Goal: Task Accomplishment & Management: Manage account settings

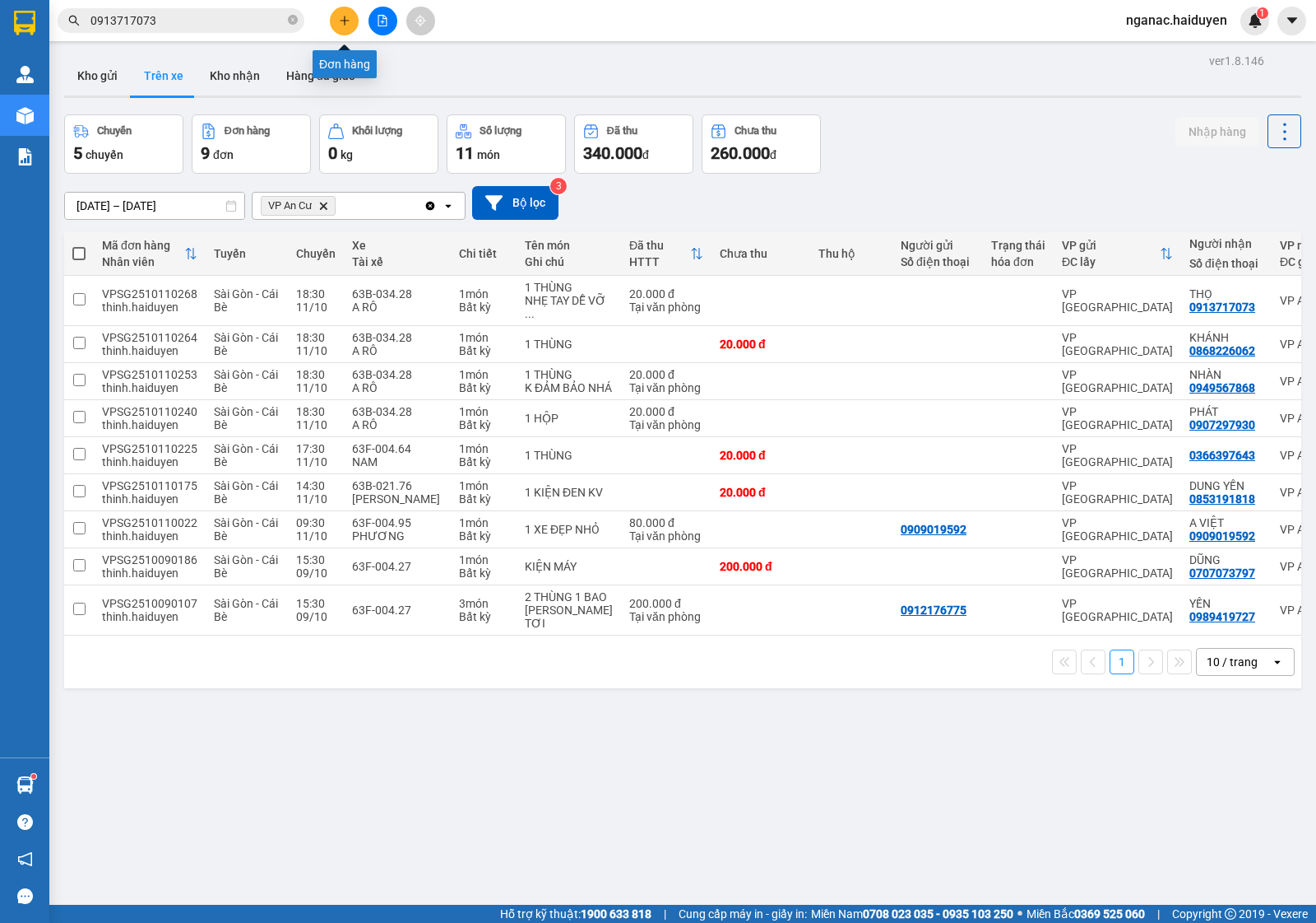
click at [341, 16] on icon "plus" at bounding box center [345, 21] width 12 height 12
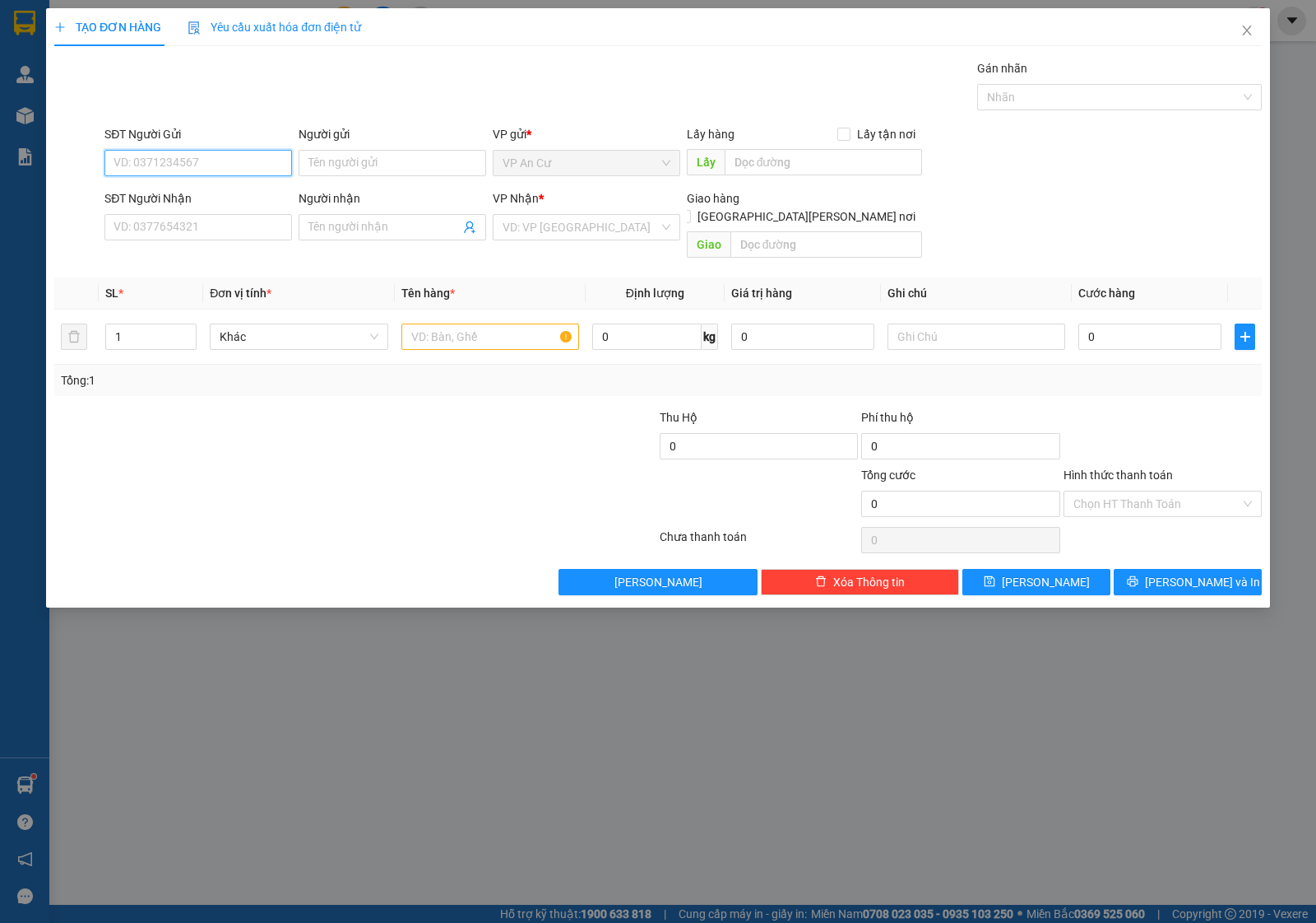
click at [154, 162] on input "SĐT Người Gửi" at bounding box center [198, 163] width 187 height 26
click at [184, 194] on div "0919215443 - TRÍ" at bounding box center [199, 196] width 168 height 18
type input "0919215443"
type input "TRÍ"
type input "0906205217"
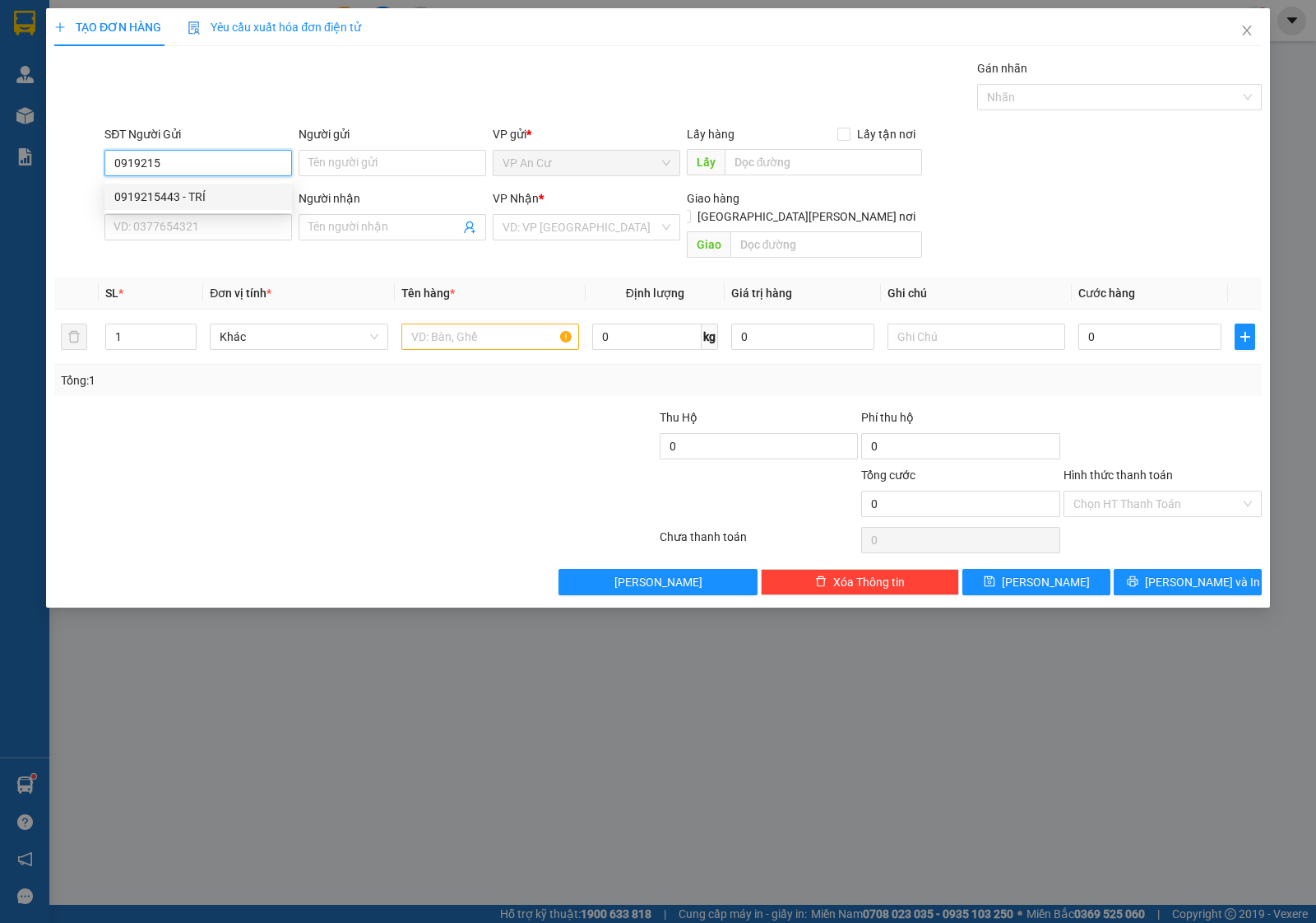
type input "HÂN"
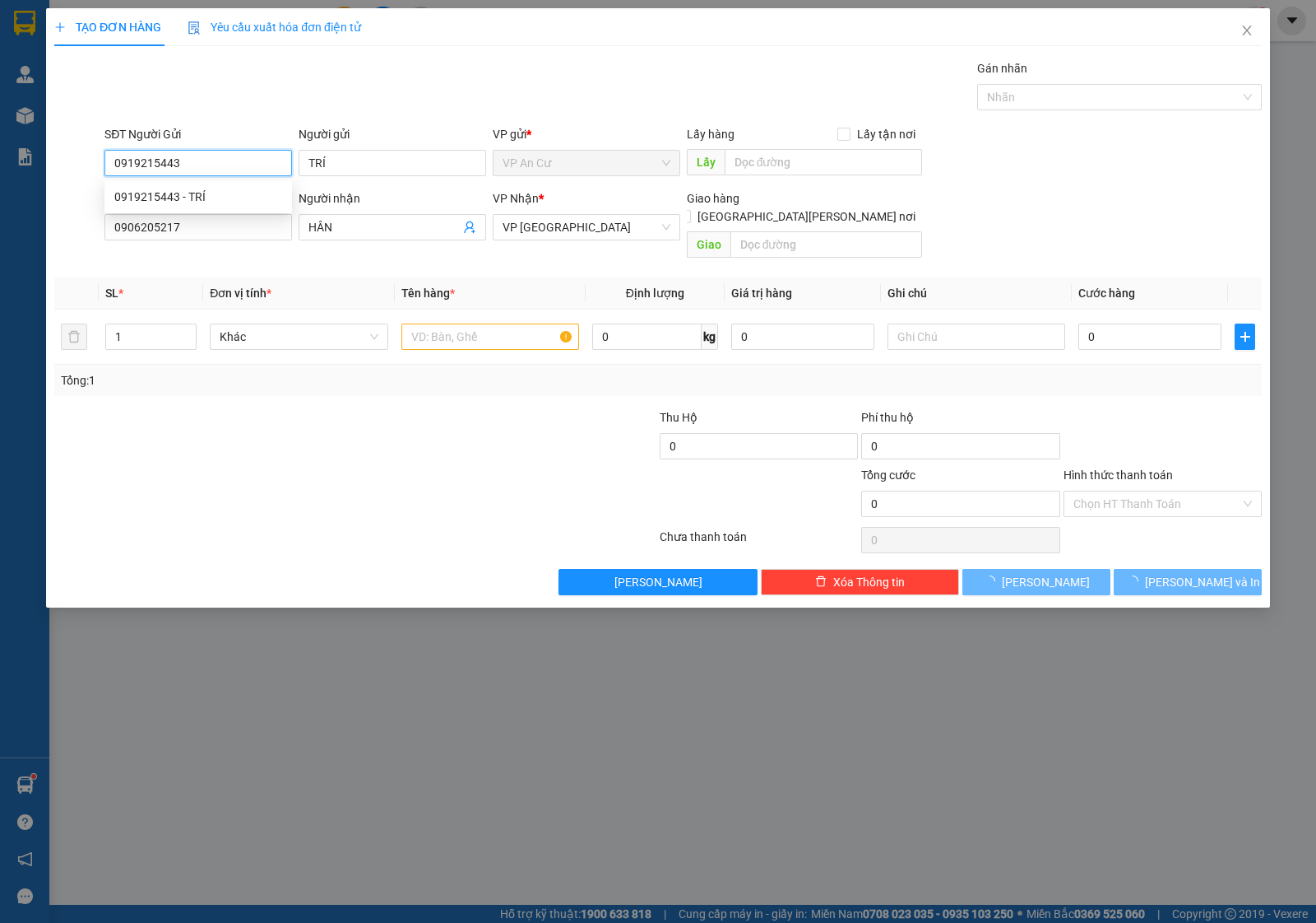
type input "20.000"
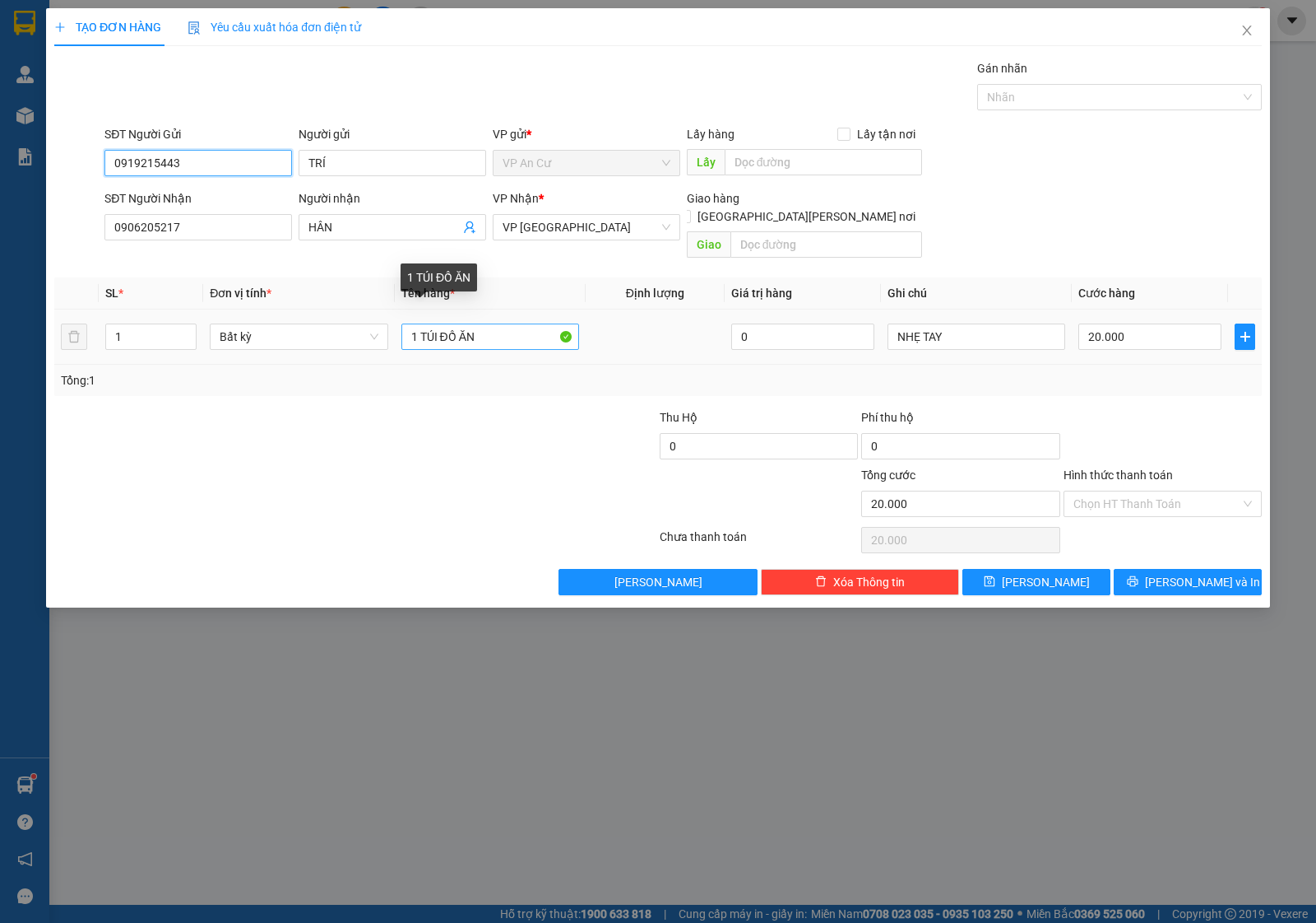
type input "0919215443"
click at [439, 323] on input "1 TÚI ĐỒ ĂN" at bounding box center [491, 337] width 178 height 26
type input "1 TÚI ĐEN ĐỒ ĂN"
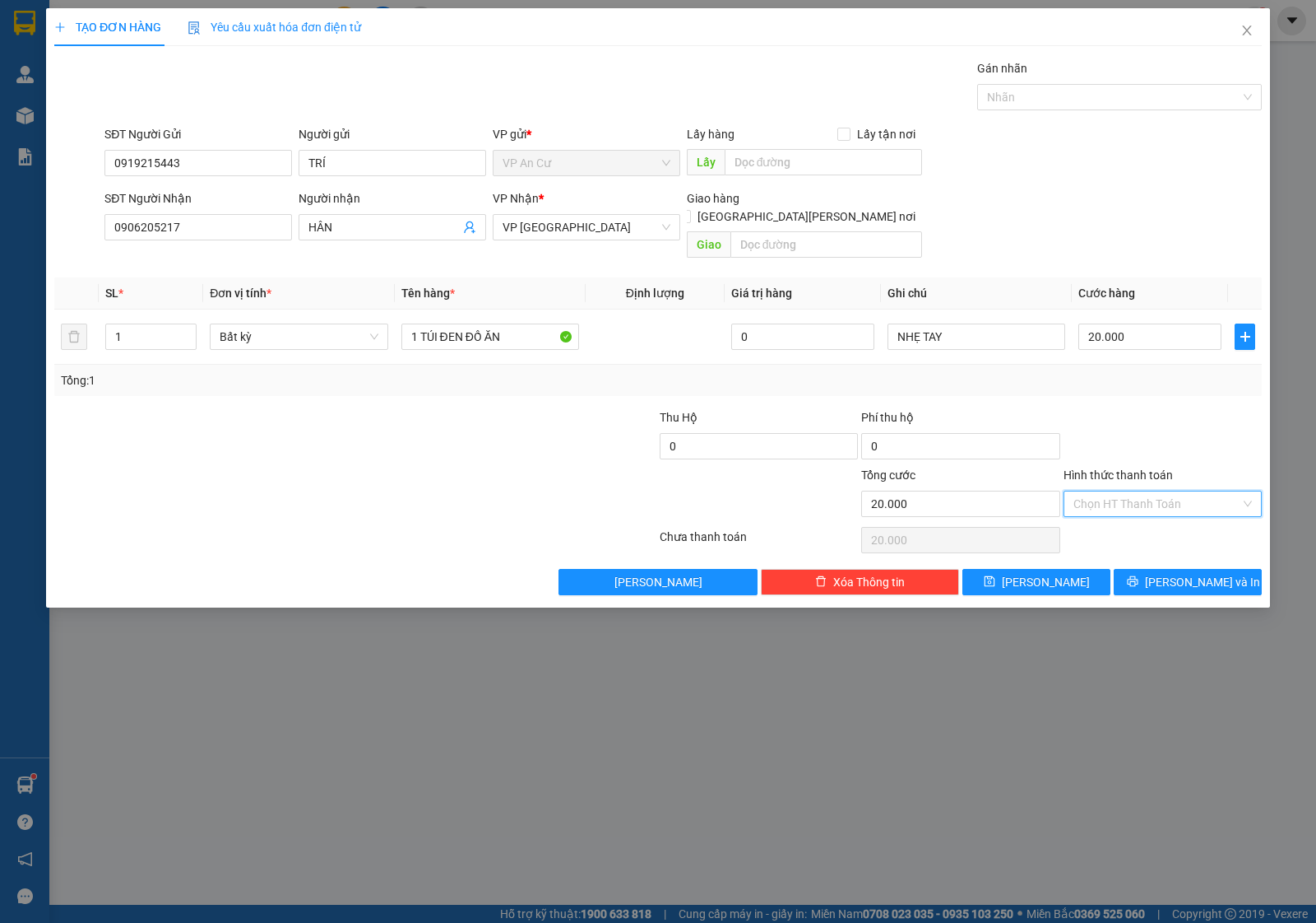
click at [1132, 492] on input "Hình thức thanh toán" at bounding box center [1157, 504] width 167 height 25
click at [1149, 525] on div "Tại văn phòng" at bounding box center [1163, 520] width 179 height 18
type input "0"
click at [1139, 575] on span "printer" at bounding box center [1133, 582] width 12 height 13
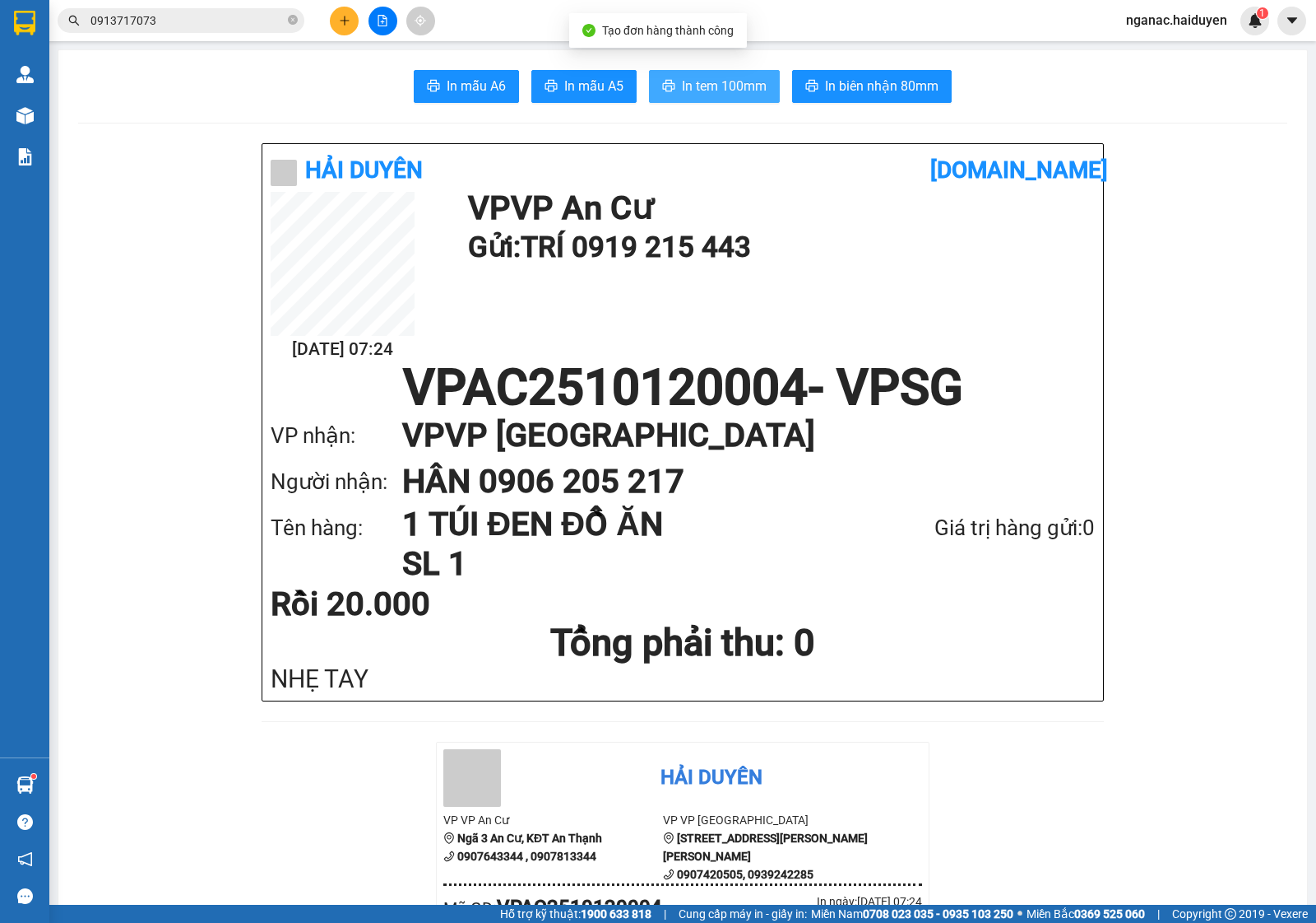
click at [717, 84] on span "In tem 100mm" at bounding box center [724, 86] width 85 height 21
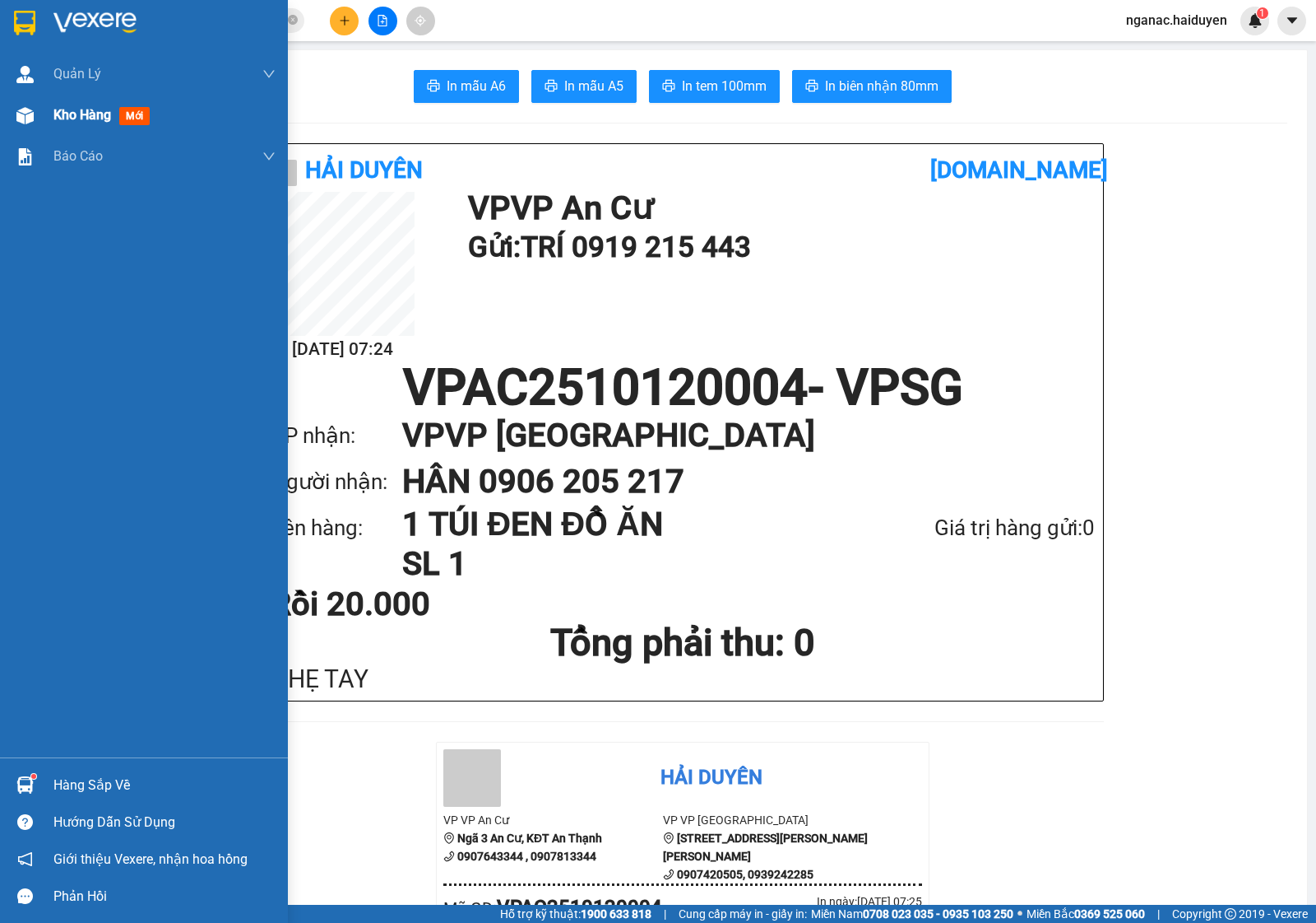
click at [47, 116] on div "Kho hàng mới" at bounding box center [143, 115] width 288 height 41
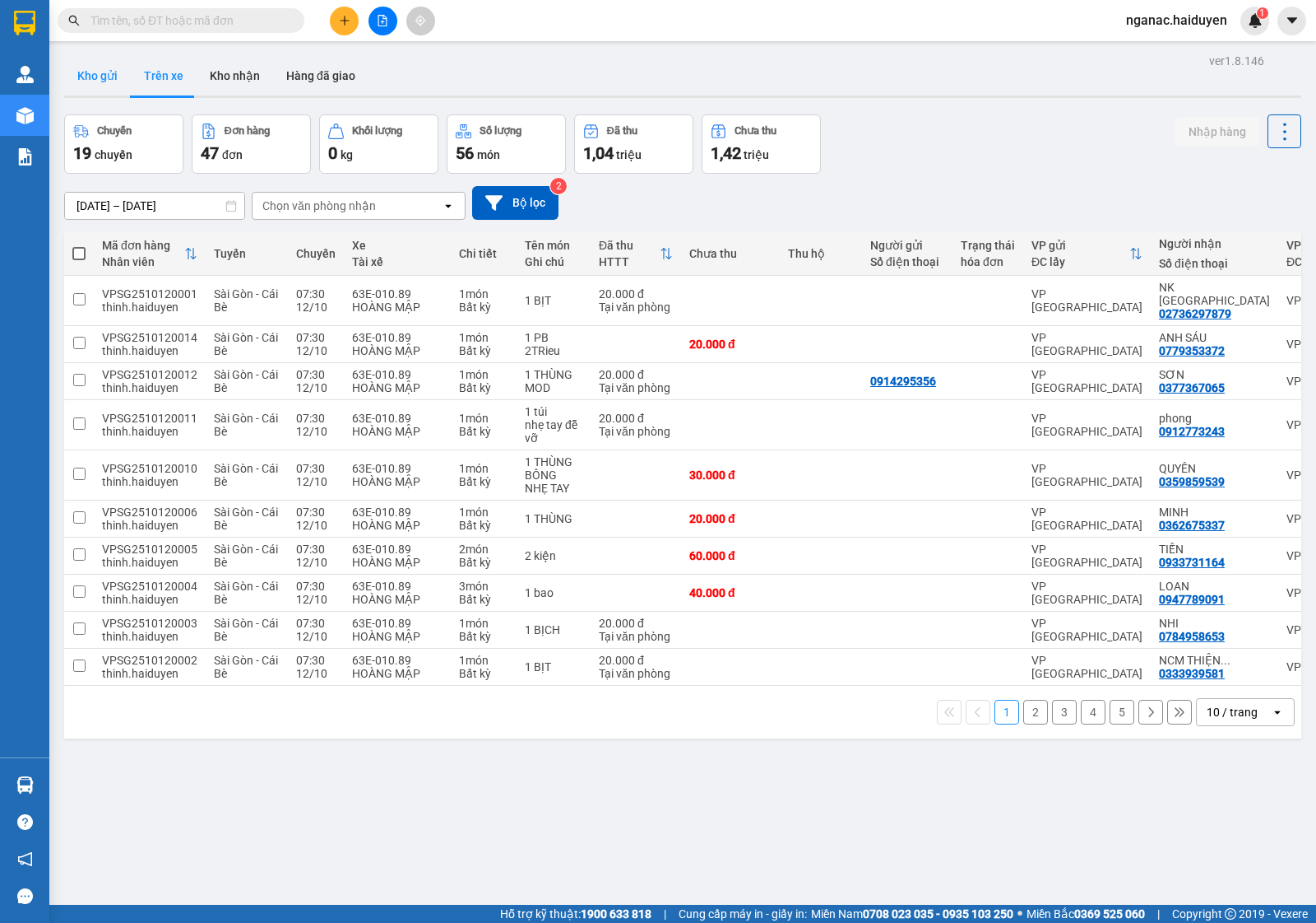
click at [101, 78] on button "Kho gửi" at bounding box center [97, 76] width 67 height 40
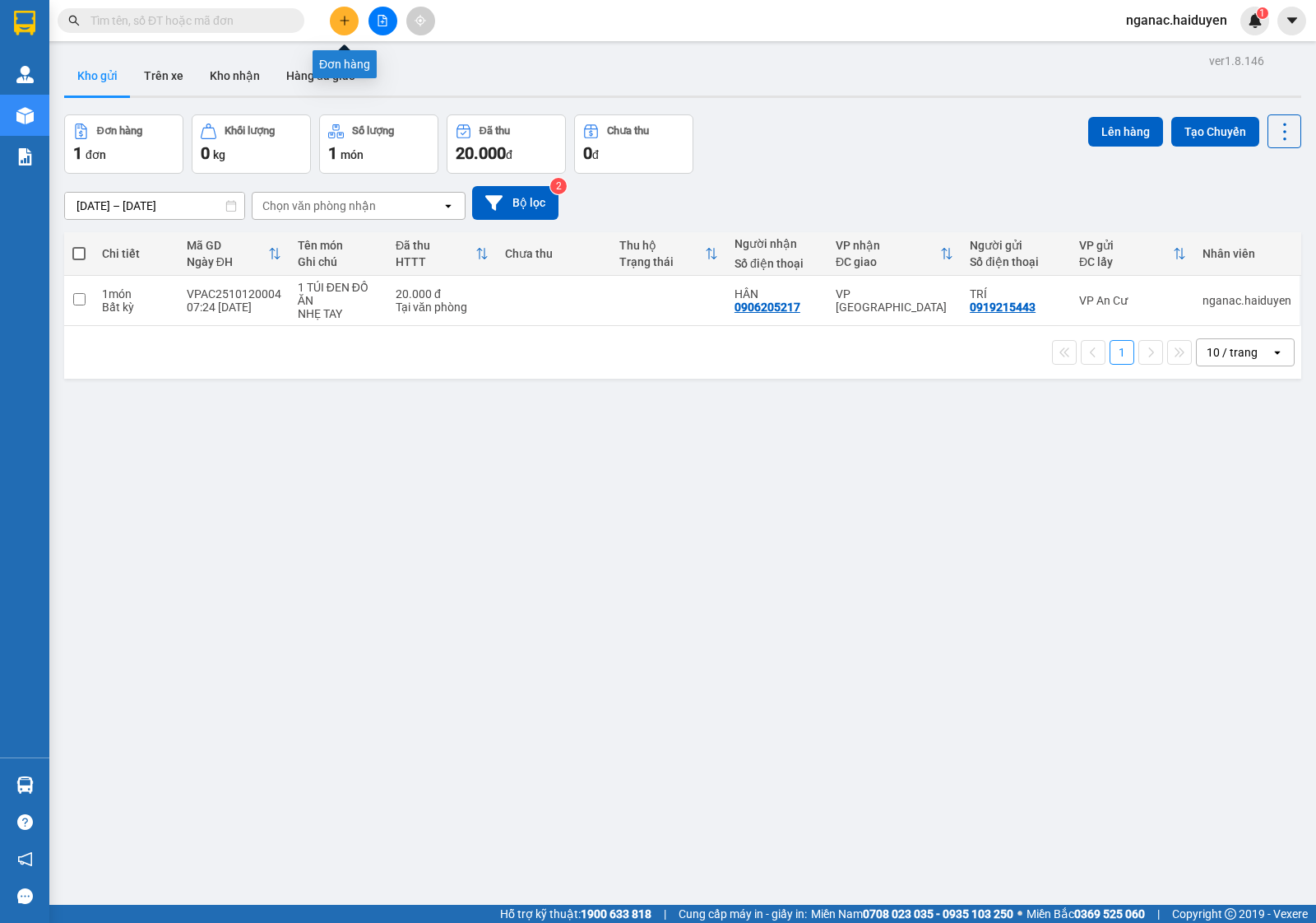
click at [344, 17] on icon "plus" at bounding box center [344, 20] width 1 height 9
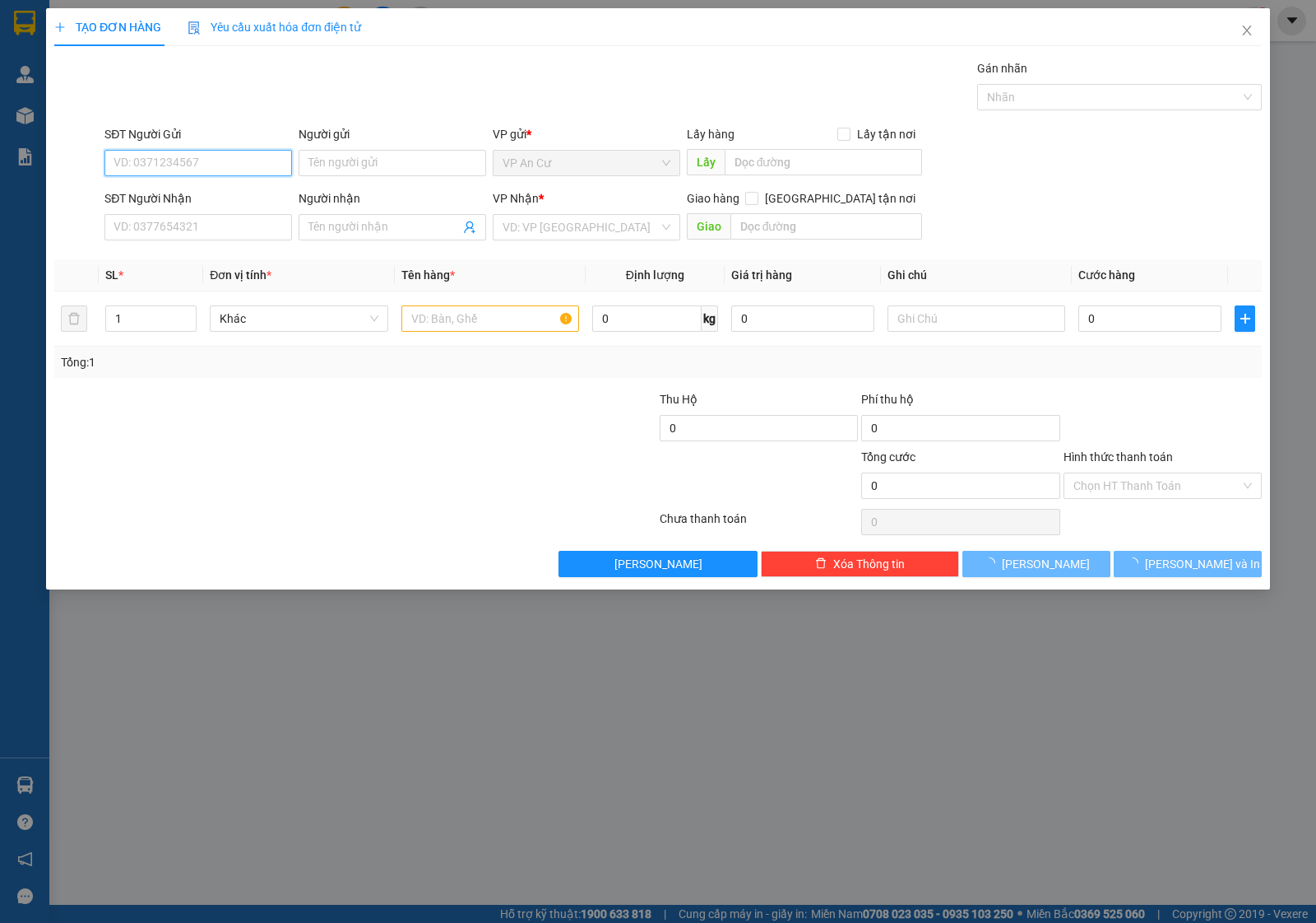
click at [199, 163] on input "SĐT Người Gửi" at bounding box center [198, 163] width 187 height 26
click at [144, 162] on input "SĐT Người Gửi" at bounding box center [198, 163] width 187 height 26
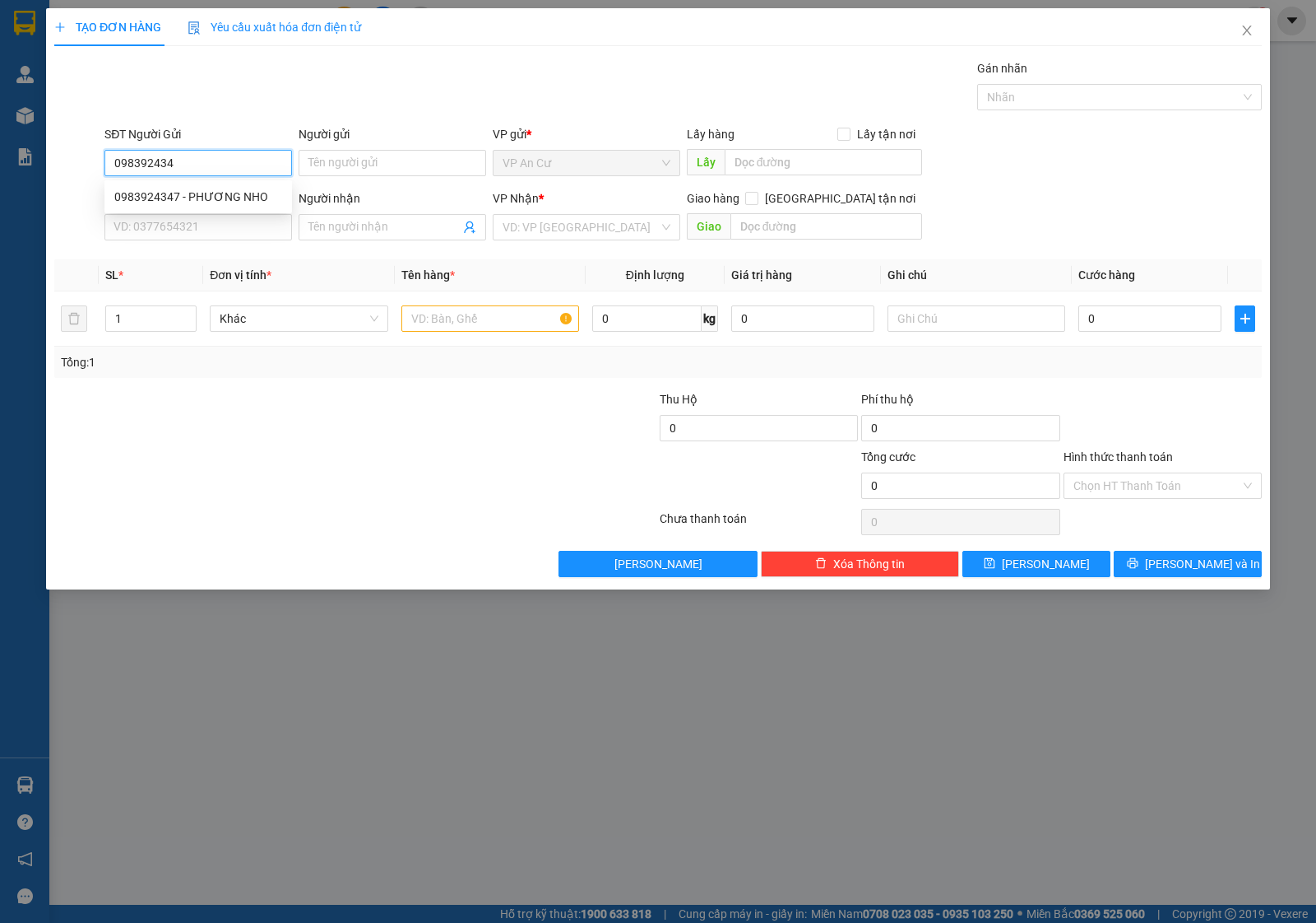
type input "0983924347"
click at [139, 199] on div "0983924347 - PHƯƠNG NHO" at bounding box center [199, 196] width 168 height 18
type input "PHƯƠNG NHO"
type input "0975534308"
type input "SIÊU THỊ GẠO"
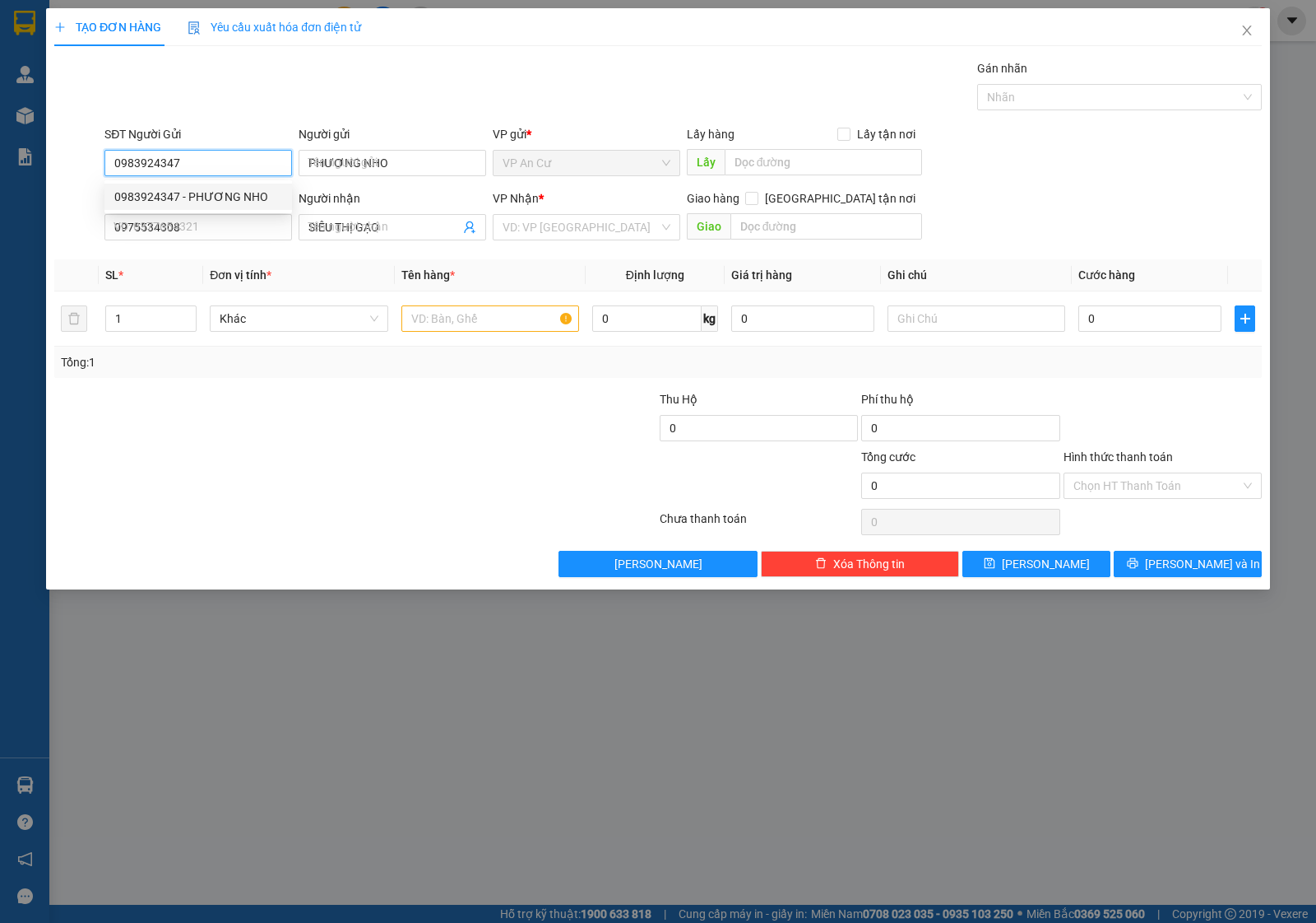
type input "90.000"
type input "0983924347"
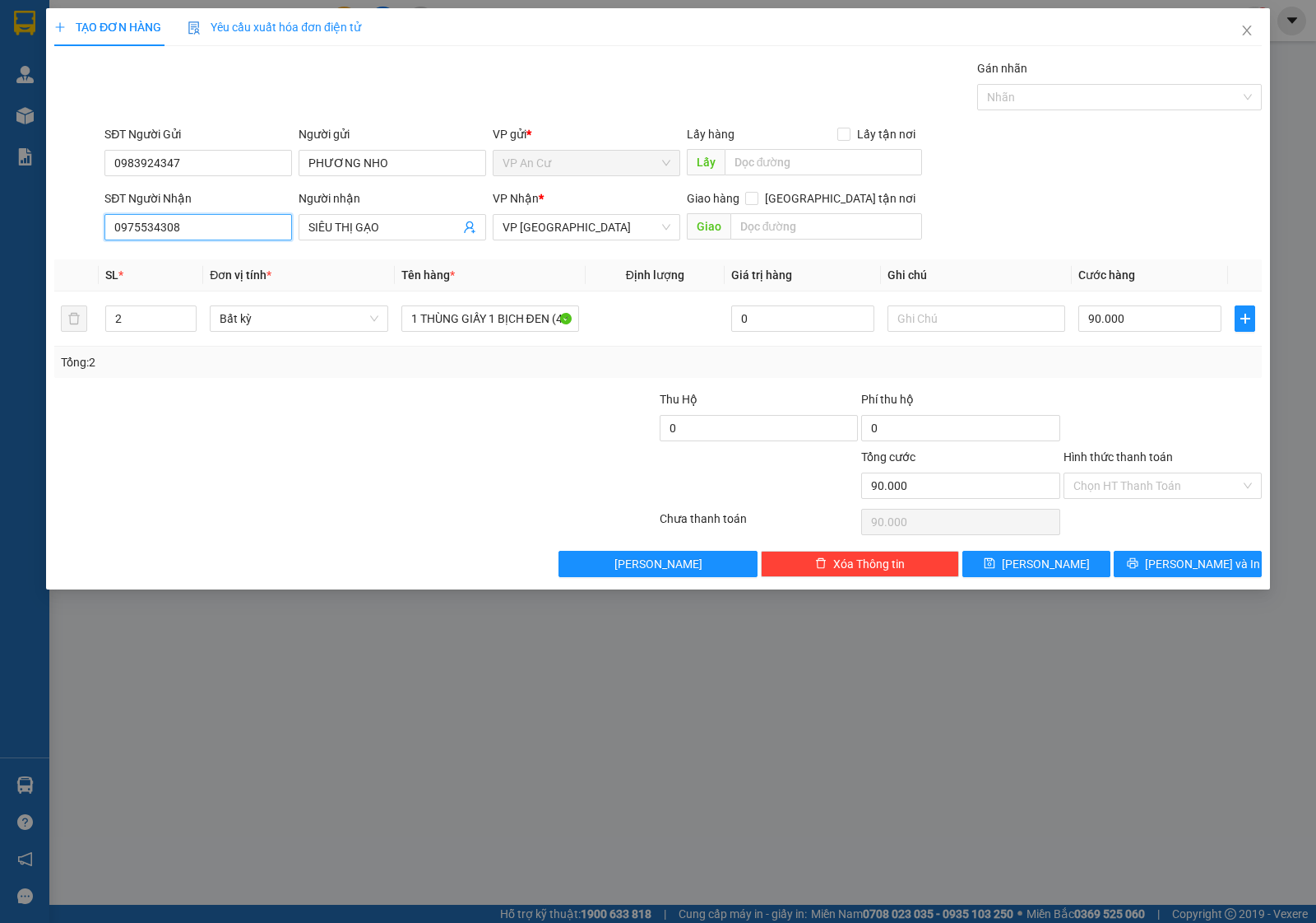
click at [240, 235] on input "0975534308" at bounding box center [198, 227] width 187 height 26
click at [191, 293] on div "0944276980 - AN" at bounding box center [199, 287] width 168 height 18
type input "0944276980"
type input "AN"
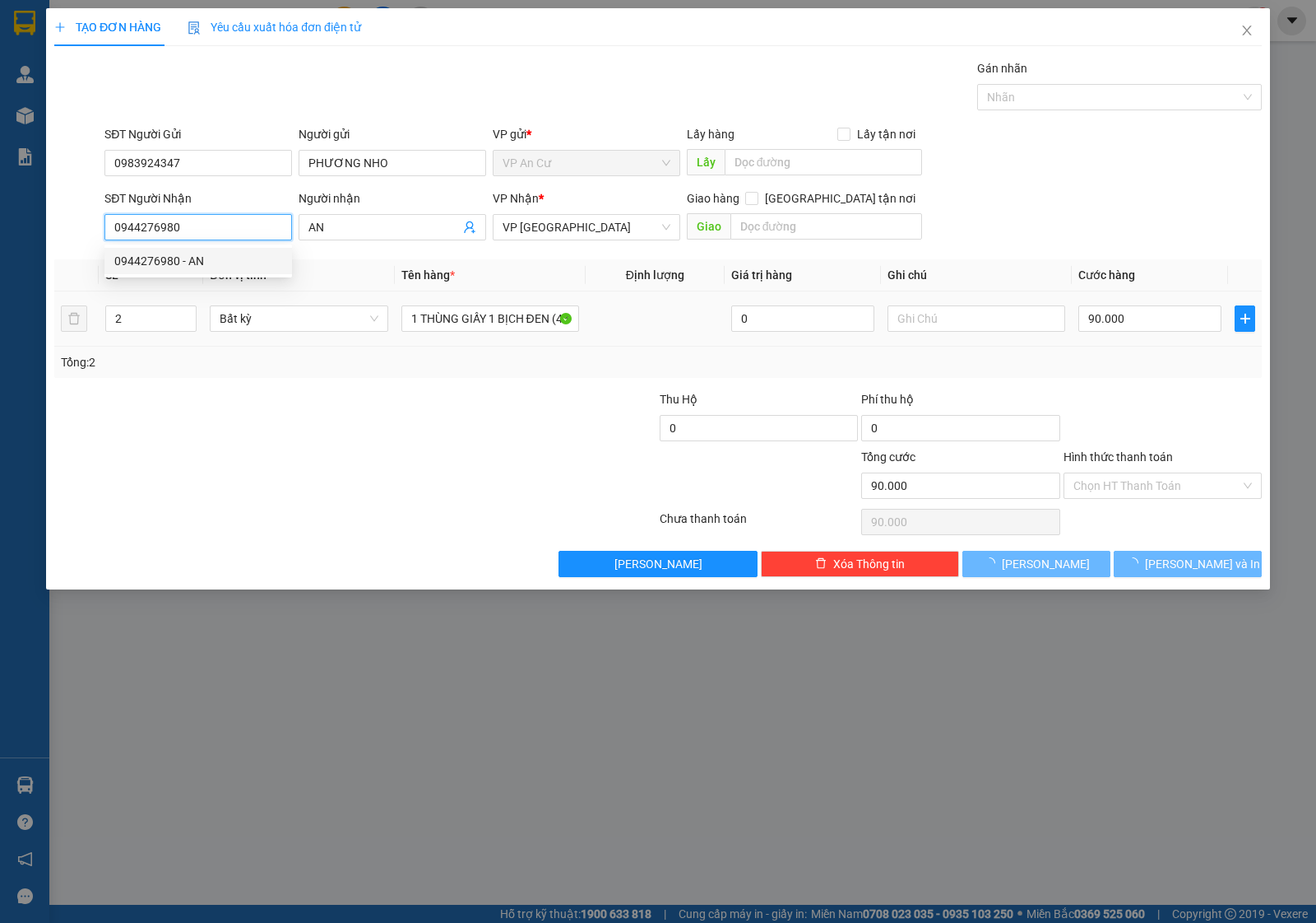
type input "80.000"
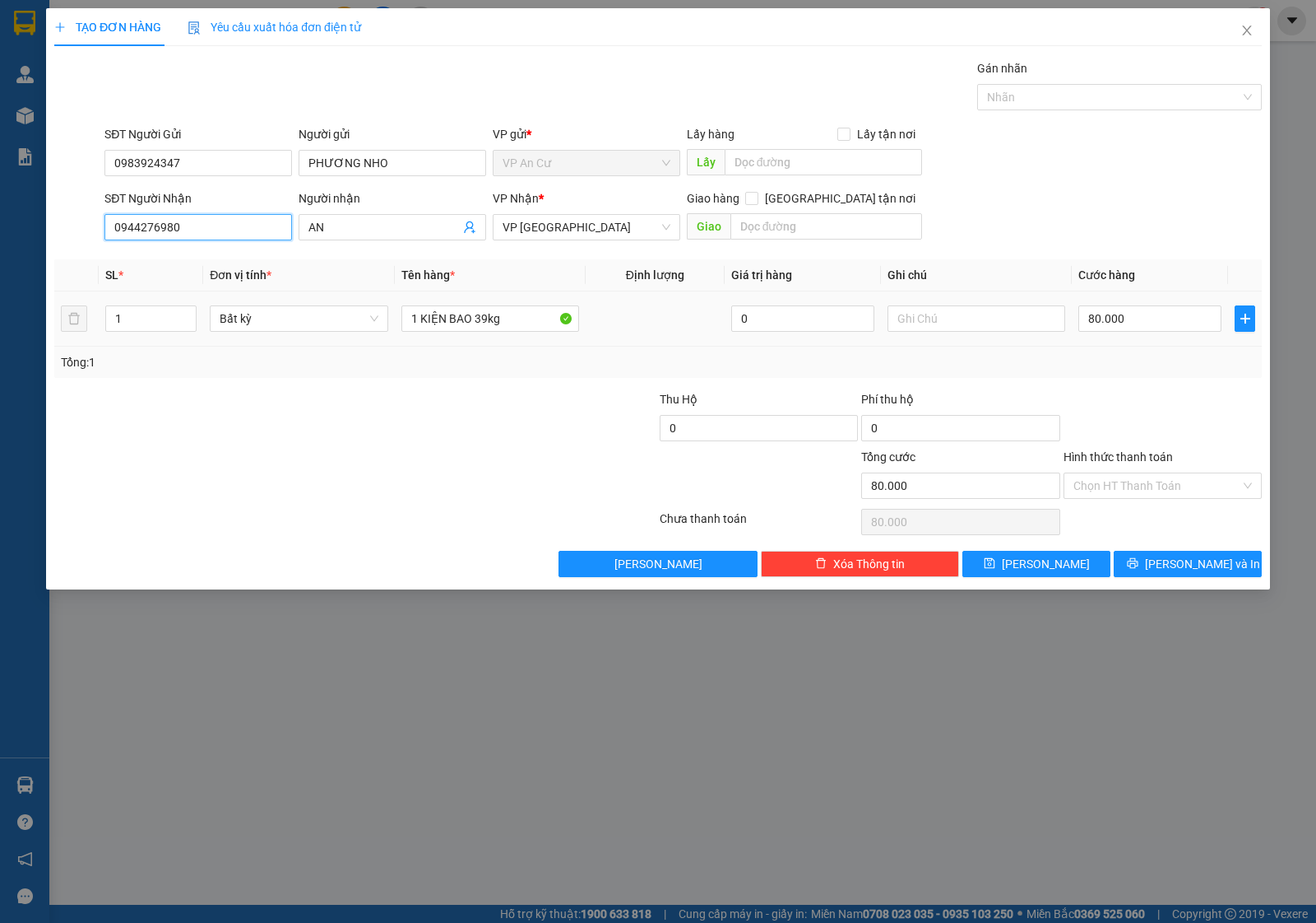
click at [140, 235] on input "0944276980" at bounding box center [198, 227] width 187 height 26
click at [157, 227] on input "0944276980" at bounding box center [198, 227] width 187 height 26
click at [215, 224] on input "0944276980" at bounding box center [198, 227] width 187 height 26
type input "0944276980"
click at [278, 438] on div at bounding box center [255, 419] width 404 height 58
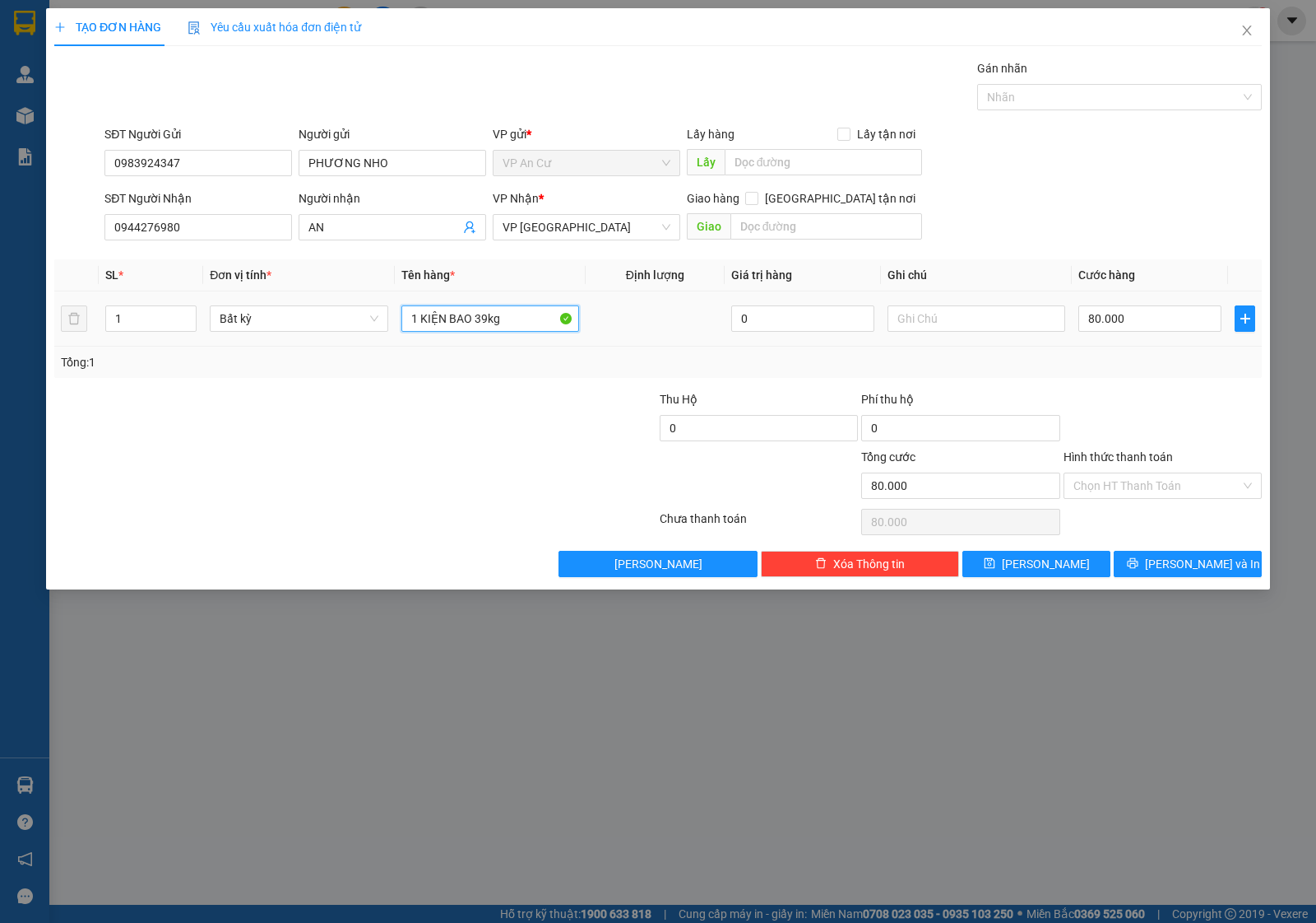
click at [521, 329] on input "1 KIỆN BAO 39kg" at bounding box center [491, 318] width 178 height 26
type input "1 BAO XANH 15KG"
click at [465, 440] on div at bounding box center [557, 419] width 201 height 58
click at [1157, 322] on input "80.000" at bounding box center [1150, 318] width 143 height 26
type input "0"
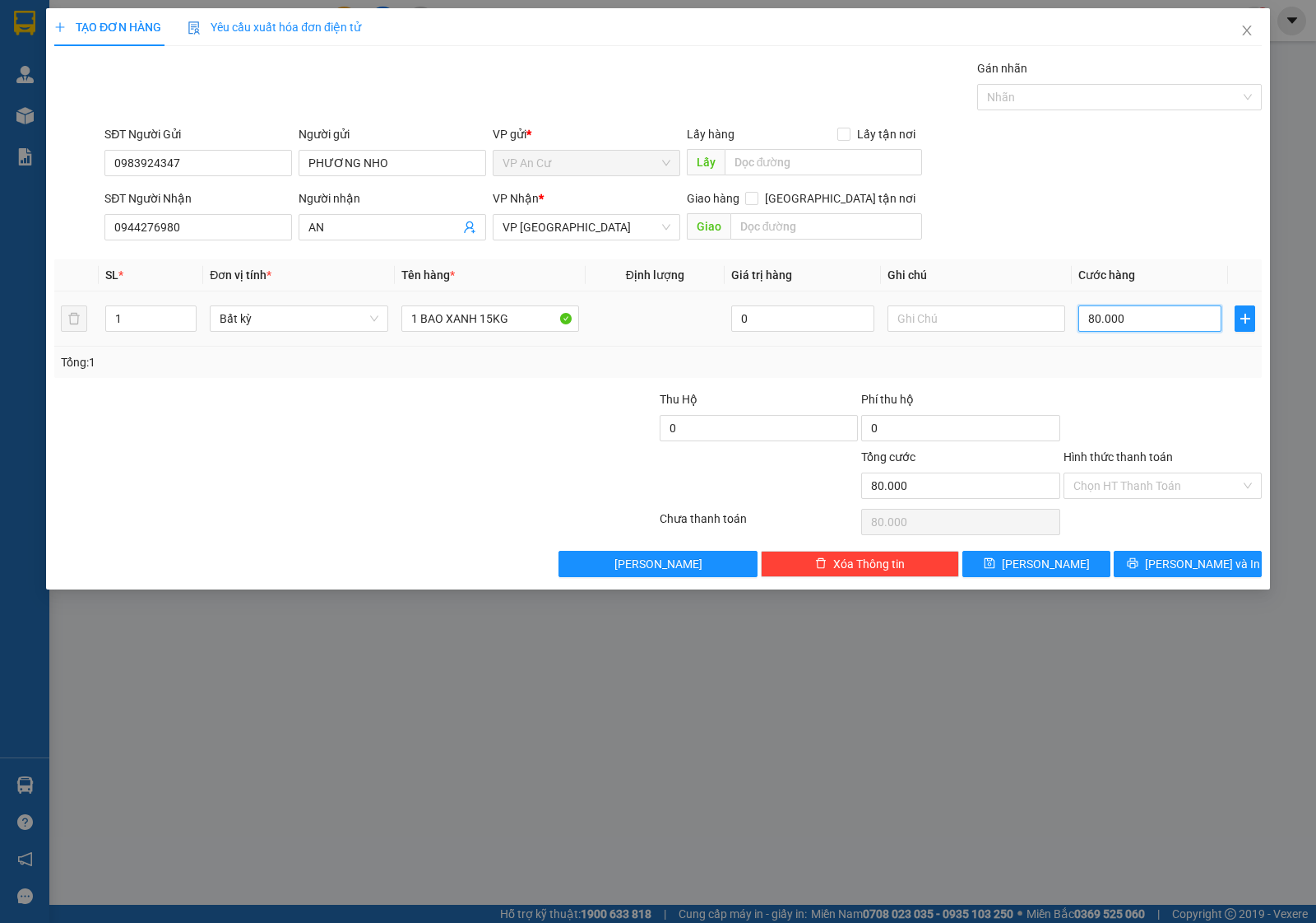
type input "0"
type input "3"
type input "03"
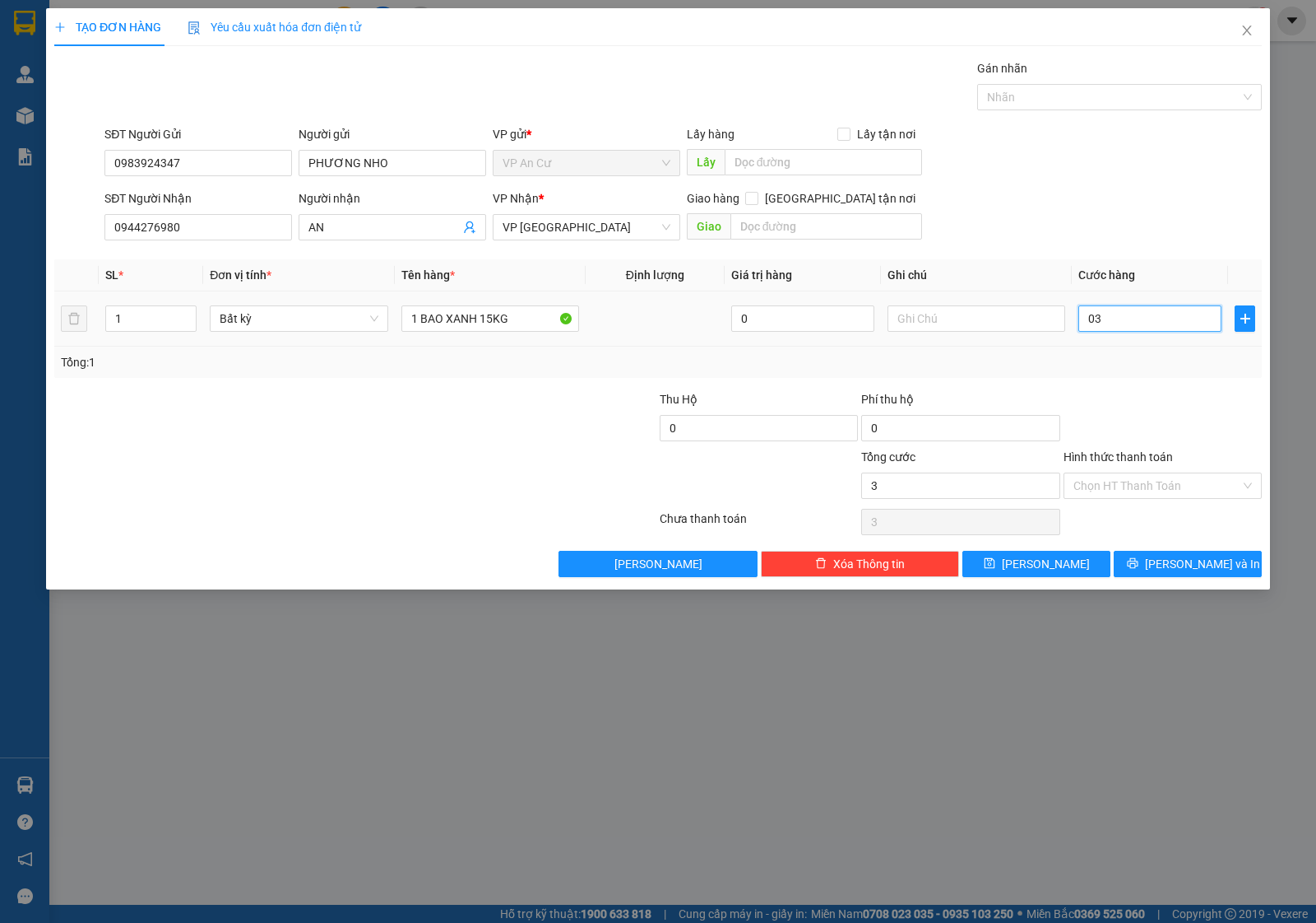
type input "30"
type input "030"
type input "30.000"
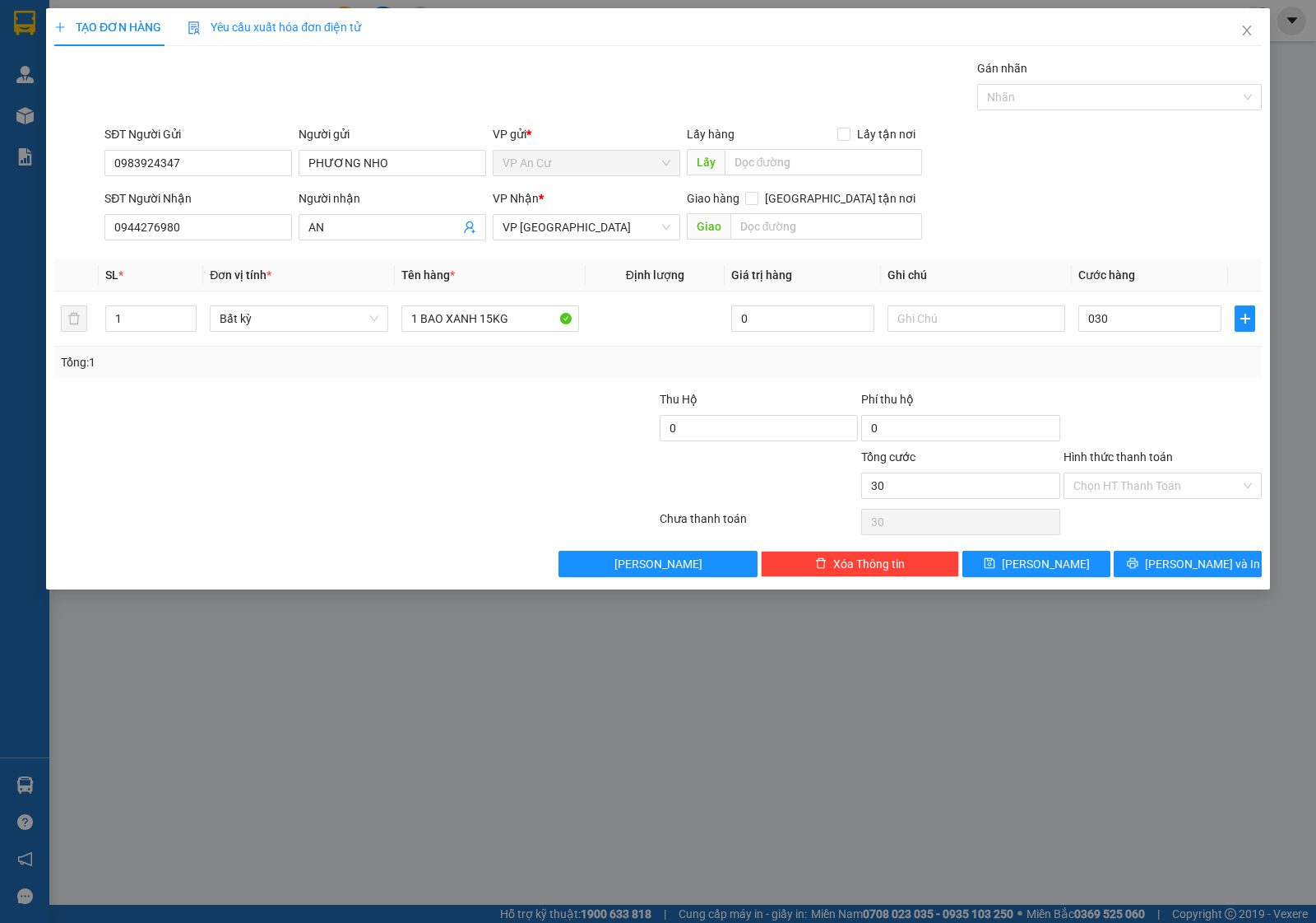
type input "30.000"
click at [1157, 380] on div "Transit Pickup Surcharge Ids Transit Deliver Surcharge Ids Transit Deliver Surc…" at bounding box center [658, 318] width 1208 height 518
click at [1154, 560] on button "[PERSON_NAME] và In" at bounding box center [1188, 564] width 148 height 26
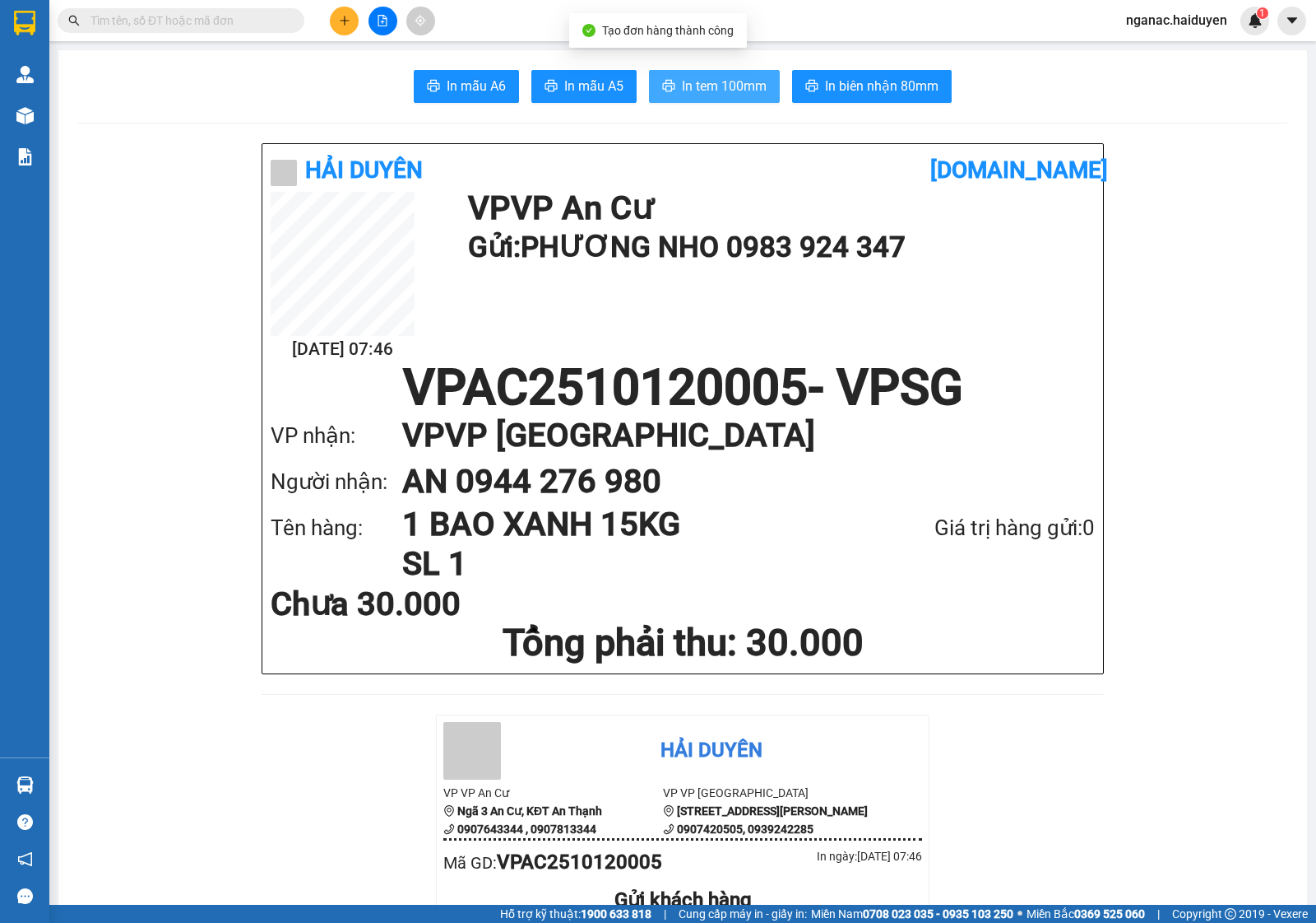
click at [720, 88] on span "In tem 100mm" at bounding box center [724, 86] width 85 height 21
click at [1150, 21] on span "nganac.haiduyen" at bounding box center [1177, 20] width 128 height 21
click at [1149, 51] on span "Đăng xuất" at bounding box center [1185, 51] width 92 height 18
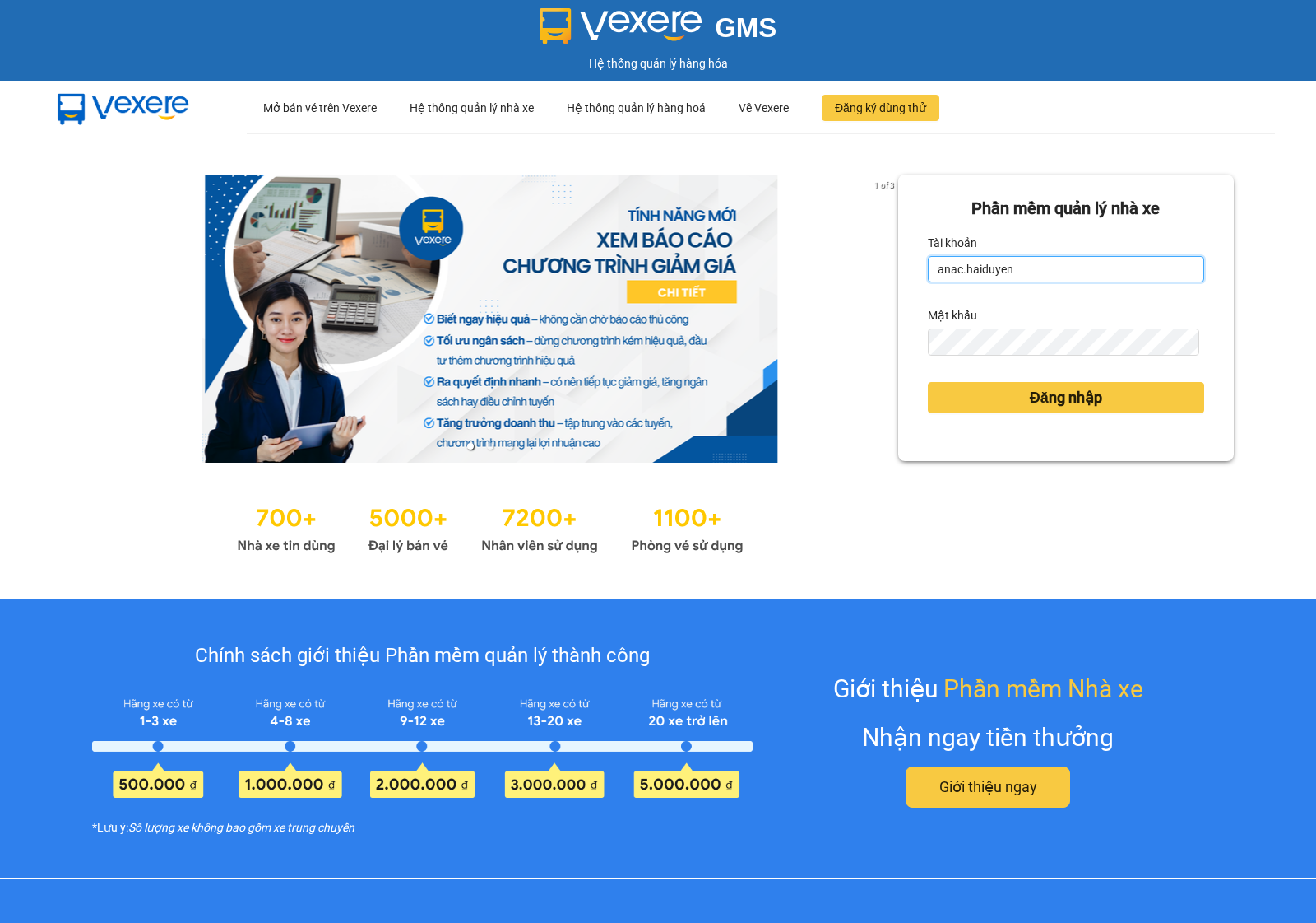
click at [946, 268] on input "anac.haiduyen" at bounding box center [1066, 269] width 276 height 26
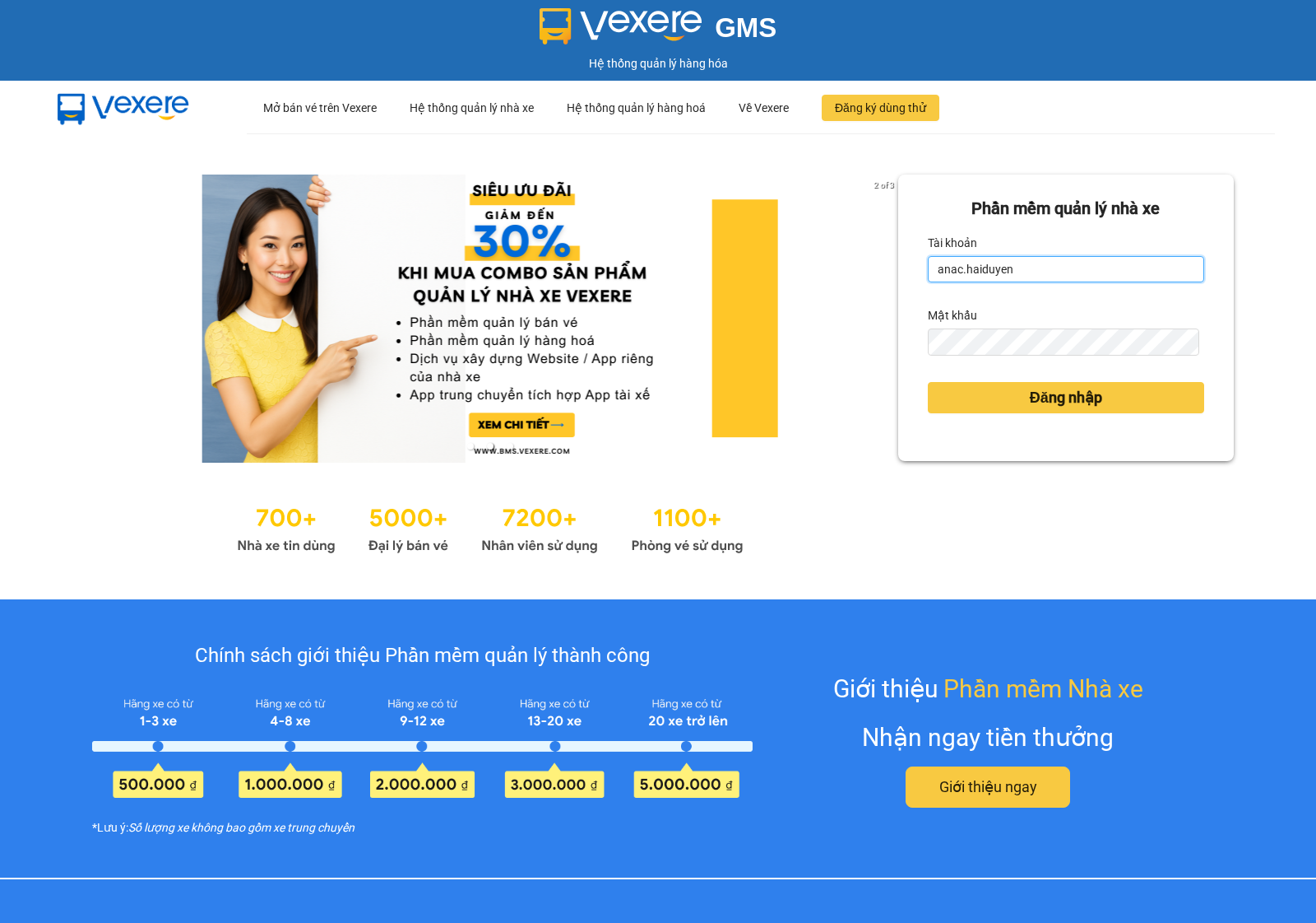
type input "trucly.haiduyen"
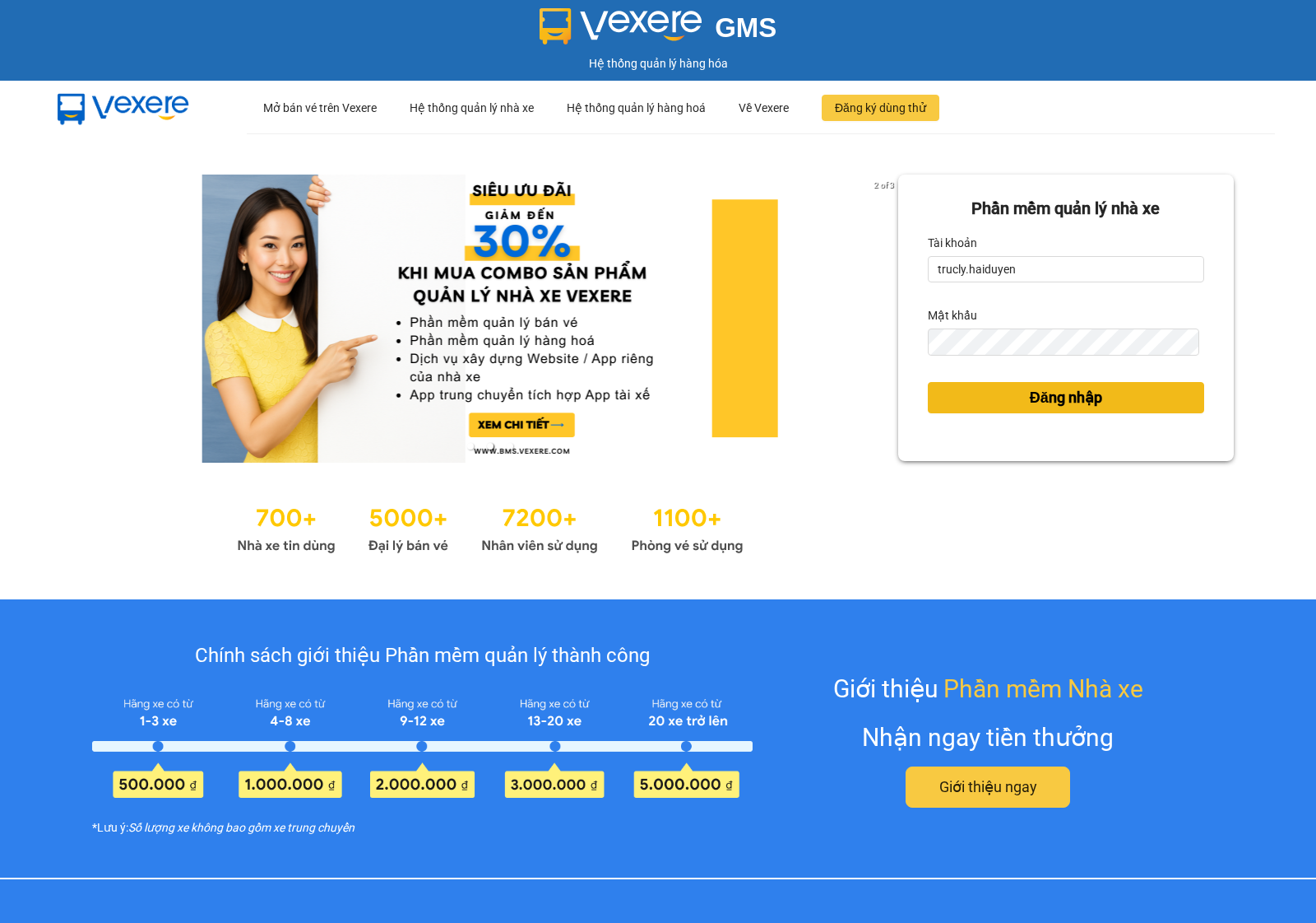
click at [985, 407] on button "Đăng nhập" at bounding box center [1066, 398] width 276 height 31
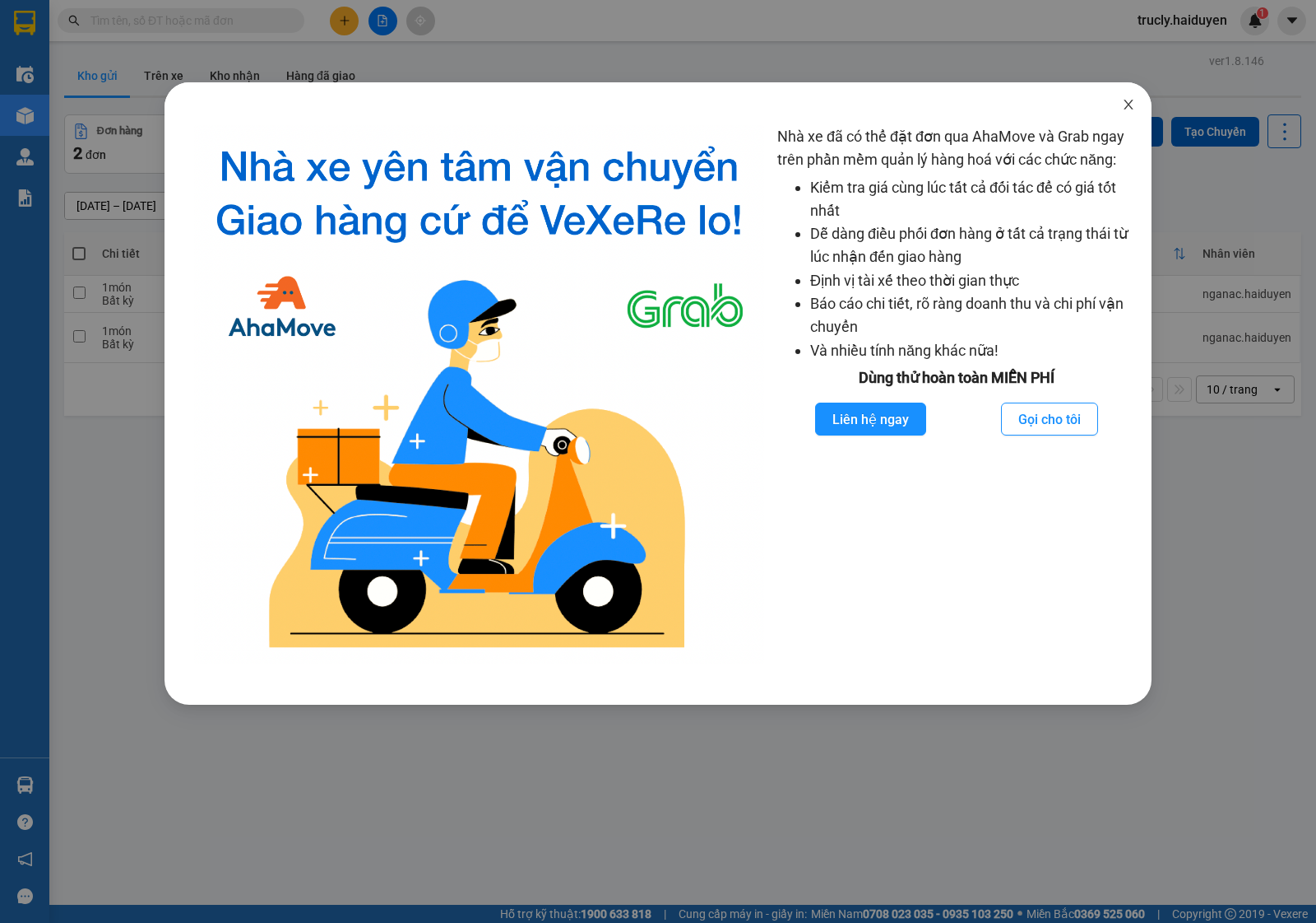
click at [1122, 110] on icon "close" at bounding box center [1129, 105] width 13 height 13
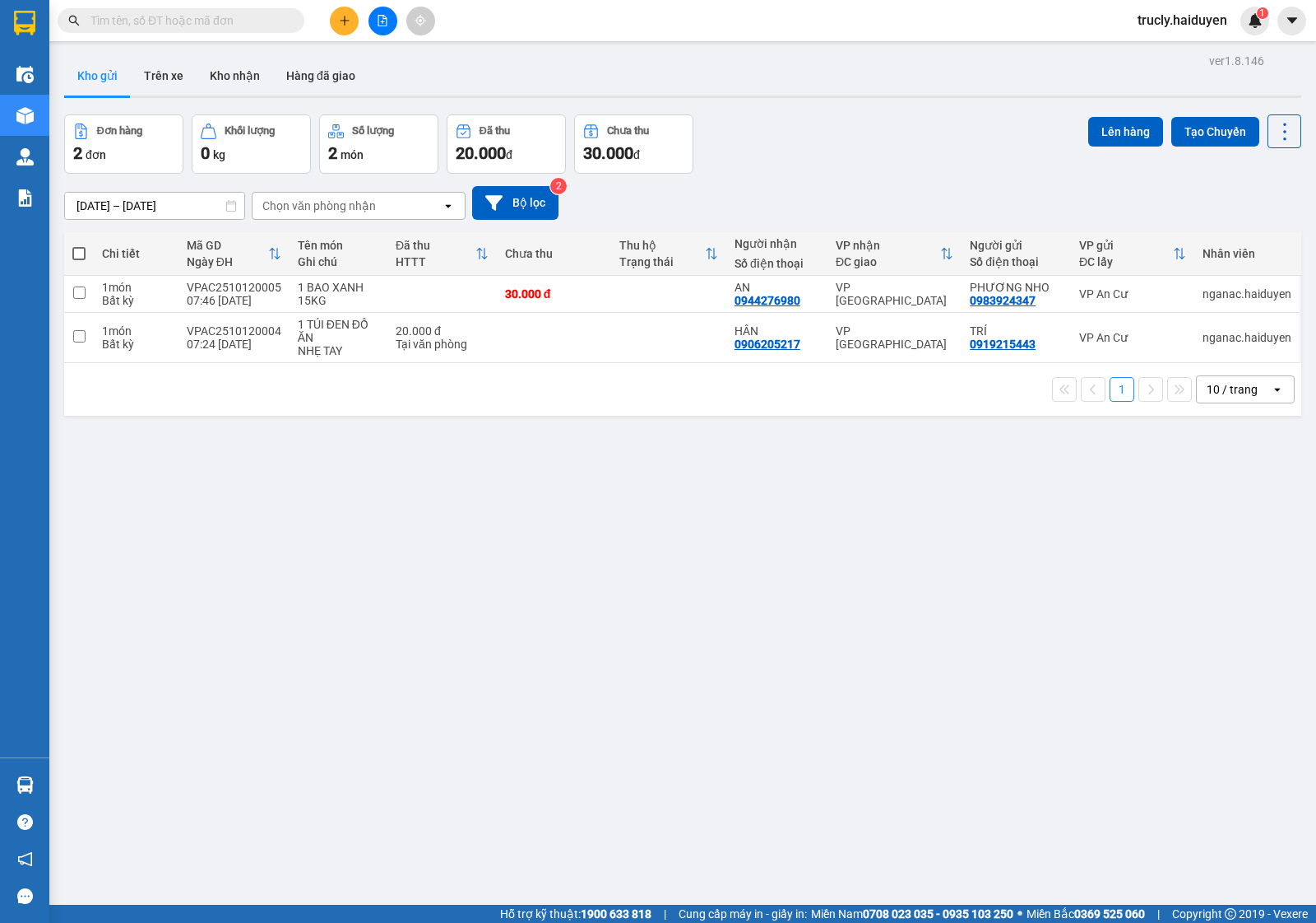
drag, startPoint x: 871, startPoint y: 58, endPoint x: 776, endPoint y: 16, distance: 103.9
click at [870, 58] on div "Kho gửi Trên xe Kho nhận Hàng đã giao" at bounding box center [683, 78] width 1238 height 44
click at [177, 71] on button "Trên xe" at bounding box center [164, 76] width 66 height 40
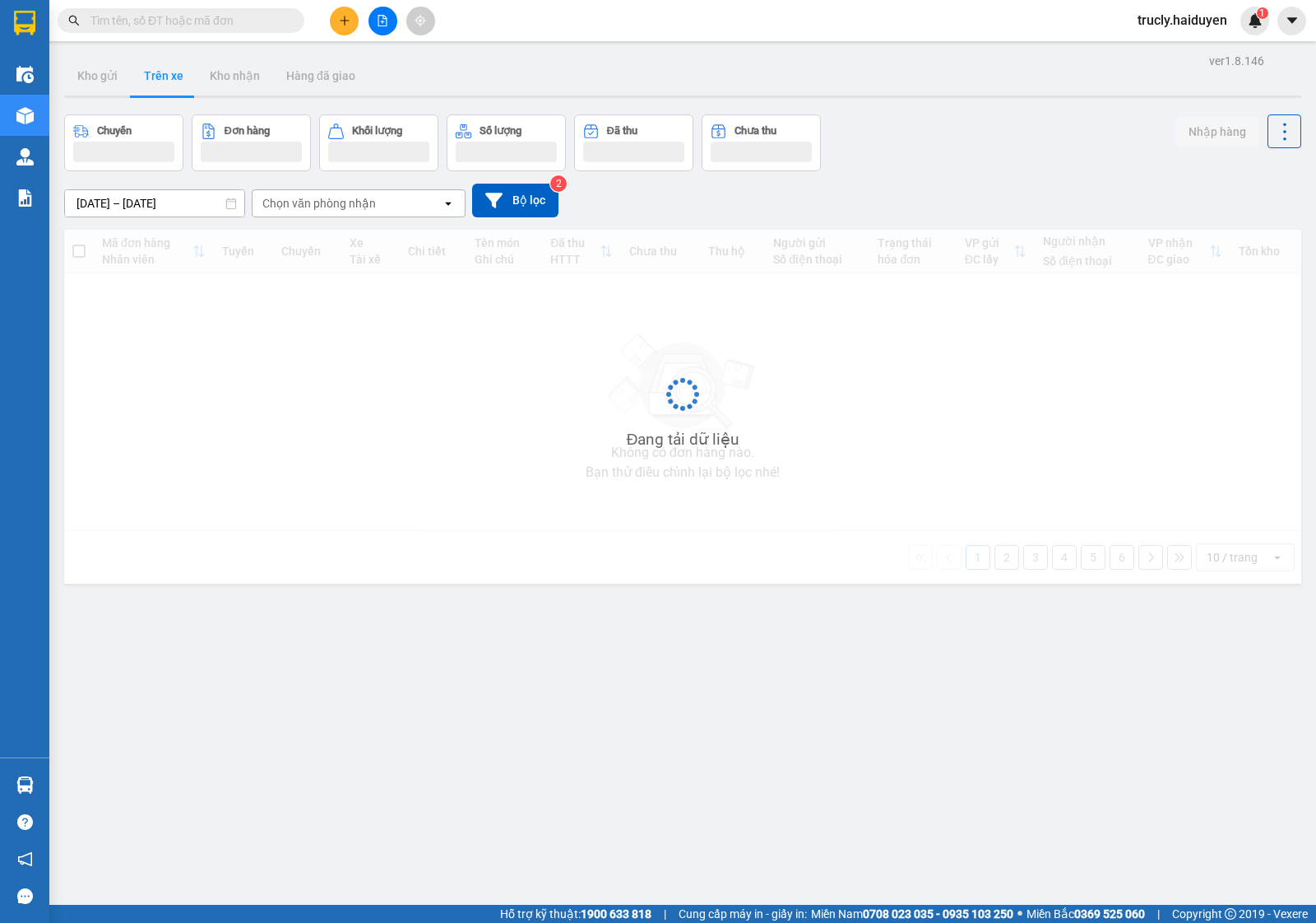
click at [877, 170] on div "Chuyến Đơn hàng Khối lượng Số lượng Đã thu Chưa thu Nhập hàng" at bounding box center [683, 143] width 1238 height 57
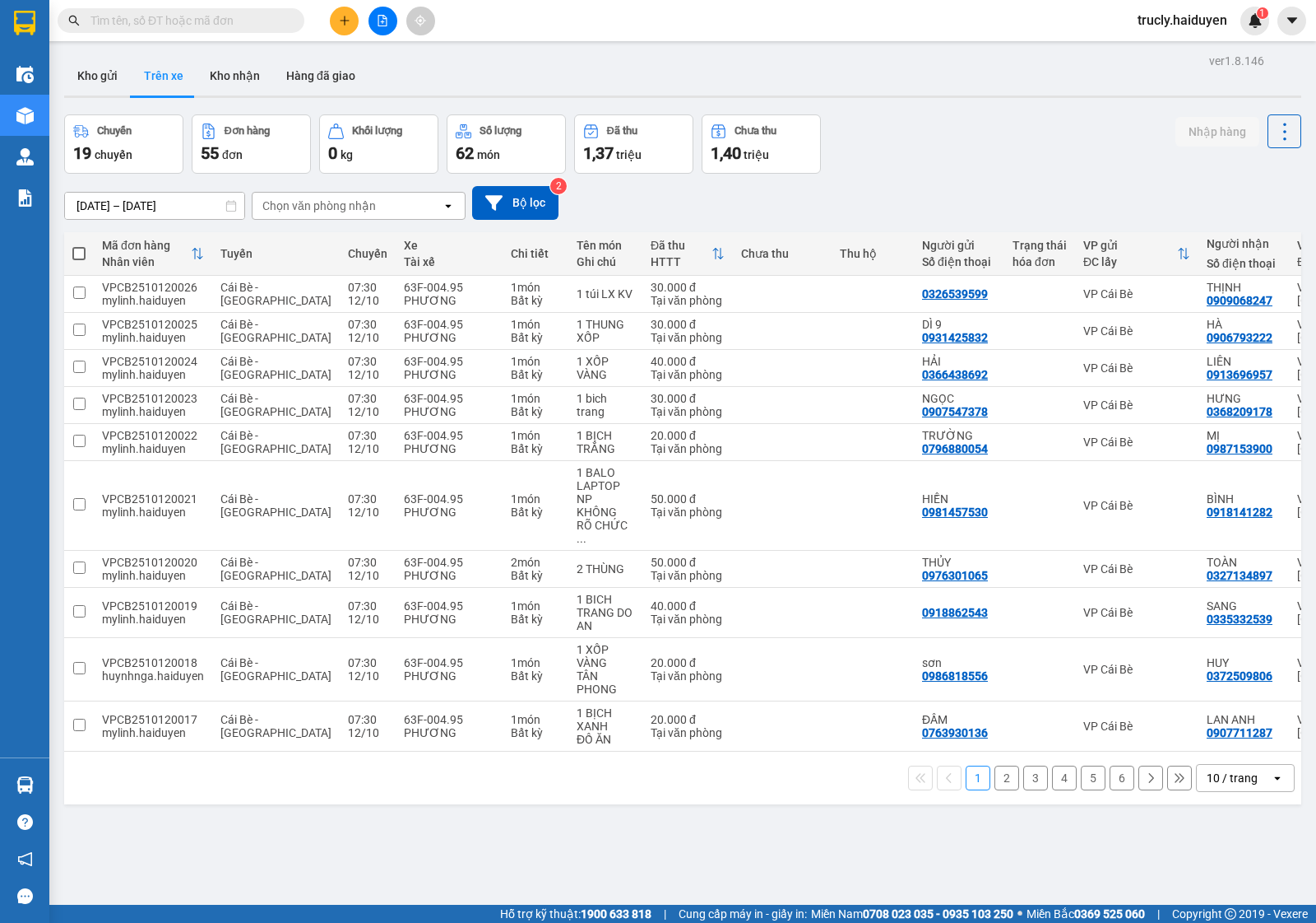
click at [284, 205] on div "Chọn văn phòng nhận" at bounding box center [319, 205] width 114 height 16
click at [289, 327] on span "VP An Cư" at bounding box center [290, 330] width 54 height 16
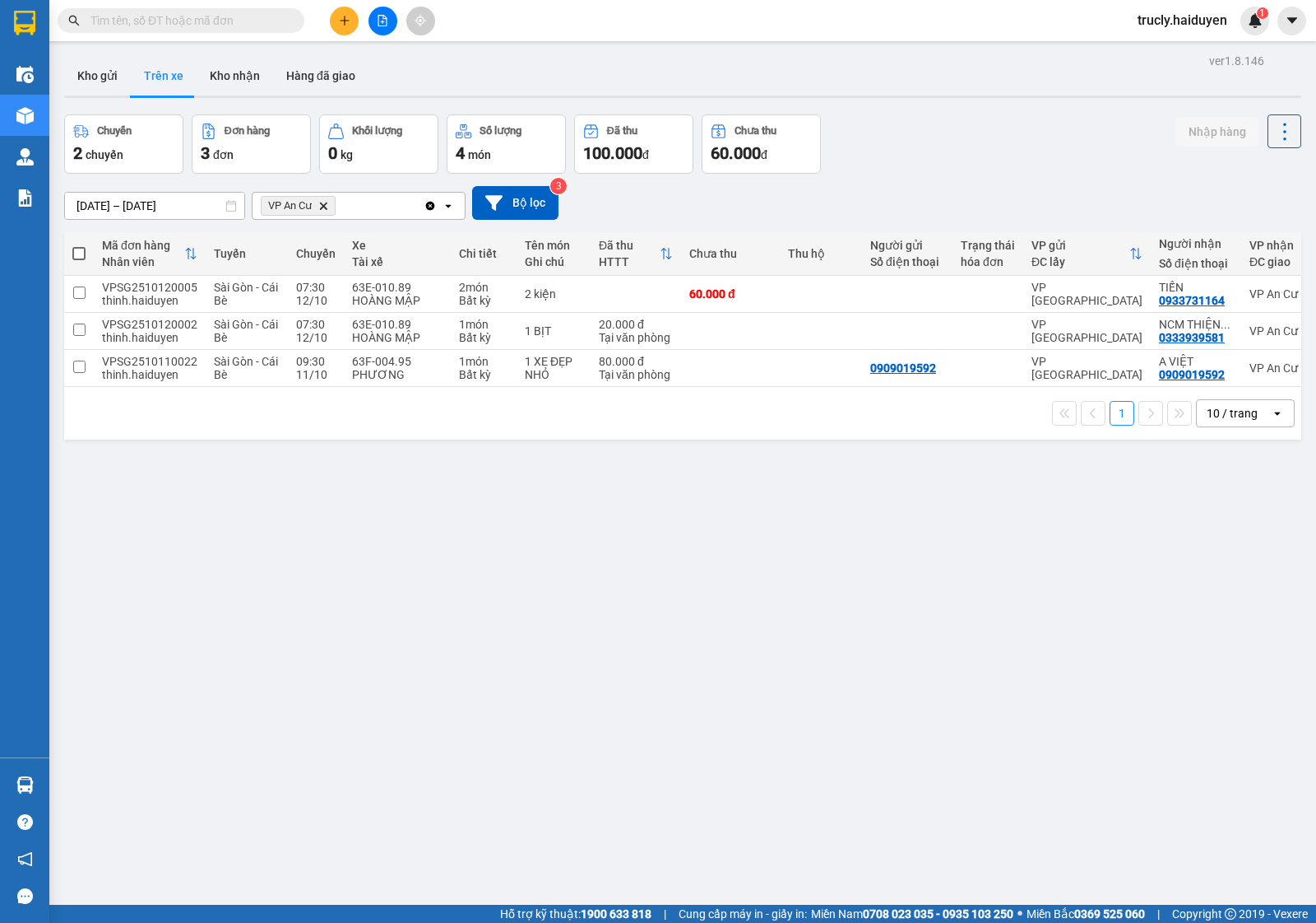
click at [976, 136] on div "Chuyến 2 chuyến Đơn hàng 3 đơn Khối lượng 0 kg Số lượng 4 món Đã thu 100.000 đ …" at bounding box center [683, 144] width 1238 height 59
click at [354, 10] on button at bounding box center [344, 21] width 29 height 29
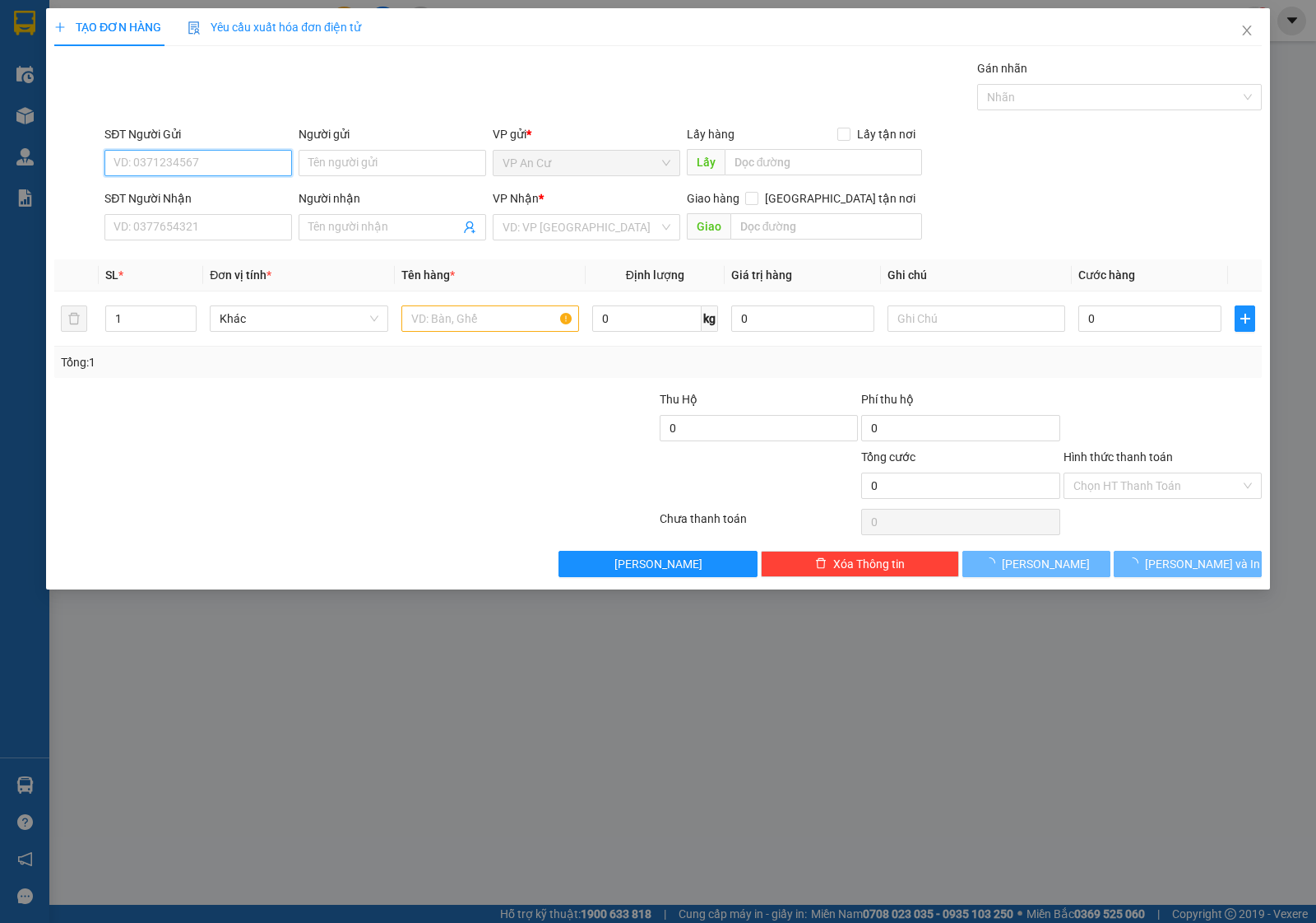
click at [167, 169] on input "SĐT Người Gửi" at bounding box center [198, 163] width 187 height 26
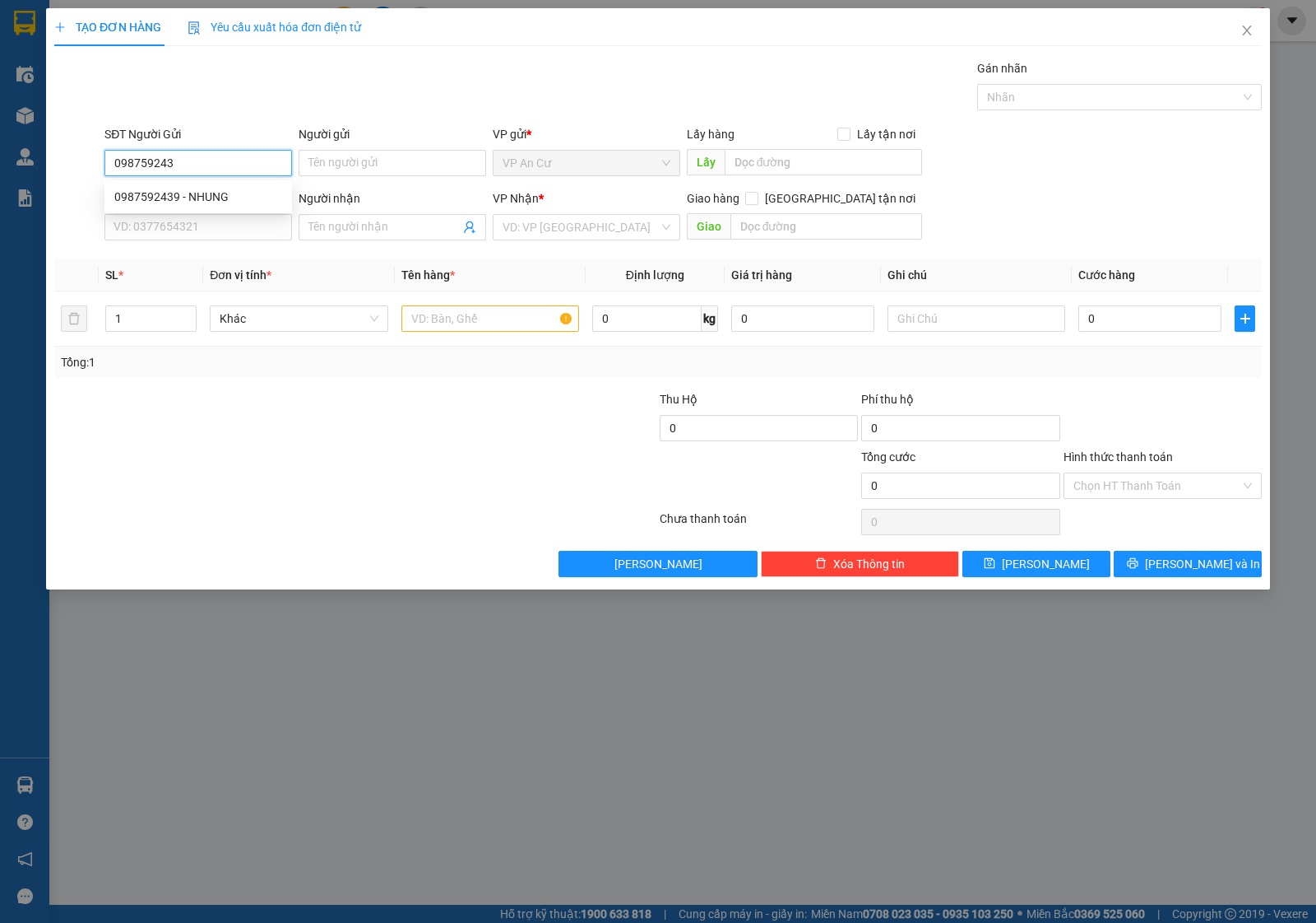
type input "0987592439"
click at [207, 191] on div "0987592439 - NHUNG" at bounding box center [199, 196] width 168 height 18
type input "NHUNG"
type input "0967854577"
type input "QUYÊN"
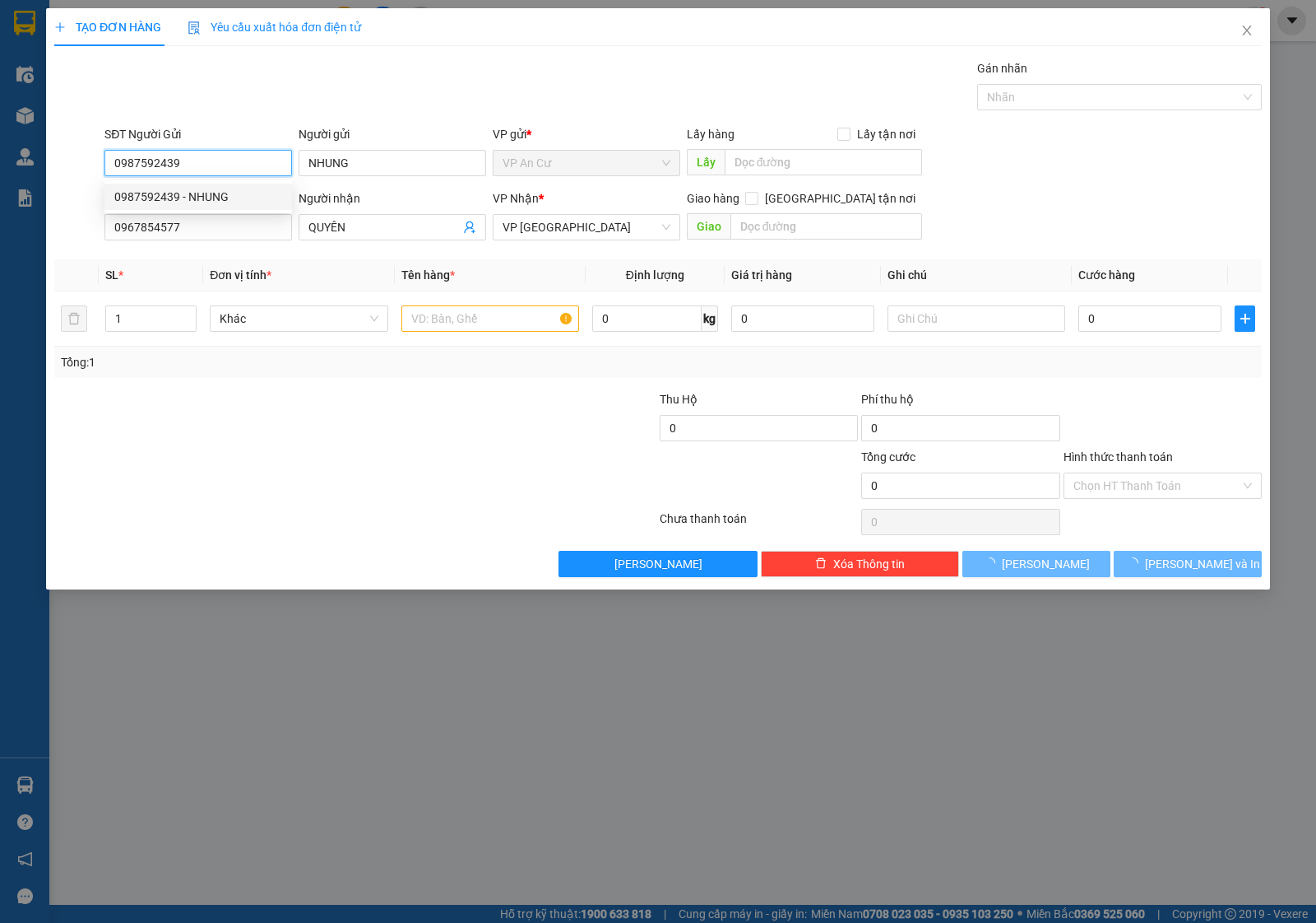
type input "30.000"
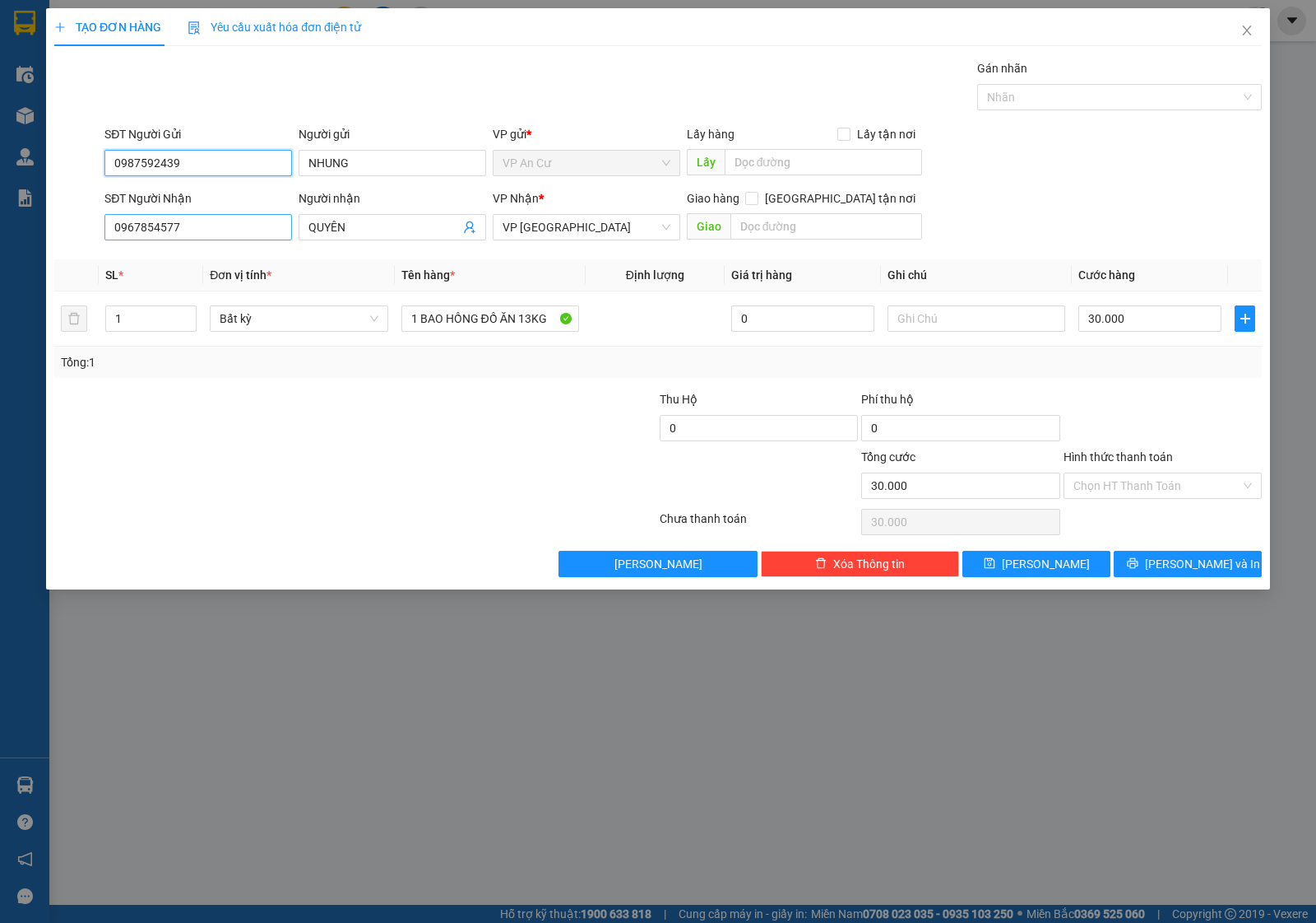
type input "0987592439"
click at [236, 219] on input "0967854577" at bounding box center [198, 227] width 187 height 26
click at [322, 445] on div at bounding box center [255, 419] width 404 height 58
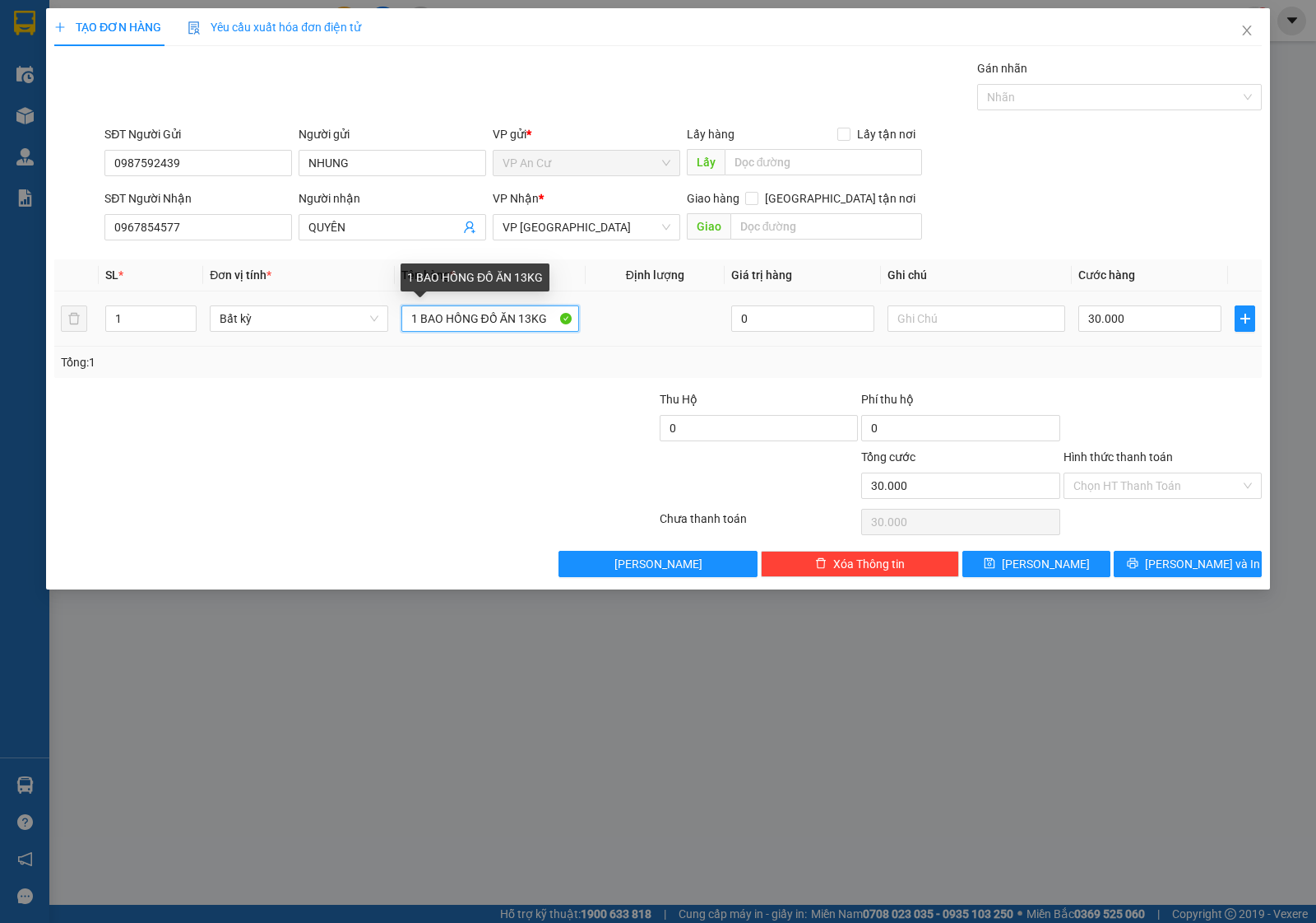
click at [486, 323] on input "1 BAO HỒNG ĐỒ ĂN 13KG" at bounding box center [491, 318] width 178 height 26
click at [543, 326] on input "1 BAO ĐỒ ĂN 13KG" at bounding box center [491, 318] width 178 height 26
type input "1 BAO ĐỒ ĂN 20KG"
click at [471, 431] on div at bounding box center [557, 419] width 201 height 58
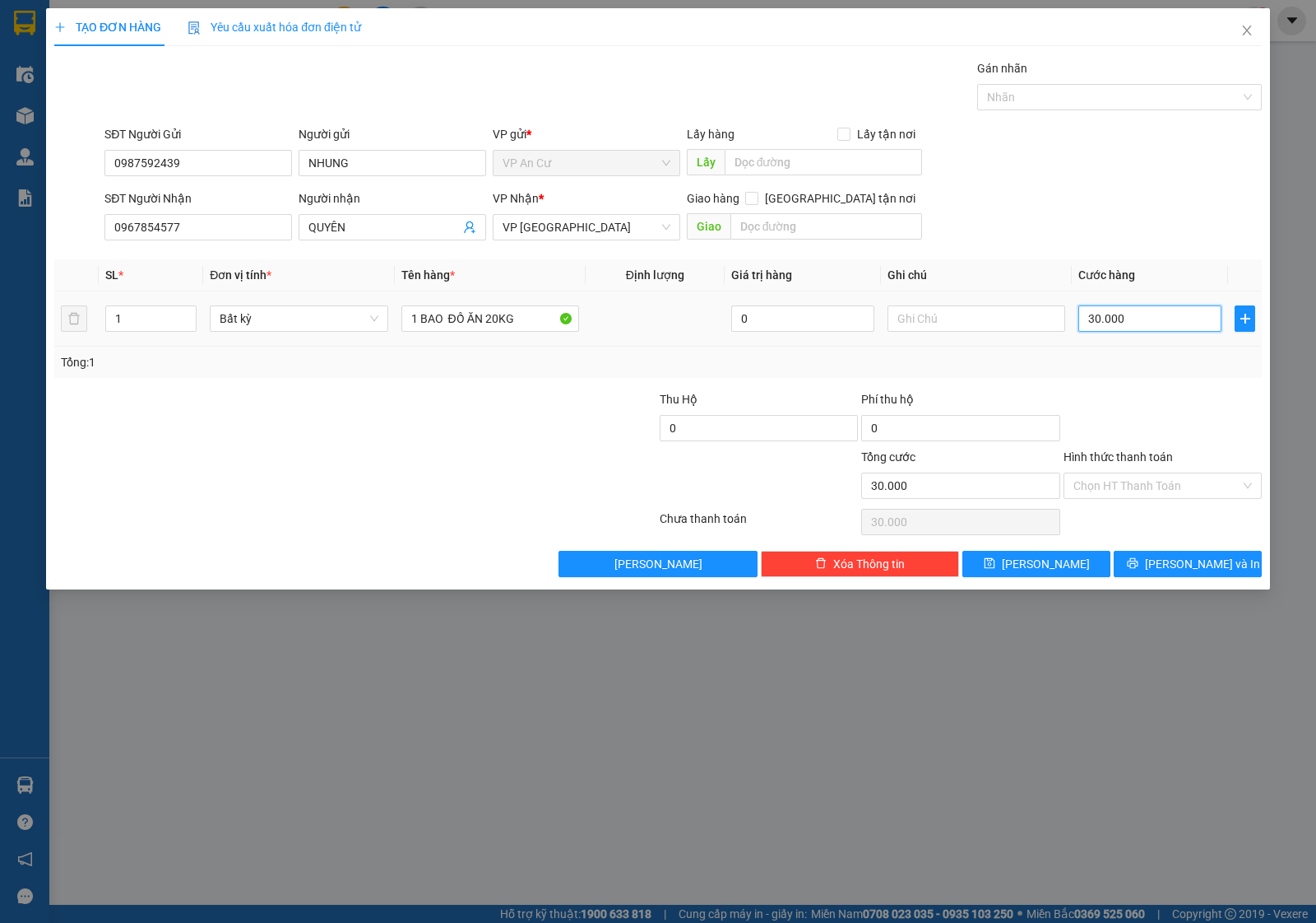
click at [1135, 309] on input "30.000" at bounding box center [1150, 318] width 143 height 26
type input "0"
type input "4"
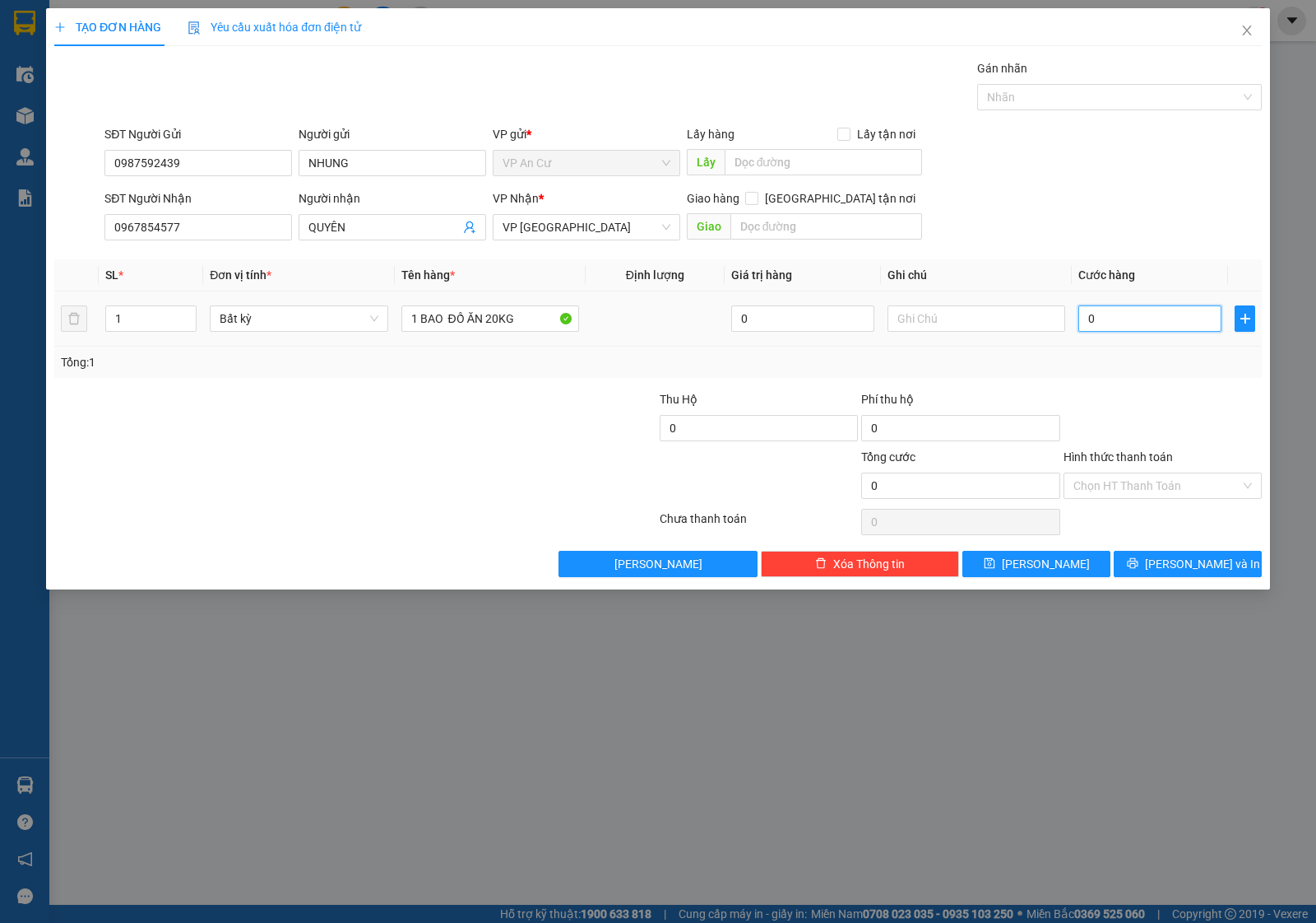
type input "4"
type input "04"
type input "40"
type input "040"
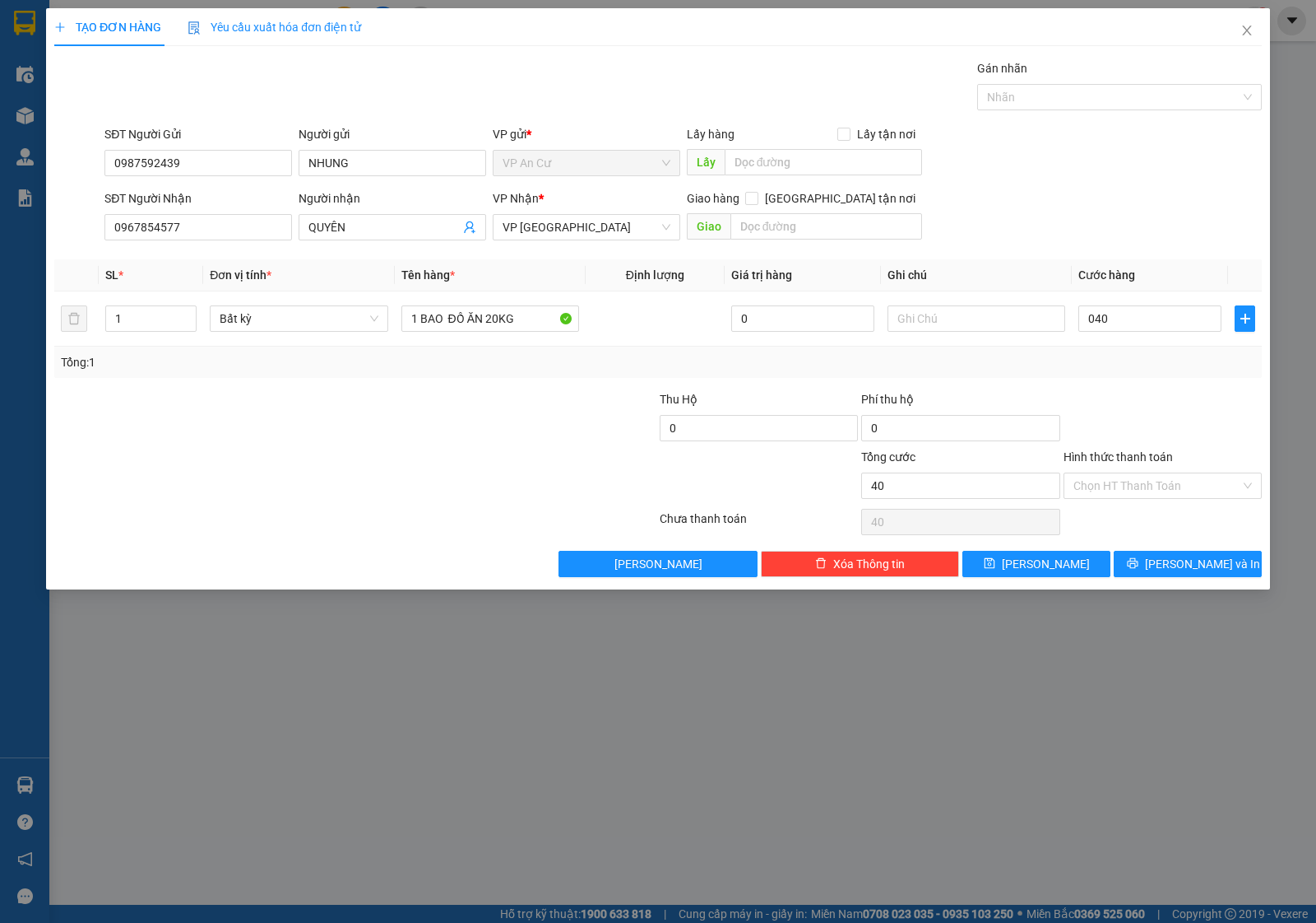
type input "40.000"
drag, startPoint x: 1149, startPoint y: 364, endPoint x: 1157, endPoint y: 379, distance: 17.0
click at [1153, 373] on div "Tổng: 1" at bounding box center [658, 362] width 1208 height 31
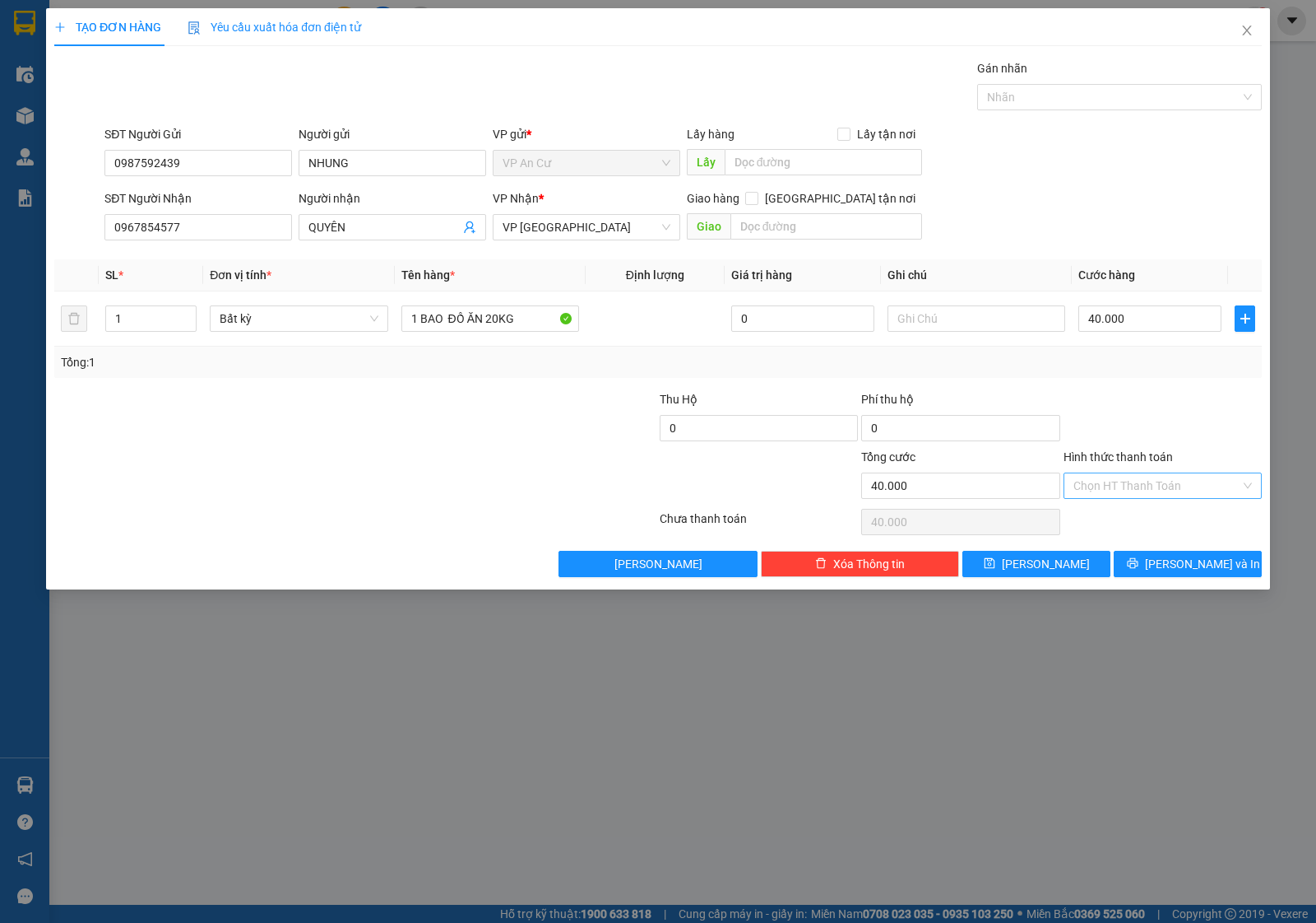
click at [1134, 482] on input "Hình thức thanh toán" at bounding box center [1157, 486] width 167 height 25
click at [1112, 523] on div "Tại văn phòng" at bounding box center [1163, 520] width 179 height 18
type input "0"
click at [1182, 553] on button "Lưu và In" at bounding box center [1188, 564] width 148 height 26
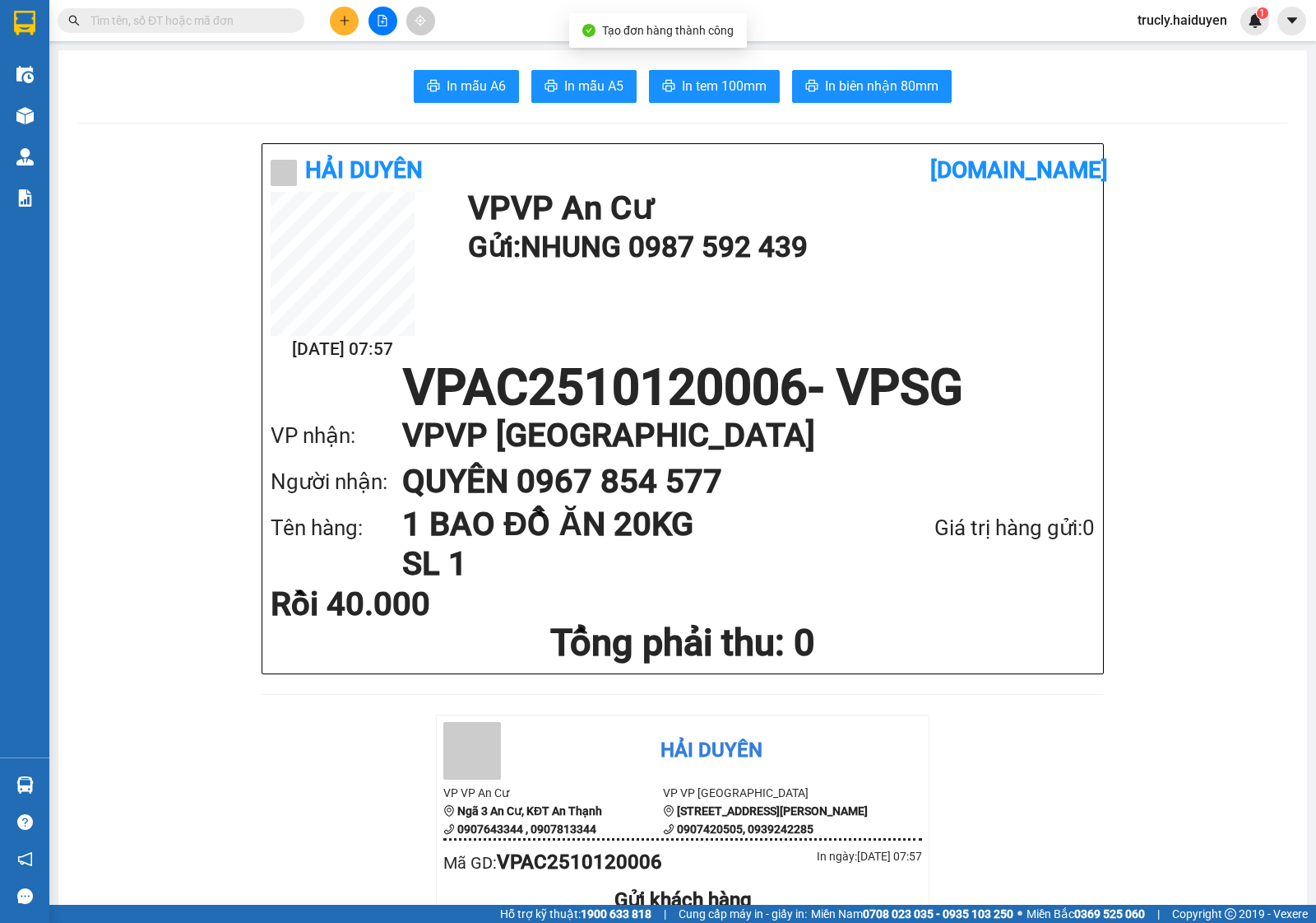
click at [749, 76] on span "In tem 100mm" at bounding box center [724, 86] width 85 height 21
click at [693, 95] on span "In tem 100mm" at bounding box center [724, 86] width 85 height 21
click at [194, 17] on input "text" at bounding box center [187, 21] width 194 height 18
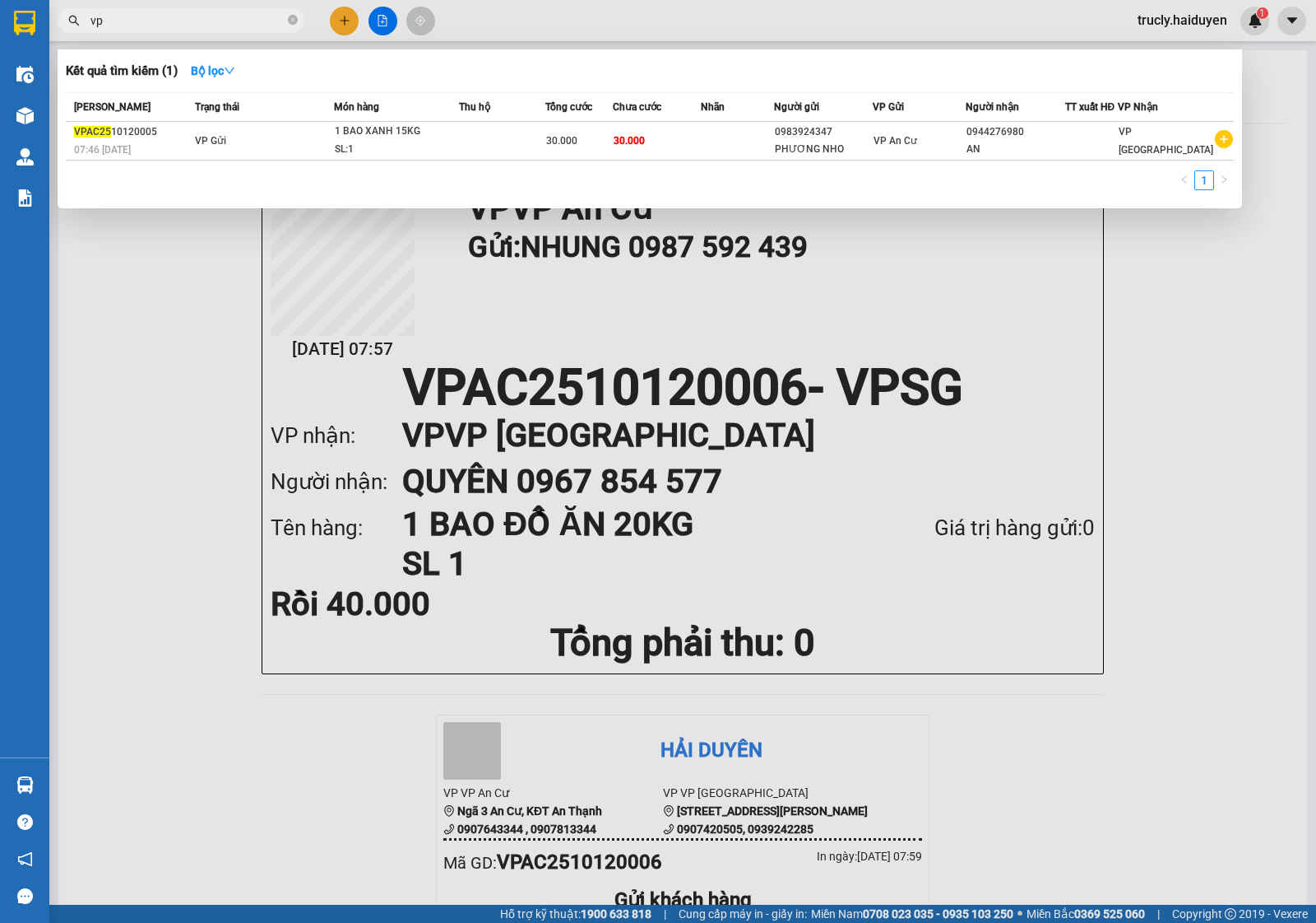
type input "v"
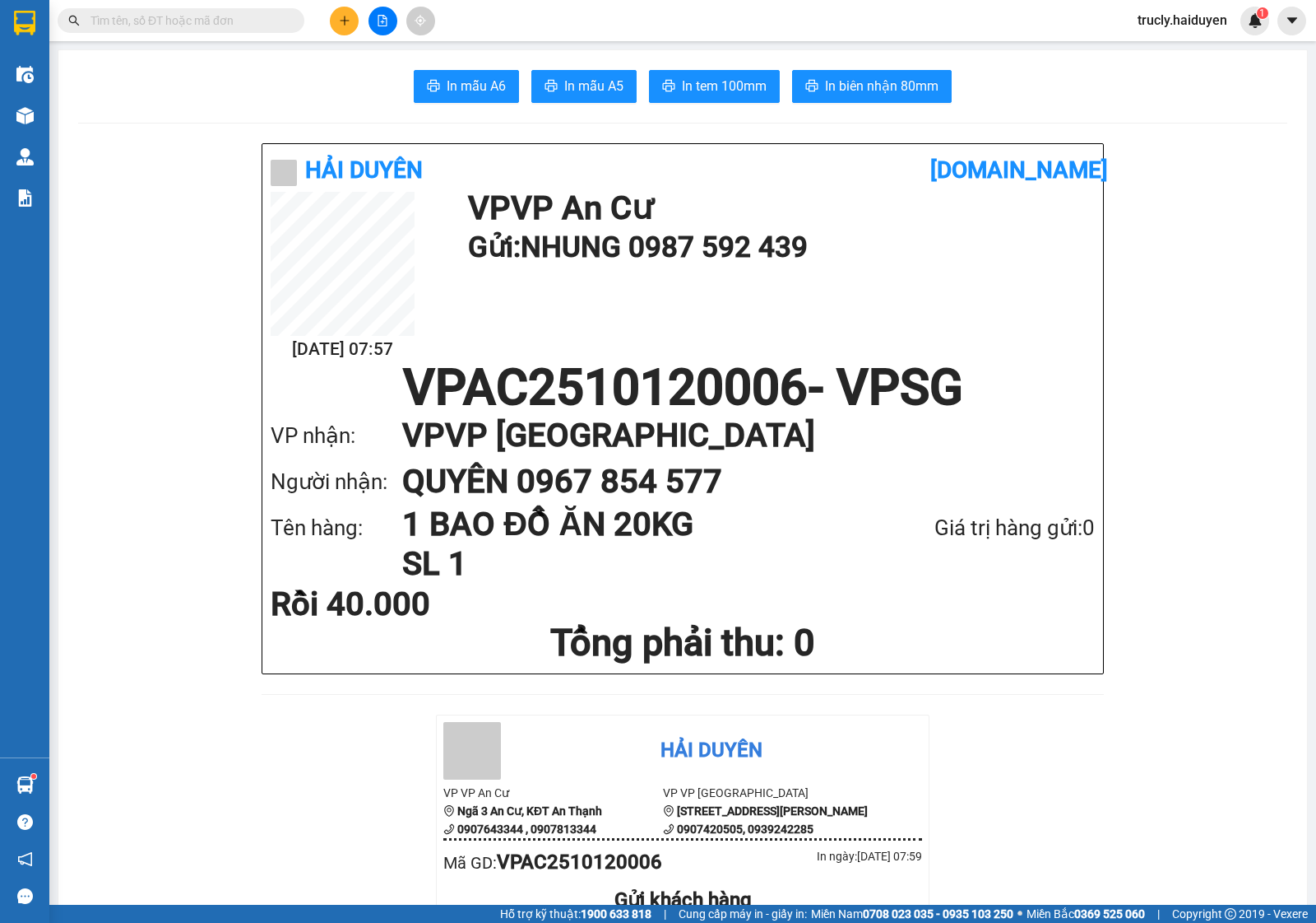
click at [175, 19] on input "text" at bounding box center [187, 21] width 194 height 18
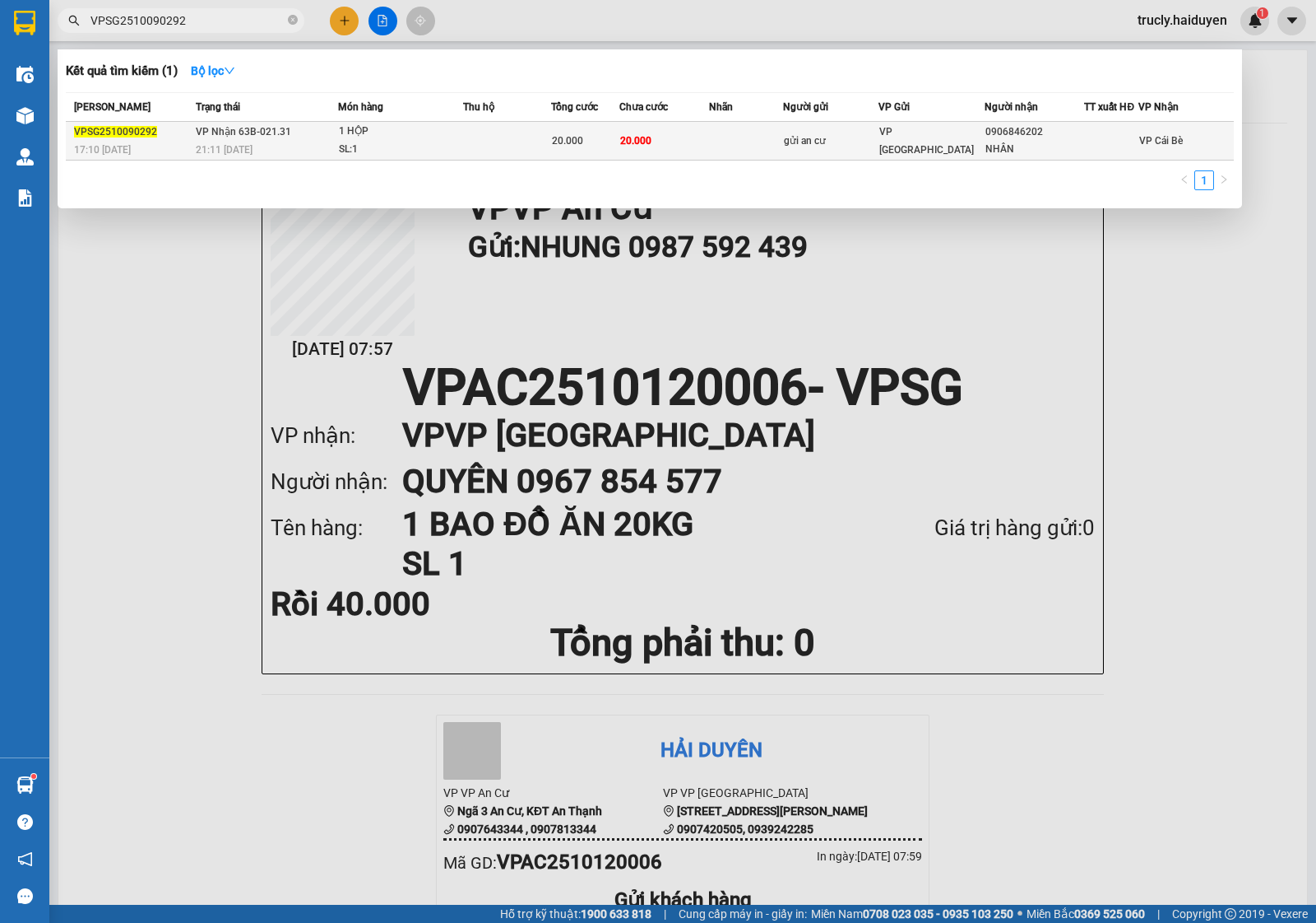
type input "VPSG2510090292"
click at [605, 148] on div "20.000" at bounding box center [585, 141] width 67 height 18
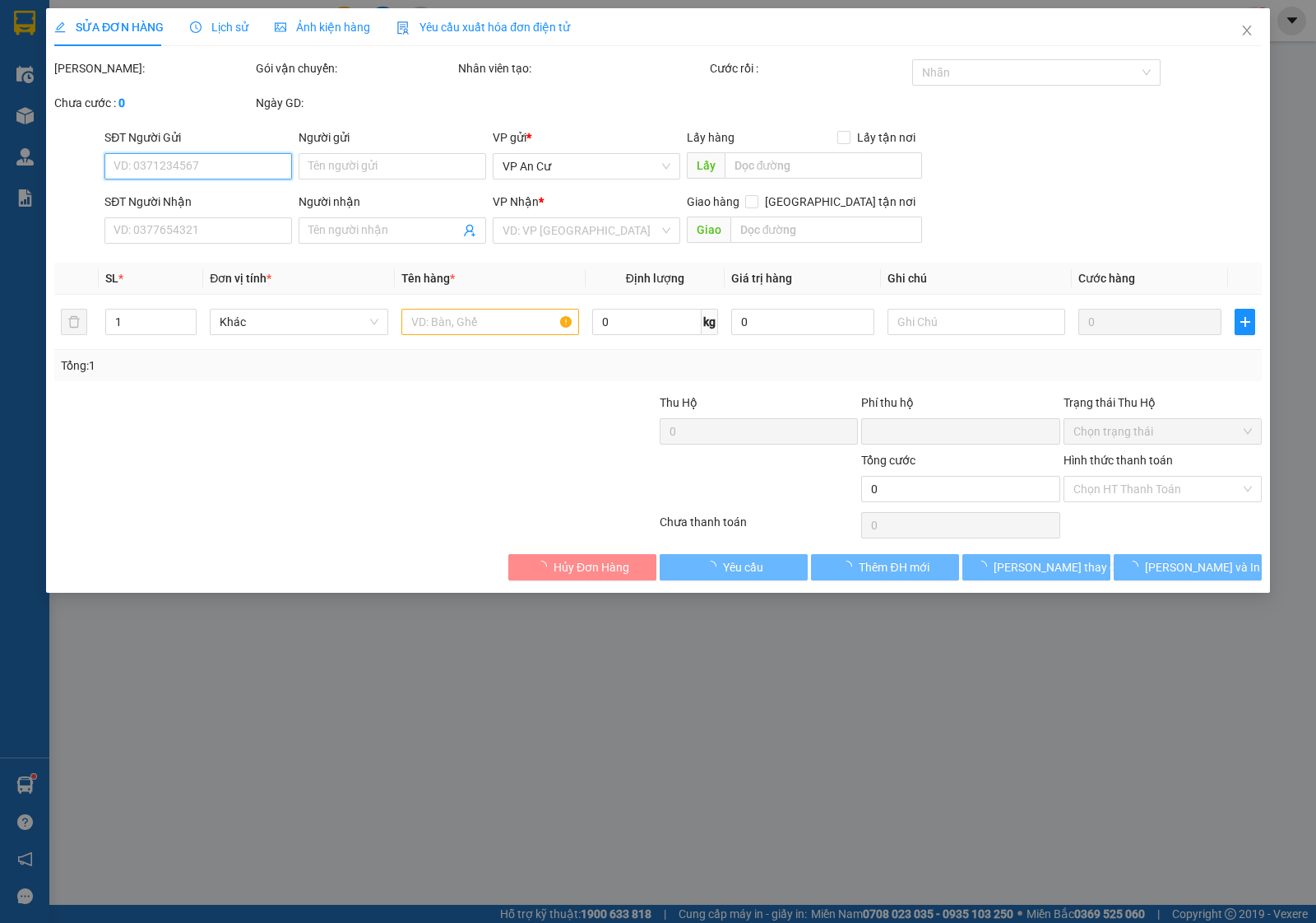
type input "gửi an cư"
type input "0906846202"
type input "NHÂN"
type input "0"
type input "20.000"
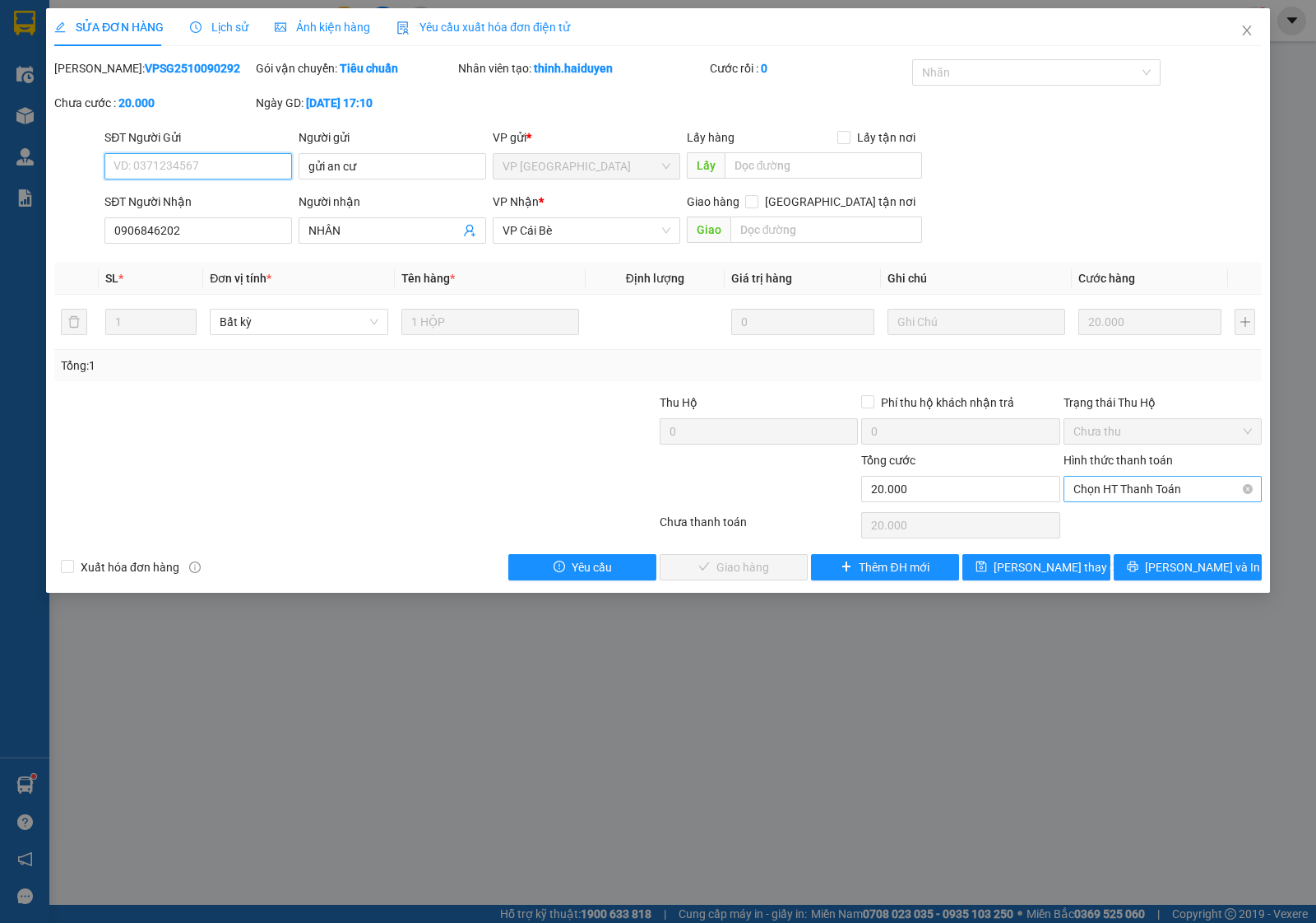
click at [1107, 492] on span "Chọn HT Thanh Toán" at bounding box center [1163, 489] width 179 height 25
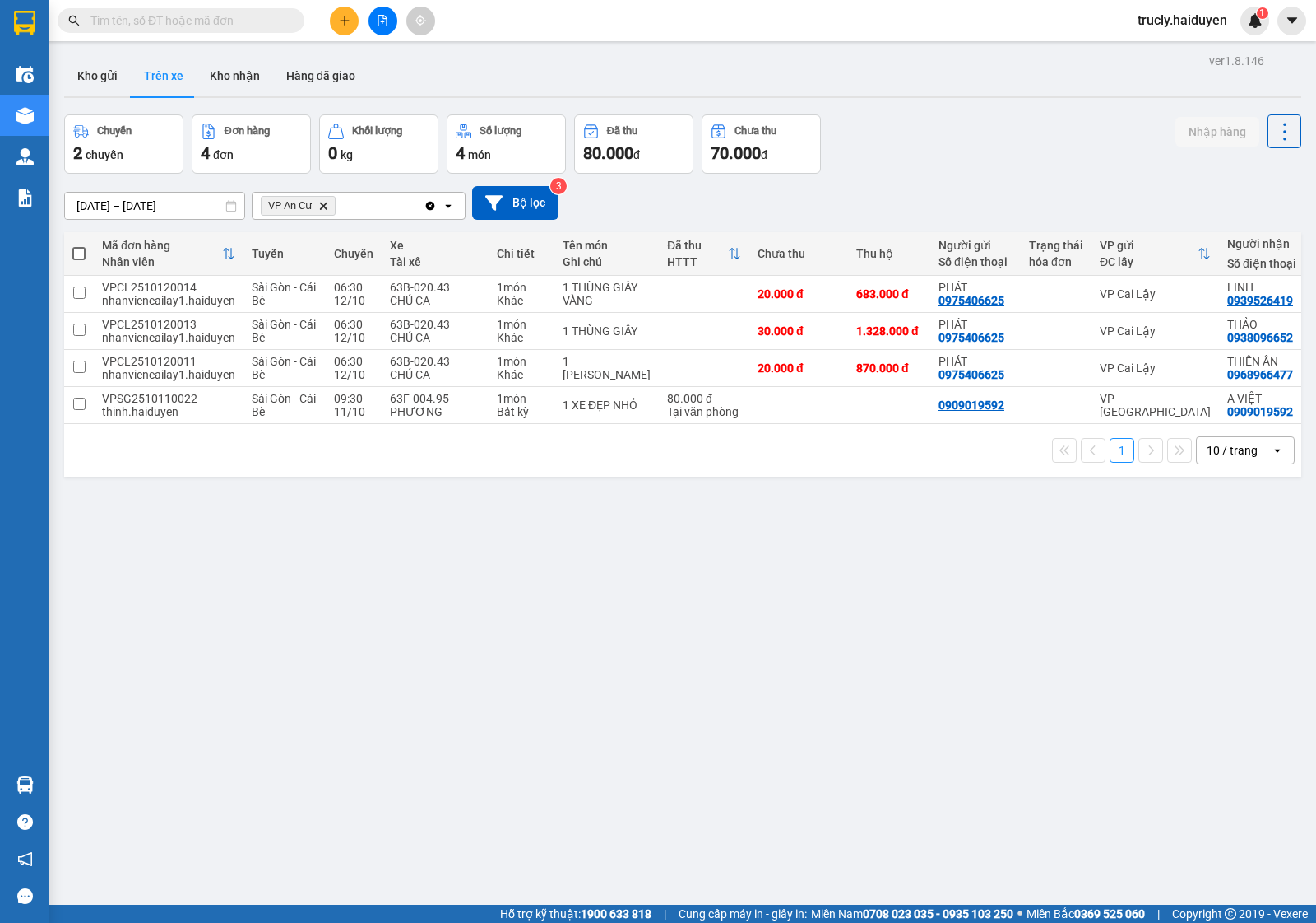
click at [877, 174] on div "[DATE] – [DATE] Press the down arrow key to interact with the calendar and sele…" at bounding box center [683, 203] width 1238 height 59
click at [79, 78] on button "Kho gửi" at bounding box center [97, 76] width 67 height 40
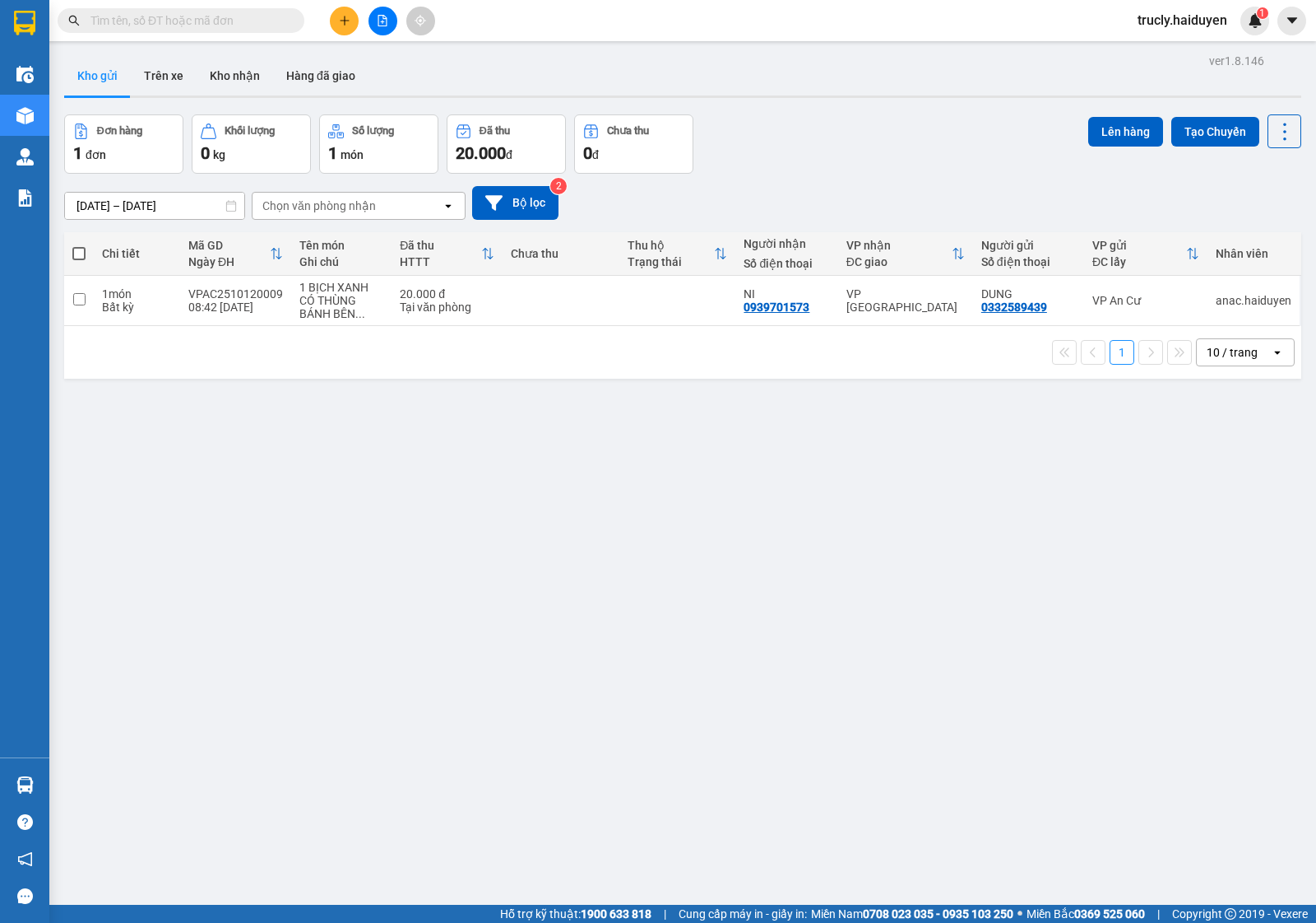
click at [910, 139] on div "Đơn hàng 1 đơn Khối lượng 0 kg Số lượng 1 món Đã thu 20.000 đ Chưa thu 0 đ Lên …" at bounding box center [683, 144] width 1238 height 59
click at [155, 70] on button "Trên xe" at bounding box center [164, 76] width 66 height 40
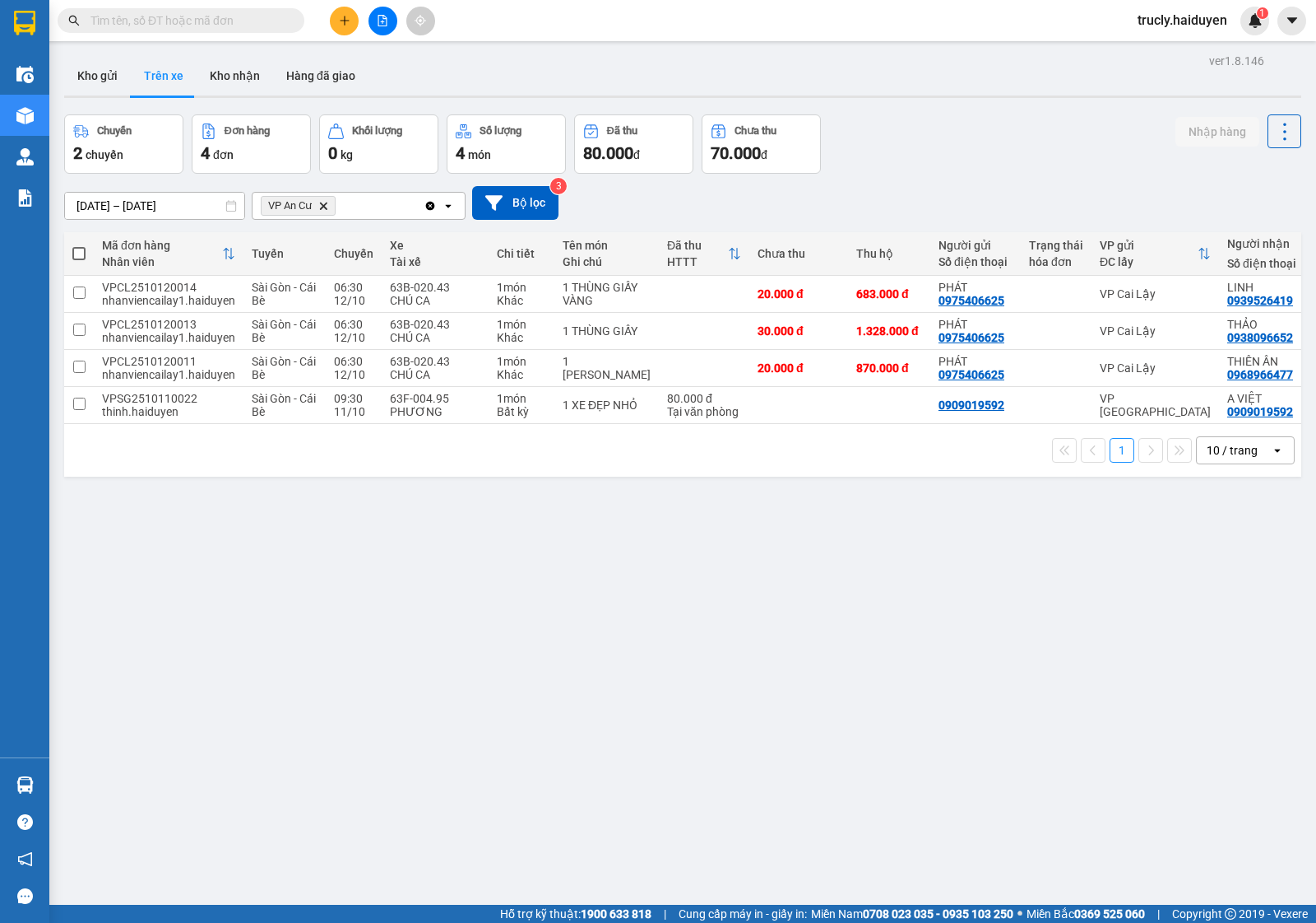
click at [956, 145] on div "Chuyến 2 chuyến Đơn hàng 4 đơn Khối lượng 0 kg Số lượng 4 món Đã thu 80.000 đ C…" at bounding box center [683, 144] width 1238 height 59
drag, startPoint x: 253, startPoint y: 76, endPoint x: 249, endPoint y: 83, distance: 8.1
click at [252, 76] on button "Kho nhận" at bounding box center [234, 76] width 77 height 40
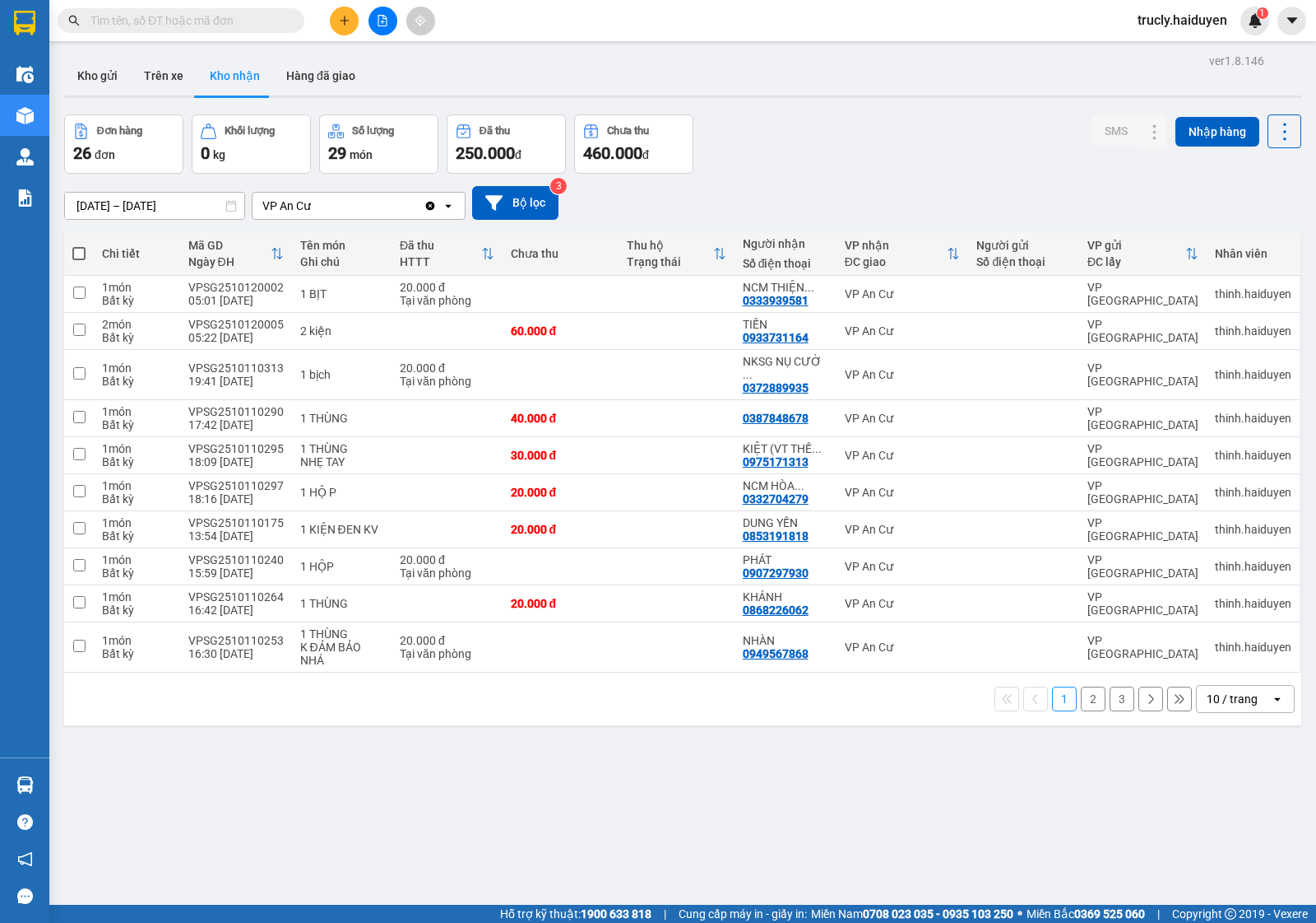
click at [101, 207] on input "[DATE] – [DATE]" at bounding box center [155, 205] width 180 height 26
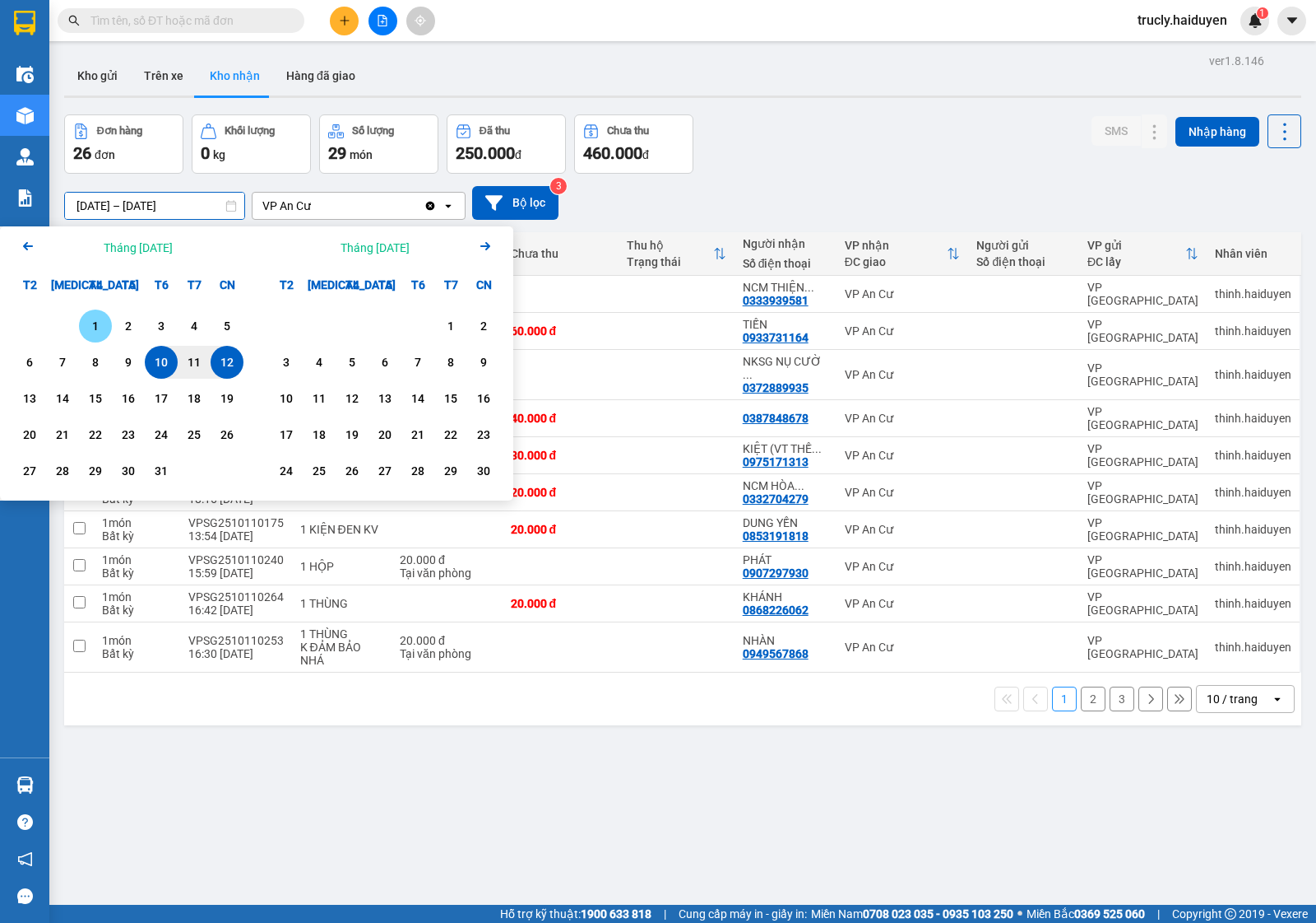
click at [100, 325] on div "1" at bounding box center [96, 326] width 23 height 20
click at [224, 364] on div "12" at bounding box center [227, 362] width 23 height 20
type input "[DATE] – [DATE]"
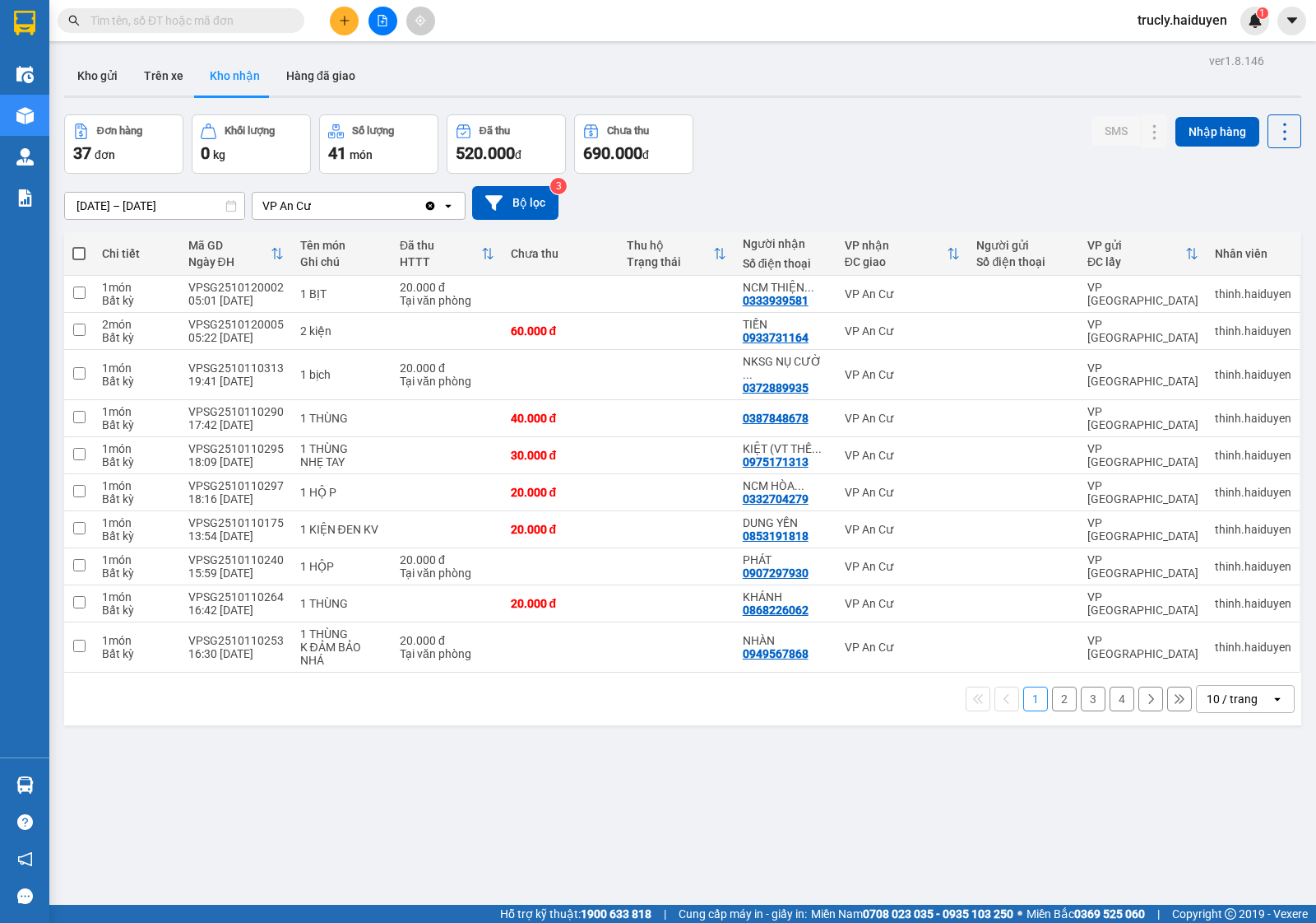
click at [864, 145] on div "Đơn hàng 37 đơn Khối lượng 0 kg Số lượng 41 món Đã thu 520.000 đ Chưa thu 690.0…" at bounding box center [683, 144] width 1238 height 59
click at [1092, 369] on div at bounding box center [1185, 374] width 230 height 37
click at [1116, 369] on icon at bounding box center [1122, 374] width 12 height 12
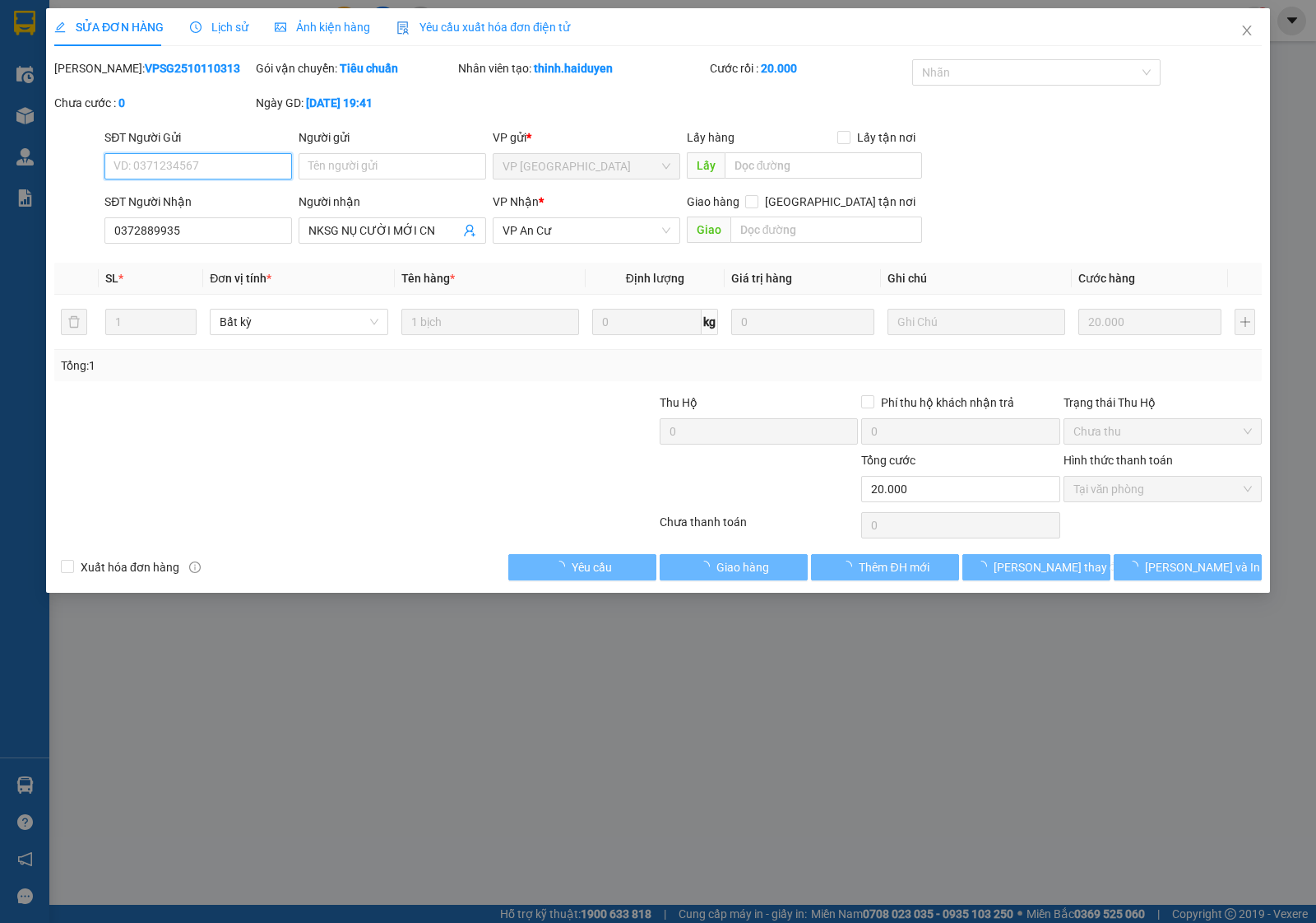
type input "0372889935"
type input "NKSG NỤ CƯỜI MỚI CN"
type input "0"
type input "20.000"
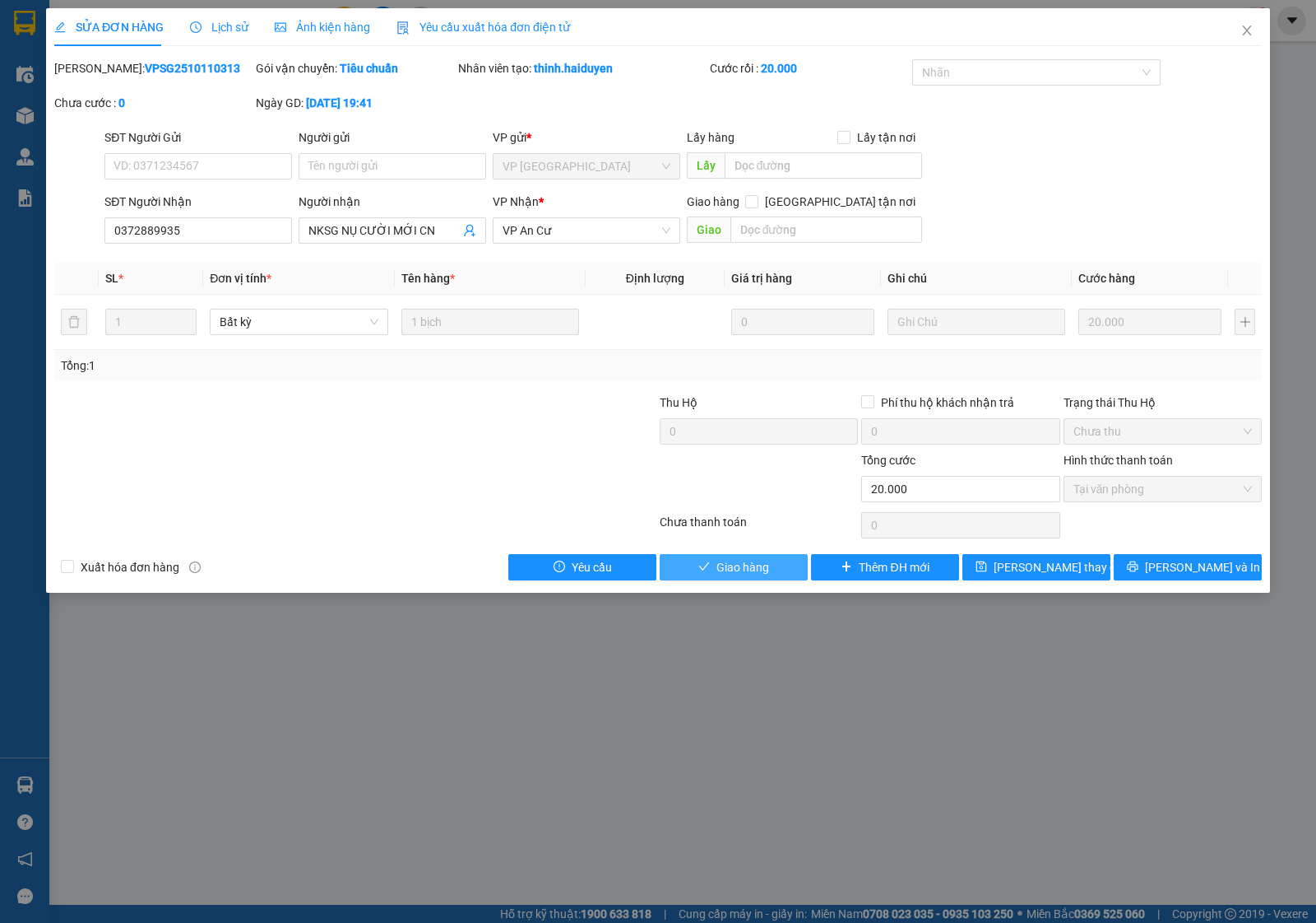
click at [767, 565] on span "Giao hàng" at bounding box center [743, 567] width 53 height 18
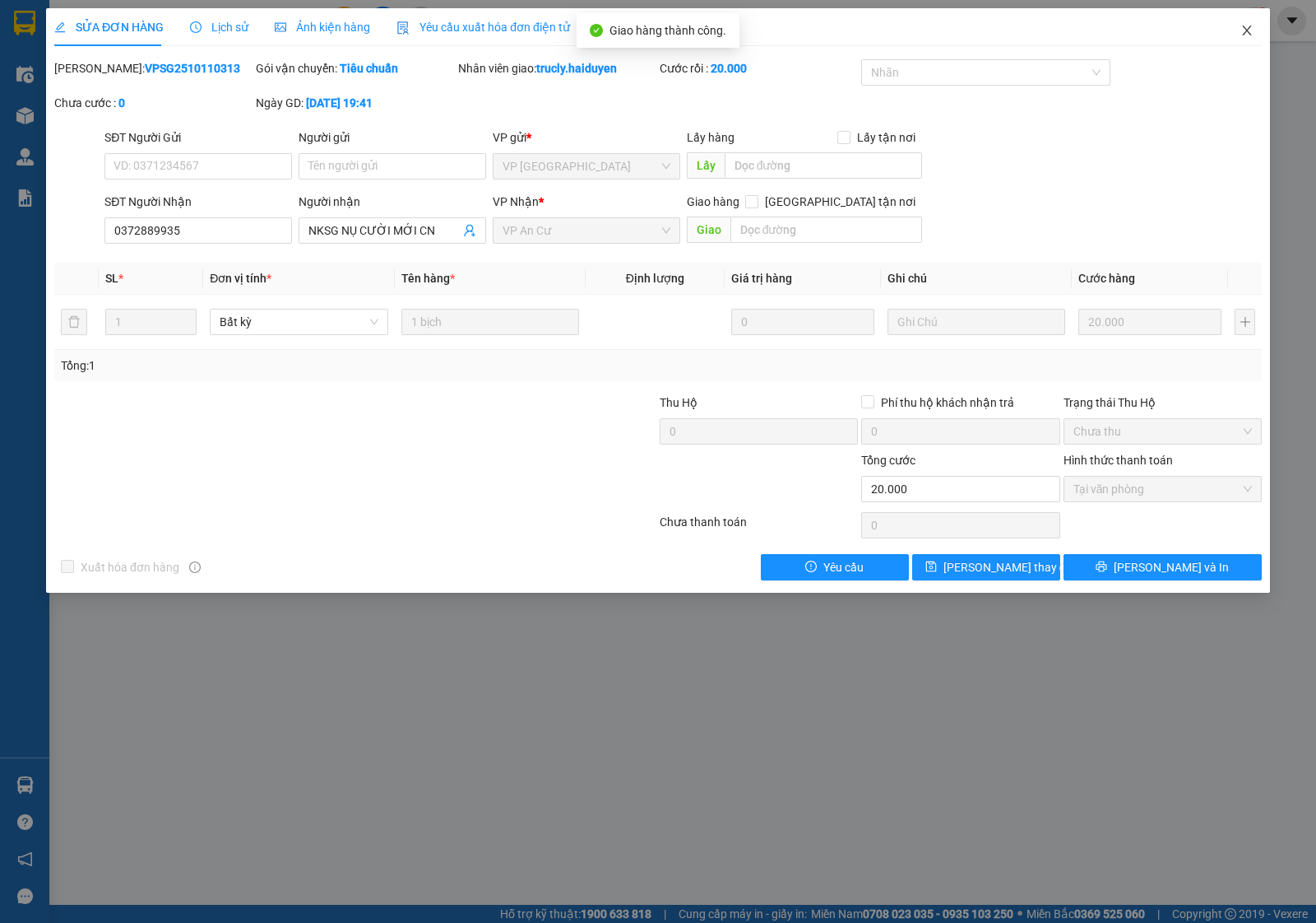
click at [1243, 31] on icon "close" at bounding box center [1248, 31] width 13 height 13
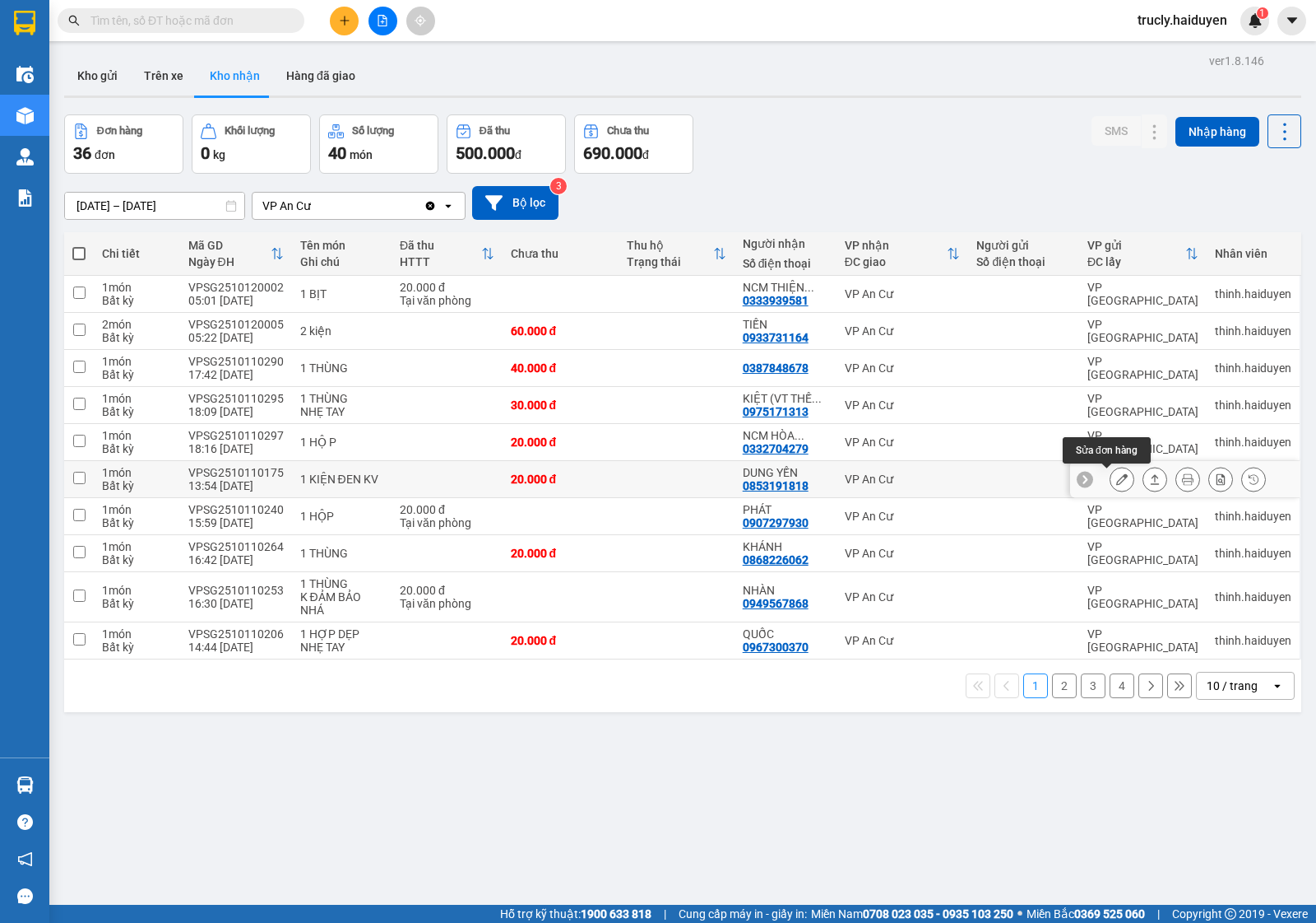
click at [1116, 478] on icon at bounding box center [1122, 479] width 12 height 12
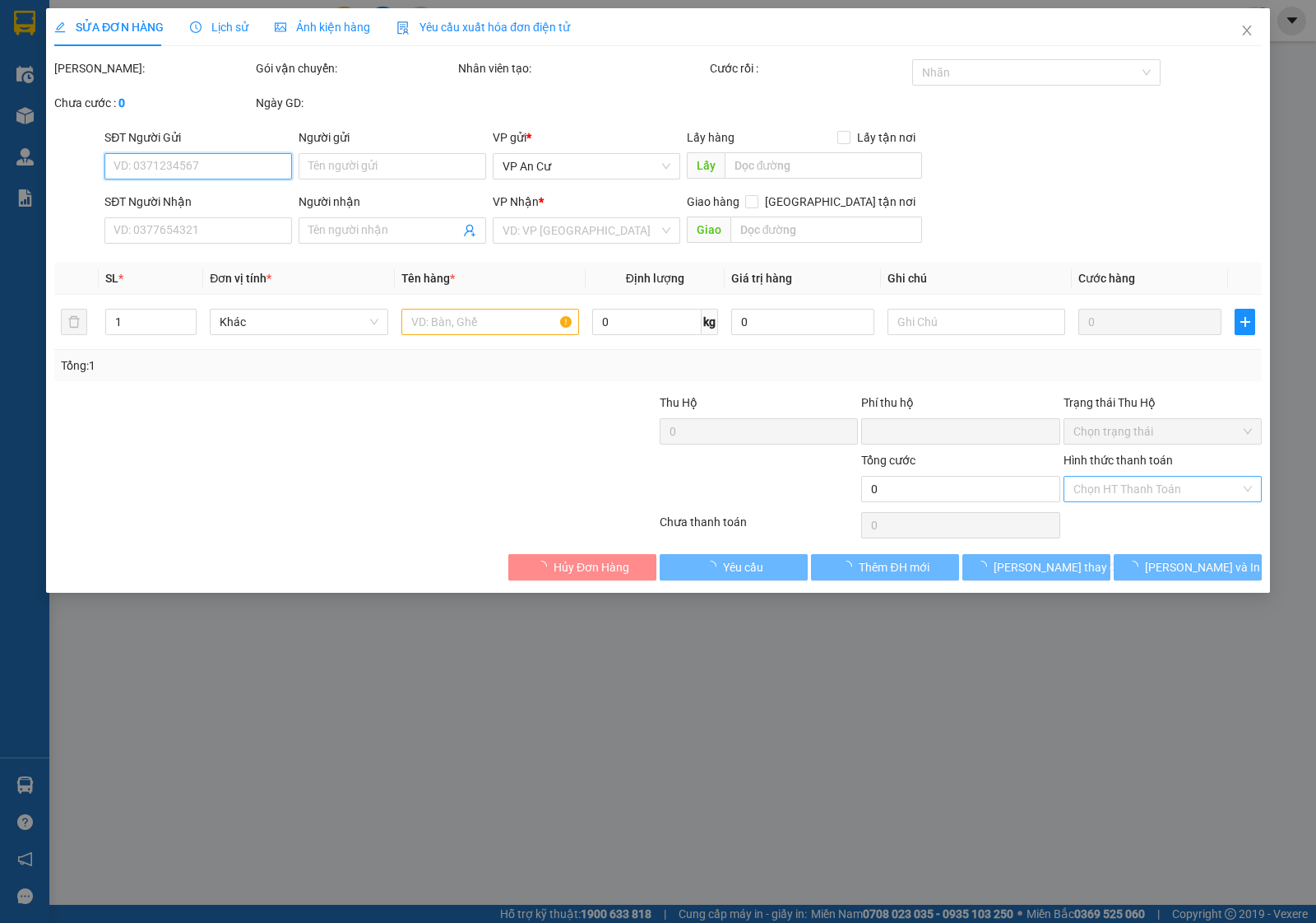
type input "0853191818"
type input "DUNG YẾN"
type input "0"
type input "20.000"
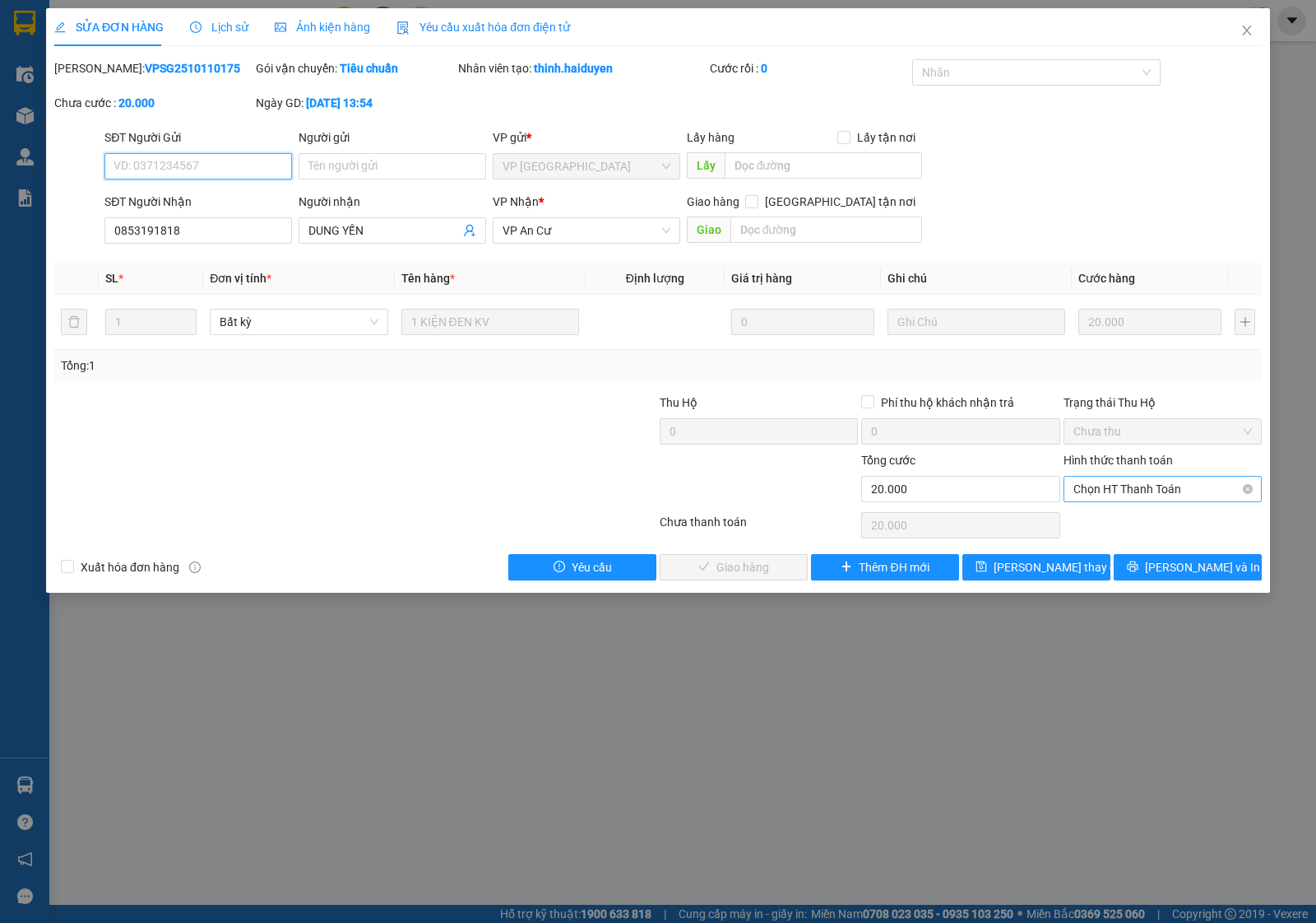
click at [1100, 494] on span "Chọn HT Thanh Toán" at bounding box center [1163, 489] width 179 height 25
click at [1100, 525] on div "Tại văn phòng" at bounding box center [1163, 523] width 179 height 18
type input "0"
click at [734, 572] on span "[PERSON_NAME] và Giao hàng" at bounding box center [770, 567] width 158 height 18
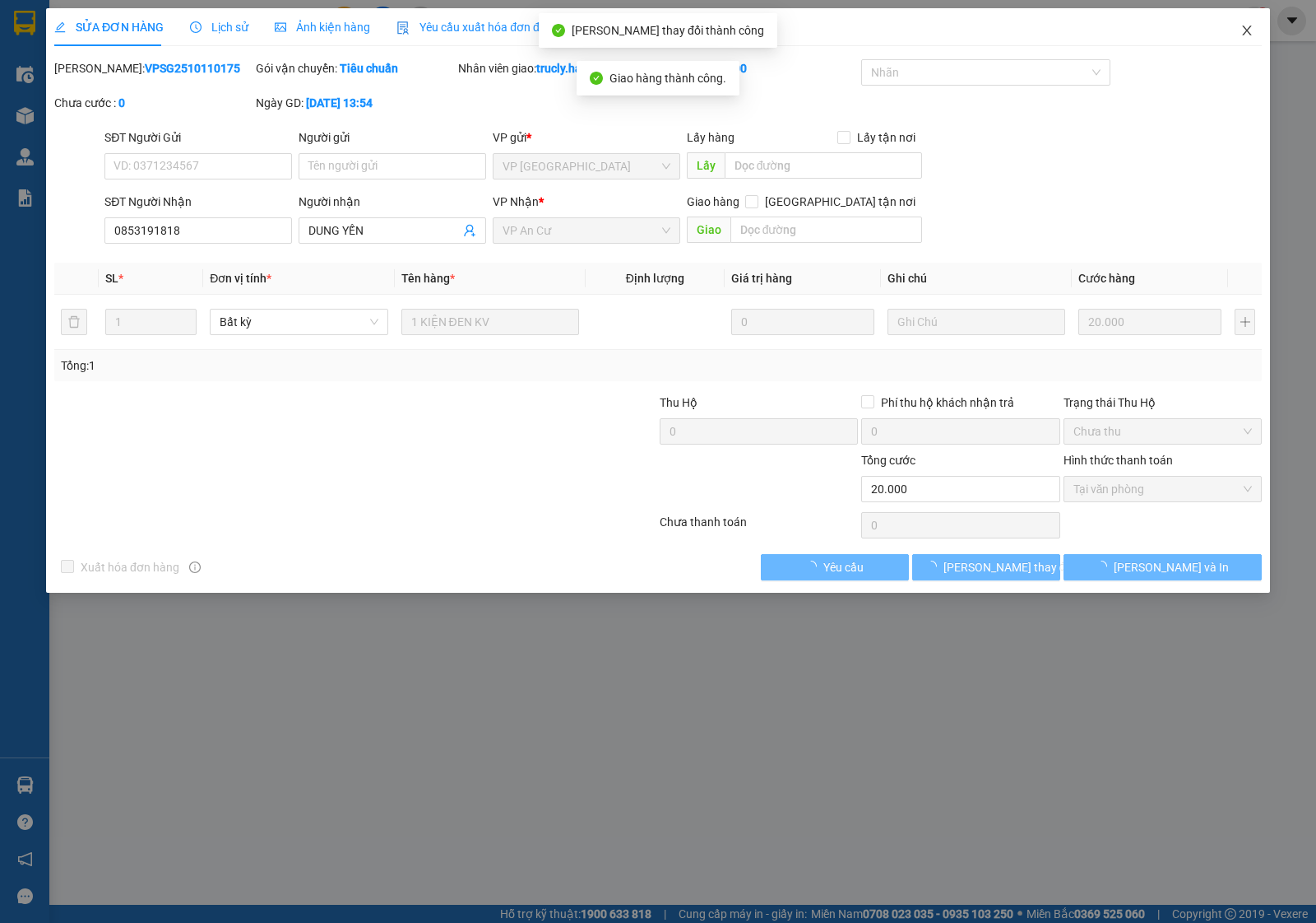
click at [1249, 31] on icon "close" at bounding box center [1248, 31] width 13 height 13
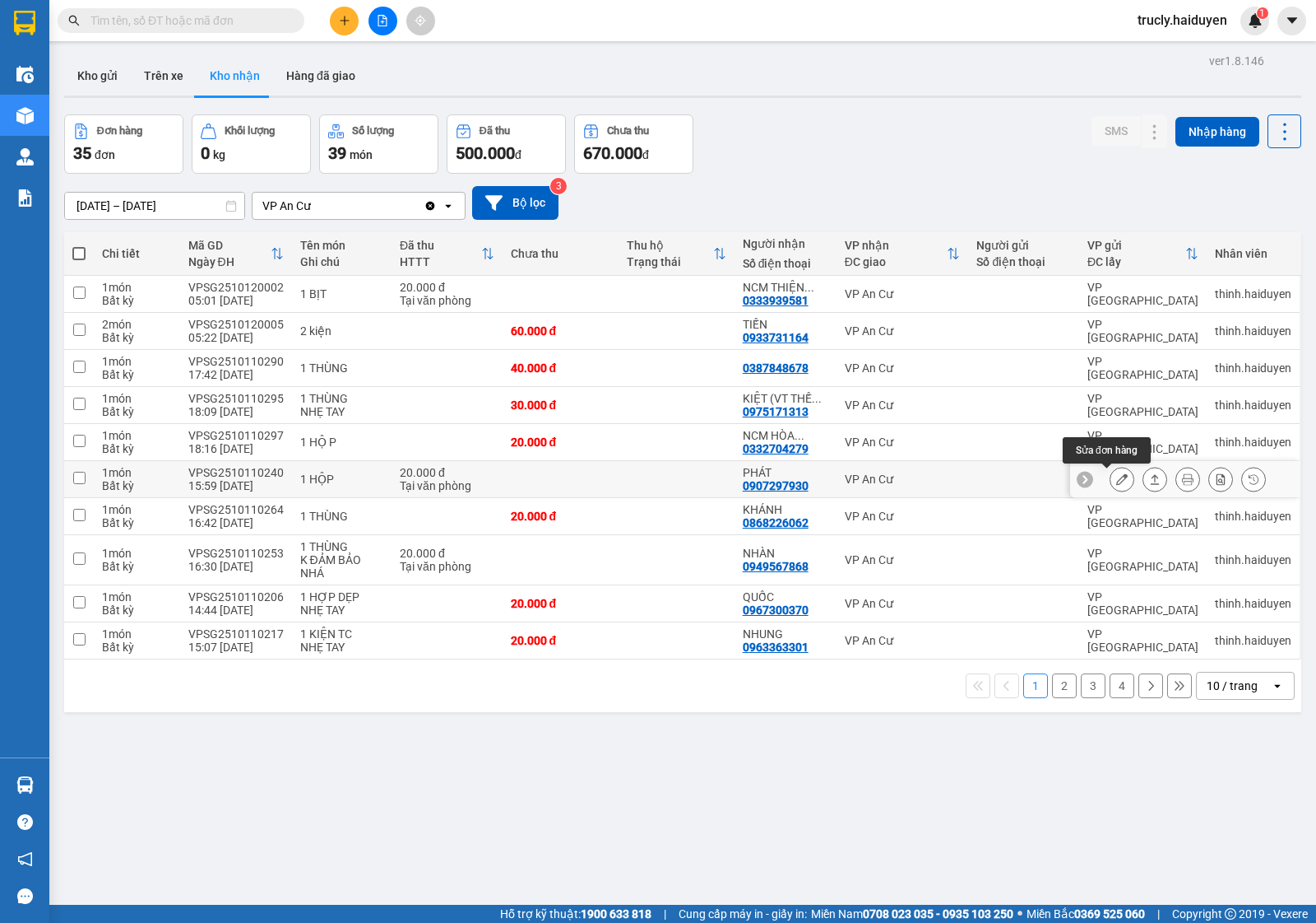
click at [1116, 479] on icon at bounding box center [1122, 479] width 12 height 12
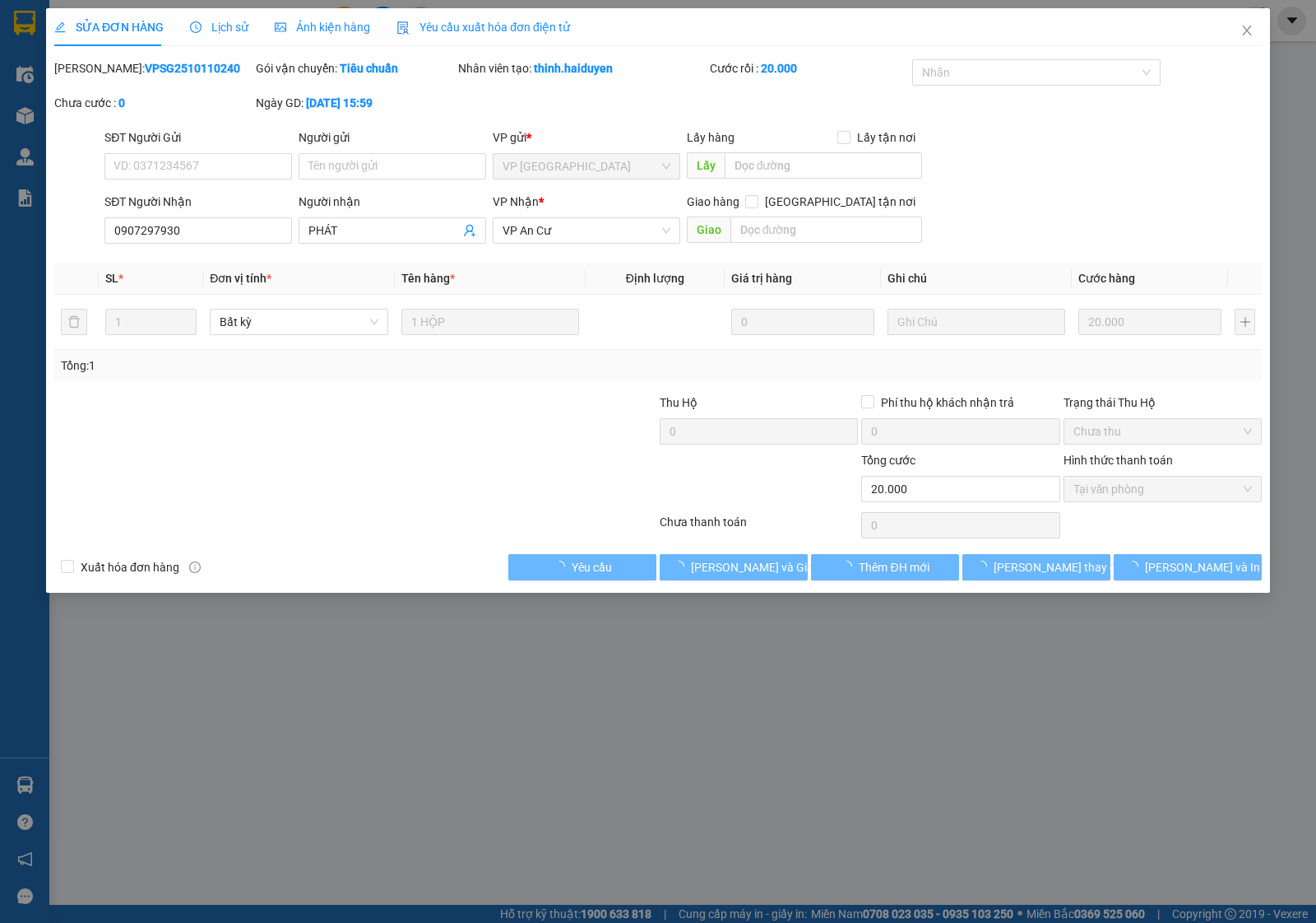
type input "0907297930"
type input "PHÁT"
type input "0"
type input "20.000"
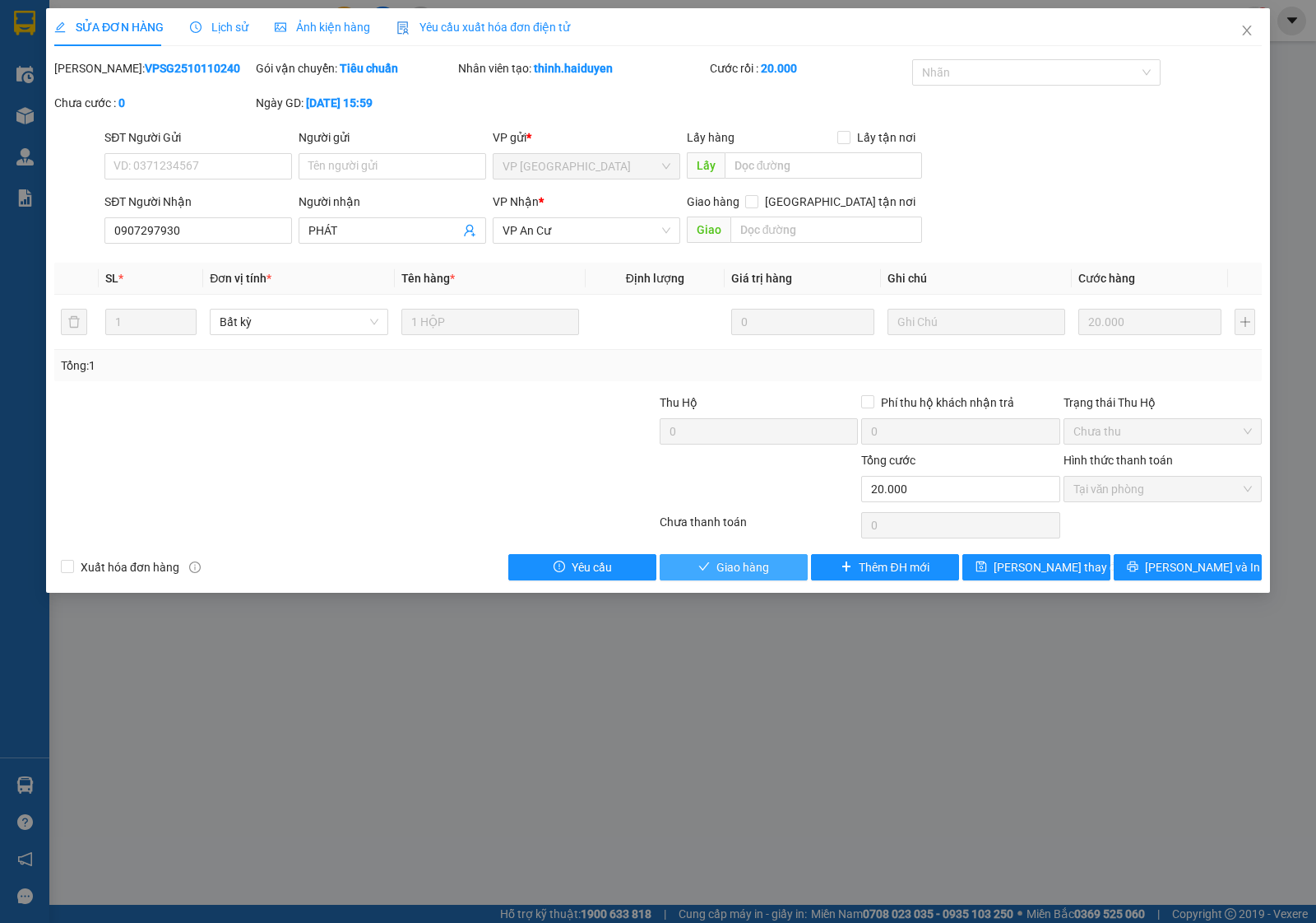
click at [738, 570] on span "Giao hàng" at bounding box center [743, 567] width 53 height 18
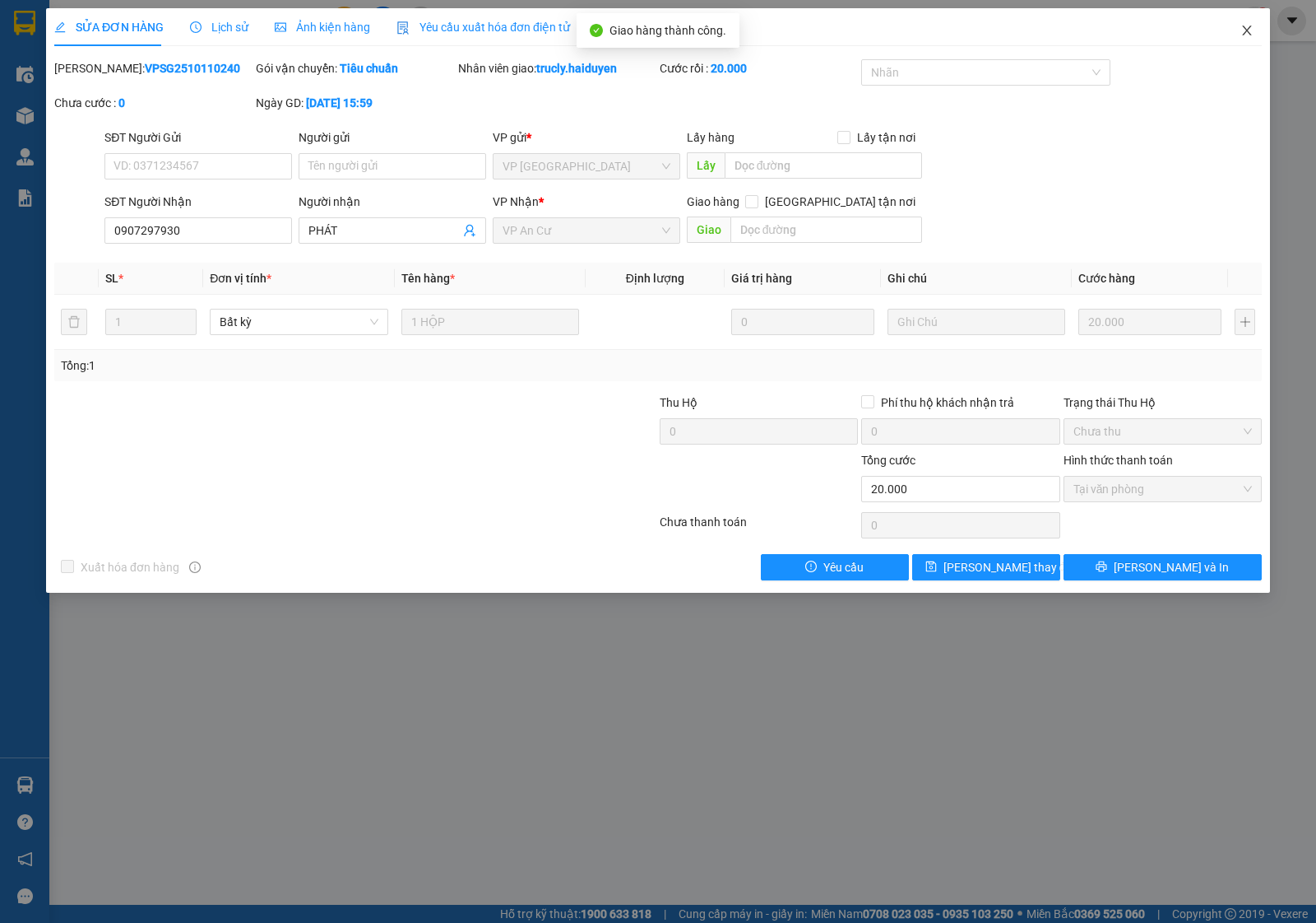
click at [1243, 26] on icon "close" at bounding box center [1248, 31] width 13 height 13
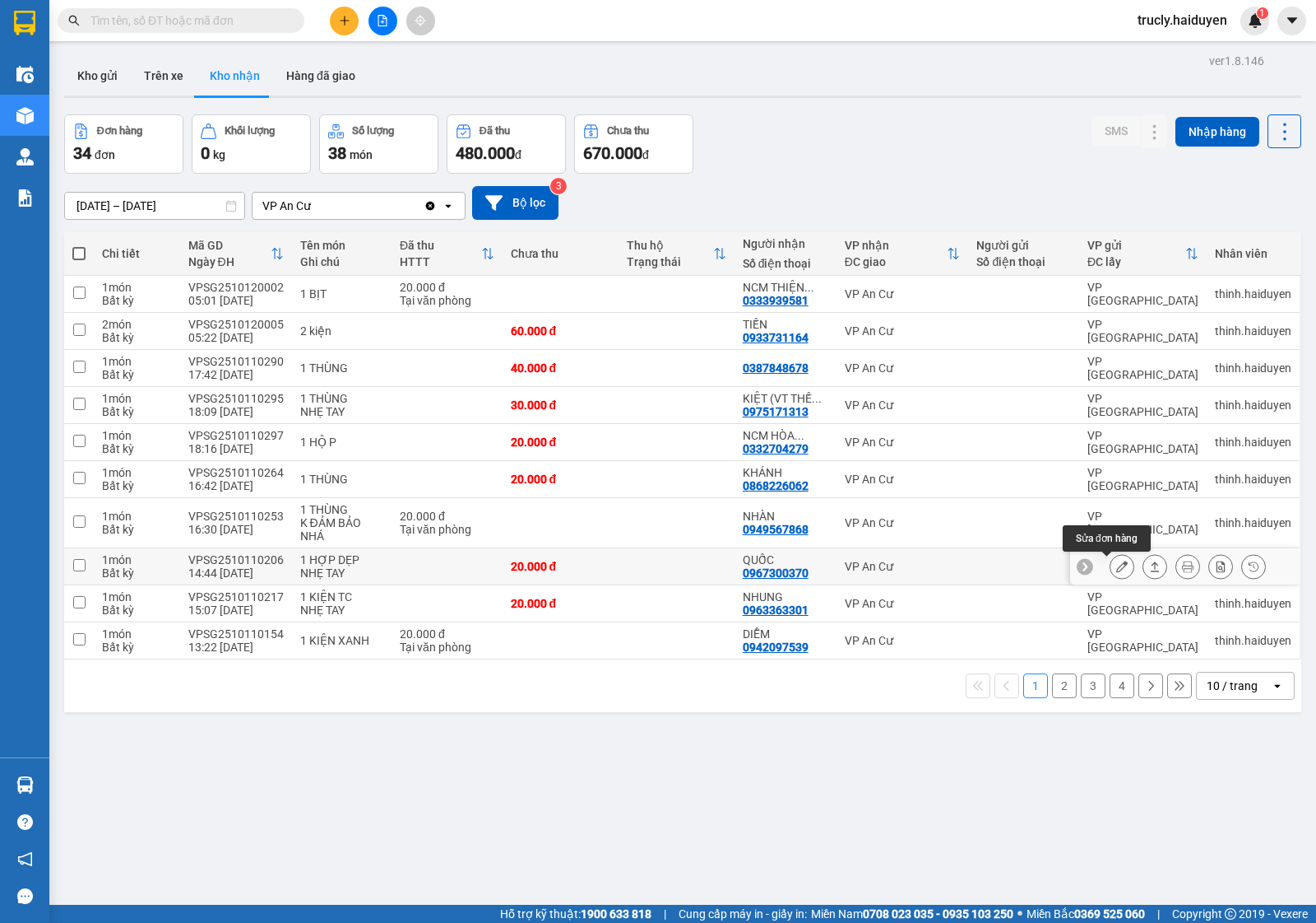
click at [1116, 563] on icon at bounding box center [1122, 566] width 12 height 12
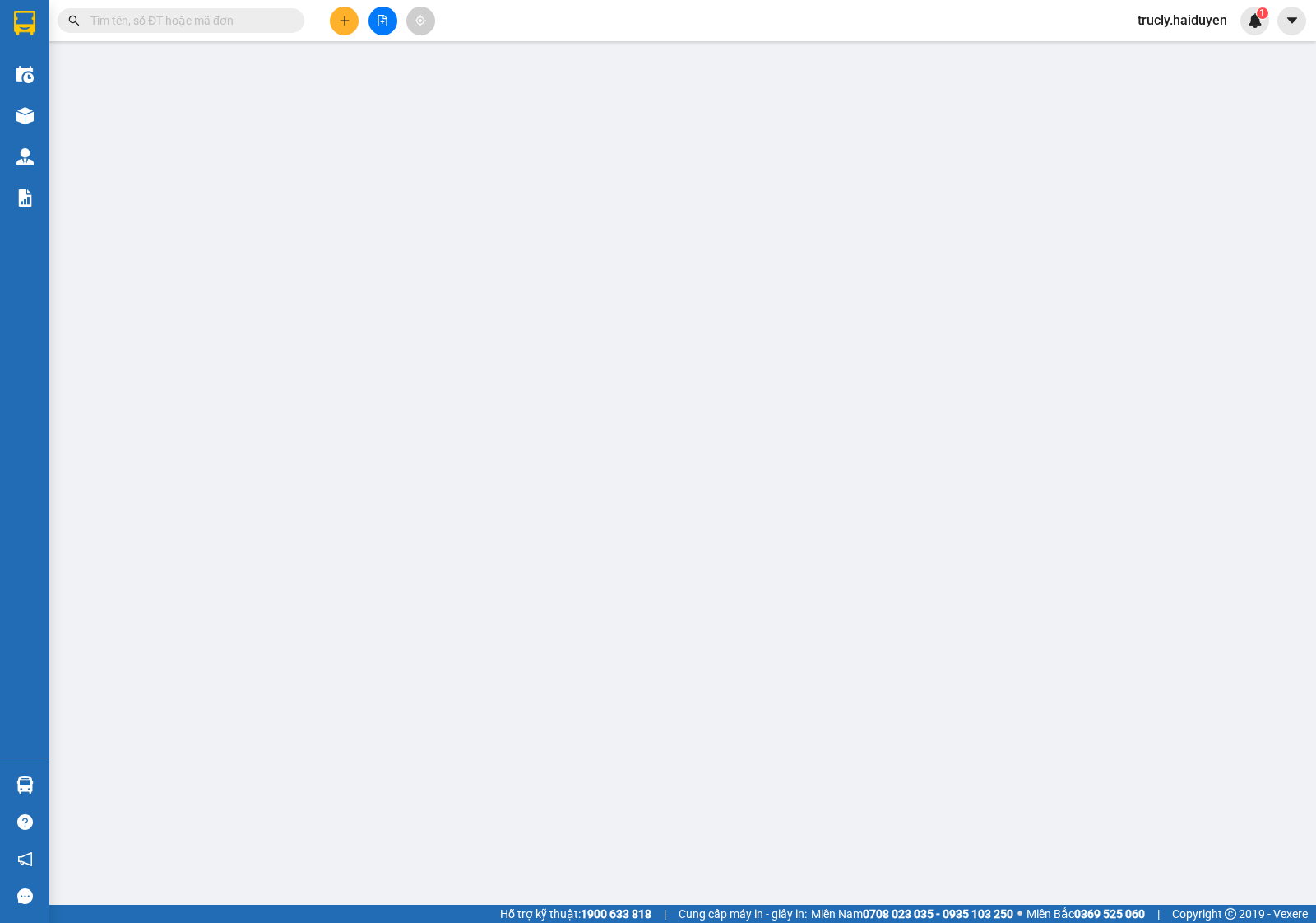
type input "0967300370"
type input "QUỐC"
type input "0"
type input "20.000"
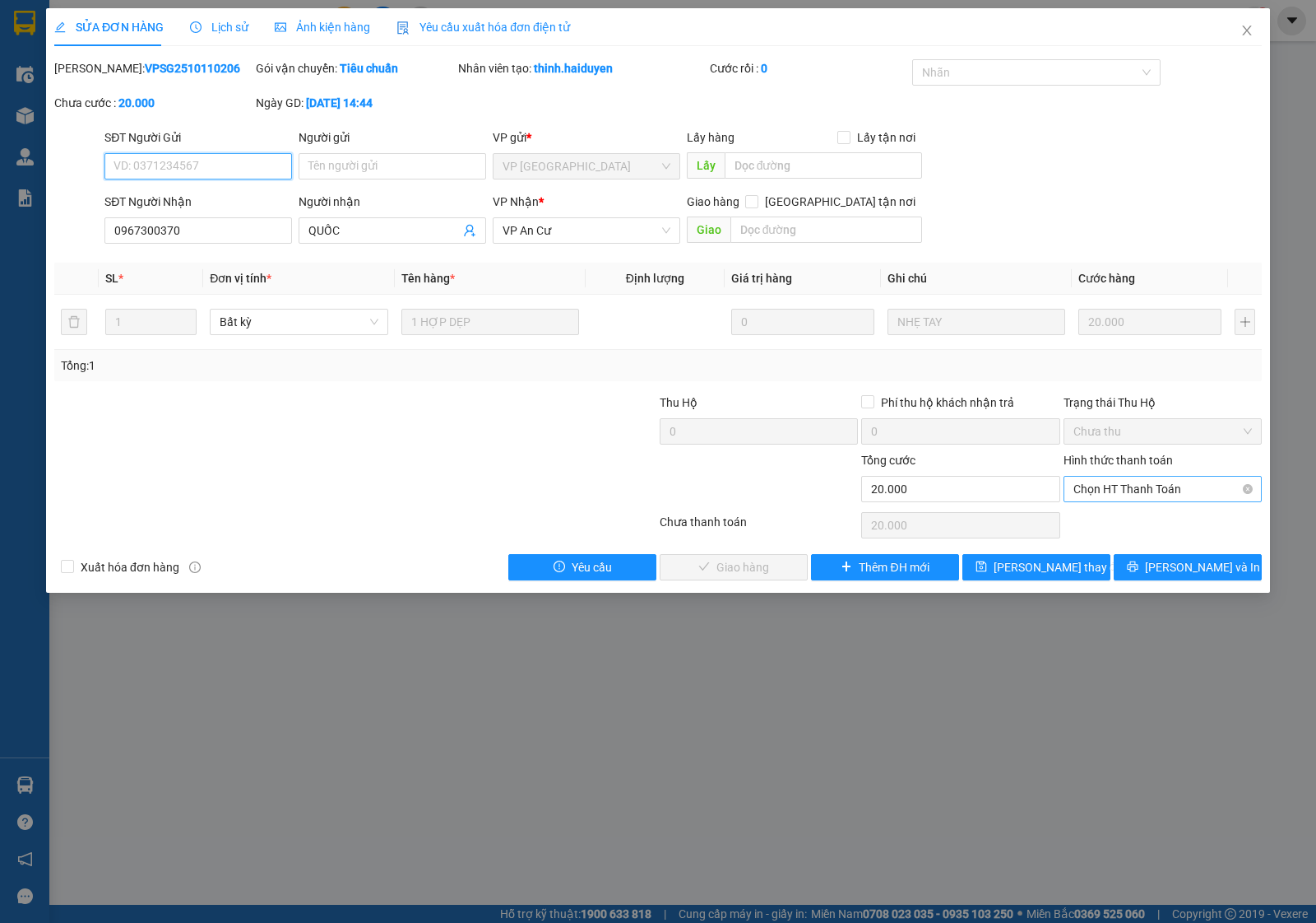
click at [1112, 495] on span "Chọn HT Thanh Toán" at bounding box center [1163, 489] width 179 height 25
click at [1125, 527] on div "Tại văn phòng" at bounding box center [1163, 523] width 179 height 18
type input "0"
click at [773, 562] on span "Lưu và Giao hàng" at bounding box center [770, 567] width 158 height 18
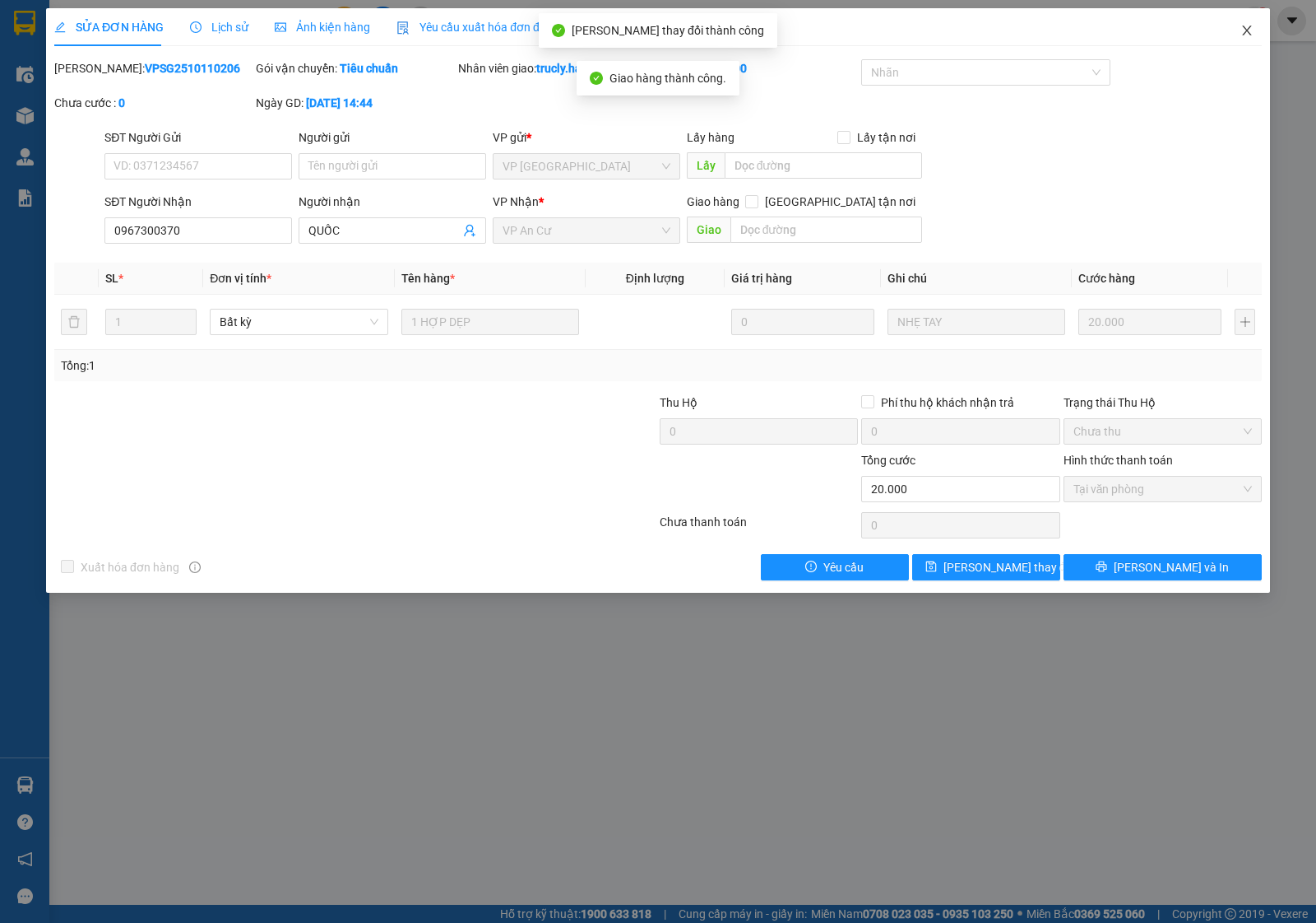
click at [1244, 31] on icon "close" at bounding box center [1248, 31] width 13 height 13
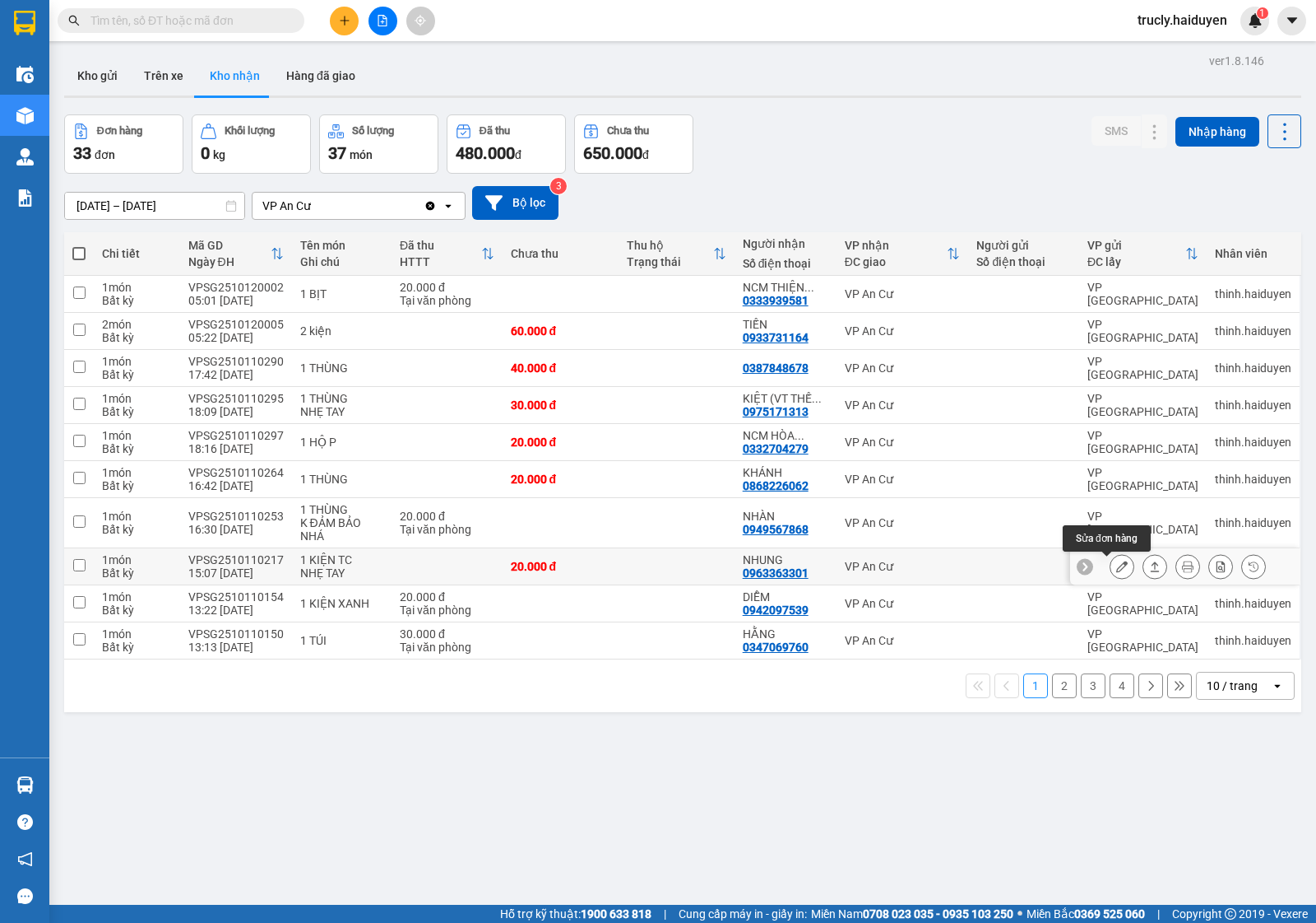
click at [1116, 565] on icon at bounding box center [1122, 566] width 12 height 12
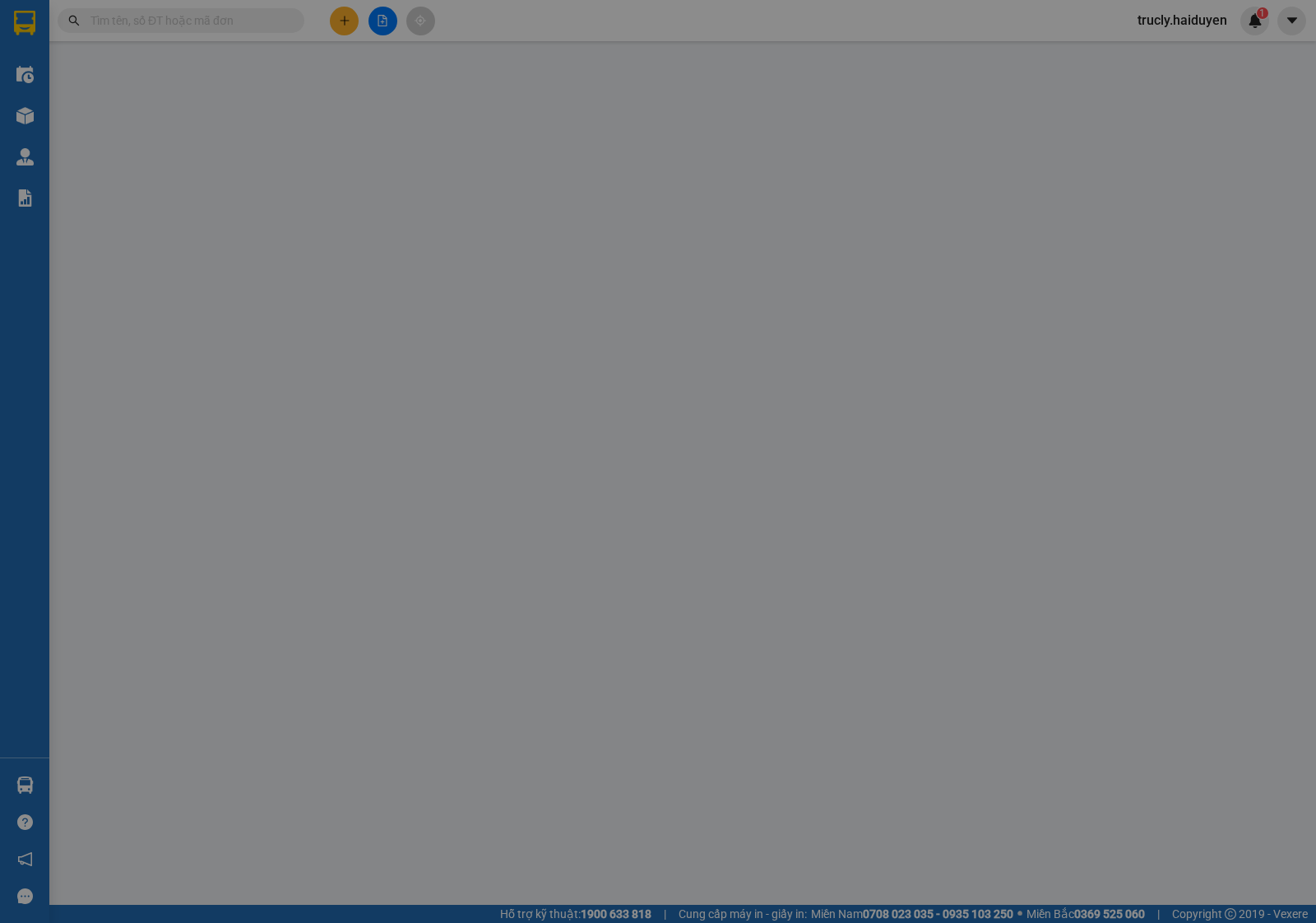
type input "0963363301"
type input "NHUNG"
type input "0"
type input "20.000"
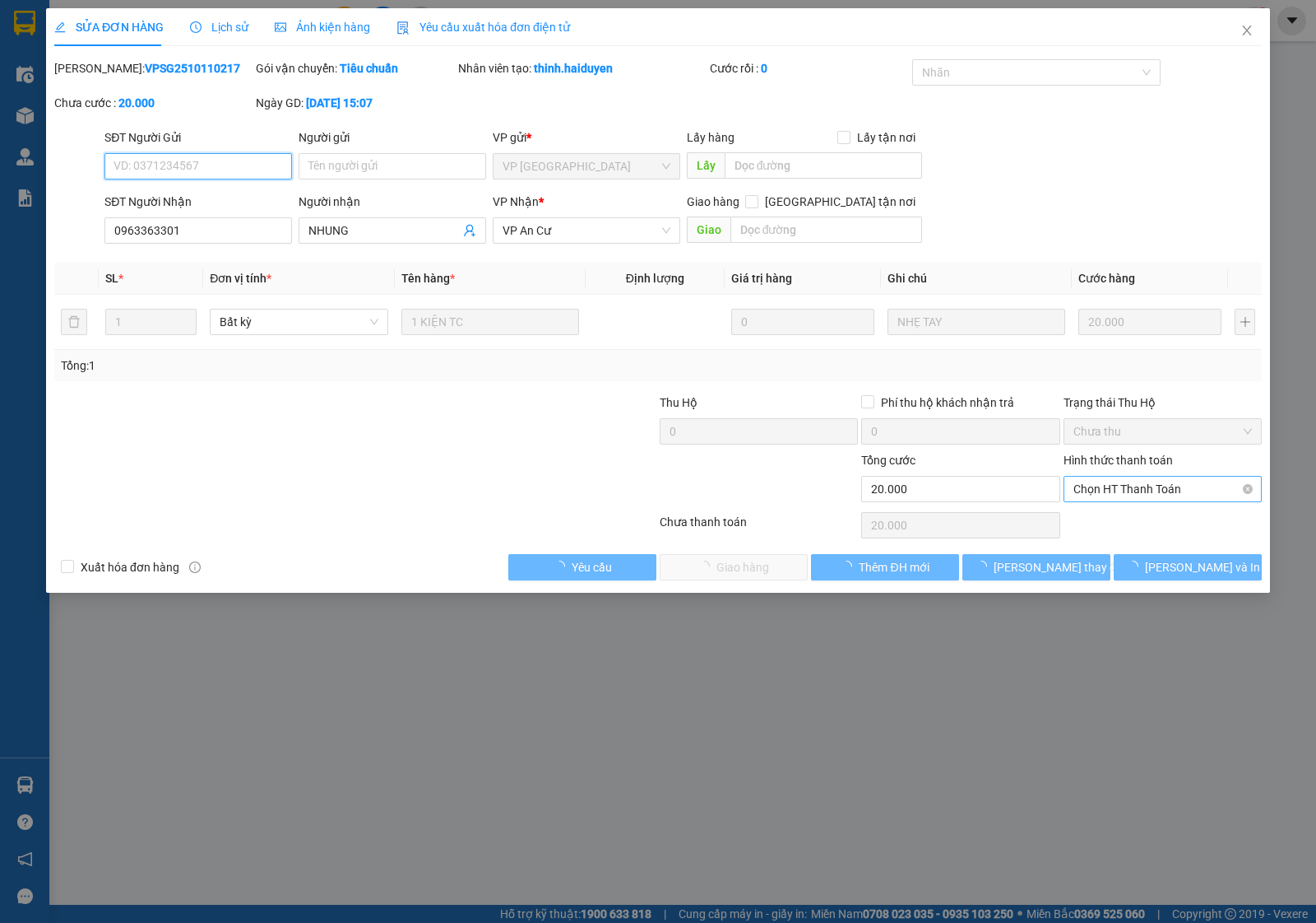
click at [1104, 495] on span "Chọn HT Thanh Toán" at bounding box center [1163, 489] width 179 height 25
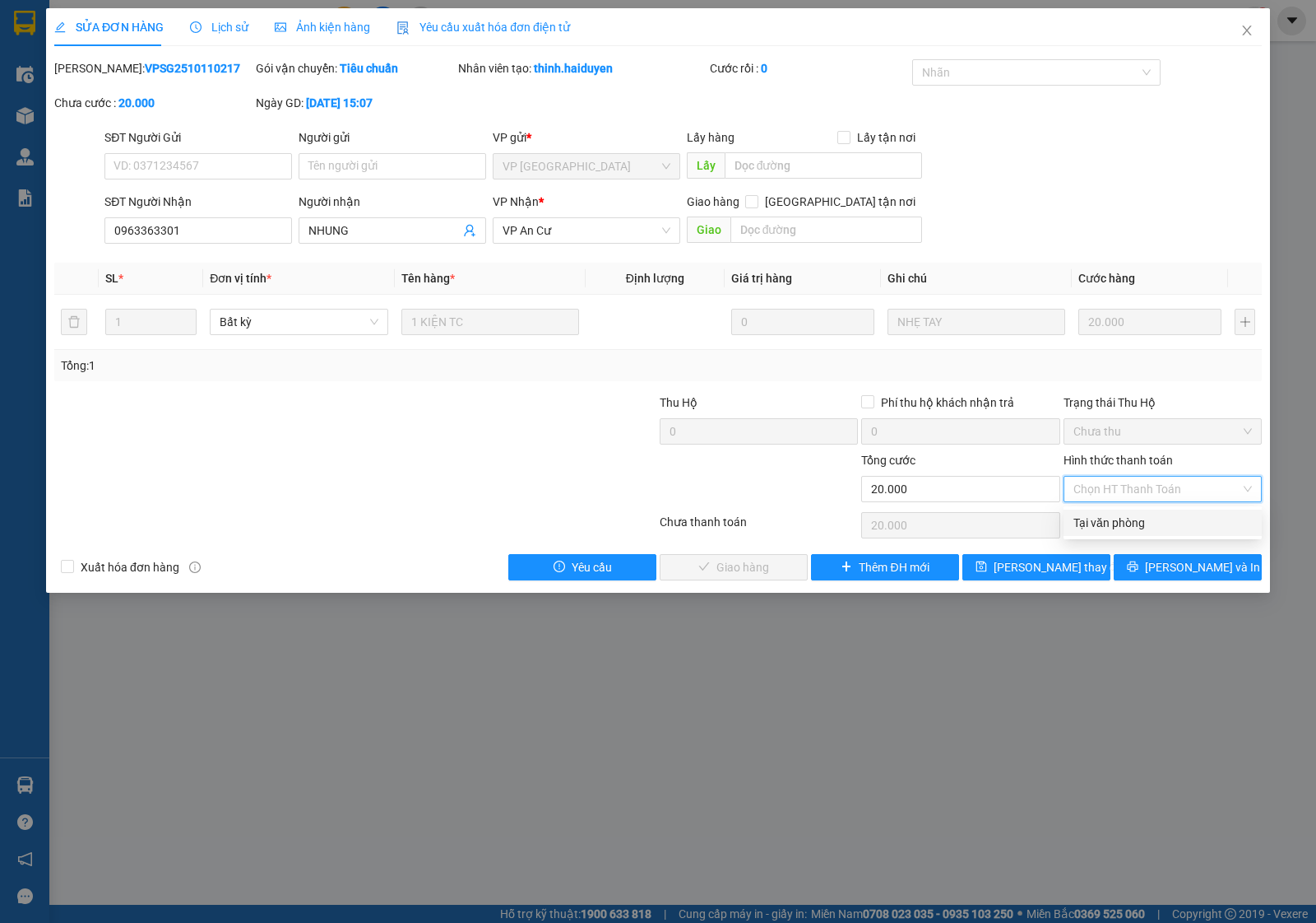
click at [1104, 521] on div "Tại văn phòng" at bounding box center [1163, 523] width 179 height 18
type input "0"
click at [734, 576] on span "Lưu và Giao hàng" at bounding box center [770, 567] width 158 height 18
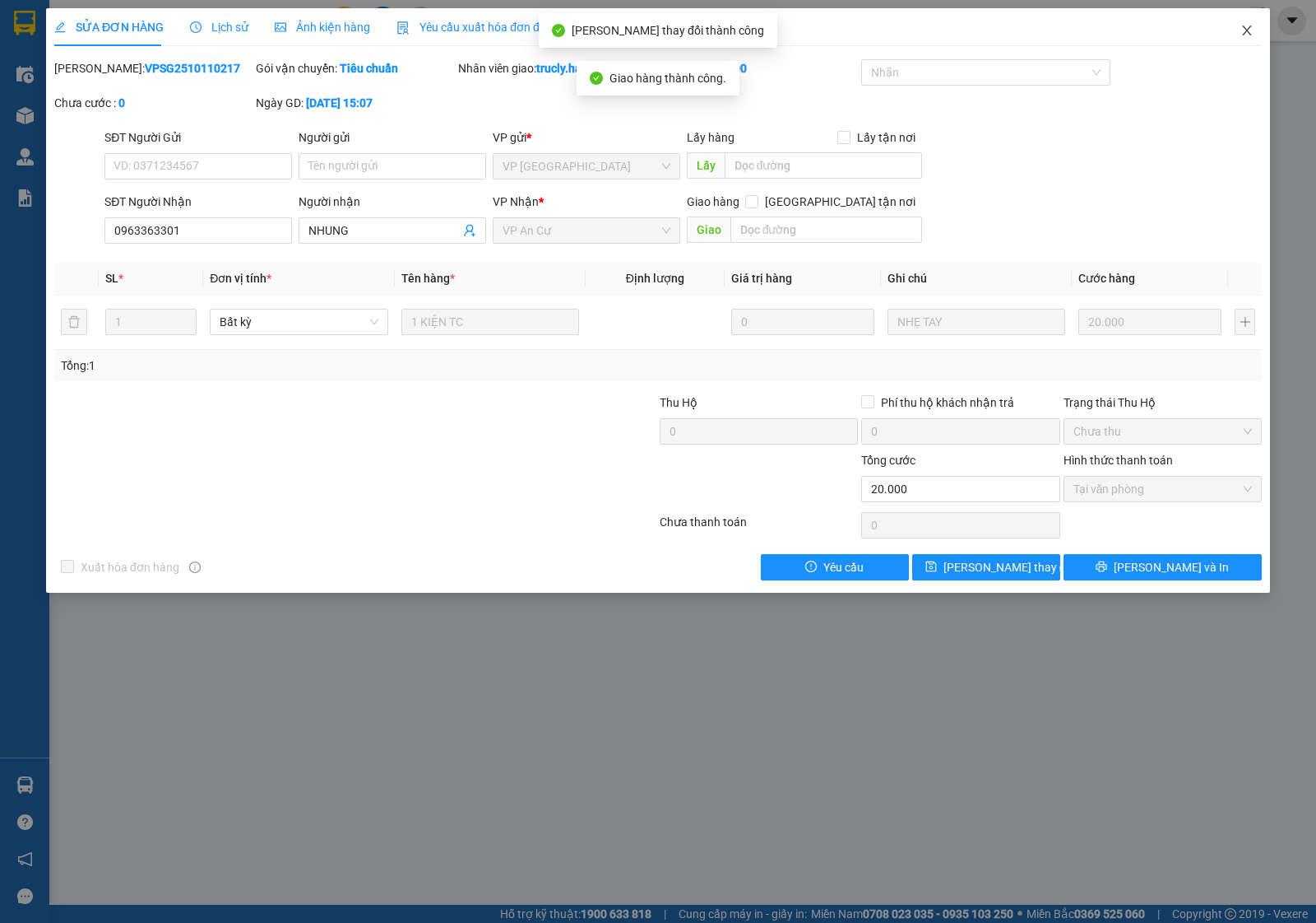
click at [1241, 26] on icon "close" at bounding box center [1248, 31] width 13 height 13
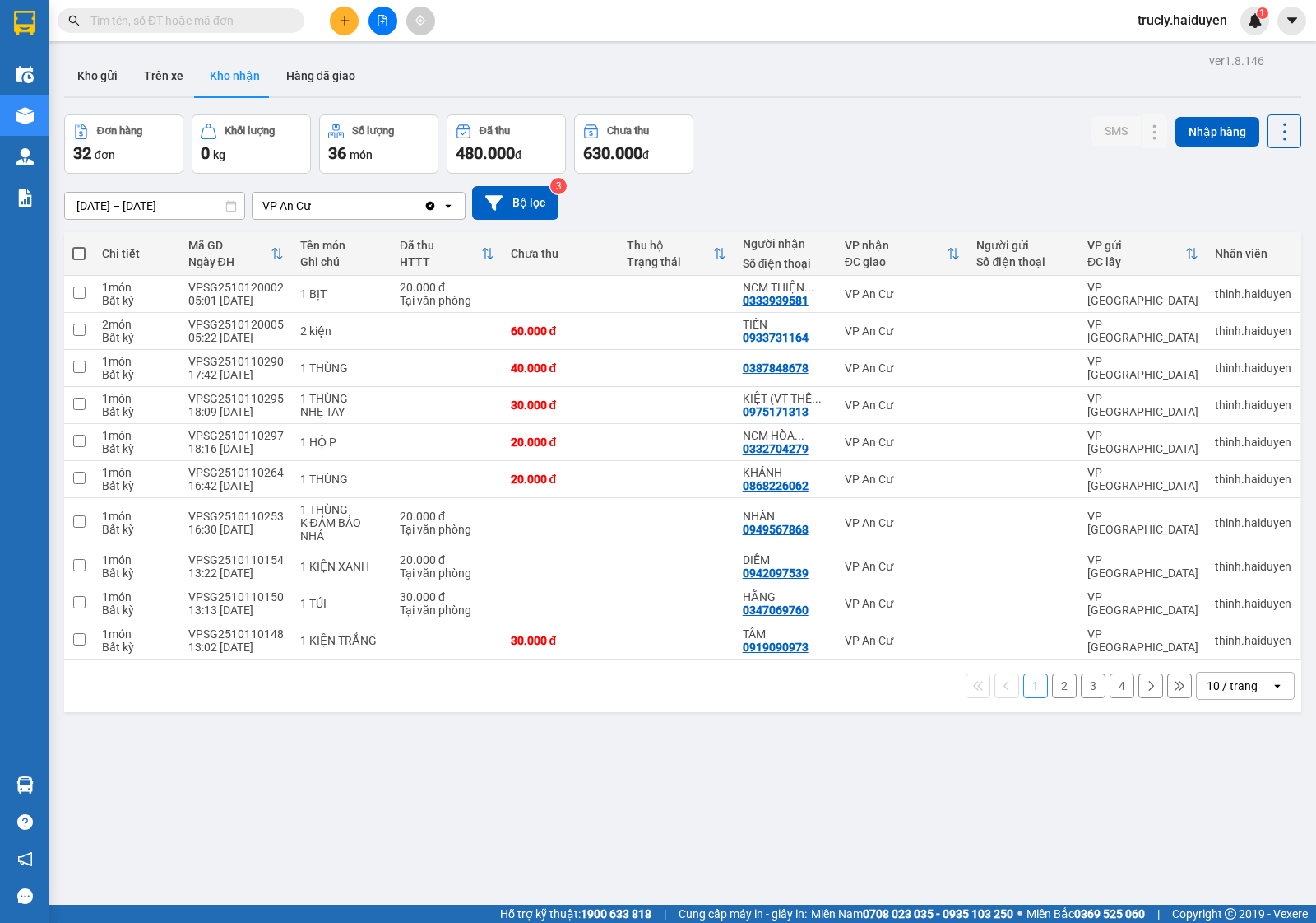
click at [1052, 685] on button "2" at bounding box center [1065, 685] width 25 height 25
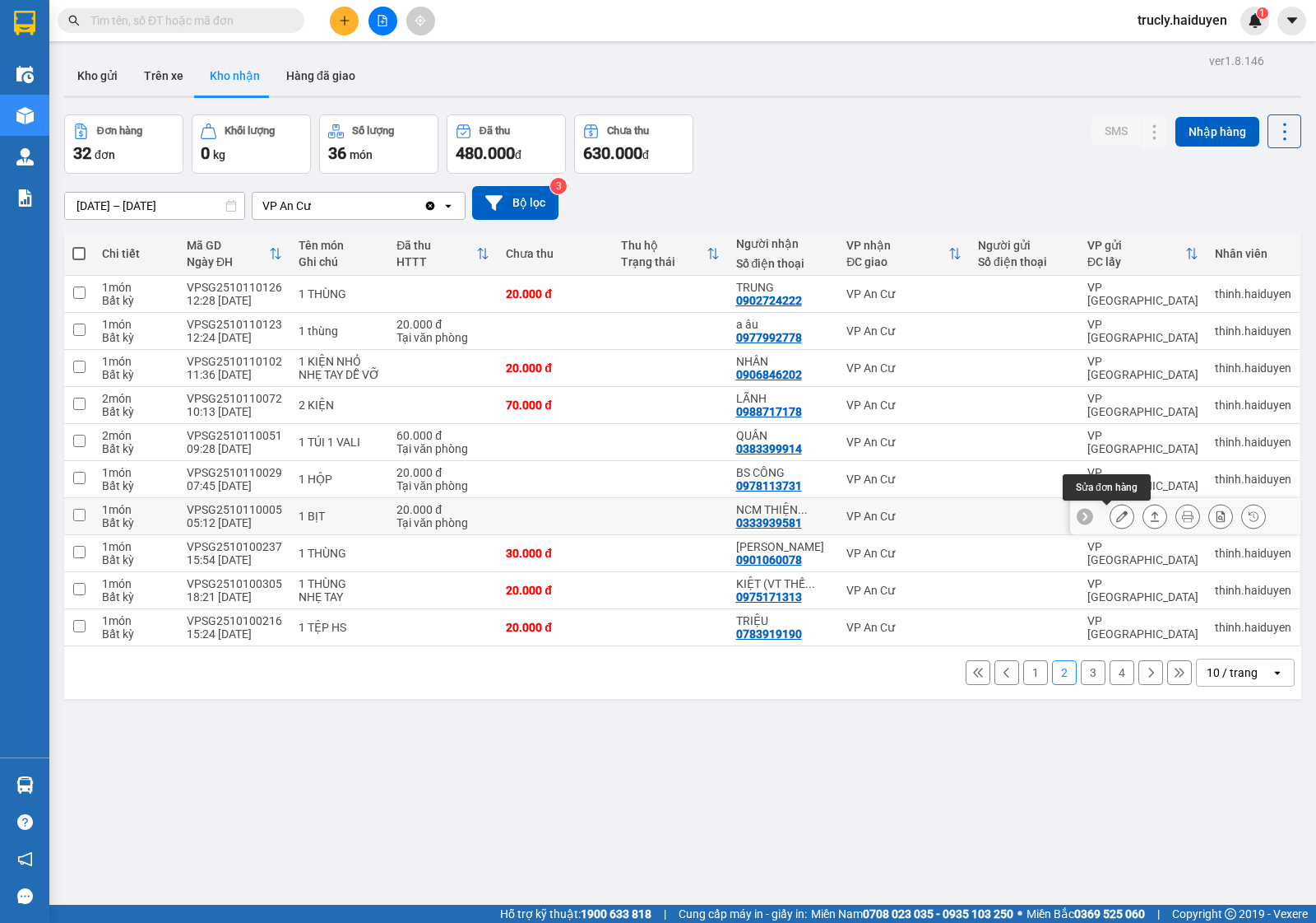
click at [1116, 515] on icon at bounding box center [1122, 516] width 12 height 12
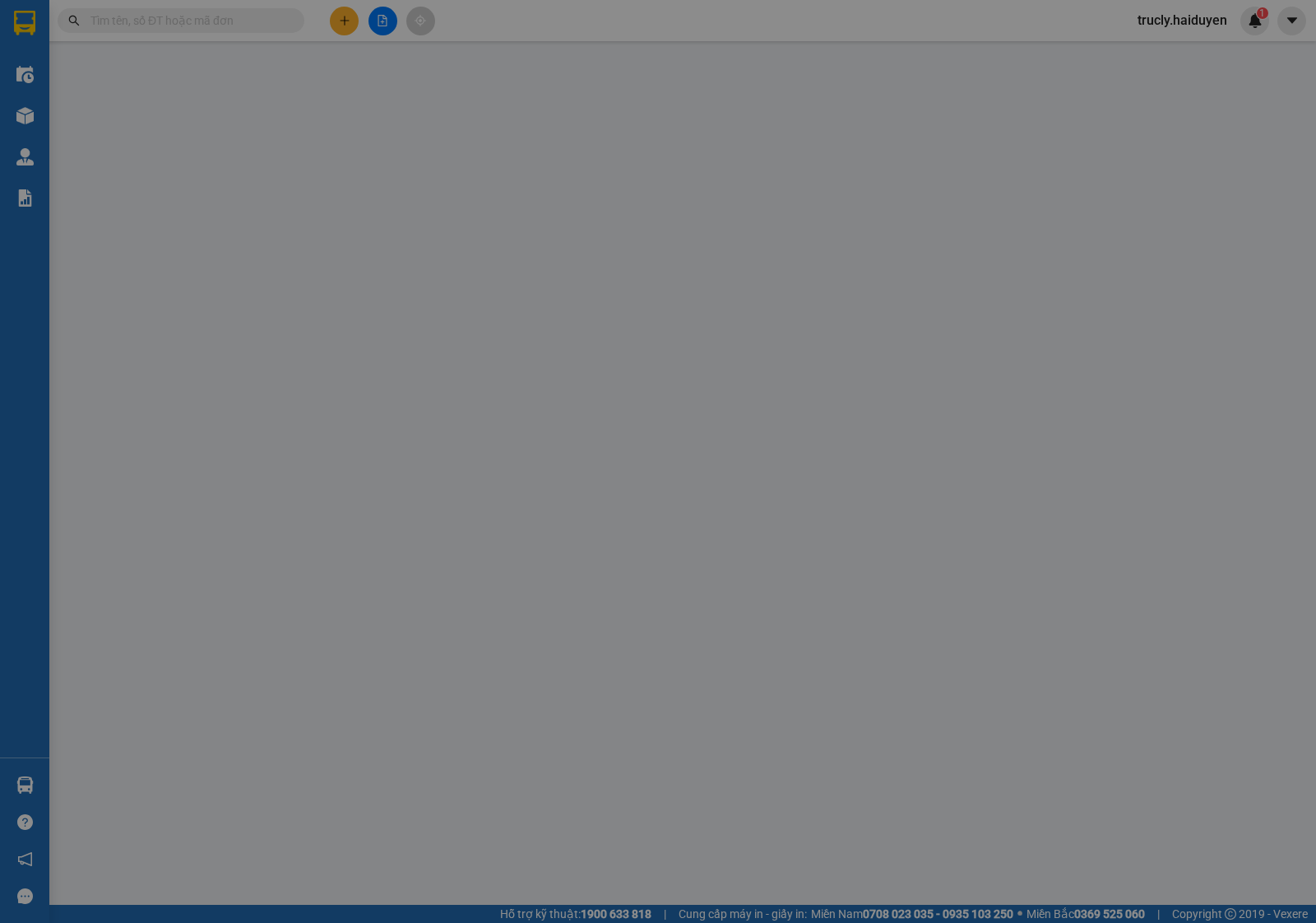
type input "0333939581"
type input "NCM THIỆN TRUNG"
type input "0"
type input "20.000"
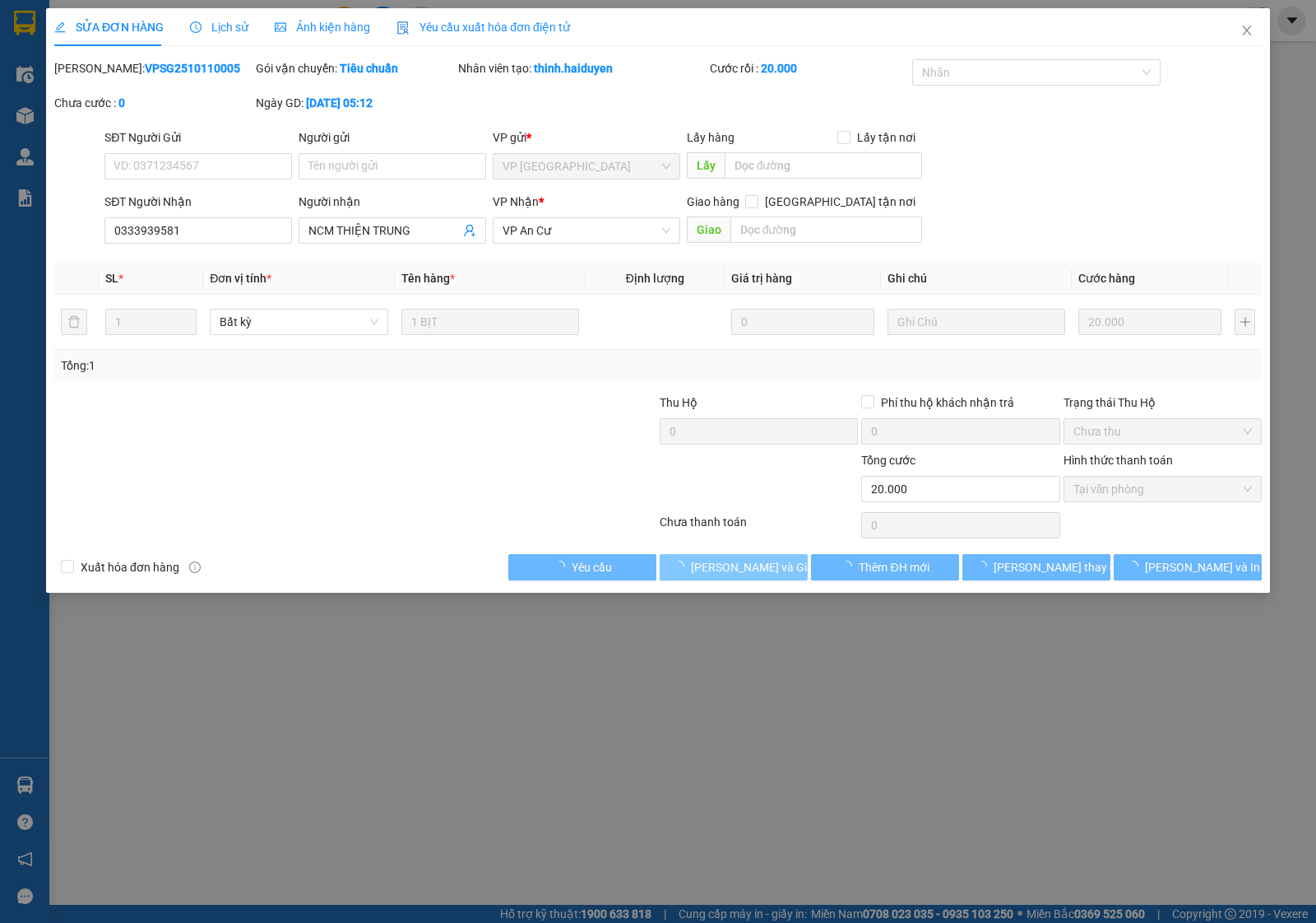
click at [742, 562] on span "Lưu và Giao hàng" at bounding box center [770, 567] width 158 height 18
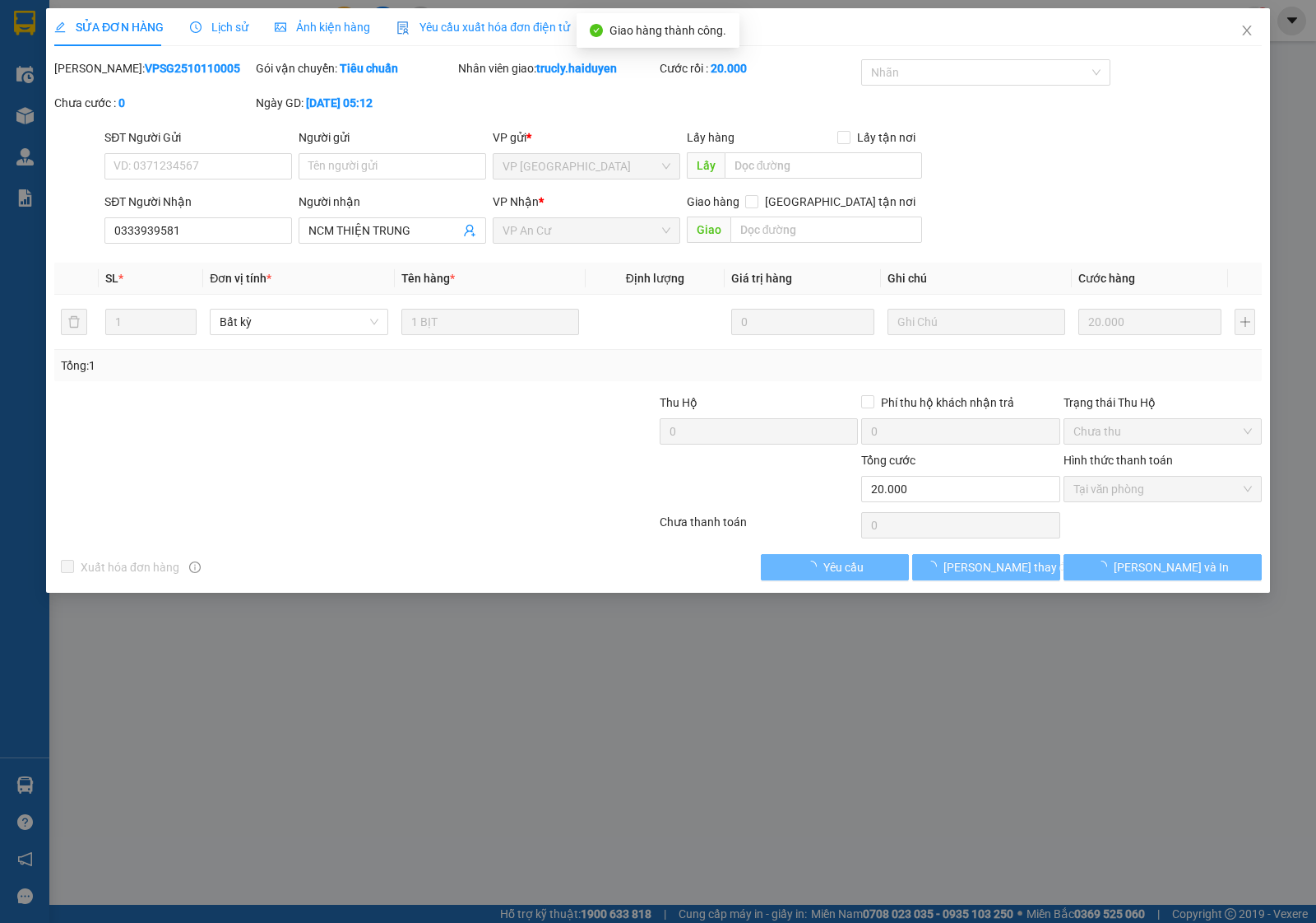
click at [742, 562] on div "Xuất hóa đơn hàng Yêu cầu Lưu thay đổi Lưu và In" at bounding box center [658, 567] width 1211 height 26
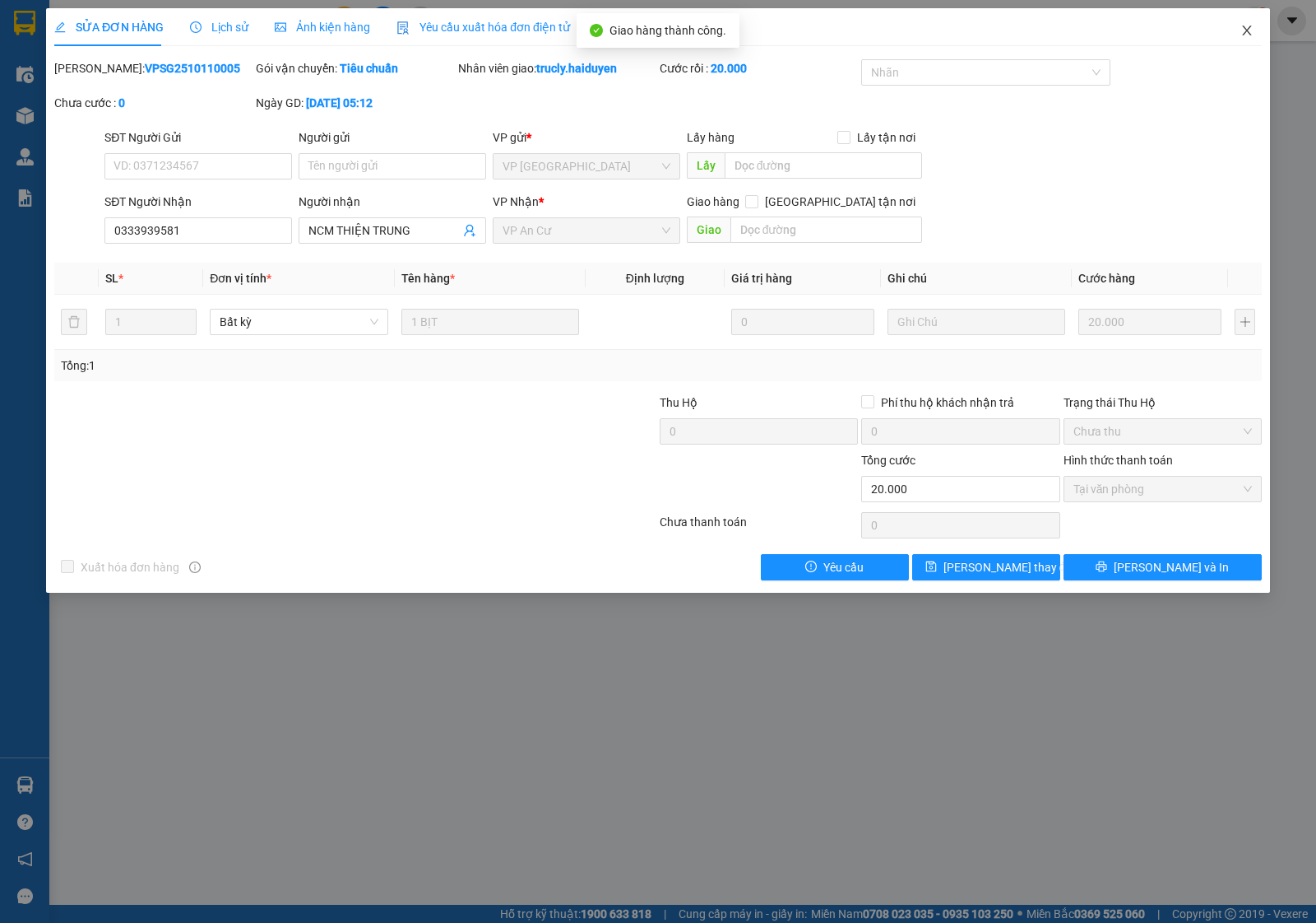
click at [1239, 27] on span "Close" at bounding box center [1248, 31] width 46 height 46
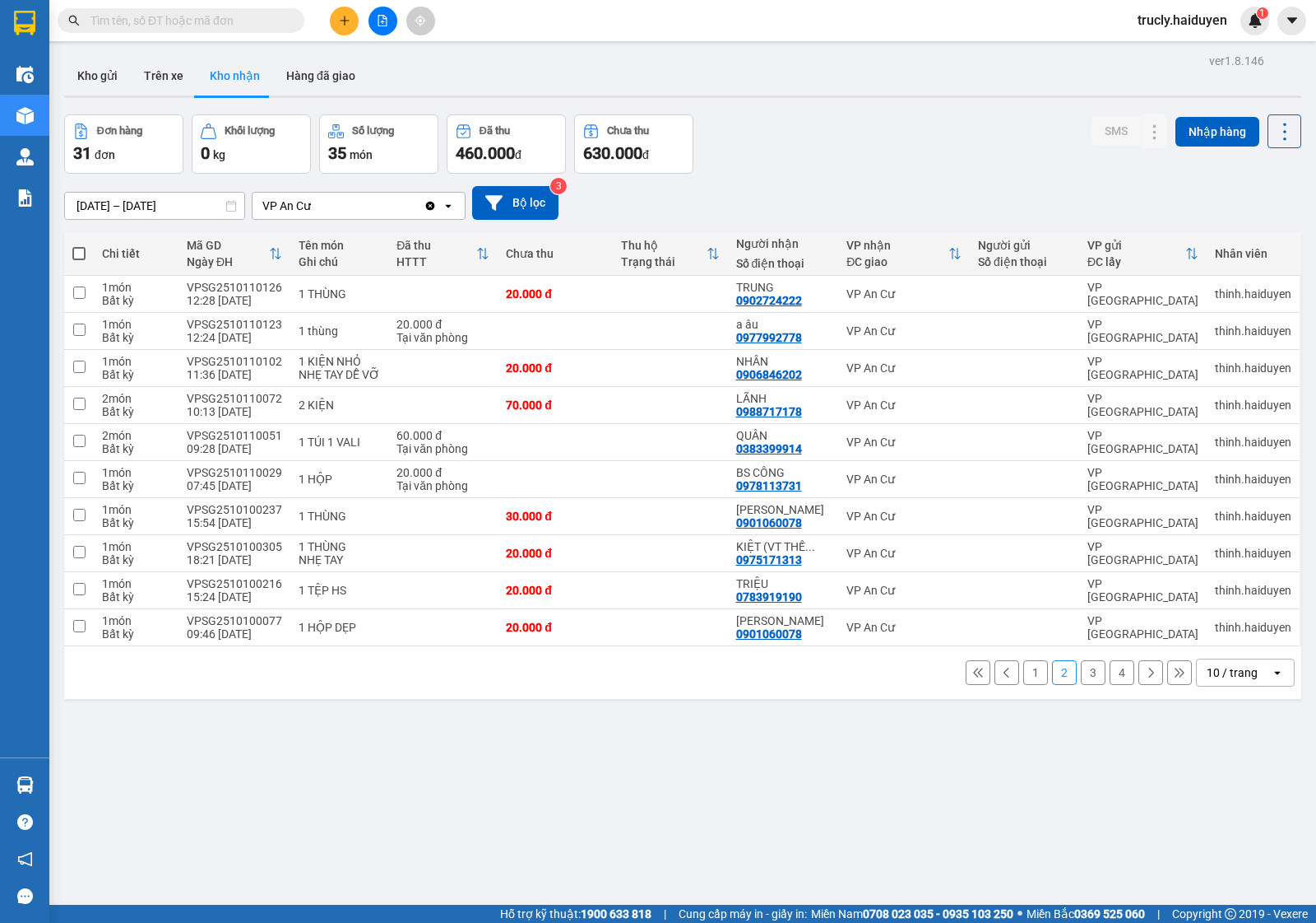
click at [1081, 676] on button "3" at bounding box center [1093, 672] width 25 height 25
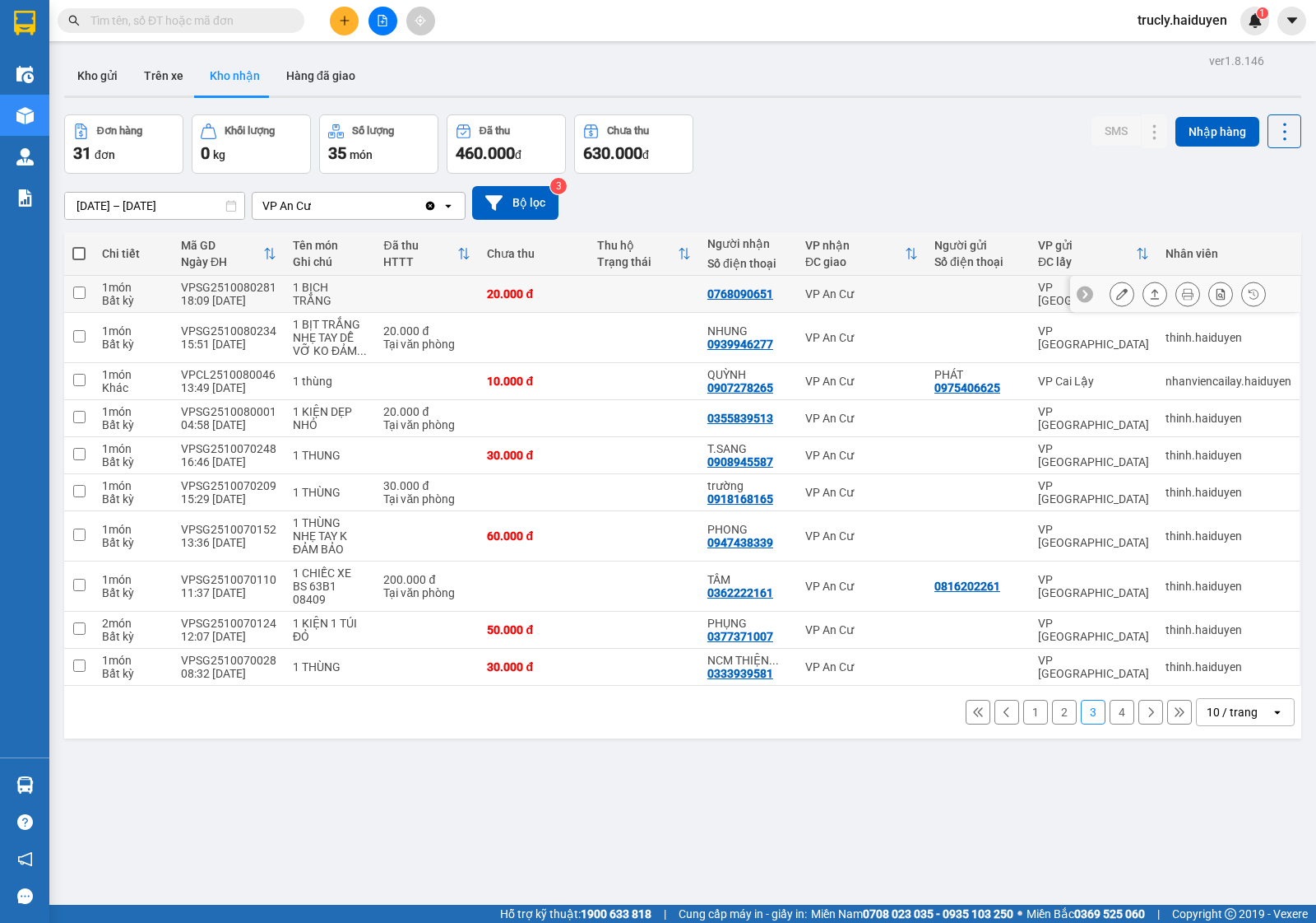
click at [1116, 294] on icon at bounding box center [1122, 294] width 12 height 12
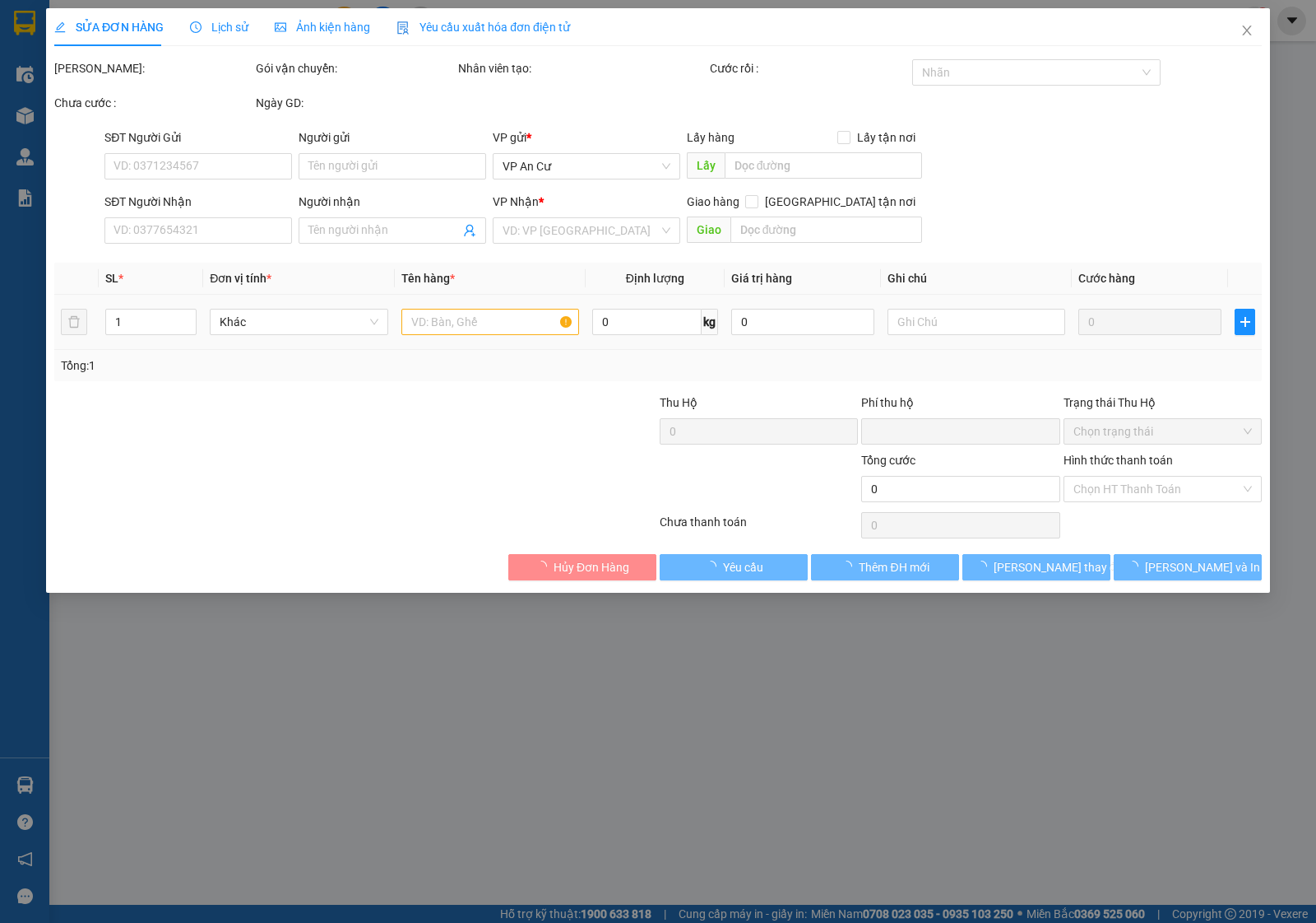
type input "0768090651"
type input "0"
type input "20.000"
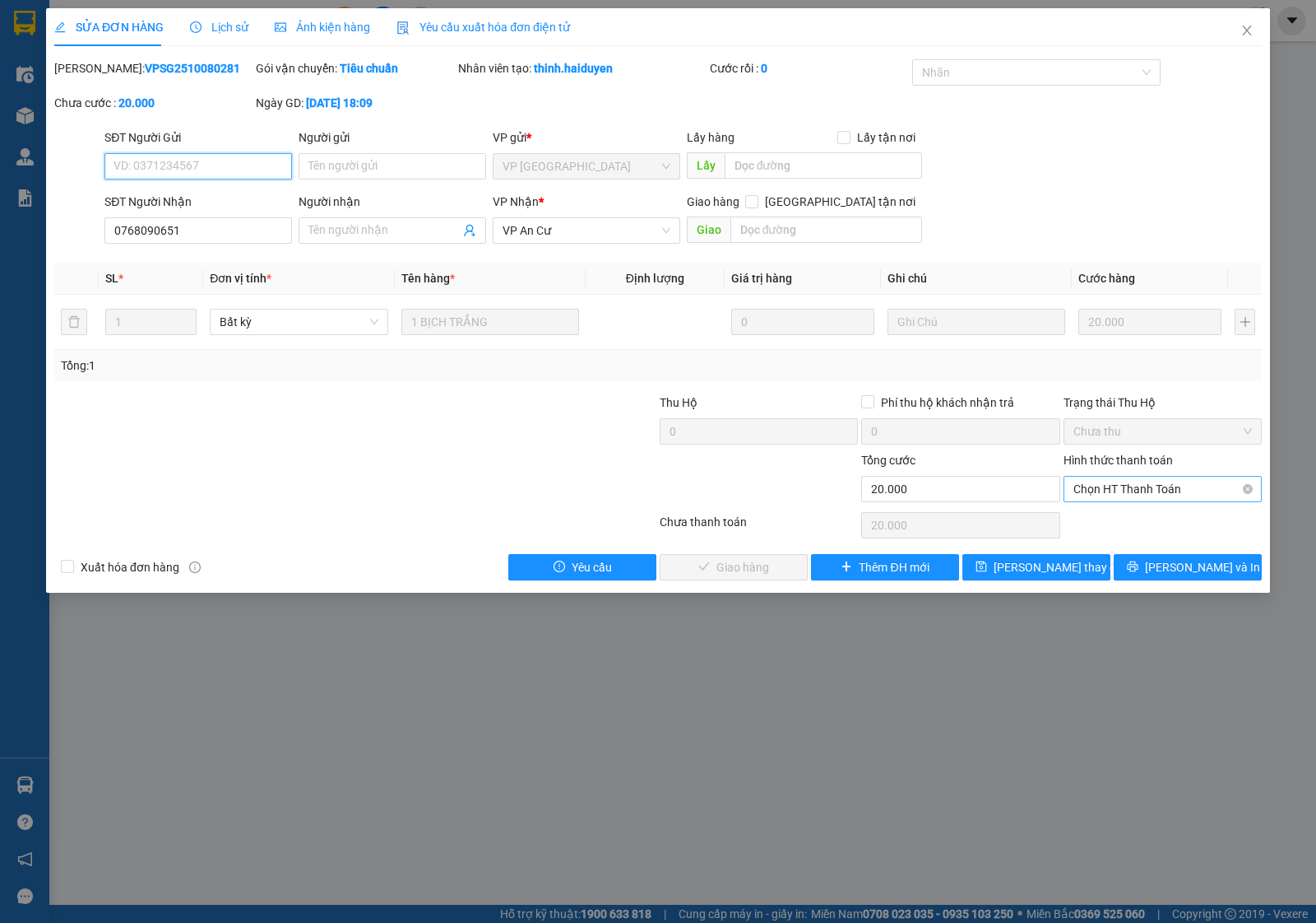
click at [1097, 494] on span "Chọn HT Thanh Toán" at bounding box center [1163, 489] width 179 height 25
click at [1097, 520] on div "Tại văn phòng" at bounding box center [1163, 523] width 179 height 18
type input "0"
click at [779, 563] on span "Lưu và Giao hàng" at bounding box center [770, 567] width 158 height 18
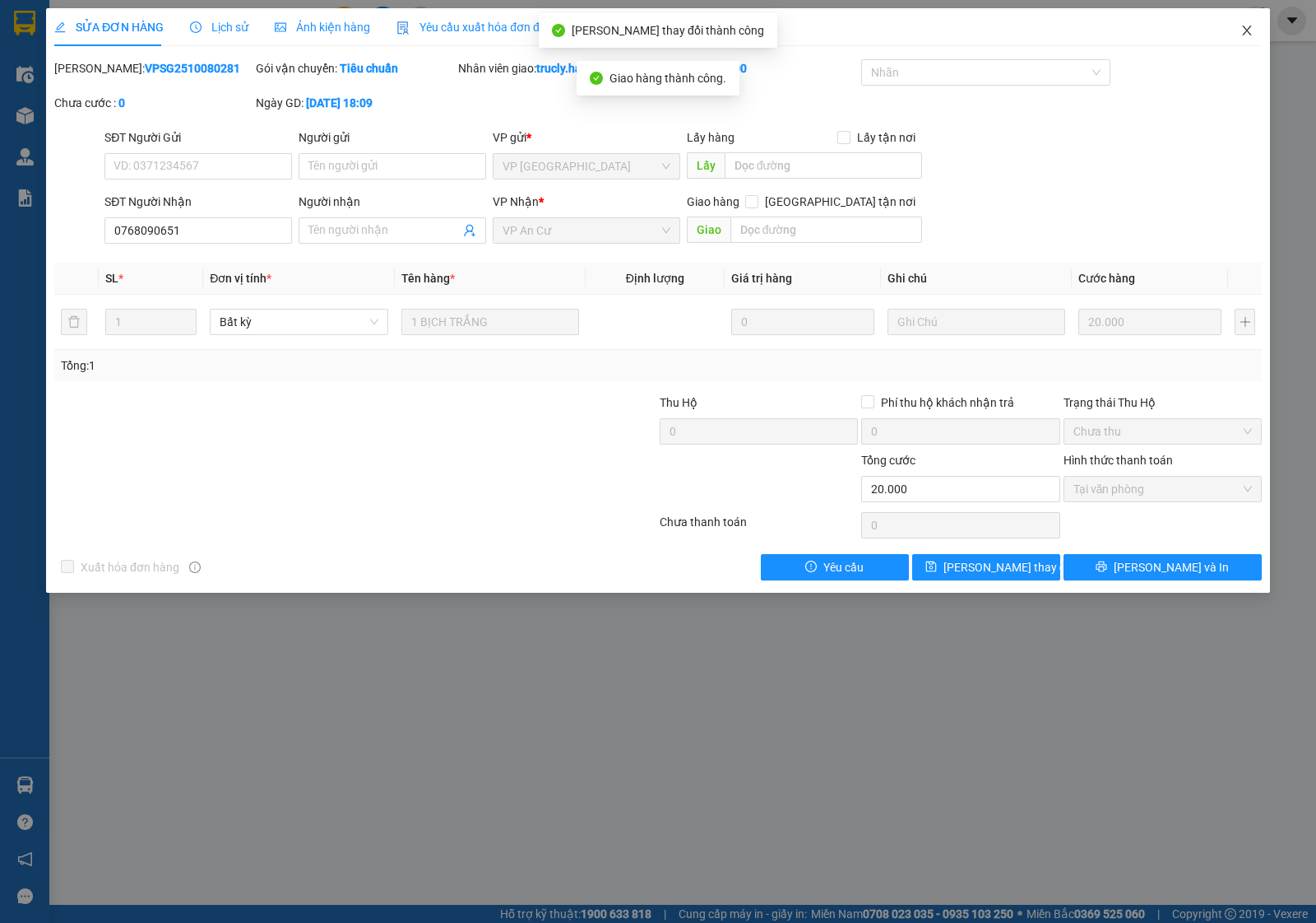
click at [1251, 30] on icon "close" at bounding box center [1248, 31] width 13 height 13
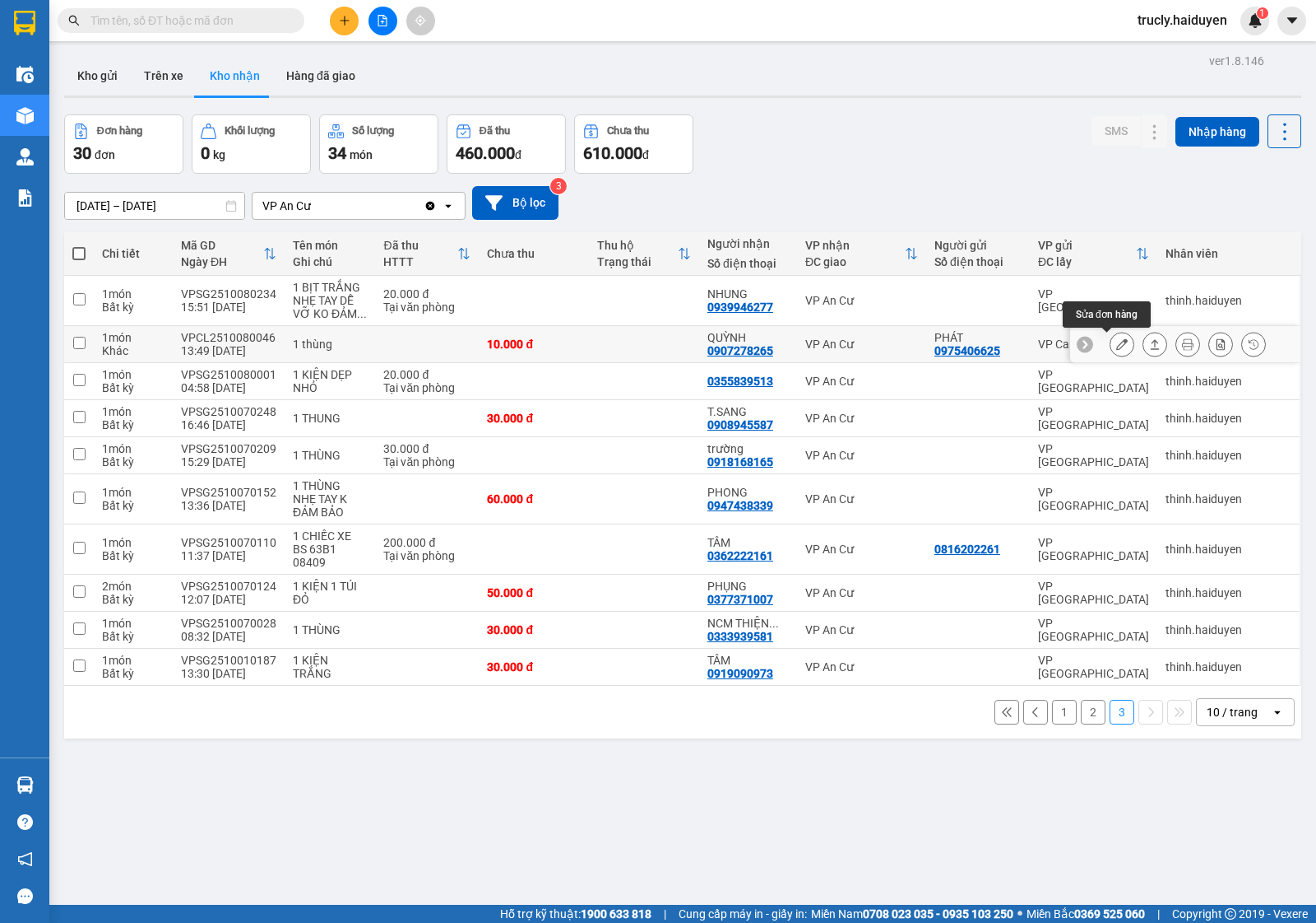
click at [1116, 343] on icon at bounding box center [1122, 344] width 12 height 12
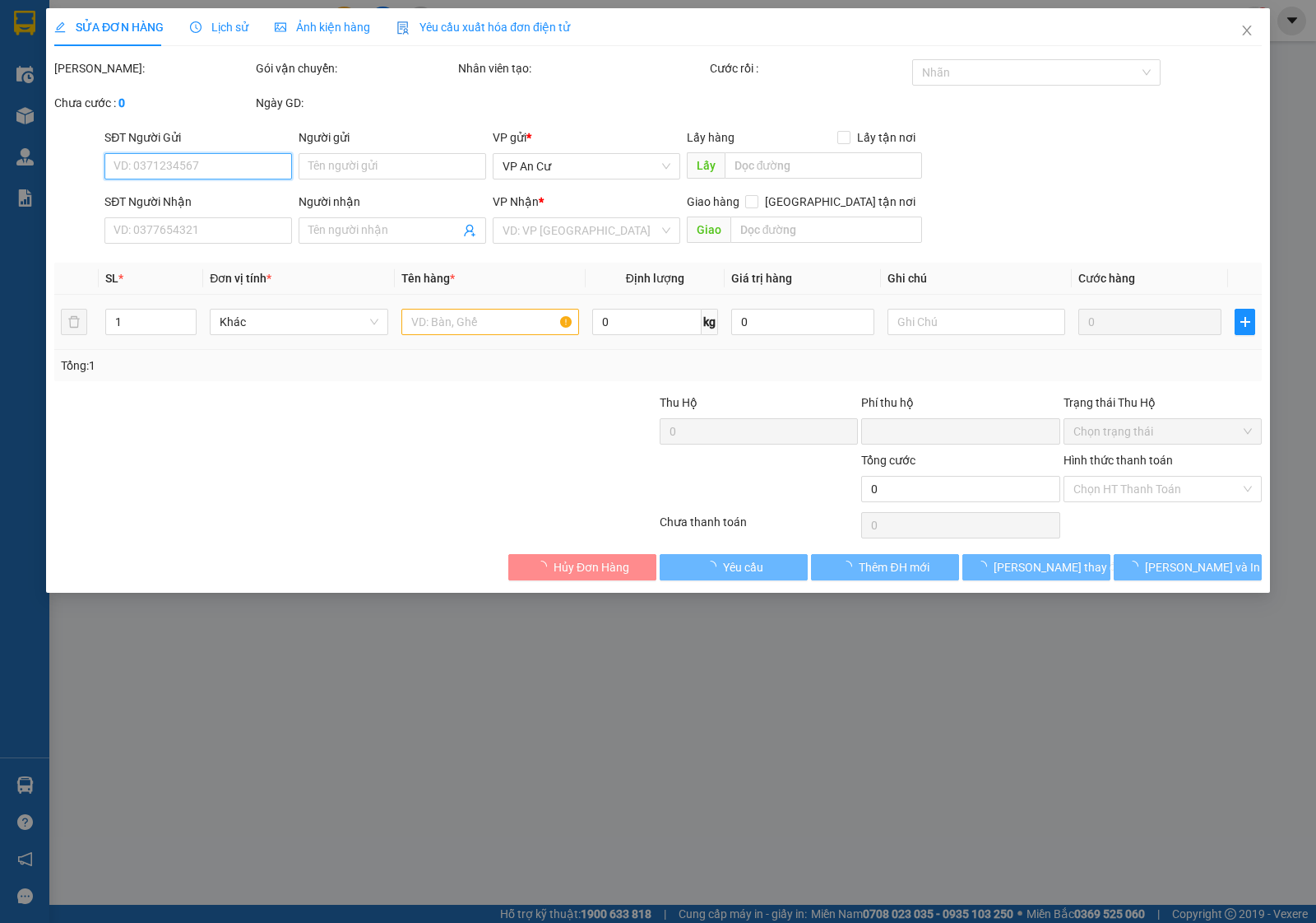
type input "0975406625"
type input "PHÁT"
type input "0907278265"
type input "QUỲNH"
type input "0"
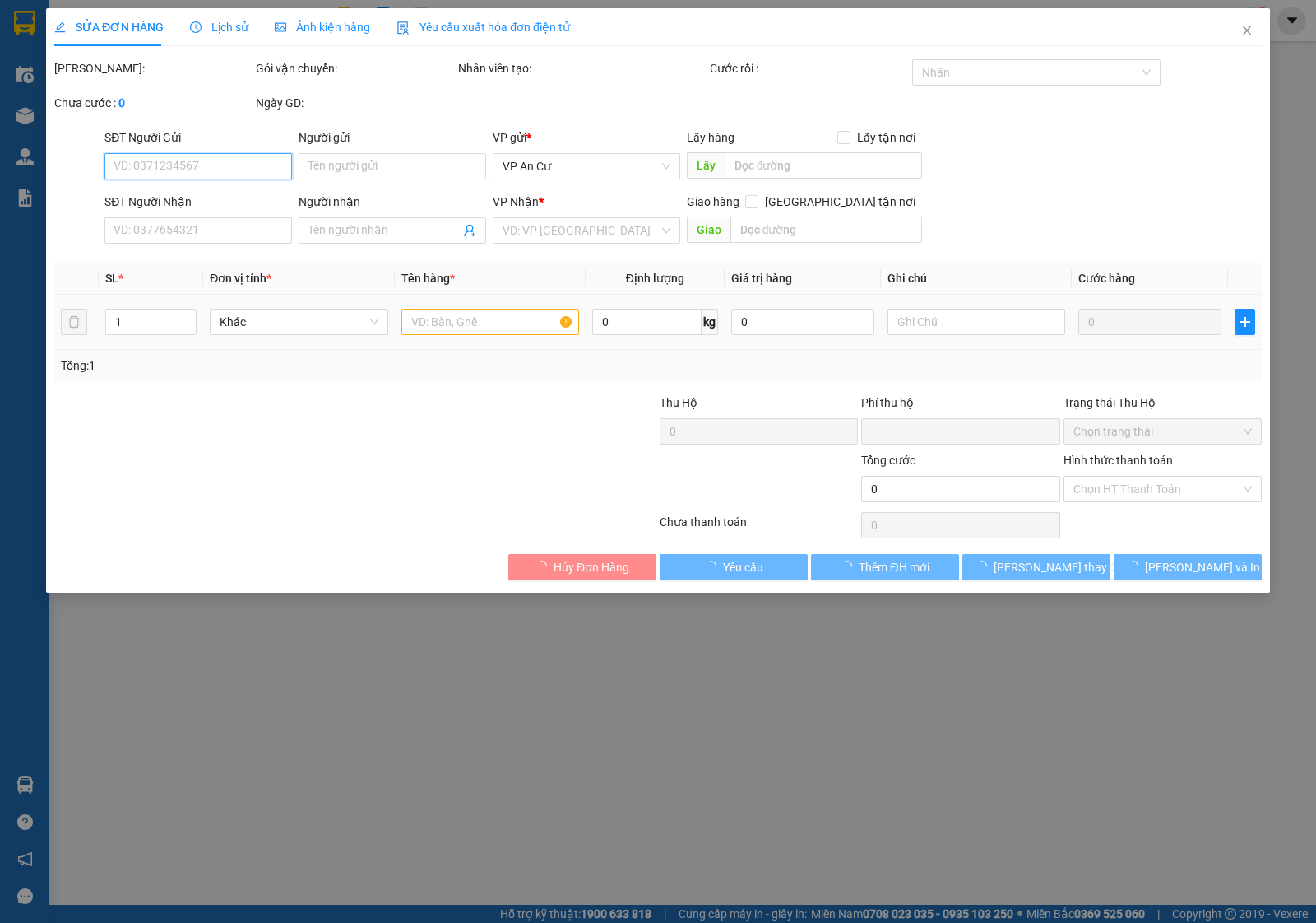
type input "10.000"
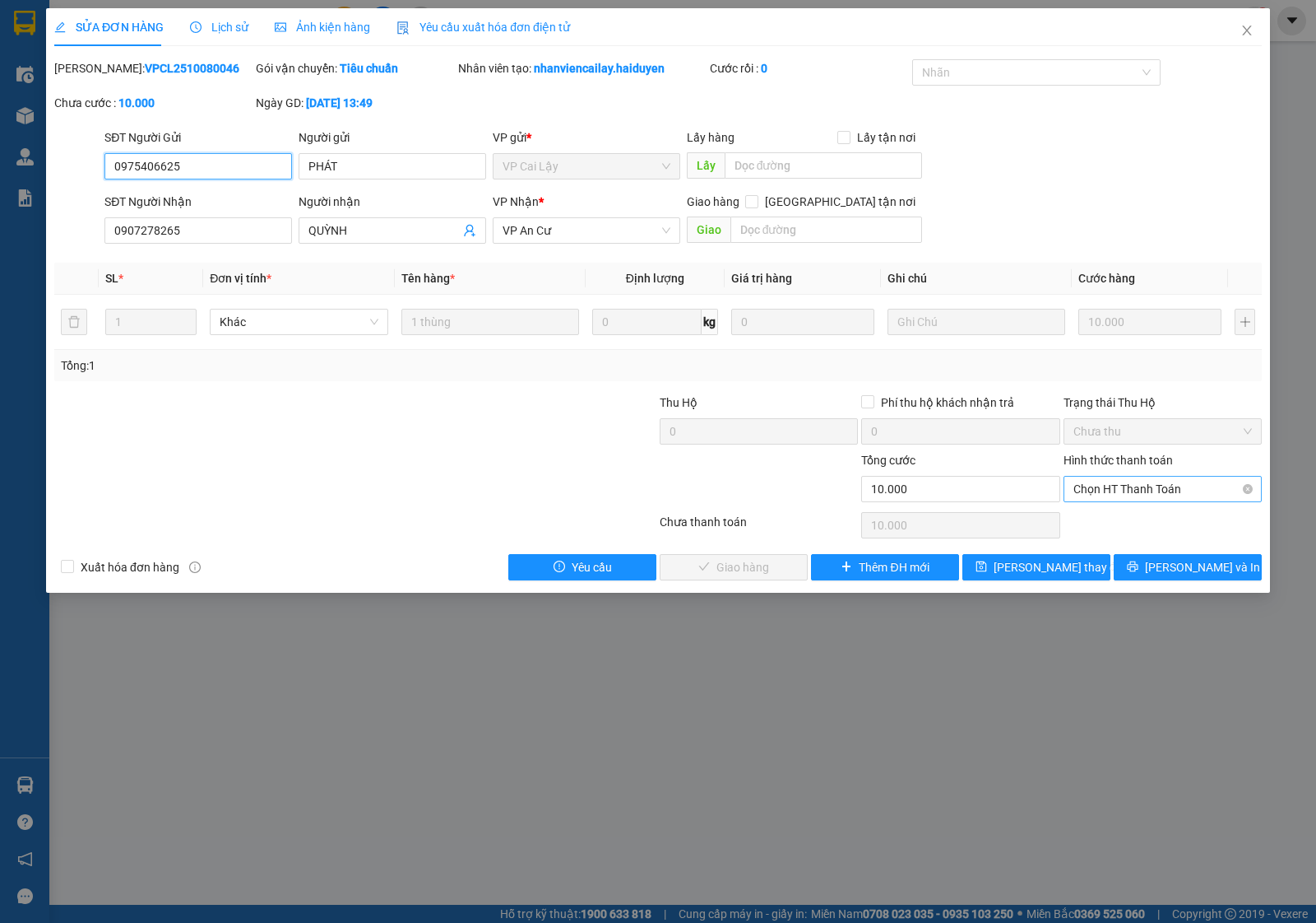
click at [1116, 494] on span "Chọn HT Thanh Toán" at bounding box center [1163, 489] width 179 height 25
click at [1116, 512] on div "Tại văn phòng" at bounding box center [1163, 523] width 198 height 26
type input "0"
click at [745, 557] on button "Lưu và Giao hàng" at bounding box center [734, 567] width 148 height 26
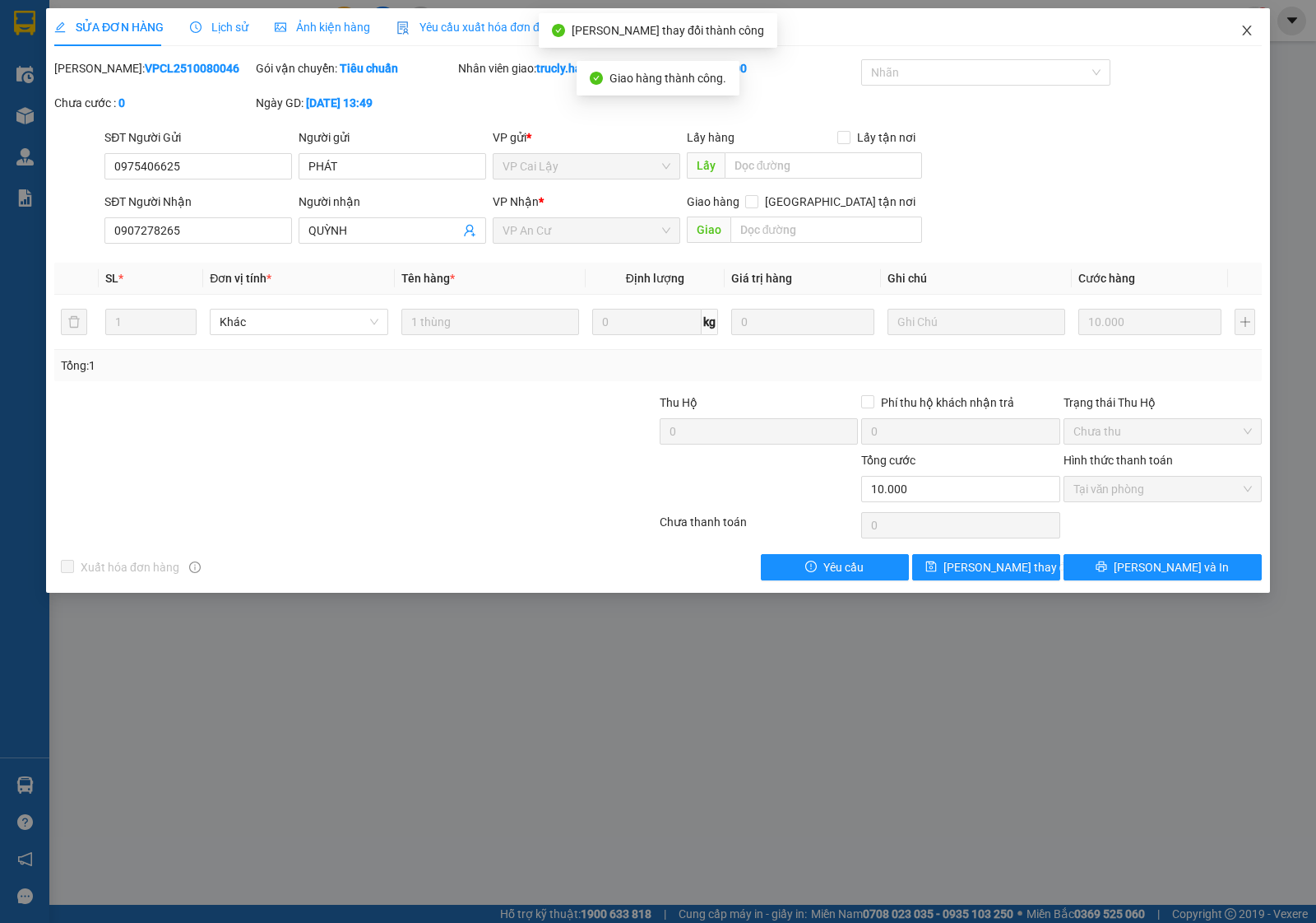
click at [1243, 31] on icon "close" at bounding box center [1248, 31] width 13 height 13
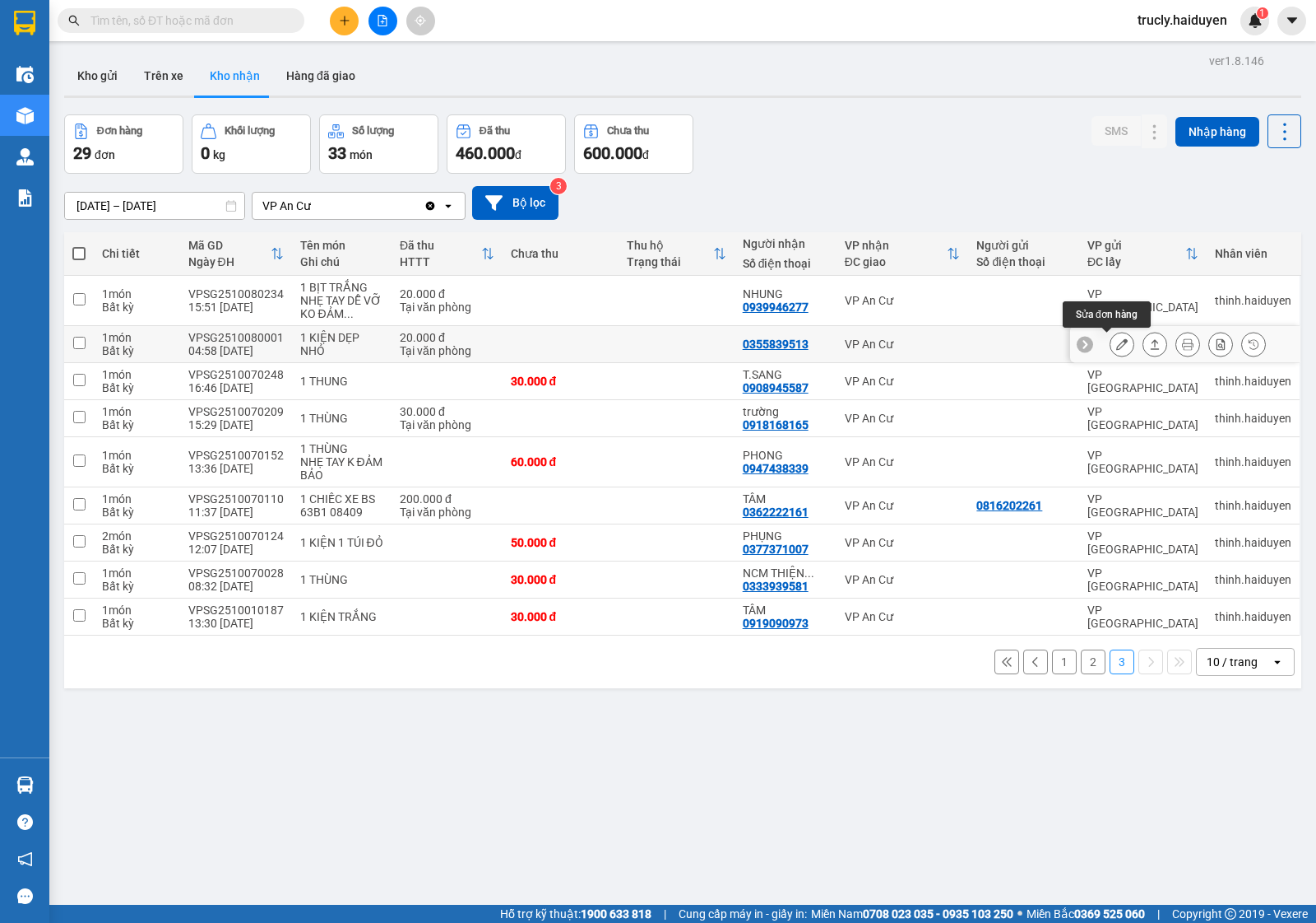
click at [1113, 342] on button at bounding box center [1122, 344] width 23 height 29
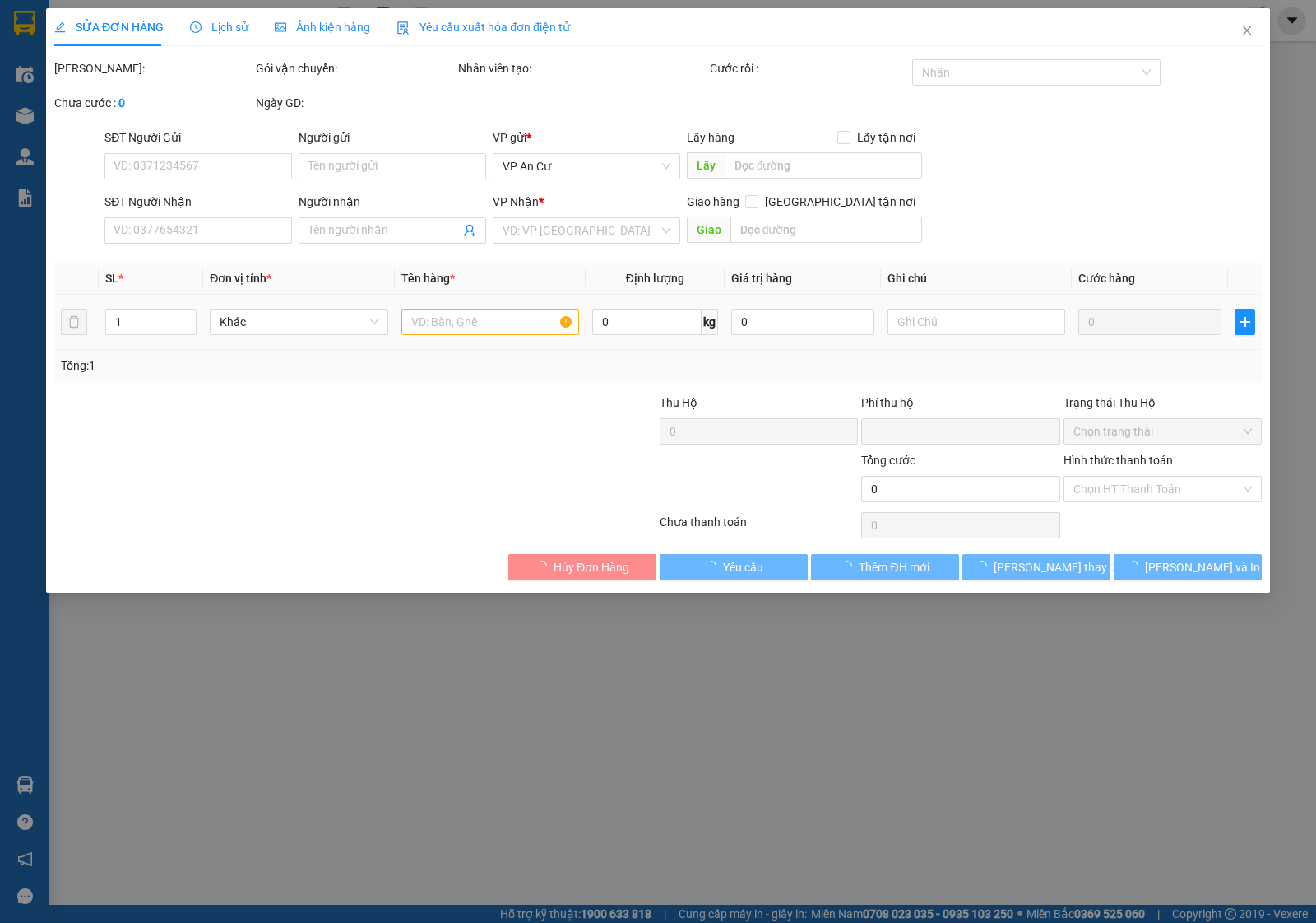
type input "0355839513"
type input "0"
type input "20.000"
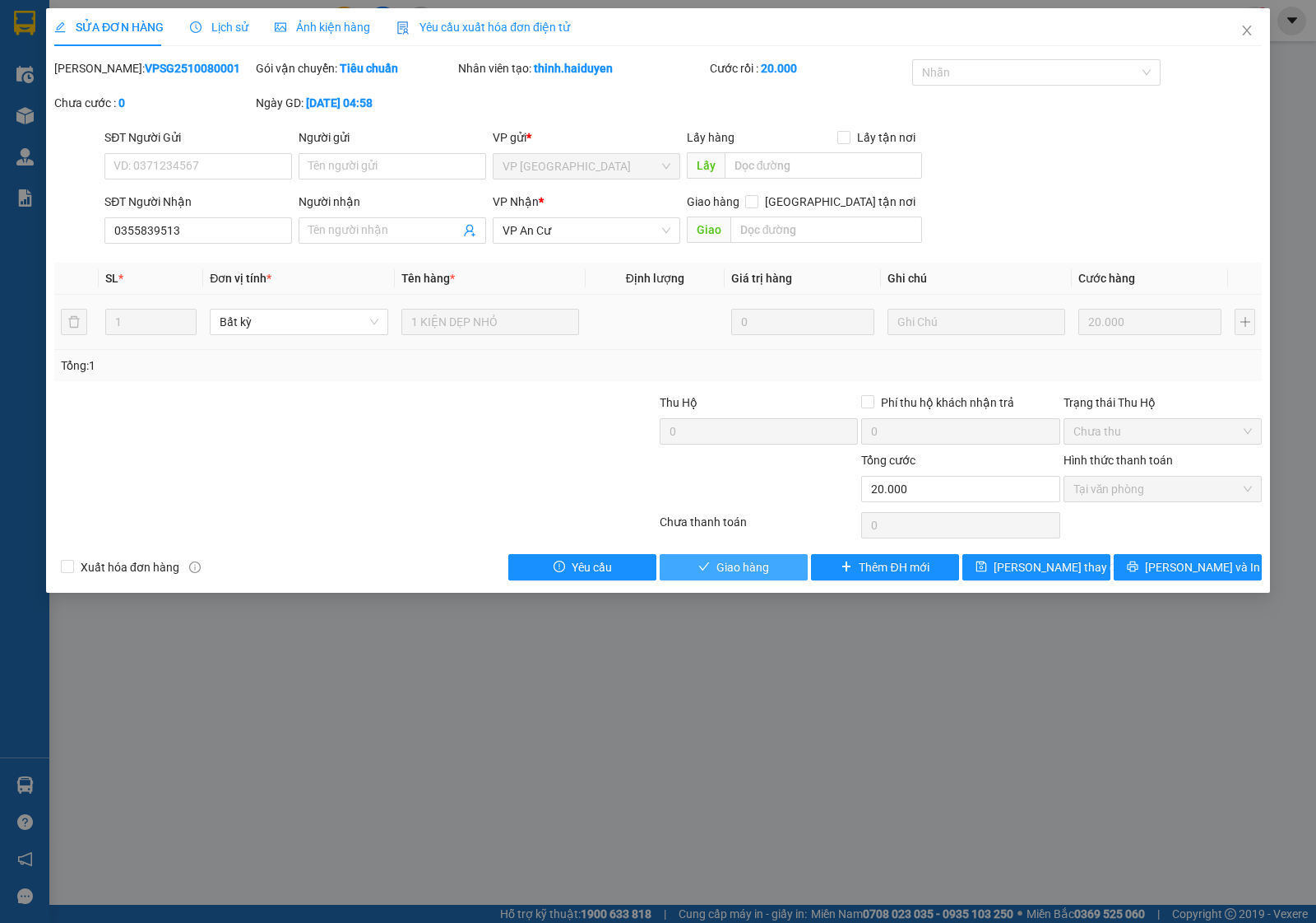
click at [761, 567] on span "Giao hàng" at bounding box center [743, 567] width 53 height 18
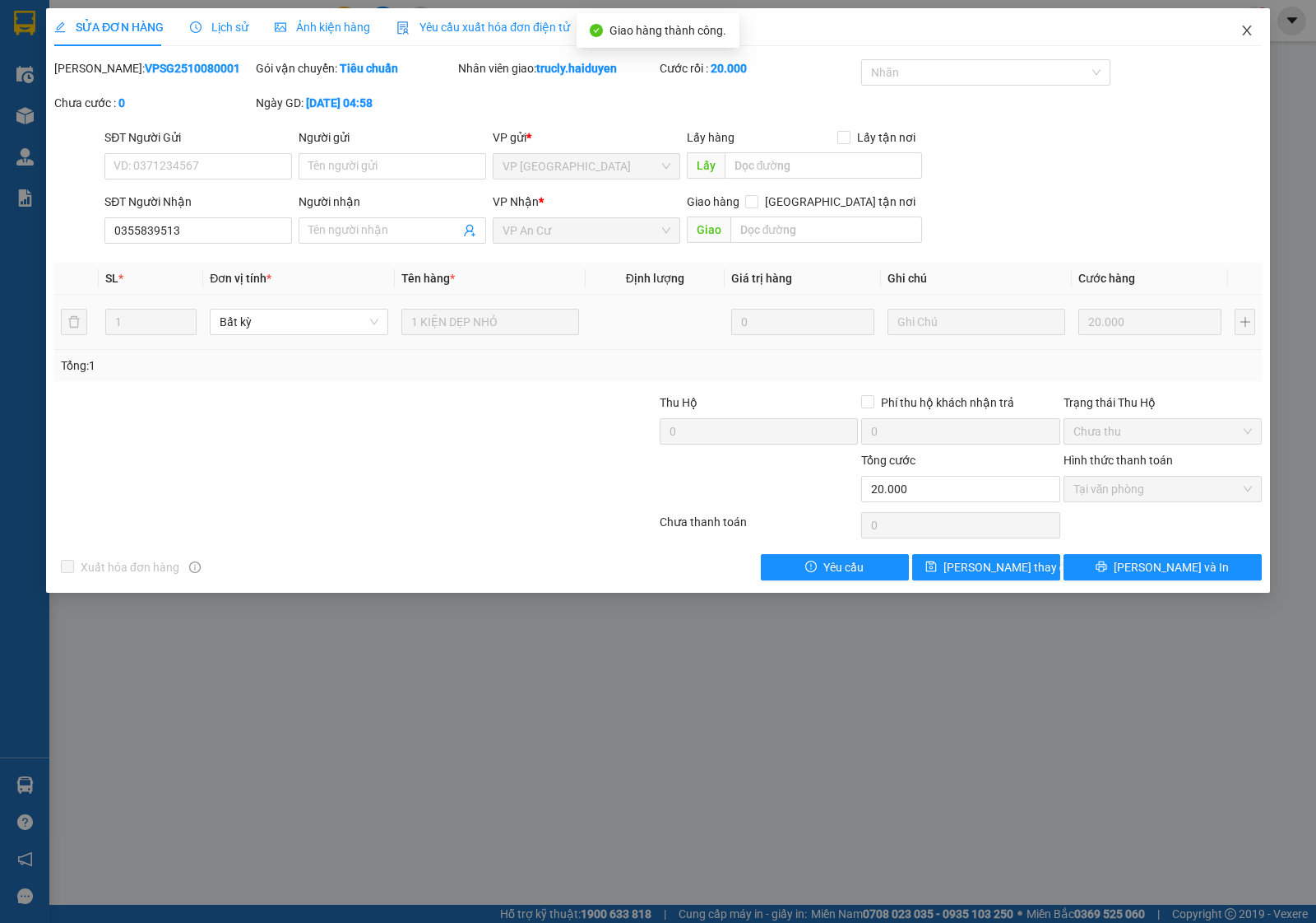
click at [1251, 21] on span "Close" at bounding box center [1248, 31] width 46 height 46
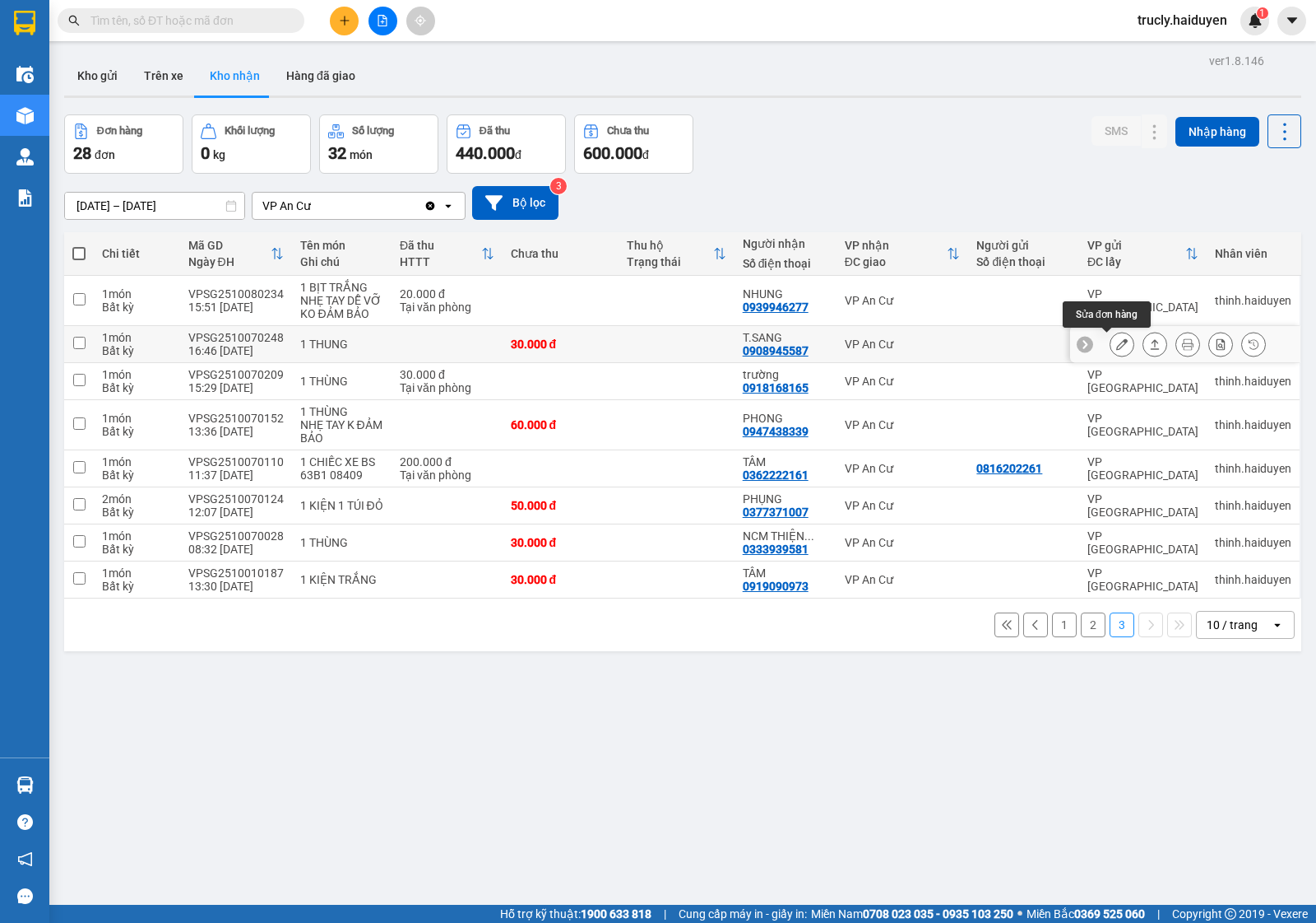
click at [1116, 347] on icon at bounding box center [1122, 344] width 12 height 12
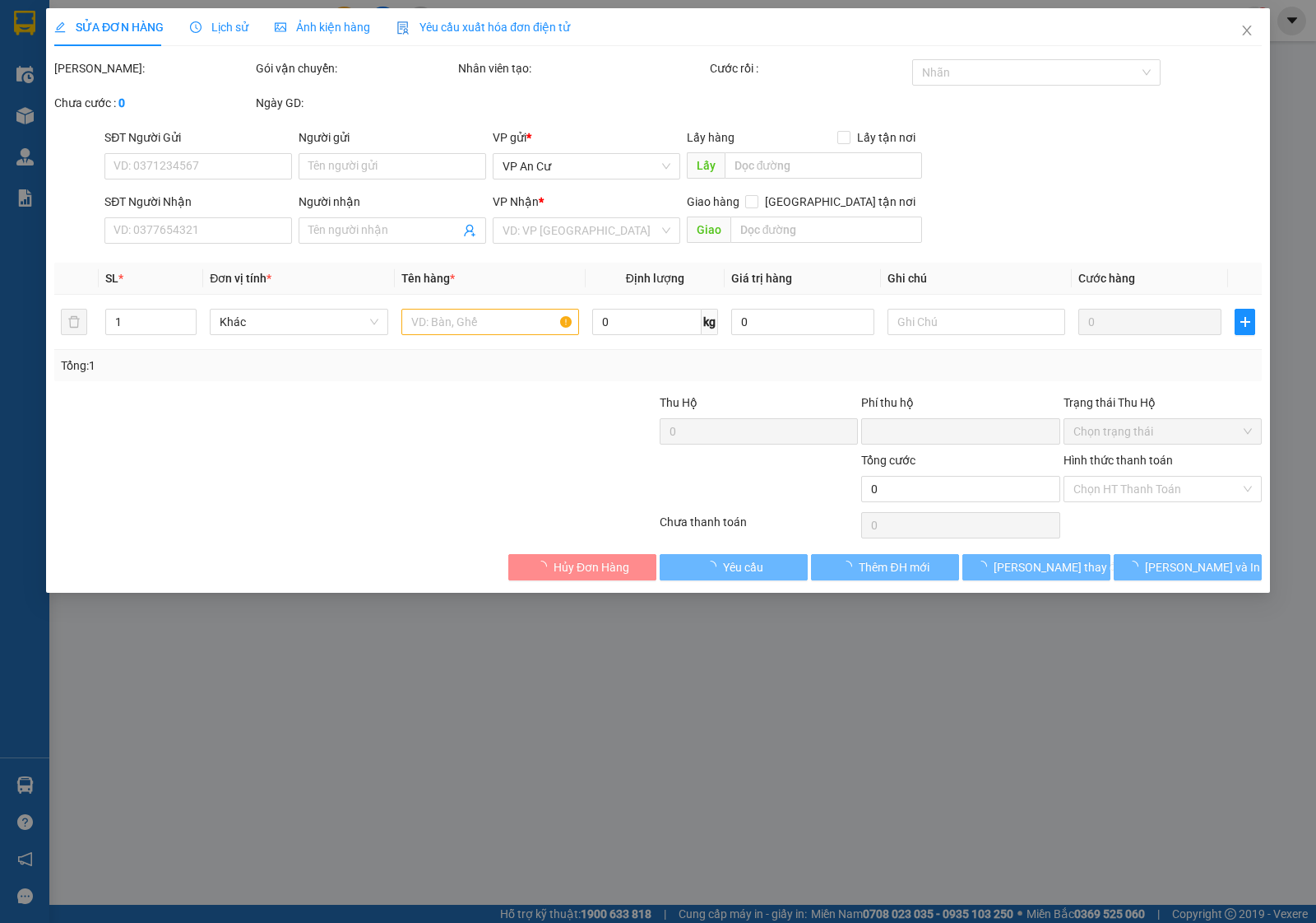
type input "0908945587"
type input "T.SANG"
type input "0"
type input "30.000"
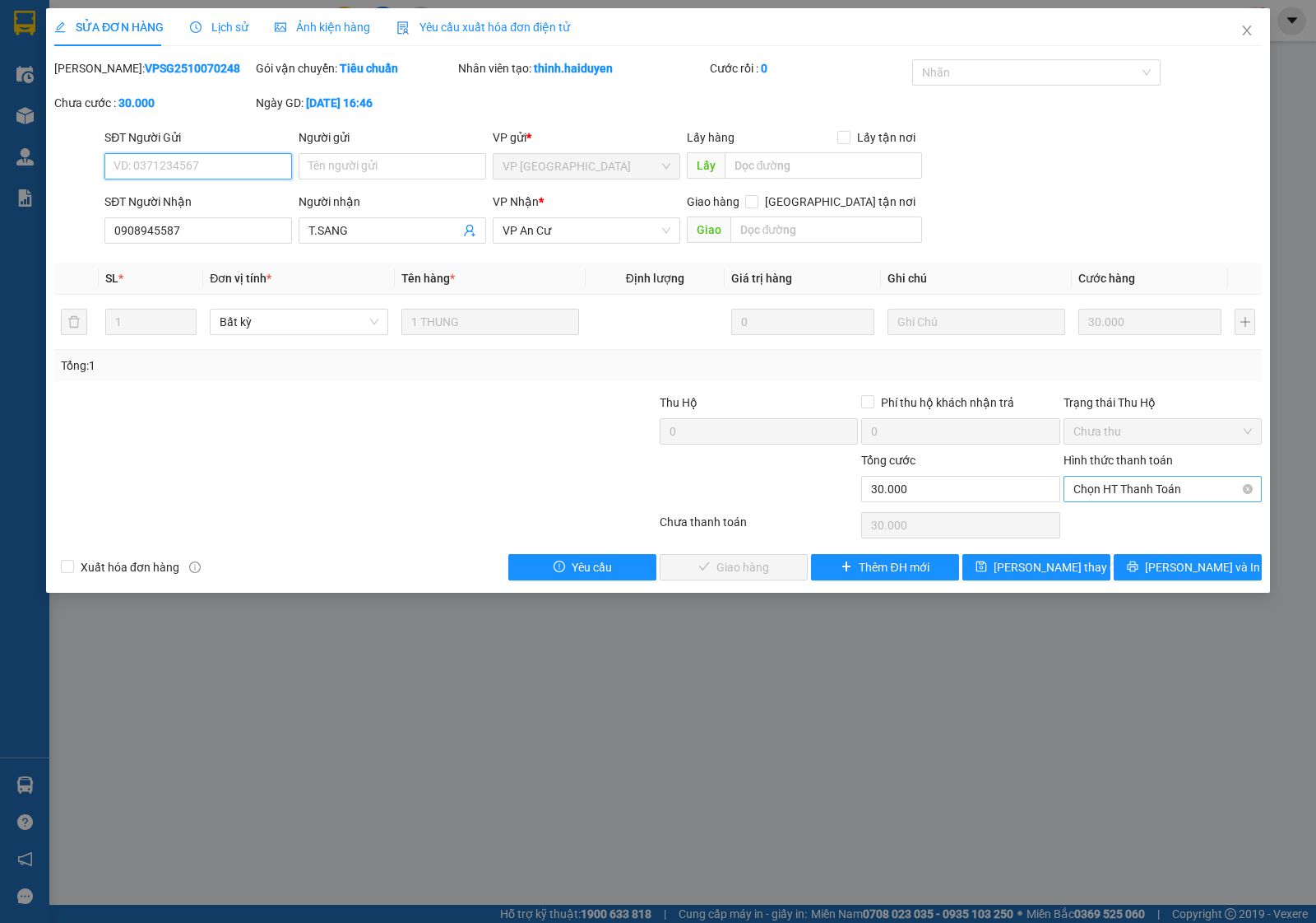
click at [1103, 490] on span "Chọn HT Thanh Toán" at bounding box center [1163, 489] width 179 height 25
click at [1099, 516] on div "Tại văn phòng" at bounding box center [1163, 523] width 179 height 18
type input "0"
click at [713, 562] on span "Lưu và Giao hàng" at bounding box center [770, 567] width 158 height 18
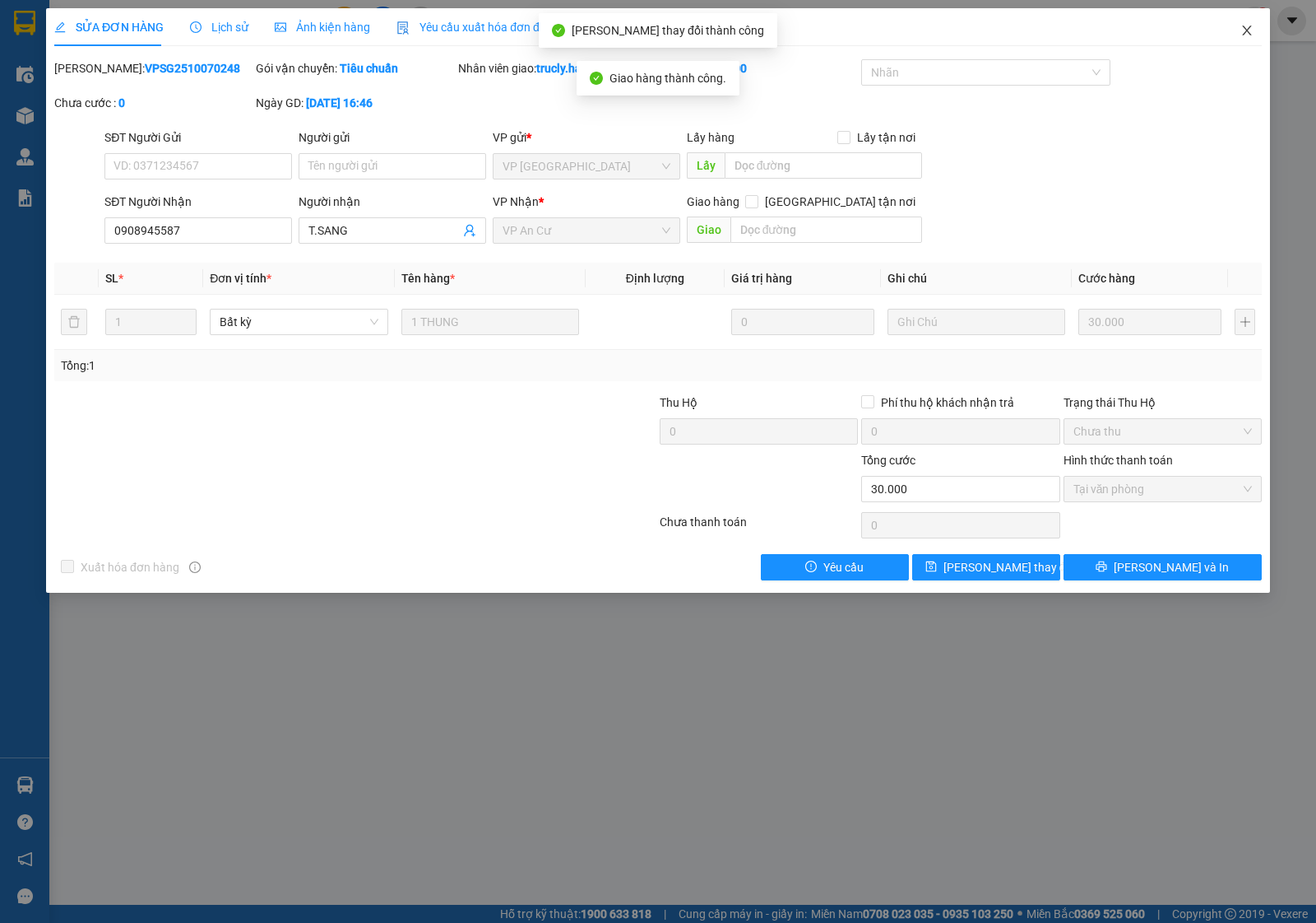
click at [1243, 31] on icon "close" at bounding box center [1248, 31] width 13 height 13
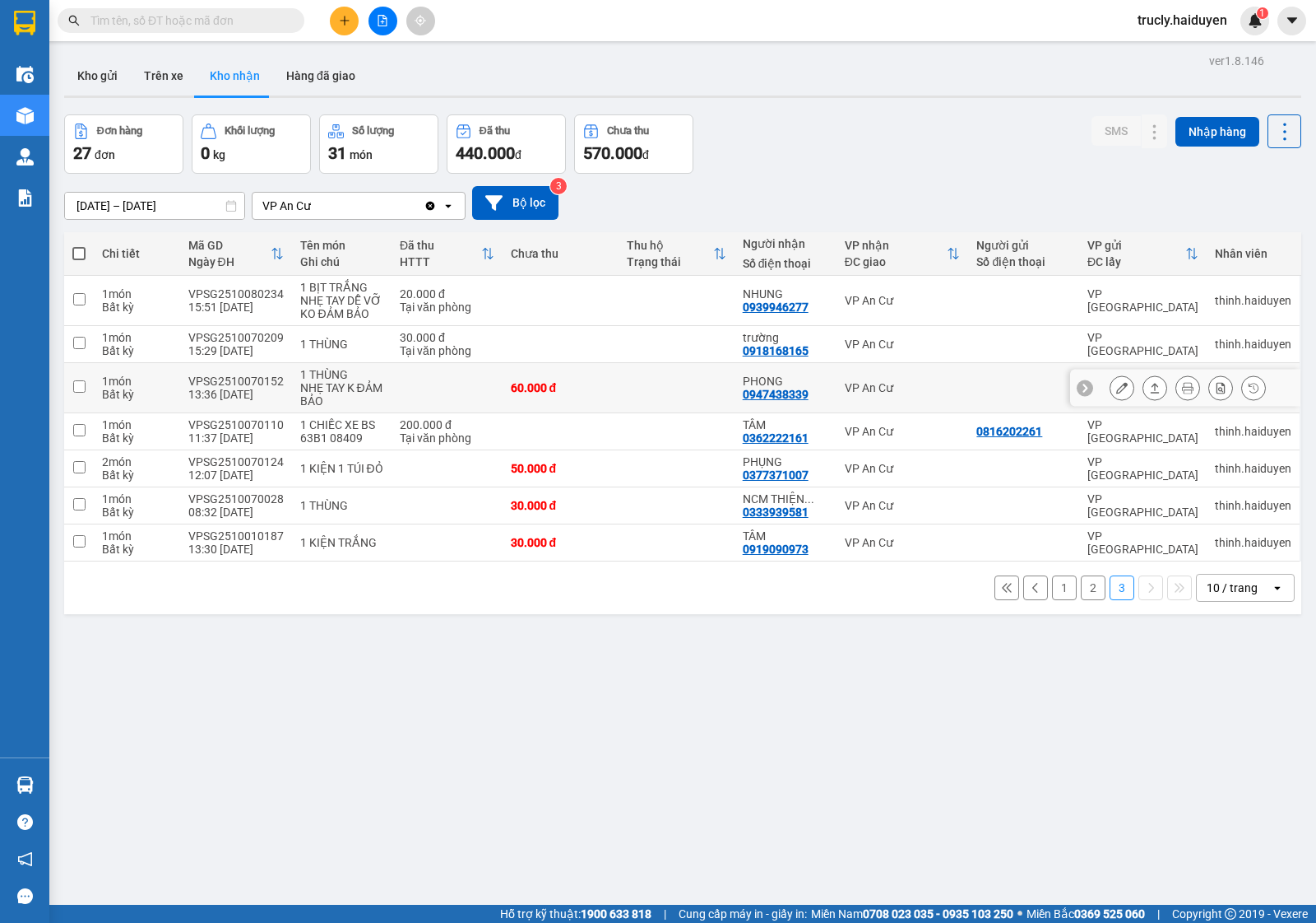
click at [1111, 384] on button at bounding box center [1122, 388] width 23 height 29
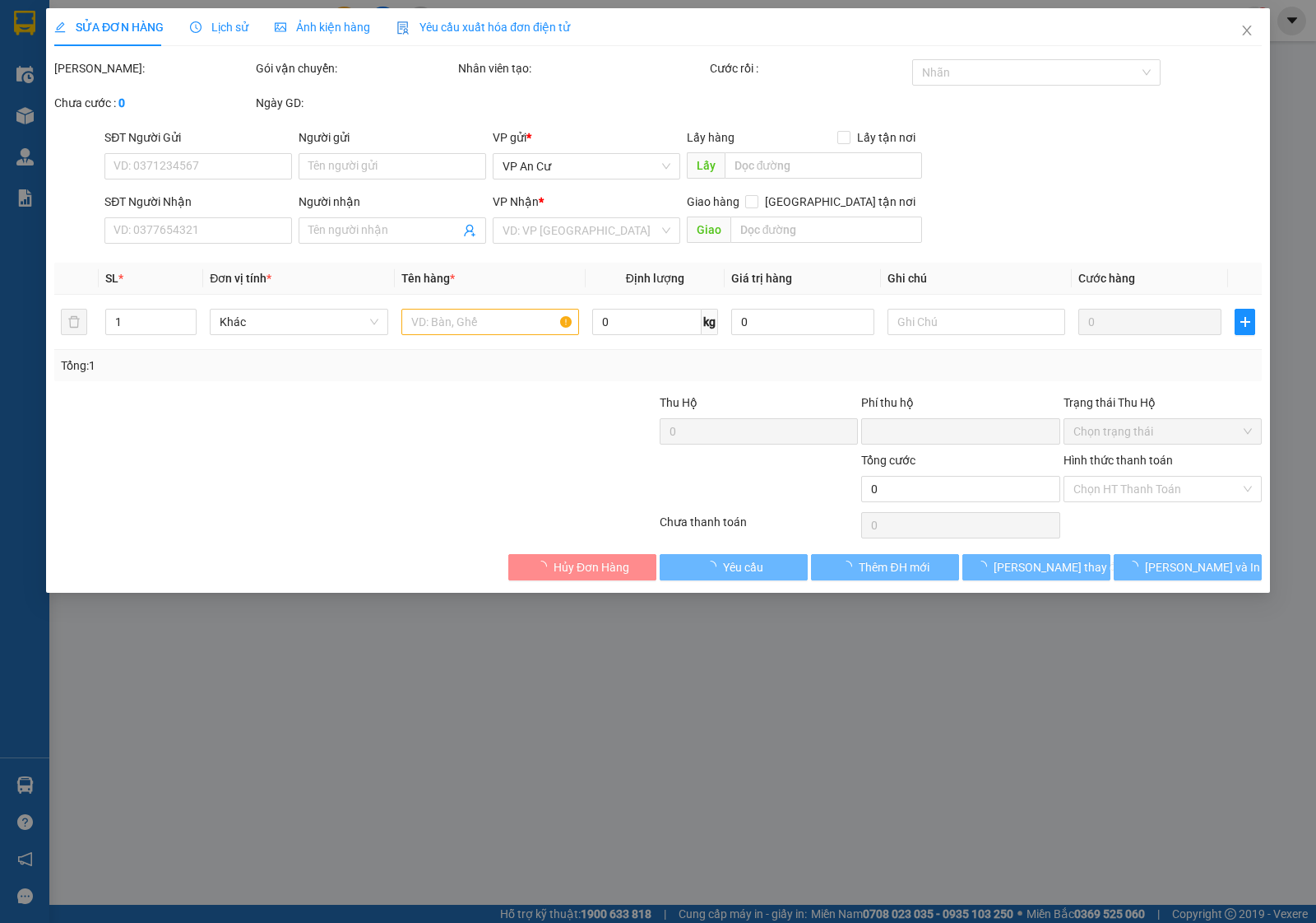
type input "0947438339"
type input "PHONG"
type input "0"
type input "60.000"
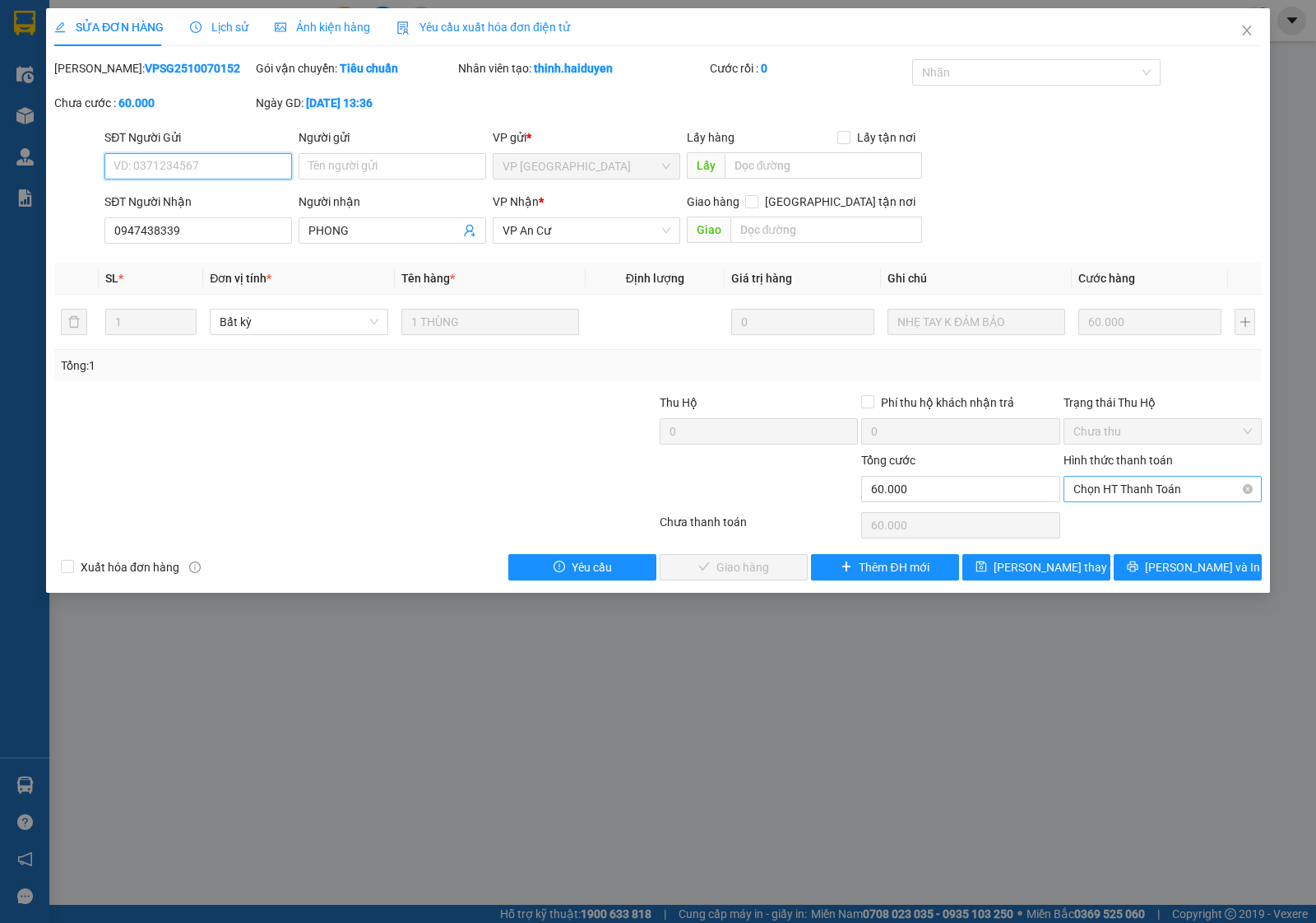
click at [1107, 494] on span "Chọn HT Thanh Toán" at bounding box center [1163, 489] width 179 height 25
click at [1107, 516] on div "Tại văn phòng" at bounding box center [1163, 523] width 179 height 18
type input "0"
click at [707, 569] on span "Lưu và Giao hàng" at bounding box center [770, 567] width 158 height 18
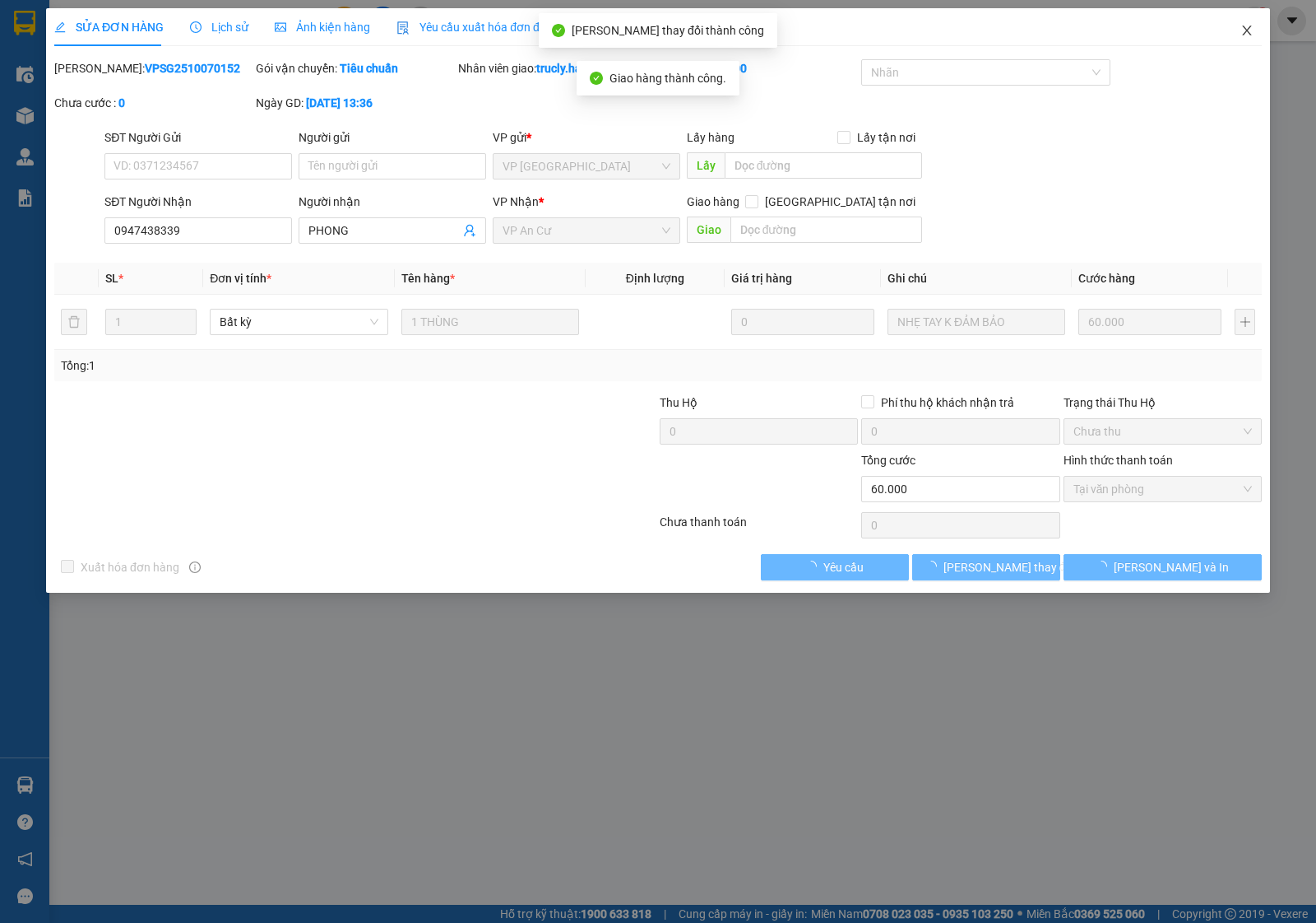
click at [1245, 29] on icon "close" at bounding box center [1247, 31] width 9 height 10
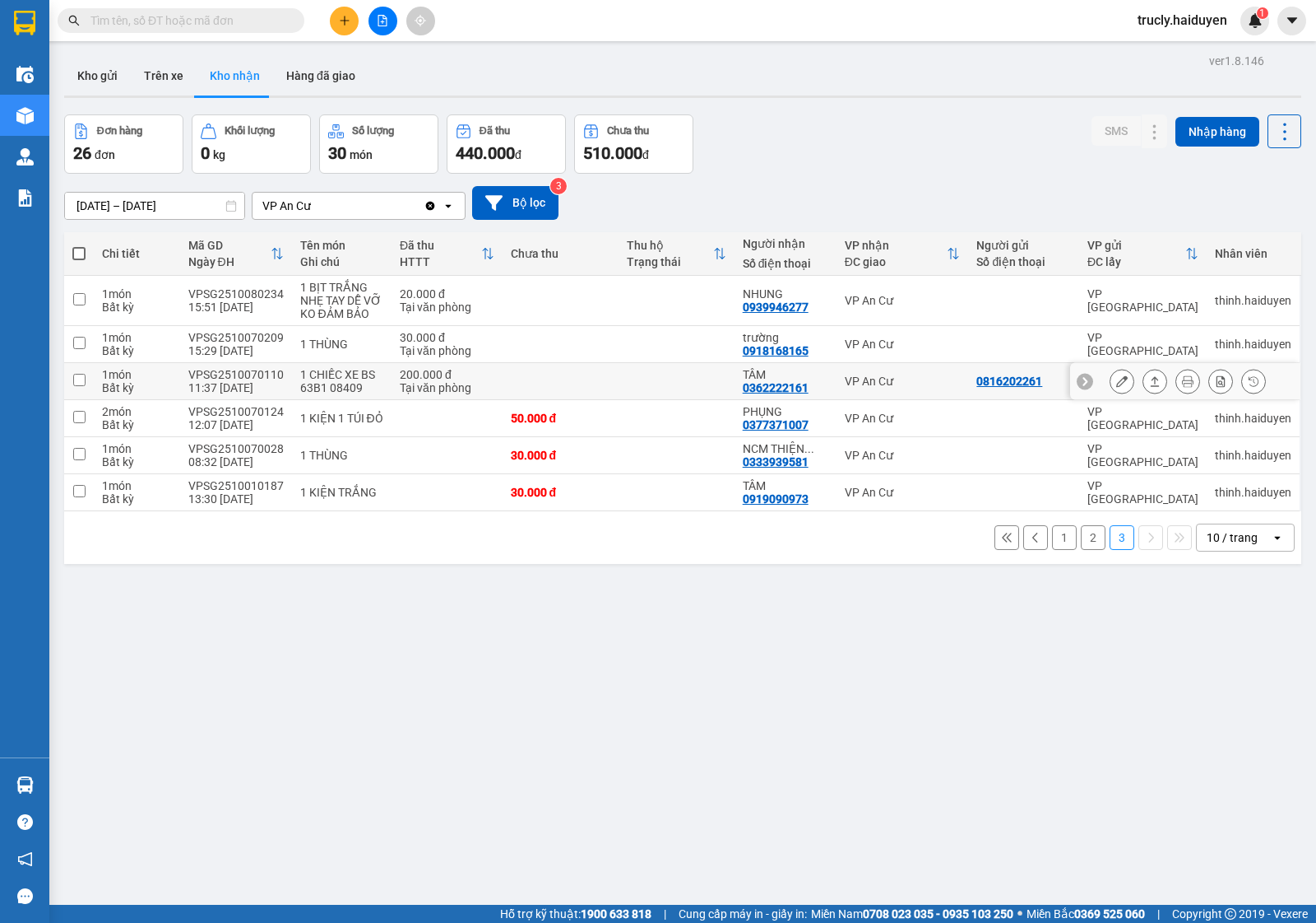
click at [1116, 380] on icon at bounding box center [1122, 381] width 12 height 12
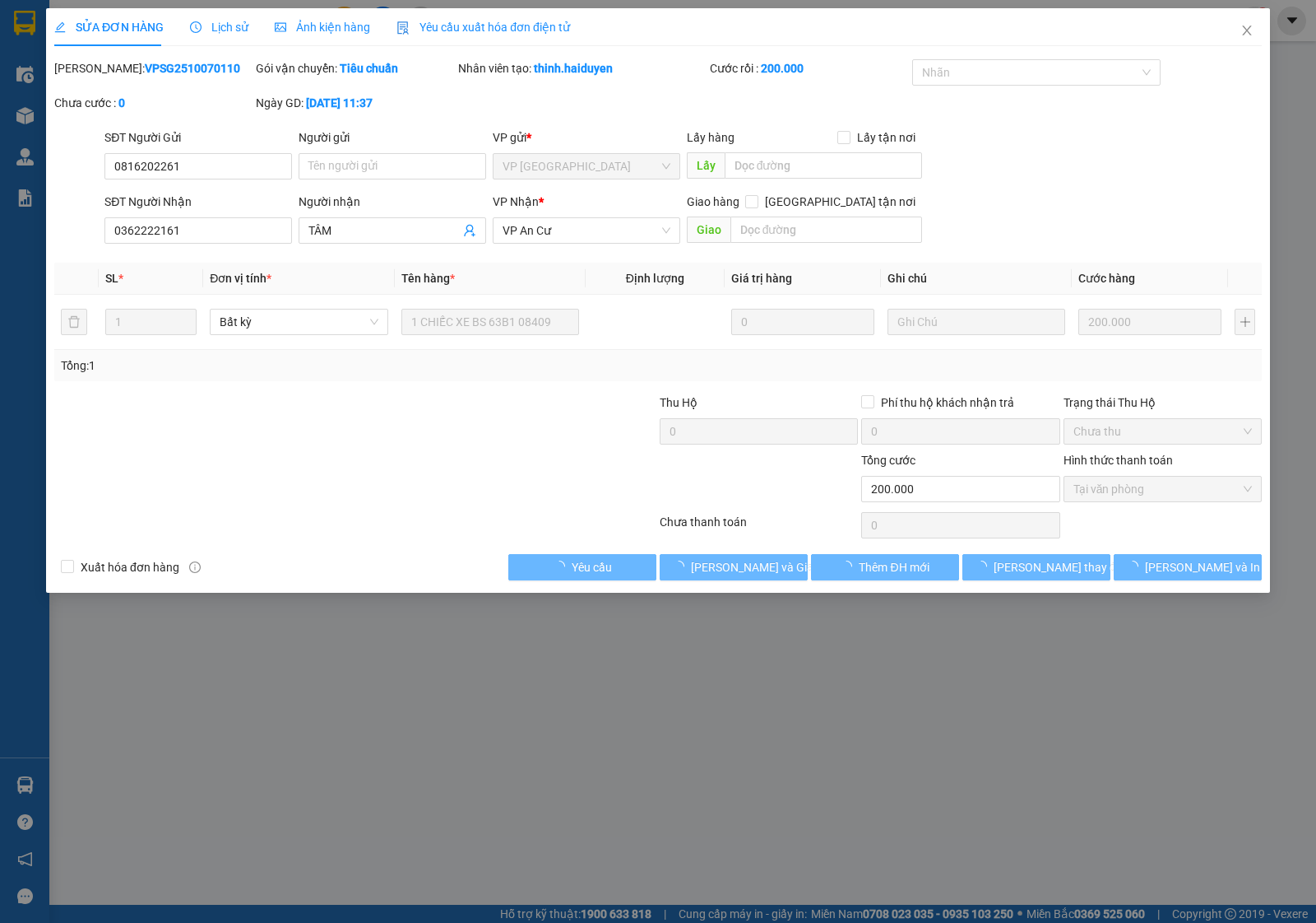
type input "0816202261"
type input "0362222161"
type input "TÂM"
type input "0"
type input "200.000"
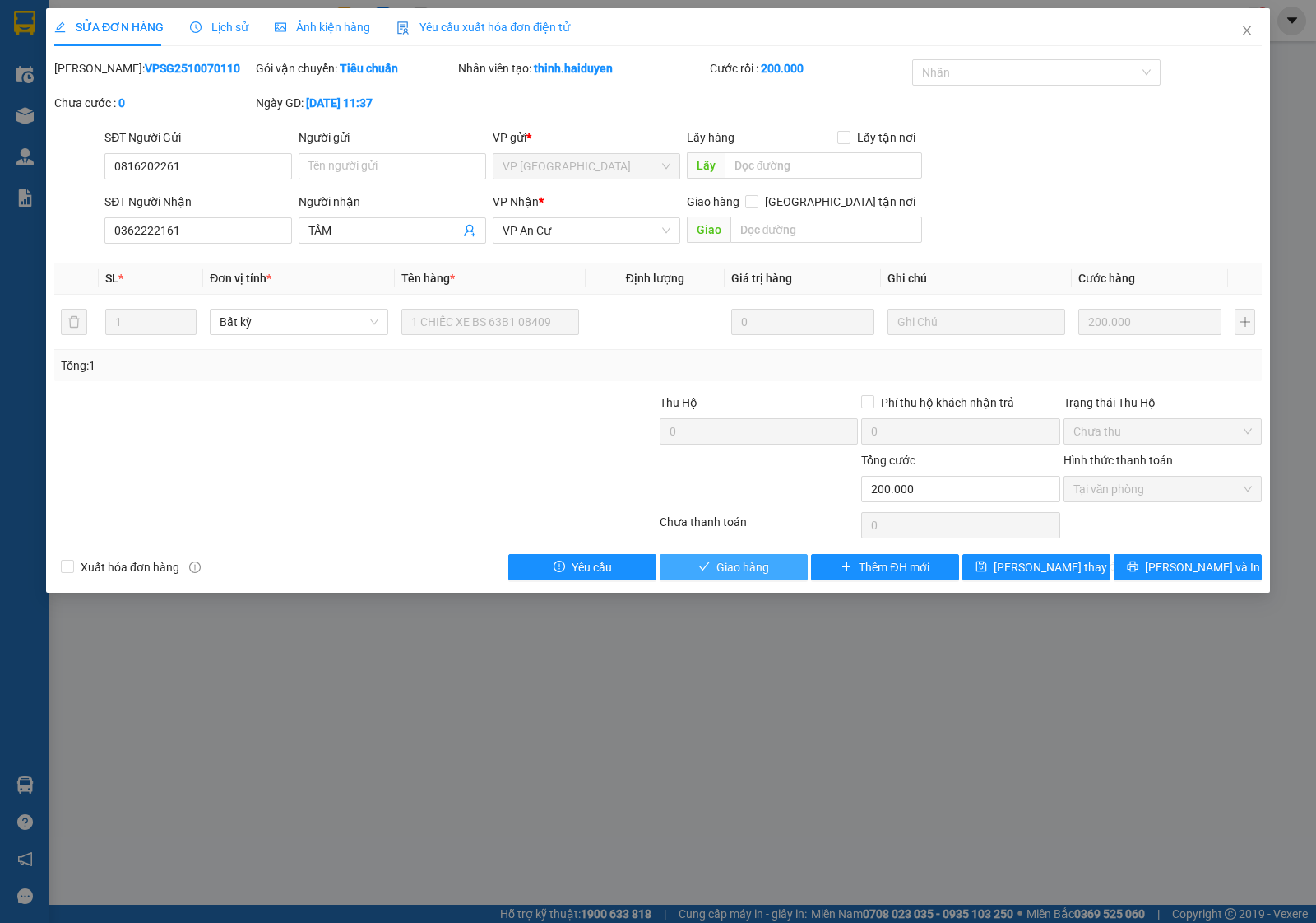
click at [708, 568] on icon "check" at bounding box center [704, 566] width 12 height 12
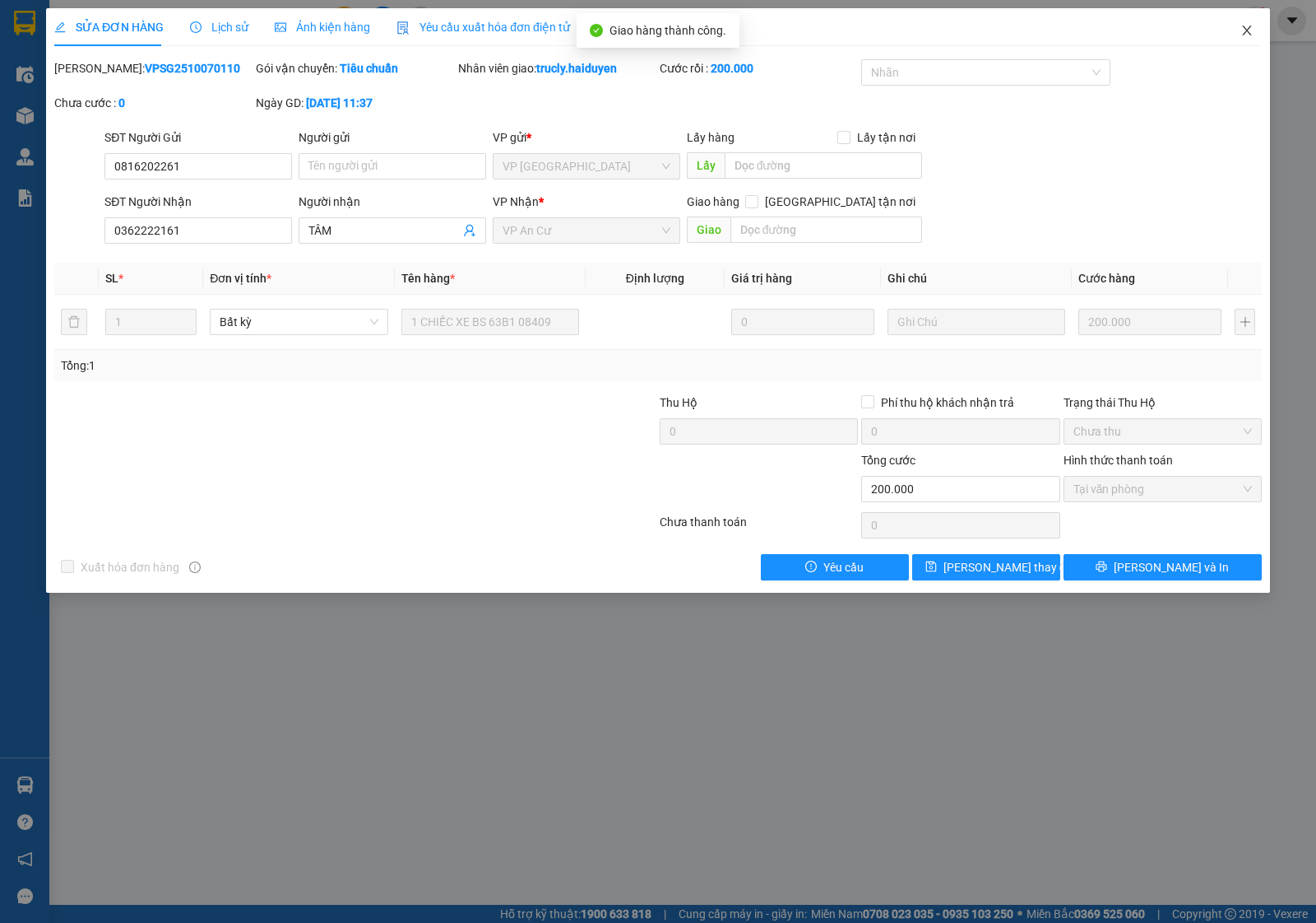
click at [1245, 29] on icon "close" at bounding box center [1247, 31] width 9 height 10
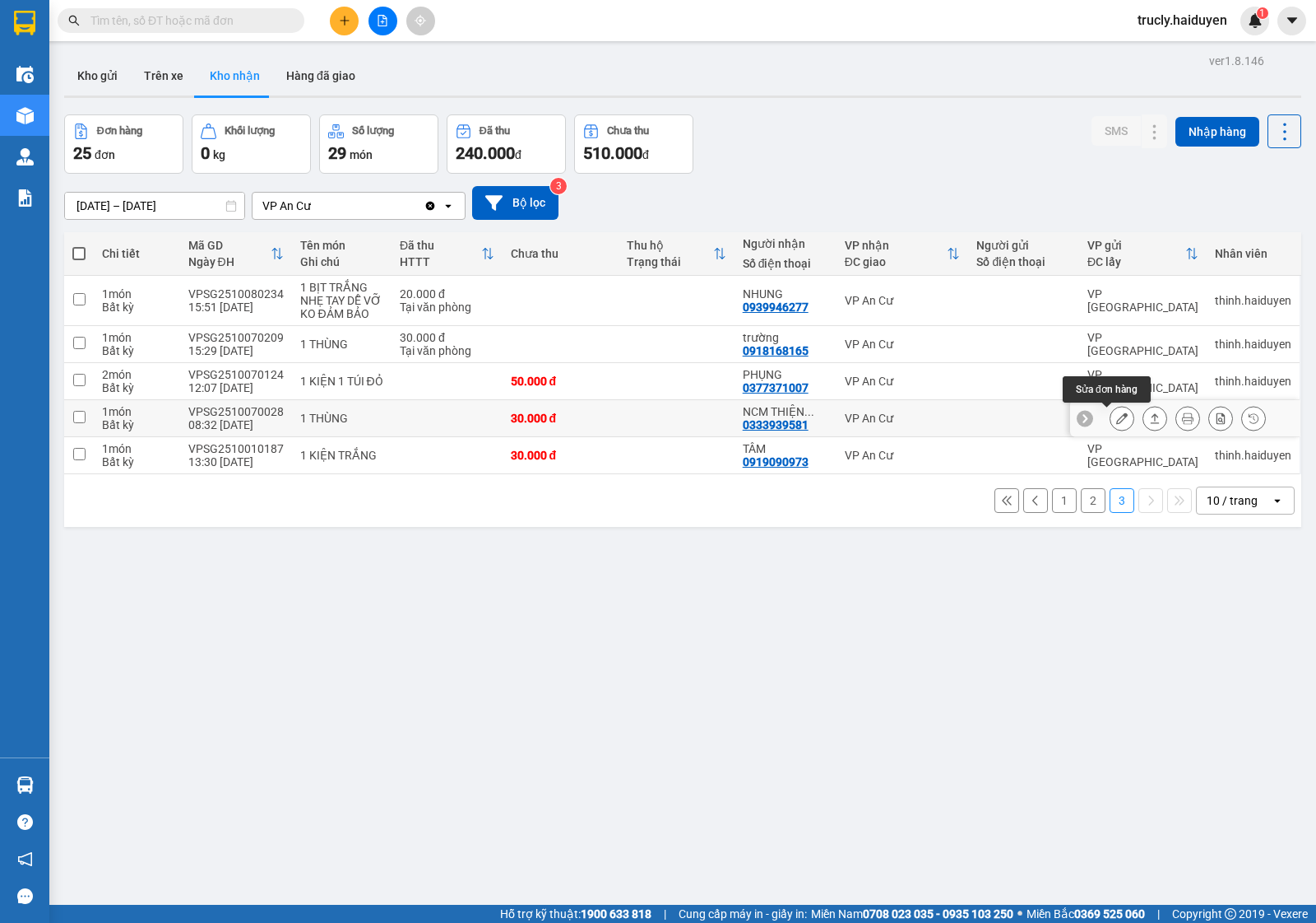
click at [1116, 417] on icon at bounding box center [1122, 418] width 12 height 12
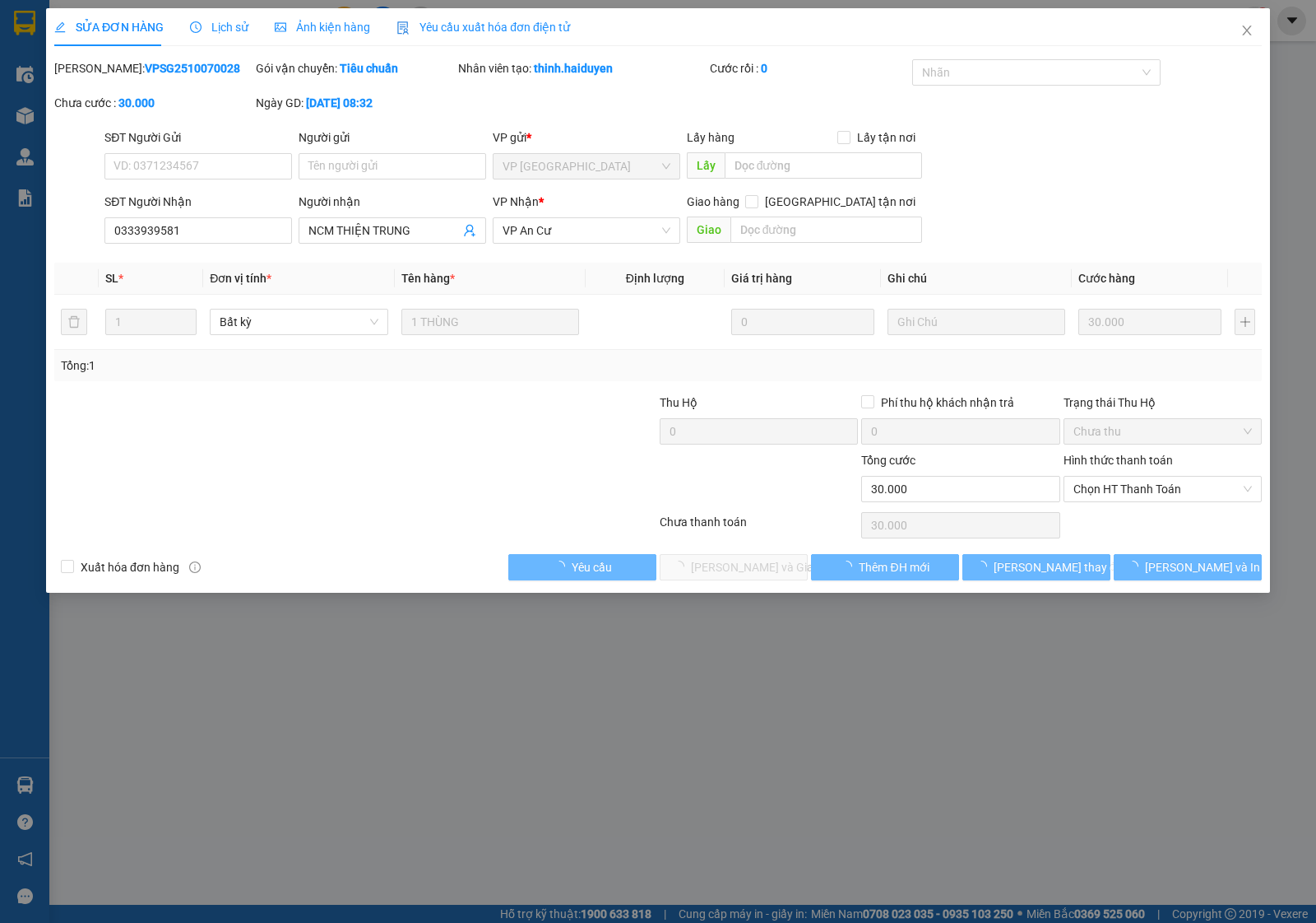
type input "0333939581"
type input "NCM THIỆN TRUNG"
type input "0"
type input "30.000"
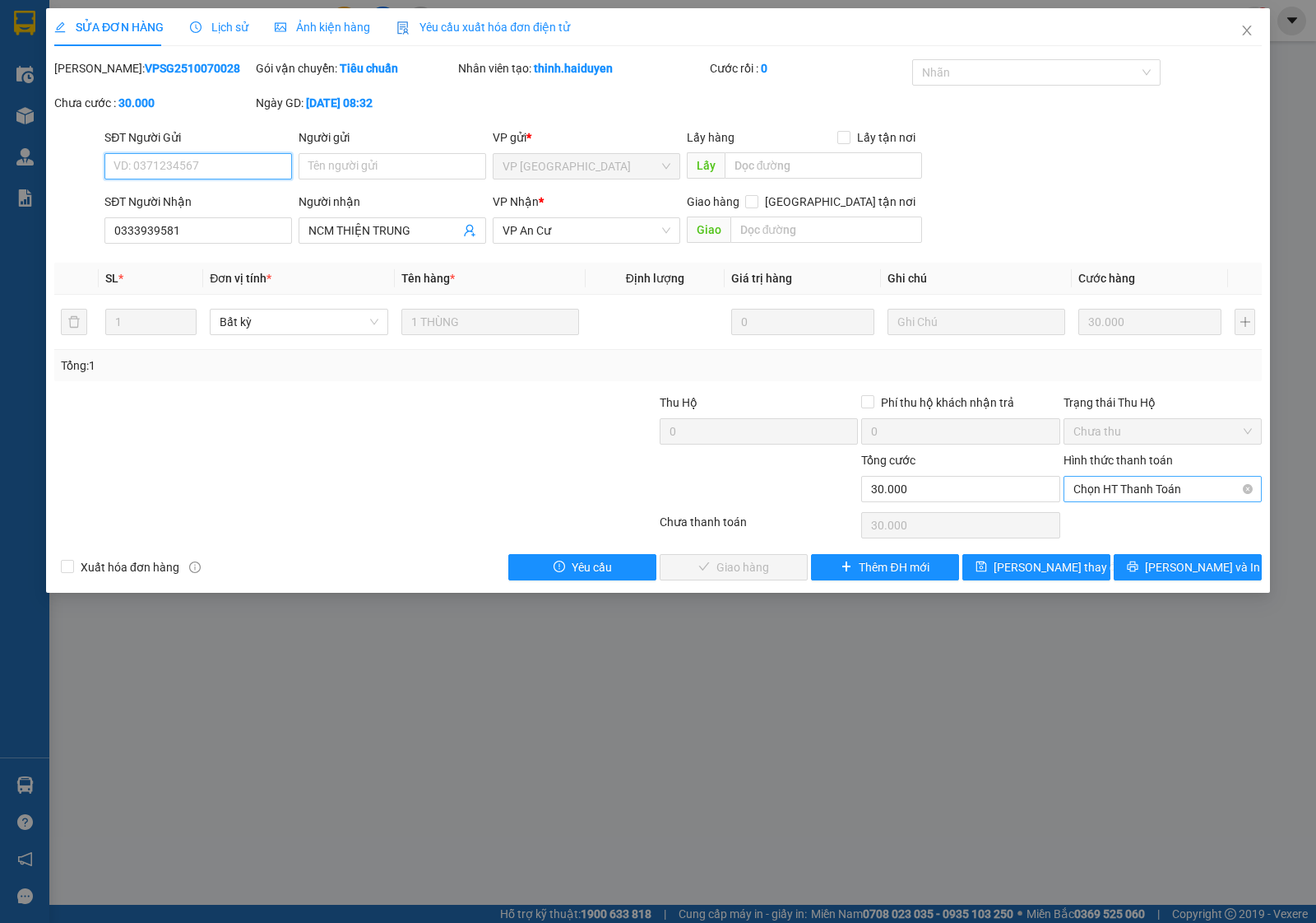
click at [1095, 497] on span "Chọn HT Thanh Toán" at bounding box center [1163, 489] width 179 height 25
click at [1094, 521] on div "Tại văn phòng" at bounding box center [1163, 523] width 179 height 18
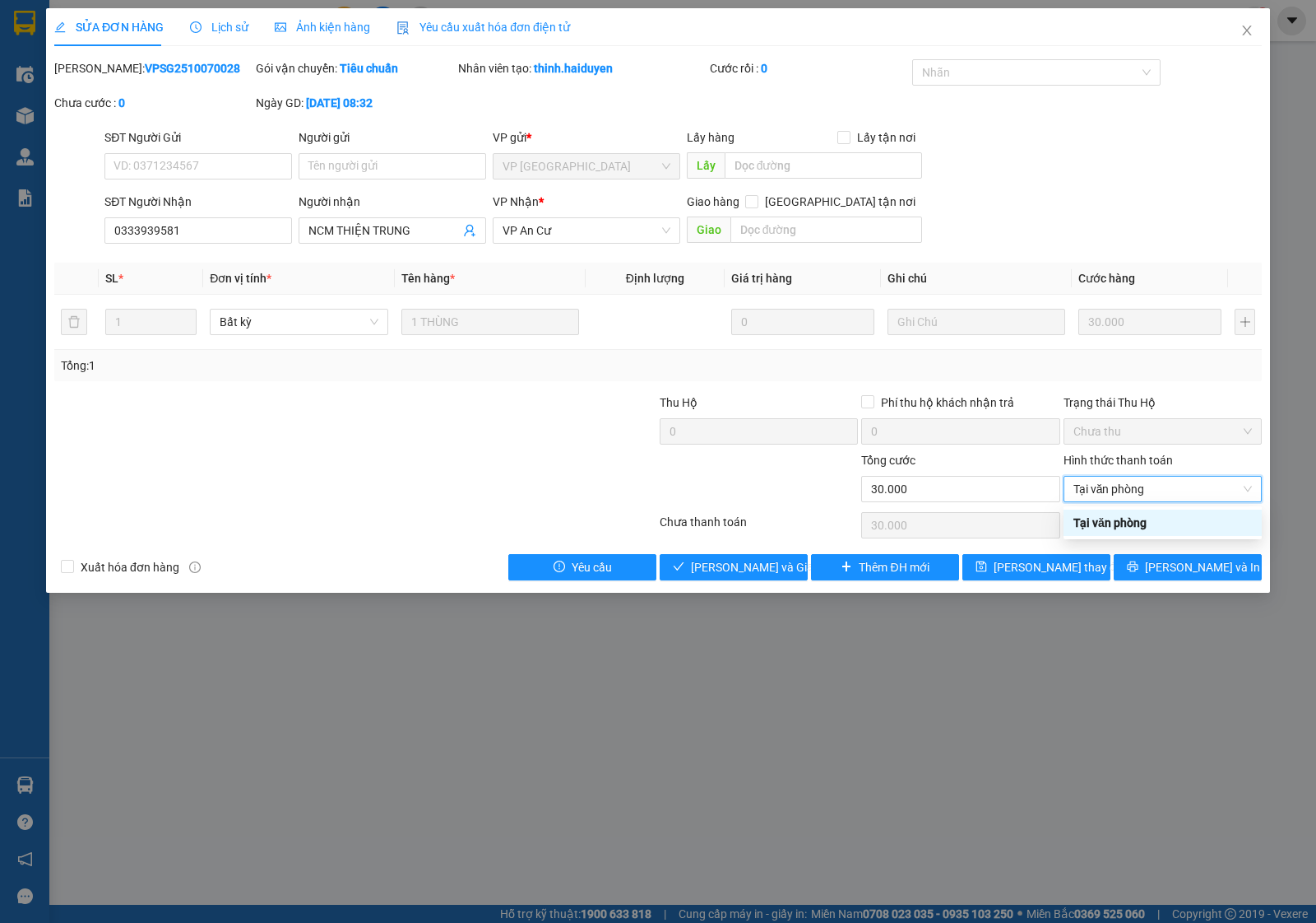
type input "0"
click at [761, 560] on span "[PERSON_NAME] và Giao hàng" at bounding box center [770, 567] width 158 height 18
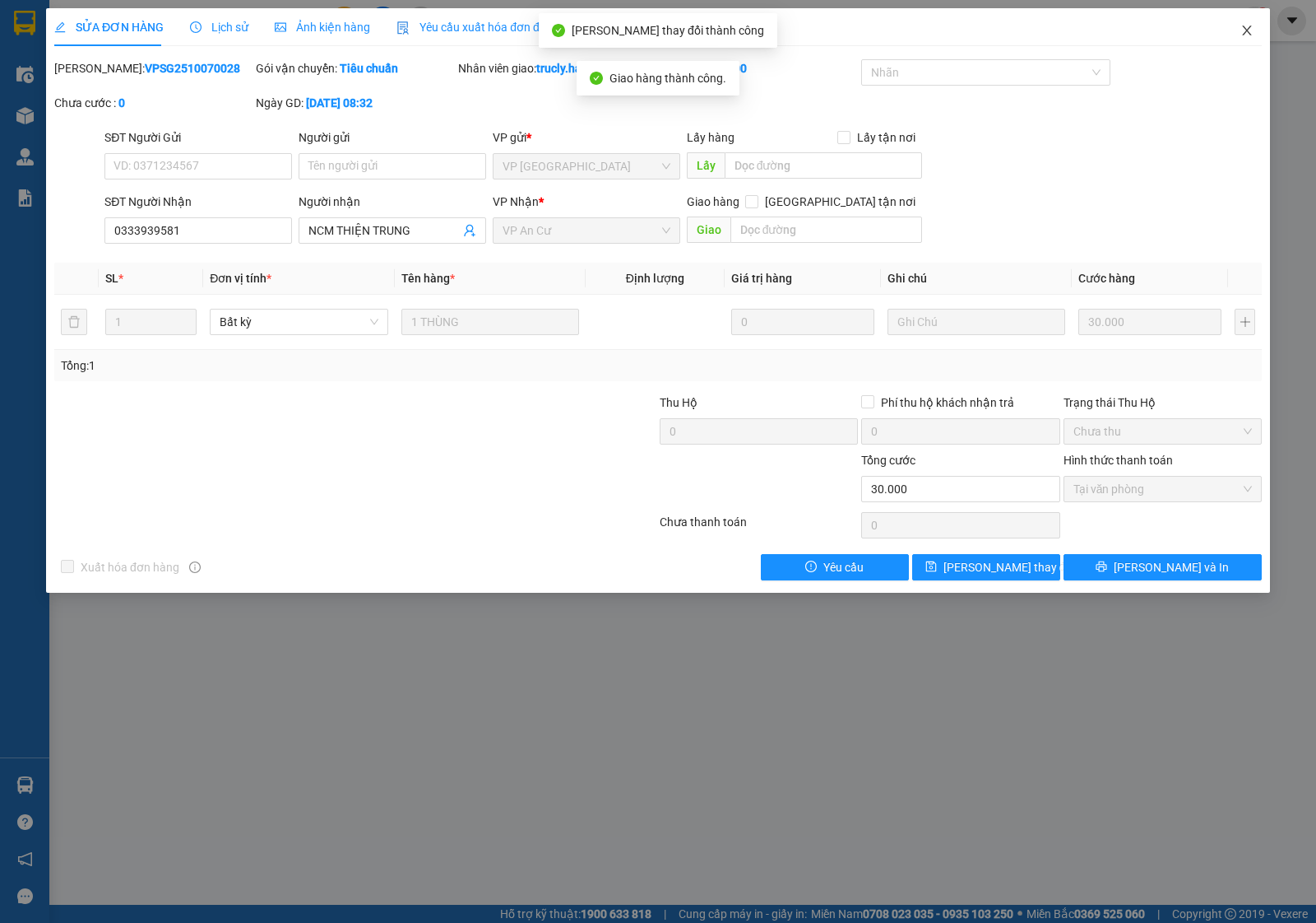
click at [1245, 29] on icon "close" at bounding box center [1247, 31] width 9 height 10
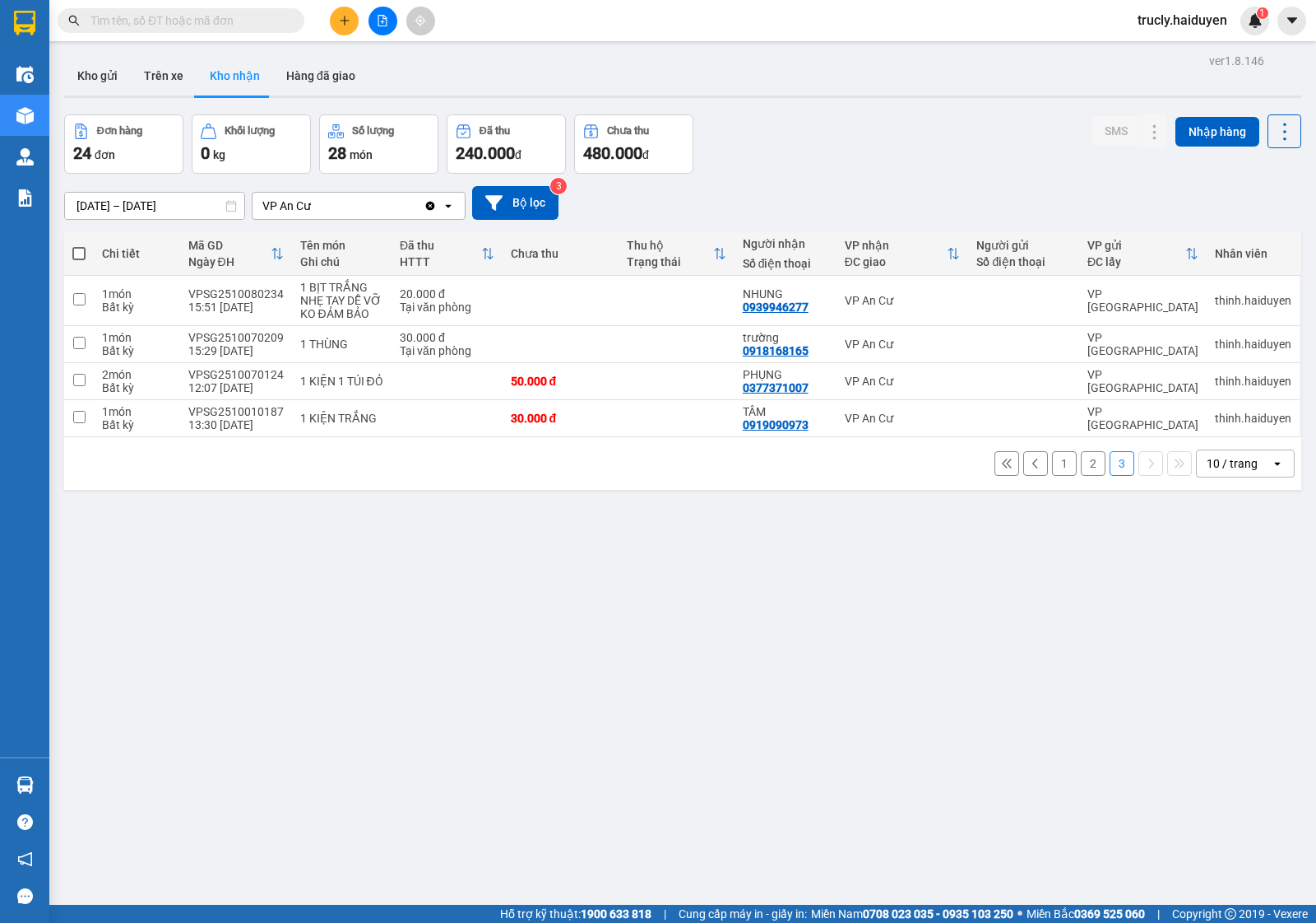
click at [1081, 470] on button "2" at bounding box center [1093, 464] width 25 height 25
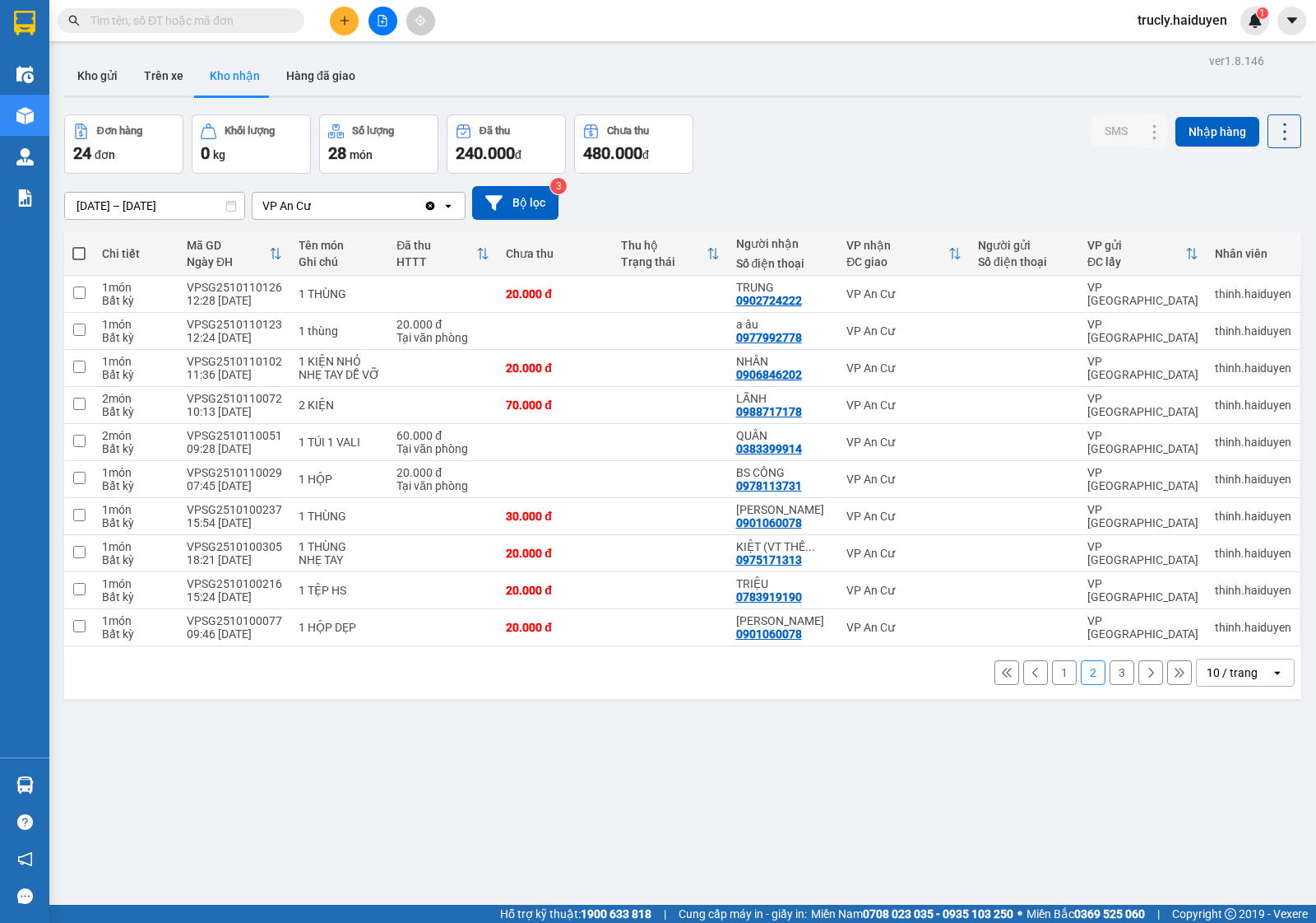
click at [1053, 677] on button "1" at bounding box center [1065, 672] width 25 height 25
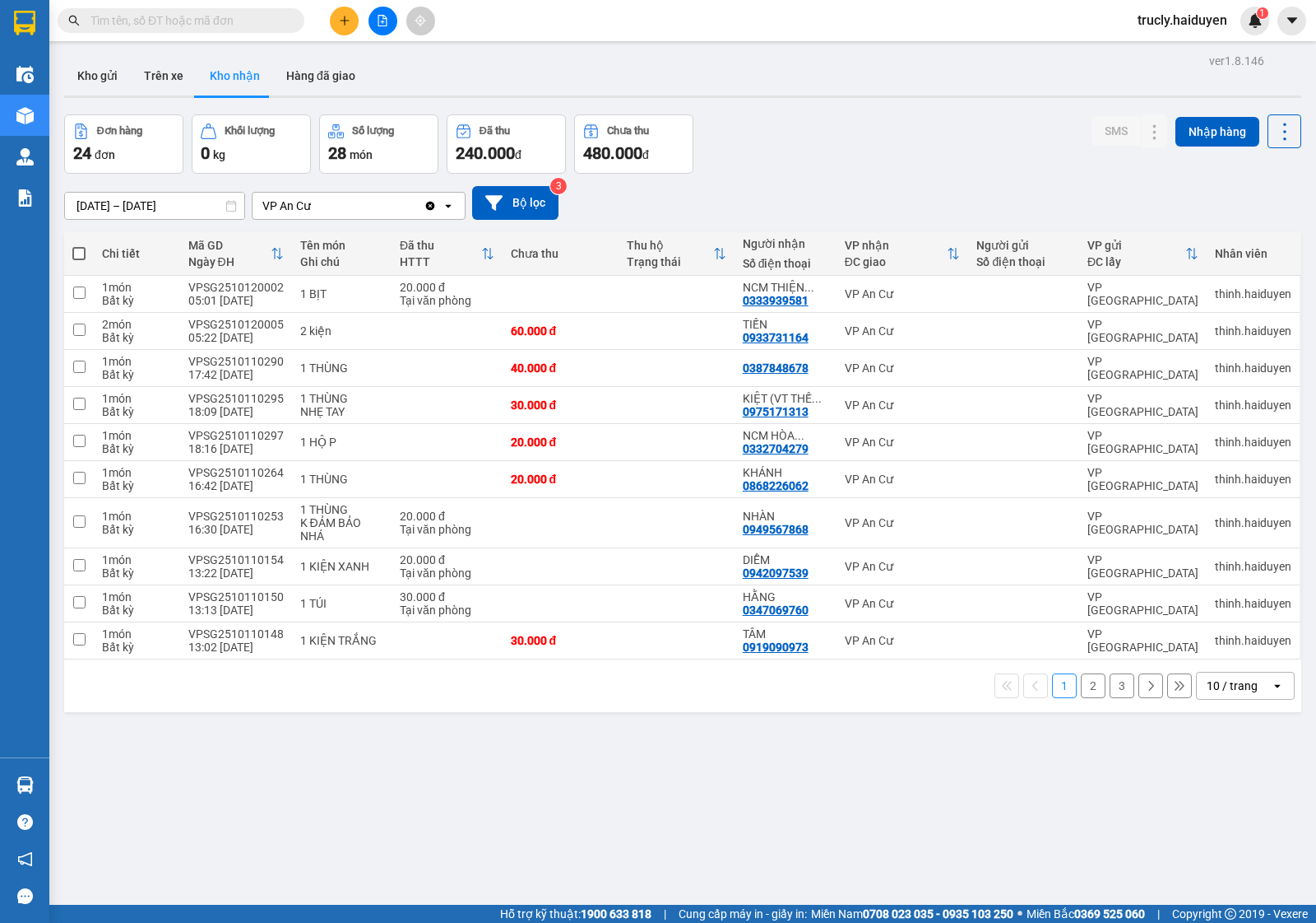
click at [1088, 692] on button "2" at bounding box center [1093, 685] width 25 height 25
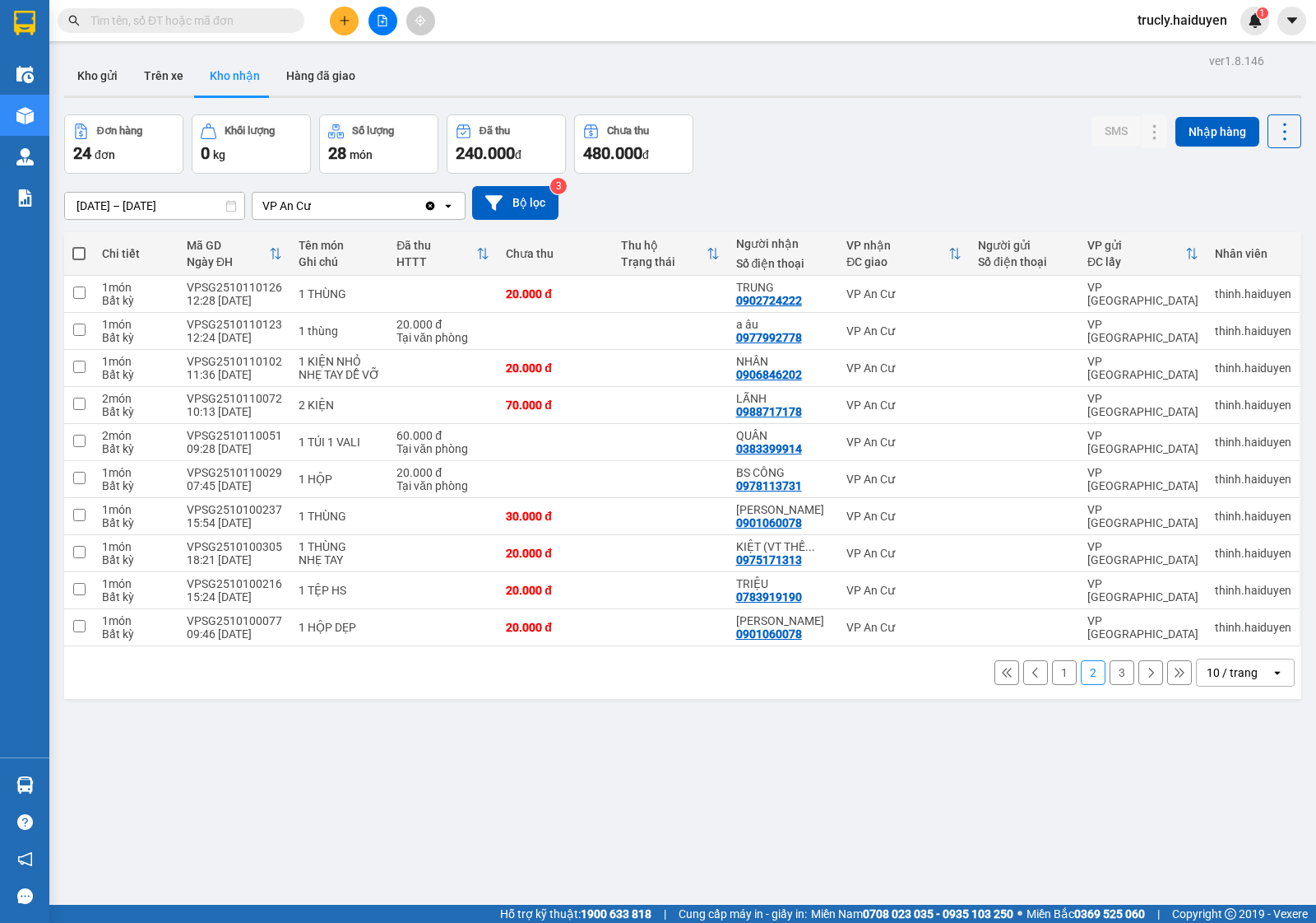
click at [878, 125] on div "Đơn hàng 24 đơn Khối lượng 0 kg Số lượng 28 món Đã thu 240.000 đ Chưa thu 480.0…" at bounding box center [683, 144] width 1238 height 59
click at [763, 115] on div "Đơn hàng 24 đơn Khối lượng 0 kg Số lượng 28 món Đã thu 240.000 đ Chưa thu 480.0…" at bounding box center [683, 144] width 1238 height 59
click at [103, 81] on button "Kho gửi" at bounding box center [97, 76] width 67 height 40
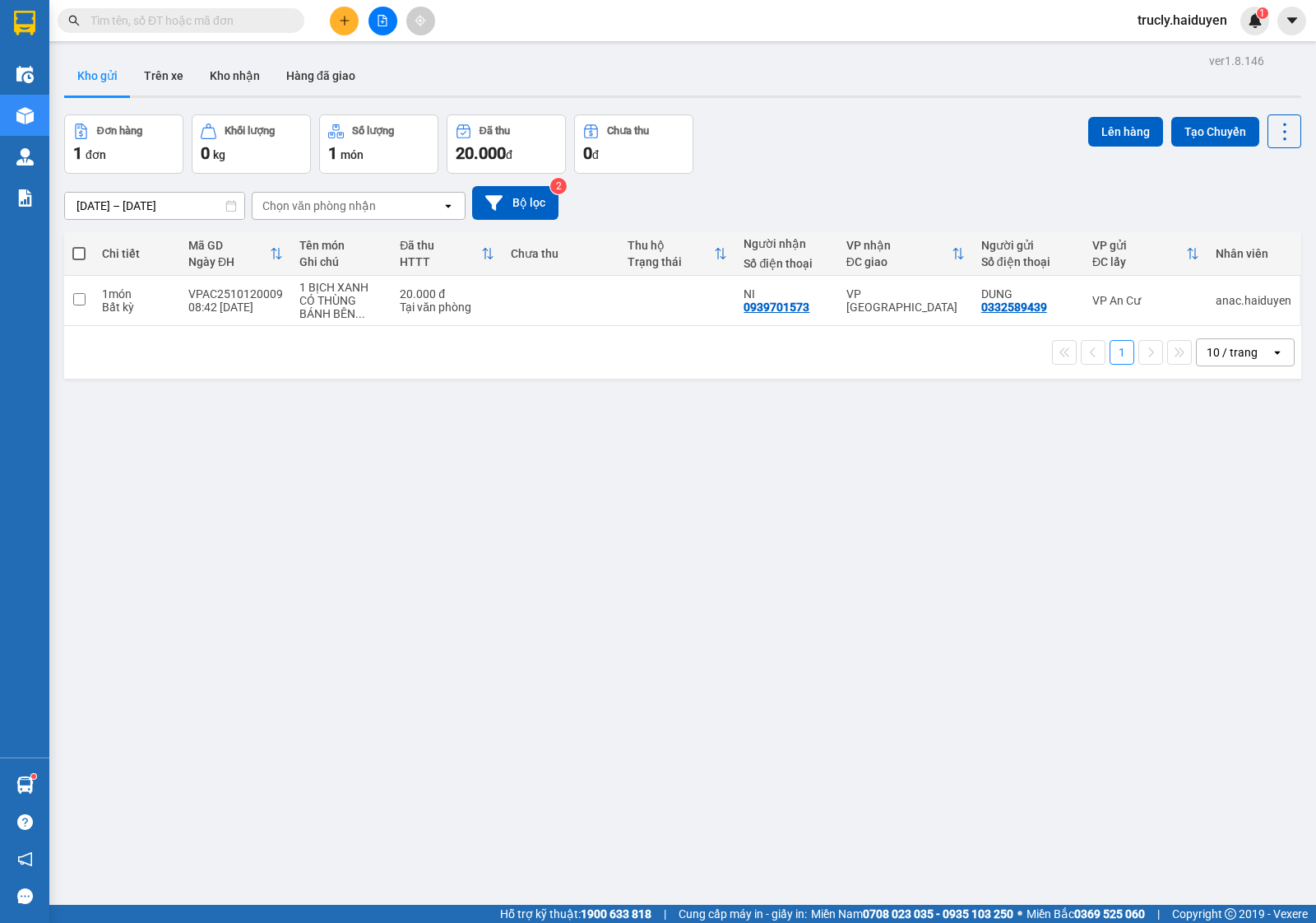
click at [815, 124] on div "Đơn hàng 1 đơn Khối lượng 0 kg Số lượng 1 món Đã thu 20.000 đ Chưa thu 0 đ Lên …" at bounding box center [683, 144] width 1238 height 59
click at [790, 129] on div "Đơn hàng 1 đơn Khối lượng 0 kg Số lượng 1 món Đã thu 20.000 đ Chưa thu 0 đ Lên …" at bounding box center [683, 144] width 1238 height 59
click at [798, 139] on div "Đơn hàng 1 đơn Khối lượng 0 kg Số lượng 1 món Đã thu 20.000 đ Chưa thu 0 đ Lên …" at bounding box center [683, 144] width 1238 height 59
click at [169, 74] on button "Trên xe" at bounding box center [164, 76] width 66 height 40
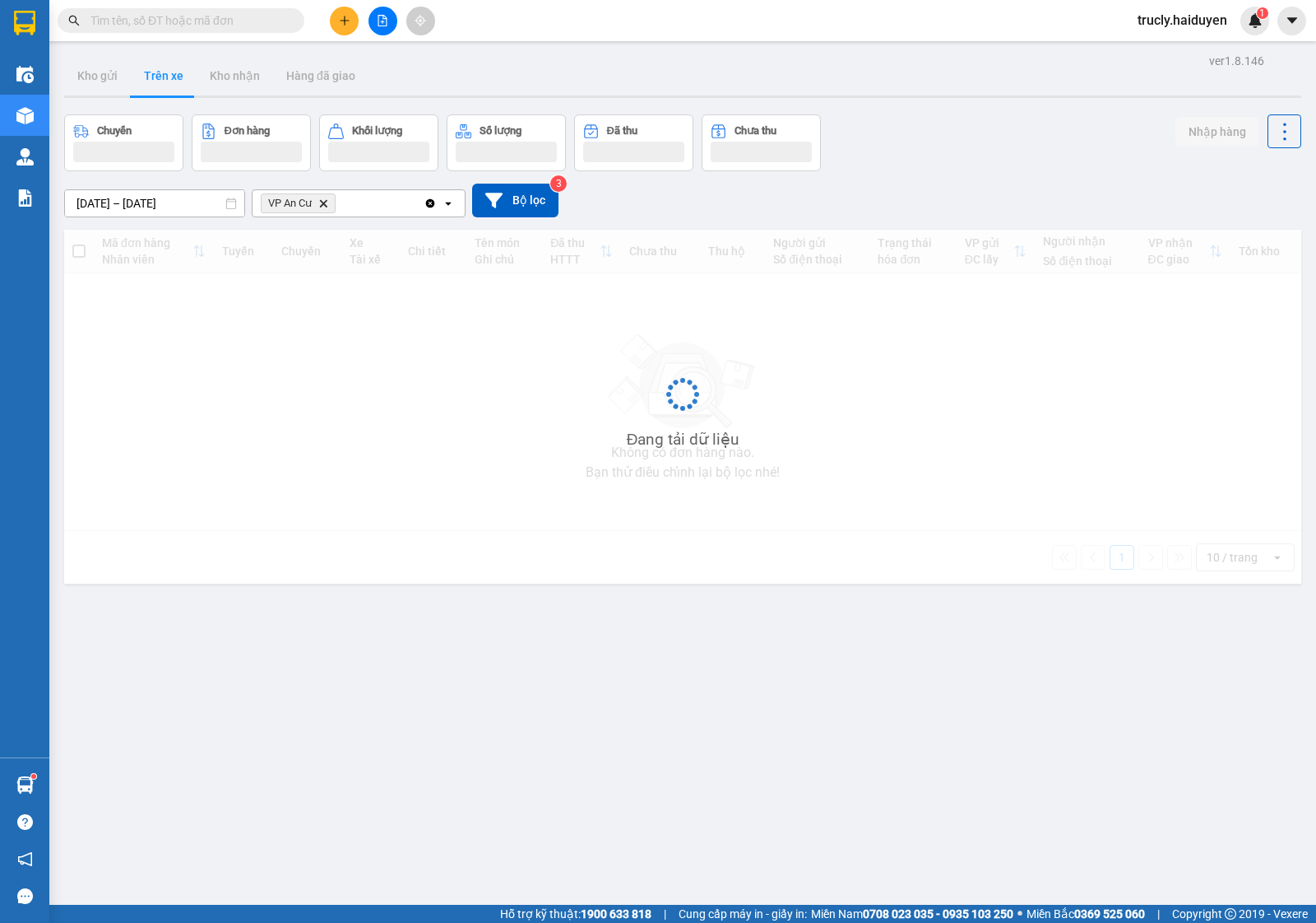
click at [914, 124] on div "Chuyến Đơn hàng Khối lượng Số lượng Đã thu Chưa thu Nhập hàng" at bounding box center [683, 143] width 1238 height 57
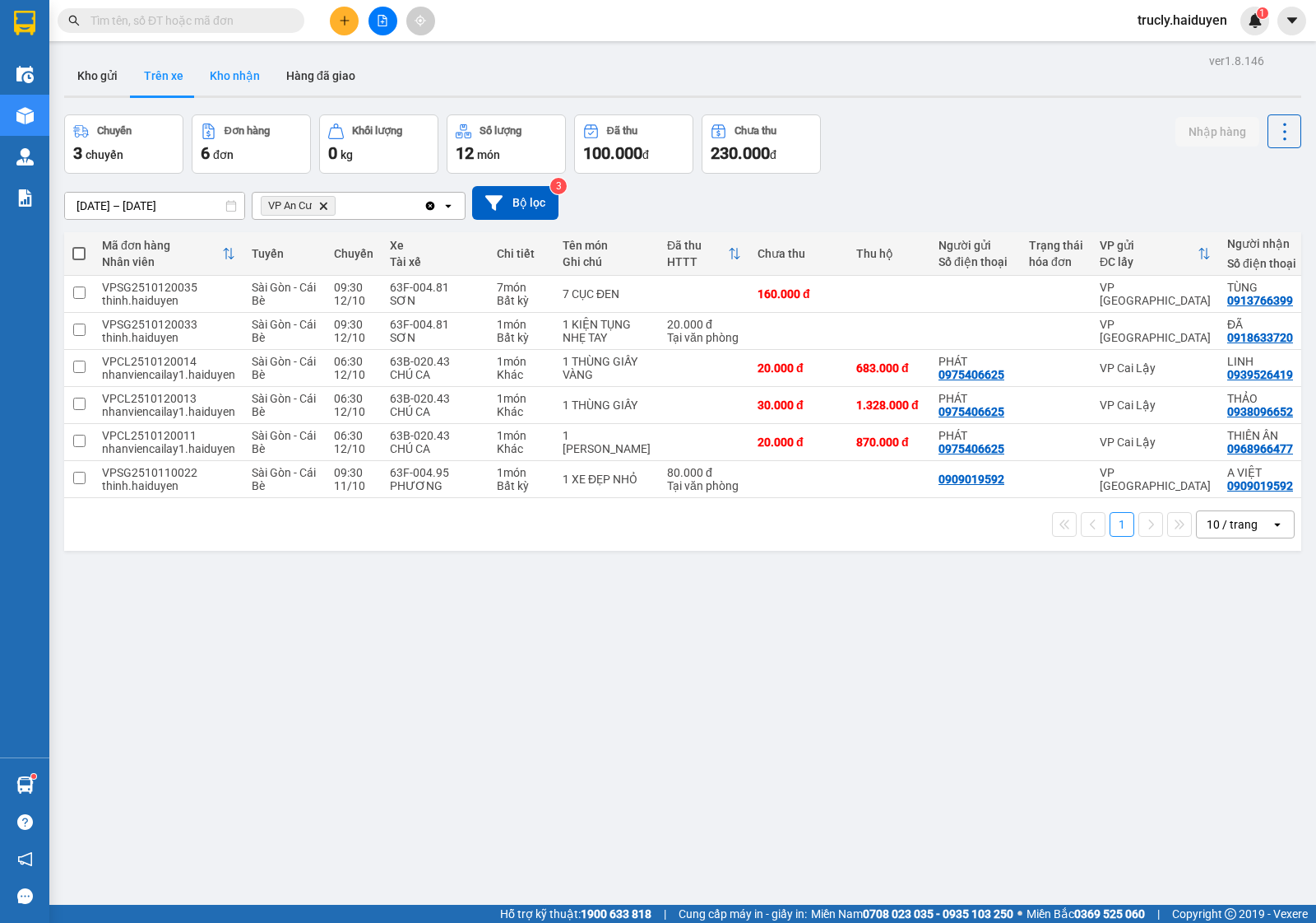
click at [231, 70] on button "Kho nhận" at bounding box center [234, 76] width 77 height 40
type input "[DATE] – [DATE]"
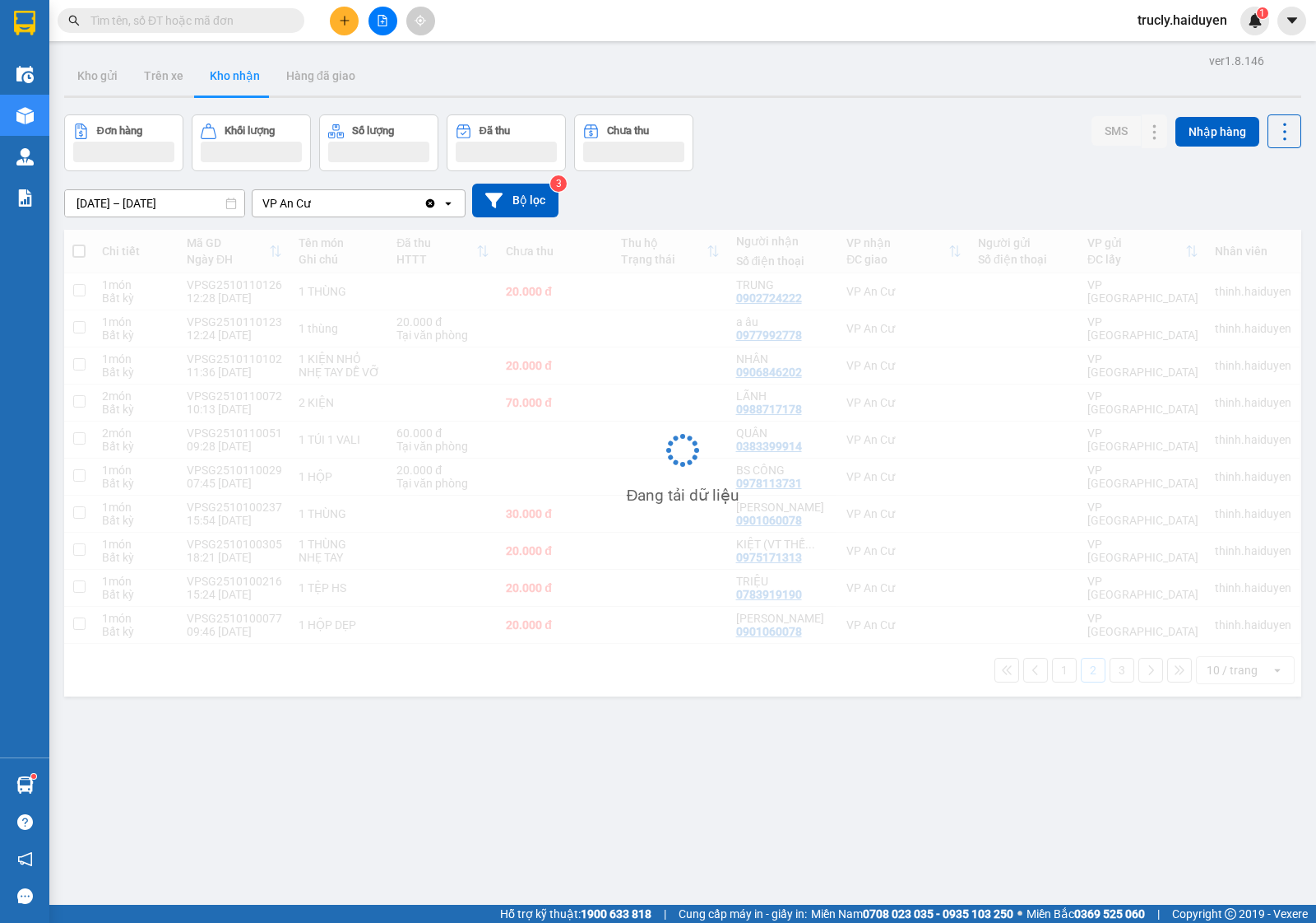
click at [895, 159] on div "Đơn hàng Khối lượng Số lượng Đã thu Chưa thu SMS Nhập hàng" at bounding box center [683, 143] width 1238 height 57
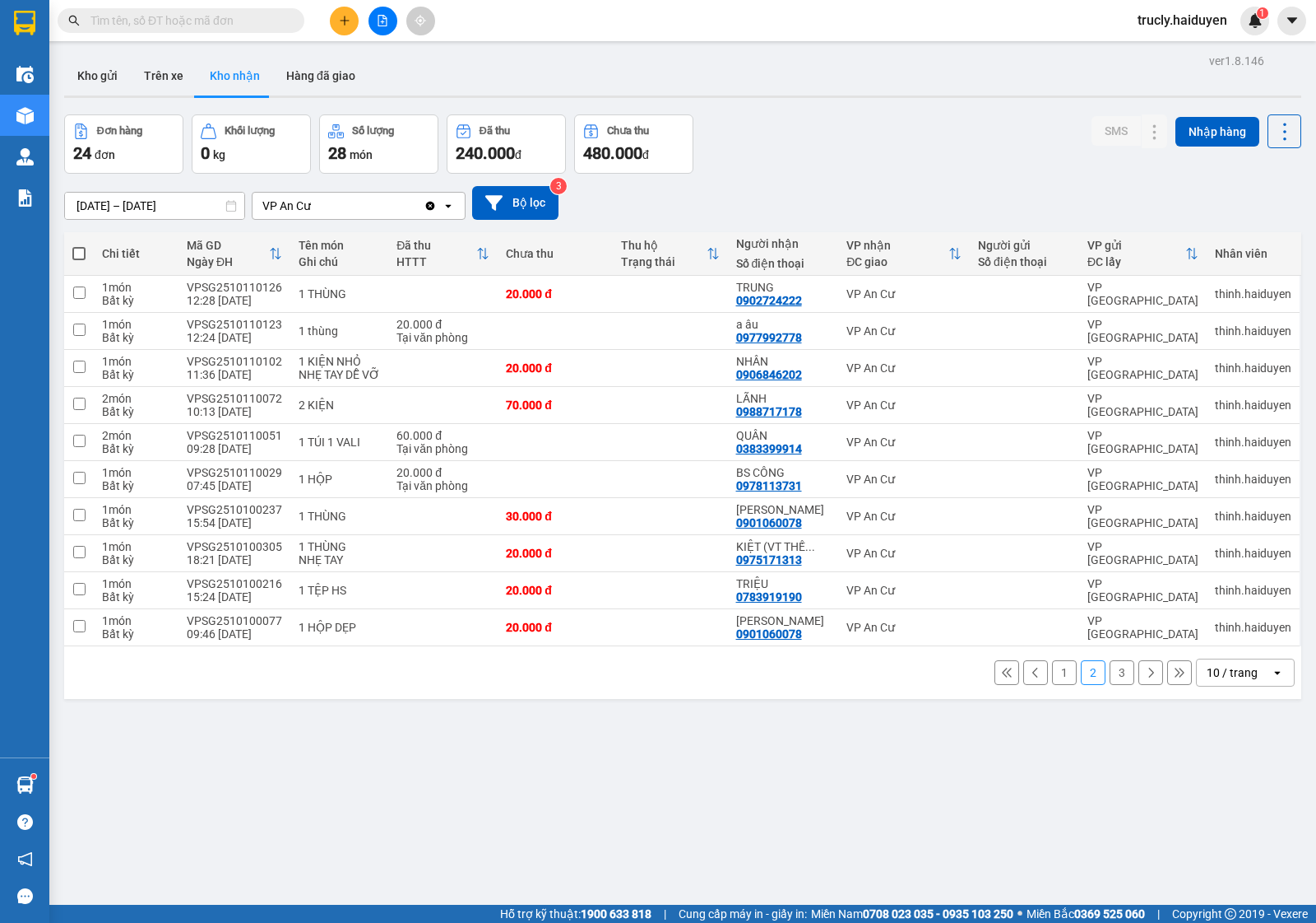
click at [1052, 673] on button "1" at bounding box center [1065, 672] width 25 height 25
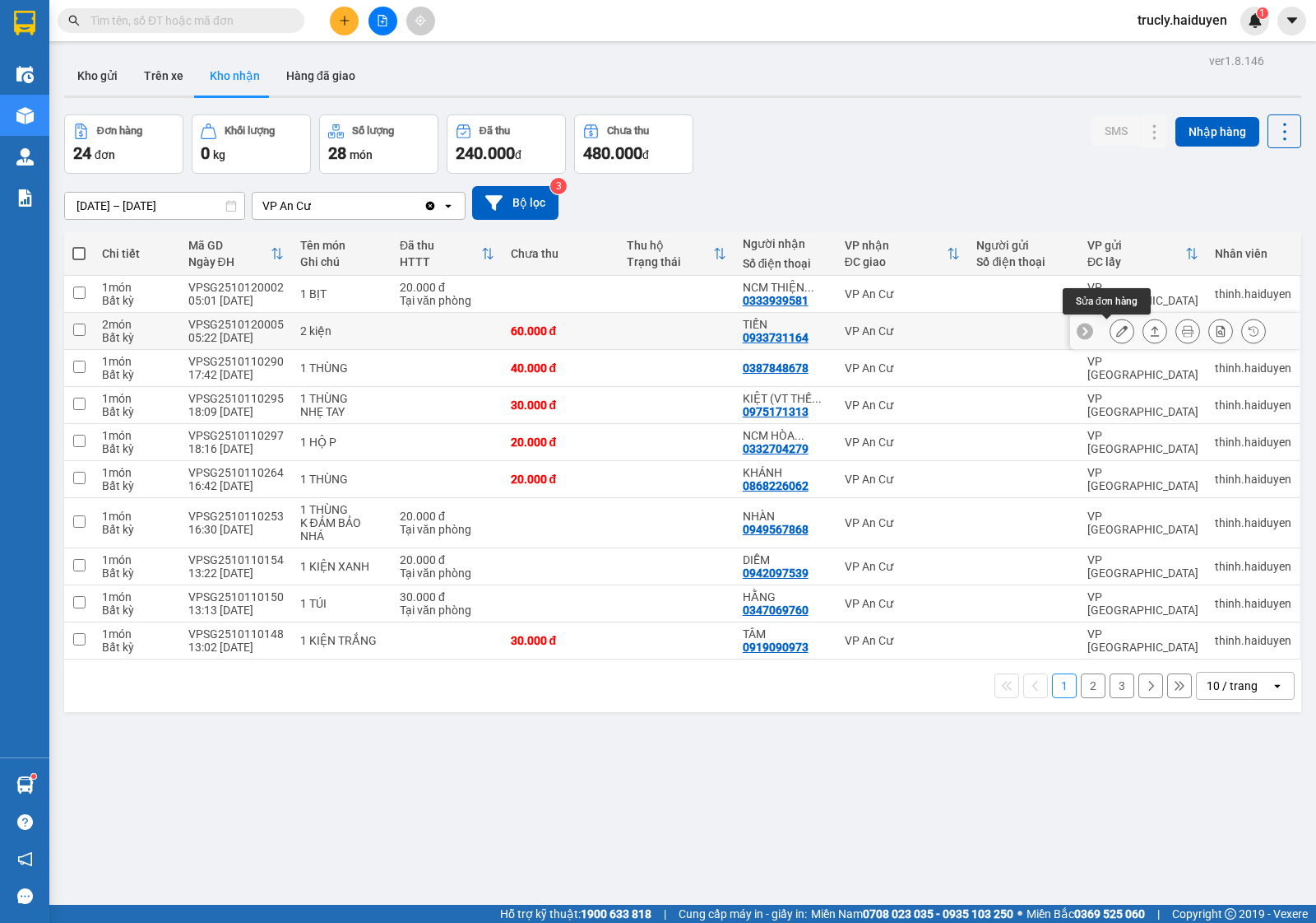
click at [1116, 326] on icon at bounding box center [1122, 331] width 12 height 12
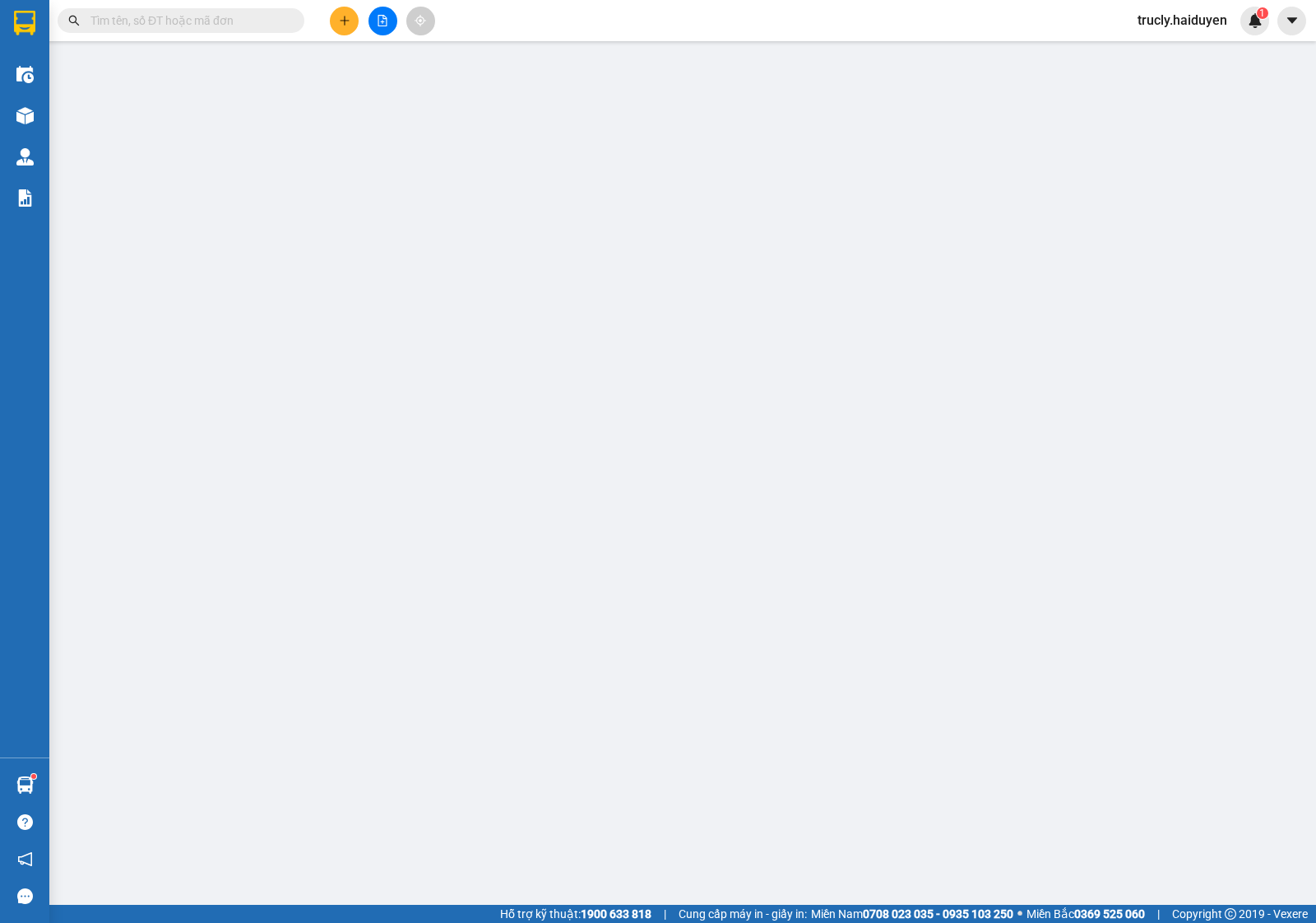
type input "0933731164"
type input "TIẾN"
type input "0"
type input "60.000"
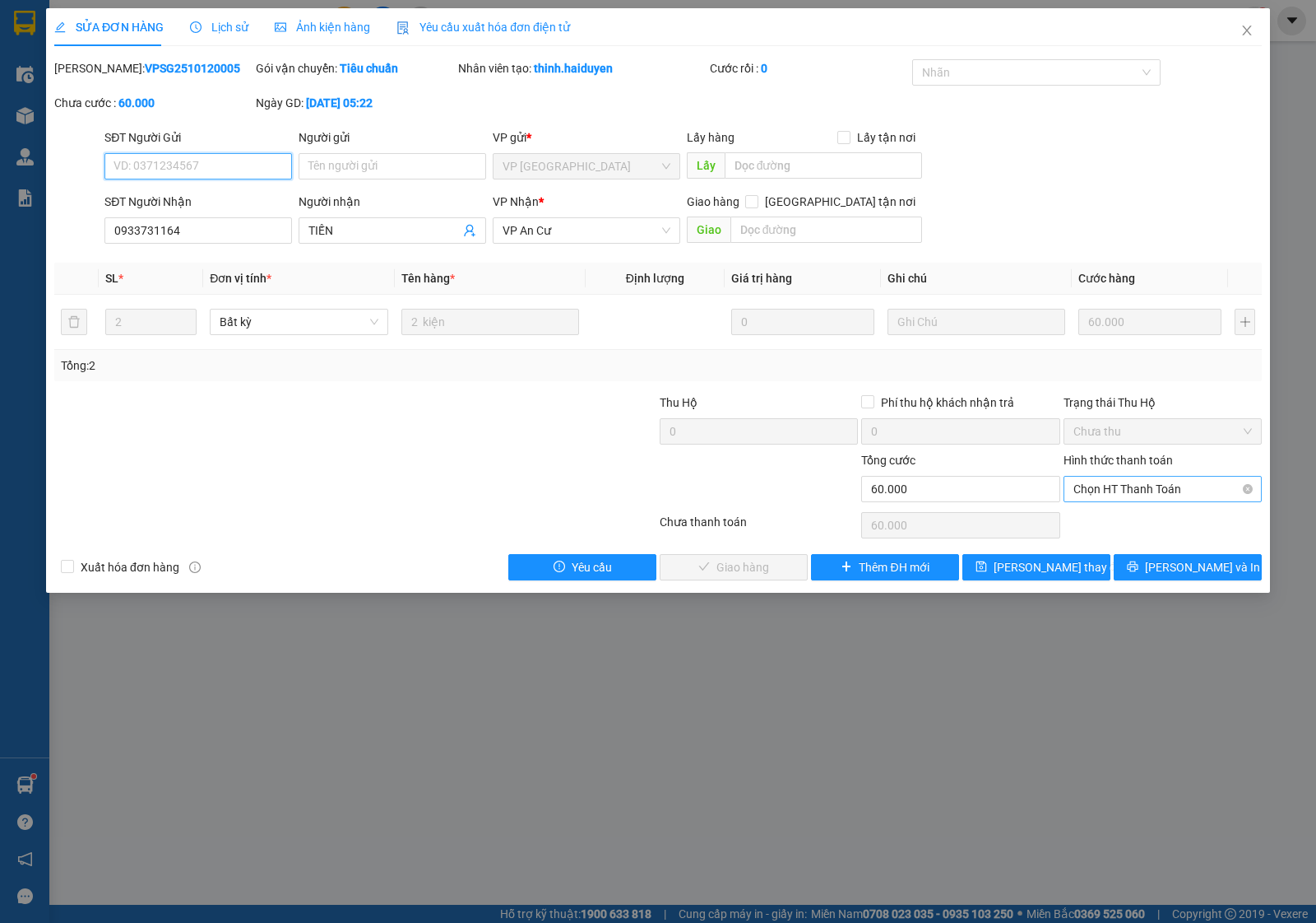
click at [1103, 492] on span "Chọn HT Thanh Toán" at bounding box center [1163, 489] width 179 height 25
click at [1099, 523] on div "Tại văn phòng" at bounding box center [1163, 523] width 179 height 18
type input "0"
click at [750, 572] on span "[PERSON_NAME] và Giao hàng" at bounding box center [770, 567] width 158 height 18
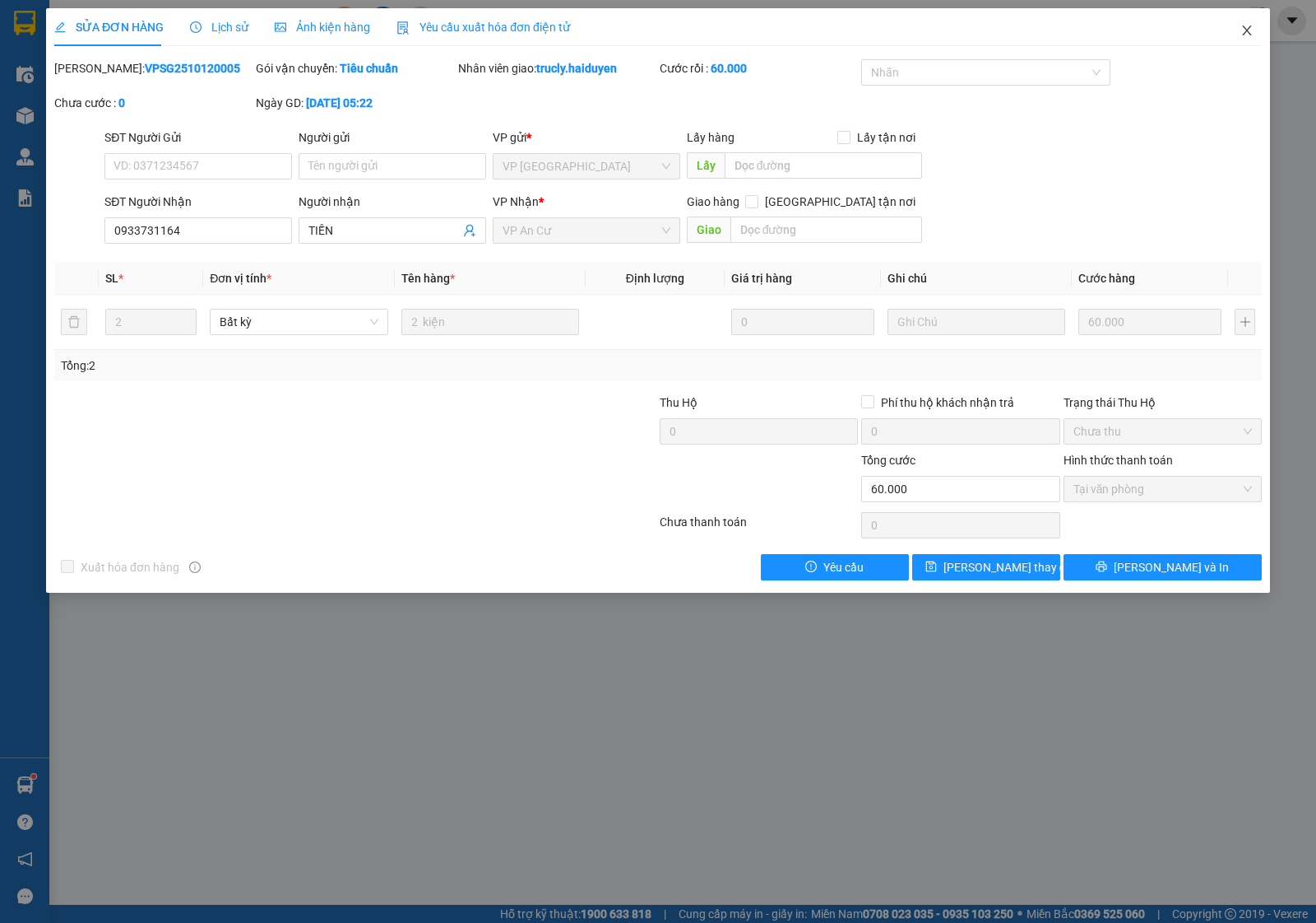
click at [1238, 35] on span "Close" at bounding box center [1248, 31] width 46 height 46
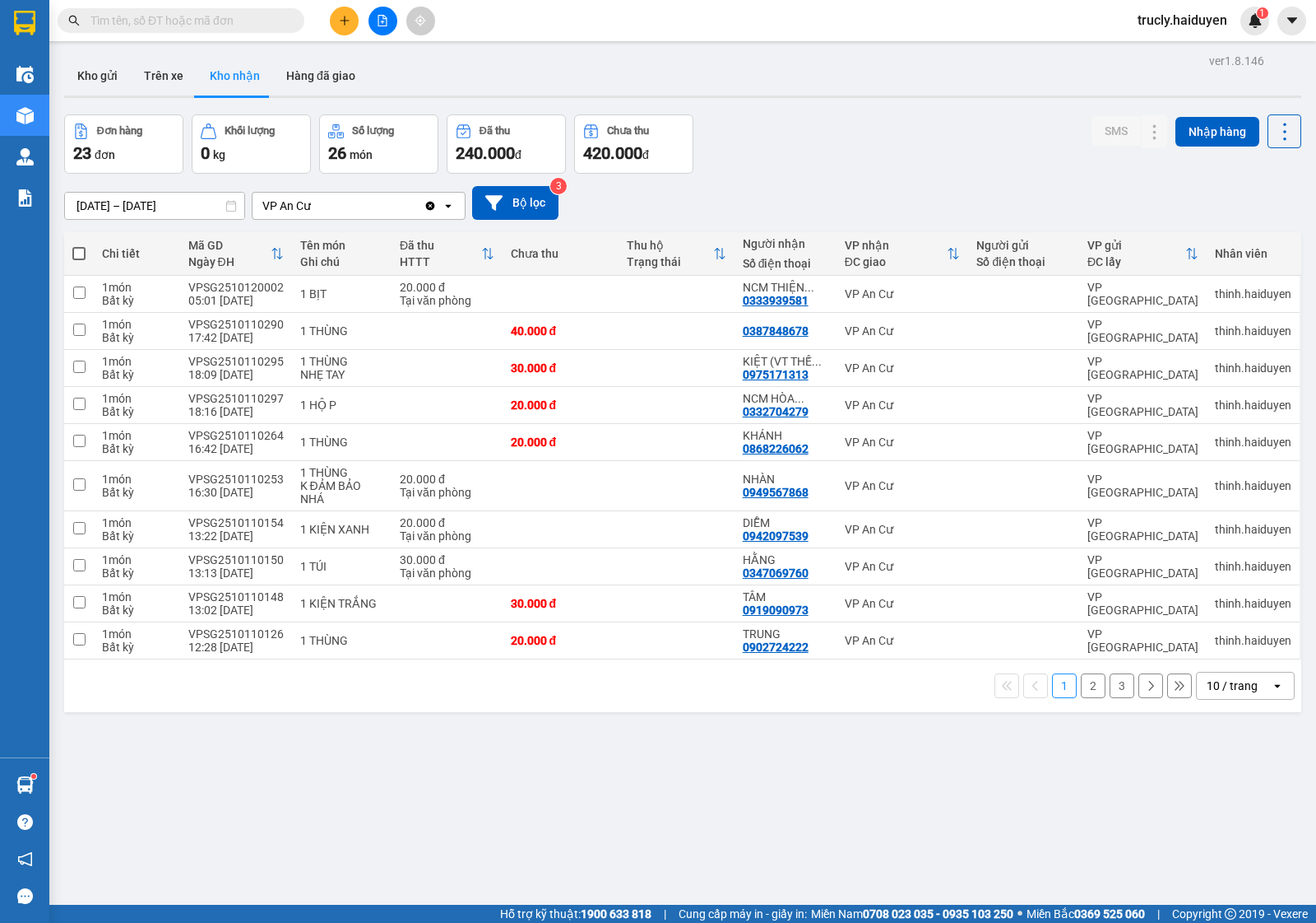
click at [832, 125] on div "Đơn hàng 23 đơn Khối lượng 0 kg Số lượng 26 món Đã thu 240.000 đ Chưa thu 420.0…" at bounding box center [683, 144] width 1238 height 59
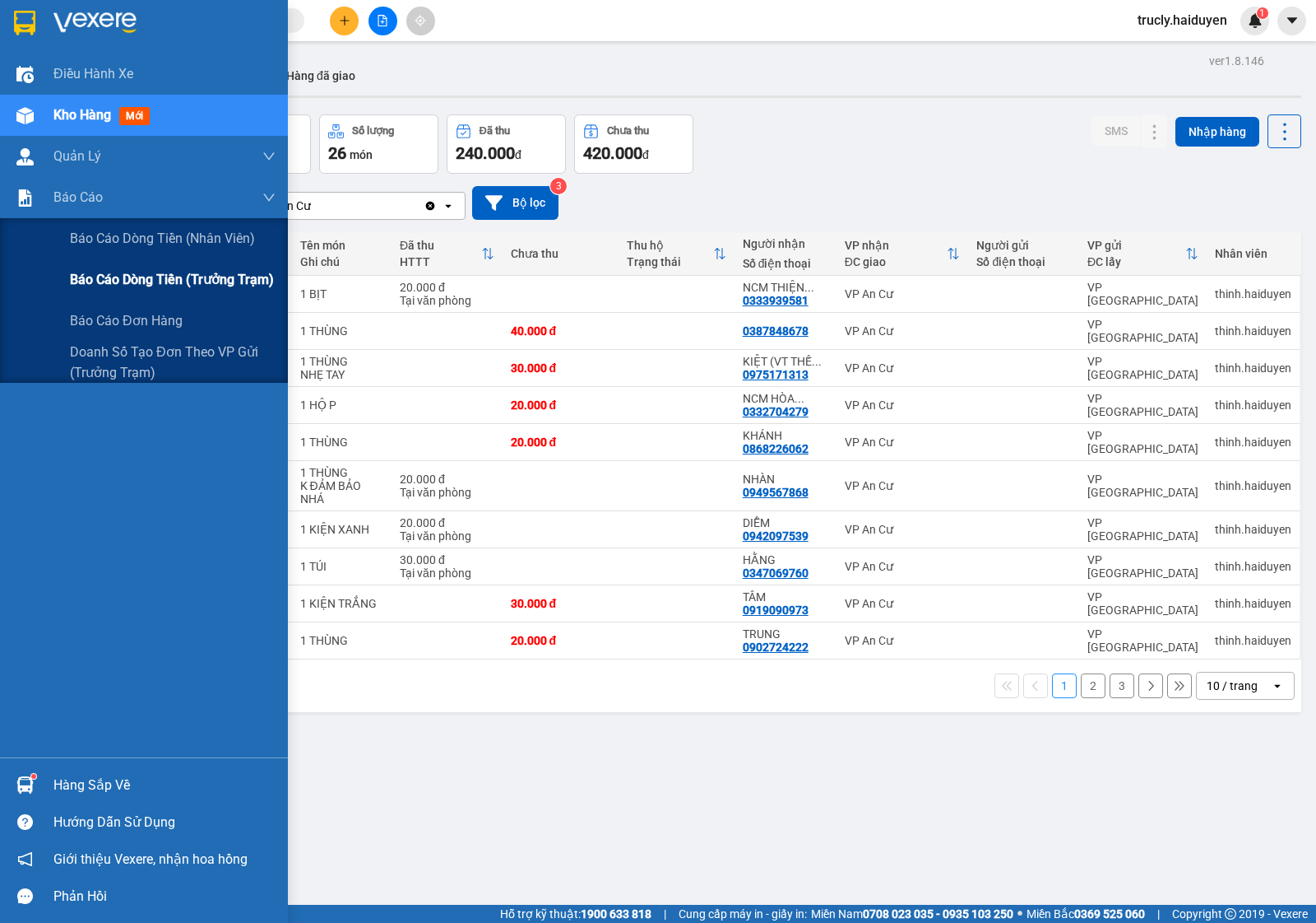
click at [146, 278] on span "Báo cáo dòng tiền (trưởng trạm)" at bounding box center [172, 279] width 204 height 21
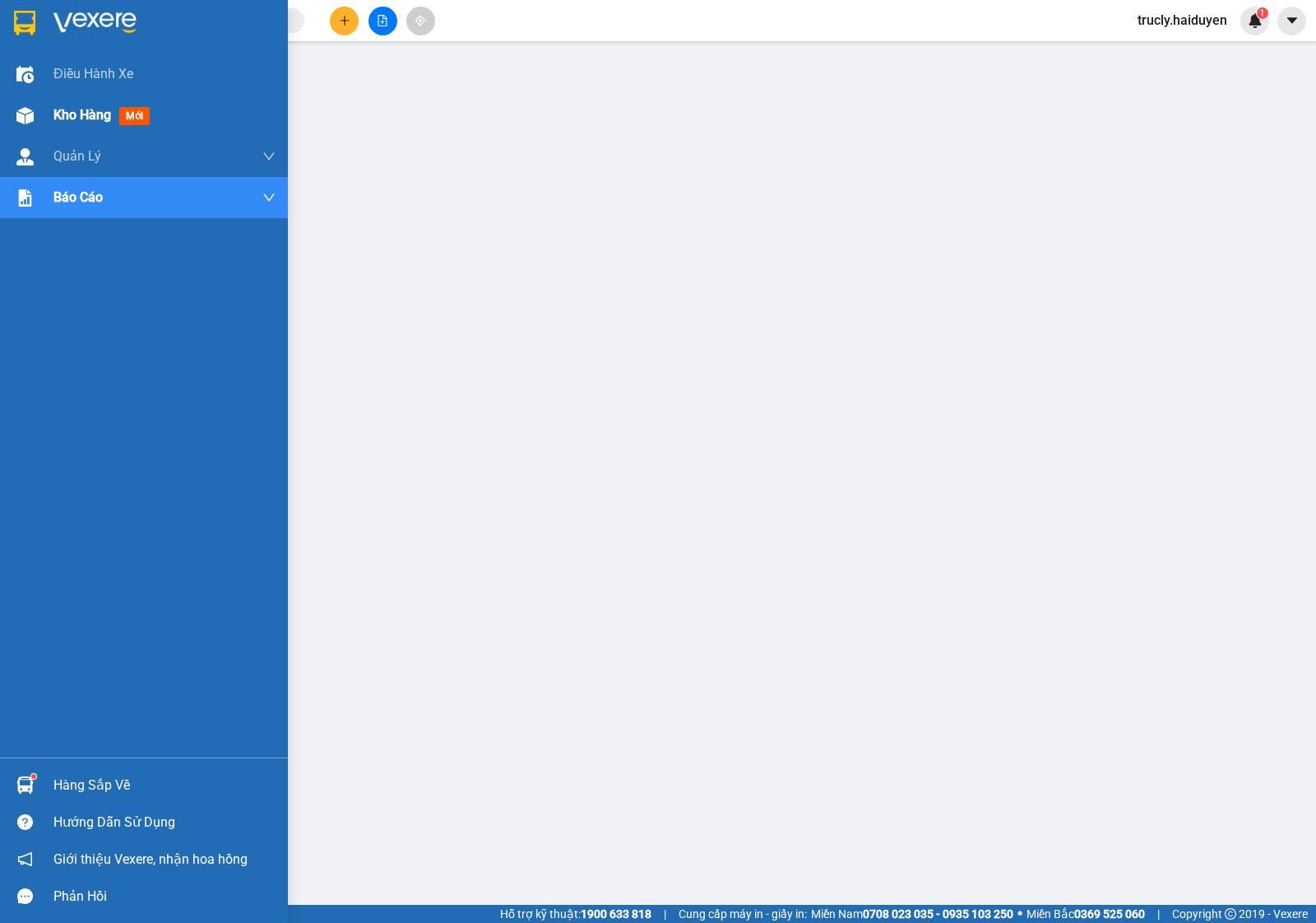
click at [45, 116] on div "Kho hàng mới" at bounding box center [143, 115] width 288 height 41
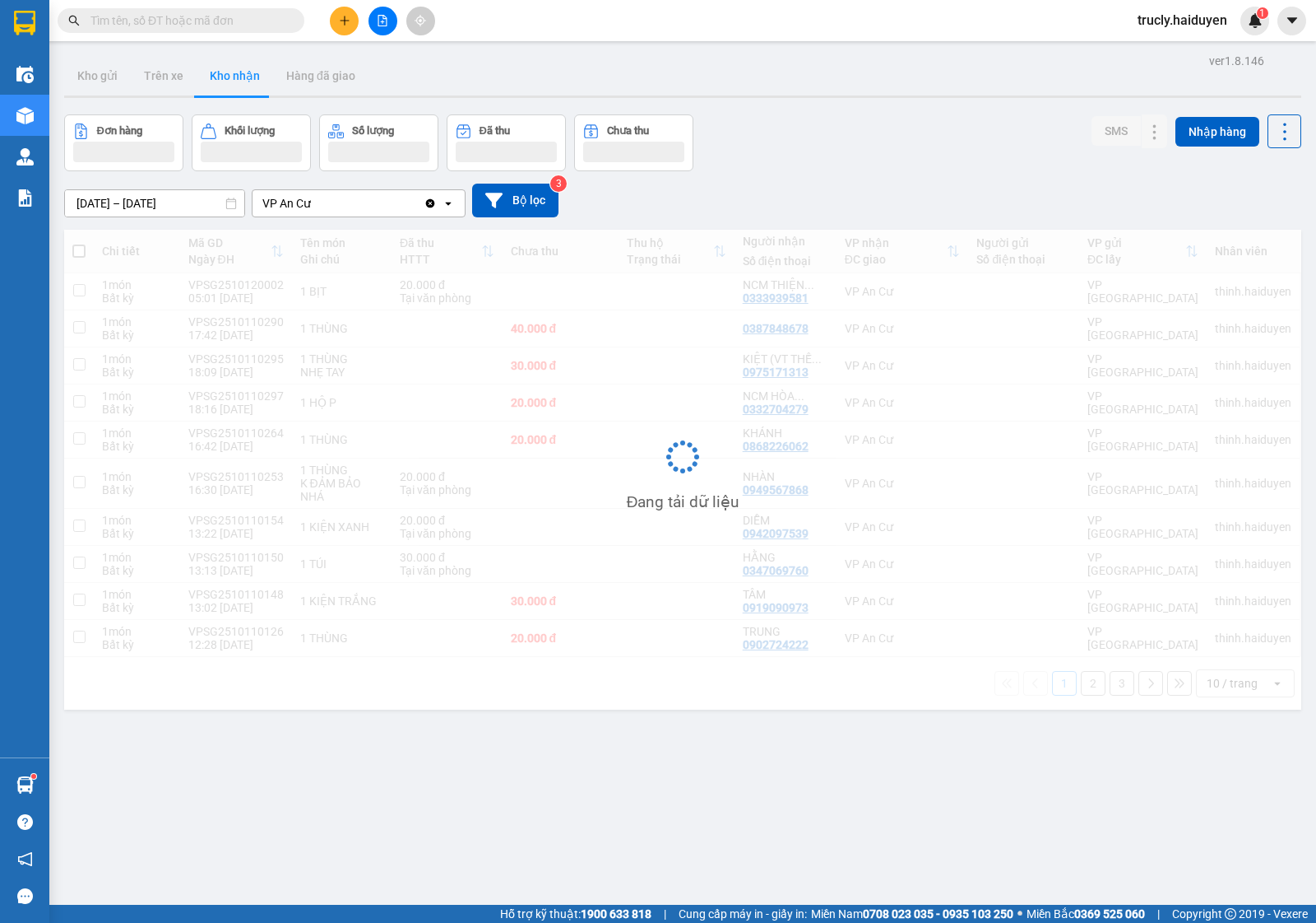
click at [841, 117] on div "Đơn hàng Khối lượng Số lượng Đã thu Chưa thu SMS Nhập hàng" at bounding box center [683, 143] width 1238 height 57
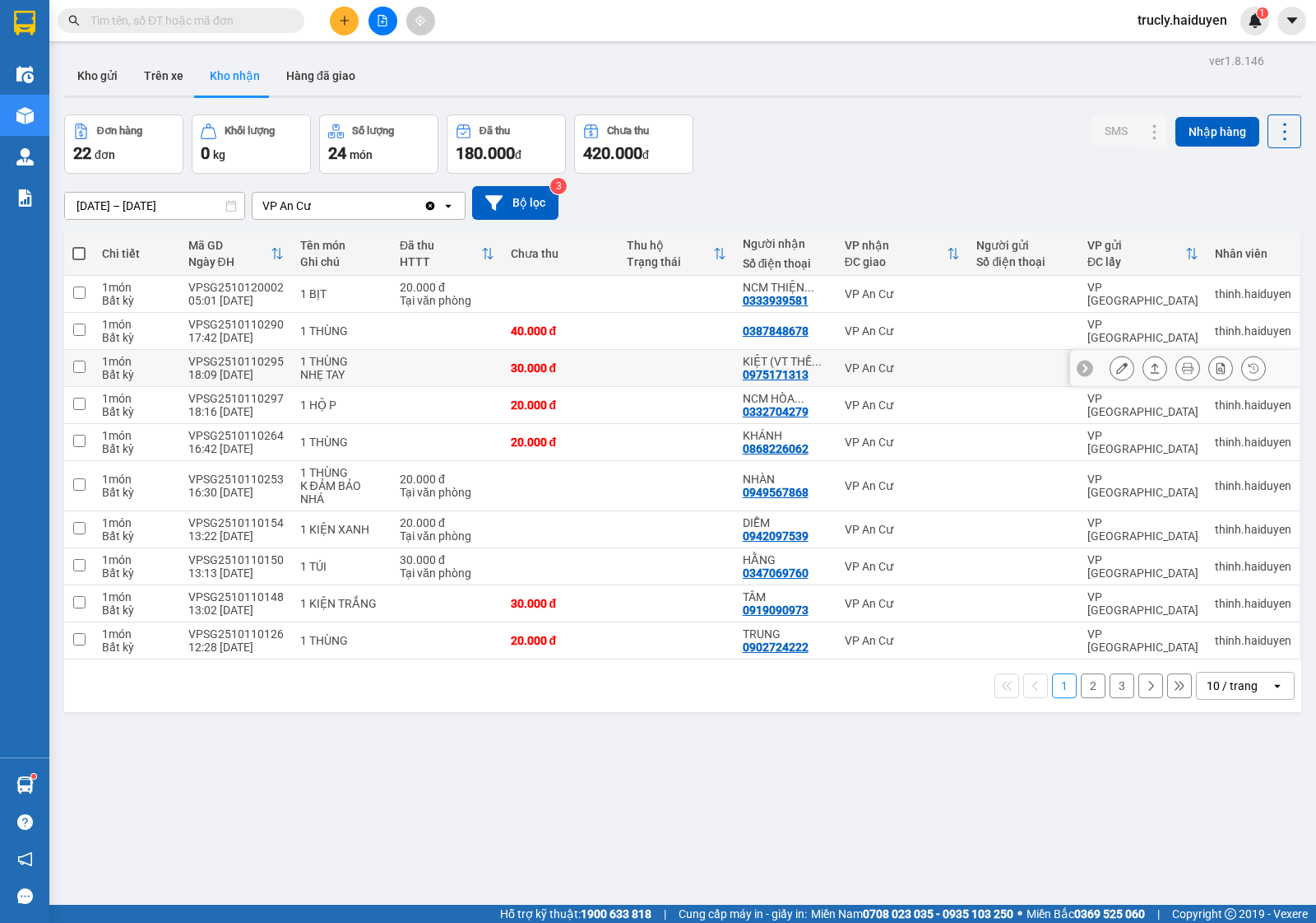
click at [1111, 371] on button at bounding box center [1122, 368] width 23 height 29
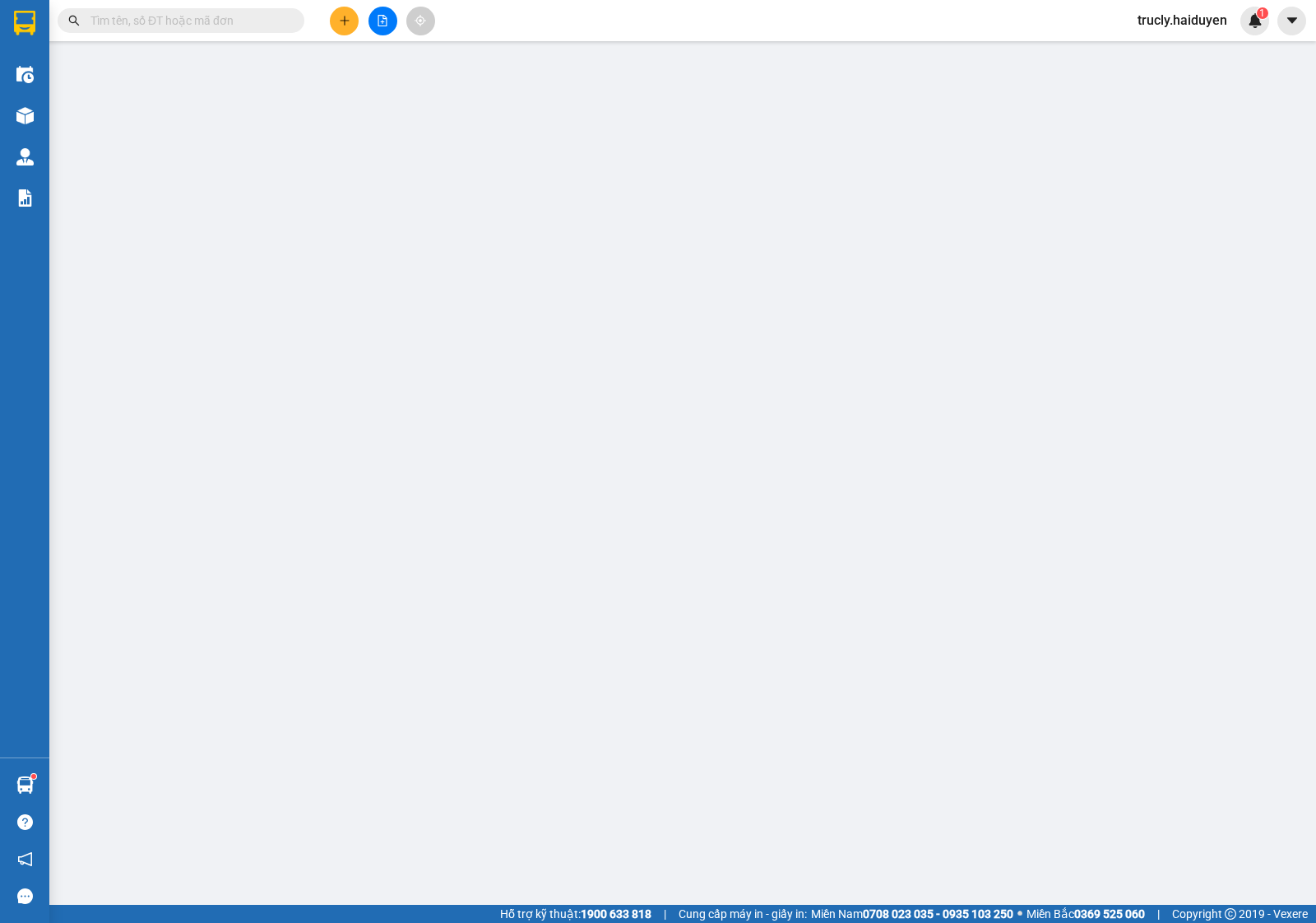
type input "0975171313"
type input "KIỆT (VT THẾ ANH)"
type input "0"
type input "30.000"
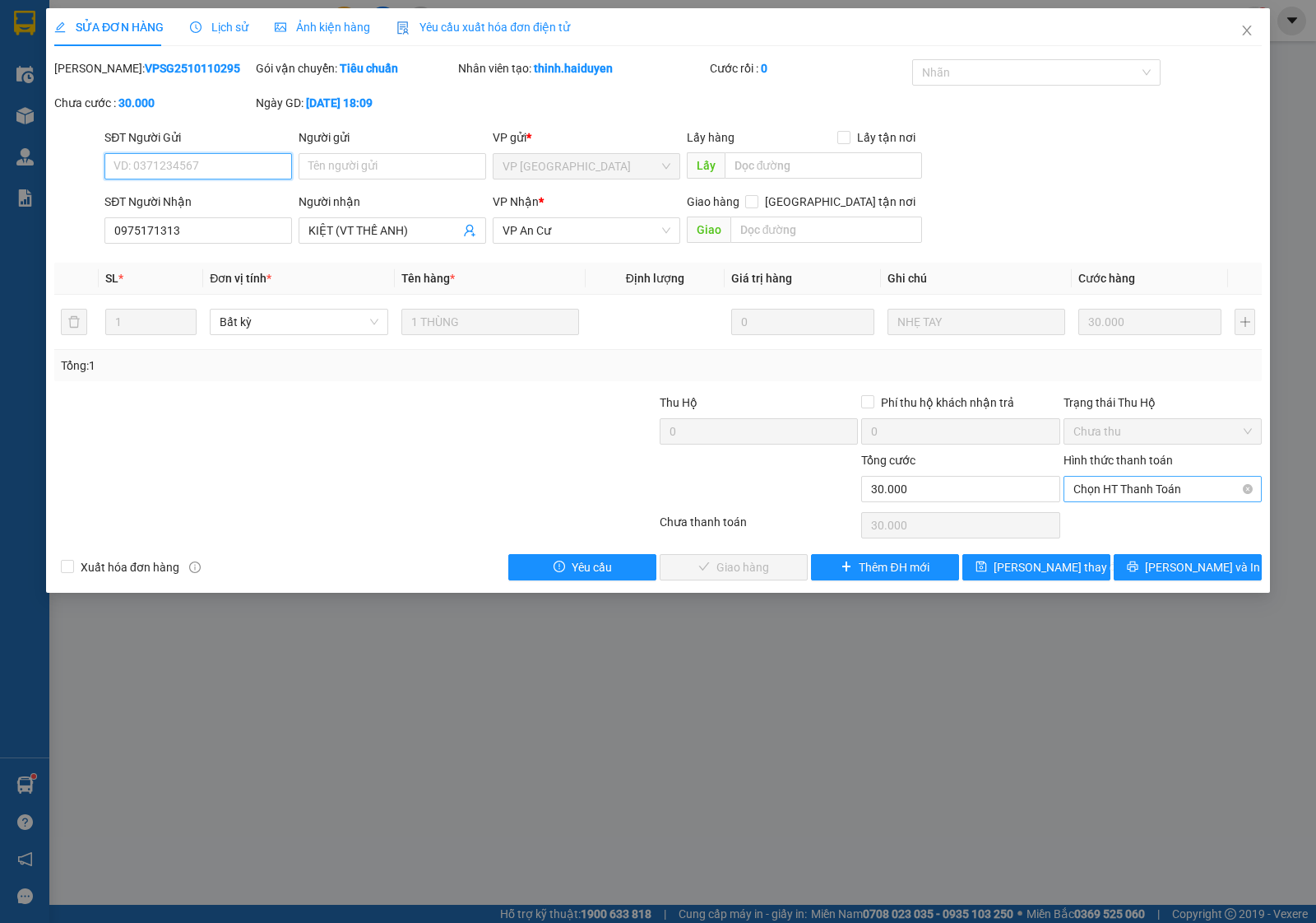
click at [1090, 491] on span "Chọn HT Thanh Toán" at bounding box center [1163, 489] width 179 height 25
click at [1101, 524] on div "Tại văn phòng" at bounding box center [1163, 523] width 179 height 18
type input "0"
click at [772, 566] on span "[PERSON_NAME] và Giao hàng" at bounding box center [770, 567] width 158 height 18
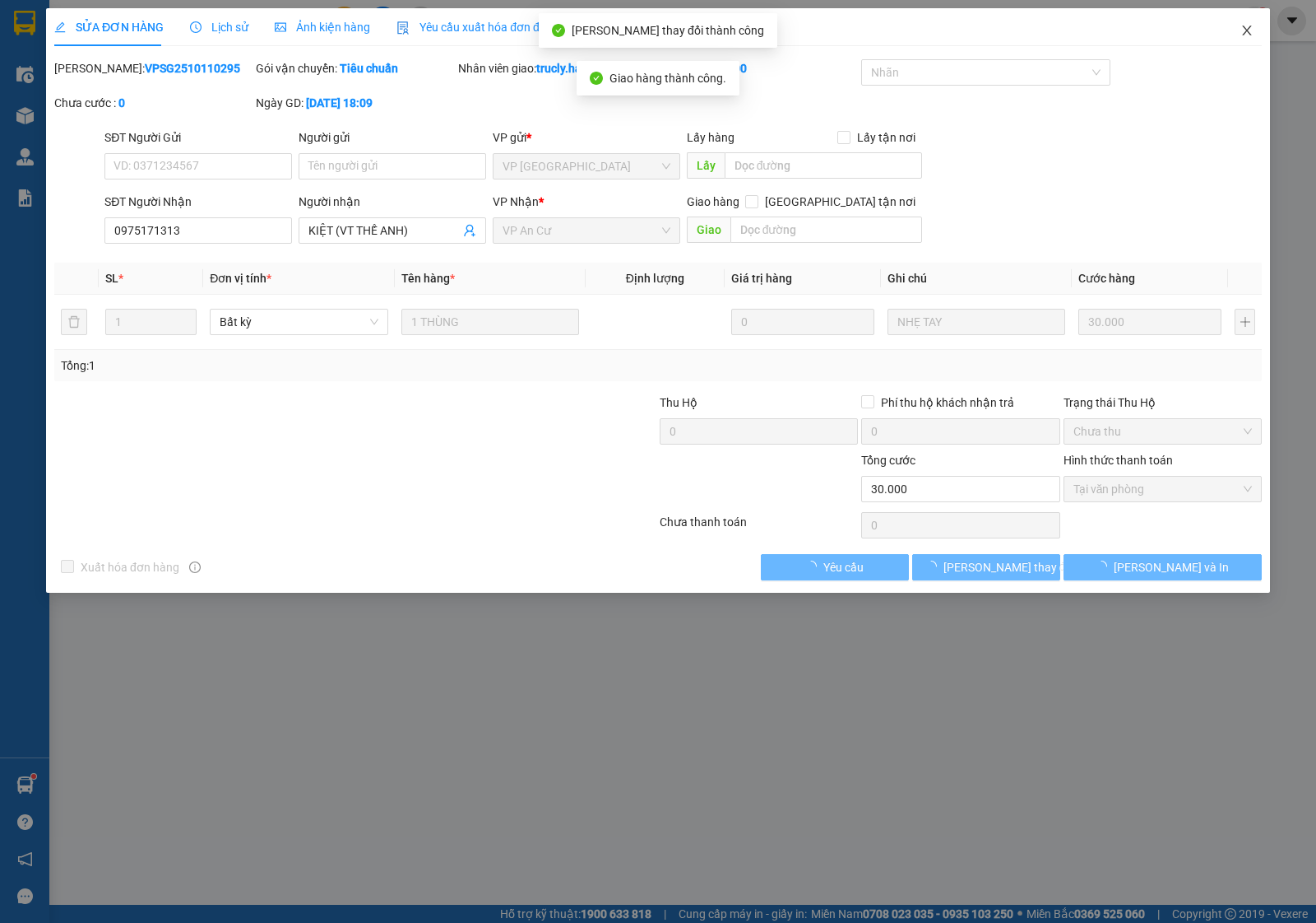
click at [1248, 29] on icon "close" at bounding box center [1247, 31] width 9 height 10
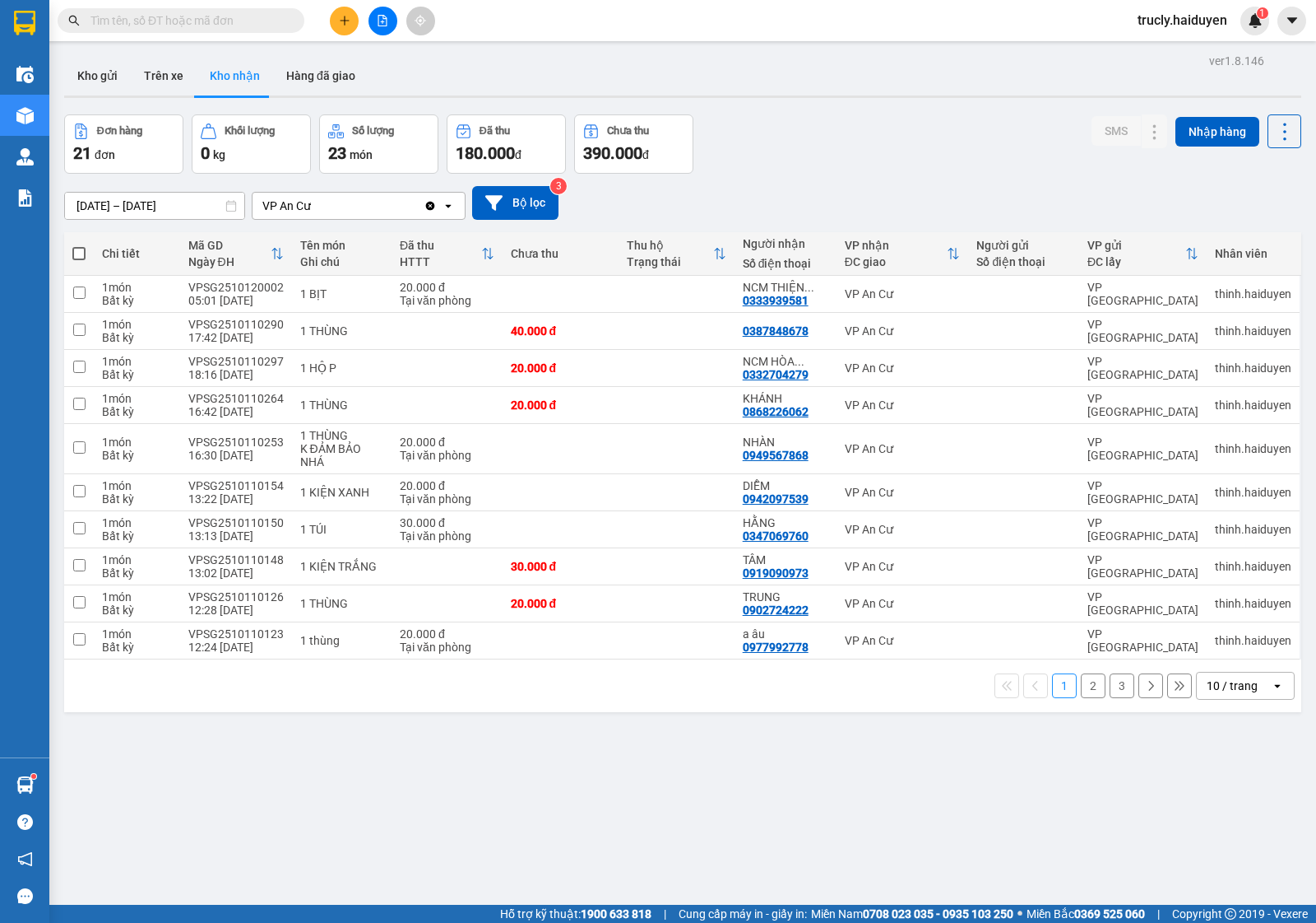
click at [1081, 689] on button "2" at bounding box center [1093, 685] width 25 height 25
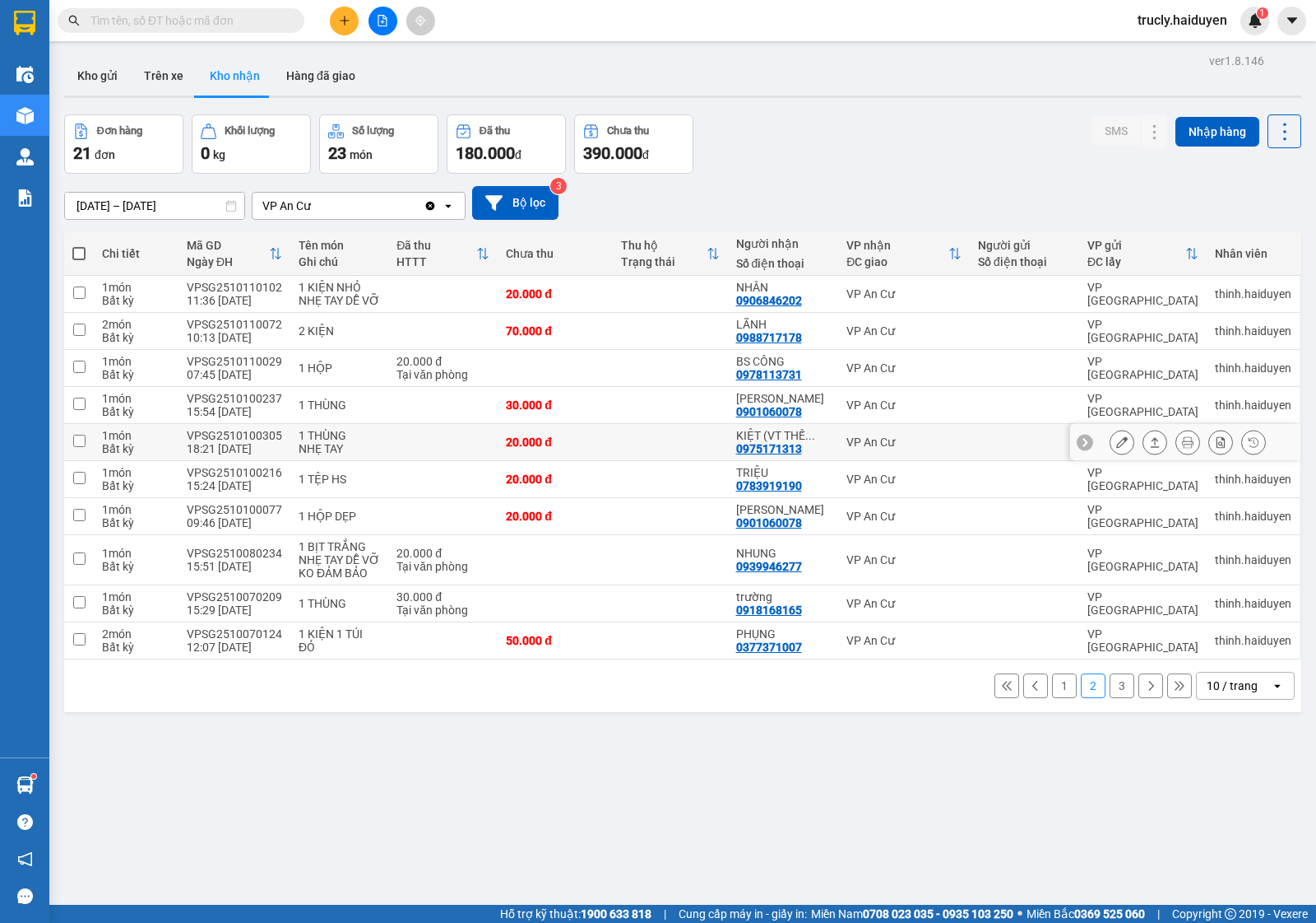
click at [1116, 443] on icon at bounding box center [1122, 442] width 12 height 12
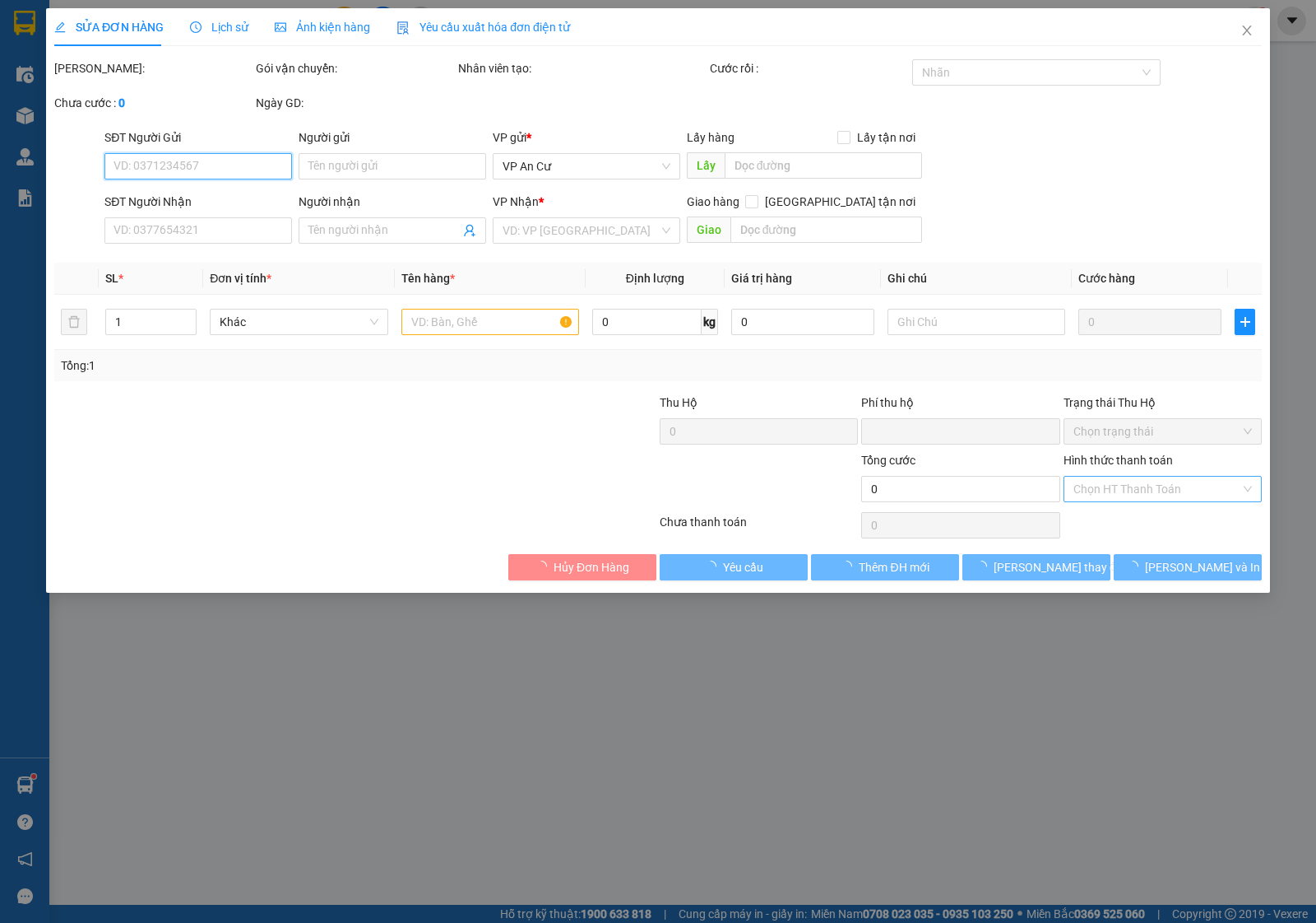
type input "0975171313"
type input "KIỆT (VT THẾ ANH)"
type input "0"
type input "20.000"
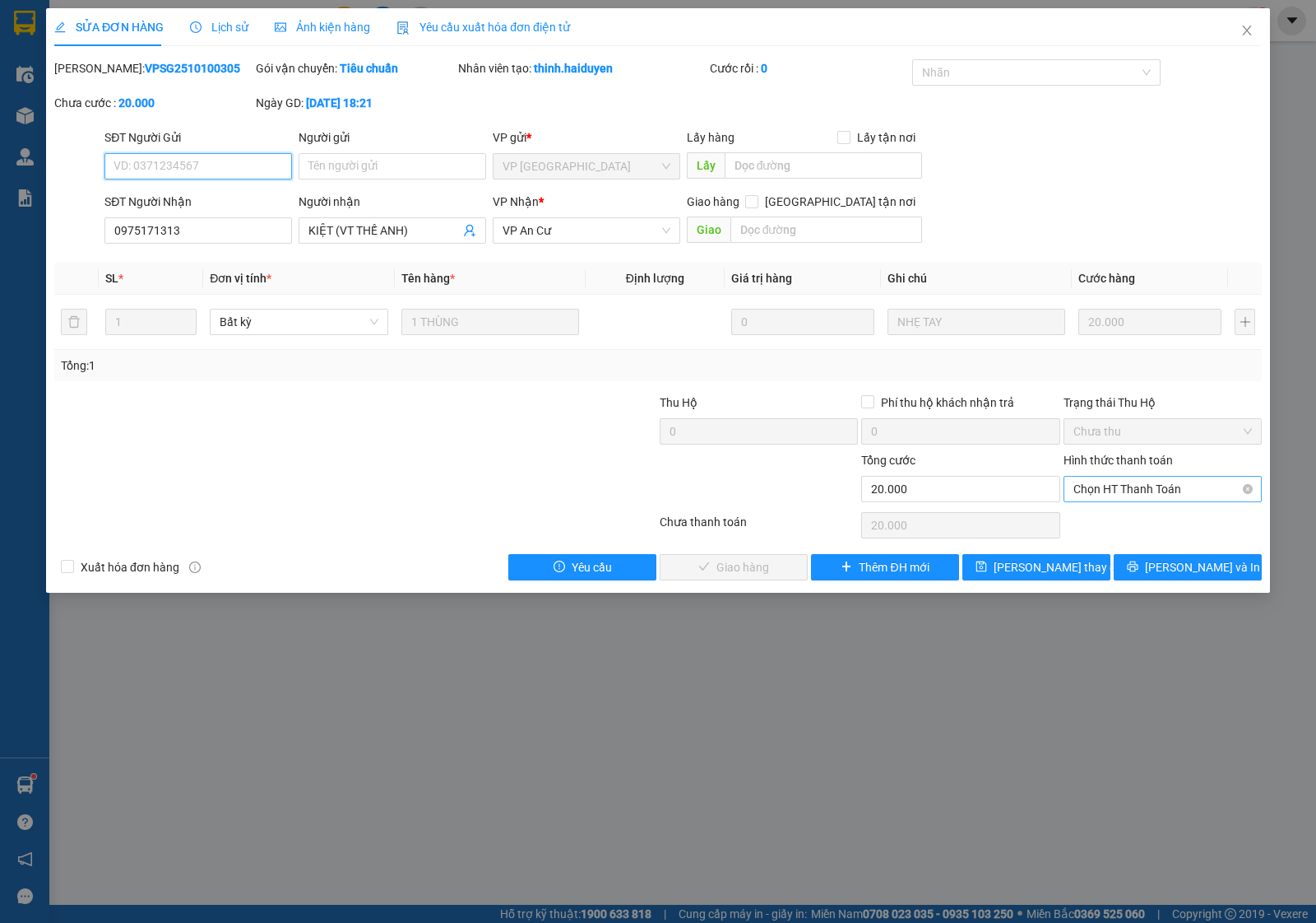
click at [1108, 492] on span "Chọn HT Thanh Toán" at bounding box center [1163, 489] width 179 height 25
click at [1107, 525] on div "Tại văn phòng" at bounding box center [1163, 523] width 179 height 18
type input "0"
click at [764, 566] on span "[PERSON_NAME] và Giao hàng" at bounding box center [770, 567] width 158 height 18
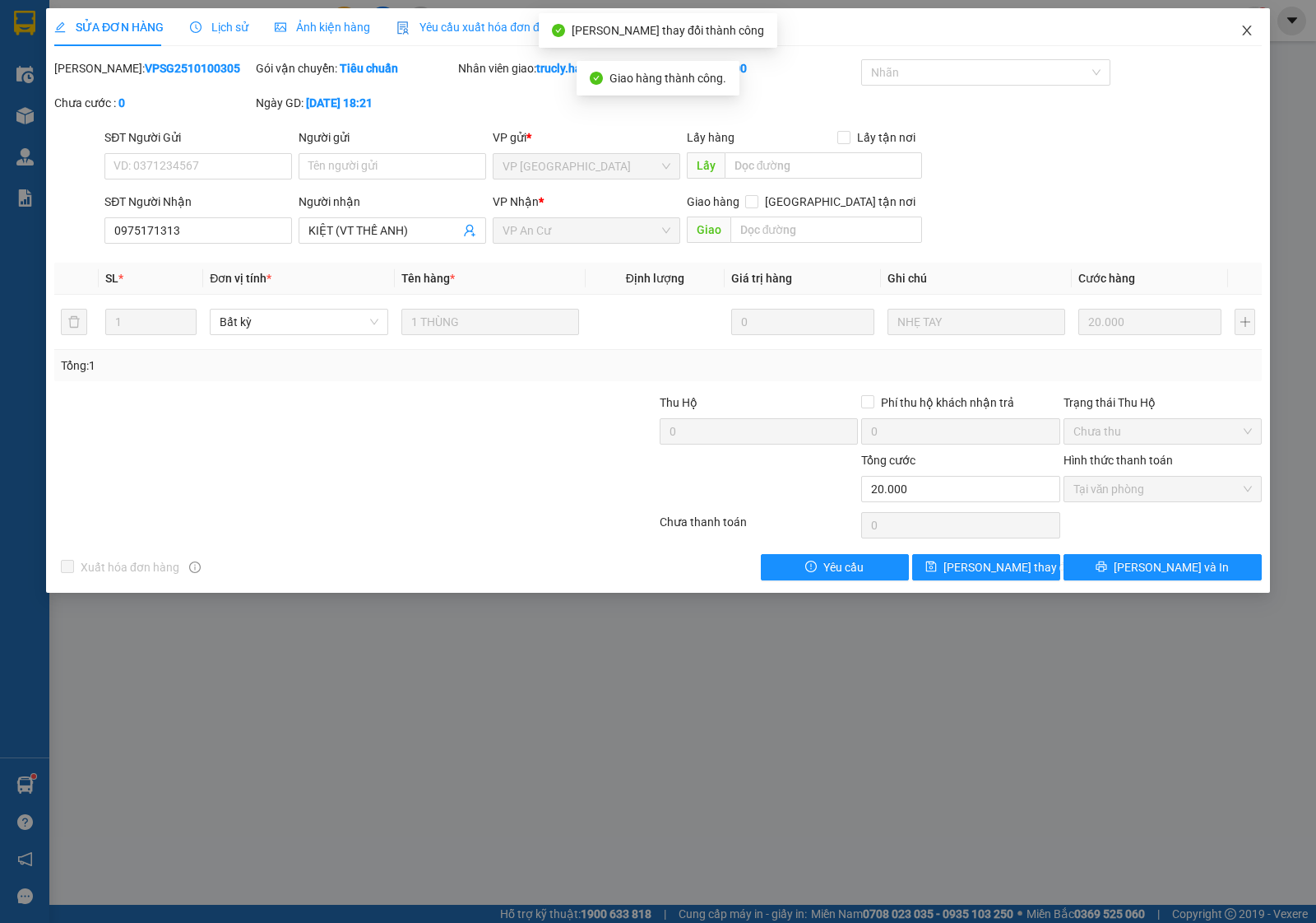
click at [1247, 27] on icon "close" at bounding box center [1248, 31] width 13 height 13
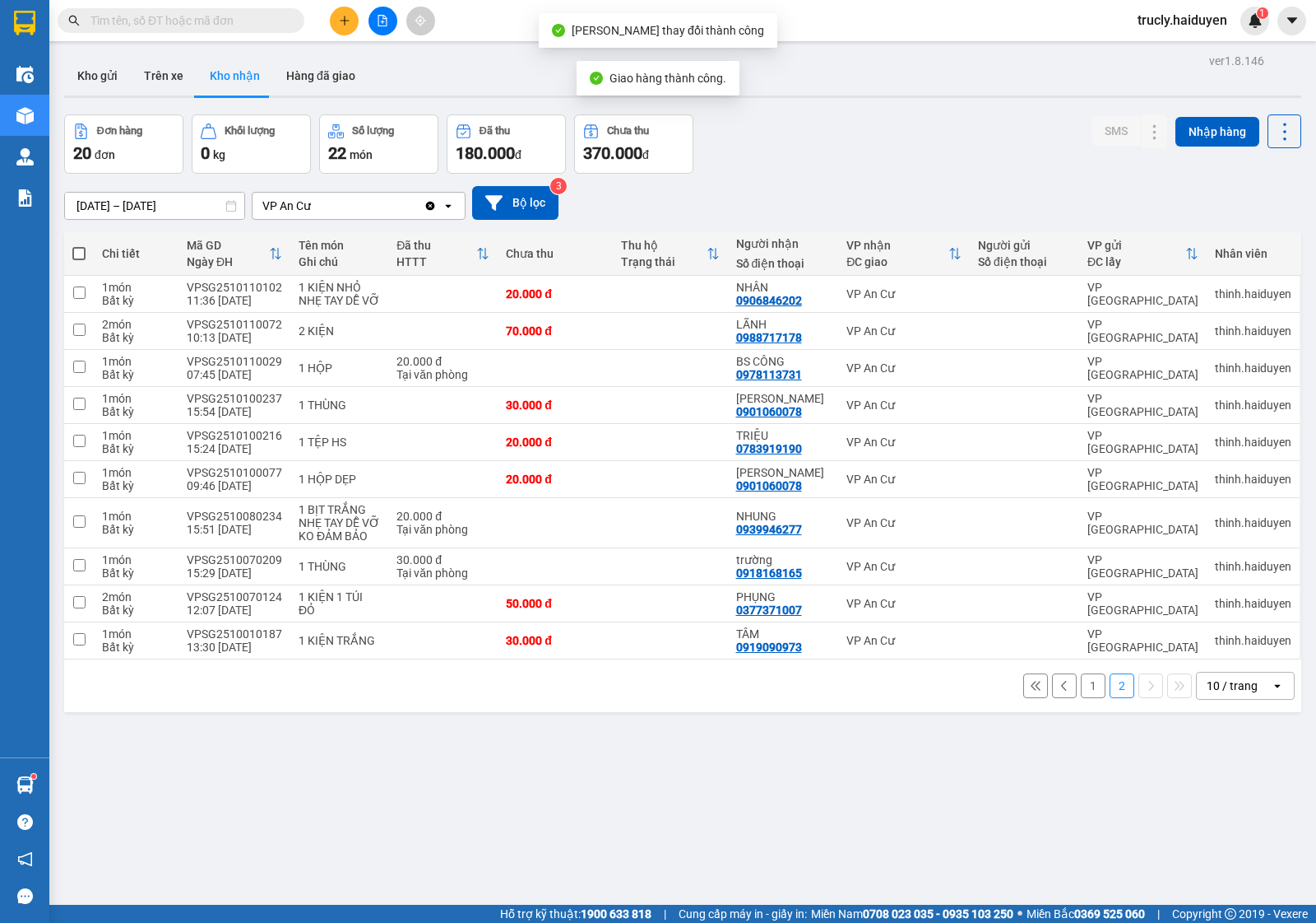
click at [825, 148] on div "Đơn hàng 20 đơn Khối lượng 0 kg Số lượng 22 món Đã thu 180.000 đ Chưa thu 370.0…" at bounding box center [683, 144] width 1238 height 59
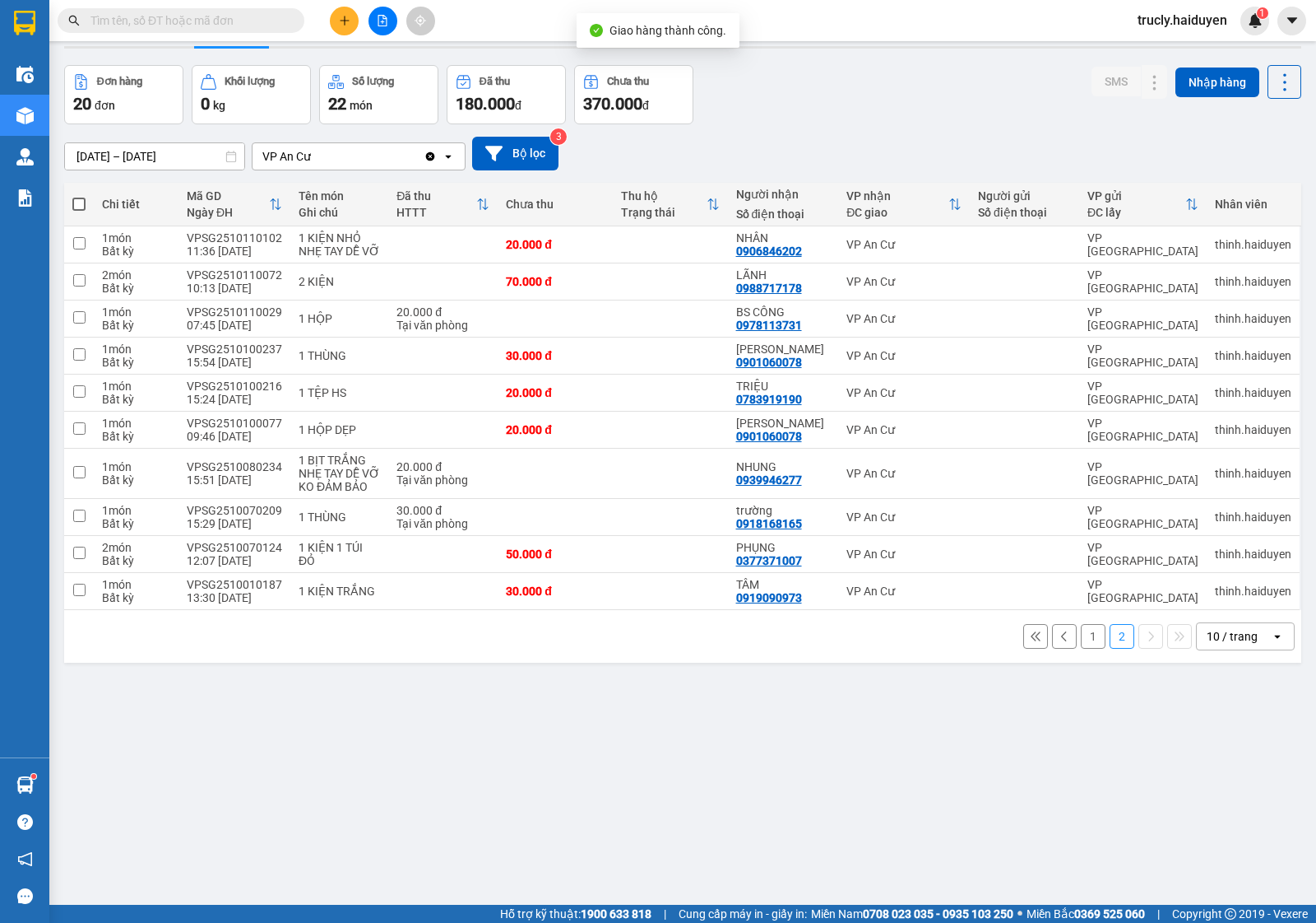
scroll to position [76, 0]
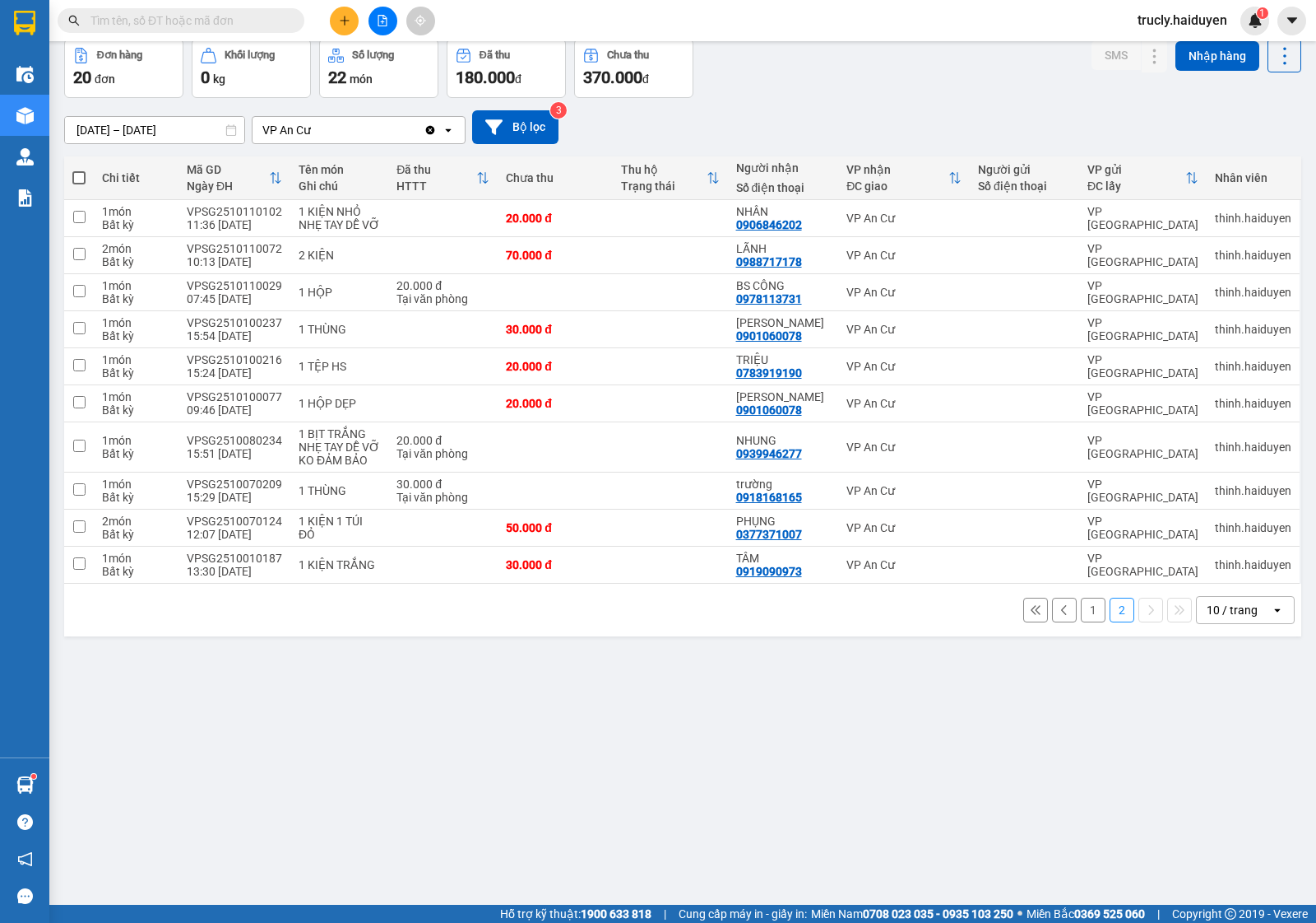
click at [1081, 617] on button "1" at bounding box center [1093, 610] width 25 height 25
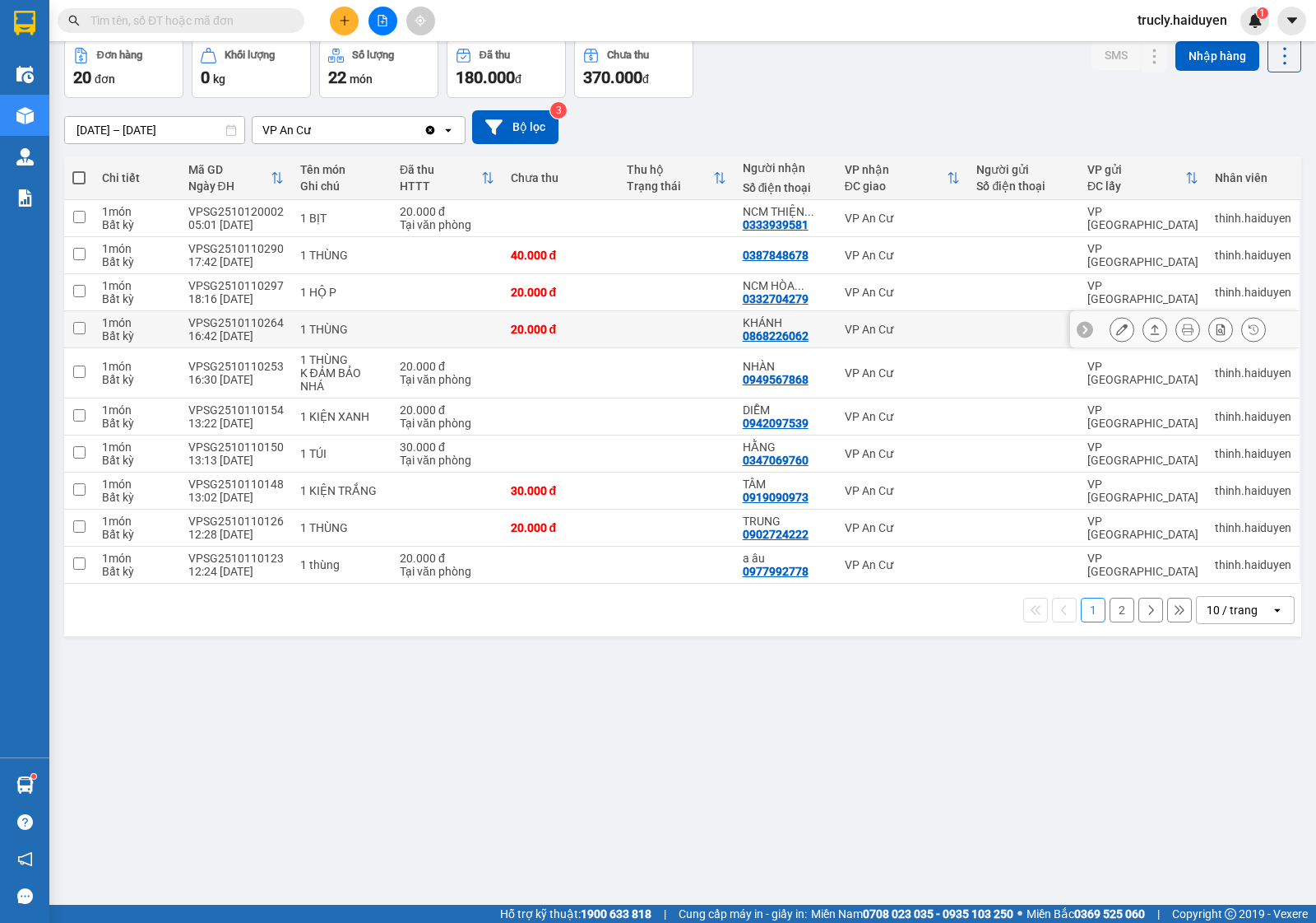
scroll to position [0, 0]
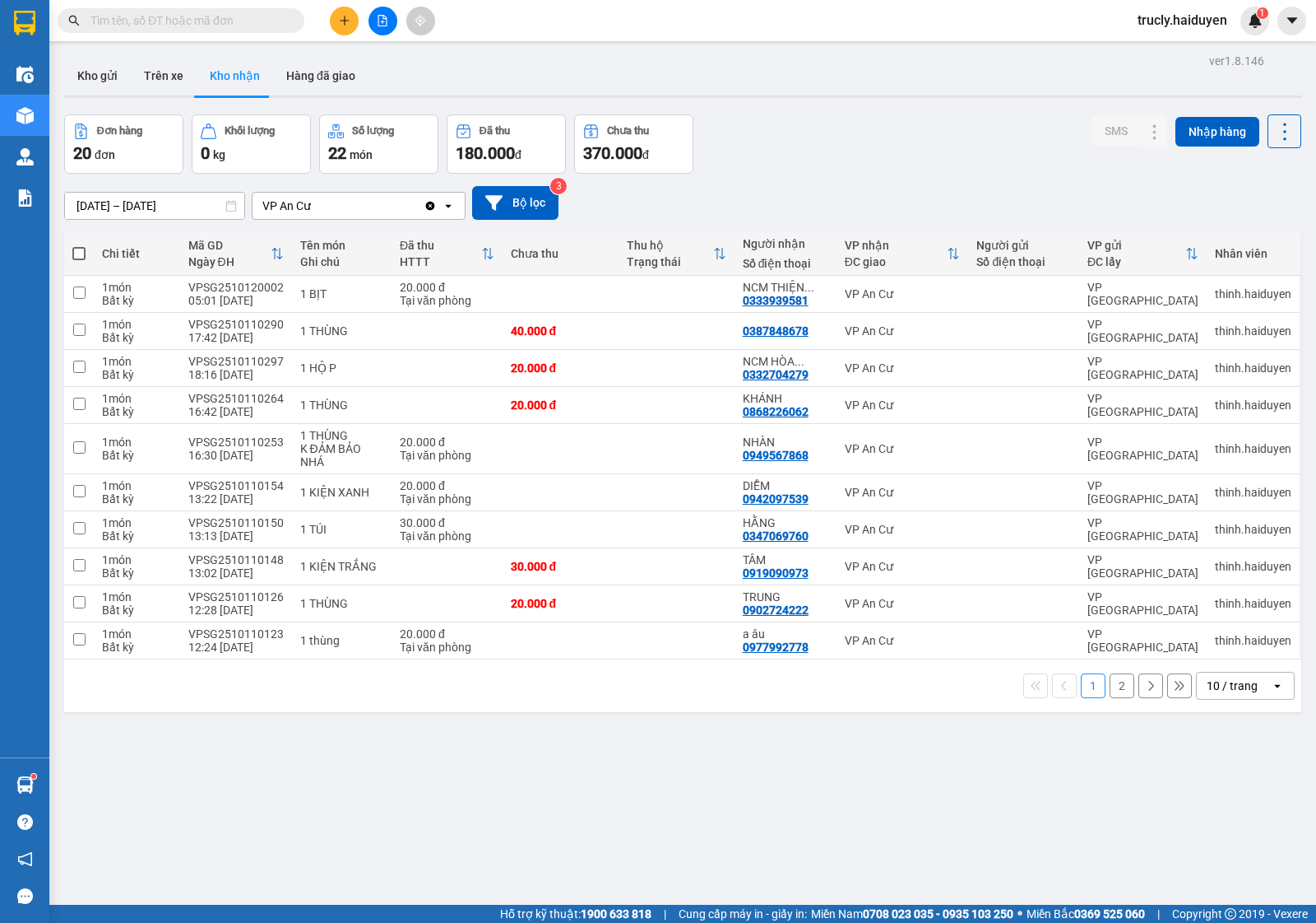
click at [848, 174] on div "01/10/2025 – 12/10/2025 Press the down arrow key to interact with the calendar …" at bounding box center [683, 203] width 1238 height 59
click at [866, 175] on div "01/10/2025 – 12/10/2025 Press the down arrow key to interact with the calendar …" at bounding box center [683, 203] width 1238 height 59
click at [67, 85] on button "Kho gửi" at bounding box center [97, 76] width 67 height 40
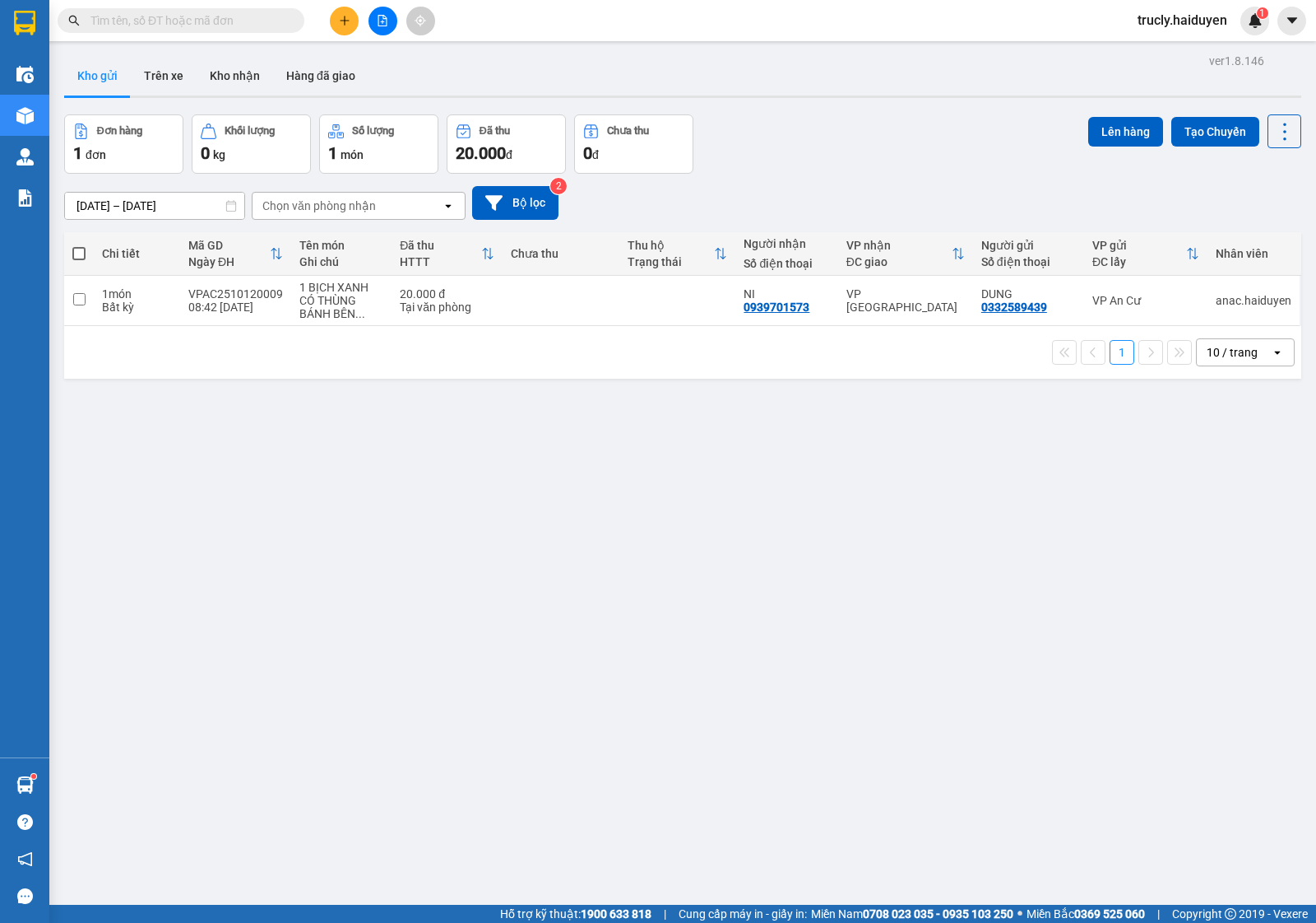
click at [827, 149] on div "Đơn hàng 1 đơn Khối lượng 0 kg Số lượng 1 món Đã thu 20.000 đ Chưa thu 0 đ Lên …" at bounding box center [683, 144] width 1238 height 59
click at [862, 159] on div "Đơn hàng 1 đơn Khối lượng 0 kg Số lượng 1 món Đã thu 20.000 đ Chưa thu 0 đ Lên …" at bounding box center [683, 144] width 1238 height 59
click at [173, 60] on button "Trên xe" at bounding box center [164, 76] width 66 height 40
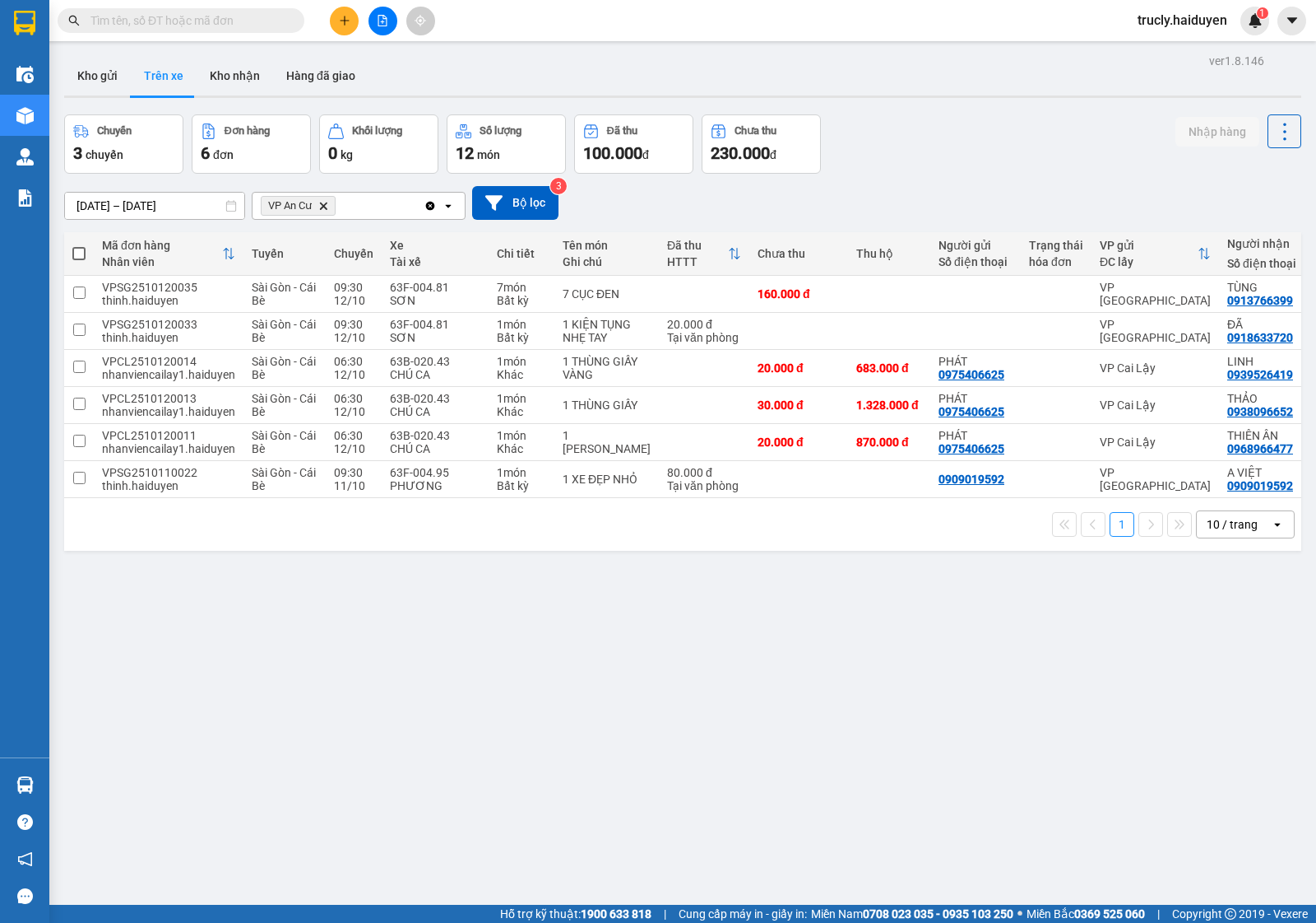
click at [333, 27] on button at bounding box center [344, 21] width 29 height 29
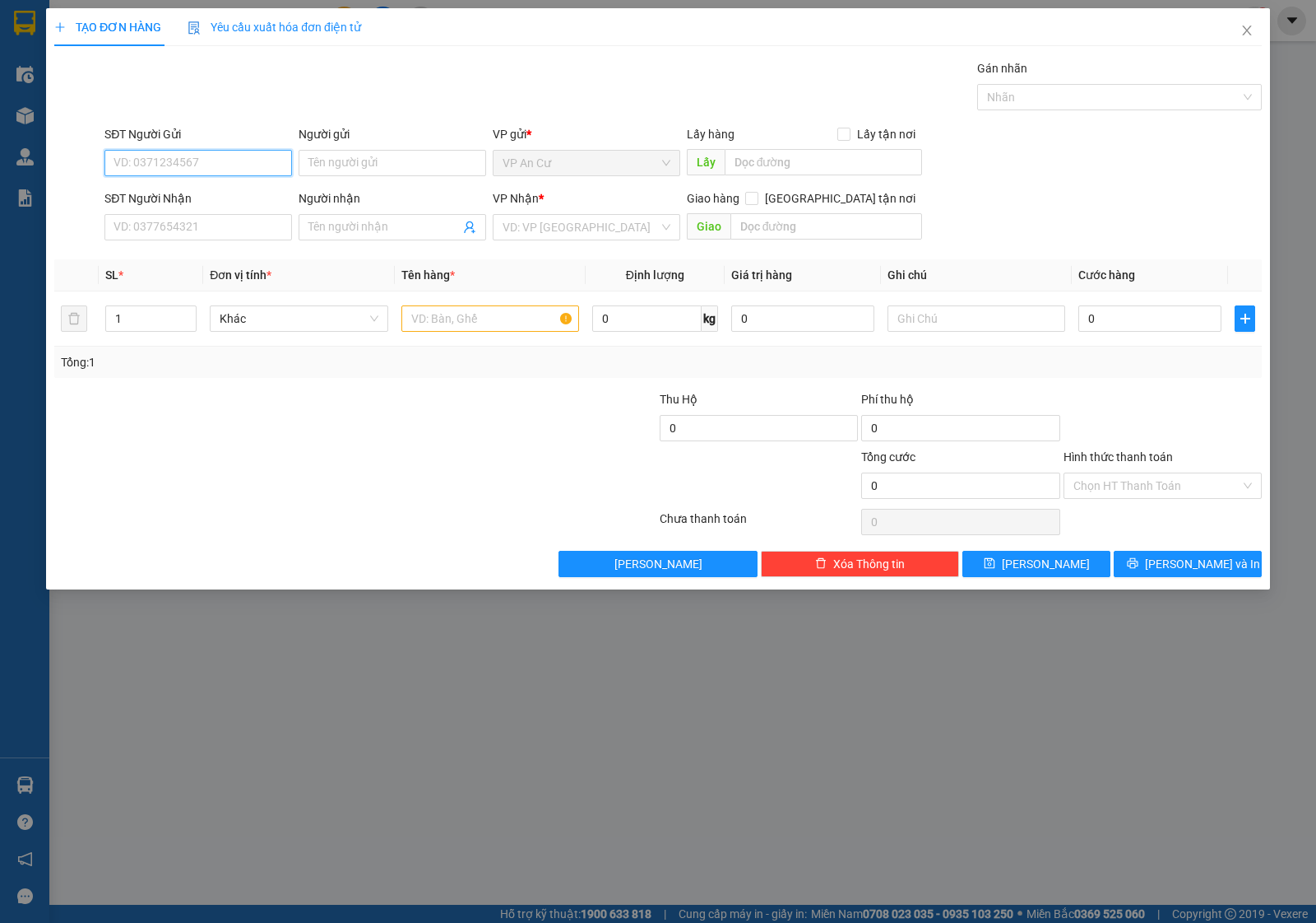
click at [142, 172] on input "SĐT Người Gửi" at bounding box center [198, 163] width 187 height 26
click at [203, 165] on input "SĐT Người Gửi" at bounding box center [198, 163] width 187 height 26
click at [166, 153] on input "SĐT Người Gửi" at bounding box center [198, 163] width 187 height 26
click at [143, 166] on input "SĐT Người Gửi" at bounding box center [198, 163] width 187 height 26
click at [157, 195] on div "0839334468" at bounding box center [199, 196] width 168 height 18
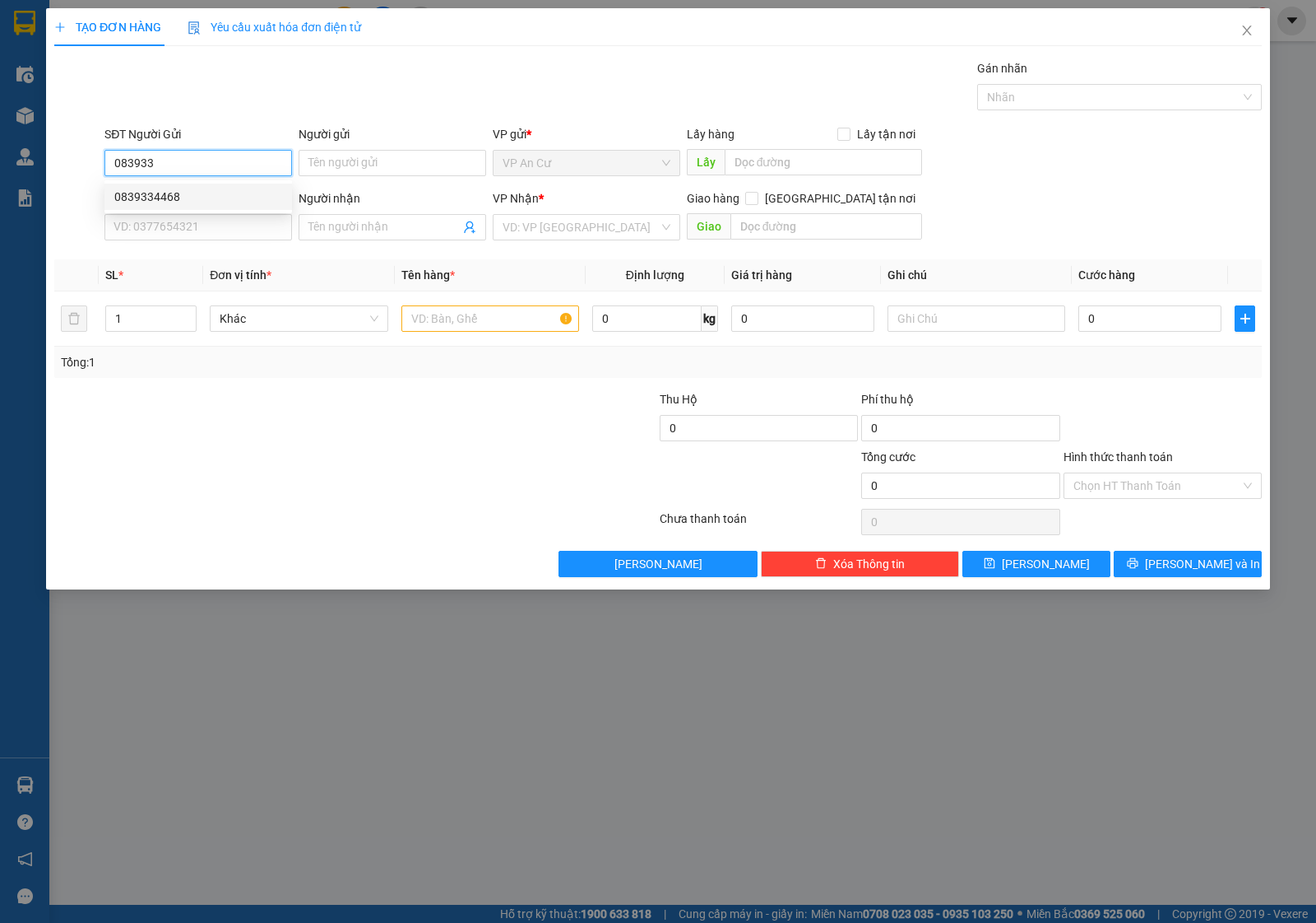
type input "0839334468"
type input "0984041437"
type input "DŨNG"
type input "100.000"
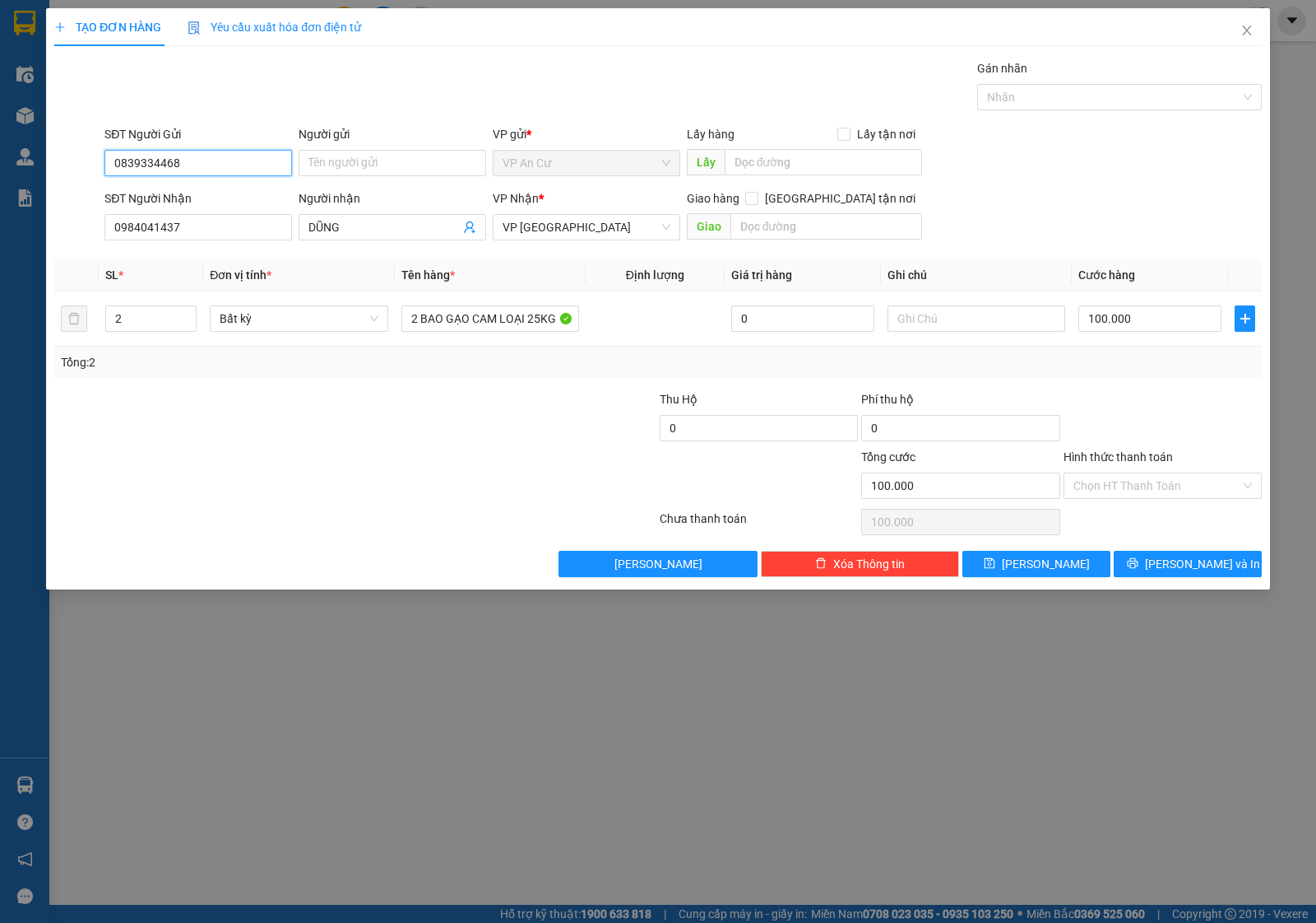
type input "0839334468"
click at [434, 580] on div "TẠO ĐƠN HÀNG Yêu cầu xuất hóa đơn điện tử Transit Pickup Surcharge Ids Transit …" at bounding box center [658, 299] width 1224 height 581
click at [545, 407] on div at bounding box center [557, 419] width 201 height 58
click at [1167, 395] on div at bounding box center [1163, 419] width 201 height 58
click at [1107, 482] on input "Hình thức thanh toán" at bounding box center [1157, 486] width 167 height 25
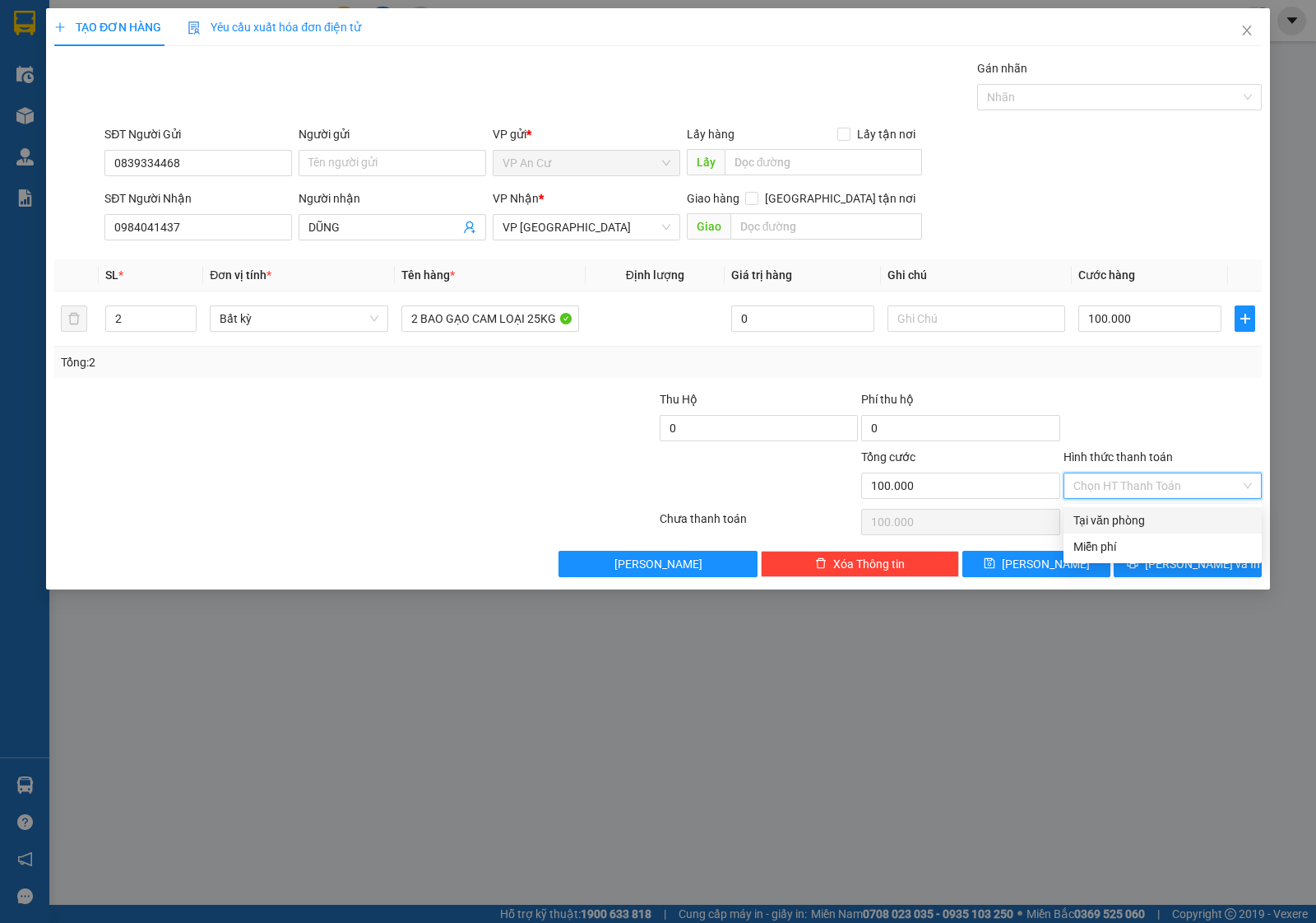
click at [1111, 507] on div "Tại văn phòng" at bounding box center [1163, 520] width 198 height 26
type input "0"
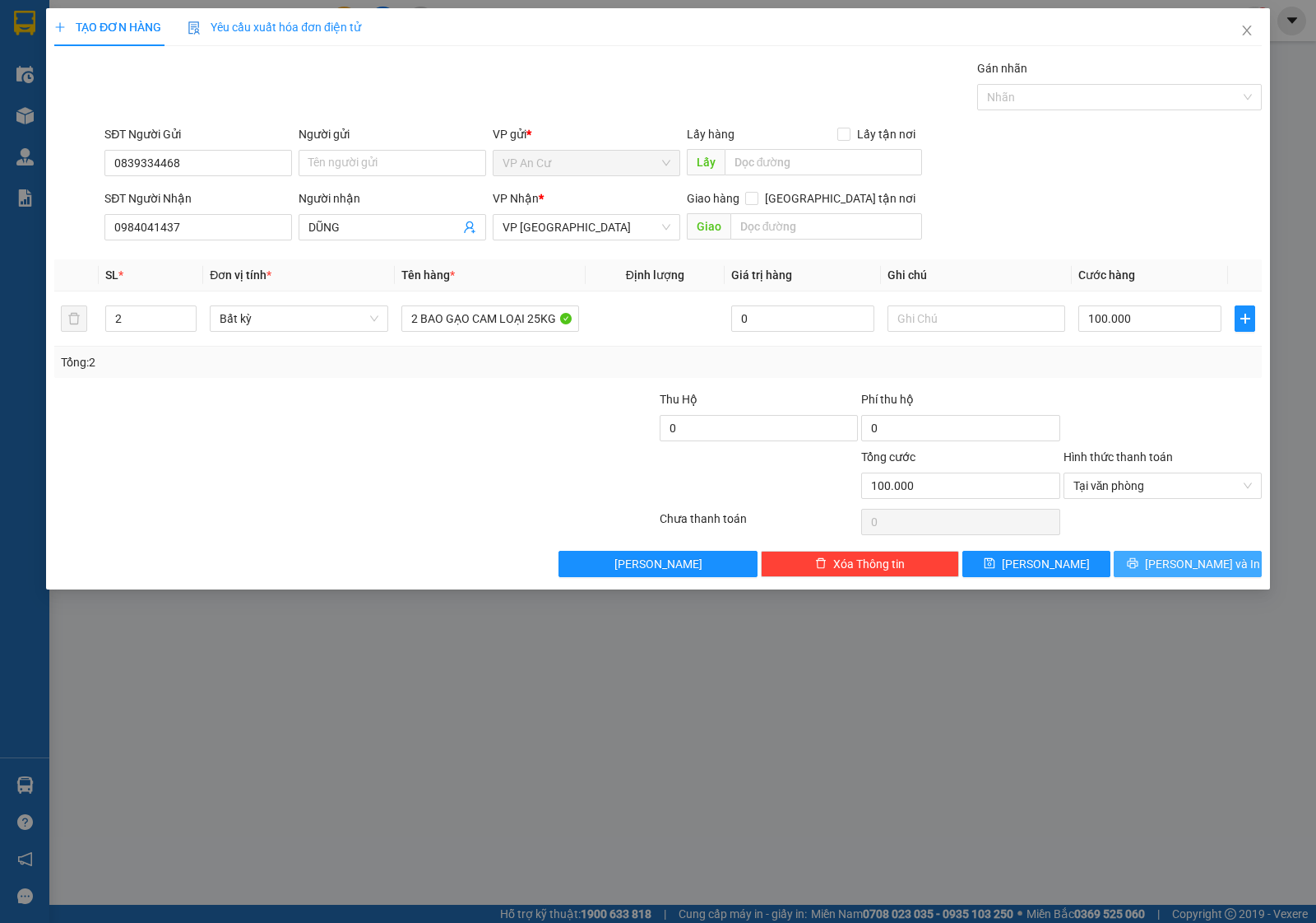
click at [1138, 563] on icon "printer" at bounding box center [1132, 563] width 11 height 11
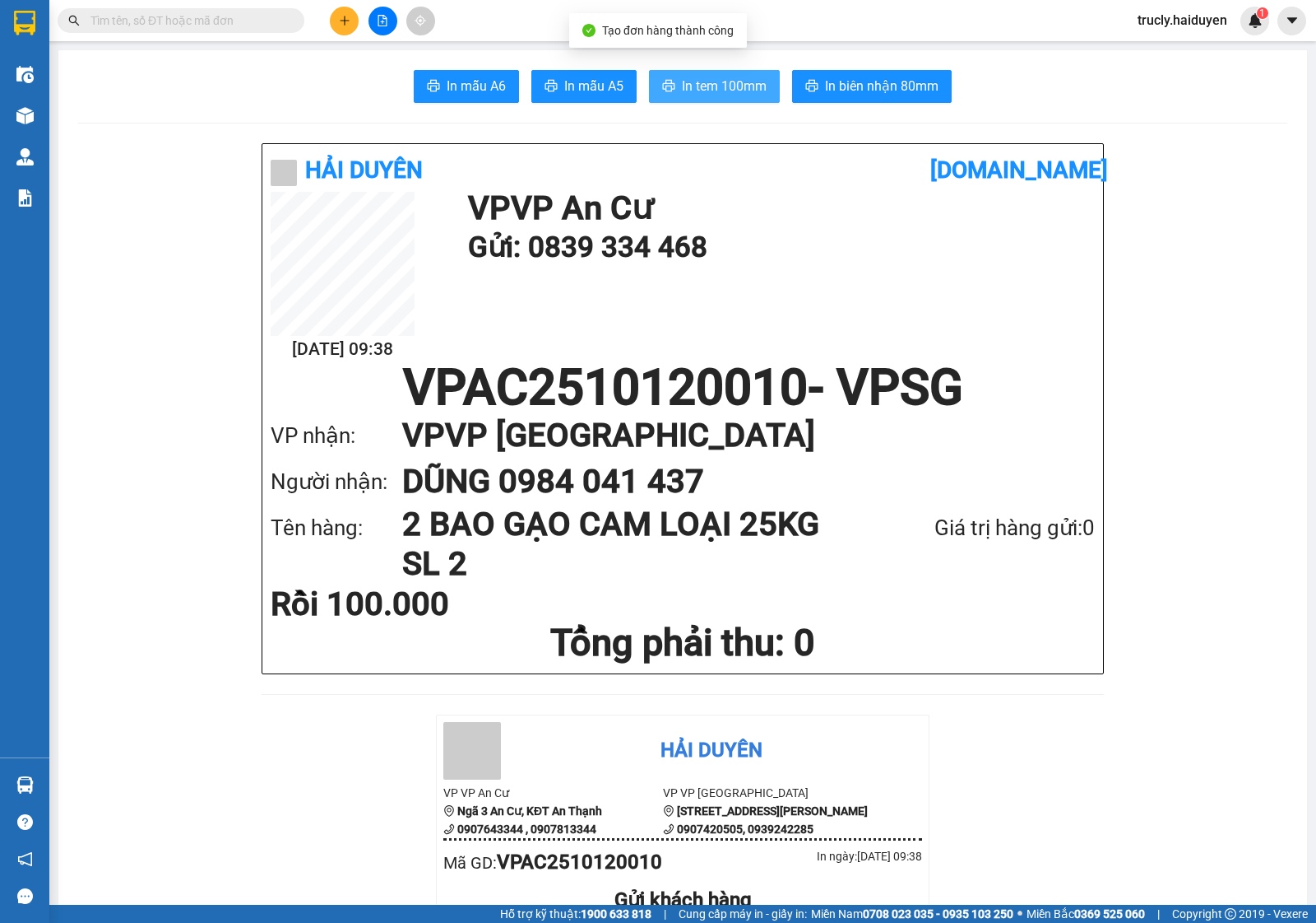
click at [692, 76] on span "In tem 100mm" at bounding box center [724, 86] width 85 height 21
click at [757, 83] on span "In tem 100mm" at bounding box center [724, 86] width 85 height 21
drag, startPoint x: 1249, startPoint y: 226, endPoint x: 1154, endPoint y: 214, distance: 95.8
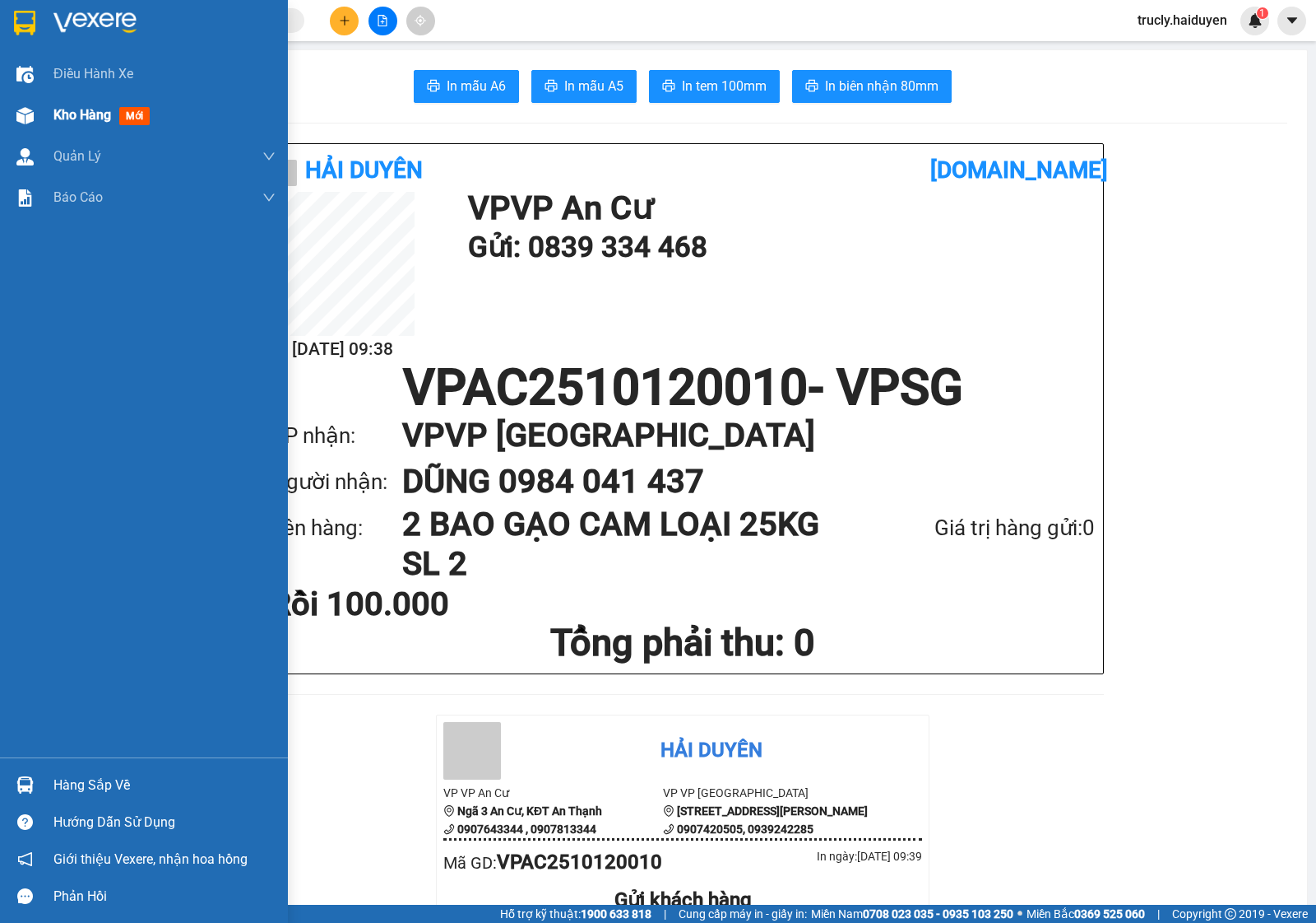
click at [56, 113] on span "Kho hàng" at bounding box center [82, 115] width 58 height 16
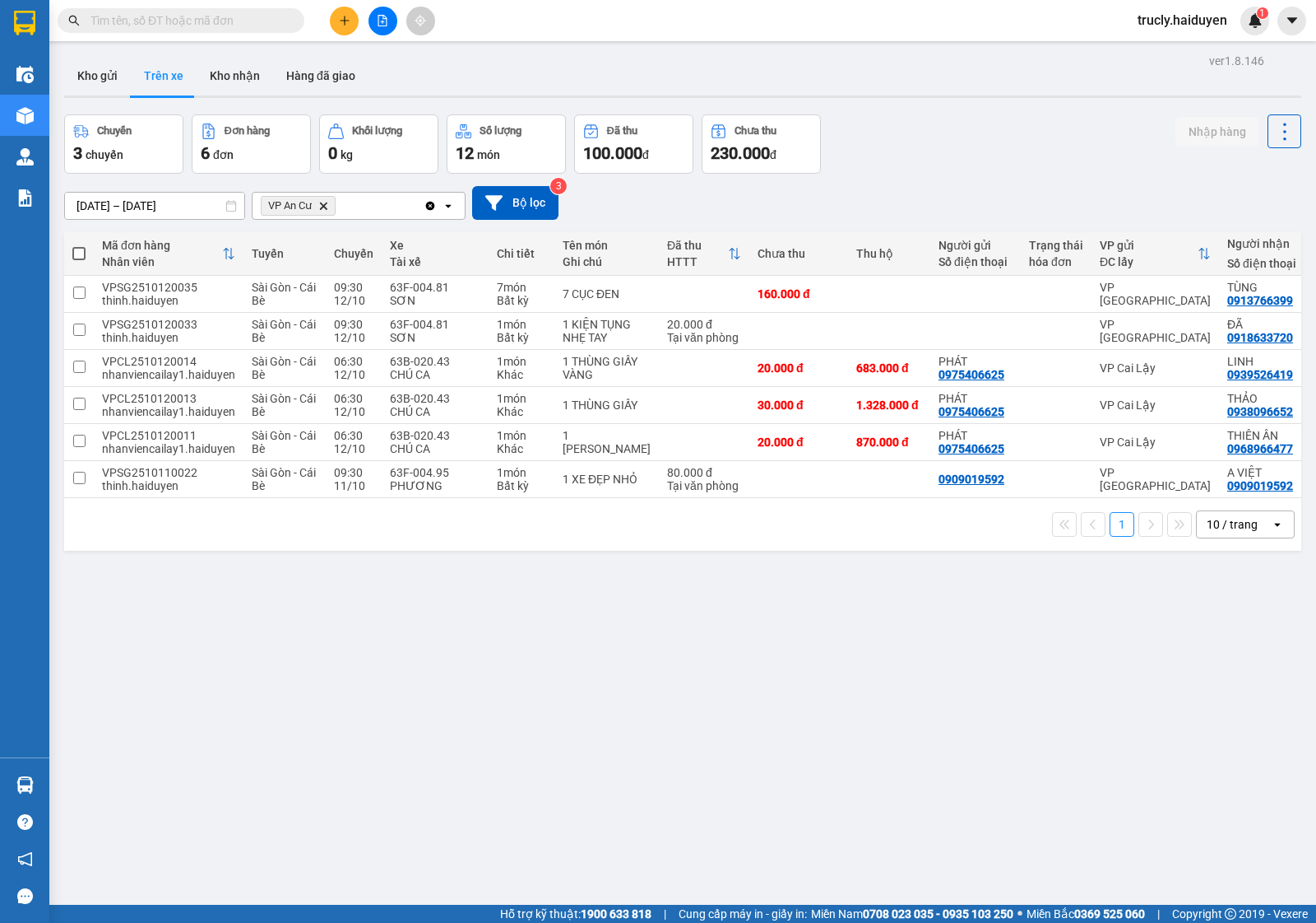
click at [980, 115] on div "Chuyến 3 chuyến Đơn hàng 6 đơn Khối lượng 0 kg Số lượng 12 món Đã thu 100.000 đ…" at bounding box center [683, 144] width 1238 height 59
click at [346, 13] on button at bounding box center [344, 21] width 29 height 29
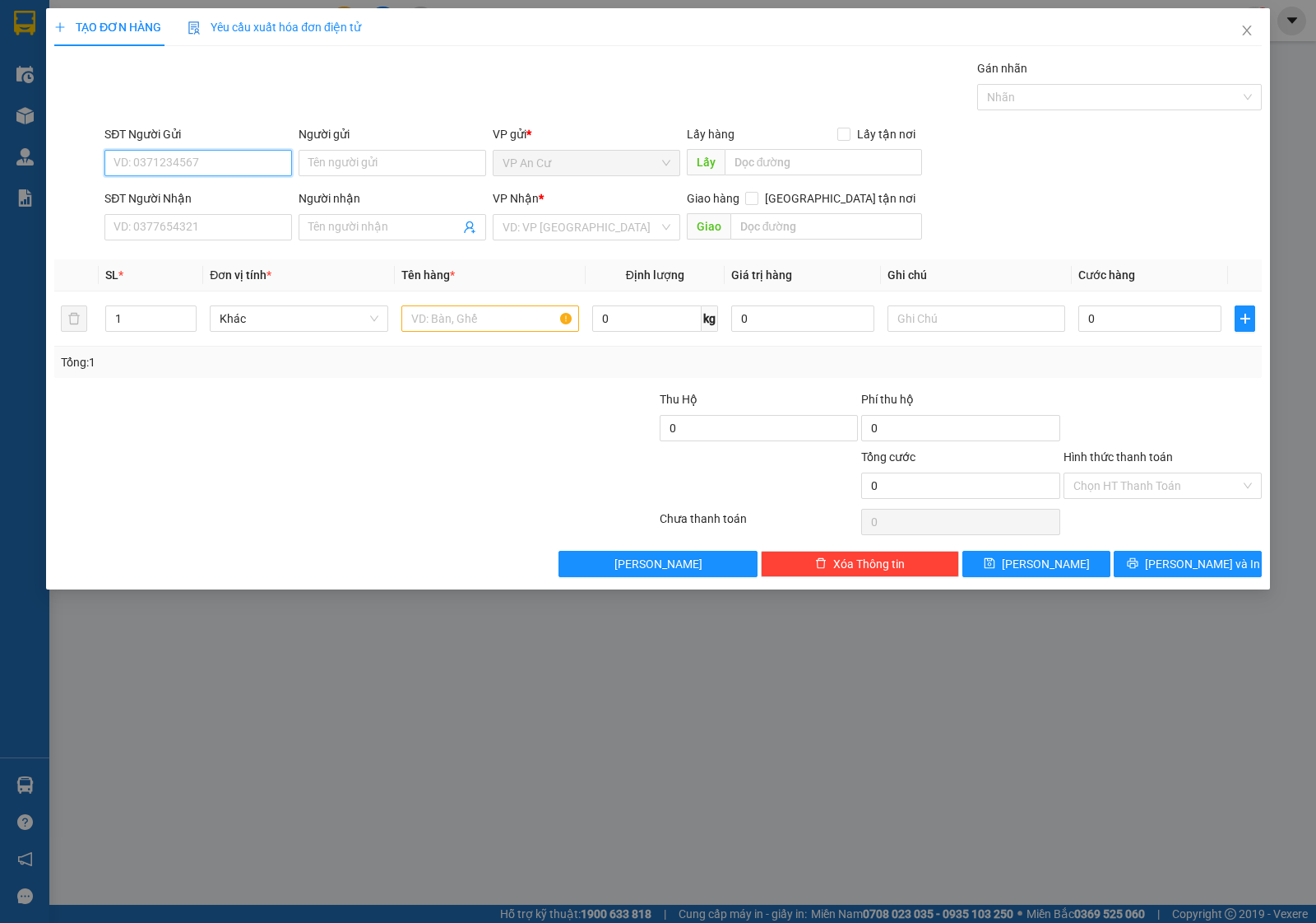
click at [263, 174] on input "SĐT Người Gửi" at bounding box center [198, 163] width 187 height 26
type input "0827426223"
click at [219, 197] on div "0827426223 - NHUNG" at bounding box center [199, 196] width 168 height 18
type input "NHUNG"
type input "0765708311"
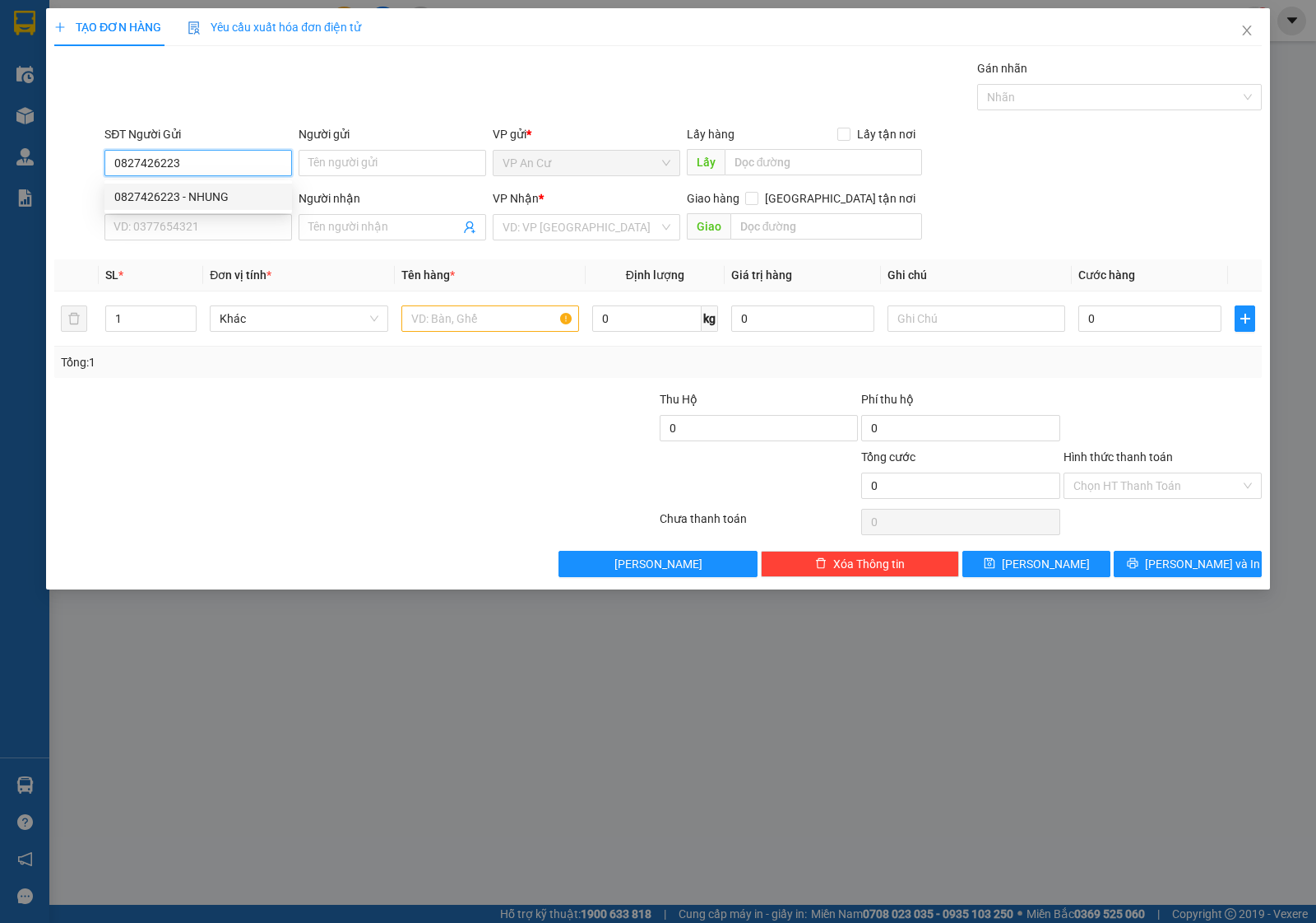
type input "ÚT DỪA"
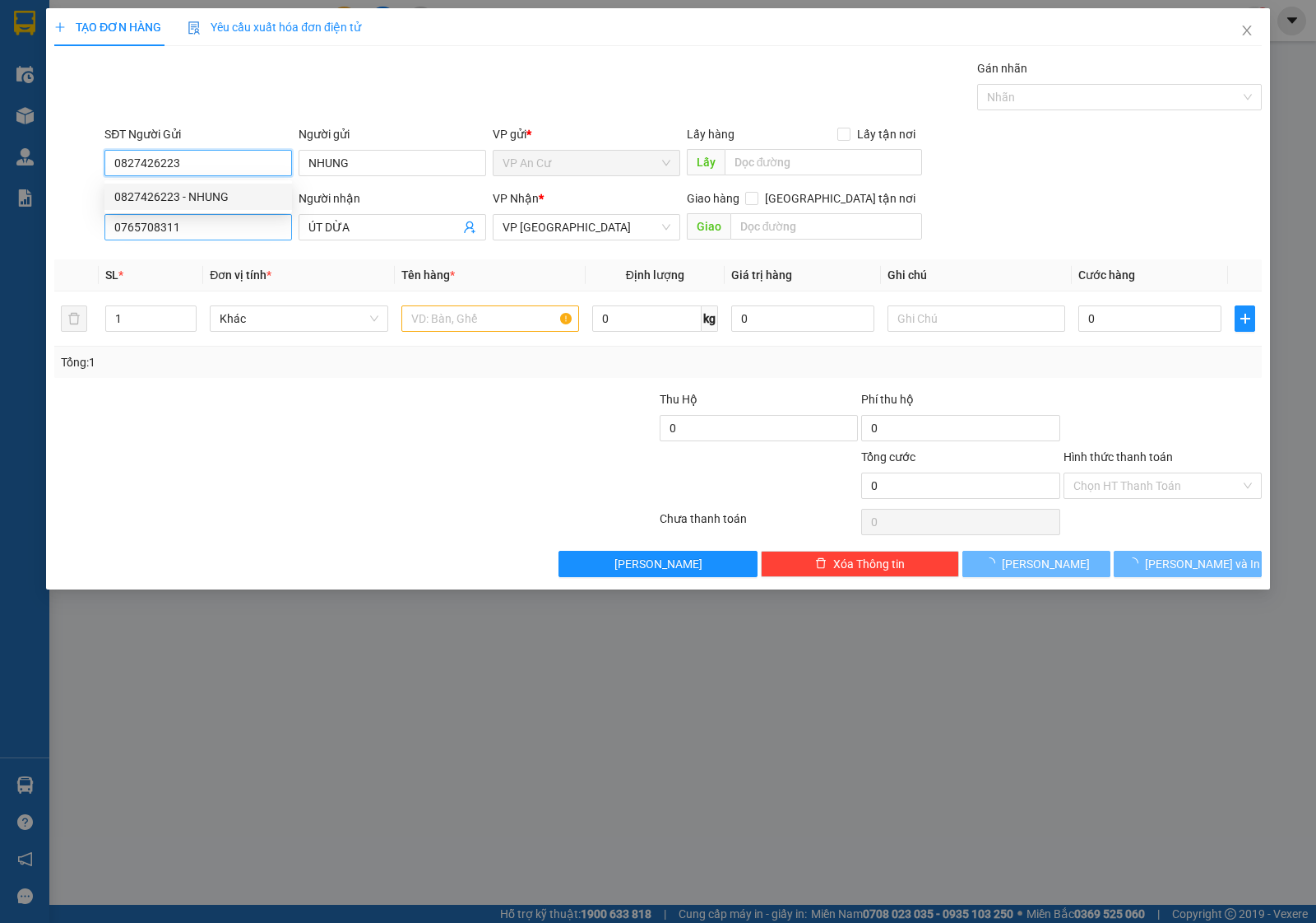
type input "20.000"
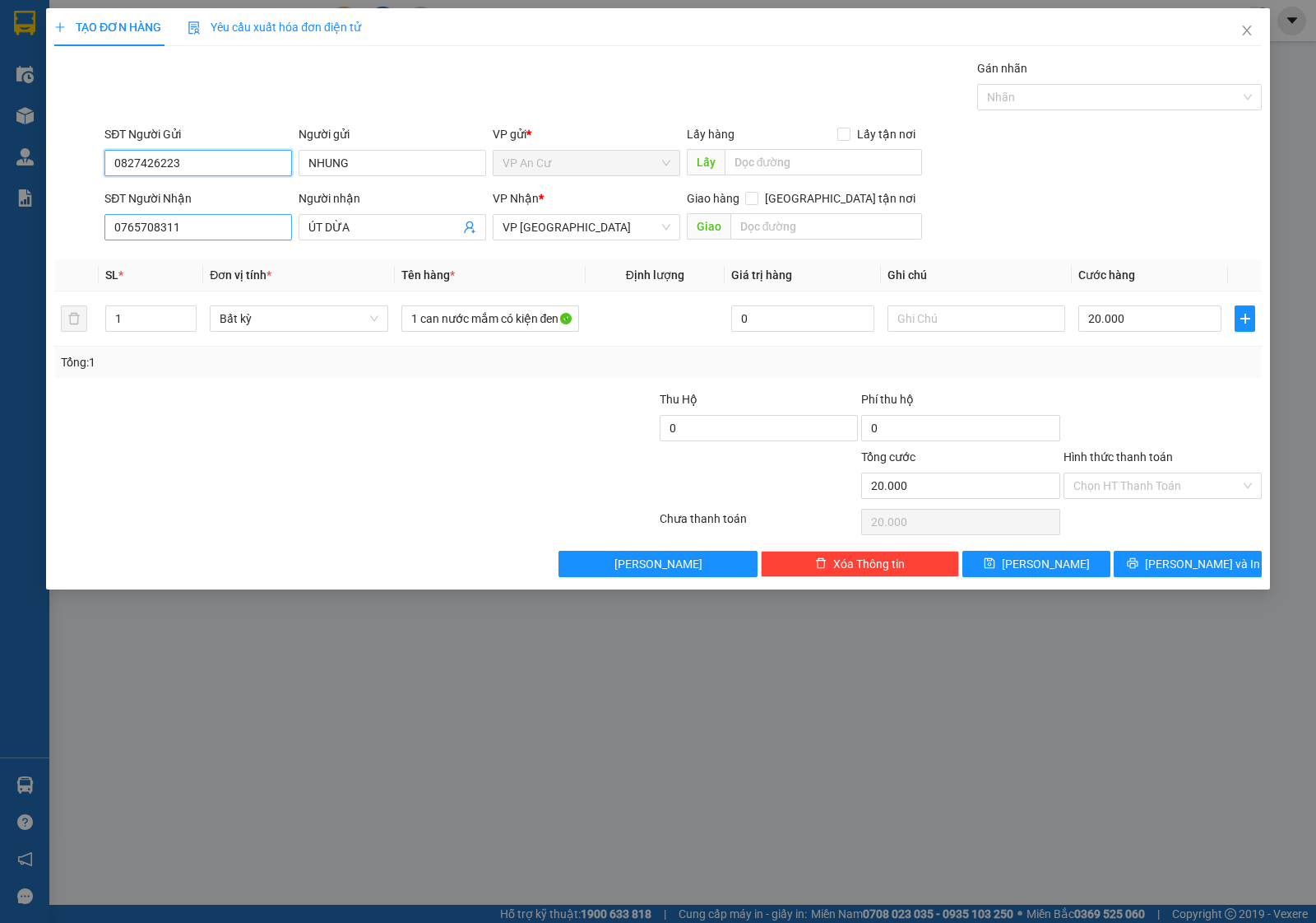
type input "0827426223"
click at [200, 232] on input "0765708311" at bounding box center [198, 227] width 187 height 26
click at [141, 228] on input "0765708311" at bounding box center [198, 227] width 187 height 26
click at [161, 223] on input "0765708311" at bounding box center [198, 227] width 187 height 26
click at [273, 569] on div "Lưu nháp Xóa Thông tin Lưu Lưu và In" at bounding box center [658, 564] width 1211 height 26
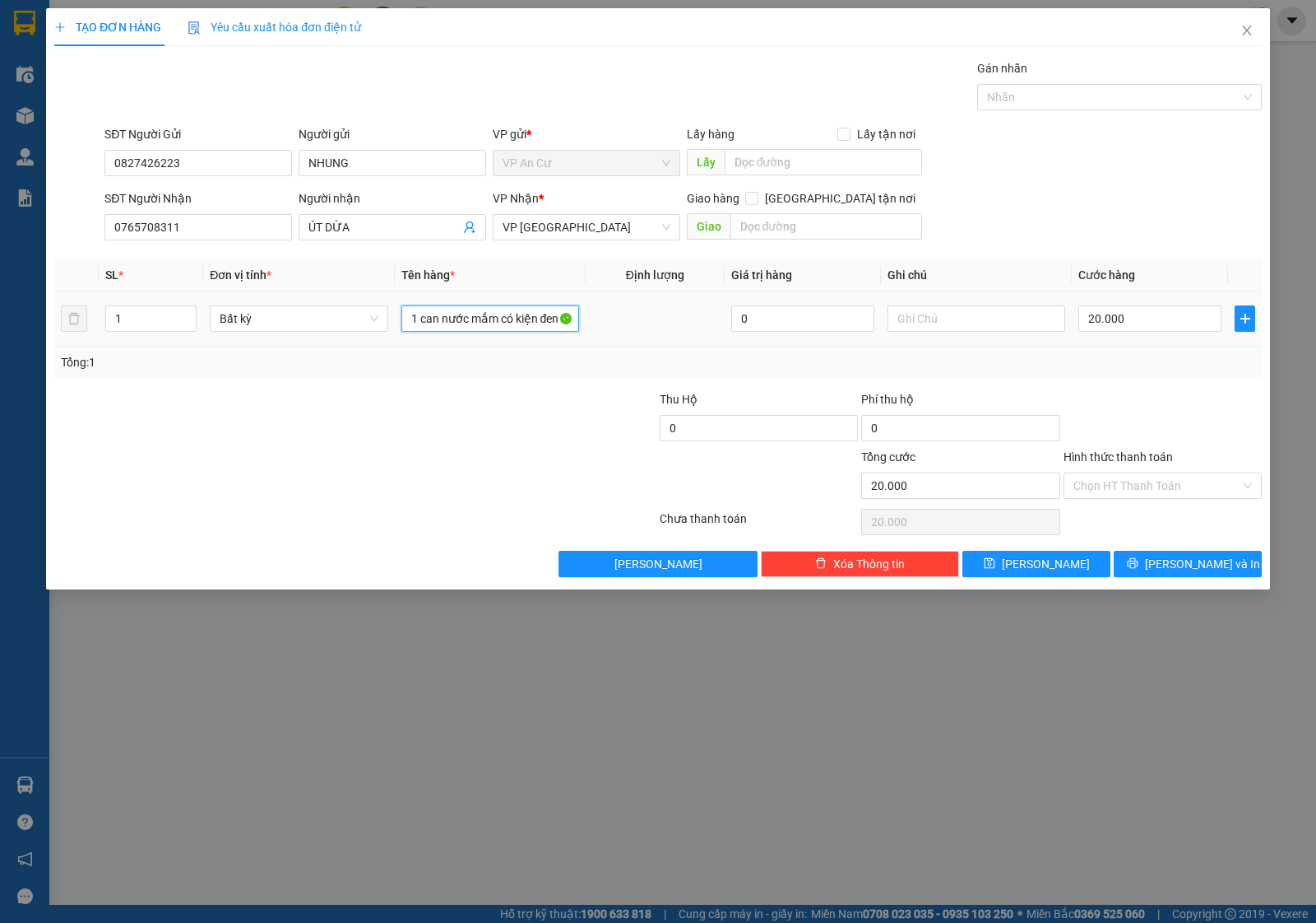
click at [437, 330] on input "1 can nước mắm có kiện đen dán chung" at bounding box center [491, 318] width 178 height 26
type input "1 KIỆN ĐEN NHỎ"
click at [1135, 409] on div at bounding box center [1163, 419] width 201 height 58
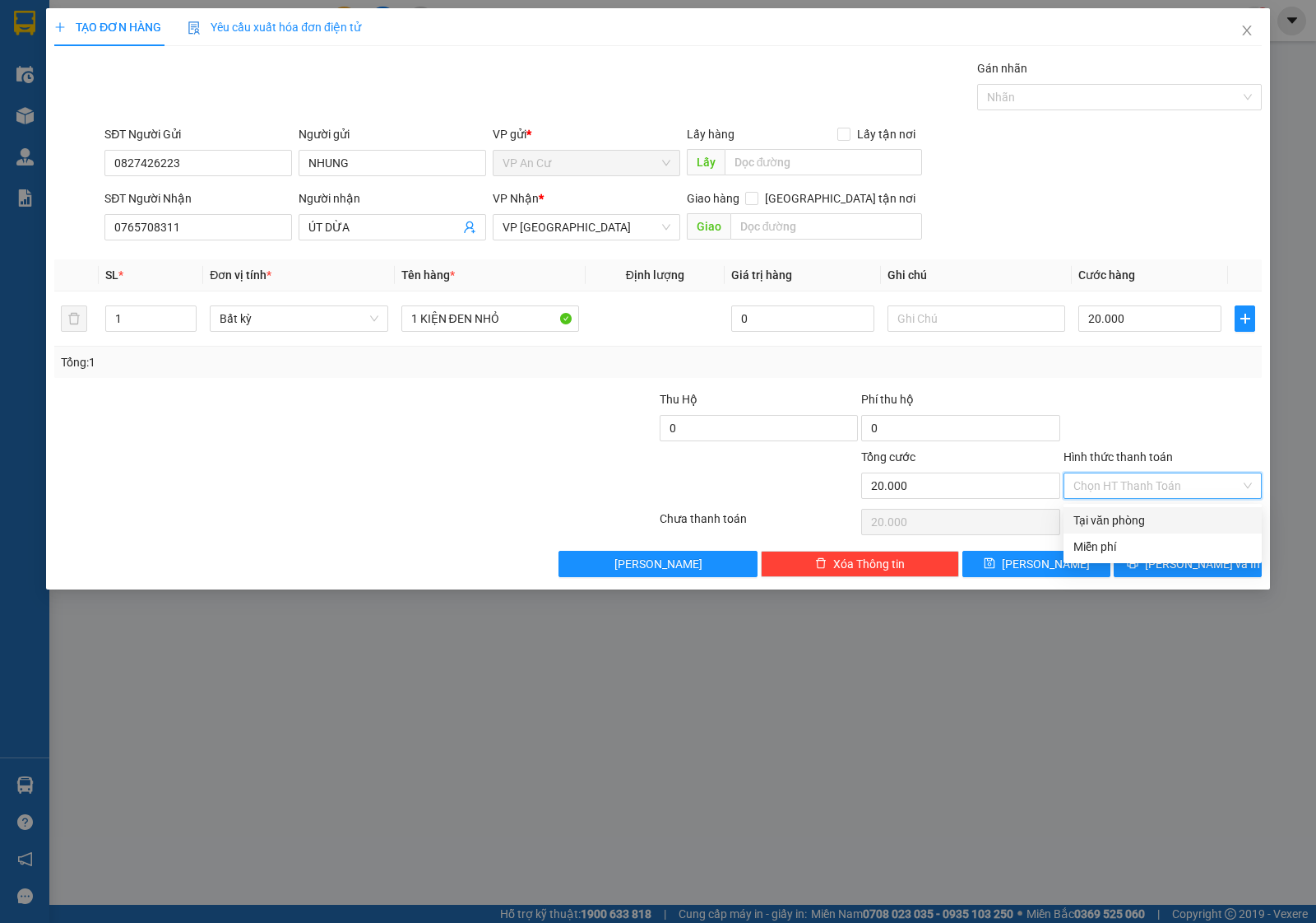
click at [1099, 483] on input "Hình thức thanh toán" at bounding box center [1157, 486] width 167 height 25
click at [1102, 527] on div "Tại văn phòng" at bounding box center [1163, 520] width 179 height 18
type input "0"
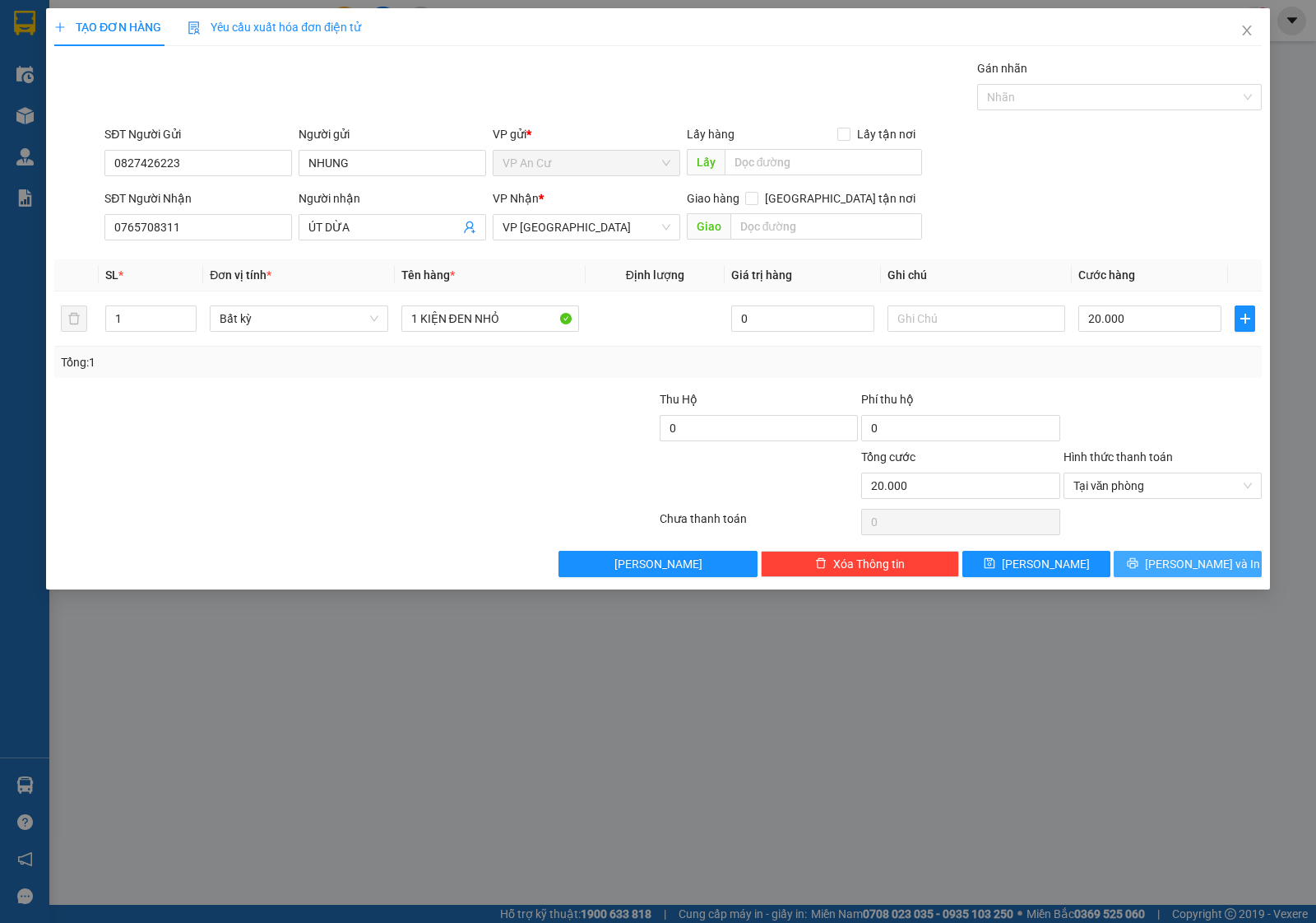
click at [1168, 566] on button "[PERSON_NAME] và In" at bounding box center [1188, 564] width 148 height 26
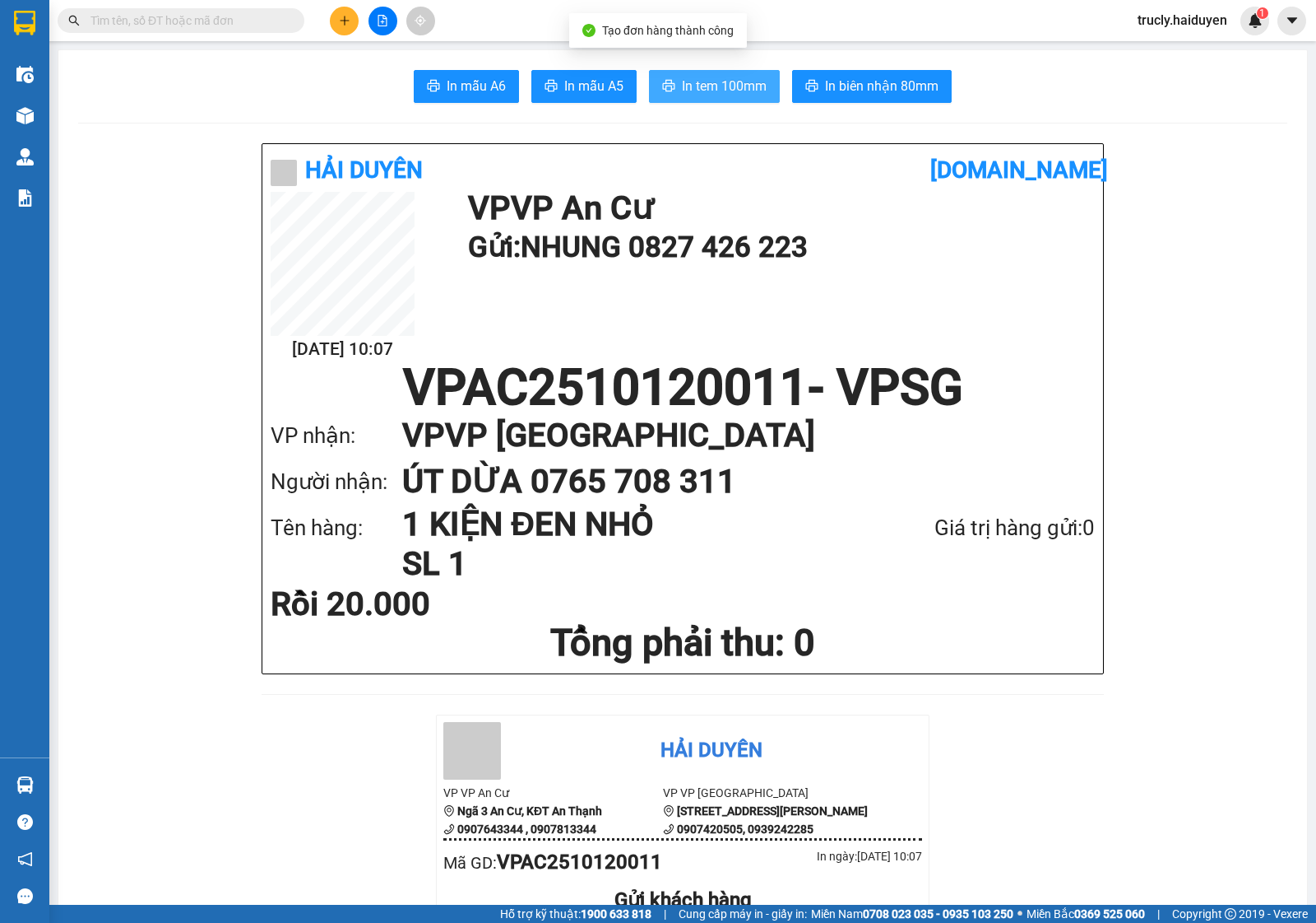
click at [712, 88] on span "In tem 100mm" at bounding box center [724, 86] width 85 height 21
click at [1013, 84] on div "In mẫu A6 In mẫu A5 In tem 100mm In biên nhận 80mm" at bounding box center [683, 87] width 1210 height 33
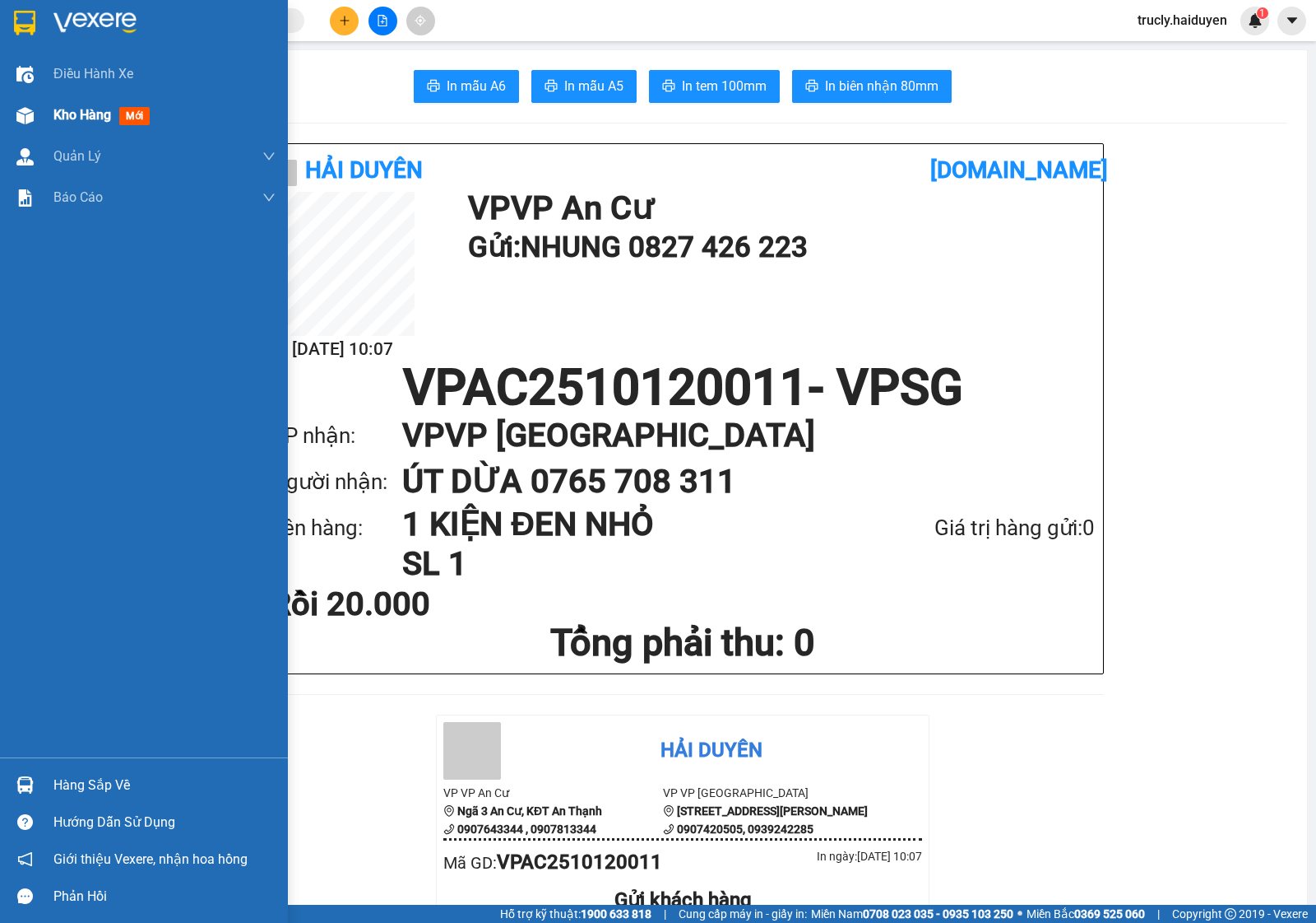
click at [79, 113] on span "Kho hàng" at bounding box center [82, 115] width 58 height 16
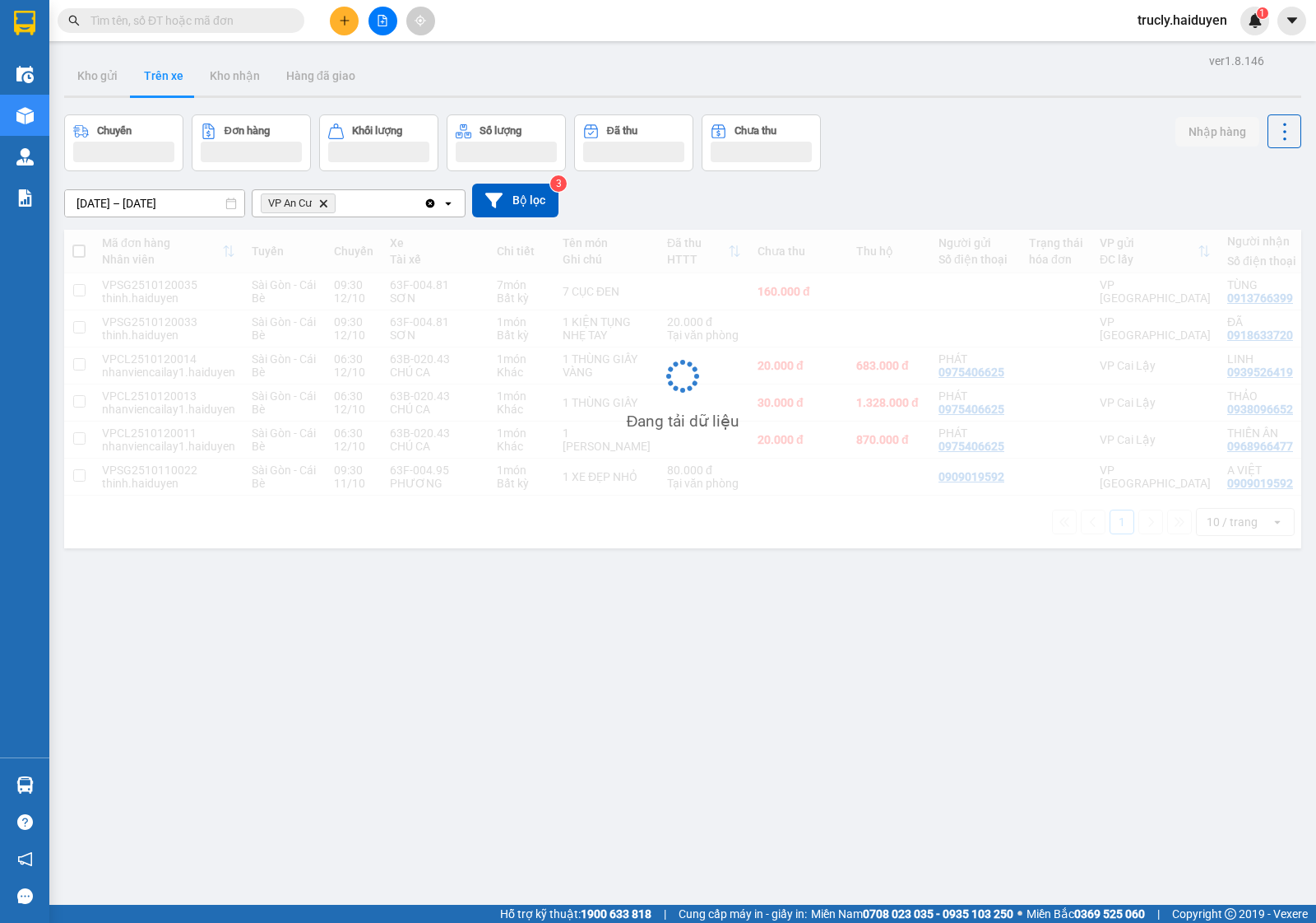
click at [984, 109] on div "ver 1.8.146 Kho gửi Trên xe Kho nhận Hàng đã giao Chuyến Đơn hàng Khối lượng Số…" at bounding box center [683, 511] width 1251 height 923
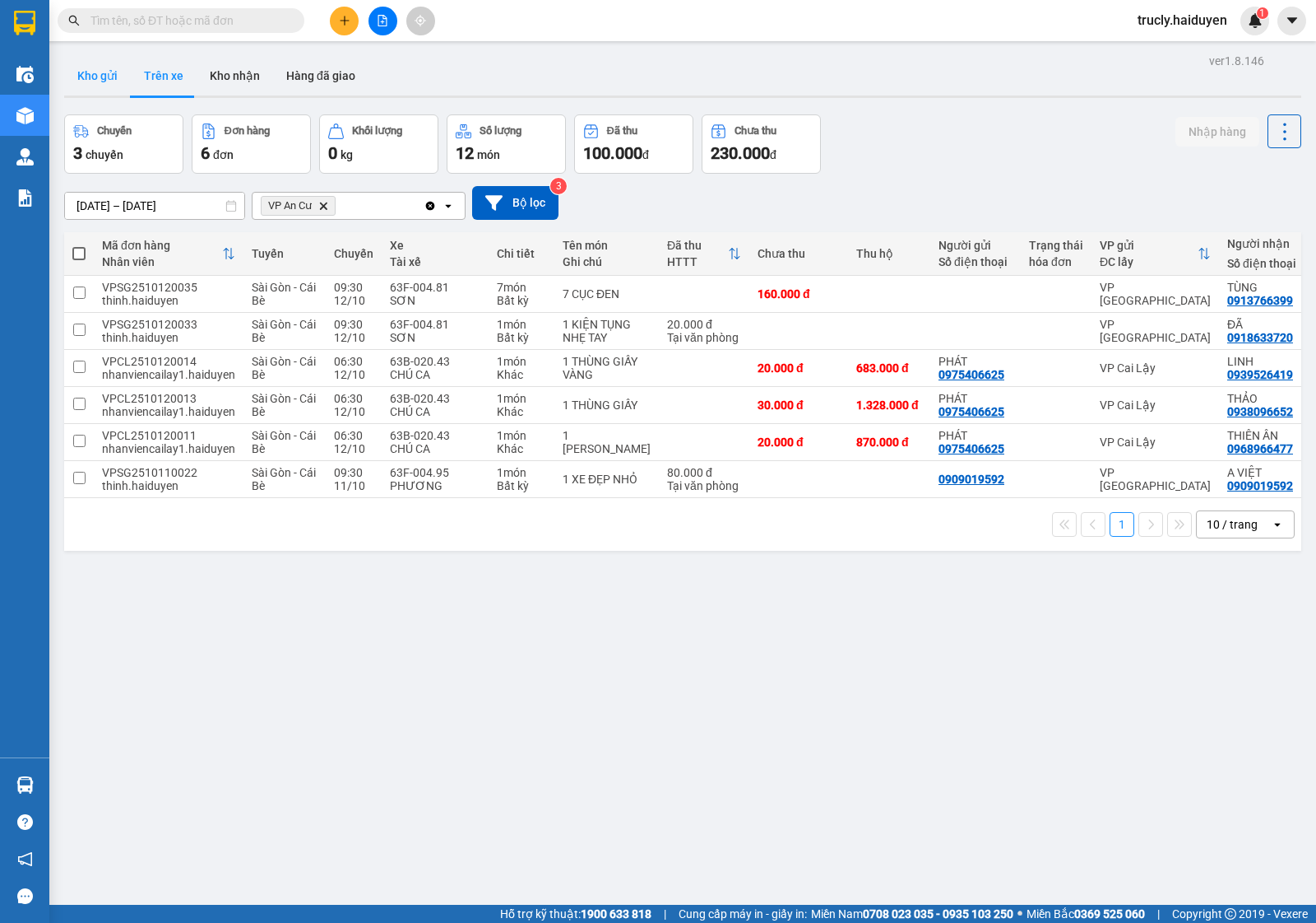
click at [93, 75] on button "Kho gửi" at bounding box center [97, 76] width 67 height 40
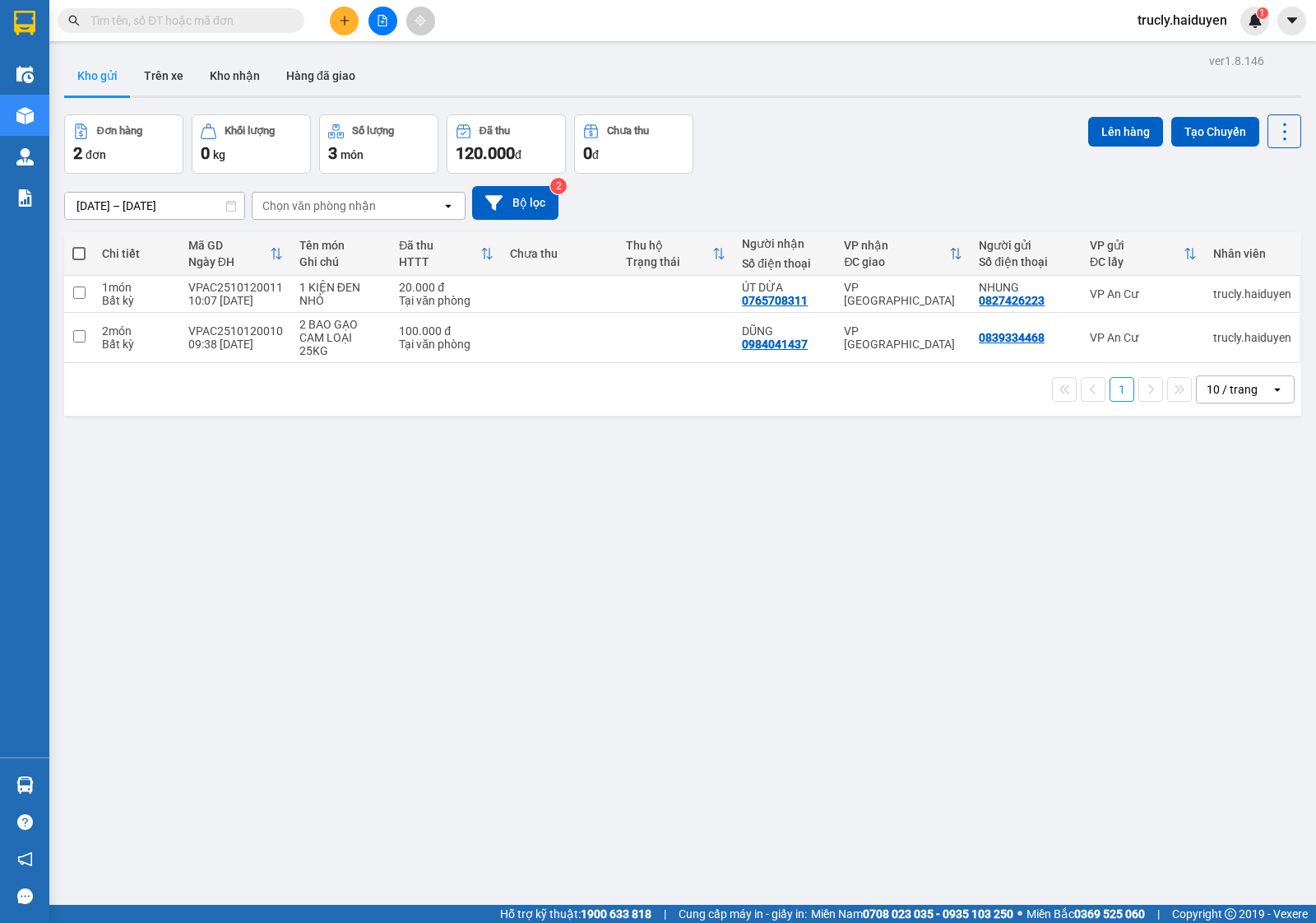
click at [799, 118] on div "Đơn hàng 2 đơn Khối lượng 0 kg Số lượng 3 món Đã thu 120.000 đ Chưa thu 0 đ Lên…" at bounding box center [683, 144] width 1238 height 59
click at [680, 107] on div "ver 1.8.146 Kho gửi Trên xe Kho nhận Hàng đã giao Đơn hàng 2 đơn Khối lượng 0 k…" at bounding box center [683, 511] width 1251 height 923
click at [148, 81] on button "Trên xe" at bounding box center [164, 76] width 66 height 40
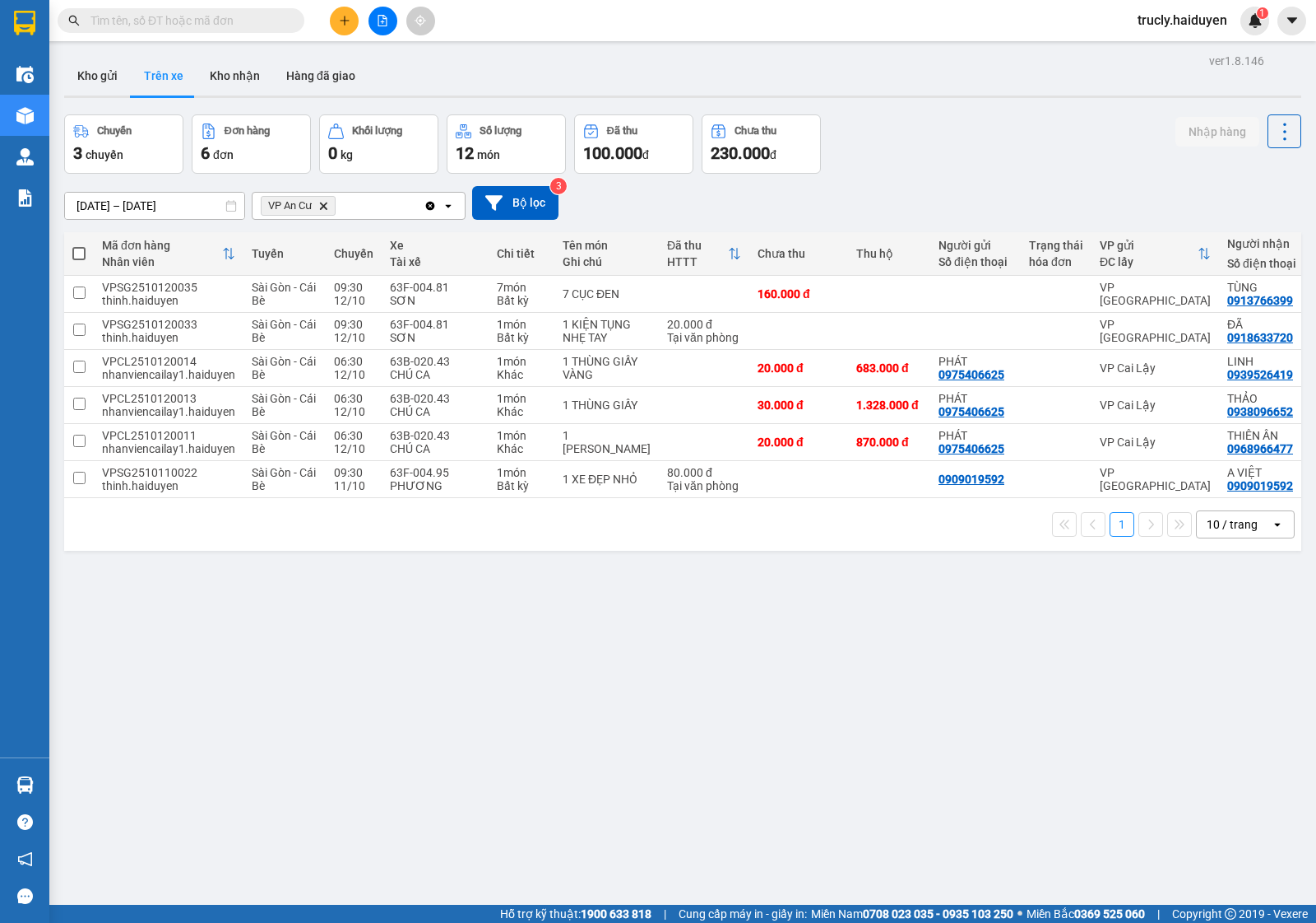
click at [1002, 122] on div "Chuyến 3 chuyến Đơn hàng 6 đơn Khối lượng 0 kg Số lượng 12 món Đã thu 100.000 đ…" at bounding box center [683, 144] width 1238 height 59
click at [350, 15] on icon "plus" at bounding box center [345, 21] width 12 height 12
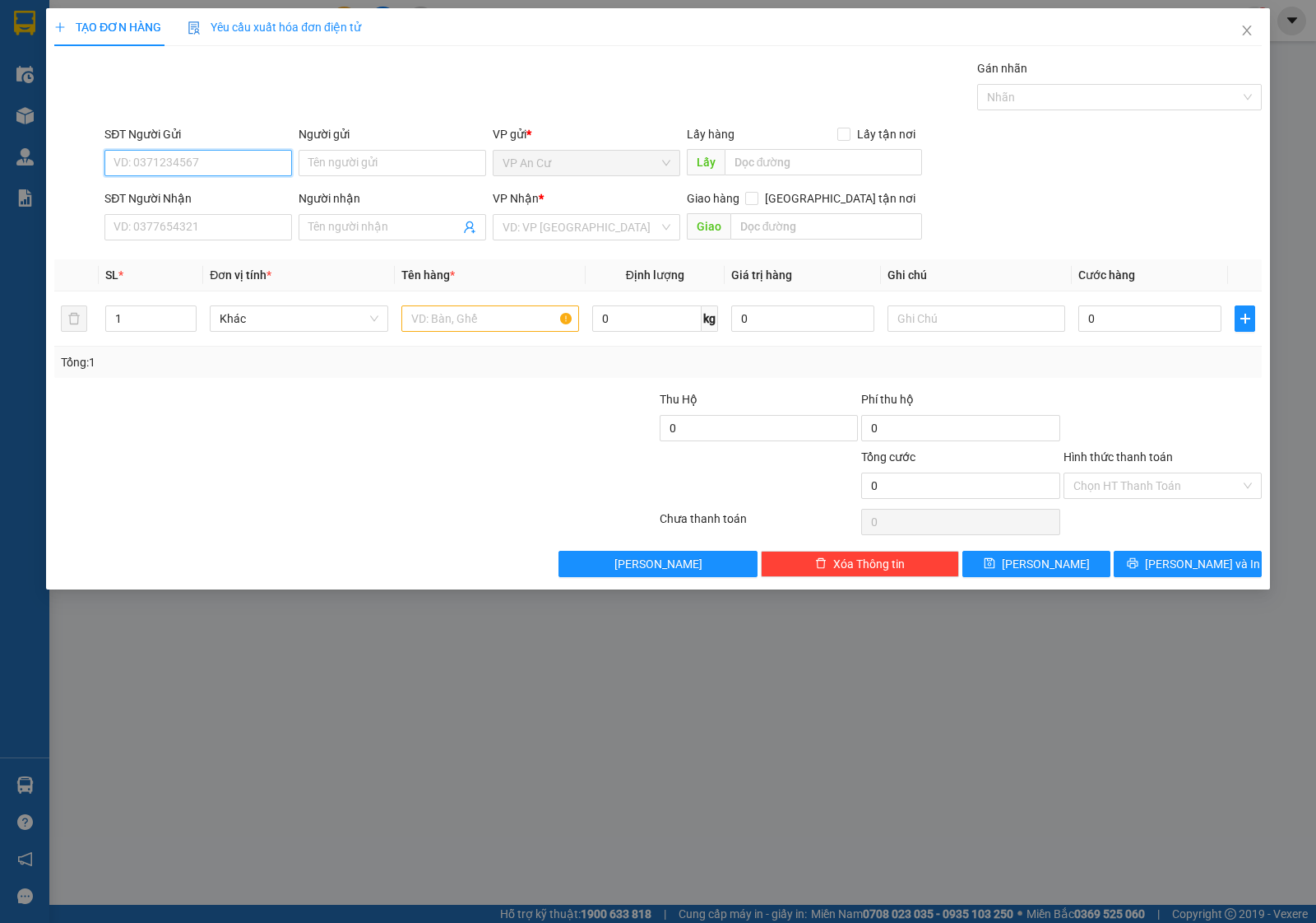
click at [186, 165] on input "SĐT Người Gửi" at bounding box center [198, 163] width 187 height 26
click at [167, 172] on input "SĐT Người Gửi" at bounding box center [198, 163] width 187 height 26
click at [148, 163] on input "SĐT Người Gửi" at bounding box center [198, 163] width 187 height 26
click at [149, 167] on input "SĐT Người Gửi" at bounding box center [198, 163] width 187 height 26
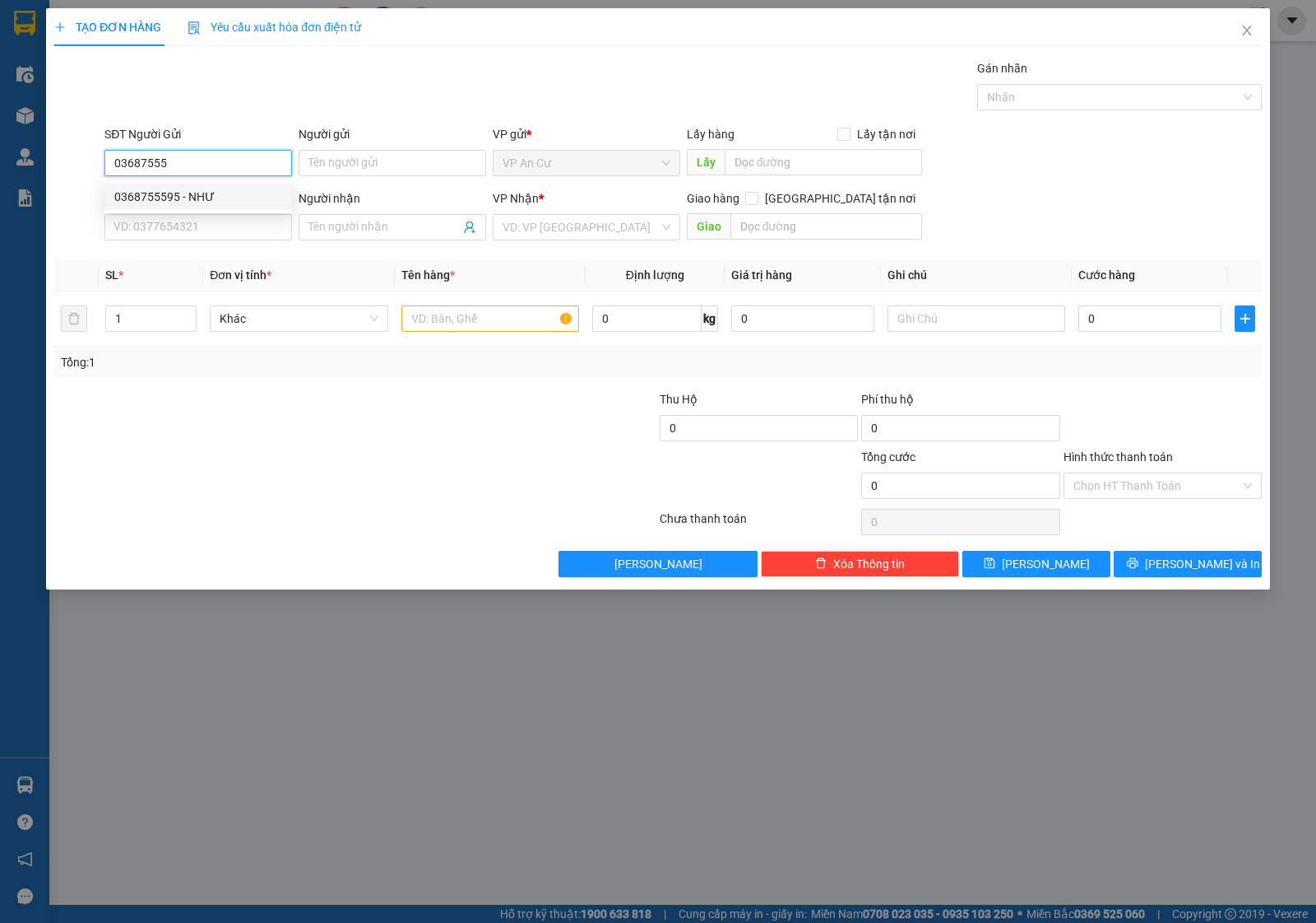
click at [140, 202] on div "0368755595 - NHƯ" at bounding box center [199, 196] width 168 height 18
type input "0368755595"
type input "NHƯ"
type input "0966696763"
type input "NHI"
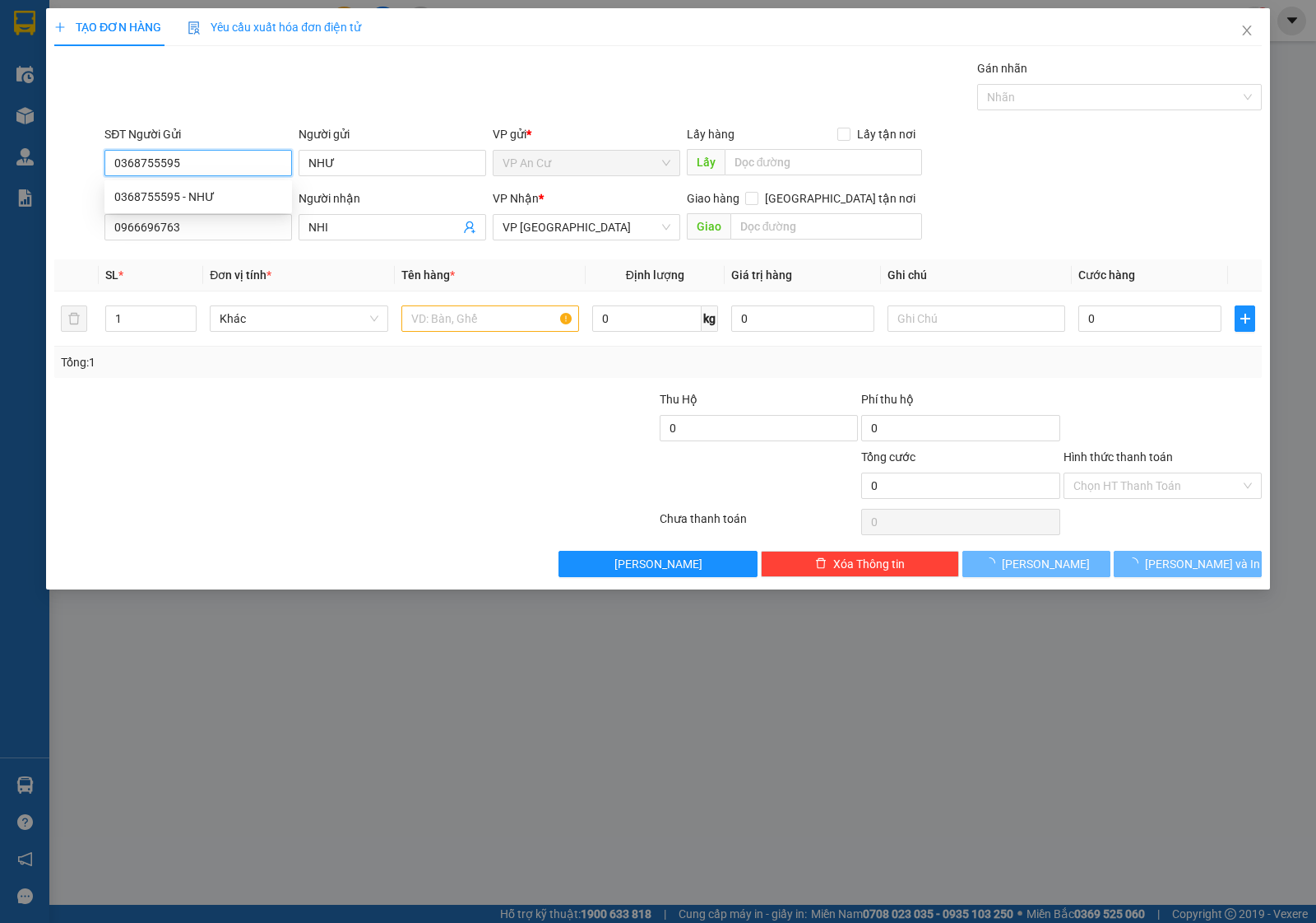
type input "40.000"
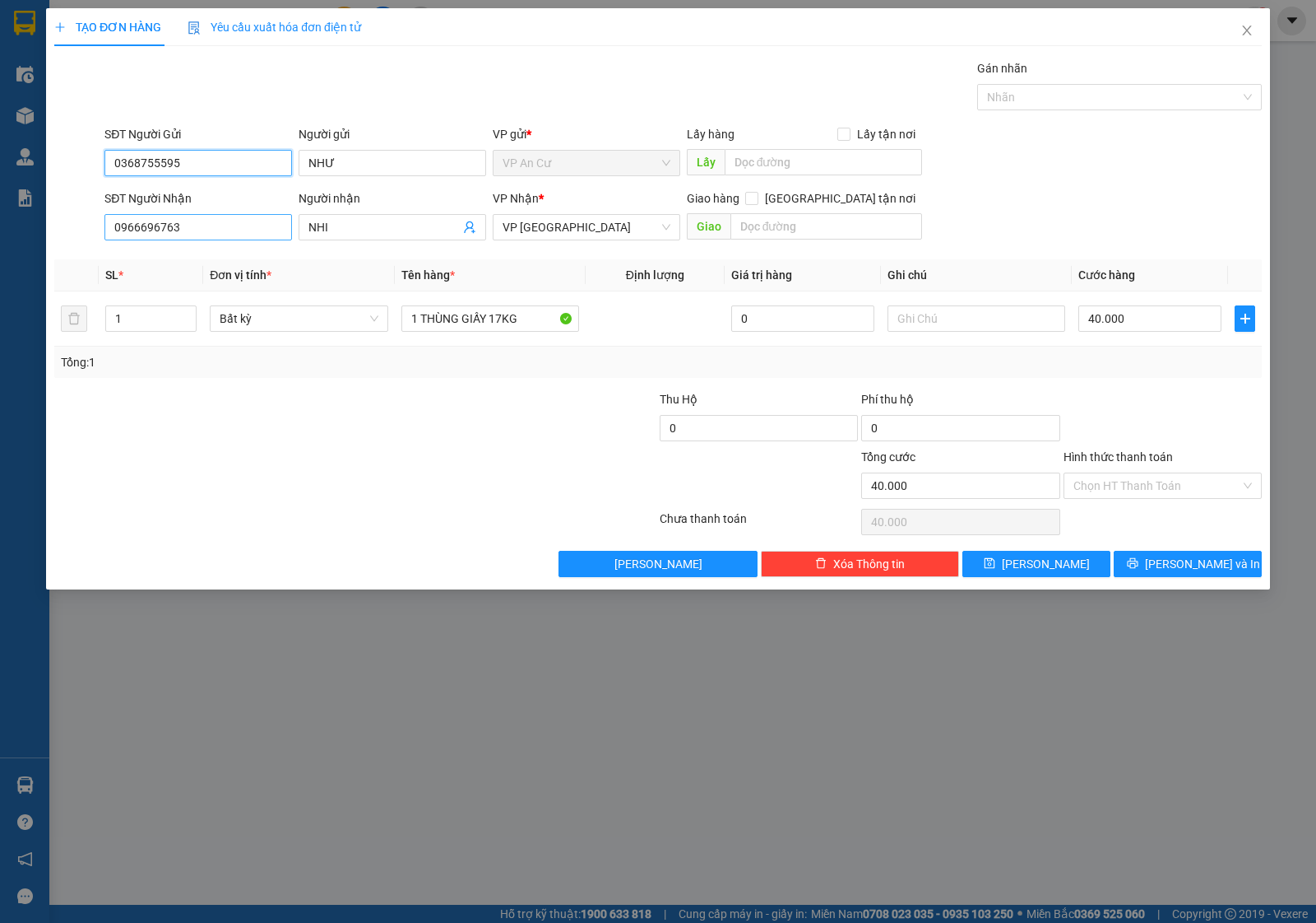
type input "0368755595"
click at [178, 224] on input "0966696763" at bounding box center [198, 227] width 187 height 26
type input "0968348287"
click at [337, 222] on input "NHI" at bounding box center [384, 227] width 152 height 18
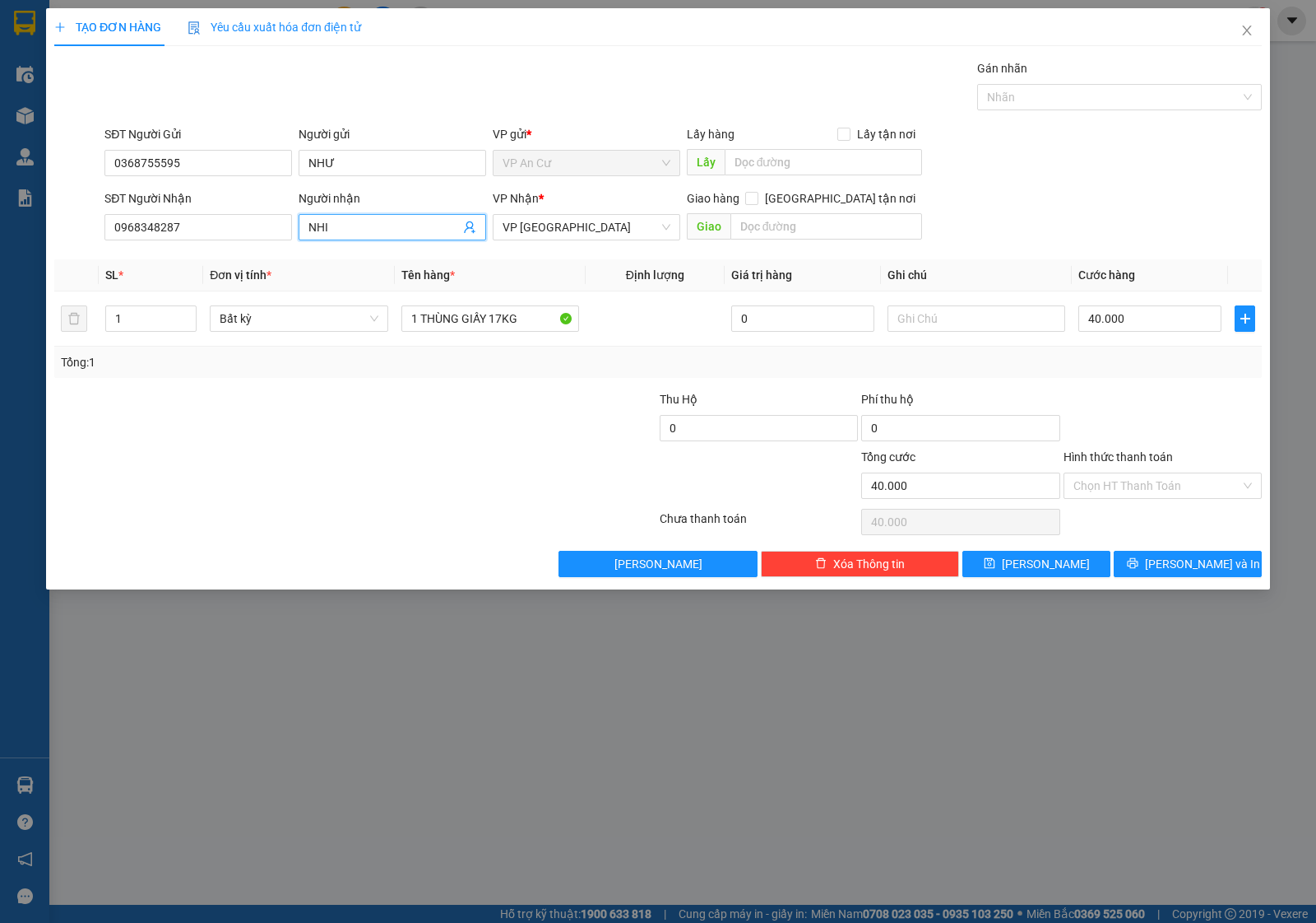
click at [337, 222] on input "NHI" at bounding box center [384, 227] width 152 height 18
type input "R"
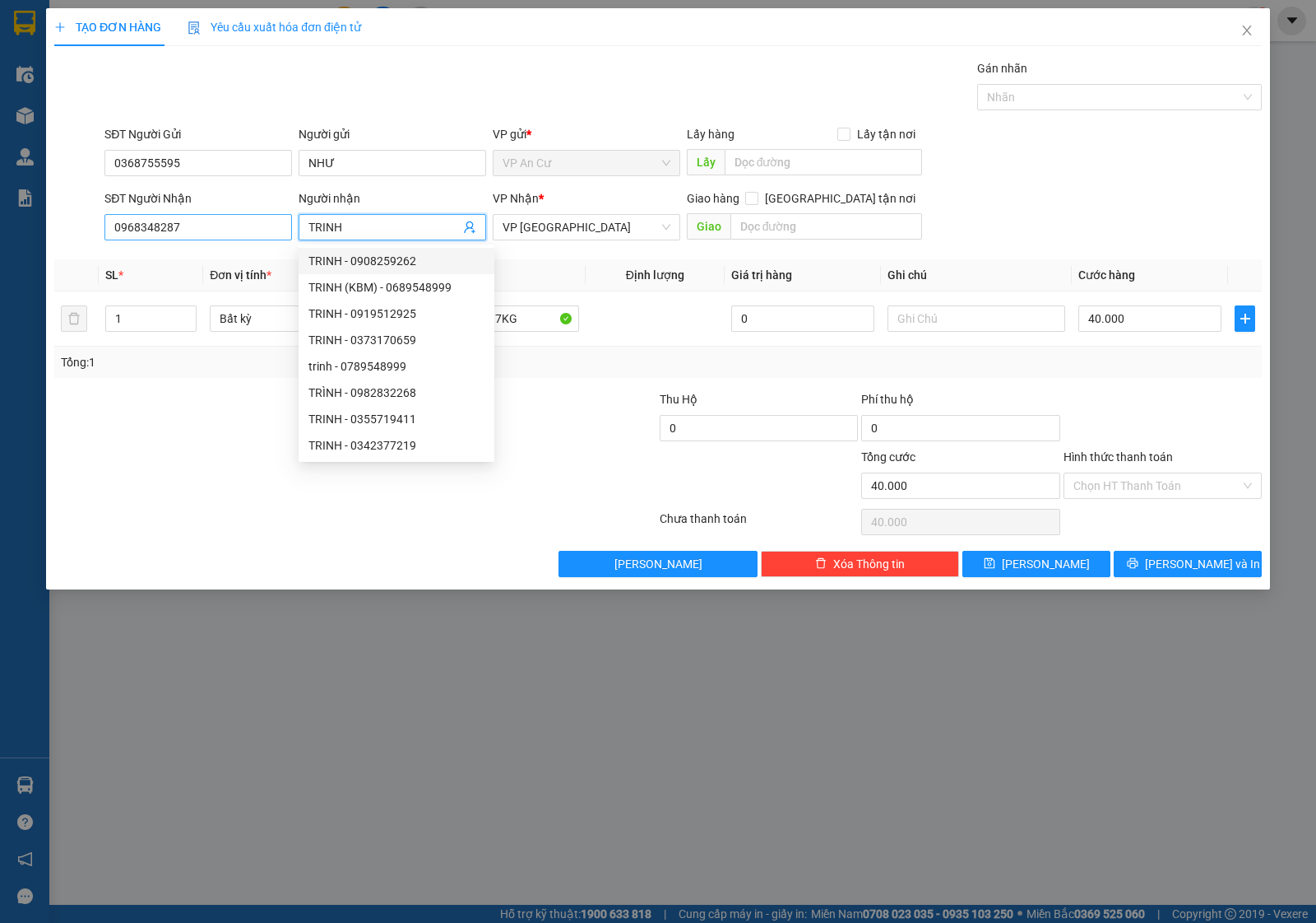
type input "TRINH"
click at [137, 232] on input "0968348287" at bounding box center [198, 227] width 187 height 26
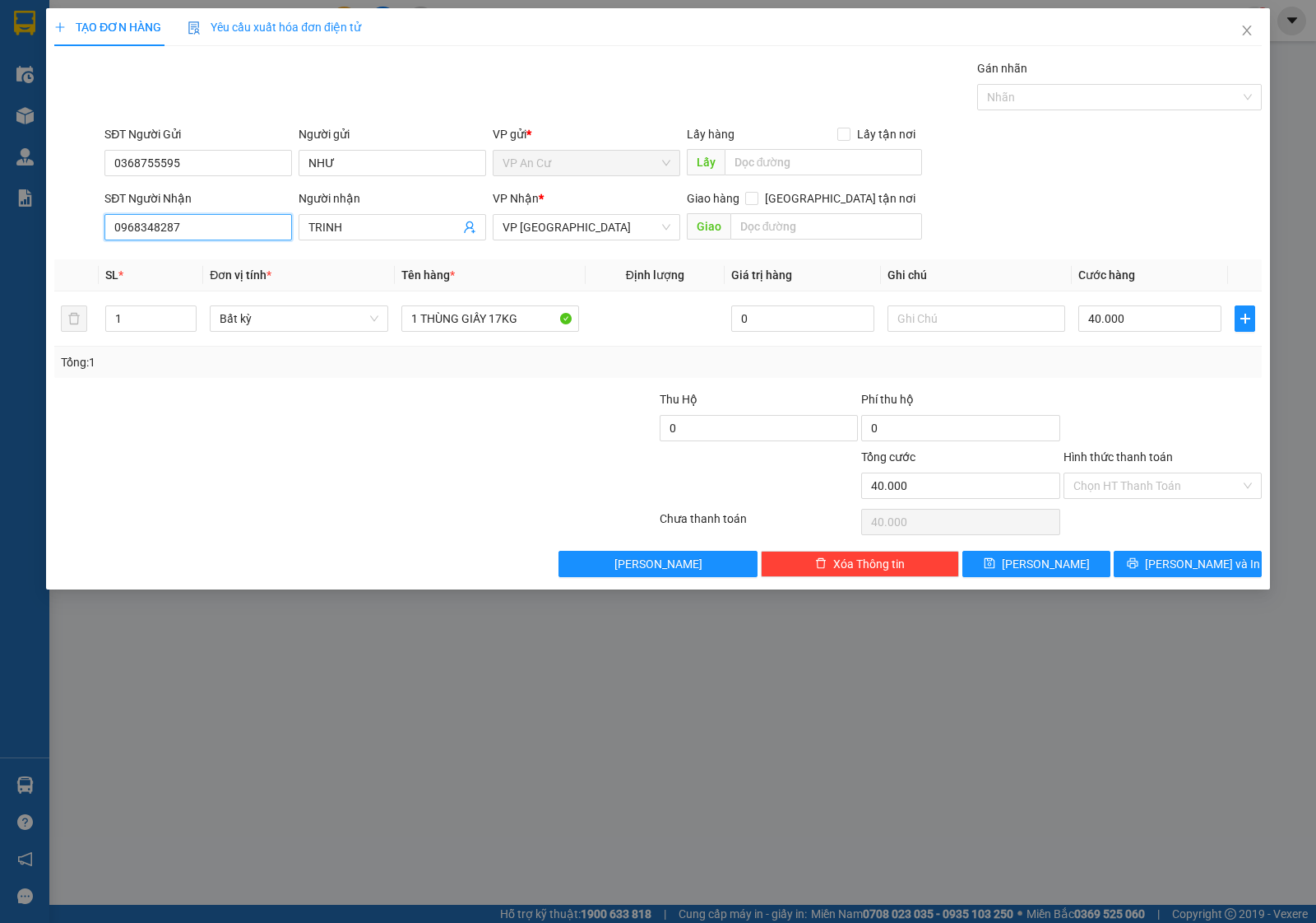
click at [157, 224] on input "0968348287" at bounding box center [198, 227] width 187 height 26
click at [186, 228] on input "0968348287" at bounding box center [198, 227] width 187 height 26
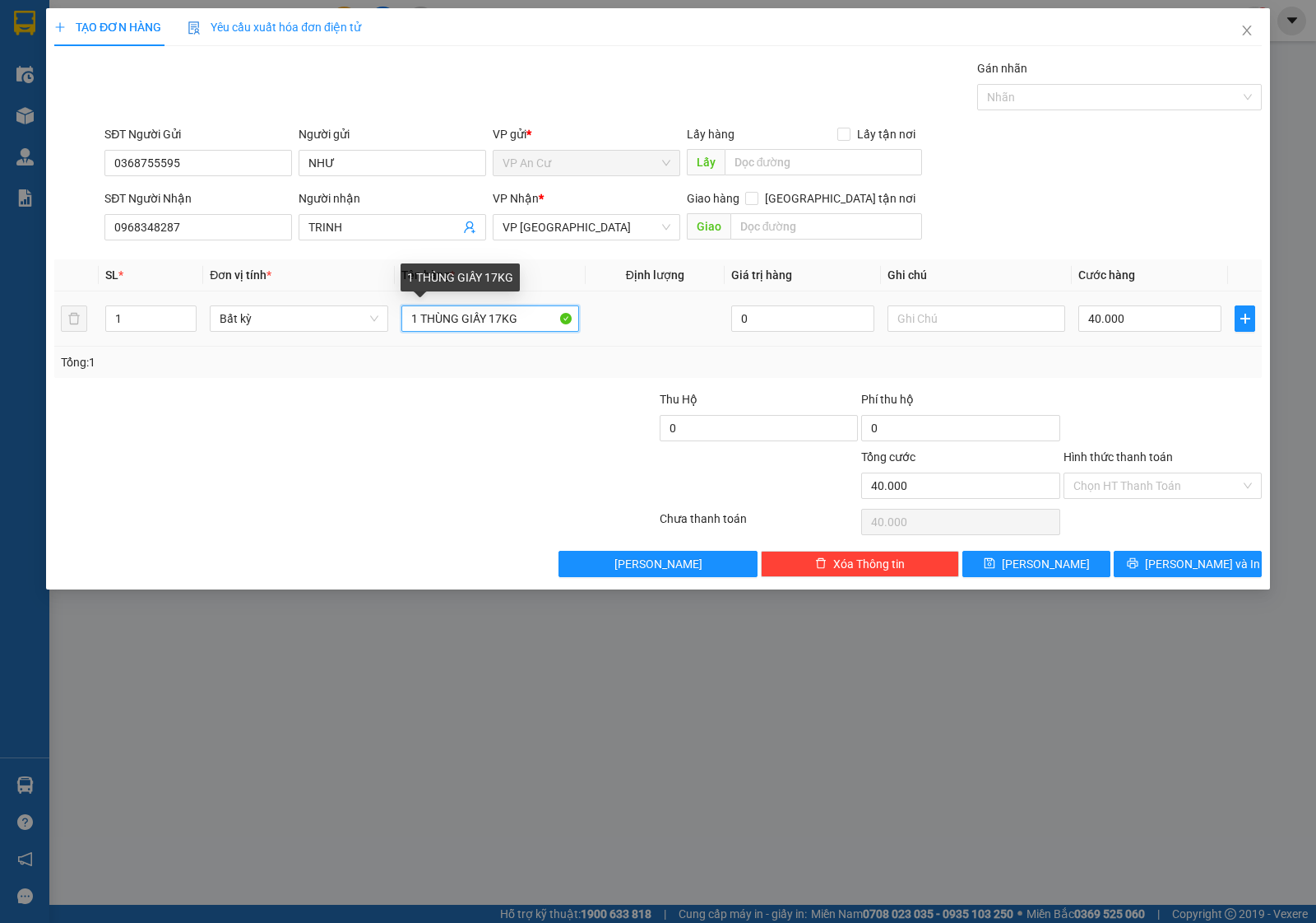
click at [470, 322] on input "1 THÙNG GIẤY 17KG" at bounding box center [491, 318] width 178 height 26
click at [472, 321] on input "1 THÙNG GIẤY 17KG" at bounding box center [491, 318] width 178 height 26
type input "1 BỊCH ĐEN TRÁI MÍT NHỎ KV"
click at [1133, 314] on input "40.000" at bounding box center [1150, 318] width 143 height 26
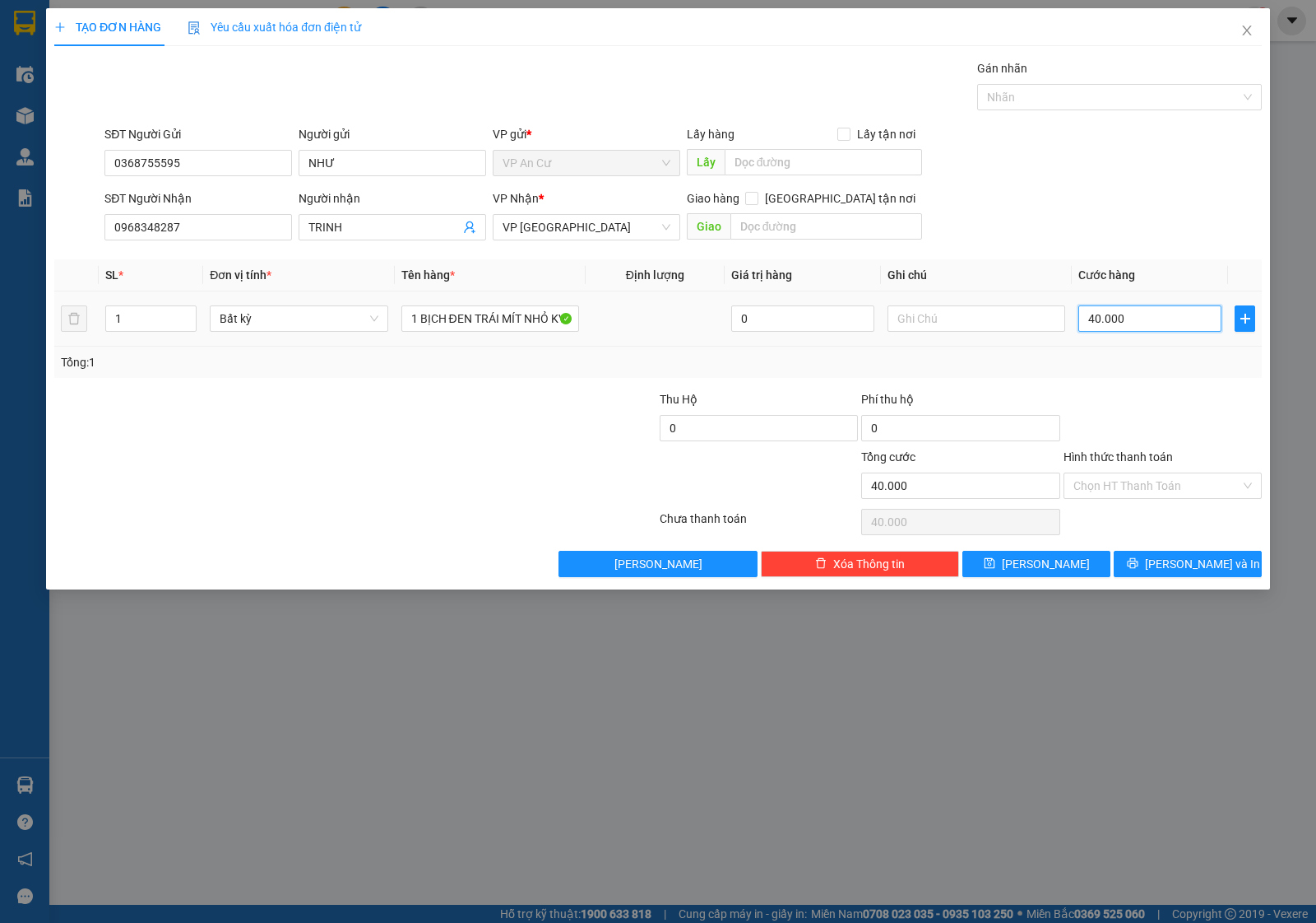
type input "0"
type input "2"
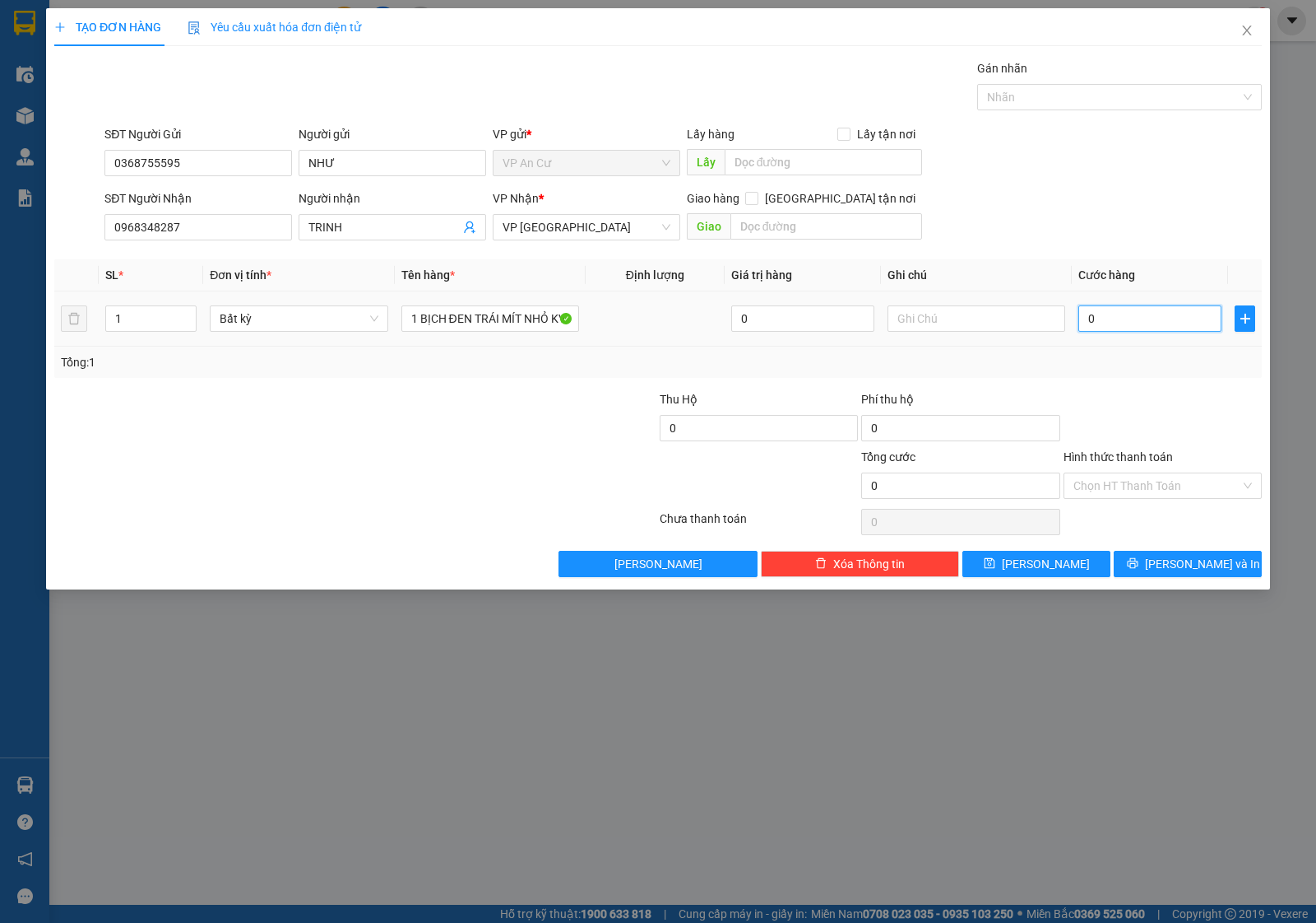
type input "02"
type input "20"
type input "020"
type input "20.000"
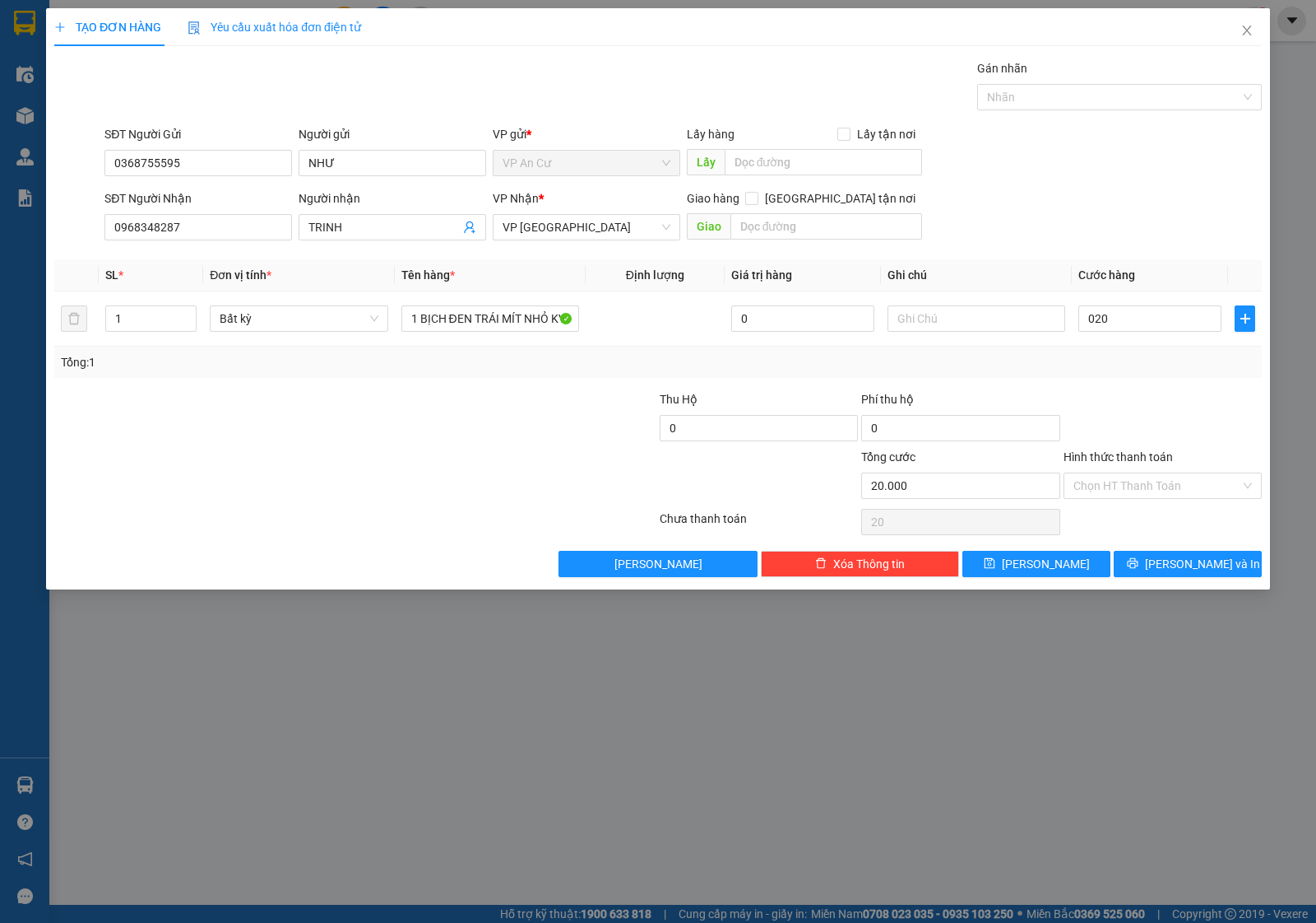
type input "20.000"
click at [1124, 372] on div "Tổng: 1" at bounding box center [658, 362] width 1208 height 31
click at [801, 223] on input "text" at bounding box center [826, 226] width 192 height 26
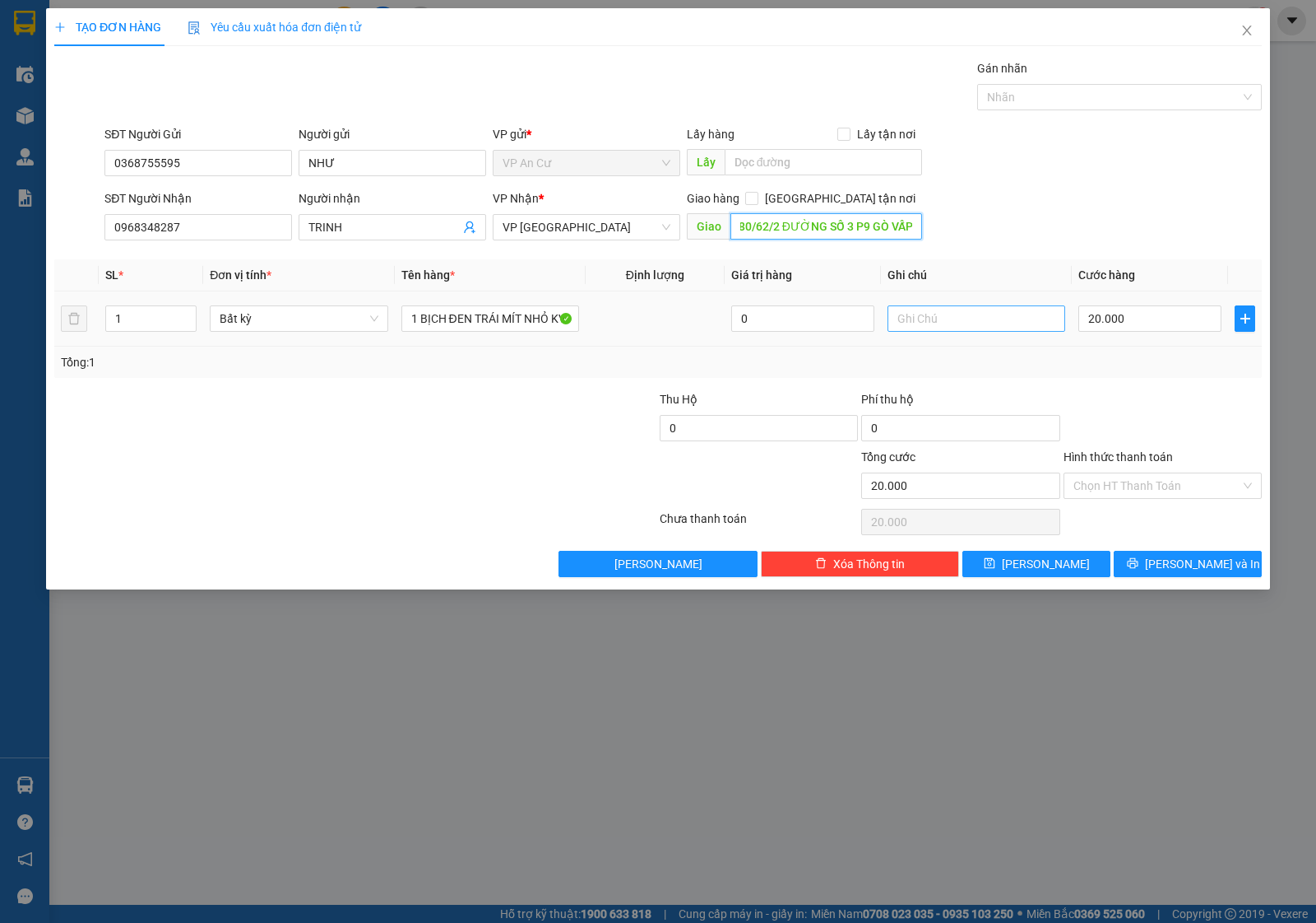
type input "80/62/2 ĐƯỜNG SỐ 3 P9 GÒ VẤP"
click at [918, 326] on input "text" at bounding box center [977, 318] width 178 height 26
type input "CHƯA THU SHIP"
click at [1243, 375] on div "Tổng: 1" at bounding box center [658, 362] width 1208 height 31
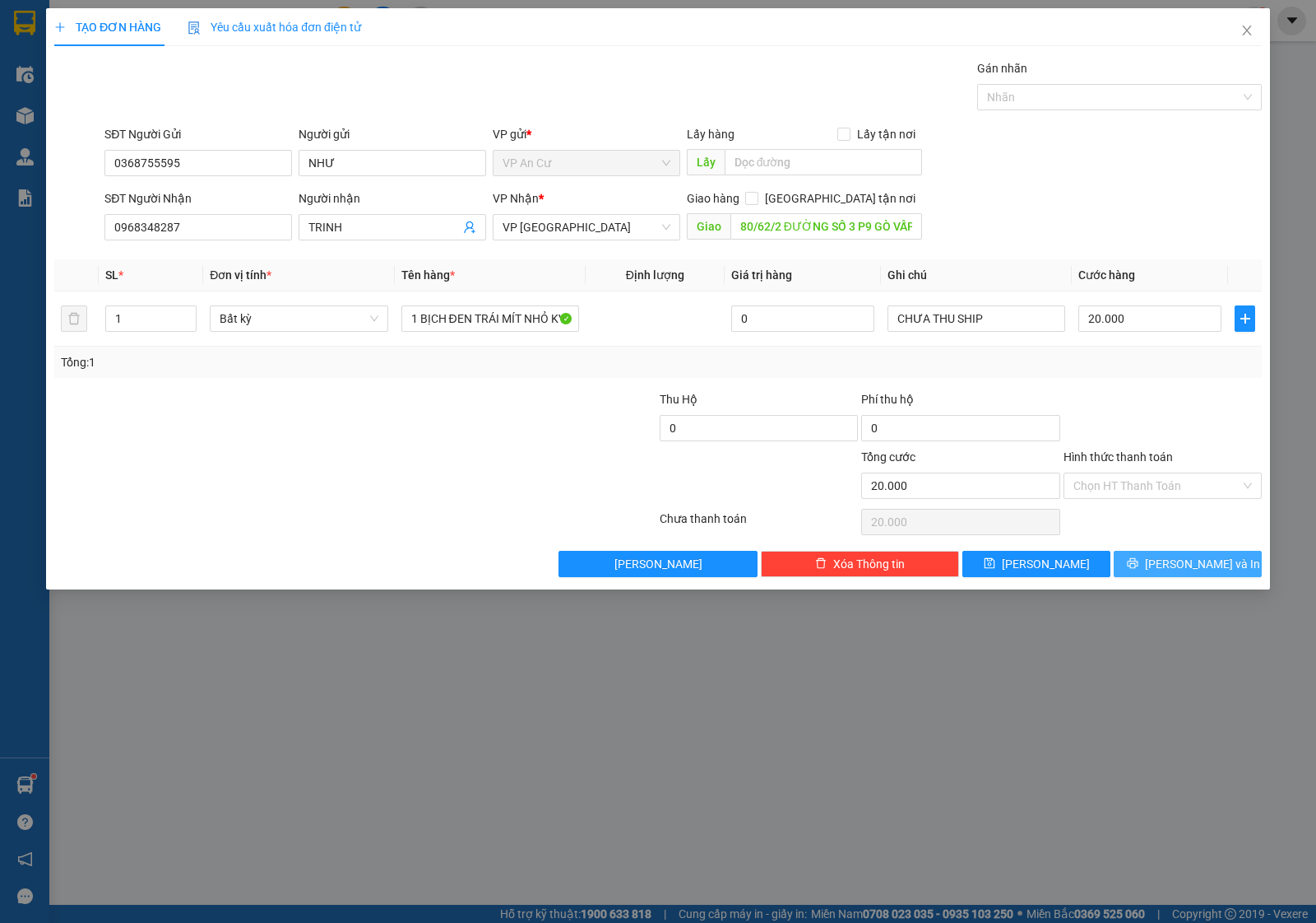
click at [1139, 567] on icon "printer" at bounding box center [1133, 563] width 12 height 12
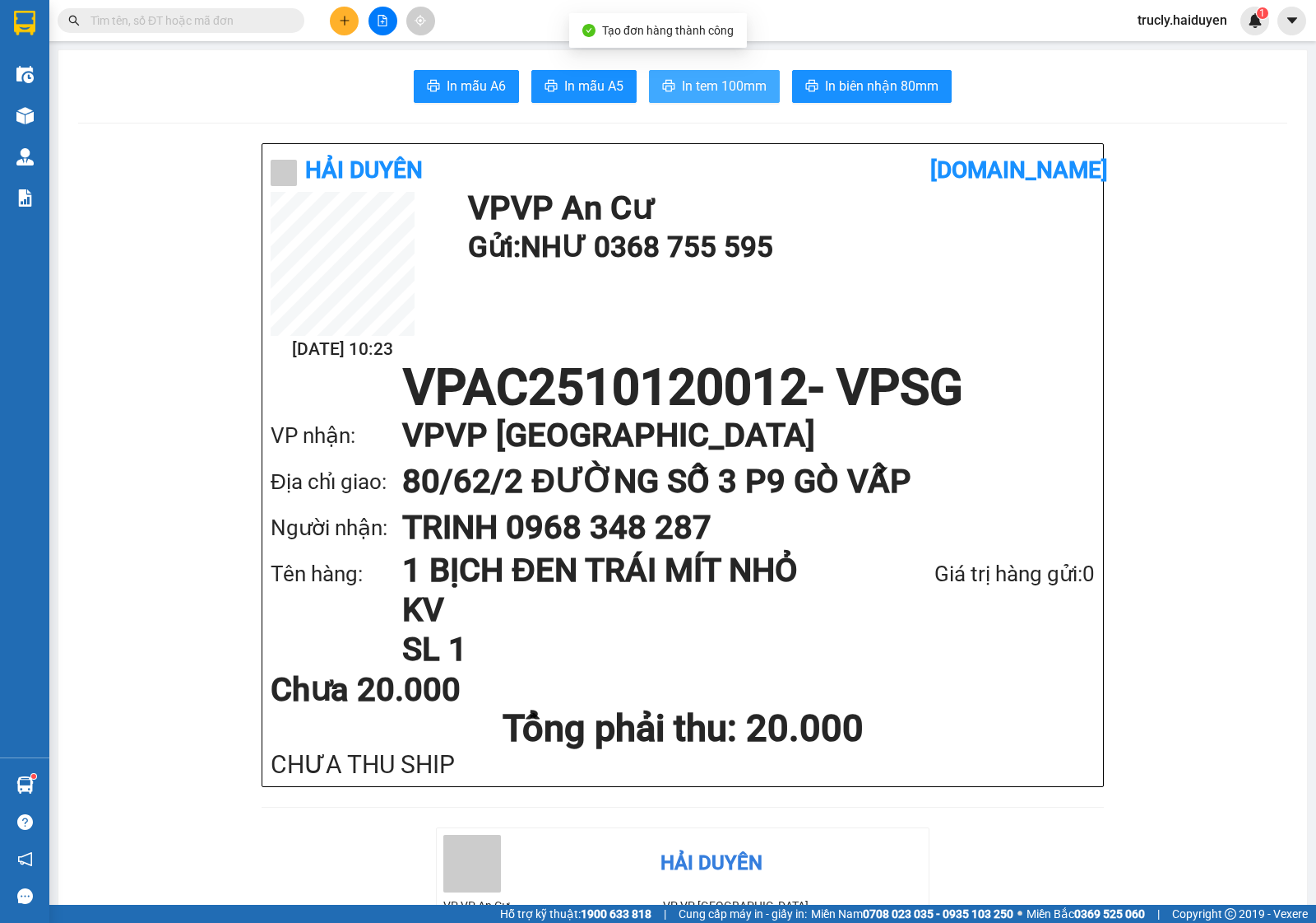
click at [688, 89] on span "In tem 100mm" at bounding box center [724, 86] width 85 height 21
click at [341, 23] on icon "plus" at bounding box center [345, 21] width 12 height 12
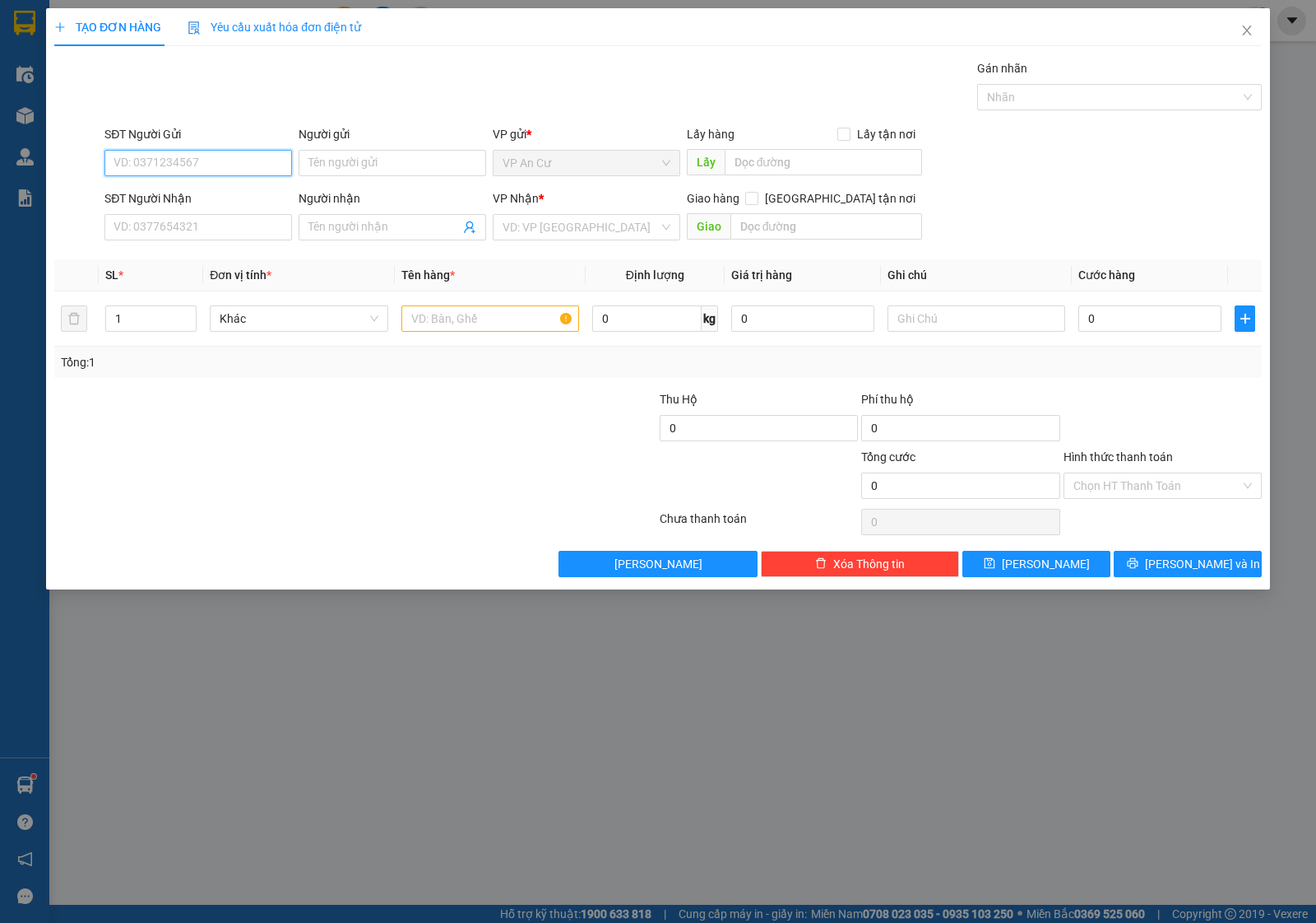
click at [181, 150] on input "SĐT Người Gửi" at bounding box center [198, 163] width 187 height 26
click at [184, 195] on div "0386139777 - DIỆU" at bounding box center [199, 196] width 168 height 18
type input "0386139777"
type input "DIỆU"
type input "0938567755"
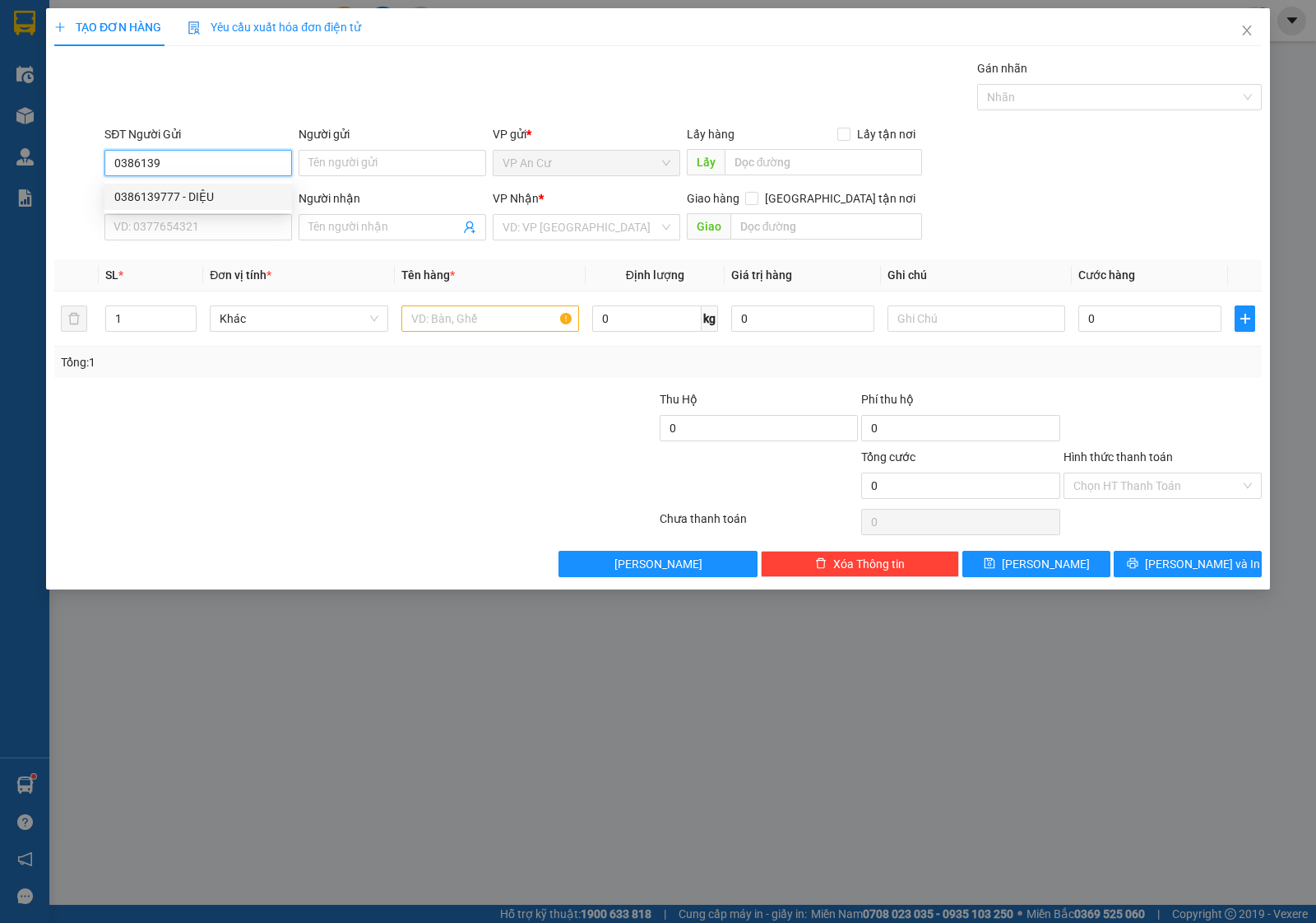
type input "VĨNH"
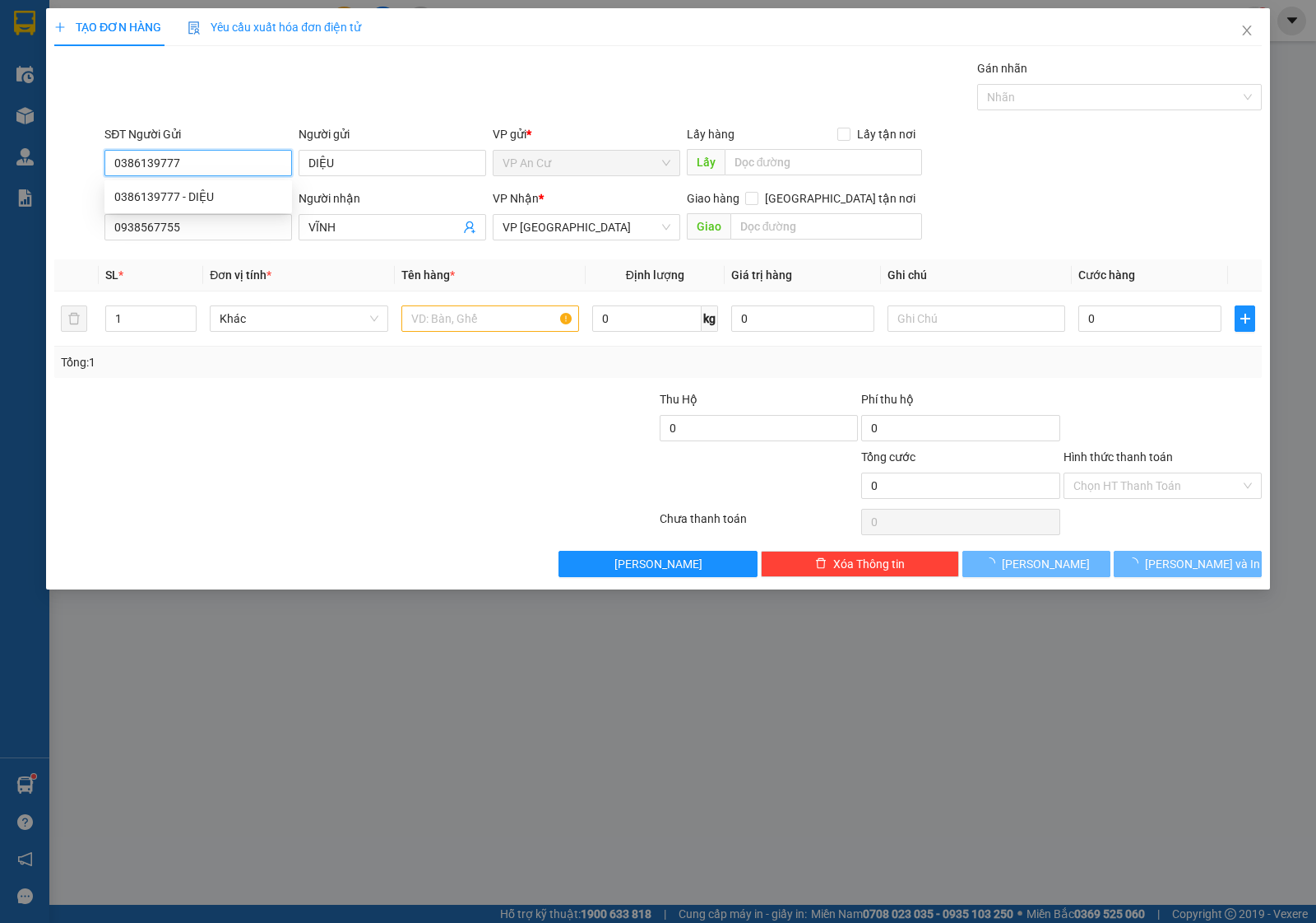
type input "20.000"
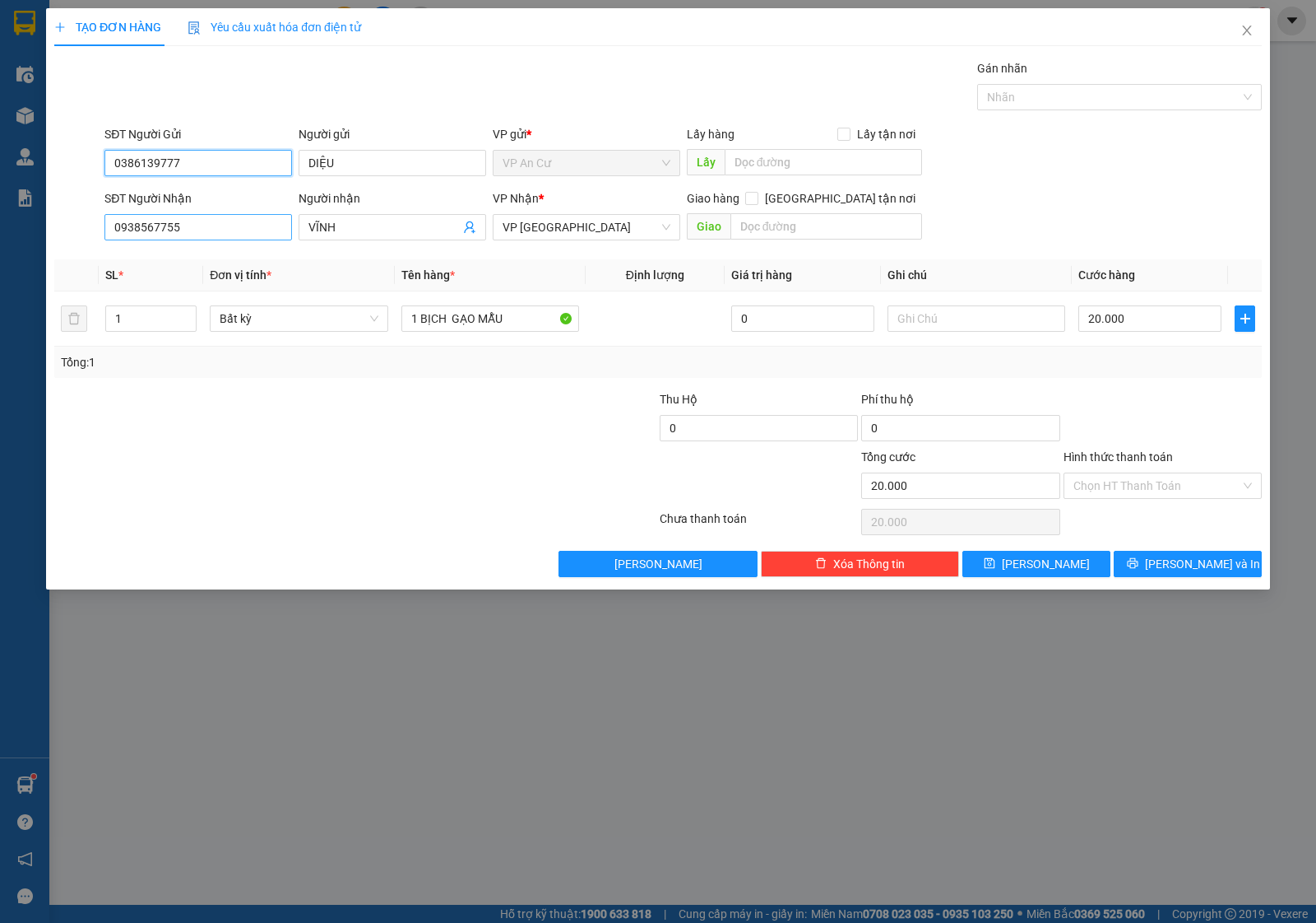
type input "0386139777"
click at [186, 233] on input "0938567755" at bounding box center [198, 227] width 187 height 26
click at [146, 222] on input "0901" at bounding box center [198, 227] width 187 height 26
type input "090155682"
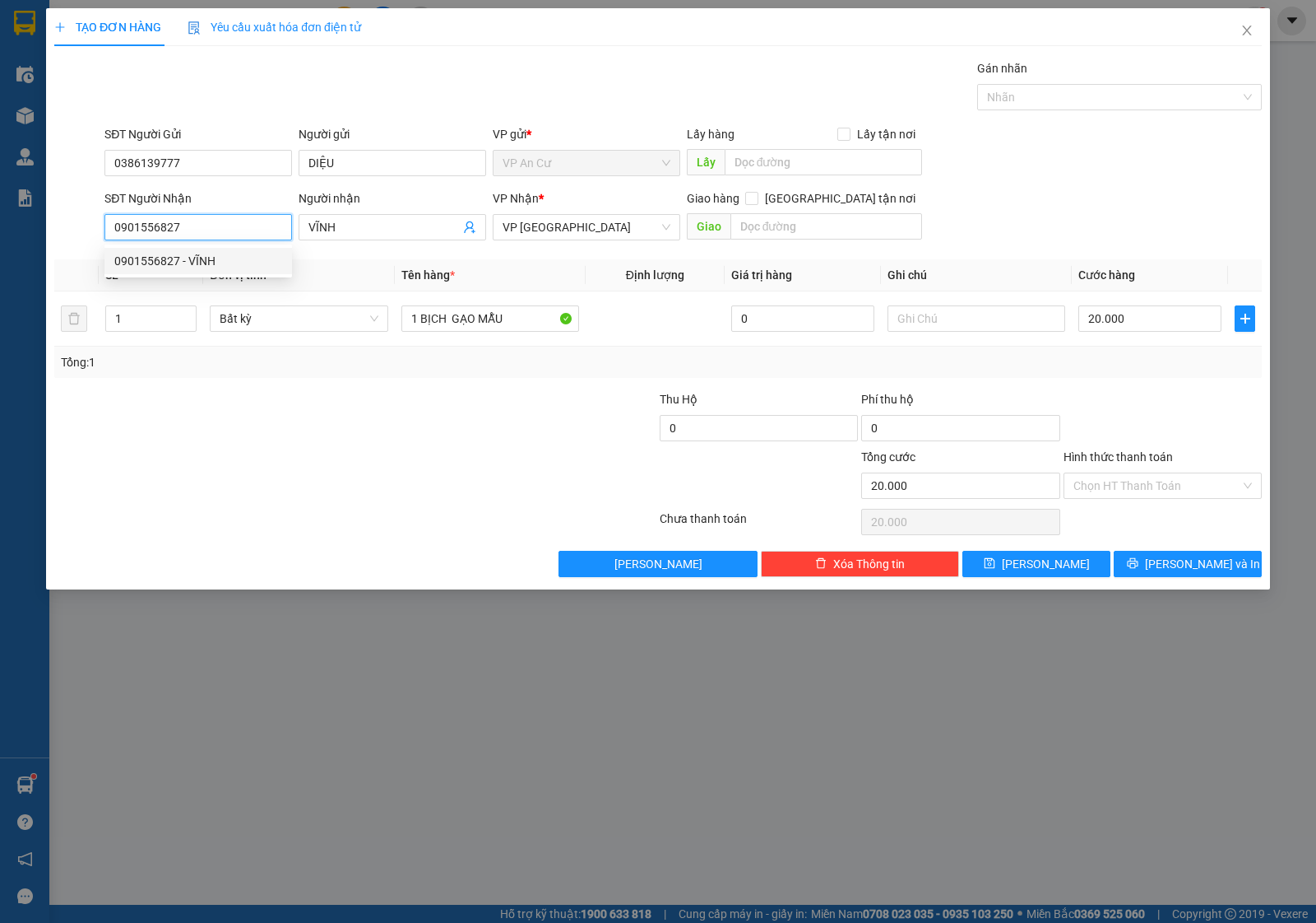
click at [162, 261] on div "0901556827 - VĨNH" at bounding box center [199, 261] width 168 height 18
drag, startPoint x: 491, startPoint y: 486, endPoint x: 486, endPoint y: 505, distance: 19.6
click at [491, 495] on div at bounding box center [557, 477] width 201 height 58
click at [1194, 568] on span "[PERSON_NAME] và In" at bounding box center [1203, 564] width 115 height 18
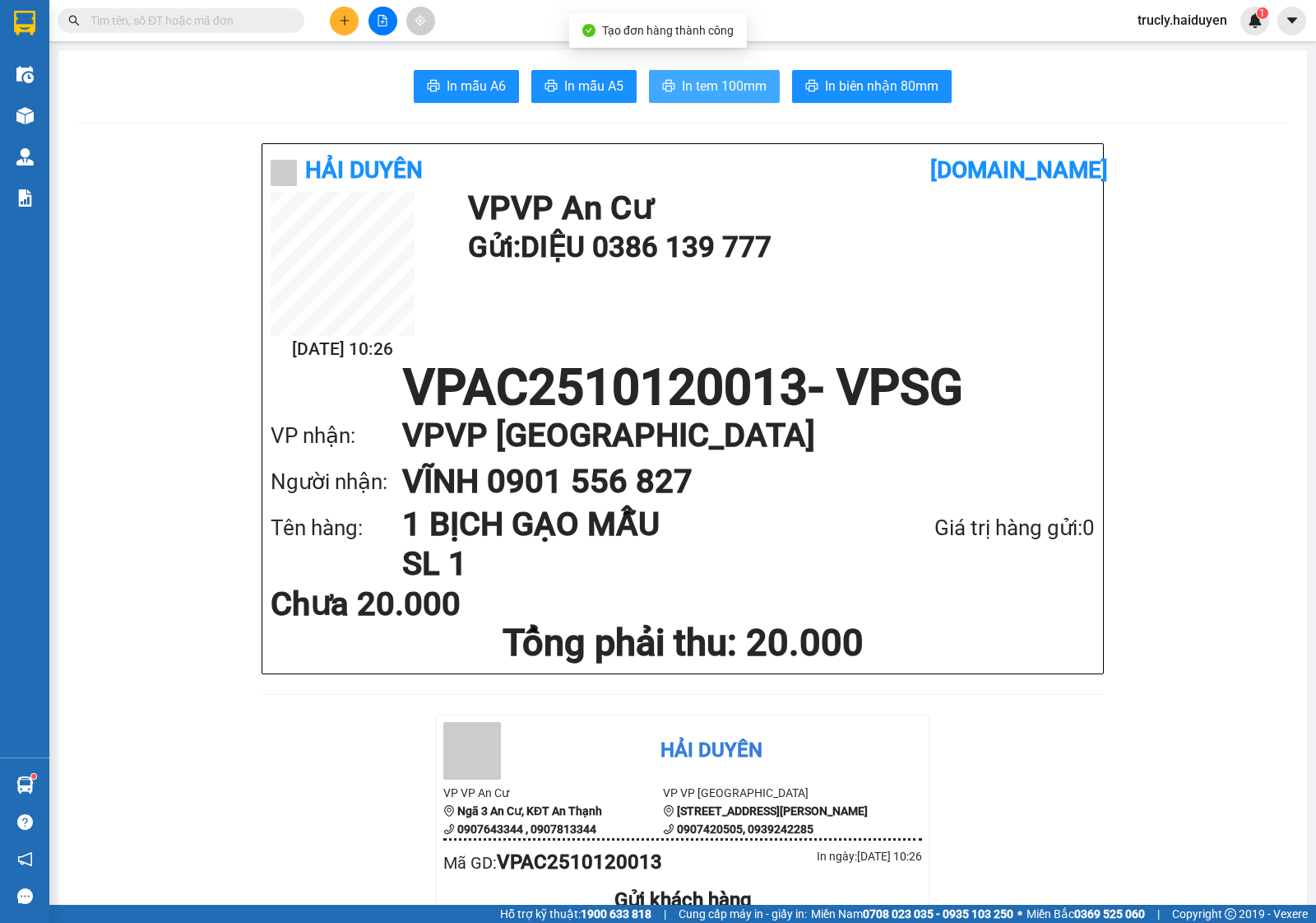
click at [666, 81] on icon "printer" at bounding box center [669, 86] width 13 height 13
click at [355, 14] on button at bounding box center [344, 21] width 29 height 29
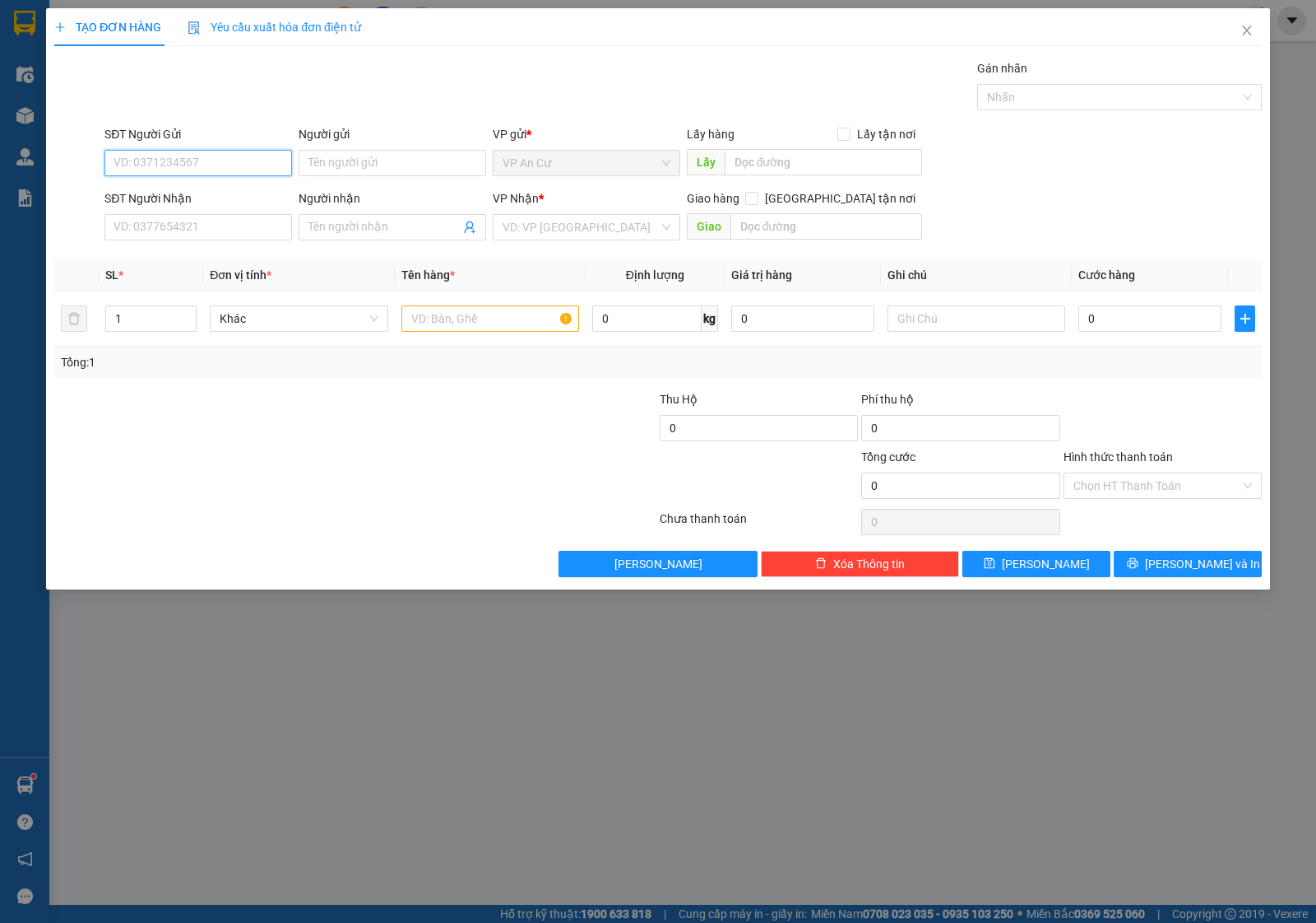
click at [182, 163] on input "SĐT Người Gửi" at bounding box center [198, 163] width 187 height 26
click at [183, 197] on div "0986654298 - HẠNH" at bounding box center [199, 196] width 168 height 18
type input "0986654298"
type input "HẠNH"
type input "0866897752"
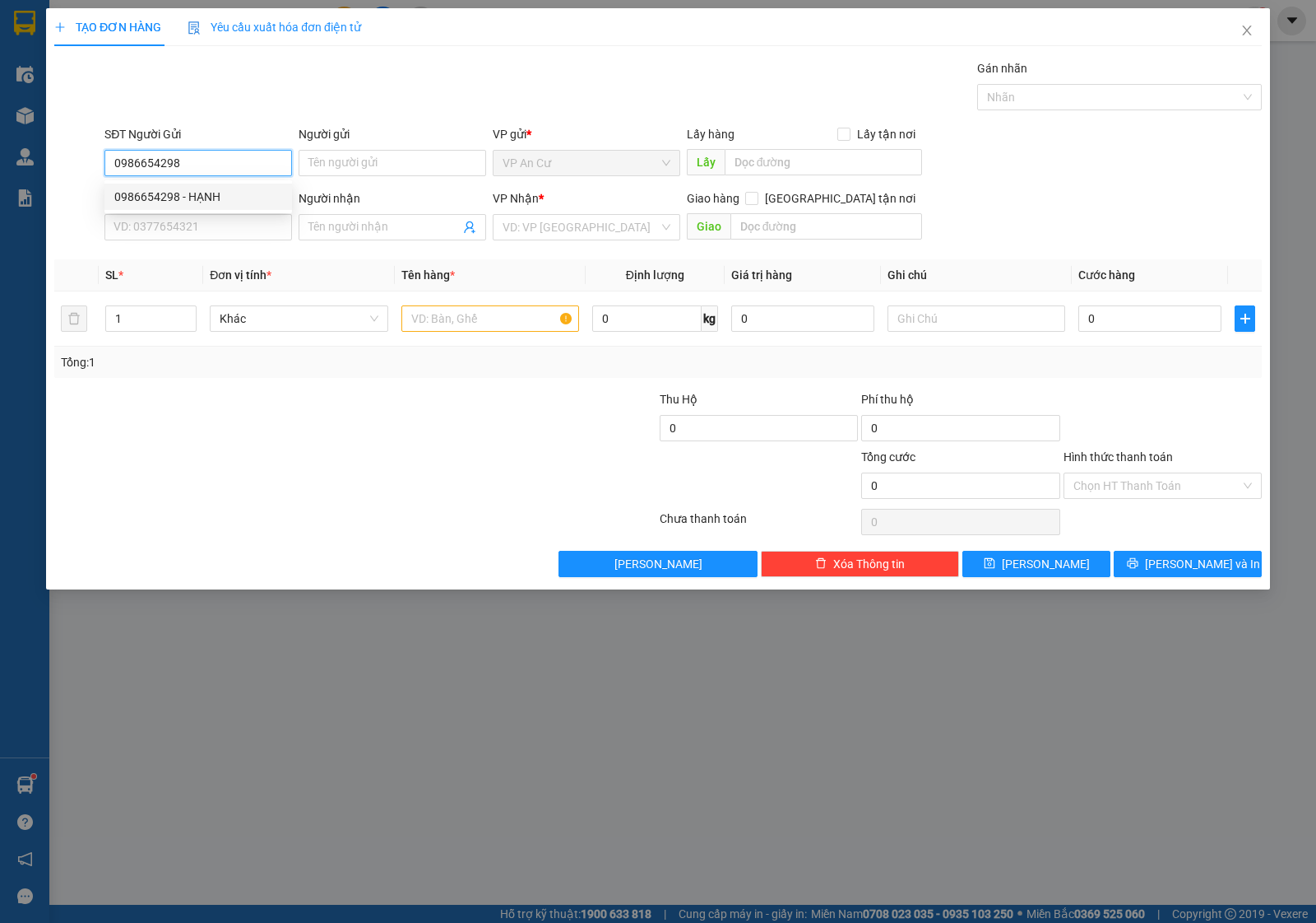
type input "ĐIỆP"
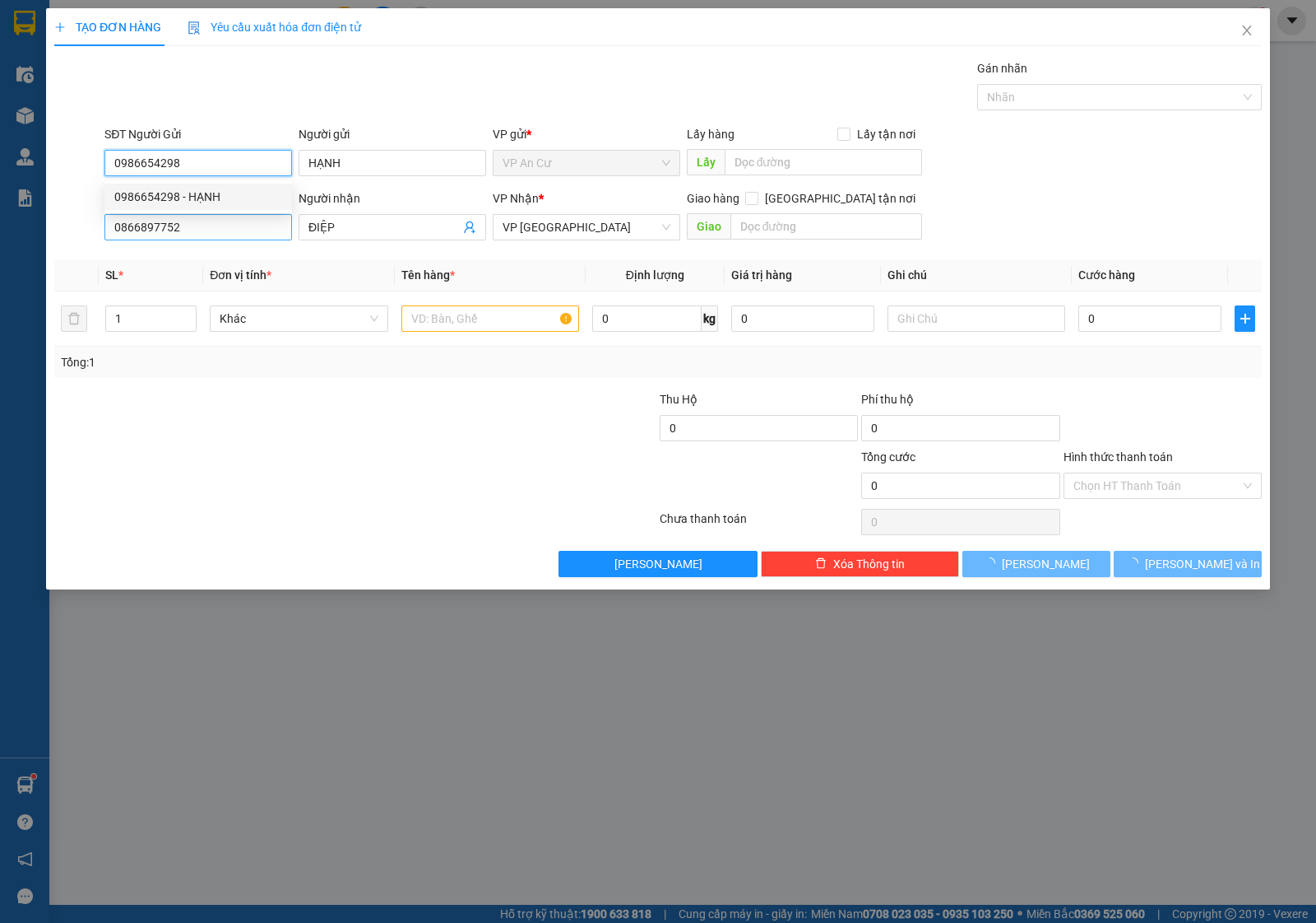
type input "50.000"
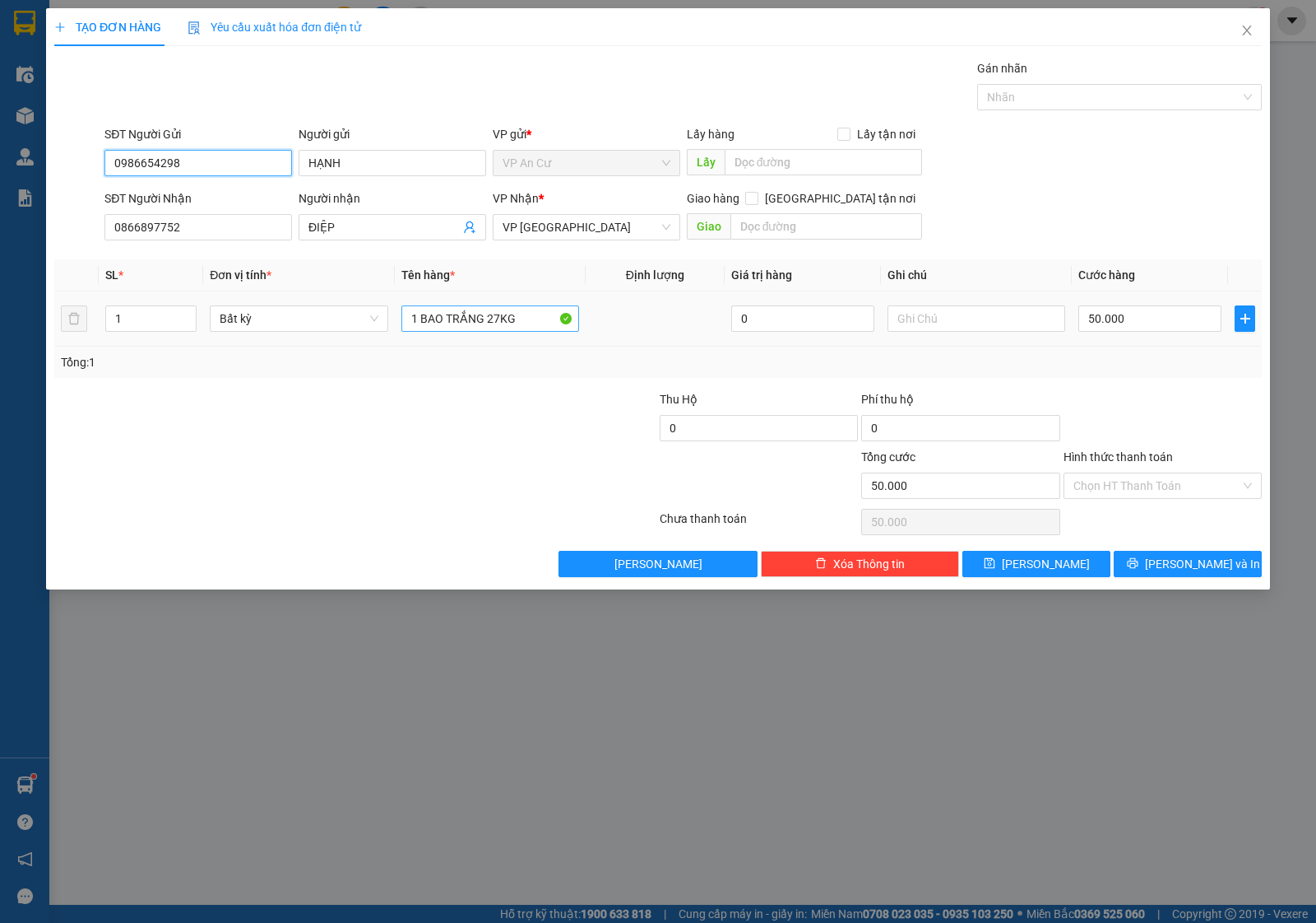
type input "0986654298"
click at [527, 331] on input "1 BAO TRẮNG 27KG" at bounding box center [491, 318] width 178 height 26
click at [416, 323] on input "1 BAO TRẮNG (50KG)" at bounding box center [491, 318] width 178 height 26
click at [482, 322] on input "2 BAO TRẮNG (50KG)" at bounding box center [491, 318] width 178 height 26
type input "2 BAO TRẮNG GẠO (50KG)"
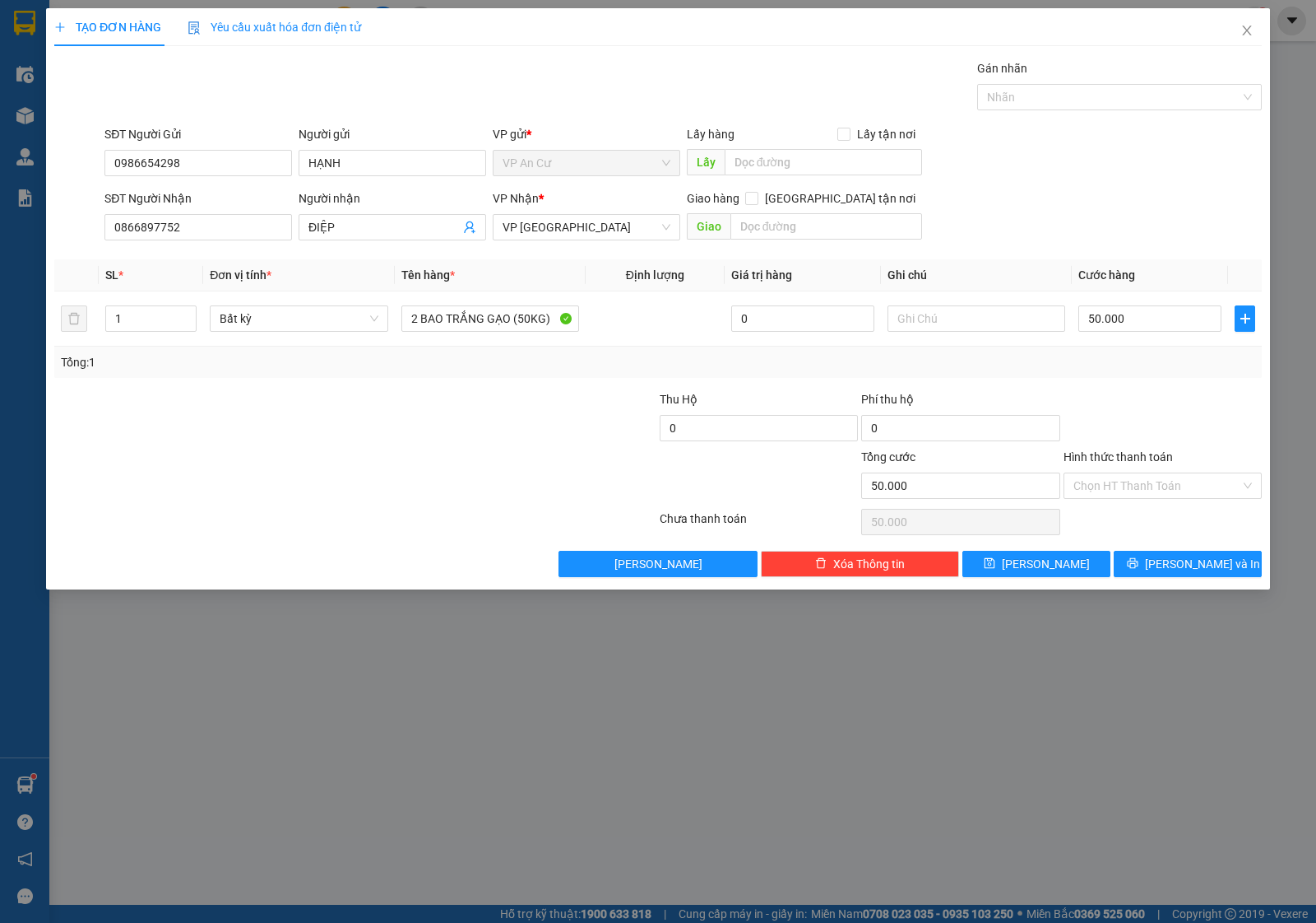
click at [502, 426] on div at bounding box center [557, 419] width 201 height 58
click at [153, 323] on input "1" at bounding box center [151, 318] width 90 height 25
type input "2"
click at [219, 424] on div at bounding box center [255, 419] width 404 height 58
type input "0"
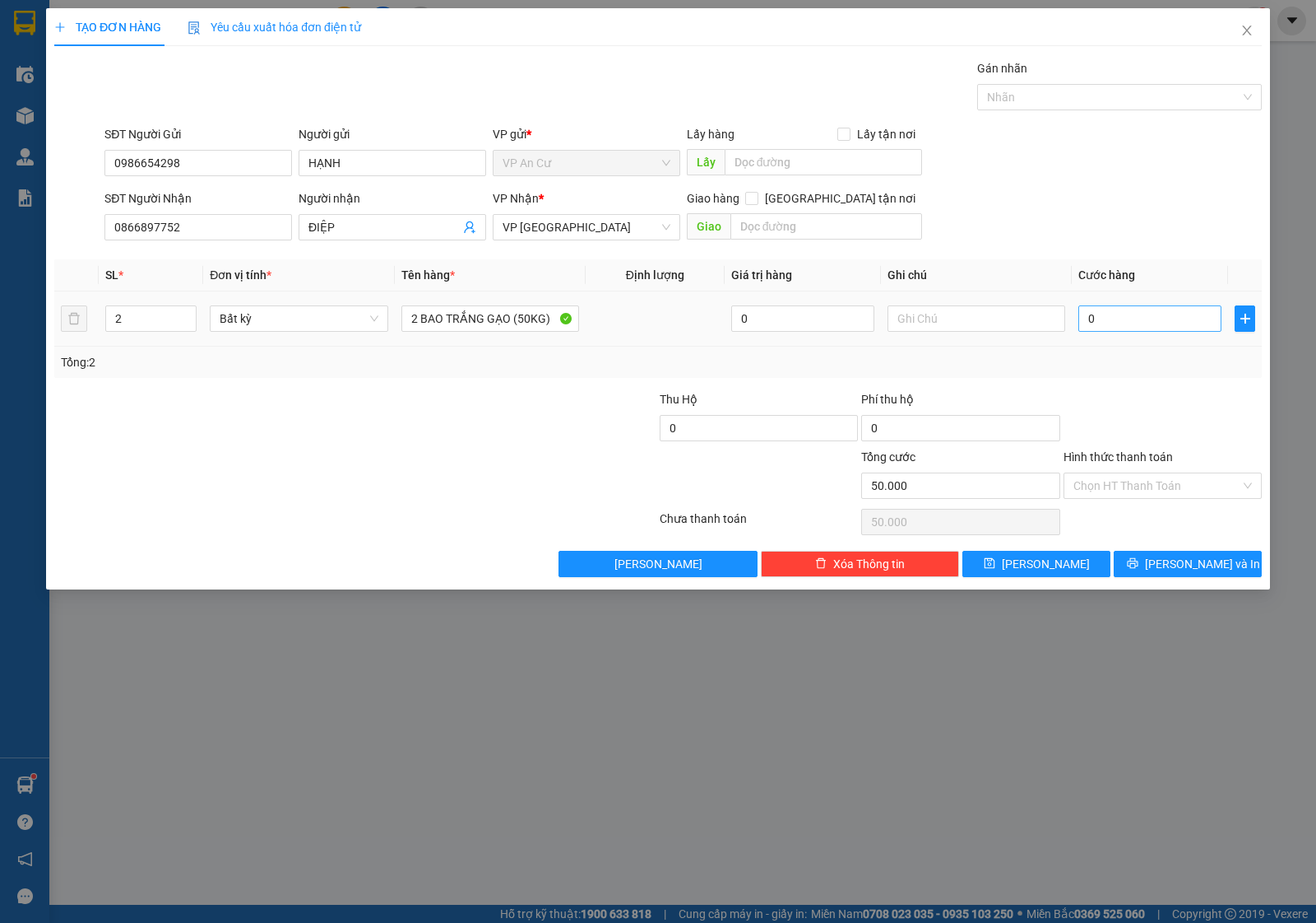
type input "0"
click at [1130, 323] on input "0" at bounding box center [1150, 318] width 143 height 26
type input "0"
type input "1"
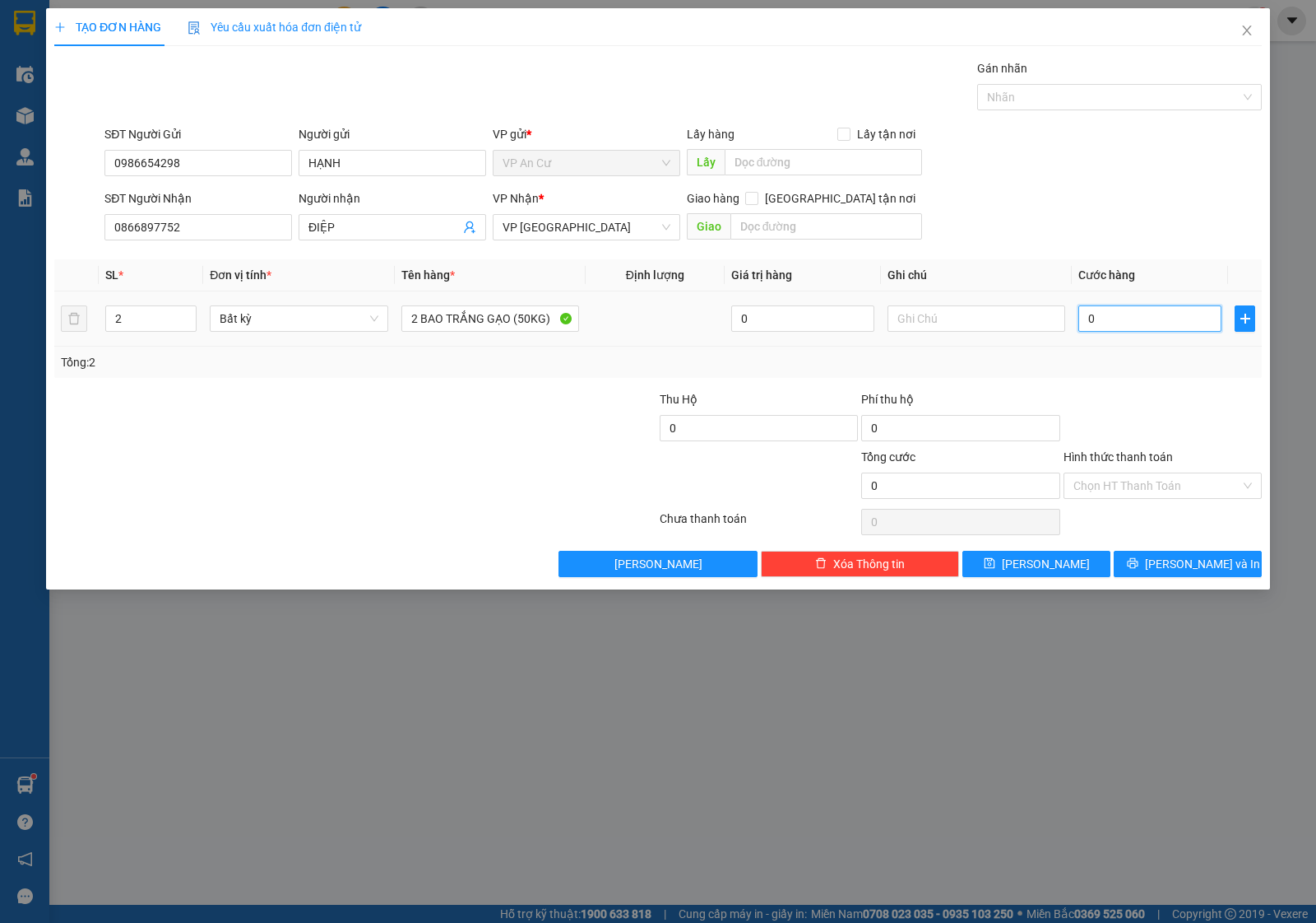
type input "01"
type input "10"
type input "010"
type input "100"
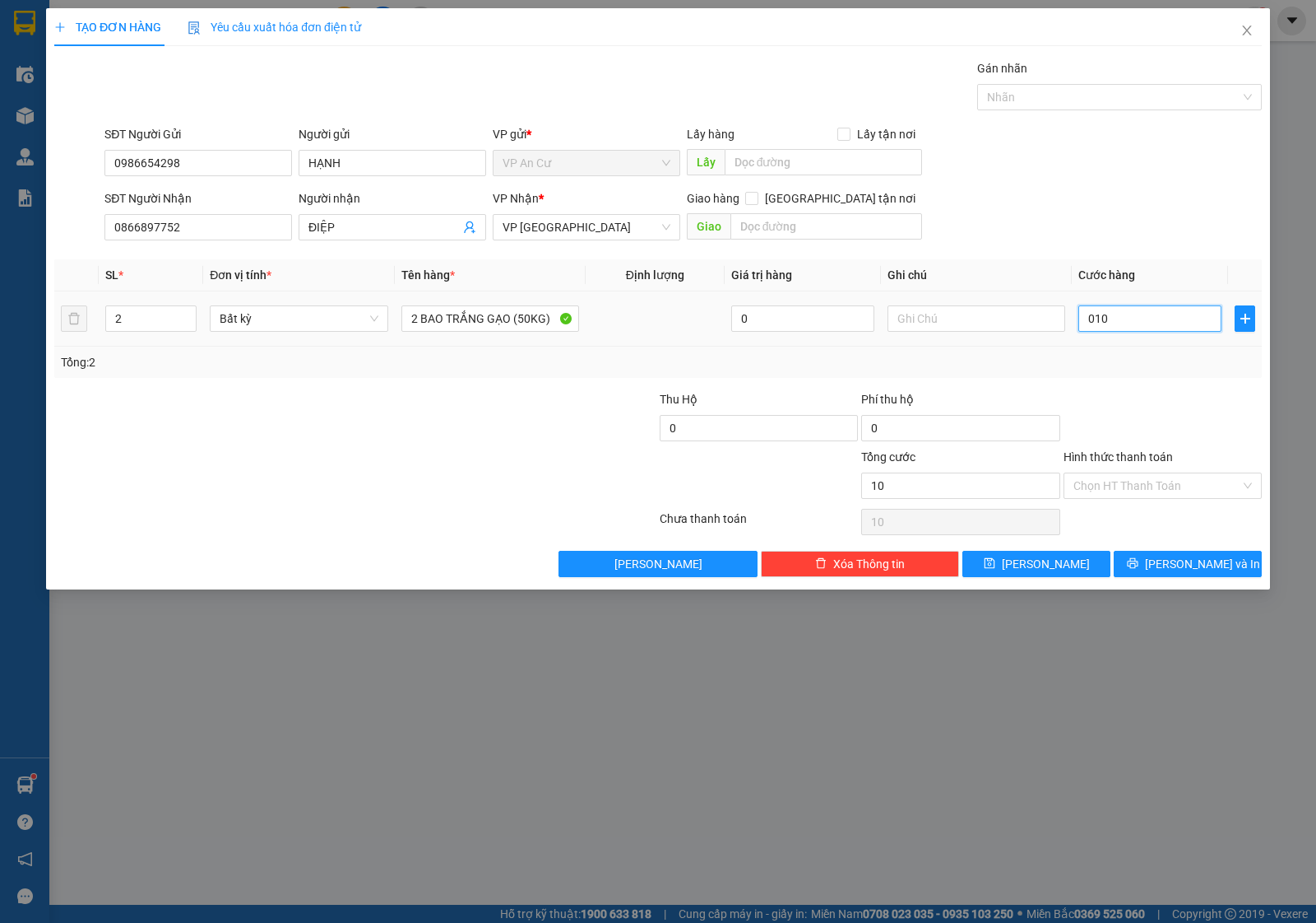
type input "100"
type input "0.100"
click at [1140, 364] on div "Tổng: 2" at bounding box center [658, 362] width 1195 height 18
click at [1154, 486] on input "Hình thức thanh toán" at bounding box center [1157, 486] width 167 height 25
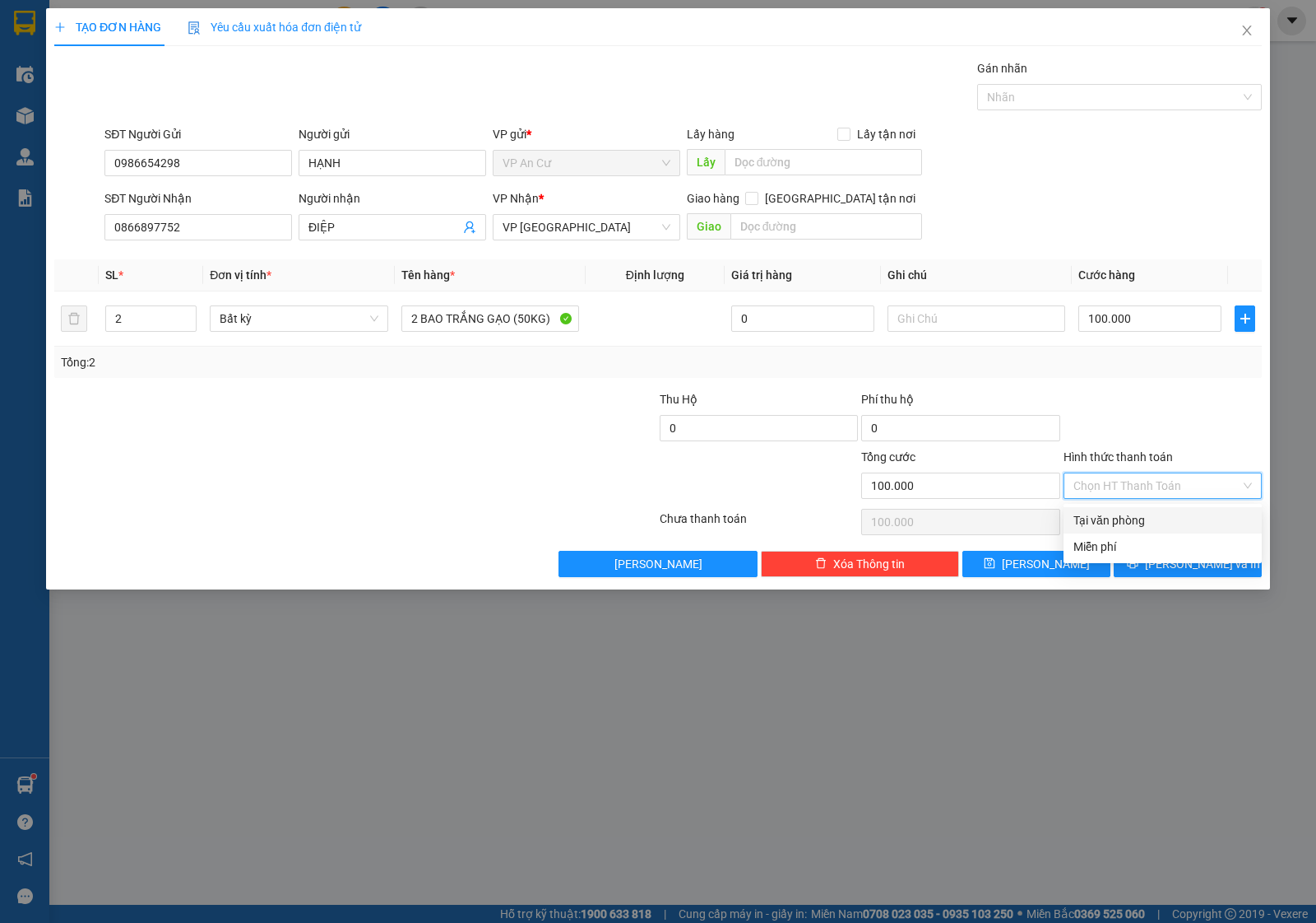
click at [1117, 517] on div "Tại văn phòng" at bounding box center [1163, 520] width 179 height 18
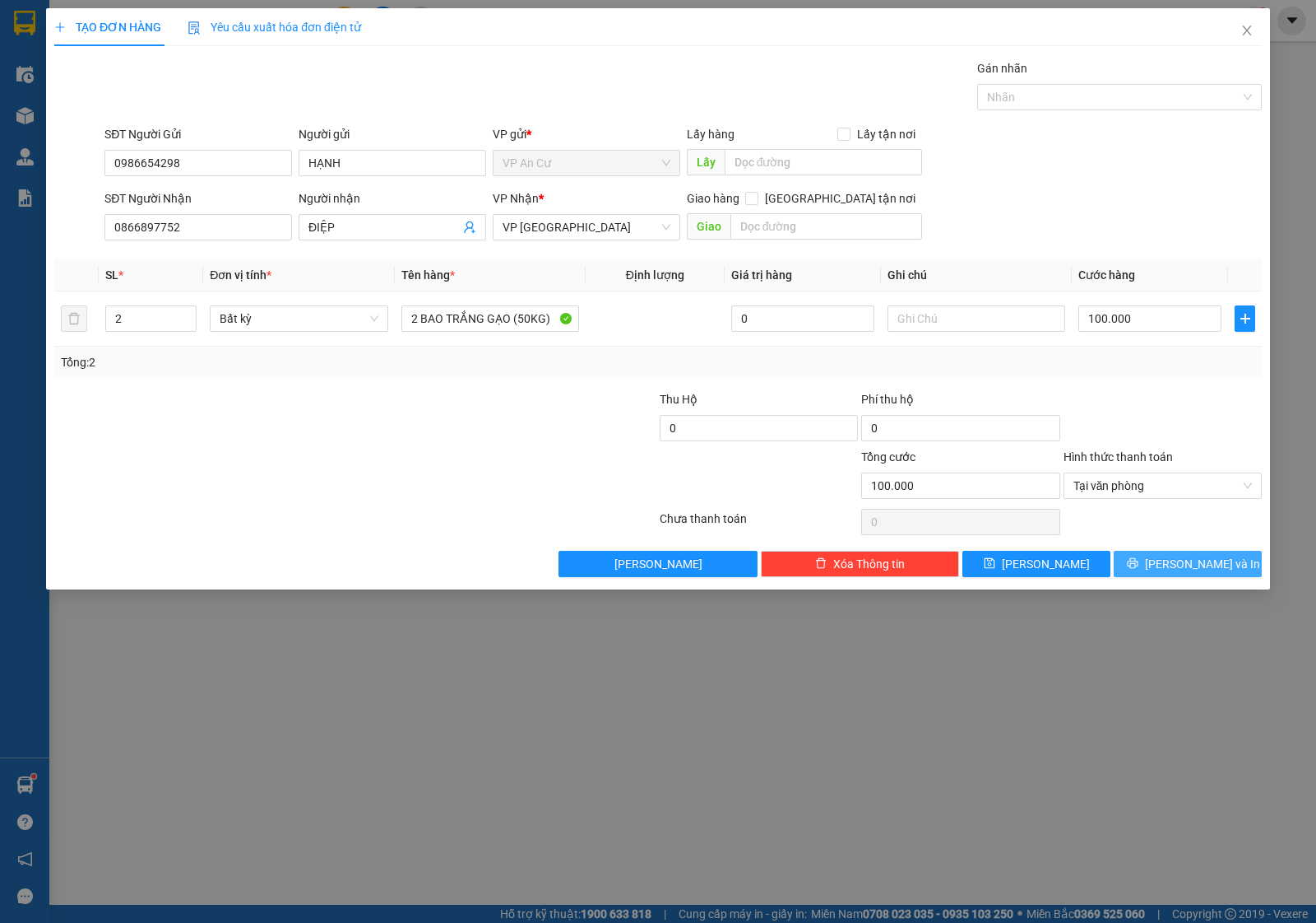
click at [1139, 567] on icon "printer" at bounding box center [1133, 563] width 12 height 12
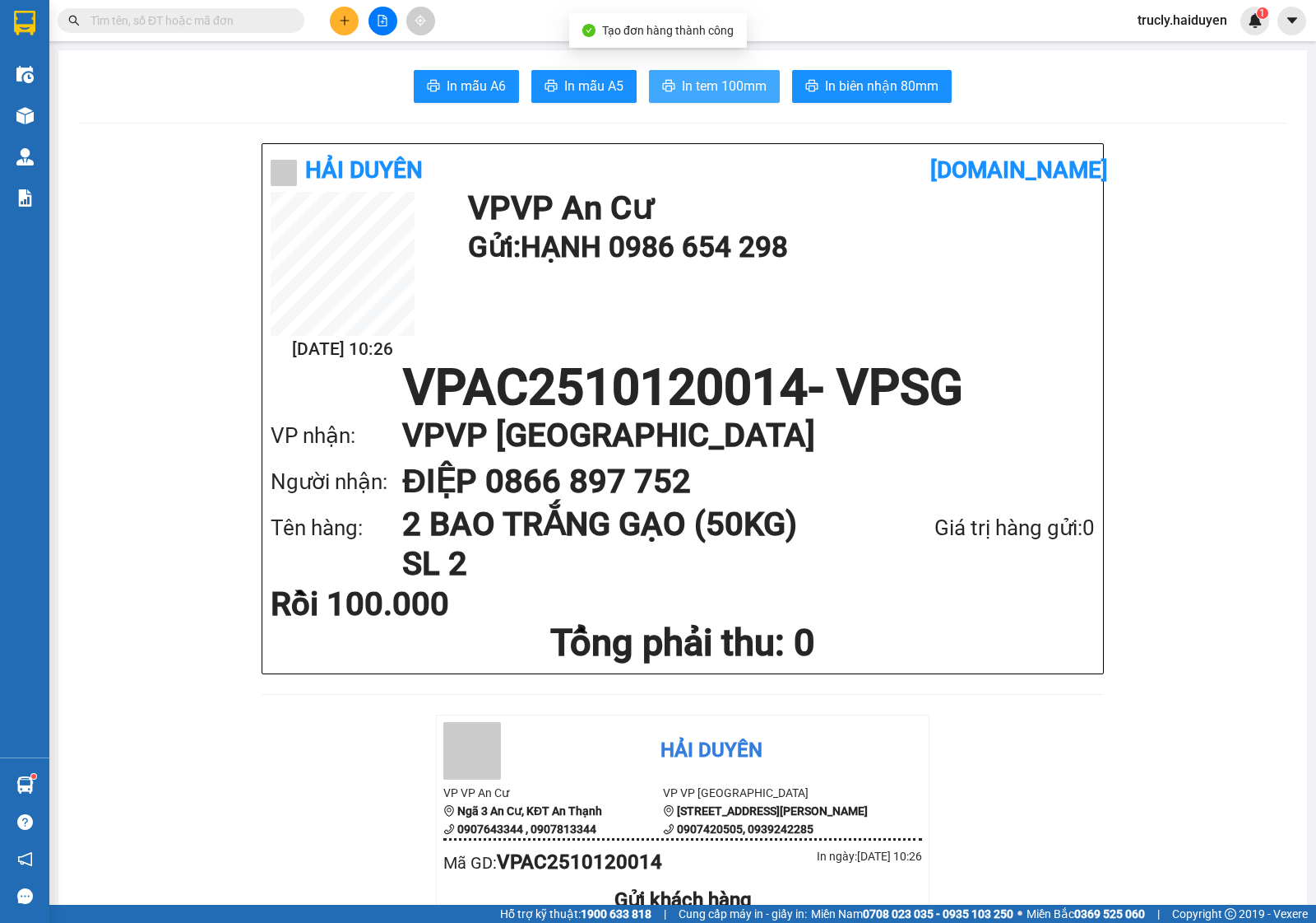
click at [712, 87] on span "In tem 100mm" at bounding box center [724, 86] width 85 height 21
click at [129, 23] on input "text" at bounding box center [187, 21] width 194 height 18
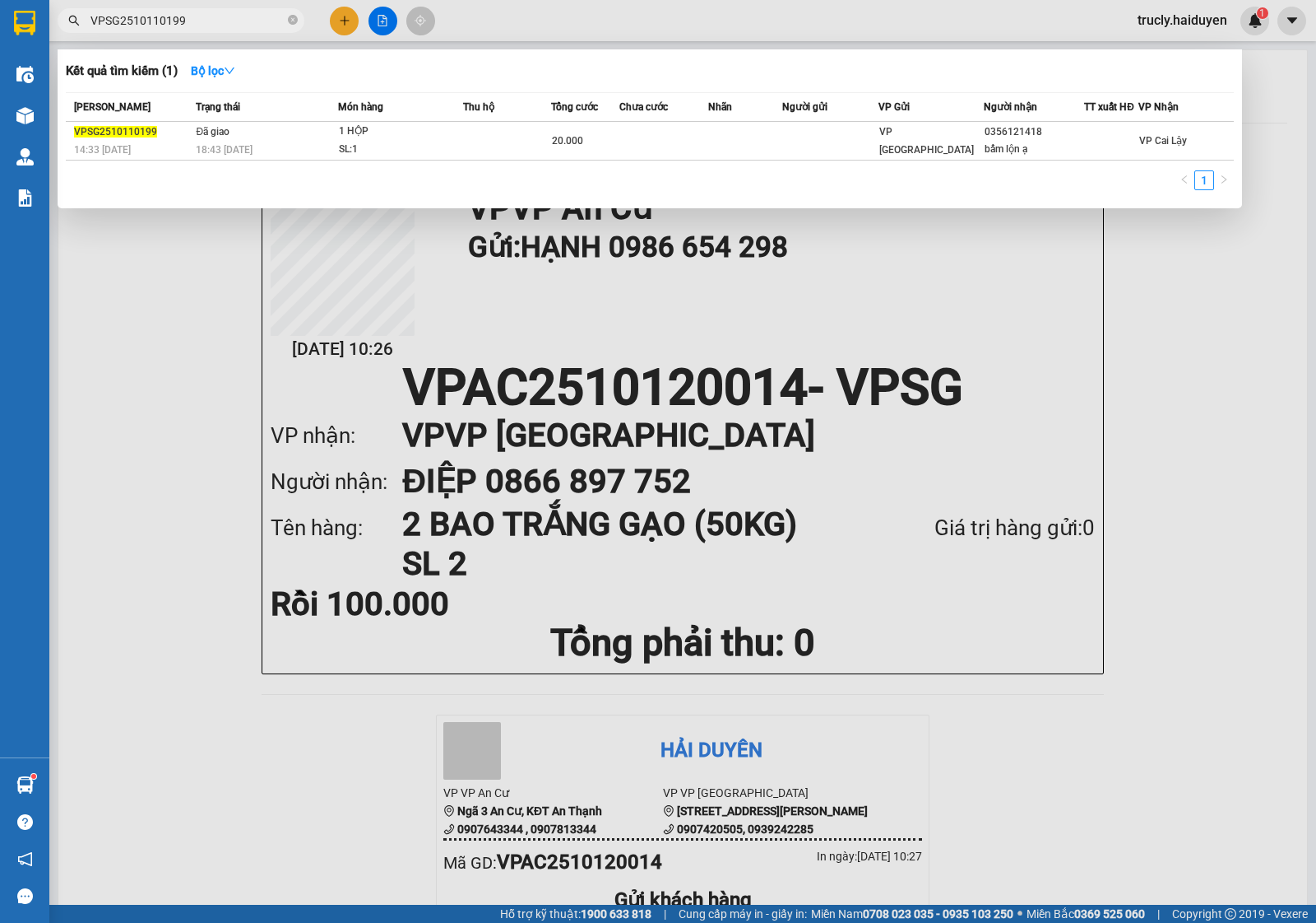
click at [145, 13] on input "VPSG2510110199" at bounding box center [187, 21] width 194 height 18
click at [155, 18] on input "VPSG2510110199" at bounding box center [187, 21] width 194 height 18
click at [195, 23] on input "VPSG2510110199" at bounding box center [187, 21] width 194 height 18
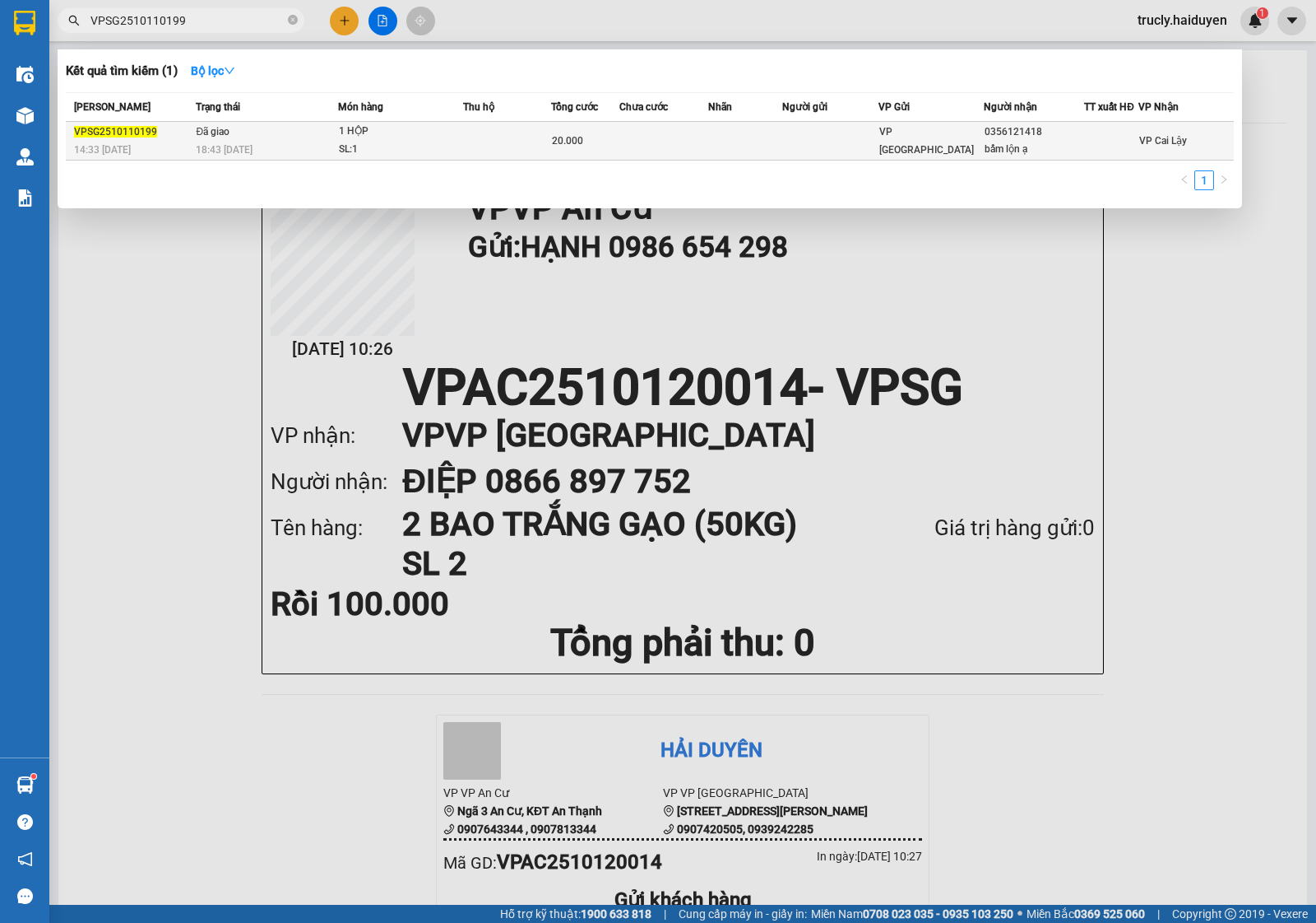
type input "VPSG2510110199"
click at [241, 134] on td "Đã giao 18:43 - 11/10" at bounding box center [265, 141] width 147 height 39
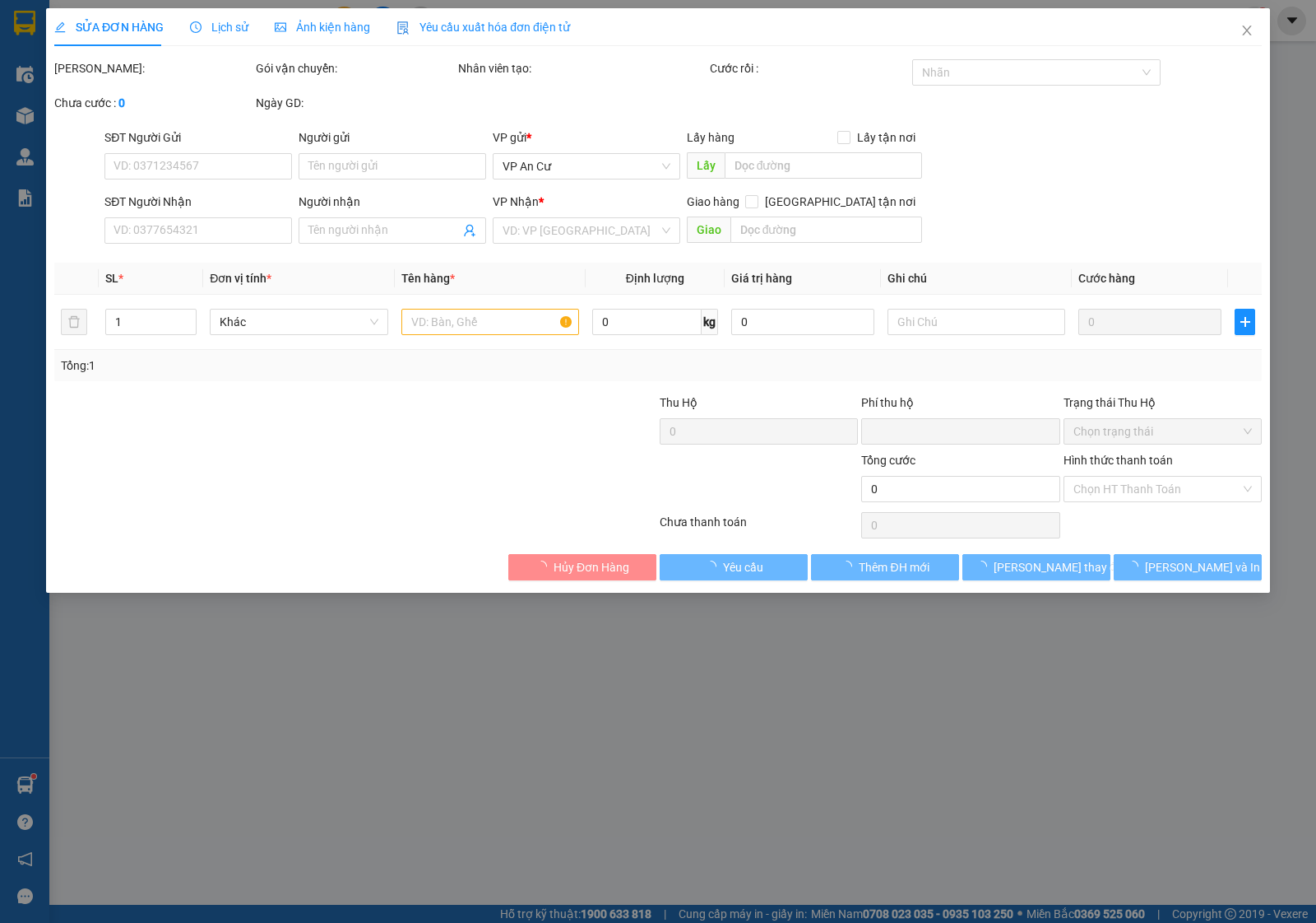
click at [205, 29] on span "Lịch sử" at bounding box center [219, 27] width 59 height 13
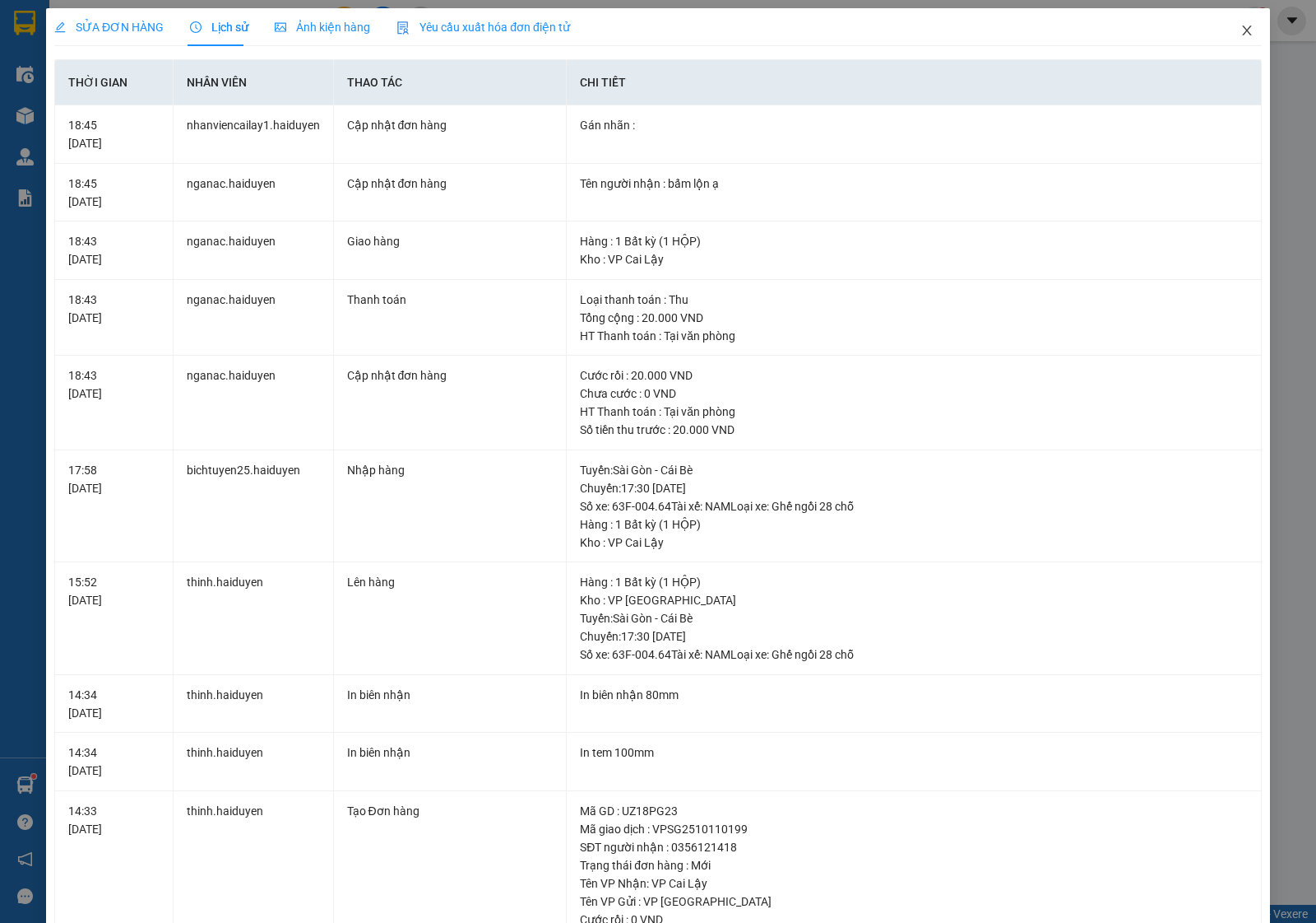
click at [1241, 29] on icon "close" at bounding box center [1248, 31] width 13 height 13
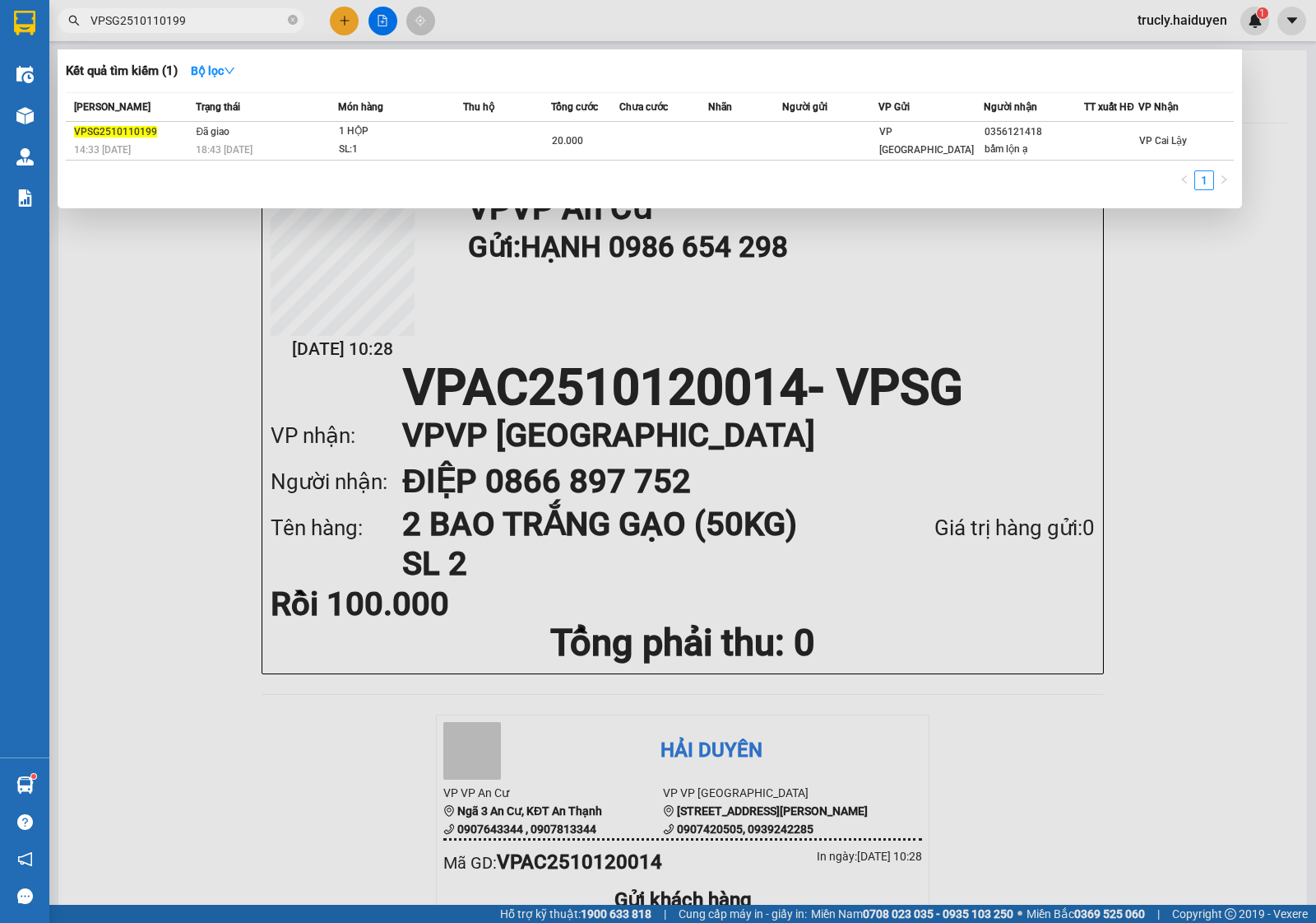
click at [214, 19] on input "VPSG2510110199" at bounding box center [187, 21] width 194 height 18
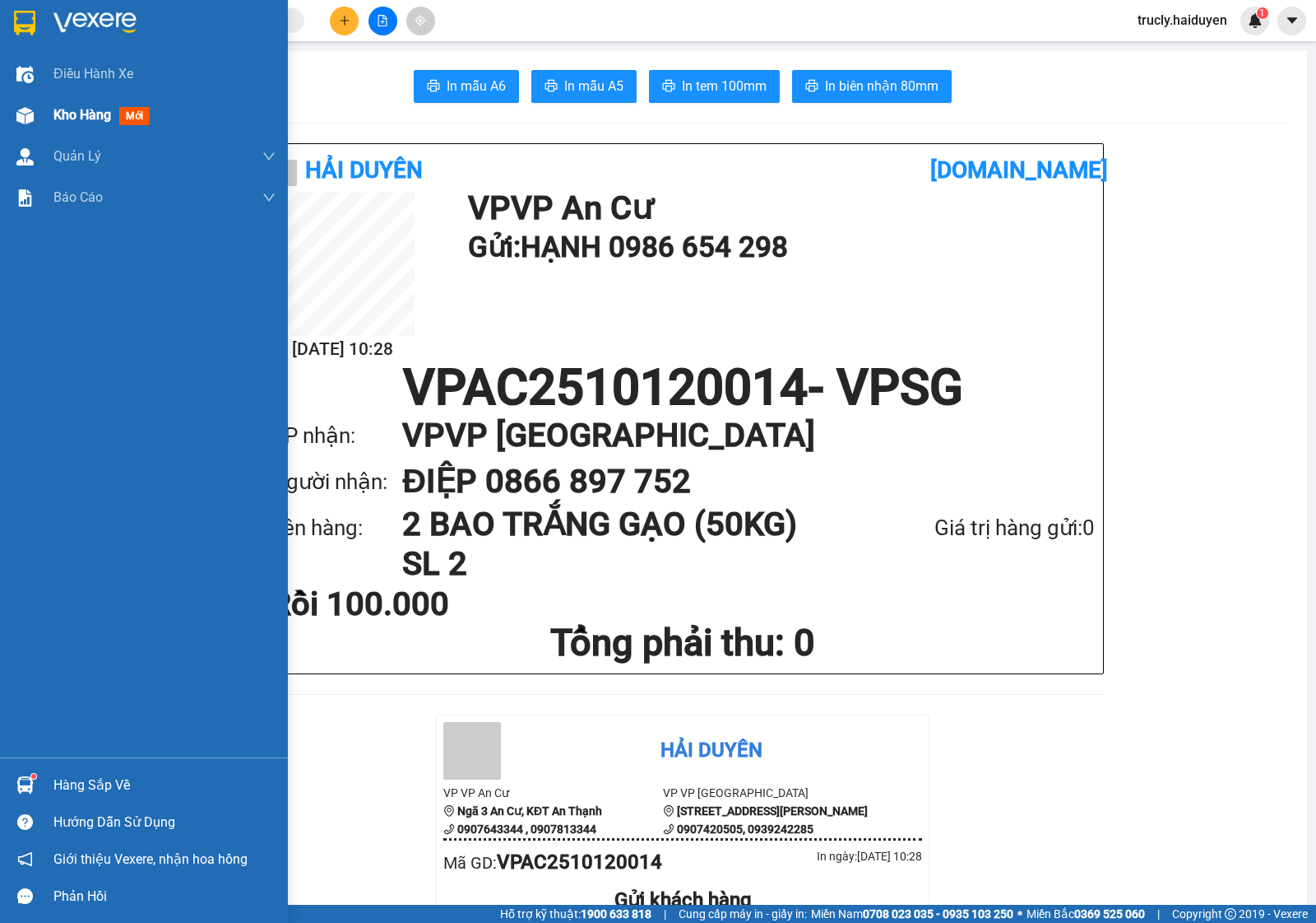
click at [26, 104] on div at bounding box center [25, 115] width 29 height 29
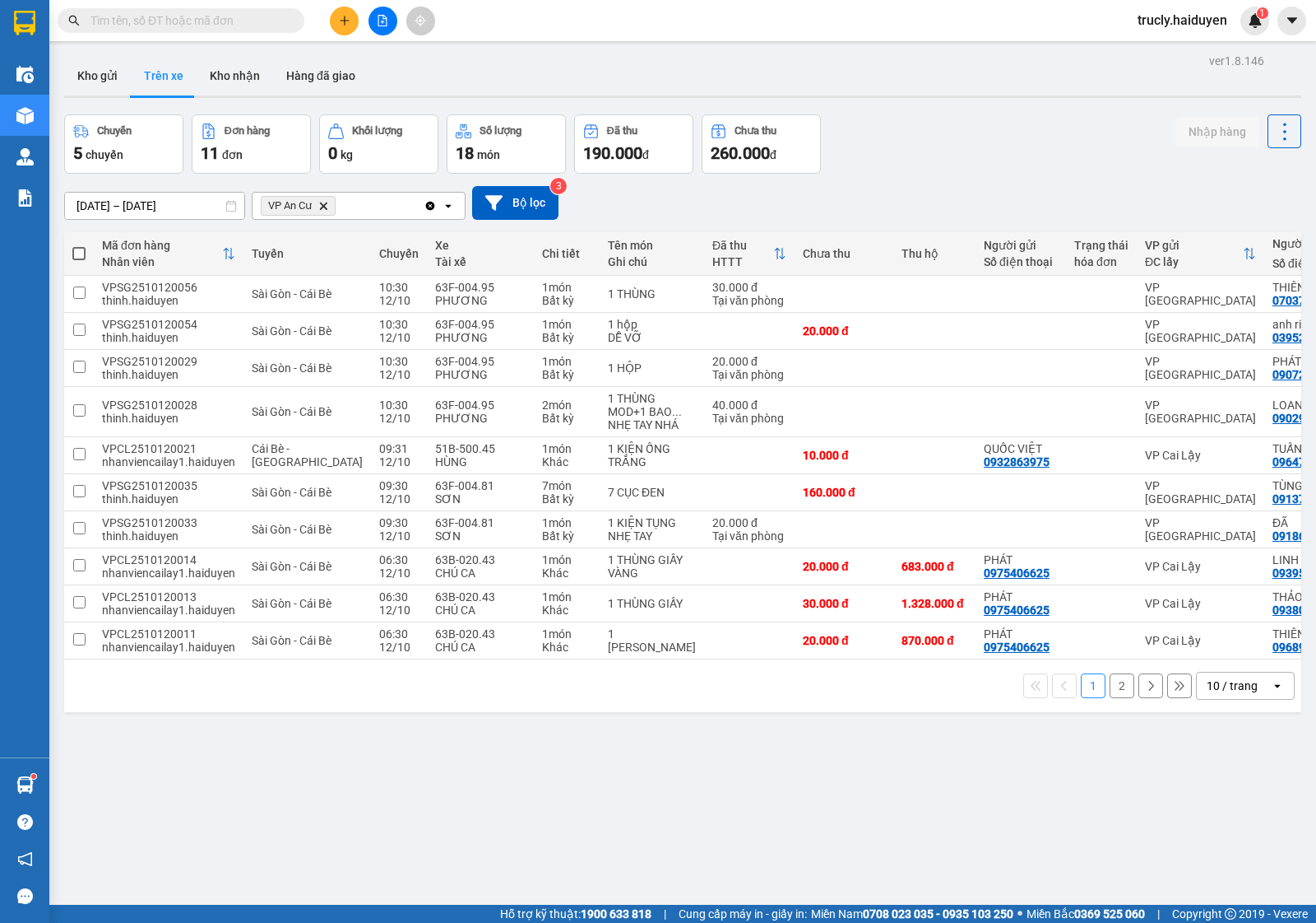
click at [933, 143] on div "Chuyến 5 chuyến Đơn hàng 11 đơn Khối lượng 0 kg Số lượng 18 món Đã thu 190.000 …" at bounding box center [683, 144] width 1238 height 59
click at [1271, 655] on button at bounding box center [1282, 640] width 23 height 29
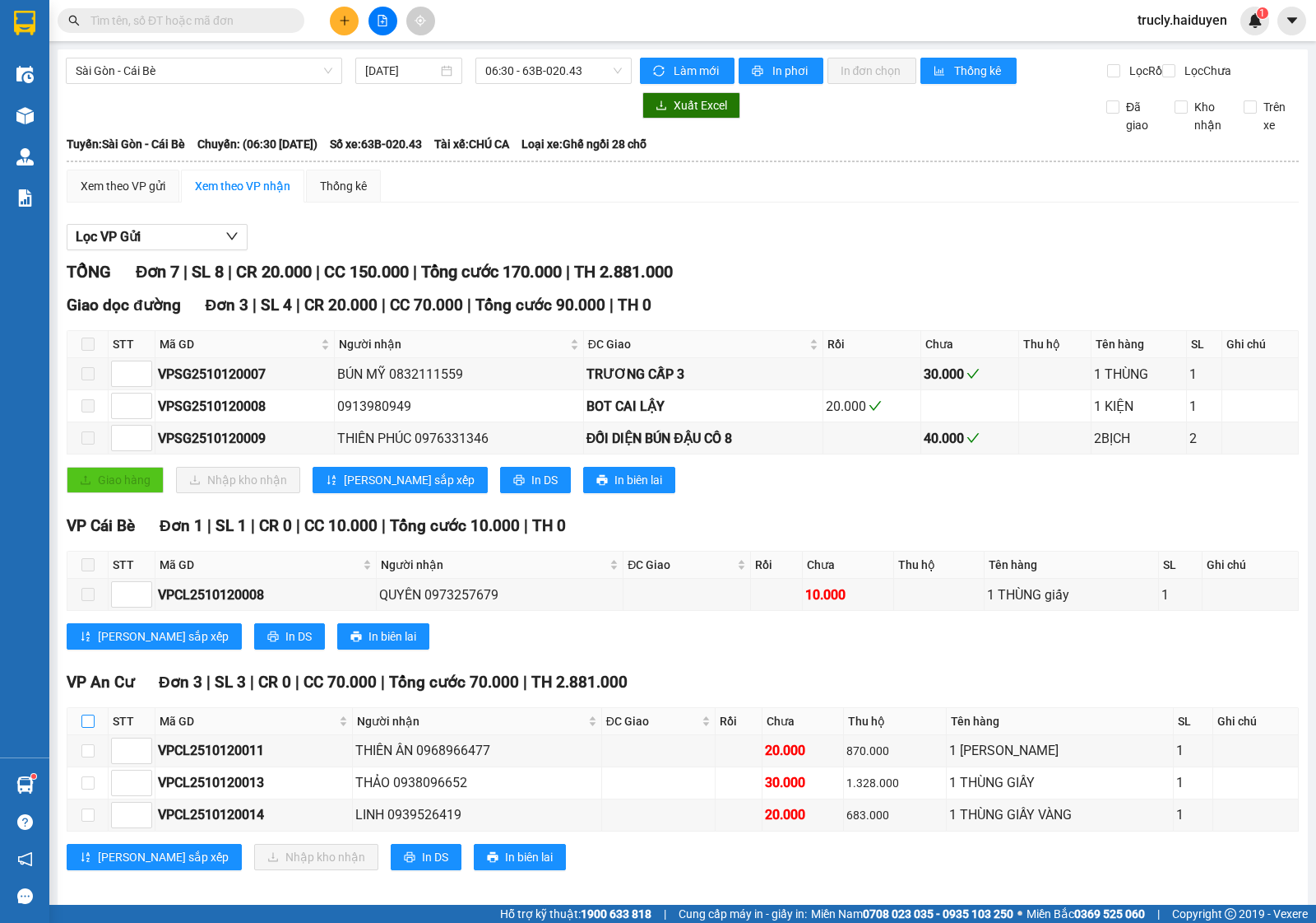
click at [89, 714] on input "checkbox" at bounding box center [88, 721] width 13 height 13
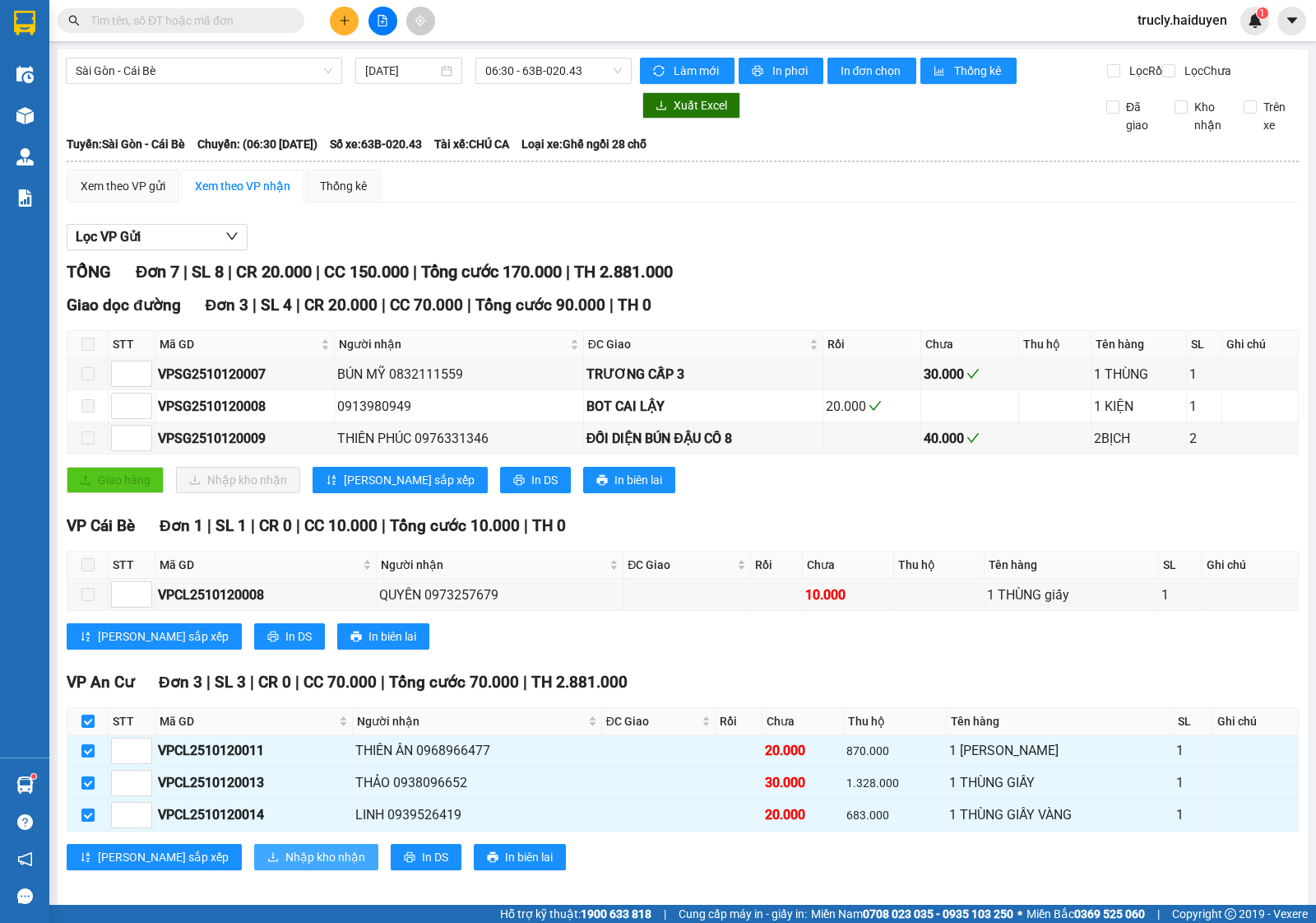
click at [285, 849] on span "Nhập kho nhận" at bounding box center [325, 857] width 80 height 18
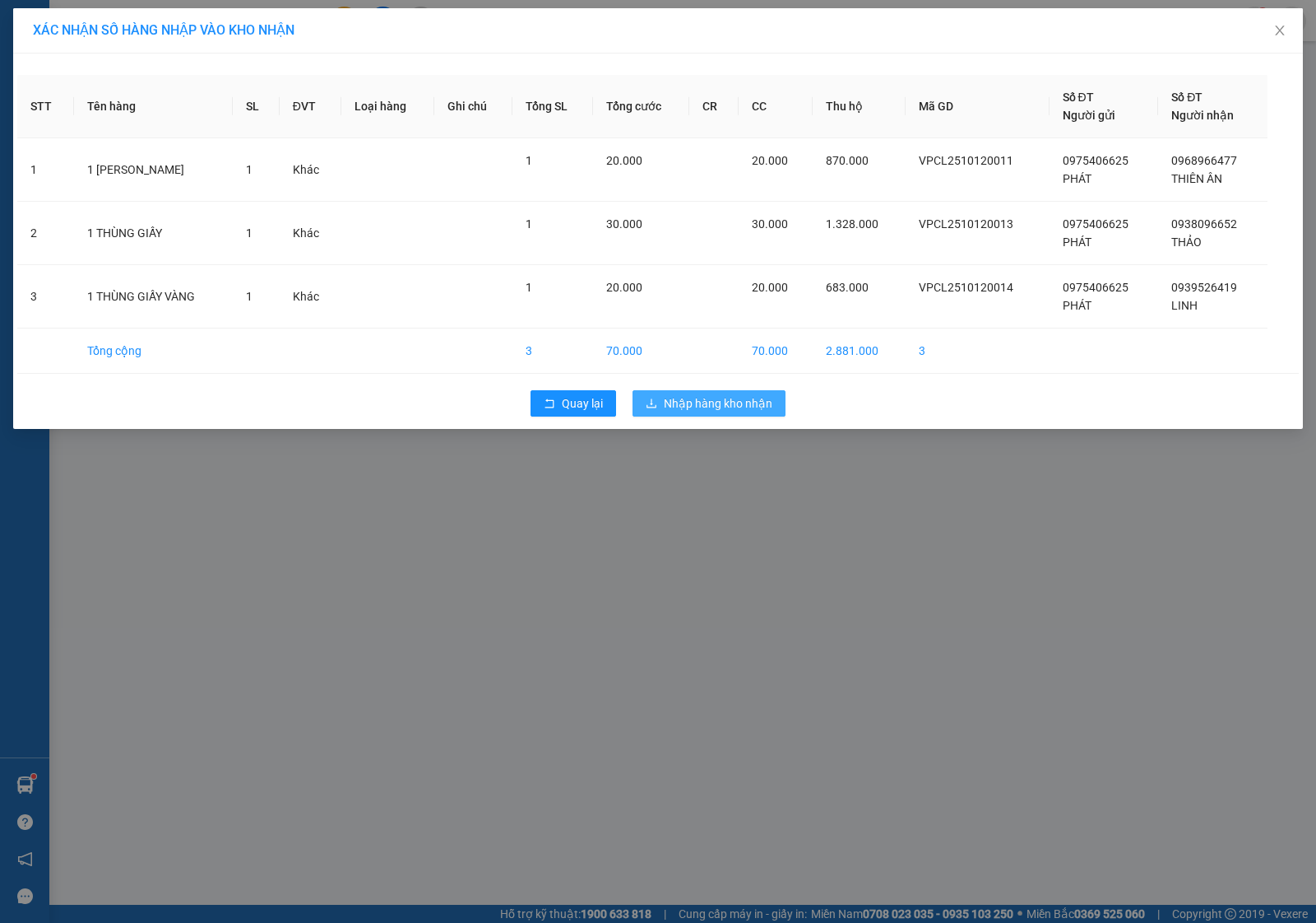
click at [664, 400] on span "Nhập hàng kho nhận" at bounding box center [718, 403] width 109 height 18
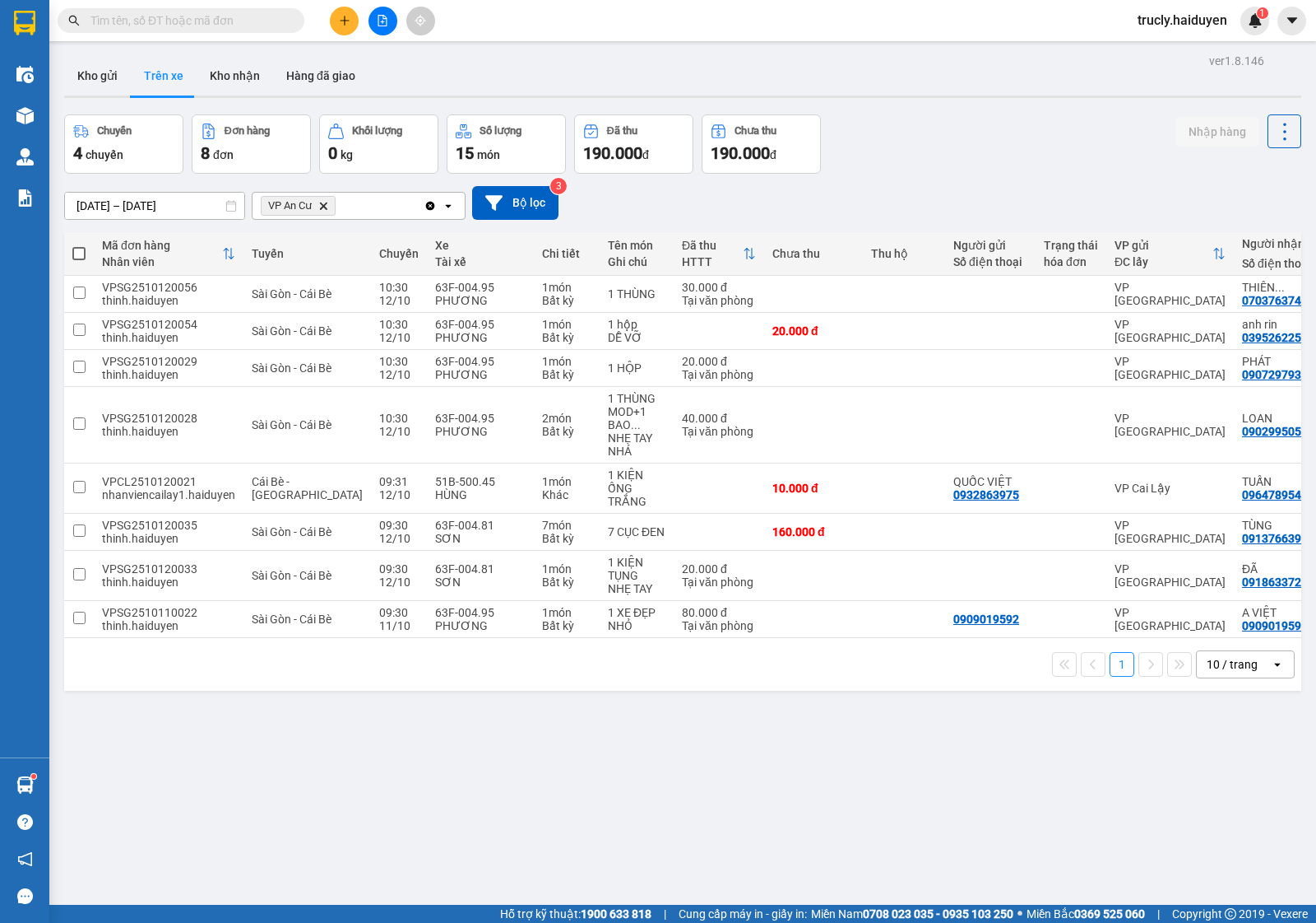
click at [929, 154] on div "Chuyến 4 chuyến Đơn hàng 8 đơn Khối lượng 0 kg Số lượng 15 món Đã thu 190.000 đ…" at bounding box center [683, 144] width 1238 height 59
drag, startPoint x: 934, startPoint y: 120, endPoint x: 482, endPoint y: 21, distance: 462.7
click at [934, 121] on div "Chuyến 4 chuyến Đơn hàng 8 đơn Khối lượng 0 kg Số lượng 15 món Đã thu 190.000 đ…" at bounding box center [683, 144] width 1238 height 59
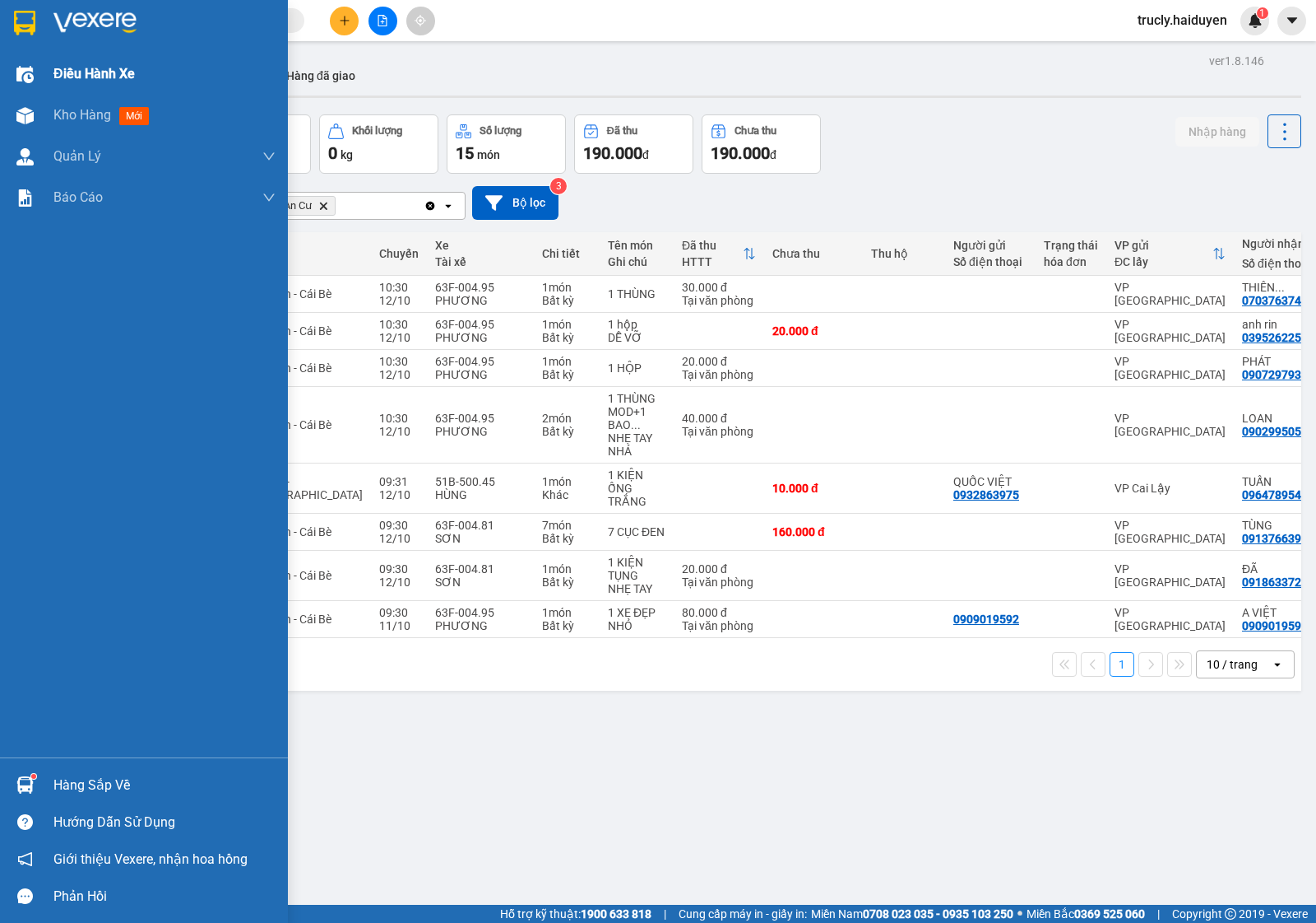
click at [48, 68] on div "Điều hành xe" at bounding box center [143, 74] width 288 height 41
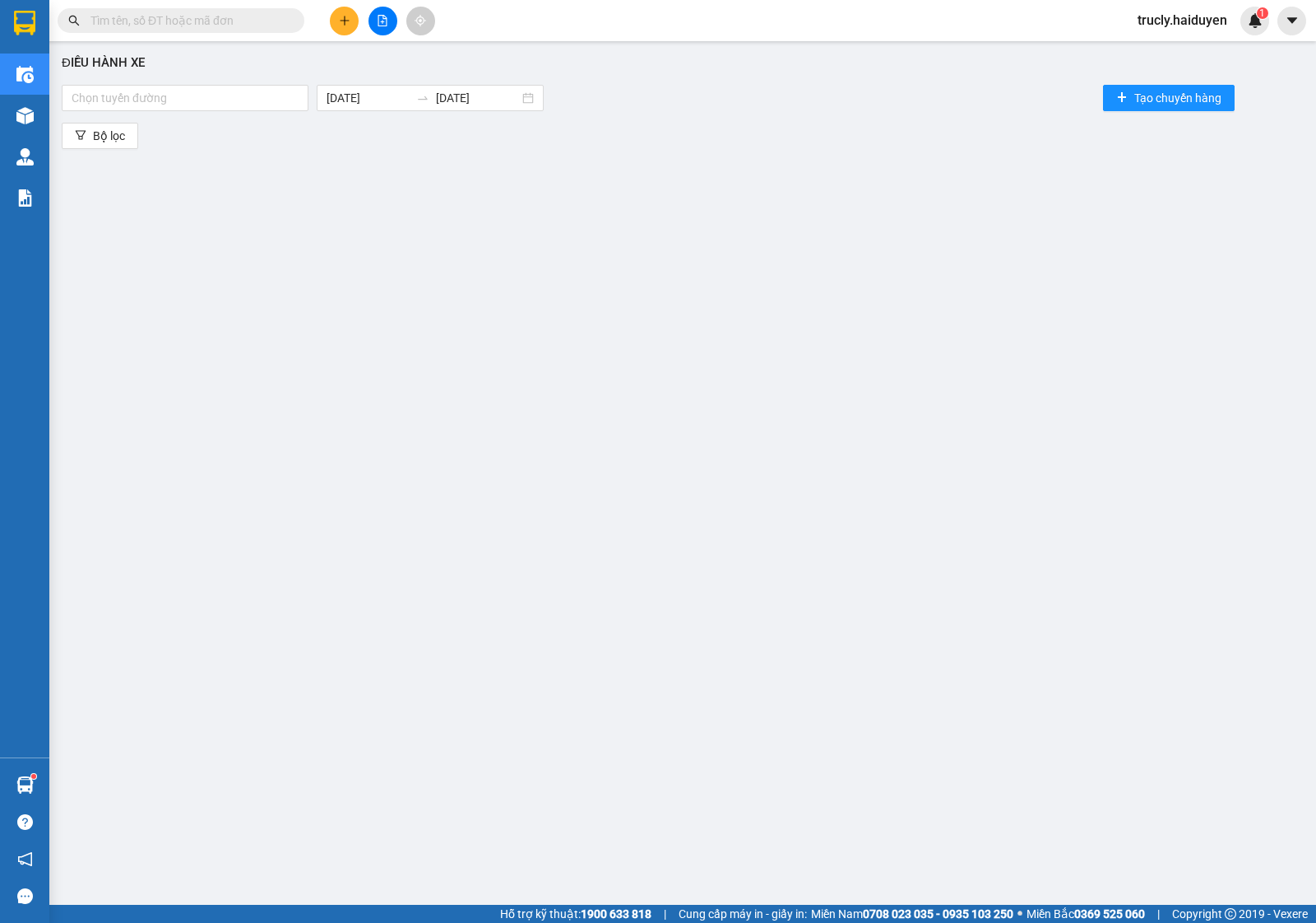
drag, startPoint x: 747, startPoint y: 77, endPoint x: 560, endPoint y: 48, distance: 189.2
click at [747, 78] on div "Điều hành xe Chọn tuyến đường 12/10/2025 12/10/2025 Tạo chuyến hàng Bộ lọc" at bounding box center [683, 450] width 1251 height 803
click at [85, 115] on div "Điều hành xe Chọn tuyến đường 12/10/2025 12/10/2025 Tạo chuyến hàng Bộ lọc" at bounding box center [683, 450] width 1251 height 803
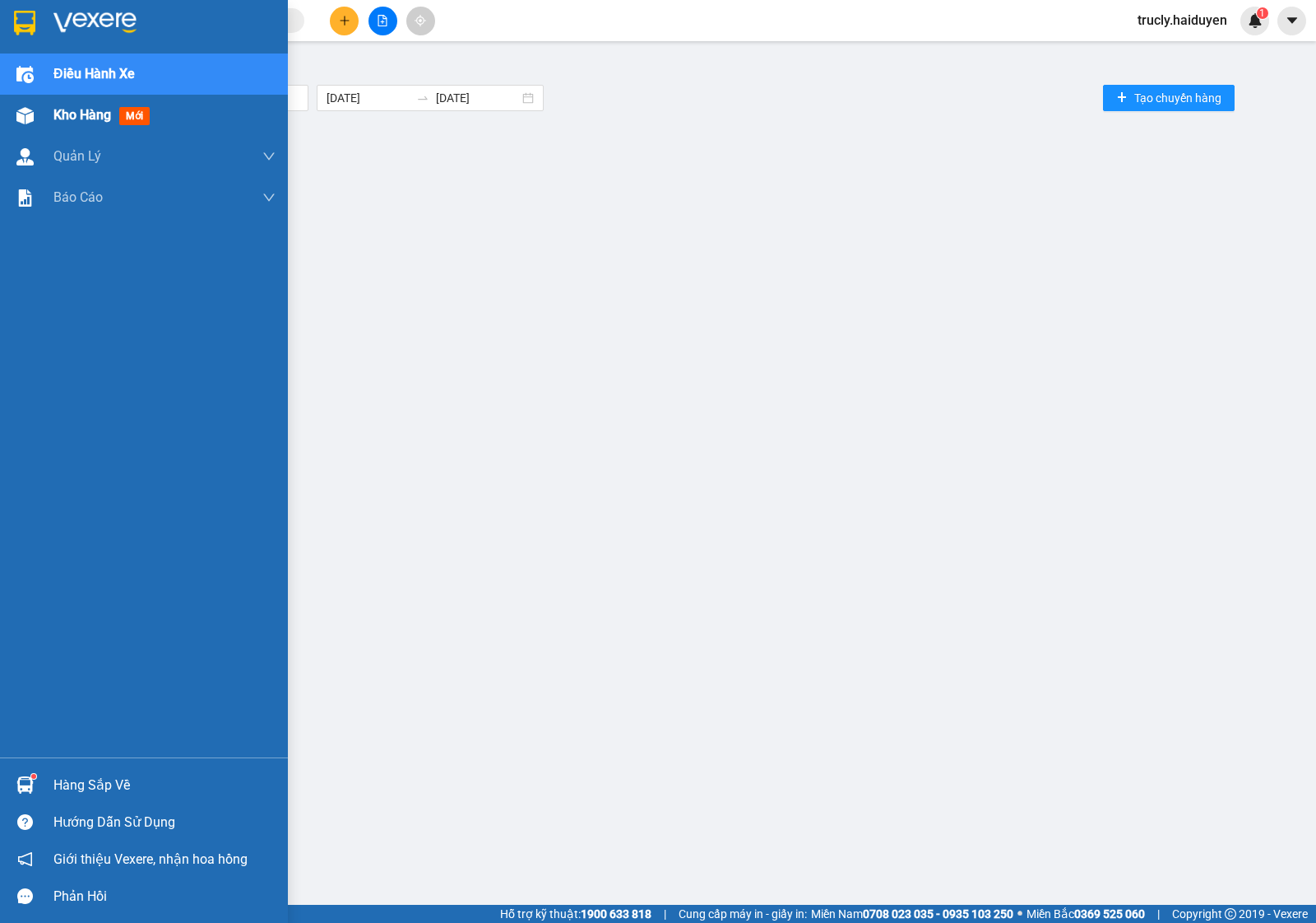
click at [47, 115] on div "Kho hàng mới" at bounding box center [143, 115] width 288 height 41
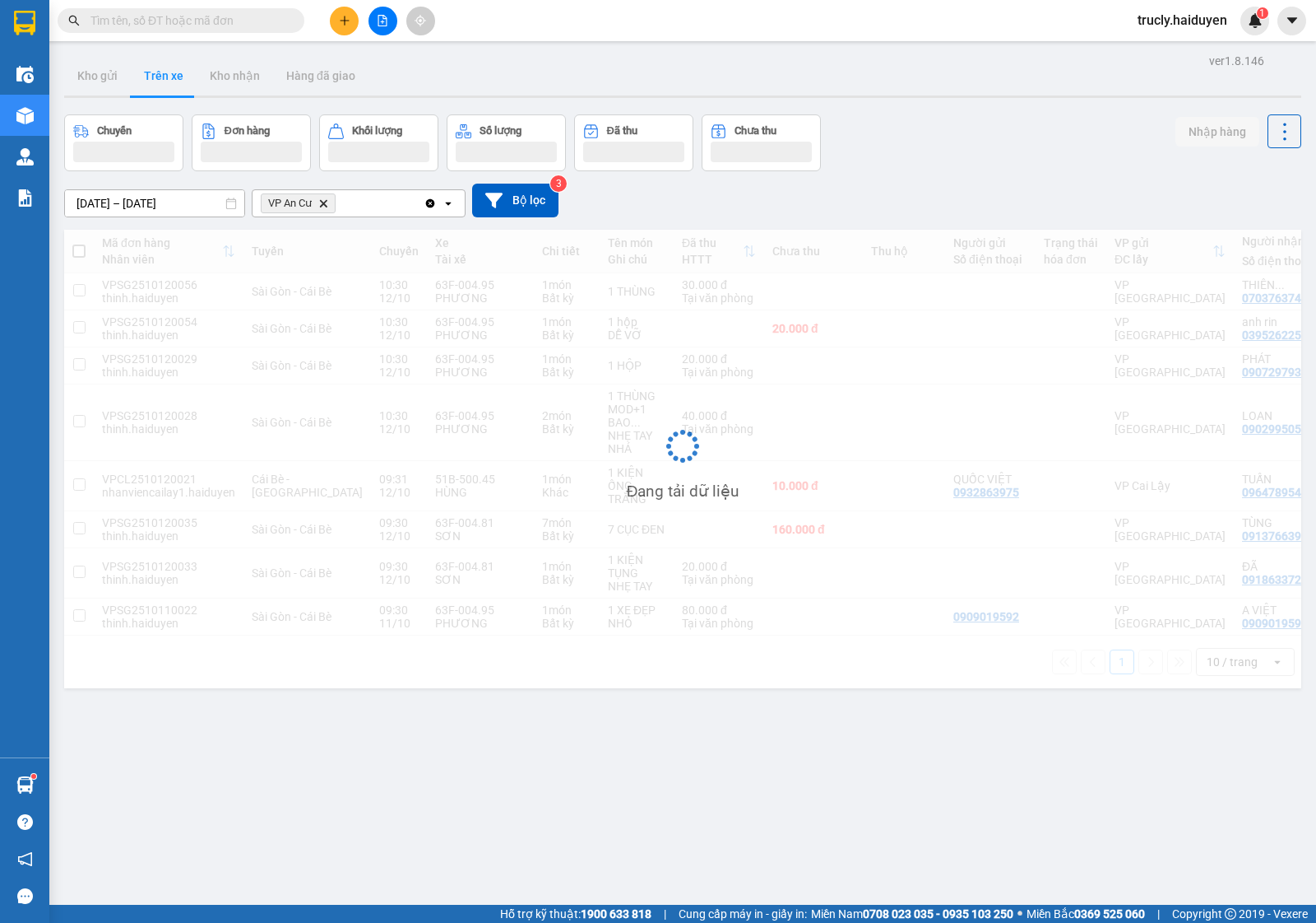
click at [882, 105] on div "ver 1.8.146 Kho gửi Trên xe Kho nhận Hàng đã giao Chuyến Đơn hàng Khối lượng Số…" at bounding box center [683, 511] width 1251 height 923
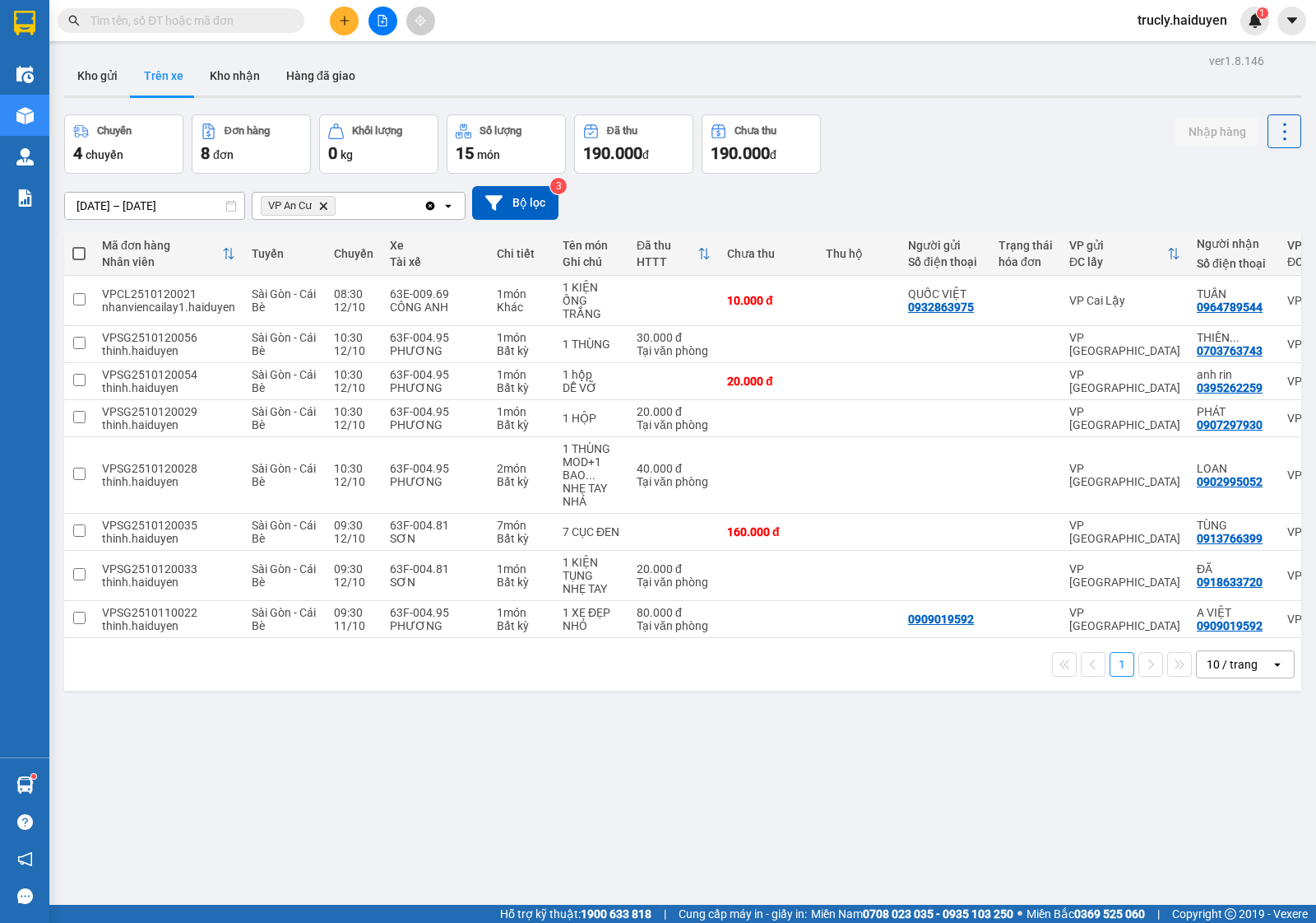
click at [993, 79] on div "Kho gửi Trên xe Kho nhận Hàng đã giao" at bounding box center [683, 78] width 1238 height 44
click at [93, 68] on button "Kho gửi" at bounding box center [97, 76] width 67 height 40
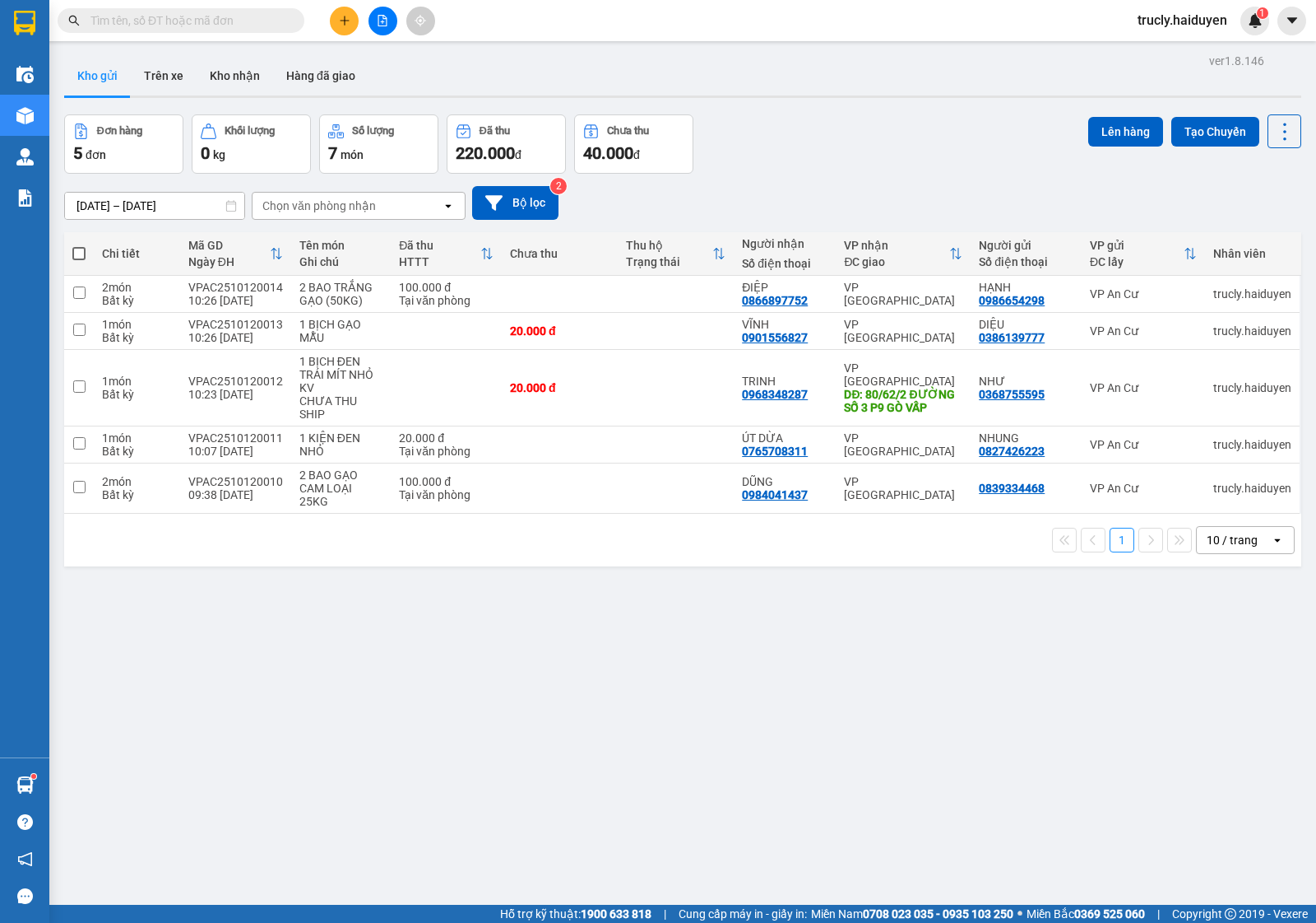
click at [327, 635] on div "ver 1.8.146 Kho gửi Trên xe Kho nhận Hàng đã giao Đơn hàng 5 đơn Khối lượng 0 k…" at bounding box center [683, 511] width 1251 height 923
click at [165, 101] on div "ver 1.8.146 Kho gửi Trên xe Kho nhận Hàng đã giao Đơn hàng 5 đơn Khối lượng 0 k…" at bounding box center [683, 511] width 1251 height 923
drag, startPoint x: 174, startPoint y: 64, endPoint x: 177, endPoint y: 92, distance: 28.2
click at [174, 67] on button "Trên xe" at bounding box center [164, 76] width 66 height 40
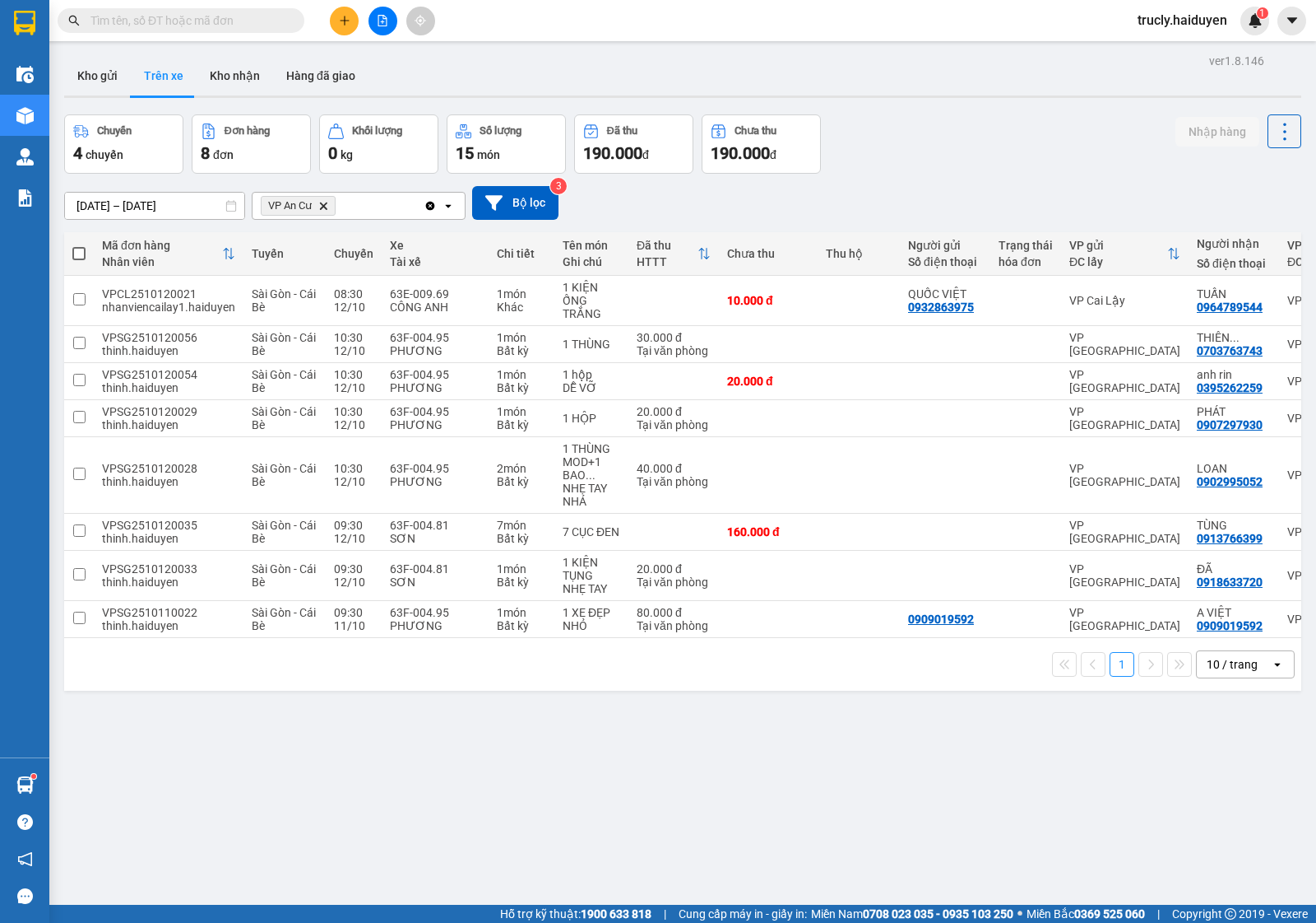
click at [943, 158] on div "Chuyến 4 chuyến Đơn hàng 8 đơn Khối lượng 0 kg Số lượng 15 món Đã thu 190.000 đ…" at bounding box center [683, 144] width 1238 height 59
click at [1243, 341] on icon at bounding box center [1249, 344] width 12 height 12
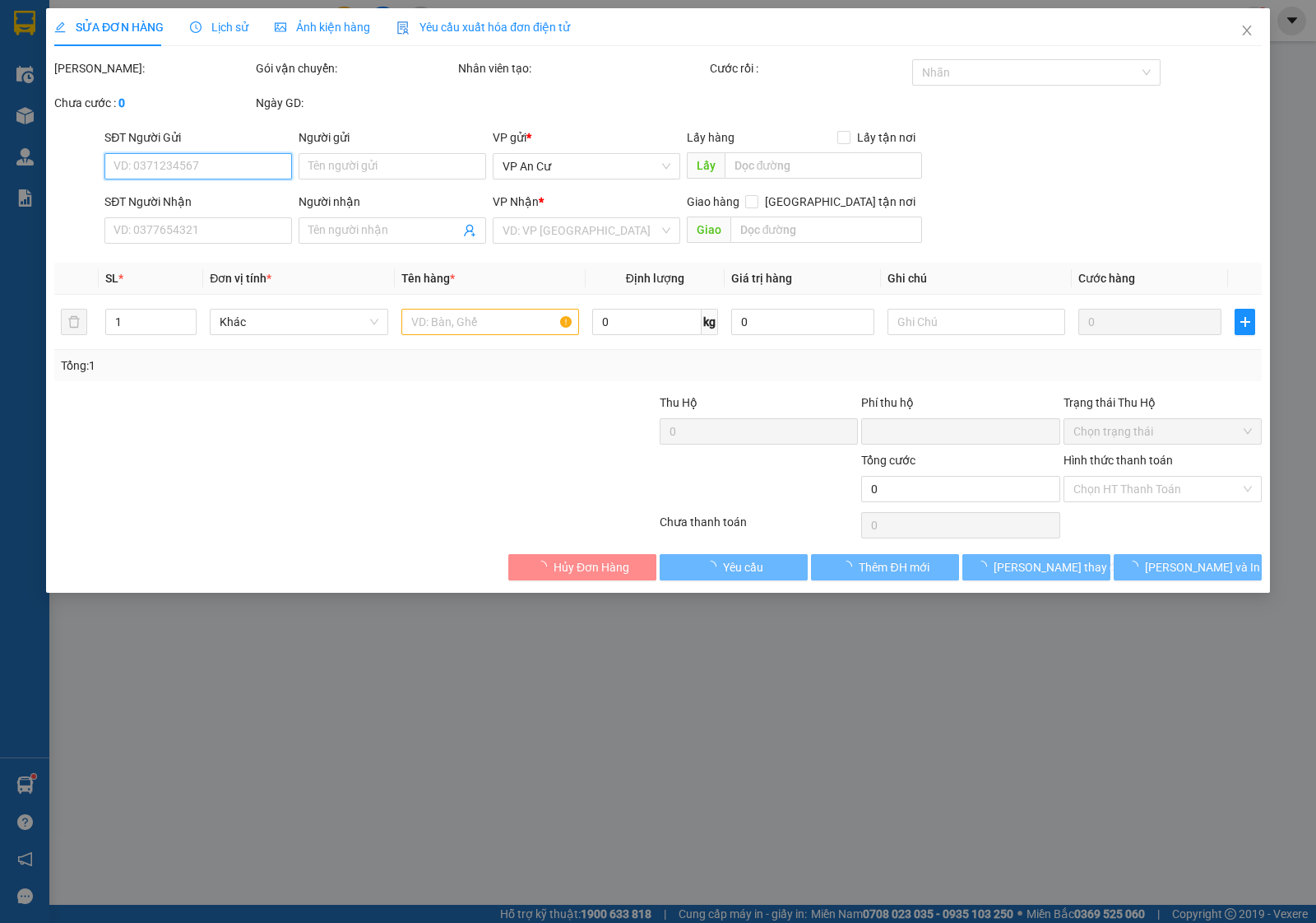
type input "0703763743"
type input "THIÊN PHƯƠNG"
type input "0"
type input "30.000"
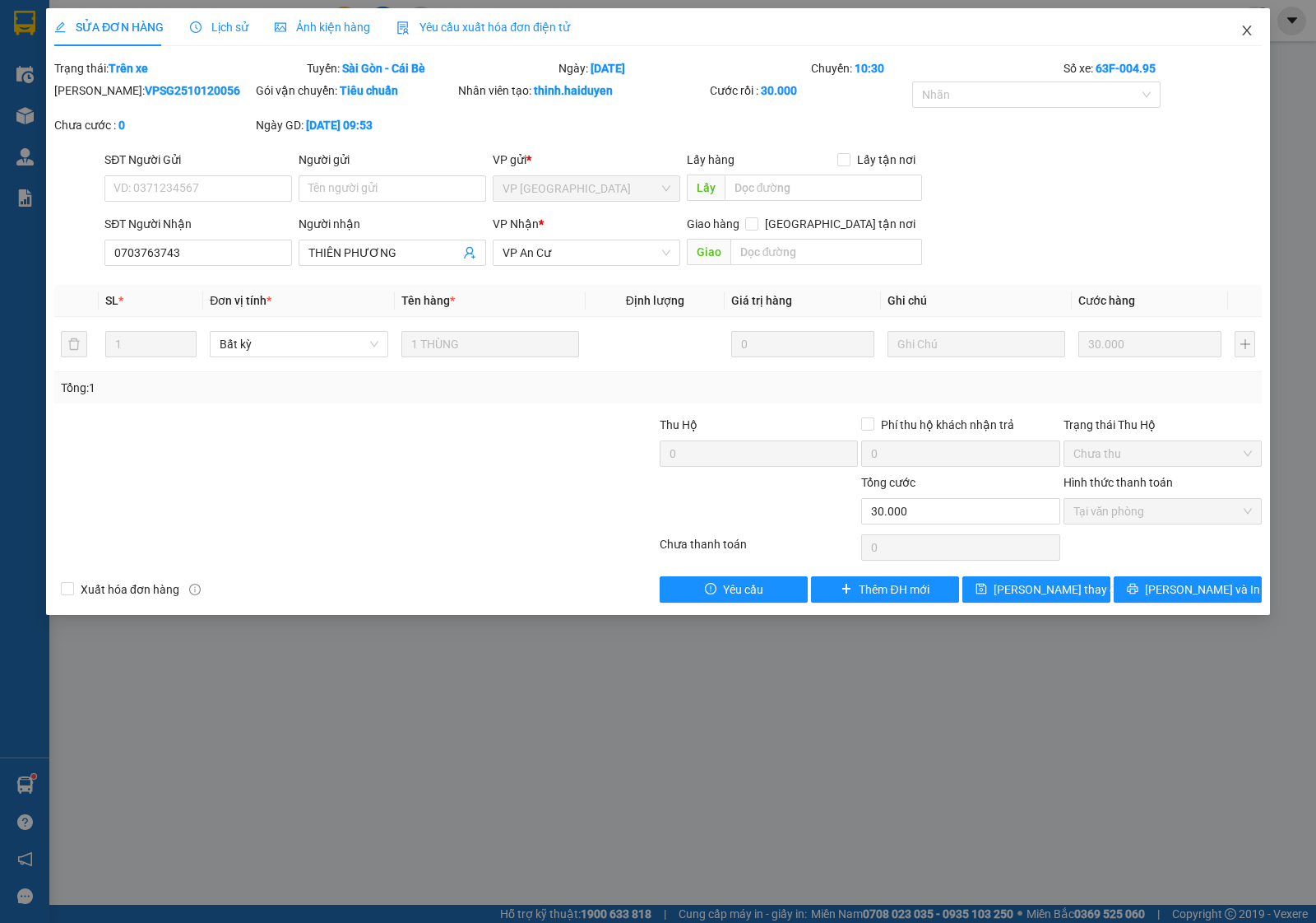
click at [1251, 26] on icon "close" at bounding box center [1248, 31] width 13 height 13
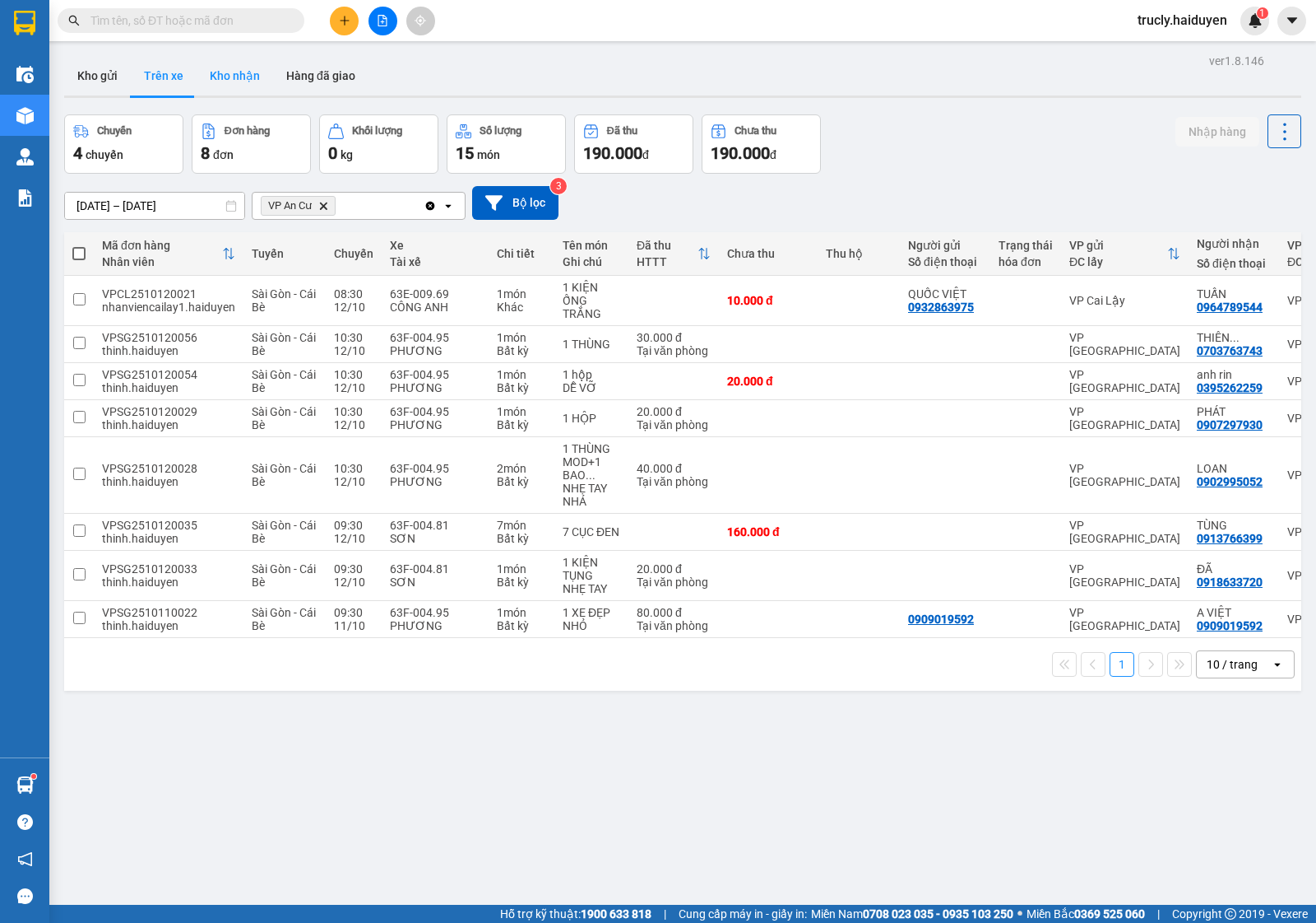
click at [215, 68] on button "Kho nhận" at bounding box center [234, 76] width 77 height 40
type input "[DATE] – [DATE]"
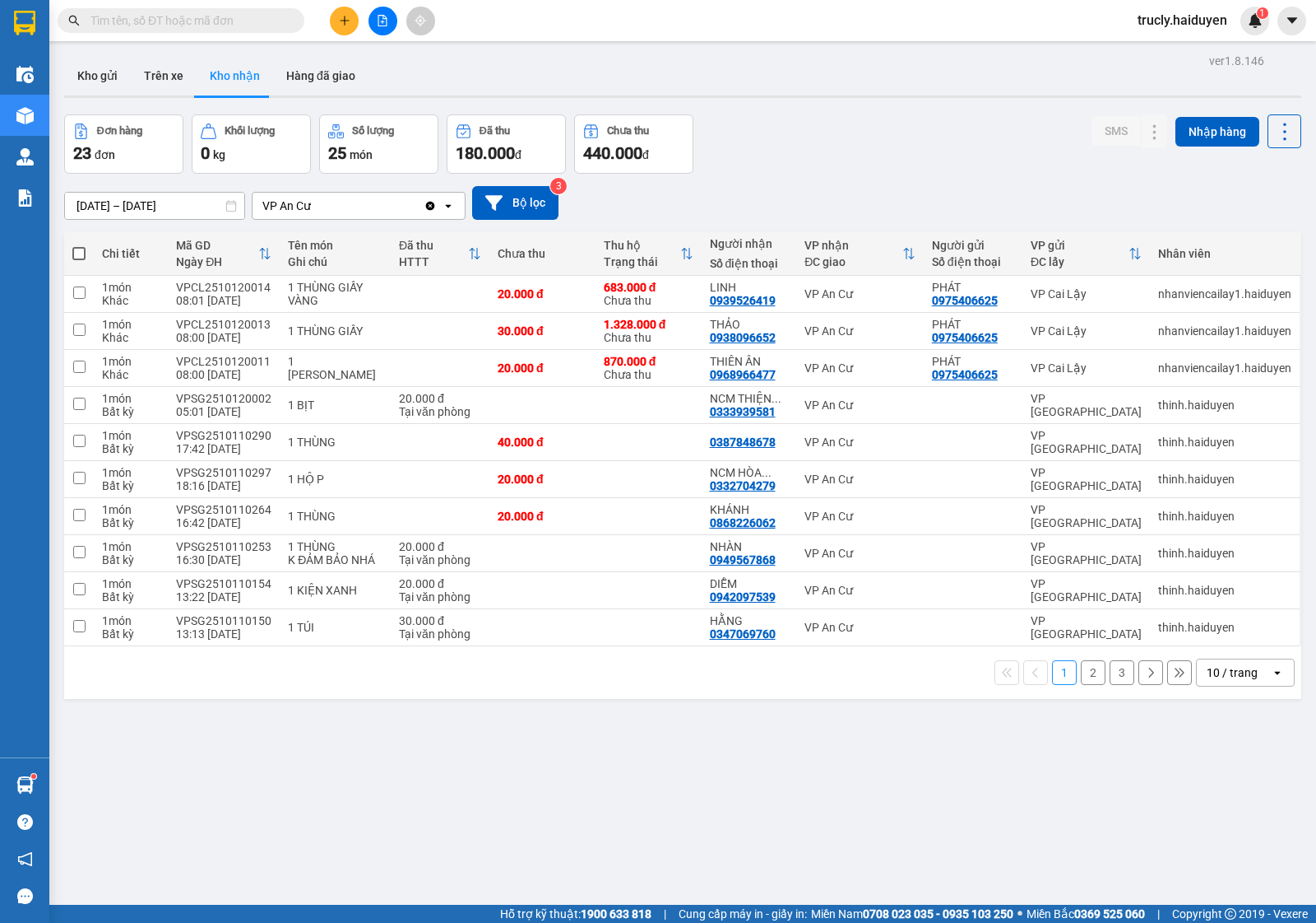
click at [811, 109] on div "ver 1.8.146 Kho gửi Trên xe Kho nhận Hàng đã giao Đơn hàng 23 đơn Khối lượng 0 …" at bounding box center [683, 511] width 1251 height 923
click at [754, 163] on div "Đơn hàng 23 đơn Khối lượng 0 kg Số lượng 25 món Đã thu 180.000 đ Chưa thu 440.0…" at bounding box center [683, 144] width 1238 height 59
click at [633, 62] on div "Kho gửi Trên xe Kho nhận Hàng đã giao" at bounding box center [683, 78] width 1238 height 44
click at [101, 79] on button "Kho gửi" at bounding box center [97, 76] width 67 height 40
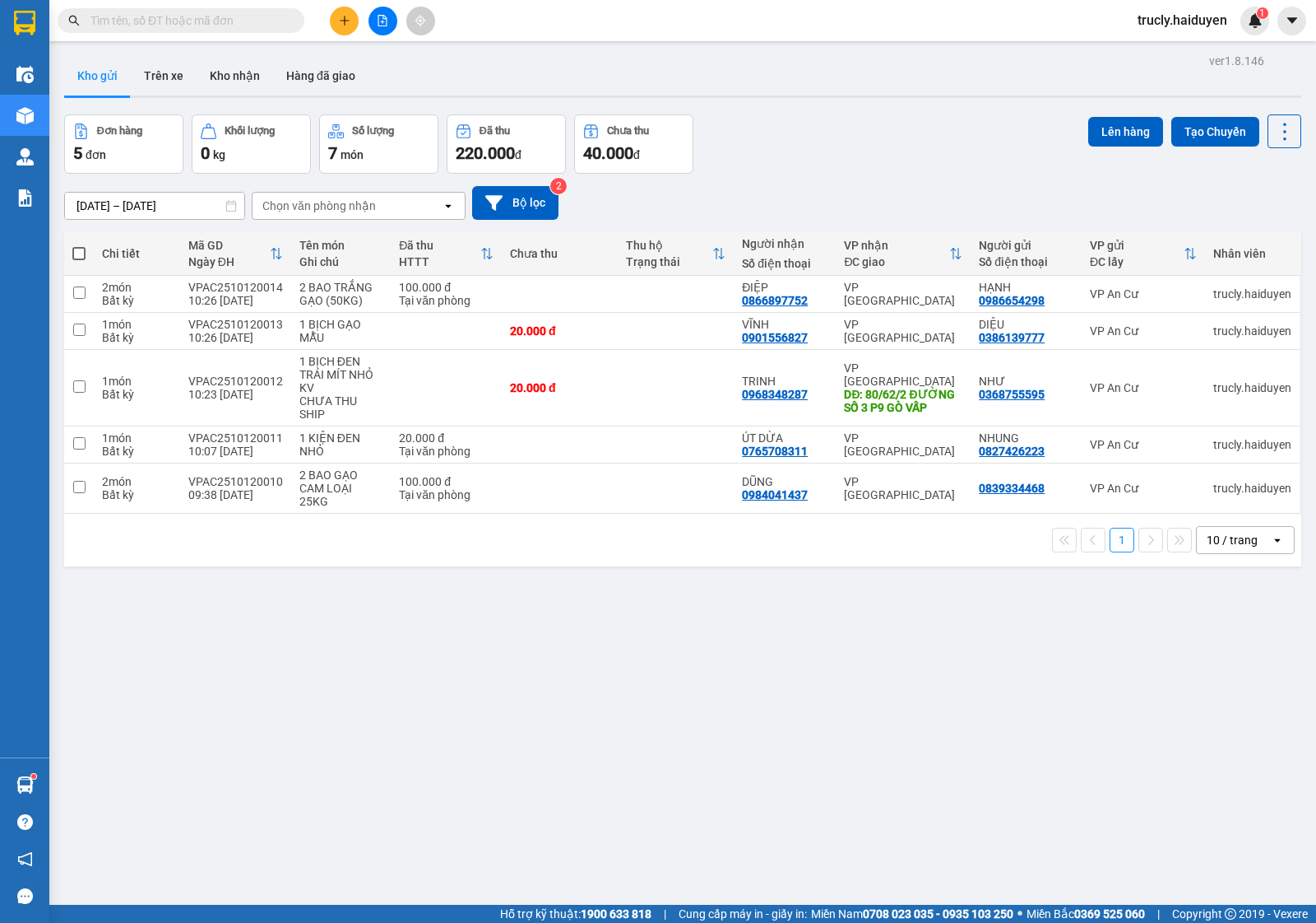
click at [909, 126] on div "Đơn hàng 5 đơn Khối lượng 0 kg Số lượng 7 món Đã thu 220.000 đ Chưa thu 40.000 …" at bounding box center [683, 144] width 1238 height 59
click at [64, 79] on button "Kho gửi" at bounding box center [97, 76] width 67 height 40
click at [929, 129] on div "Đơn hàng 5 đơn Khối lượng 0 kg Số lượng 7 món Đã thu 220.000 đ Chưa thu 40.000 …" at bounding box center [683, 144] width 1238 height 59
click at [811, 99] on div "Kho gửi Trên xe Kho nhận Hàng đã giao" at bounding box center [683, 78] width 1238 height 44
click at [323, 18] on div at bounding box center [383, 21] width 124 height 29
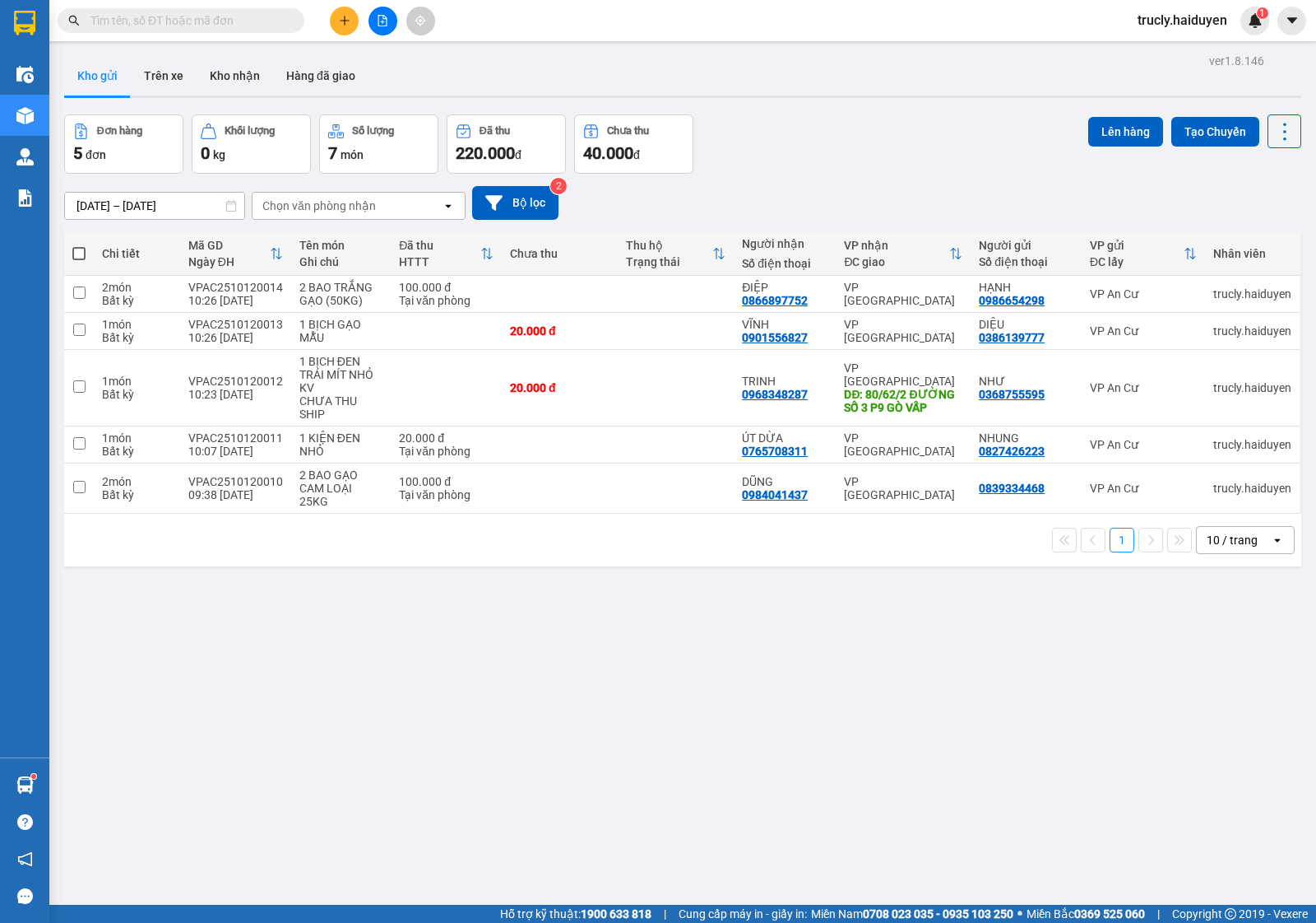
click at [346, 16] on icon "plus" at bounding box center [345, 21] width 12 height 12
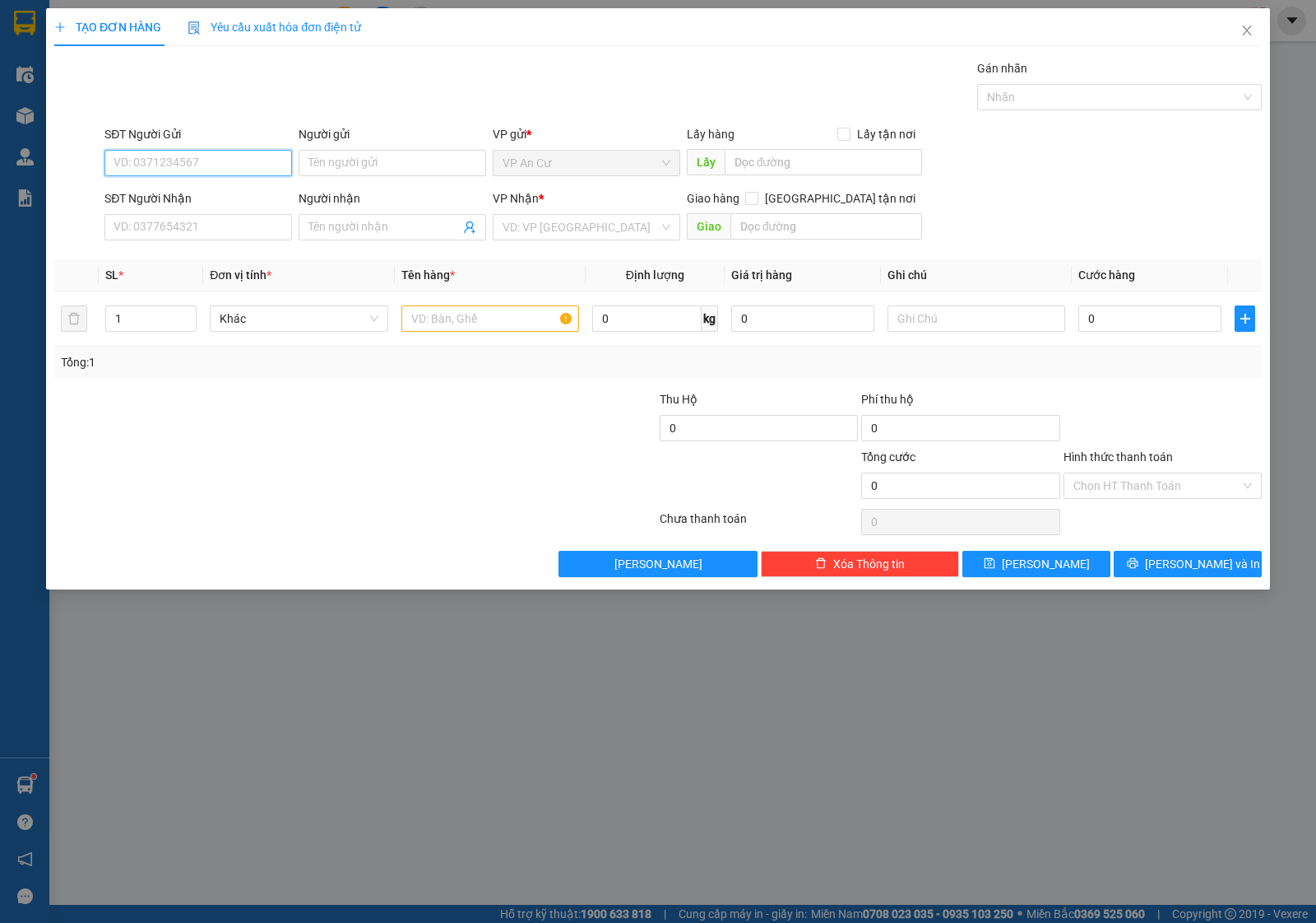
click at [170, 153] on input "SĐT Người Gửi" at bounding box center [198, 163] width 187 height 26
click at [215, 195] on div "0971420318 - KIM VÀNG" at bounding box center [199, 196] width 168 height 18
type input "0971420318"
type input "KIM VÀNG"
type input "0866194920"
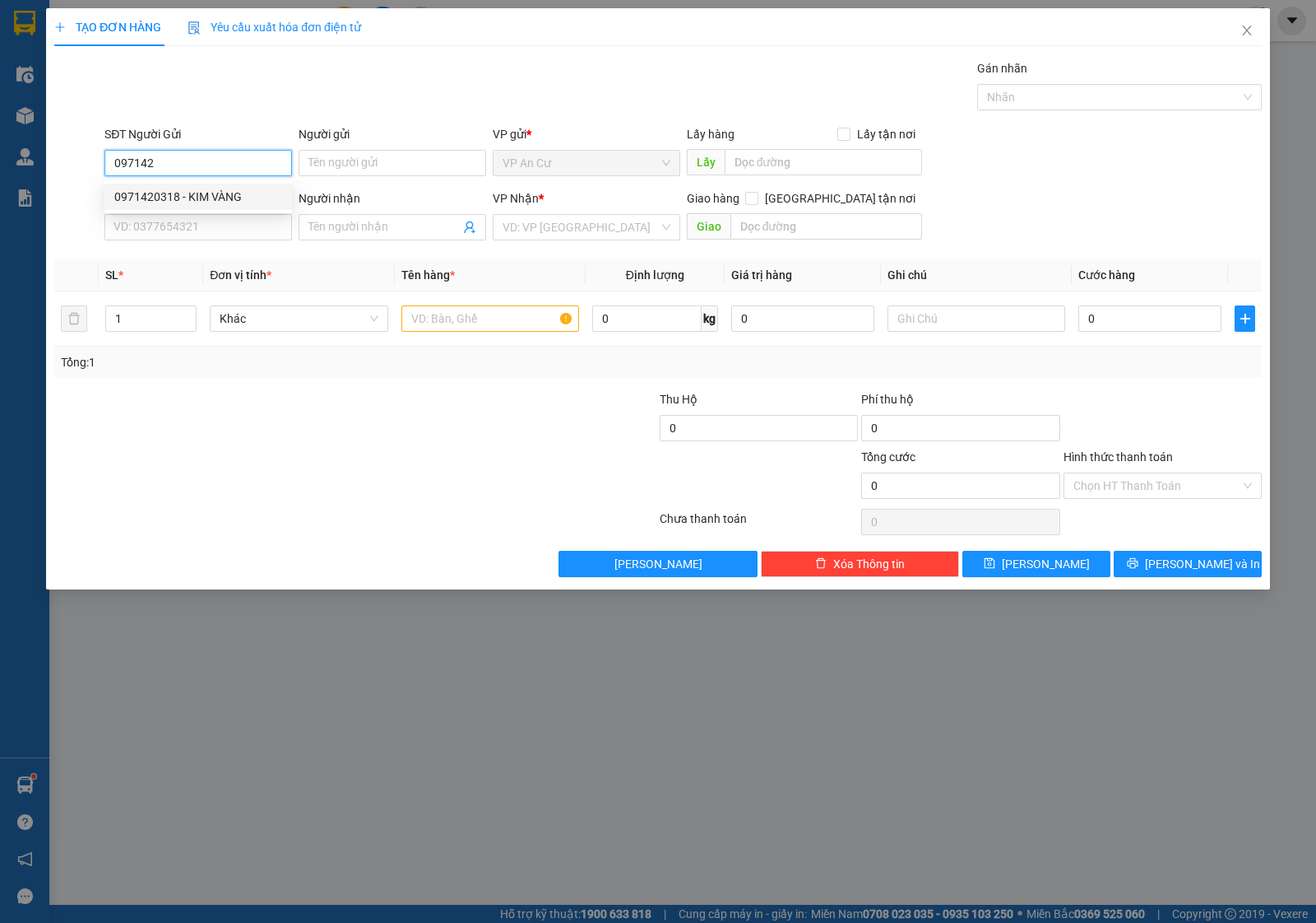
type input "HẬU"
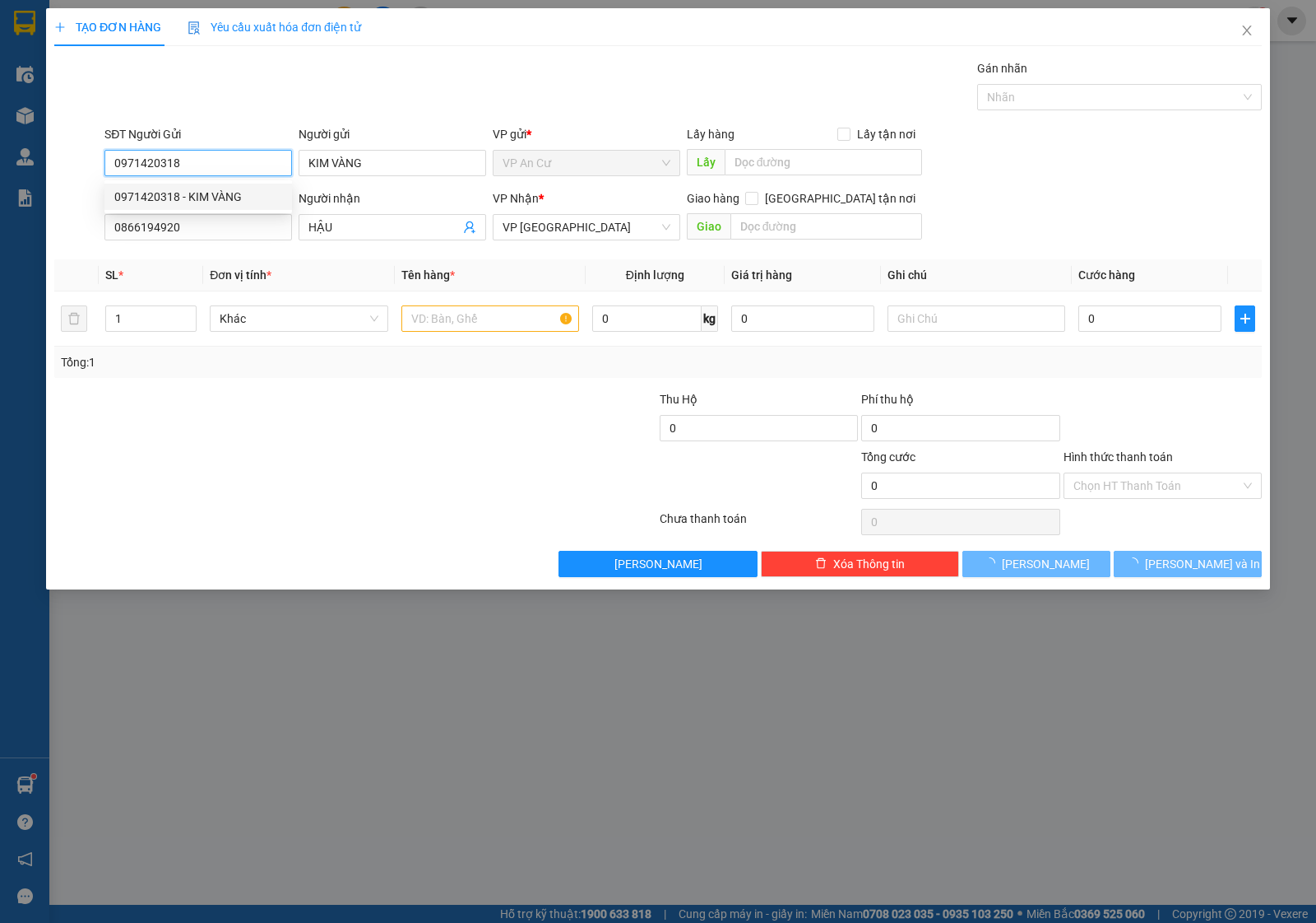
type input "60.000"
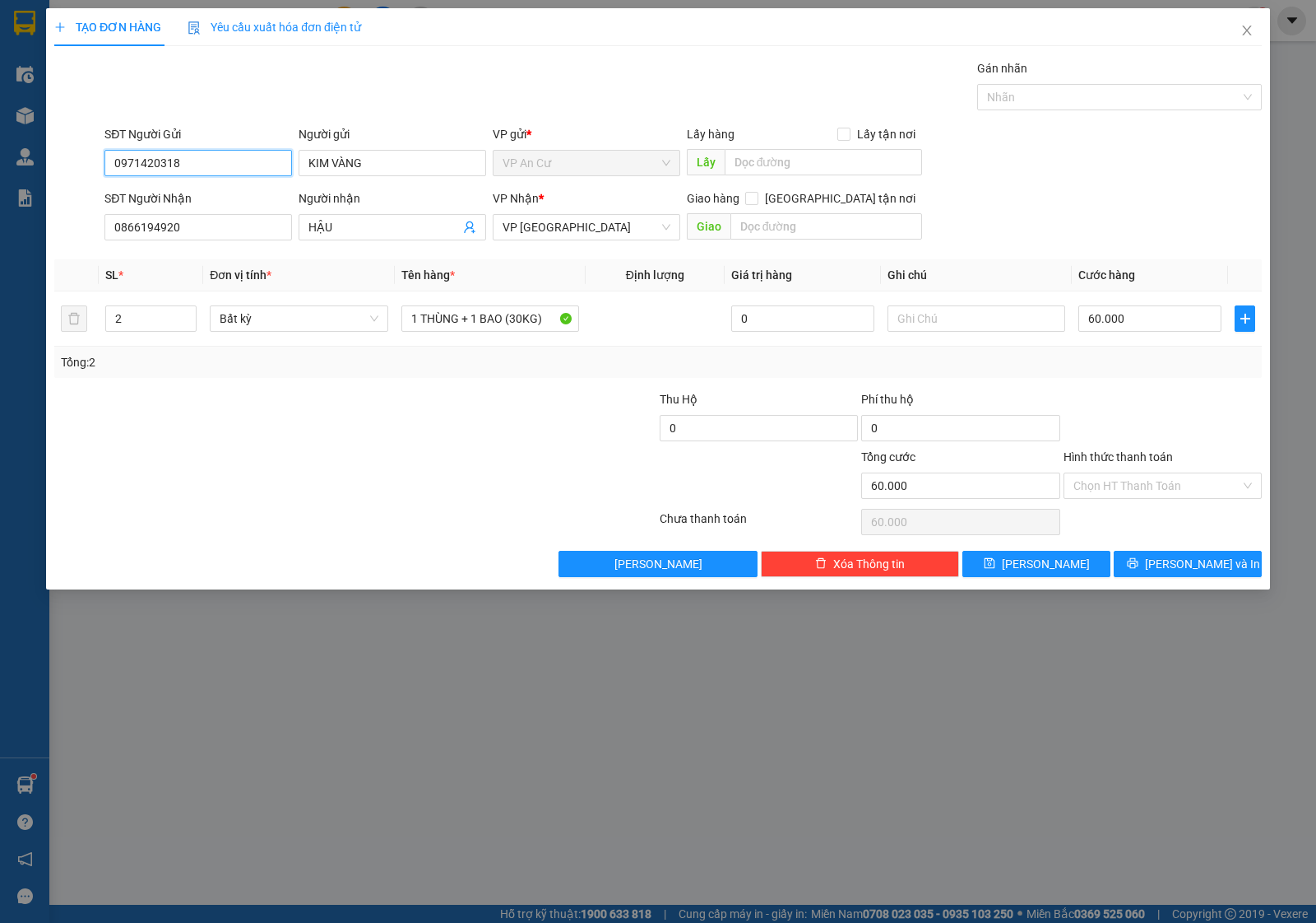
type input "0971420318"
click at [308, 450] on div at bounding box center [255, 477] width 404 height 58
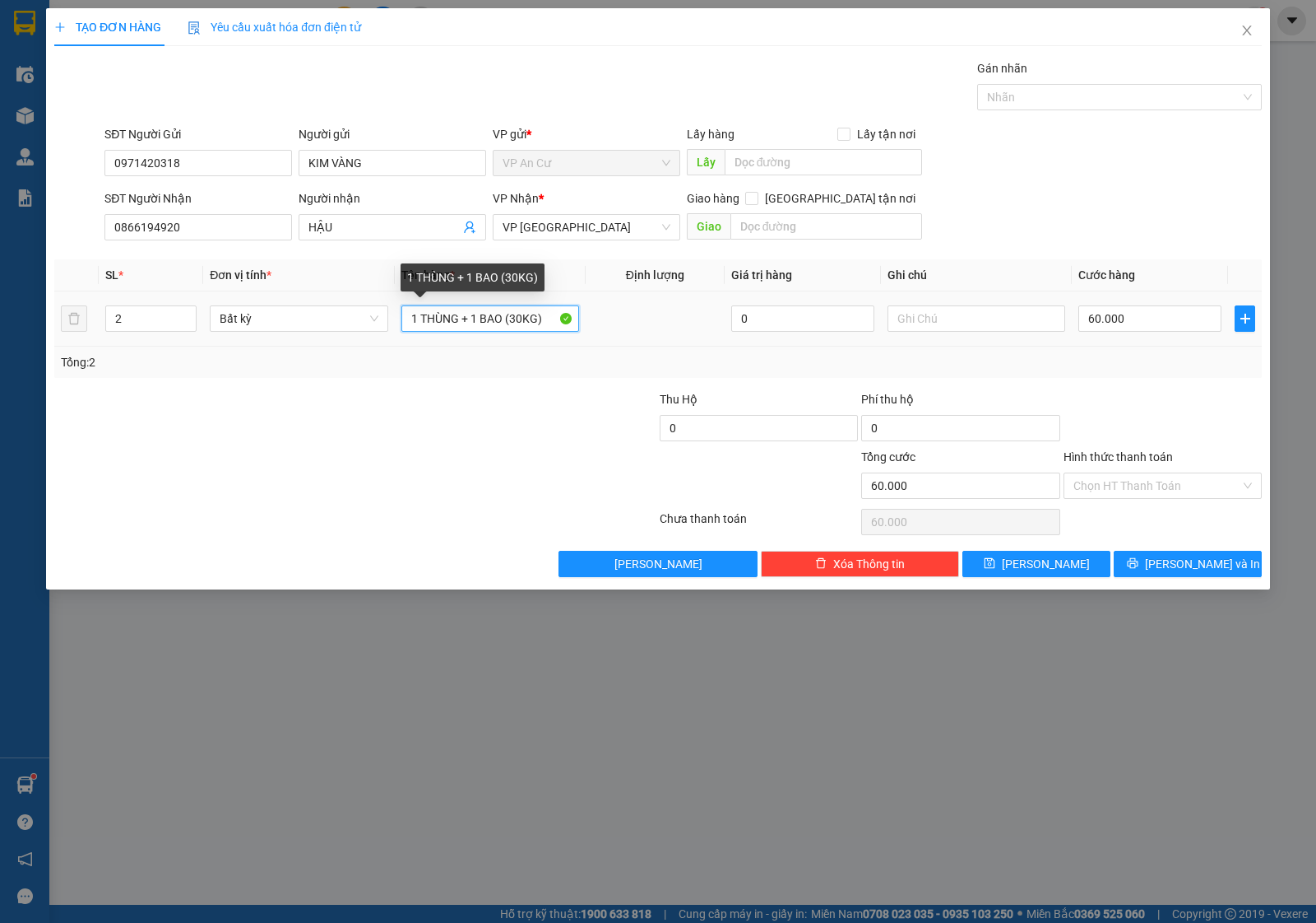
click at [525, 318] on input "1 THÙNG + 1 BAO (30KG)" at bounding box center [491, 318] width 178 height 26
type input "1 THÙNG + 1 BAO (25KG)"
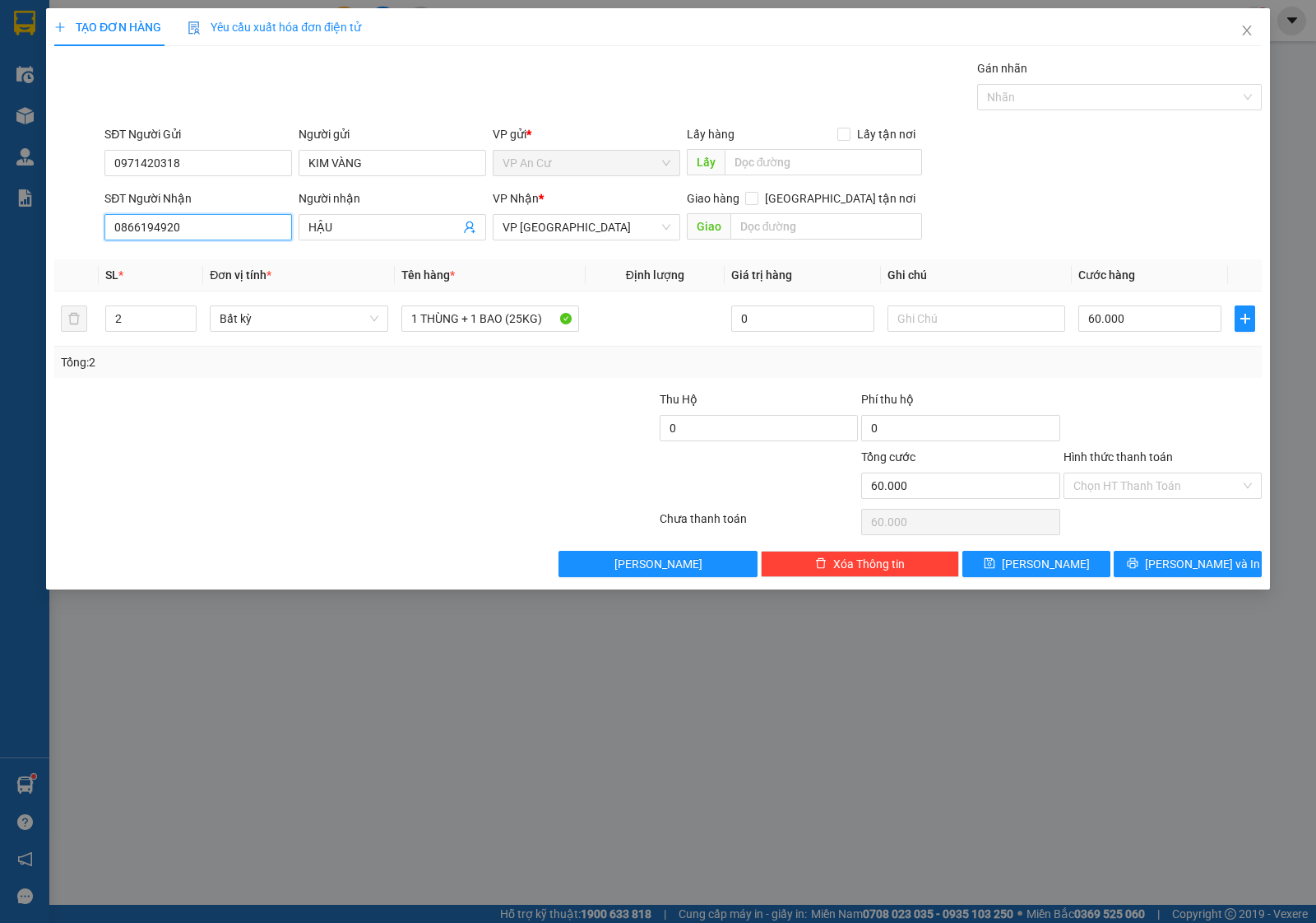
click at [155, 227] on input "0866194920" at bounding box center [198, 227] width 187 height 26
click at [198, 231] on input "0866194920" at bounding box center [198, 227] width 187 height 26
click at [284, 480] on div at bounding box center [255, 477] width 404 height 58
click at [1129, 323] on input "60.000" at bounding box center [1150, 318] width 143 height 26
type input "0"
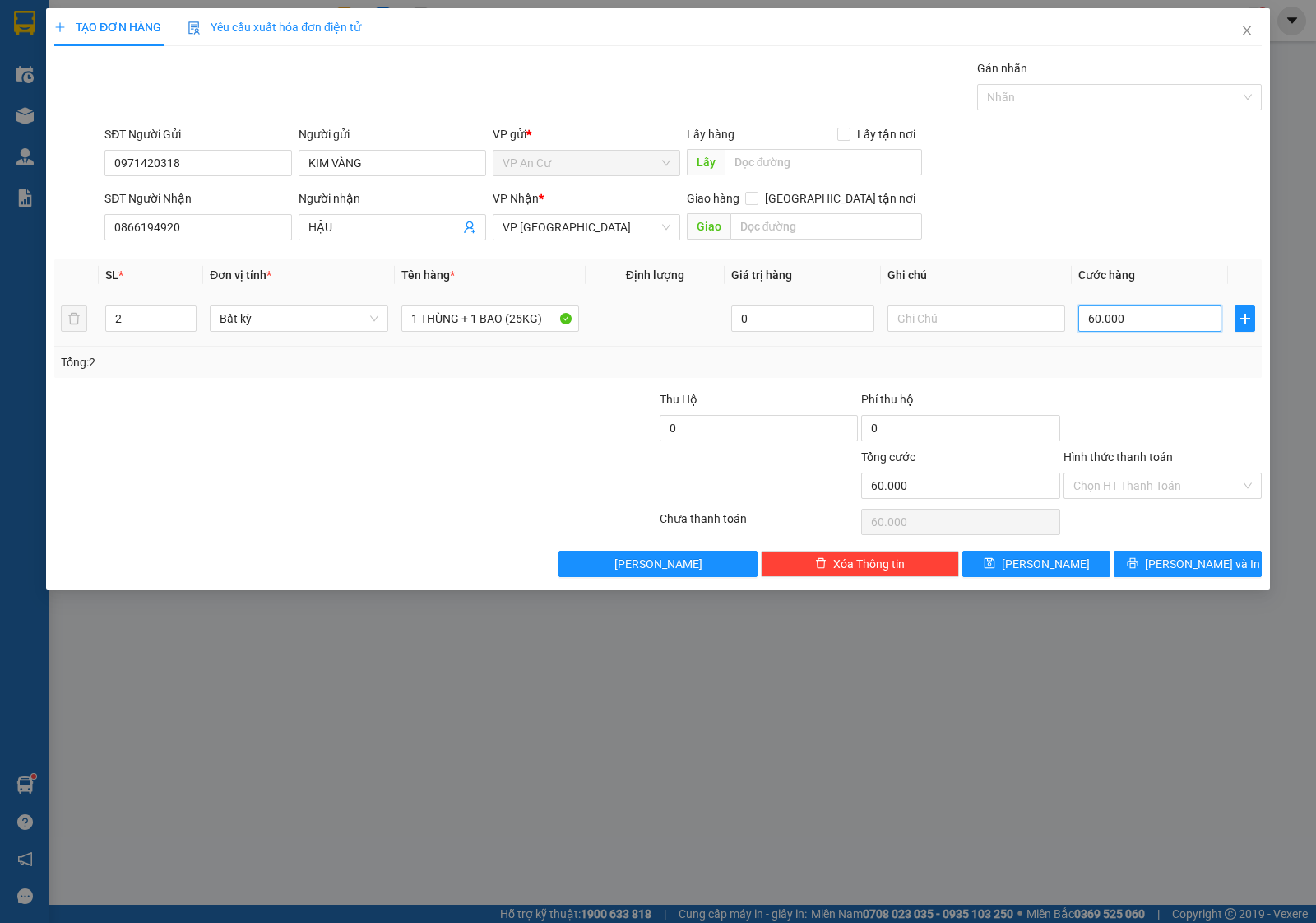
type input "0"
type input "5"
type input "05"
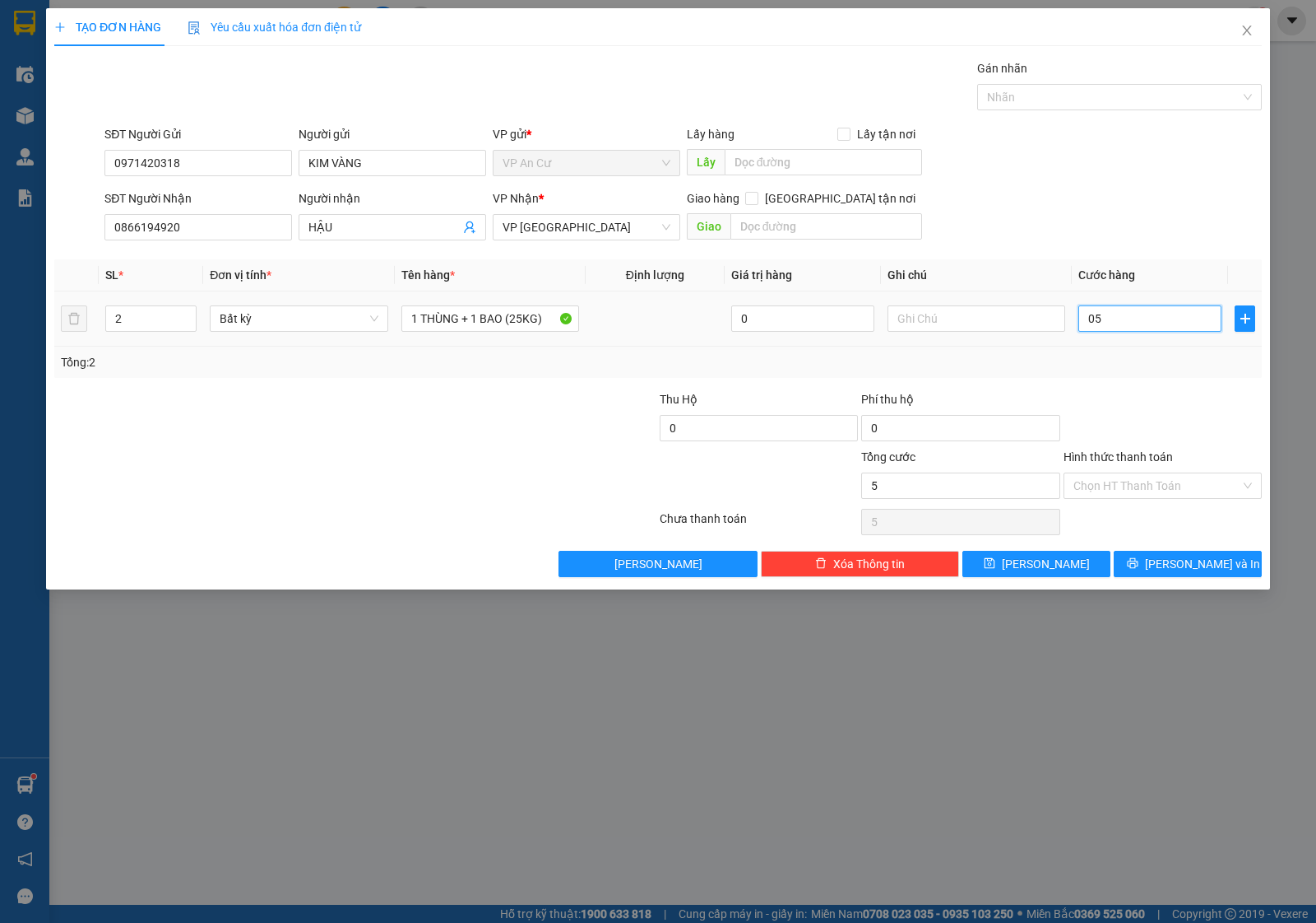
type input "50"
type input "050"
type input "50.000"
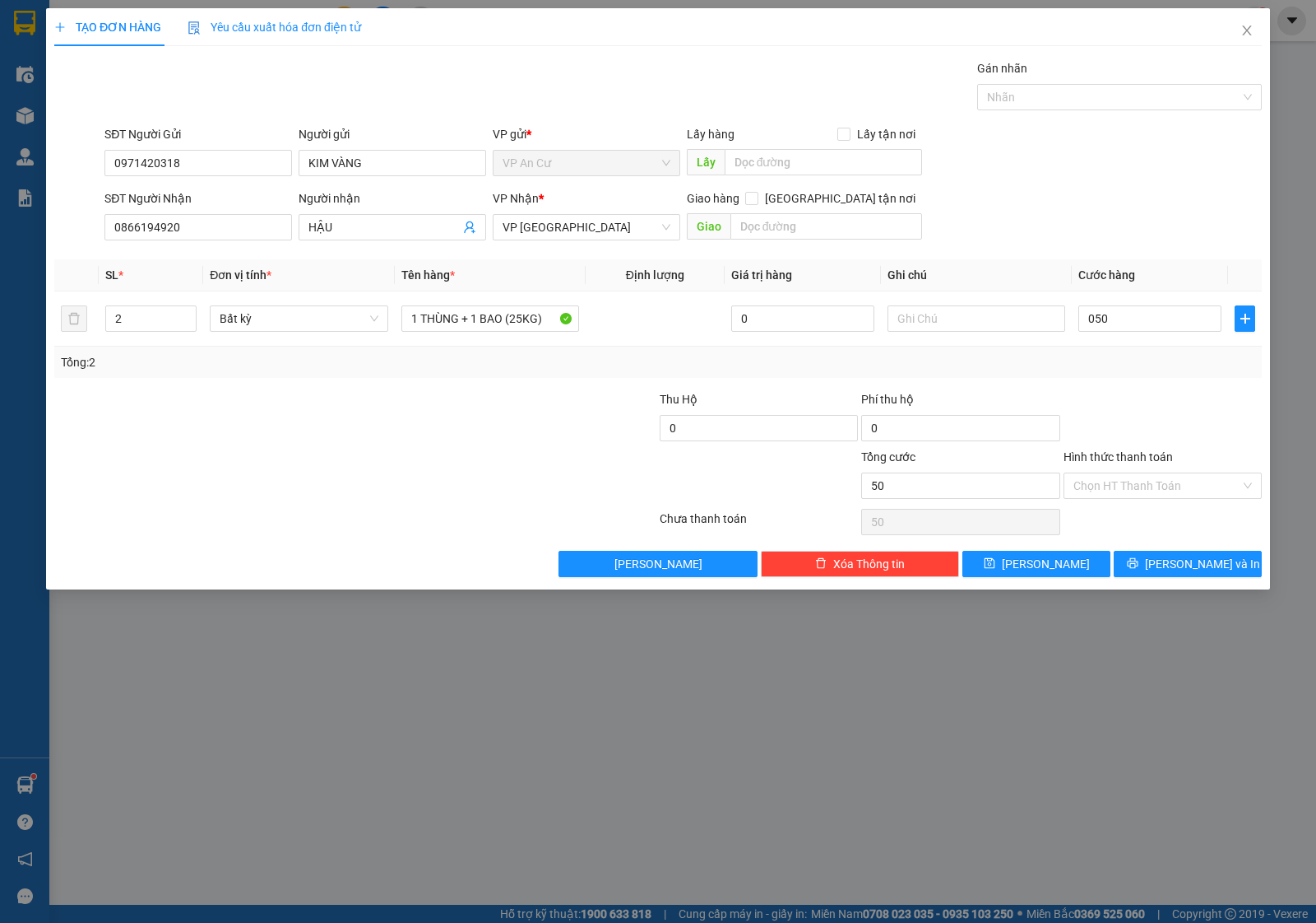
type input "50.000"
click at [1124, 401] on div at bounding box center [1163, 419] width 201 height 58
click at [1108, 492] on input "Hình thức thanh toán" at bounding box center [1157, 486] width 167 height 25
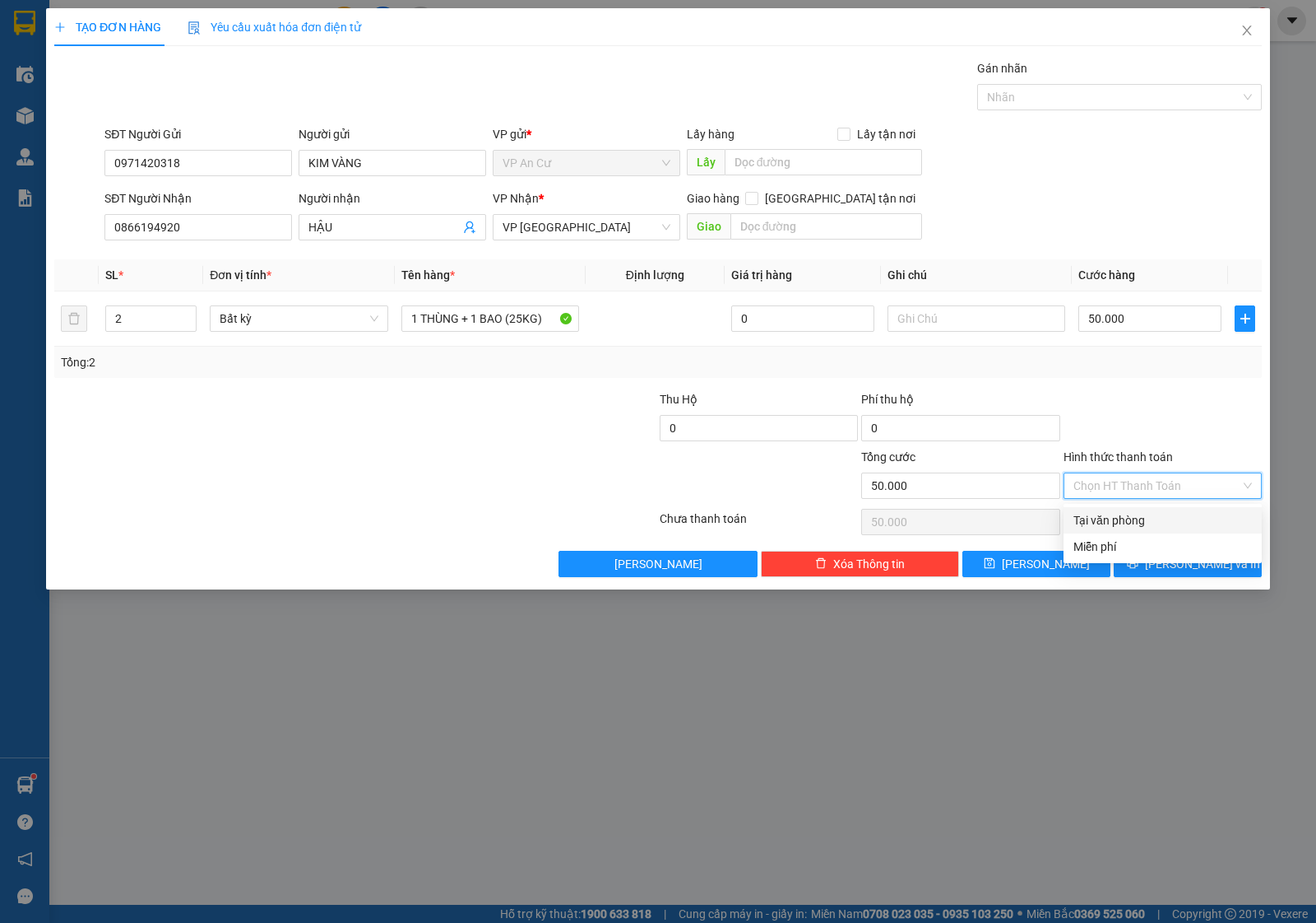
click at [1107, 515] on div "Tại văn phòng" at bounding box center [1163, 520] width 179 height 18
click at [1139, 562] on icon "printer" at bounding box center [1133, 563] width 12 height 12
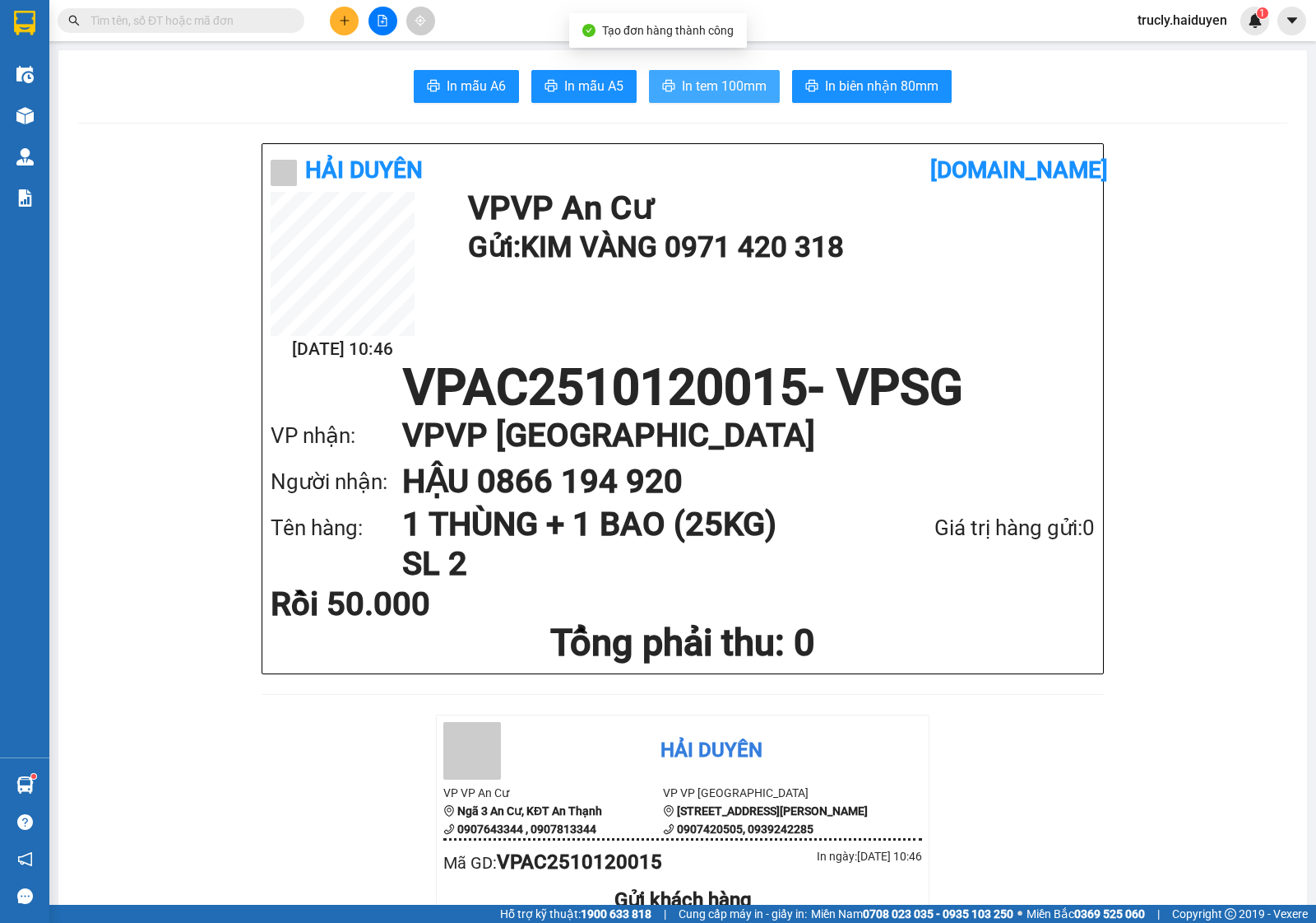
click at [710, 92] on span "In tem 100mm" at bounding box center [724, 86] width 85 height 21
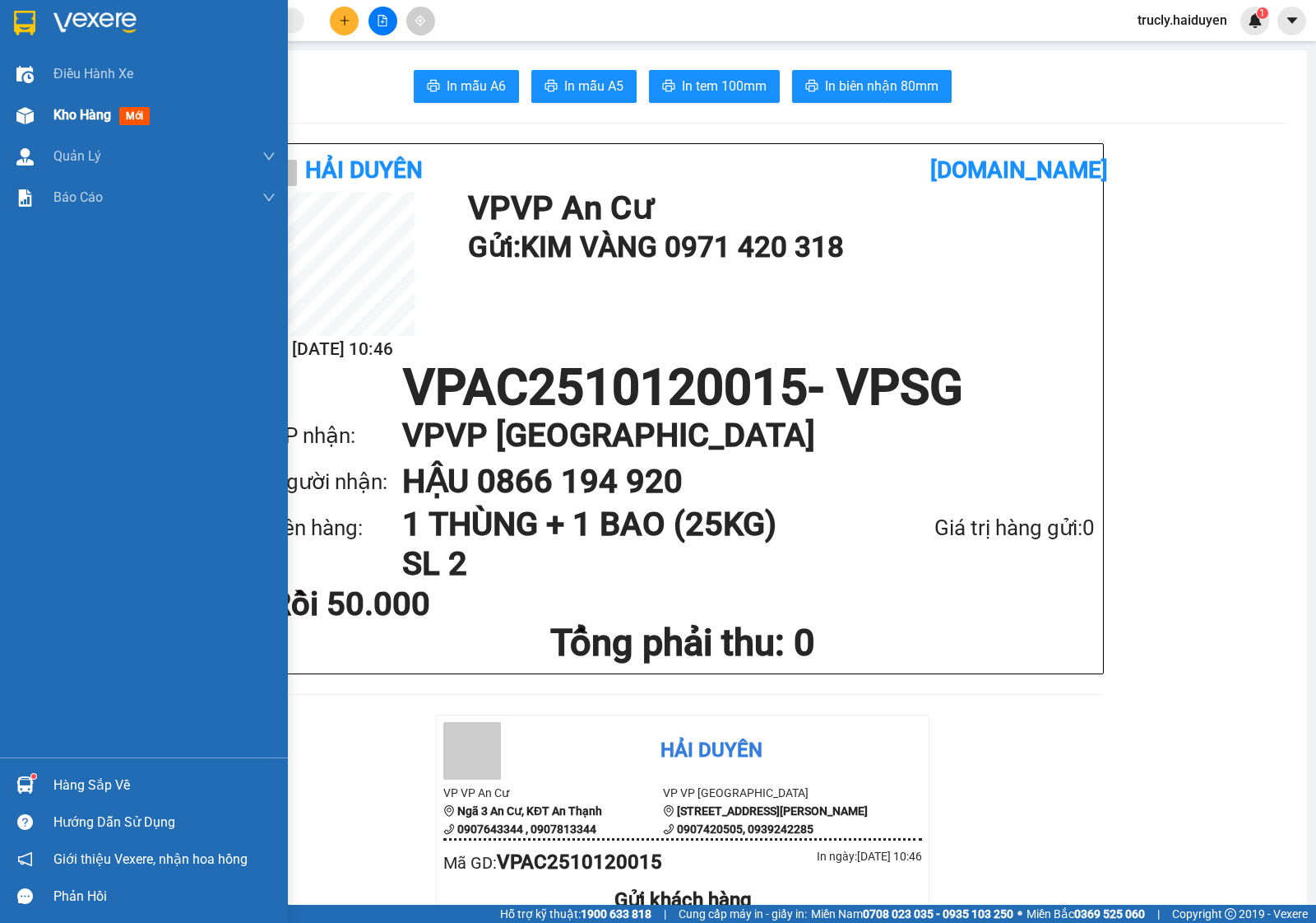
click at [76, 118] on span "Kho hàng" at bounding box center [82, 115] width 58 height 16
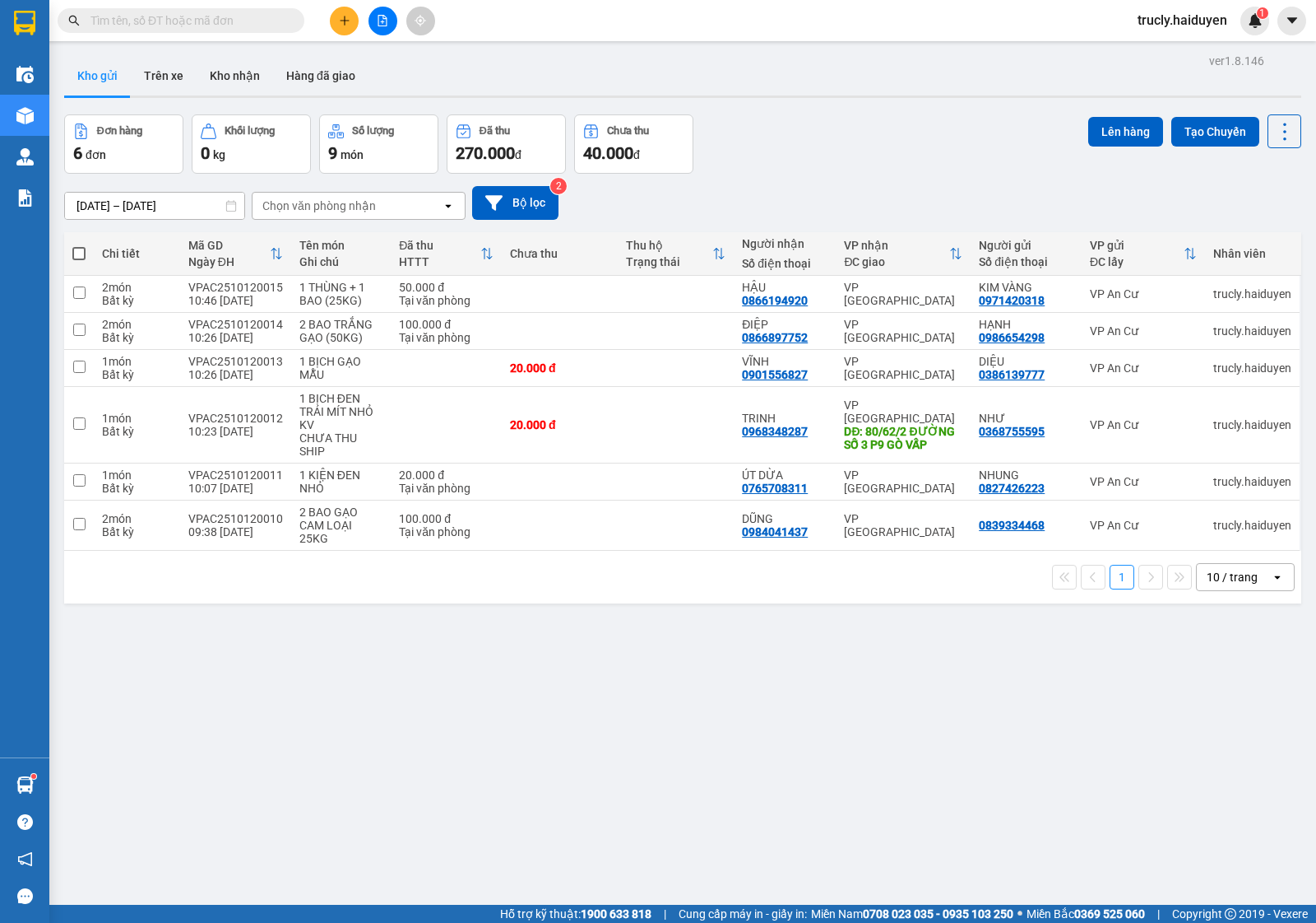
click at [816, 110] on div "ver 1.8.146 Kho gửi Trên xe Kho nhận Hàng đã giao Đơn hàng 6 đơn Khối lượng 0 k…" at bounding box center [683, 511] width 1251 height 923
click at [1199, 429] on icon at bounding box center [1205, 425] width 12 height 12
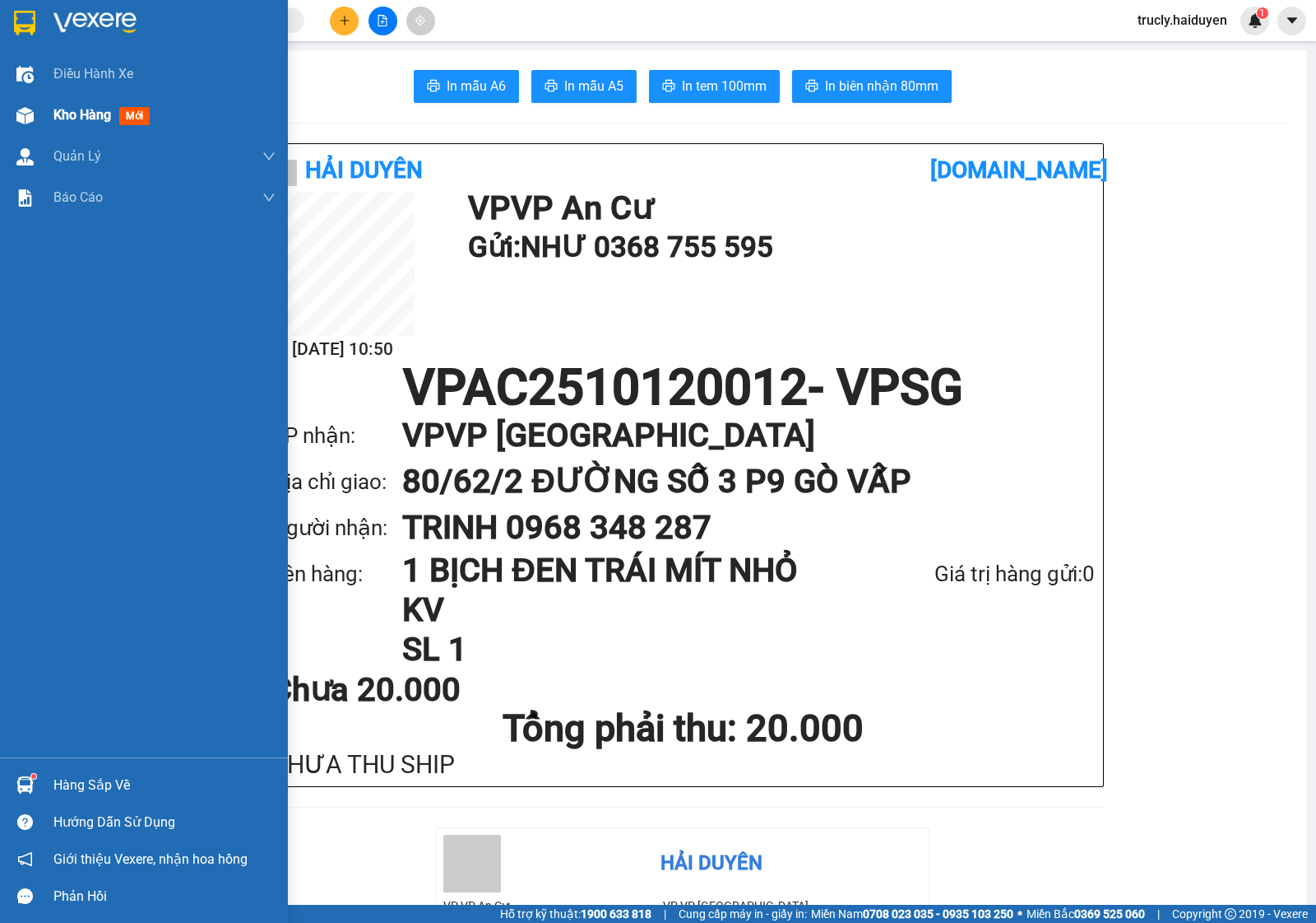
click at [41, 113] on div "Kho hàng mới" at bounding box center [143, 115] width 288 height 41
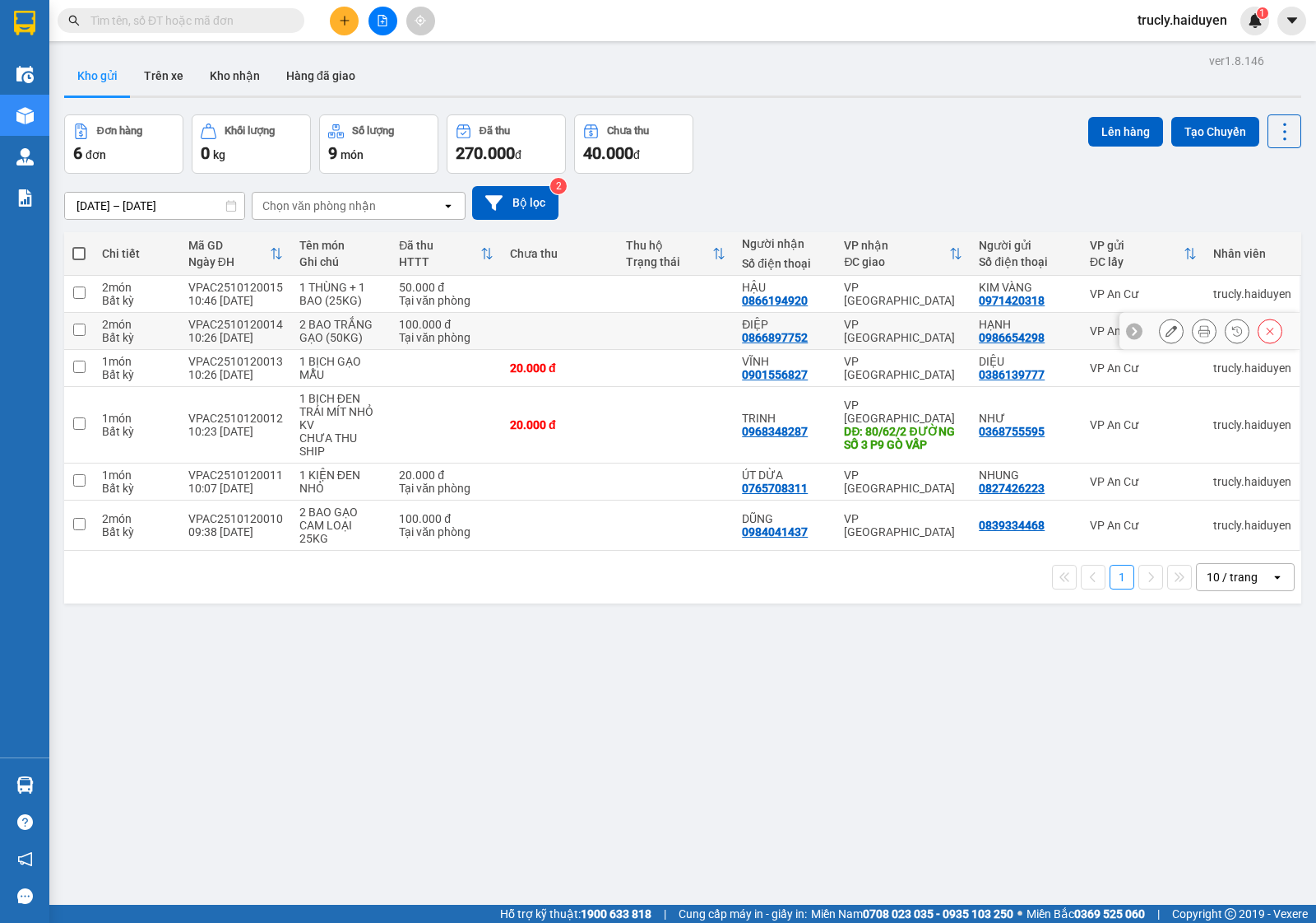
click at [380, 334] on td "2 BAO TRẮNG GẠO (50KG)" at bounding box center [341, 331] width 101 height 37
checkbox input "true"
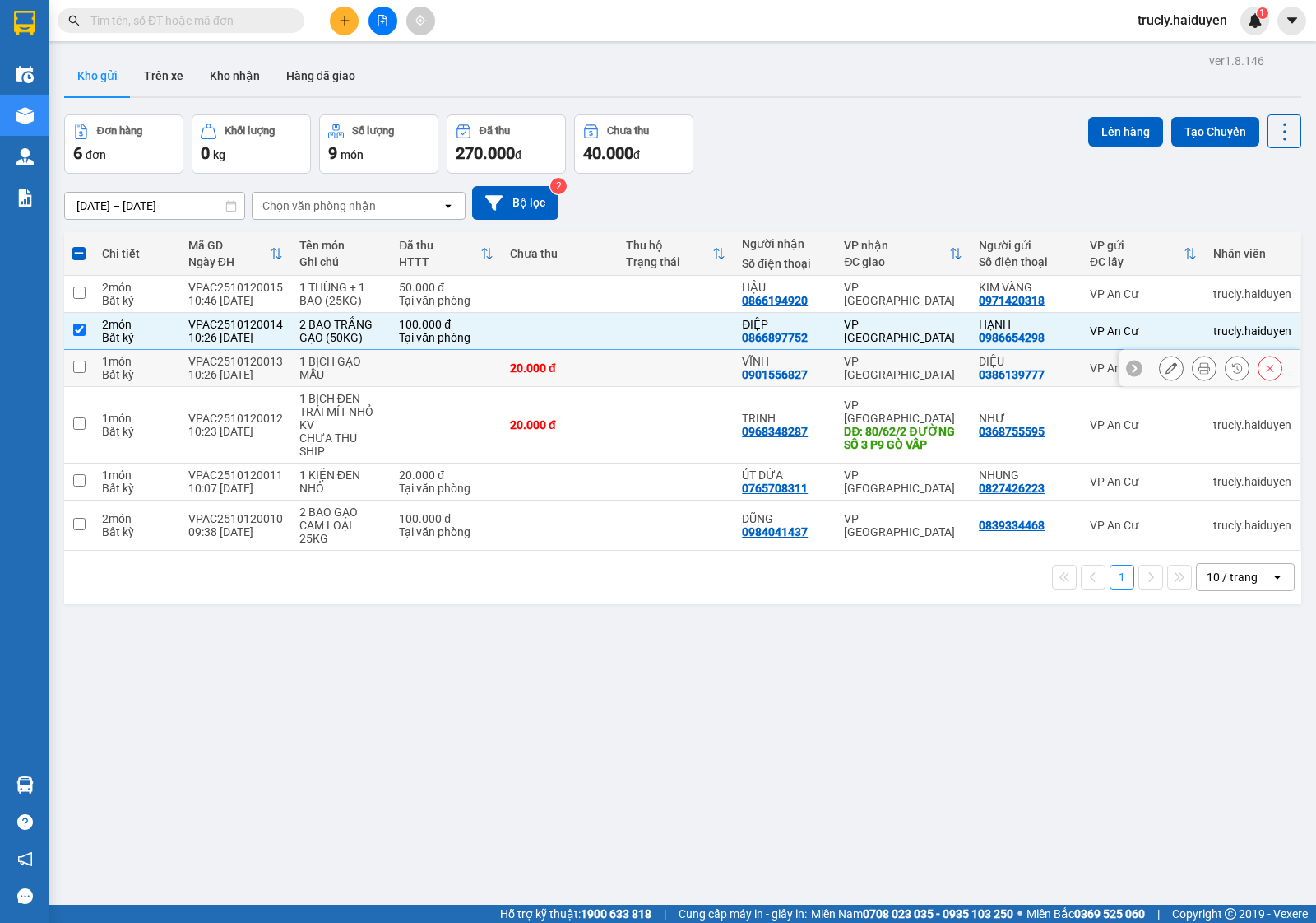
click at [375, 379] on div "1 BỊCH GẠO MẪU" at bounding box center [341, 368] width 84 height 26
checkbox input "true"
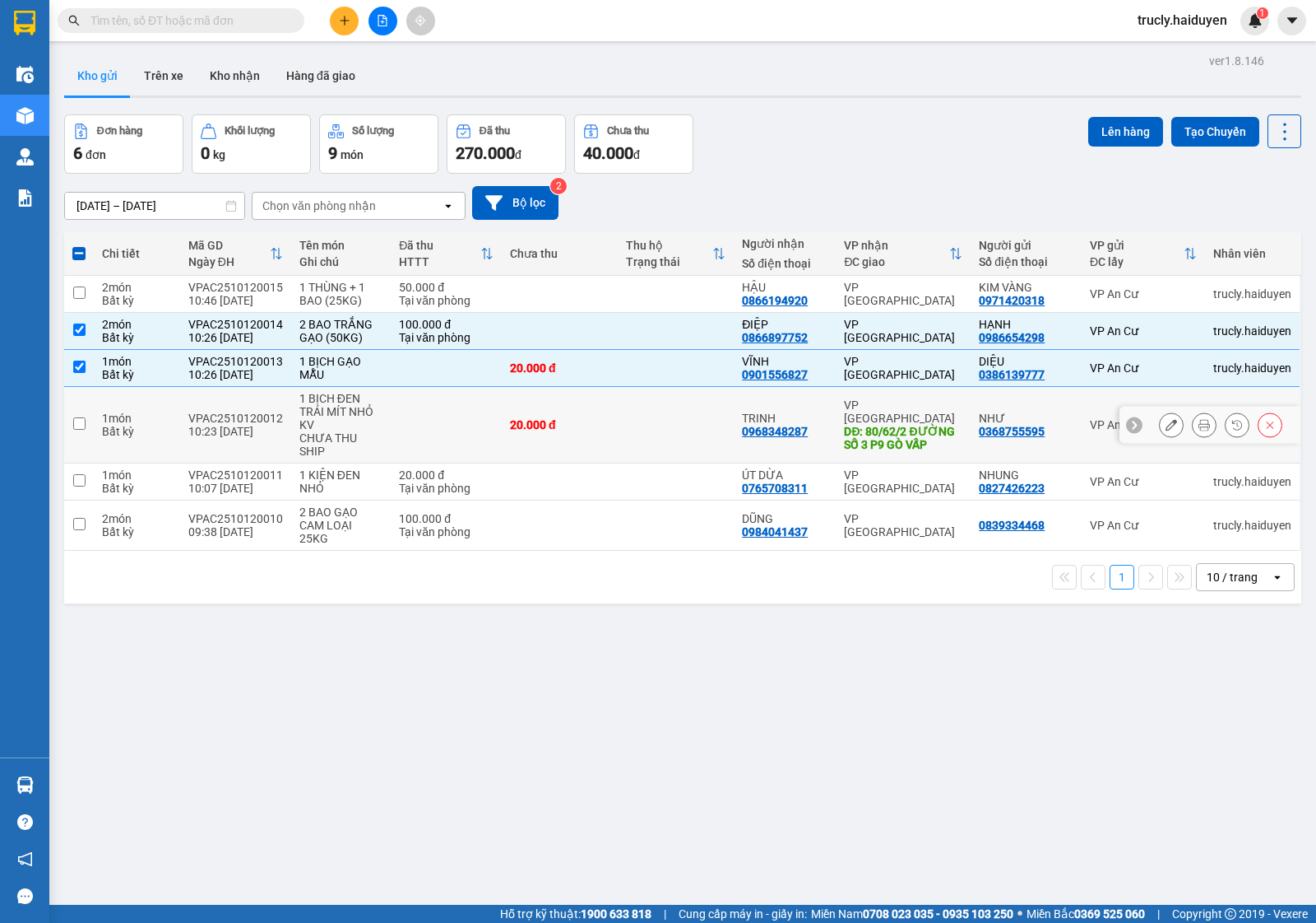
click at [355, 428] on div "1 BỊCH ĐEN TRÁI MÍT NHỎ KV" at bounding box center [341, 412] width 84 height 40
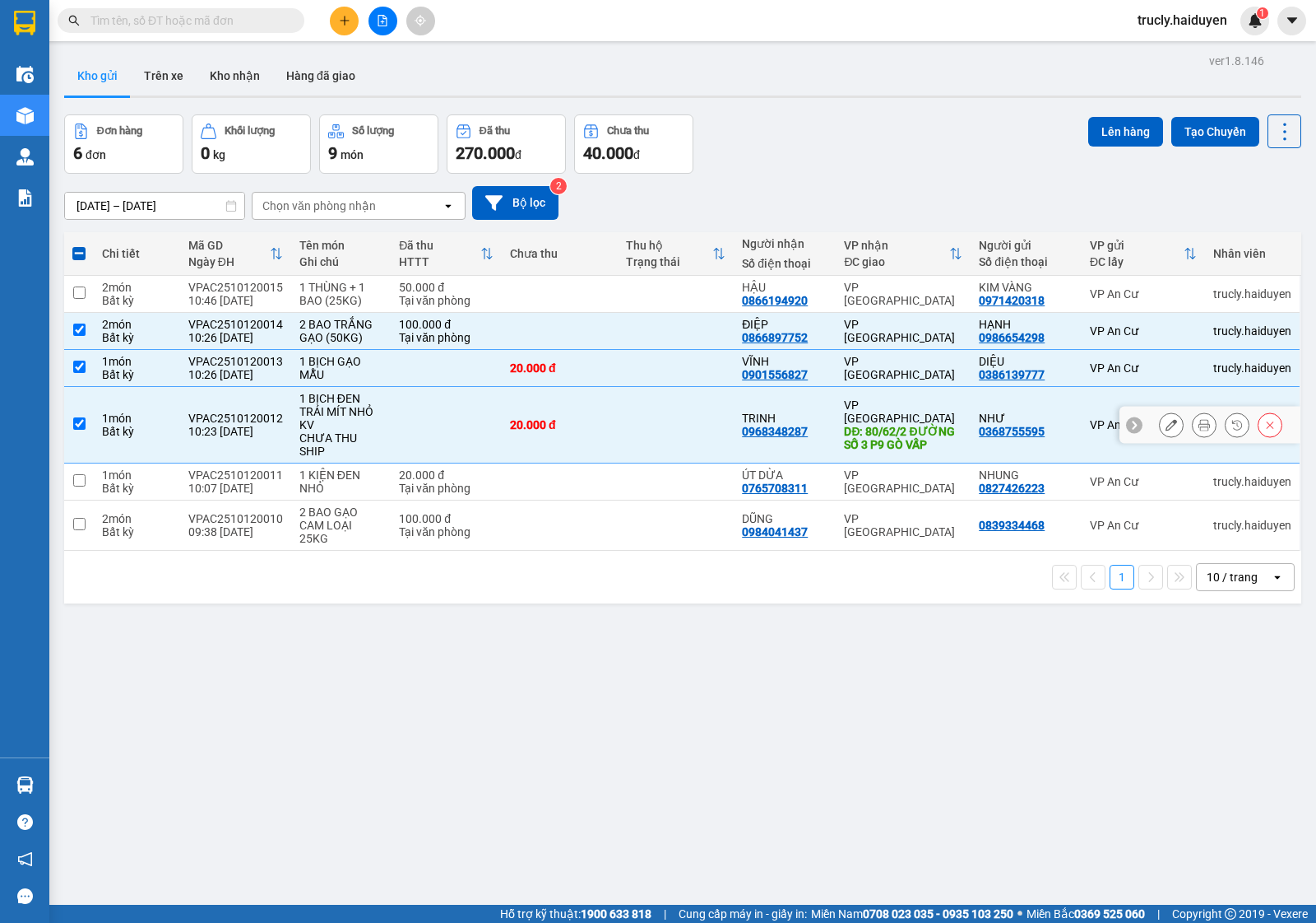
click at [337, 450] on div "CHƯA THU SHIP" at bounding box center [341, 445] width 84 height 26
checkbox input "false"
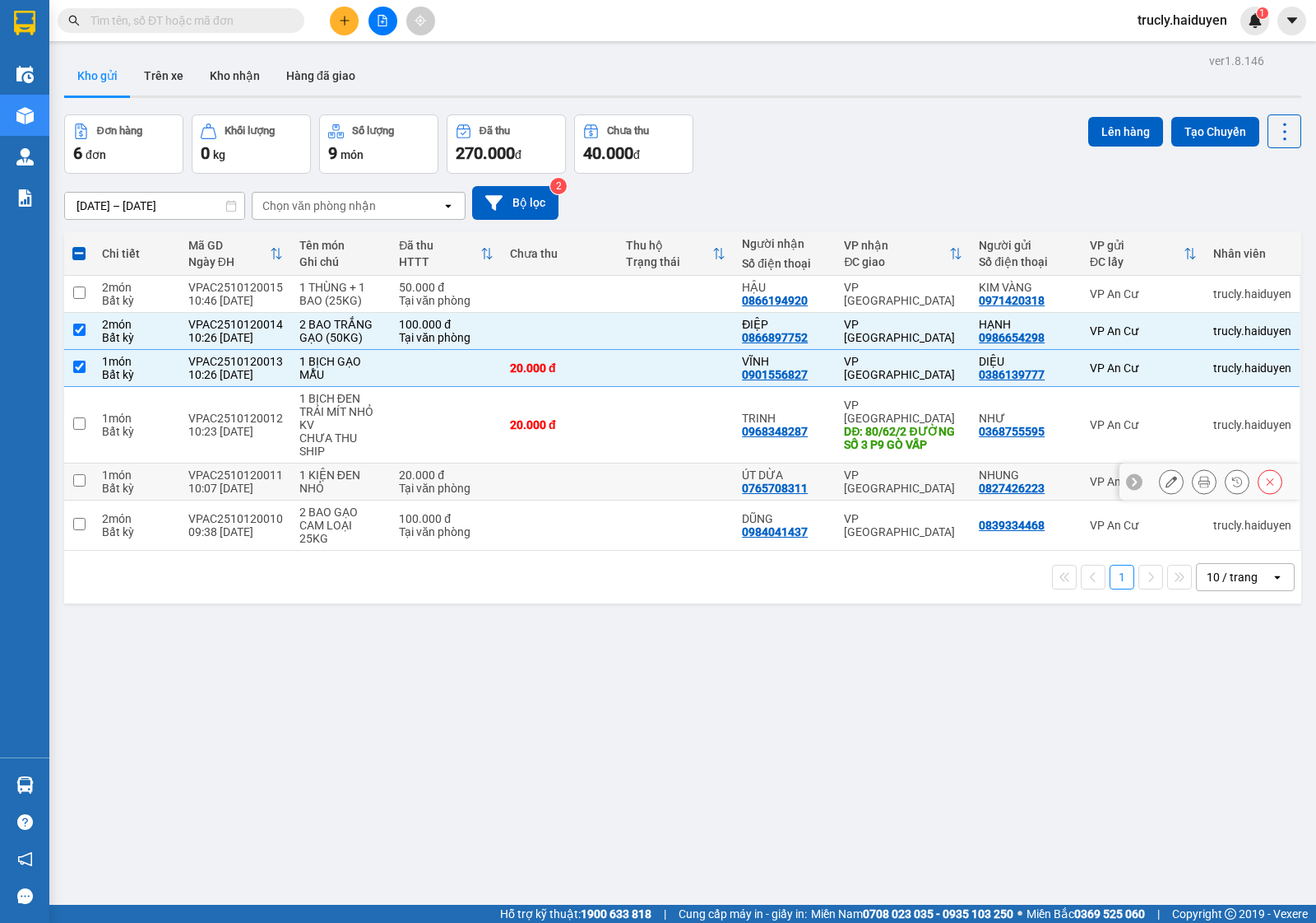
click at [339, 473] on div "1 KIỆN ĐEN NHỎ" at bounding box center [341, 482] width 84 height 26
checkbox input "true"
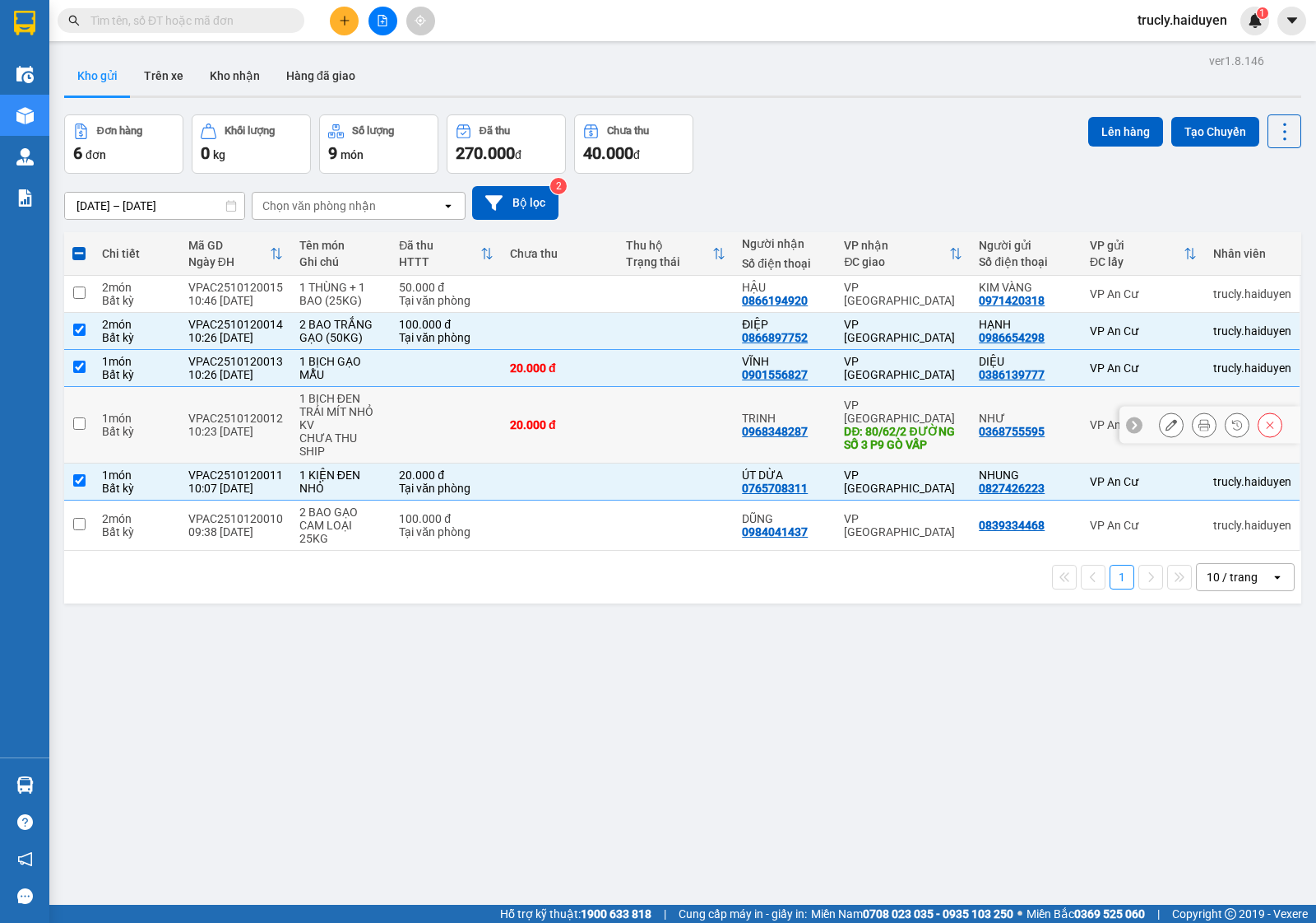
click at [333, 416] on div "1 BỊCH ĐEN TRÁI MÍT NHỎ KV" at bounding box center [341, 412] width 84 height 40
checkbox input "true"
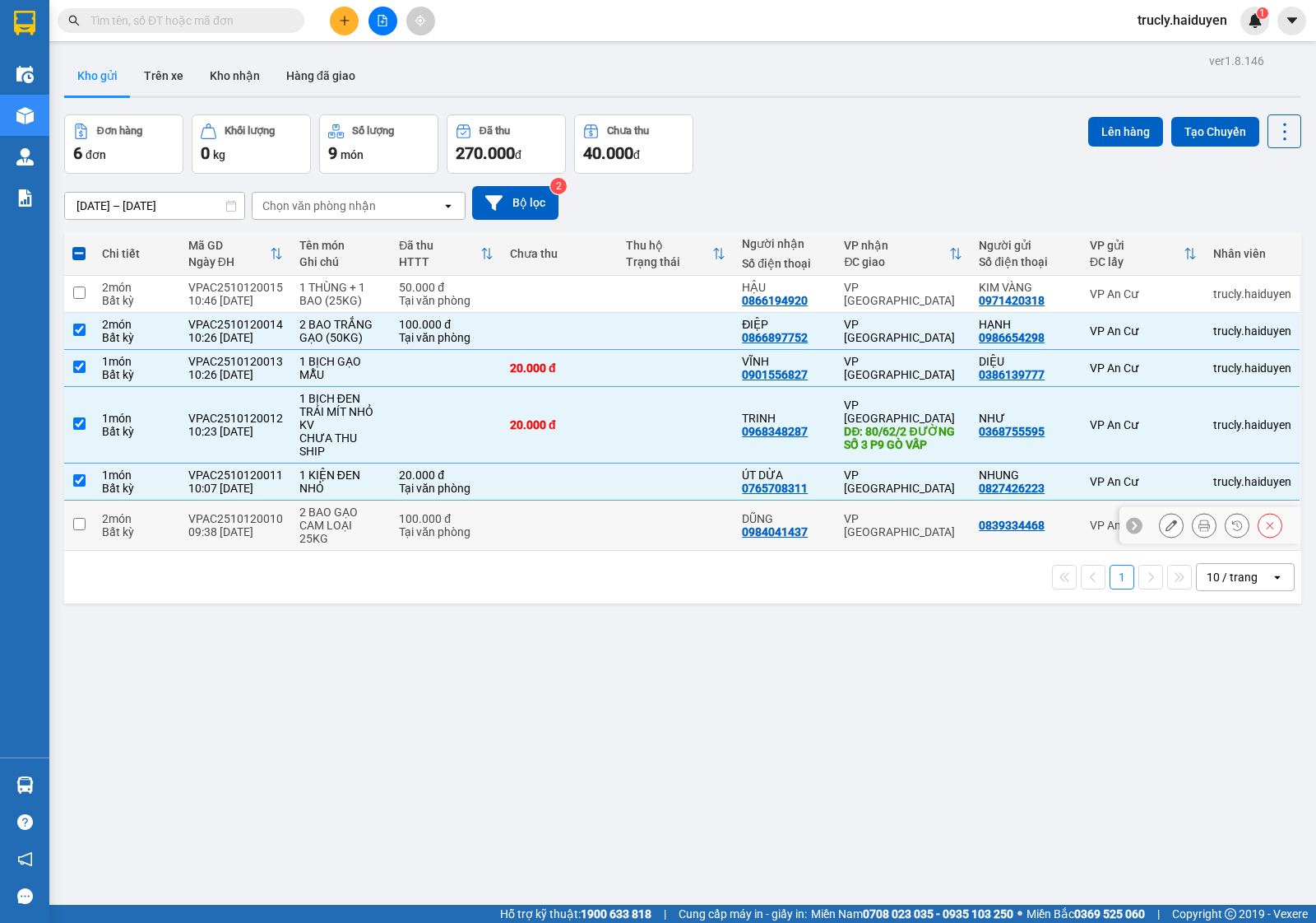
click at [334, 516] on div "2 BAO GẠO CAM LOẠI 25KG" at bounding box center [341, 525] width 84 height 40
checkbox input "true"
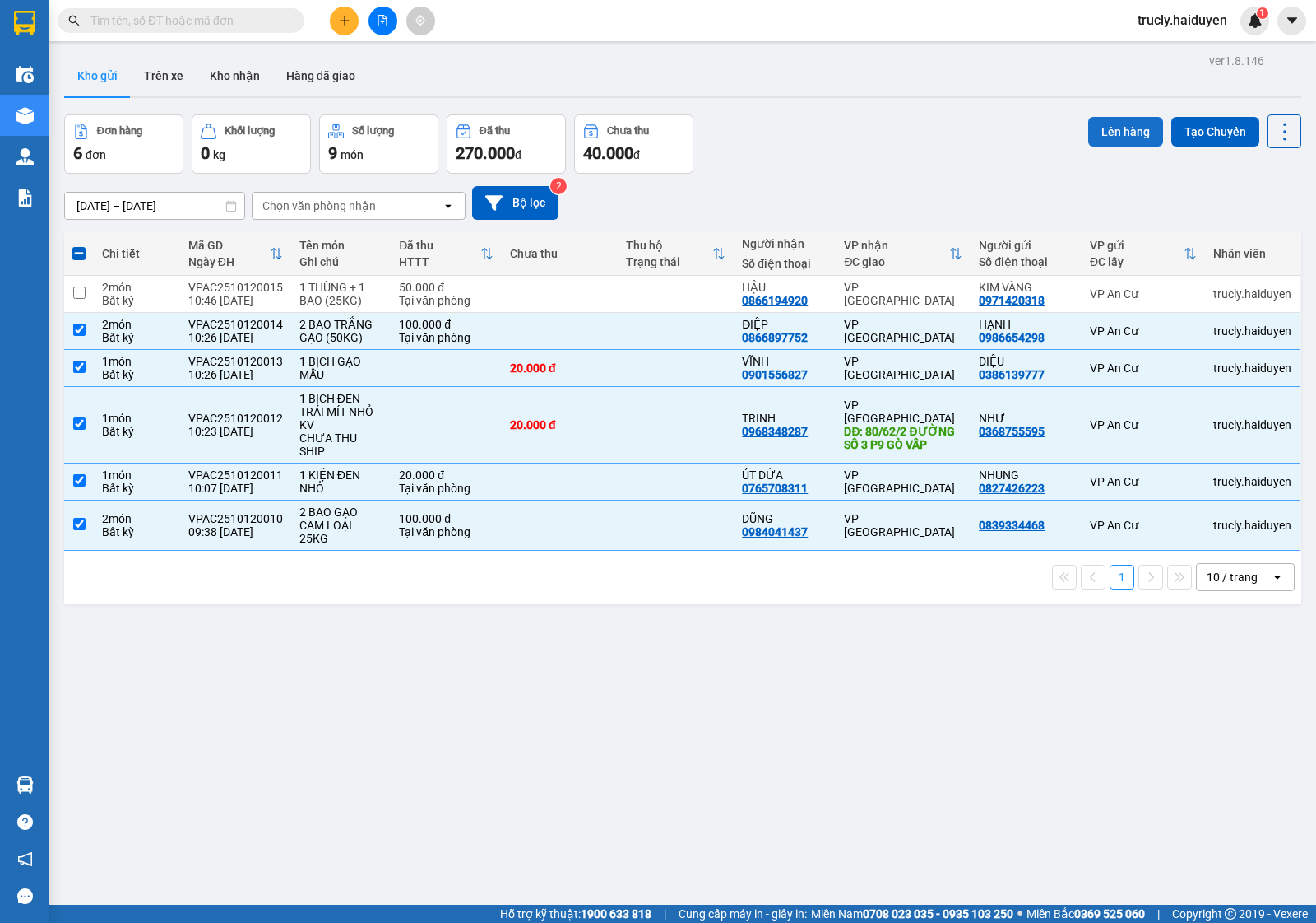
click at [1105, 130] on button "Lên hàng" at bounding box center [1126, 132] width 75 height 30
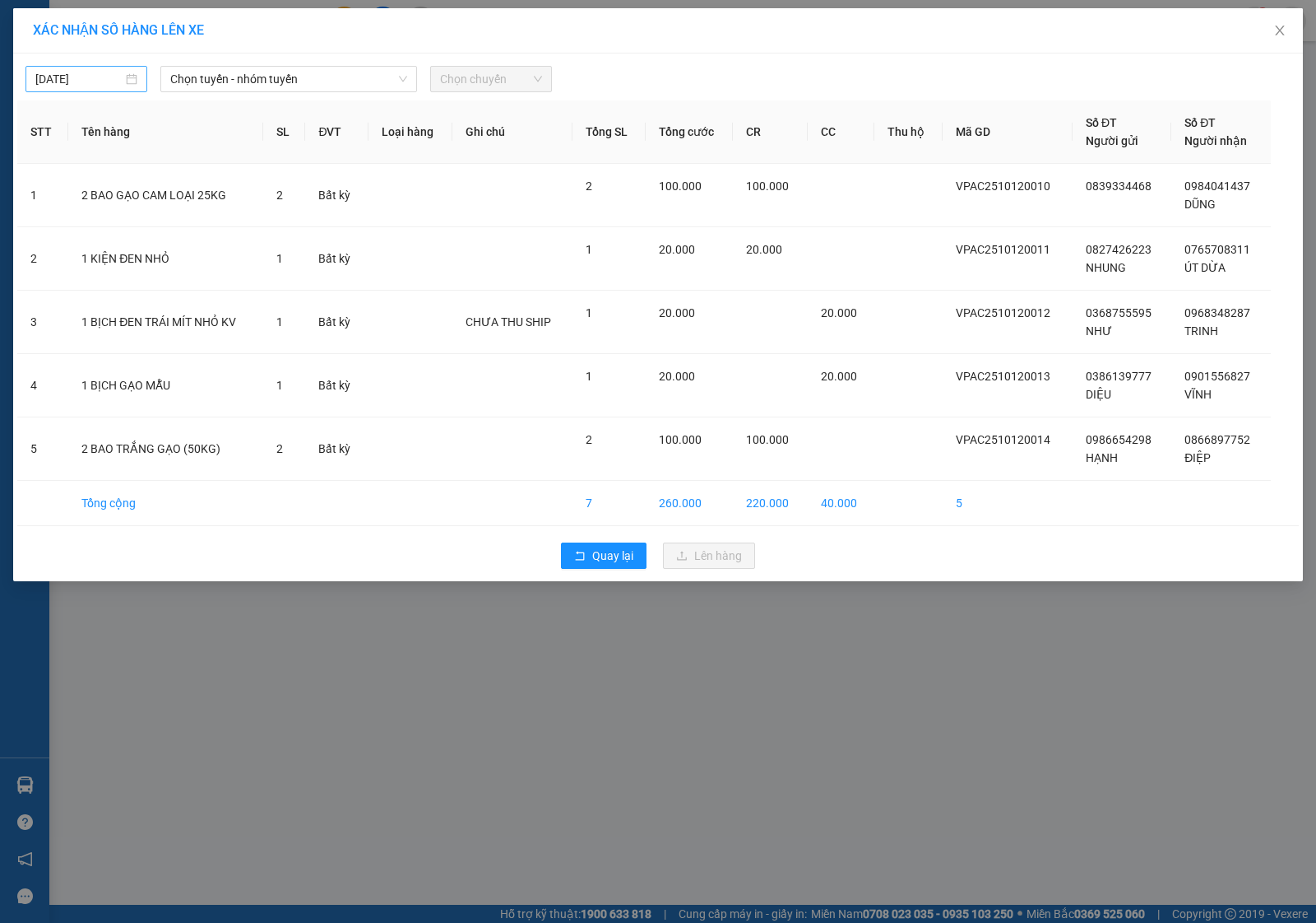
click at [68, 76] on input "[DATE]" at bounding box center [79, 79] width 87 height 18
type input "[DATE]"
click at [54, 224] on div "12" at bounding box center [50, 224] width 20 height 20
click at [232, 72] on span "Chọn tuyến - nhóm tuyến" at bounding box center [289, 79] width 237 height 25
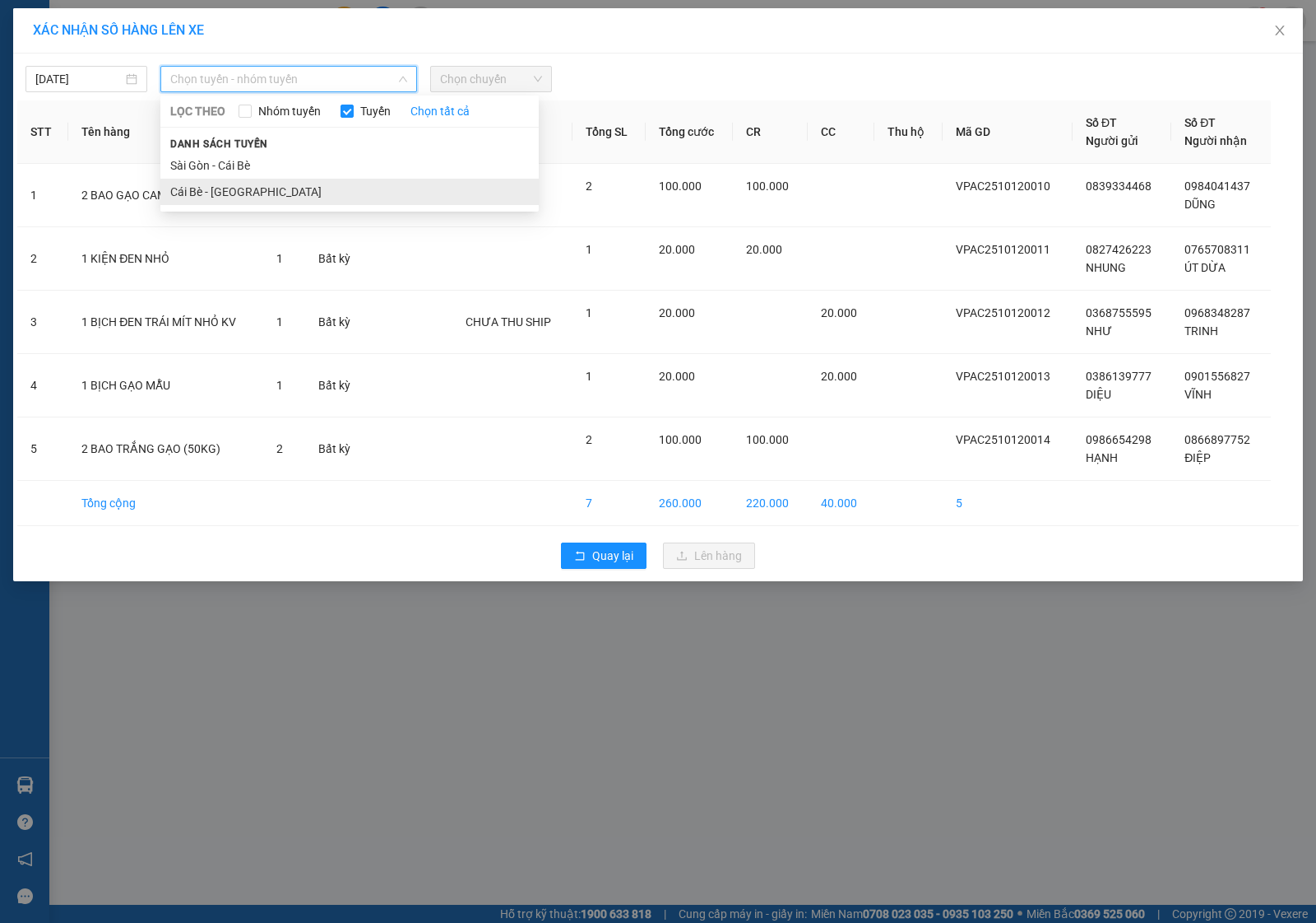
click at [202, 199] on li "Cái Bè - [GEOGRAPHIC_DATA]" at bounding box center [350, 192] width 378 height 26
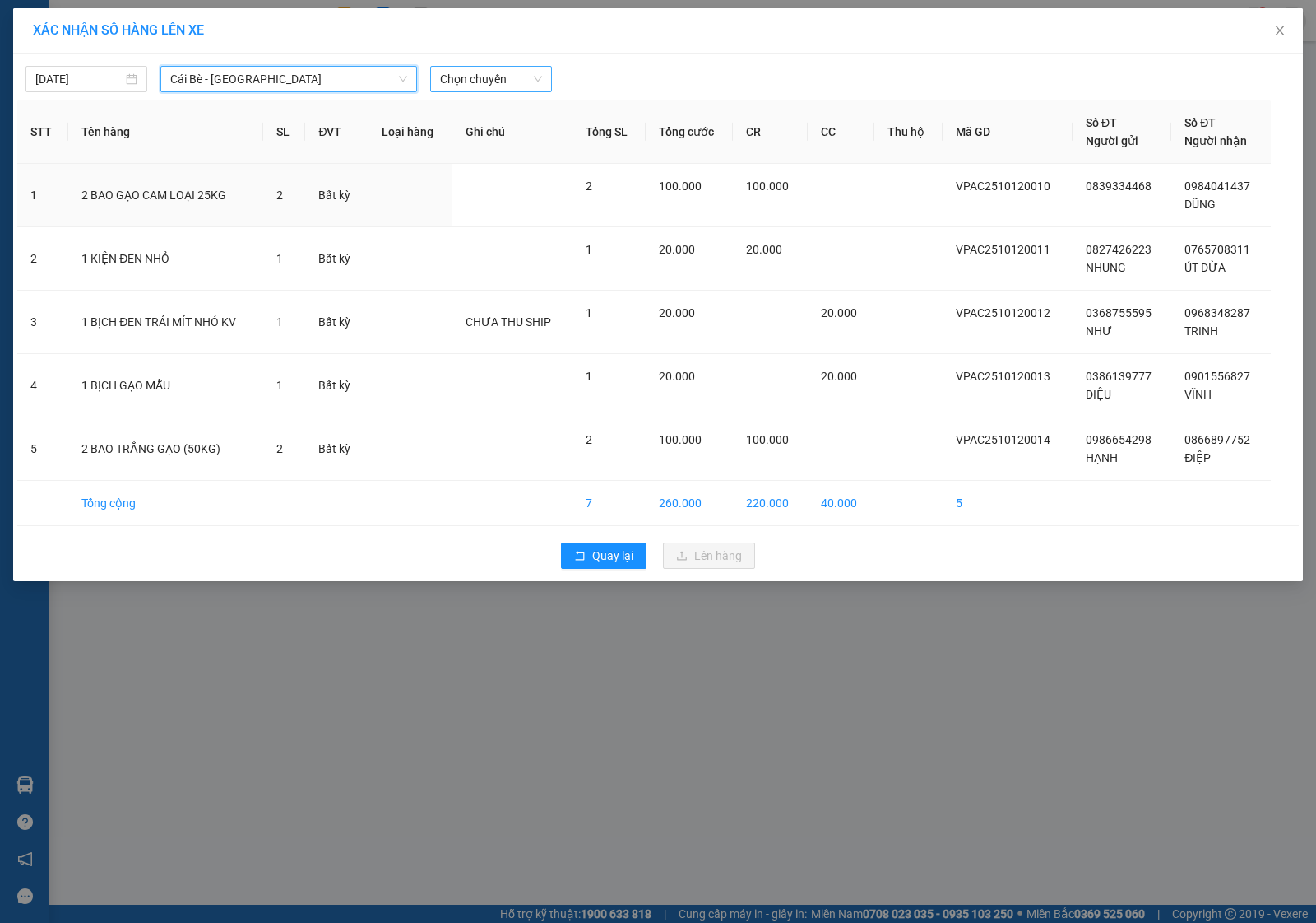
click at [475, 71] on span "Chọn chuyến" at bounding box center [491, 79] width 102 height 25
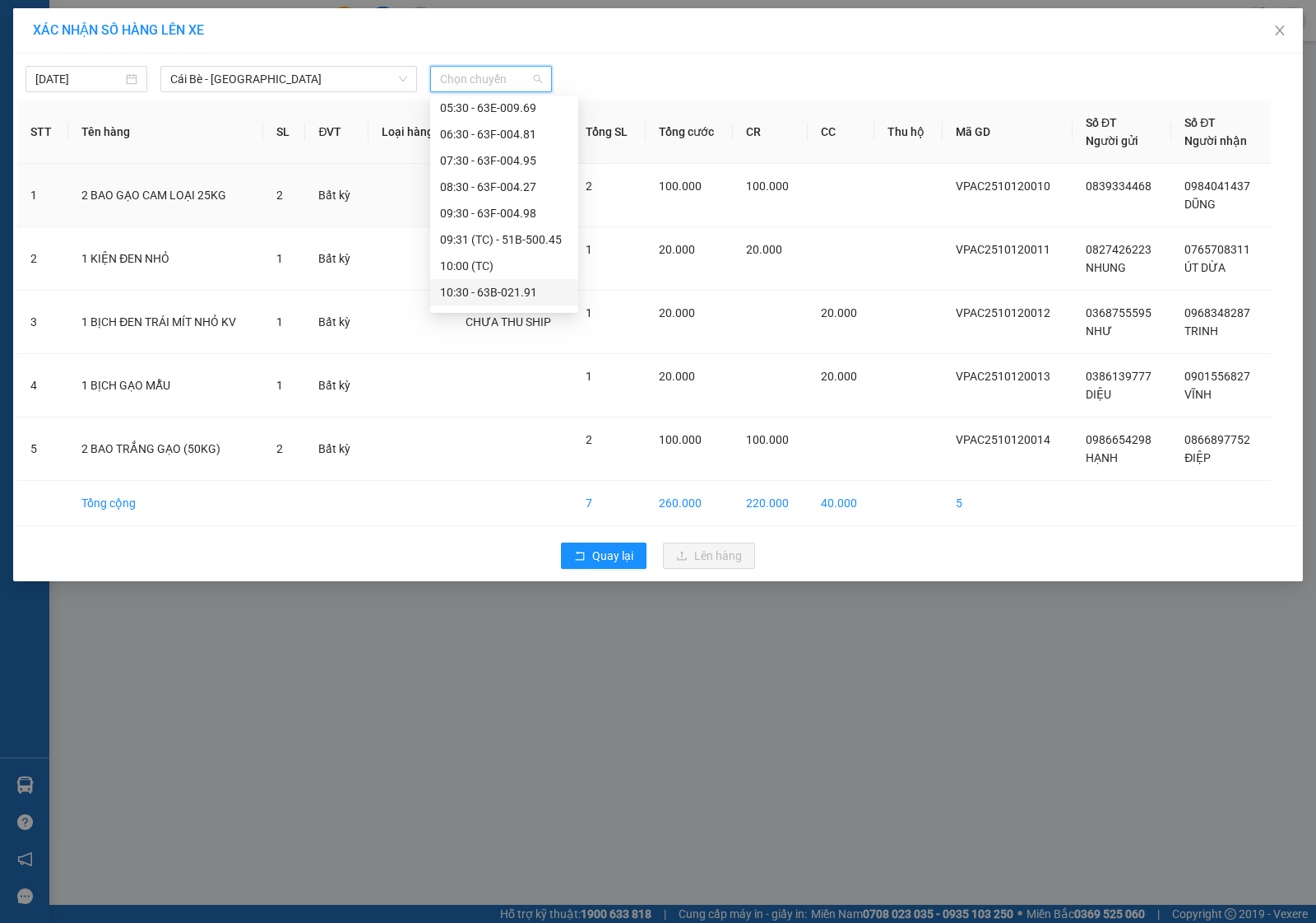
click at [504, 280] on div "10:30 - 63B-021.91" at bounding box center [505, 292] width 148 height 26
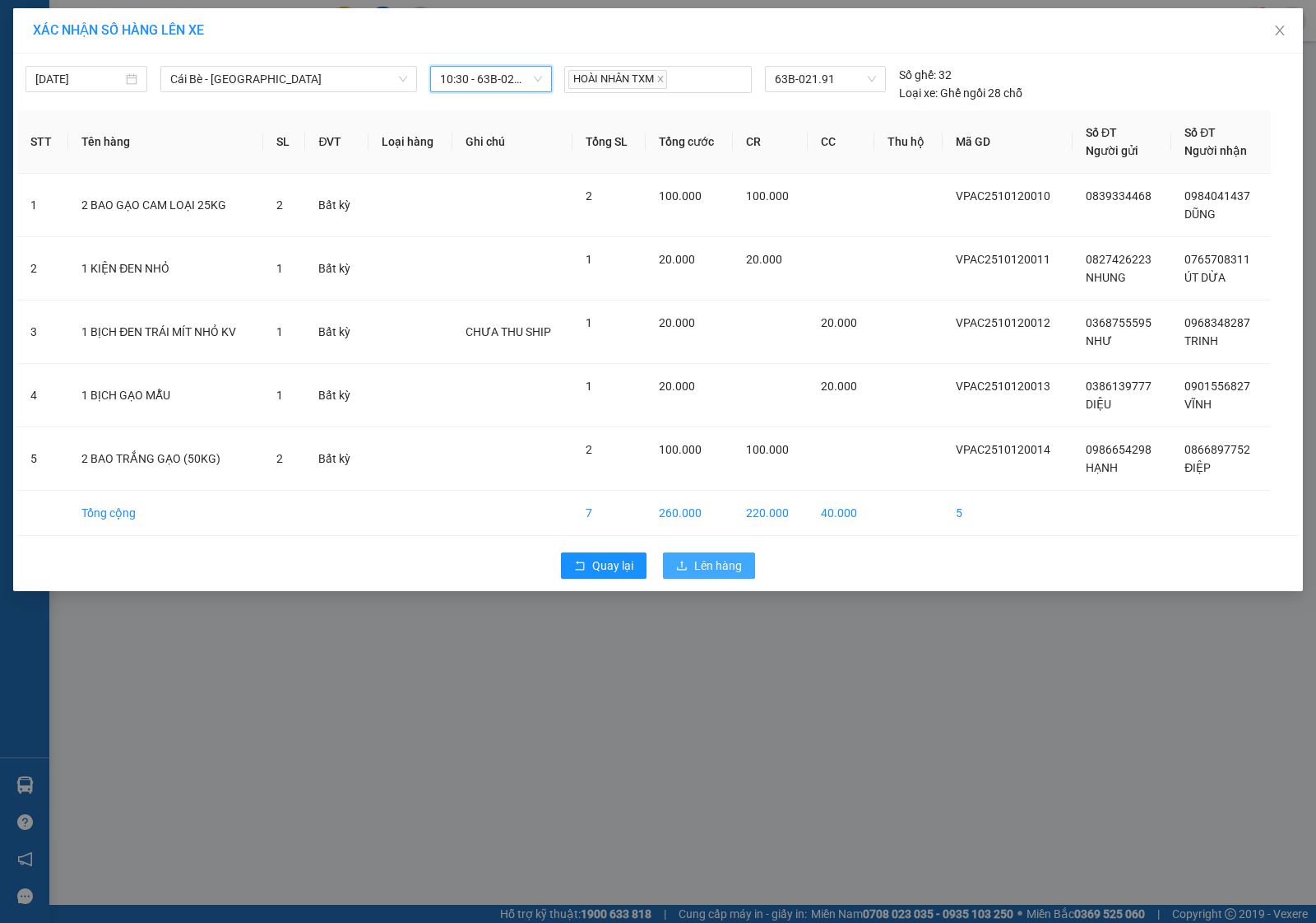
click at [689, 570] on button "Lên hàng" at bounding box center [709, 566] width 92 height 26
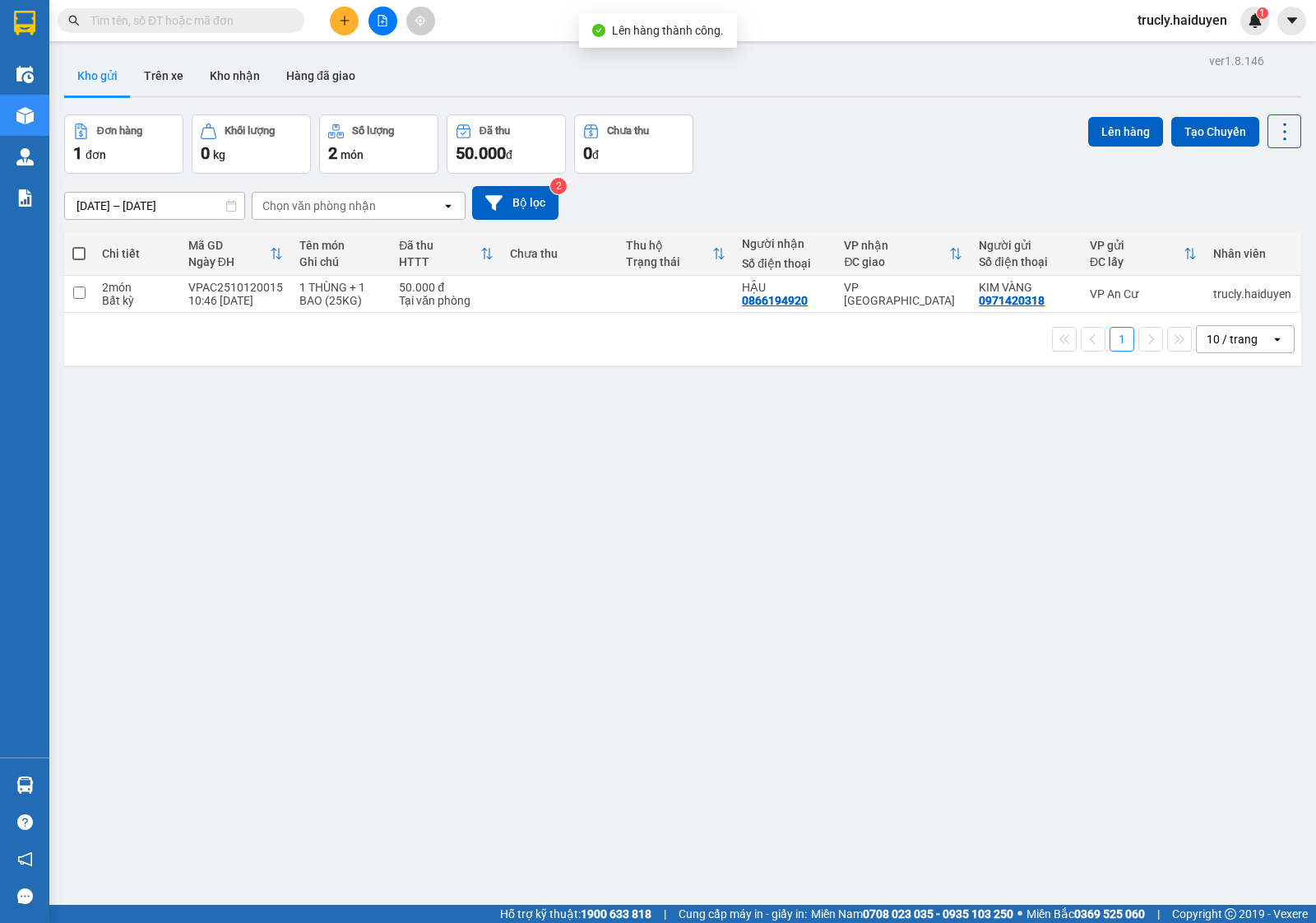
click at [891, 120] on div "Đơn hàng 1 đơn Khối lượng 0 kg Số lượng 2 món Đã thu 50.000 đ Chưa thu 0 đ Lên …" at bounding box center [683, 144] width 1238 height 59
click at [162, 72] on button "Trên xe" at bounding box center [164, 76] width 66 height 40
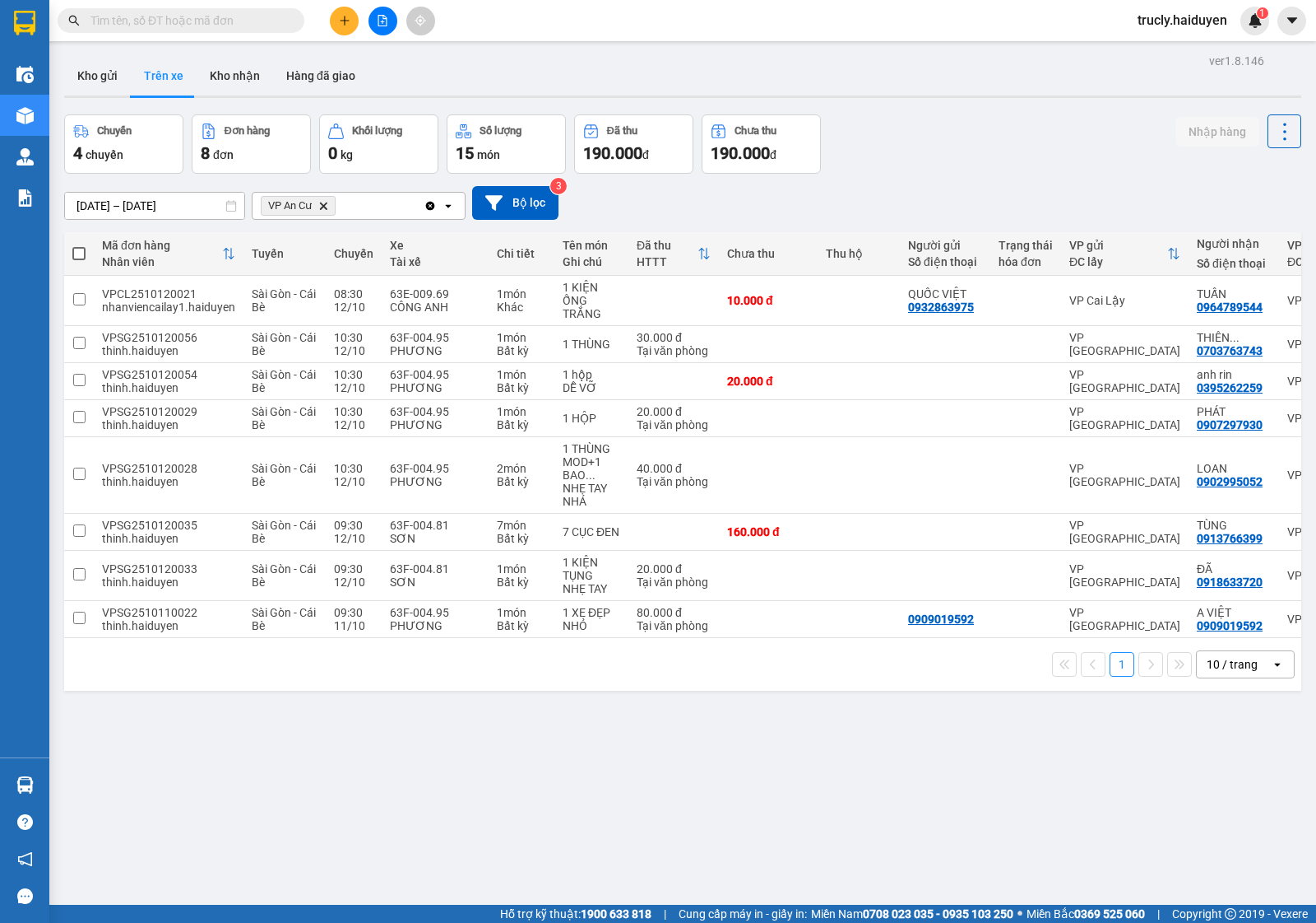
click at [943, 122] on div "Chuyến 4 chuyến Đơn hàng 8 đơn Khối lượng 0 kg Số lượng 15 món Đã thu 190.000 đ…" at bounding box center [683, 144] width 1238 height 59
click at [210, 73] on button "Kho nhận" at bounding box center [234, 76] width 77 height 40
type input "[DATE] – [DATE]"
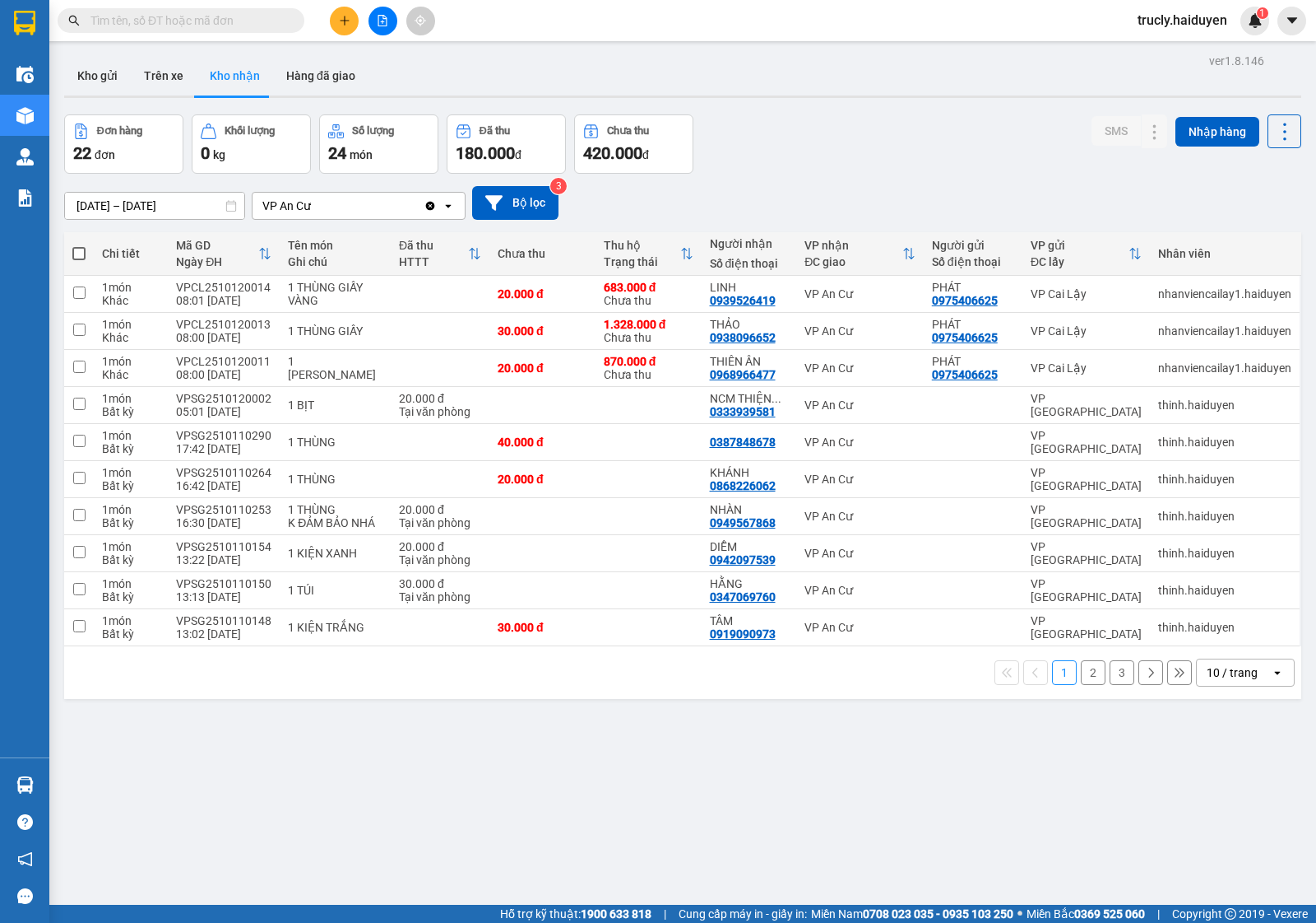
drag, startPoint x: 561, startPoint y: 845, endPoint x: 559, endPoint y: 854, distance: 9.2
click at [557, 852] on div "ver 1.8.146 Kho gửi Trên xe Kho nhận Hàng đã giao Đơn hàng 22 đơn Khối lượng 0 …" at bounding box center [683, 511] width 1251 height 923
click at [1111, 333] on button at bounding box center [1122, 331] width 23 height 29
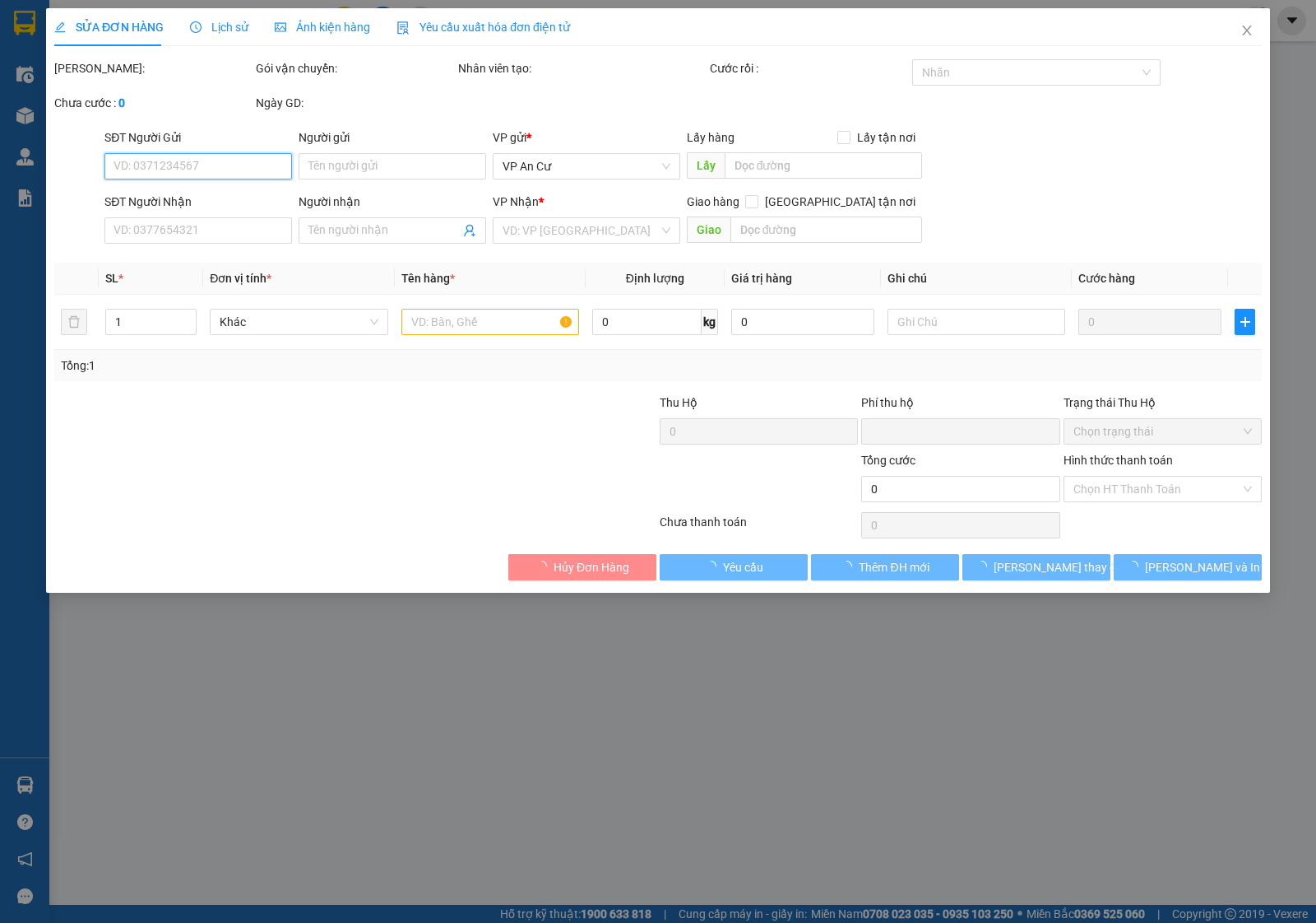
type input "0975406625"
type input "PHÁT"
type input "0938096652"
type input "THẢO"
type input "1.328.000"
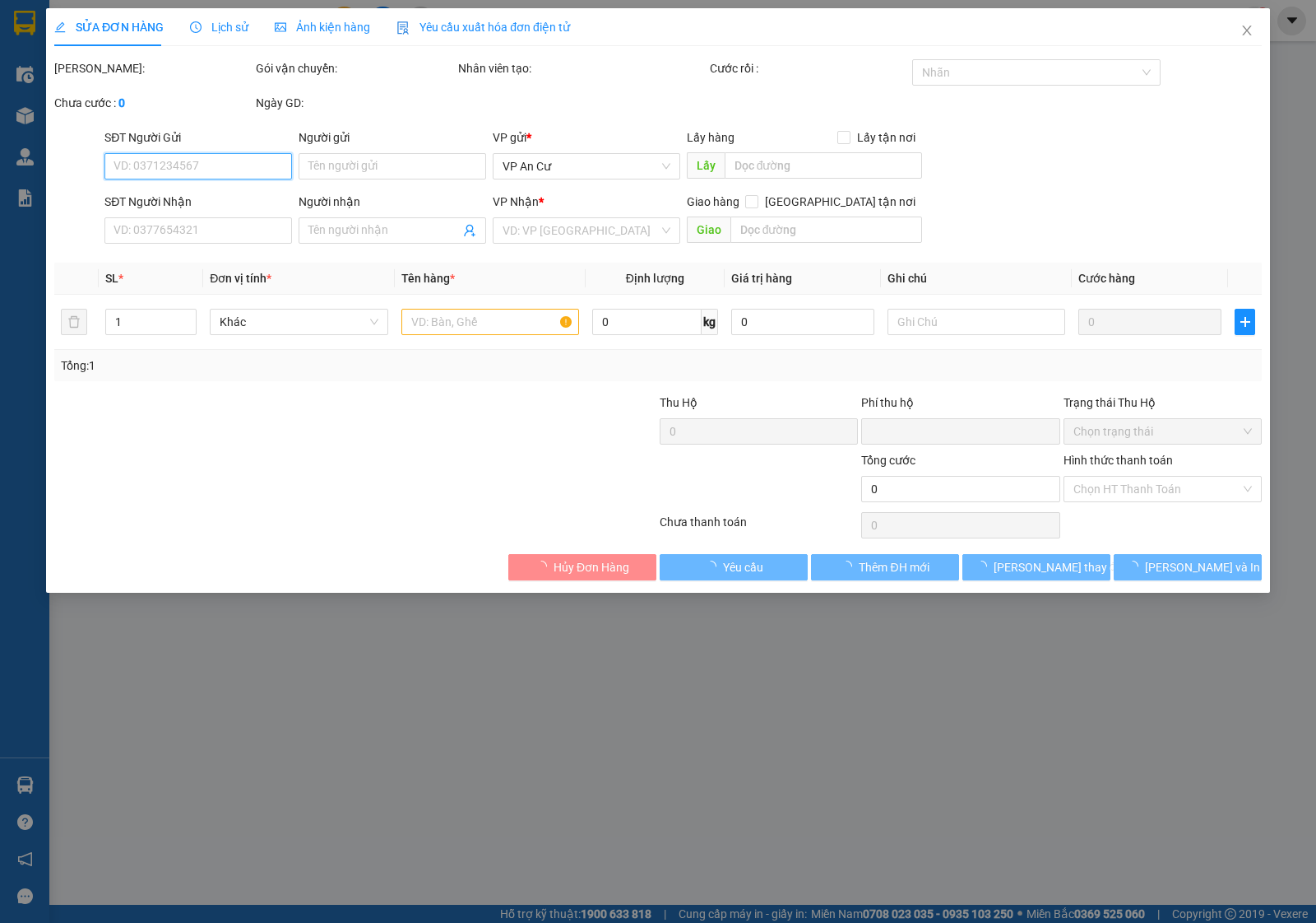
type input "0"
type input "30.000"
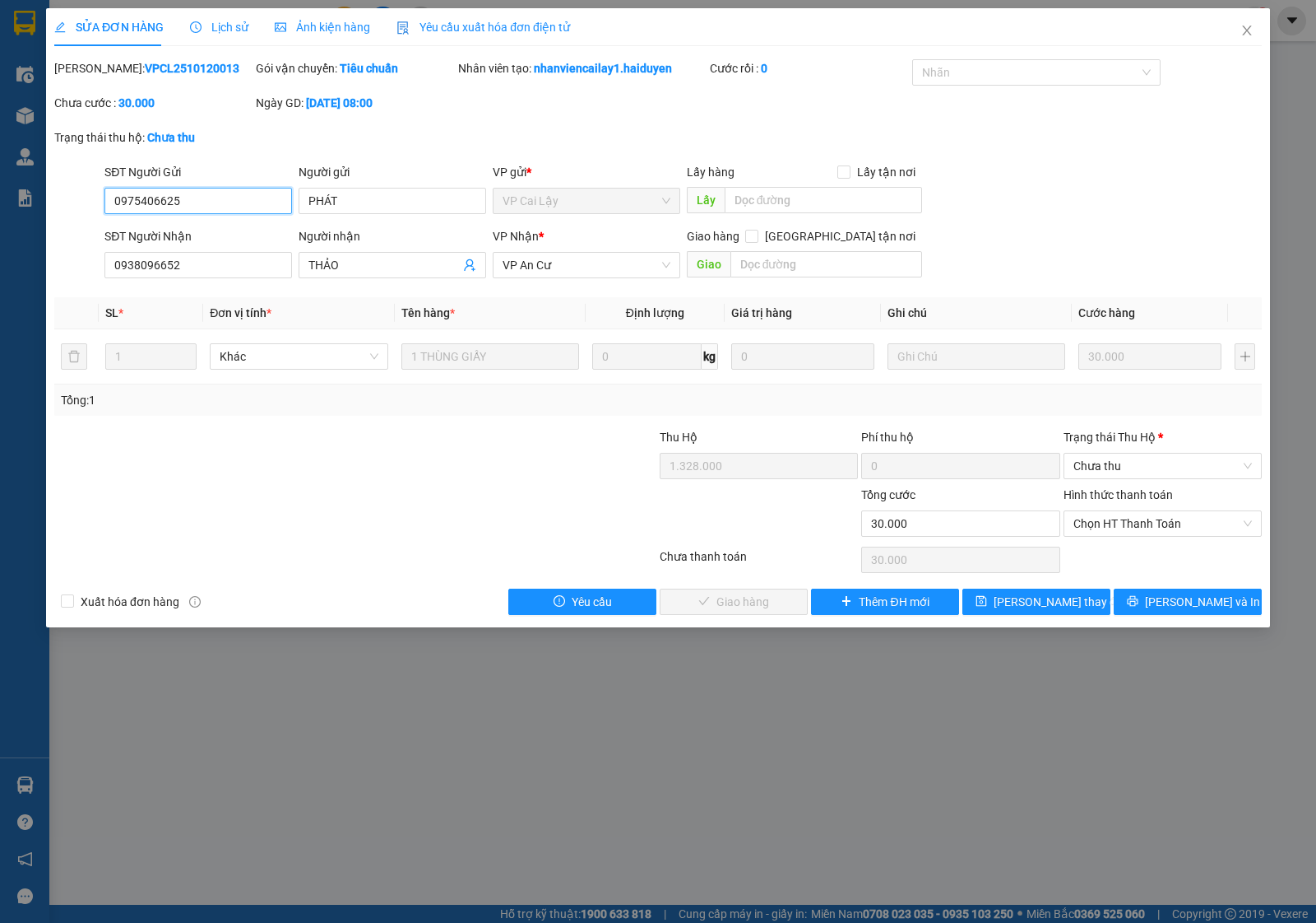
click at [210, 206] on input "0975406625" at bounding box center [198, 200] width 187 height 26
click at [1252, 27] on icon "close" at bounding box center [1248, 31] width 13 height 13
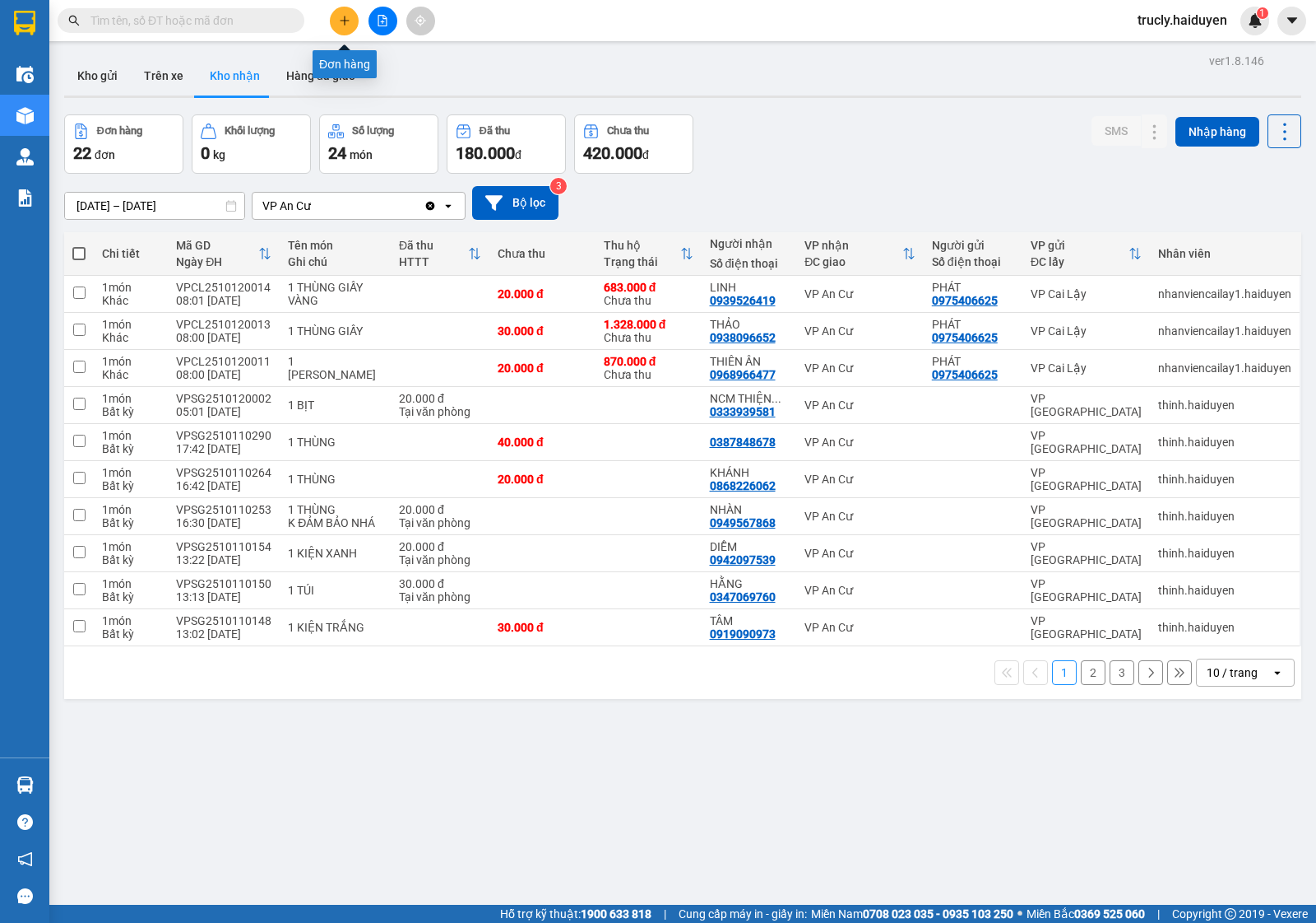
click at [339, 29] on button at bounding box center [344, 21] width 29 height 29
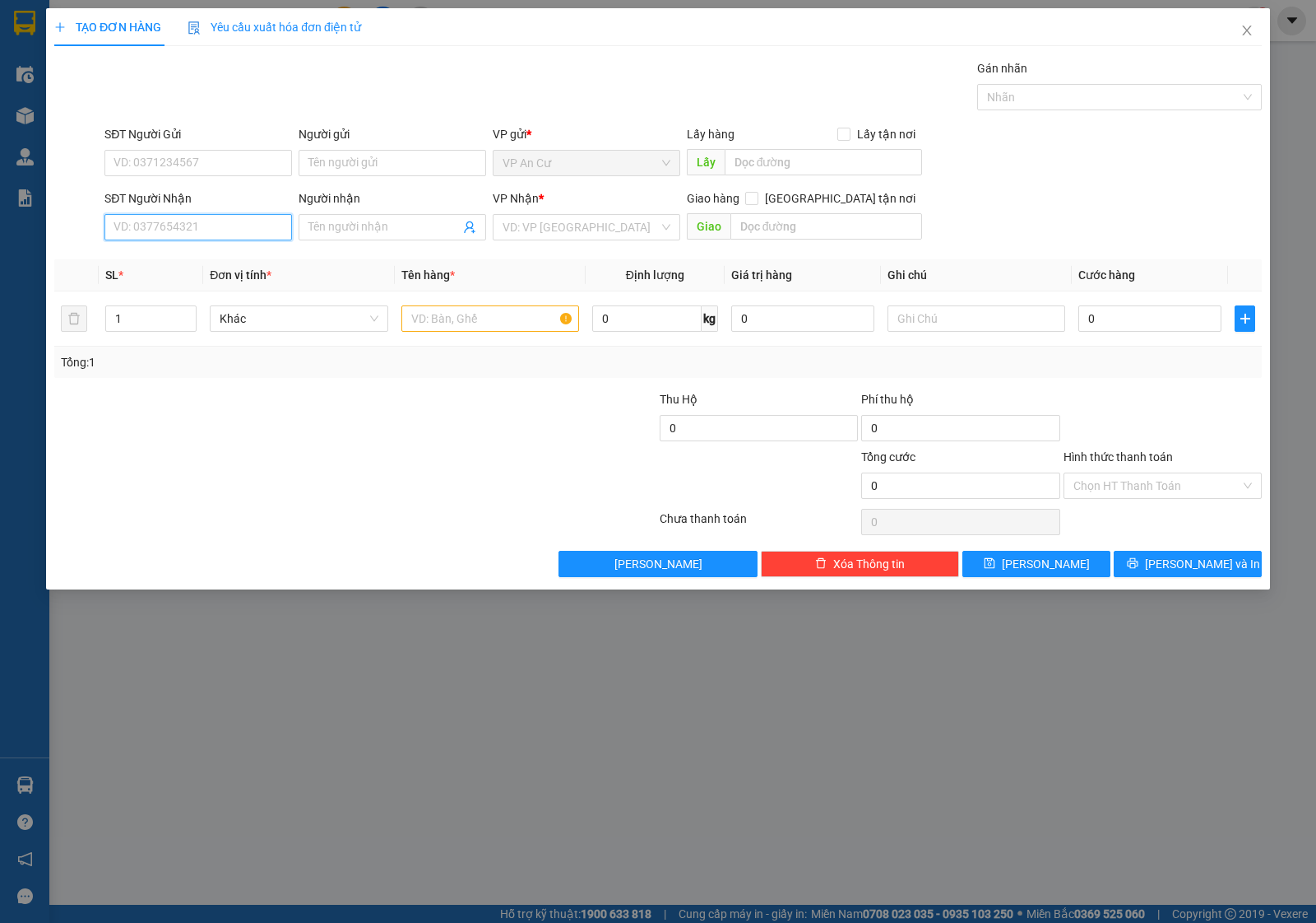
click at [153, 224] on input "SĐT Người Nhận" at bounding box center [198, 227] width 187 height 26
paste input "0975406625"
type input "0975406625"
click at [194, 252] on div "0975406625 - PHÁT" at bounding box center [199, 261] width 168 height 18
type input "PHÁT"
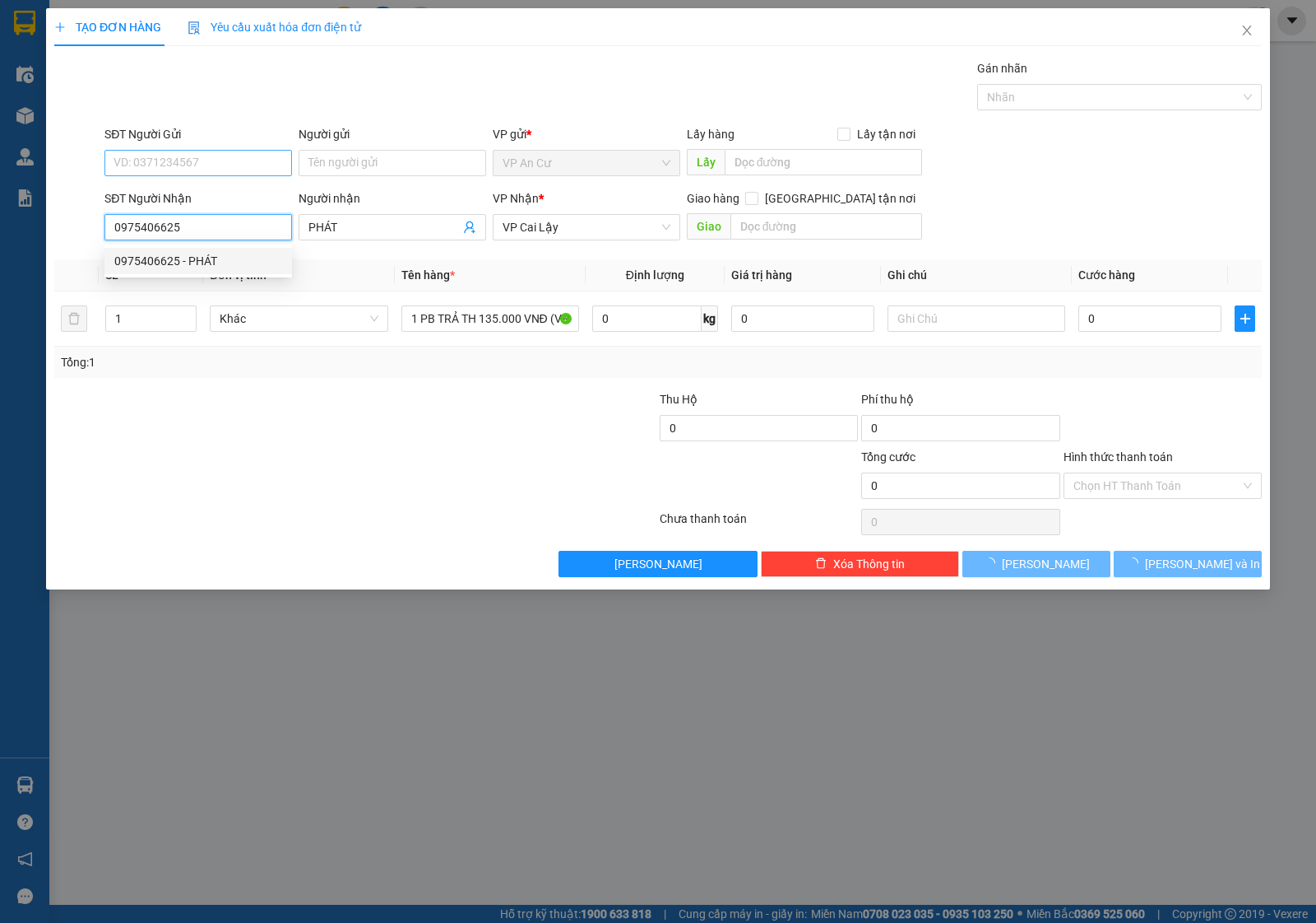
type input "0975406625"
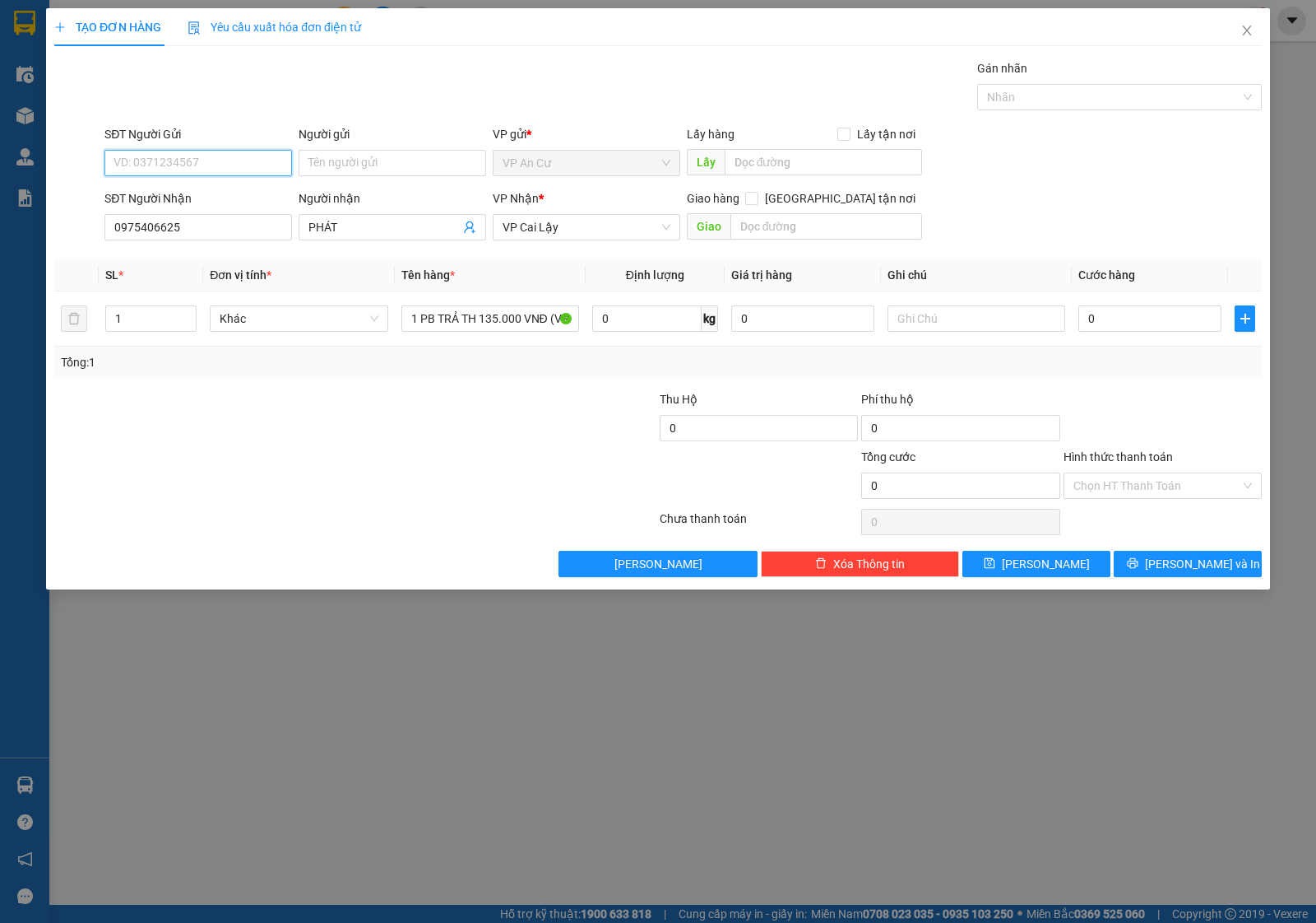
click at [184, 165] on input "SĐT Người Gửi" at bounding box center [198, 163] width 187 height 26
click at [211, 276] on div "0938096652 - [PERSON_NAME]" at bounding box center [199, 275] width 168 height 18
type input "0938096652"
type input "THẢO"
drag, startPoint x: 496, startPoint y: 450, endPoint x: 488, endPoint y: 304, distance: 146.2
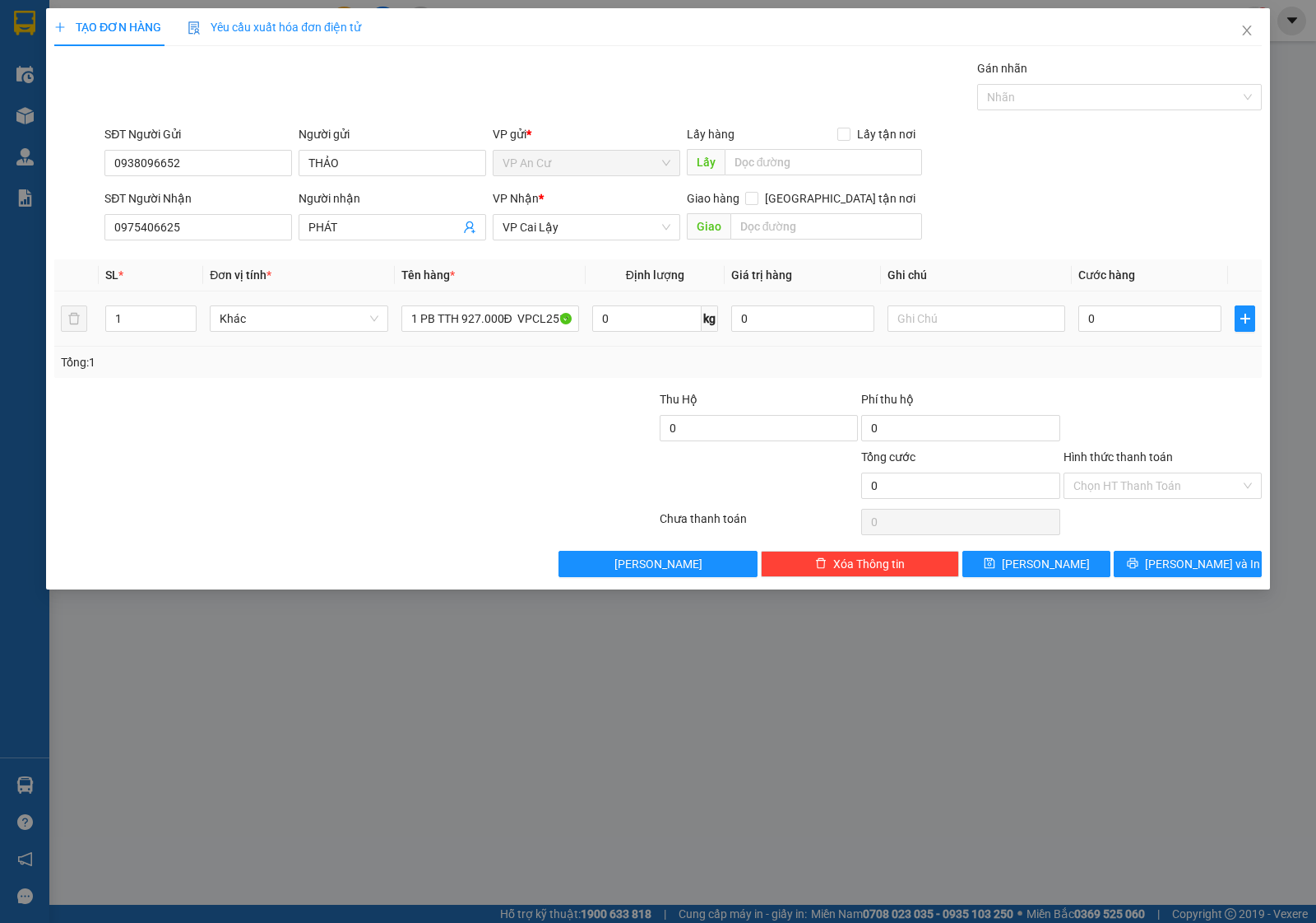
click at [496, 438] on form "Thu Hộ 0 Phí thu hộ 0 Tổng cước 0 Hình thức thanh toán Chọn HT Thanh Toán" at bounding box center [658, 448] width 1208 height 115
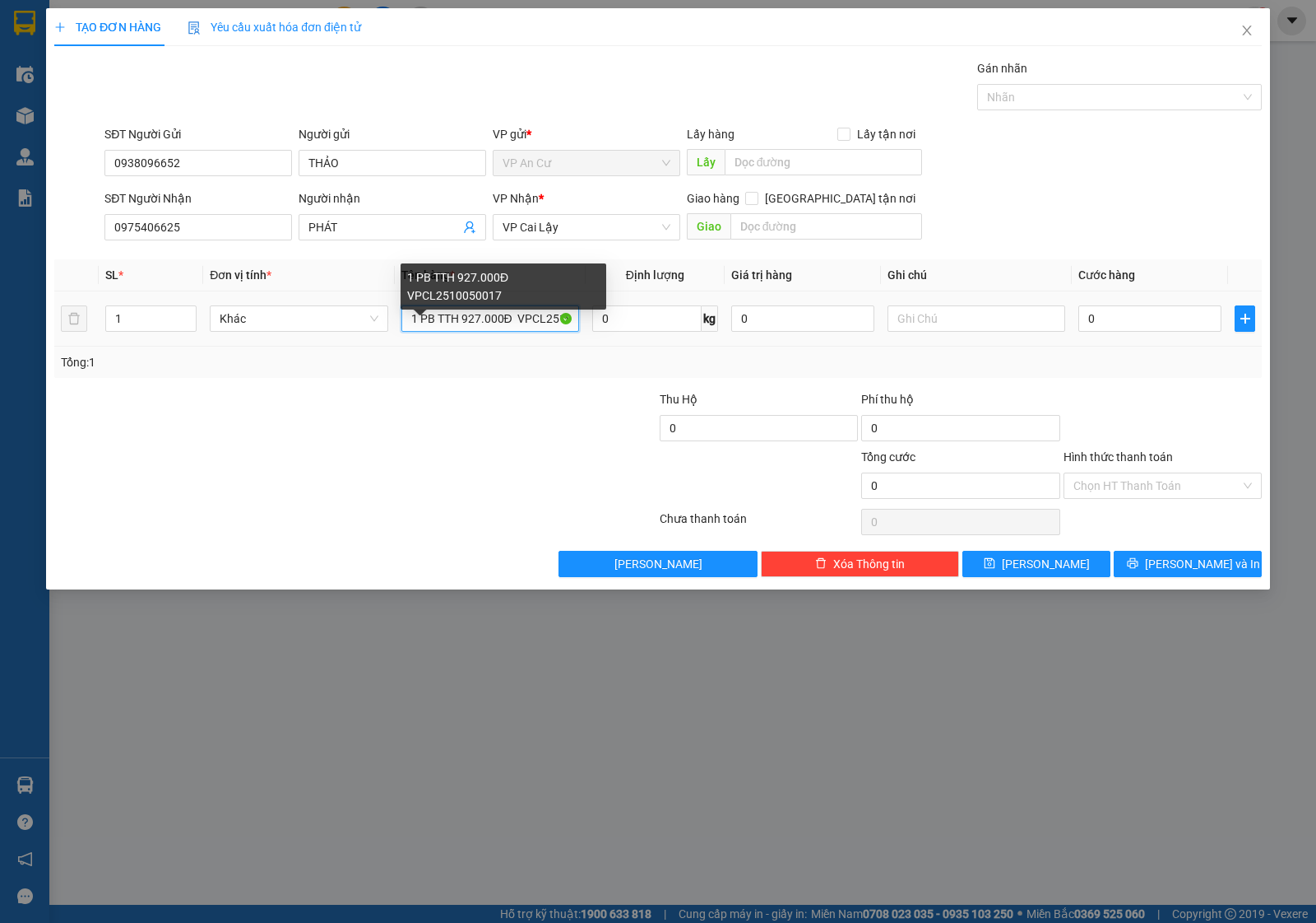
click at [479, 317] on input "1 PB TTH 927.000Đ VPCL2510050017" at bounding box center [491, 318] width 178 height 26
type input "1 PB TTH 1.328.000Đ VPCL2510120013"
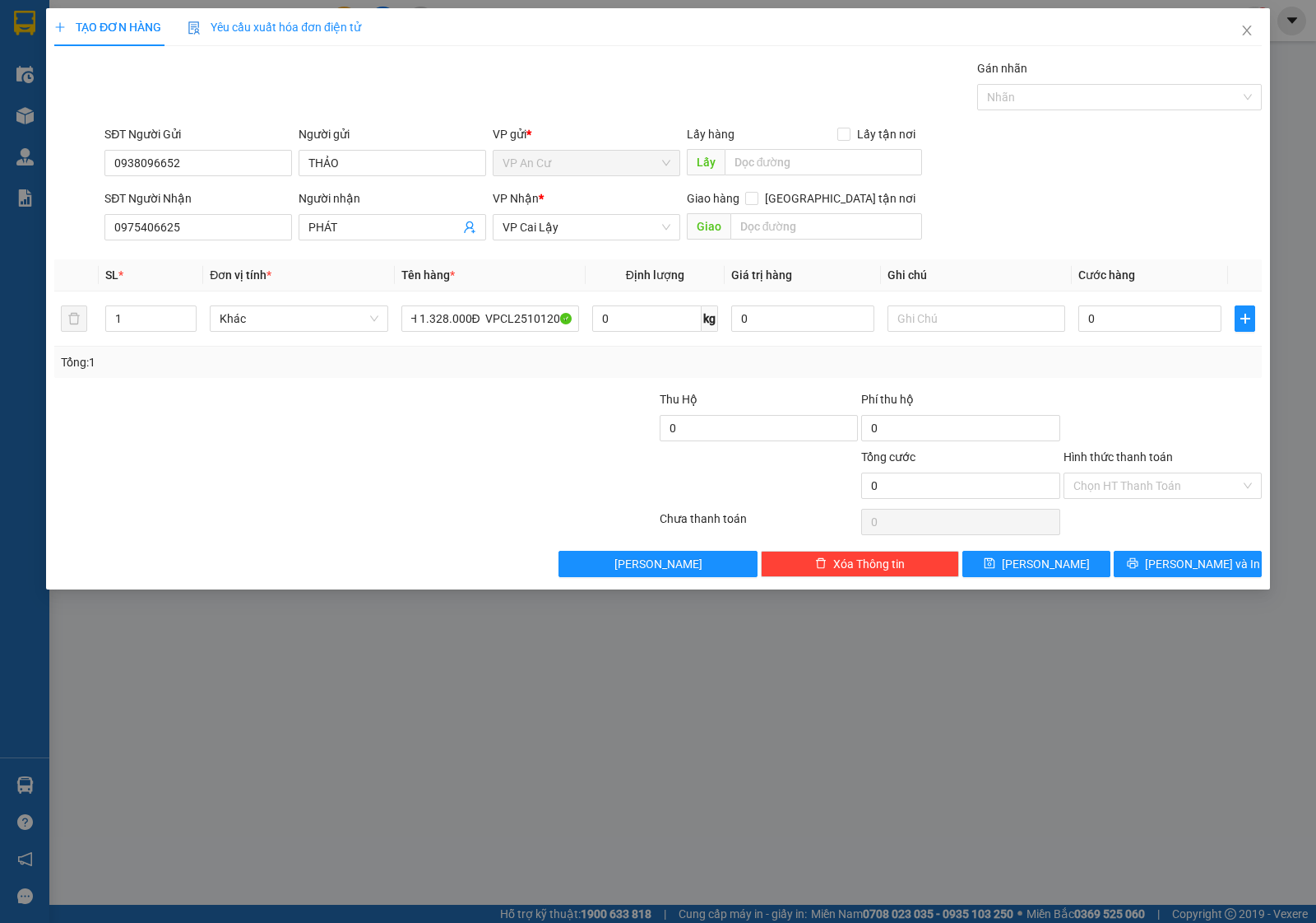
click at [535, 421] on div at bounding box center [557, 419] width 201 height 58
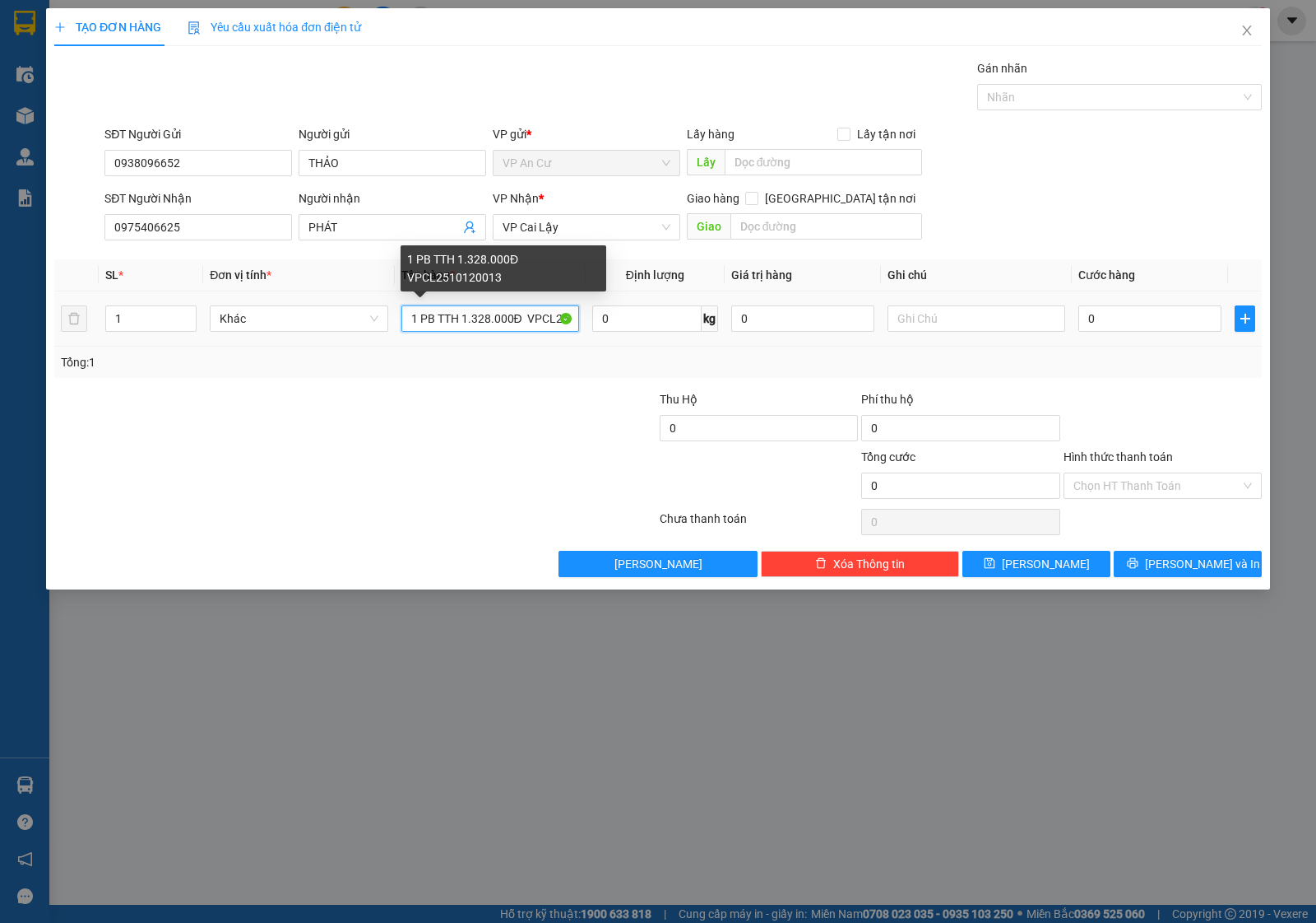
click at [470, 323] on input "1 PB TTH 1.328.000Đ VPCL2510120013" at bounding box center [491, 318] width 178 height 26
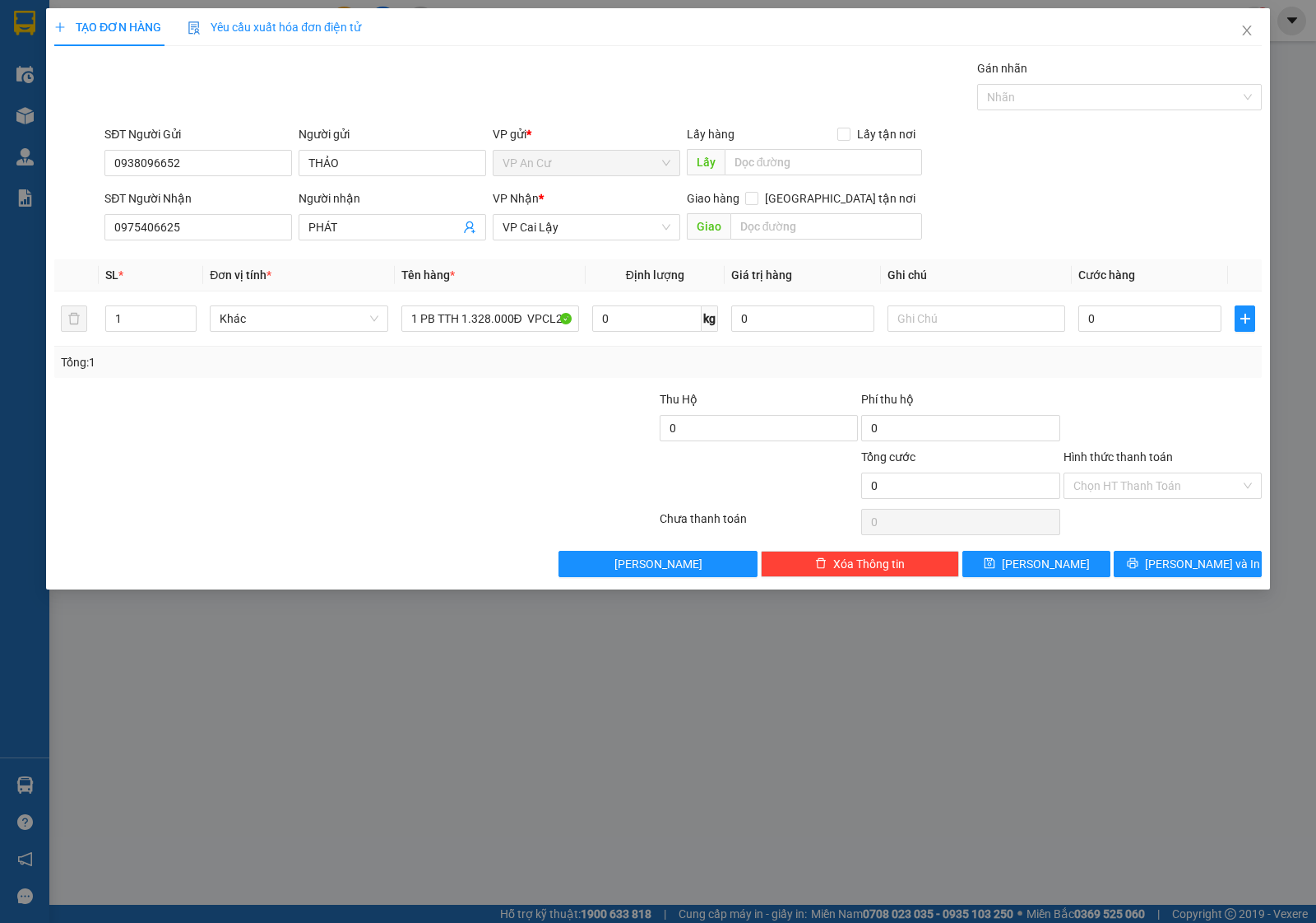
click at [545, 473] on div at bounding box center [557, 477] width 201 height 58
click at [928, 310] on input "text" at bounding box center [977, 318] width 178 height 26
type input "1330K"
click at [1191, 404] on div at bounding box center [1163, 419] width 201 height 58
click at [1140, 501] on div "Hình thức thanh toán Chọn HT Thanh Toán" at bounding box center [1163, 477] width 198 height 58
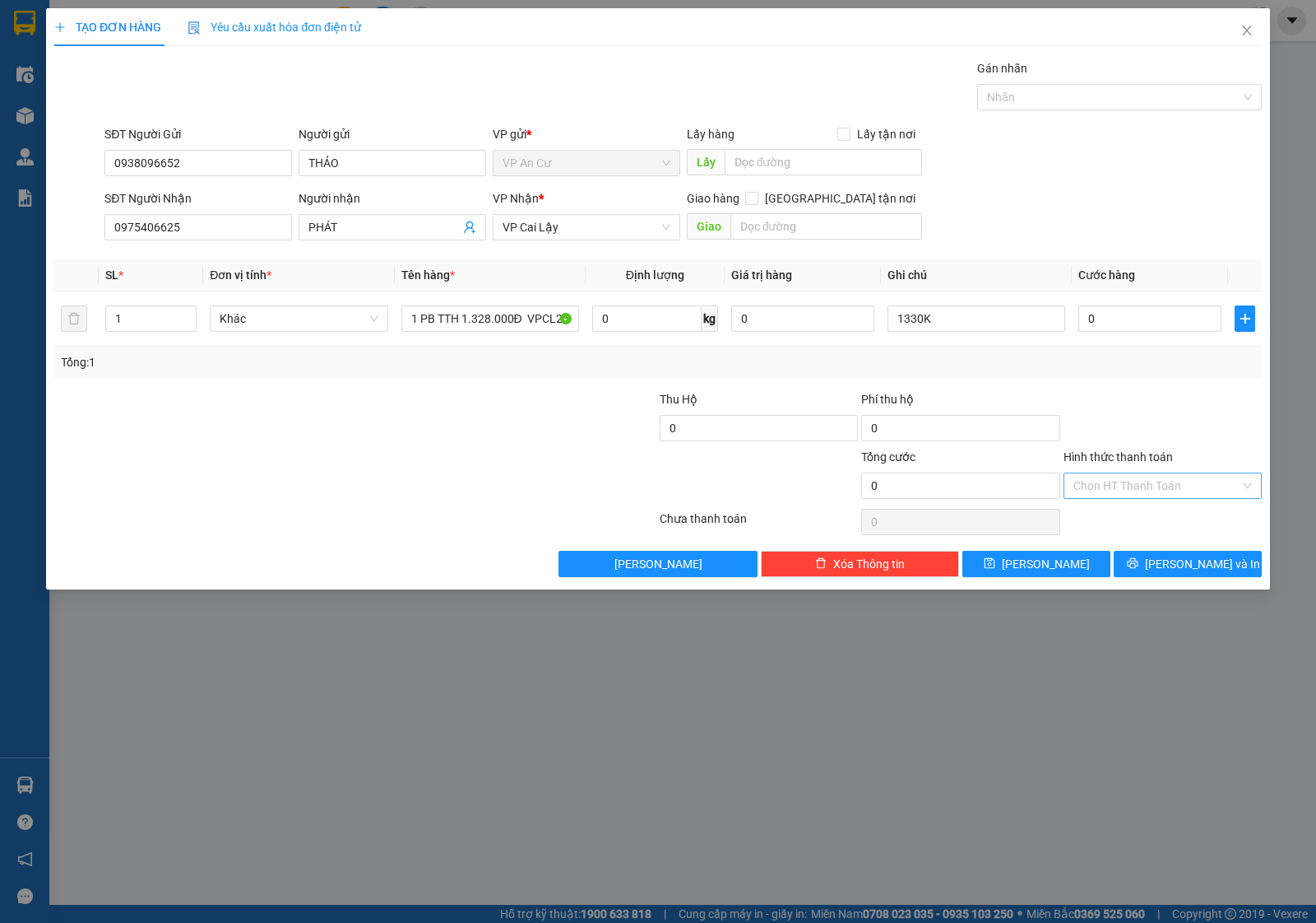
click at [1121, 487] on input "Hình thức thanh toán" at bounding box center [1157, 486] width 167 height 25
click at [1120, 535] on div "Miễn phí" at bounding box center [1163, 547] width 198 height 26
click at [1139, 565] on icon "printer" at bounding box center [1133, 563] width 12 height 12
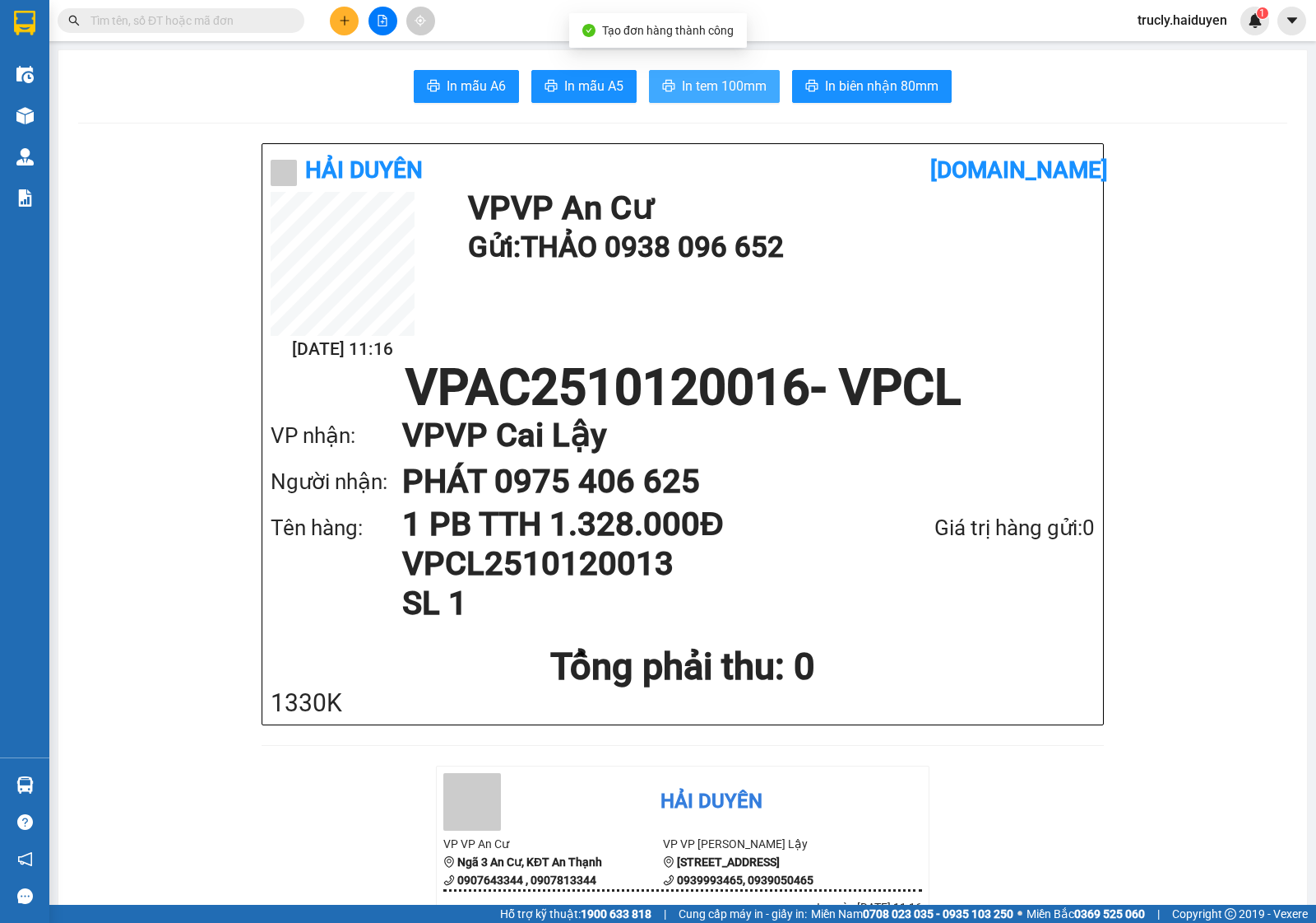
click at [704, 96] on span "In tem 100mm" at bounding box center [724, 86] width 85 height 21
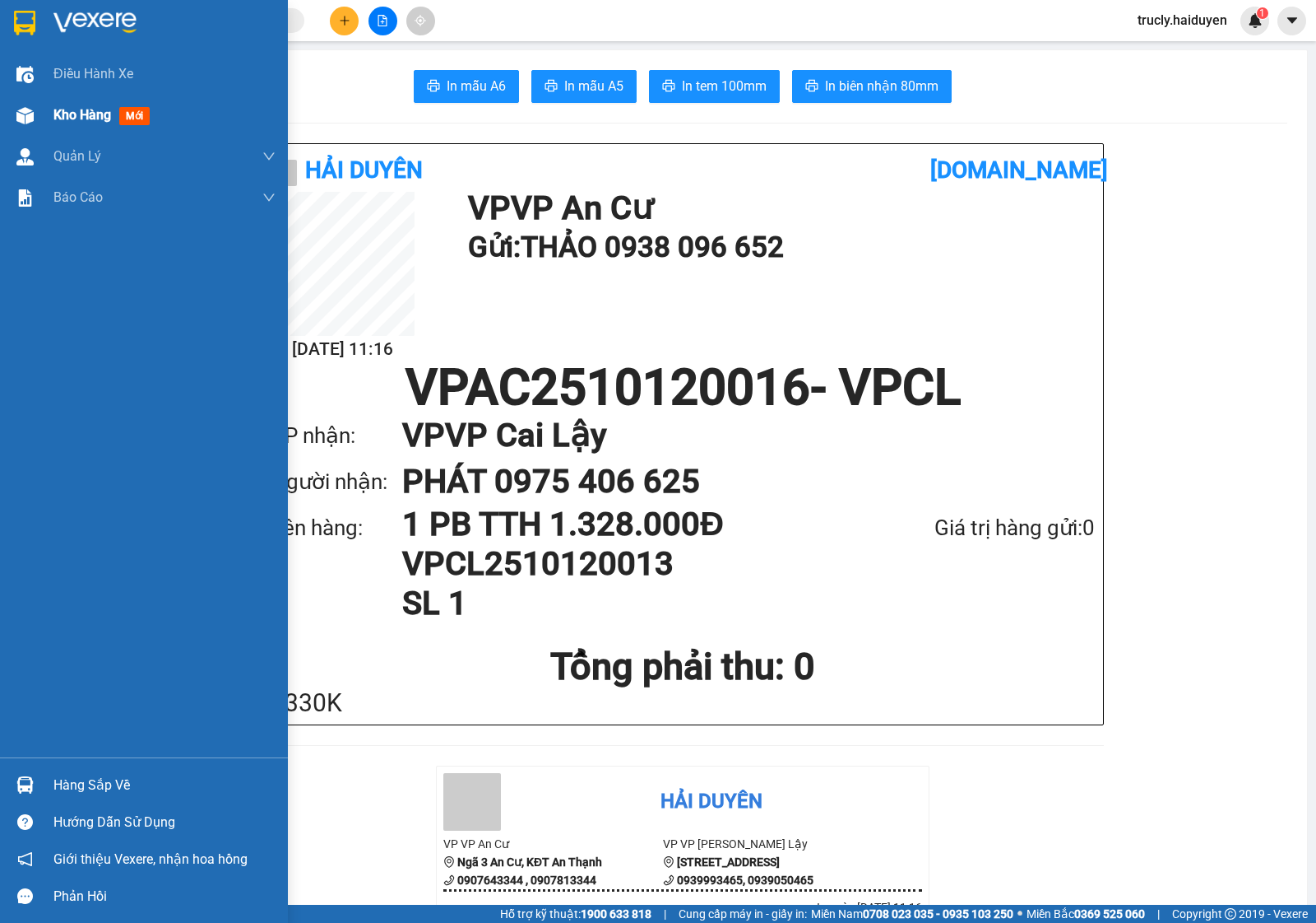
click at [40, 101] on div "Kho hàng mới" at bounding box center [143, 115] width 288 height 41
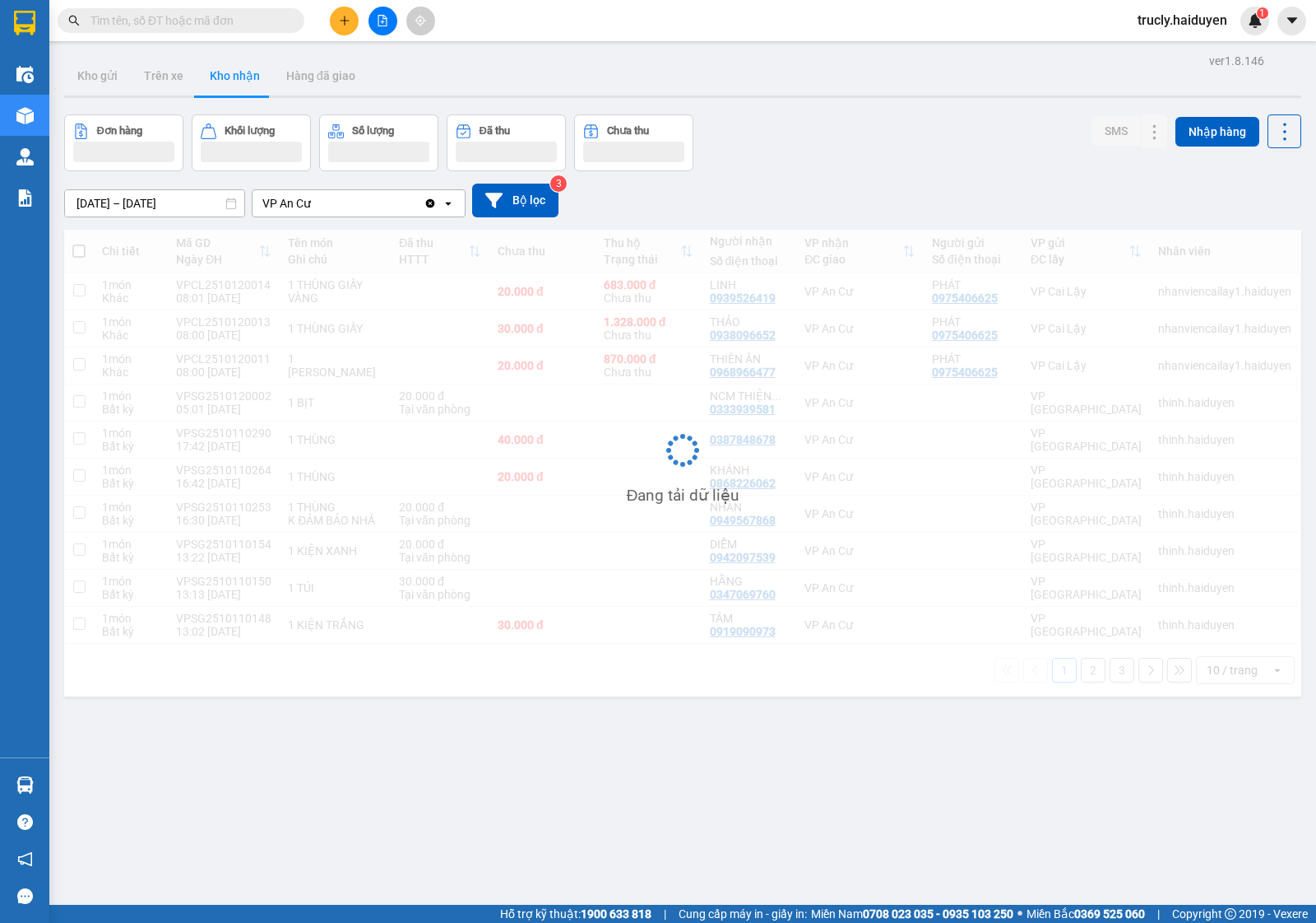
click at [939, 97] on div at bounding box center [683, 97] width 1238 height 2
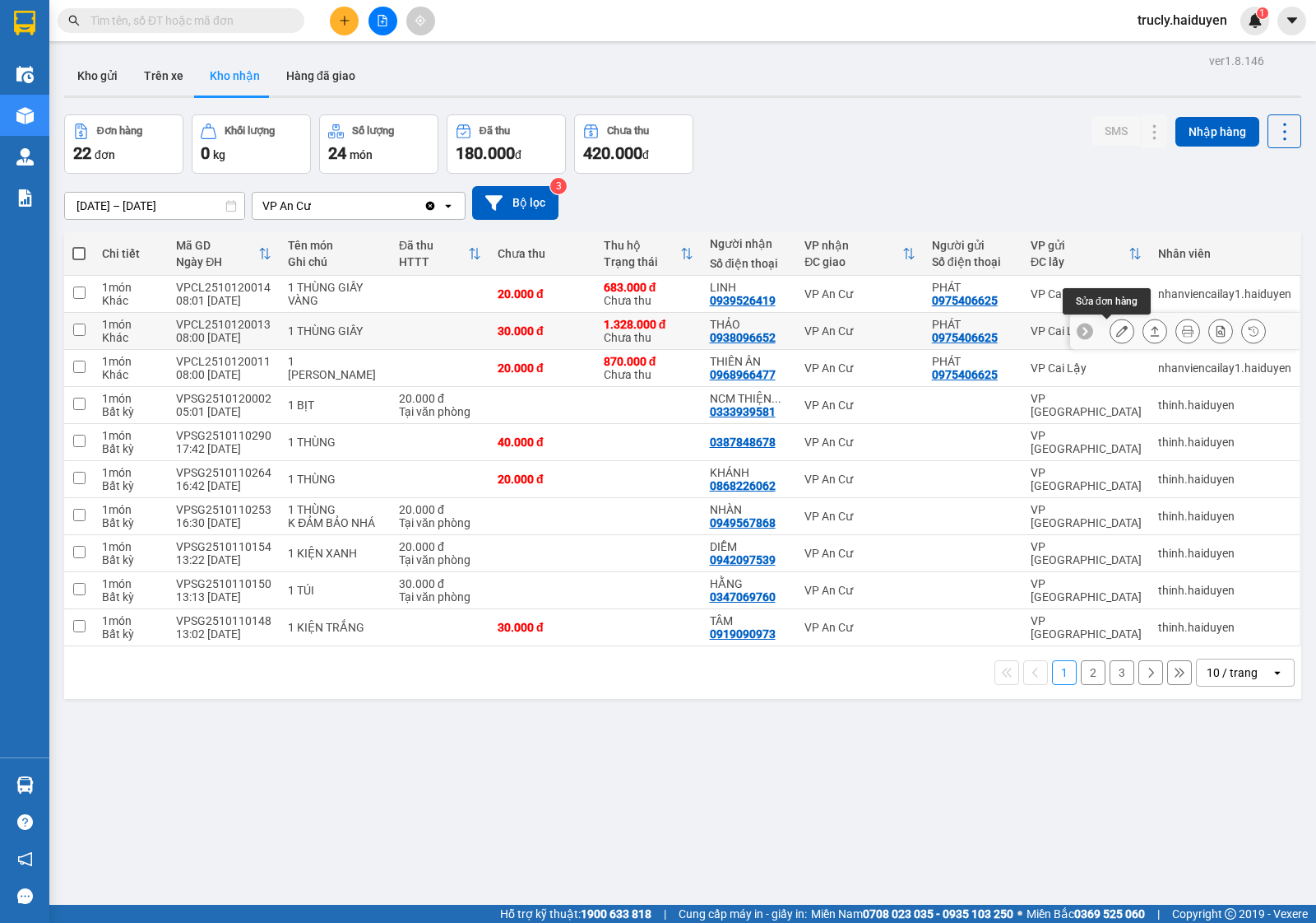
click at [1111, 322] on button at bounding box center [1122, 331] width 23 height 29
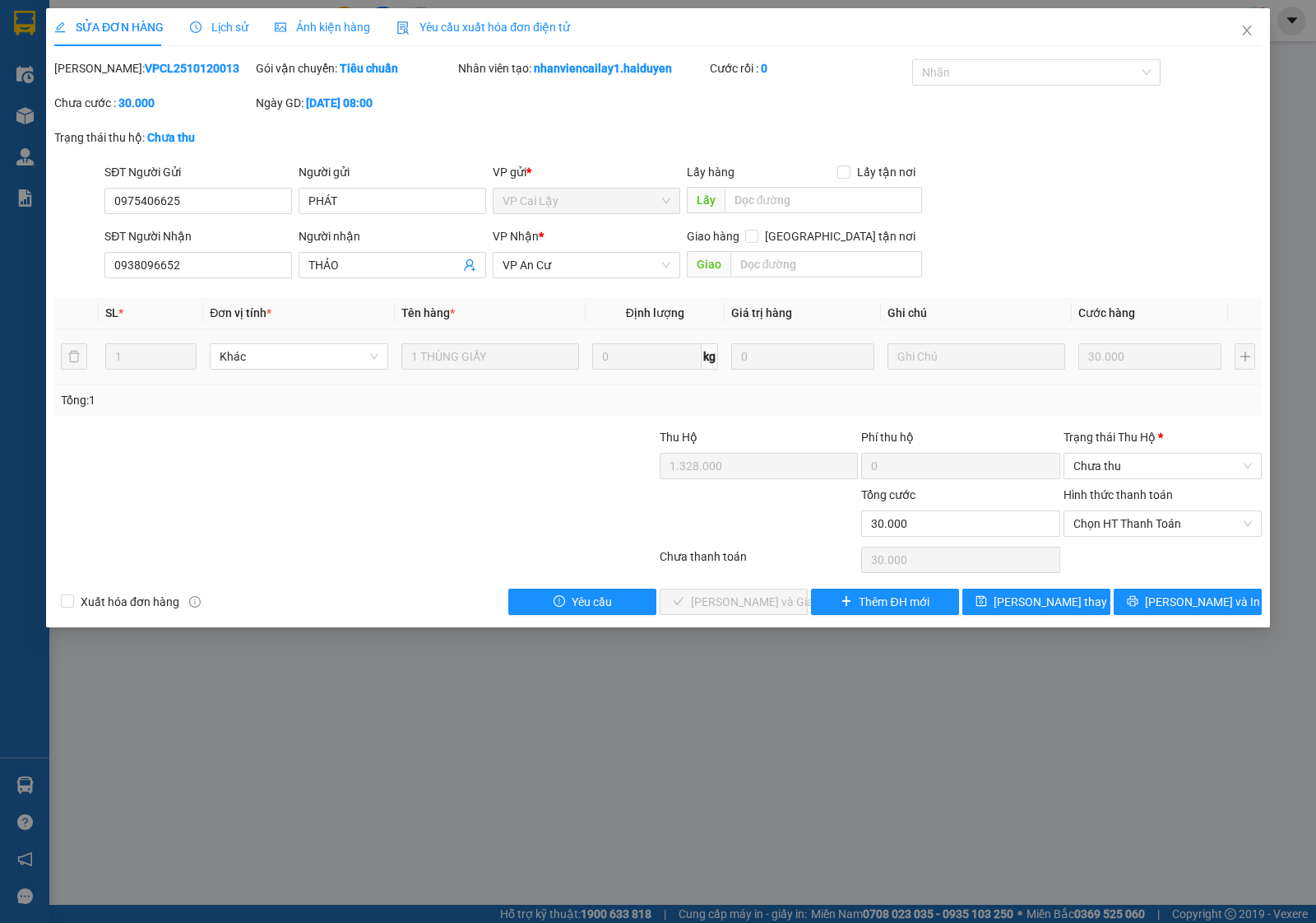
type input "0975406625"
type input "PHÁT"
type input "0938096652"
type input "THẢO"
type input "1.328.000"
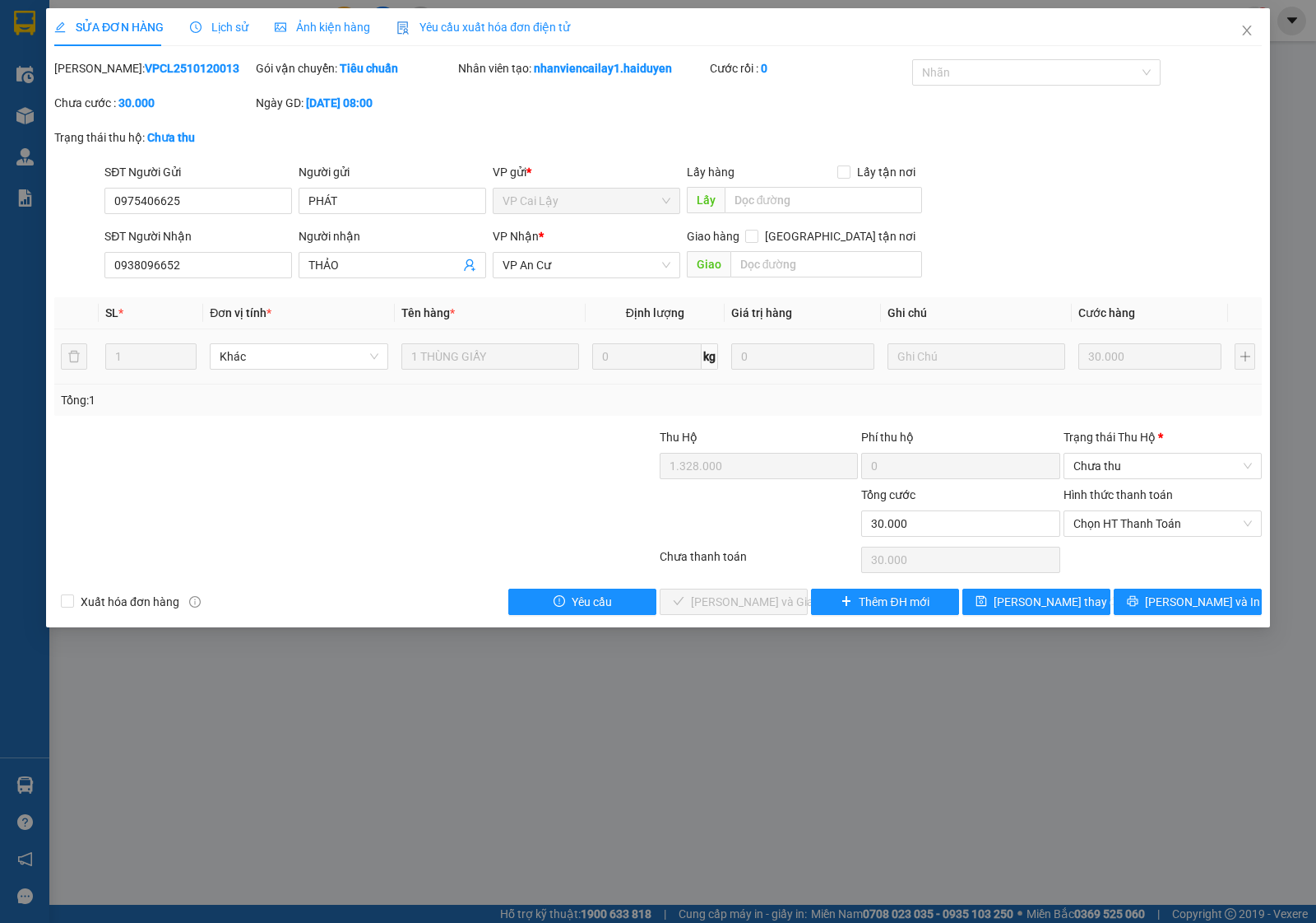
type input "0"
type input "30.000"
click at [1111, 463] on span "Chưa thu" at bounding box center [1163, 466] width 179 height 25
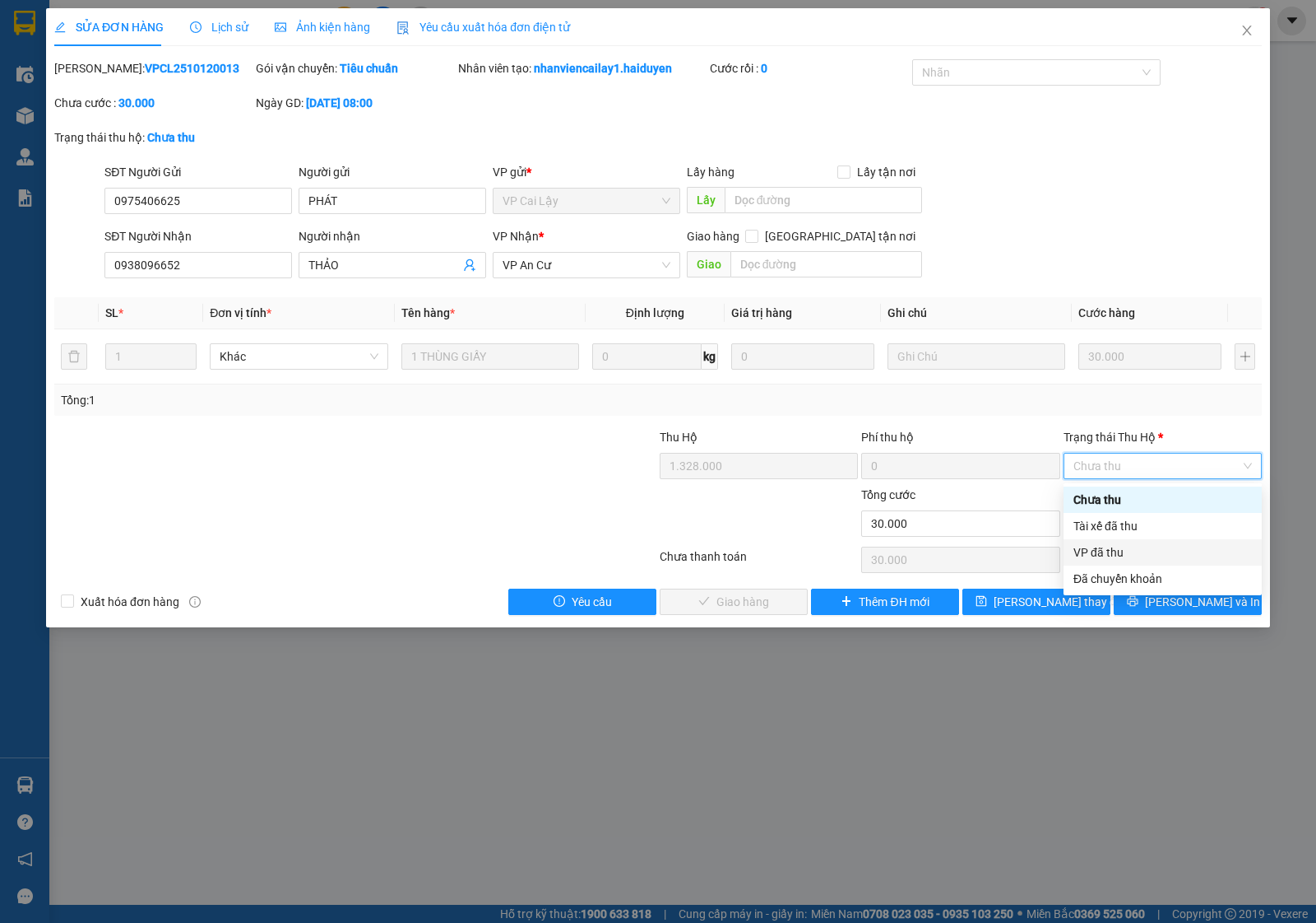
click at [1107, 553] on div "VP đã thu" at bounding box center [1163, 553] width 179 height 18
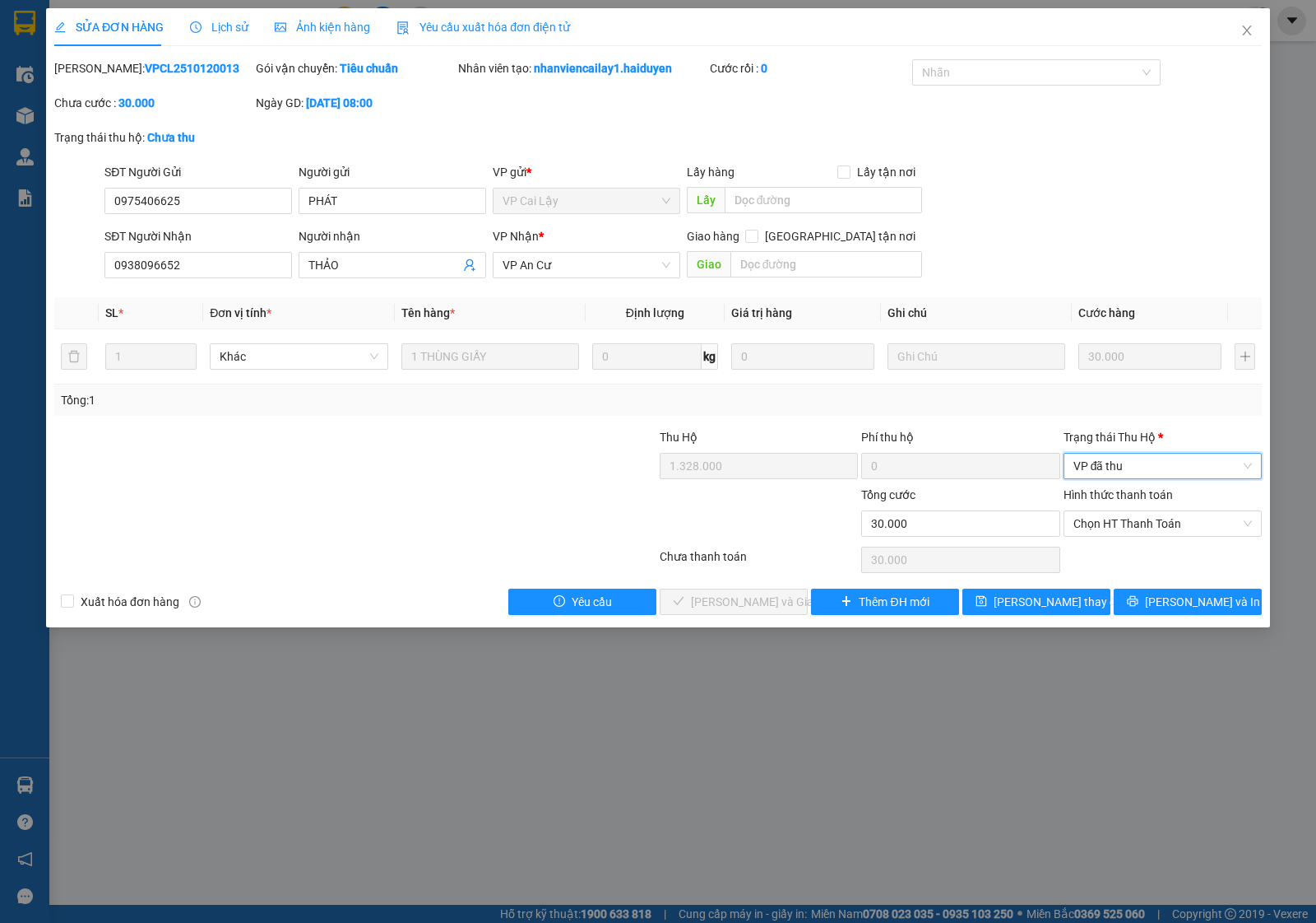
click at [1116, 540] on div "Hình thức thanh toán Chọn HT Thanh Toán" at bounding box center [1163, 515] width 198 height 58
click at [1097, 525] on span "Chọn HT Thanh Toán" at bounding box center [1163, 524] width 179 height 25
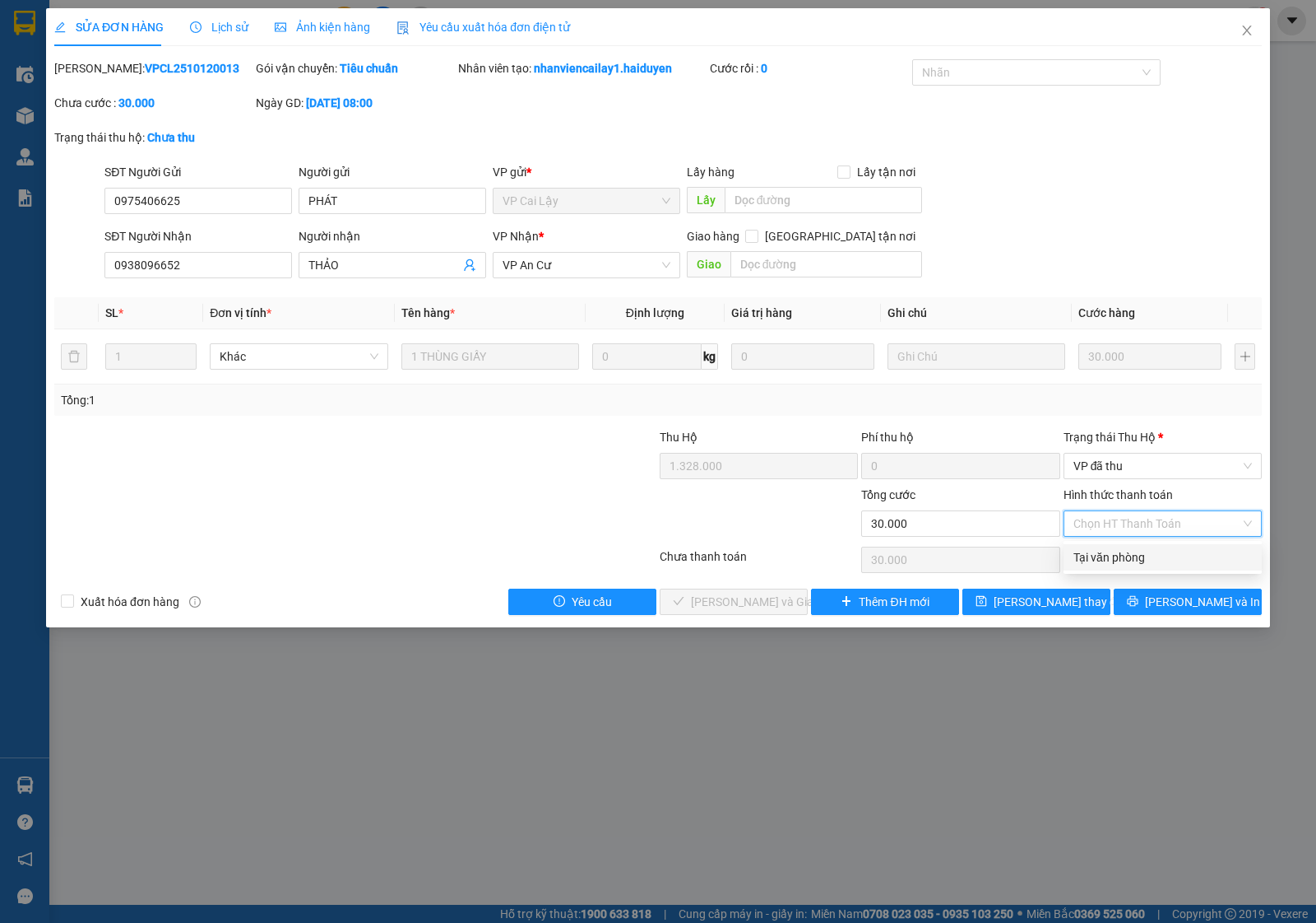
click at [1111, 557] on div "Tại văn phòng" at bounding box center [1163, 558] width 179 height 18
type input "0"
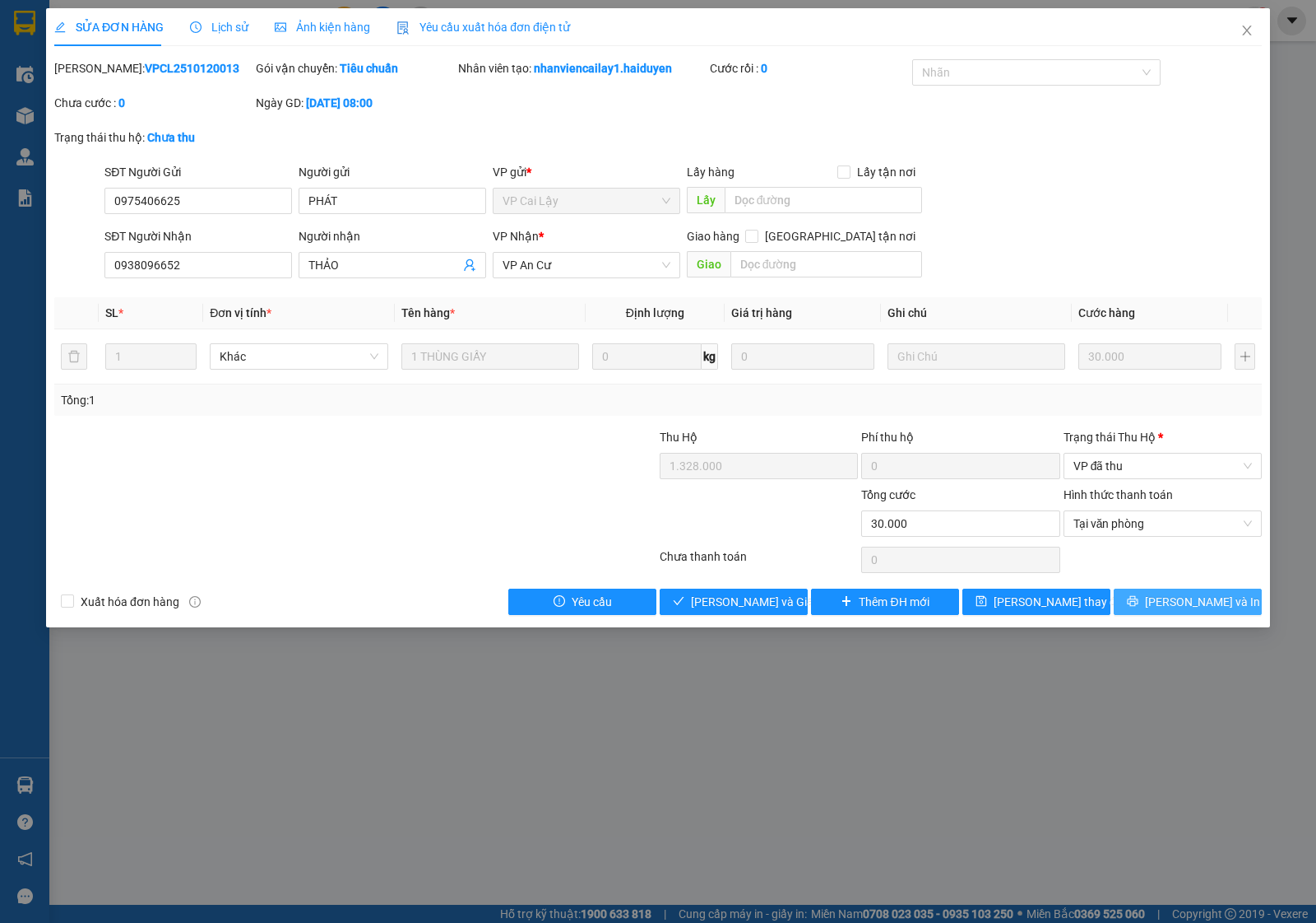
click at [1165, 594] on button "[PERSON_NAME] và In" at bounding box center [1188, 601] width 148 height 26
click at [778, 613] on button "[PERSON_NAME] và Giao hàng" at bounding box center [734, 601] width 148 height 26
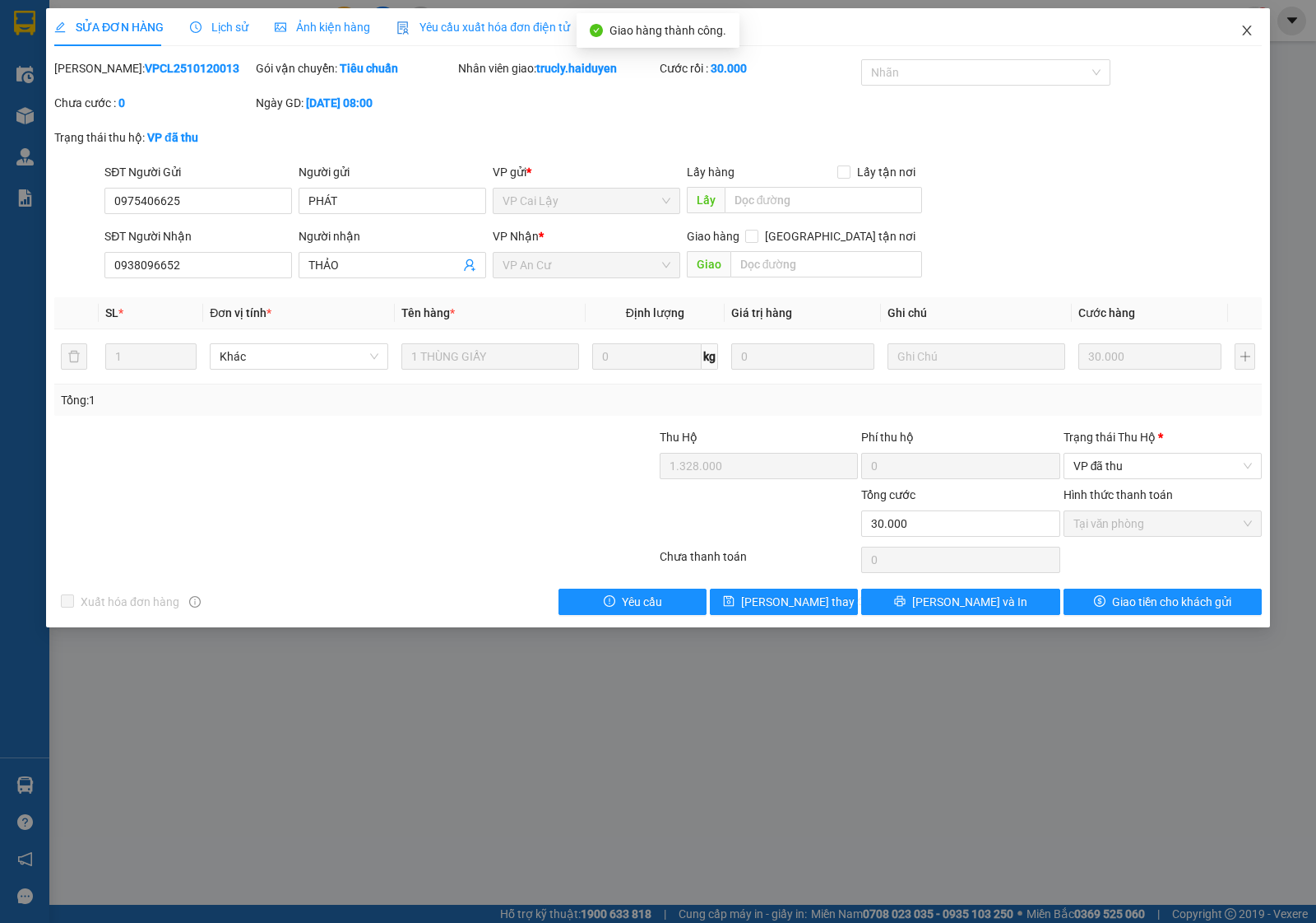
click at [1247, 27] on icon "close" at bounding box center [1248, 31] width 13 height 13
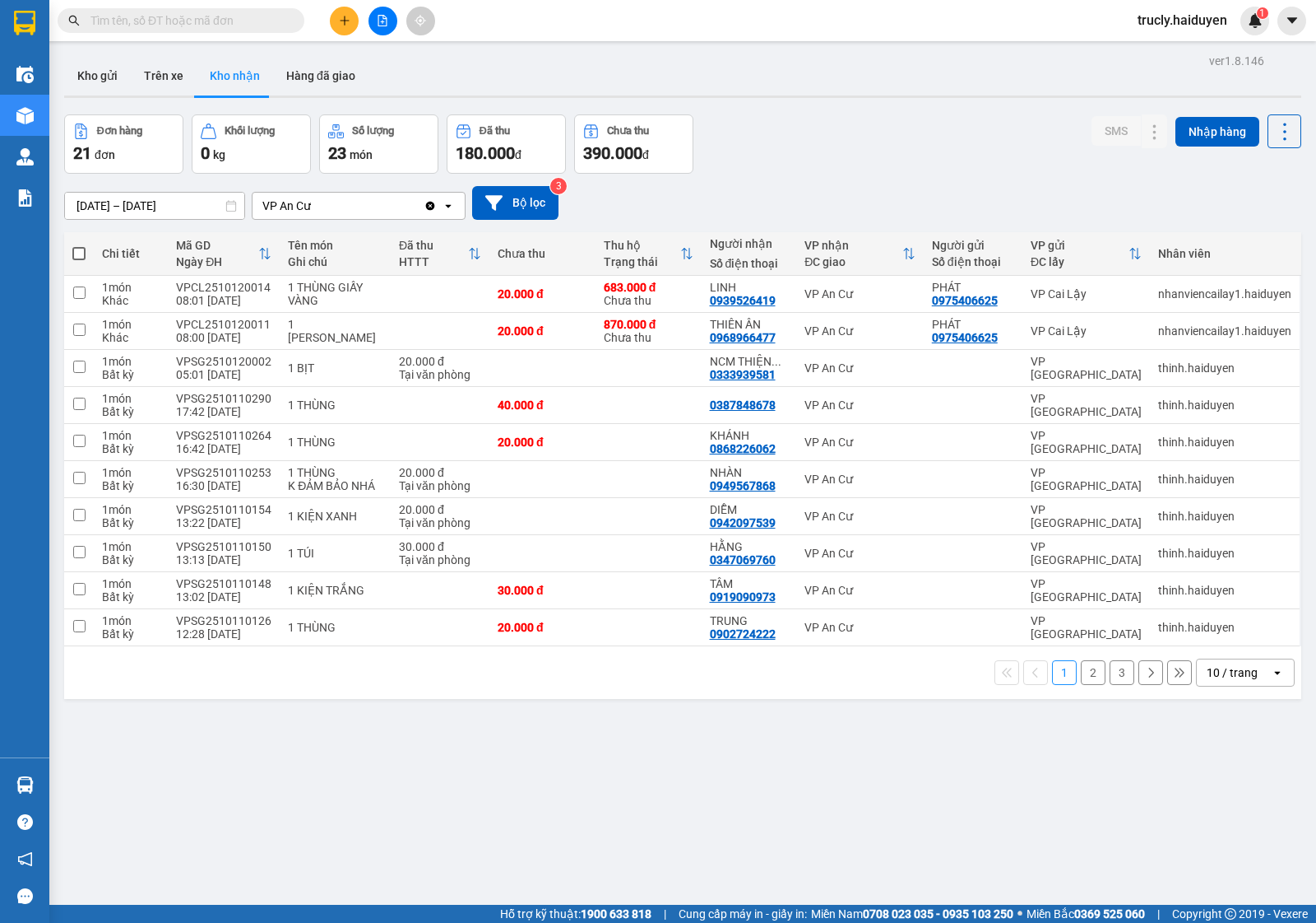
click at [856, 148] on div "Đơn hàng 21 đơn Khối lượng 0 kg Số lượng 23 món Đã thu 180.000 đ Chưa thu 390.0…" at bounding box center [683, 144] width 1238 height 59
click at [88, 83] on button "Kho gửi" at bounding box center [97, 76] width 67 height 40
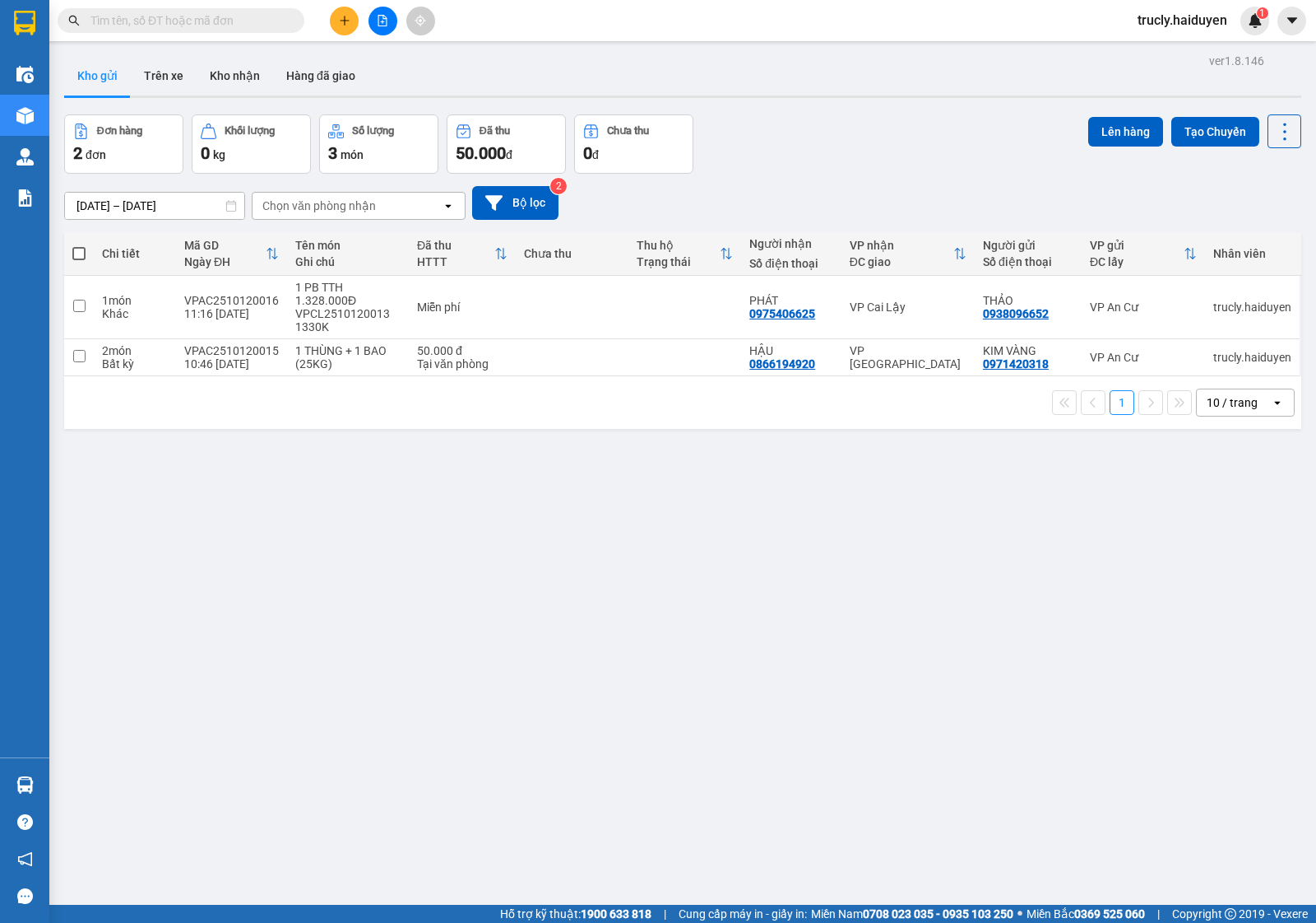
click at [773, 138] on div "Đơn hàng 2 đơn Khối lượng 0 kg Số lượng 3 món Đã thu 50.000 đ Chưa thu 0 đ Lên …" at bounding box center [683, 144] width 1238 height 59
click at [103, 77] on button "Kho gửi" at bounding box center [97, 76] width 67 height 40
click at [276, 338] on td "VPAC2510120016 11:16 12/10" at bounding box center [232, 307] width 111 height 64
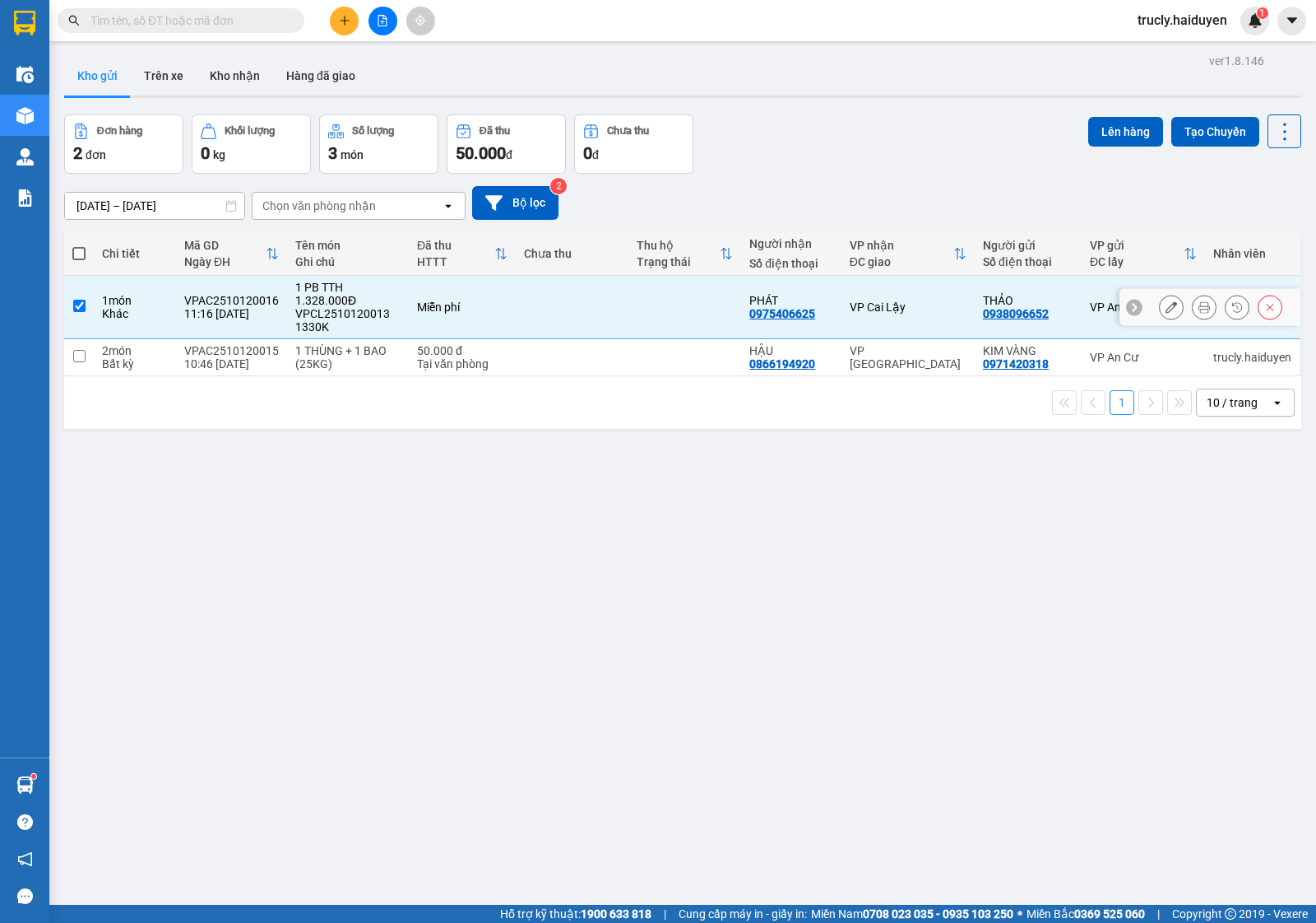
click at [271, 318] on div "11:16 12/10" at bounding box center [232, 313] width 95 height 13
checkbox input "false"
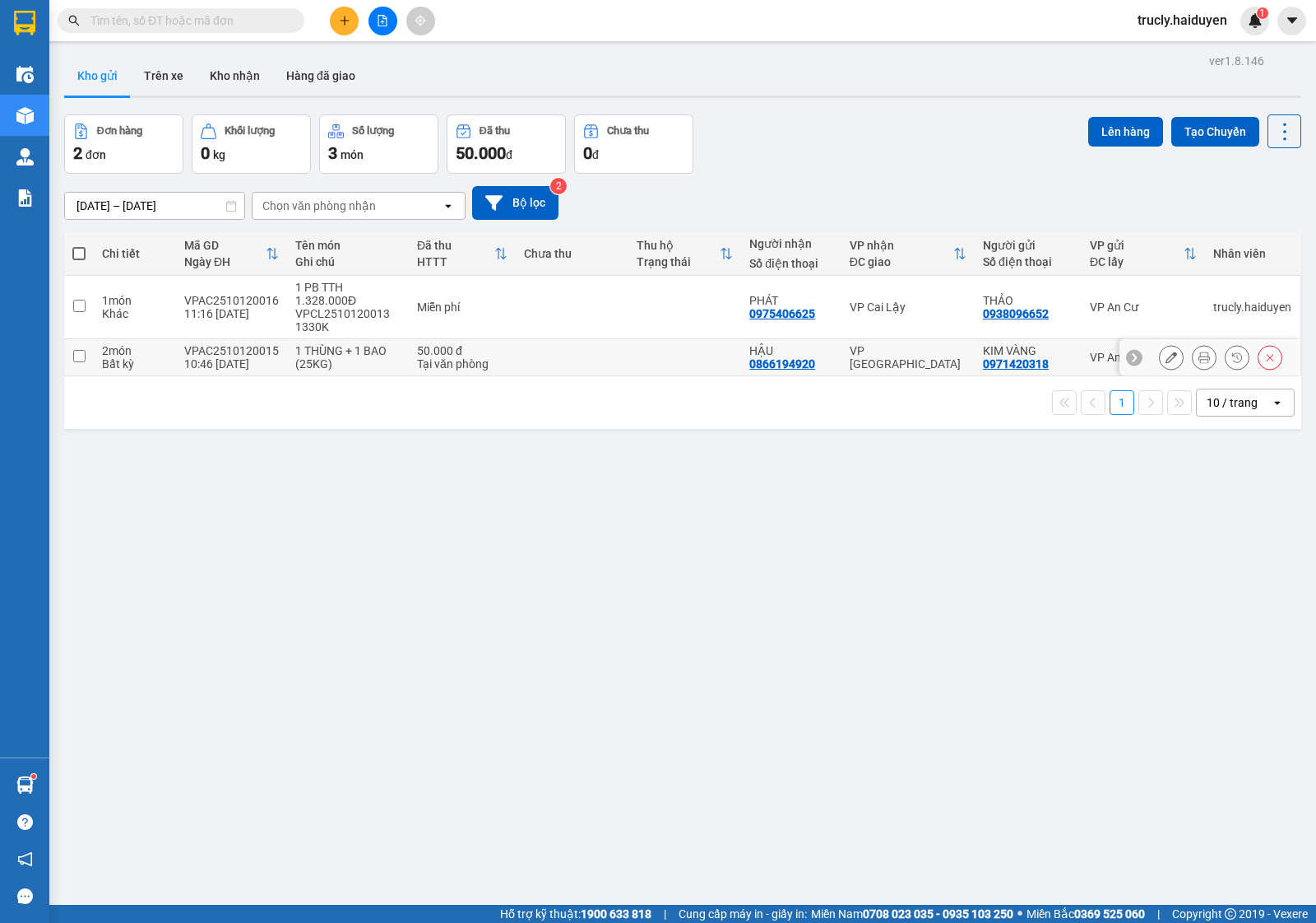
click at [287, 346] on td "1 THÙNG + 1 BAO (25KG)" at bounding box center [348, 357] width 122 height 37
checkbox input "true"
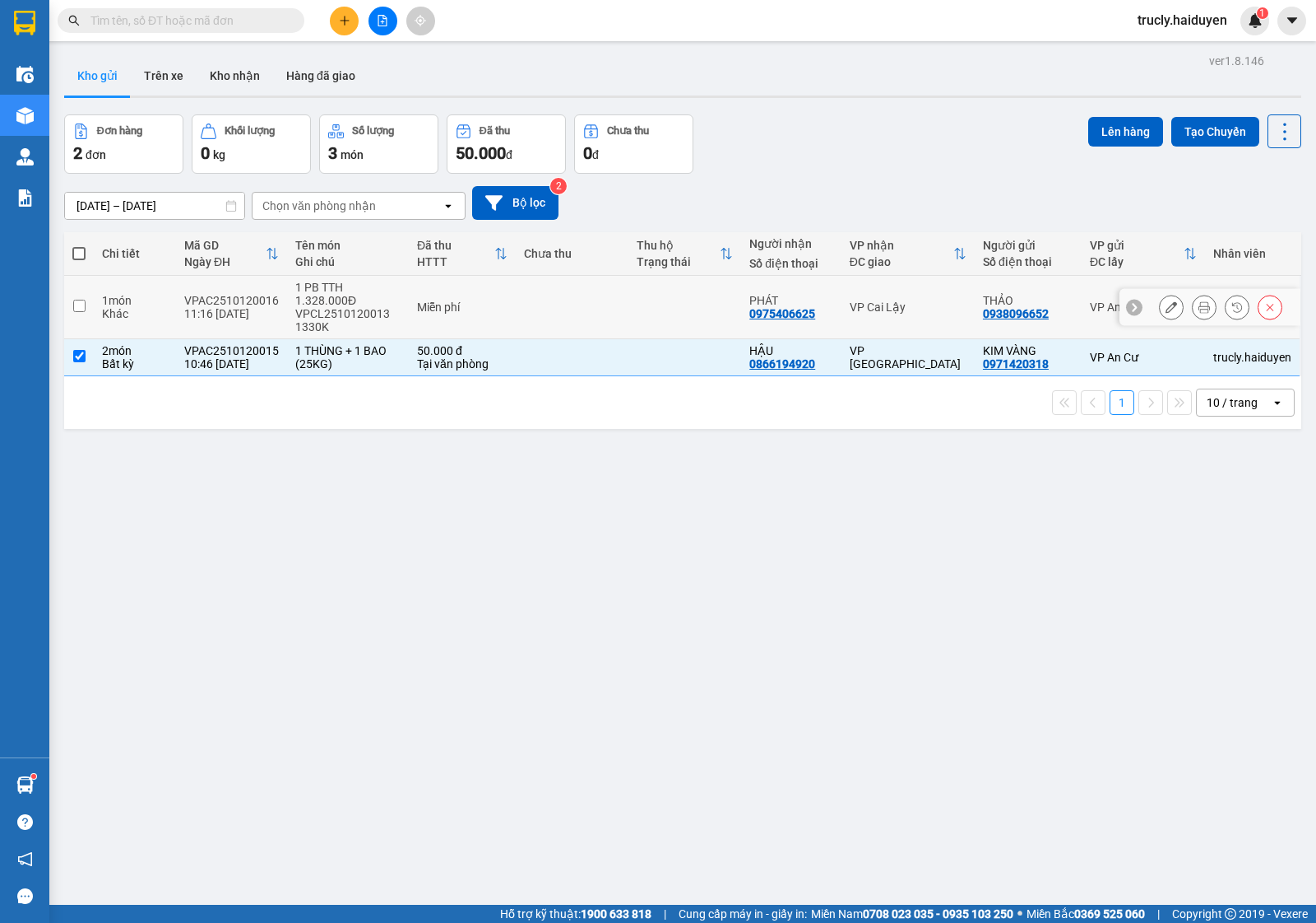
click at [247, 296] on div "VPAC2510120016" at bounding box center [232, 300] width 95 height 13
checkbox input "true"
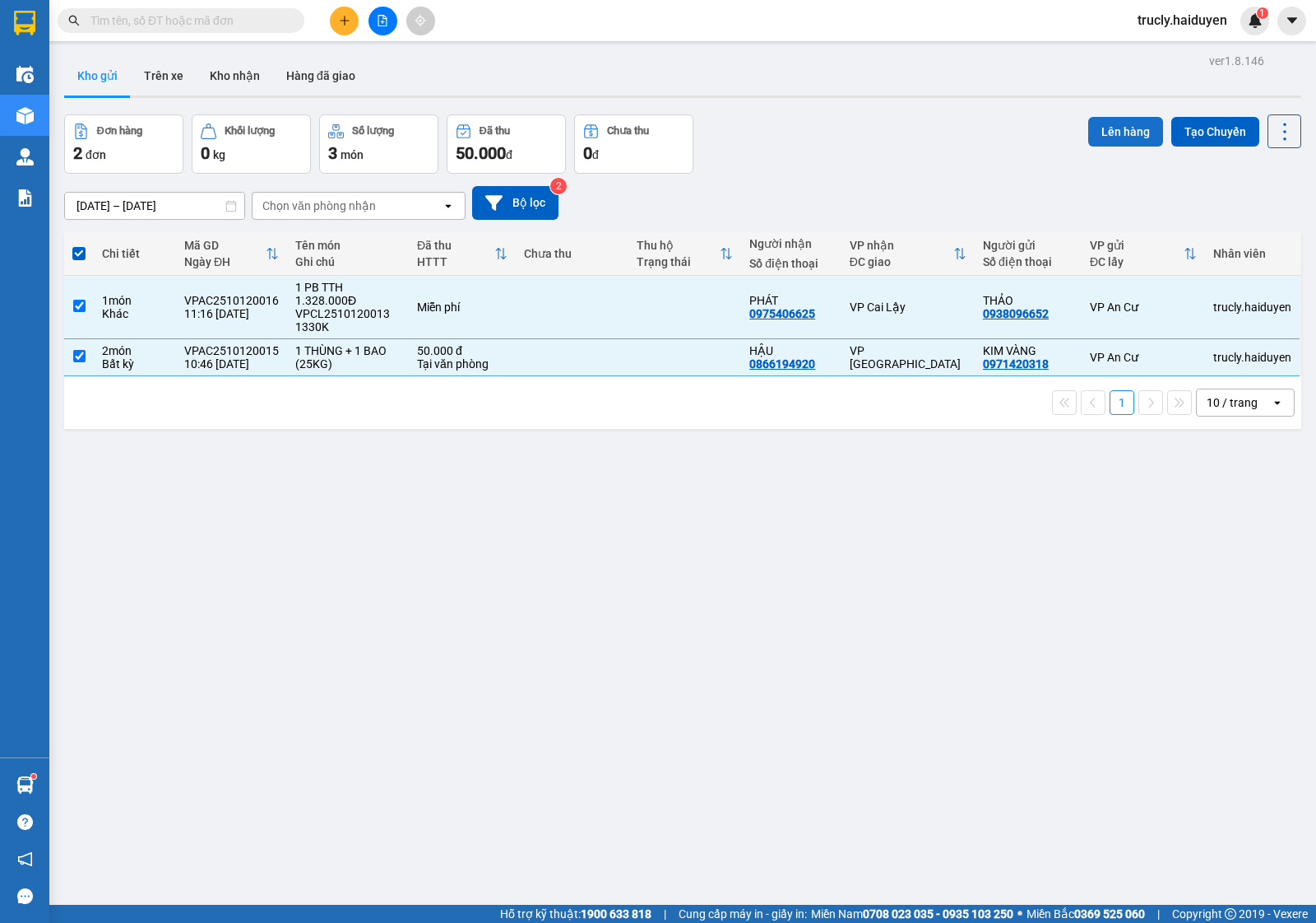
click at [1088, 133] on button "Lên hàng" at bounding box center [1126, 132] width 75 height 30
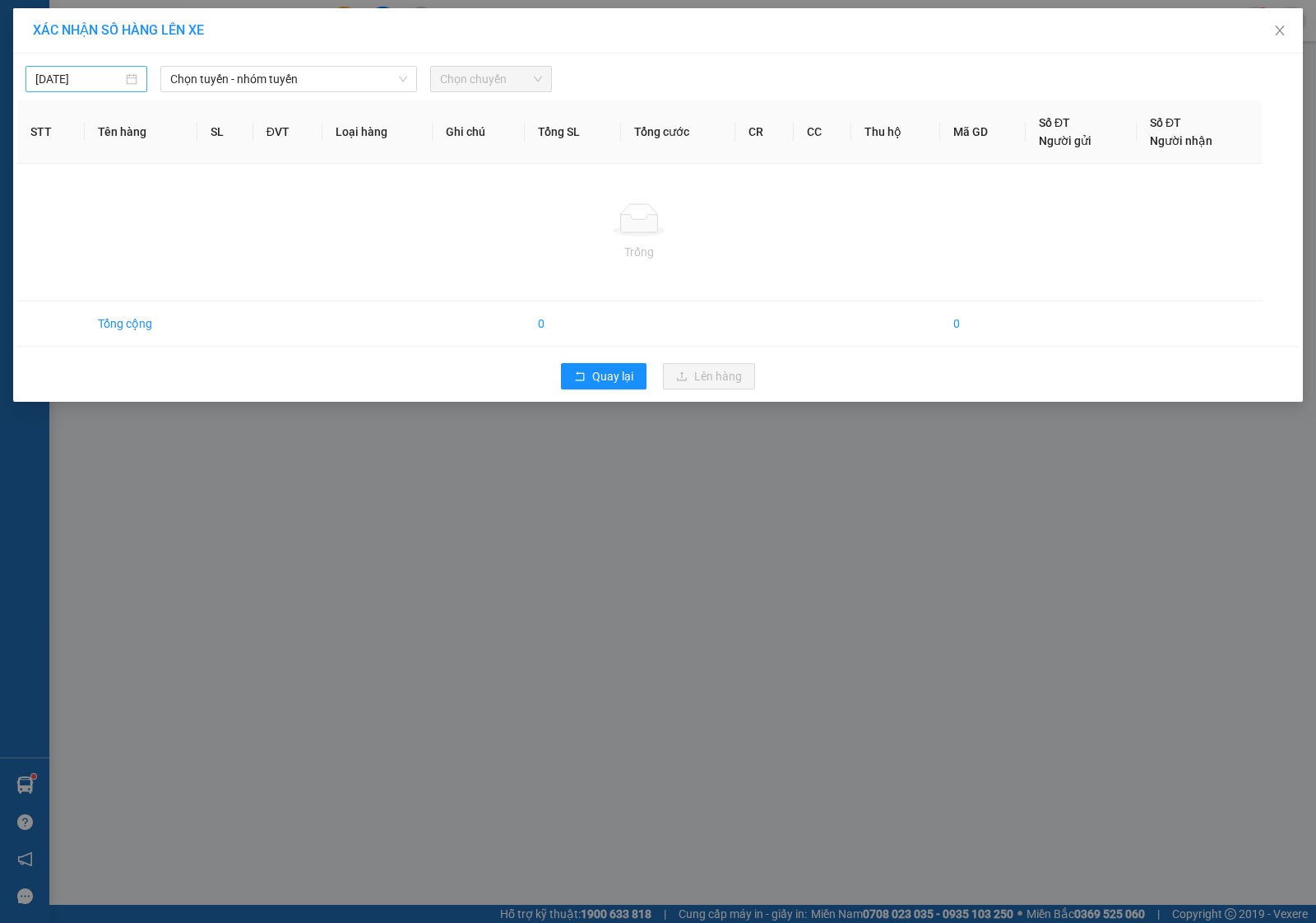
click at [52, 79] on input "[DATE]" at bounding box center [79, 79] width 87 height 18
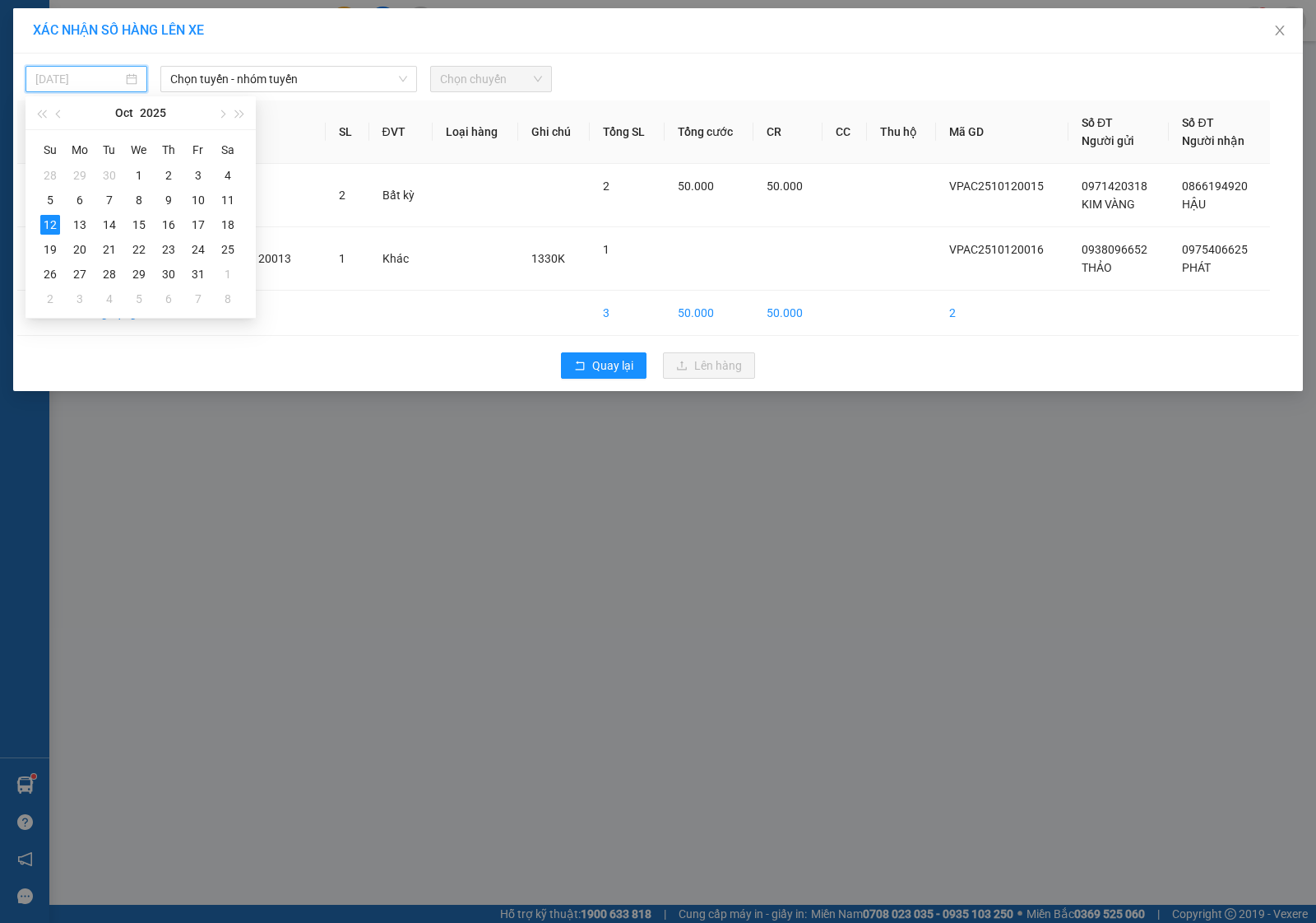
type input "[DATE]"
click at [54, 222] on div "12" at bounding box center [50, 224] width 20 height 20
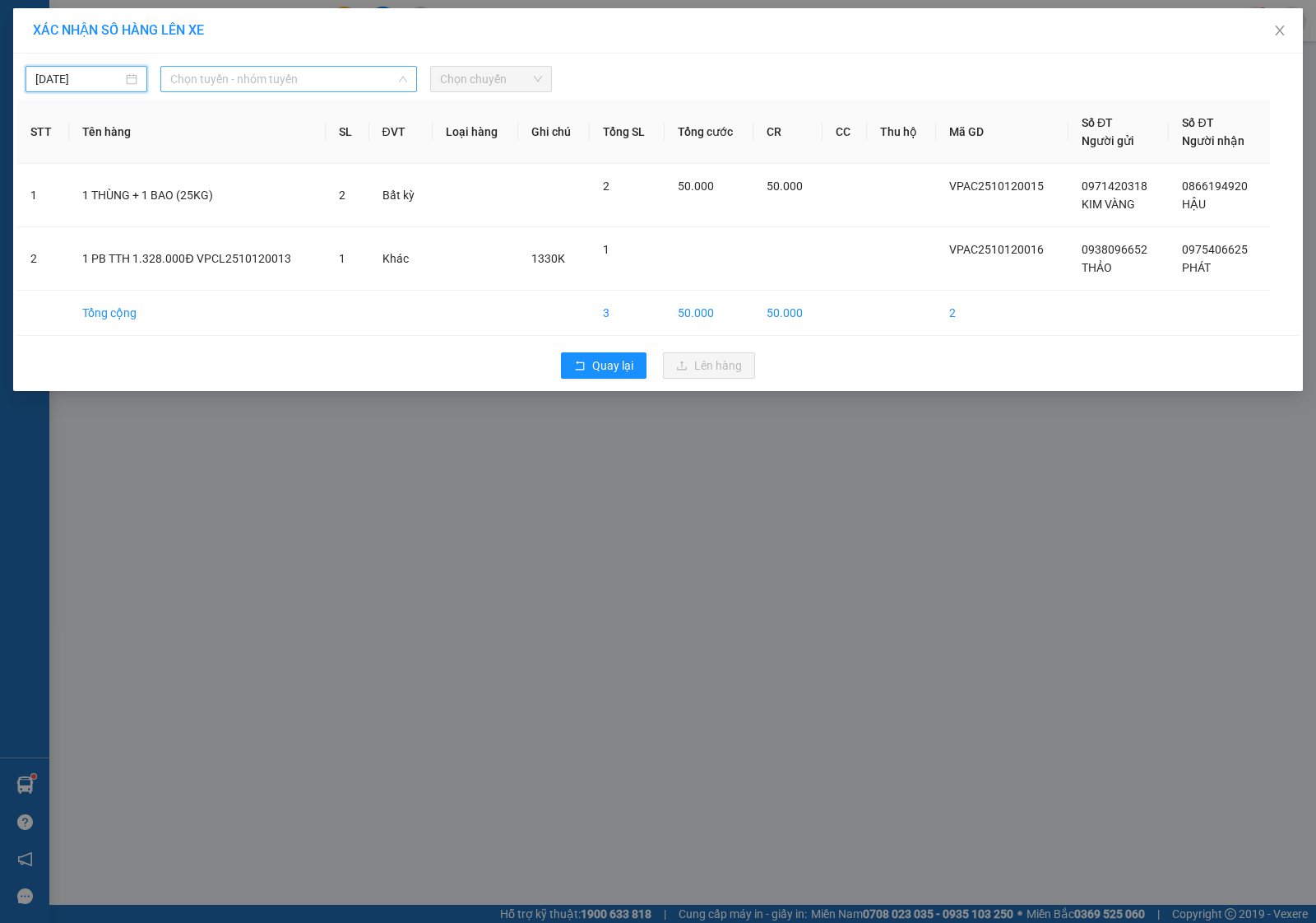
click at [227, 72] on span "Chọn tuyến - nhóm tuyến" at bounding box center [289, 79] width 237 height 25
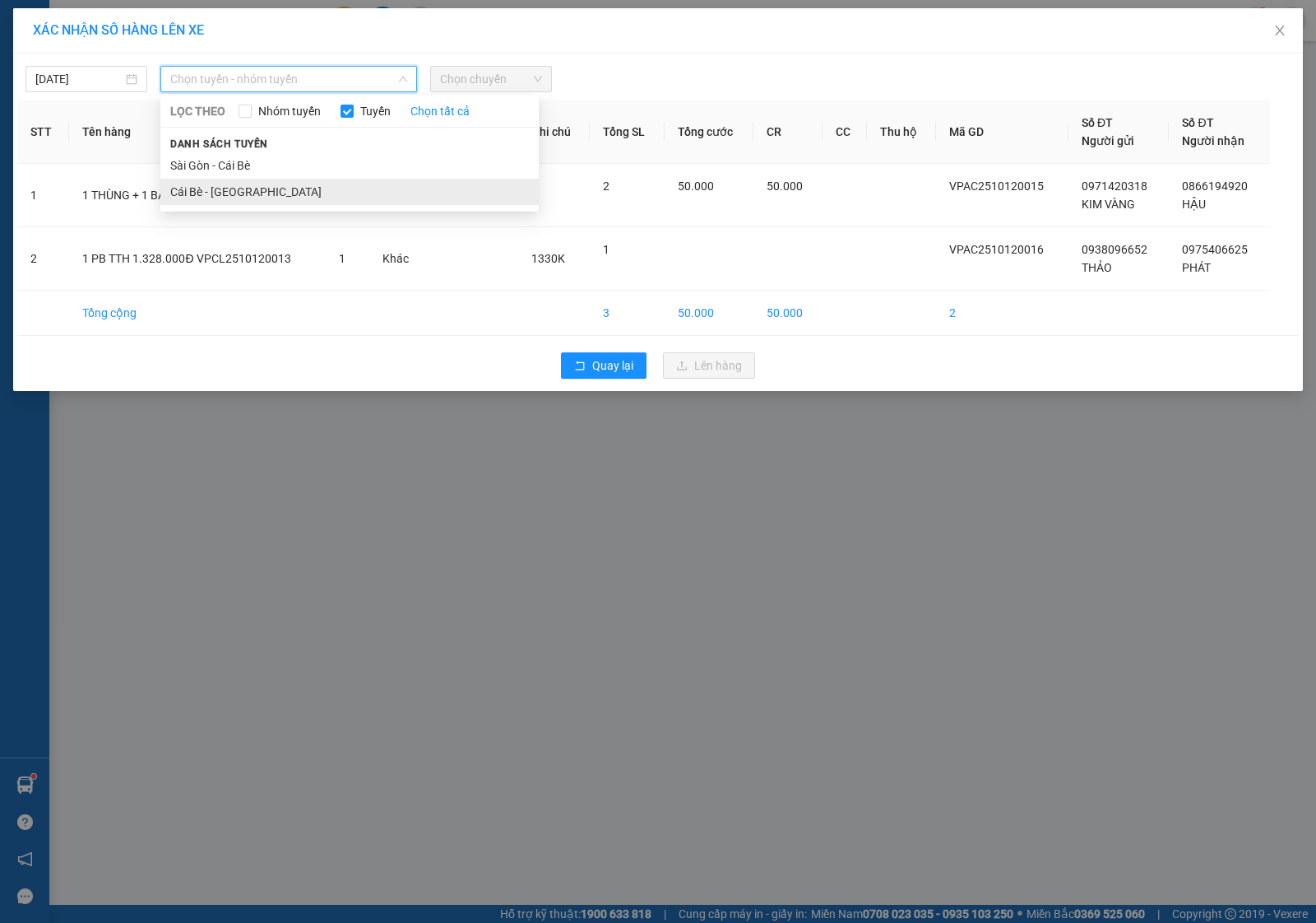
click at [201, 199] on li "Cái Bè - [GEOGRAPHIC_DATA]" at bounding box center [350, 192] width 378 height 26
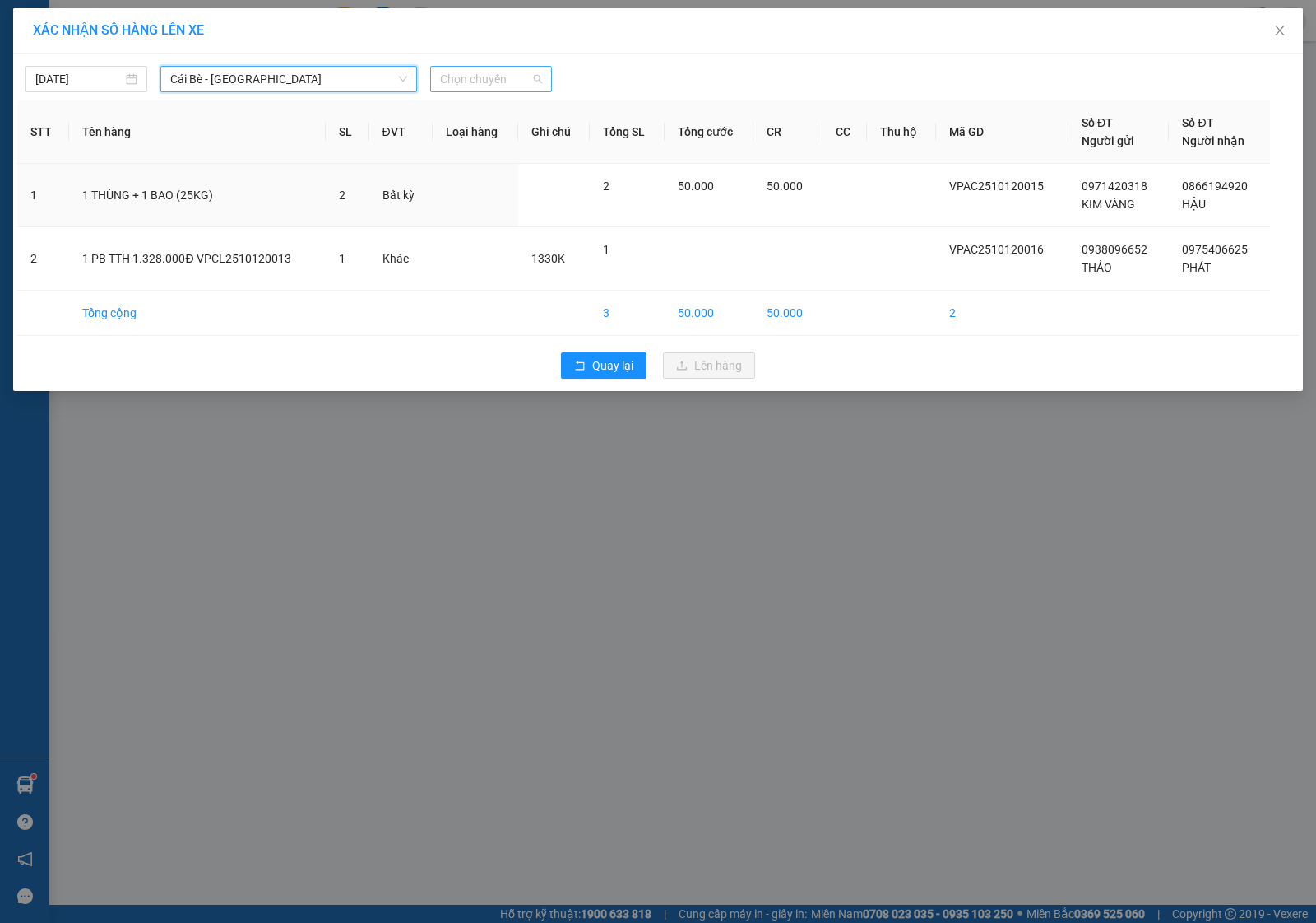
click at [462, 77] on span "Chọn chuyến" at bounding box center [491, 79] width 102 height 25
click at [487, 121] on div "11:30 - 63B-034.28" at bounding box center [505, 120] width 129 height 18
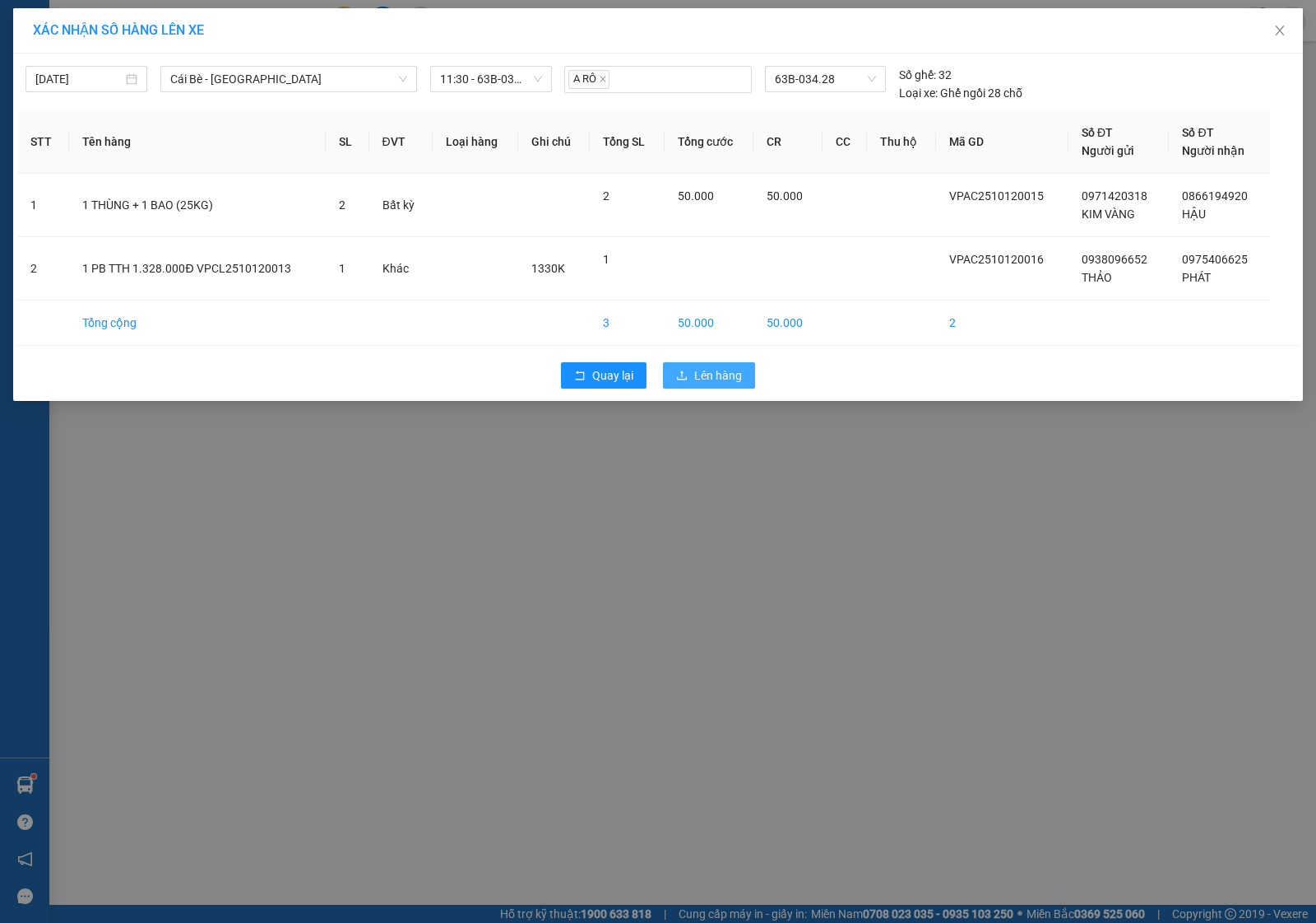
click at [707, 385] on button "Lên hàng" at bounding box center [709, 375] width 92 height 26
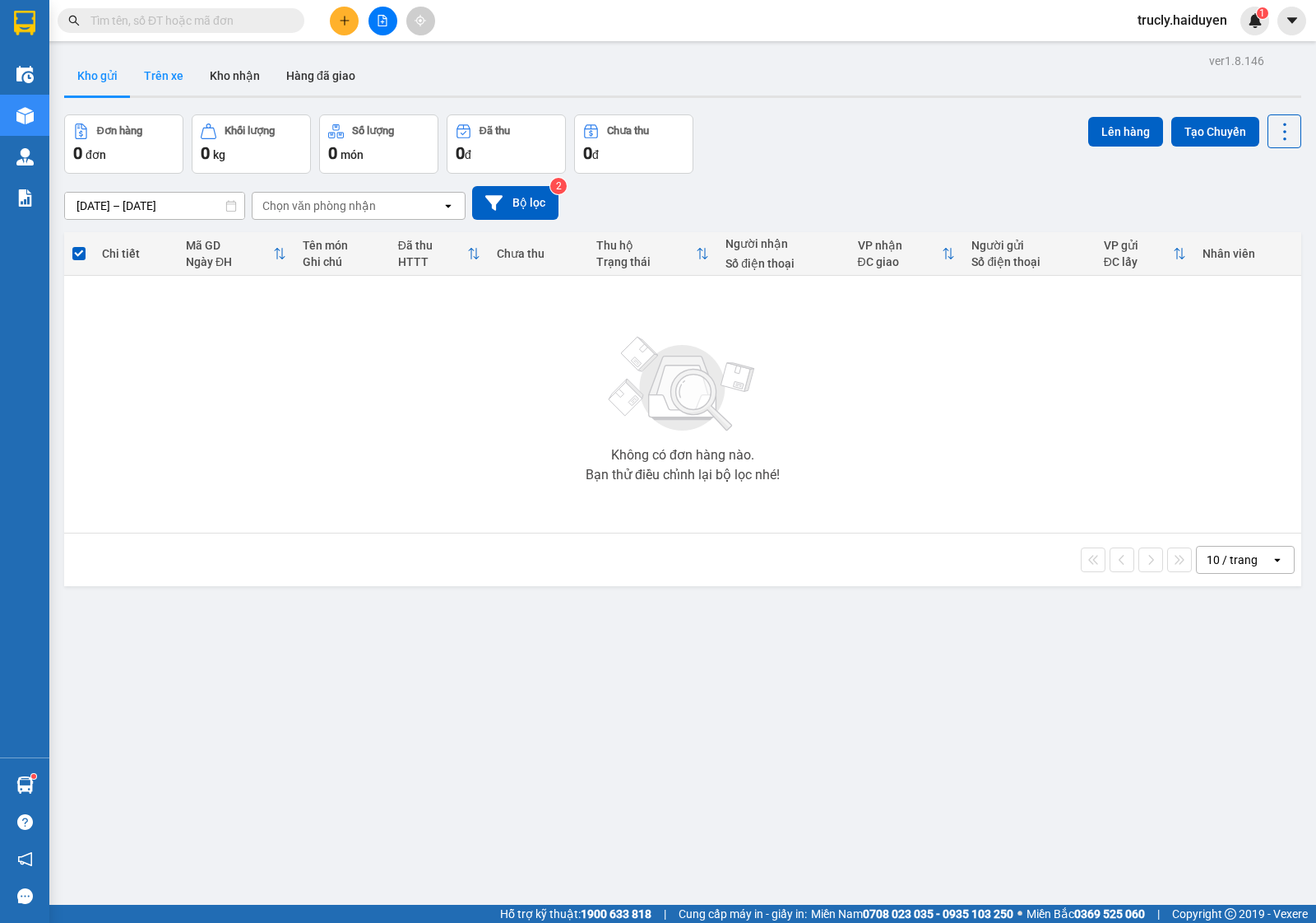
click at [134, 78] on button "Trên xe" at bounding box center [164, 76] width 66 height 40
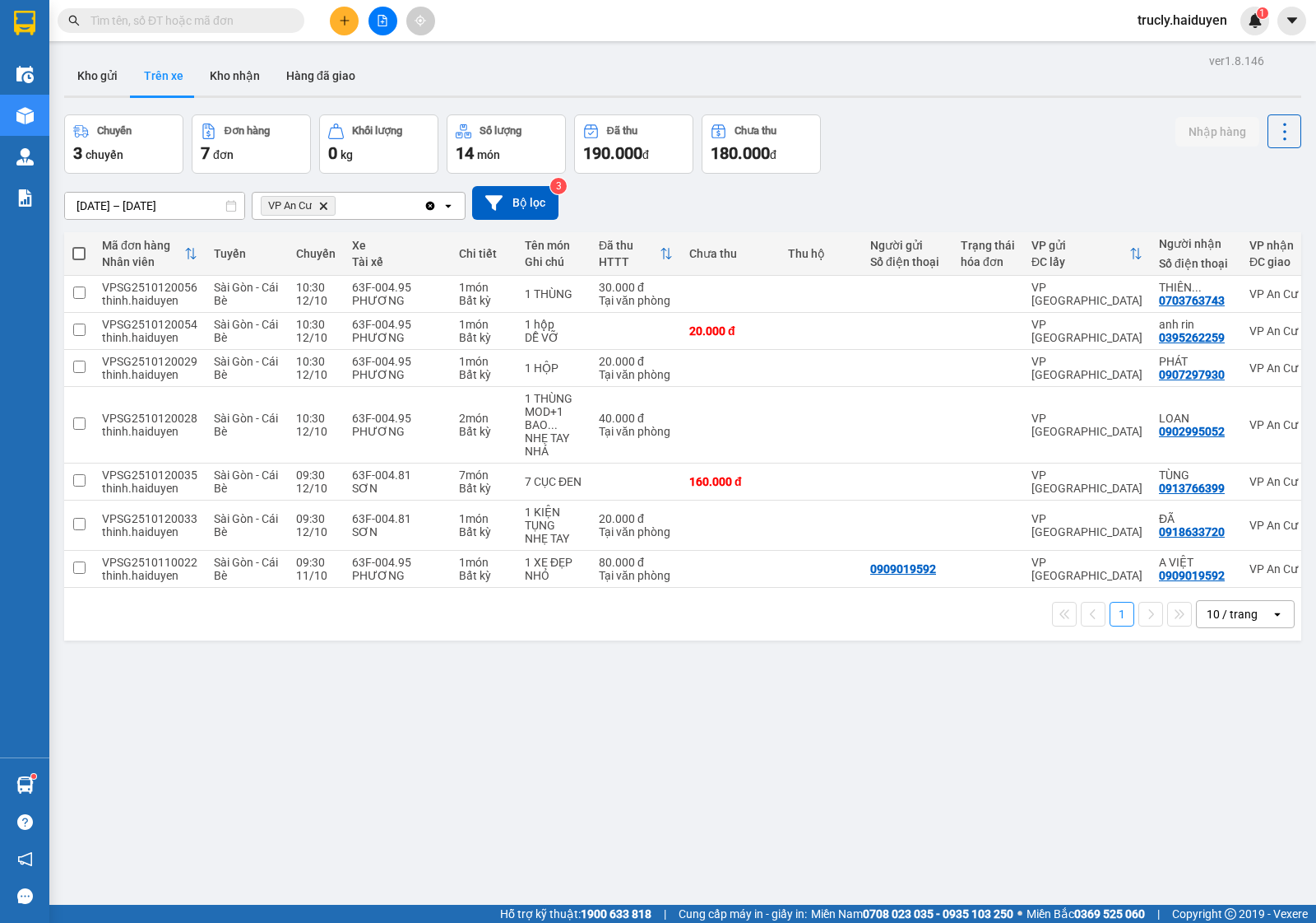
click at [1006, 171] on div "Chuyến 3 chuyến Đơn hàng 7 đơn Khối lượng 0 kg Số lượng 14 món Đã thu 190.000 đ…" at bounding box center [683, 144] width 1238 height 59
click at [350, 15] on button at bounding box center [344, 21] width 29 height 29
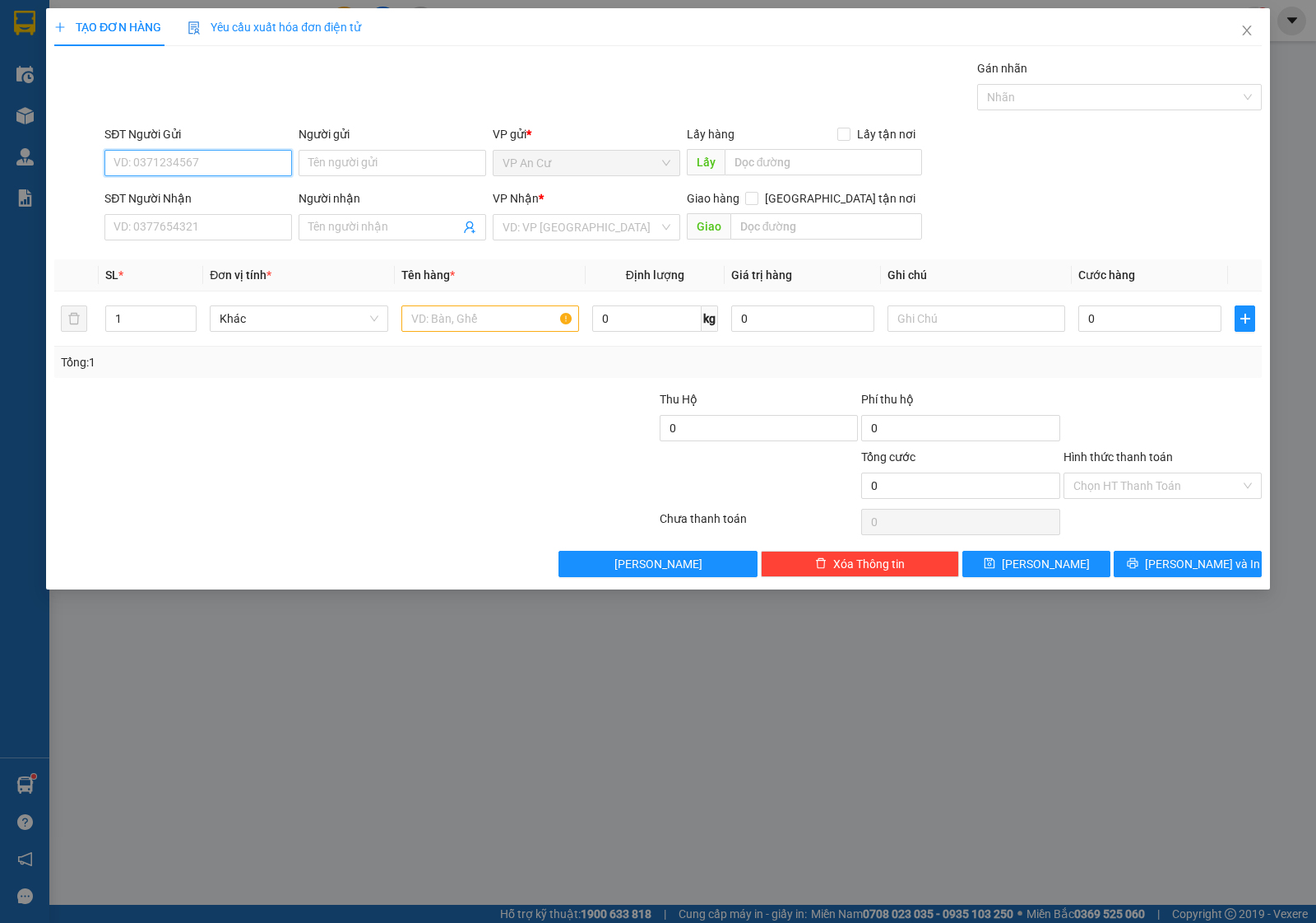
click at [178, 157] on input "SĐT Người Gửi" at bounding box center [198, 163] width 187 height 26
type input "0918993556"
click at [206, 195] on div "0918993556 - DANH" at bounding box center [199, 196] width 168 height 18
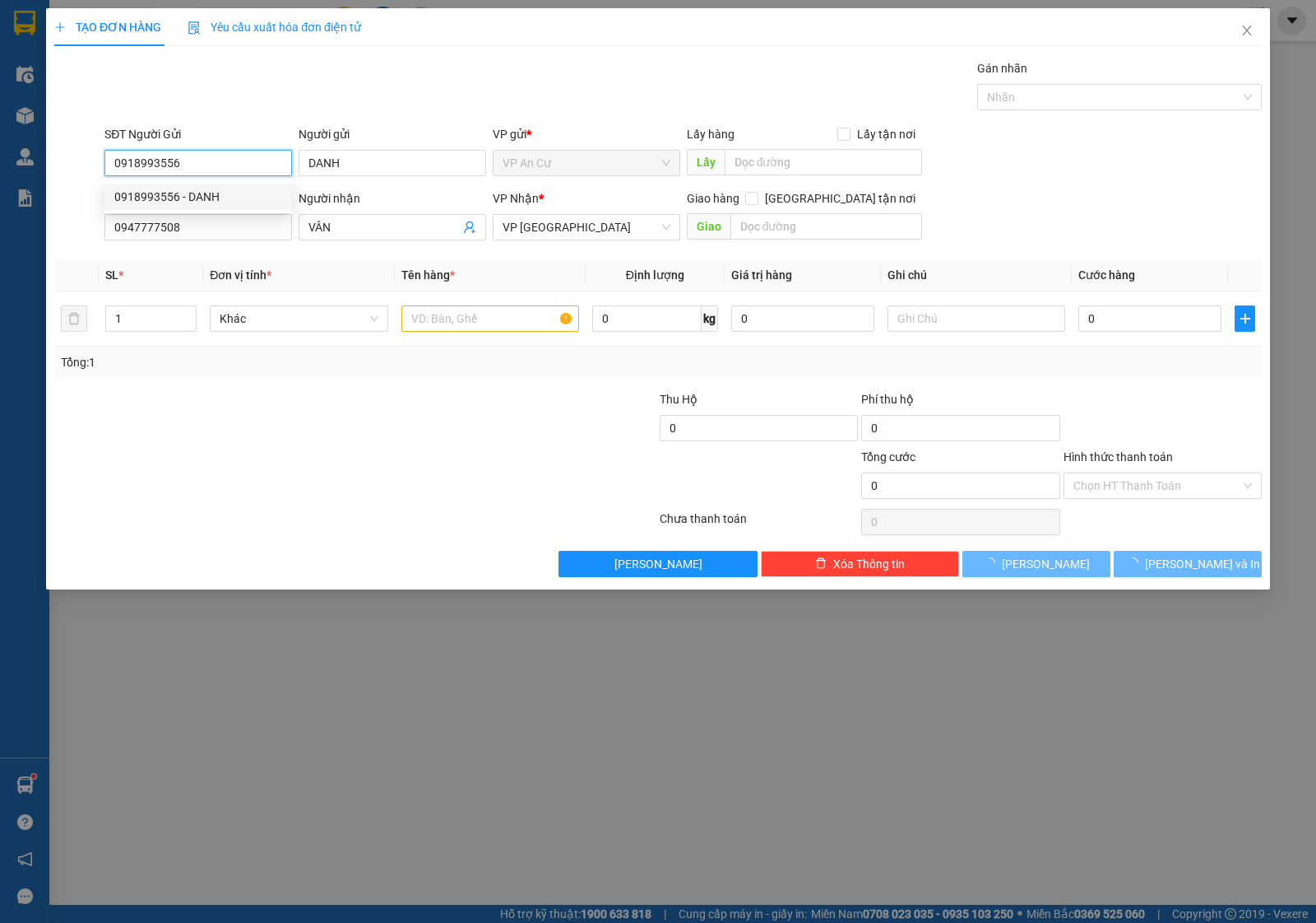
type input "DANH"
type input "0947777508"
type input "VÂN"
type input "20.000"
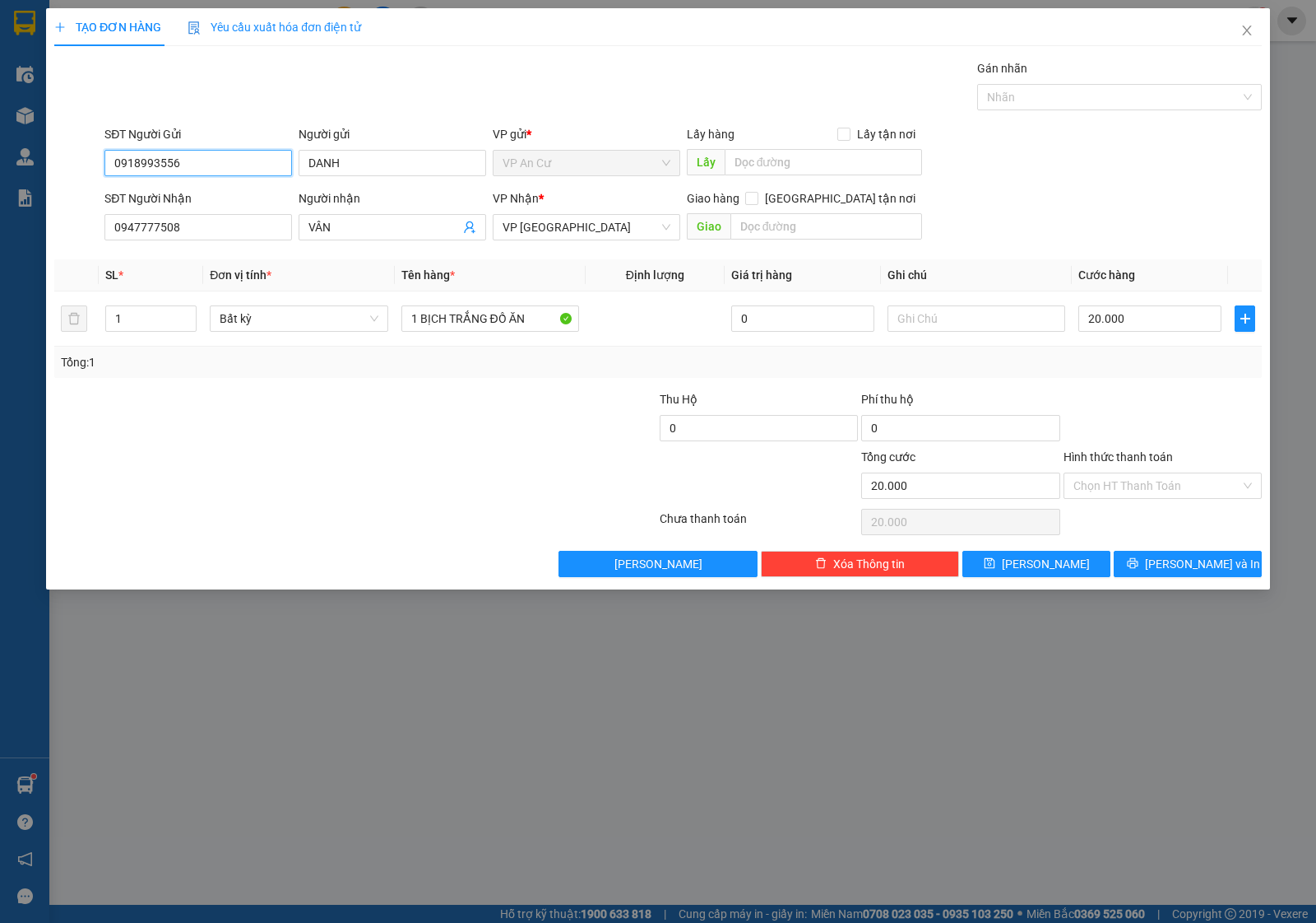
type input "0918993556"
click at [318, 469] on div at bounding box center [255, 477] width 404 height 58
click at [1124, 389] on div "Transit Pickup Surcharge Ids Transit Deliver Surcharge Ids Transit Deliver Surc…" at bounding box center [658, 318] width 1208 height 518
click at [1107, 478] on input "Hình thức thanh toán" at bounding box center [1157, 486] width 167 height 25
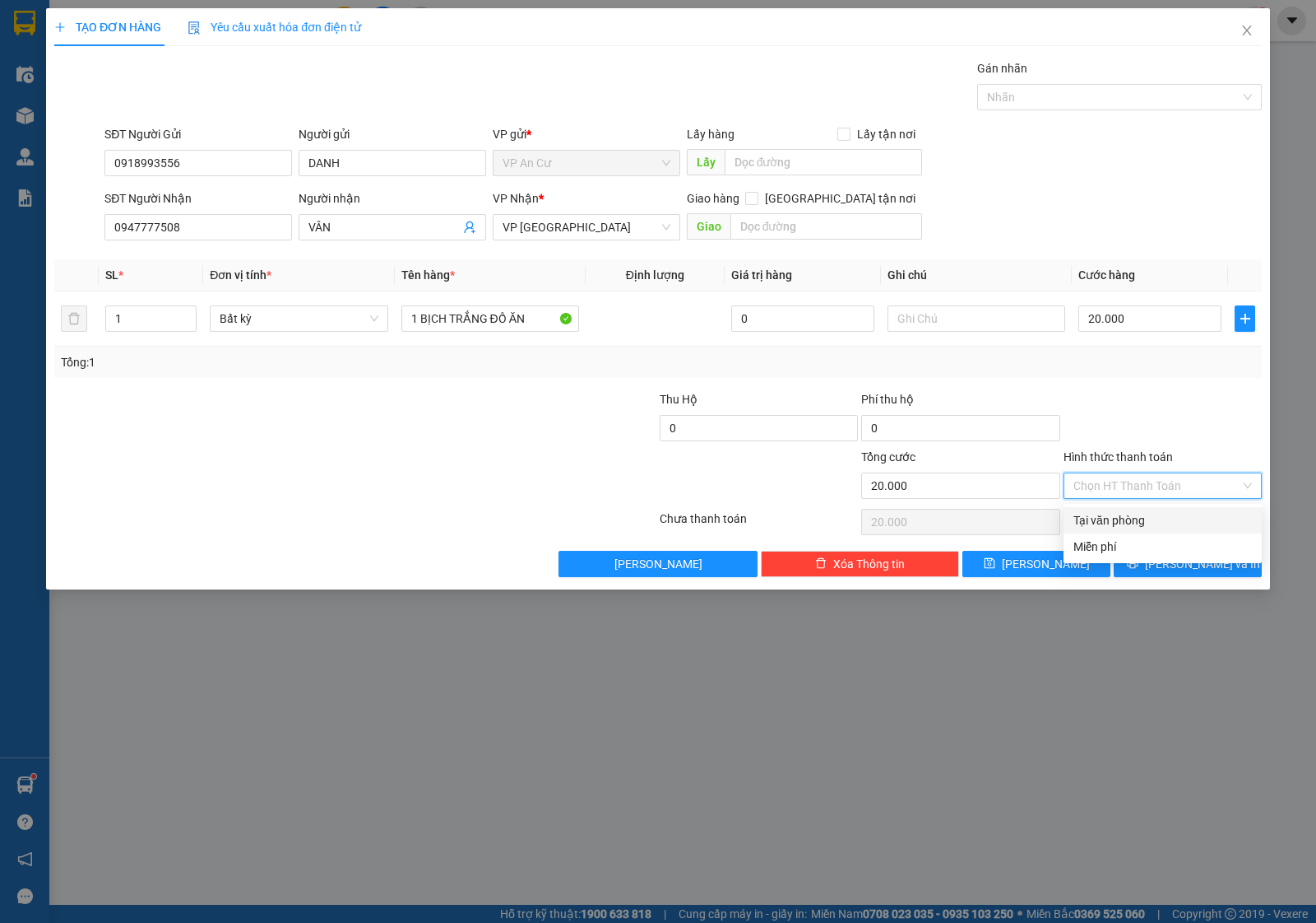
click at [1093, 520] on div "Tại văn phòng" at bounding box center [1163, 520] width 179 height 18
type input "0"
click at [1200, 572] on span "[PERSON_NAME] và In" at bounding box center [1203, 564] width 115 height 18
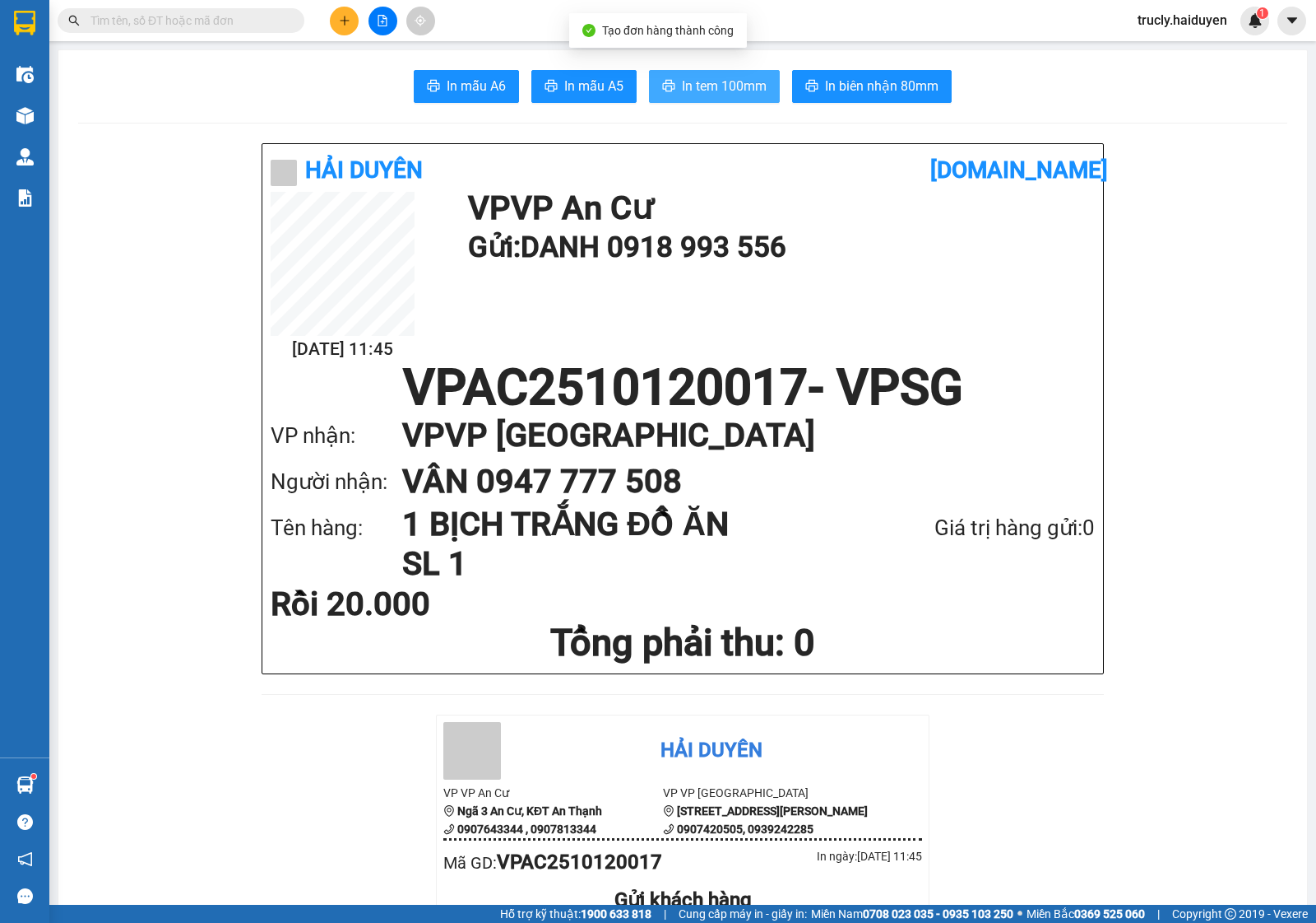
click at [669, 83] on button "In tem 100mm" at bounding box center [714, 87] width 131 height 33
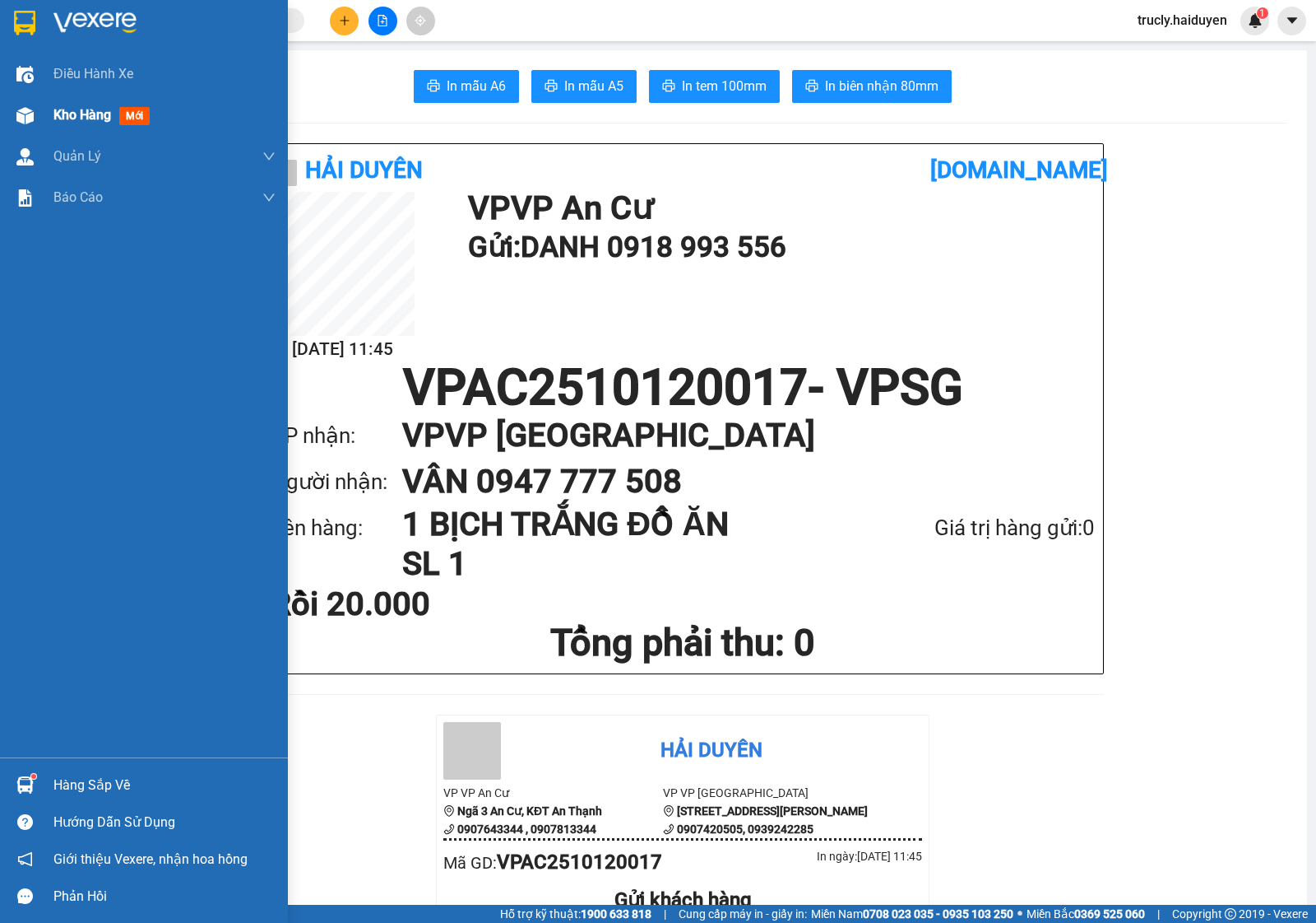
click at [48, 122] on div "Kho hàng mới" at bounding box center [143, 115] width 288 height 41
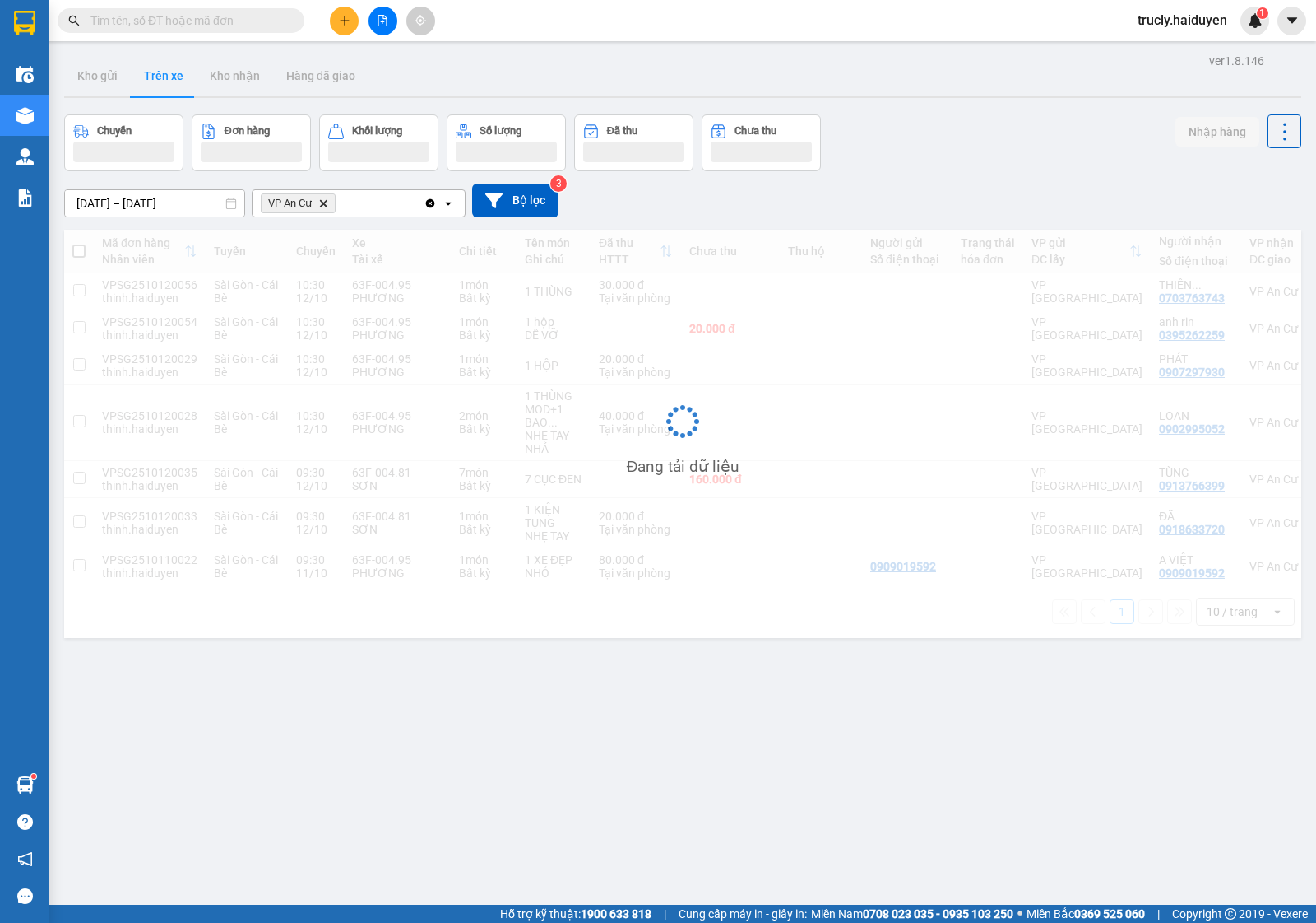
click at [1000, 134] on div "Chuyến Đơn hàng Khối lượng Số lượng Đã thu Chưa thu Nhập hàng" at bounding box center [683, 143] width 1238 height 57
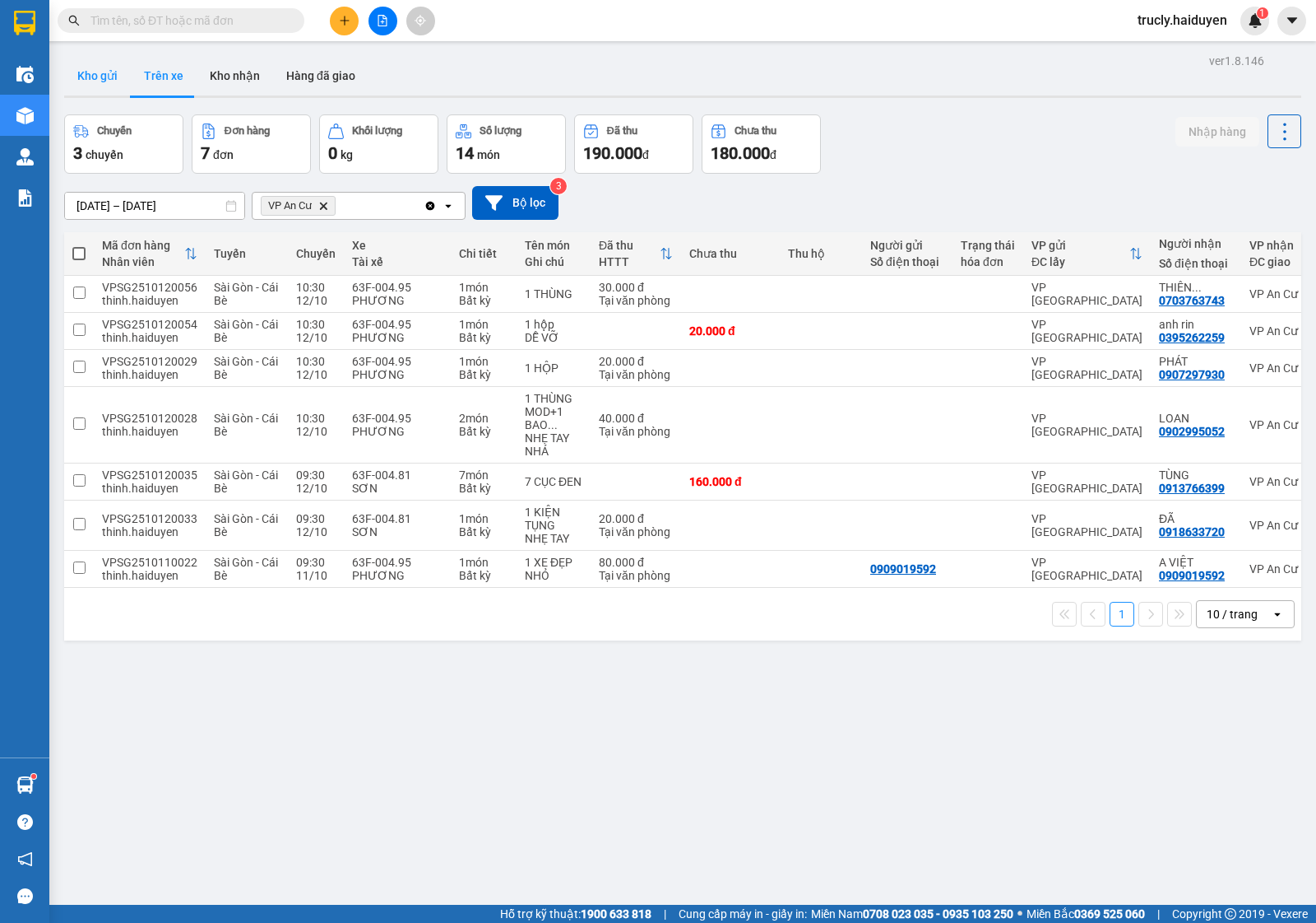
click at [78, 74] on button "Kho gửi" at bounding box center [97, 76] width 67 height 40
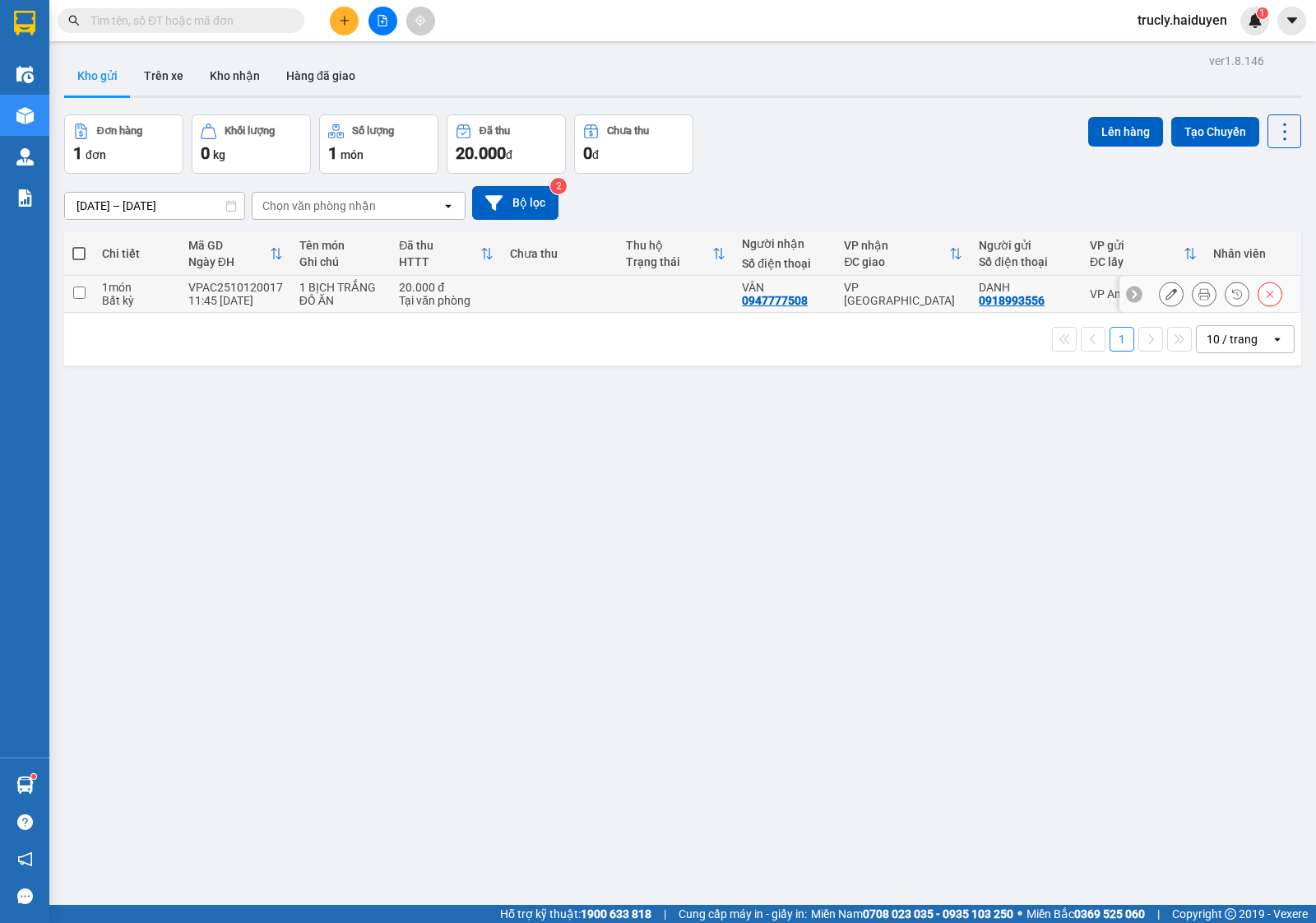
click at [1166, 294] on icon at bounding box center [1172, 294] width 12 height 12
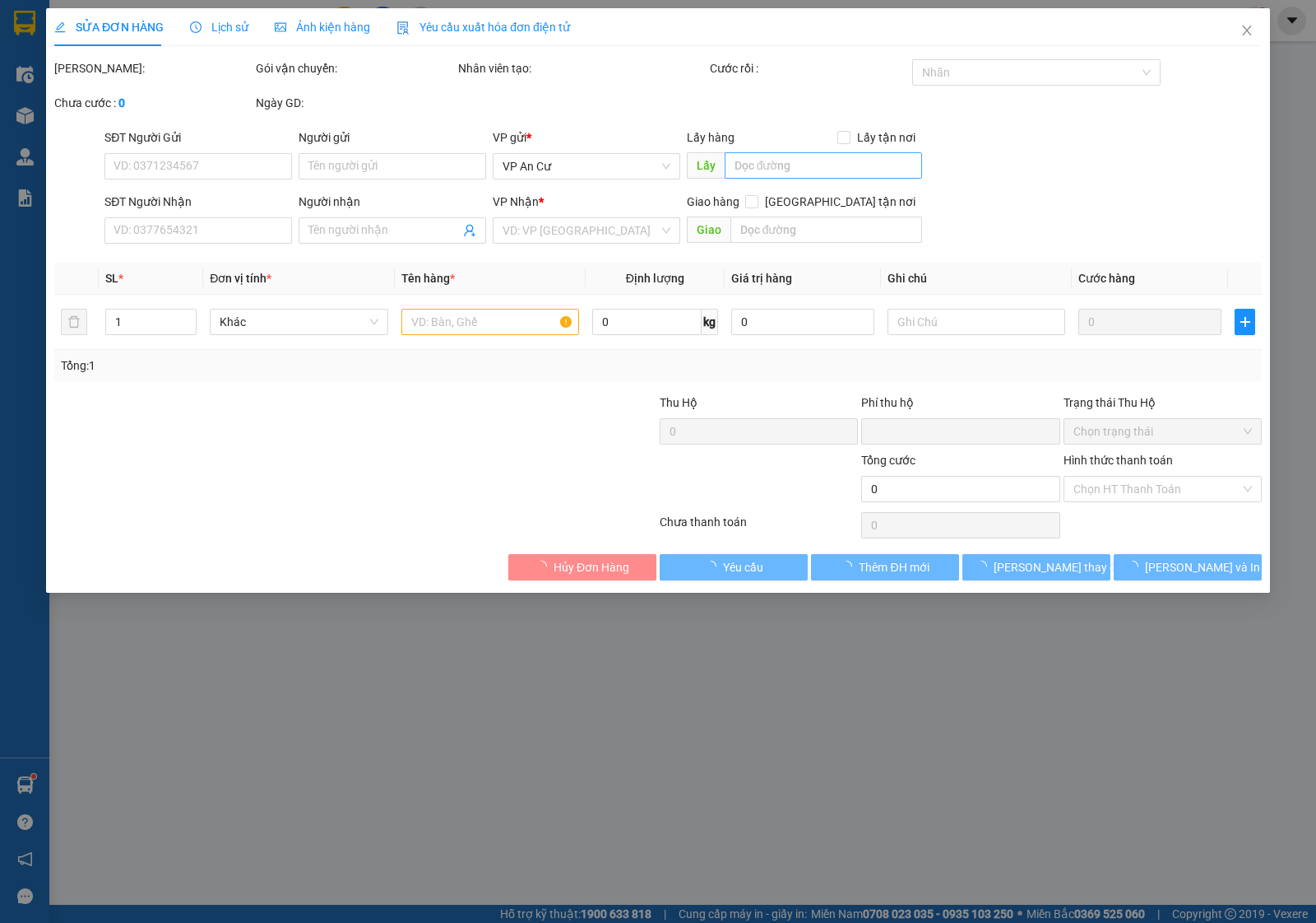
type input "0918993556"
type input "DANH"
type input "0947777508"
type input "VÂN"
type input "0"
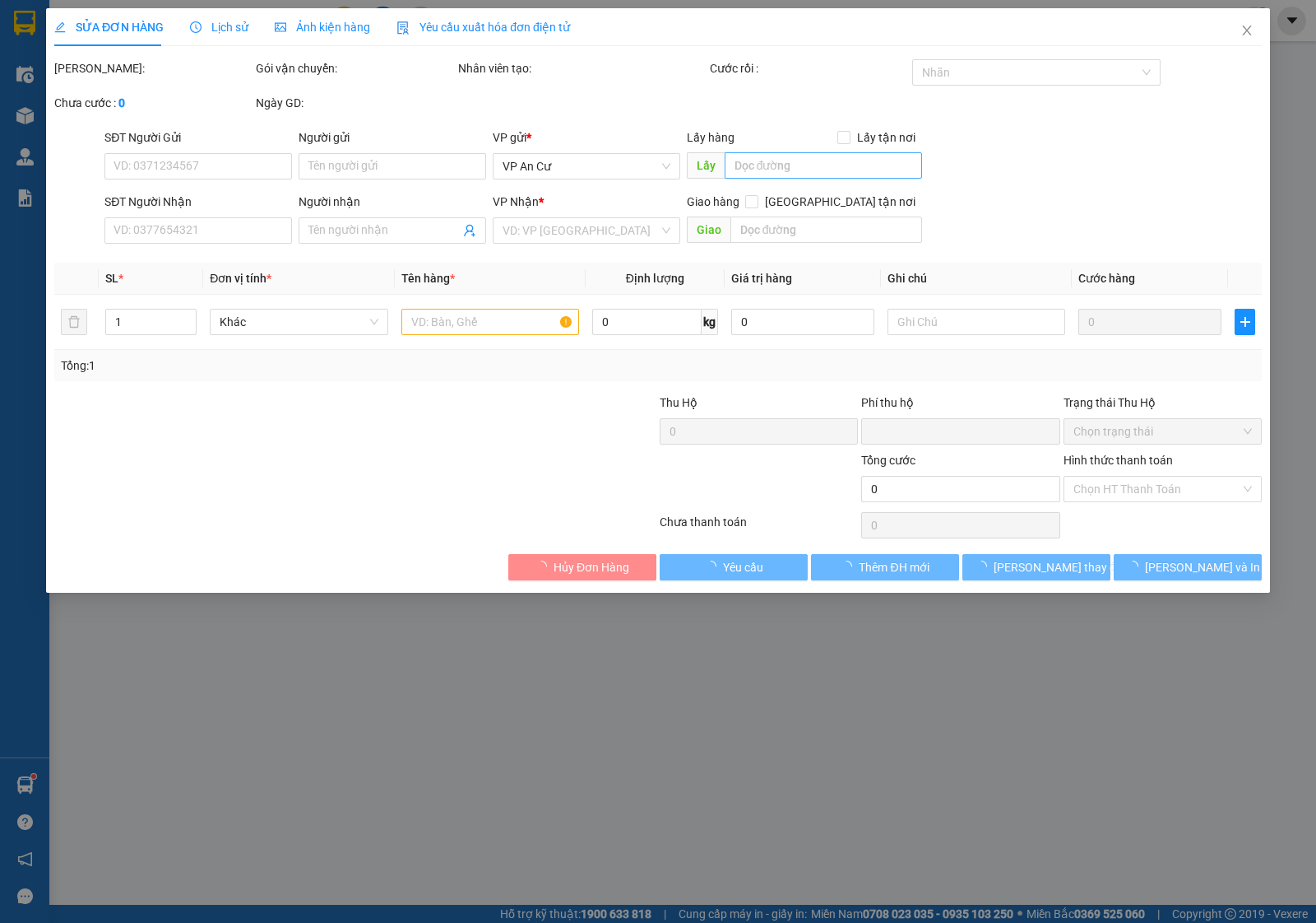
type input "20.000"
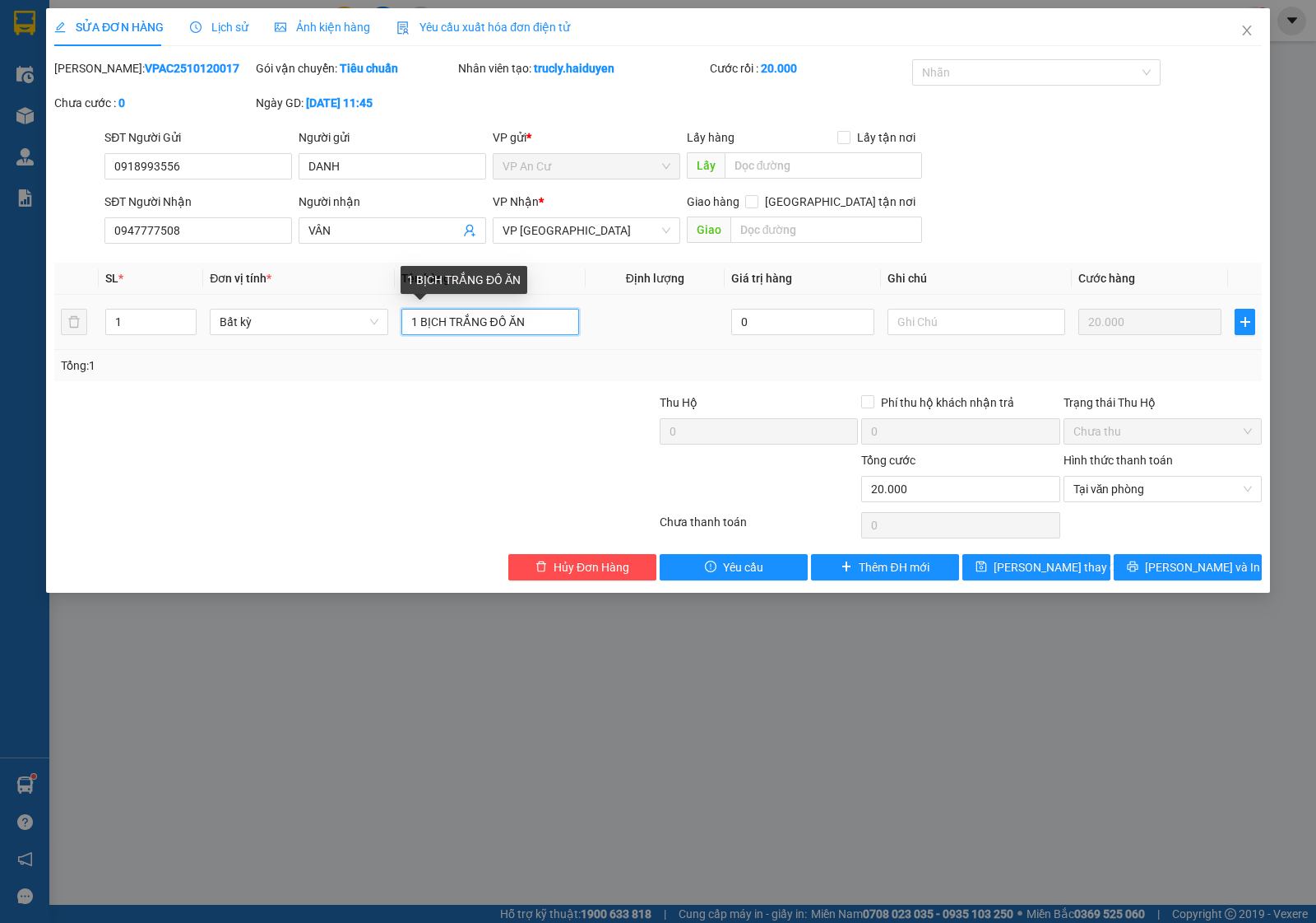
click at [487, 321] on input "1 BỊCH TRẮNG ĐỒ ĂN" at bounding box center [491, 322] width 178 height 26
type input "1 BỊCH ĐỒ ĂN"
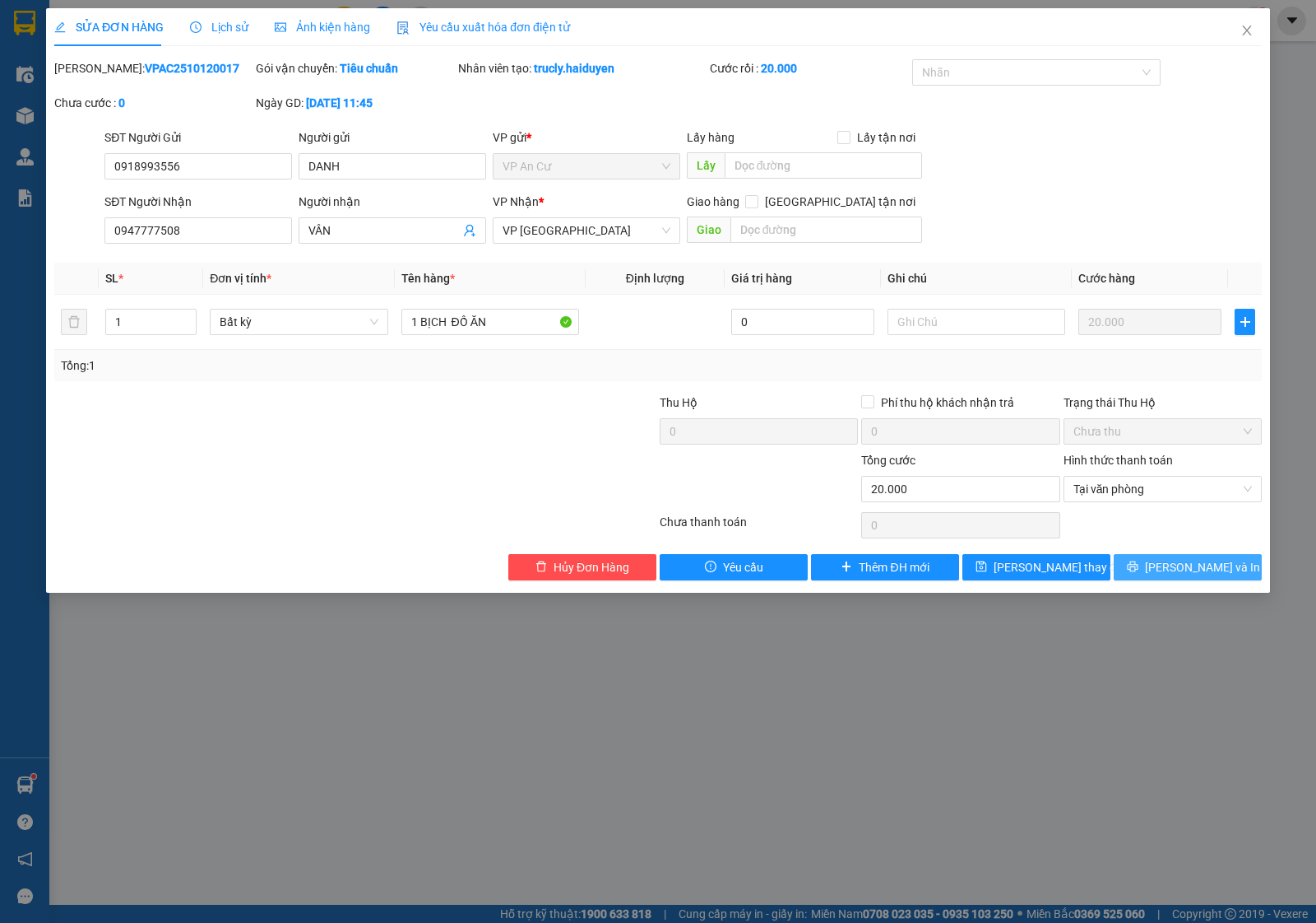
click at [1139, 565] on icon "printer" at bounding box center [1133, 566] width 12 height 12
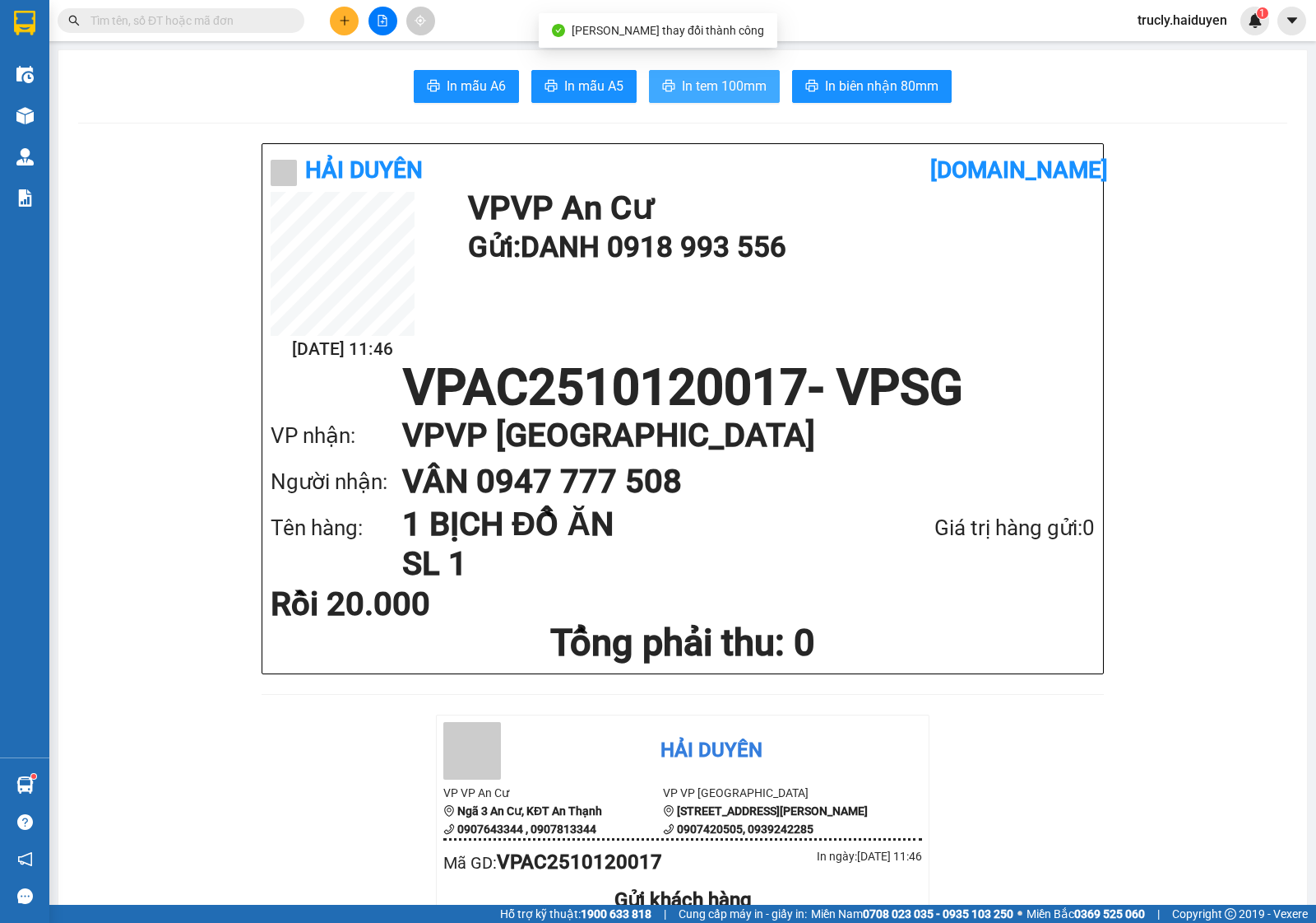
click at [721, 97] on button "In tem 100mm" at bounding box center [714, 87] width 131 height 33
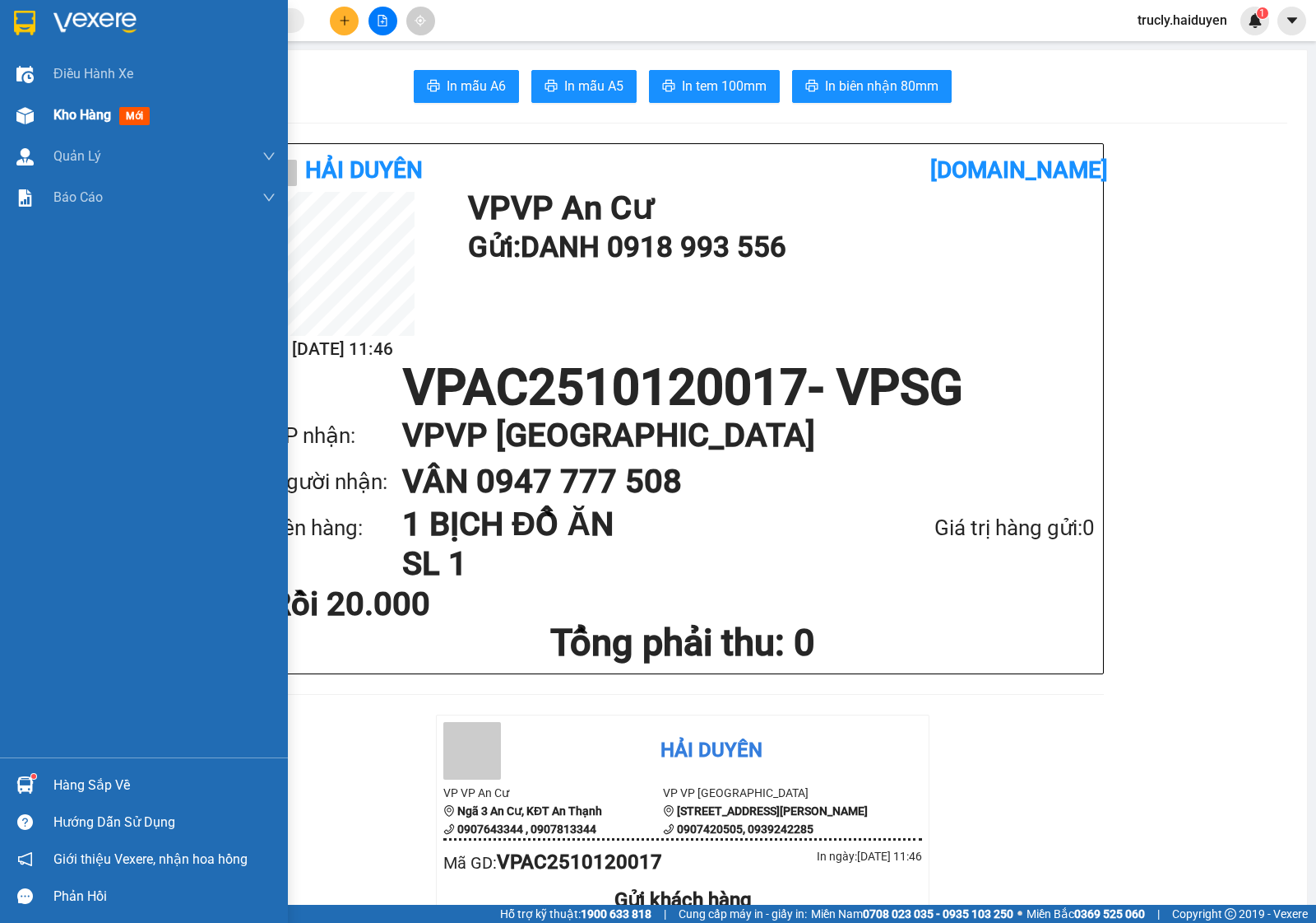
click at [34, 114] on div at bounding box center [25, 115] width 29 height 29
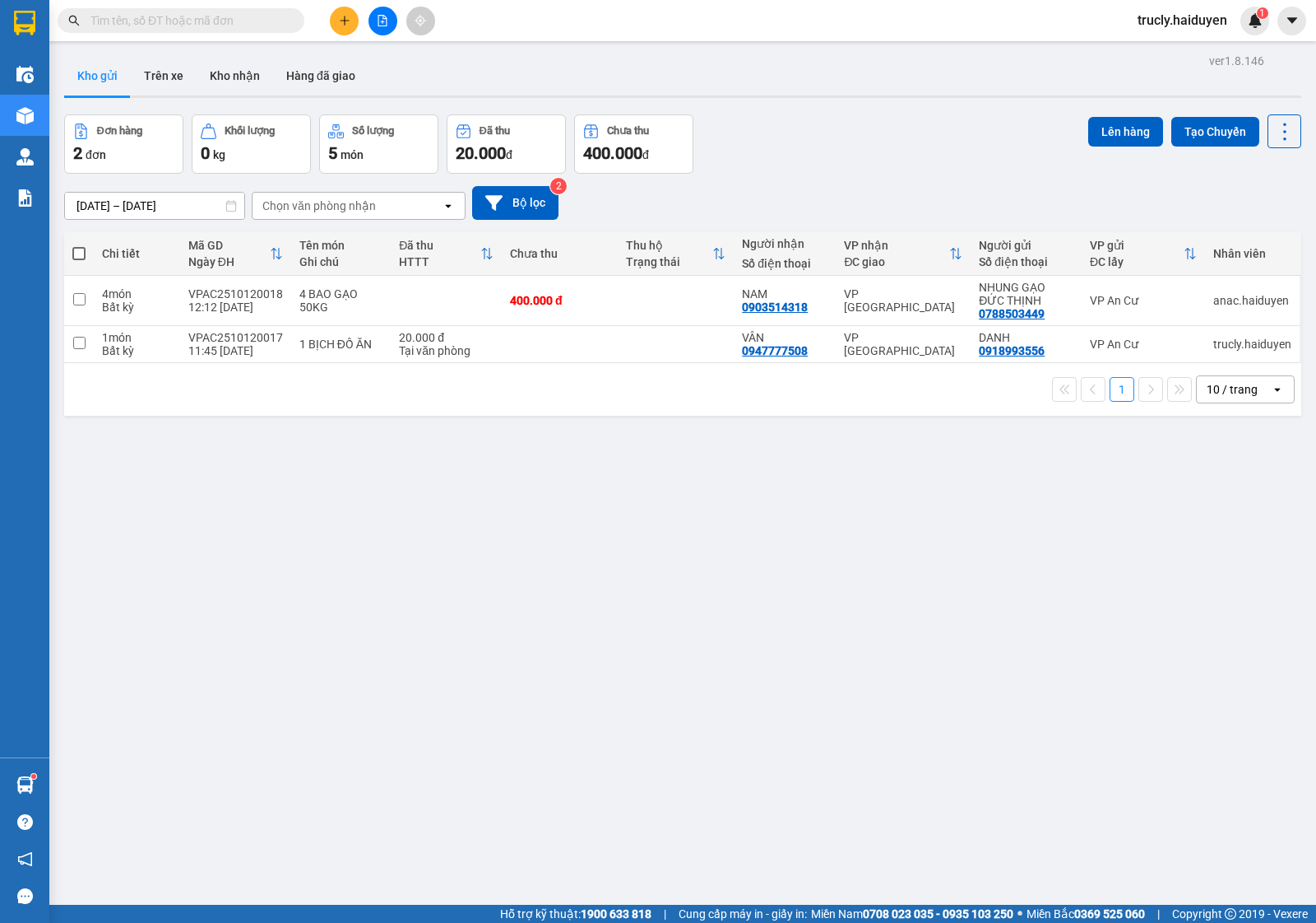
click at [862, 125] on div "Đơn hàng 2 đơn Khối lượng 0 kg Số lượng 5 món Đã thu 20.000 đ Chưa thu 400.000 …" at bounding box center [683, 144] width 1238 height 59
click at [849, 133] on div "Đơn hàng 2 đơn Khối lượng 0 kg Số lượng 5 món Đã thu 20.000 đ Chưa thu 400.000 …" at bounding box center [683, 144] width 1238 height 59
click at [167, 75] on button "Trên xe" at bounding box center [164, 76] width 66 height 40
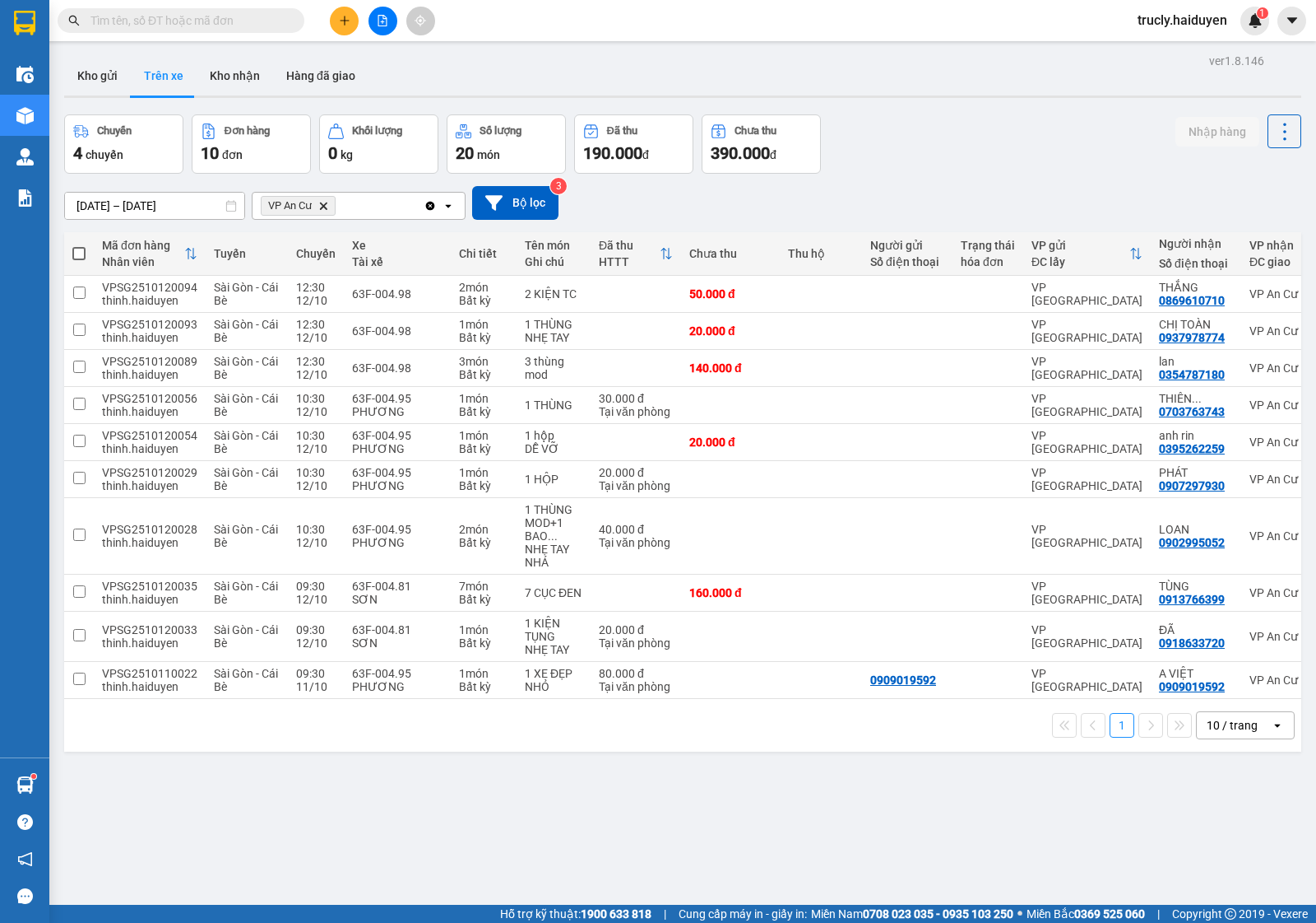
click at [929, 145] on div "Chuyến 4 chuyến Đơn hàng 10 đơn Khối lượng 0 kg Số lượng 20 món Đã thu 190.000 …" at bounding box center [683, 144] width 1238 height 59
click at [574, 819] on div "ver 1.8.146 Kho gửi Trên xe Kho nhận Hàng đã giao Chuyến 4 chuyến Đơn hàng 10 đ…" at bounding box center [683, 511] width 1251 height 923
click at [975, 64] on div "Kho gửi Trên xe Kho nhận Hàng đã giao" at bounding box center [683, 78] width 1238 height 44
click at [1271, 643] on button at bounding box center [1282, 636] width 23 height 29
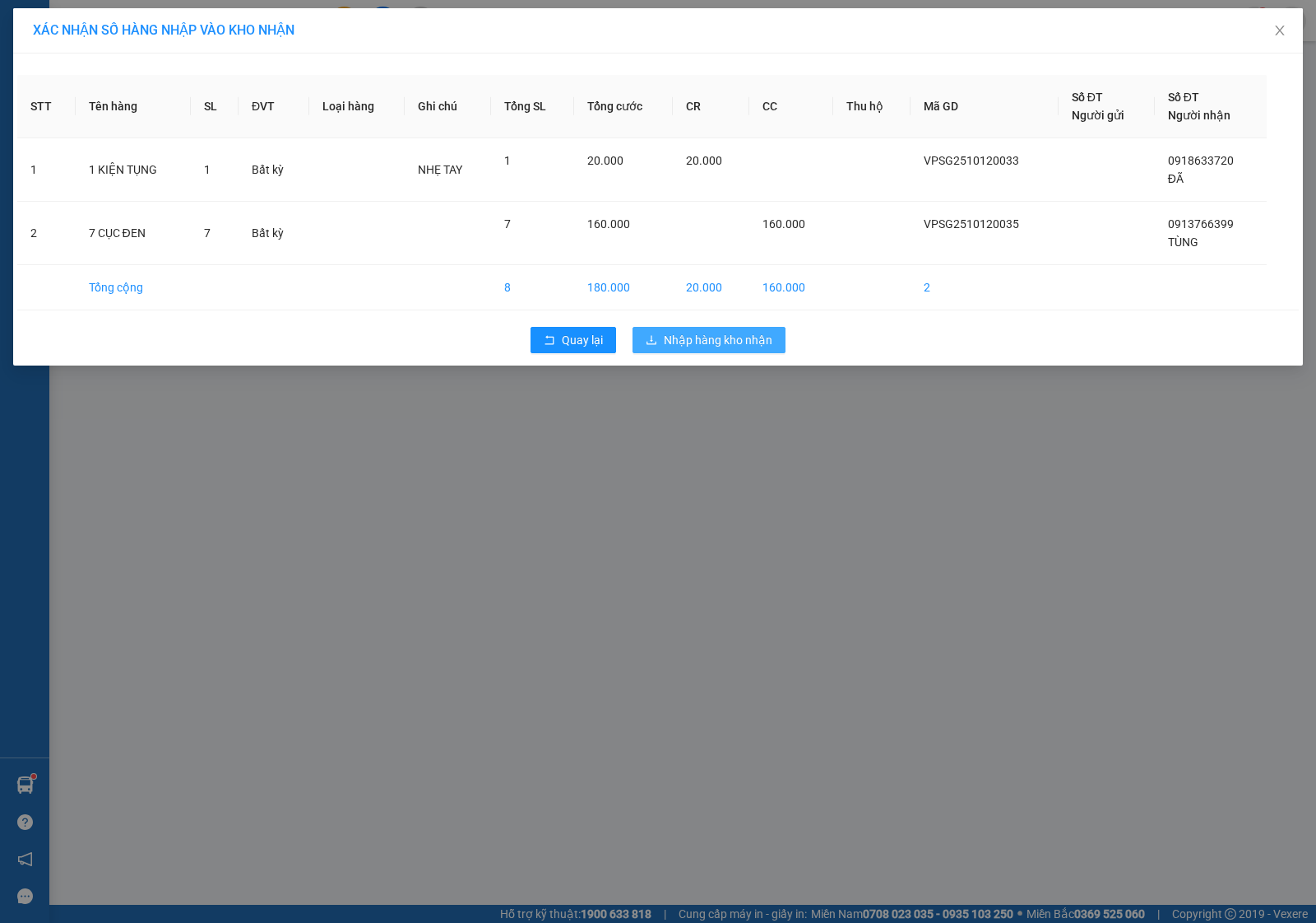
click at [700, 339] on span "Nhập hàng kho nhận" at bounding box center [718, 340] width 109 height 18
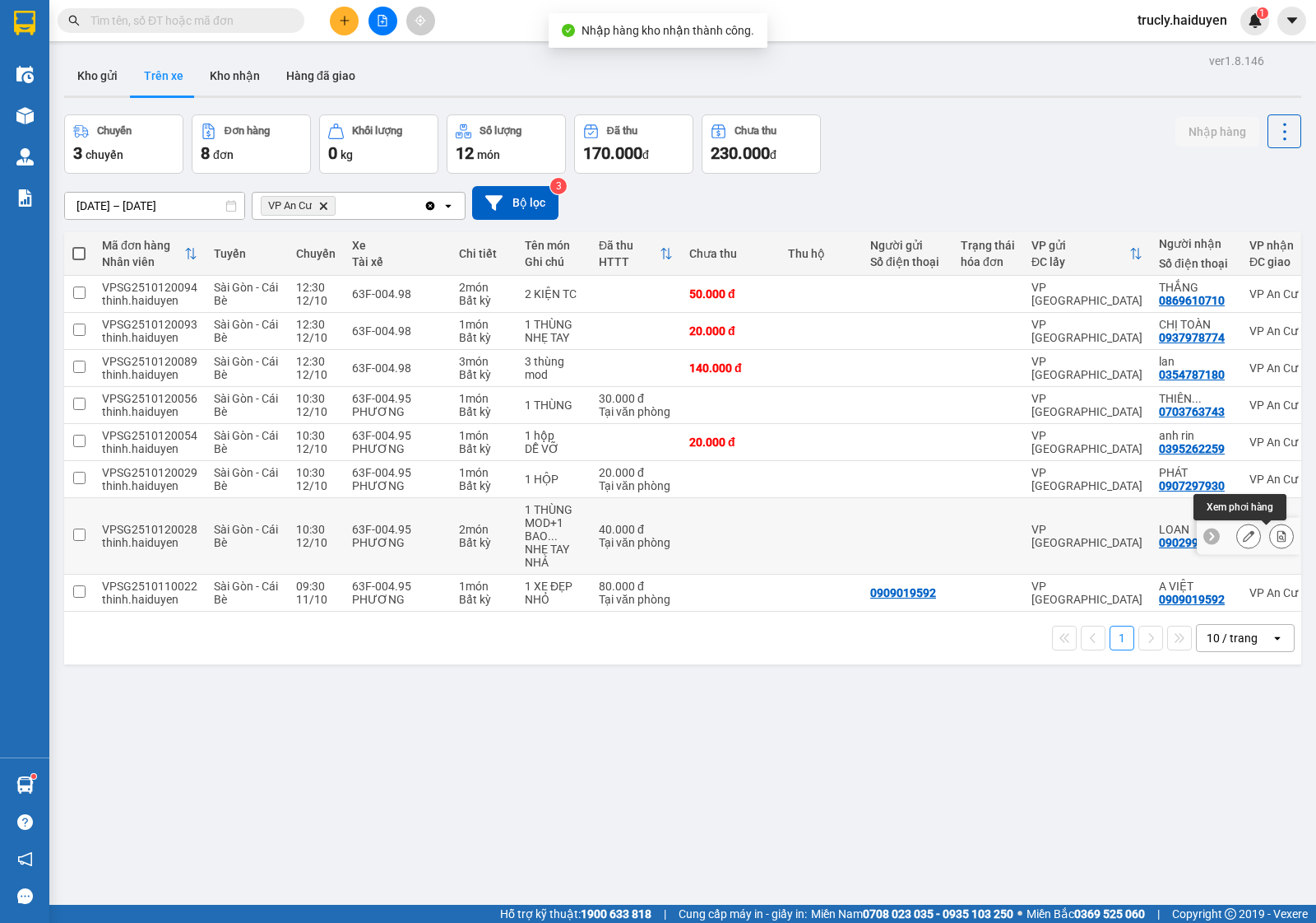
click at [1271, 531] on button at bounding box center [1282, 536] width 23 height 29
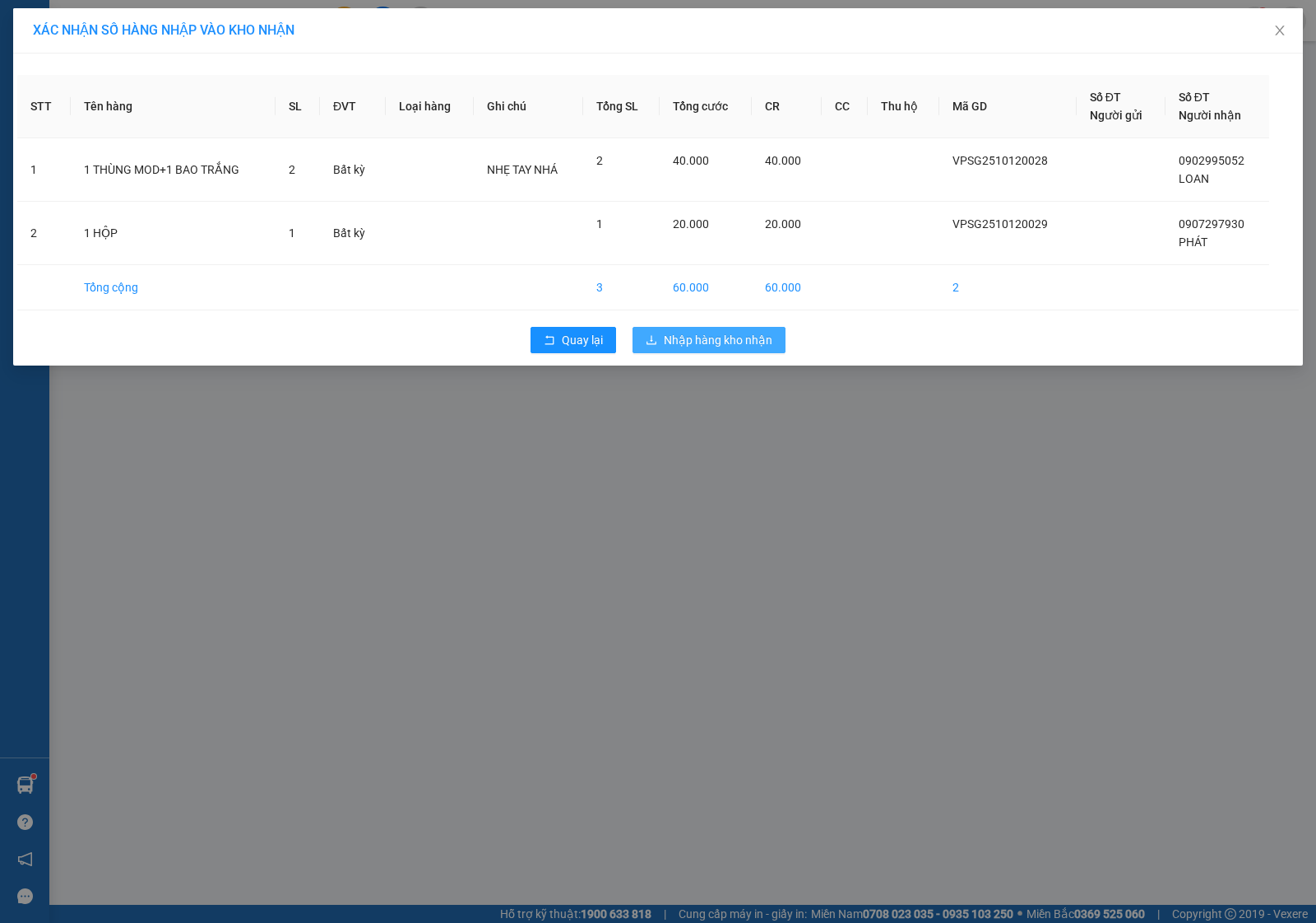
click at [674, 331] on span "Nhập hàng kho nhận" at bounding box center [718, 340] width 109 height 18
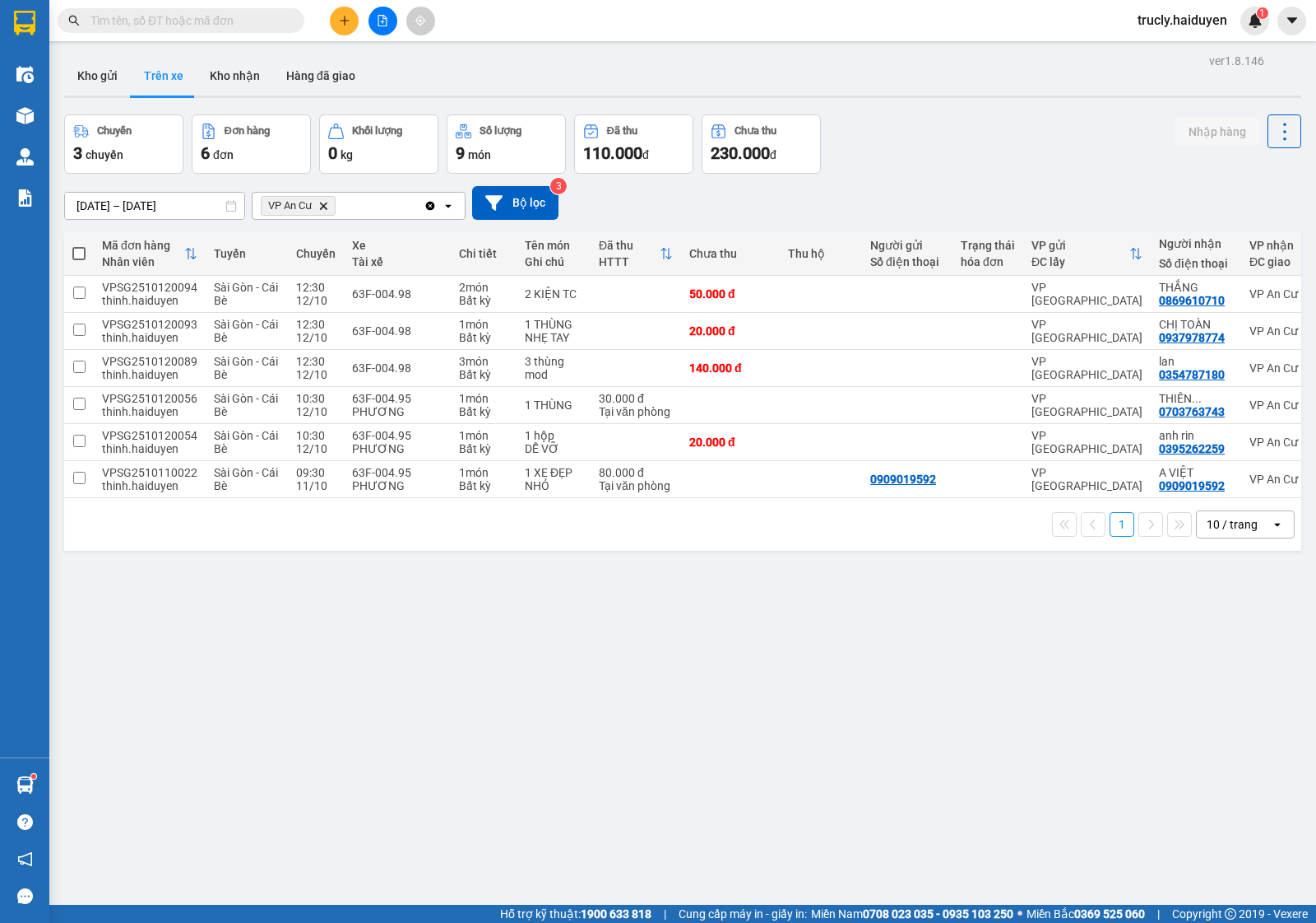
click at [503, 700] on div "ver 1.8.146 Kho gửi Trên xe Kho nhận Hàng đã giao Chuyến 3 chuyến Đơn hàng 6 đơ…" at bounding box center [683, 511] width 1251 height 923
click at [930, 109] on div "ver 1.8.146 Kho gửi Trên xe Kho nhận Hàng đã giao Chuyến 3 chuyến Đơn hàng 6 đơ…" at bounding box center [683, 511] width 1251 height 923
click at [109, 56] on button "Kho gửi" at bounding box center [97, 76] width 67 height 40
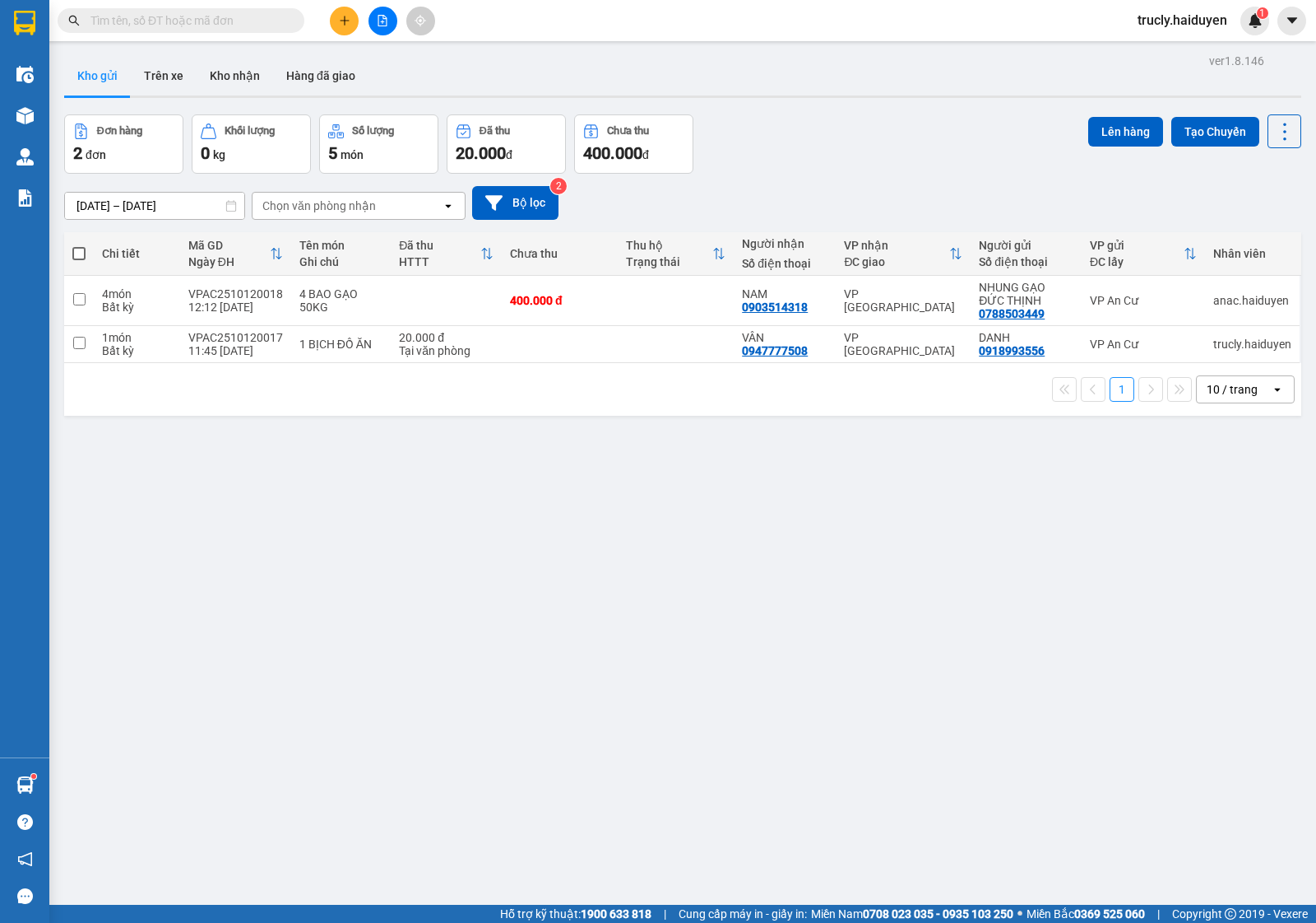
click at [864, 163] on div "Đơn hàng 2 đơn Khối lượng 0 kg Số lượng 5 món Đã thu 20.000 đ Chưa thu 400.000 …" at bounding box center [683, 144] width 1238 height 59
click at [149, 87] on button "Trên xe" at bounding box center [164, 76] width 66 height 40
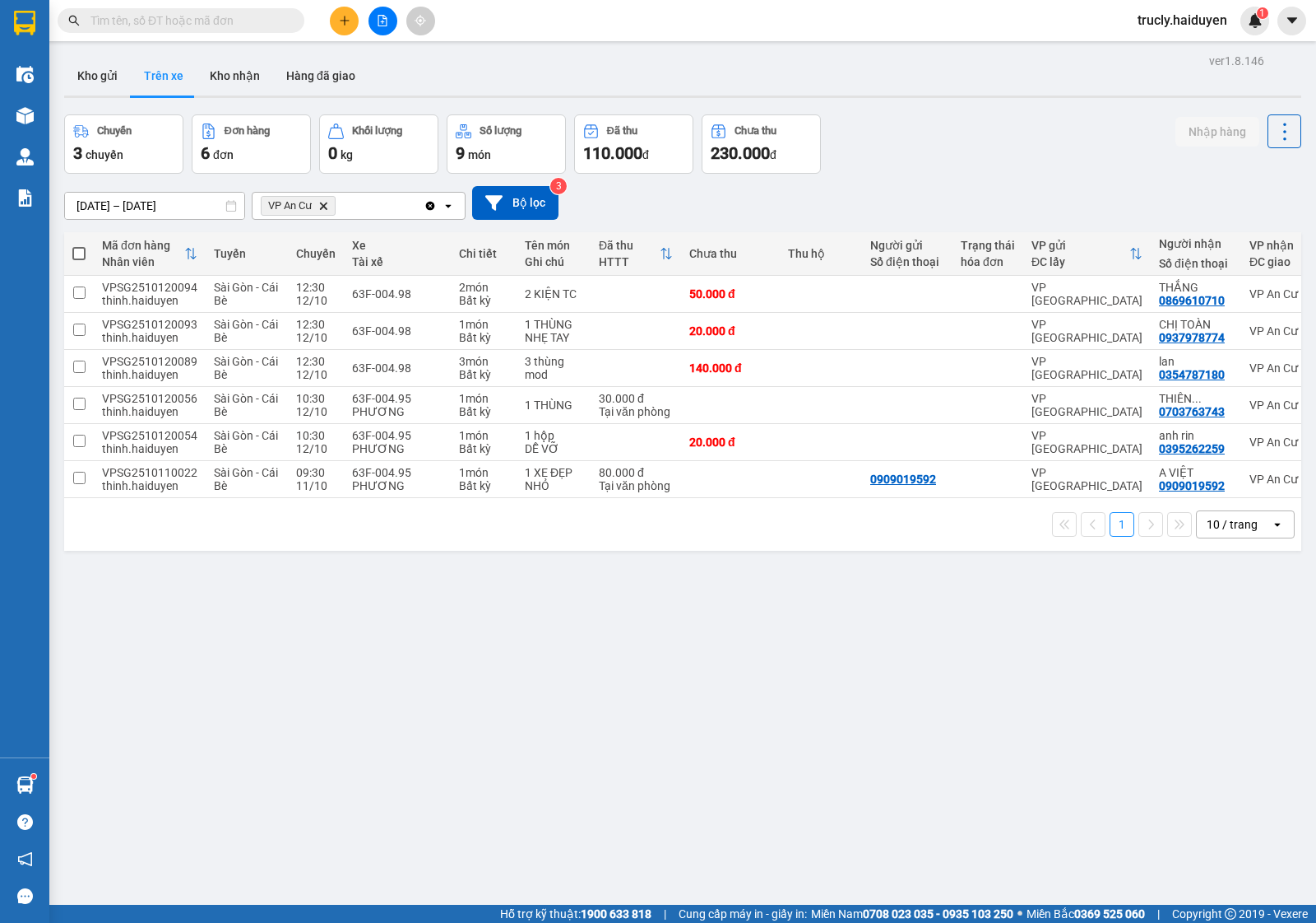
click at [975, 116] on div "Chuyến 3 chuyến Đơn hàng 6 đơn Khối lượng 0 kg Số lượng 9 món Đã thu 110.000 đ …" at bounding box center [683, 144] width 1238 height 59
click at [237, 87] on button "Kho nhận" at bounding box center [234, 76] width 77 height 40
type input "[DATE] – [DATE]"
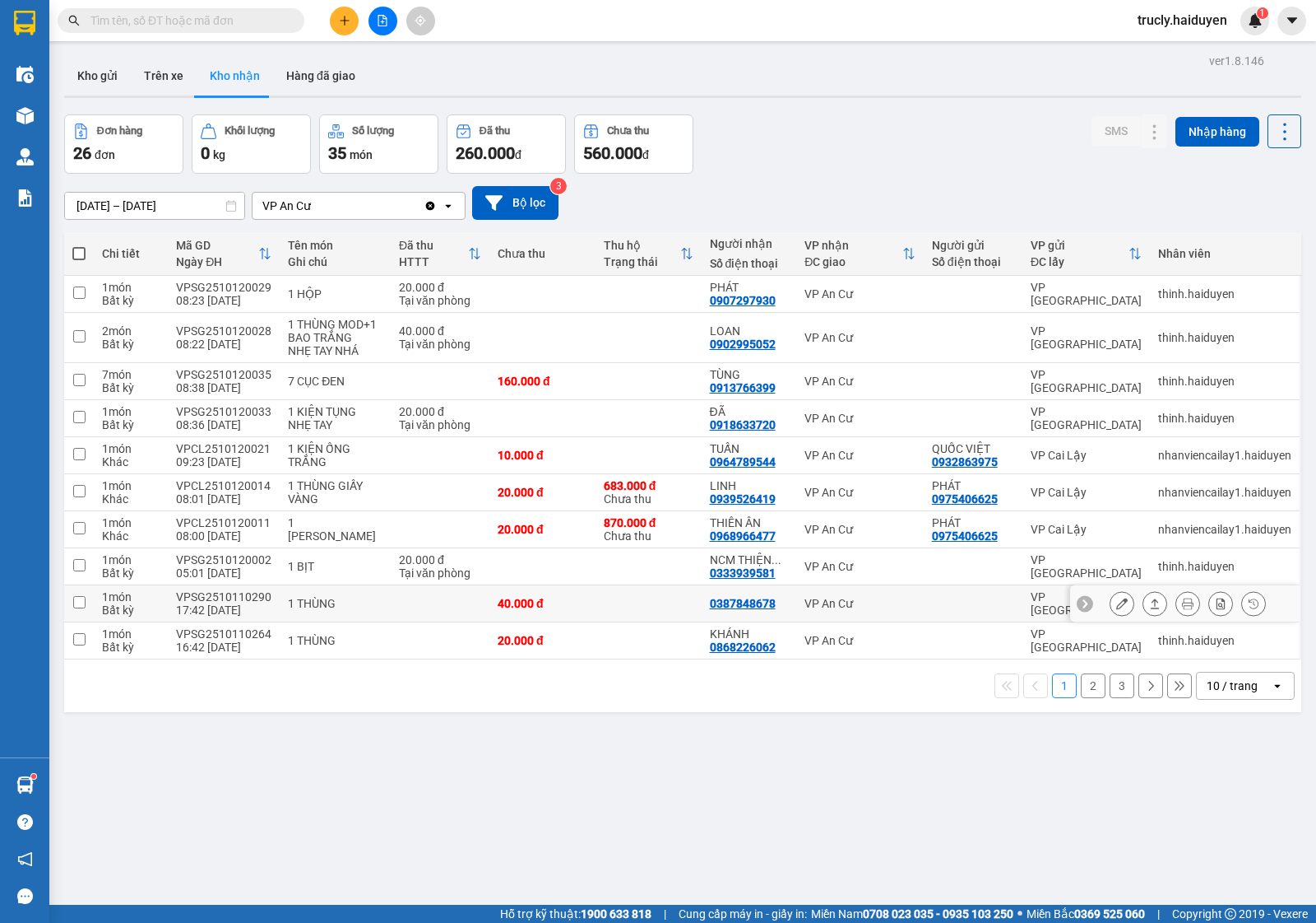
click at [1111, 618] on button at bounding box center [1122, 603] width 23 height 29
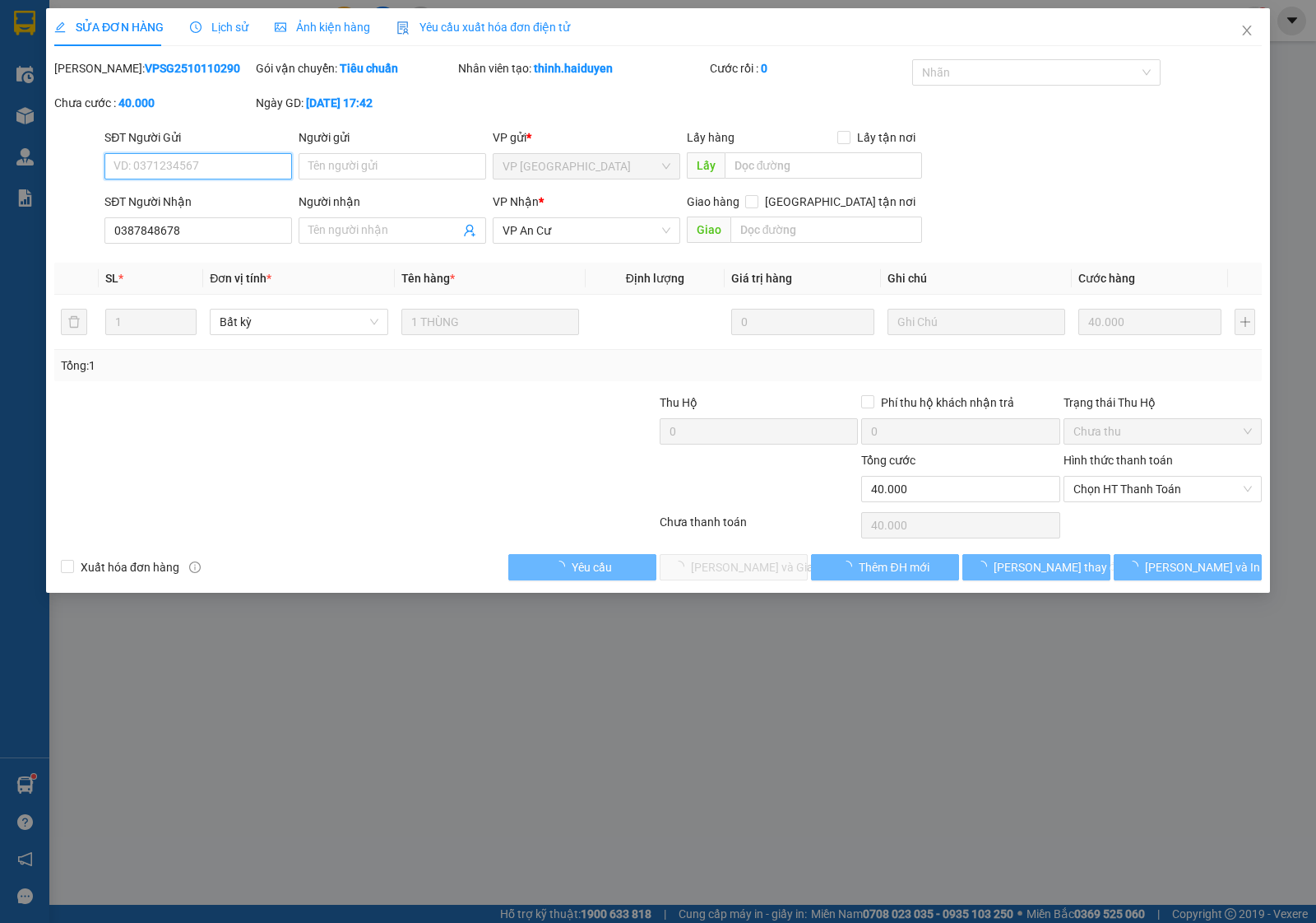
type input "0387848678"
type input "0"
type input "40.000"
click at [1087, 501] on span "Chọn HT Thanh Toán" at bounding box center [1163, 489] width 179 height 25
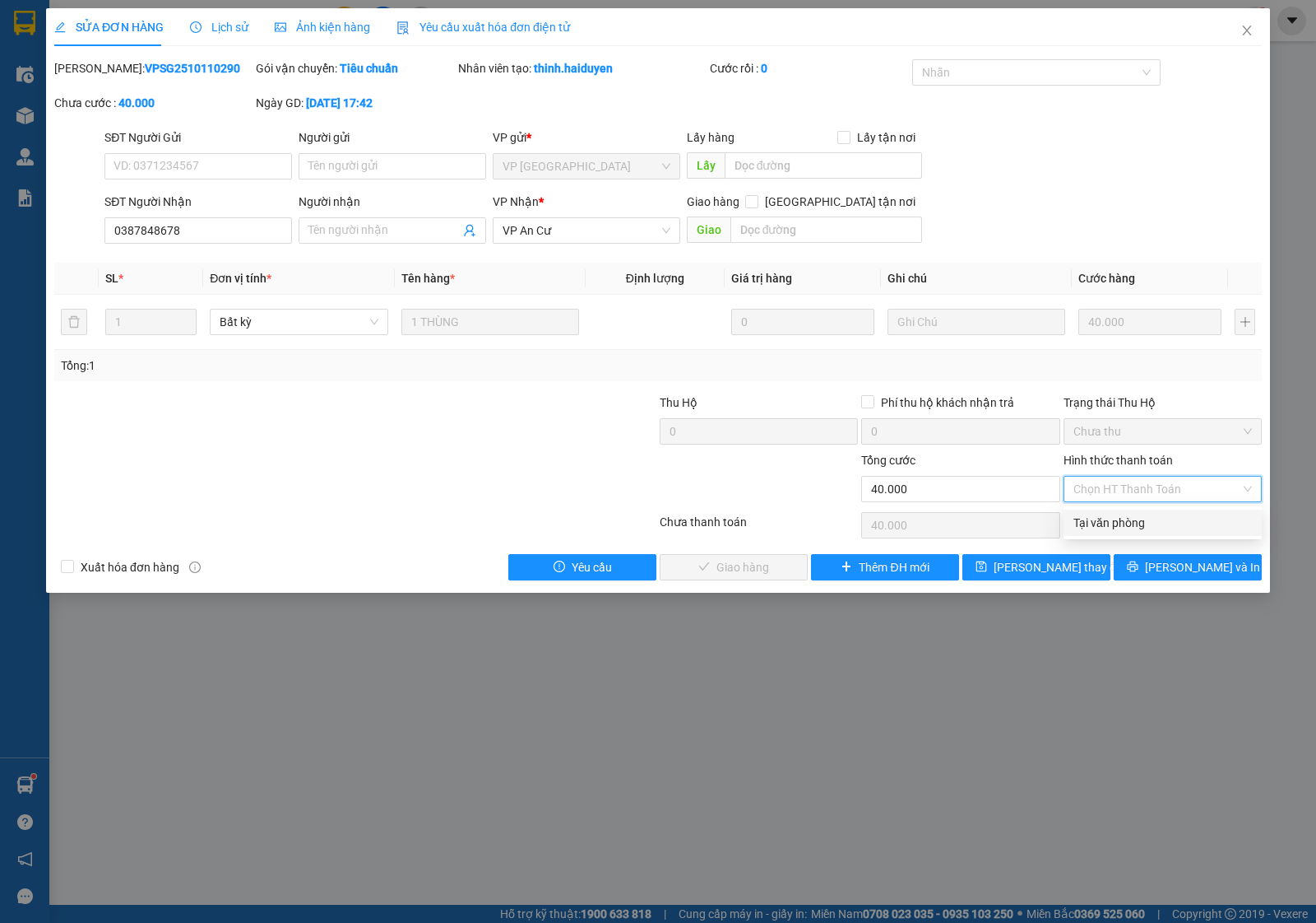
click at [1103, 520] on div "Tại văn phòng" at bounding box center [1163, 523] width 179 height 18
type input "0"
click at [720, 563] on span "[PERSON_NAME] và Giao hàng" at bounding box center [770, 567] width 158 height 18
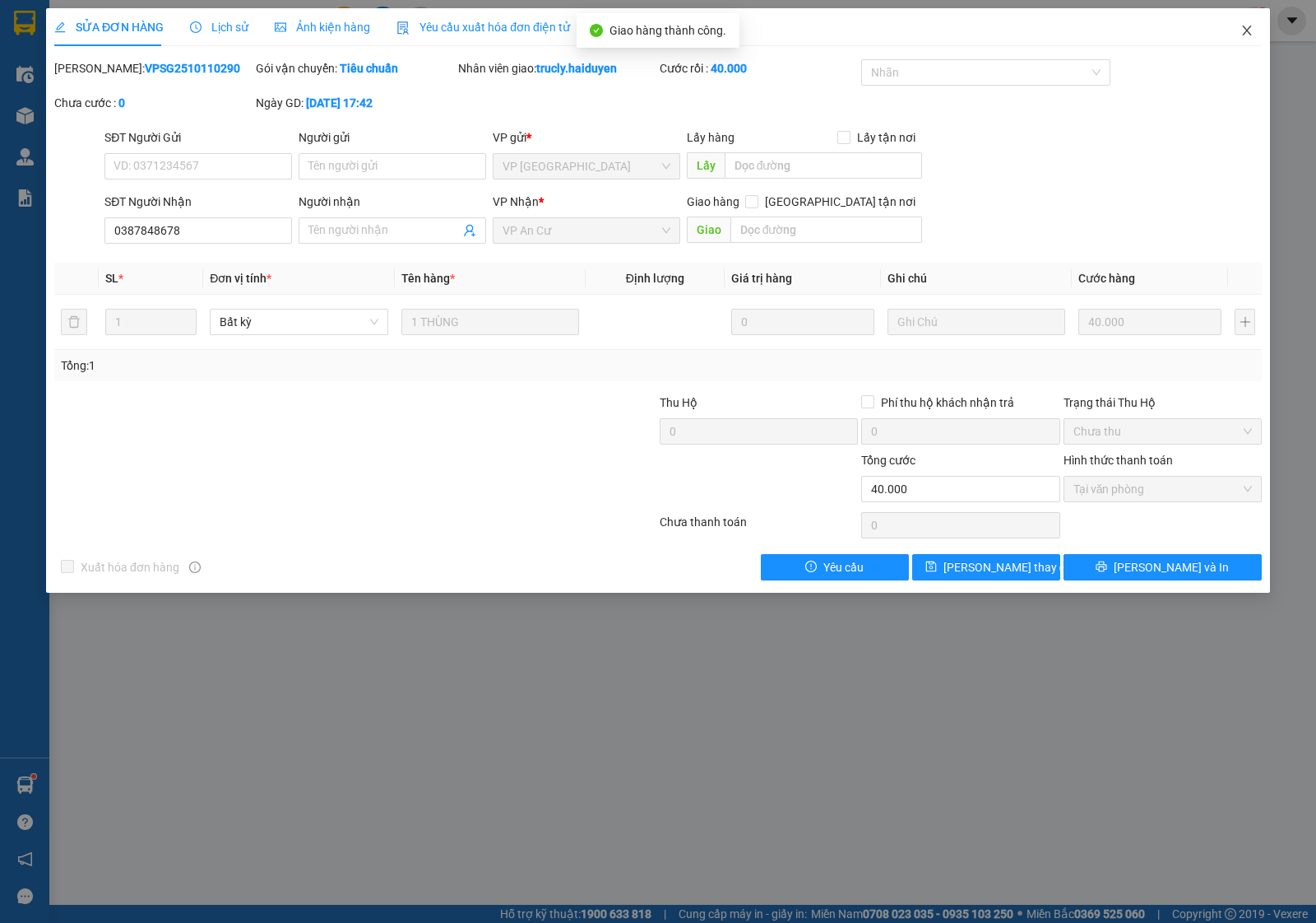
click at [1247, 30] on icon "close" at bounding box center [1247, 31] width 9 height 10
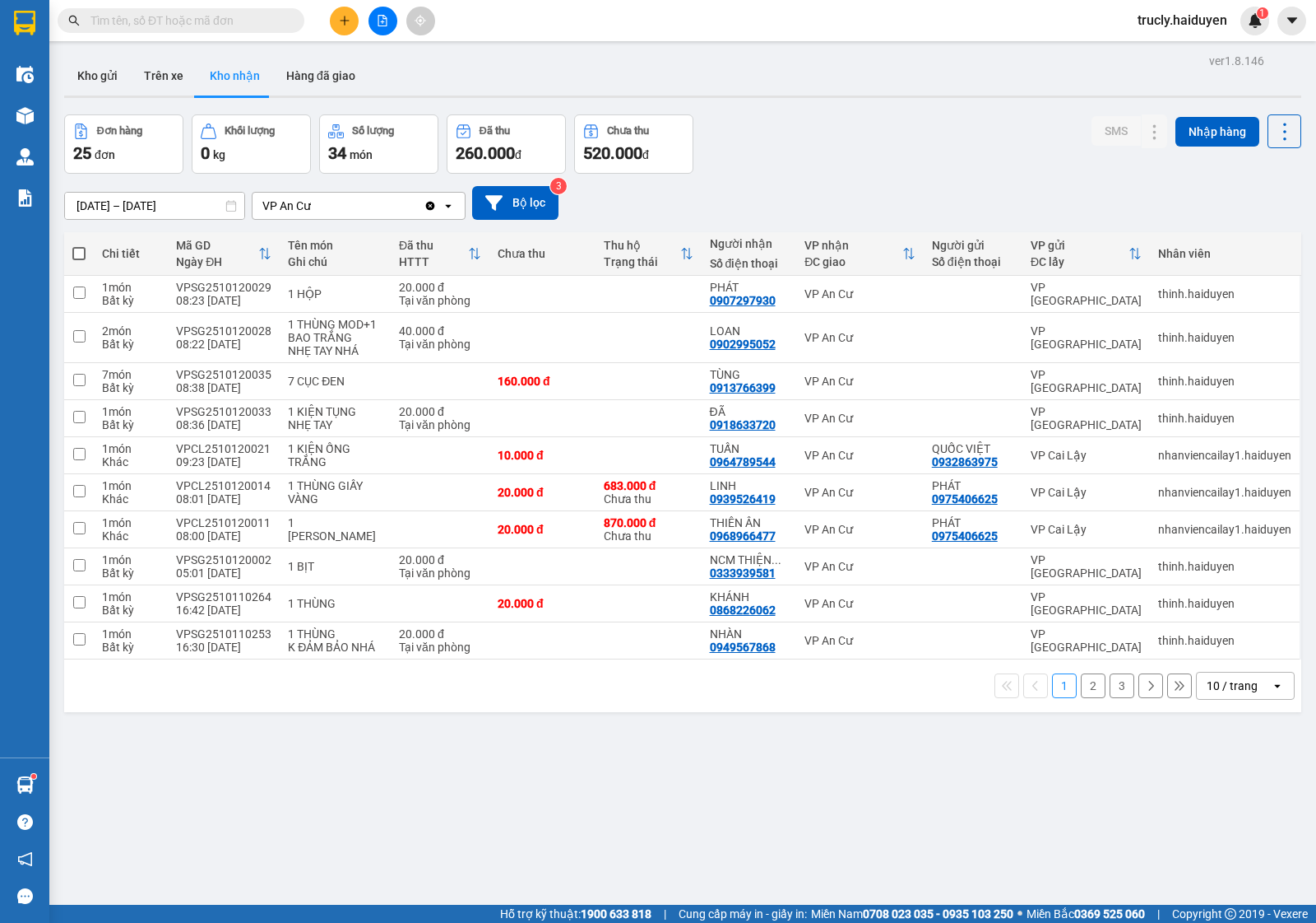
click at [1081, 698] on button "2" at bounding box center [1093, 685] width 25 height 25
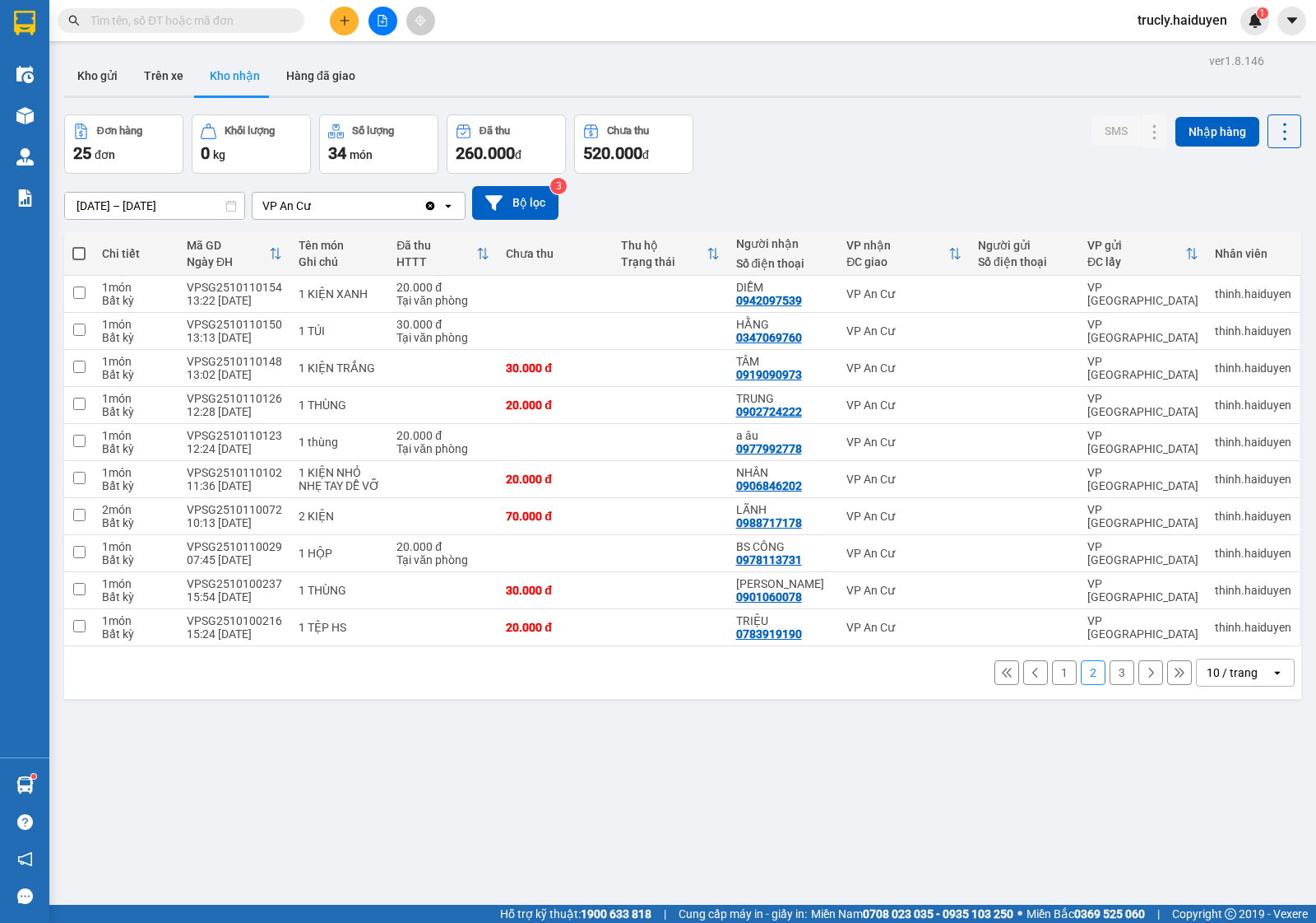
click at [1110, 669] on button "3" at bounding box center [1122, 672] width 25 height 25
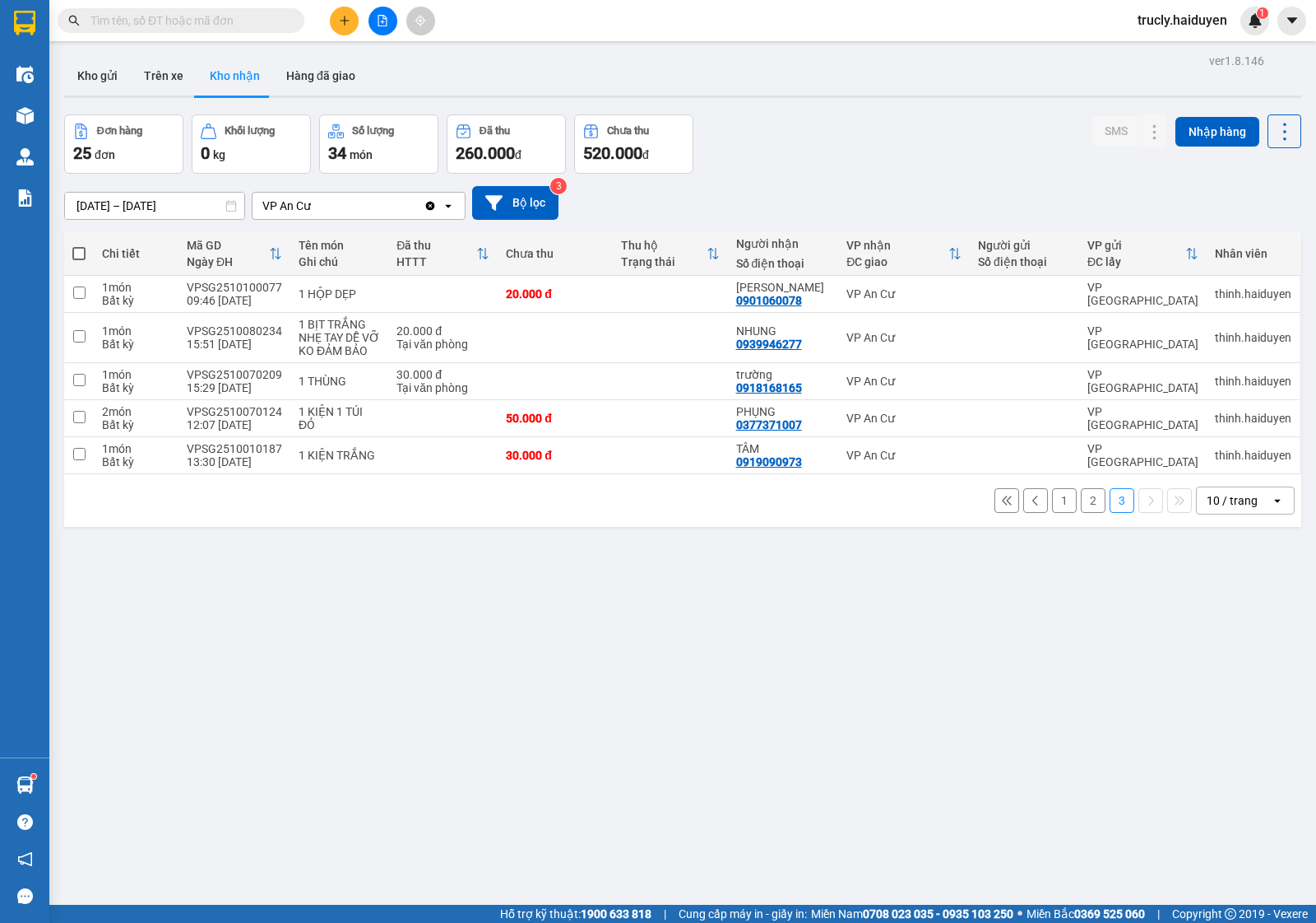
click at [1052, 508] on button "1" at bounding box center [1065, 501] width 25 height 25
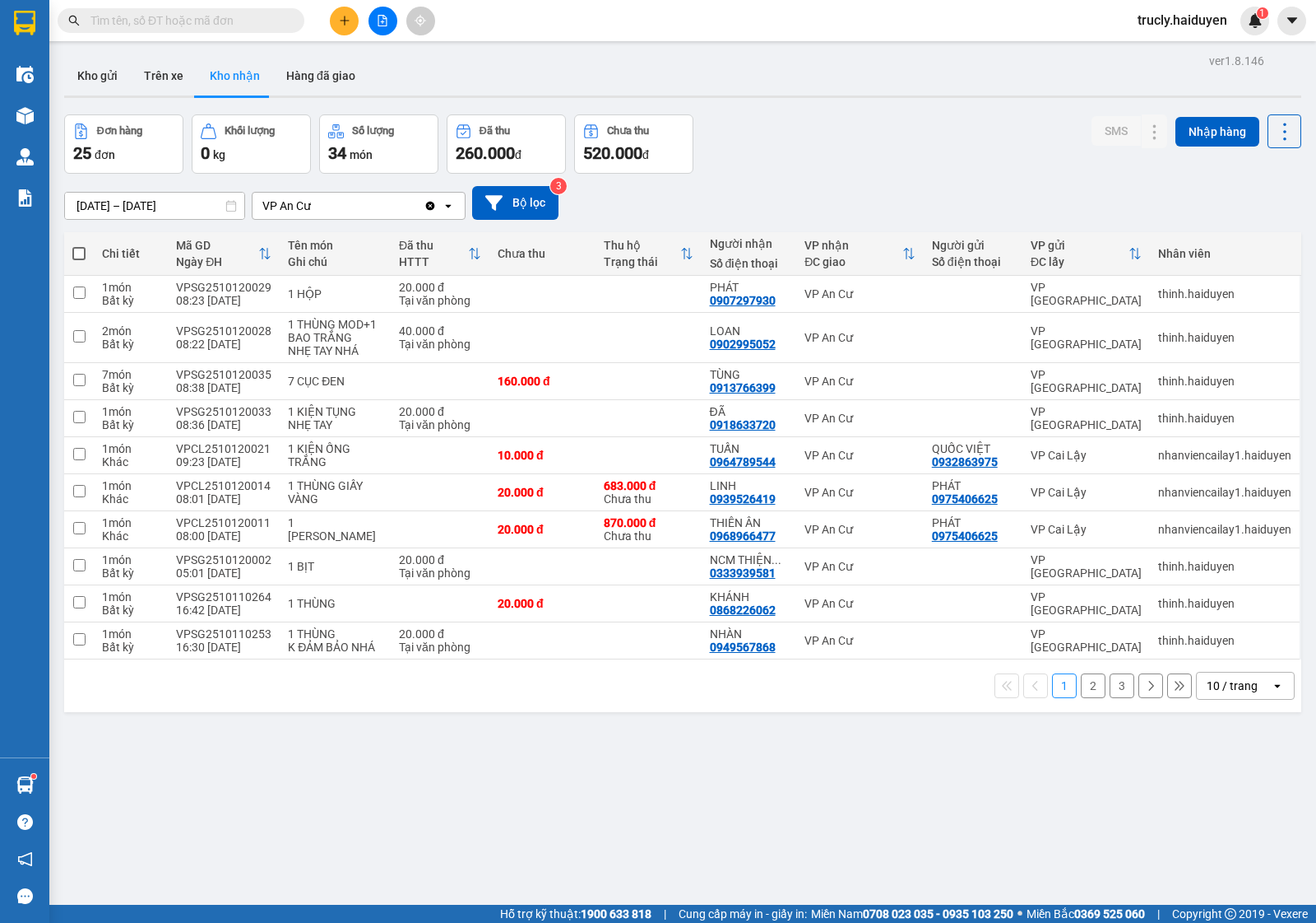
click at [1081, 698] on button "2" at bounding box center [1093, 685] width 25 height 25
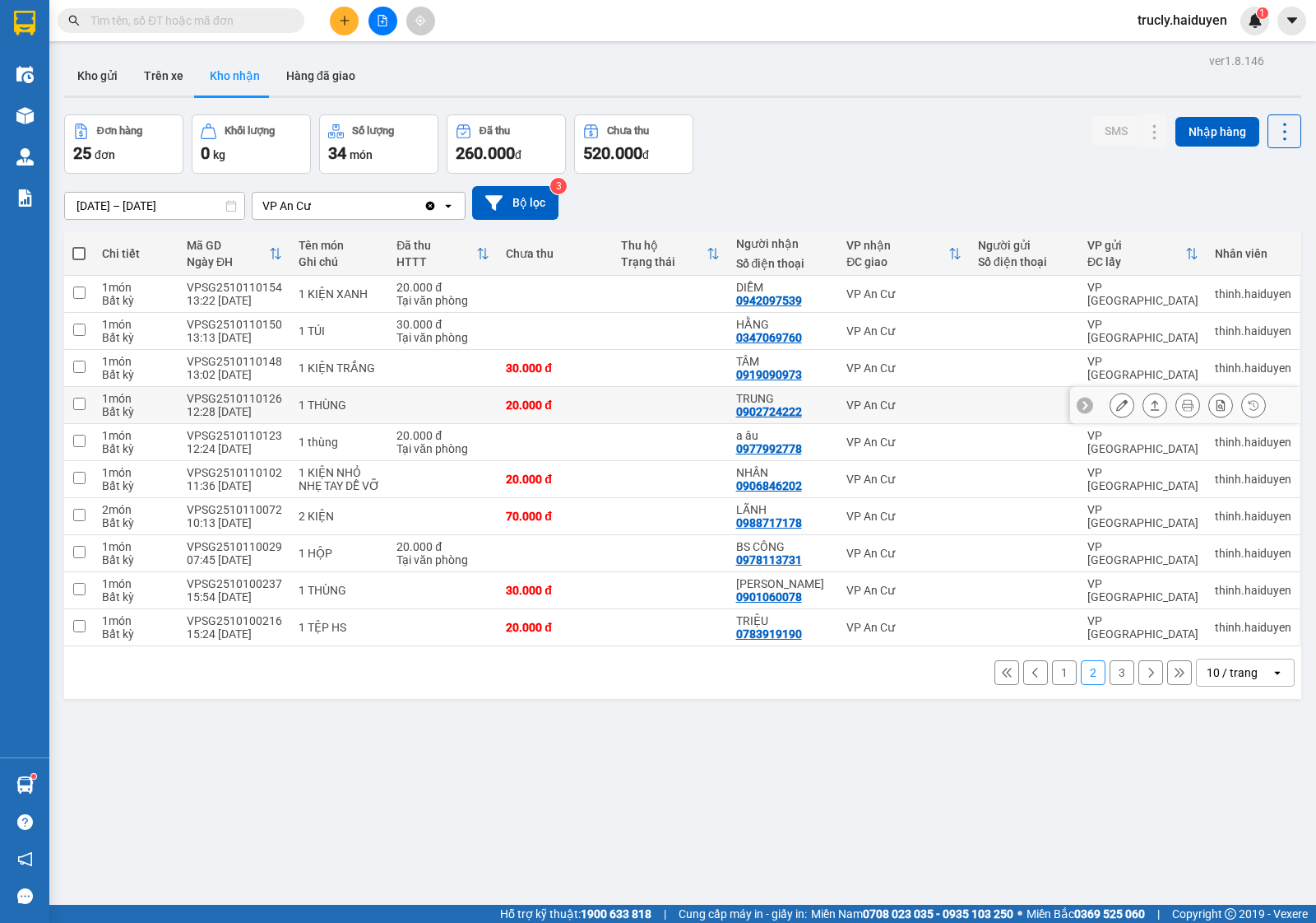
click at [1116, 403] on icon at bounding box center [1122, 405] width 12 height 12
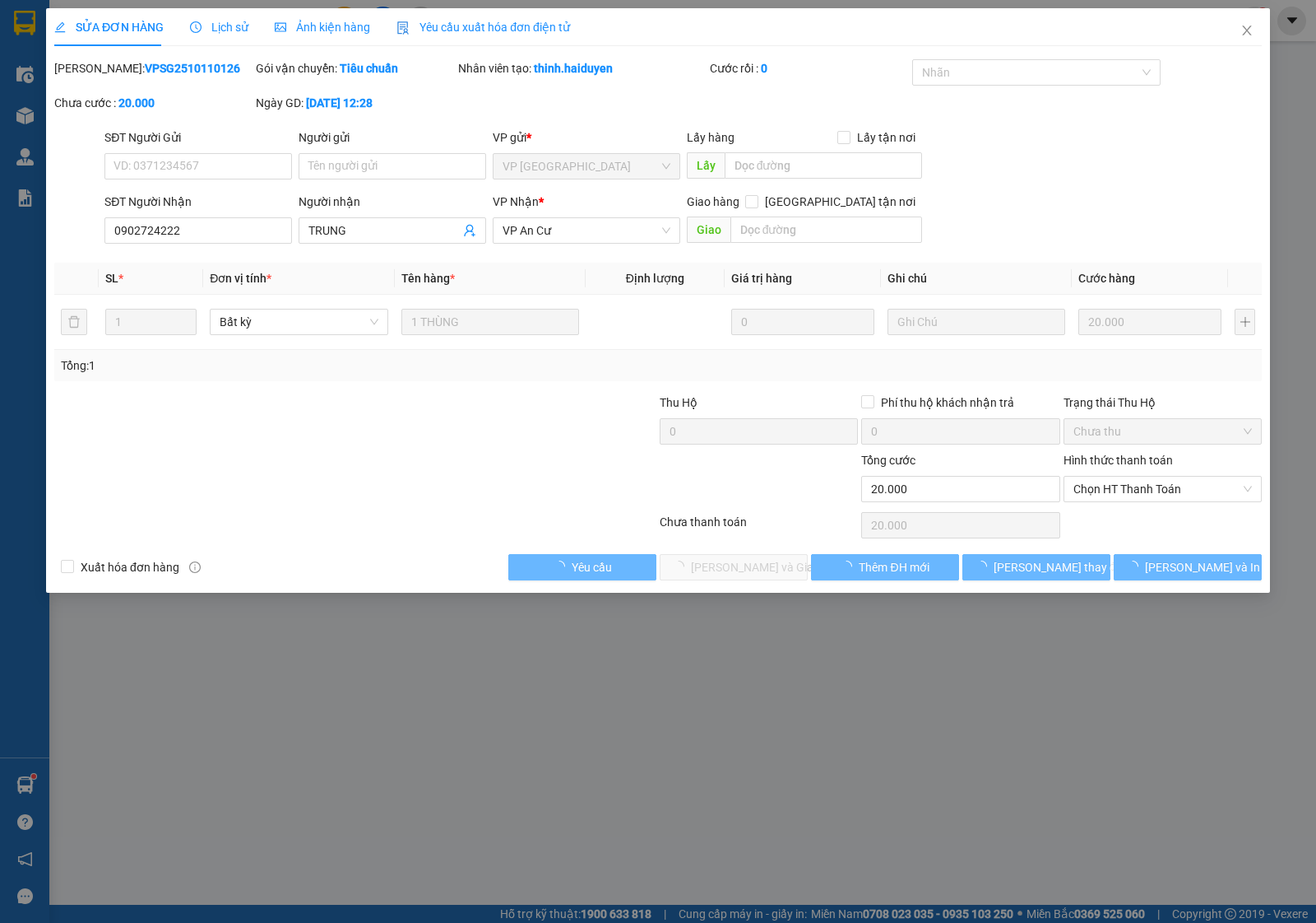
type input "0902724222"
type input "TRUNG"
type input "0"
type input "20.000"
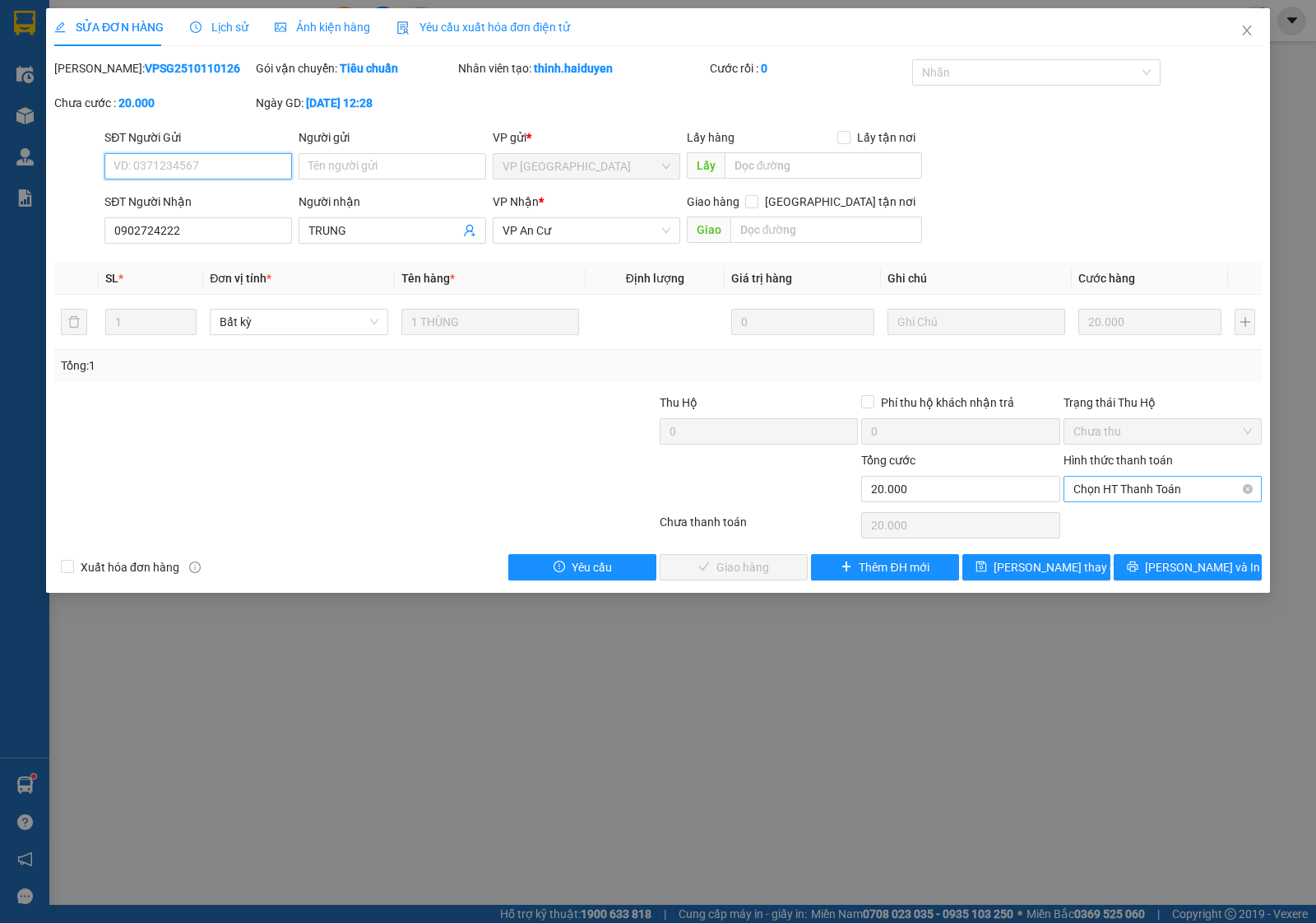
click at [1140, 491] on span "Chọn HT Thanh Toán" at bounding box center [1163, 489] width 179 height 25
click at [1117, 525] on div "Tại văn phòng" at bounding box center [1163, 523] width 179 height 18
click at [770, 577] on button "[PERSON_NAME] và Giao hàng" at bounding box center [734, 567] width 148 height 26
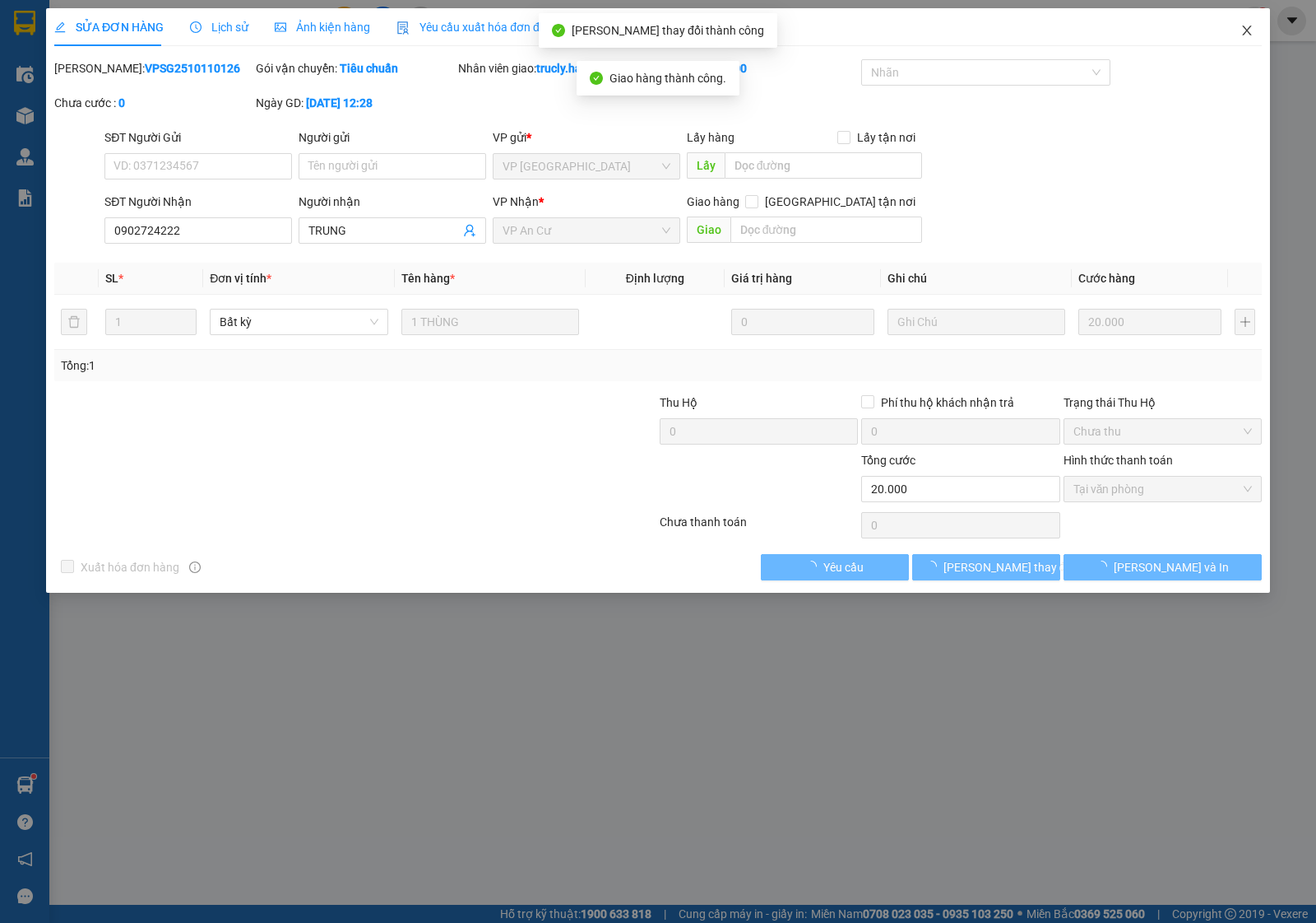
click at [1253, 26] on icon "close" at bounding box center [1248, 31] width 13 height 13
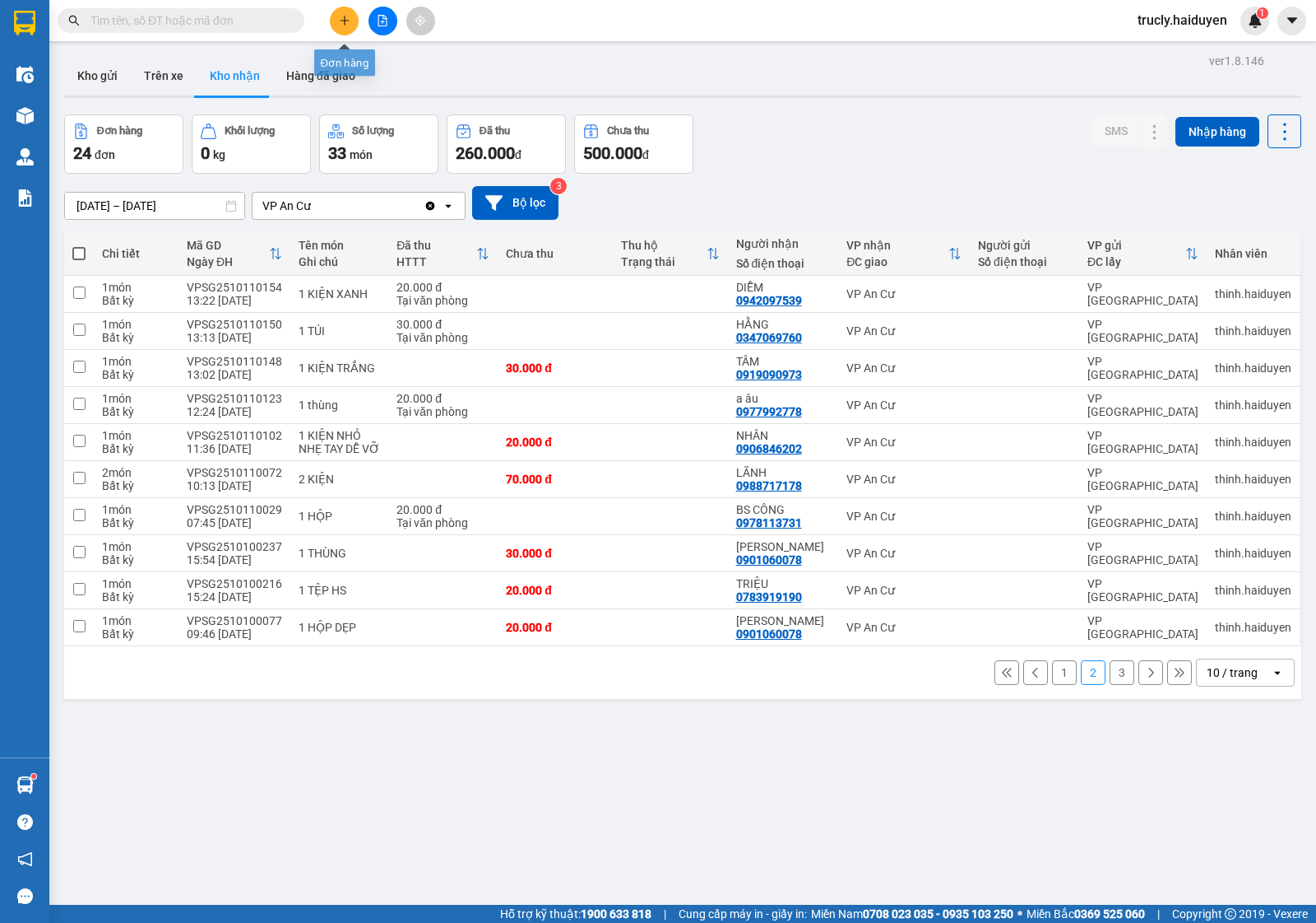
click at [347, 21] on icon "plus" at bounding box center [345, 21] width 12 height 12
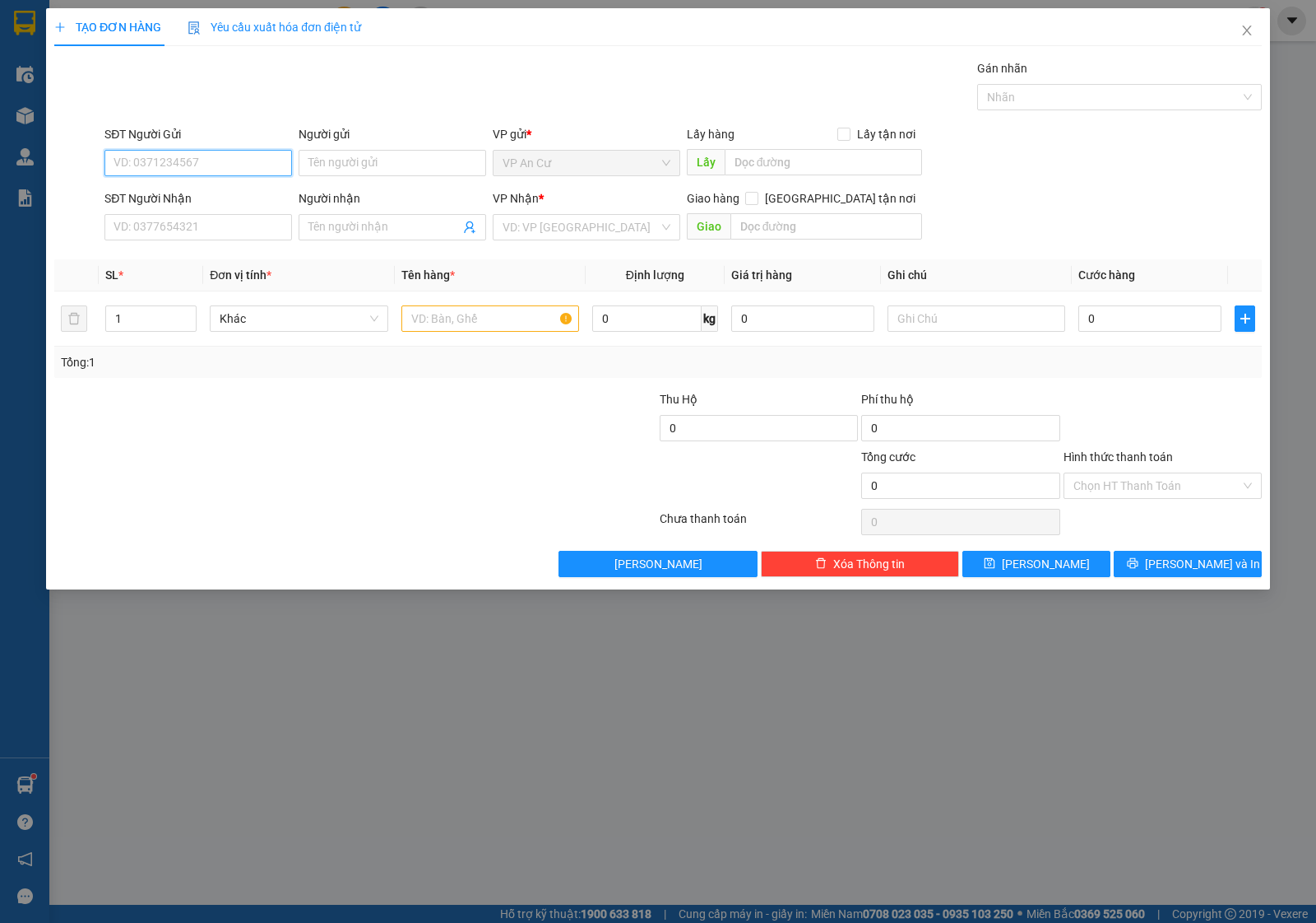
click at [182, 165] on input "SĐT Người Gửi" at bounding box center [198, 163] width 187 height 26
type input "0989111297"
click at [214, 200] on div "0989111297 - VŨ" at bounding box center [199, 196] width 168 height 18
type input "VŨ"
type input "0356338416"
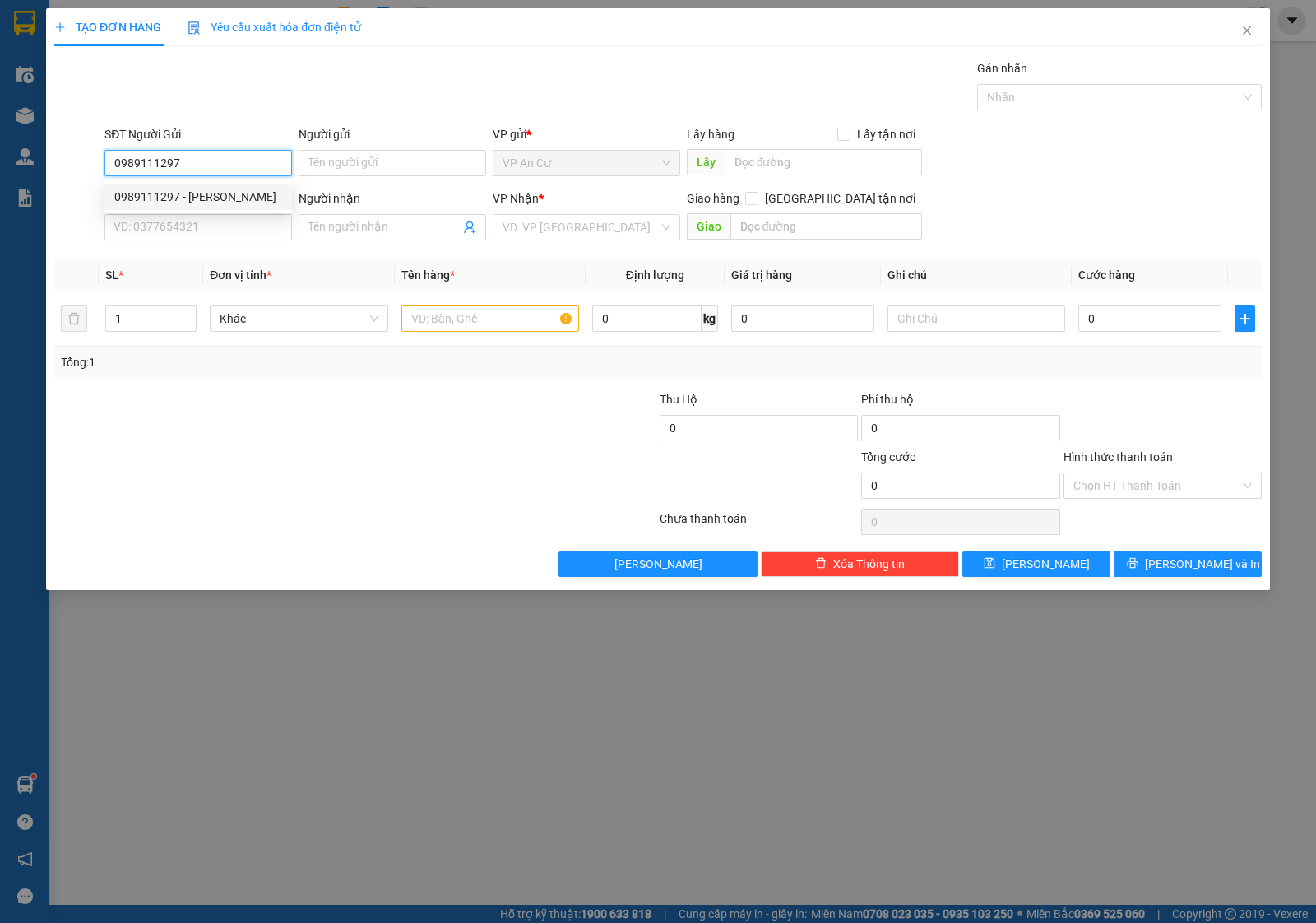
type input "THỊNH"
type input "20.000"
type input "0989111297"
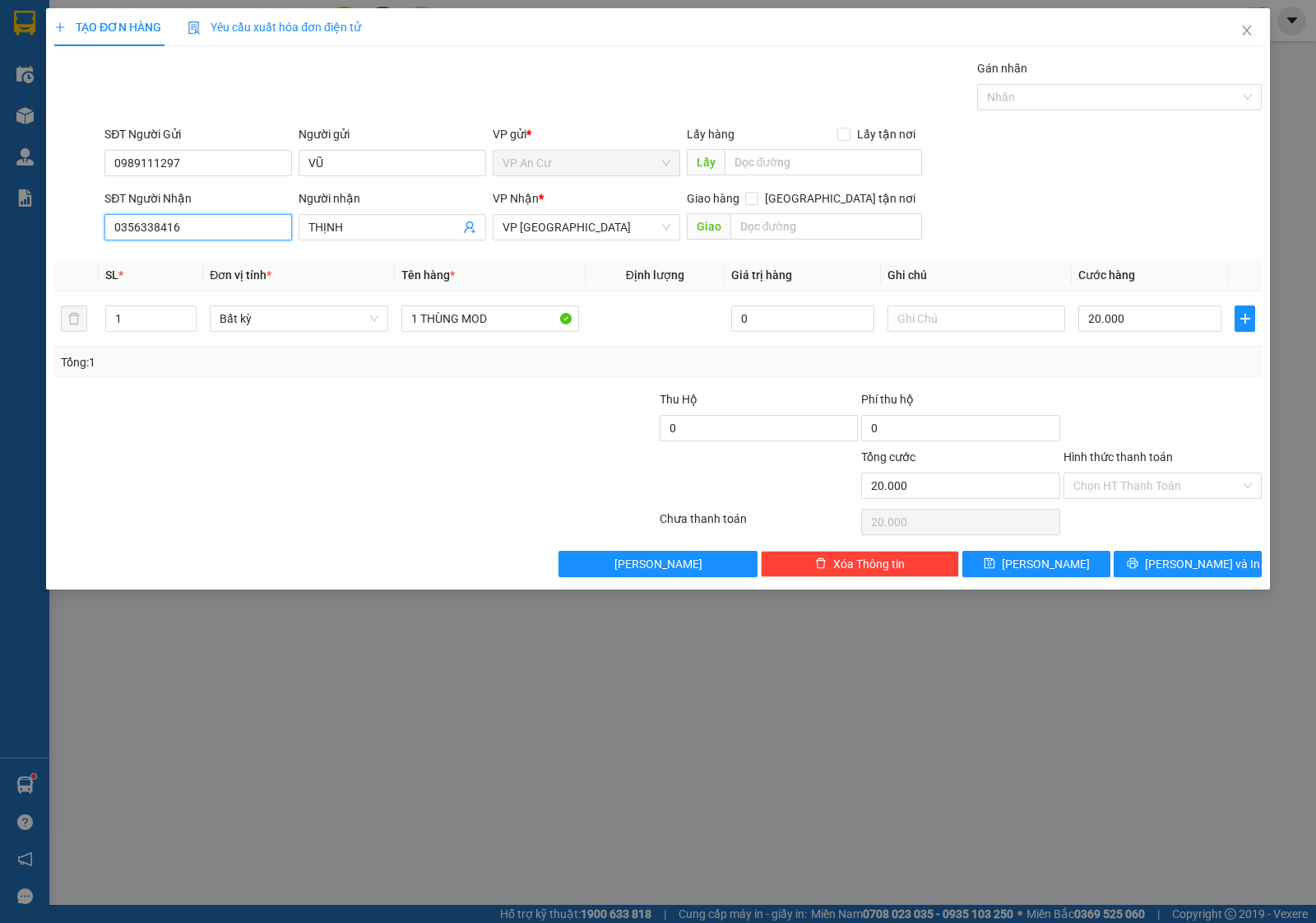
click at [206, 220] on input "0356338416" at bounding box center [198, 227] width 187 height 26
click at [270, 517] on div at bounding box center [355, 522] width 605 height 33
click at [519, 317] on input "1 THÙNG MOD" at bounding box center [491, 318] width 178 height 26
click at [502, 424] on div at bounding box center [557, 419] width 201 height 58
click at [1159, 404] on div at bounding box center [1163, 419] width 201 height 58
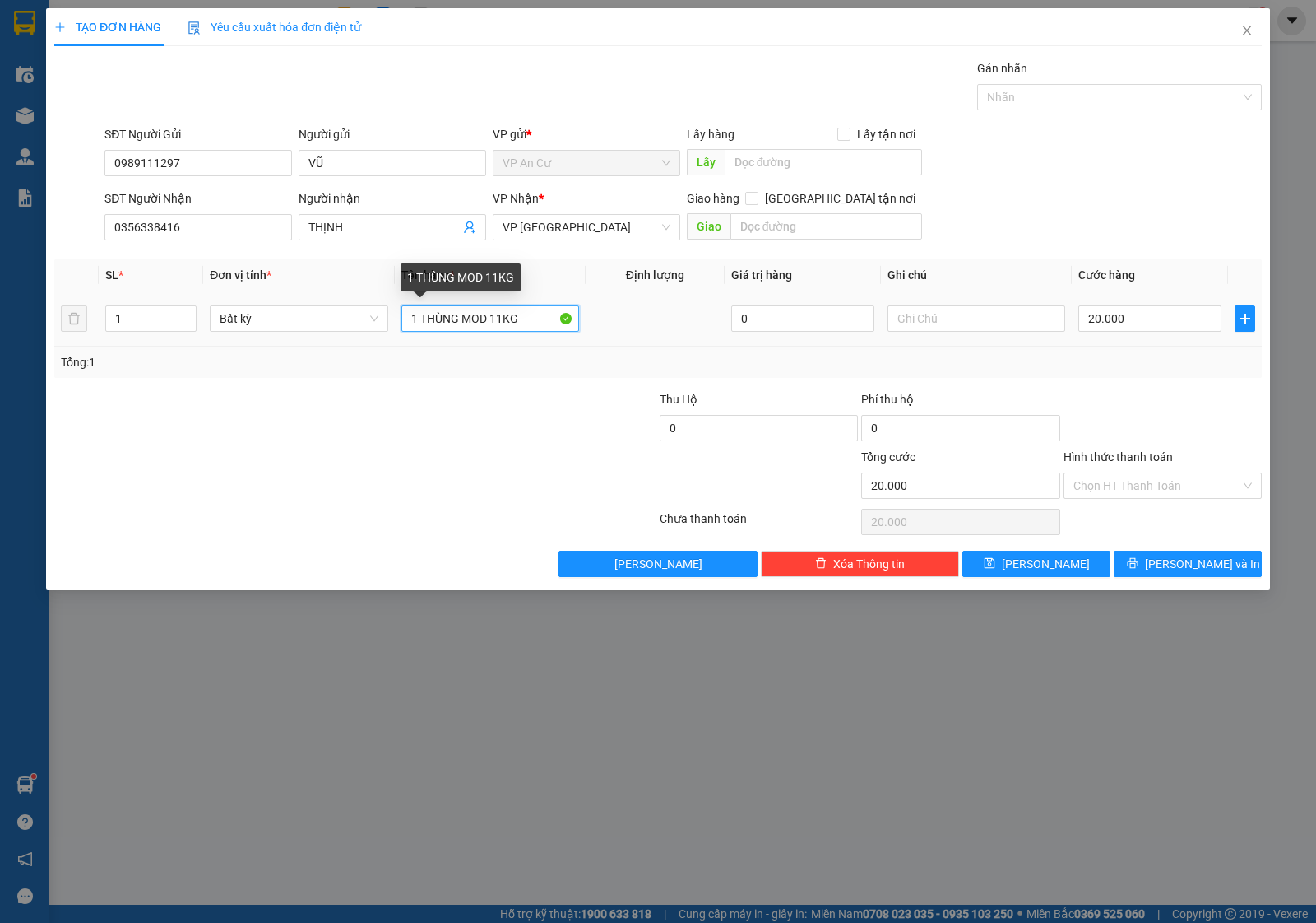
click at [492, 323] on input "1 THÙNG MOD 11KG" at bounding box center [491, 318] width 178 height 26
type input "1 THÙNG MOD ĐỒ ĂN 11KG"
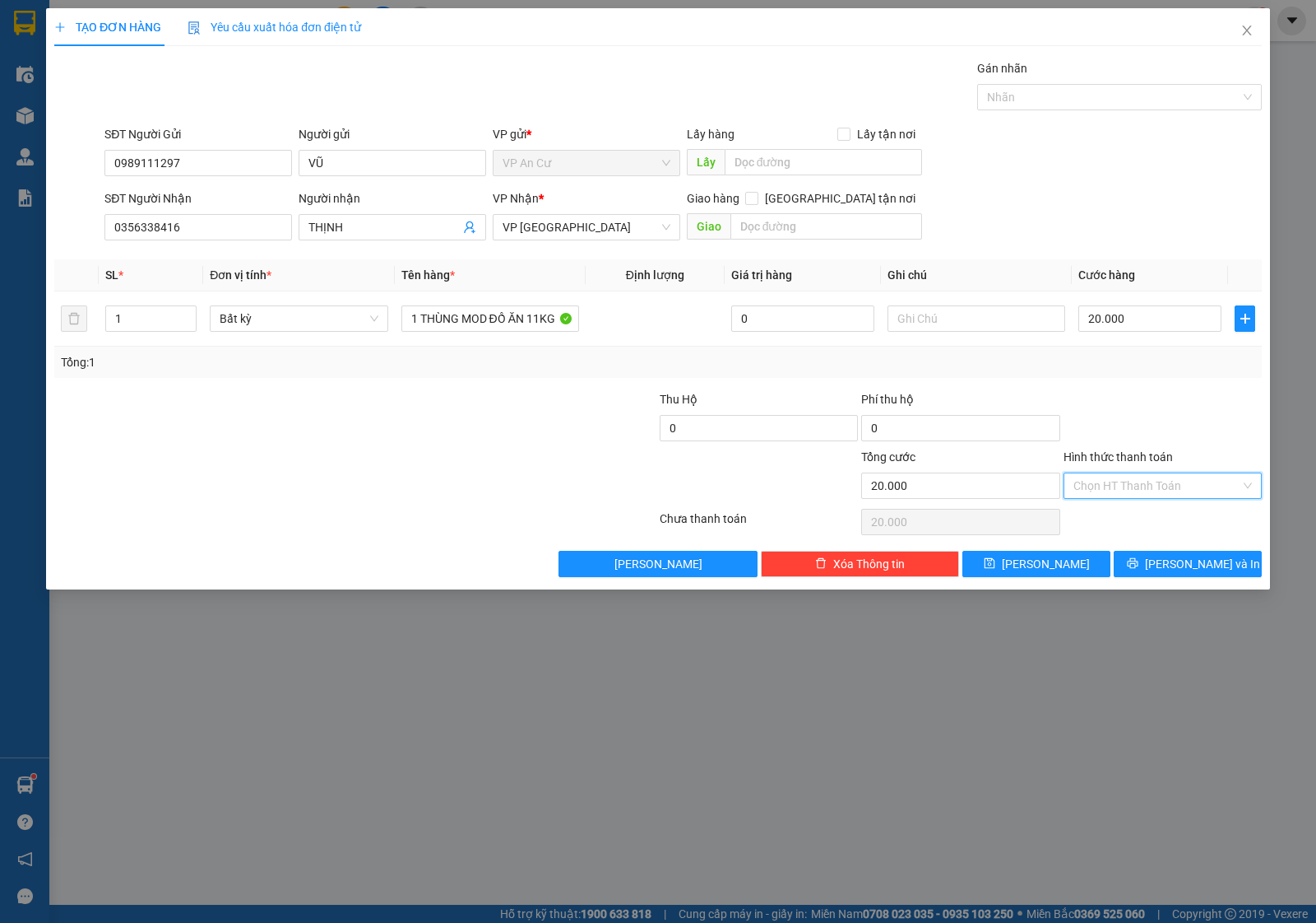
click at [1149, 484] on input "Hình thức thanh toán" at bounding box center [1157, 486] width 167 height 25
click at [1126, 520] on div "Tại văn phòng" at bounding box center [1163, 520] width 179 height 18
click at [1148, 556] on button "[PERSON_NAME] và In" at bounding box center [1188, 564] width 148 height 26
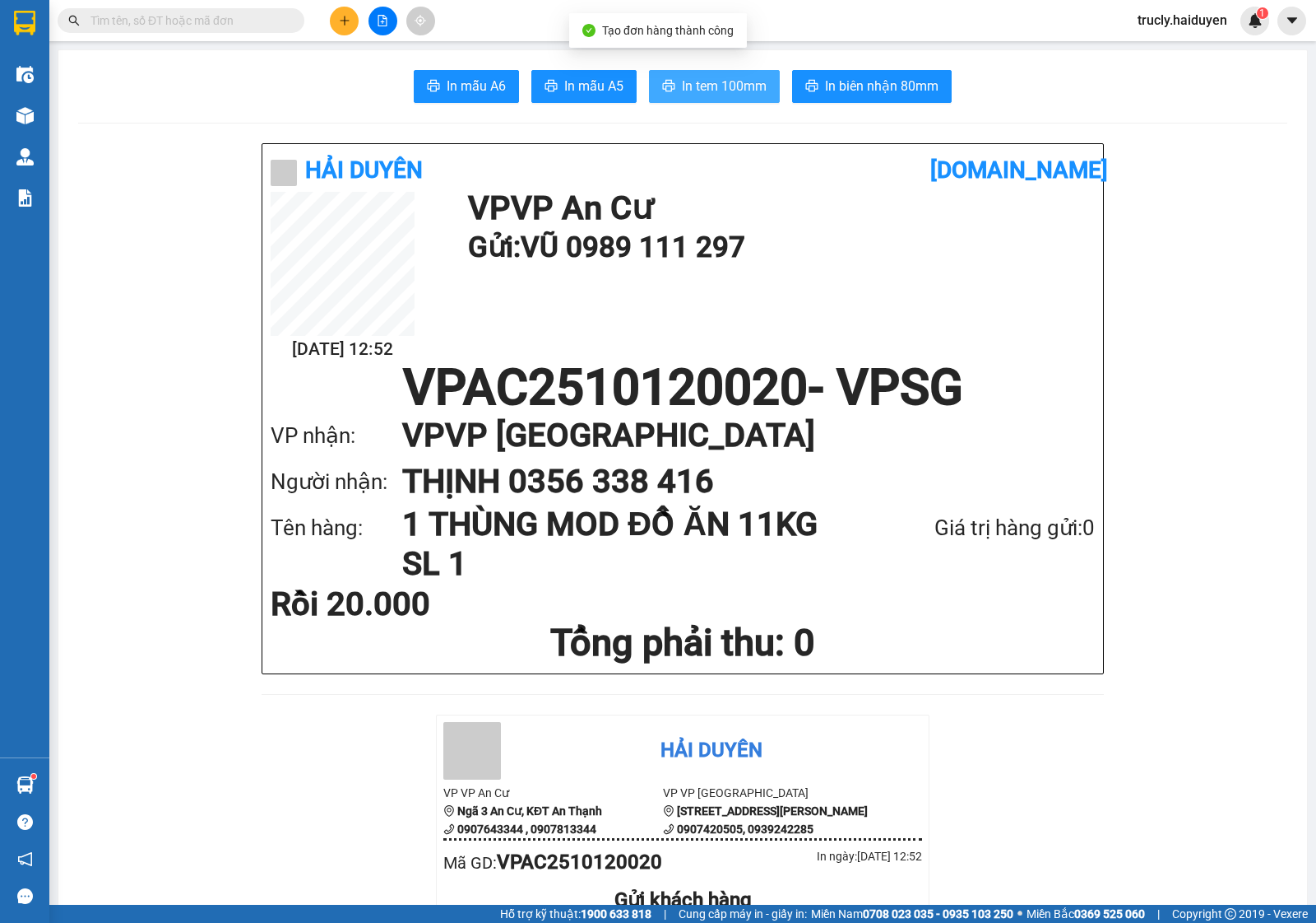
click at [720, 87] on span "In tem 100mm" at bounding box center [724, 86] width 85 height 21
click at [130, 26] on input "text" at bounding box center [187, 21] width 194 height 18
click at [125, 25] on input "text" at bounding box center [187, 21] width 194 height 18
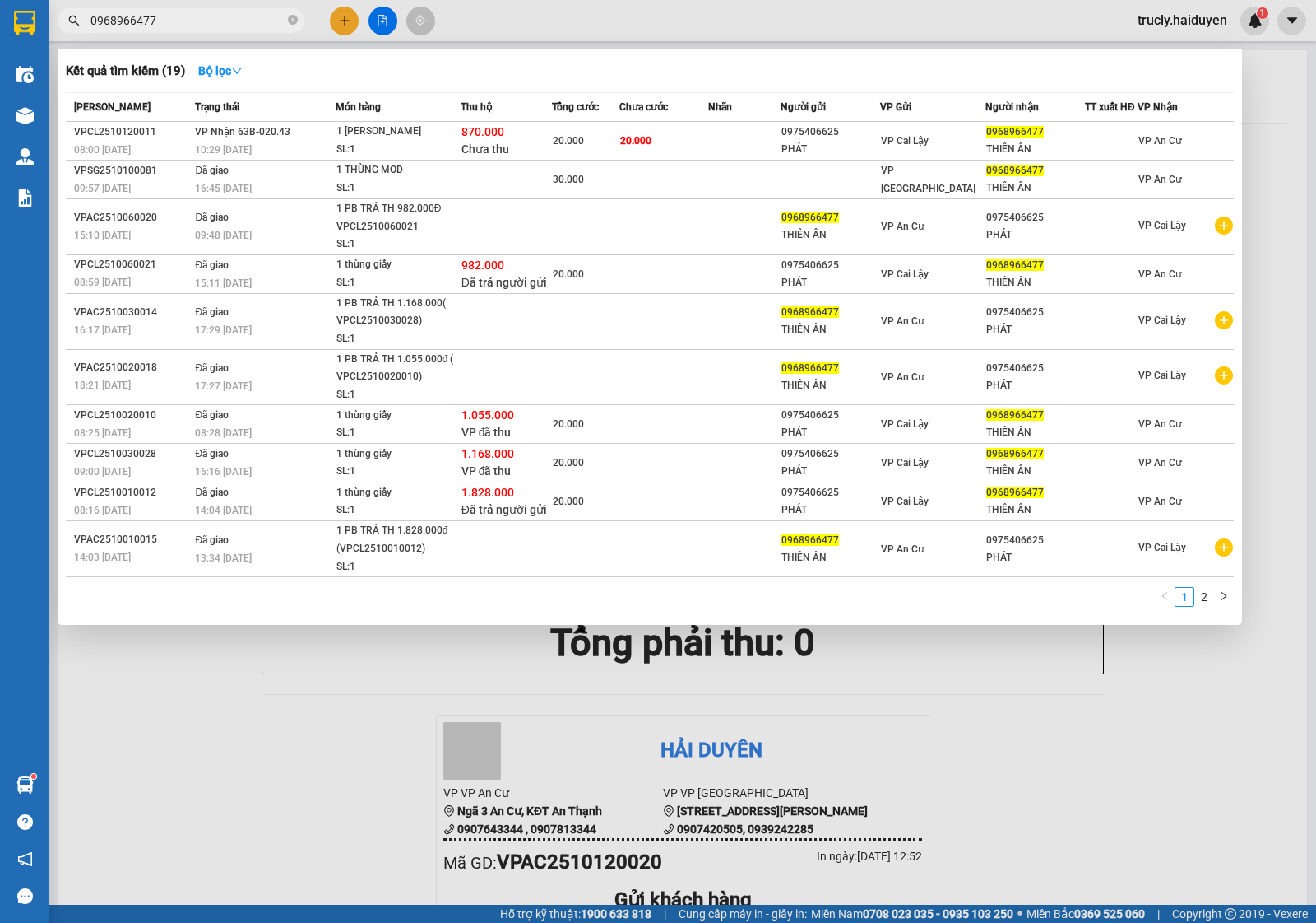
type input "0968966477"
click at [172, 19] on input "0968966477" at bounding box center [187, 21] width 194 height 18
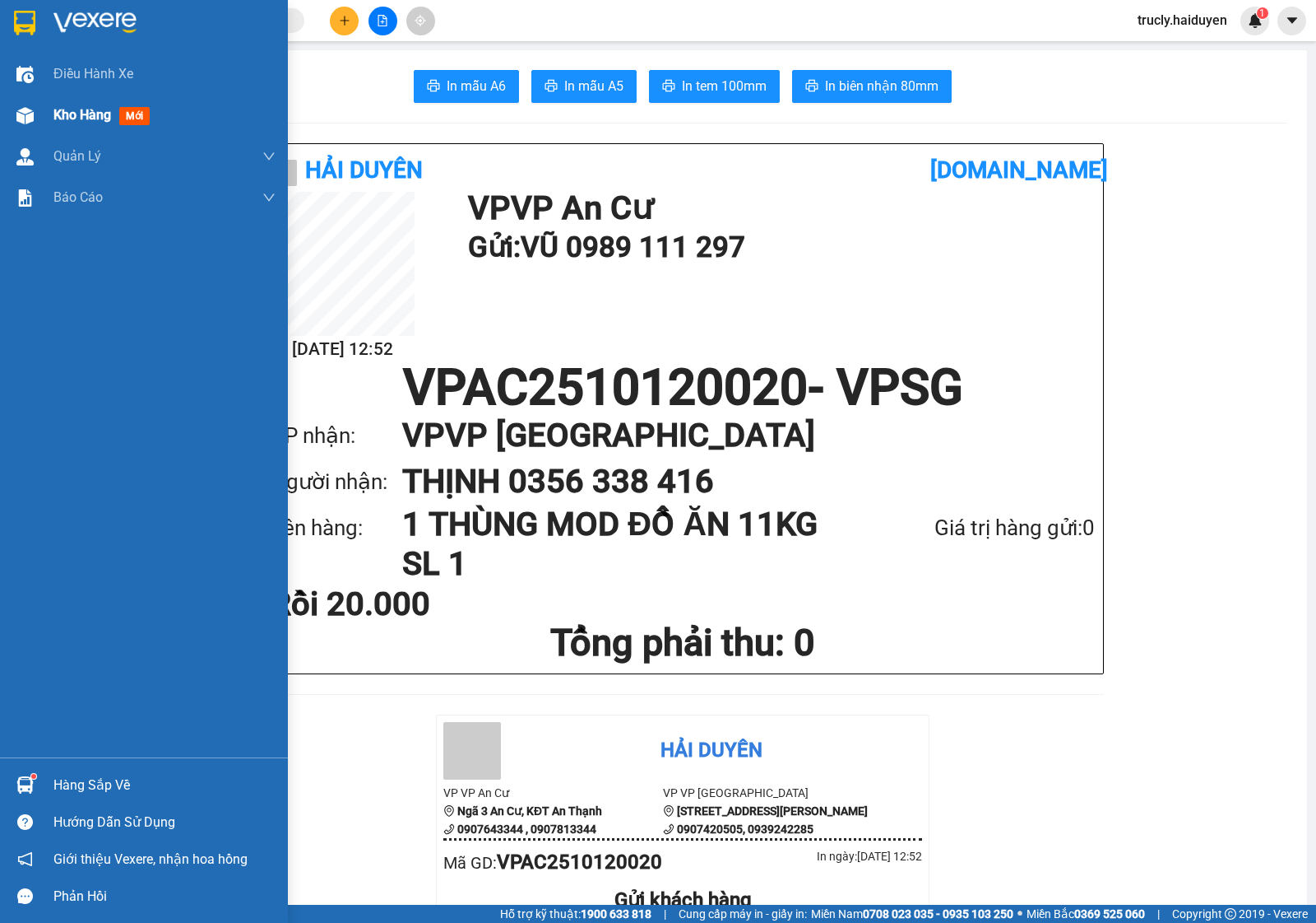
click at [33, 128] on div at bounding box center [25, 115] width 29 height 29
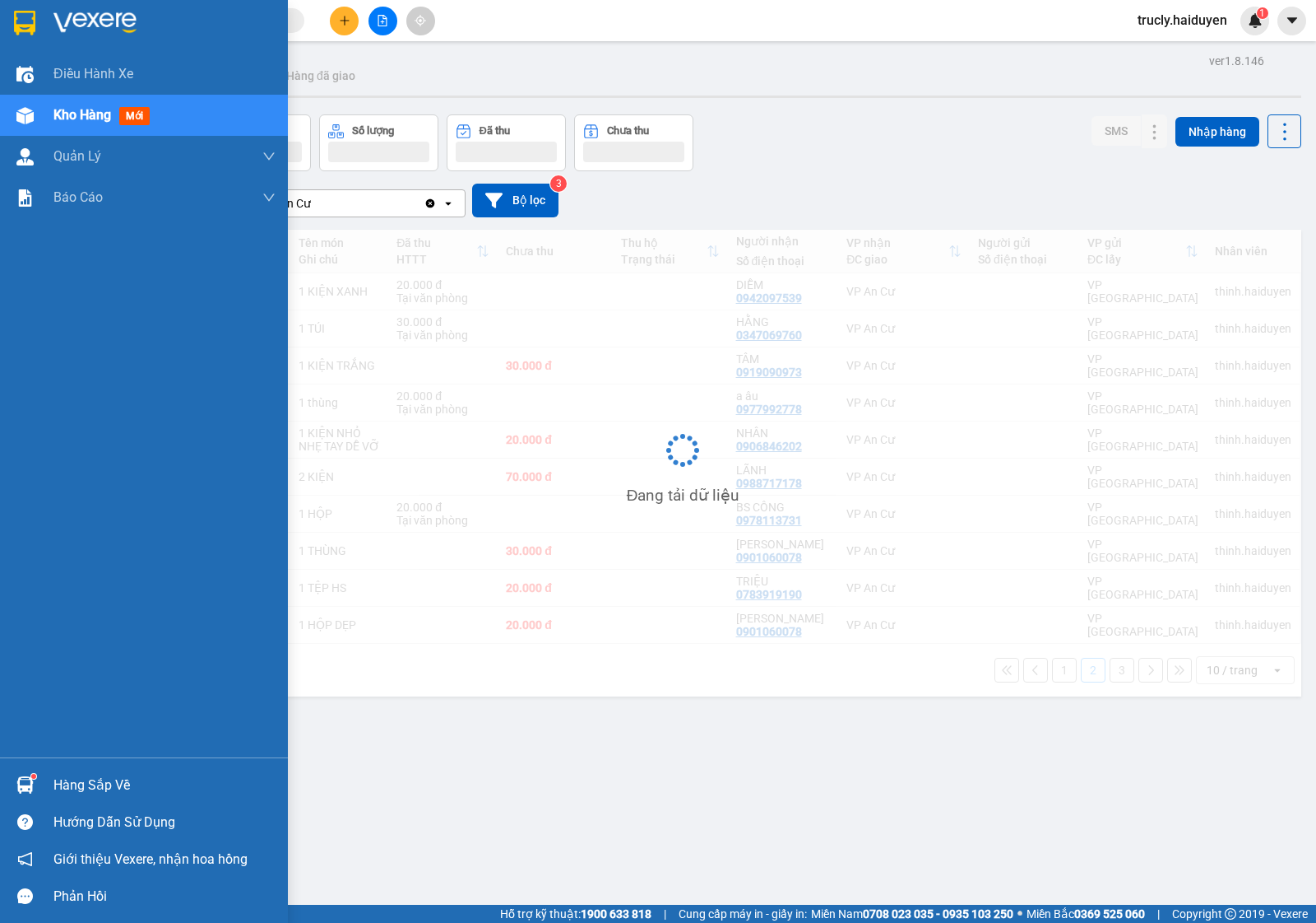
click at [89, 108] on span "Kho hàng" at bounding box center [82, 115] width 58 height 16
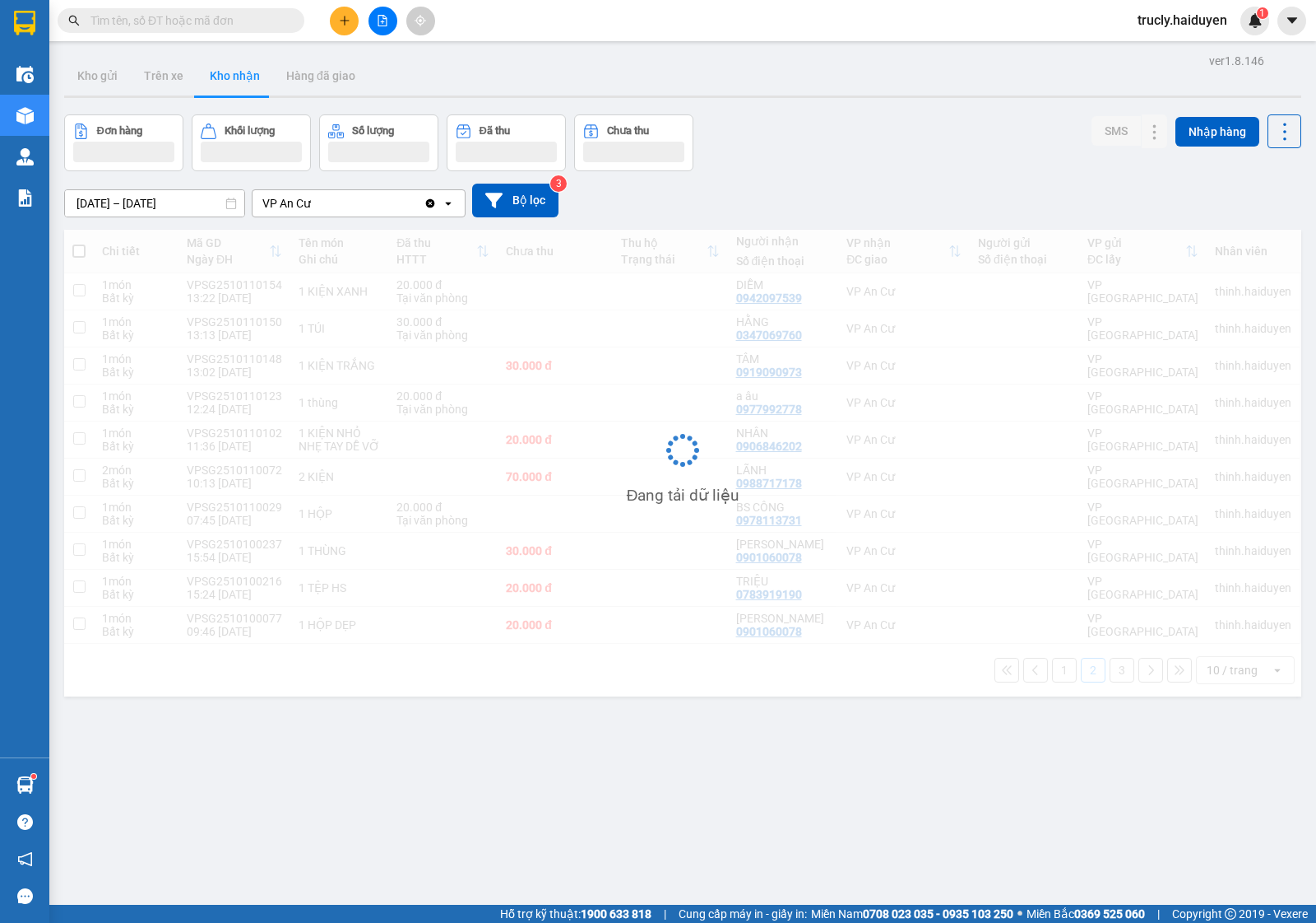
click at [927, 141] on div "Đơn hàng Khối lượng Số lượng Đã thu Chưa thu SMS Nhập hàng" at bounding box center [683, 143] width 1238 height 57
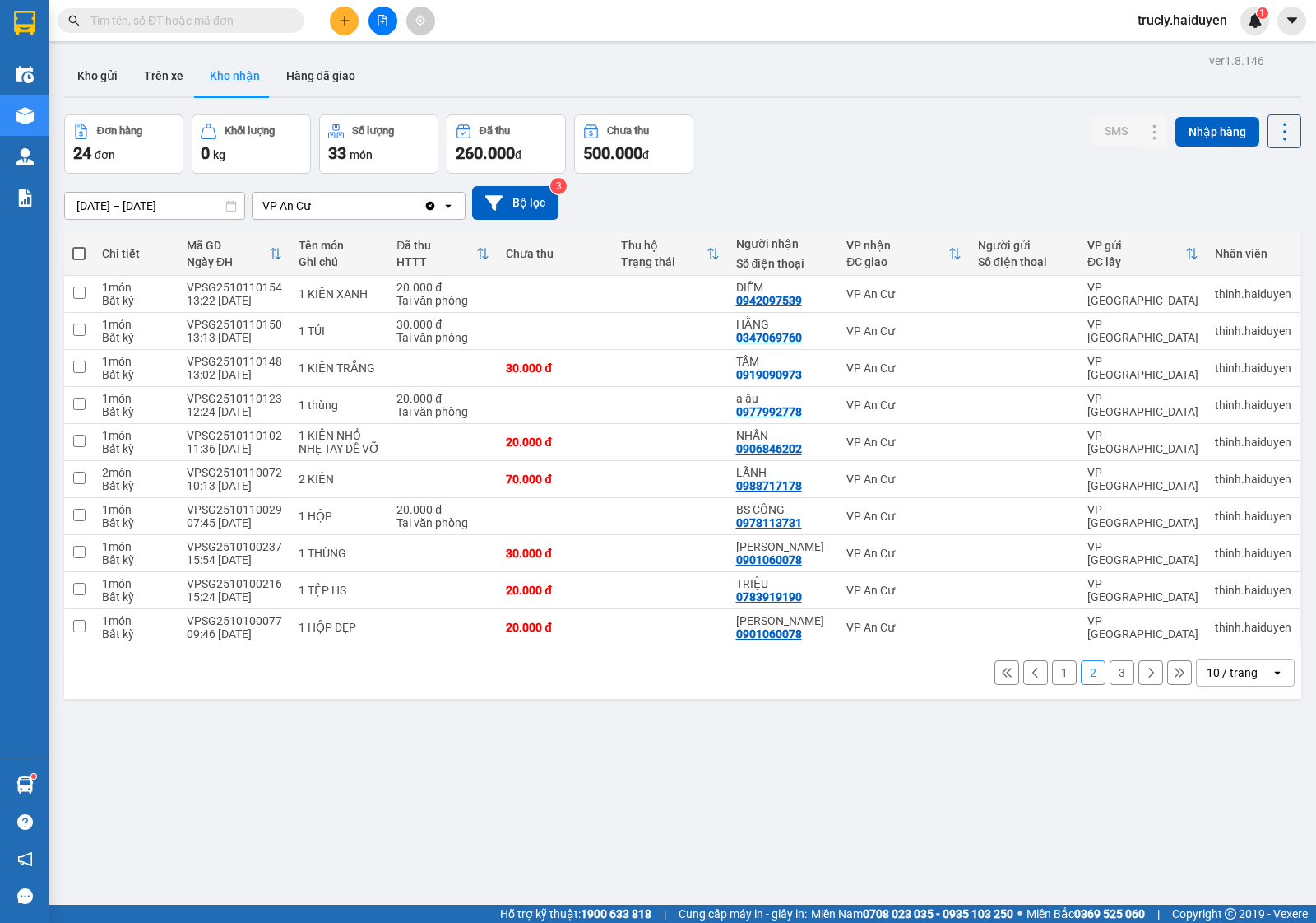
click at [1052, 677] on button "1" at bounding box center [1065, 672] width 25 height 25
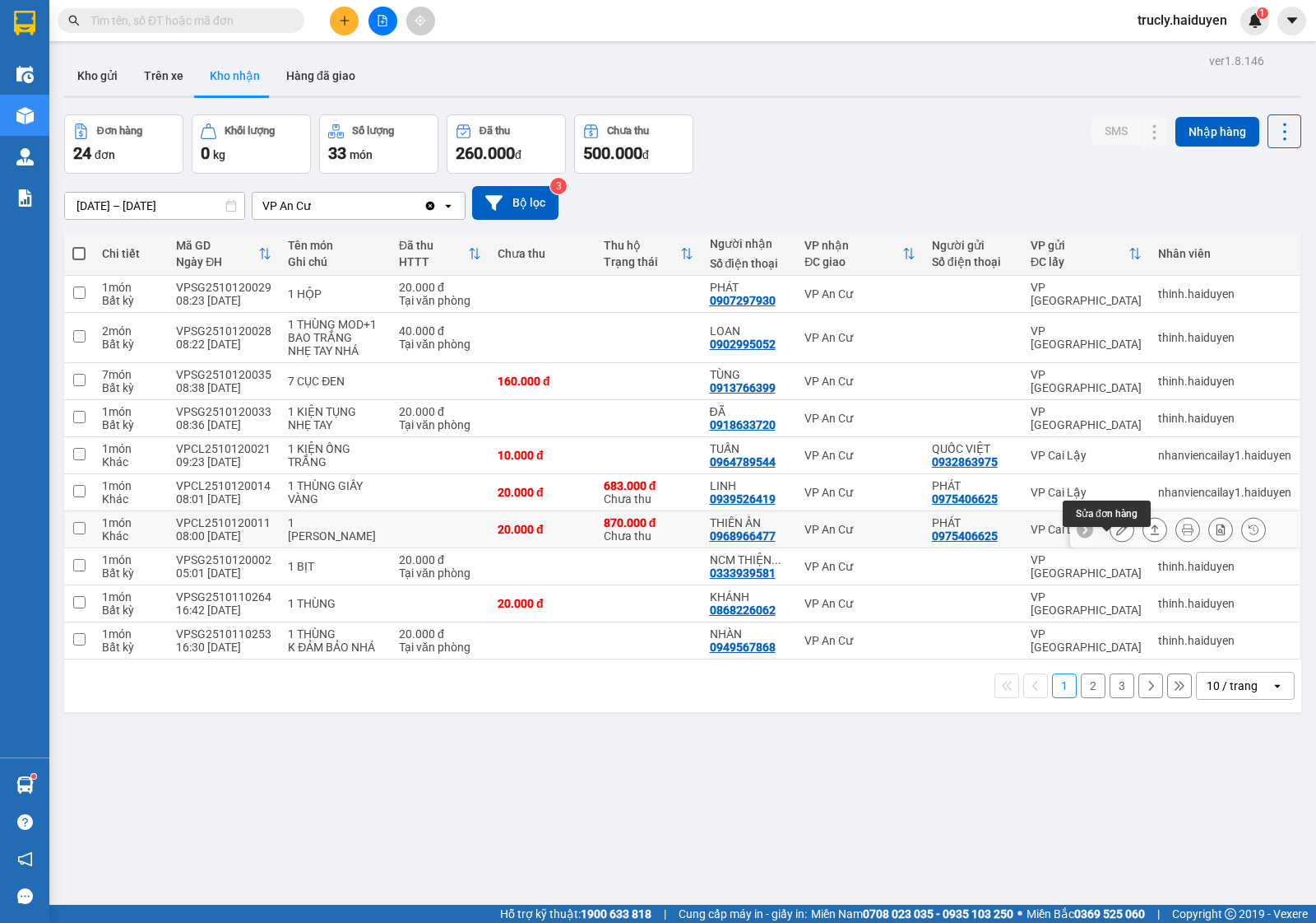
click at [1116, 535] on icon at bounding box center [1122, 530] width 12 height 12
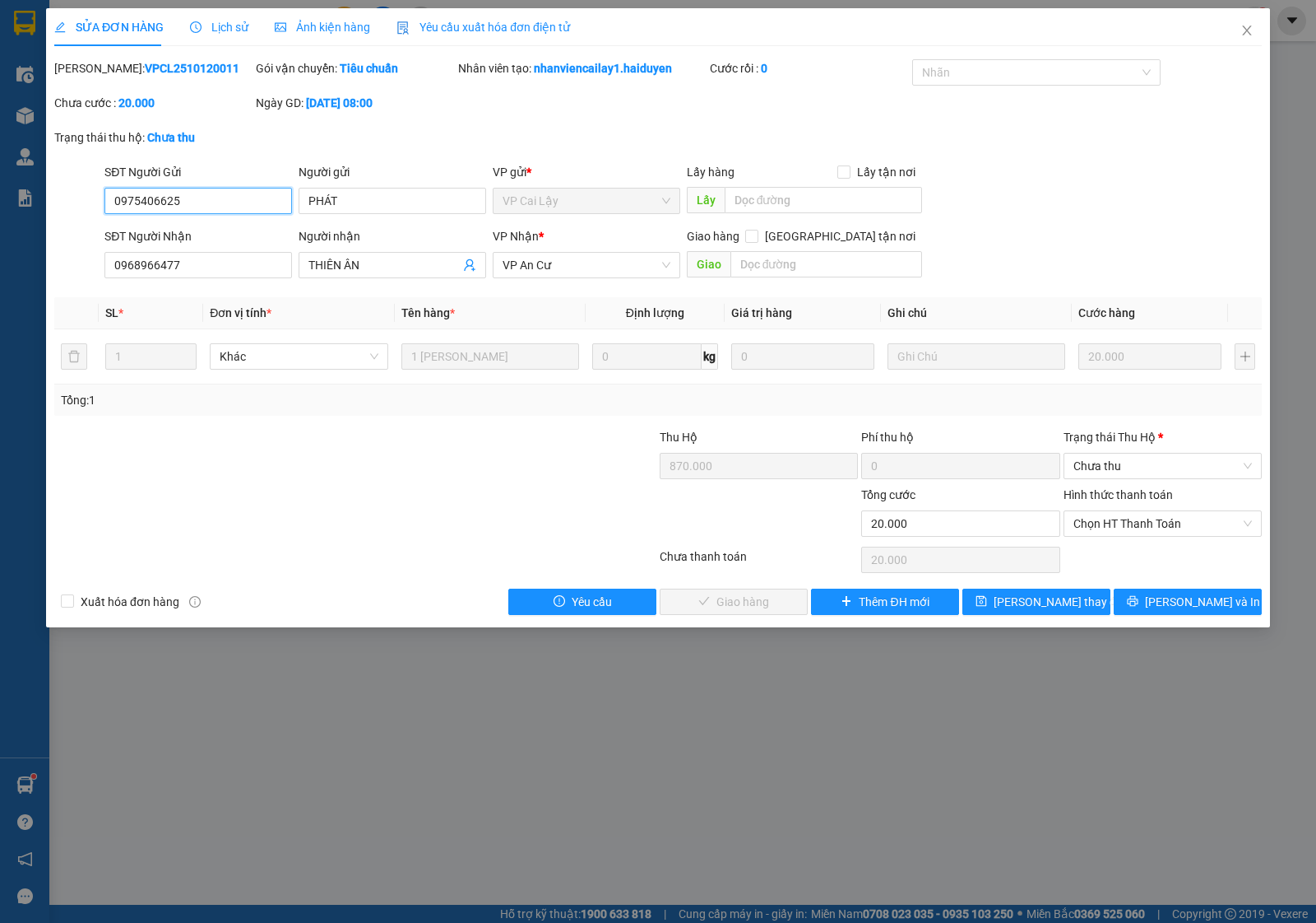
click at [247, 197] on input "0975406625" at bounding box center [198, 200] width 187 height 26
click at [1243, 35] on icon "close" at bounding box center [1248, 31] width 13 height 13
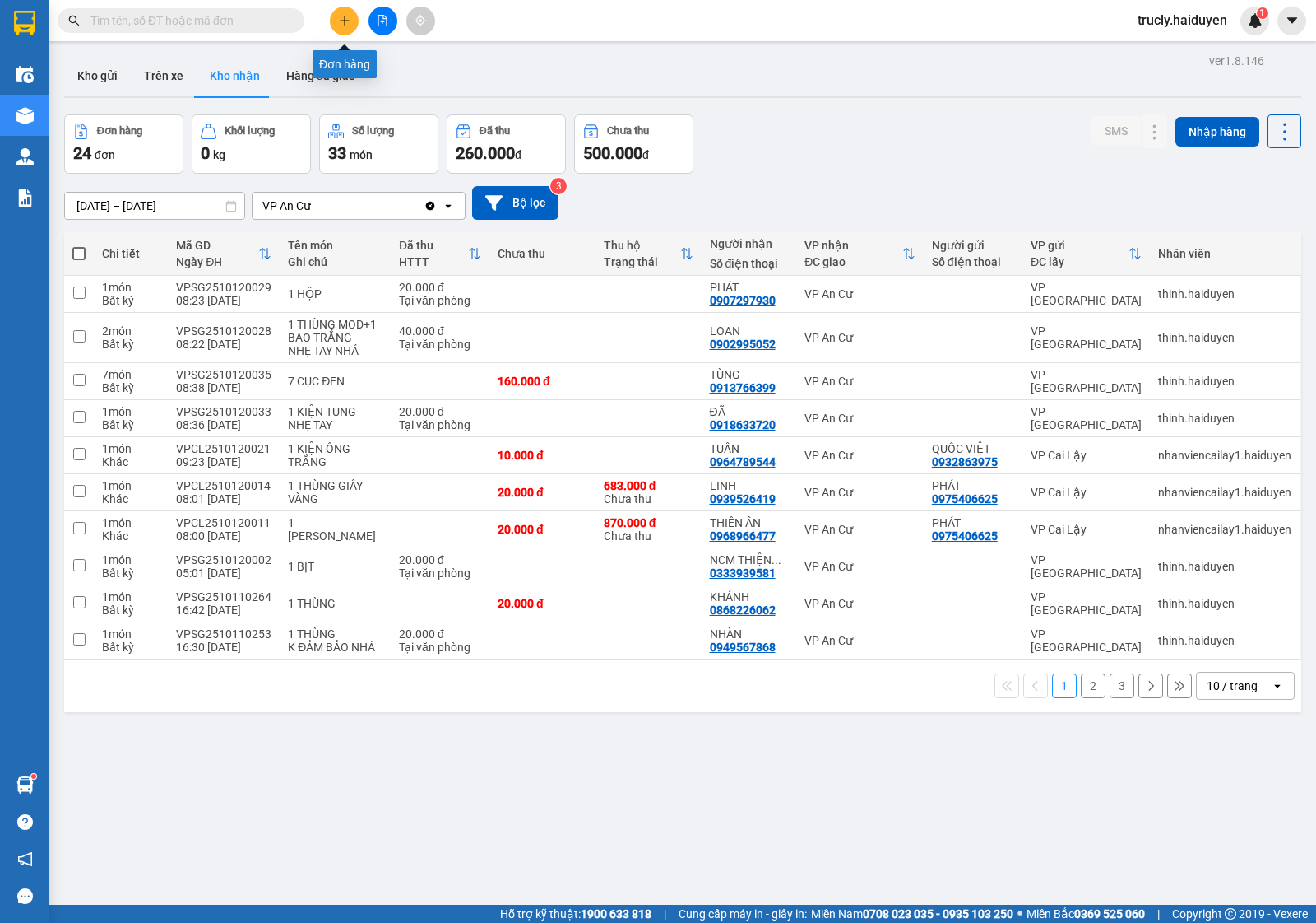
click at [335, 21] on button at bounding box center [344, 21] width 29 height 29
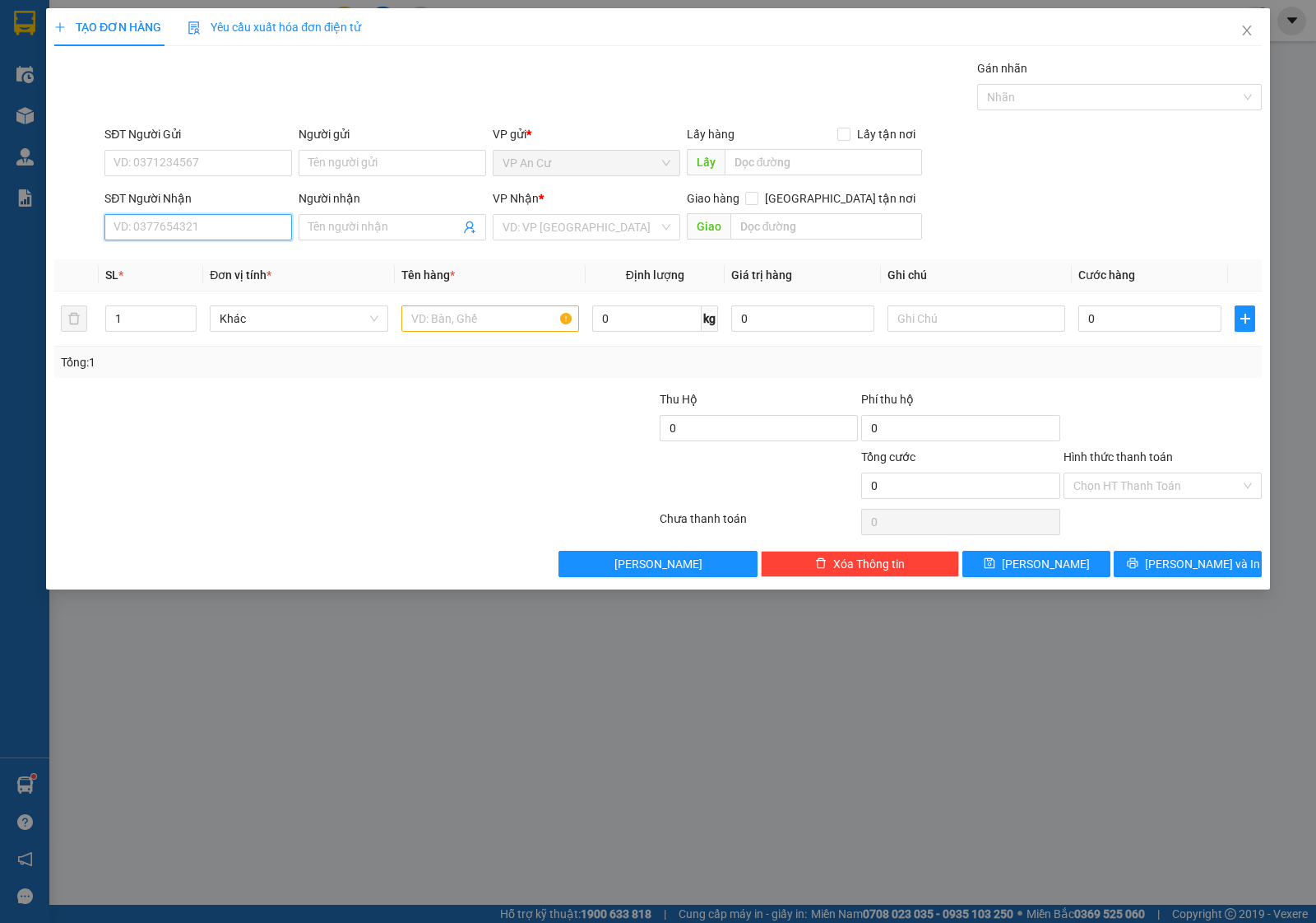
click at [154, 239] on input "SĐT Người Nhận" at bounding box center [198, 227] width 187 height 26
paste input "0975406625"
type input "0975406625"
click at [193, 253] on div "0975406625 - PHÁT" at bounding box center [199, 261] width 168 height 18
type input "PHÁT"
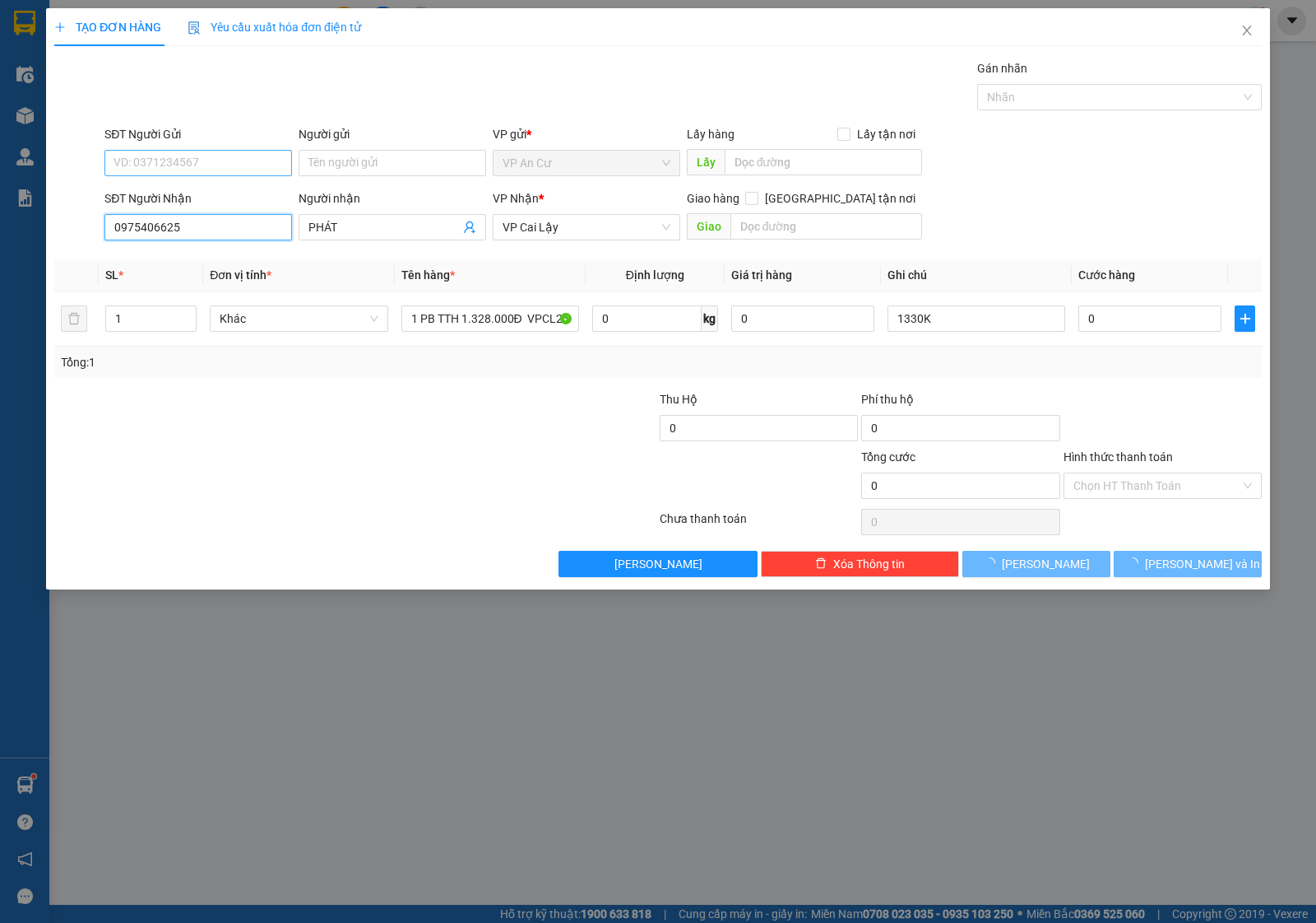
type input "0975406625"
click at [186, 158] on input "SĐT Người Gửi" at bounding box center [198, 163] width 187 height 26
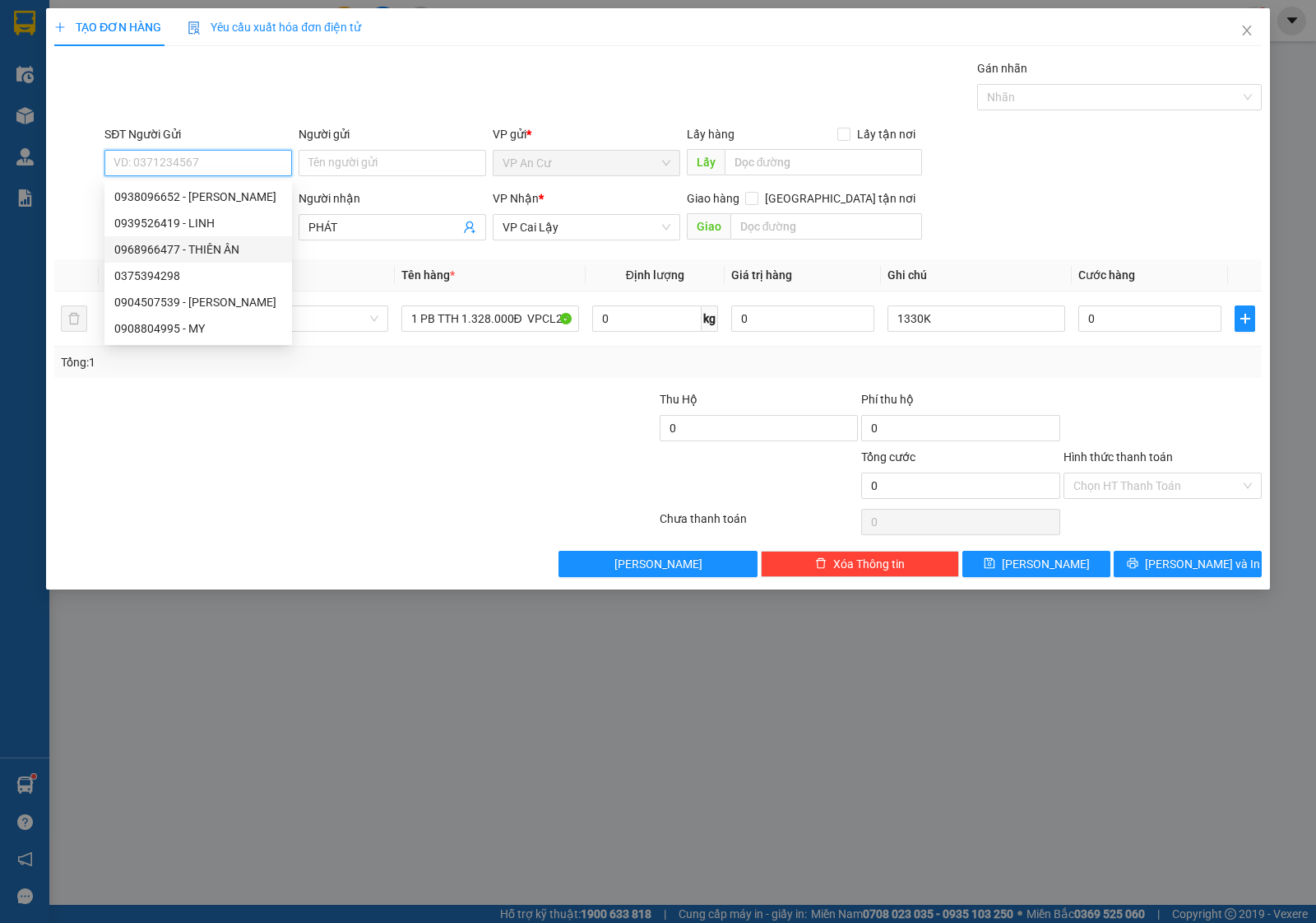
click at [199, 241] on div "0968966477 - THIÊN ÂN" at bounding box center [199, 249] width 168 height 18
type input "0968966477"
type input "THIÊN ÂN"
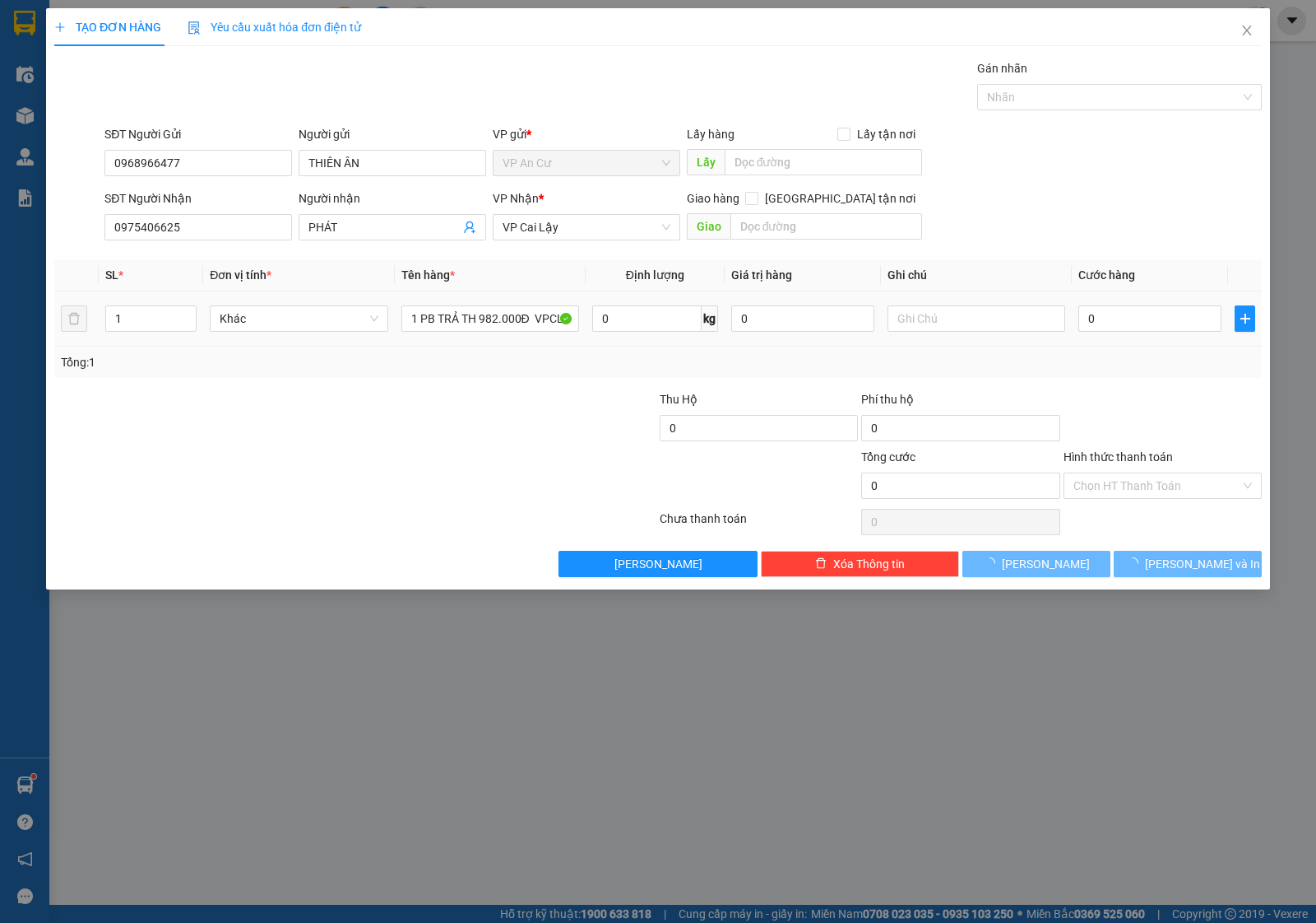
click at [346, 467] on div at bounding box center [255, 477] width 404 height 58
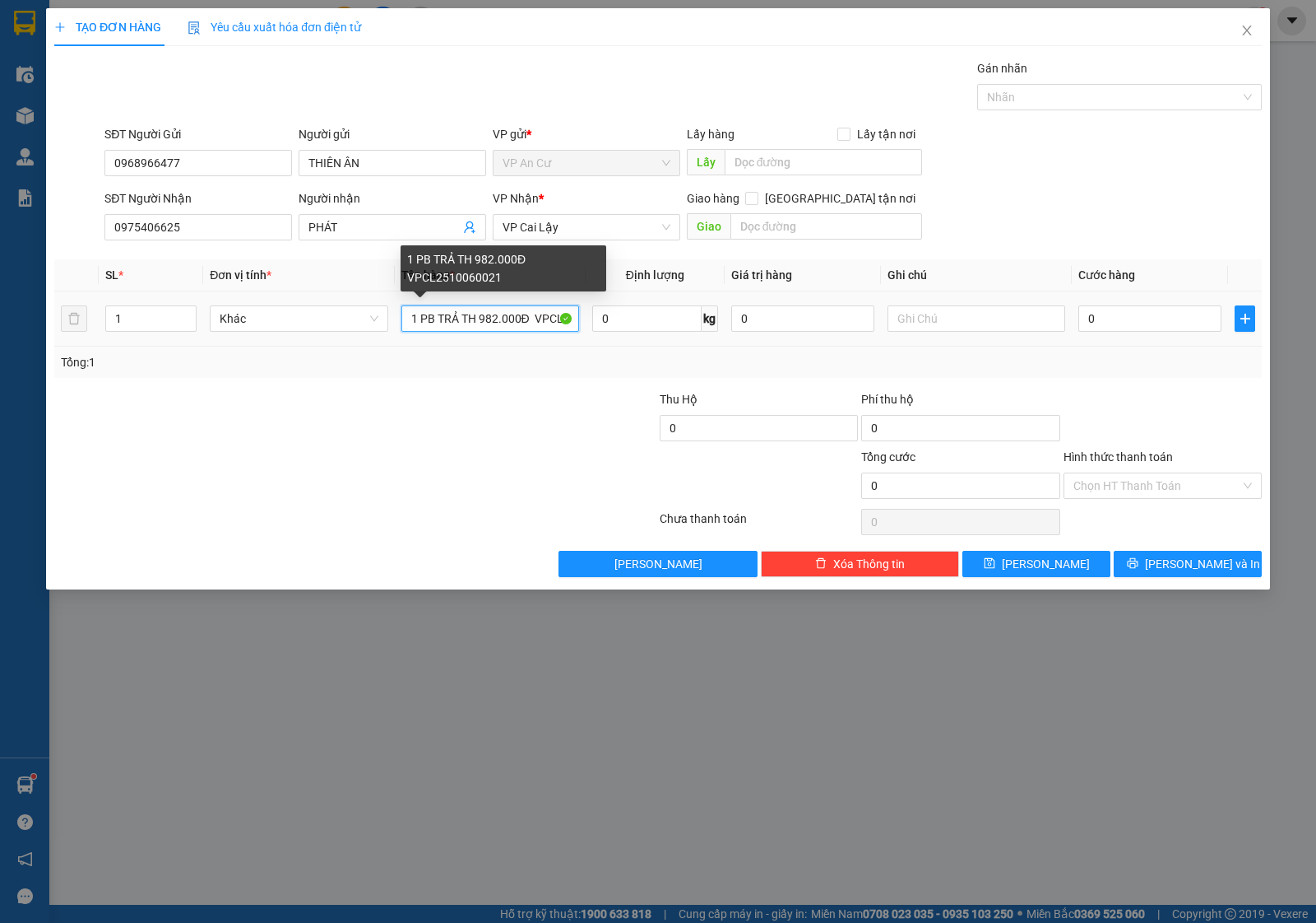
click at [494, 318] on input "1 PB TRẢ TH 982.000Đ VPCL2510060021" at bounding box center [491, 318] width 178 height 26
type input "1 PB TRẢ TH 870.000Đ VPCL2510120011"
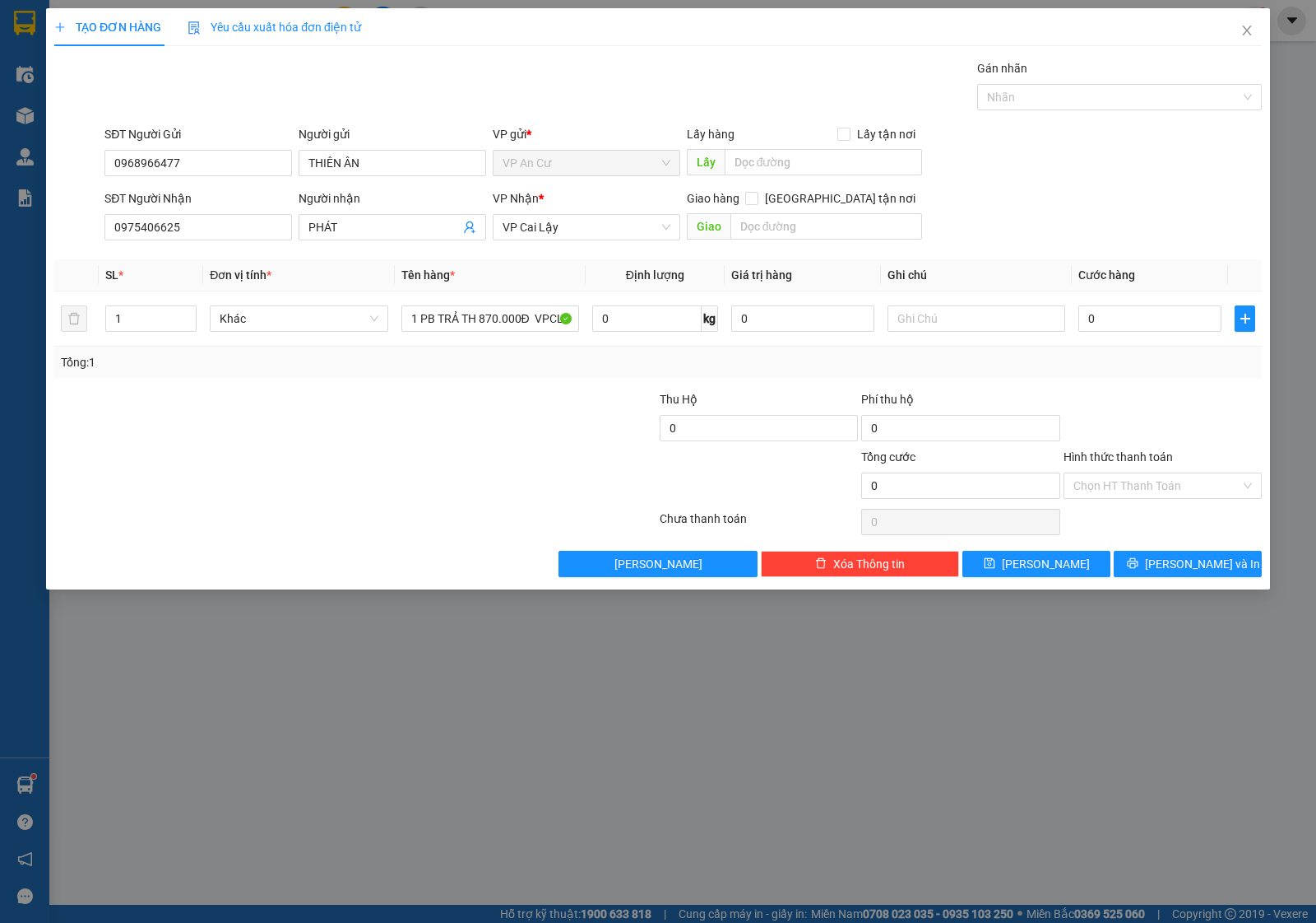
drag, startPoint x: 417, startPoint y: 446, endPoint x: 422, endPoint y: 431, distance: 15.8
click at [420, 445] on div at bounding box center [255, 419] width 404 height 58
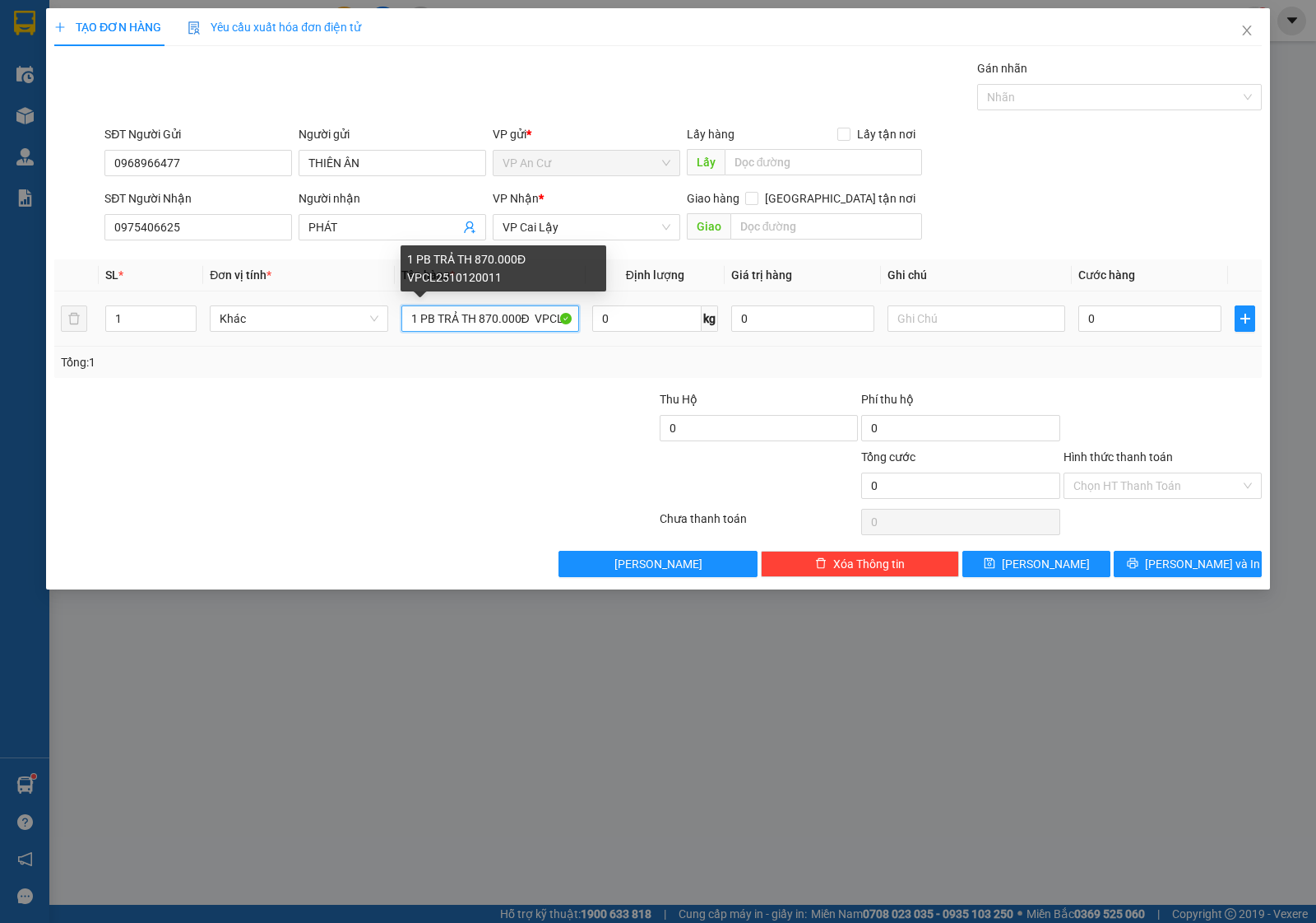
click at [471, 317] on input "1 PB TRẢ TH 870.000Đ VPCL2510120011" at bounding box center [491, 318] width 178 height 26
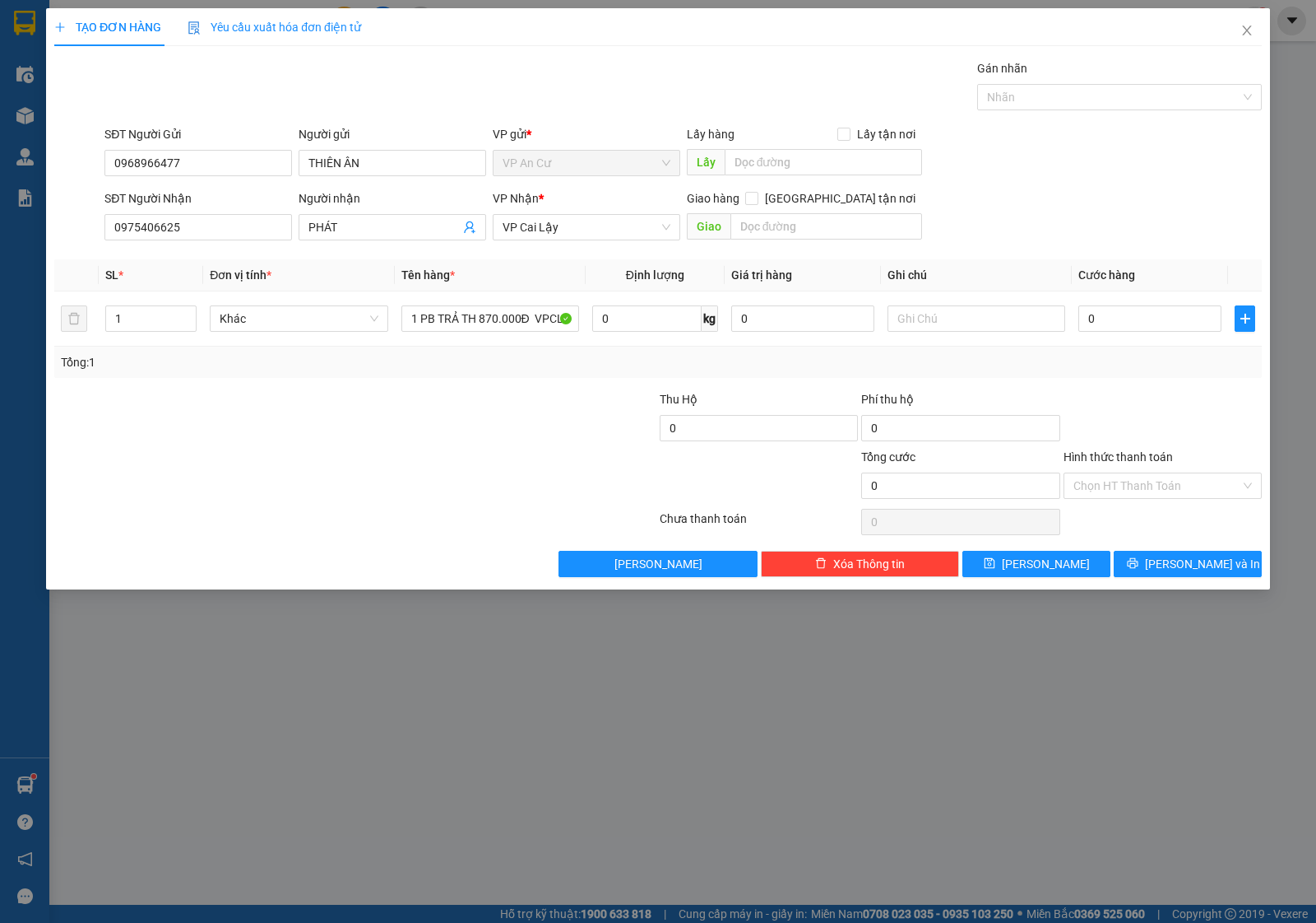
click at [1189, 403] on div at bounding box center [1163, 419] width 201 height 58
click at [1144, 487] on input "Hình thức thanh toán" at bounding box center [1157, 486] width 167 height 25
click at [1130, 536] on div "Miễn phí" at bounding box center [1163, 547] width 198 height 26
click at [1174, 564] on span "[PERSON_NAME] và In" at bounding box center [1203, 564] width 115 height 18
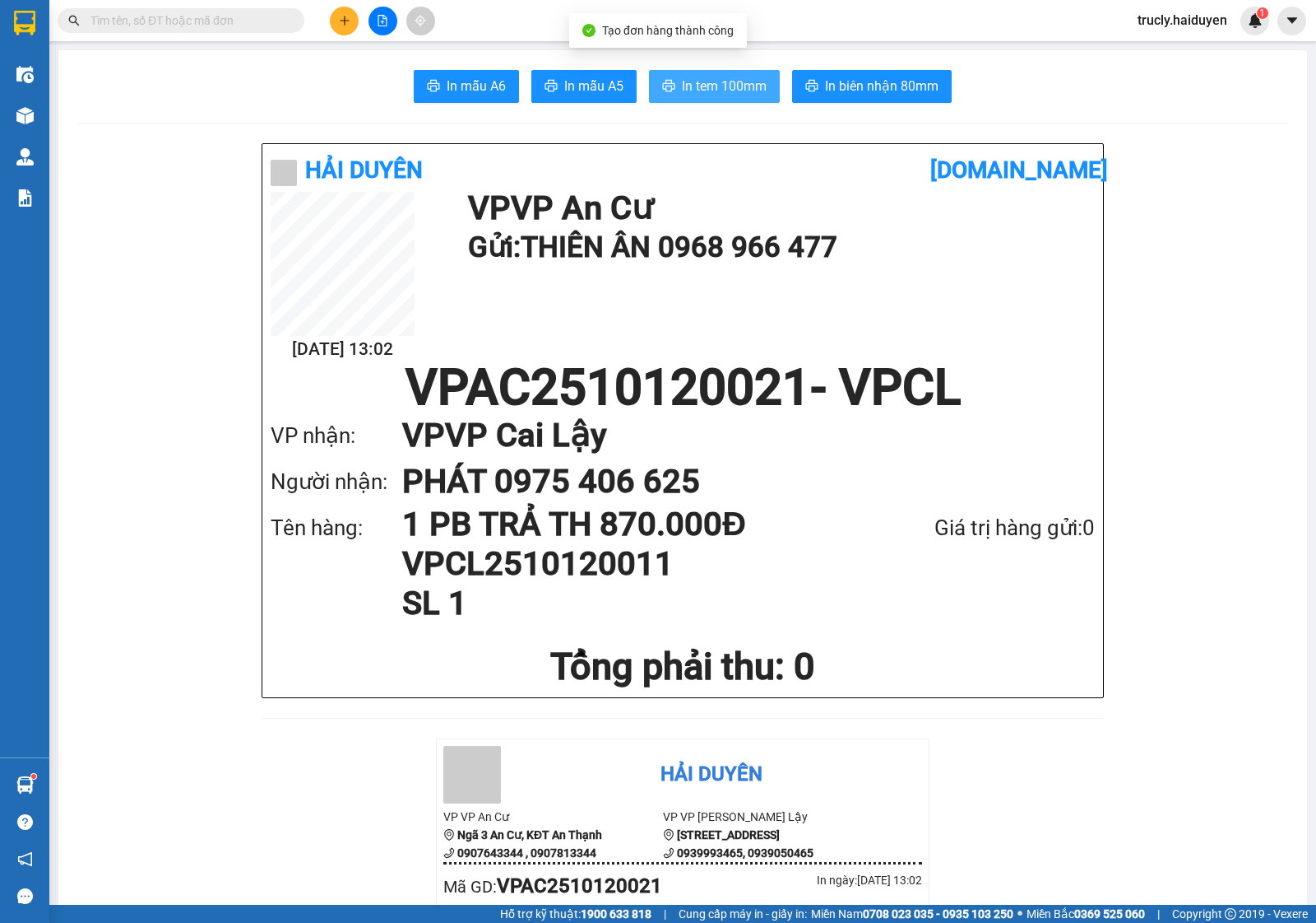
click at [706, 76] on span "In tem 100mm" at bounding box center [724, 86] width 85 height 21
drag, startPoint x: 111, startPoint y: 122, endPoint x: 125, endPoint y: 130, distance: 16.1
click at [111, 123] on div at bounding box center [683, 123] width 1210 height 1
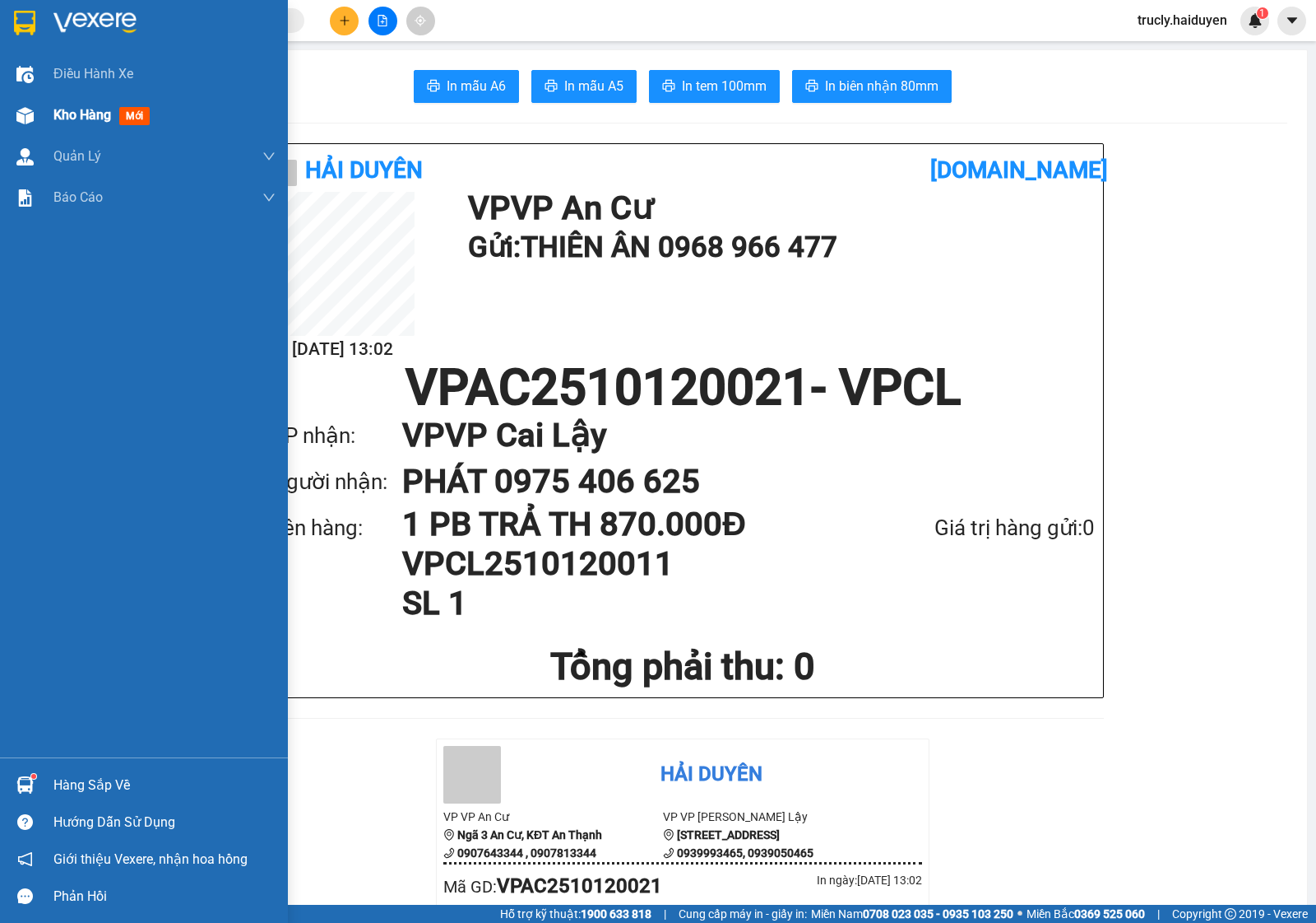
click at [56, 105] on div "Kho hàng mới" at bounding box center [105, 115] width 103 height 21
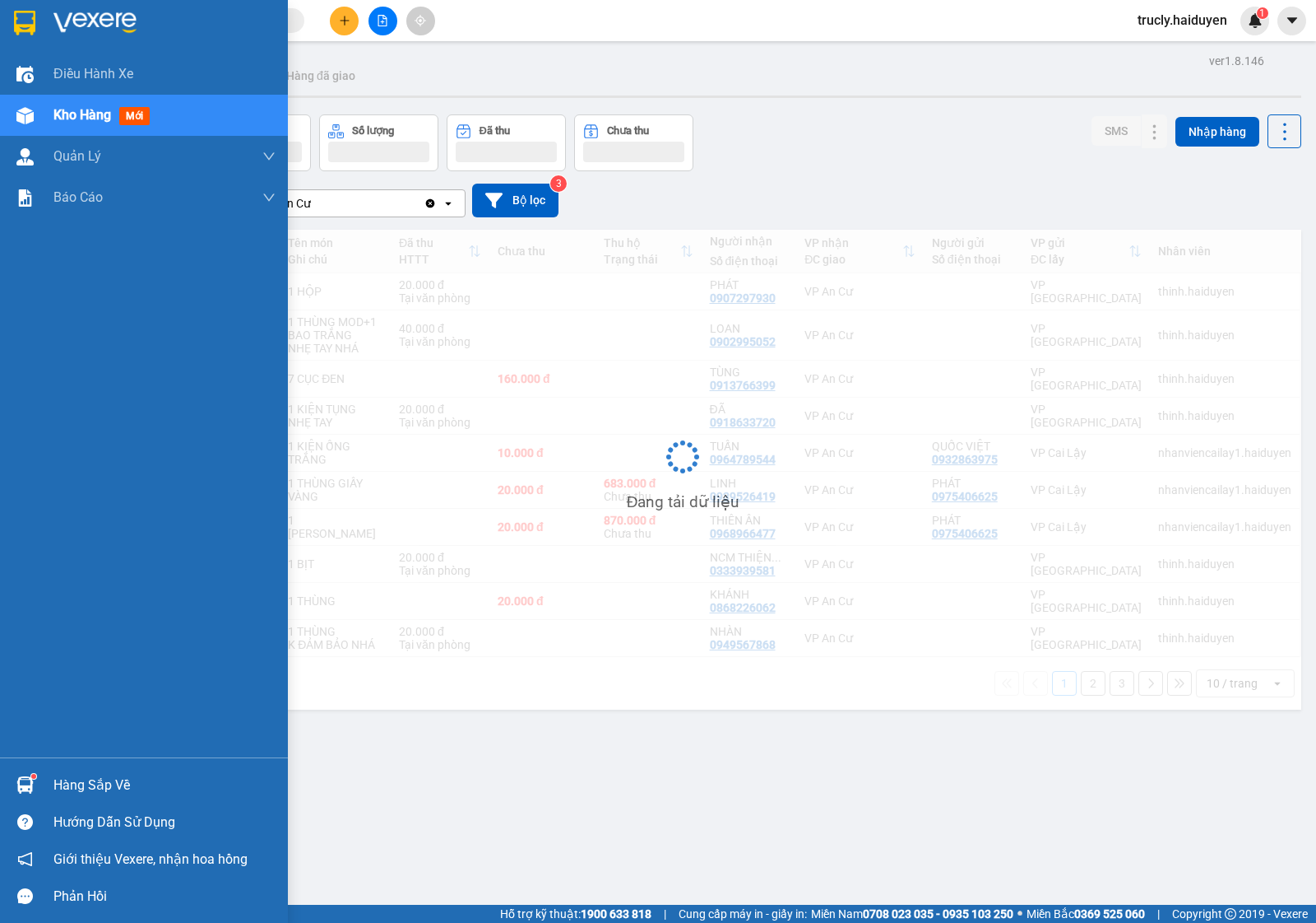
click at [76, 115] on span "Kho hàng" at bounding box center [82, 115] width 58 height 16
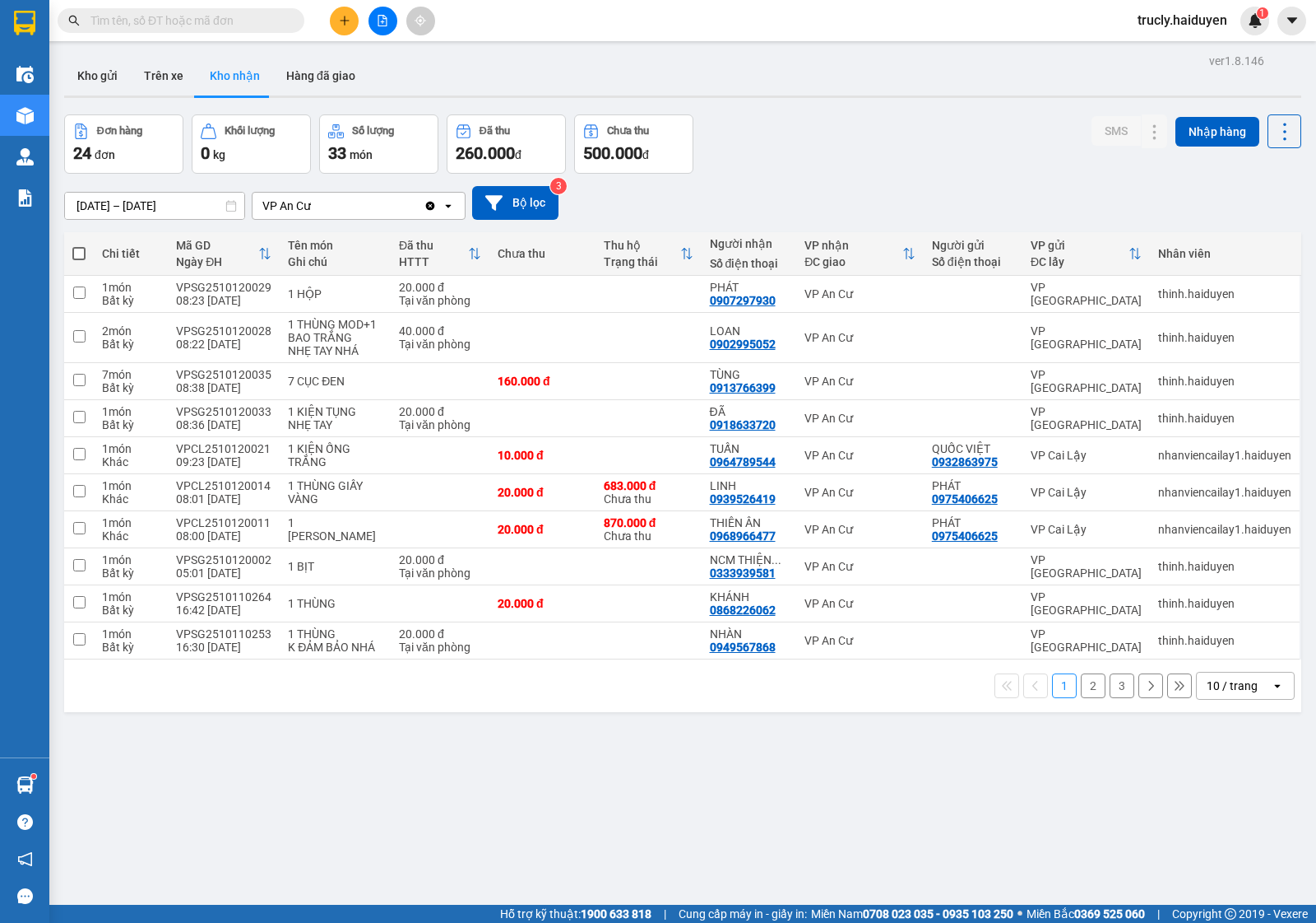
click at [798, 150] on div "Đơn hàng 24 đơn Khối lượng 0 kg Số lượng 33 món Đã thu 260.000 đ Chưa thu 500.0…" at bounding box center [683, 144] width 1238 height 59
click at [1110, 541] on div at bounding box center [1122, 530] width 25 height 25
click at [1116, 535] on icon at bounding box center [1122, 530] width 12 height 12
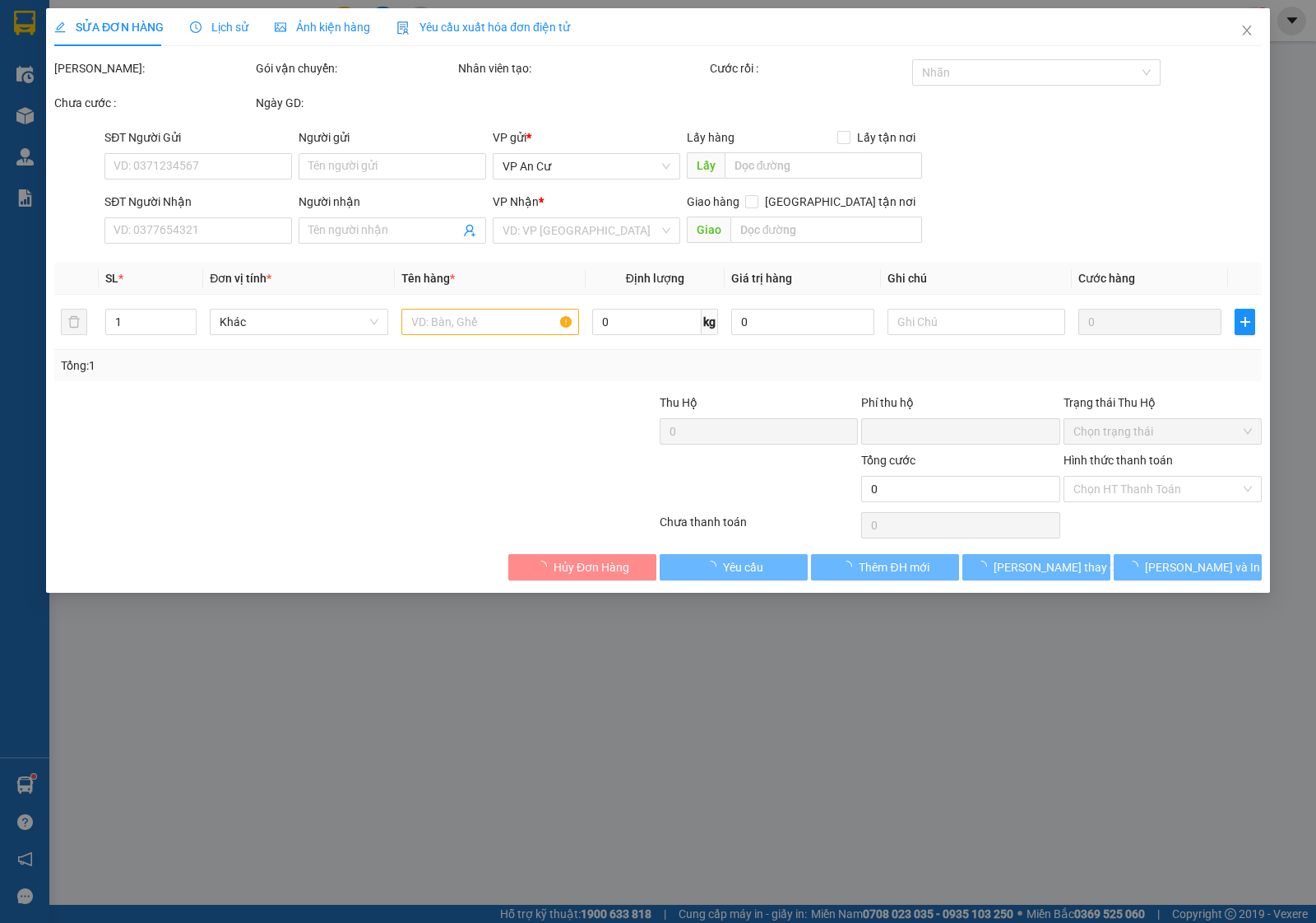
type input "0975406625"
type input "PHÁT"
type input "0968966477"
type input "THIÊN ÂN"
type input "870.000"
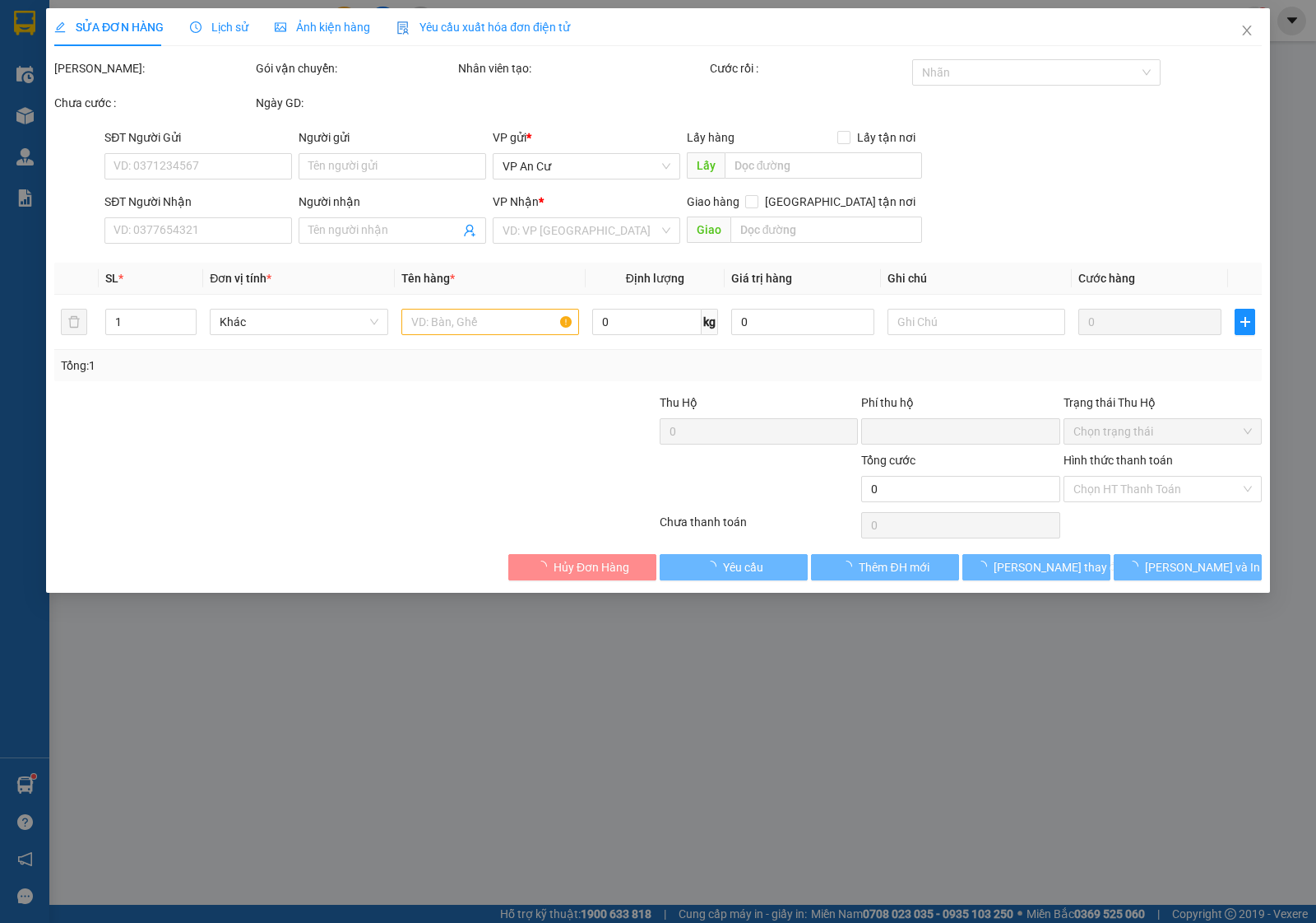
type input "0"
type input "20.000"
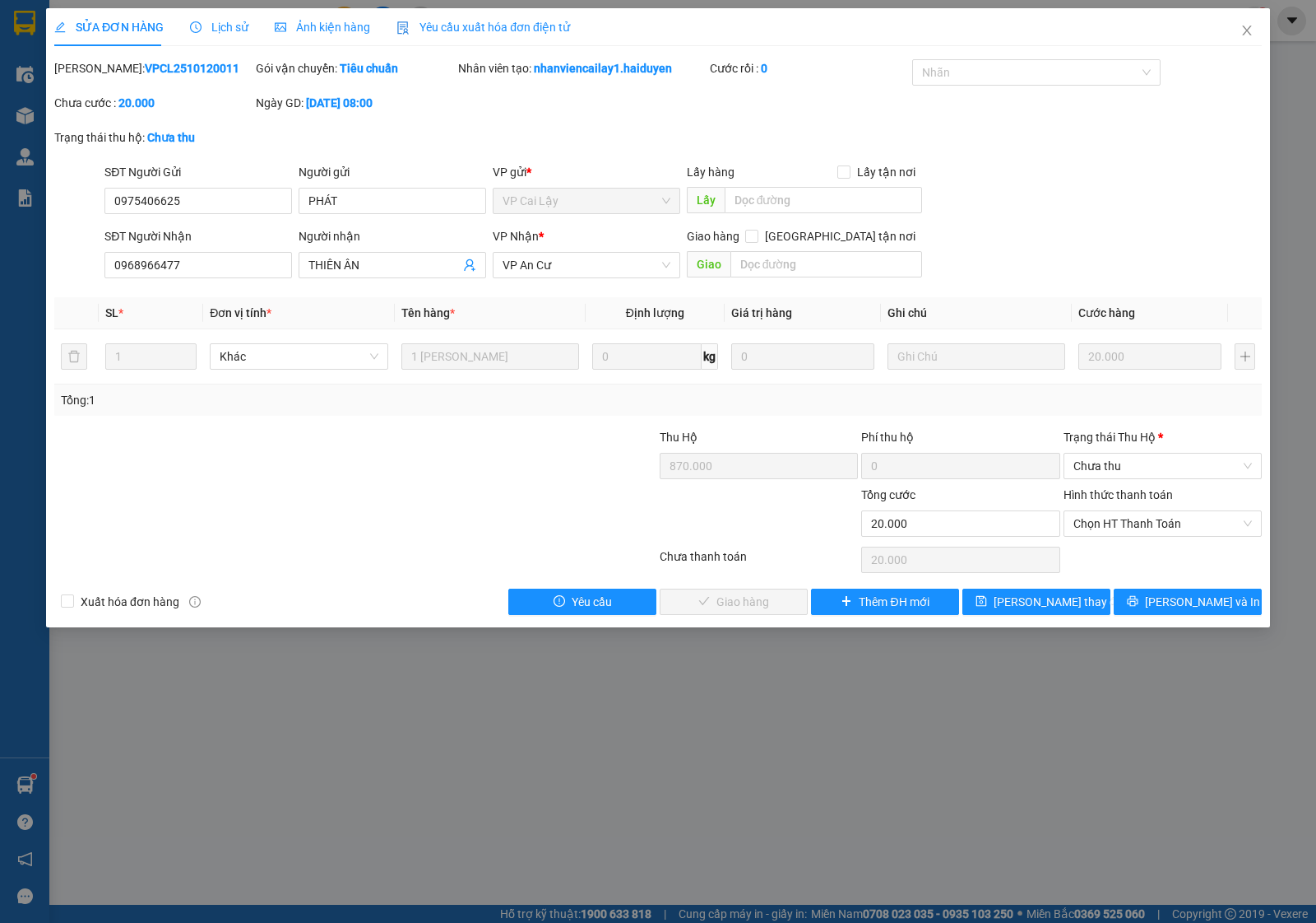
click at [557, 425] on div "Total Paid Fee 0 Total UnPaid Fee 20.000 Cash Collection Total Fee 0 Mã ĐH: VPC…" at bounding box center [658, 337] width 1208 height 556
click at [1091, 469] on span "Chưa thu" at bounding box center [1163, 466] width 179 height 25
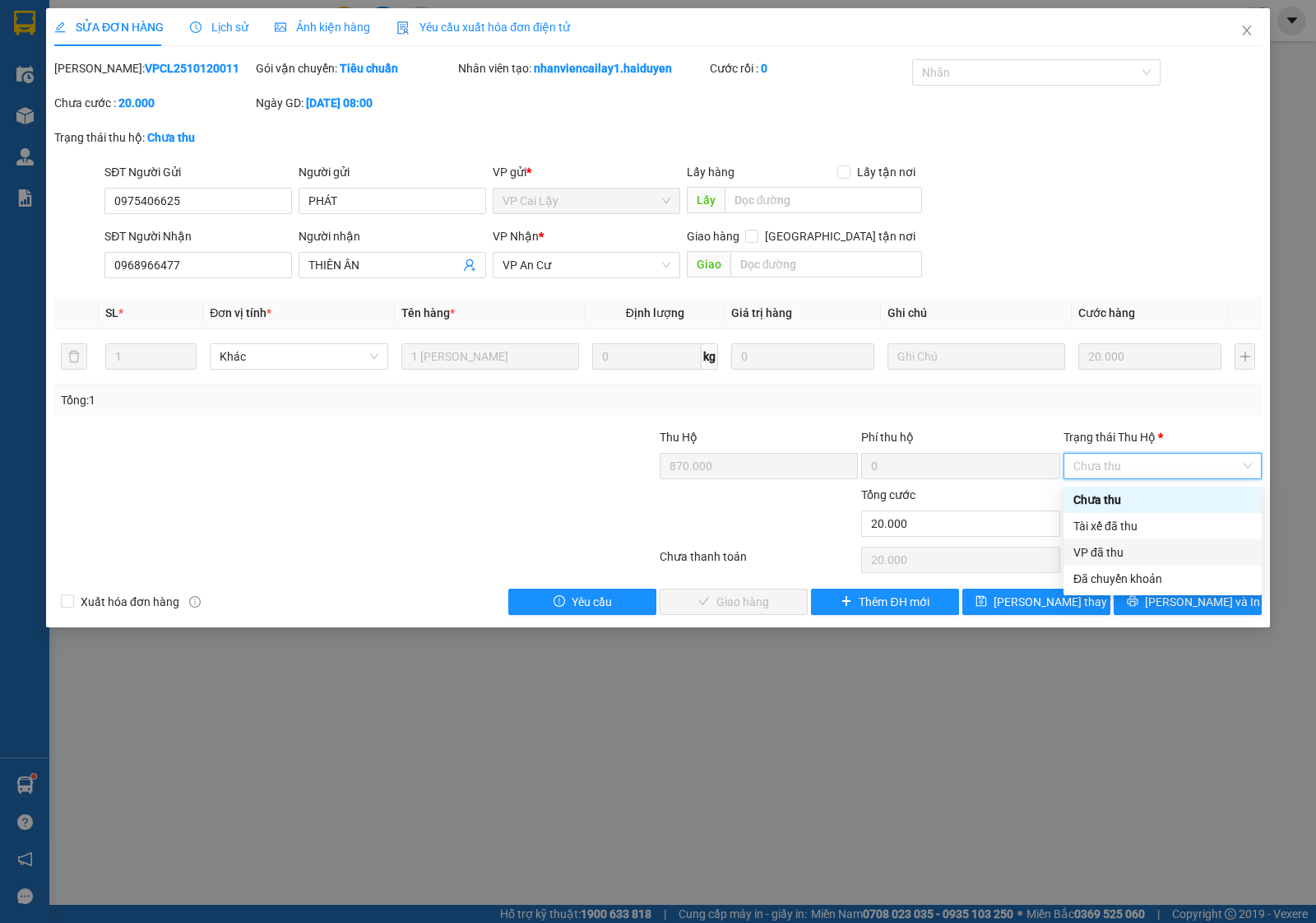
click at [1095, 540] on div "VP đã thu" at bounding box center [1163, 553] width 198 height 26
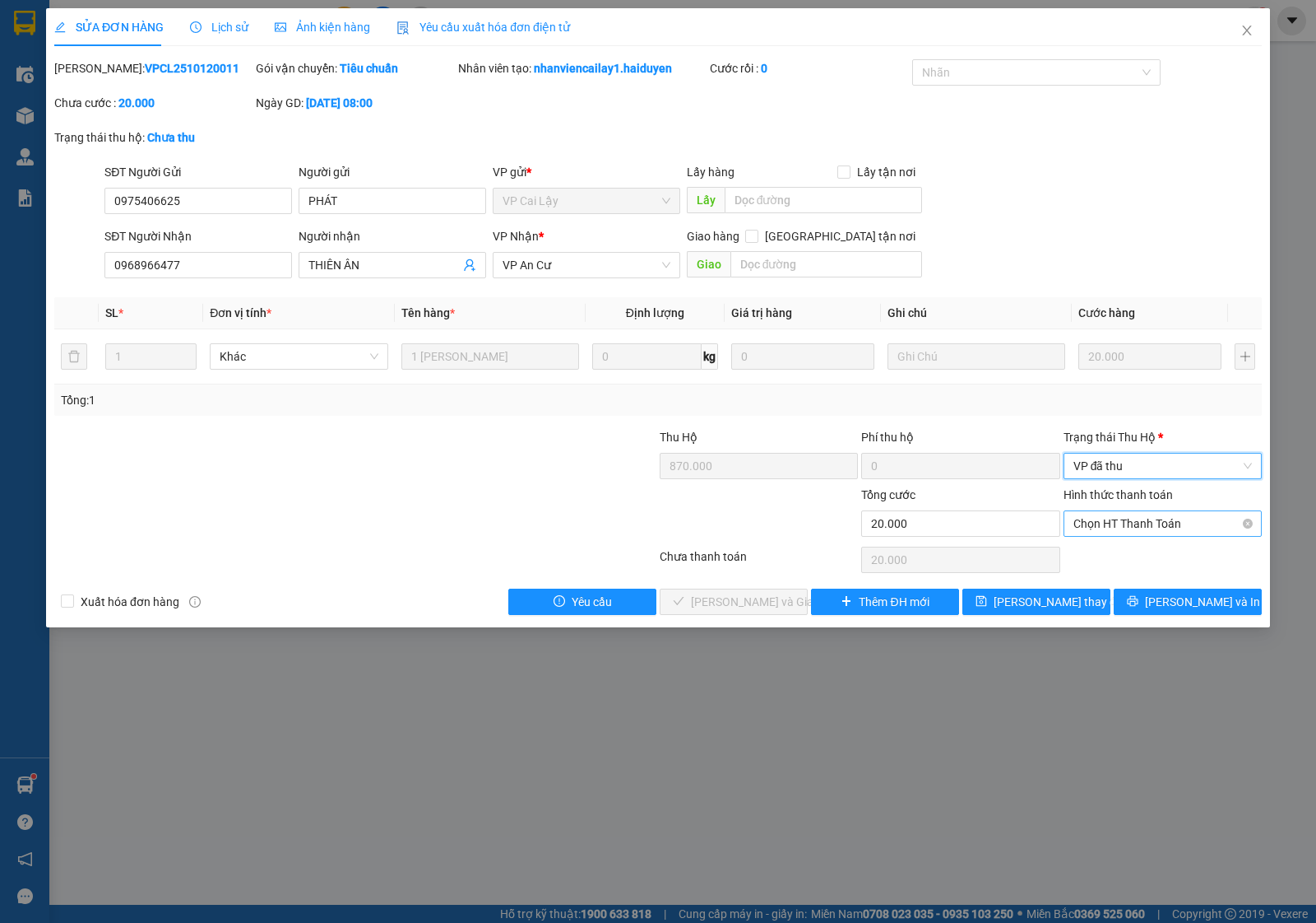
click at [1105, 531] on span "Chọn HT Thanh Toán" at bounding box center [1163, 524] width 179 height 25
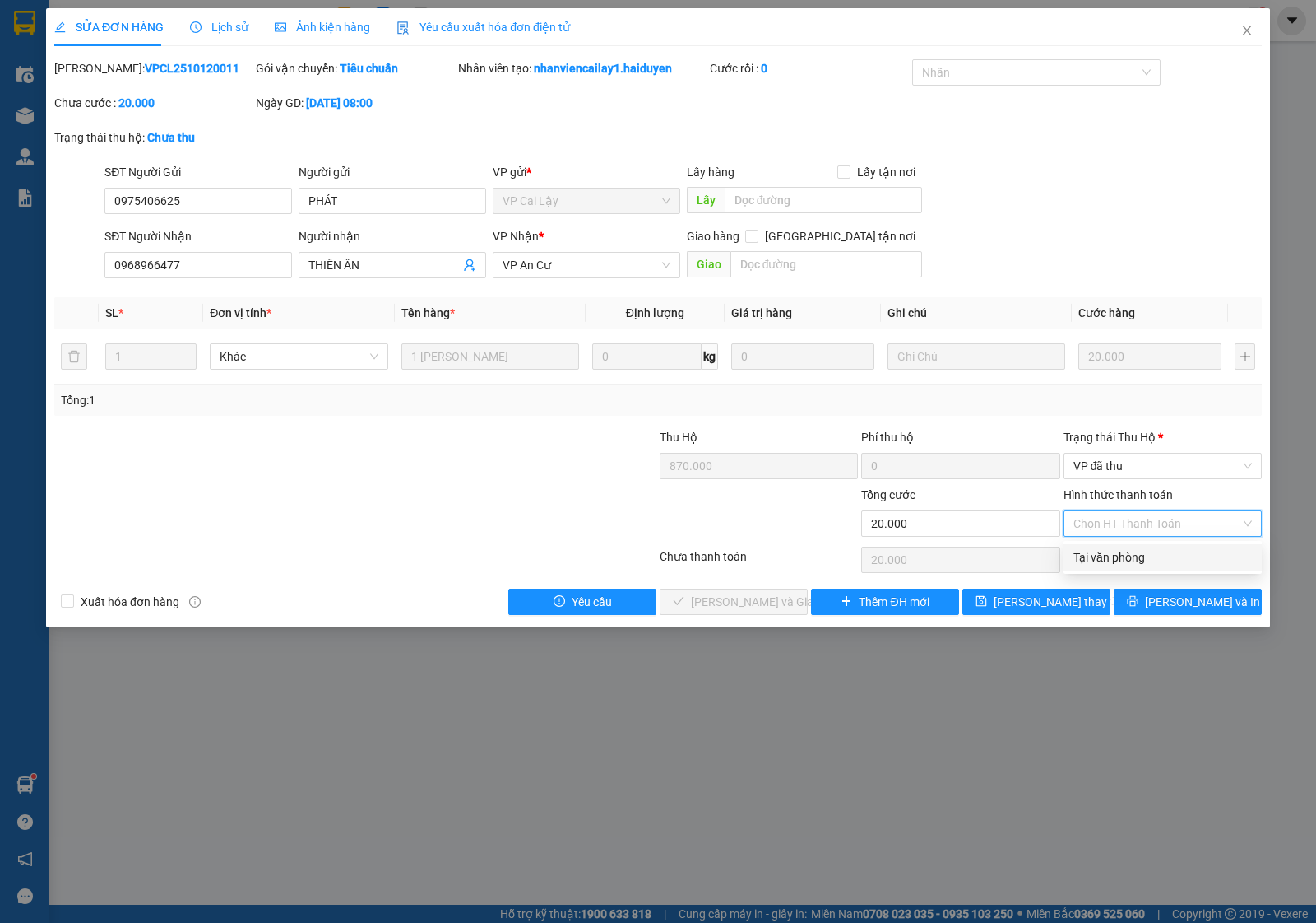
click at [1111, 549] on div "Tại văn phòng" at bounding box center [1163, 558] width 179 height 18
type input "0"
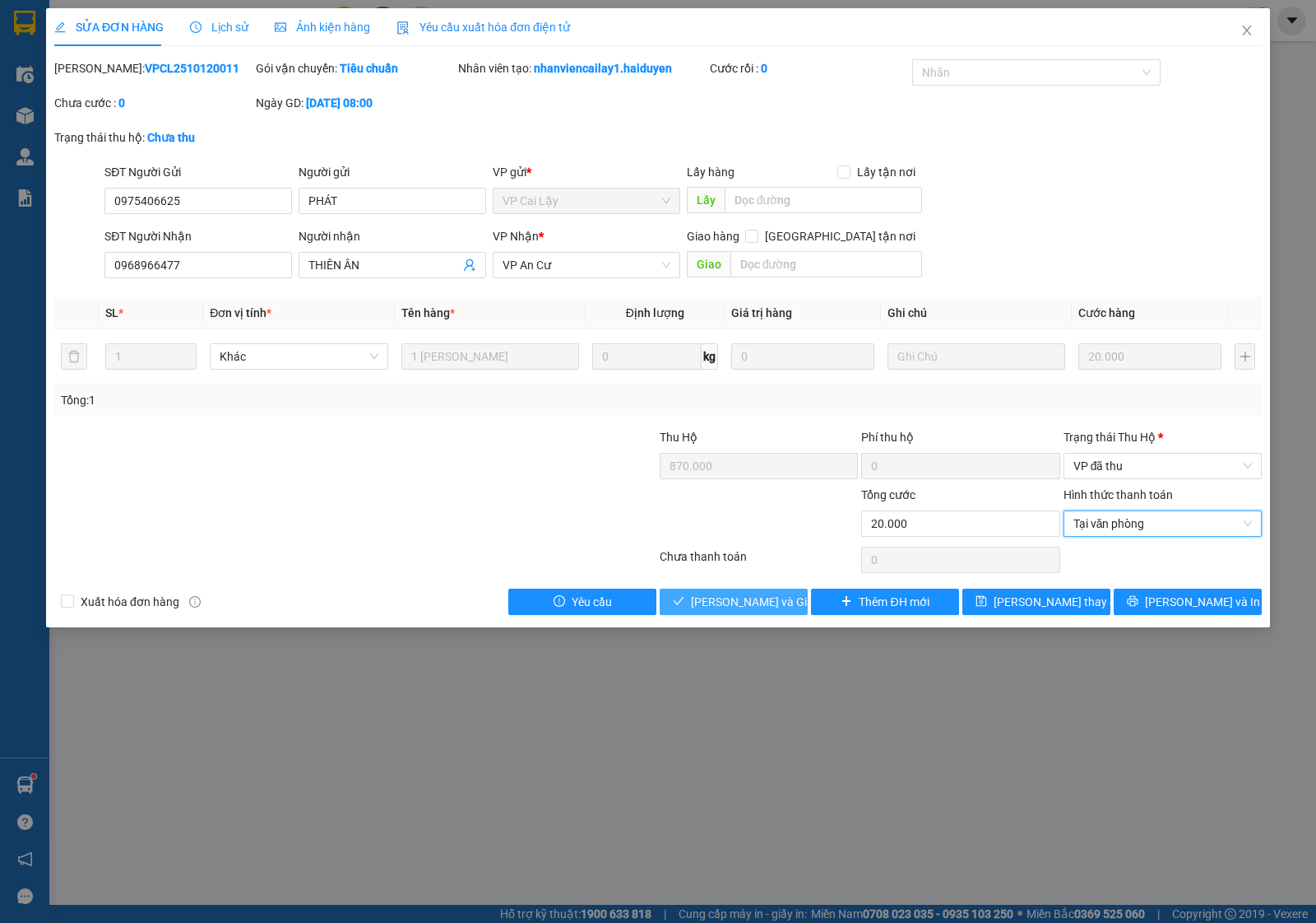
click at [724, 607] on span "[PERSON_NAME] và Giao hàng" at bounding box center [770, 601] width 158 height 18
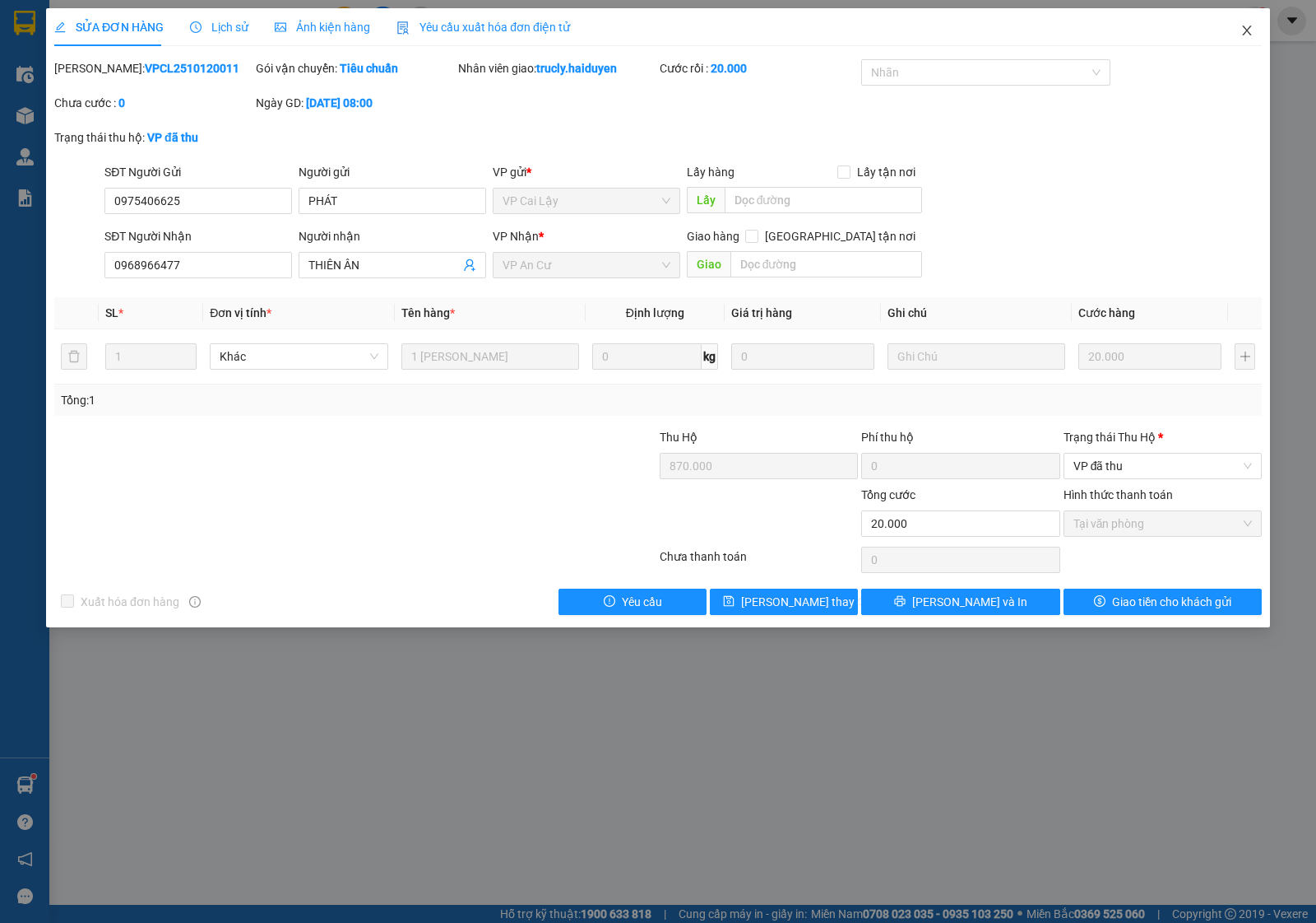
click at [1239, 30] on span "Close" at bounding box center [1248, 31] width 46 height 46
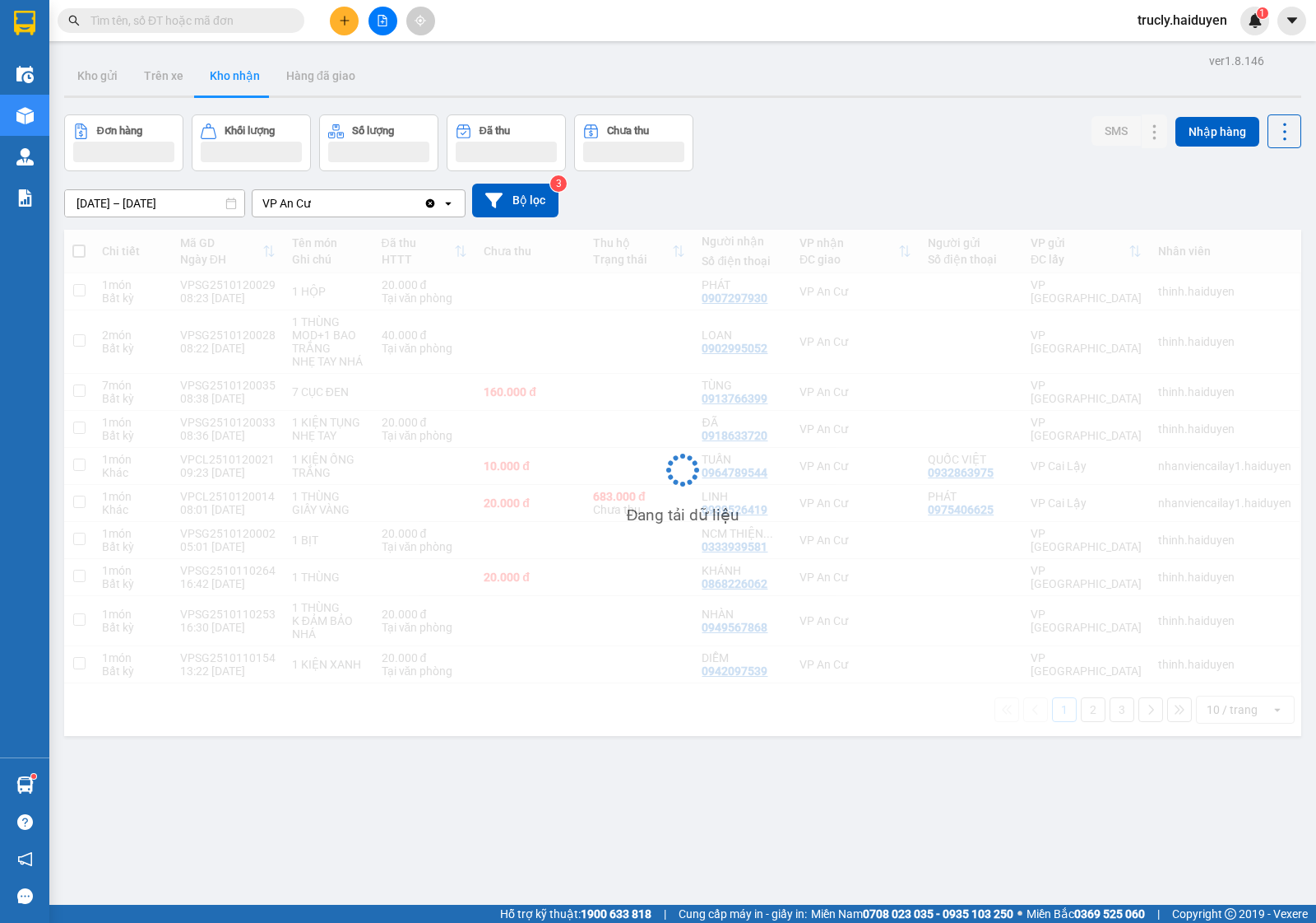
click at [850, 111] on div "ver 1.8.146 Kho gửi Trên xe Kho nhận Hàng đã giao Đơn hàng Khối lượng Số lượng …" at bounding box center [683, 511] width 1251 height 923
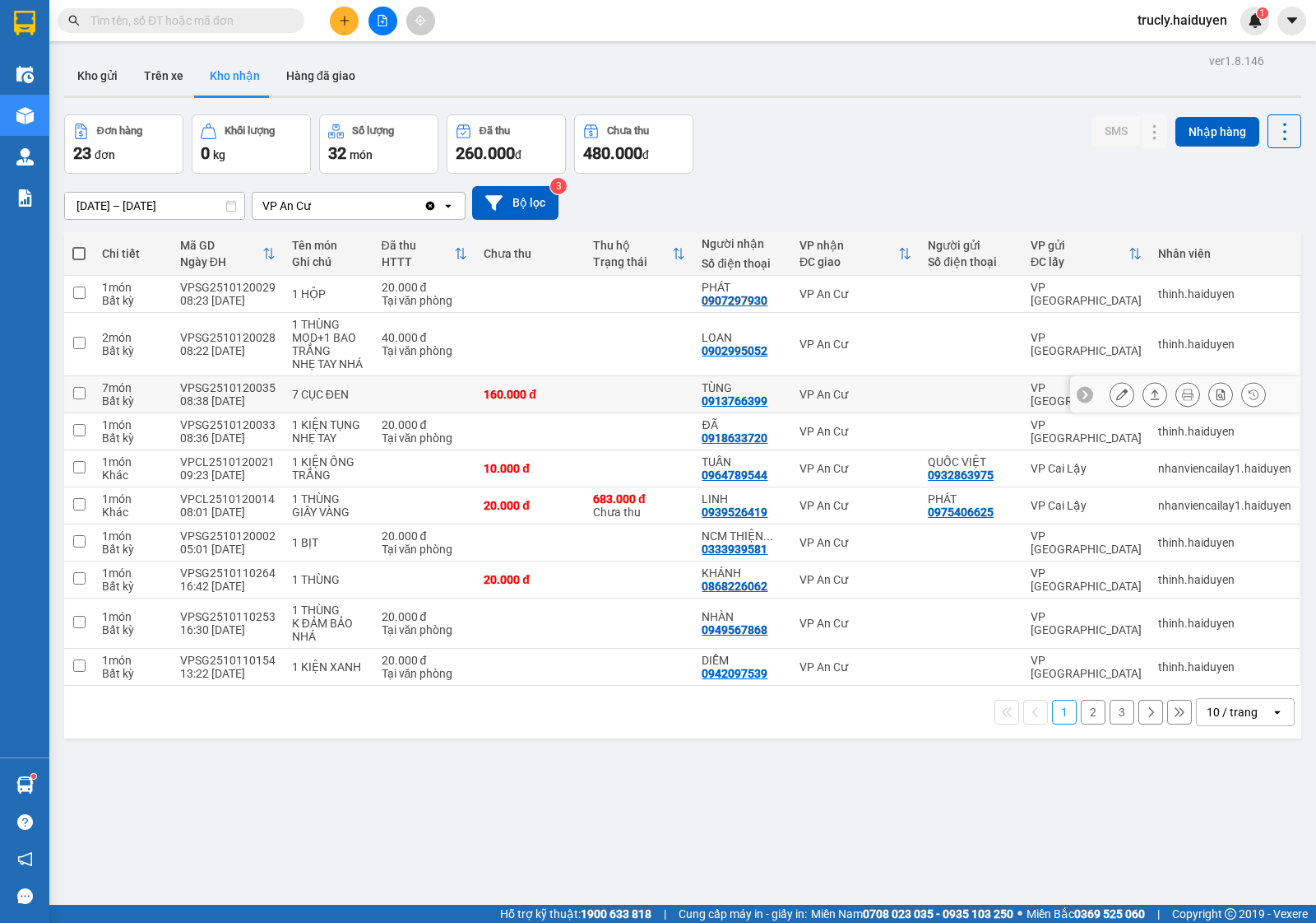
click at [1116, 393] on icon at bounding box center [1122, 394] width 12 height 12
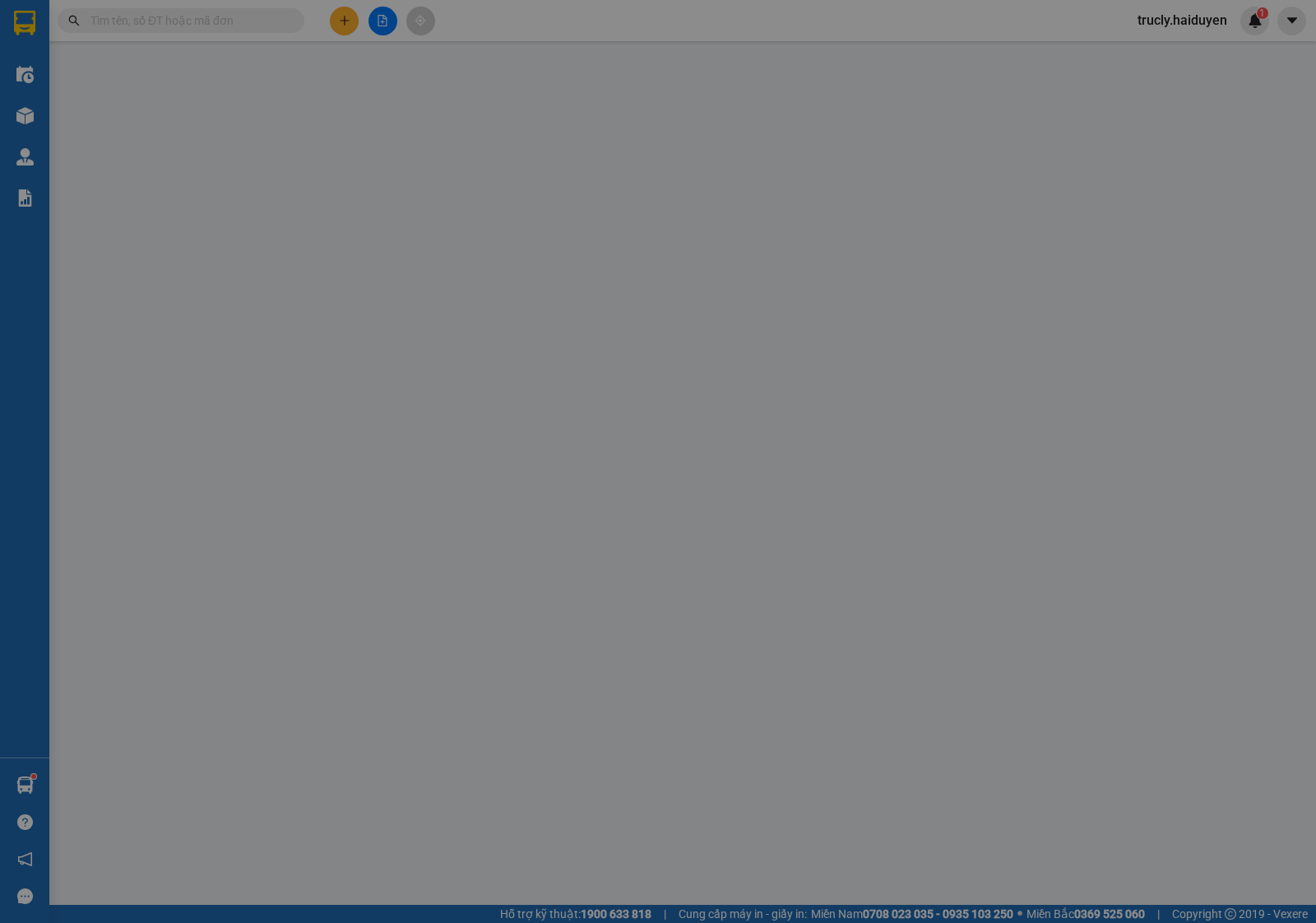
type input "0913766399"
type input "TÙNG"
type input "0"
type input "160.000"
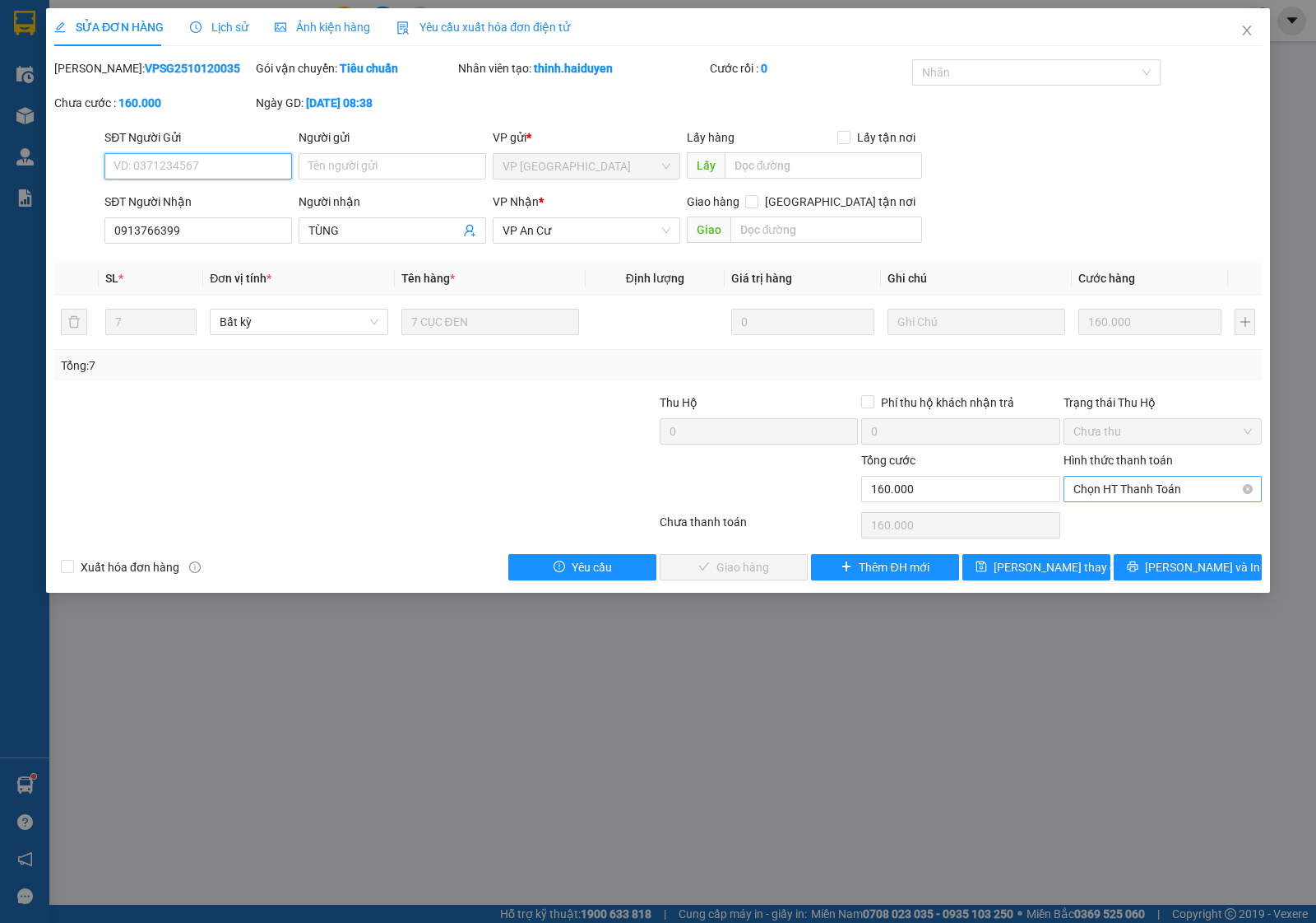
click at [1093, 479] on span "Chọn HT Thanh Toán" at bounding box center [1163, 489] width 179 height 25
drag, startPoint x: 1094, startPoint y: 488, endPoint x: 1051, endPoint y: 531, distance: 60.8
click at [1096, 523] on div "Tại văn phòng" at bounding box center [1163, 523] width 179 height 18
type input "0"
click at [765, 562] on span "[PERSON_NAME] và Giao hàng" at bounding box center [770, 567] width 158 height 18
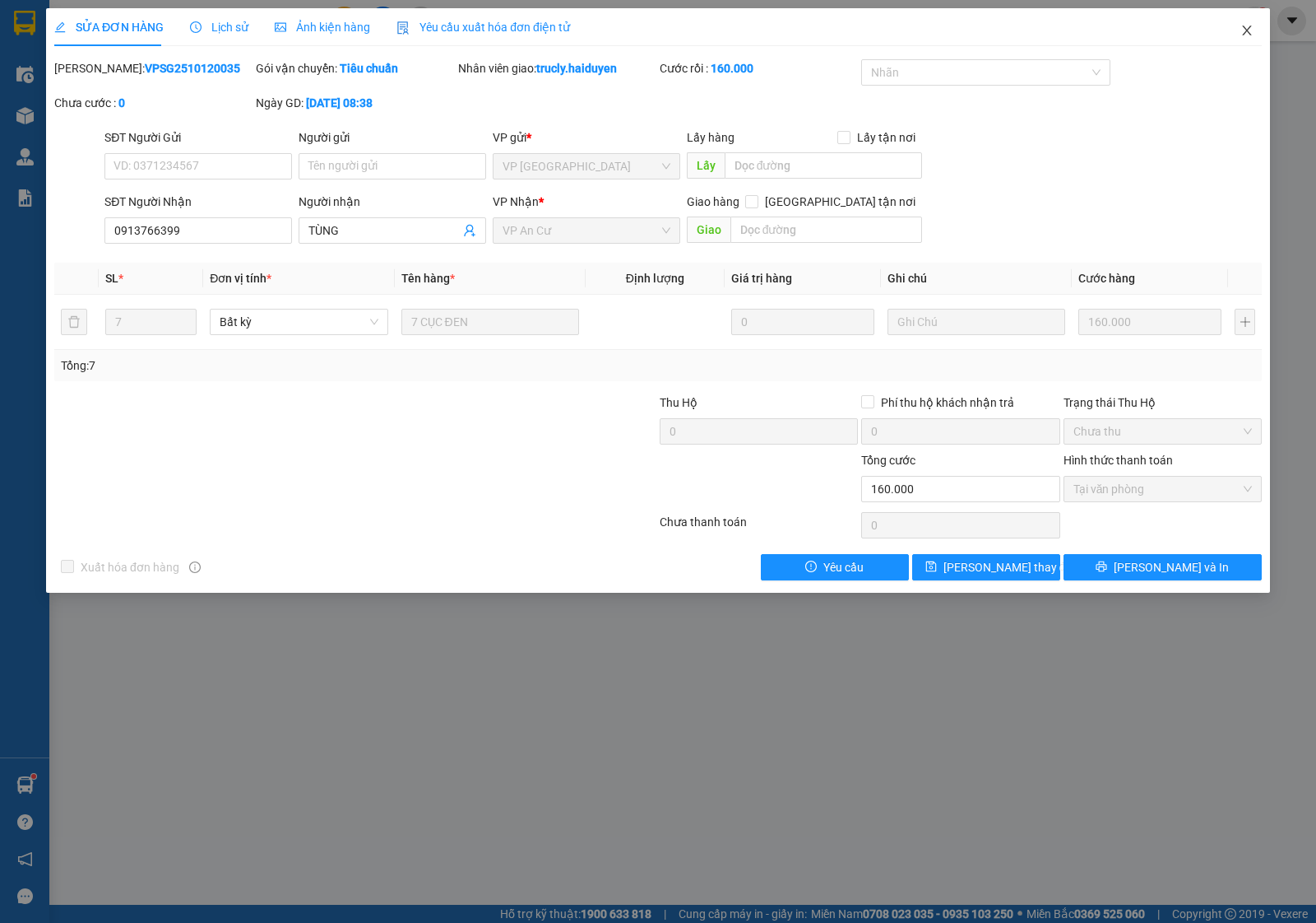
click at [1249, 31] on icon "close" at bounding box center [1248, 31] width 13 height 13
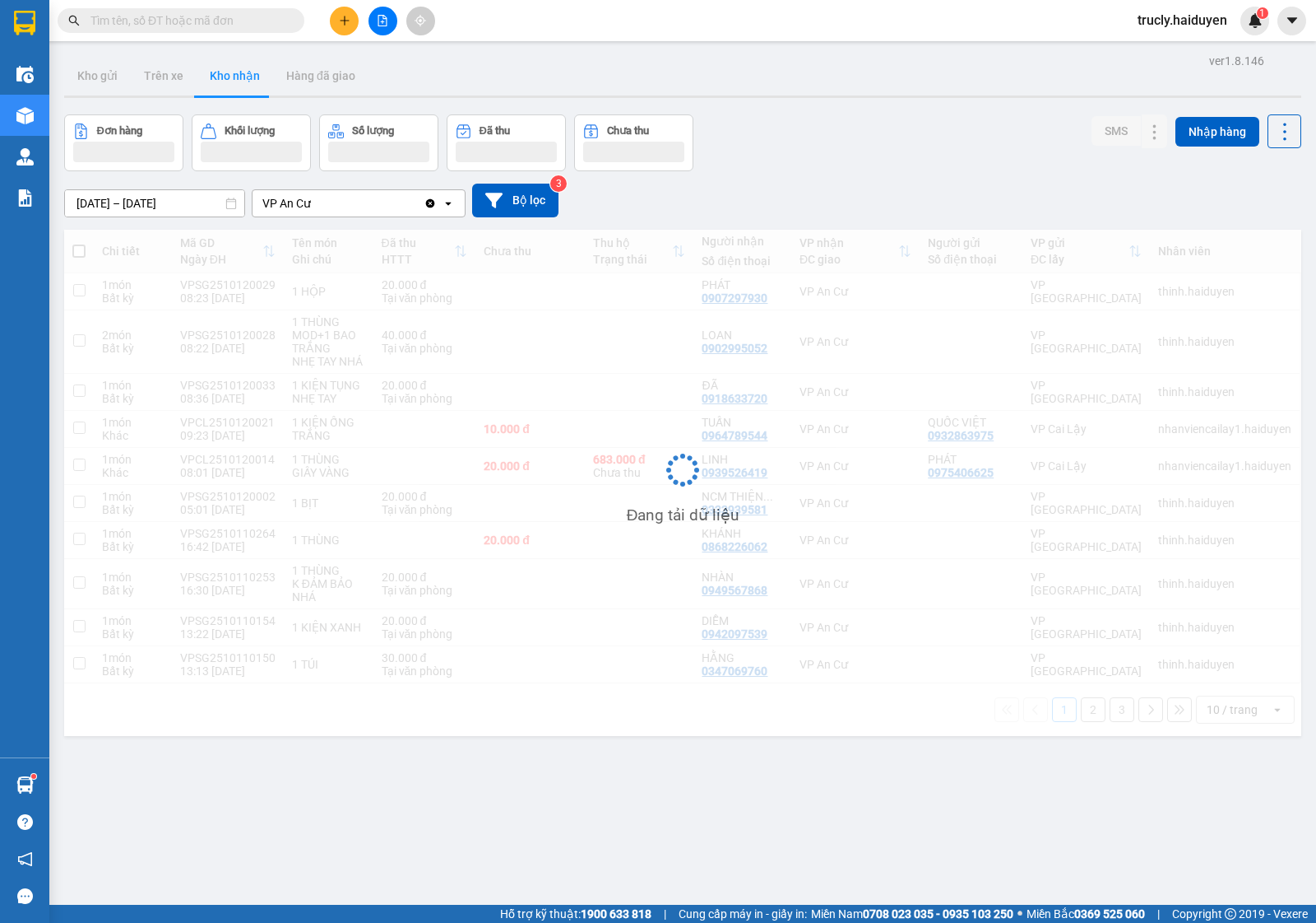
click at [895, 93] on div "Kho gửi Trên xe Kho nhận Hàng đã giao" at bounding box center [683, 78] width 1238 height 44
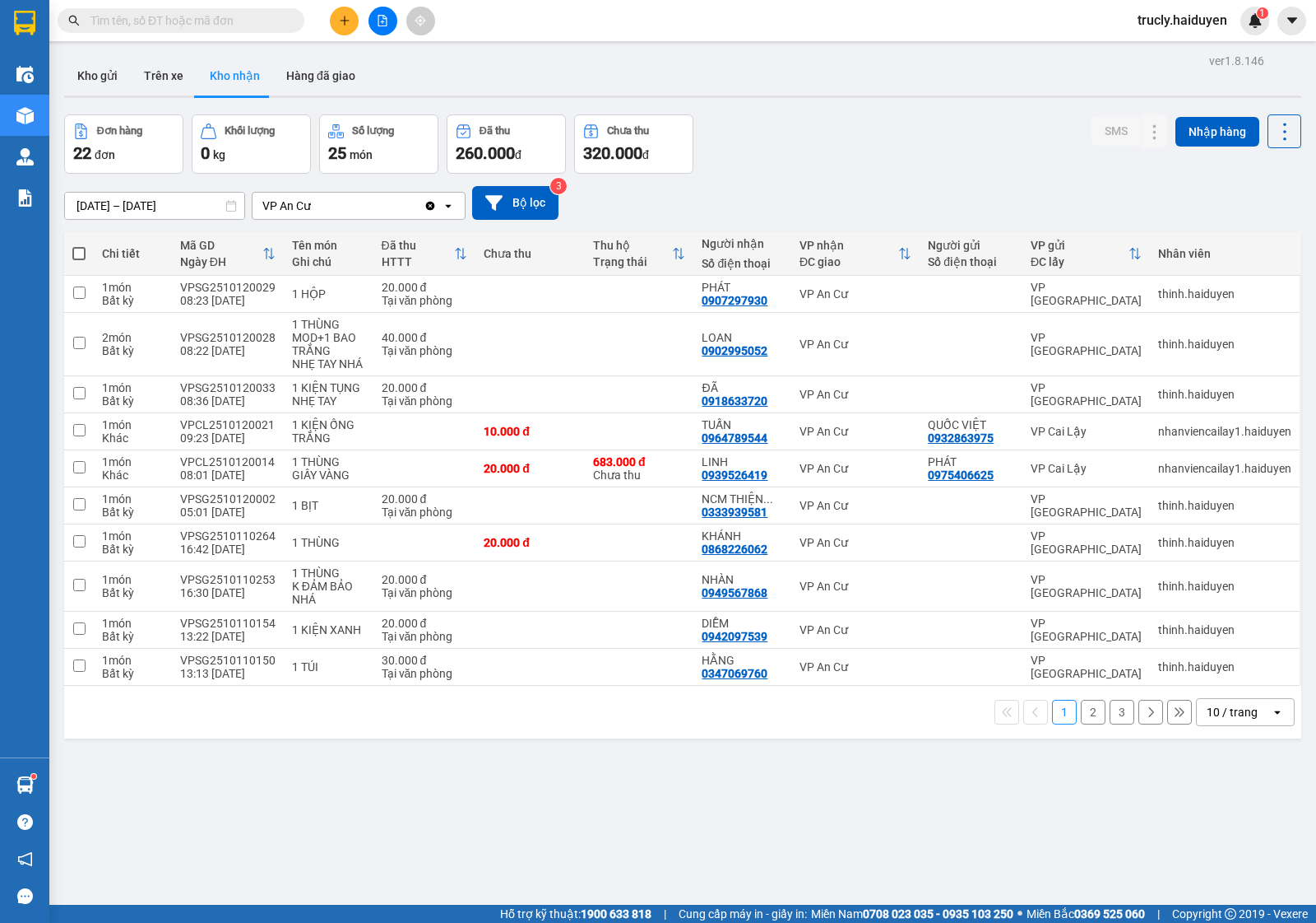
drag, startPoint x: 786, startPoint y: 128, endPoint x: 724, endPoint y: 121, distance: 62.4
click at [776, 125] on div "Đơn hàng 22 đơn Khối lượng 0 kg Số lượng 25 món Đã thu 260.000 đ Chưa thu 320.0…" at bounding box center [683, 144] width 1238 height 59
click at [95, 87] on button "Kho gửi" at bounding box center [97, 76] width 67 height 40
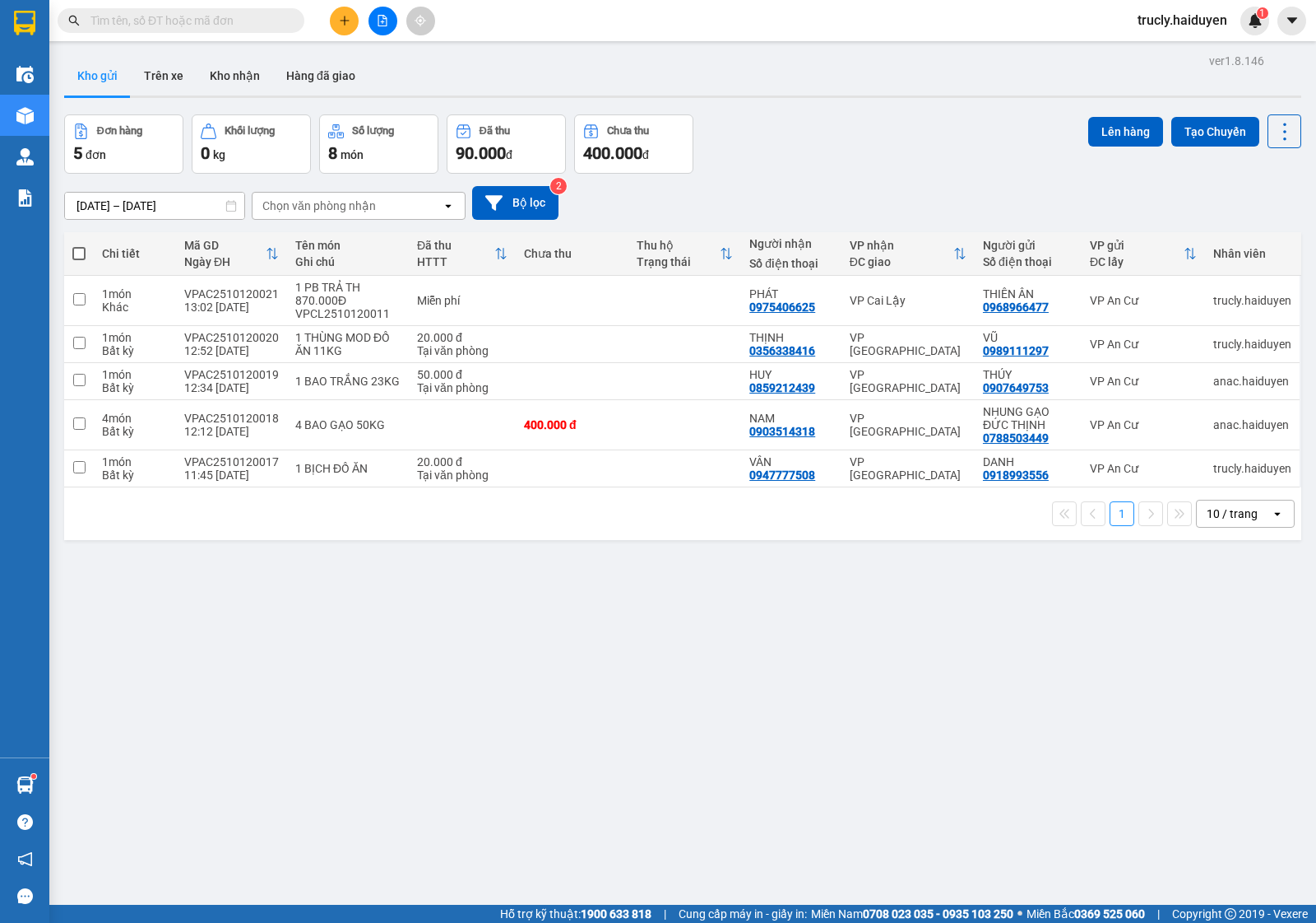
click at [846, 174] on div "[DATE] – [DATE] Press the down arrow key to interact with the calendar and sele…" at bounding box center [683, 203] width 1238 height 59
click at [346, 480] on td "1 BỊCH ĐỒ ĂN" at bounding box center [348, 469] width 122 height 37
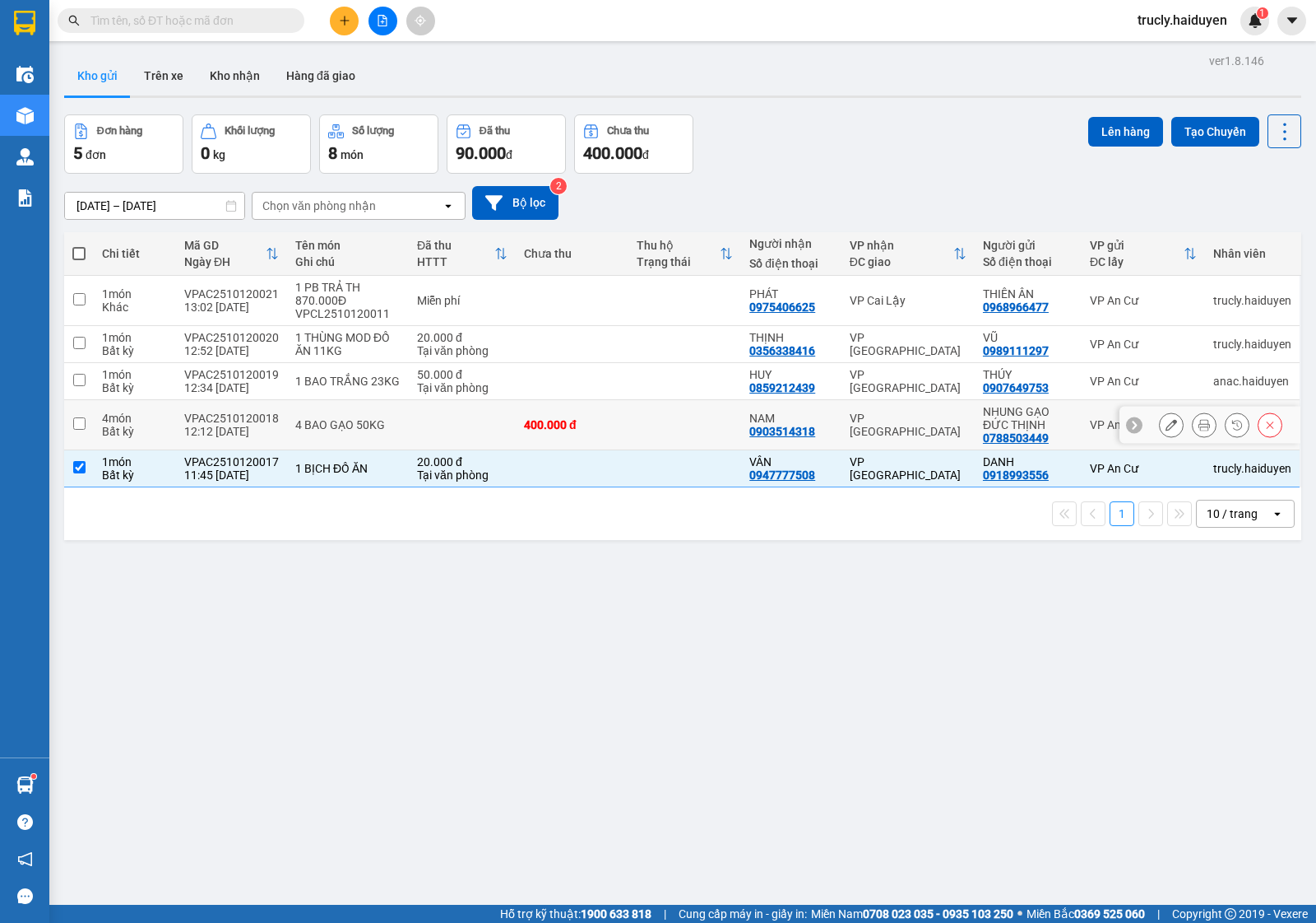
click at [322, 440] on td "4 BAO GẠO 50KG" at bounding box center [348, 425] width 122 height 50
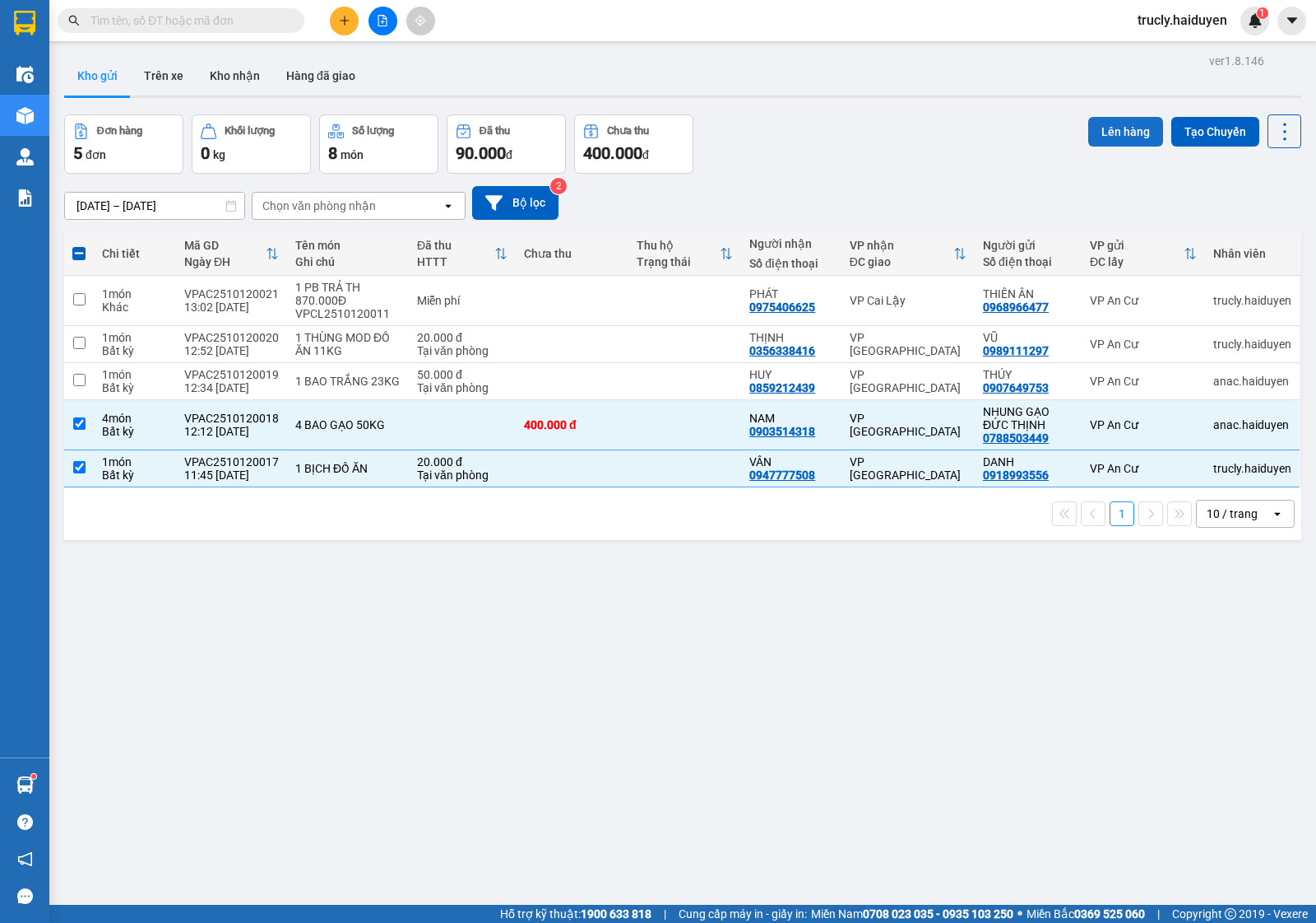
click at [1101, 130] on button "Lên hàng" at bounding box center [1126, 132] width 75 height 30
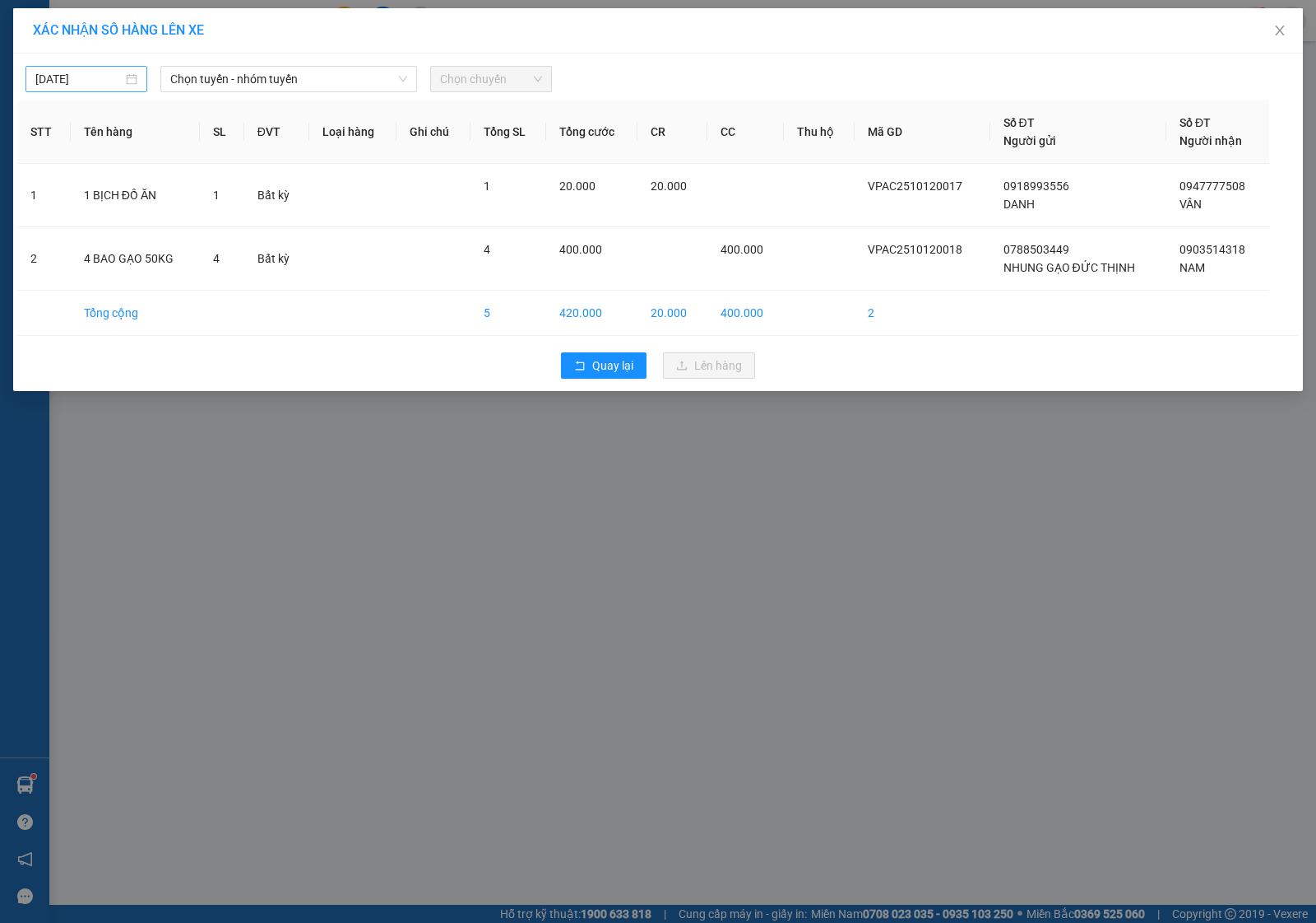
click at [34, 78] on div "[DATE]" at bounding box center [87, 79] width 122 height 26
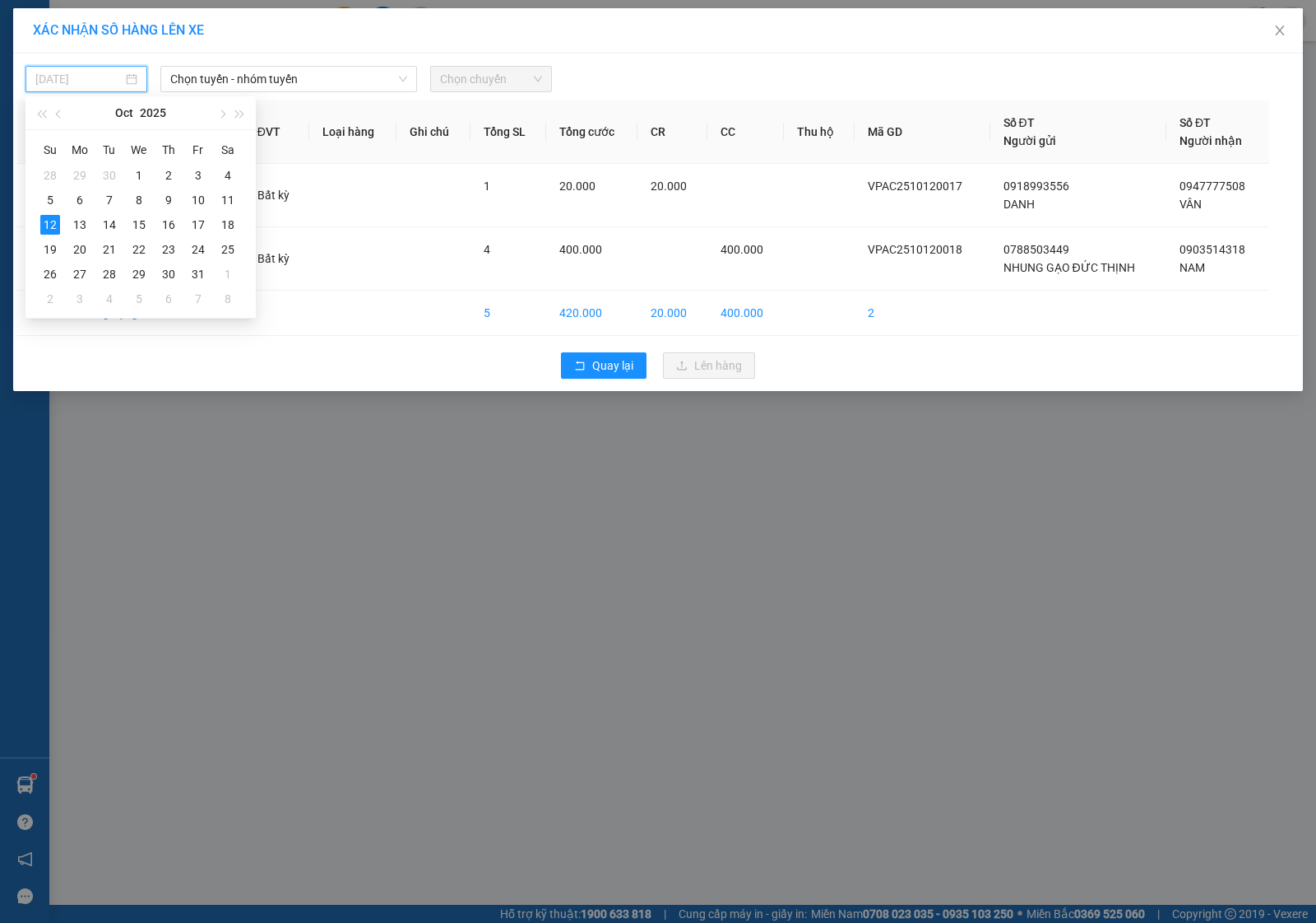
type input "[DATE]"
click at [45, 214] on div "12" at bounding box center [50, 224] width 20 height 20
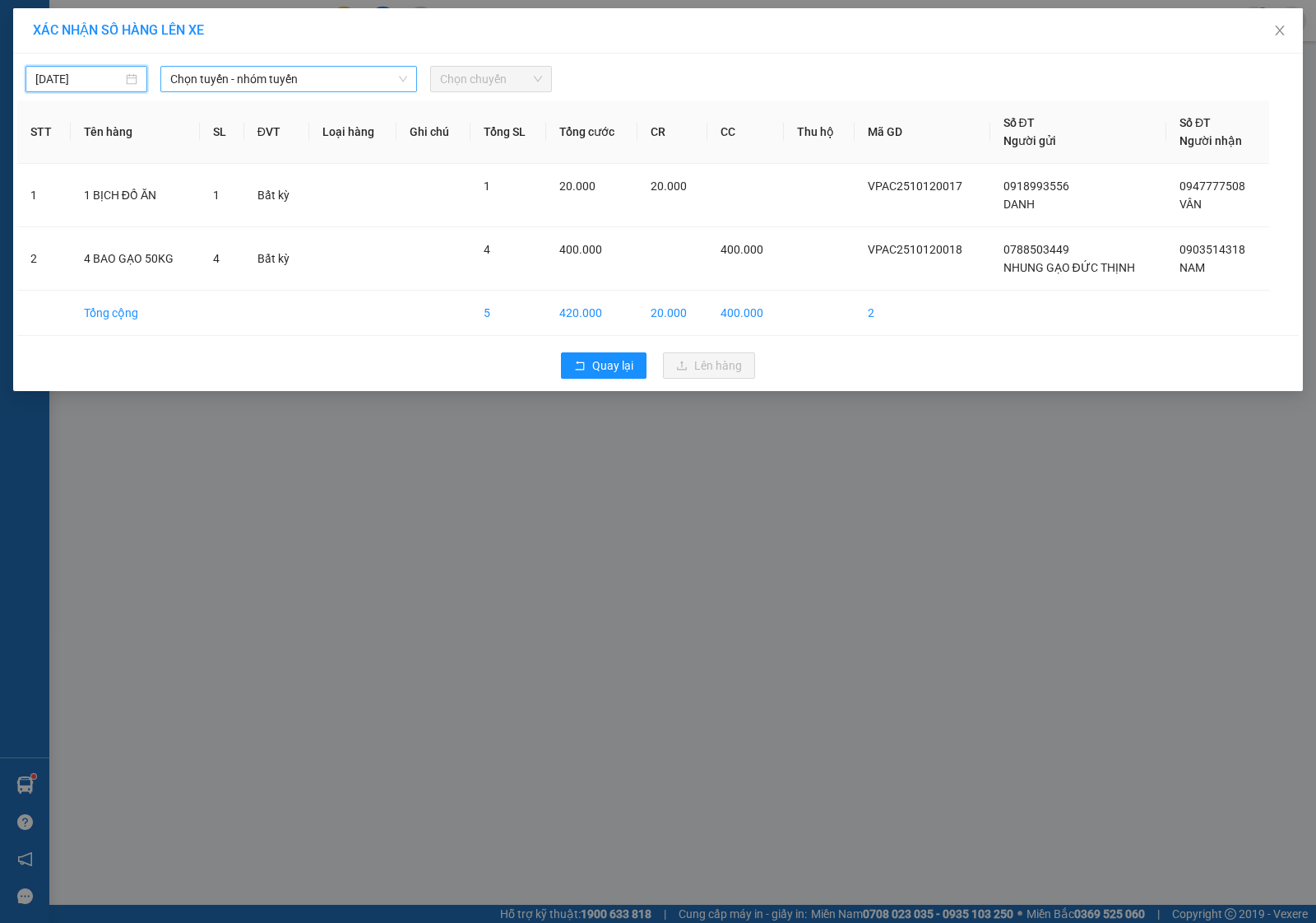
click at [199, 73] on span "Chọn tuyến - nhóm tuyến" at bounding box center [289, 79] width 237 height 25
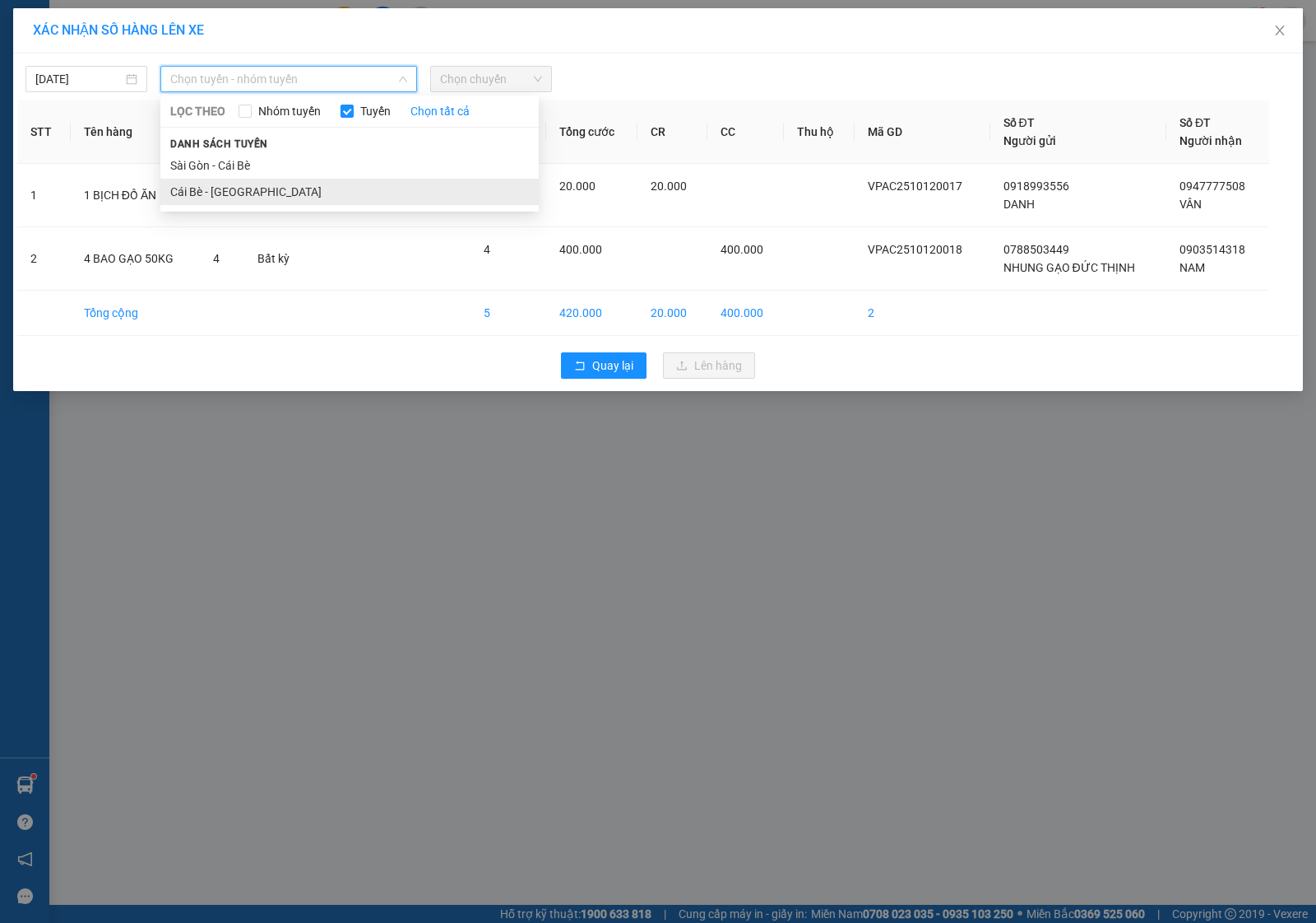
click at [193, 191] on li "Cái Bè - [GEOGRAPHIC_DATA]" at bounding box center [350, 192] width 378 height 26
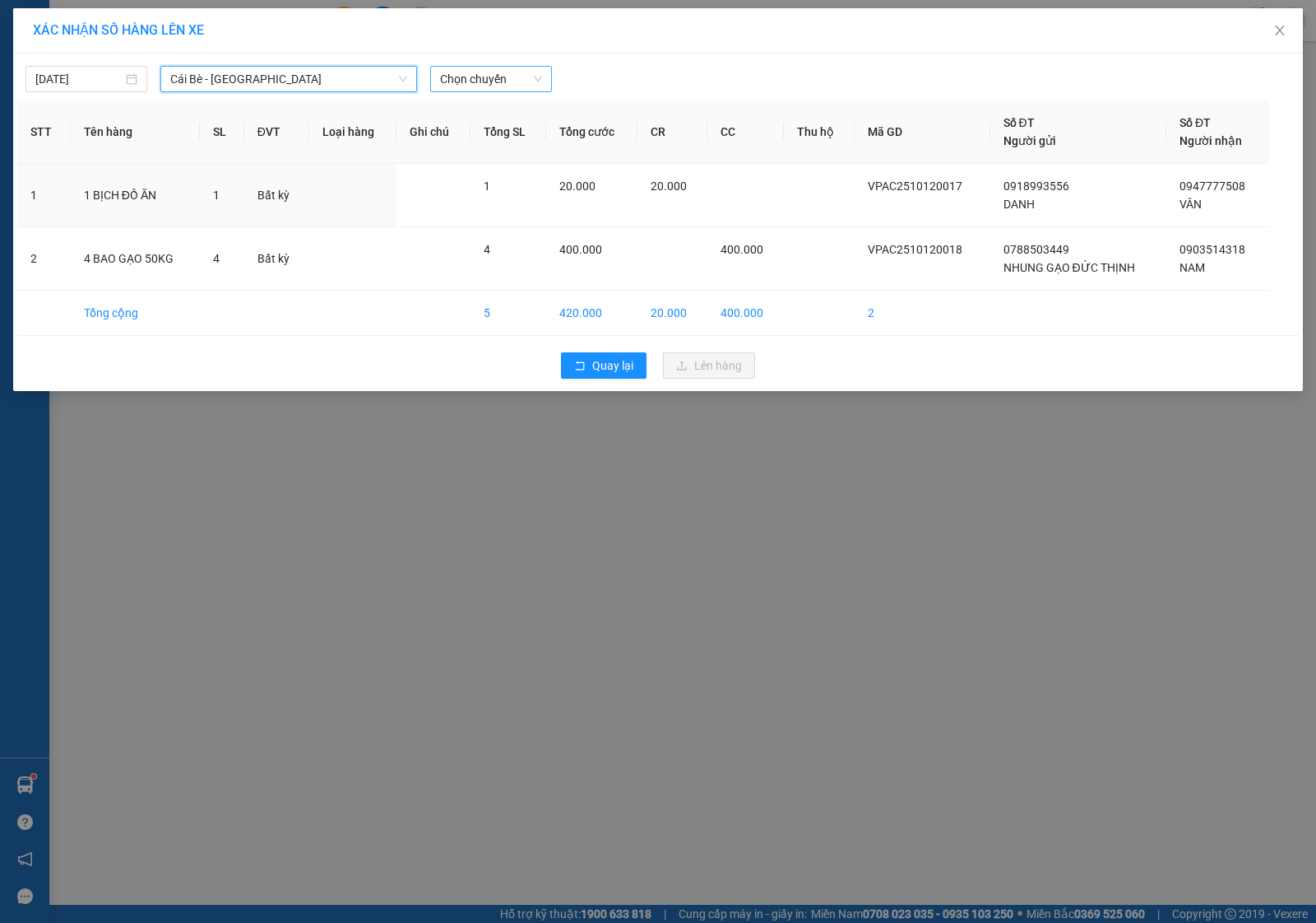
click at [523, 74] on span "Chọn chuyến" at bounding box center [491, 79] width 102 height 25
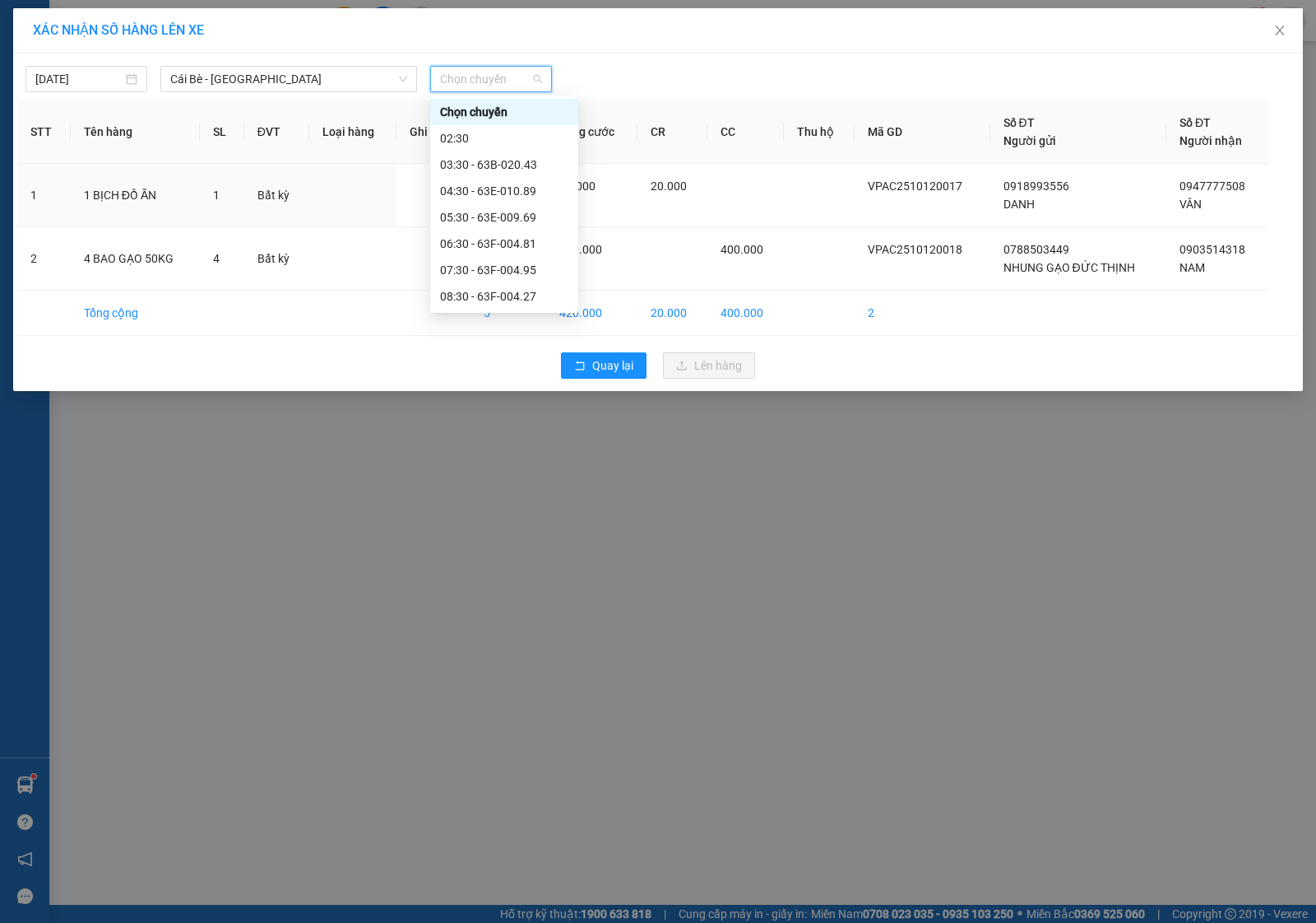
click at [486, 445] on div "12:30 - 63F-004.02" at bounding box center [505, 454] width 129 height 18
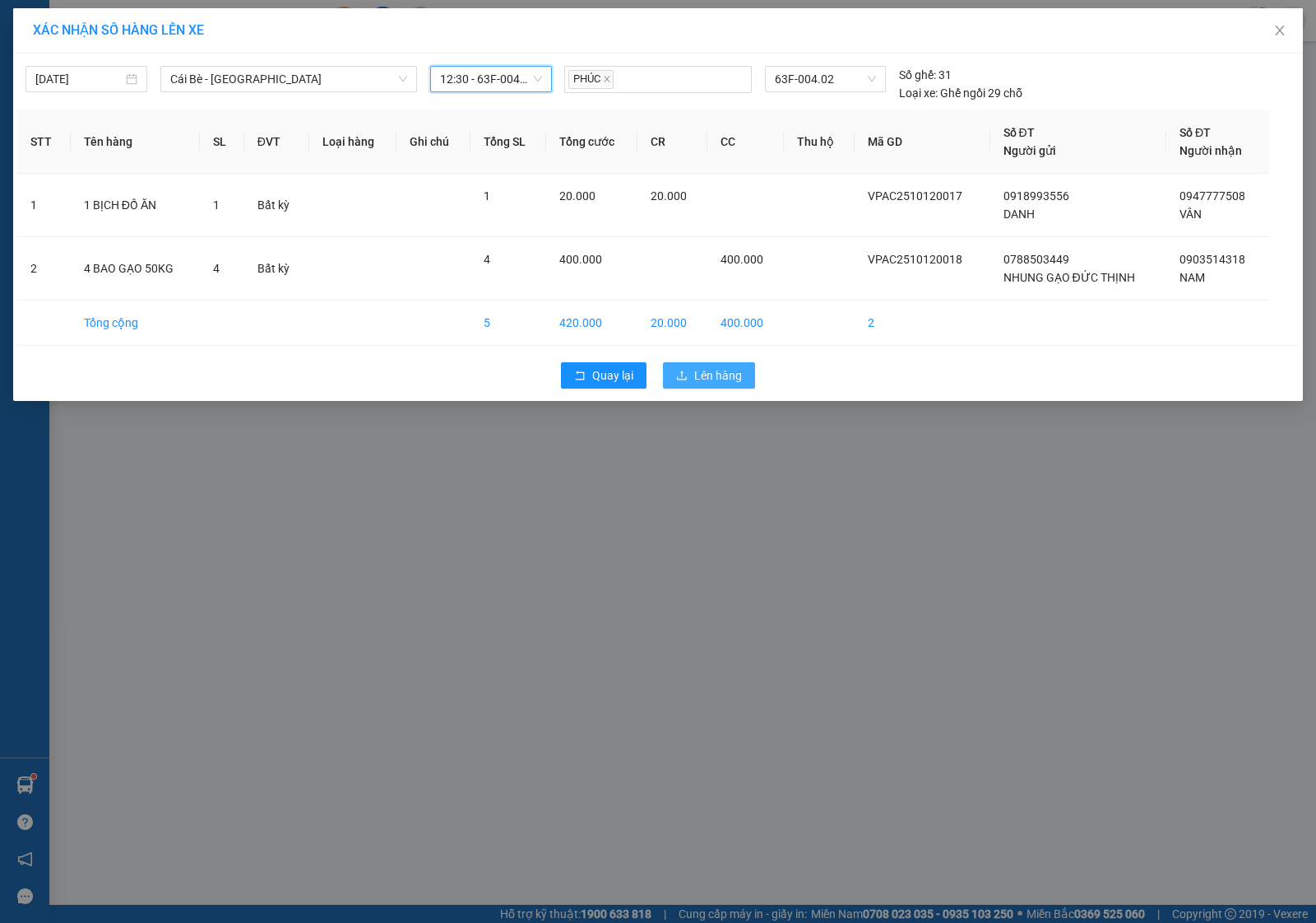
click at [708, 380] on span "Lên hàng" at bounding box center [718, 375] width 48 height 18
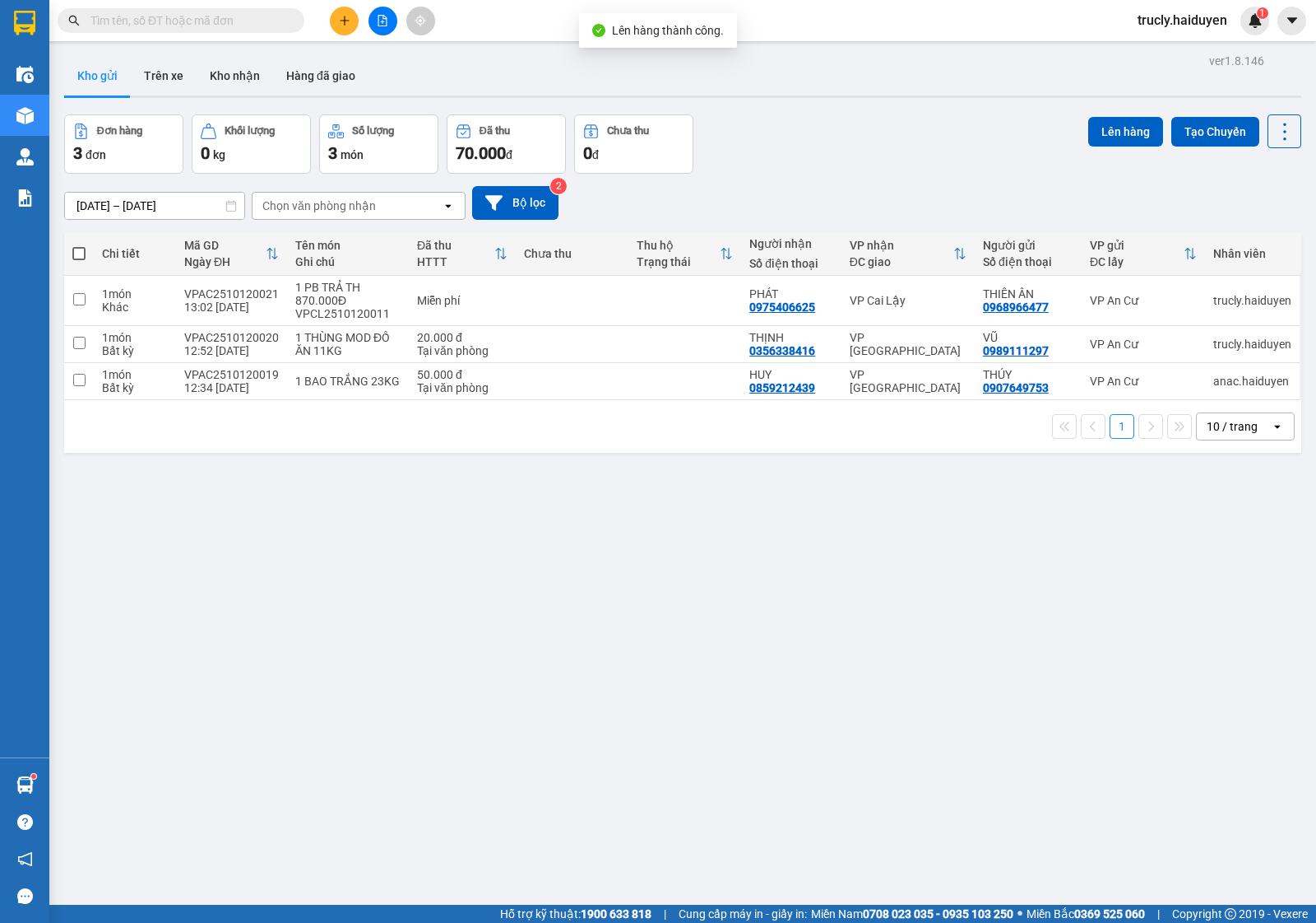
drag, startPoint x: 939, startPoint y: 103, endPoint x: 783, endPoint y: 210, distance: 189.2
click at [938, 103] on div "ver 1.8.146 Kho gửi Trên xe Kho nhận Hàng đã giao Đơn hàng 3 đơn Khối lượng 0 k…" at bounding box center [683, 511] width 1251 height 923
click at [903, 91] on div "Kho gửi Trên xe Kho nhận Hàng đã giao" at bounding box center [683, 78] width 1238 height 44
click at [842, 158] on div "Đơn hàng 3 đơn Khối lượng 0 kg Số lượng 3 món Đã thu 70.000 đ Chưa thu 0 đ Lên …" at bounding box center [683, 144] width 1238 height 59
click at [153, 80] on button "Trên xe" at bounding box center [164, 76] width 66 height 40
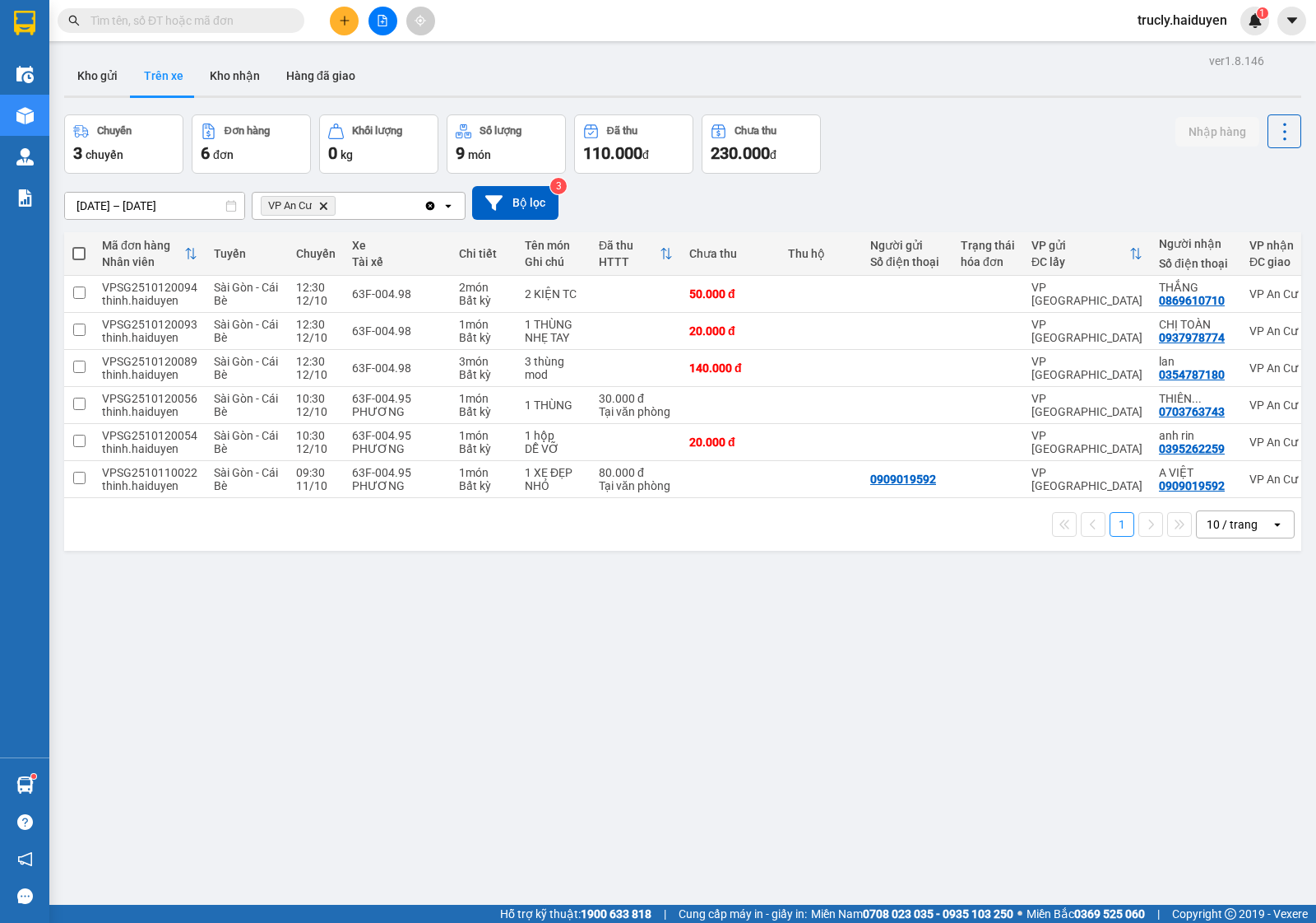
click at [989, 93] on div "Kho gửi Trên xe Kho nhận Hàng đã giao" at bounding box center [683, 78] width 1238 height 44
click at [108, 88] on button "Kho gửi" at bounding box center [97, 76] width 67 height 40
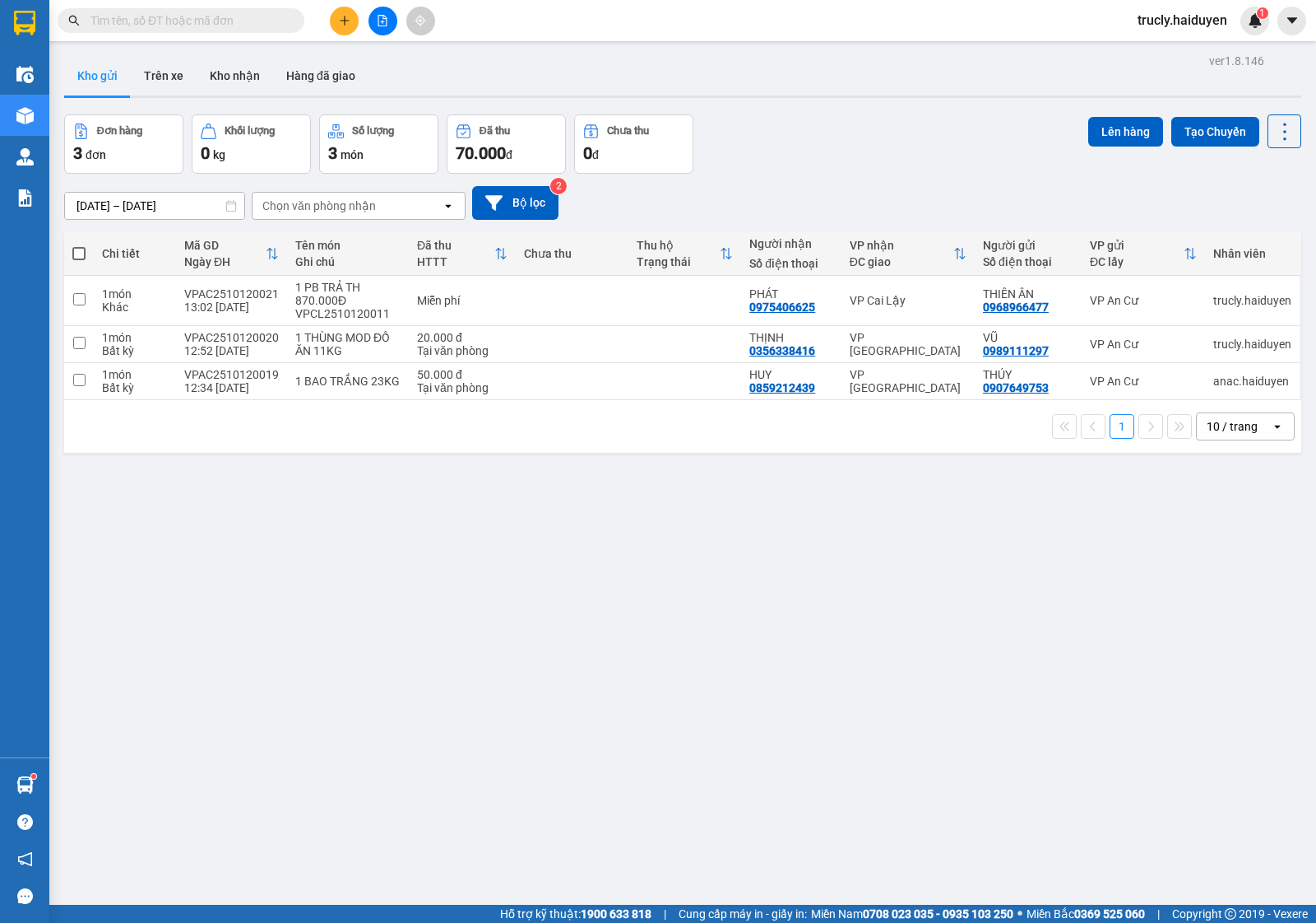
click at [868, 187] on div "[DATE] – [DATE] Press the down arrow key to interact with the calendar and sele…" at bounding box center [683, 202] width 1238 height 34
click at [220, 74] on button "Kho nhận" at bounding box center [234, 76] width 77 height 40
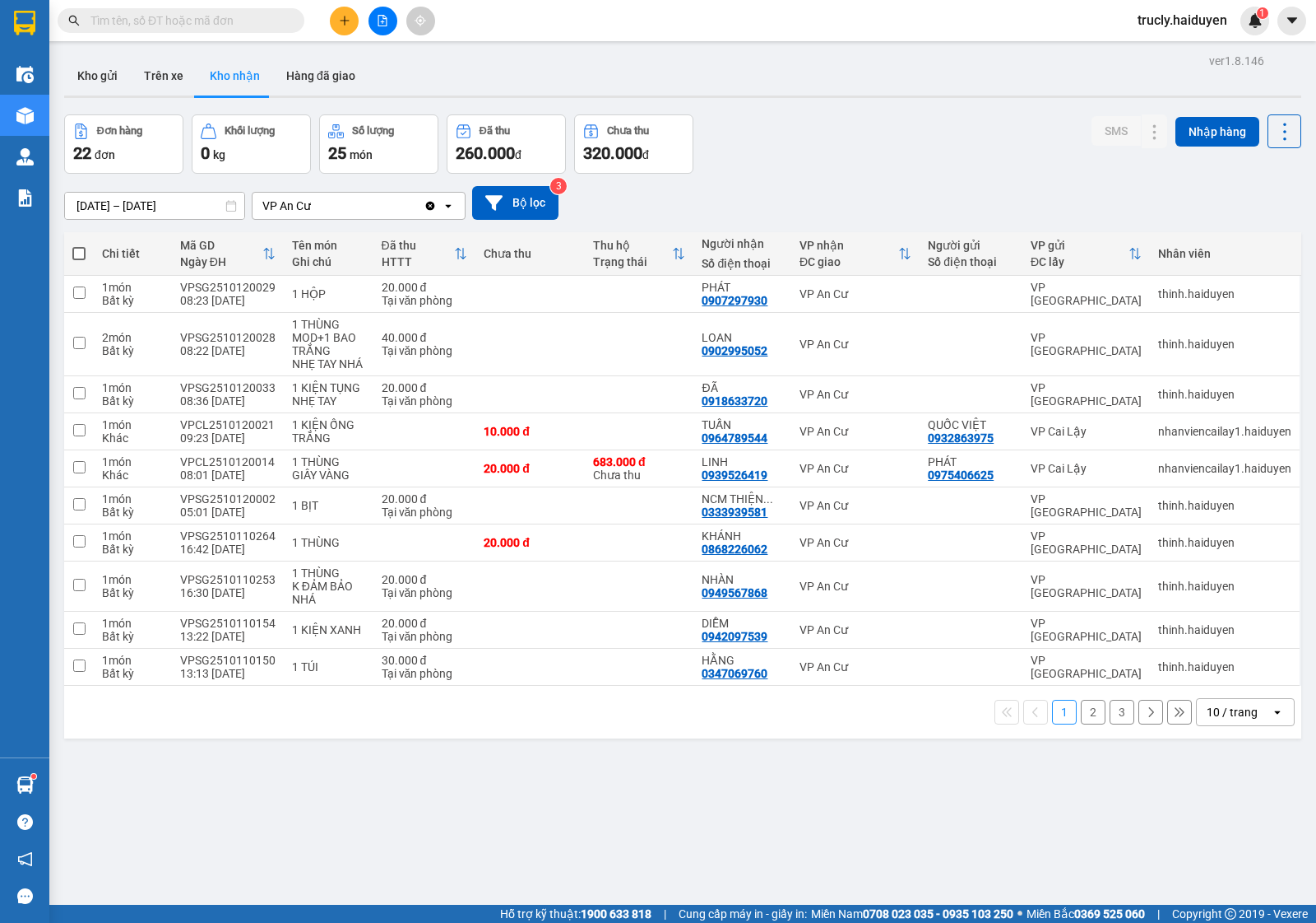
click at [1081, 713] on button "2" at bounding box center [1093, 712] width 25 height 25
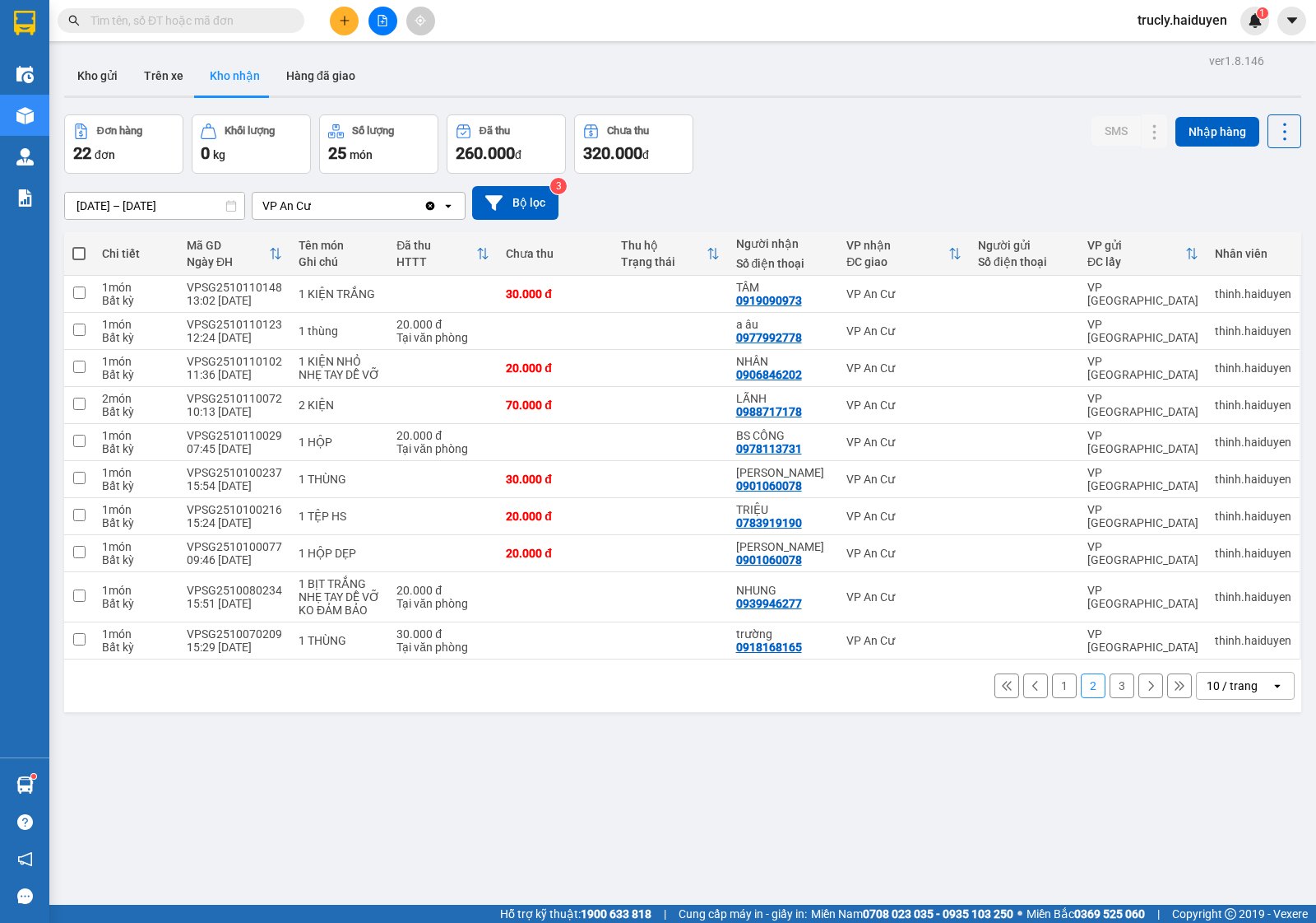
click at [1111, 685] on button "3" at bounding box center [1122, 685] width 25 height 25
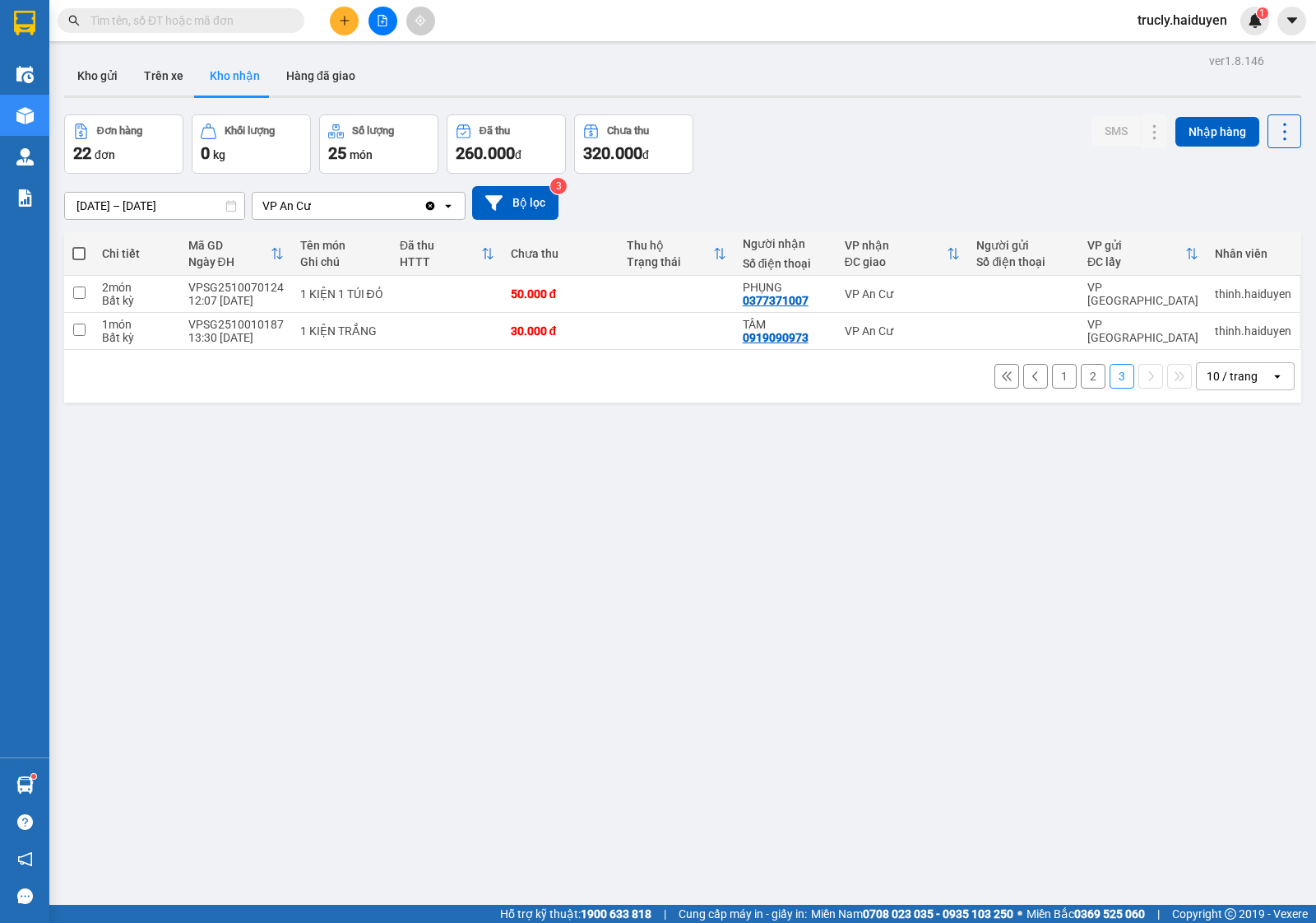
click at [1052, 379] on button "1" at bounding box center [1065, 376] width 25 height 25
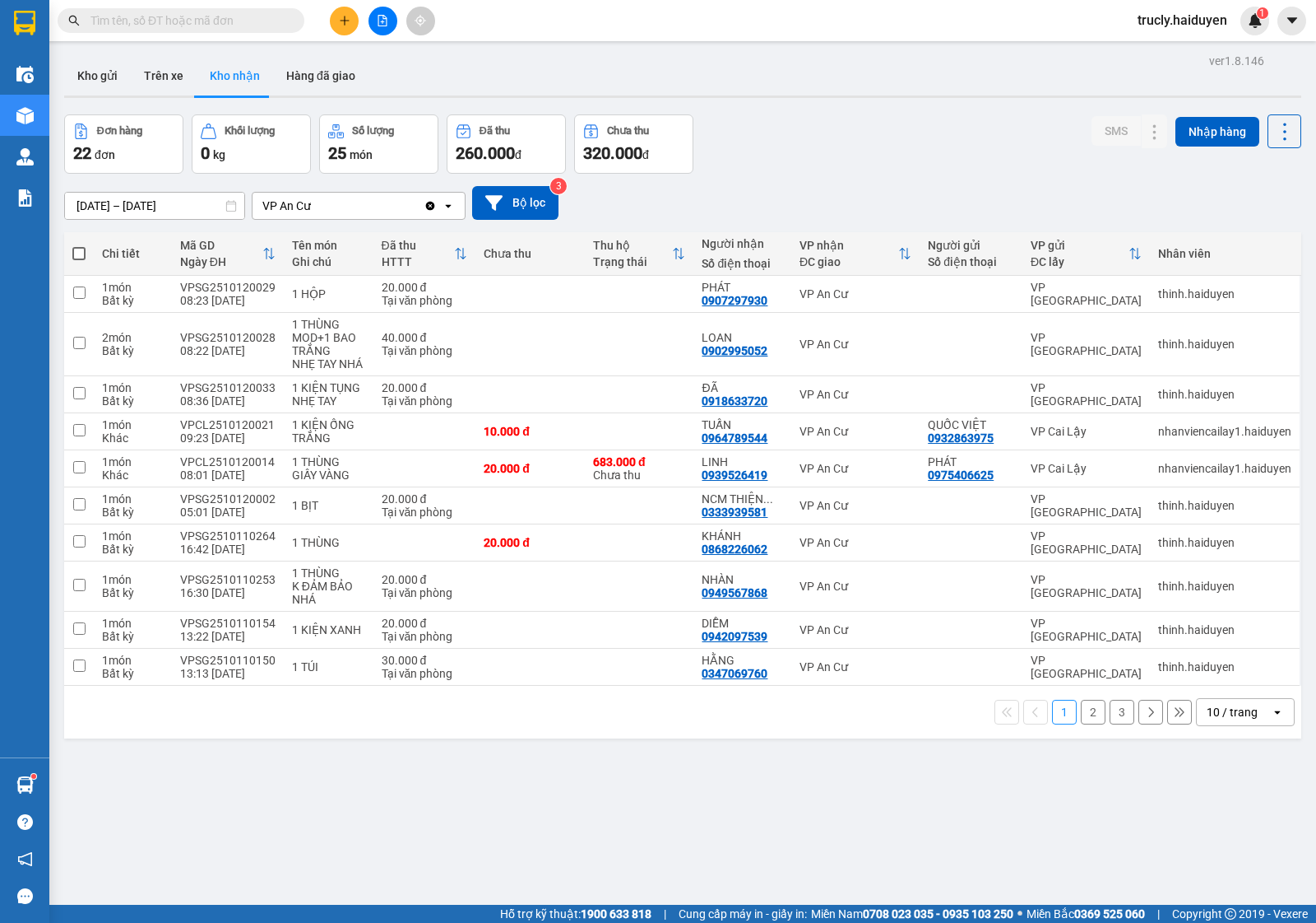
click at [806, 155] on div "Đơn hàng 22 đơn Khối lượng 0 kg Số lượng 25 món Đã thu 260.000 đ Chưa thu 320.0…" at bounding box center [683, 144] width 1238 height 59
click at [96, 203] on input "[DATE] – [DATE]" at bounding box center [155, 205] width 180 height 26
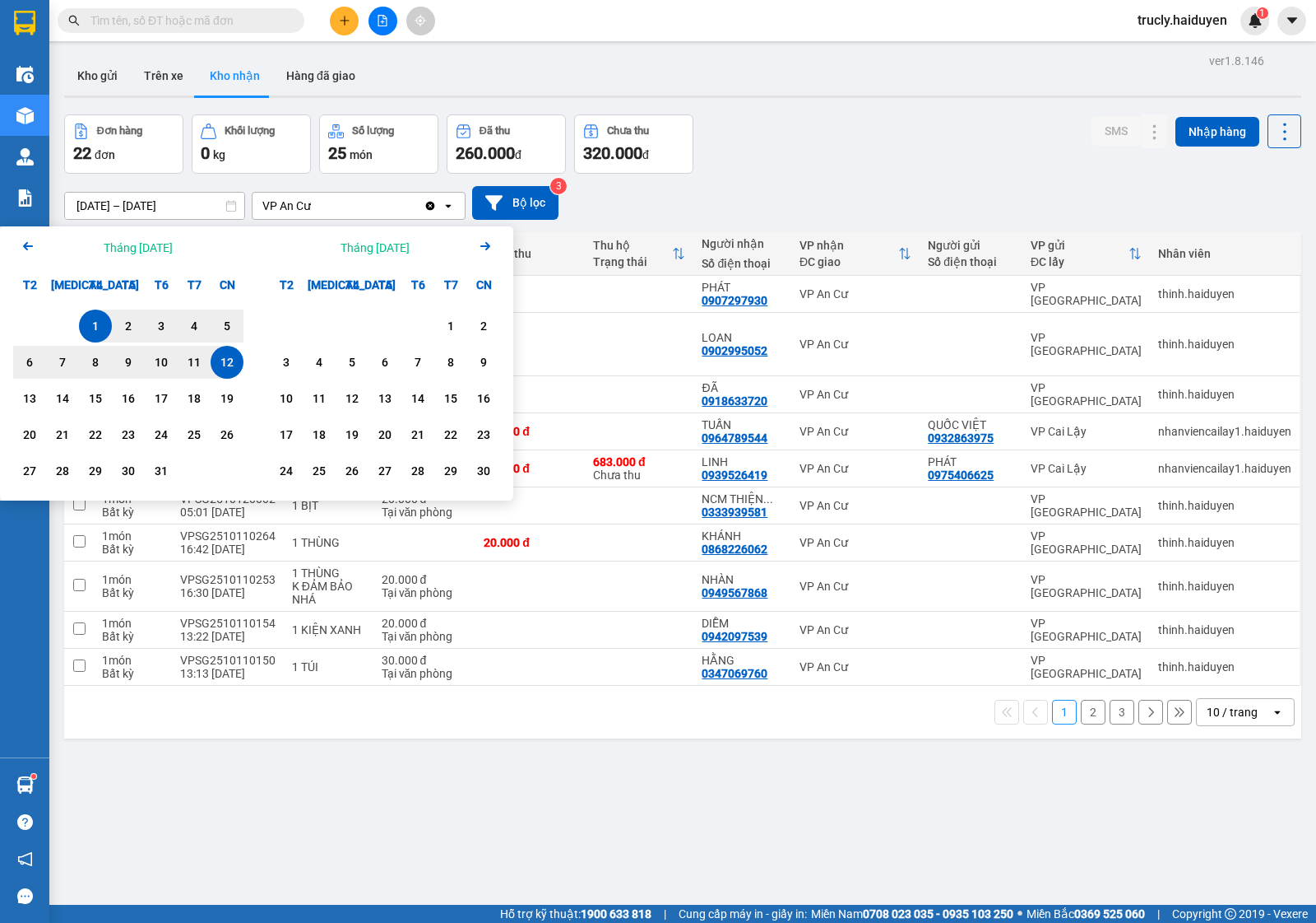
click at [29, 241] on icon "Arrow Left" at bounding box center [28, 246] width 20 height 20
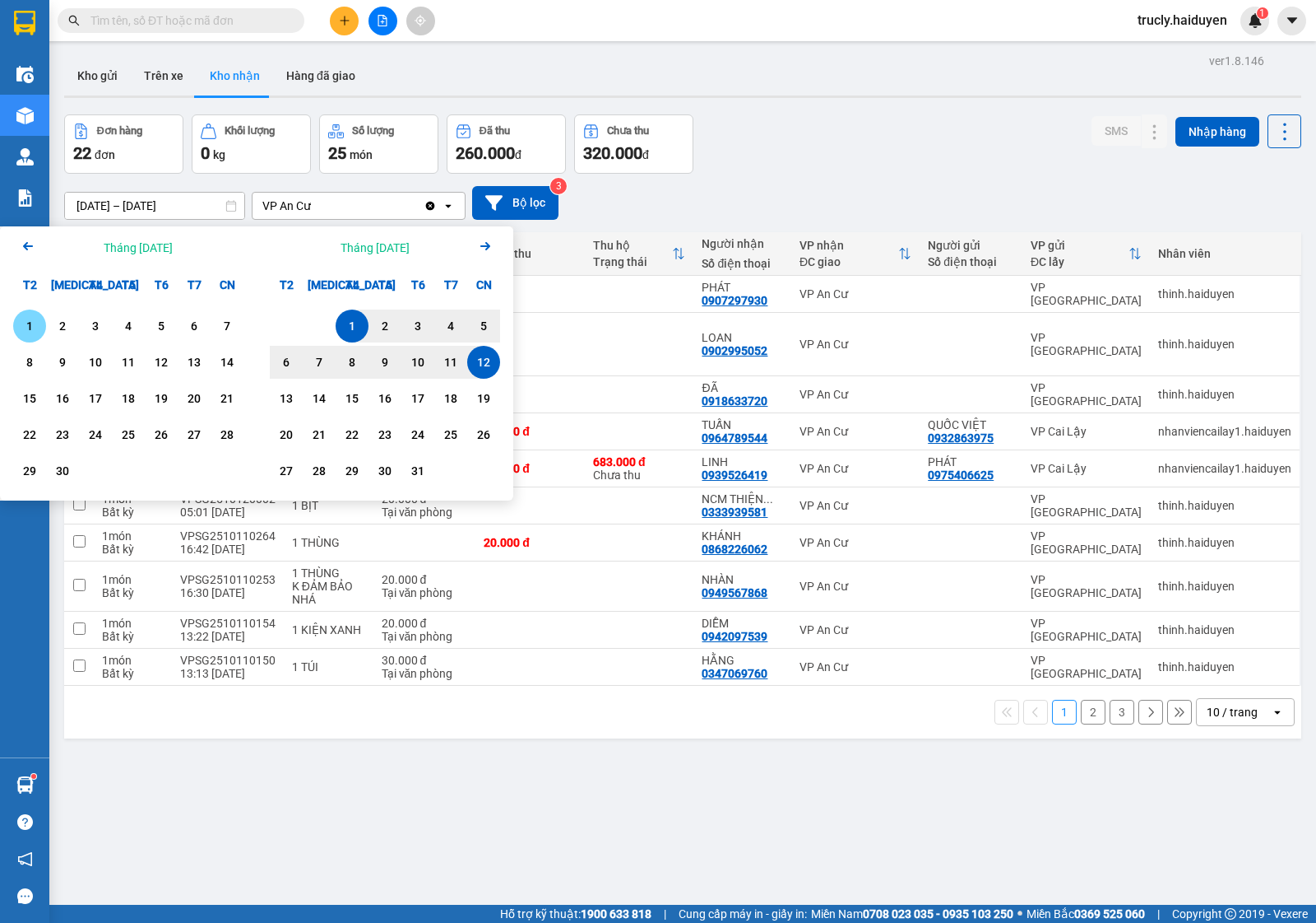
click at [33, 326] on div "1" at bounding box center [30, 326] width 23 height 20
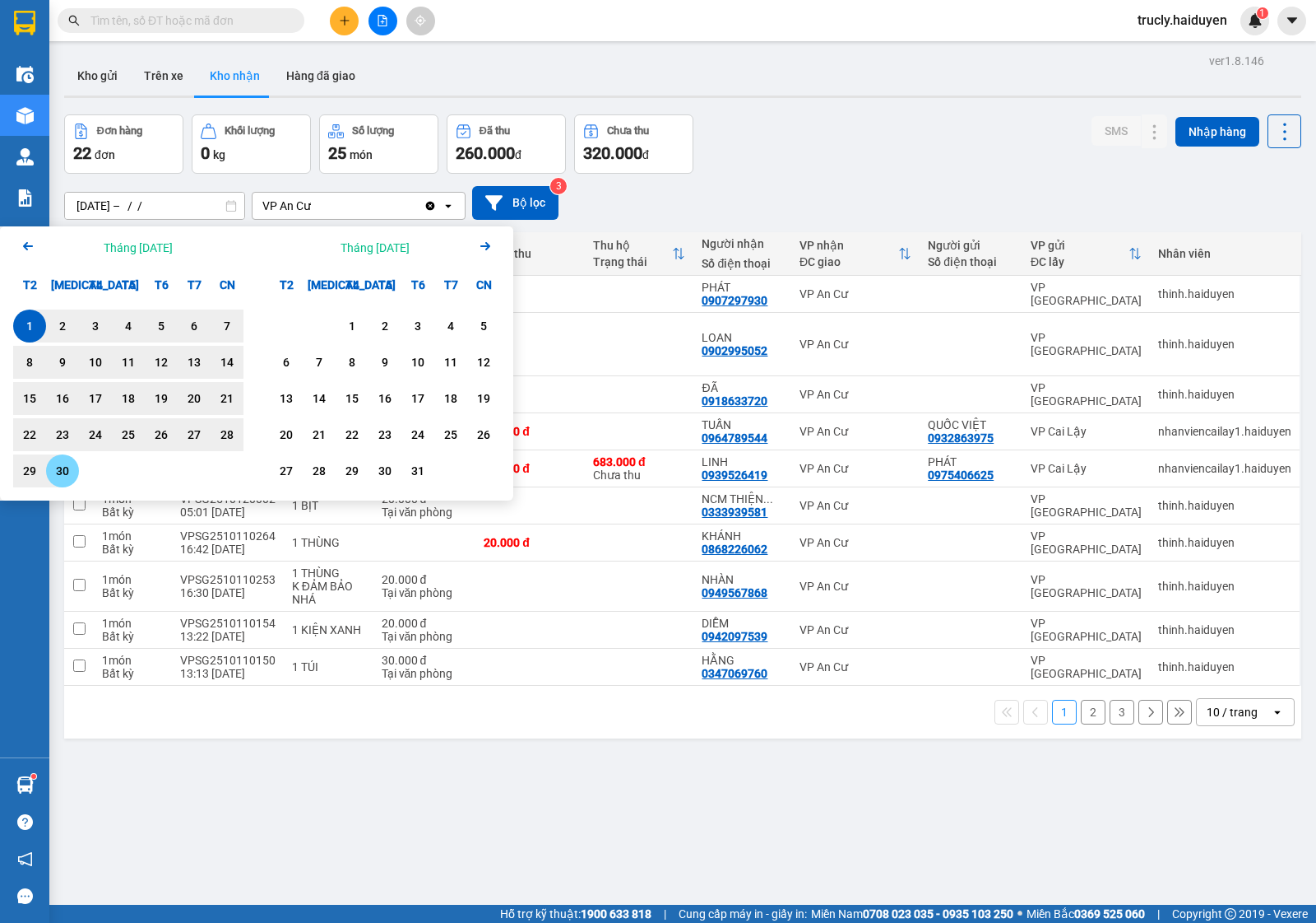
click at [64, 470] on div "30" at bounding box center [63, 471] width 23 height 20
type input "01/09/2025 – 30/09/2025"
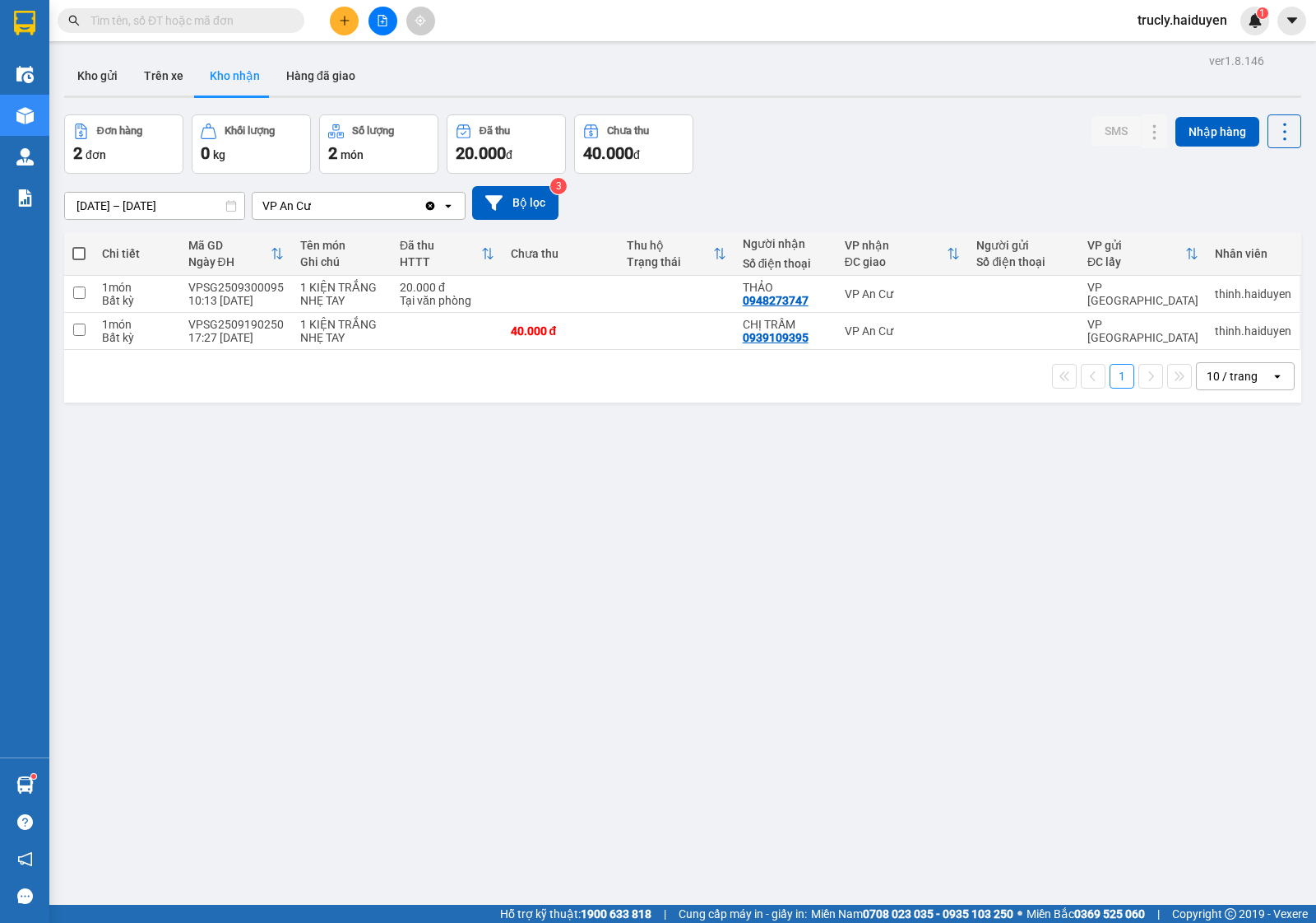
click at [825, 153] on div "Đơn hàng 2 đơn Khối lượng 0 kg Số lượng 2 món Đã thu 20.000 đ Chưa thu 40.000 đ…" at bounding box center [683, 144] width 1238 height 59
click at [1116, 330] on icon at bounding box center [1122, 331] width 12 height 12
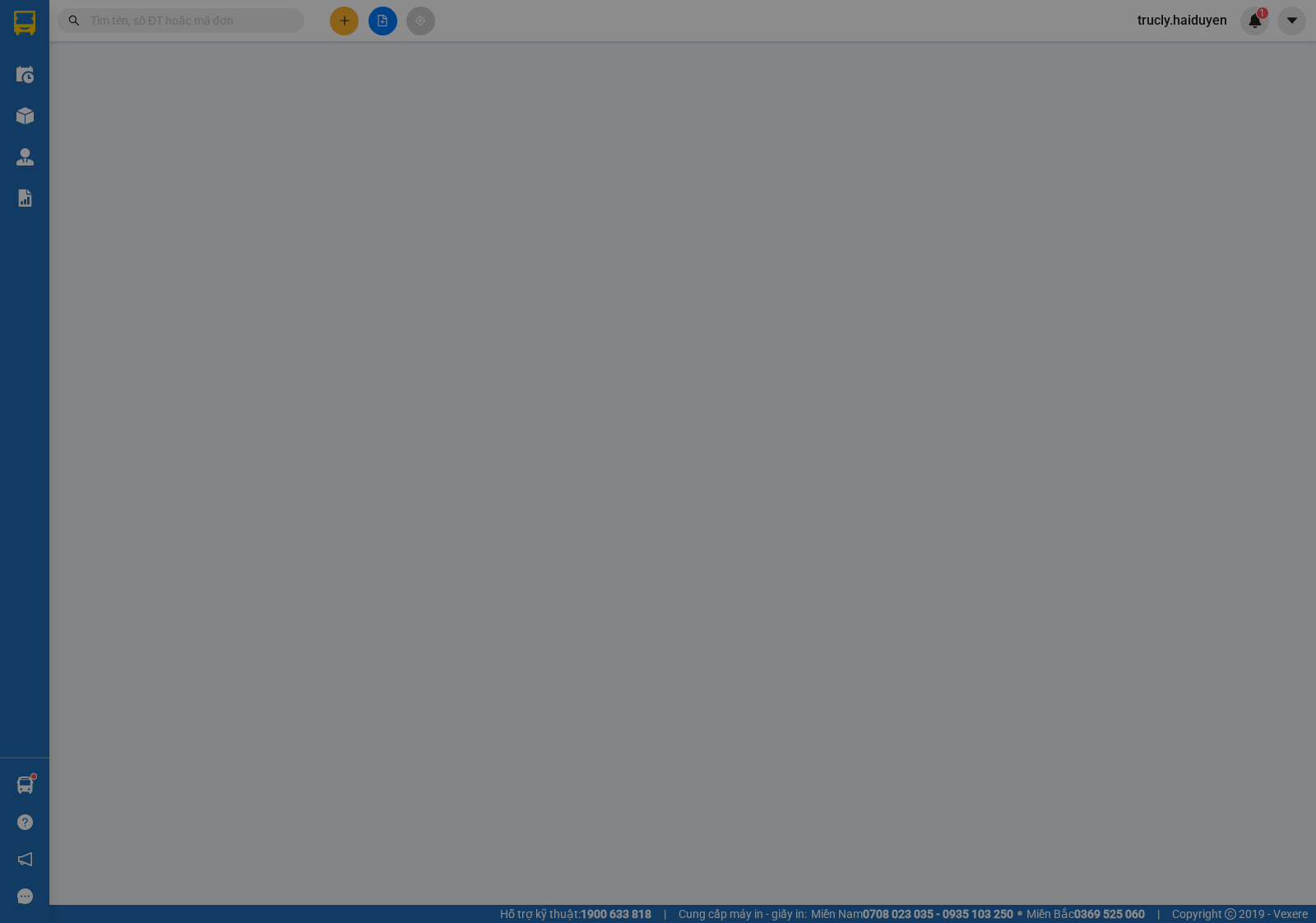
type input "0939109395"
type input "CHỊ TRẦM"
type input "0"
type input "40.000"
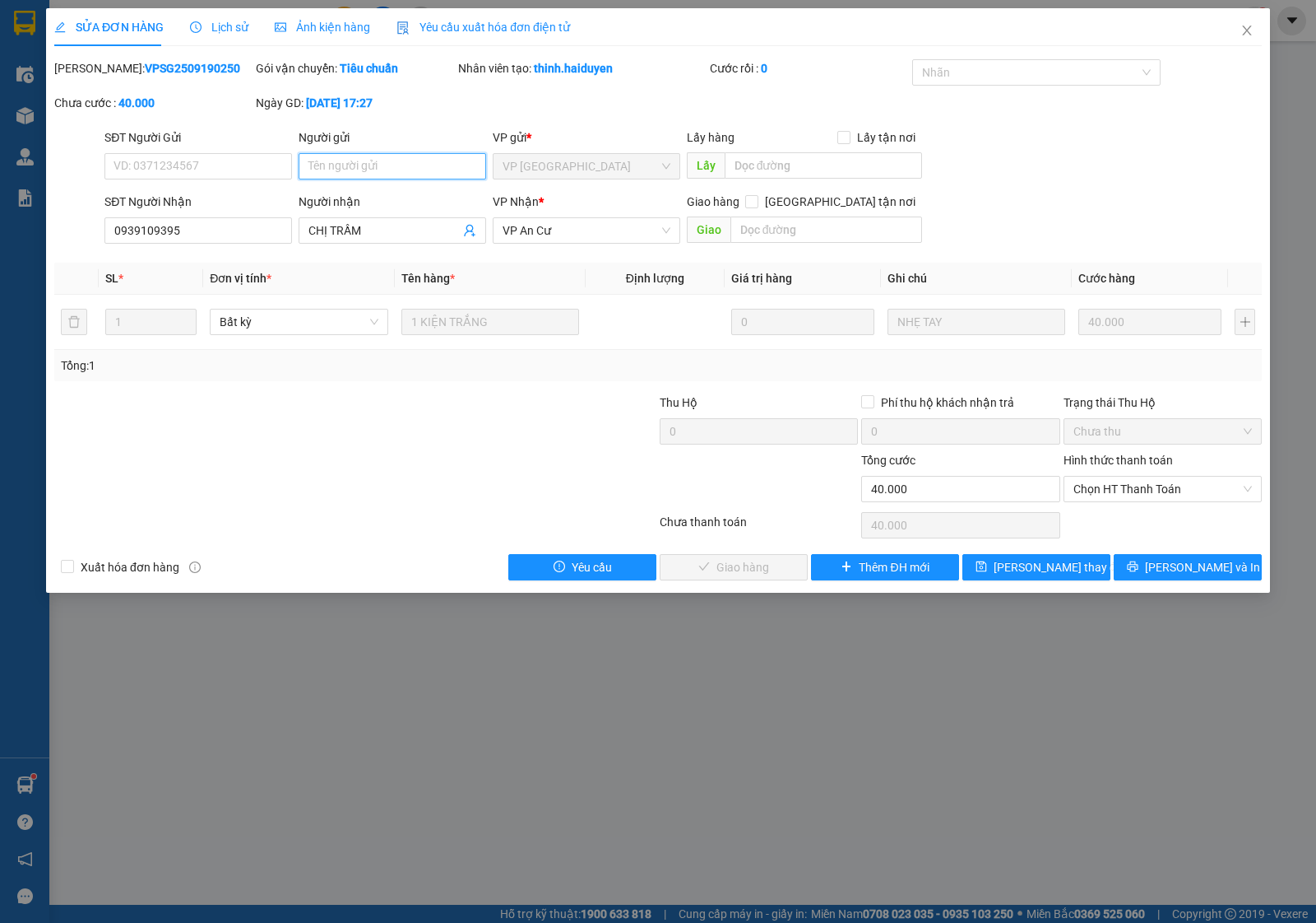
click at [358, 167] on input "Người gửi" at bounding box center [392, 167] width 187 height 26
drag, startPoint x: 1000, startPoint y: 561, endPoint x: 997, endPoint y: 544, distance: 17.3
click at [1001, 561] on button "[PERSON_NAME] thay đổi" at bounding box center [1036, 567] width 148 height 26
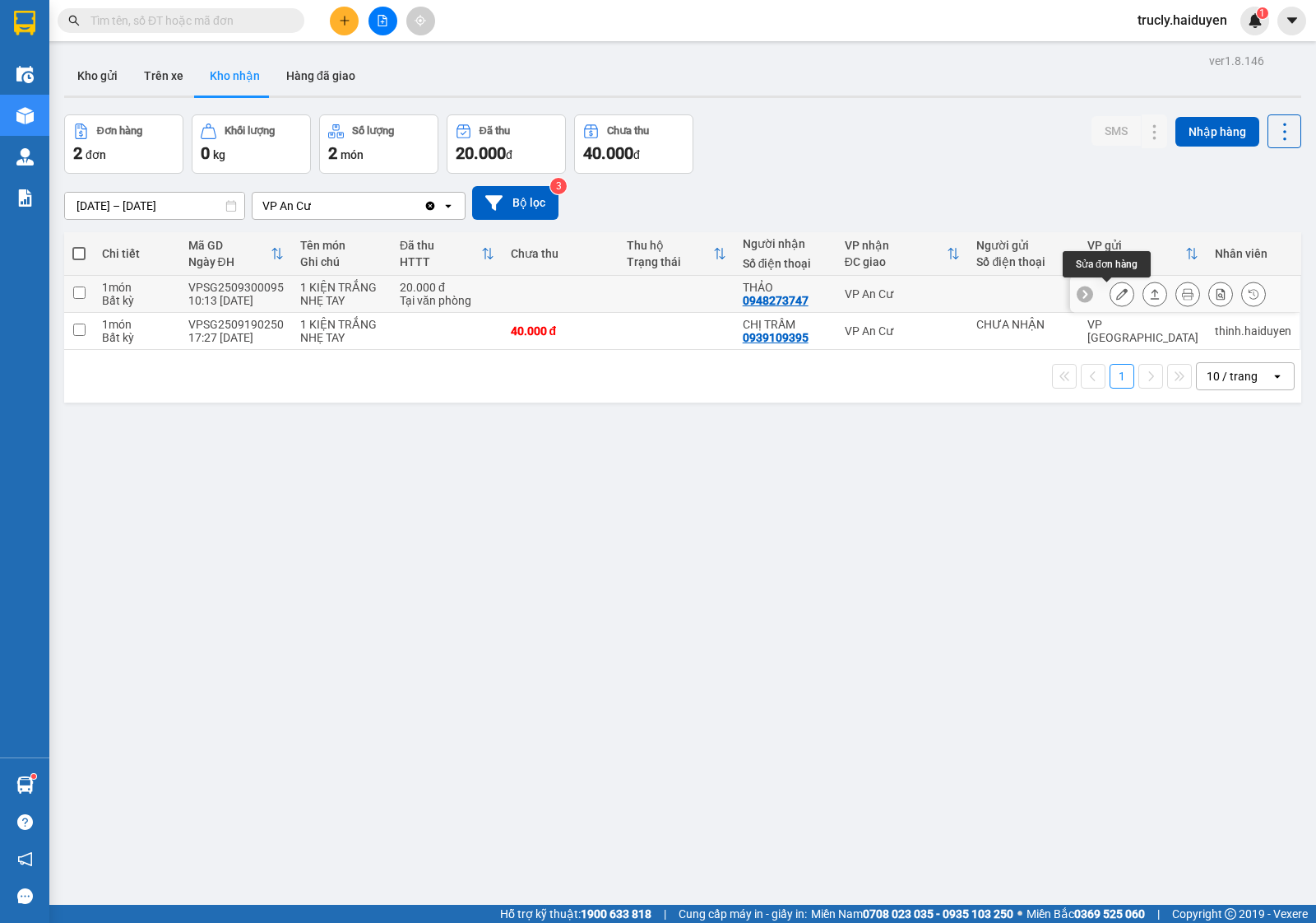
click at [1116, 293] on icon at bounding box center [1122, 294] width 12 height 12
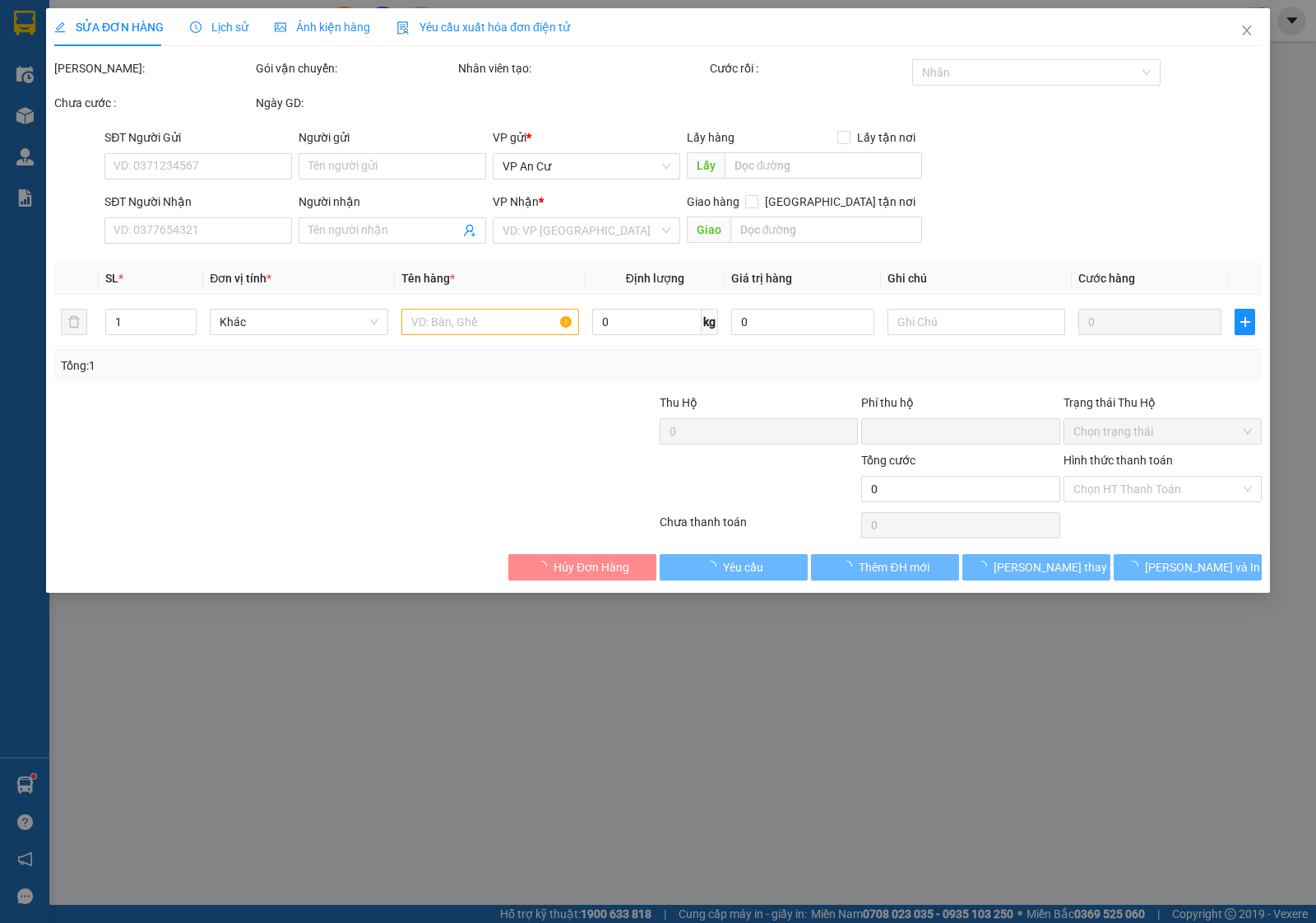
type input "0948273747"
type input "THẢO"
type input "0"
type input "20.000"
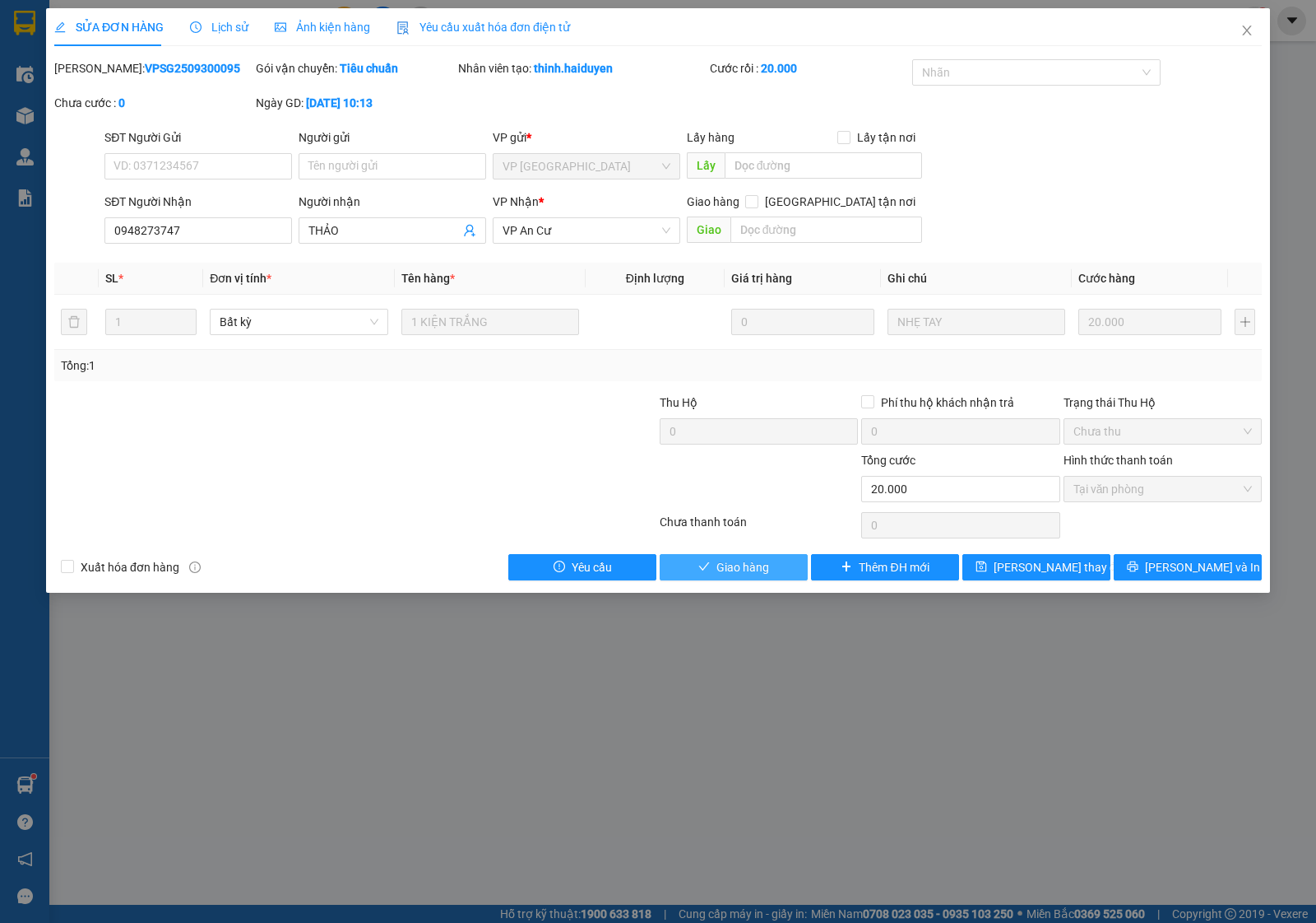
click at [764, 567] on span "Giao hàng" at bounding box center [743, 567] width 53 height 18
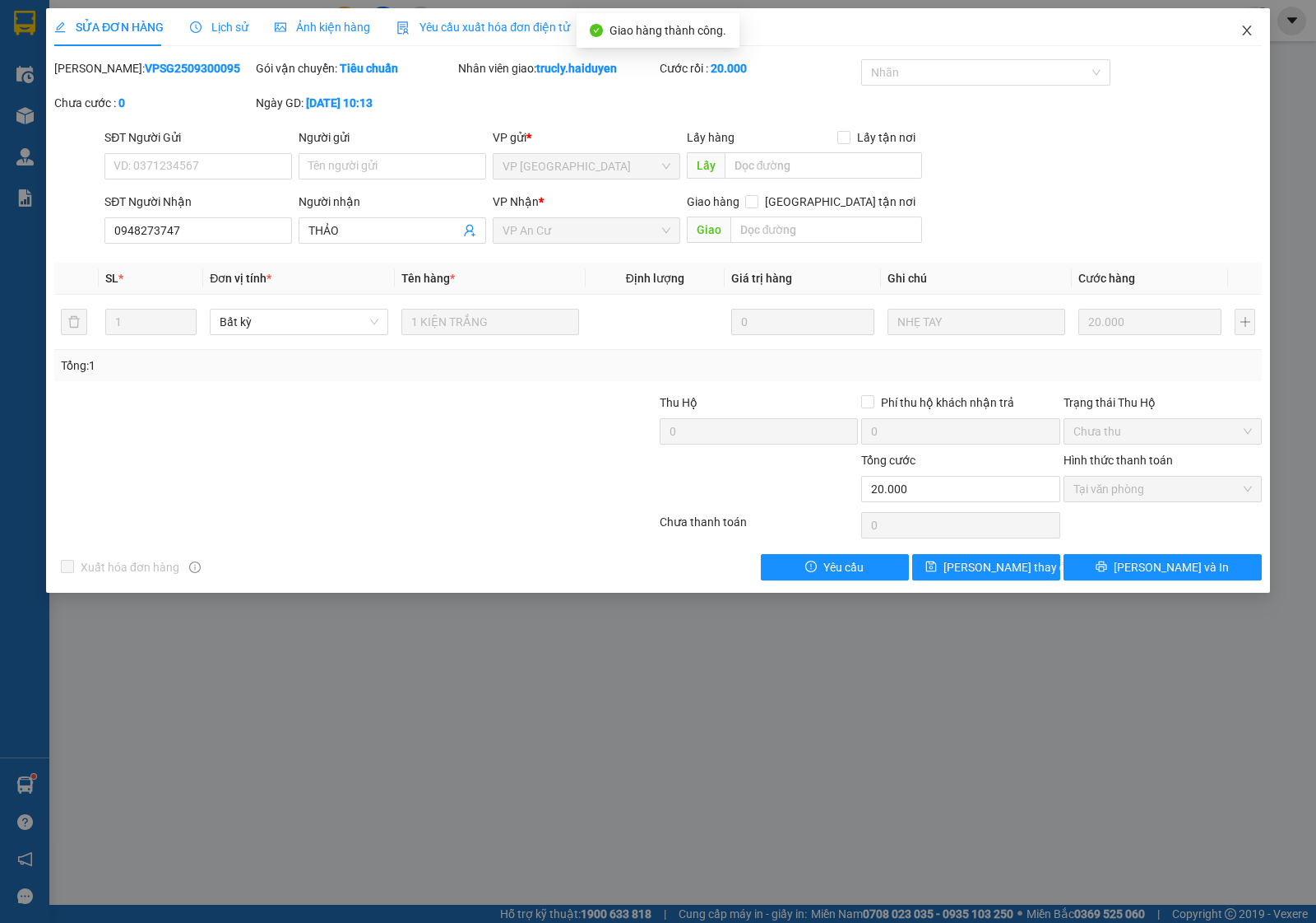
click at [1249, 33] on icon "close" at bounding box center [1247, 31] width 9 height 10
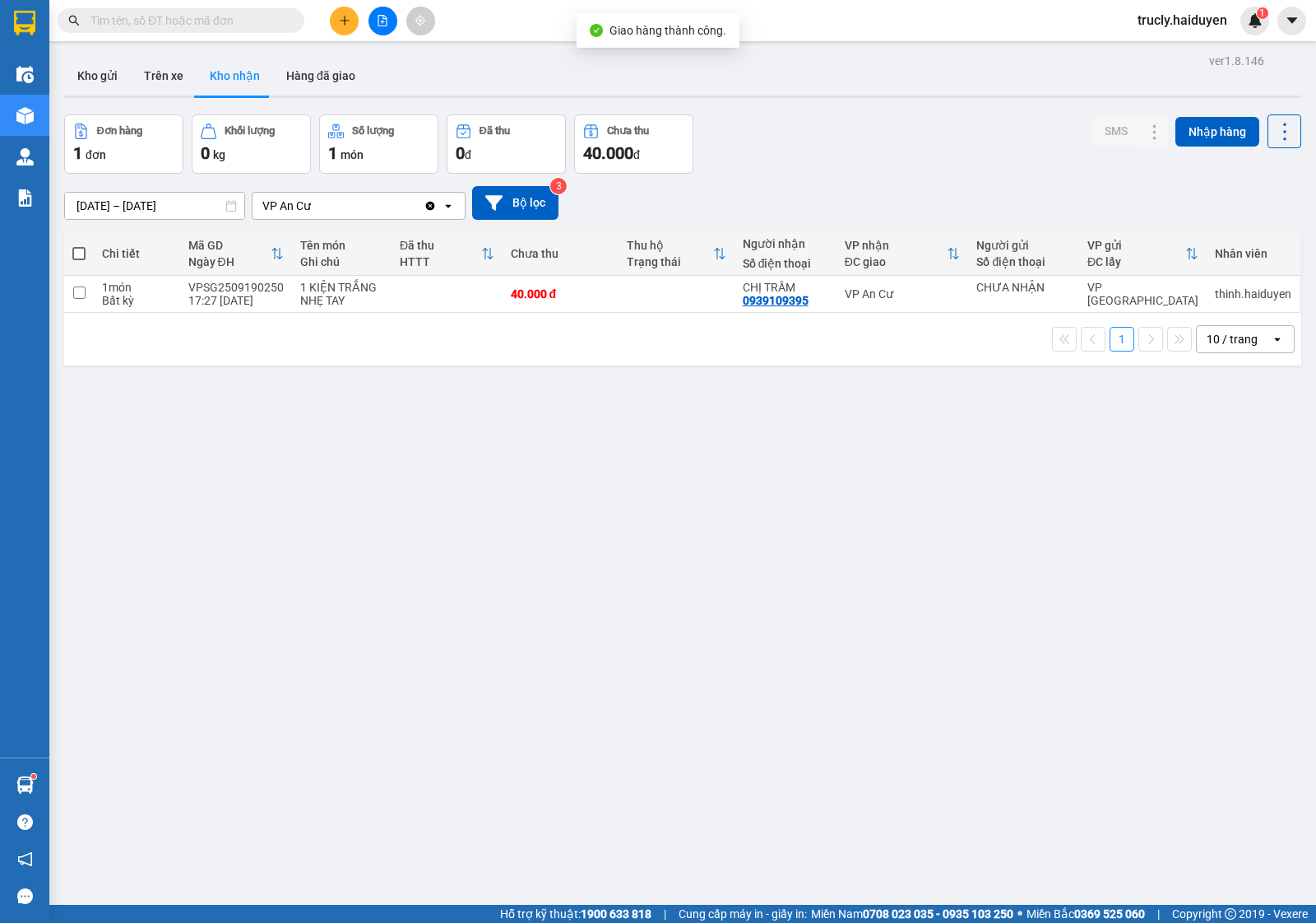
click at [946, 137] on div "Đơn hàng 1 đơn Khối lượng 0 kg Số lượng 1 món Đã thu 0 đ Chưa thu 40.000 đ SMS …" at bounding box center [683, 144] width 1238 height 59
click at [113, 201] on input "01/09/2025 – 30/09/2025" at bounding box center [155, 205] width 180 height 26
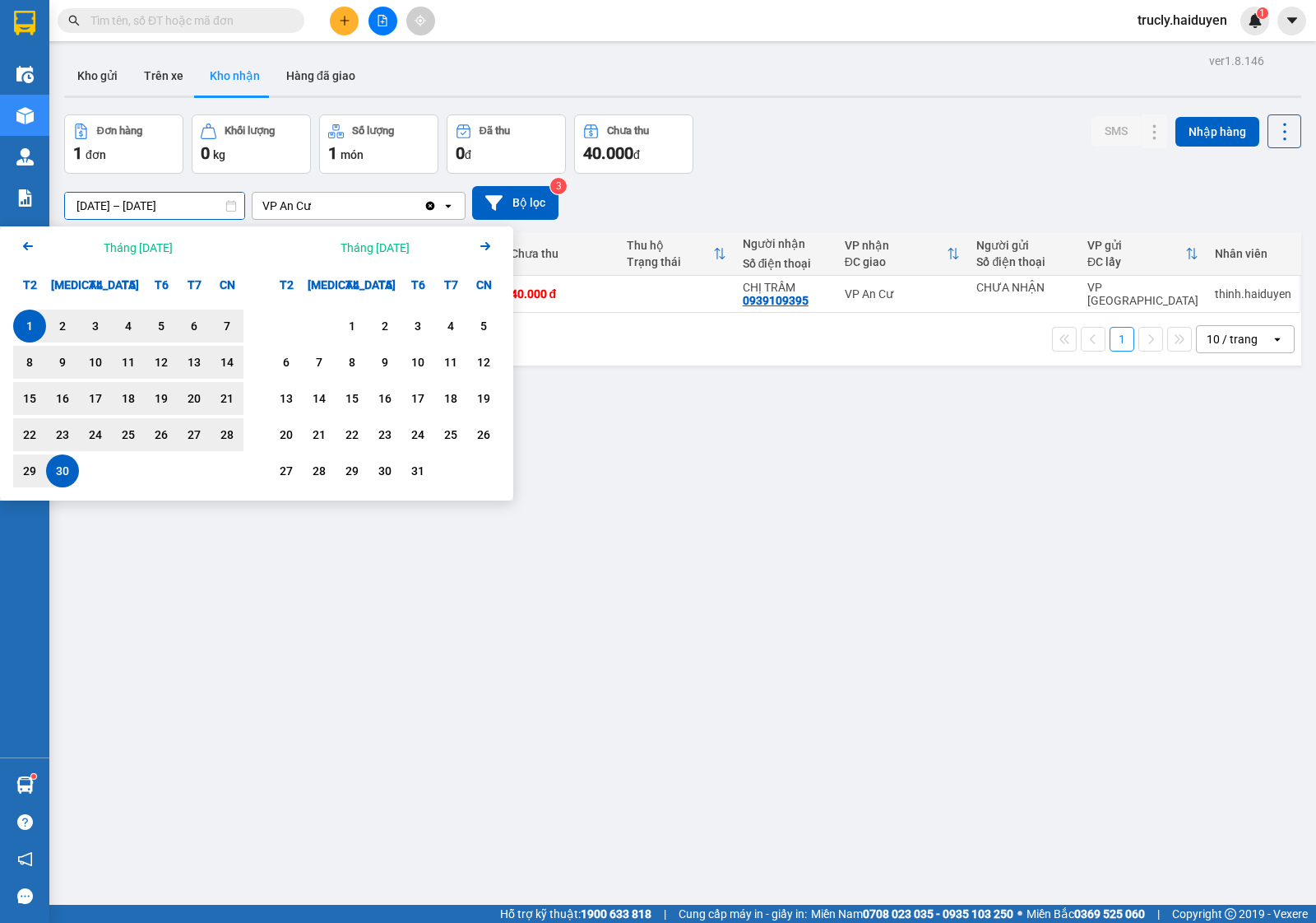
click at [334, 319] on div "Calendar." at bounding box center [319, 326] width 33 height 33
click at [346, 325] on div "1" at bounding box center [352, 326] width 23 height 20
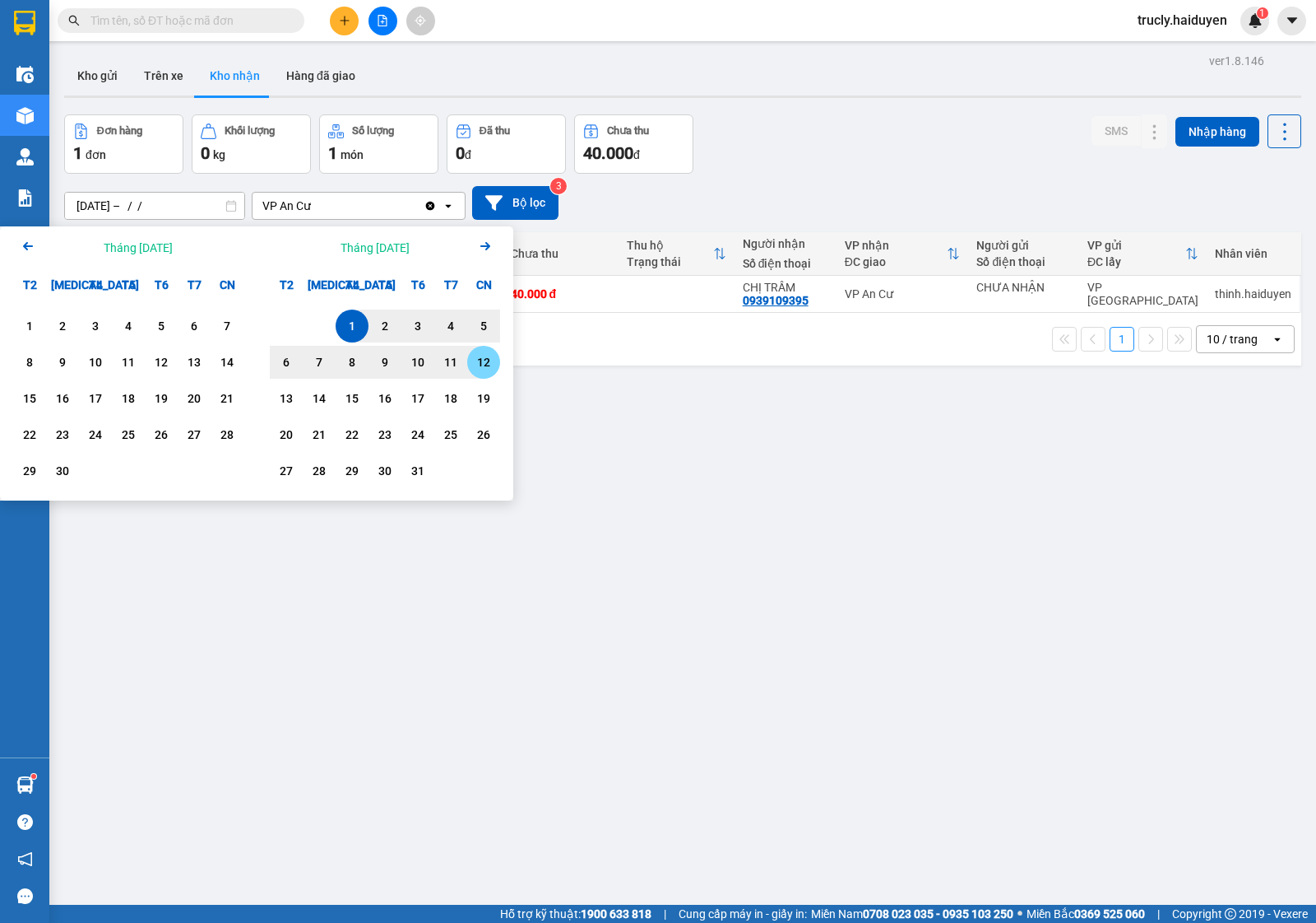
click at [486, 369] on div "12" at bounding box center [484, 362] width 23 height 20
type input "[DATE] – [DATE]"
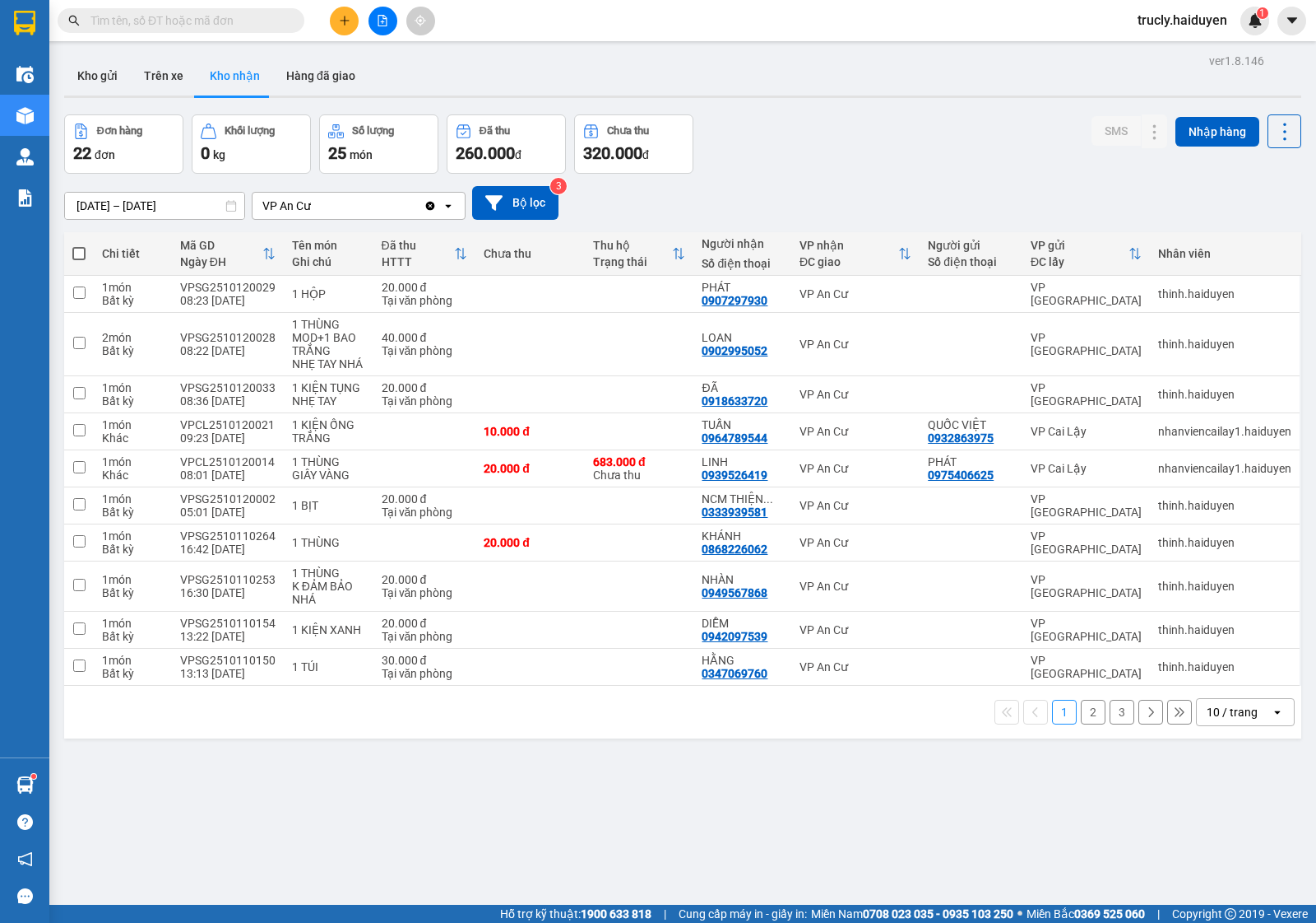
click at [939, 149] on div "Đơn hàng 22 đơn Khối lượng 0 kg Số lượng 25 món Đã thu 260.000 đ Chưa thu 320.0…" at bounding box center [683, 144] width 1238 height 59
click at [725, 772] on div "ver 1.8.146 Kho gửi Trên xe Kho nhận Hàng đã giao Đơn hàng 22 đơn Khối lượng 0 …" at bounding box center [683, 511] width 1251 height 923
click at [885, 122] on div "Đơn hàng 22 đơn Khối lượng 0 kg Số lượng 25 món Đã thu 260.000 đ Chưa thu 320.0…" at bounding box center [683, 144] width 1238 height 59
click at [830, 134] on div "Đơn hàng 22 đơn Khối lượng 0 kg Số lượng 25 món Đã thu 260.000 đ Chưa thu 320.0…" at bounding box center [683, 144] width 1238 height 59
click at [828, 158] on div "Đơn hàng 22 đơn Khối lượng 0 kg Số lượng 25 món Đã thu 260.000 đ Chưa thu 320.0…" at bounding box center [683, 144] width 1238 height 59
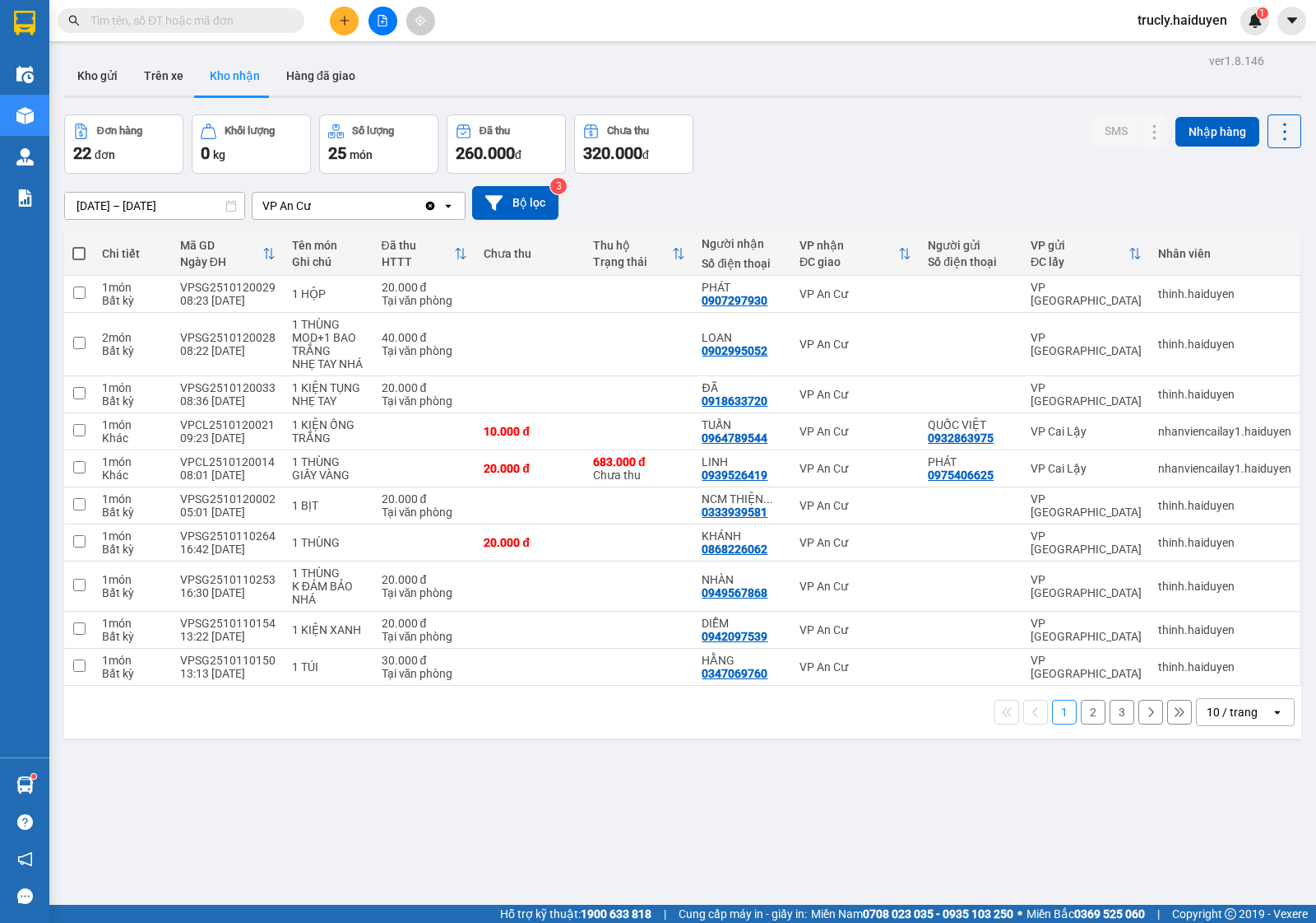
click at [691, 859] on div "ver 1.8.146 Kho gửi Trên xe Kho nhận Hàng đã giao Đơn hàng 22 đơn Khối lượng 0 …" at bounding box center [683, 511] width 1251 height 923
click at [795, 132] on div "Đơn hàng 22 đơn Khối lượng 0 kg Số lượng 25 món Đã thu 260.000 đ Chưa thu 320.0…" at bounding box center [683, 144] width 1238 height 59
click at [820, 122] on div "Đơn hàng 22 đơn Khối lượng 0 kg Số lượng 25 món Đã thu 260.000 đ Chưa thu 320.0…" at bounding box center [683, 144] width 1238 height 59
click at [242, 15] on input "text" at bounding box center [187, 21] width 194 height 18
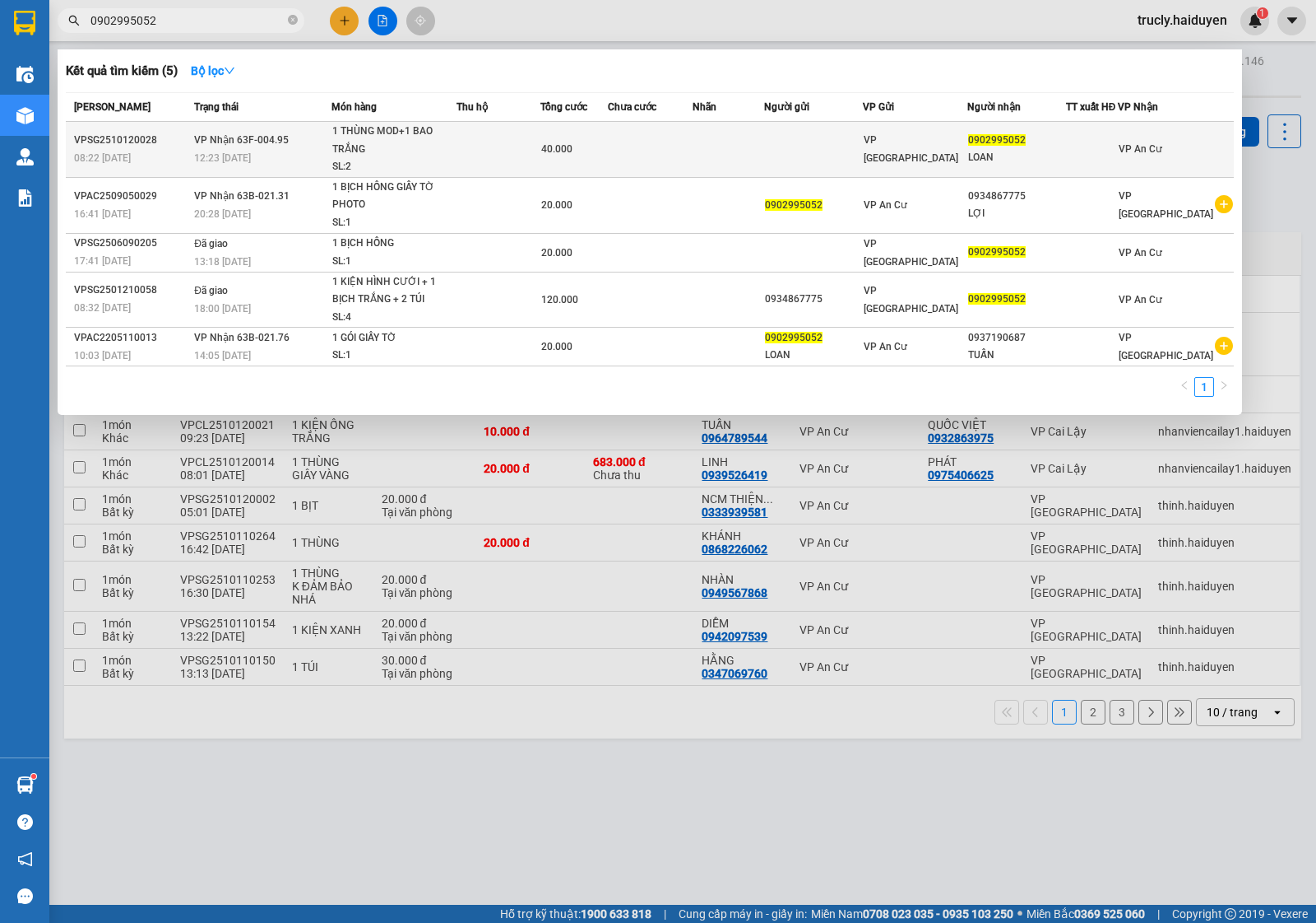
type input "0902995052"
click at [304, 132] on td "VP Nhận 63F-004.95 12:23 - 12/10" at bounding box center [260, 150] width 141 height 56
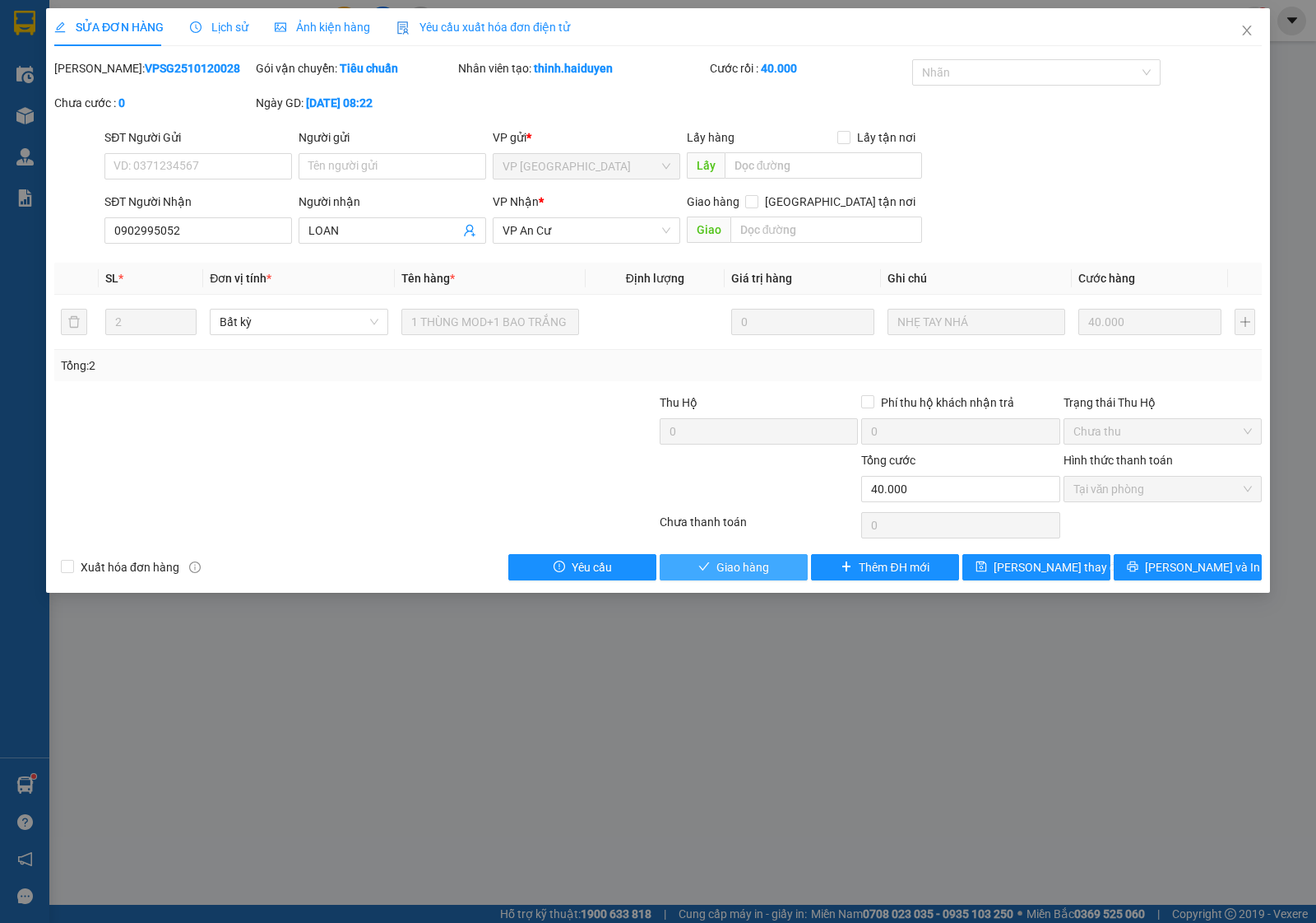
click at [693, 561] on button "Giao hàng" at bounding box center [734, 567] width 148 height 26
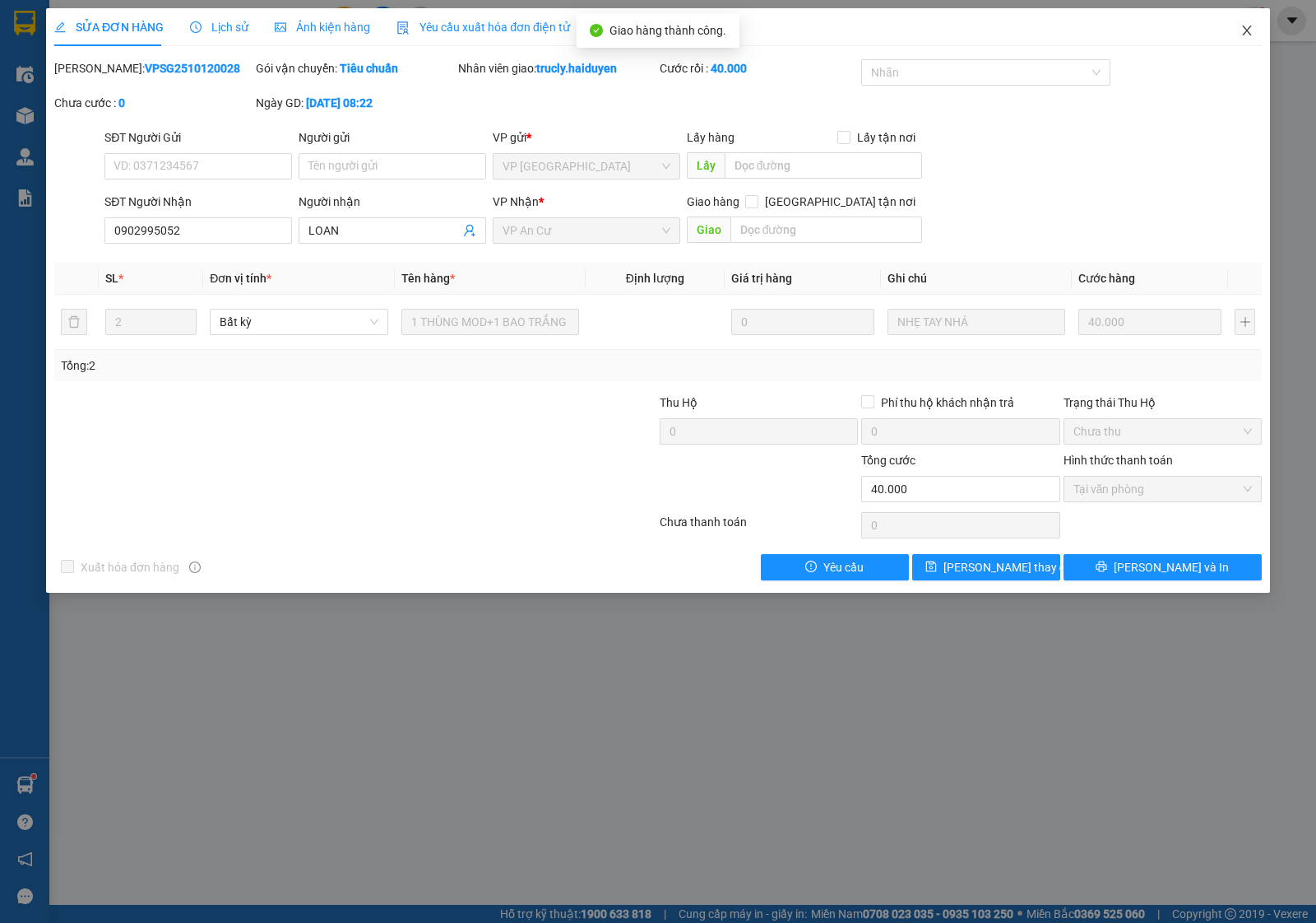
click at [1241, 31] on icon "close" at bounding box center [1248, 31] width 13 height 13
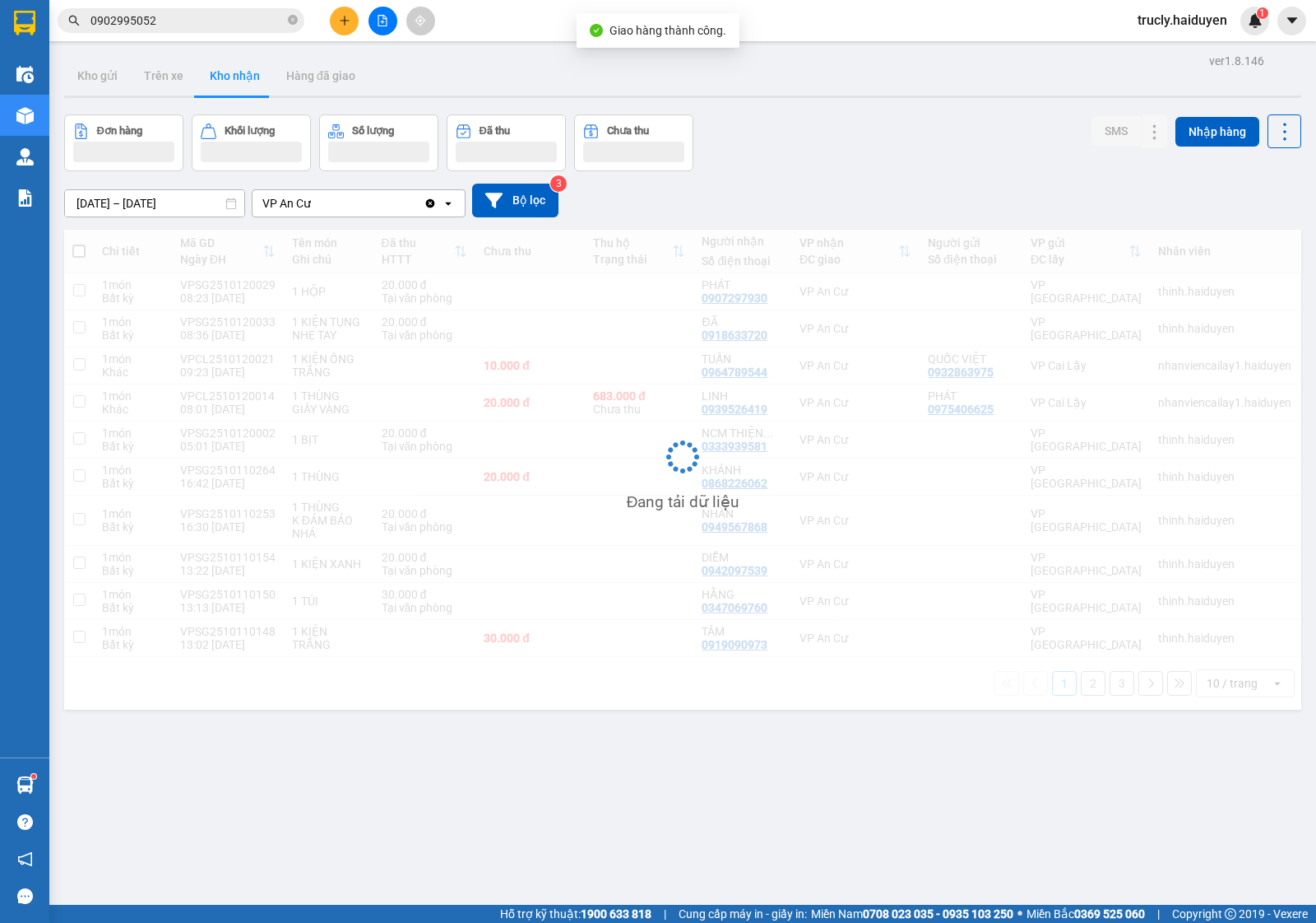
click at [846, 104] on div "ver 1.8.146 Kho gửi Trên xe Kho nhận Hàng đã giao Đơn hàng Khối lượng Số lượng …" at bounding box center [683, 511] width 1251 height 923
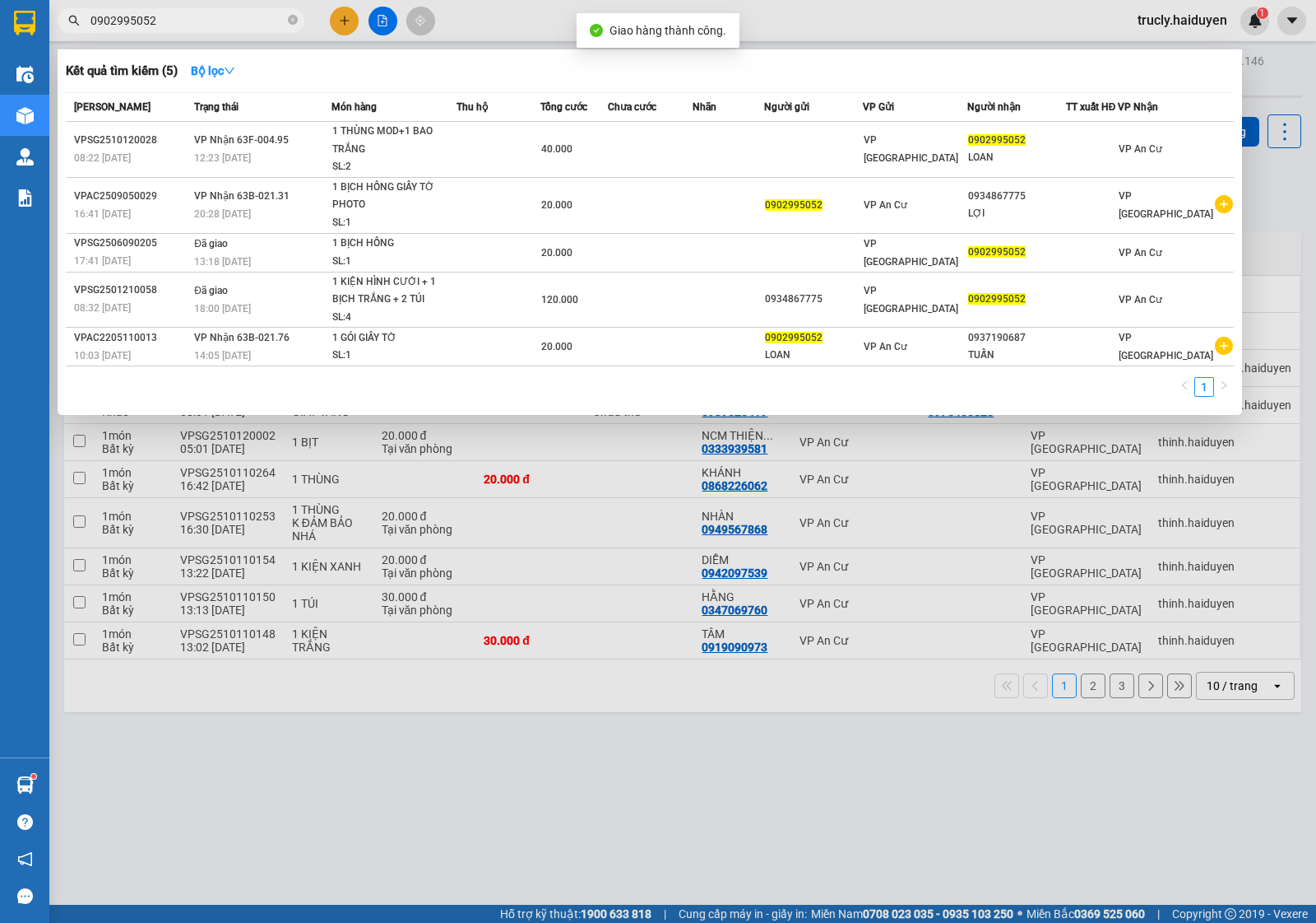
click at [172, 26] on input "0902995052" at bounding box center [187, 21] width 194 height 18
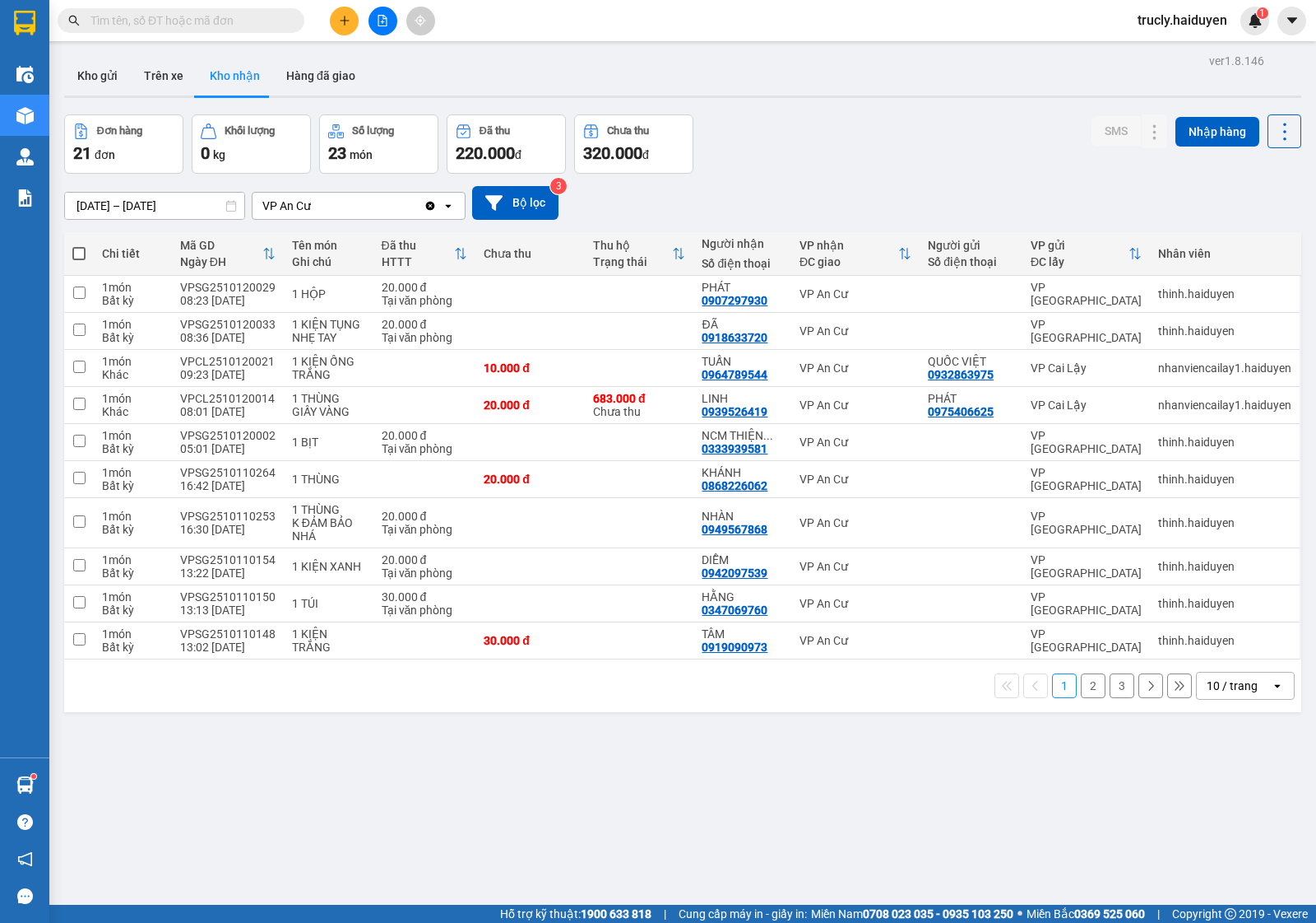
click at [830, 125] on div "Đơn hàng 21 đơn Khối lượng 0 kg Số lượng 23 món Đã thu 220.000 đ Chưa thu 320.0…" at bounding box center [683, 144] width 1238 height 59
click at [882, 108] on div "ver 1.8.146 Kho gửi Trên xe Kho nhận Hàng đã giao Đơn hàng 21 đơn Khối lượng 0 …" at bounding box center [683, 511] width 1251 height 923
click at [680, 871] on div "ver 1.8.146 Kho gửi Trên xe Kho nhận Hàng đã giao Đơn hàng 21 đơn Khối lượng 0 …" at bounding box center [683, 511] width 1251 height 923
click at [804, 153] on div "Đơn hàng 21 đơn Khối lượng 0 kg Số lượng 23 món Đã thu 220.000 đ Chưa thu 320.0…" at bounding box center [683, 144] width 1238 height 59
click at [186, 76] on button "Trên xe" at bounding box center [164, 76] width 66 height 40
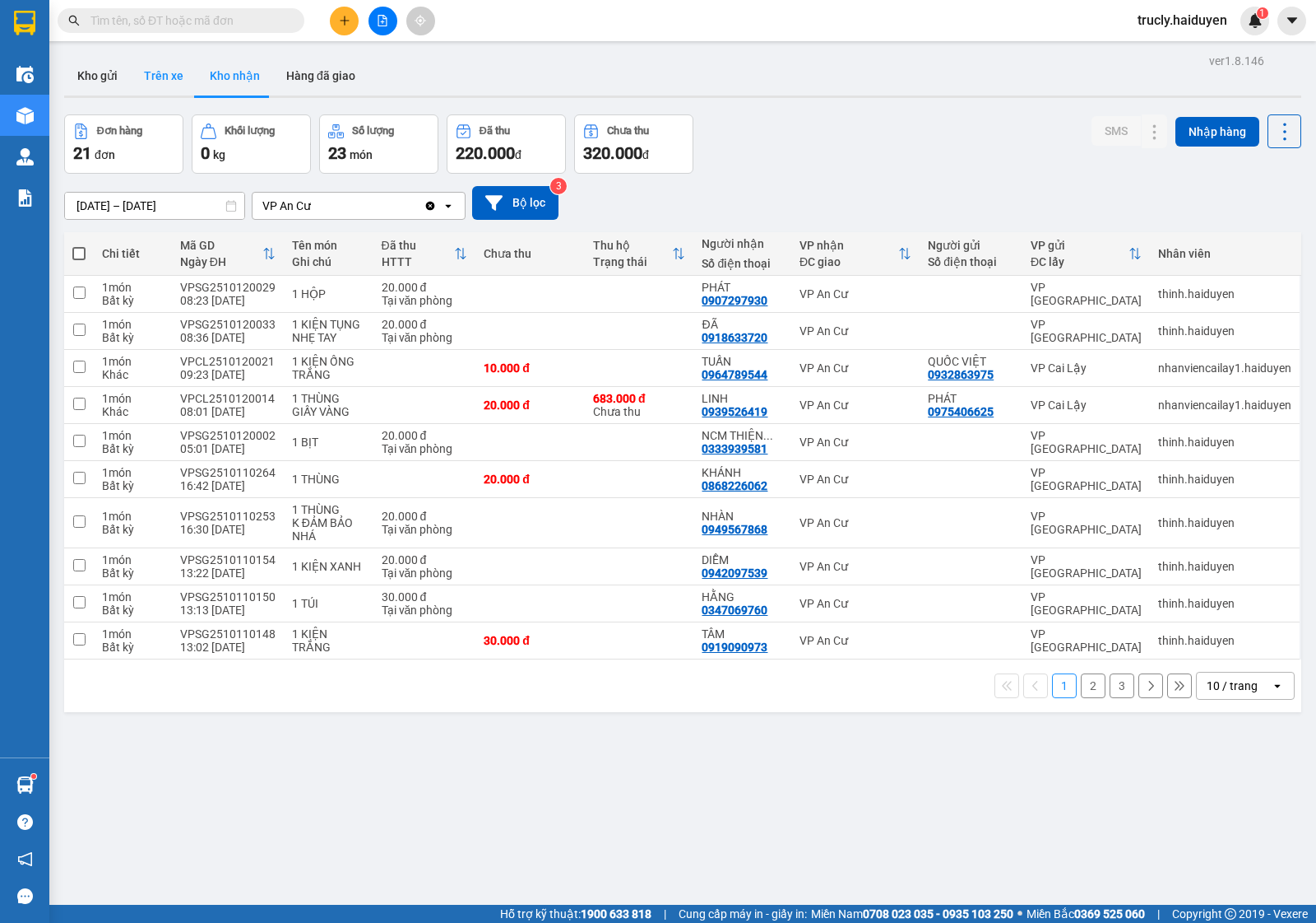
type input "[DATE] – [DATE]"
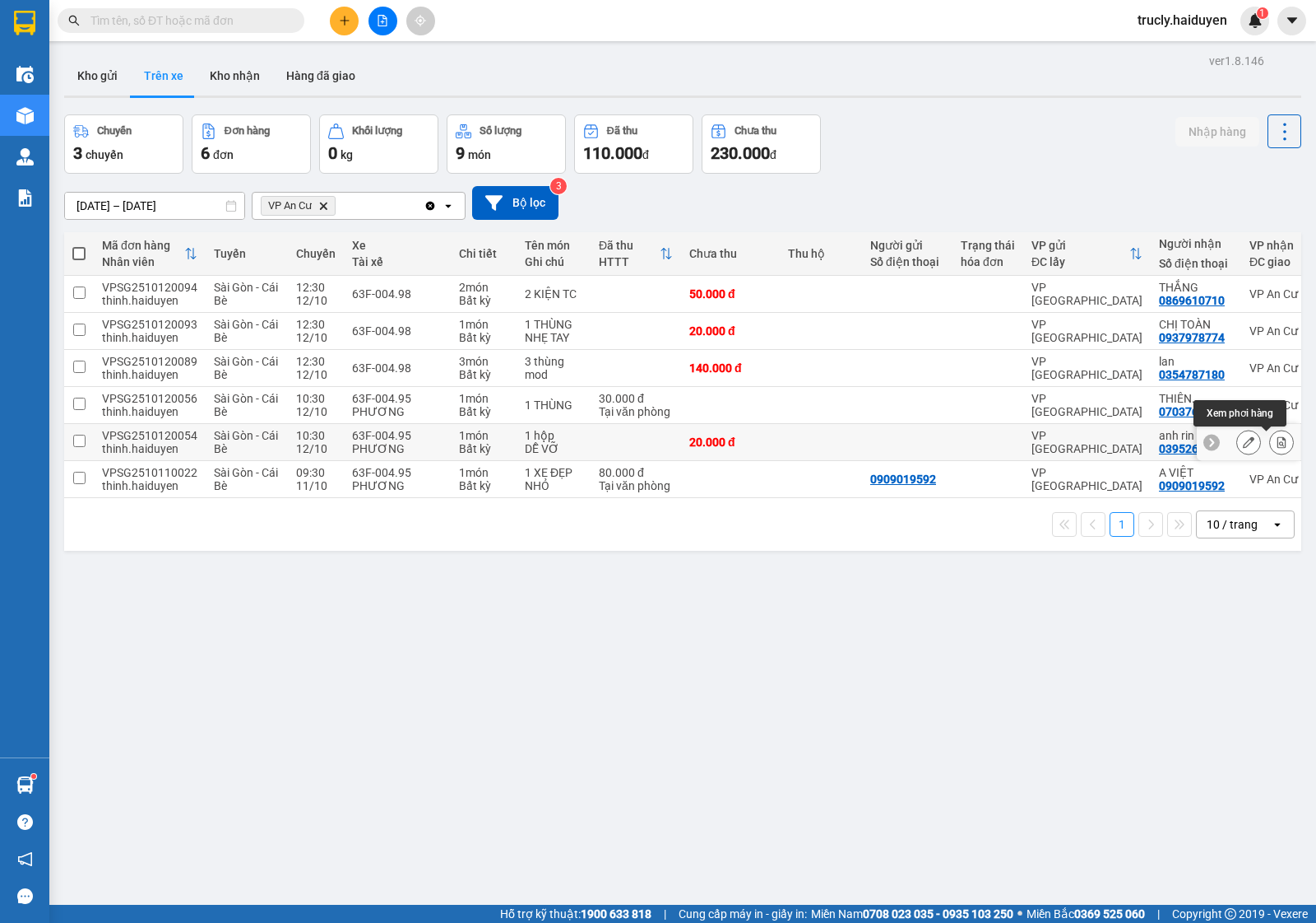
click at [1278, 439] on icon at bounding box center [1282, 442] width 9 height 12
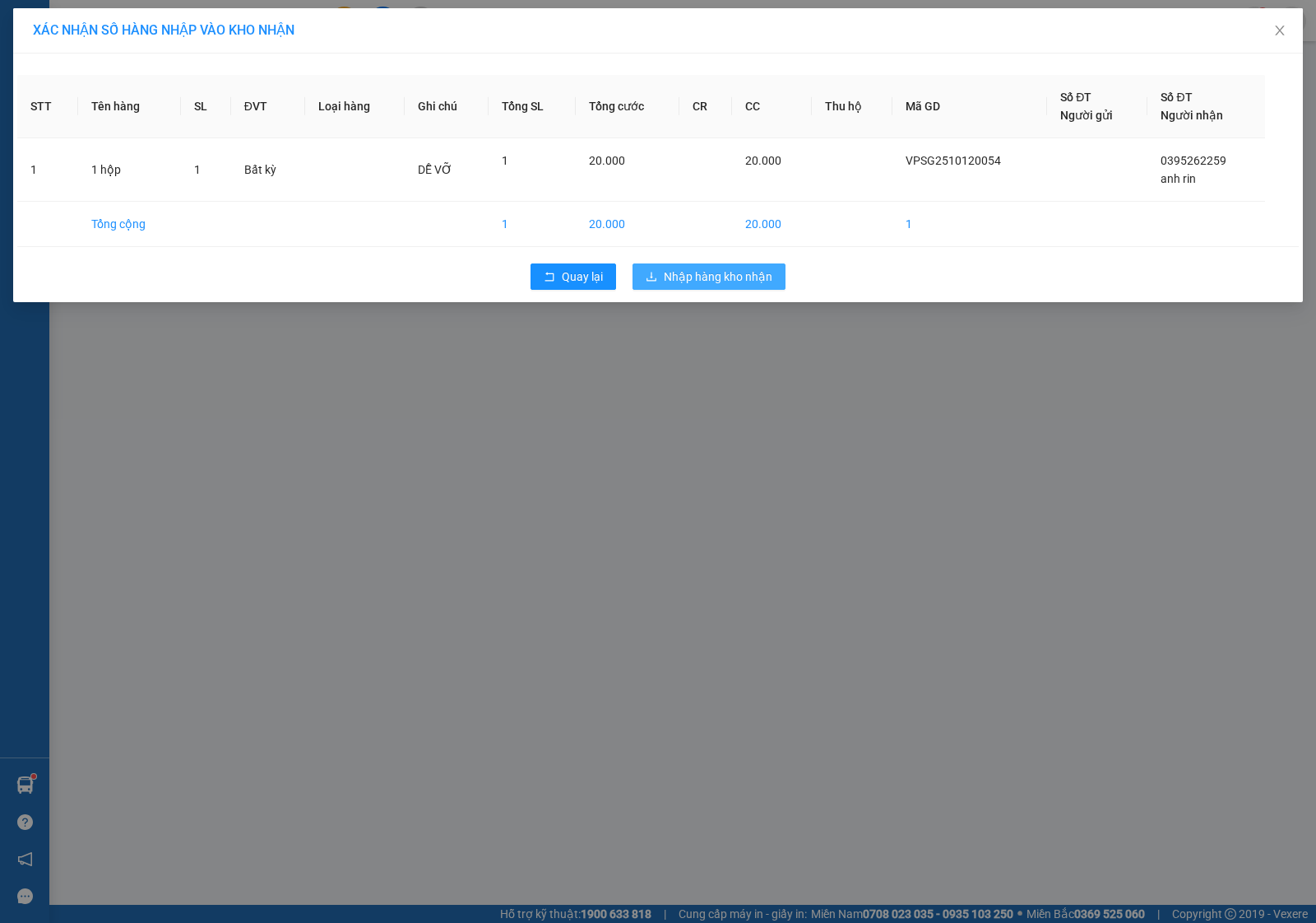
click at [693, 273] on span "Nhập hàng kho nhận" at bounding box center [718, 276] width 109 height 18
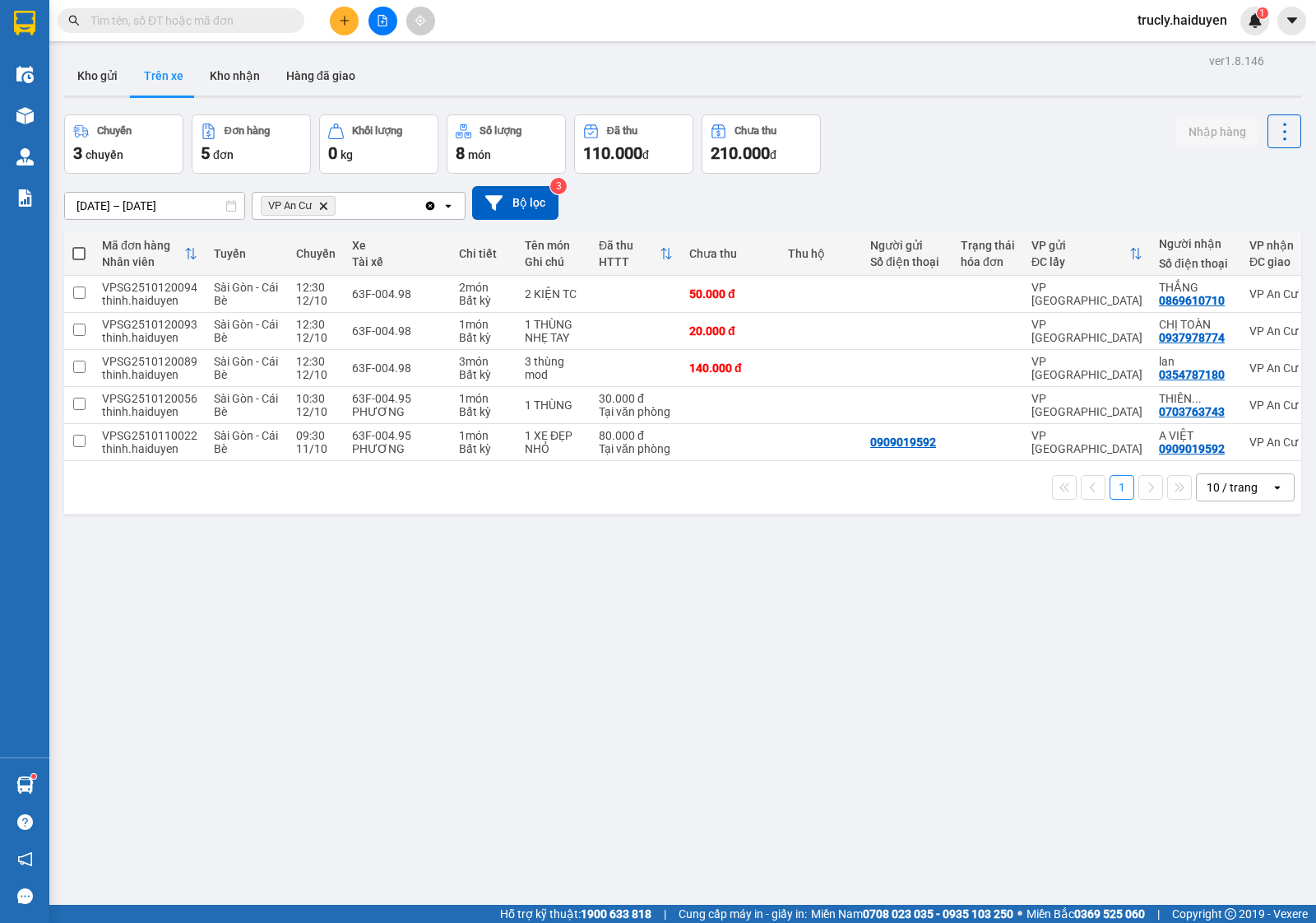
click at [99, 596] on div "ver 1.8.146 Kho gửi Trên xe Kho nhận Hàng đã giao Chuyến 3 chuyến Đơn hàng 5 đơ…" at bounding box center [683, 511] width 1251 height 923
click at [897, 118] on div "Chuyến 3 chuyến Đơn hàng 5 đơn Khối lượng 0 kg Số lượng 8 món Đã thu 110.000 đ …" at bounding box center [683, 144] width 1238 height 59
click at [83, 66] on button "Kho gửi" at bounding box center [97, 76] width 67 height 40
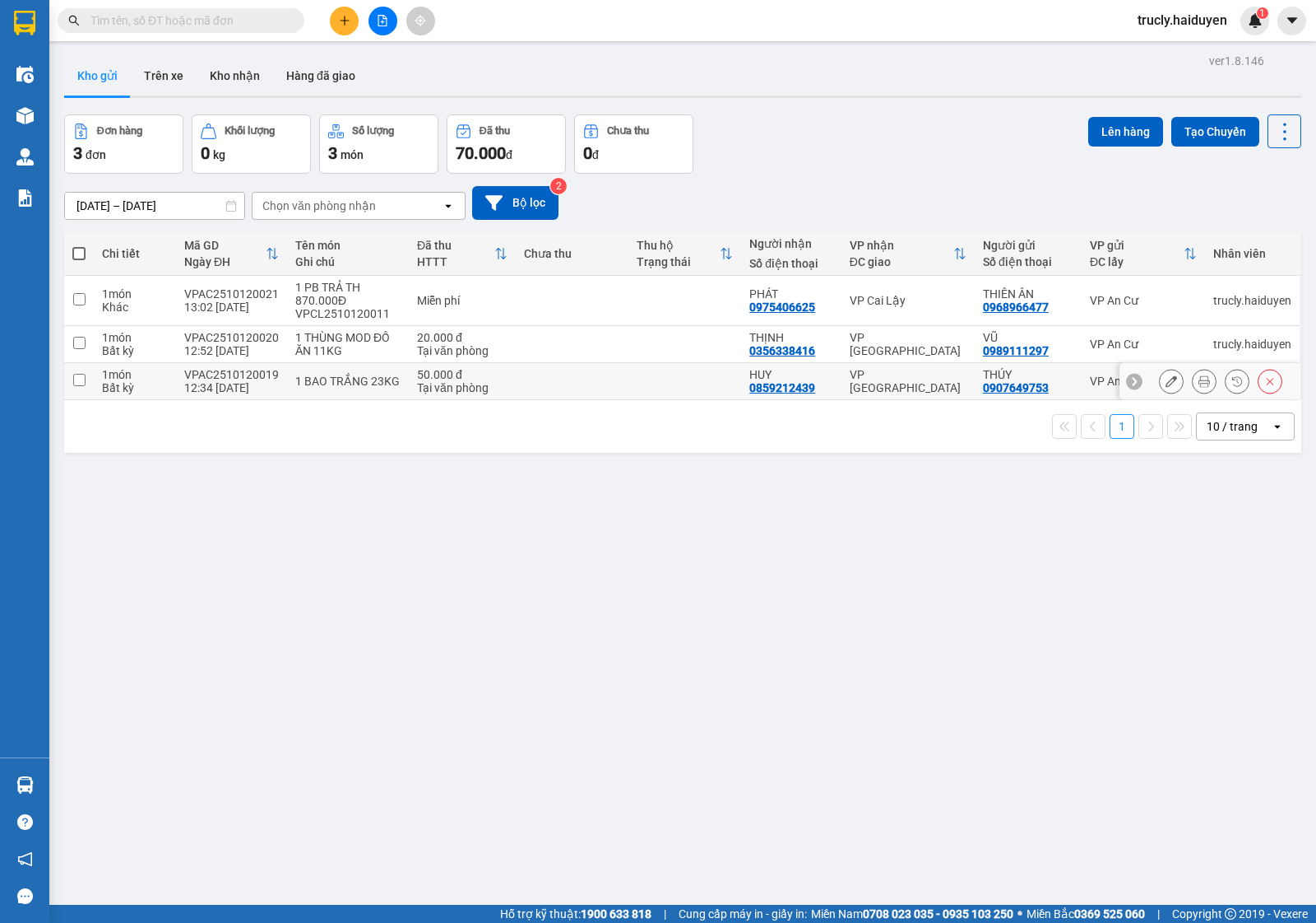
click at [330, 374] on div "1 BAO TRẮNG 23KG" at bounding box center [348, 381] width 106 height 13
checkbox input "true"
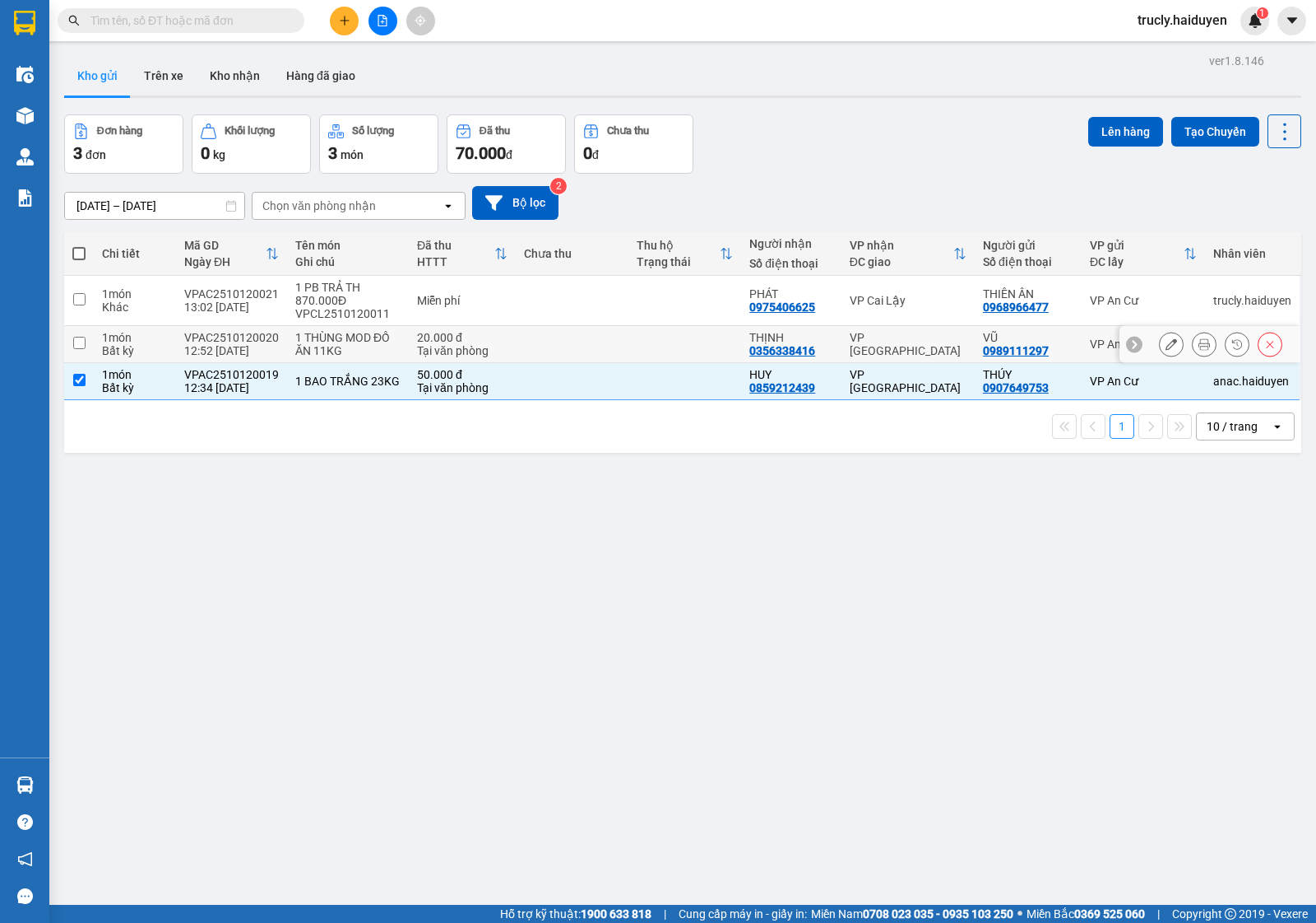
click at [322, 344] on div "1 THÙNG MOD ĐỒ ĂN 11KG" at bounding box center [348, 344] width 106 height 26
checkbox input "true"
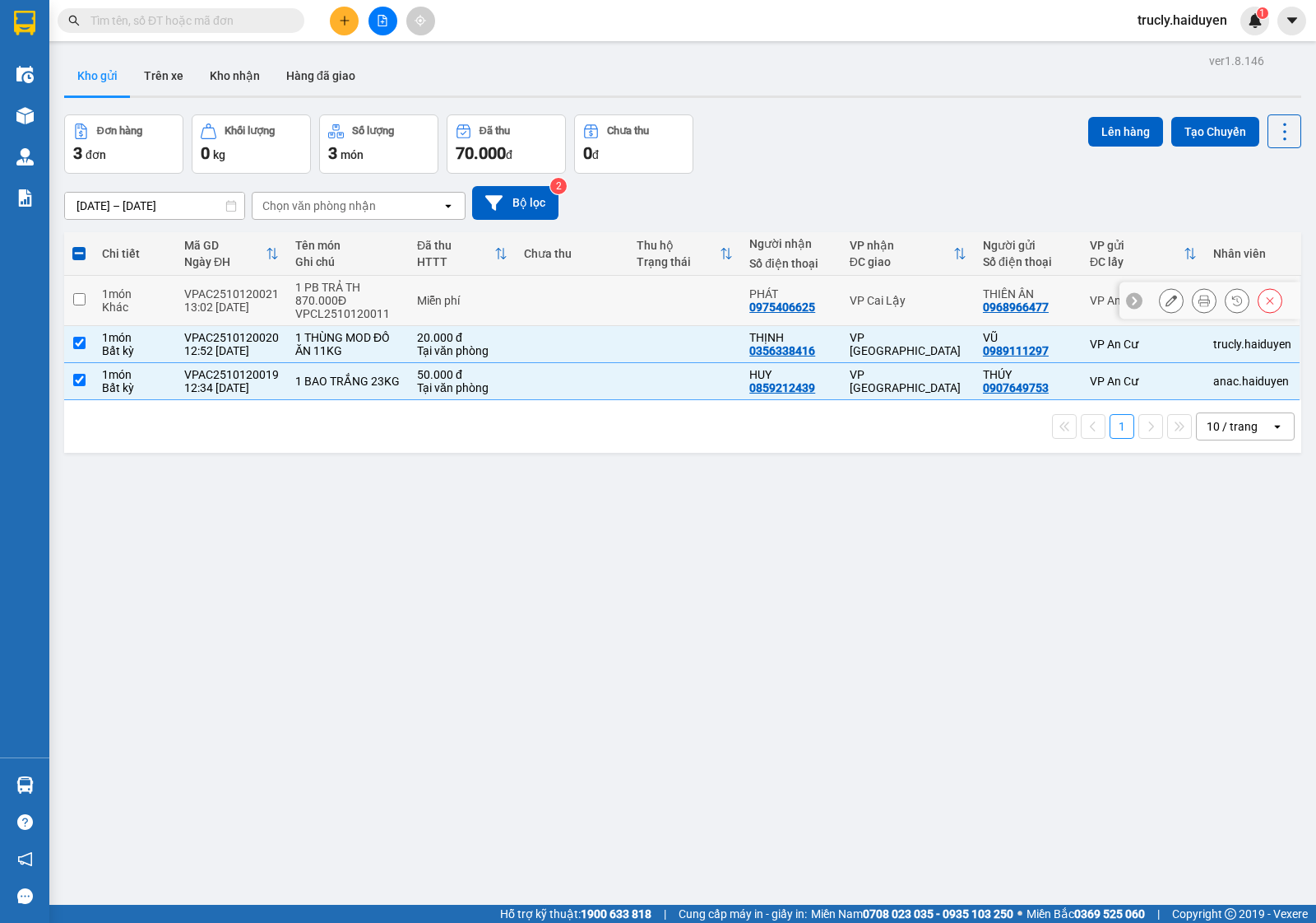
click at [321, 298] on div "1 PB TRẢ TH 870.000Đ VPCL2510120011" at bounding box center [348, 300] width 106 height 40
checkbox input "true"
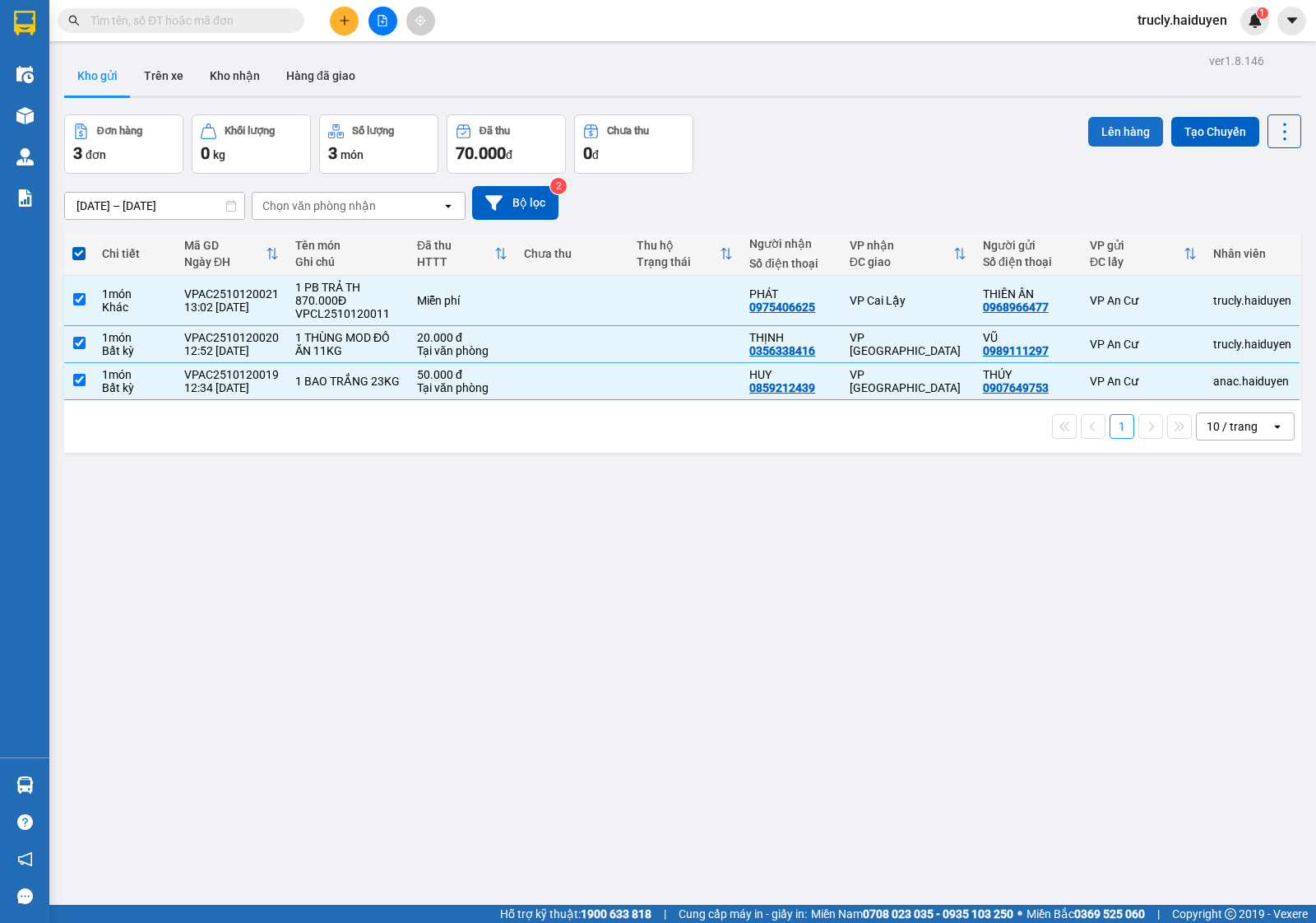
click at [1099, 130] on button "Lên hàng" at bounding box center [1126, 132] width 75 height 30
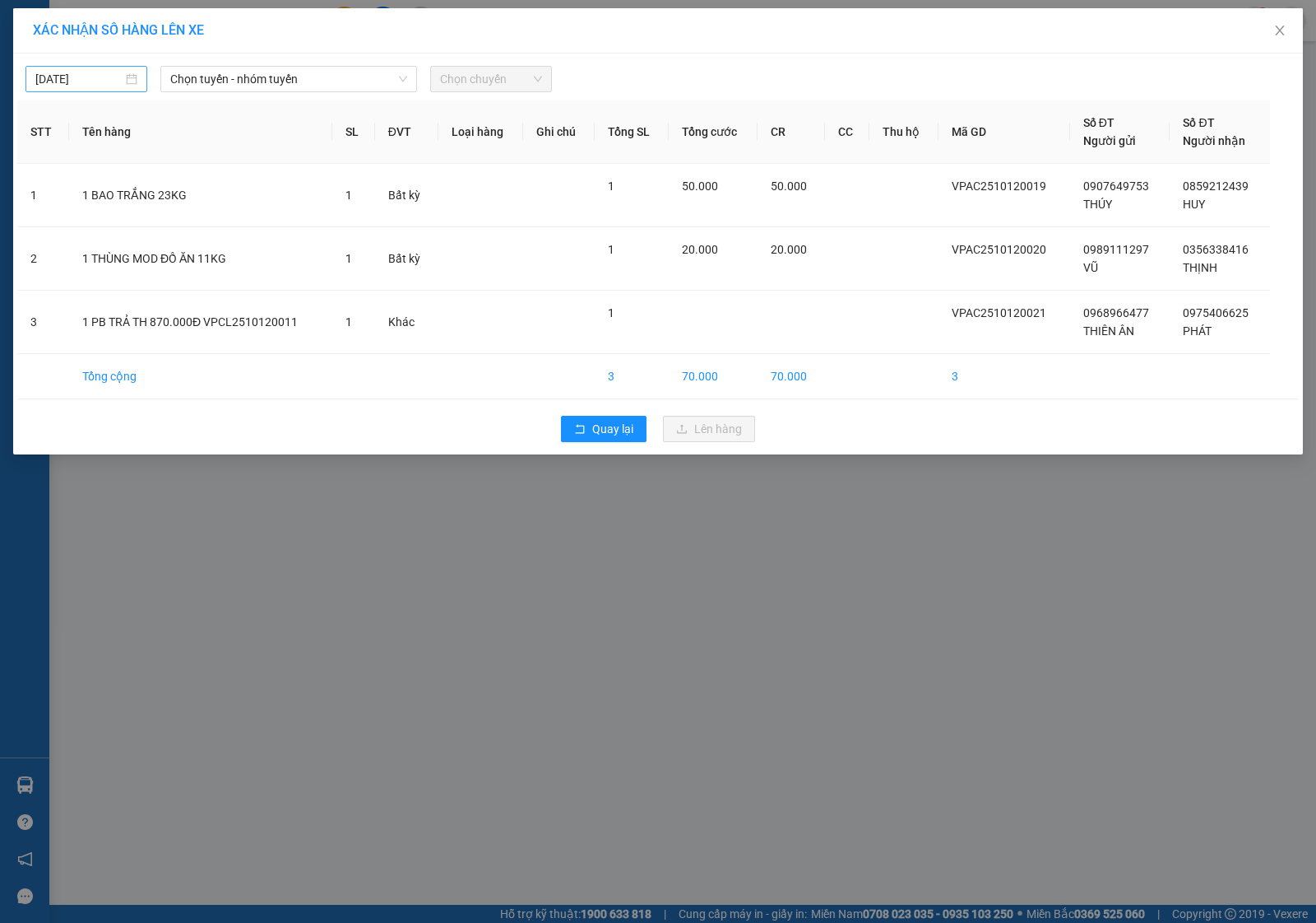
click at [78, 67] on div "[DATE]" at bounding box center [87, 79] width 122 height 26
type input "[DATE]"
drag, startPoint x: 54, startPoint y: 223, endPoint x: 76, endPoint y: 191, distance: 38.8
click at [55, 223] on div "12" at bounding box center [50, 224] width 20 height 20
click at [228, 80] on span "Chọn tuyến - nhóm tuyến" at bounding box center [289, 79] width 237 height 25
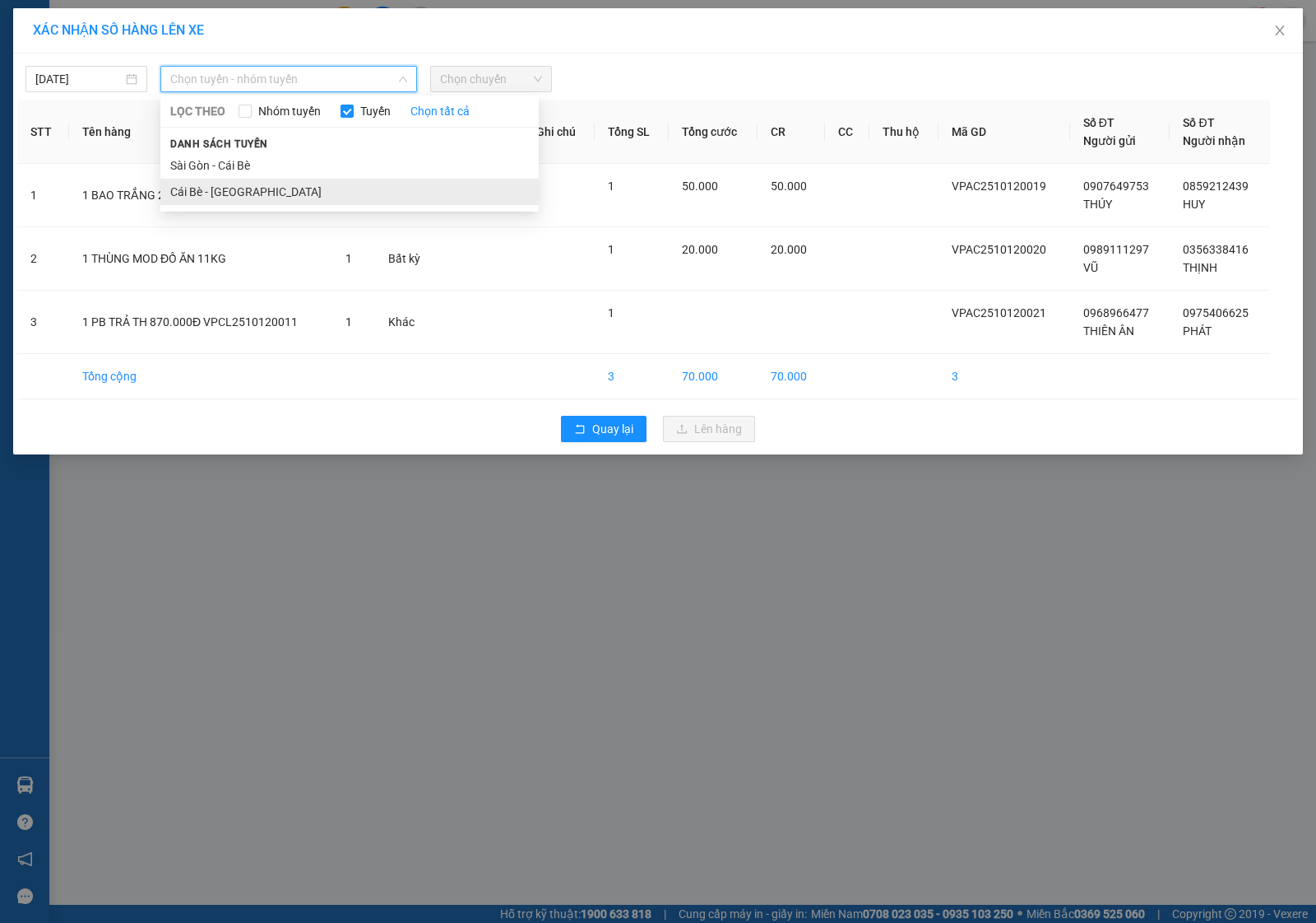
click at [214, 187] on li "Cái Bè - [GEOGRAPHIC_DATA]" at bounding box center [350, 192] width 378 height 26
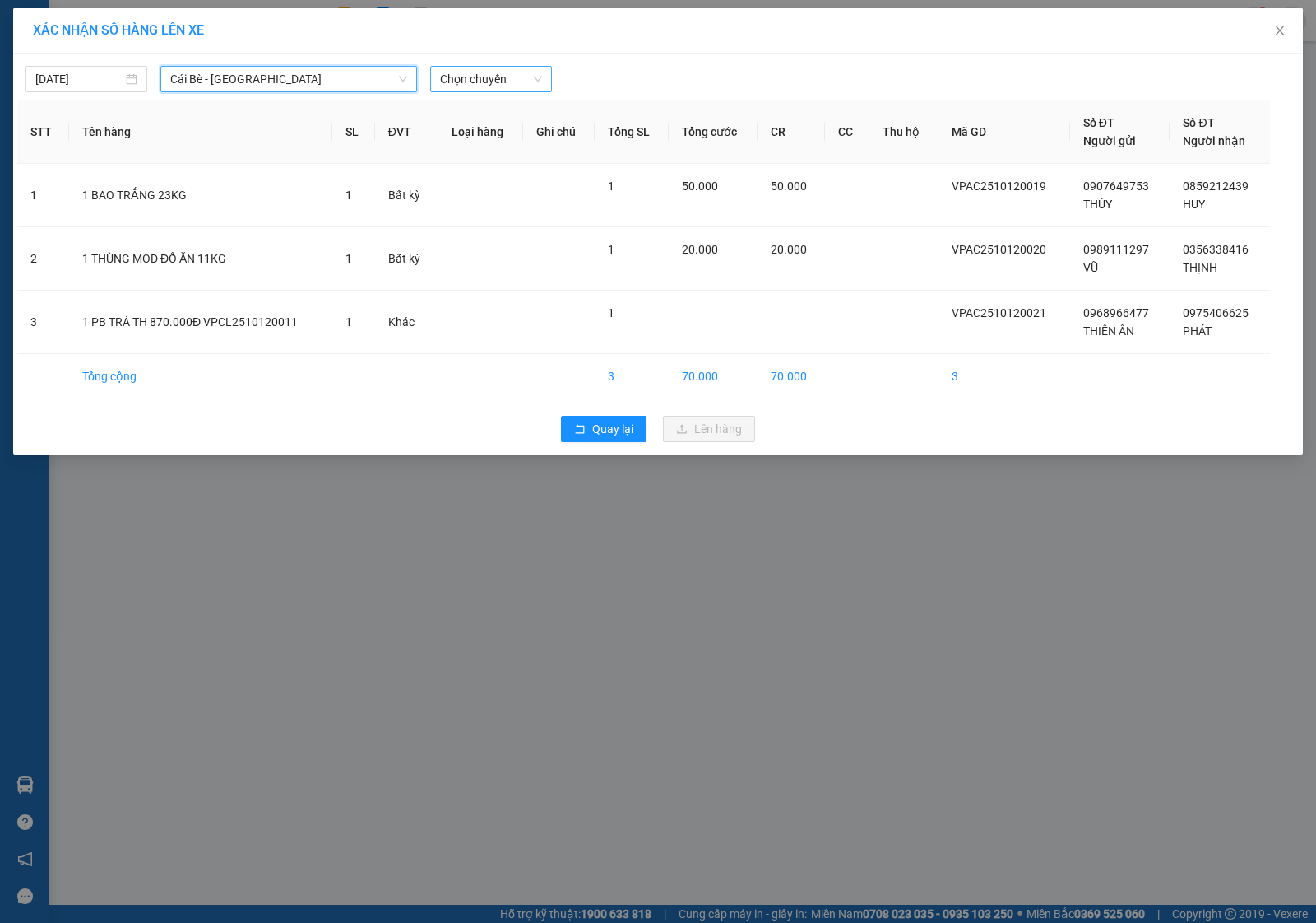
click at [462, 78] on span "Chọn chuyến" at bounding box center [491, 79] width 102 height 25
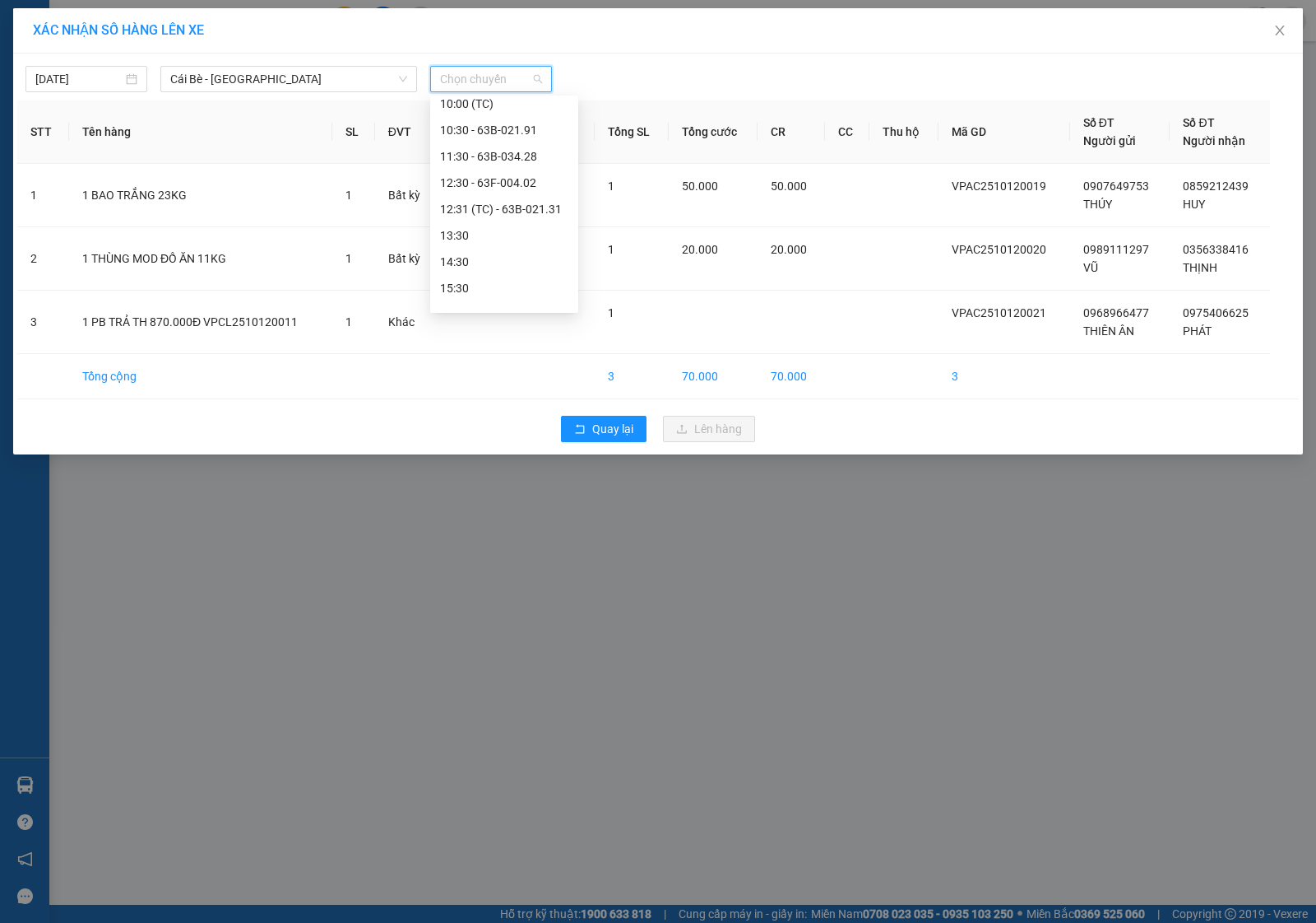
scroll to position [308, 0]
click at [475, 195] on div "13:30" at bounding box center [505, 198] width 129 height 18
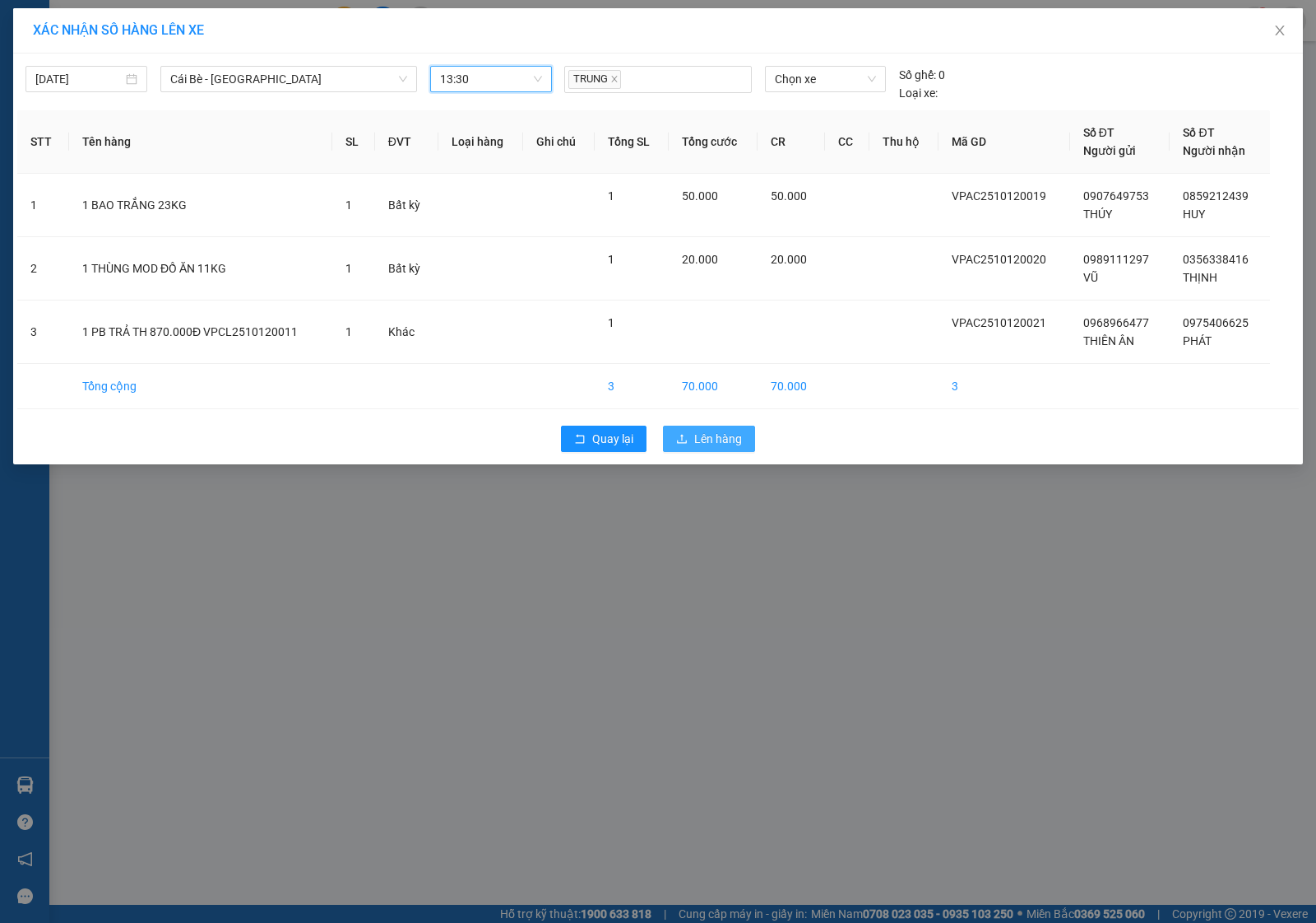
drag, startPoint x: 716, startPoint y: 441, endPoint x: 729, endPoint y: 433, distance: 15.3
click at [724, 439] on span "Lên hàng" at bounding box center [718, 439] width 48 height 18
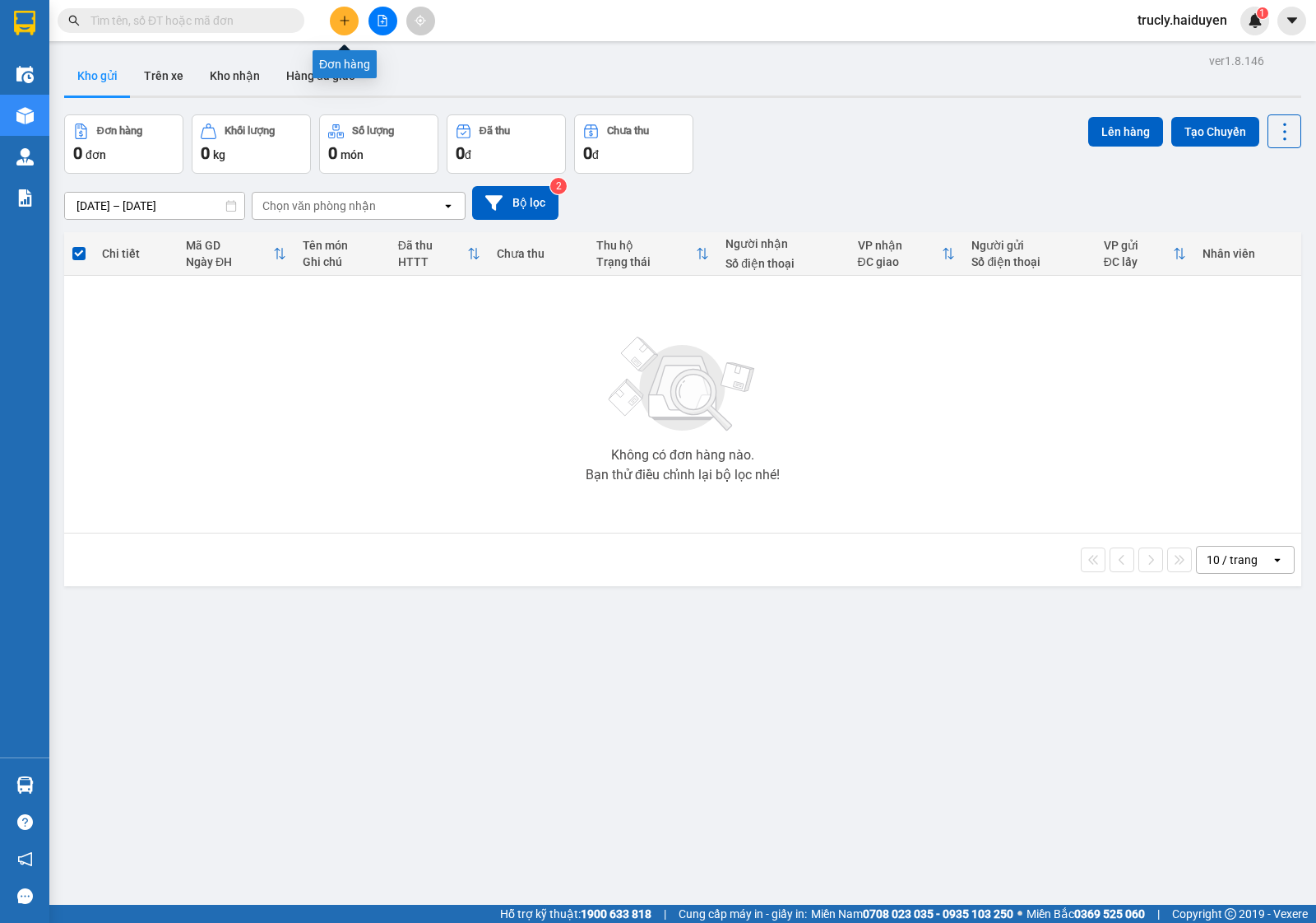
click at [338, 11] on button at bounding box center [344, 21] width 29 height 29
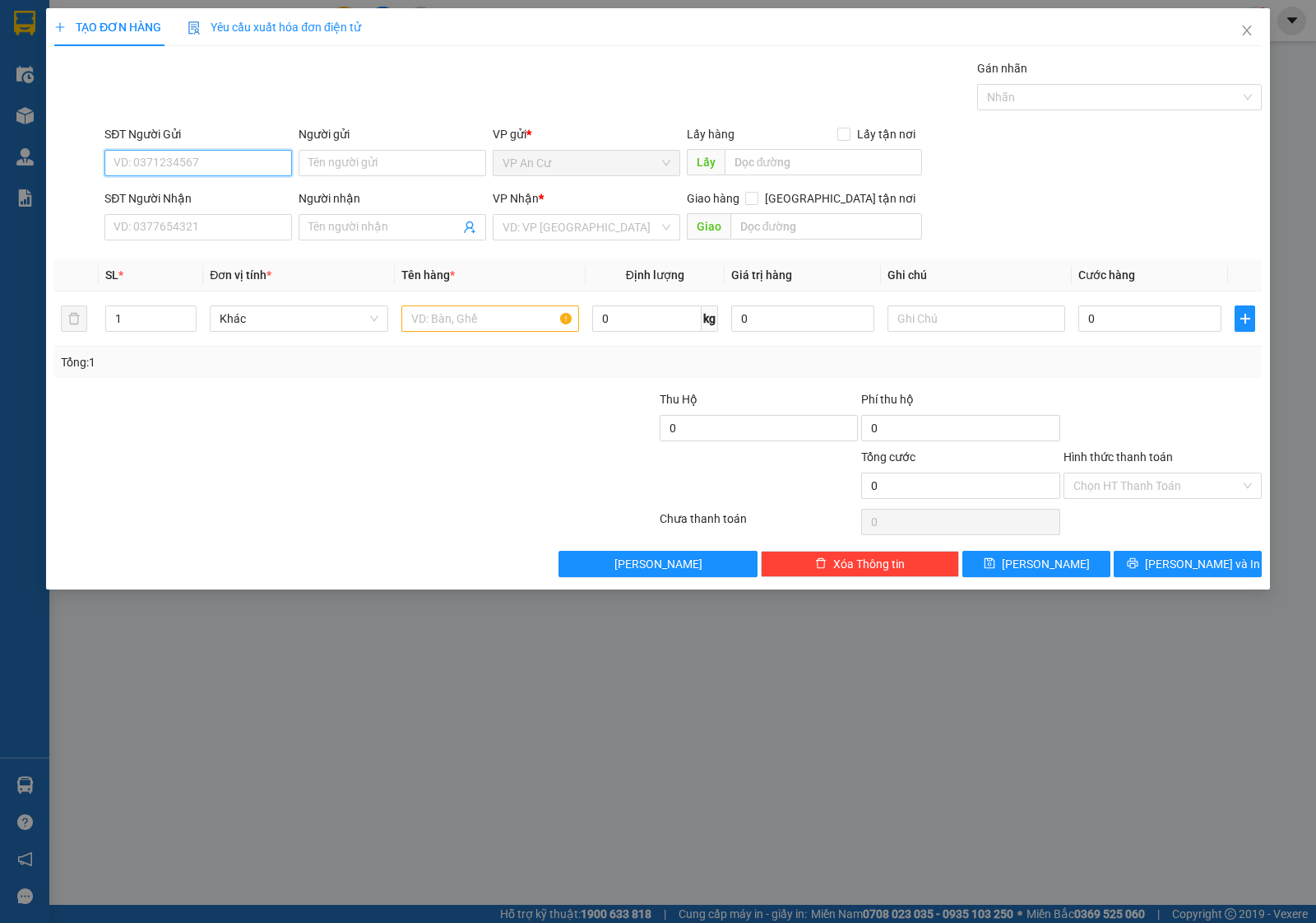
click at [202, 158] on input "SĐT Người Gửi" at bounding box center [198, 163] width 187 height 26
click at [175, 158] on input "SĐT Người Gửi" at bounding box center [198, 163] width 187 height 26
click at [186, 199] on div "0903644640 - LÂN" at bounding box center [199, 196] width 168 height 18
type input "0903644640"
type input "LÂN"
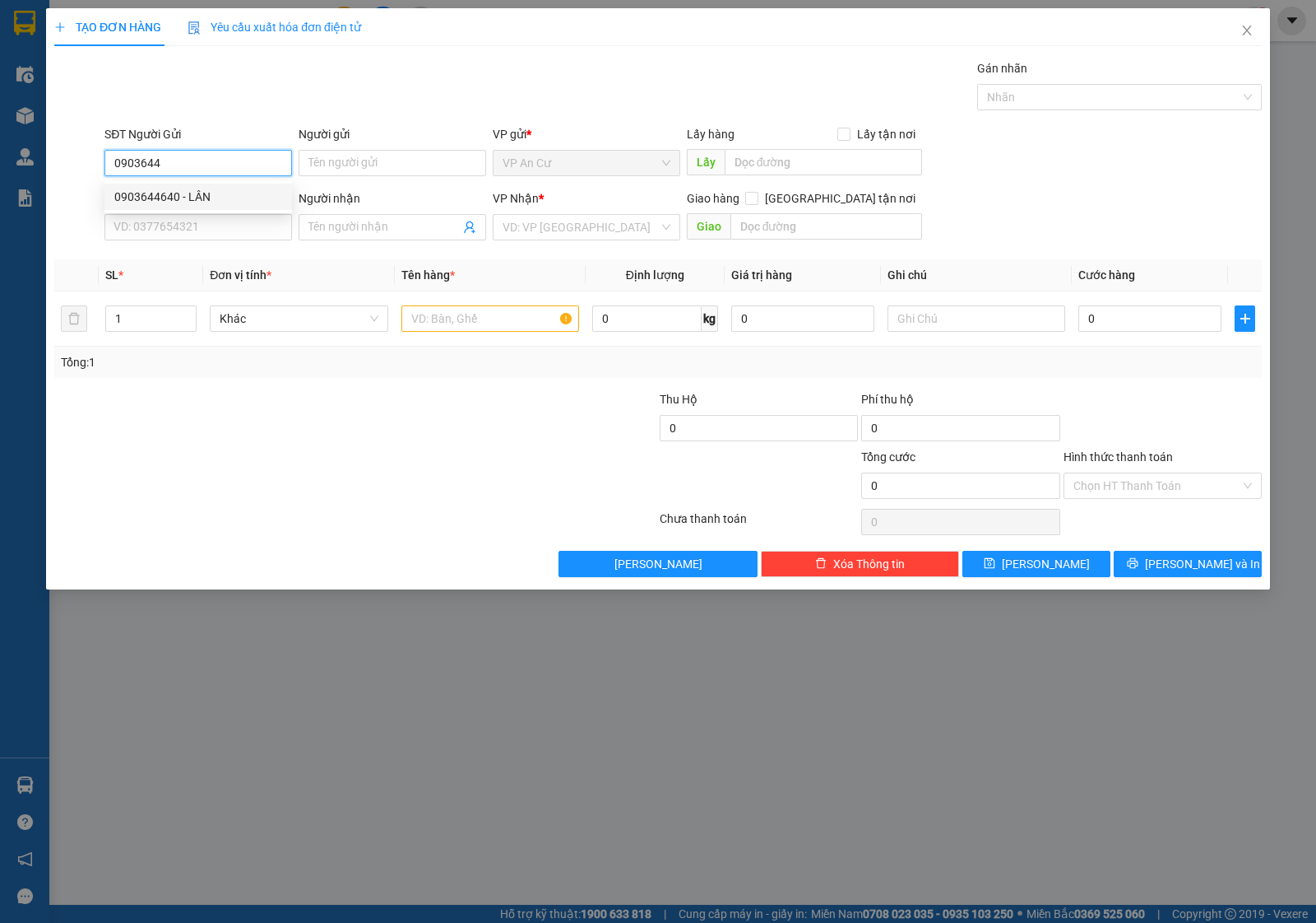
type input "0792510669"
type input "KHOA"
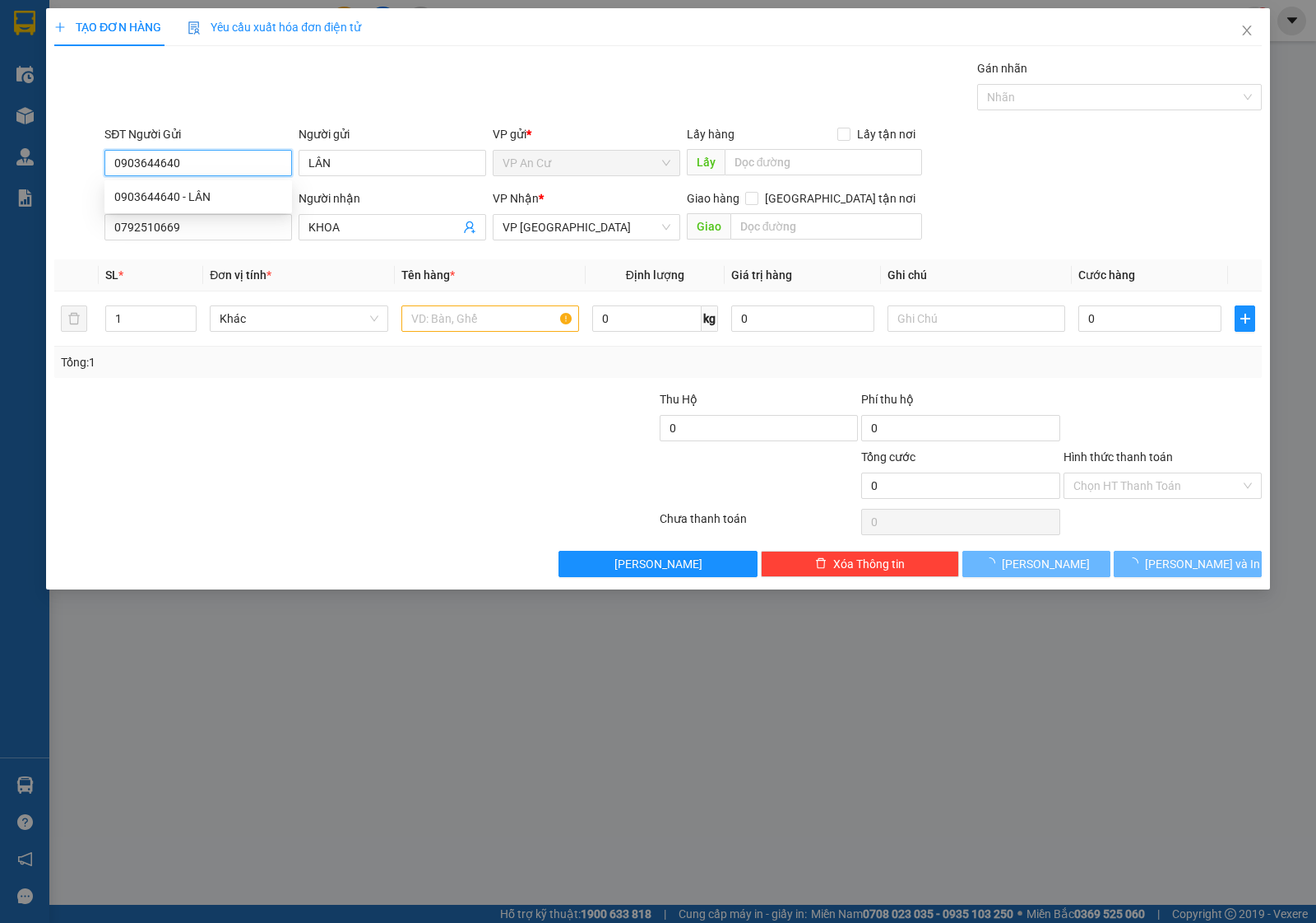
type input "20.000"
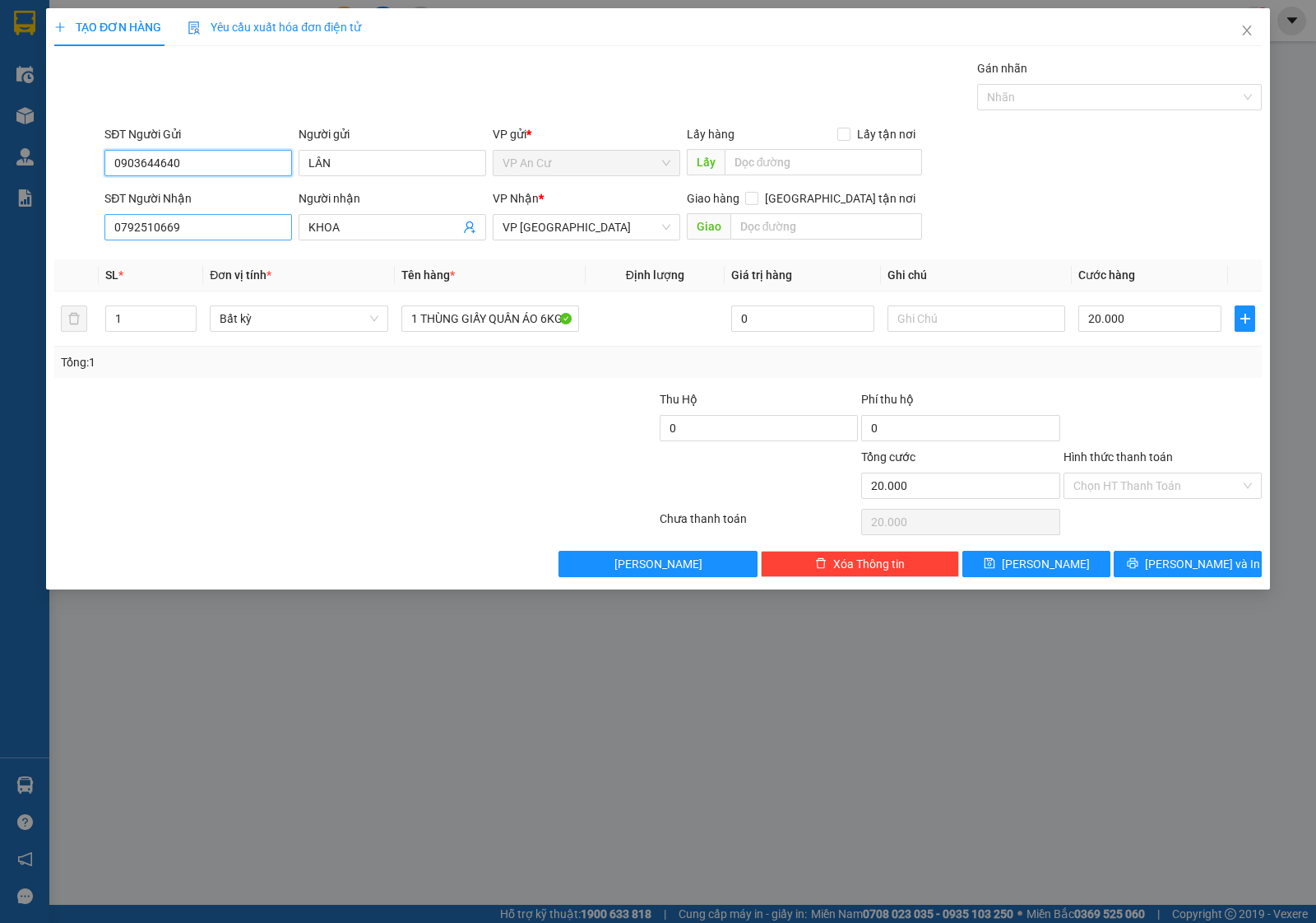
type input "0903644640"
click at [207, 226] on input "0792510669" at bounding box center [198, 227] width 187 height 26
click at [298, 426] on div at bounding box center [255, 419] width 404 height 58
click at [496, 323] on input "1 THÙNG GIẤY QUẦN ÁO 6KG" at bounding box center [491, 318] width 178 height 26
type input "1 THÙNG GIẤY QUẦN ÁO"
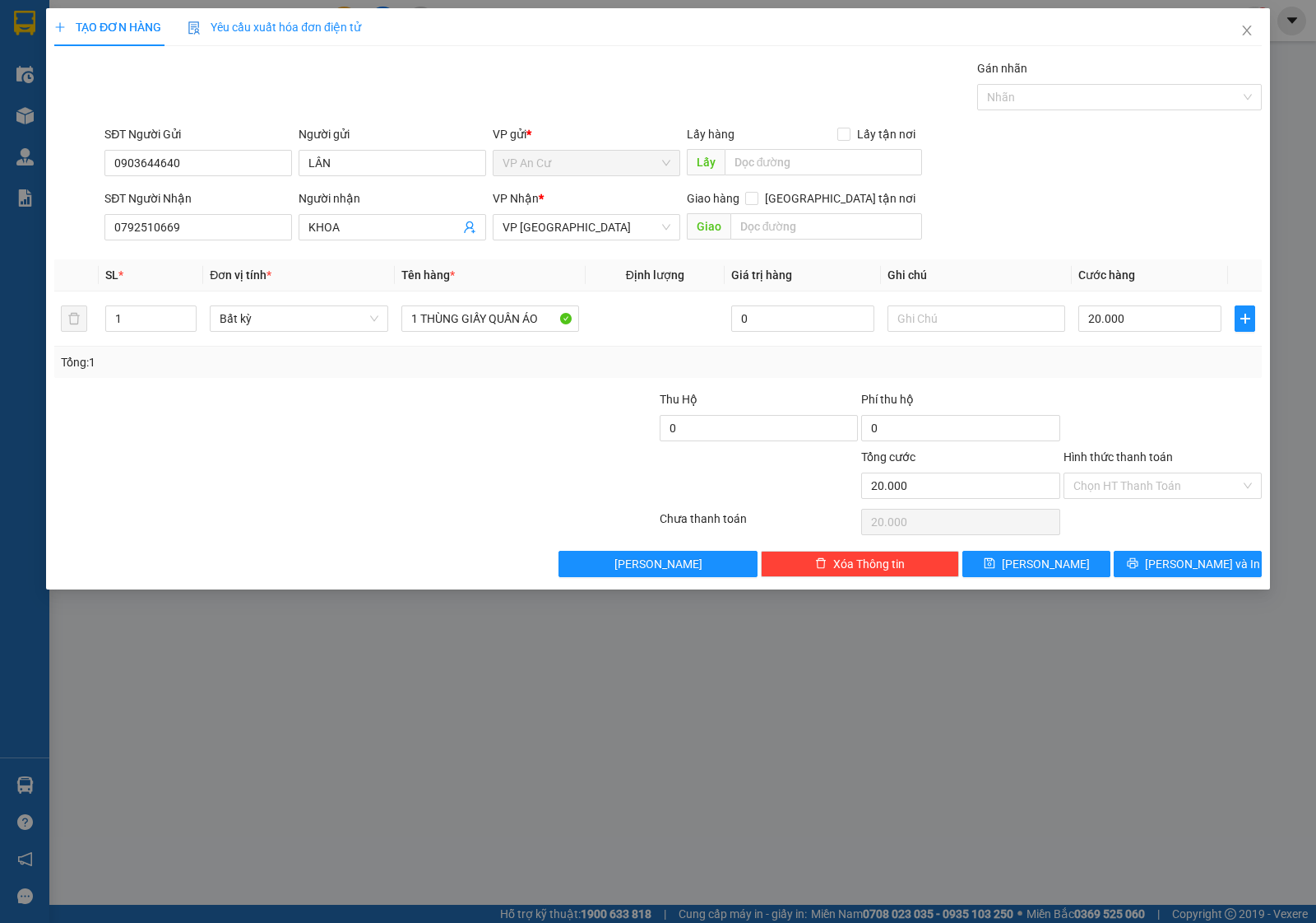
click at [429, 422] on div at bounding box center [255, 419] width 404 height 58
click at [1191, 486] on input "Hình thức thanh toán" at bounding box center [1157, 486] width 167 height 25
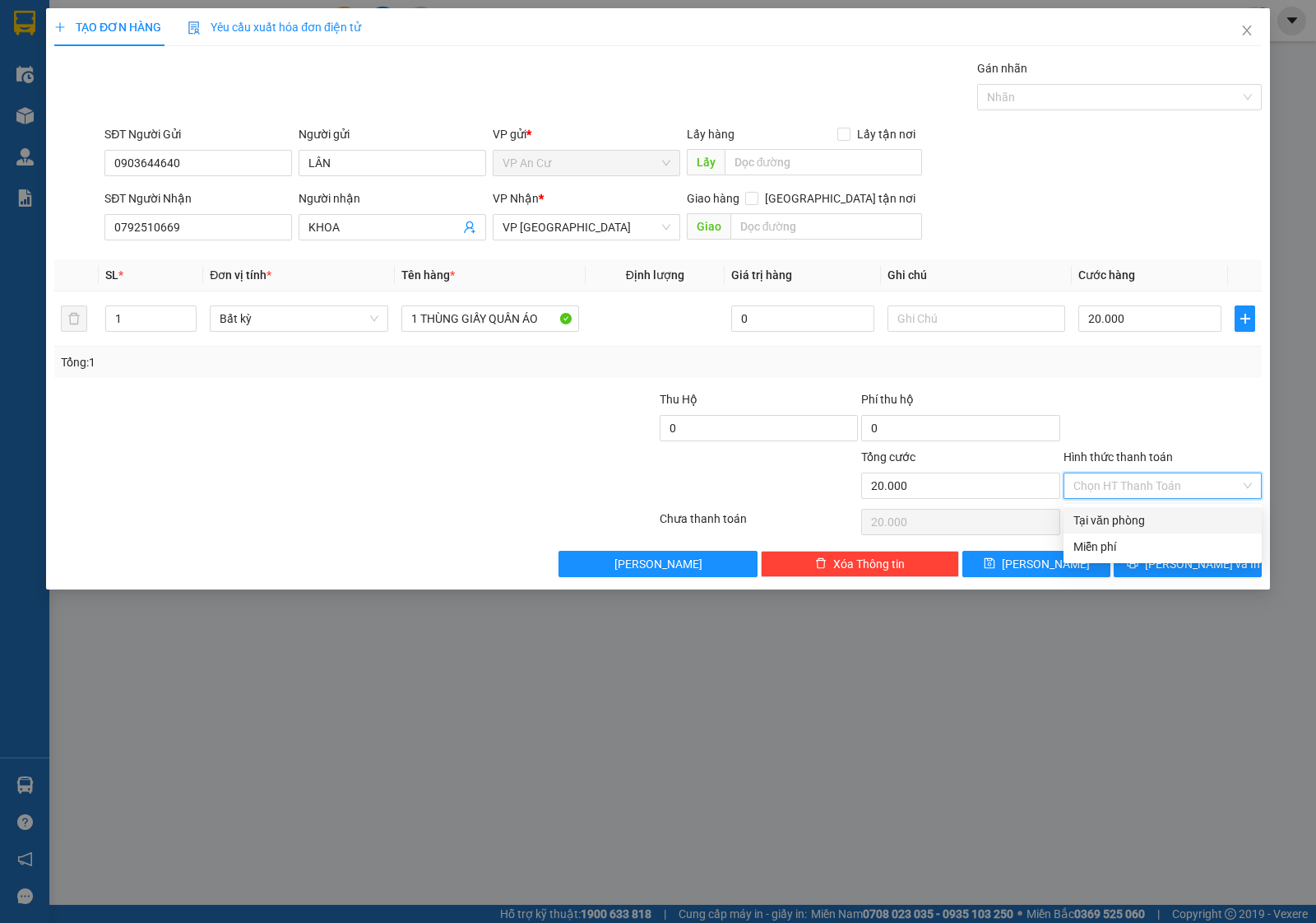
click at [1152, 521] on div "Tại văn phòng" at bounding box center [1163, 520] width 179 height 18
type input "0"
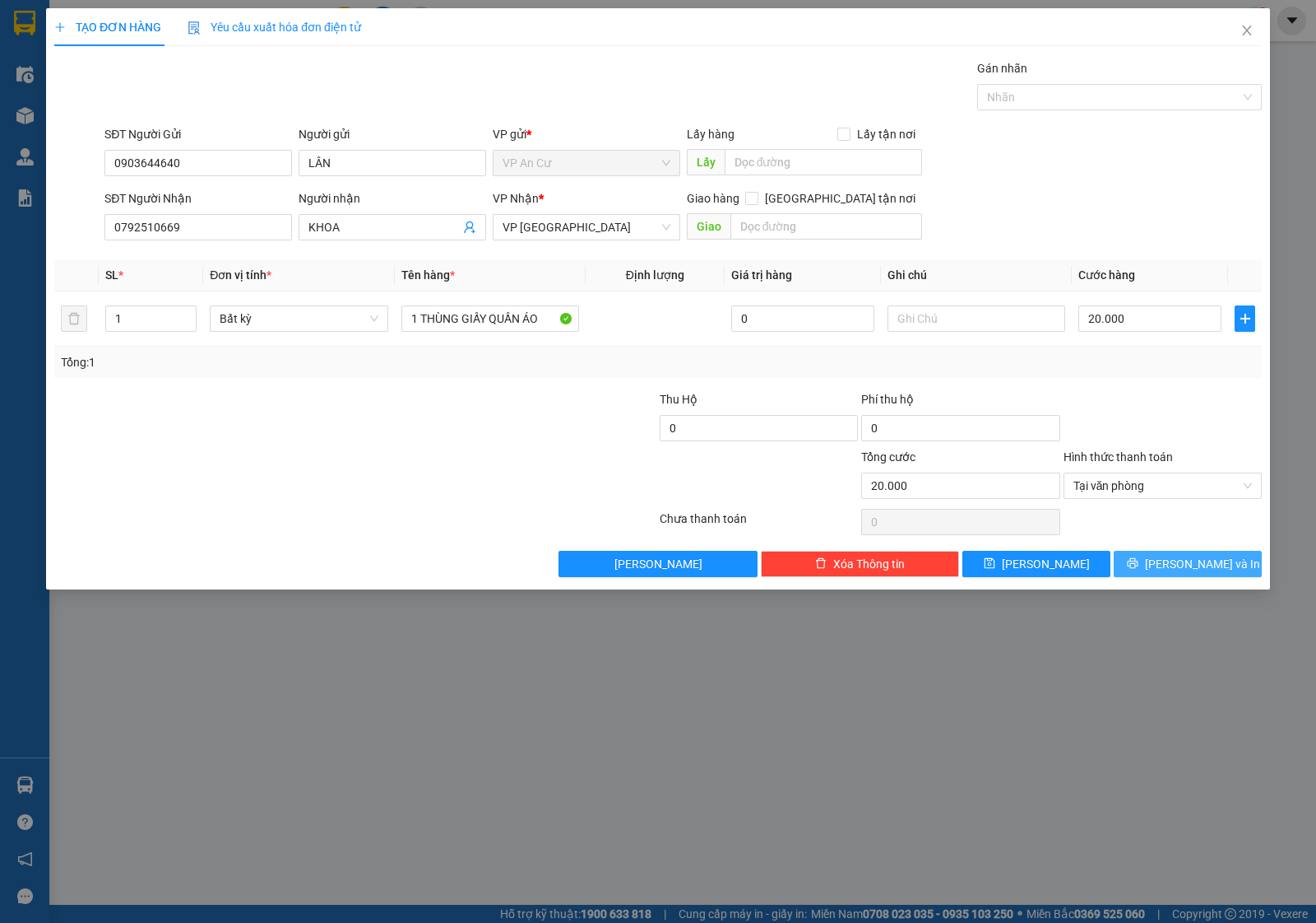
click at [1139, 562] on icon "printer" at bounding box center [1133, 563] width 12 height 12
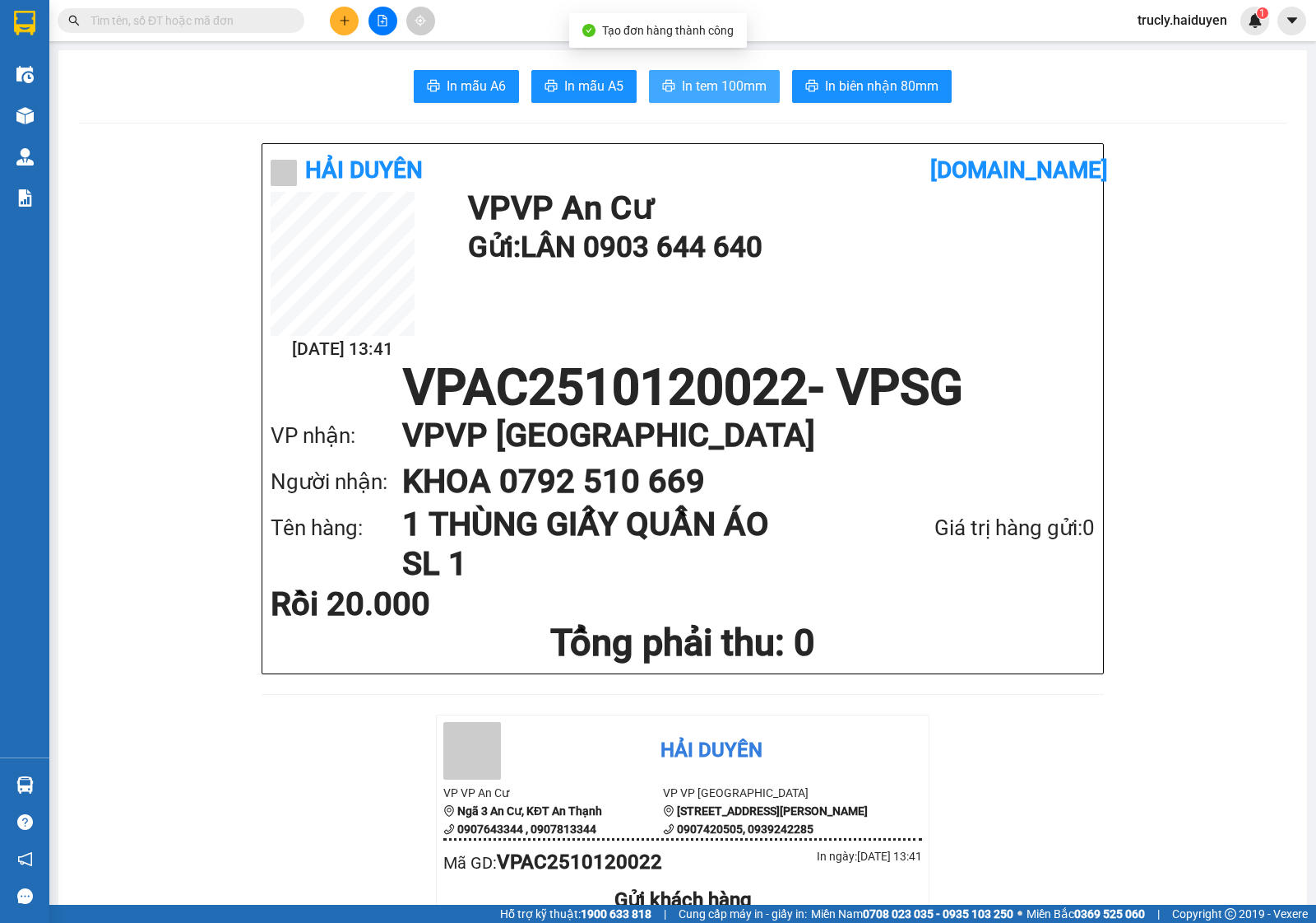
click at [684, 89] on span "In tem 100mm" at bounding box center [724, 86] width 85 height 21
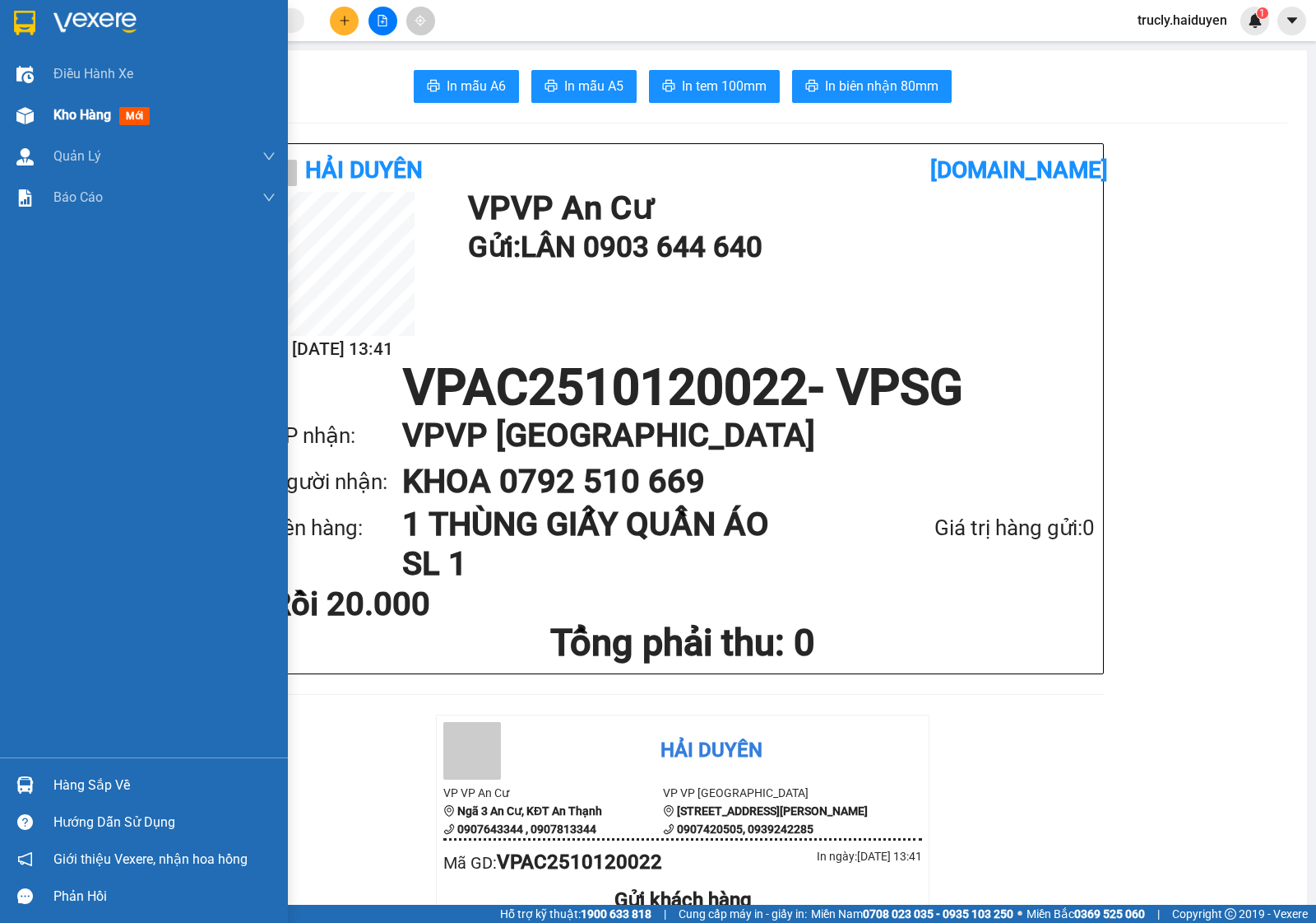
click at [75, 116] on span "Kho hàng" at bounding box center [82, 115] width 58 height 16
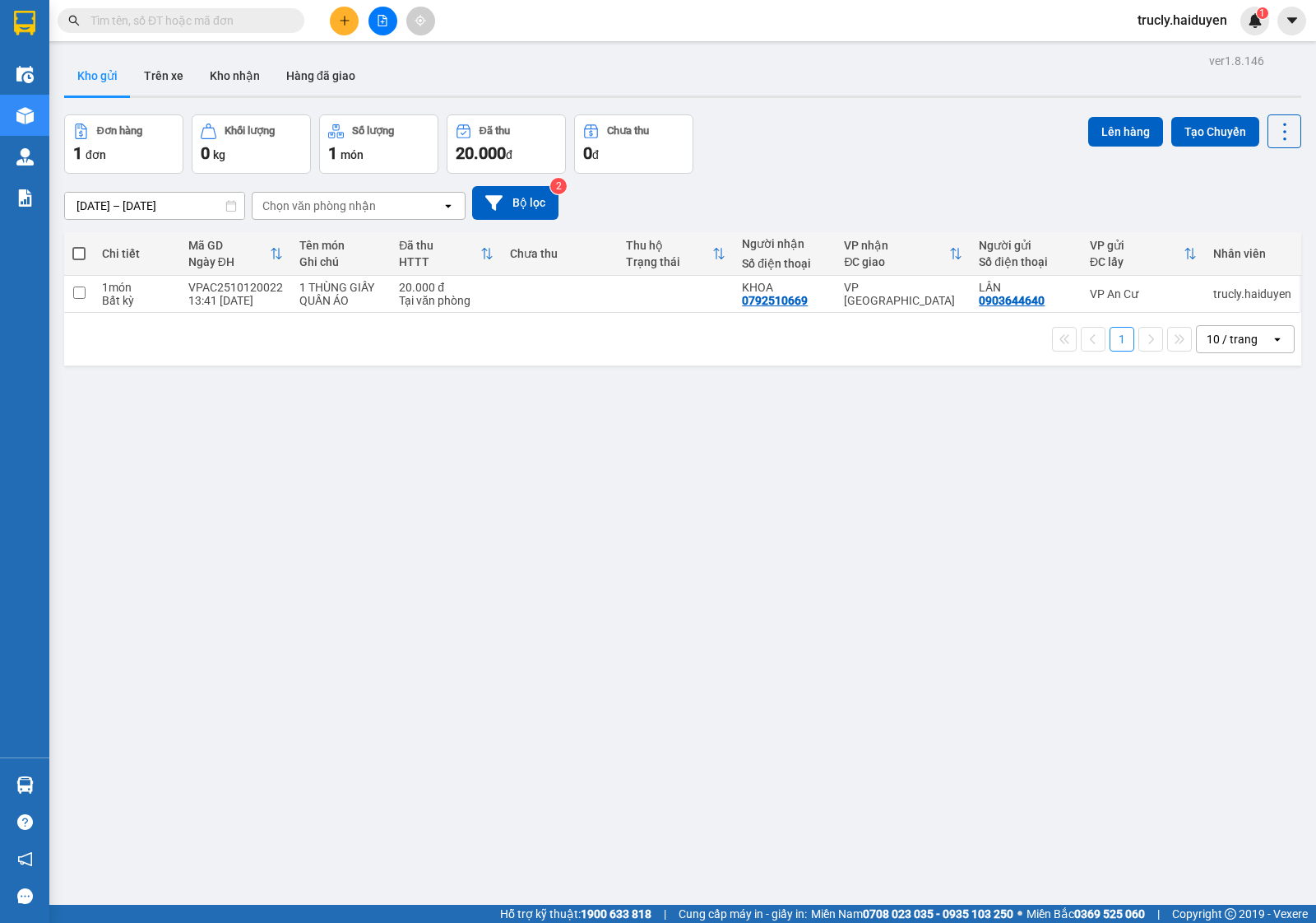
click at [850, 139] on div "Đơn hàng 1 đơn Khối lượng 0 kg Số lượng 1 món Đã thu 20.000 đ Chưa thu 0 đ Lên …" at bounding box center [683, 144] width 1238 height 59
click at [162, 78] on button "Trên xe" at bounding box center [164, 76] width 66 height 40
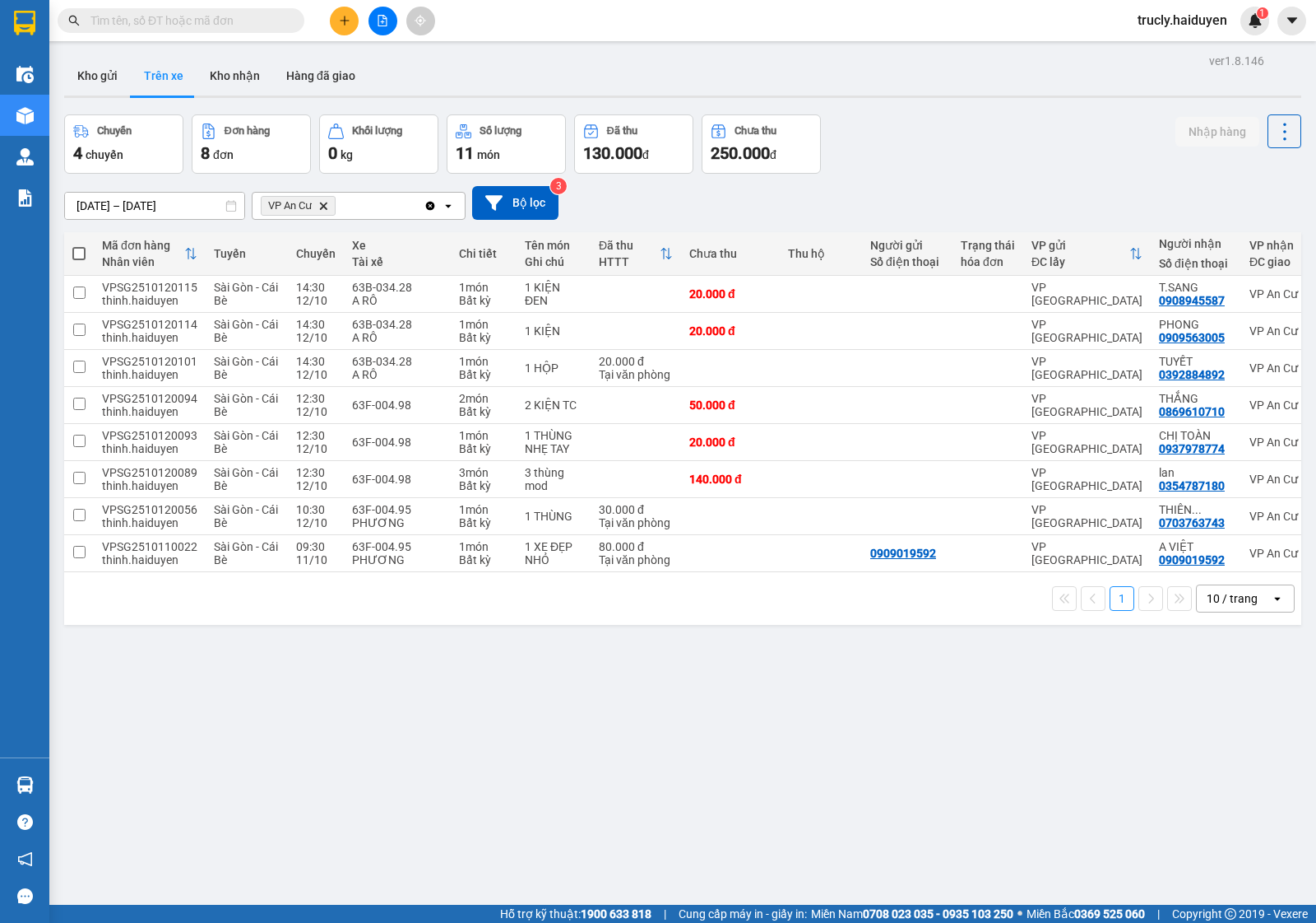
click at [1013, 146] on div "Chuyến 4 chuyến Đơn hàng 8 đơn Khối lượng 0 kg Số lượng 11 món Đã thu 130.000 đ…" at bounding box center [683, 144] width 1238 height 59
click at [875, 142] on div "Chuyến 4 chuyến Đơn hàng 8 đơn Khối lượng 0 kg Số lượng 11 món Đã thu 130.000 đ…" at bounding box center [683, 144] width 1238 height 59
click at [919, 103] on div "ver 1.8.146 Kho gửi Trên xe Kho nhận Hàng đã giao Chuyến 4 chuyến Đơn hàng 8 đơ…" at bounding box center [683, 511] width 1251 height 923
click at [344, 30] on button at bounding box center [344, 21] width 29 height 29
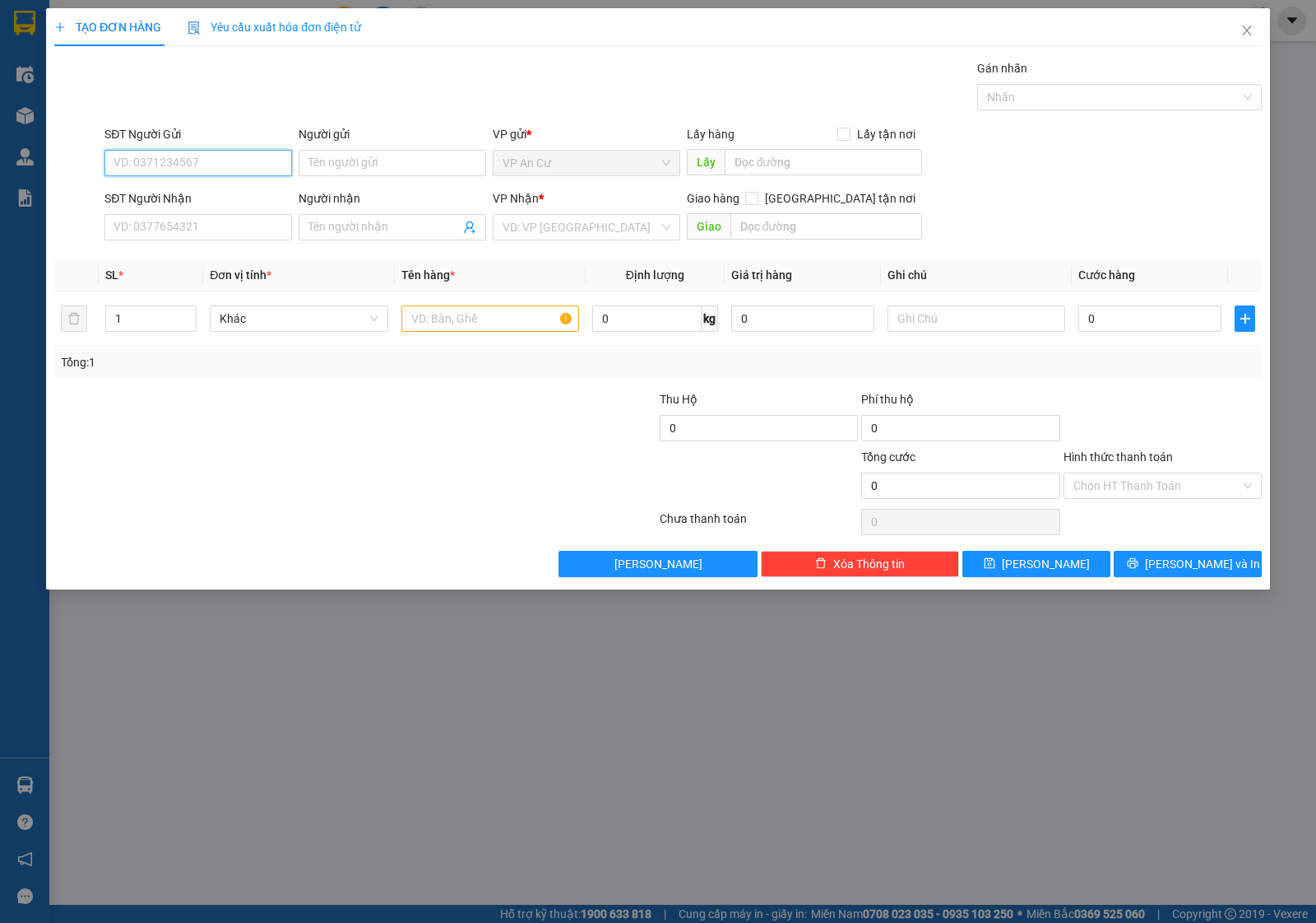
click at [162, 174] on input "SĐT Người Gửi" at bounding box center [198, 163] width 187 height 26
type input "0393921449"
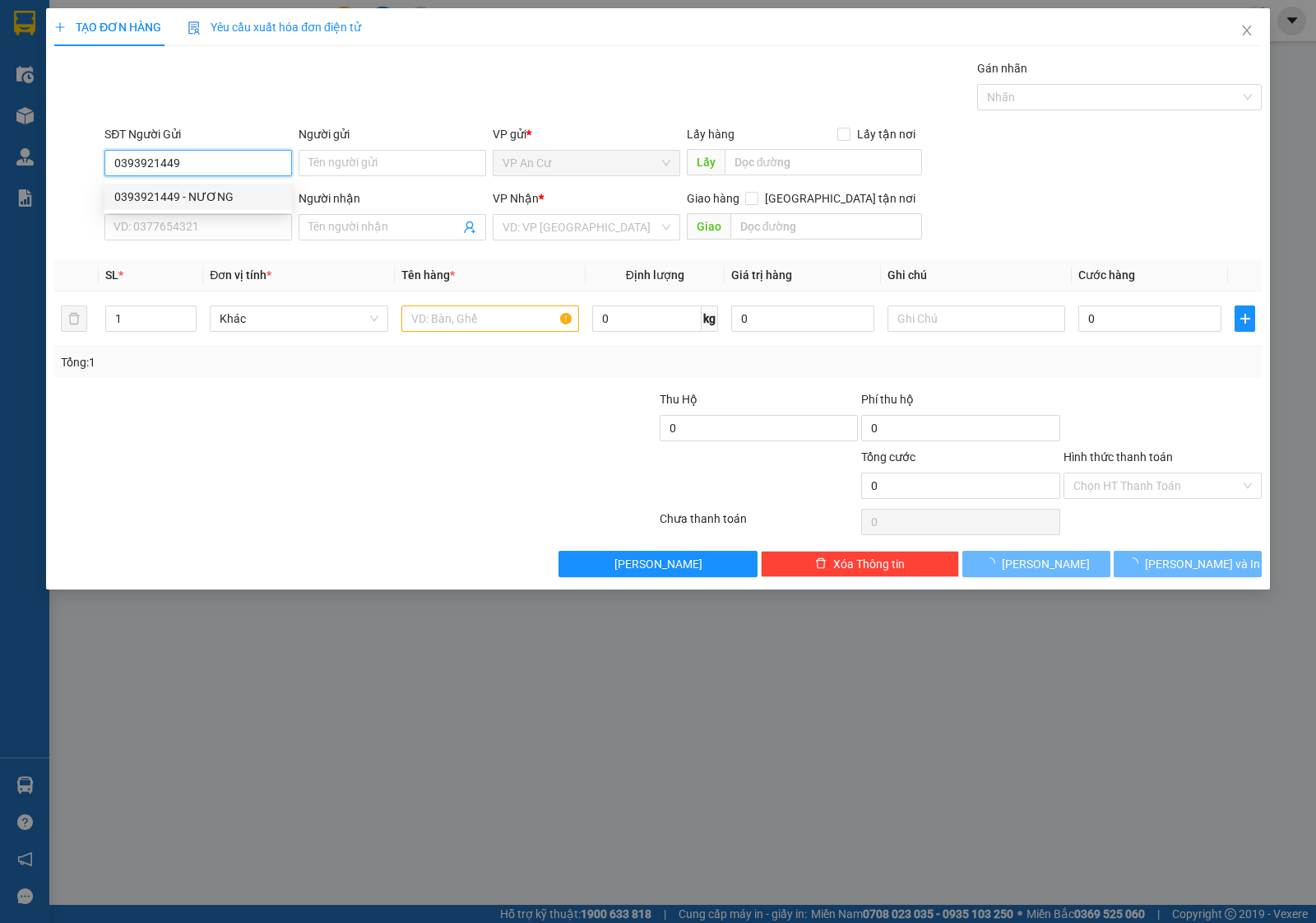
click at [245, 190] on div "0393921449 - NƯƠNG" at bounding box center [199, 196] width 168 height 18
type input "NƯƠNG"
type input "0981163372"
type input "NHUNG KBM"
type input "100.000"
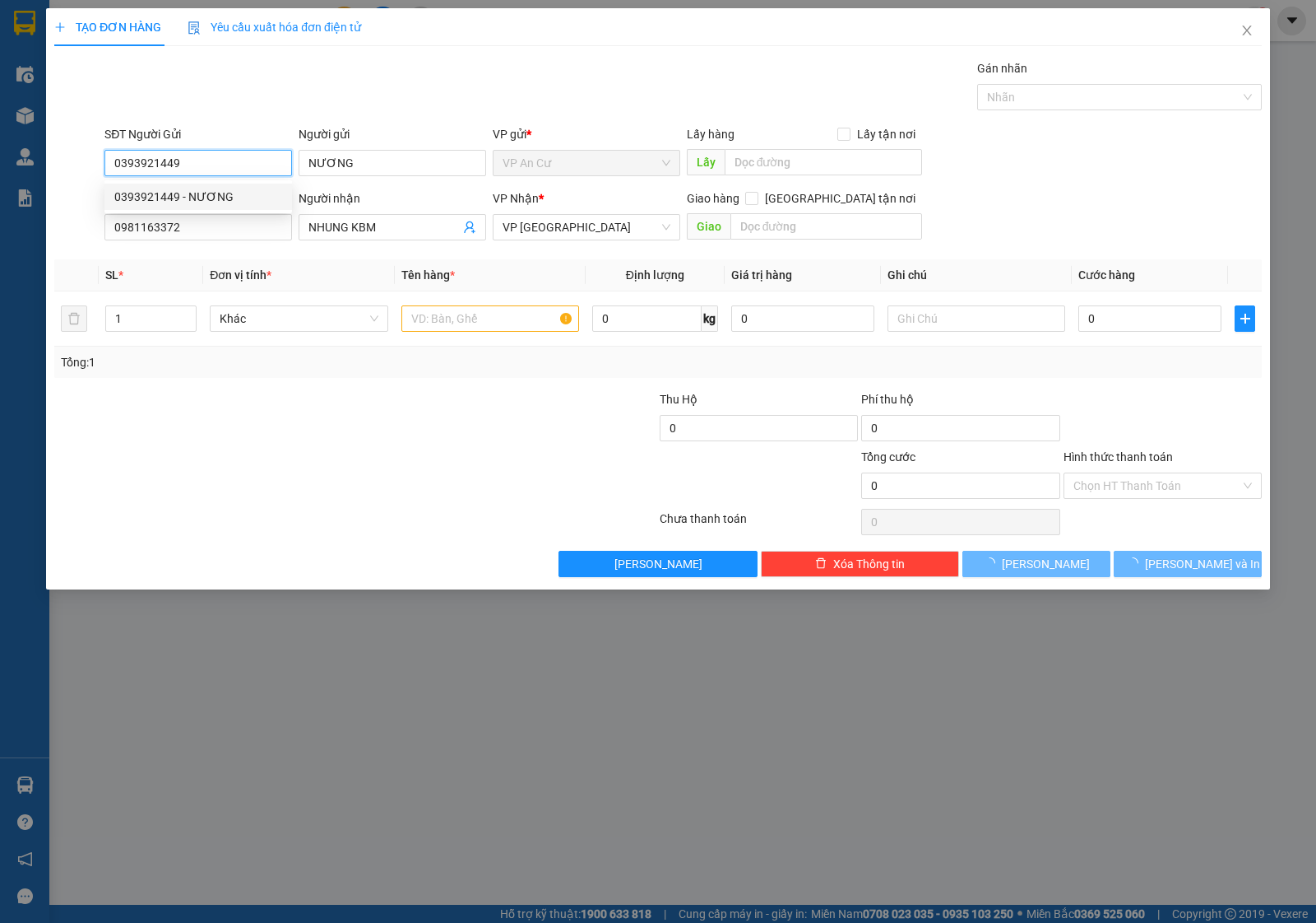
type input "100.000"
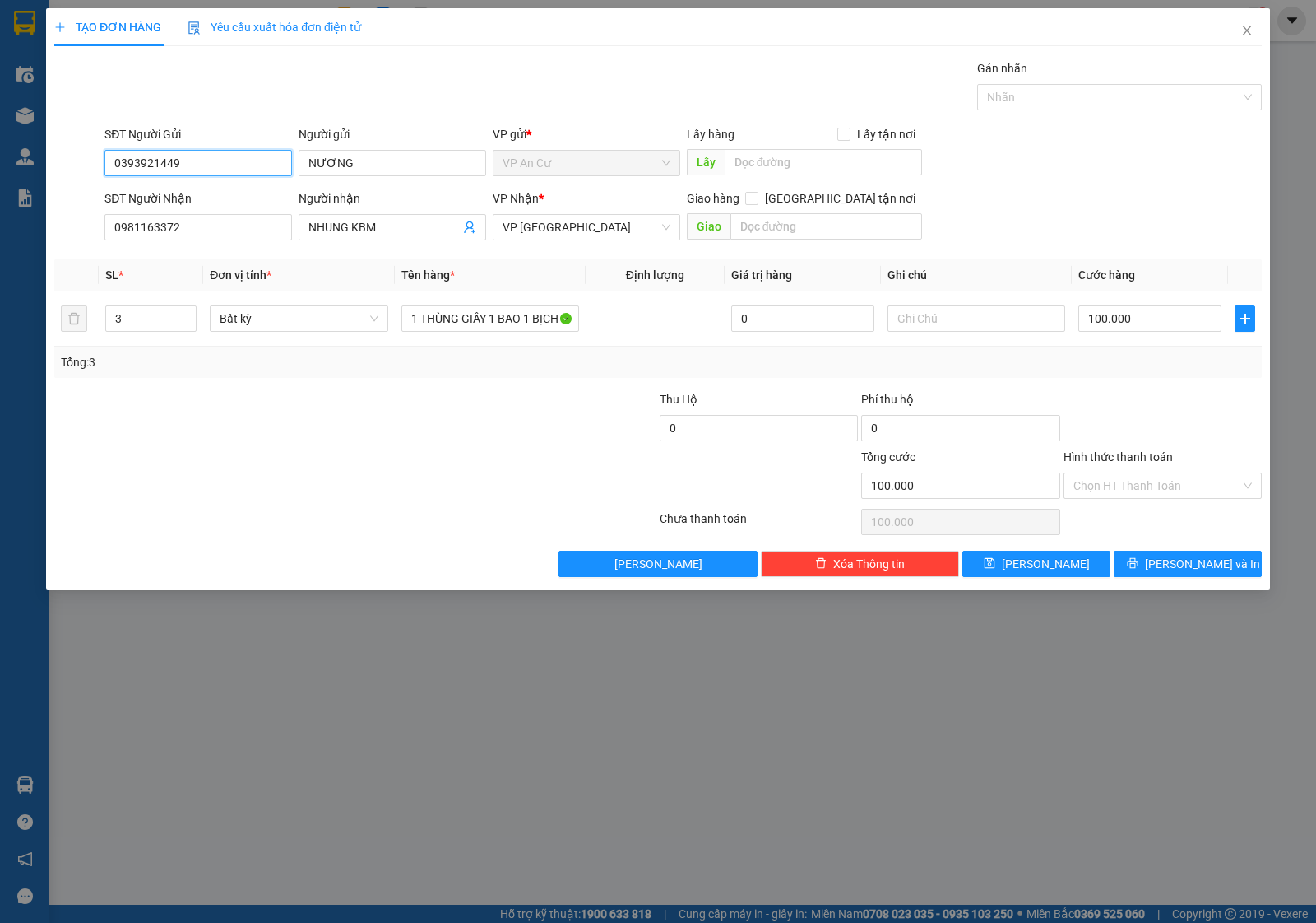
type input "0393921449"
click at [387, 492] on div at bounding box center [255, 477] width 404 height 58
click at [422, 231] on input "NHUNG KBM" at bounding box center [384, 227] width 152 height 18
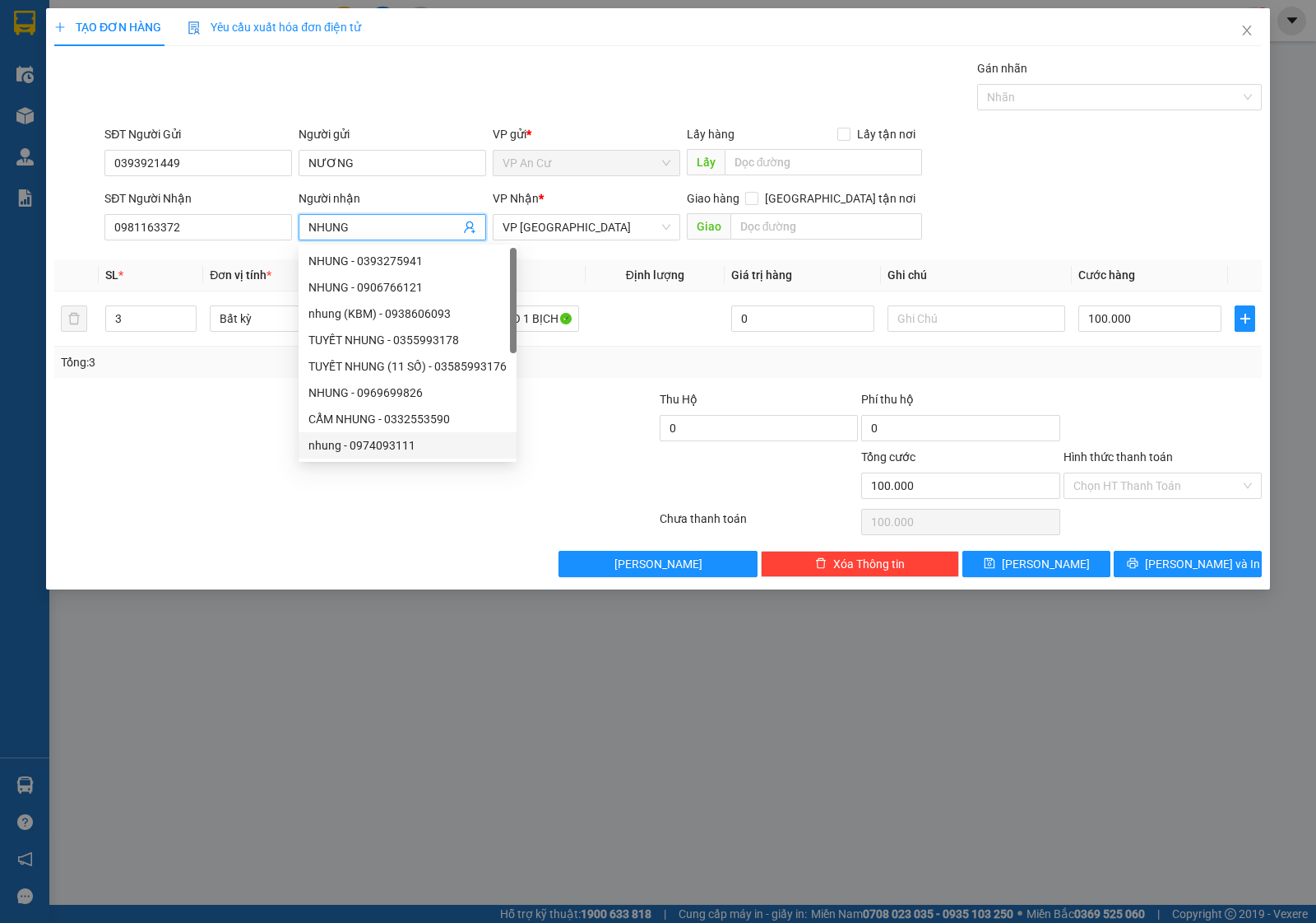
type input "NHUNG"
click at [362, 550] on div "Transit Pickup Surcharge Ids Transit Deliver Surcharge Ids Transit Deliver Surc…" at bounding box center [658, 318] width 1208 height 518
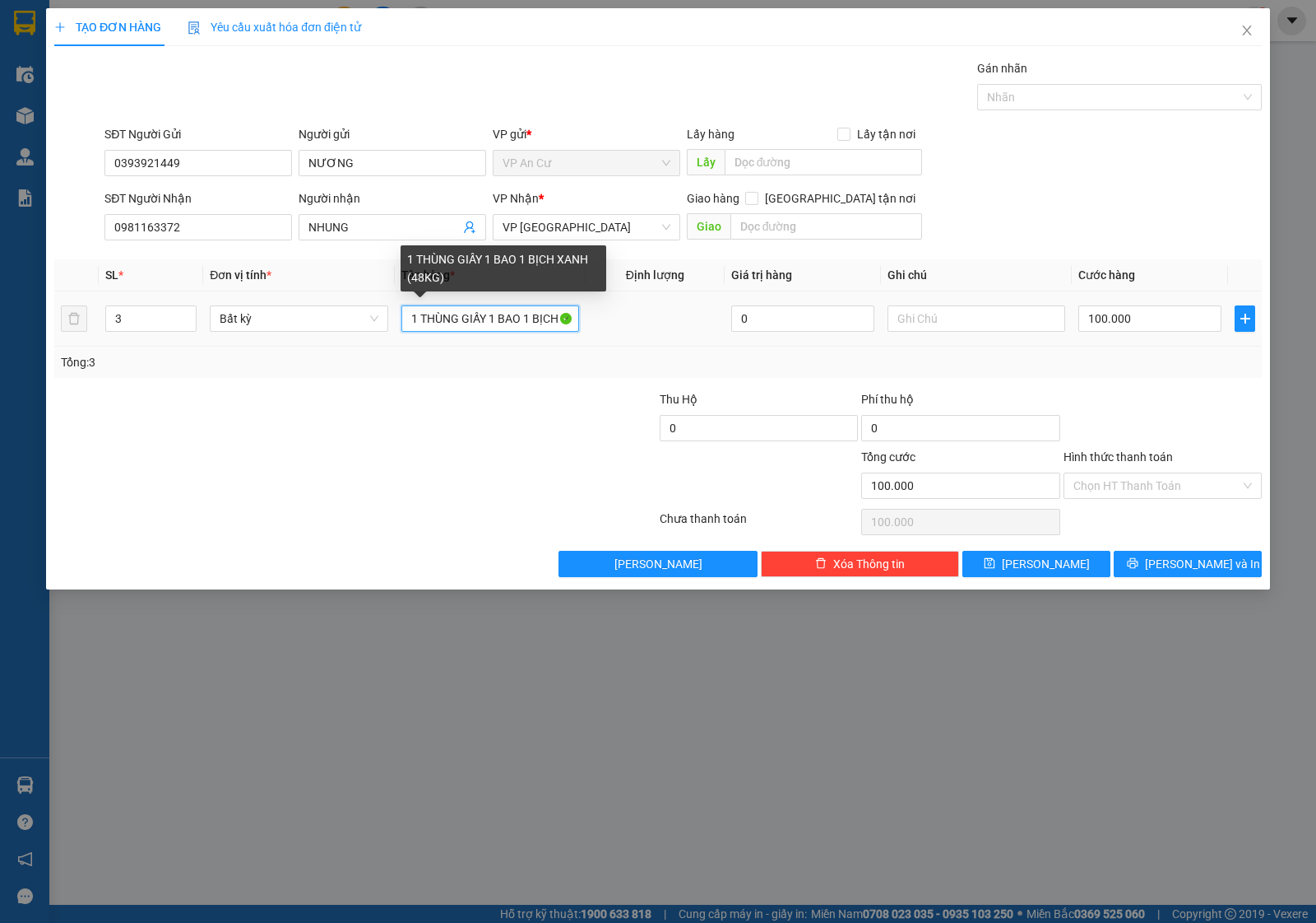
click at [505, 325] on input "1 THÙNG GIẤY 1 BAO 1 BỊCH XANH (48KG)" at bounding box center [491, 318] width 178 height 26
type input "3 THÙNG GIẤY TRÁI CÂY (44KG)"
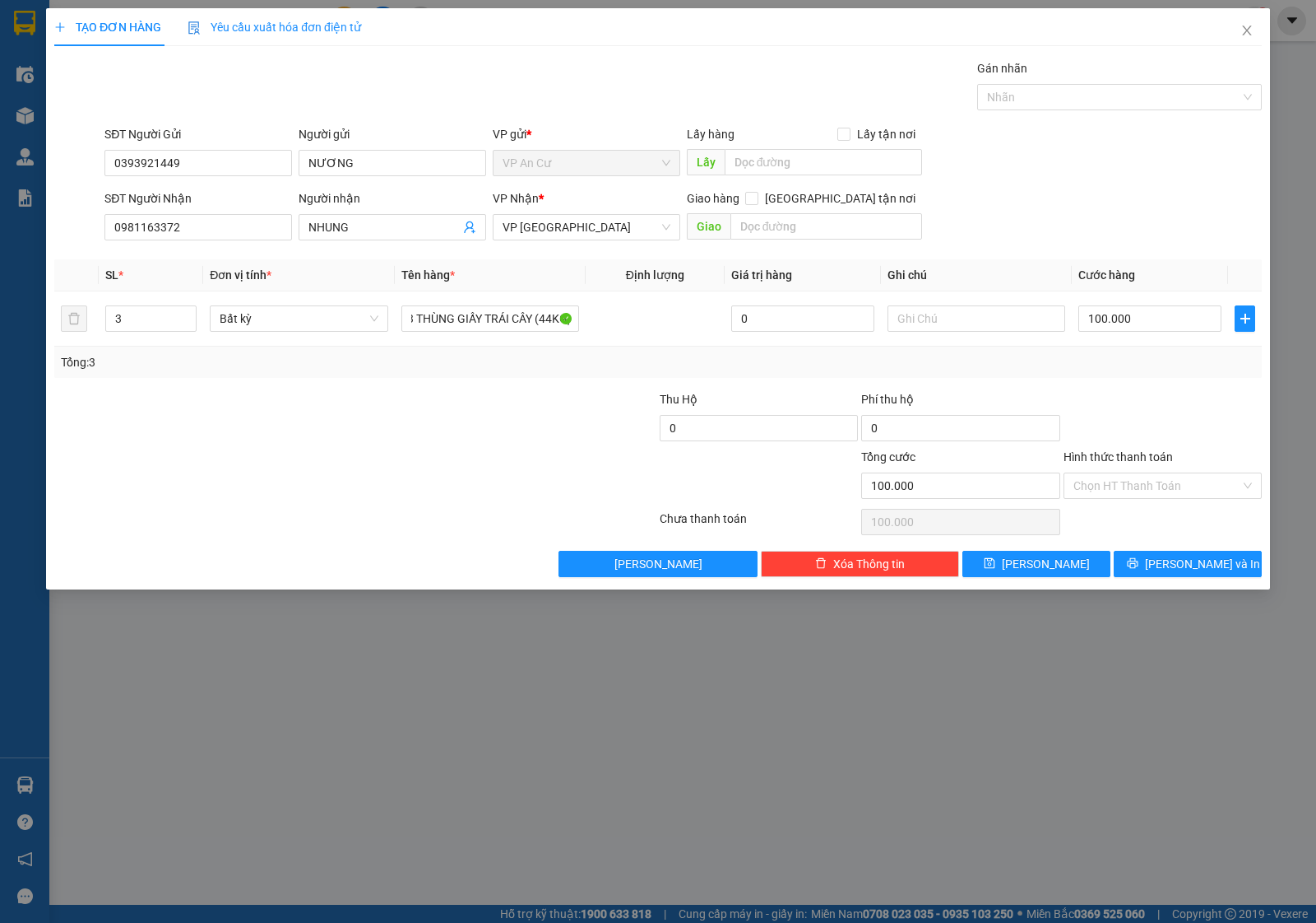
click at [483, 484] on div at bounding box center [557, 477] width 201 height 58
click at [1183, 330] on input "100.000" at bounding box center [1150, 318] width 143 height 26
type input "0"
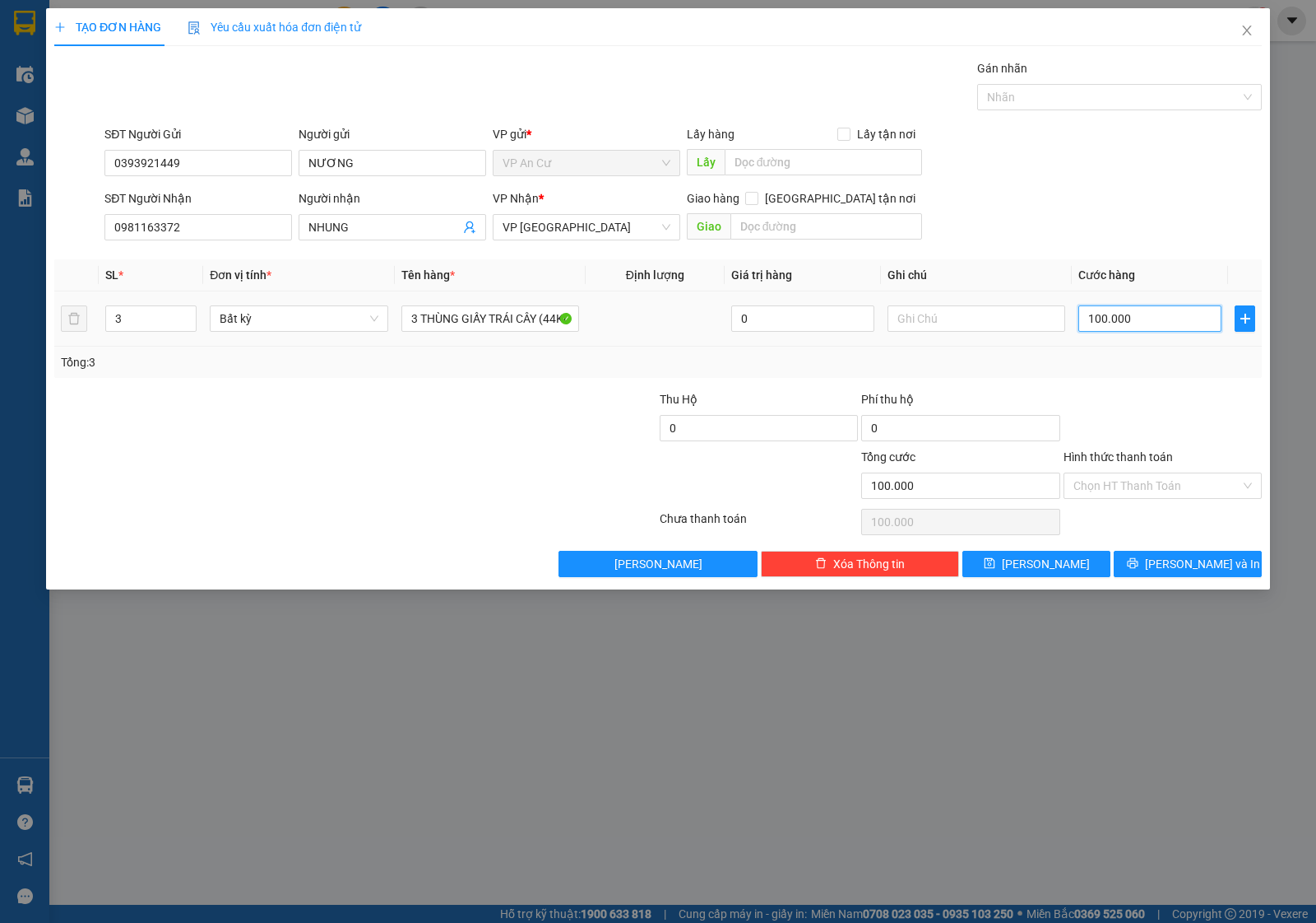
type input "0"
type input "9"
type input "09"
type input "90"
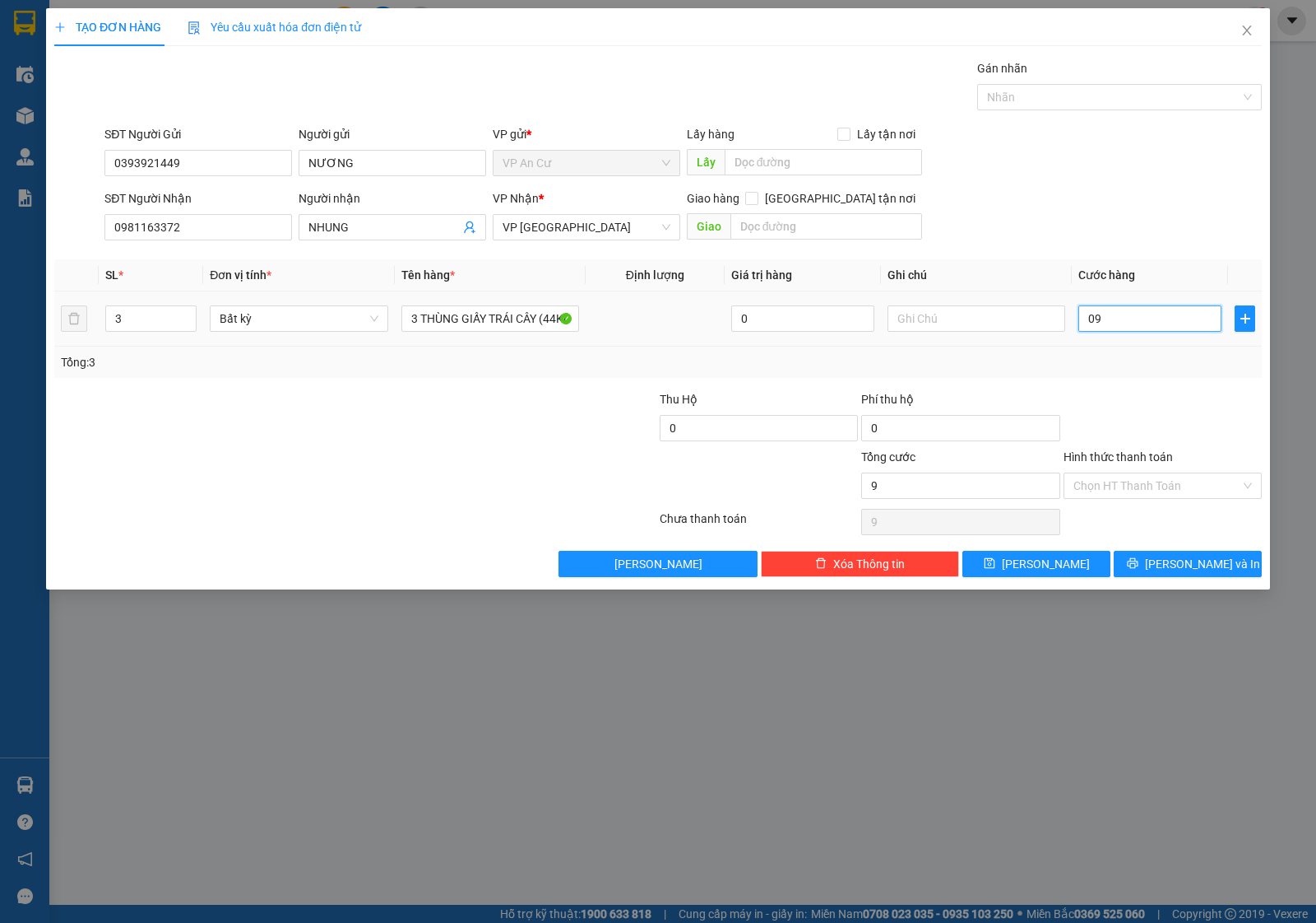
type input "90"
type input "090"
type input "90.000"
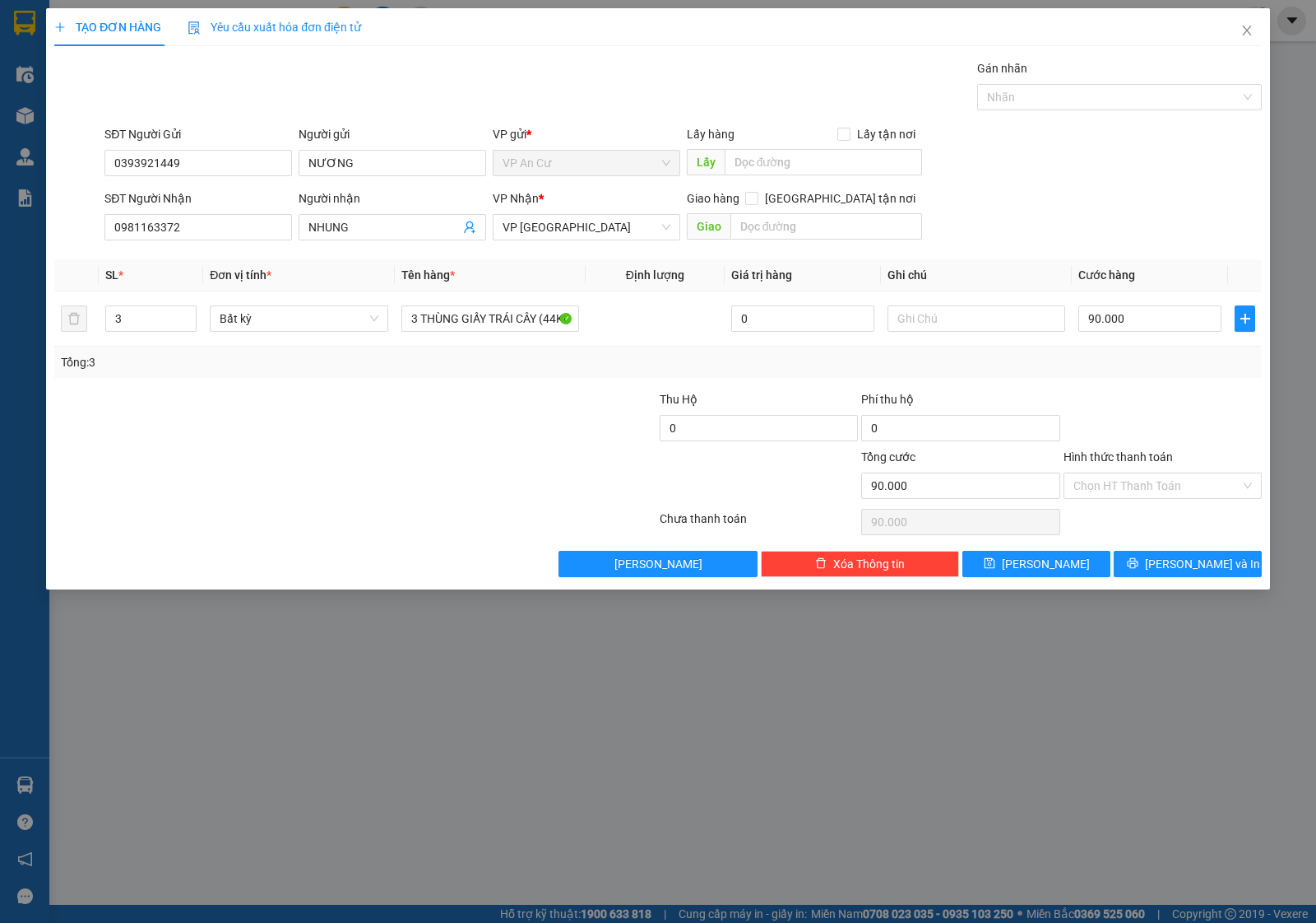
click at [1177, 385] on div "Transit Pickup Surcharge Ids Transit Deliver Surcharge Ids Transit Deliver Surc…" at bounding box center [658, 318] width 1208 height 518
click at [1200, 572] on span "[PERSON_NAME] và In" at bounding box center [1203, 564] width 115 height 18
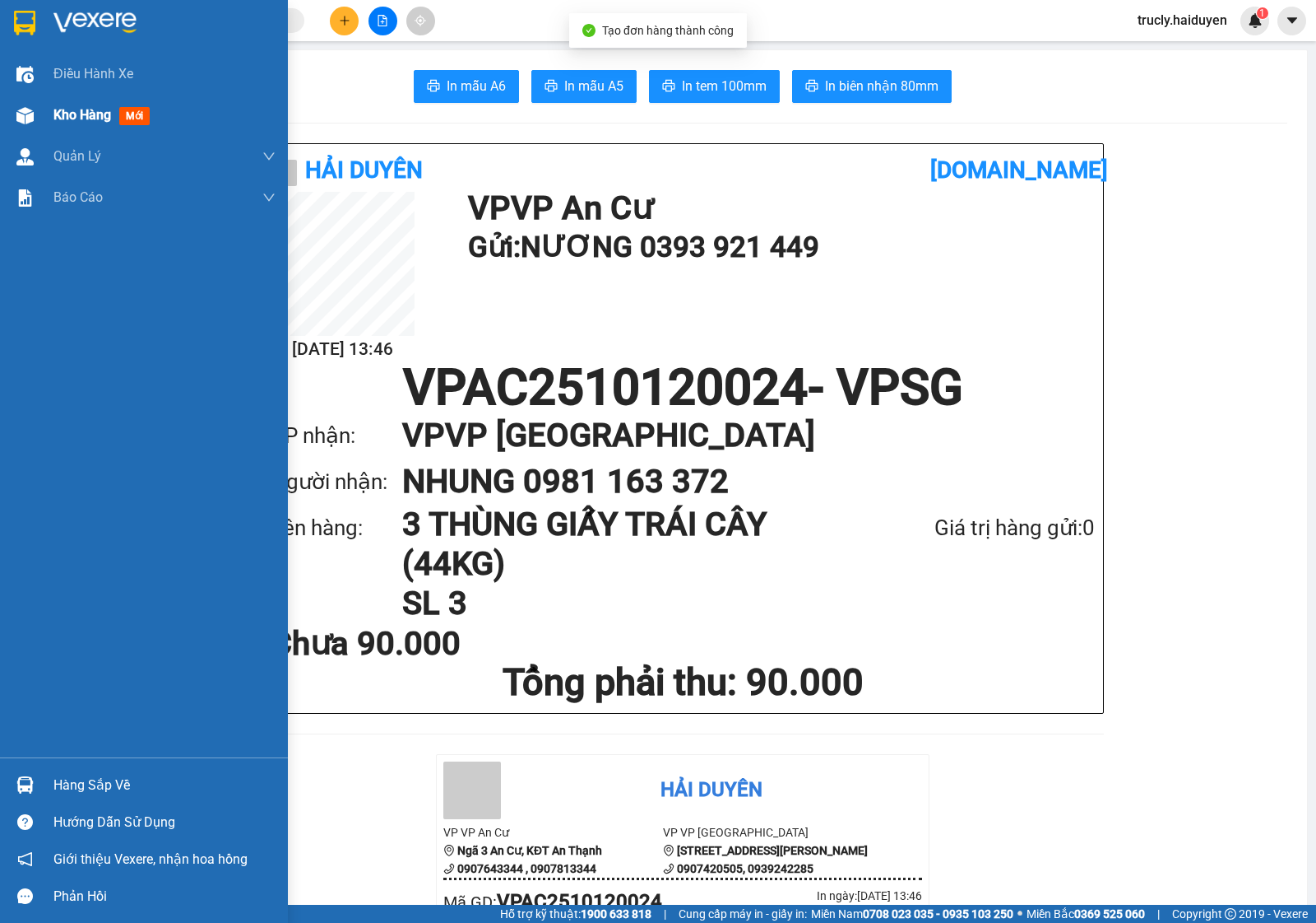
click at [45, 112] on div "Kho hàng mới" at bounding box center [143, 115] width 288 height 41
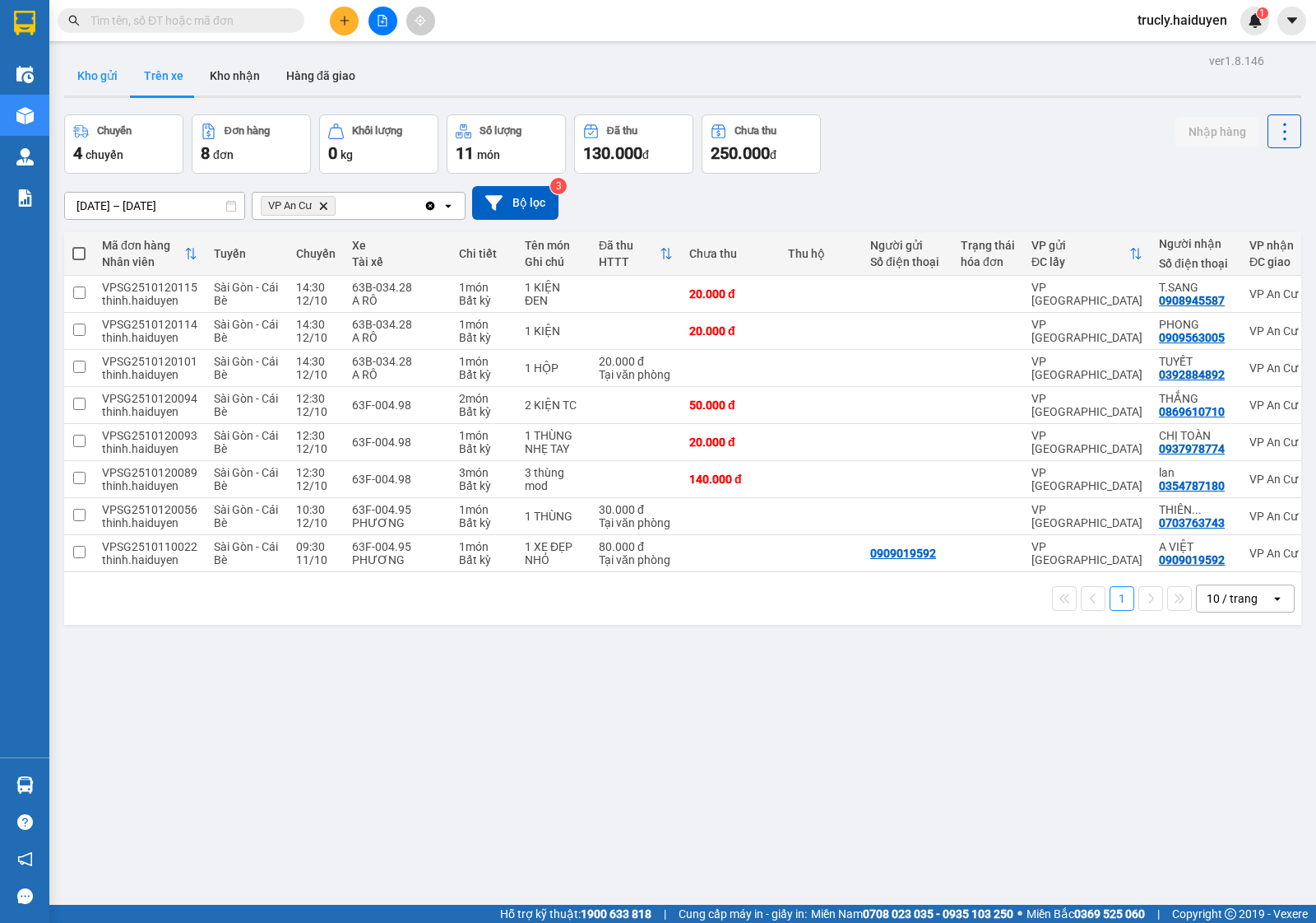
click at [93, 75] on button "Kho gửi" at bounding box center [97, 76] width 67 height 40
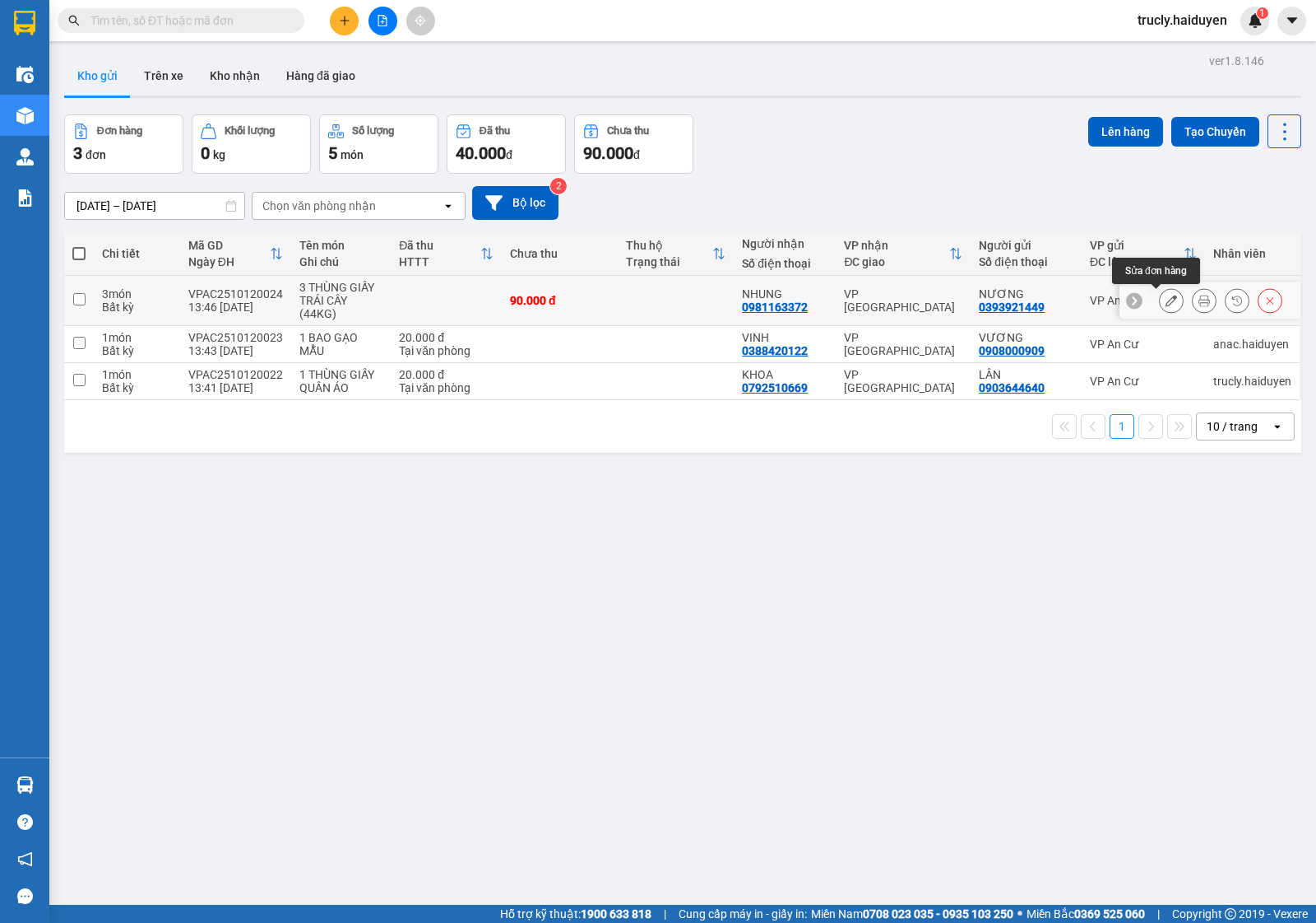
click at [1160, 297] on button at bounding box center [1172, 300] width 23 height 29
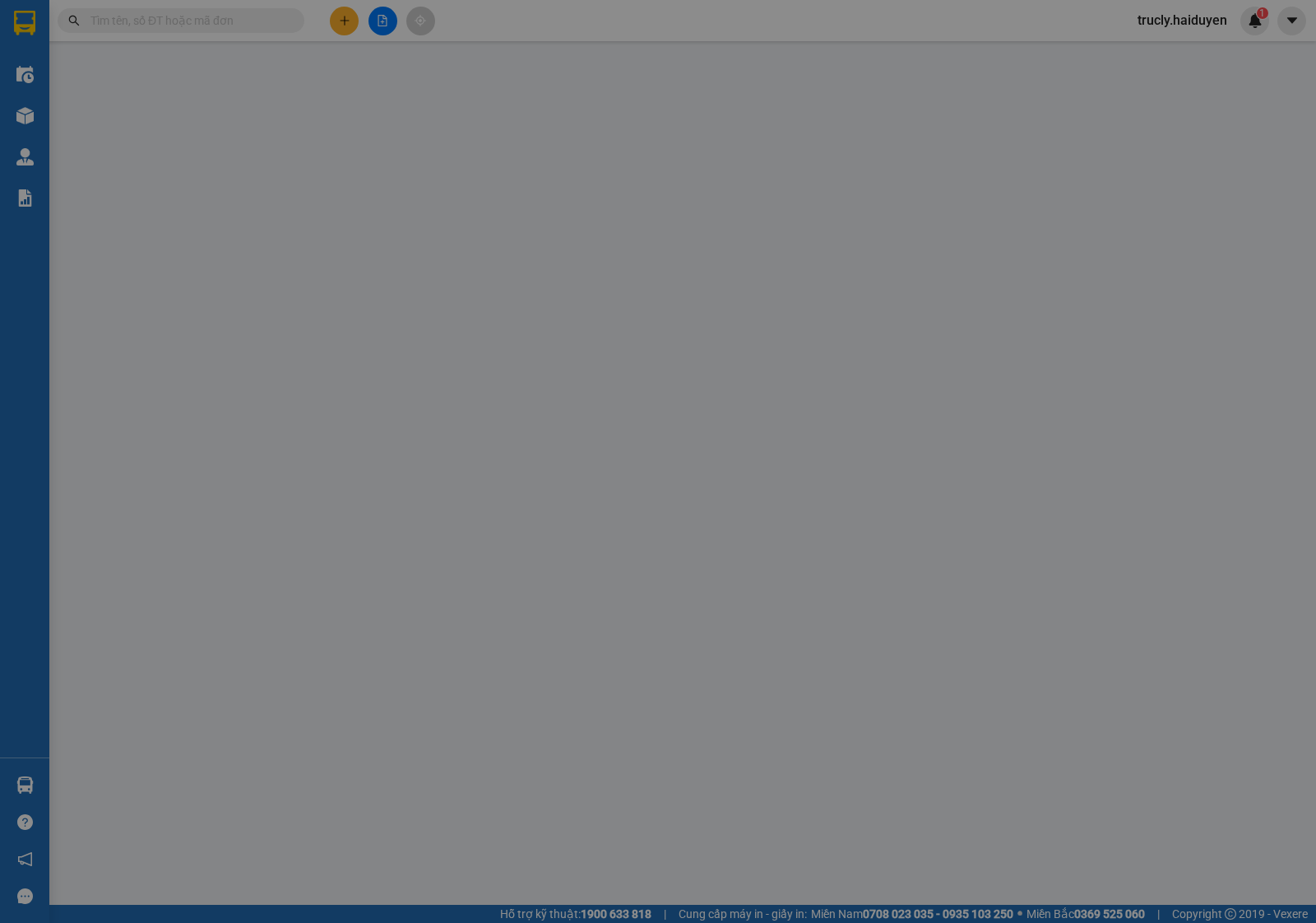
type input "0393921449"
type input "NƯƠNG"
type input "0981163372"
type input "NHUNG"
type input "0"
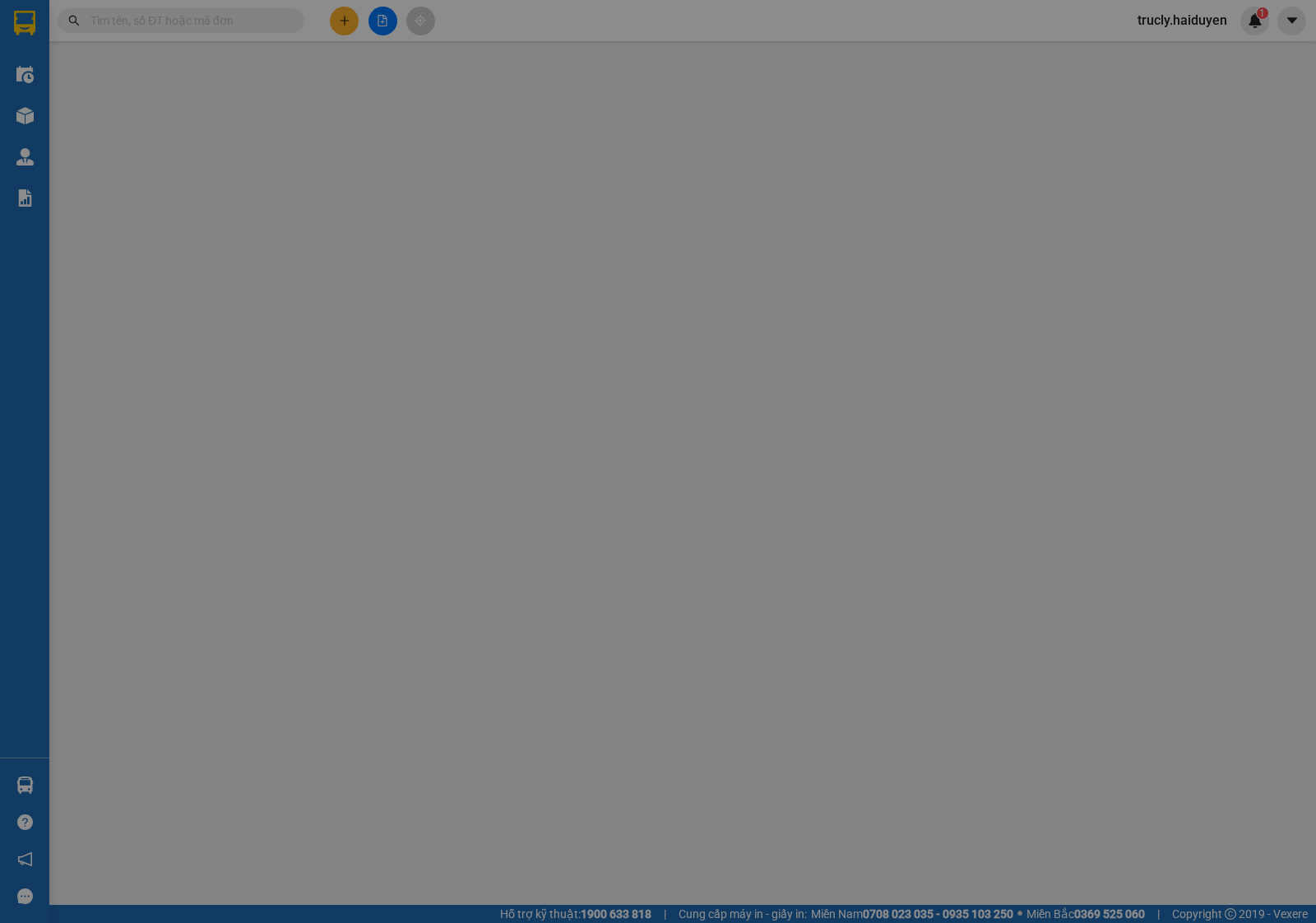
type input "90.000"
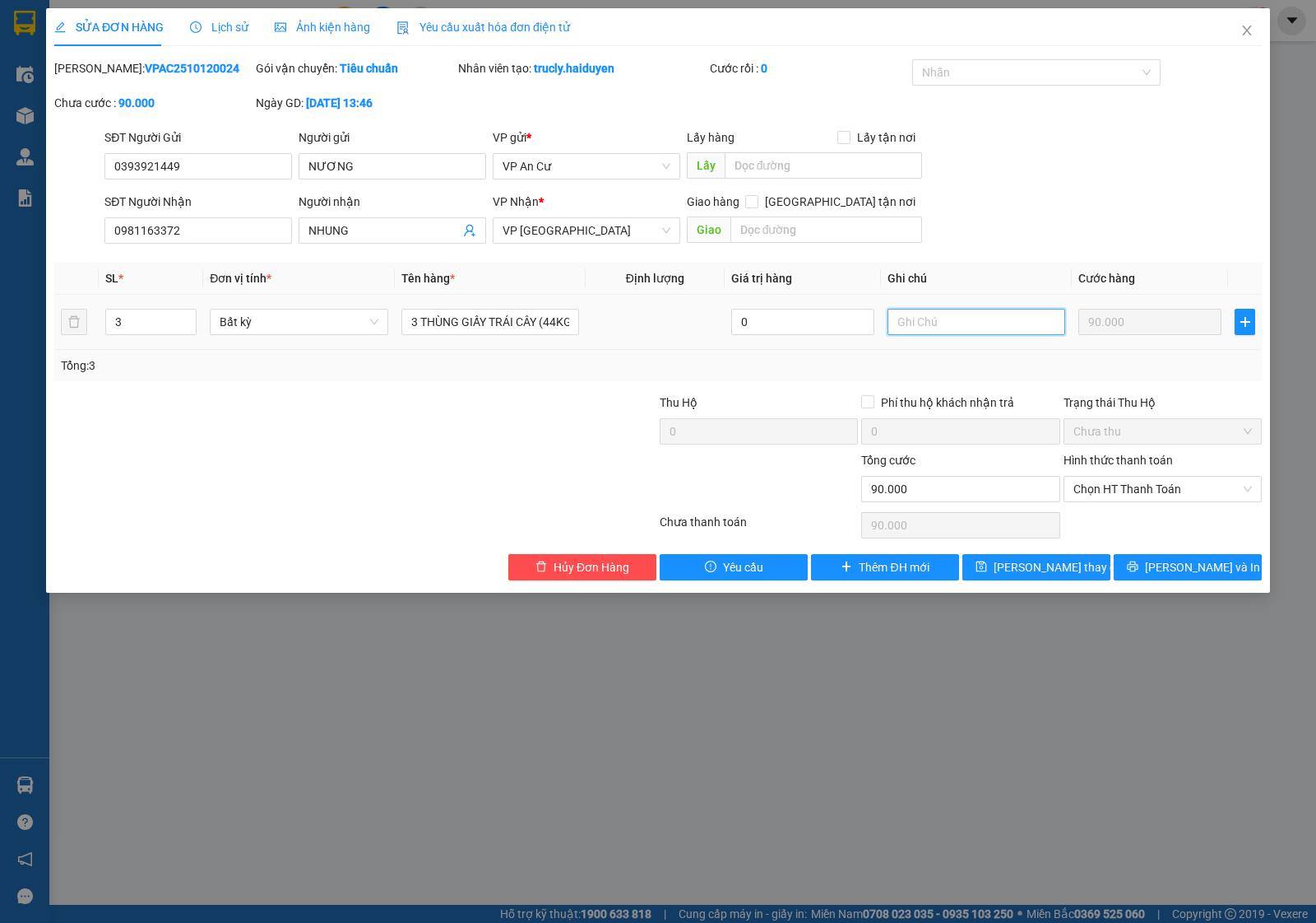
click at [928, 323] on input "text" at bounding box center [977, 322] width 178 height 26
type input "F"
type input "D"
click at [958, 323] on input "ĐÃ BÁO KHÁCH CÓ 2 THÙNG XOIAF CHÍN K ĐẢM BẢO" at bounding box center [977, 322] width 178 height 26
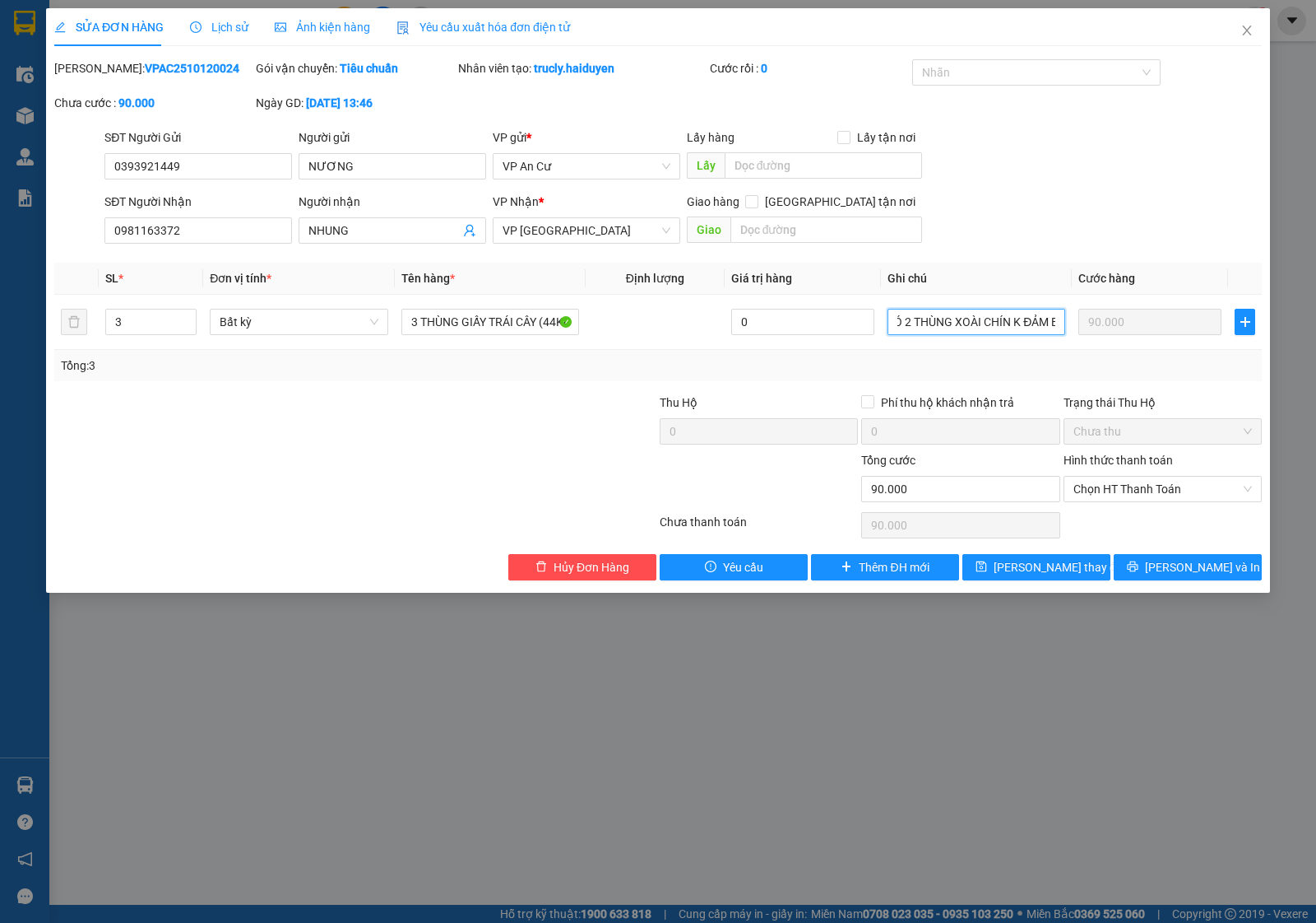
scroll to position [0, 117]
click at [928, 318] on input "ĐÃ BÁO KHÁCH CÓ 2 THÙNG XOÀI CHÍN K ĐẢM BẢO" at bounding box center [977, 322] width 178 height 26
drag, startPoint x: 931, startPoint y: 321, endPoint x: 947, endPoint y: 321, distance: 16.0
click at [933, 321] on input "ĐÃ BÁO KHÁCH CÓ 2 THÙNG XOÀI CHÍN K ĐẢM BẢO" at bounding box center [977, 322] width 178 height 26
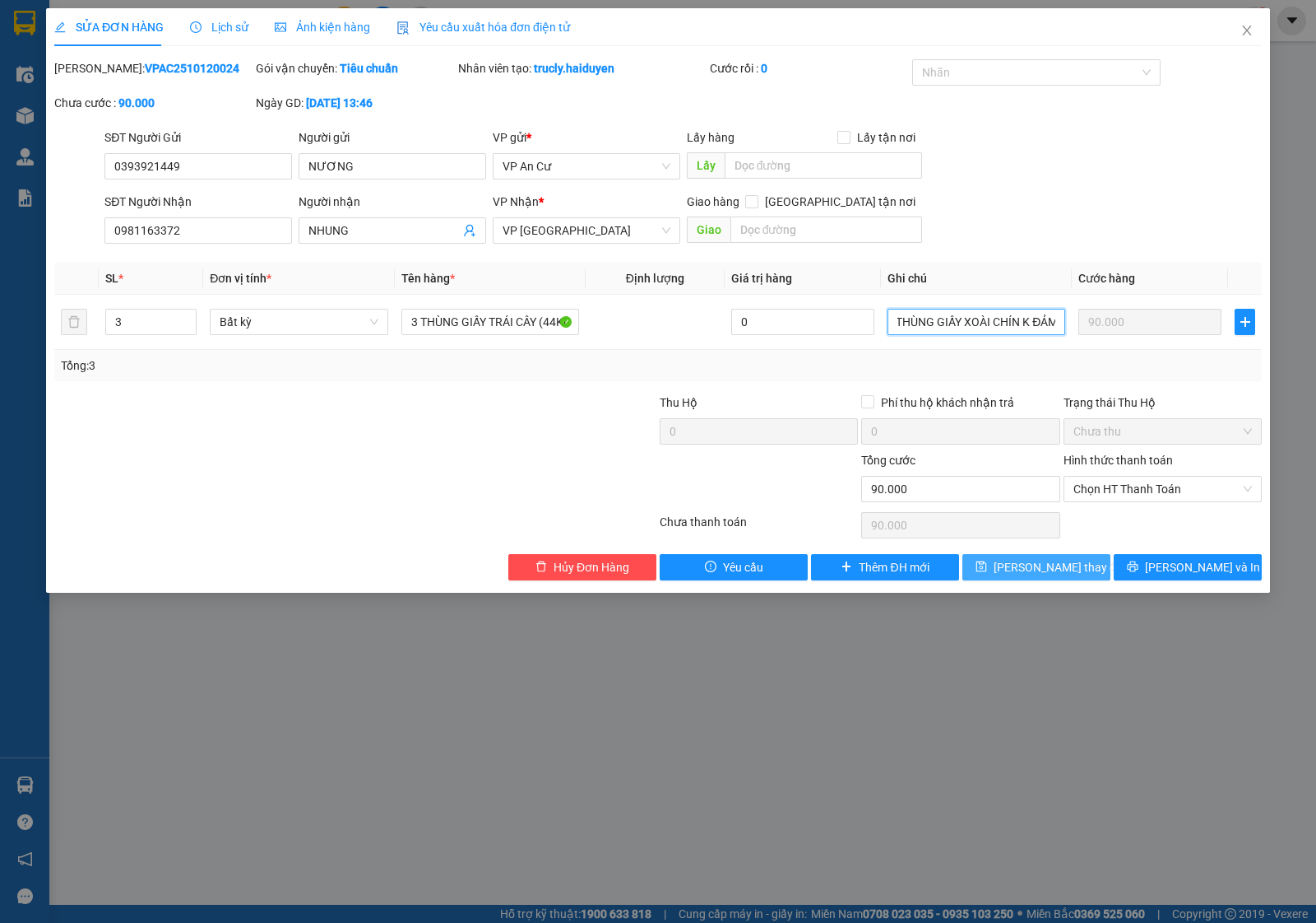
type input "ĐÃ BÁO KHÁCH CÓ 2 THÙNG GIẤY XOÀI CHÍN K ĐẢM BẢO"
click at [1068, 570] on span "[PERSON_NAME] thay đổi" at bounding box center [1060, 567] width 132 height 18
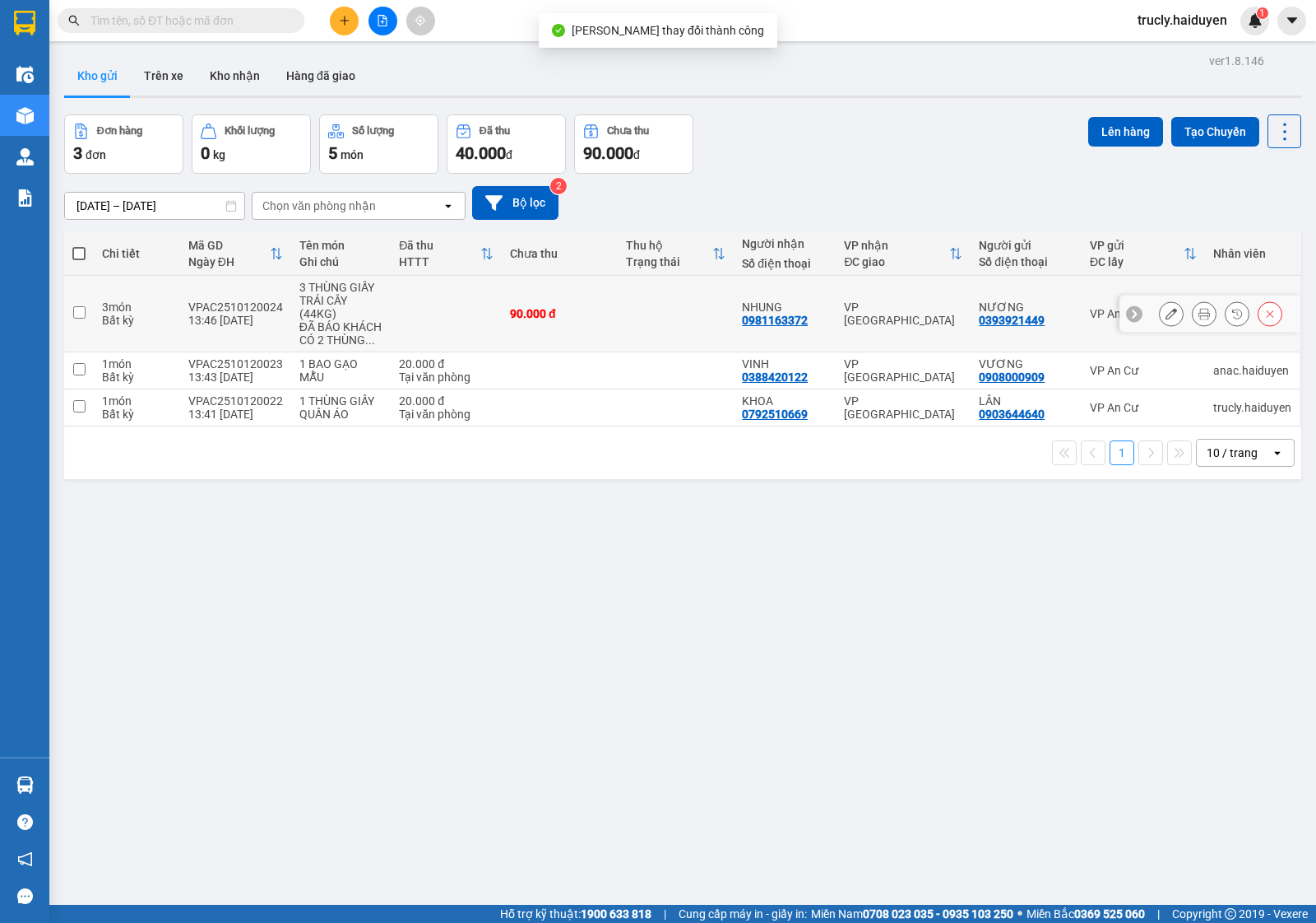
click at [1193, 305] on button at bounding box center [1205, 313] width 23 height 29
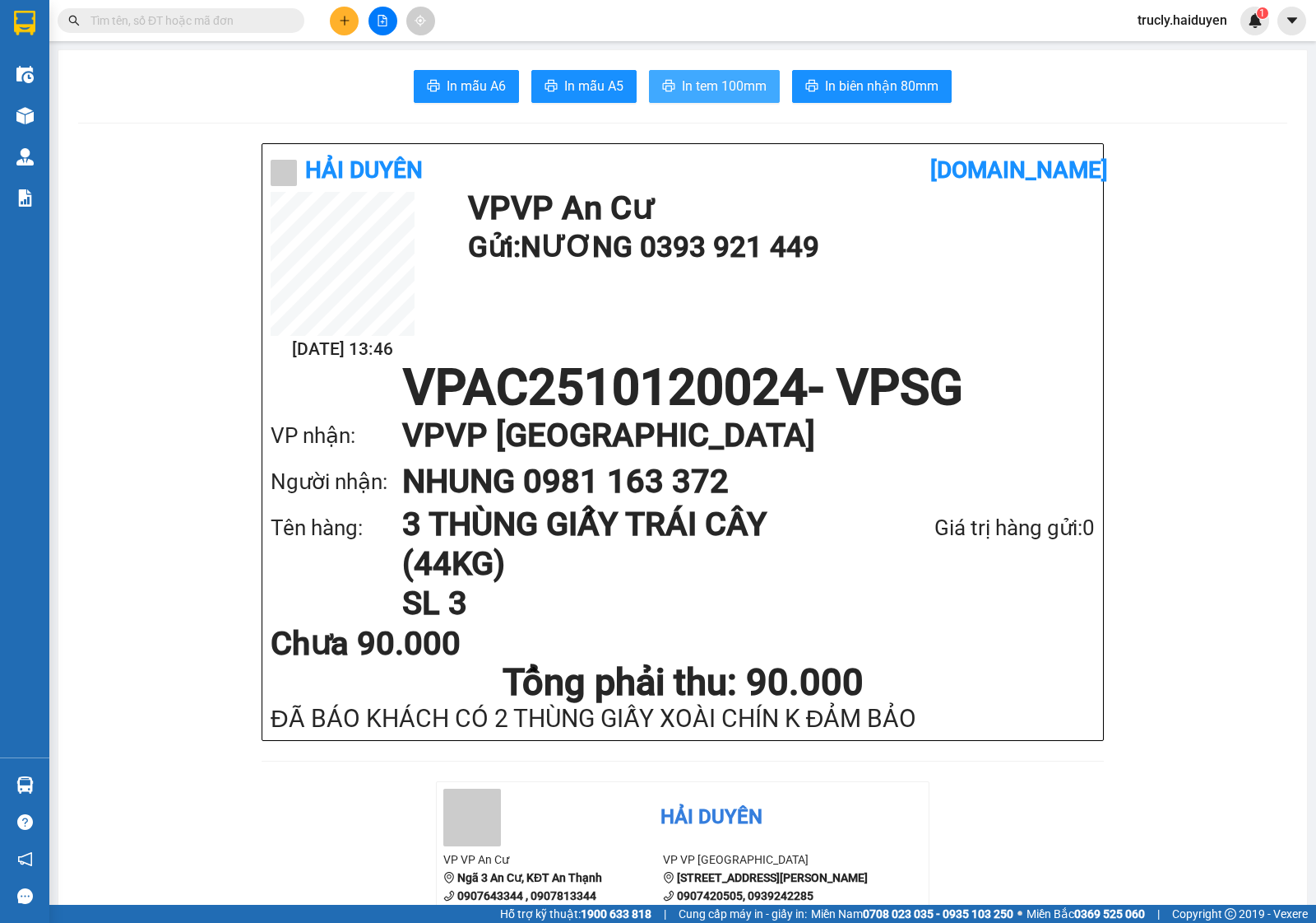
click at [684, 76] on span "In tem 100mm" at bounding box center [724, 86] width 85 height 21
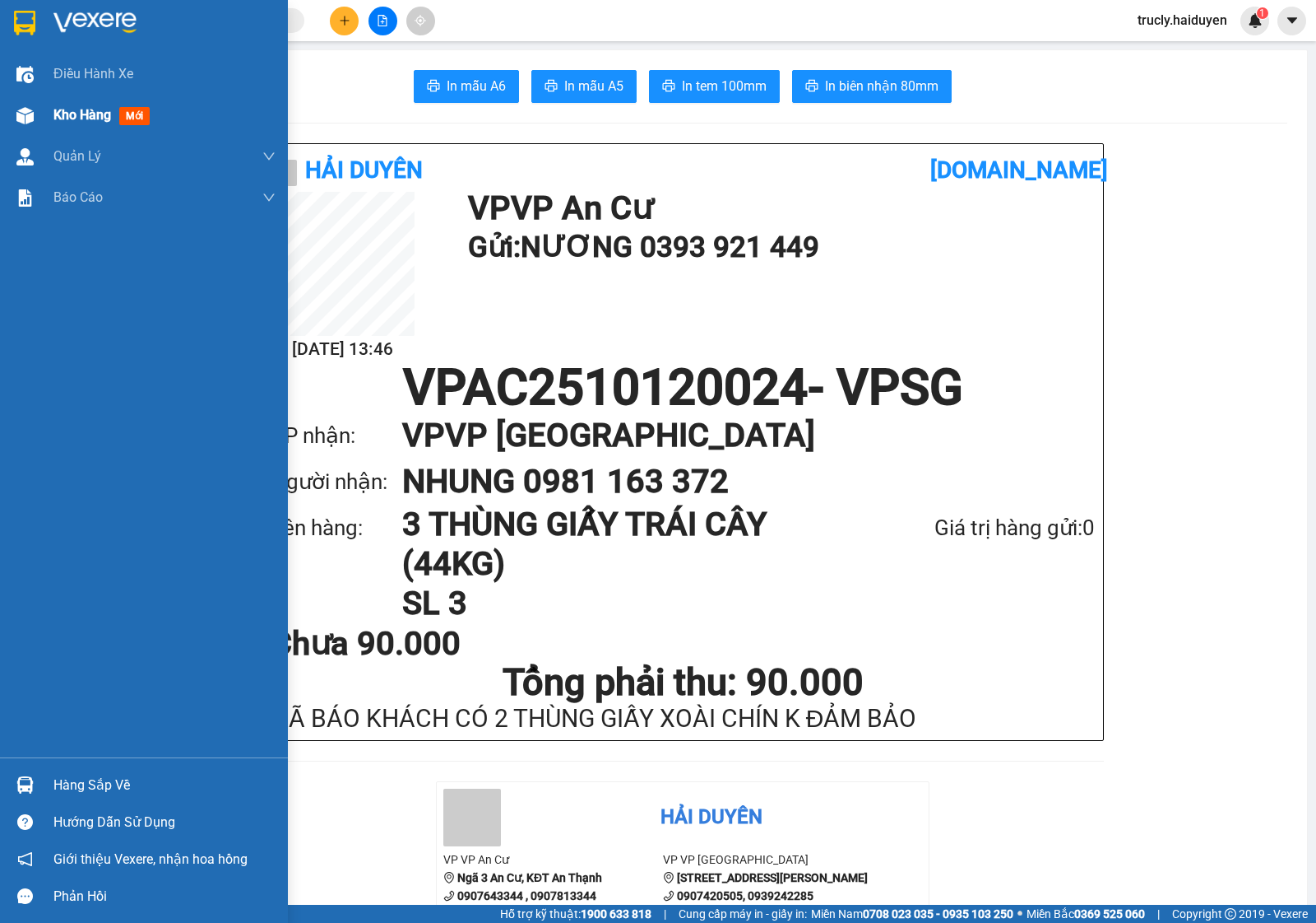
click at [83, 112] on span "Kho hàng" at bounding box center [82, 115] width 58 height 16
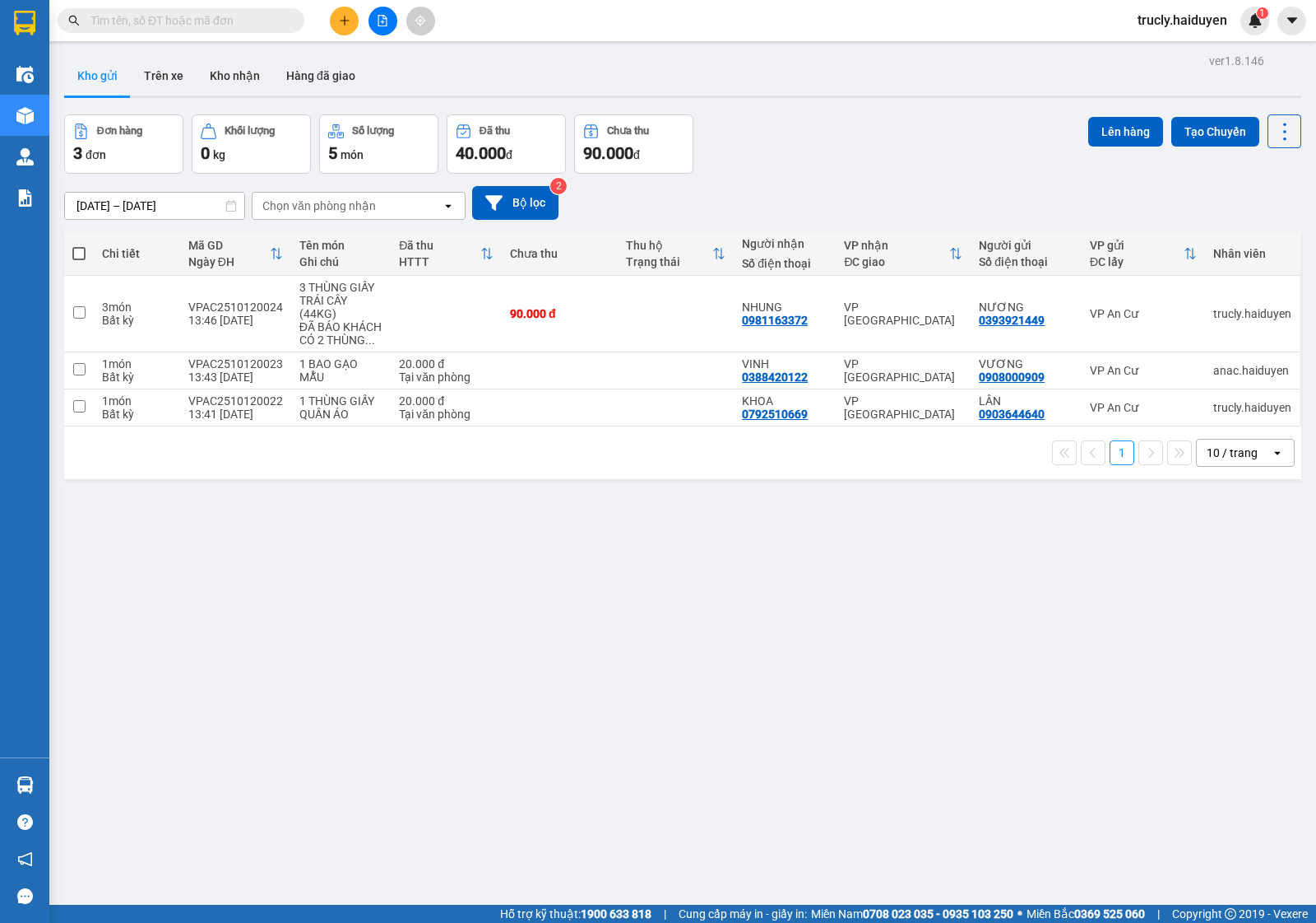
click at [942, 101] on div "ver 1.8.146 Kho gửi Trên xe Kho nhận Hàng đã giao Đơn hàng 3 đơn Khối lượng 0 k…" at bounding box center [683, 511] width 1251 height 923
drag, startPoint x: 761, startPoint y: 215, endPoint x: 632, endPoint y: 140, distance: 149.2
click at [757, 215] on div "[DATE] – [DATE] Press the down arrow key to interact with the calendar and sele…" at bounding box center [683, 202] width 1238 height 34
click at [141, 74] on button "Trên xe" at bounding box center [164, 76] width 66 height 40
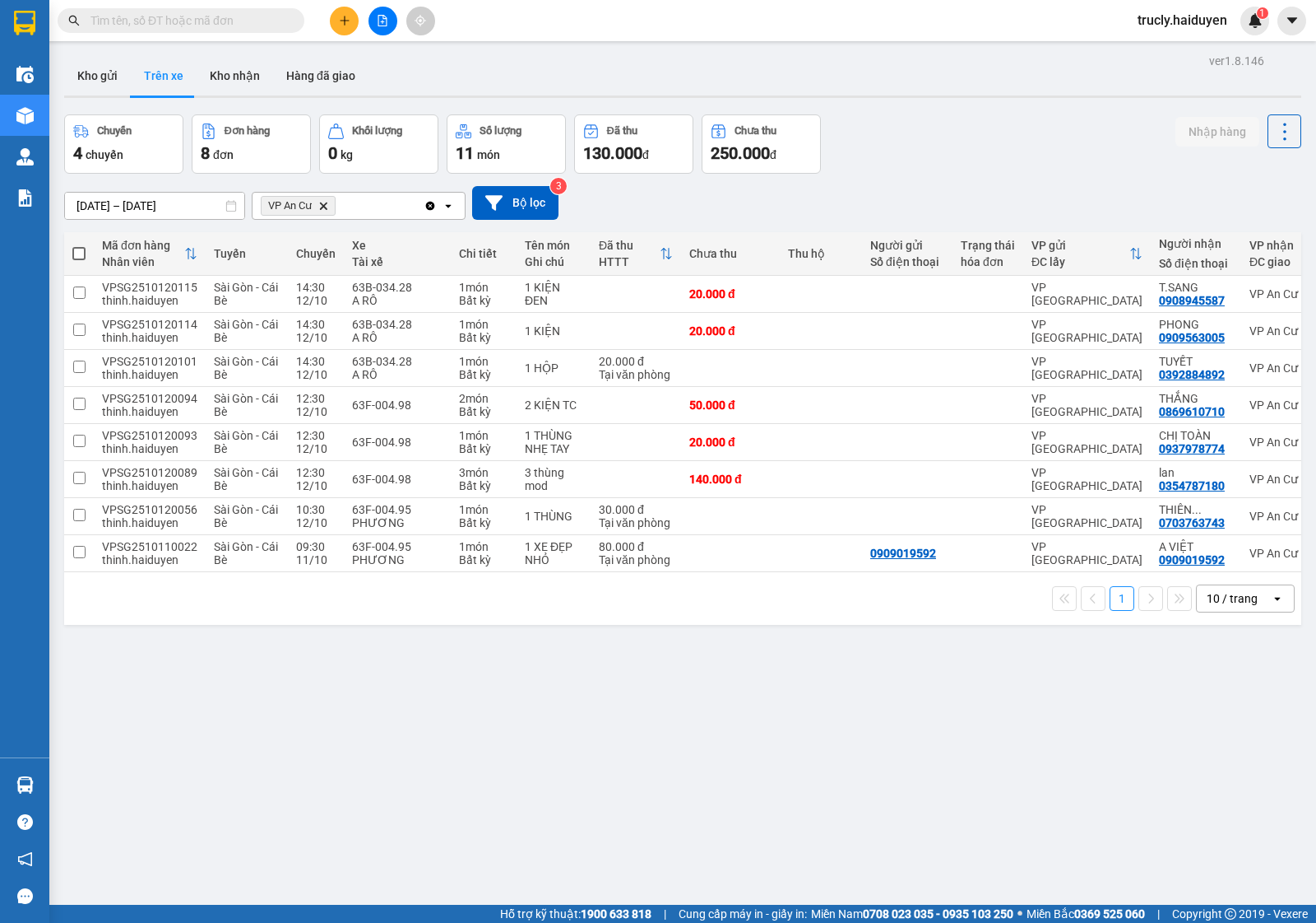
click at [964, 163] on div "Chuyến 4 chuyến Đơn hàng 8 đơn Khối lượng 0 kg Số lượng 11 món Đã thu 130.000 đ…" at bounding box center [683, 144] width 1238 height 59
click at [110, 73] on button "Kho gửi" at bounding box center [97, 76] width 67 height 40
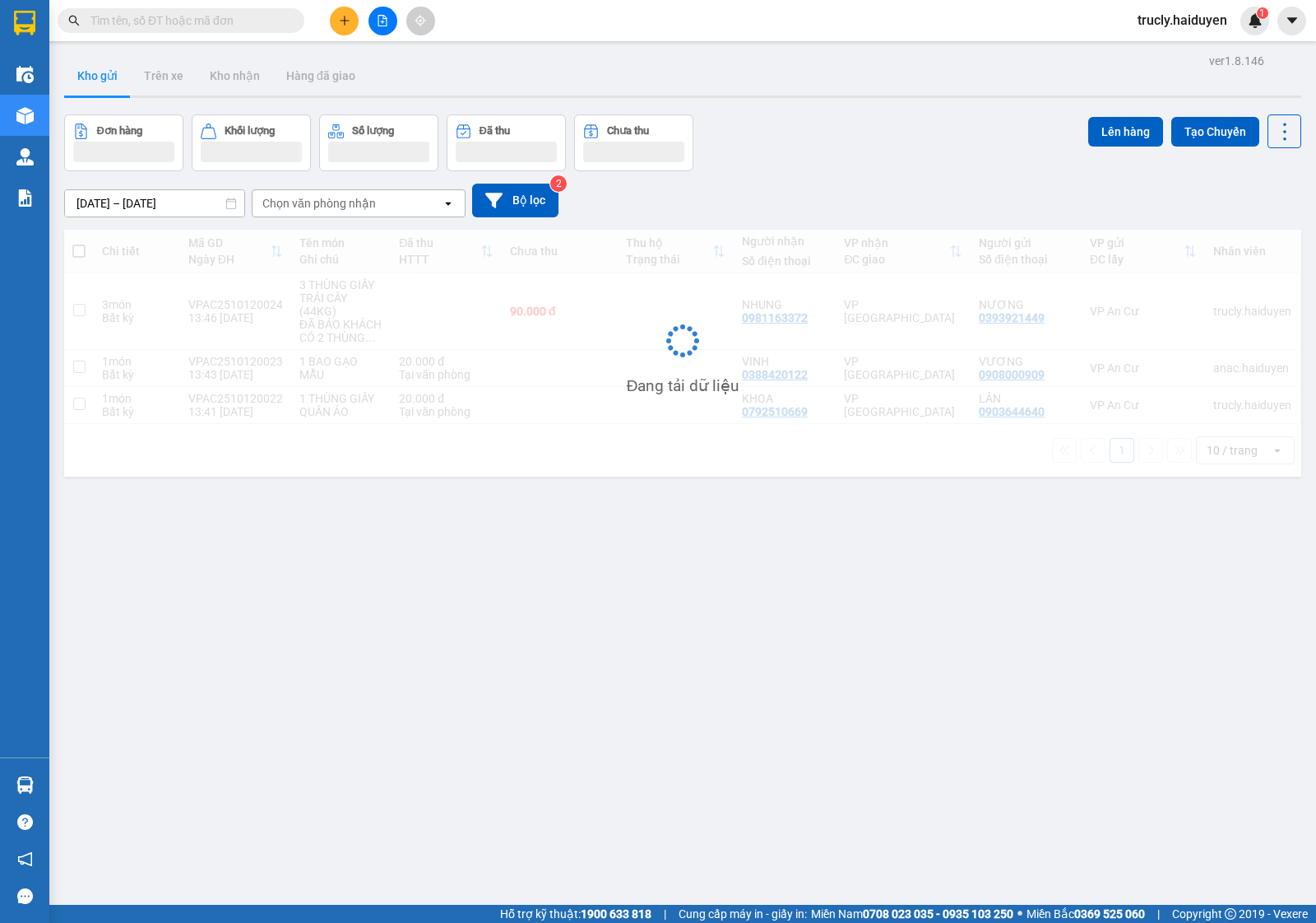
click at [911, 147] on div "Đơn hàng Khối lượng Số lượng Đã thu Chưa thu Lên hàng Tạo Chuyến" at bounding box center [683, 143] width 1238 height 57
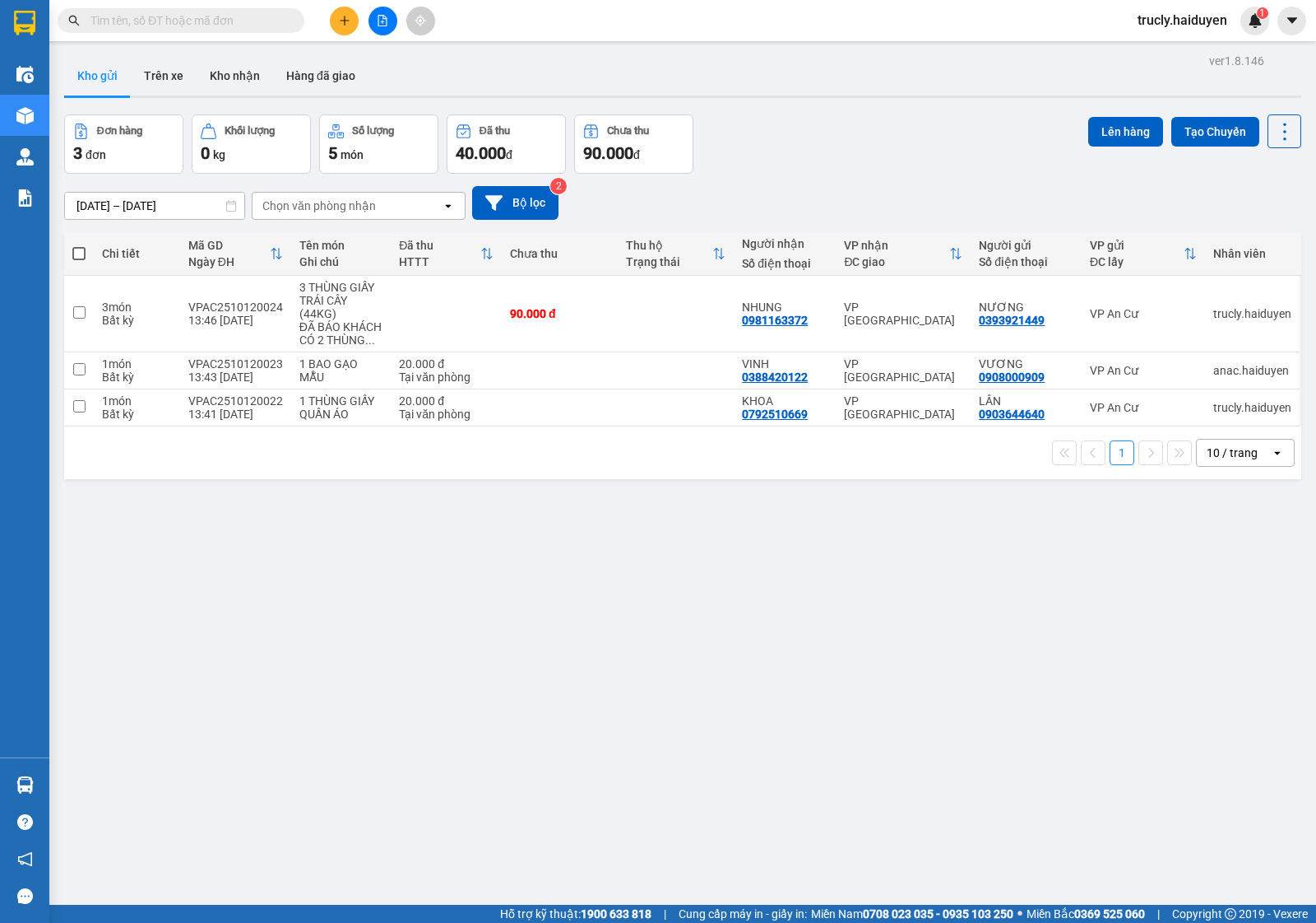
click at [908, 147] on div "Đơn hàng 3 đơn Khối lượng 0 kg Số lượng 5 món Đã thu 40.000 đ Chưa thu 90.000 đ…" at bounding box center [683, 144] width 1238 height 59
click at [341, 19] on icon "plus" at bounding box center [345, 21] width 12 height 12
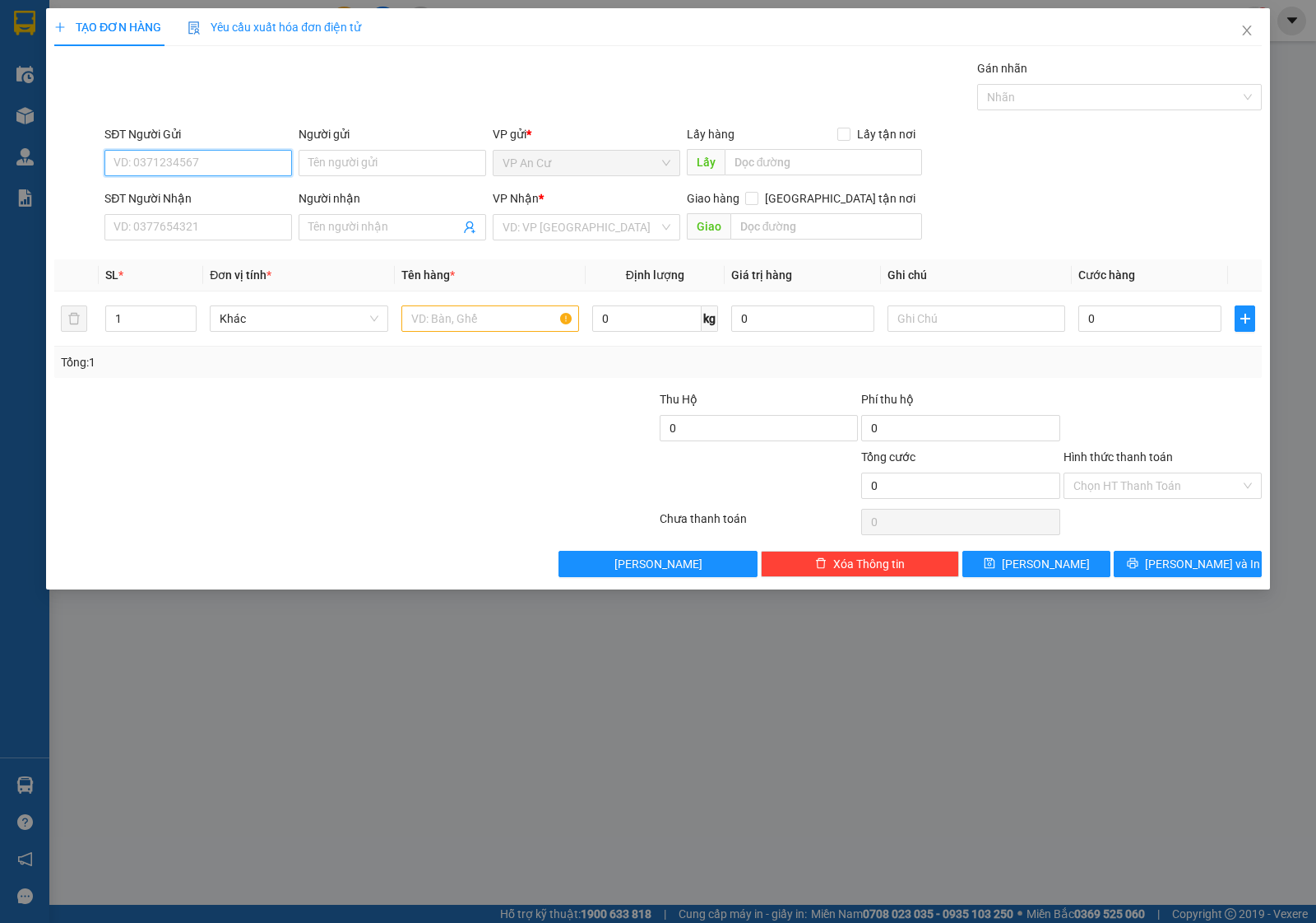
click at [178, 159] on input "SĐT Người Gửi" at bounding box center [198, 163] width 187 height 26
click at [184, 162] on input "SĐT Người Gửi" at bounding box center [198, 163] width 187 height 26
type input "0777802279"
click at [214, 189] on div "0777802279 - TOÀN" at bounding box center [199, 196] width 168 height 18
type input "TOÀN"
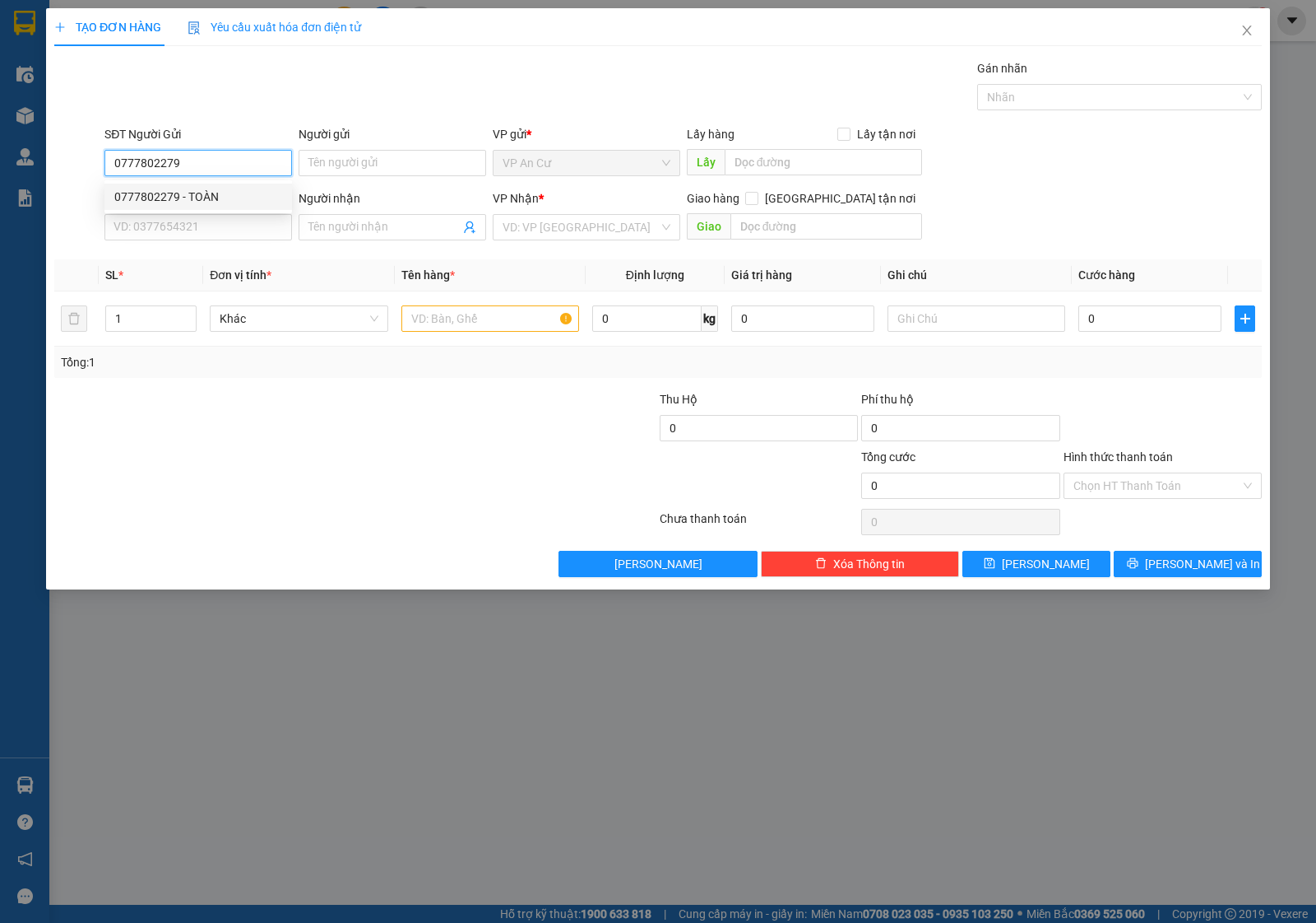
type input "0941552878"
type input "TÍN"
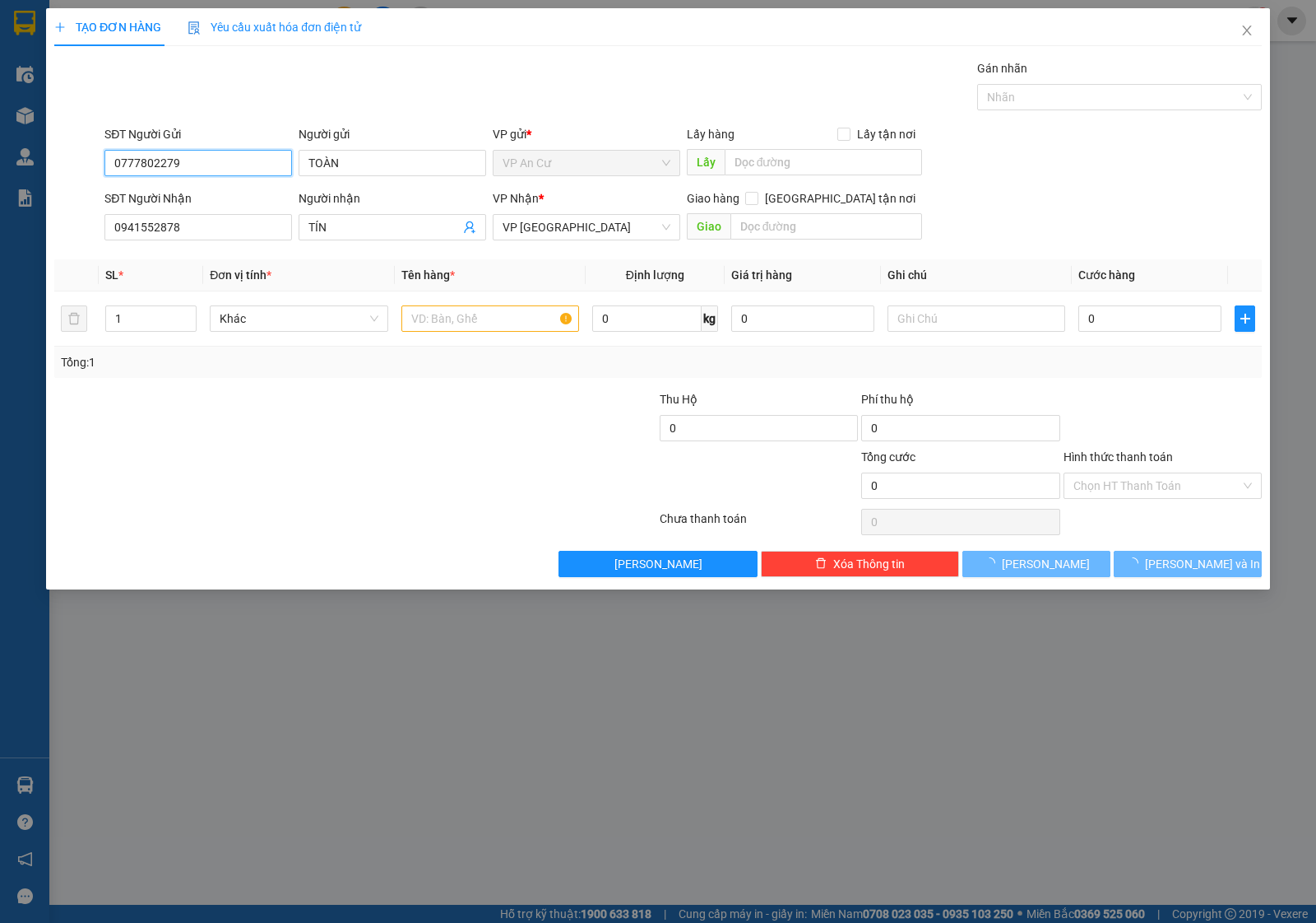
type input "20.000"
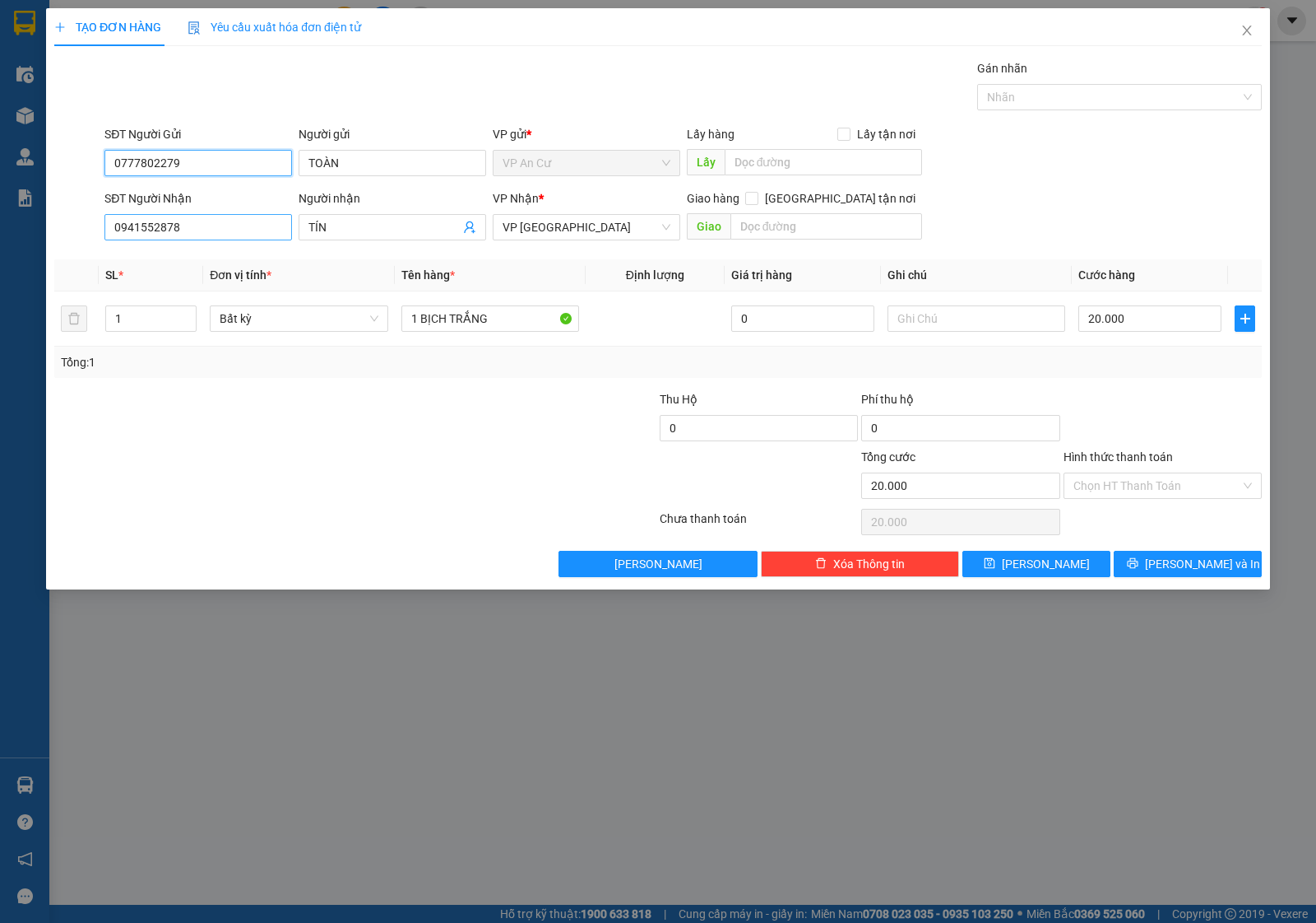
type input "0777802279"
click at [220, 227] on input "0941552878" at bounding box center [198, 227] width 187 height 26
click at [428, 501] on div at bounding box center [255, 477] width 404 height 58
click at [209, 219] on input "0941552878" at bounding box center [198, 227] width 187 height 26
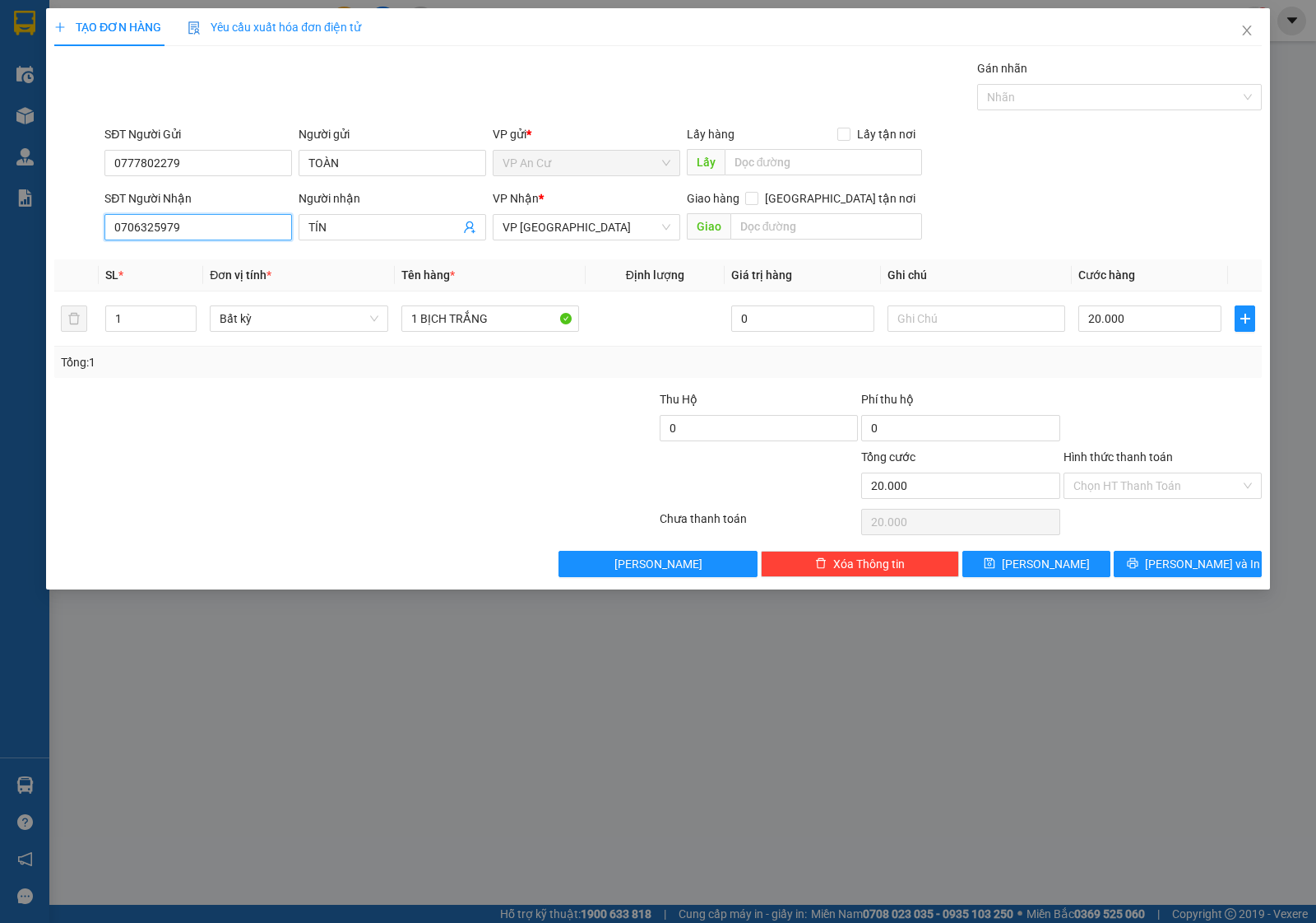
click at [141, 226] on input "0706325979" at bounding box center [198, 227] width 187 height 26
click at [162, 227] on input "0706325979" at bounding box center [198, 227] width 187 height 26
click at [230, 228] on input "0706325979" at bounding box center [198, 227] width 187 height 26
type input "0706325979"
click at [376, 236] on input "TÍN" at bounding box center [384, 227] width 152 height 18
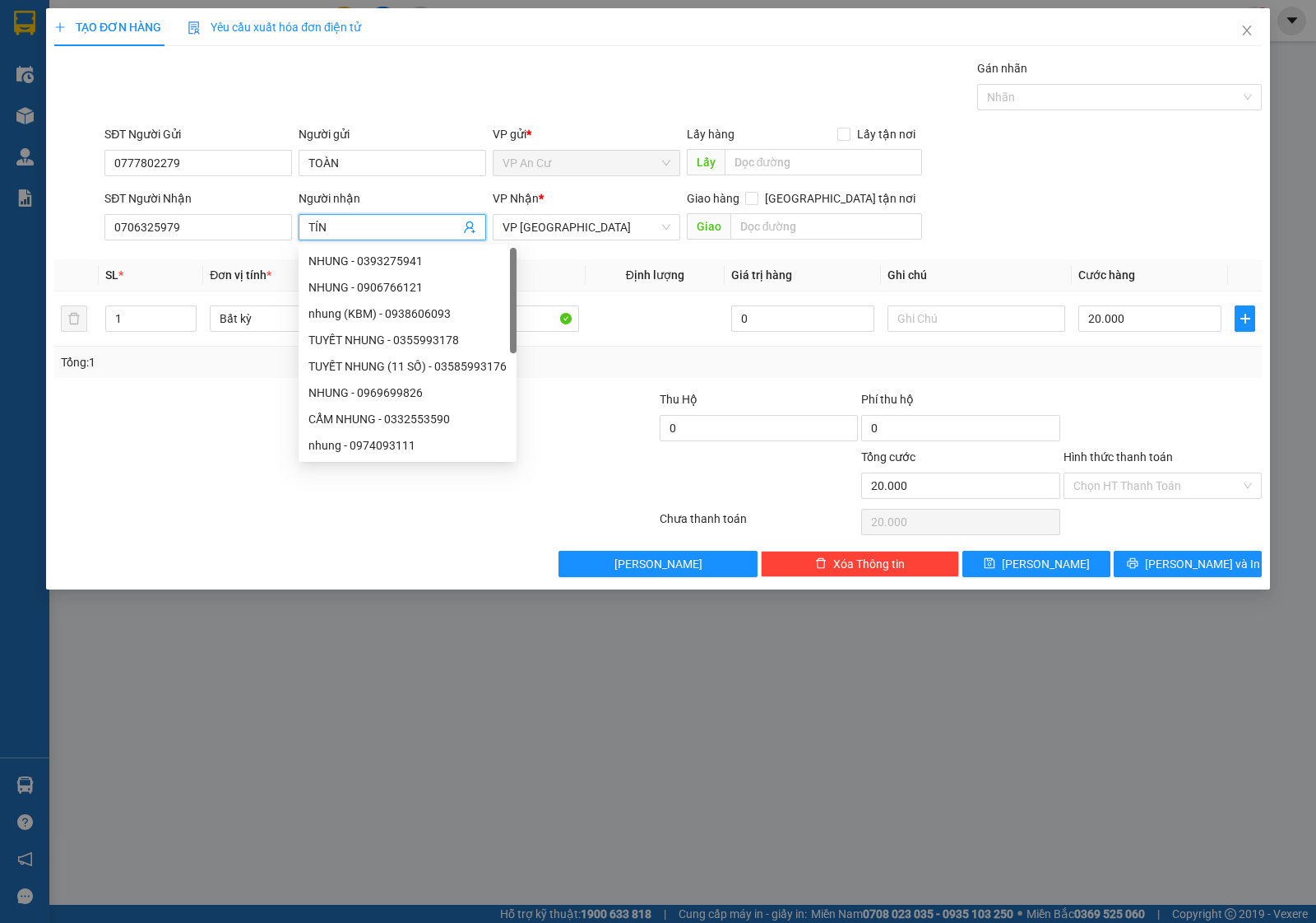
click at [433, 509] on div at bounding box center [355, 522] width 605 height 33
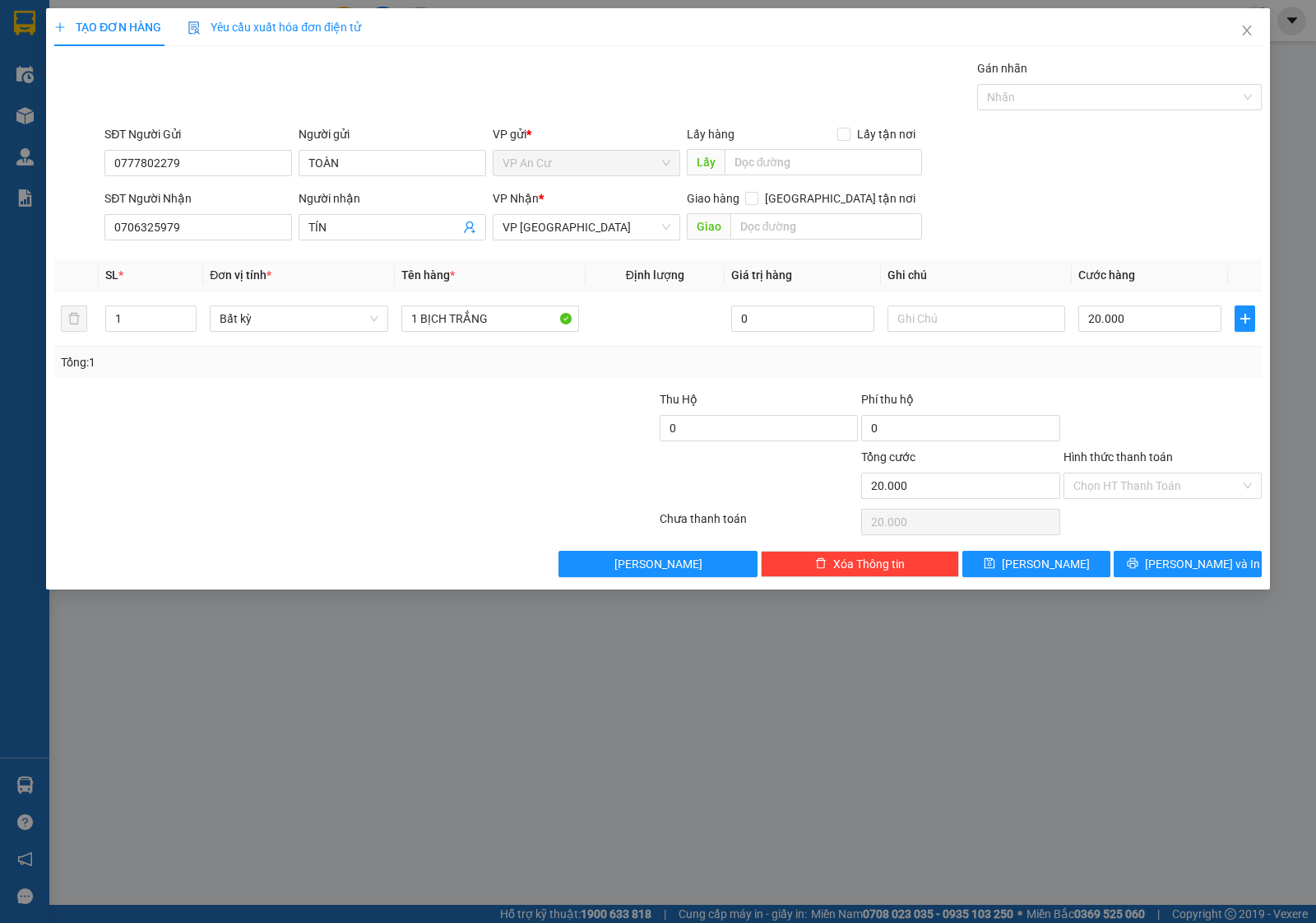
click at [1173, 388] on div "Transit Pickup Surcharge Ids Transit Deliver Surcharge Ids Transit Deliver Surc…" at bounding box center [658, 318] width 1208 height 518
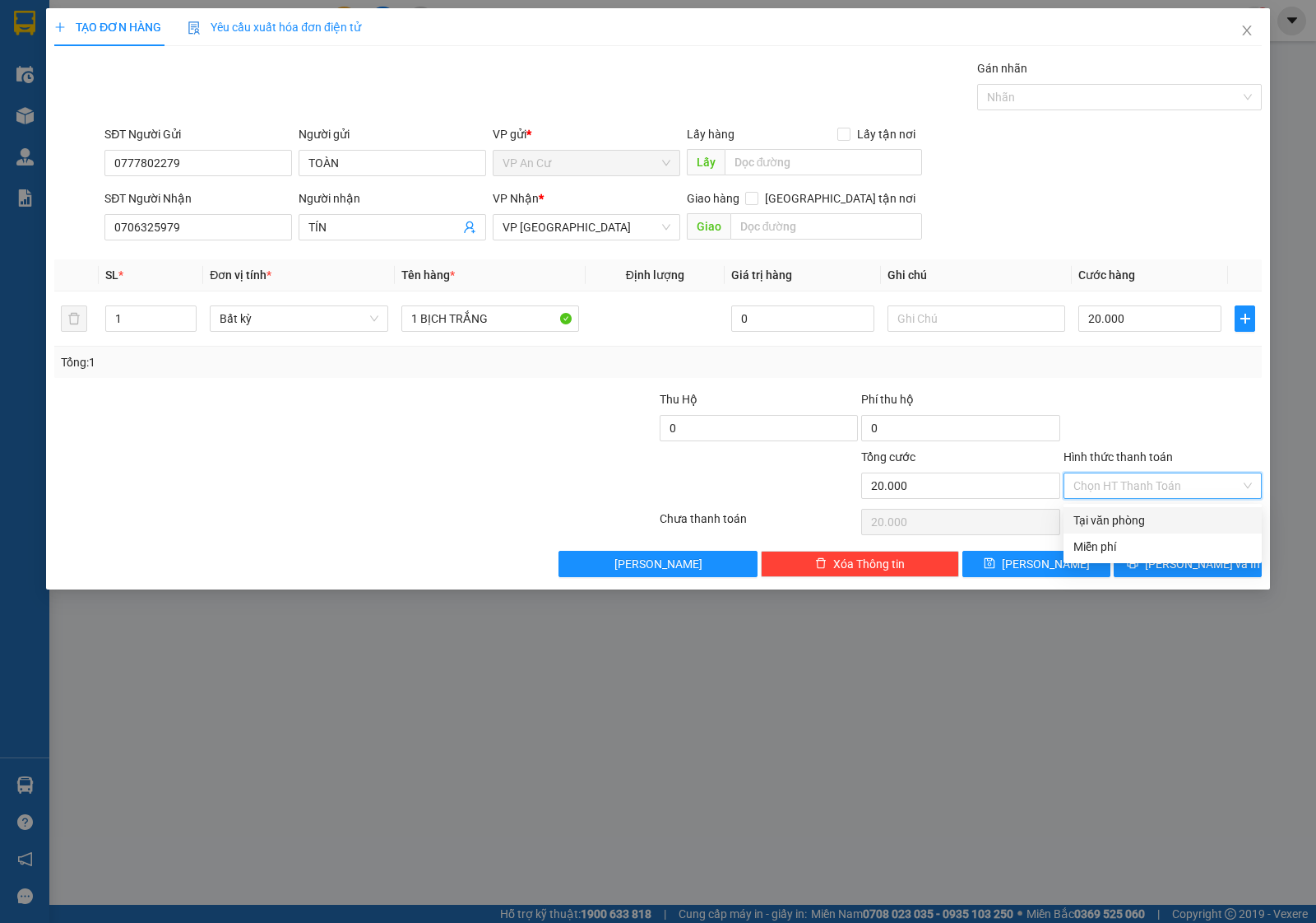
click at [1120, 492] on input "Hình thức thanh toán" at bounding box center [1157, 486] width 167 height 25
click at [1119, 516] on div "Tại văn phòng" at bounding box center [1163, 520] width 179 height 18
type input "0"
click at [1153, 557] on button "[PERSON_NAME] và In" at bounding box center [1188, 564] width 148 height 26
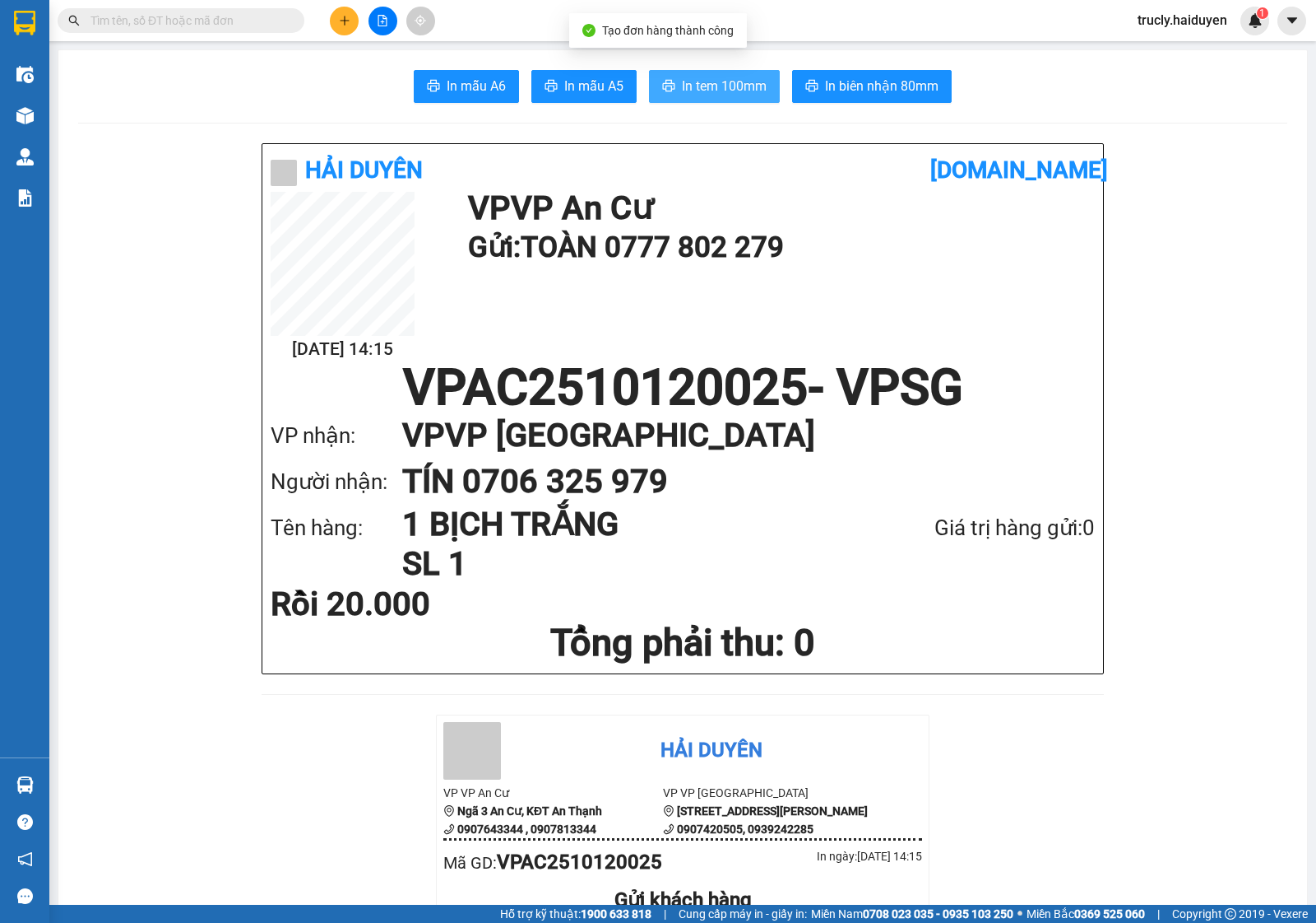
click at [712, 92] on span "In tem 100mm" at bounding box center [724, 86] width 85 height 21
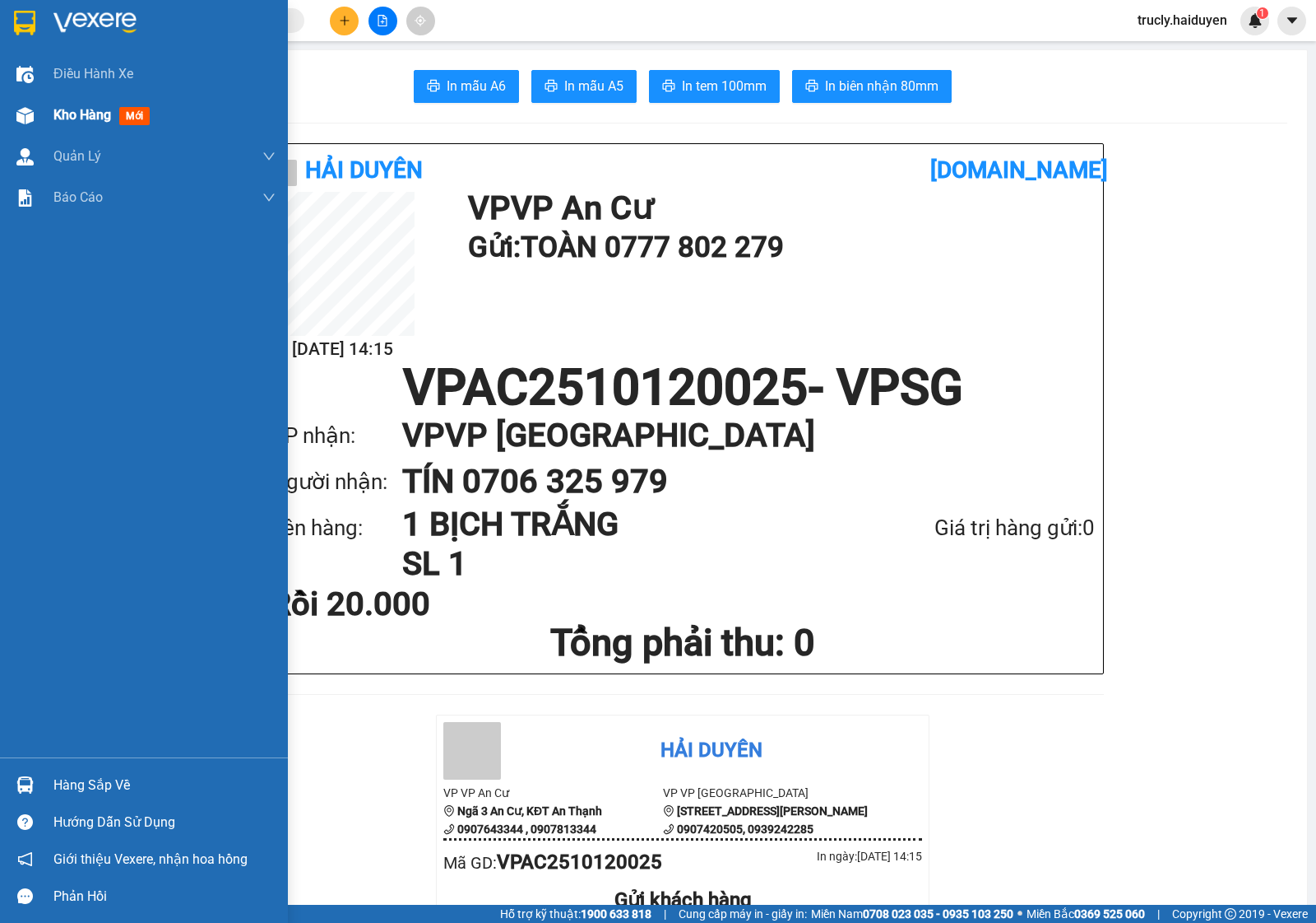
click at [17, 108] on img at bounding box center [25, 115] width 17 height 17
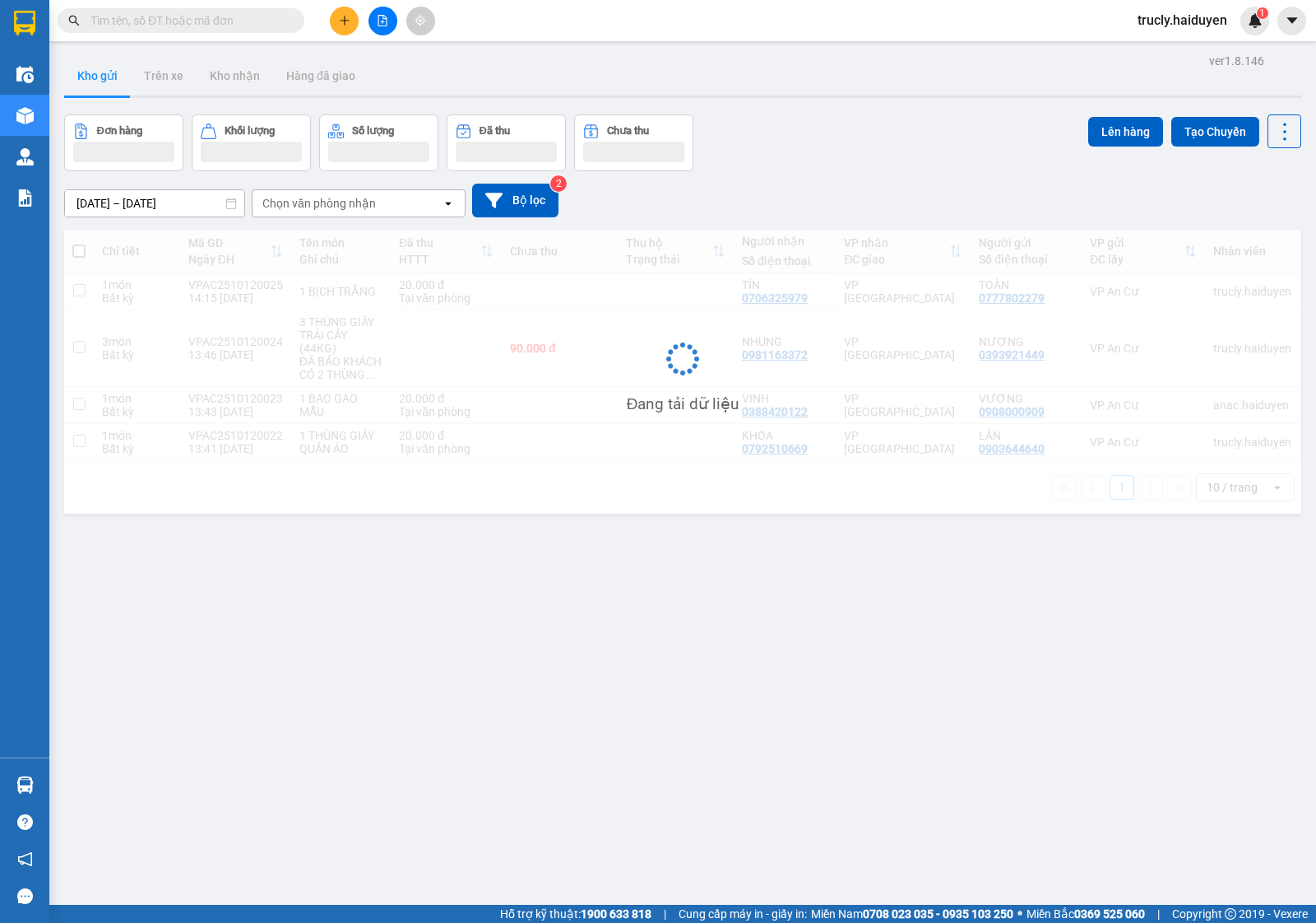
click at [836, 89] on div "Kho gửi Trên xe Kho nhận Hàng đã giao" at bounding box center [683, 78] width 1238 height 44
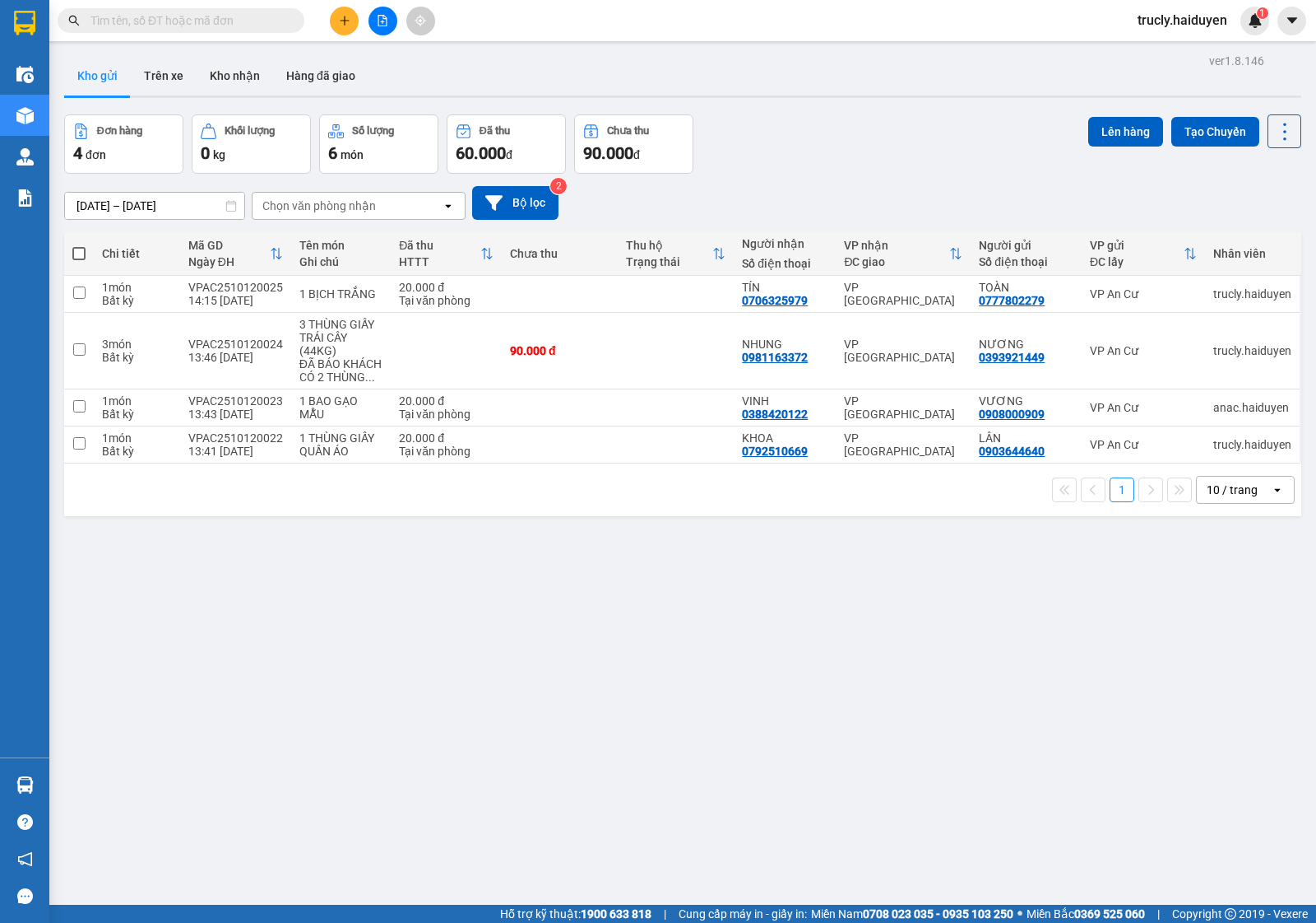
click at [780, 124] on div "Đơn hàng 4 đơn Khối lượng 0 kg Số lượng 6 món Đã thu 60.000 đ Chưa thu 90.000 đ…" at bounding box center [683, 144] width 1238 height 59
click at [797, 126] on div "Đơn hàng 4 đơn Khối lượng 0 kg Số lượng 6 món Đã thu 60.000 đ Chưa thu 90.000 đ…" at bounding box center [683, 144] width 1238 height 59
click at [150, 77] on button "Trên xe" at bounding box center [164, 76] width 66 height 40
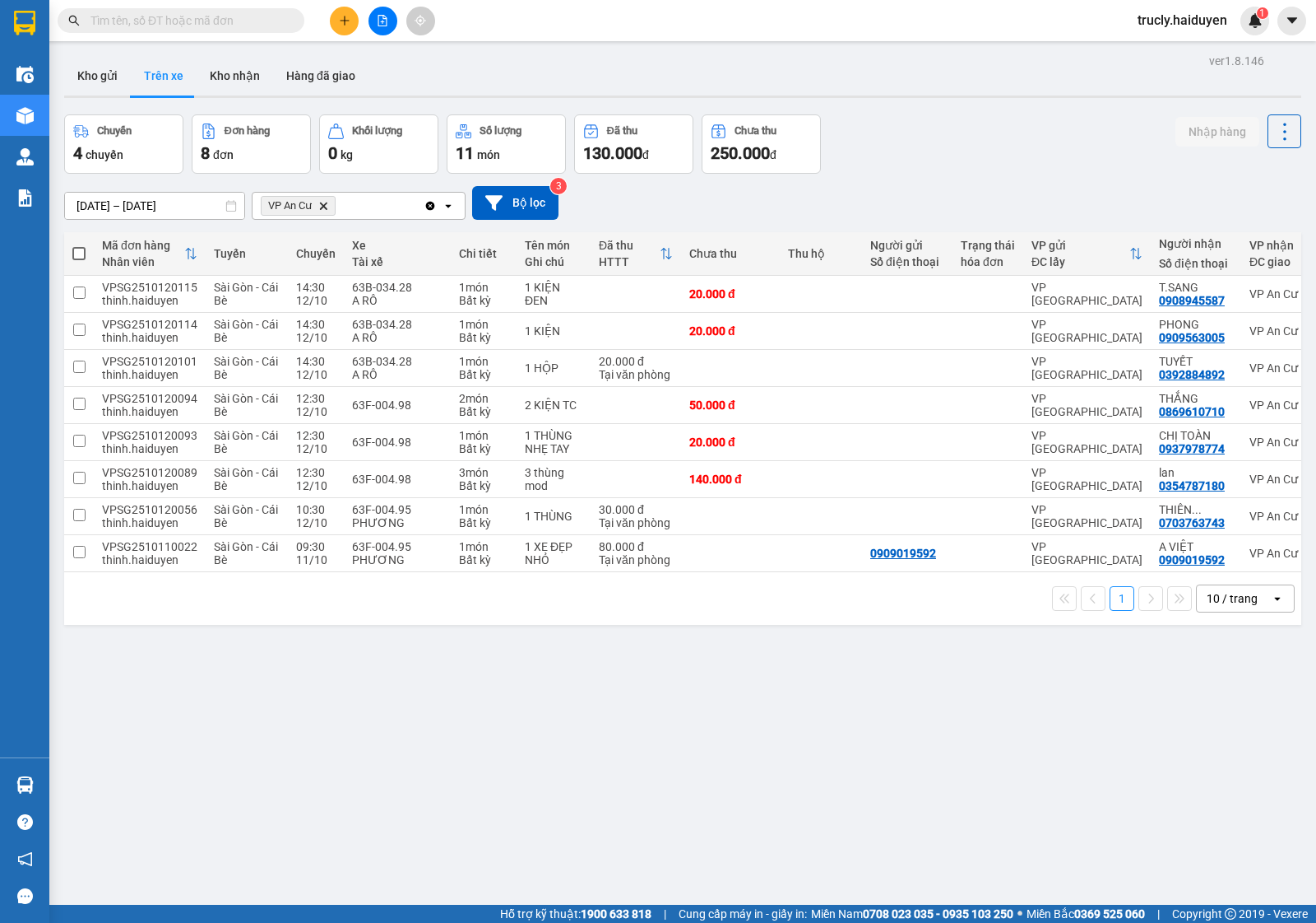
click at [1001, 109] on div "ver 1.8.146 Kho gửi Trên xe Kho nhận Hàng đã giao Chuyến 4 chuyến Đơn hàng 8 đơ…" at bounding box center [683, 511] width 1251 height 923
click at [1006, 865] on div "ver 1.8.146 Kho gửi Trên xe Kho nhận Hàng đã giao Chuyến 4 chuyến Đơn hàng 8 đơ…" at bounding box center [683, 511] width 1251 height 923
click at [906, 191] on div "[DATE] – [DATE] Press the down arrow key to interact with the calendar and sele…" at bounding box center [683, 202] width 1238 height 34
click at [936, 138] on div "Chuyến 4 chuyến Đơn hàng 8 đơn Khối lượng 0 kg Số lượng 11 món Đã thu 130.000 đ…" at bounding box center [683, 144] width 1238 height 59
click at [1112, 149] on div "Chuyến 4 chuyến Đơn hàng 8 đơn Khối lượng 0 kg Số lượng 11 món Đã thu 130.000 đ…" at bounding box center [683, 144] width 1238 height 59
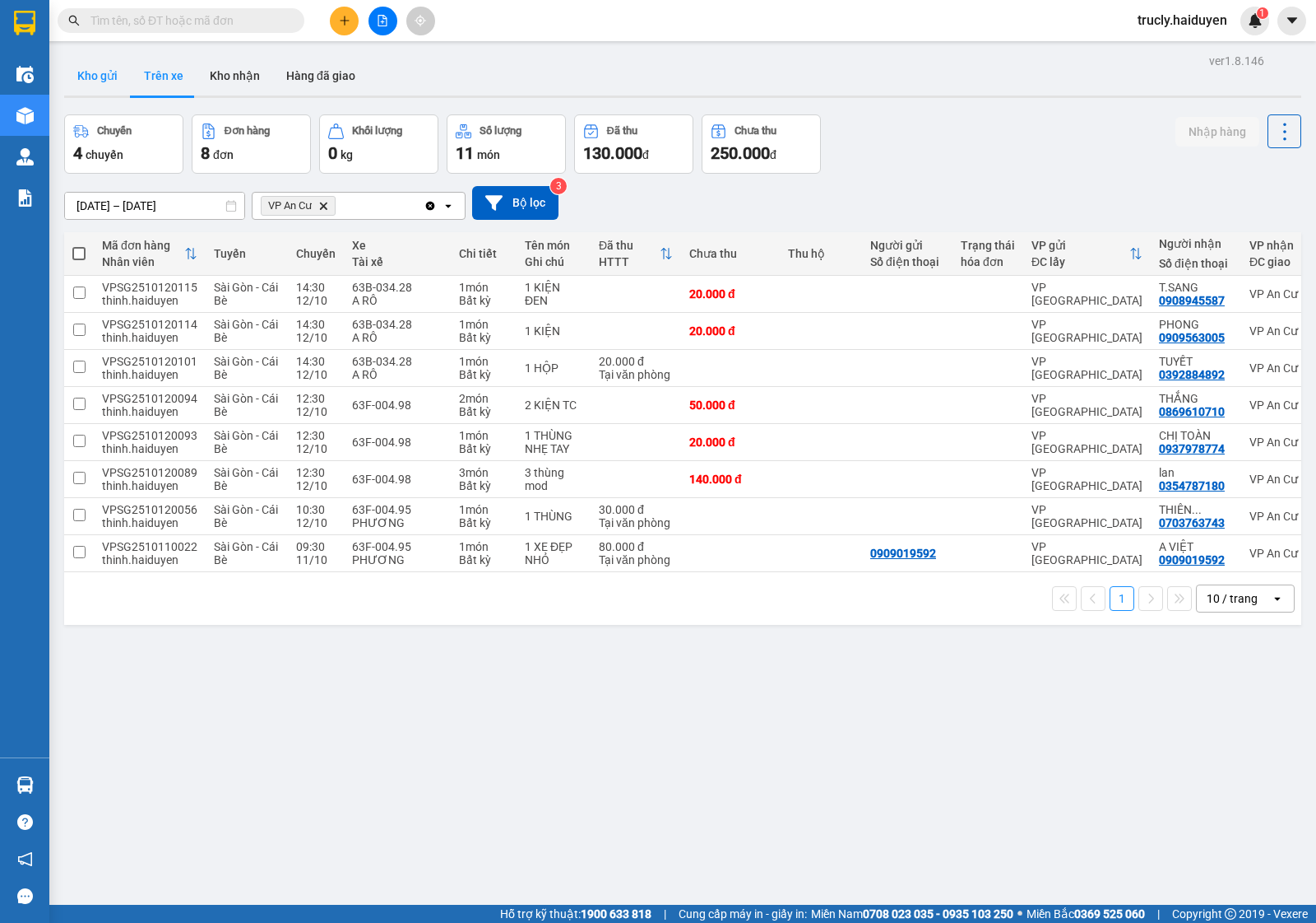
click at [100, 85] on button "Kho gửi" at bounding box center [97, 76] width 67 height 40
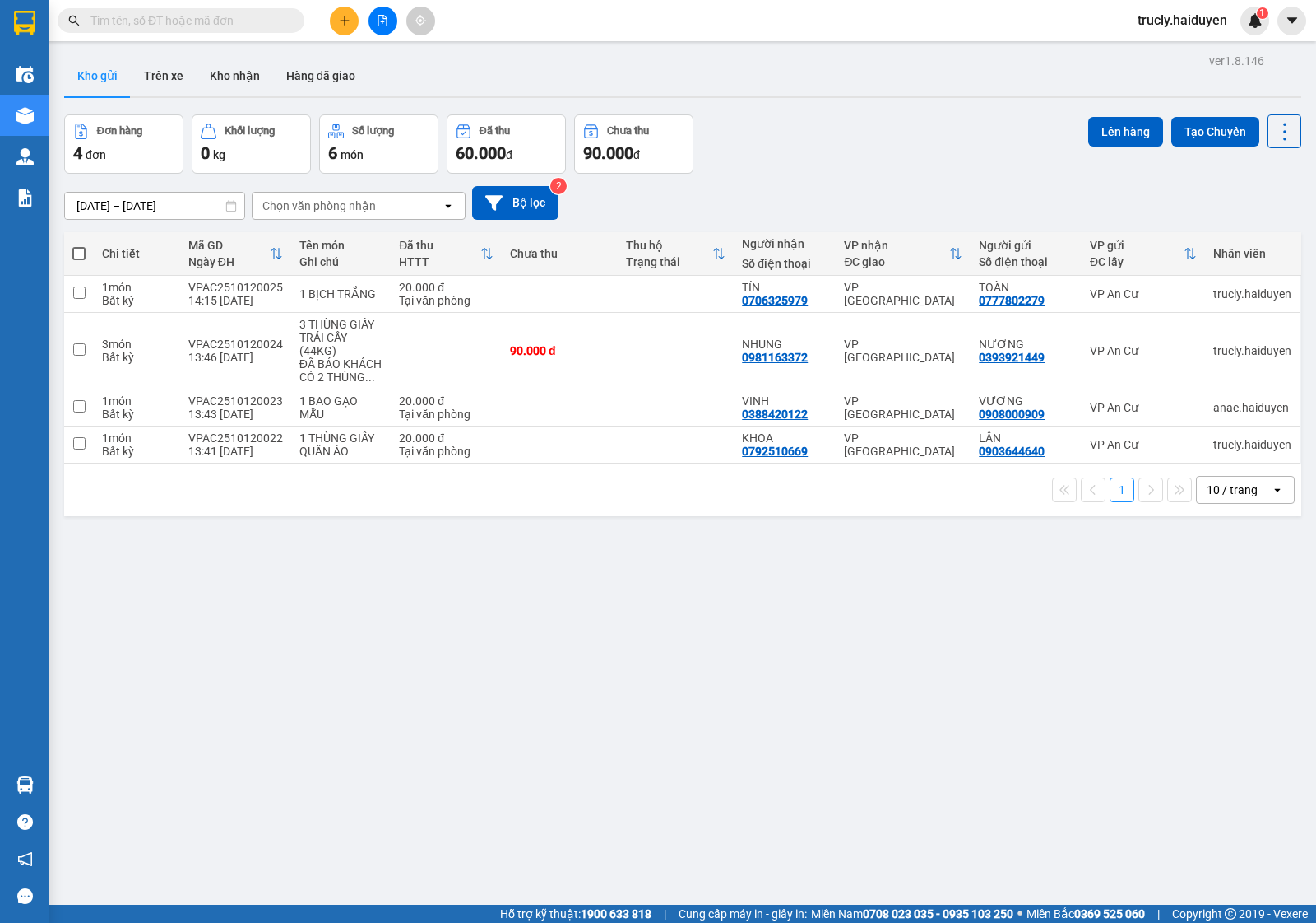
click at [866, 144] on div "Đơn hàng 4 đơn Khối lượng 0 kg Số lượng 6 món Đã thu 60.000 đ Chưa thu 90.000 đ…" at bounding box center [683, 144] width 1238 height 59
click at [155, 72] on button "Trên xe" at bounding box center [164, 76] width 66 height 40
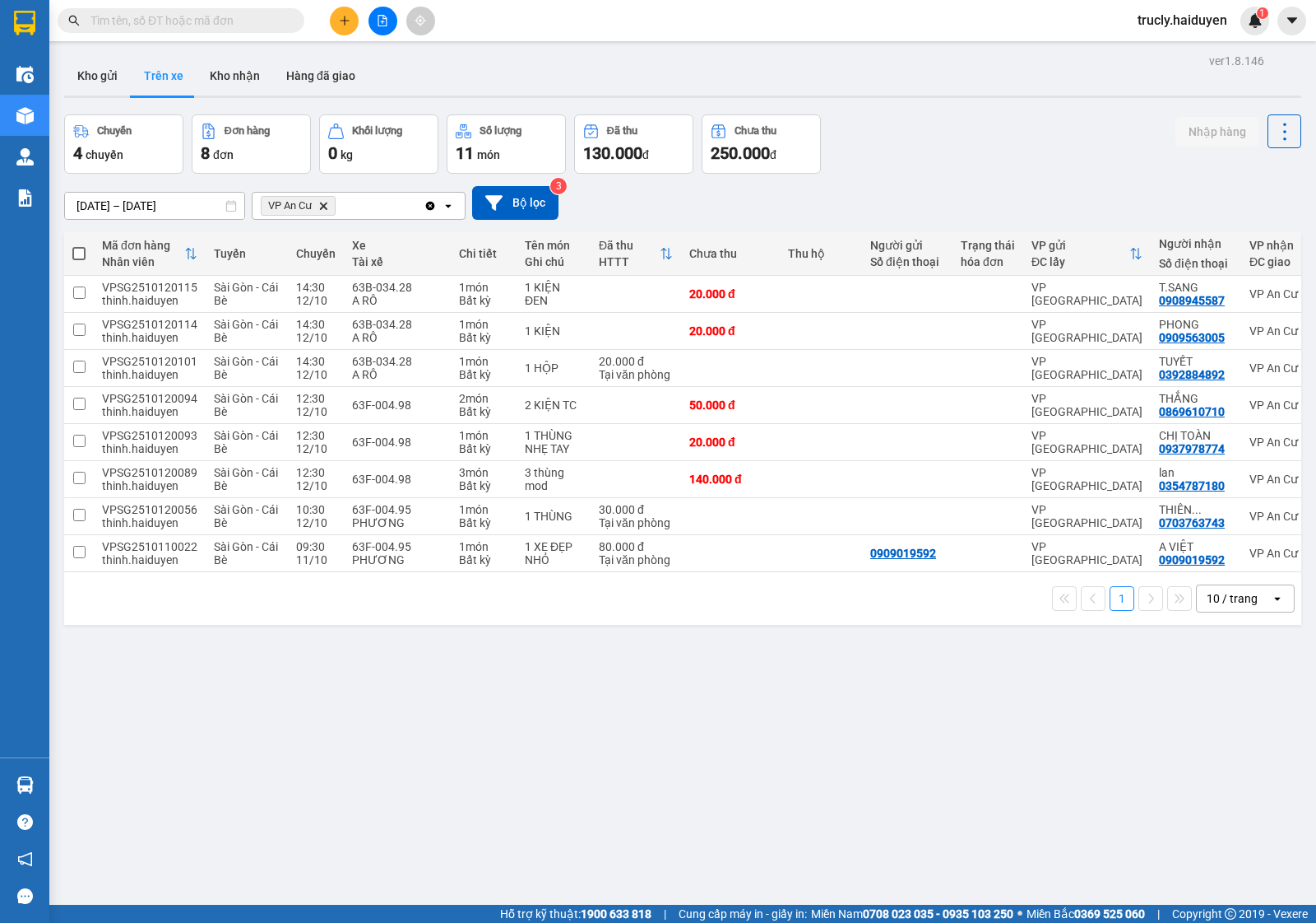
click at [114, 193] on input "[DATE] – [DATE]" at bounding box center [155, 205] width 180 height 26
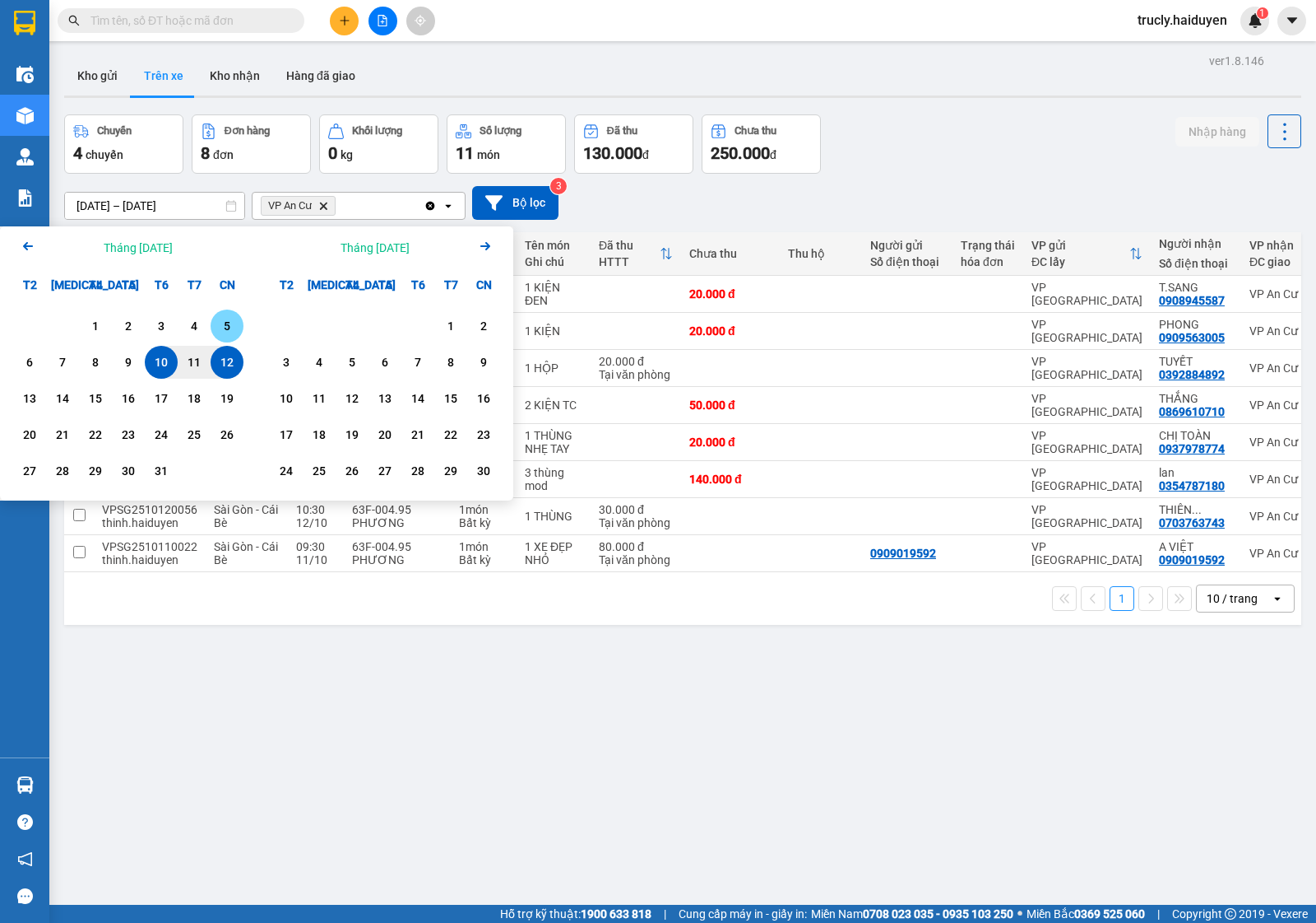
click at [236, 318] on div "5" at bounding box center [227, 326] width 23 height 20
click at [207, 367] on div "11" at bounding box center [195, 362] width 33 height 33
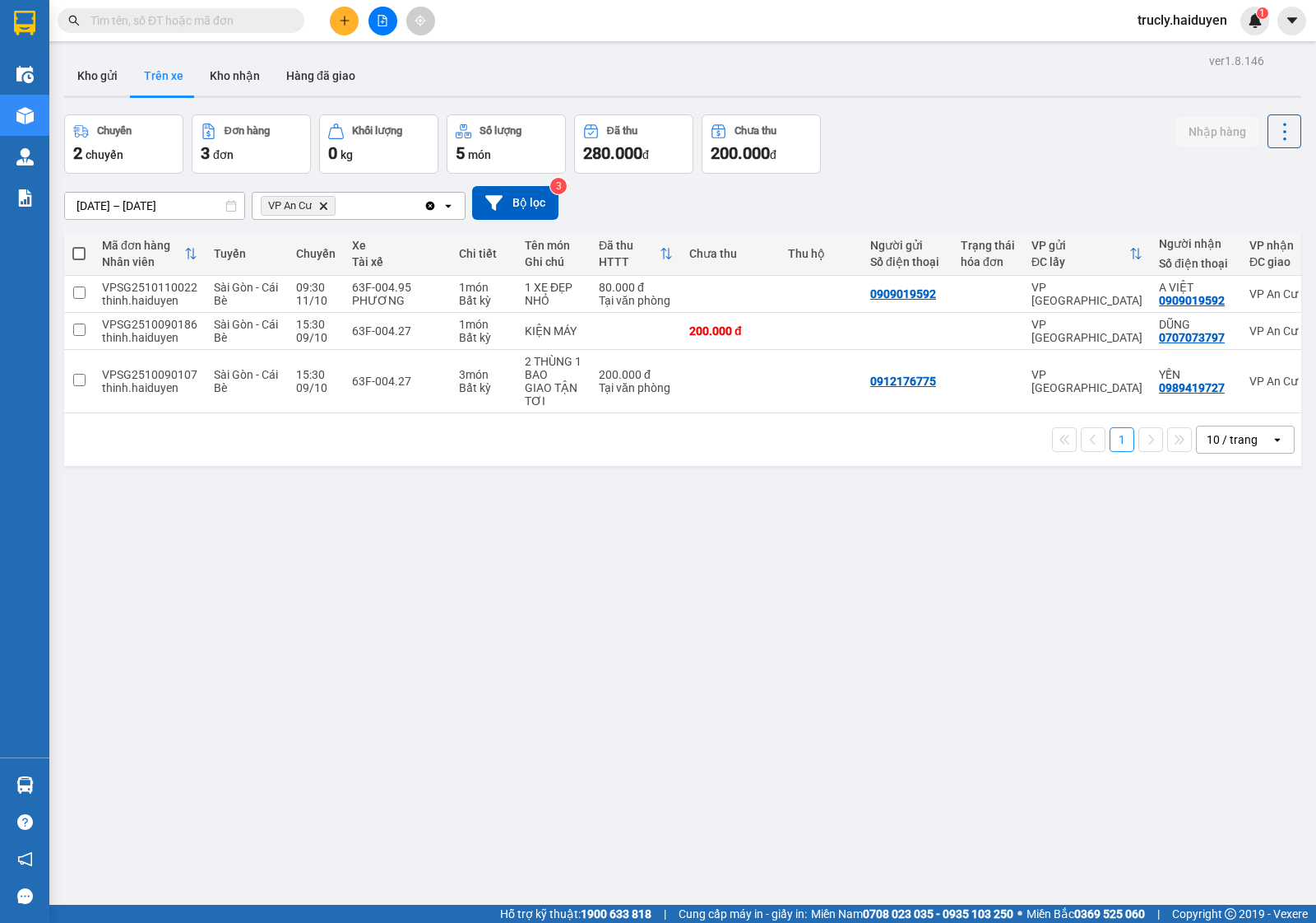
click at [154, 212] on div "ver 1.8.146 Kho gửi Trên xe Kho nhận Hàng đã giao Chuyến 2 chuyến Đơn hàng 3 đơ…" at bounding box center [683, 511] width 1251 height 923
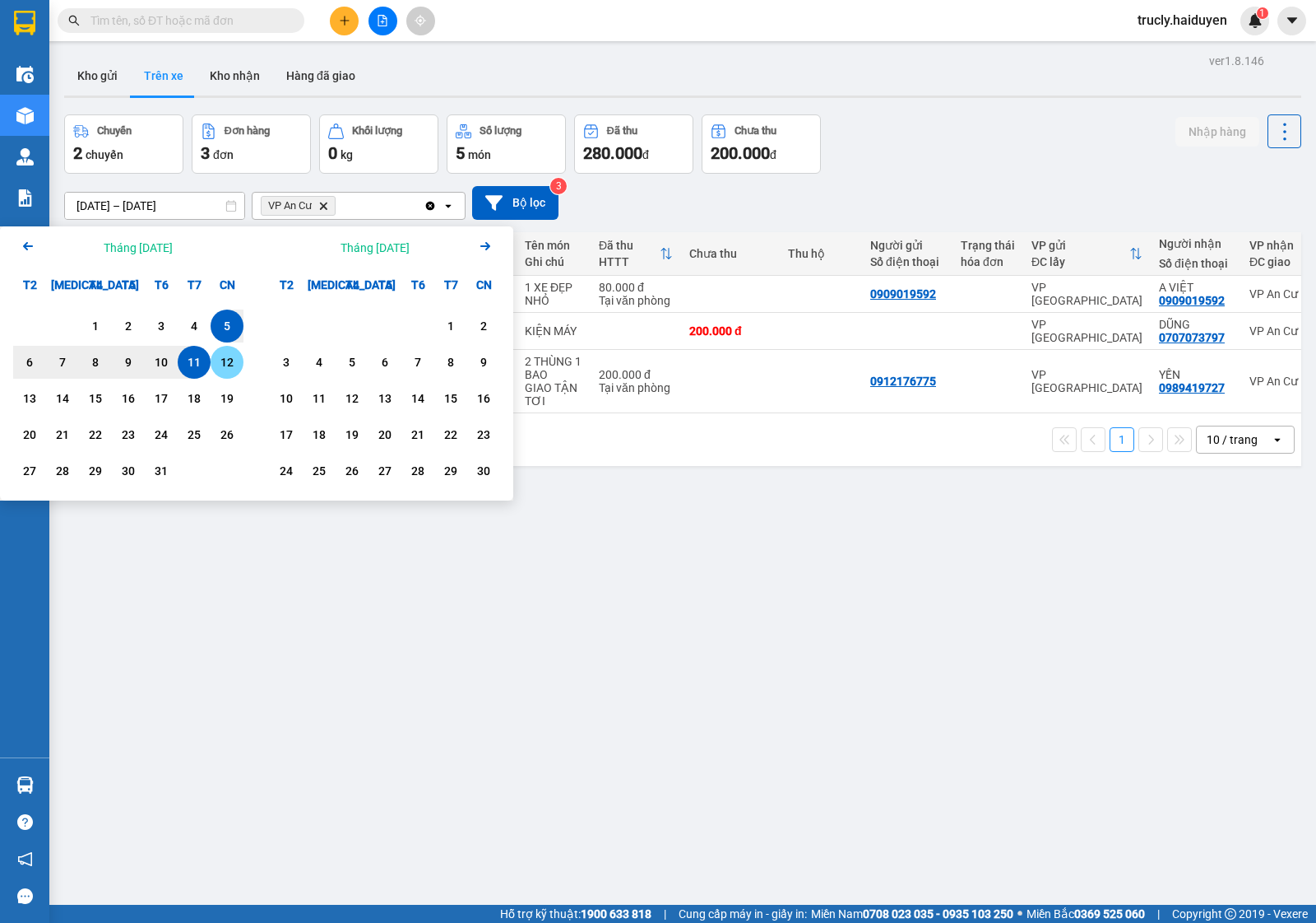
click at [227, 359] on div "12" at bounding box center [227, 362] width 23 height 20
click at [95, 212] on input "[DATE] – / /" at bounding box center [155, 205] width 180 height 26
click at [233, 325] on div "5" at bounding box center [227, 326] width 23 height 20
type input "[DATE] – [DATE]"
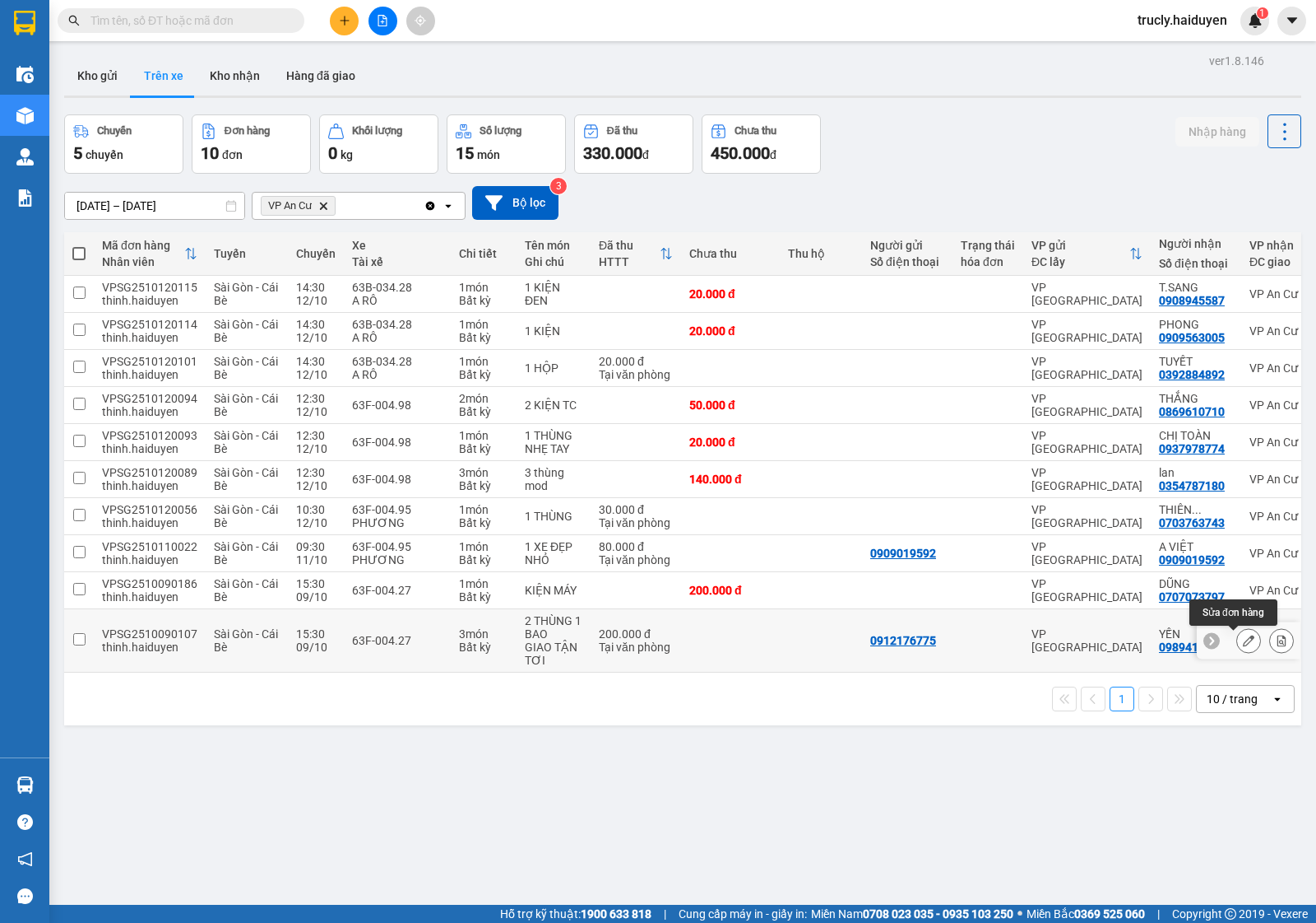
click at [1238, 643] on button at bounding box center [1249, 640] width 23 height 29
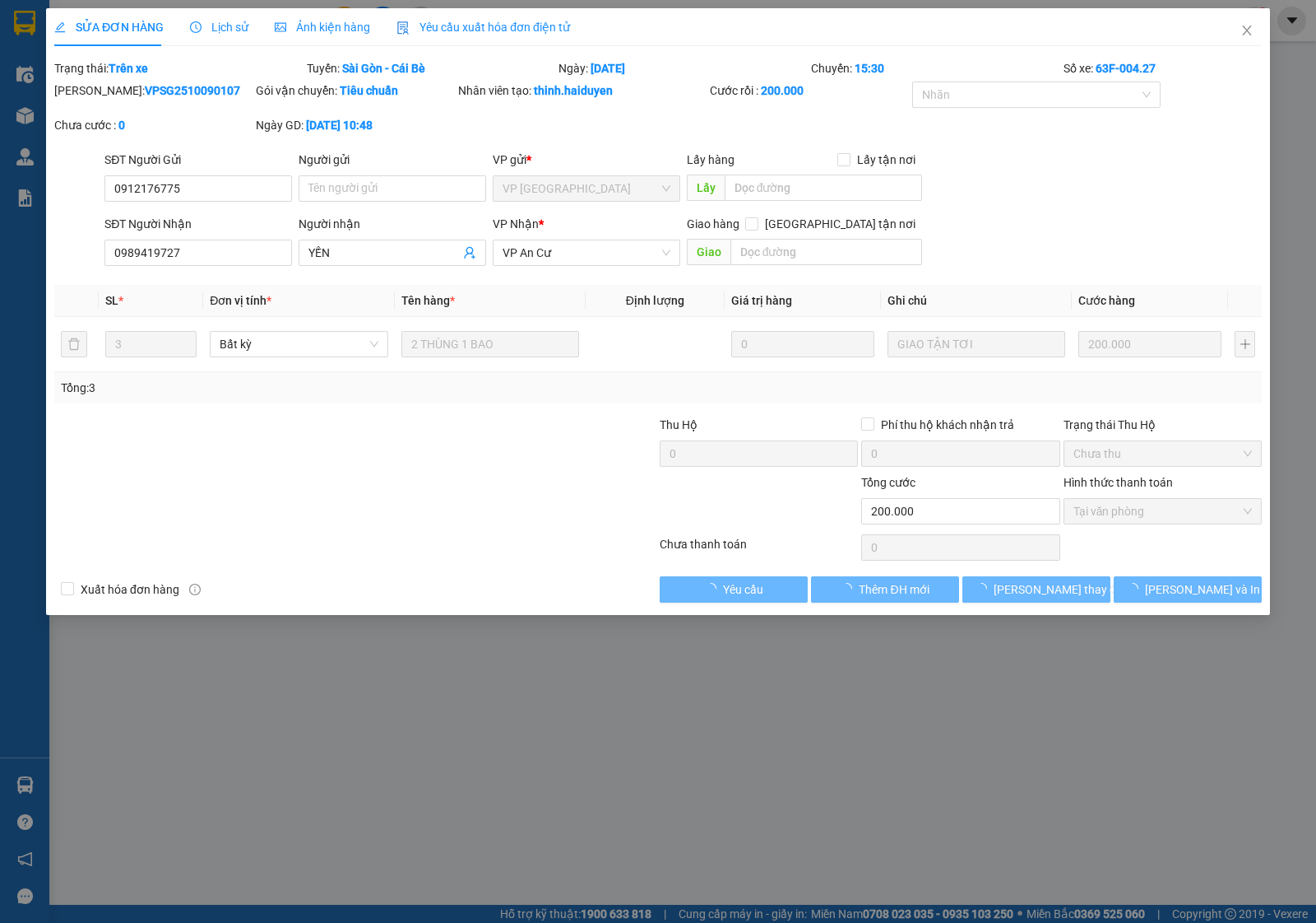
type input "0912176775"
type input "0989419727"
type input "YẾN"
type input "0"
type input "200.000"
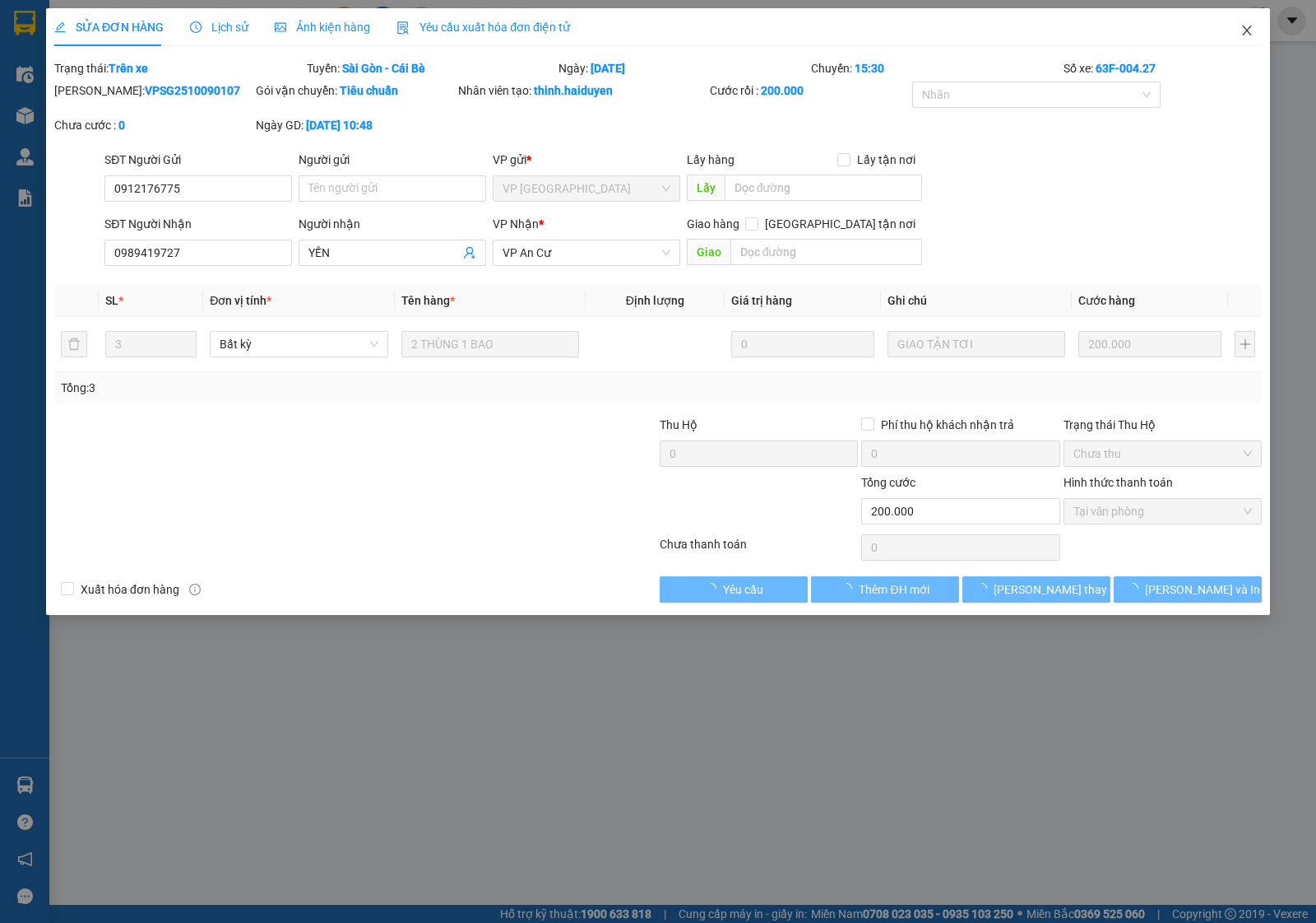
click at [1241, 29] on icon "close" at bounding box center [1248, 31] width 13 height 13
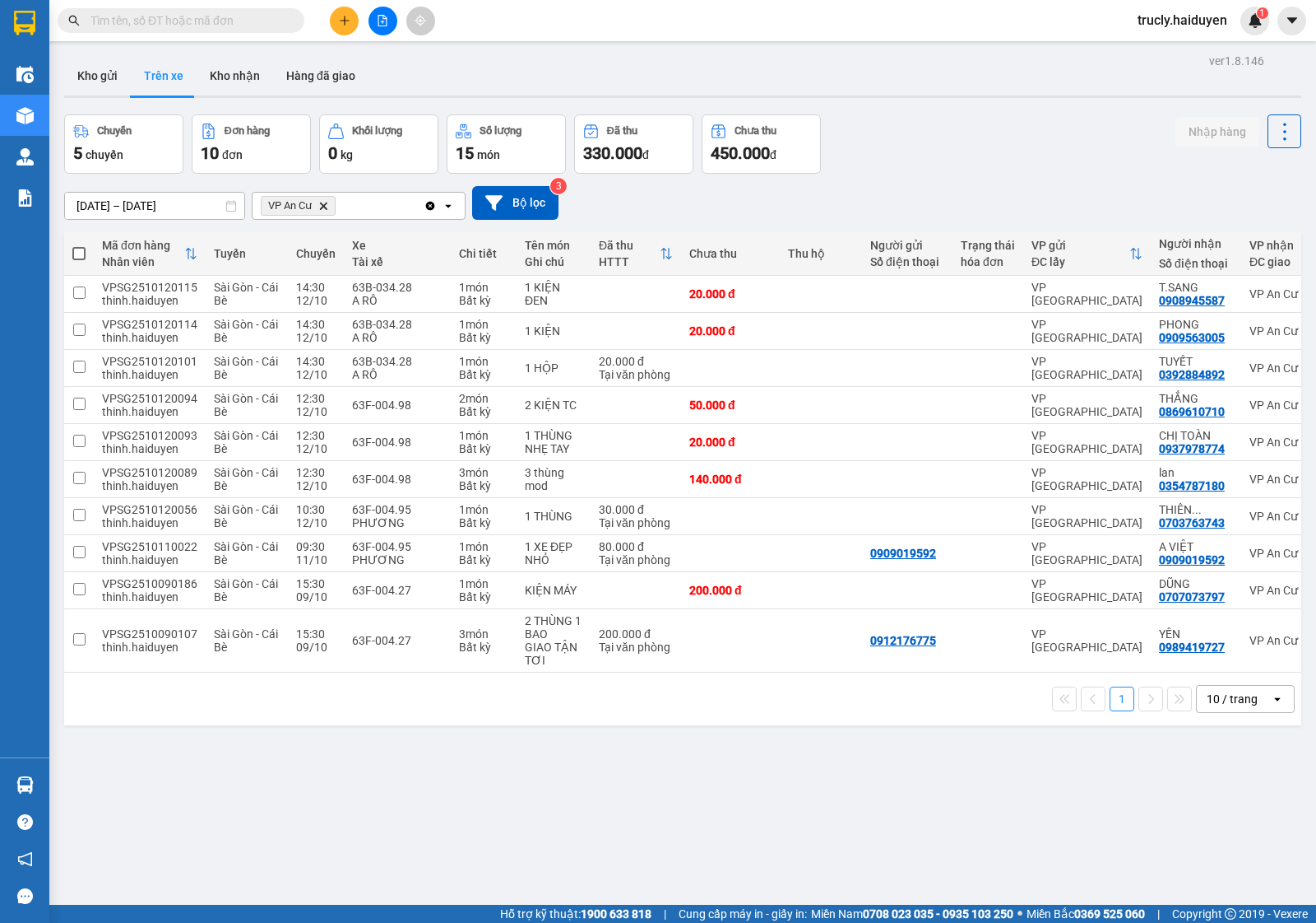
click at [1025, 125] on div "Chuyến 5 chuyến Đơn hàng 10 đơn Khối lượng 0 kg Số lượng 15 món Đã thu 330.000 …" at bounding box center [683, 144] width 1238 height 59
click at [228, 27] on input "text" at bounding box center [187, 21] width 194 height 18
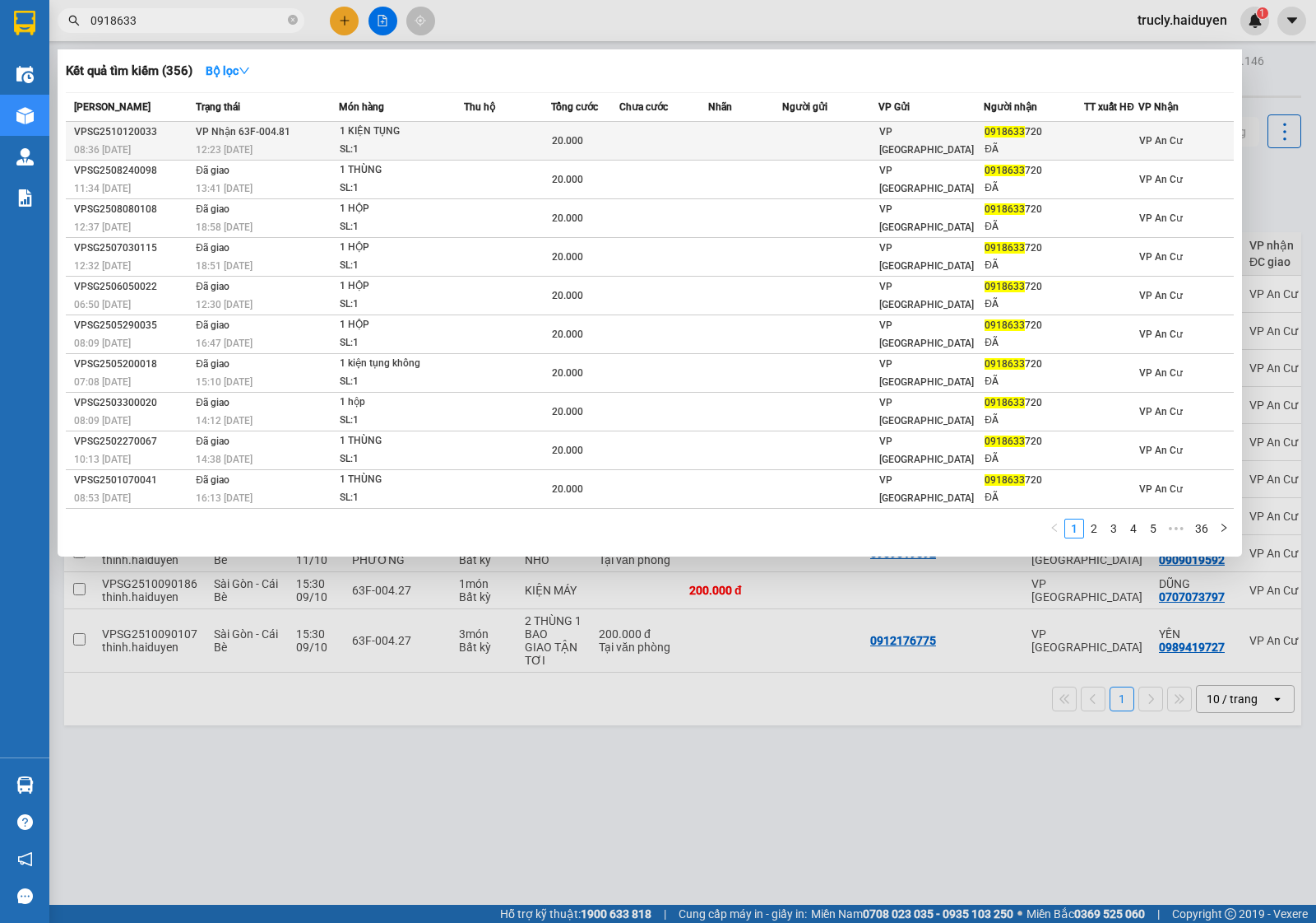
type input "0918633"
click at [231, 153] on span "12:23 [DATE]" at bounding box center [223, 150] width 57 height 12
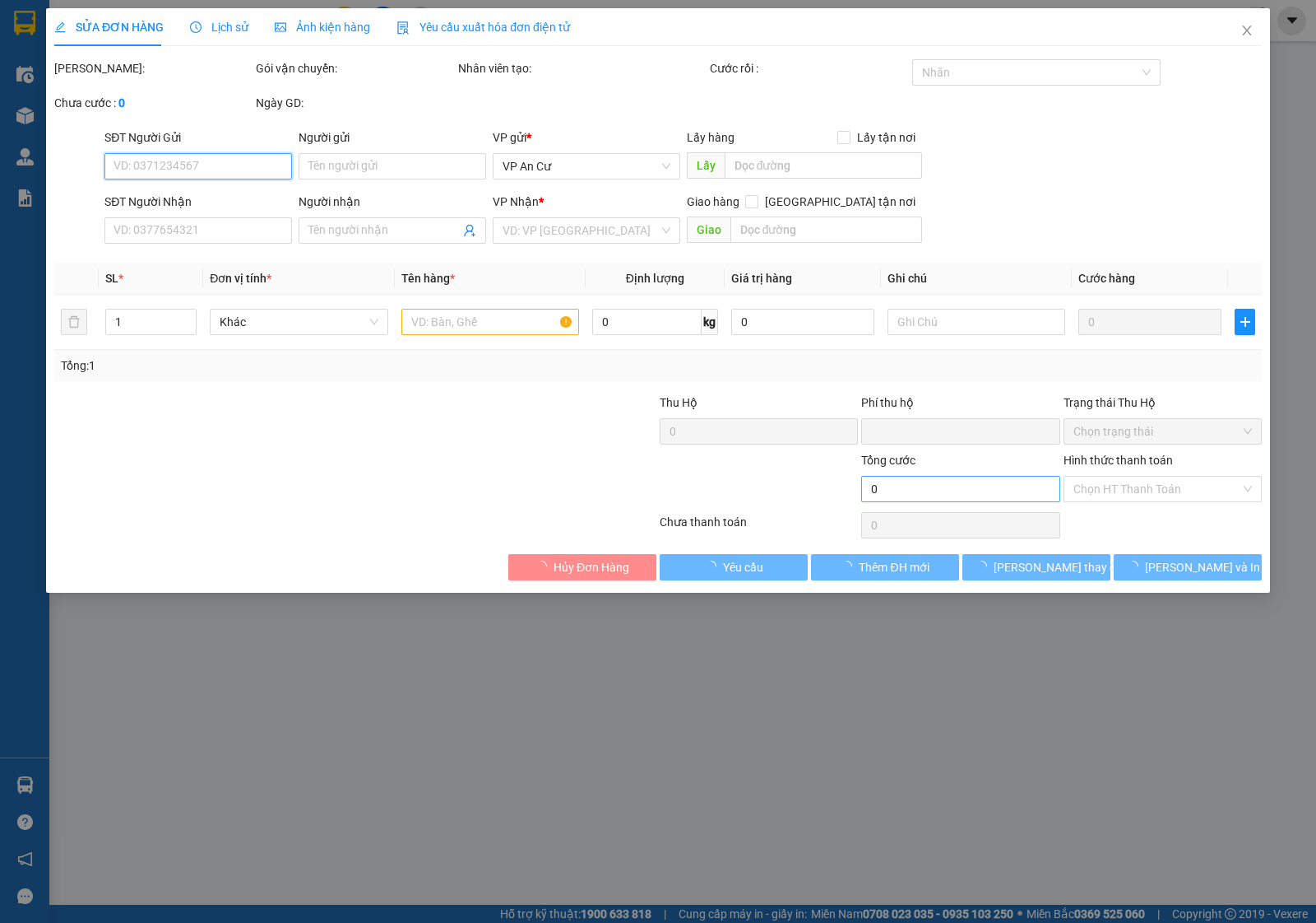
type input "0918633720"
type input "ĐÃ"
type input "0"
type input "20.000"
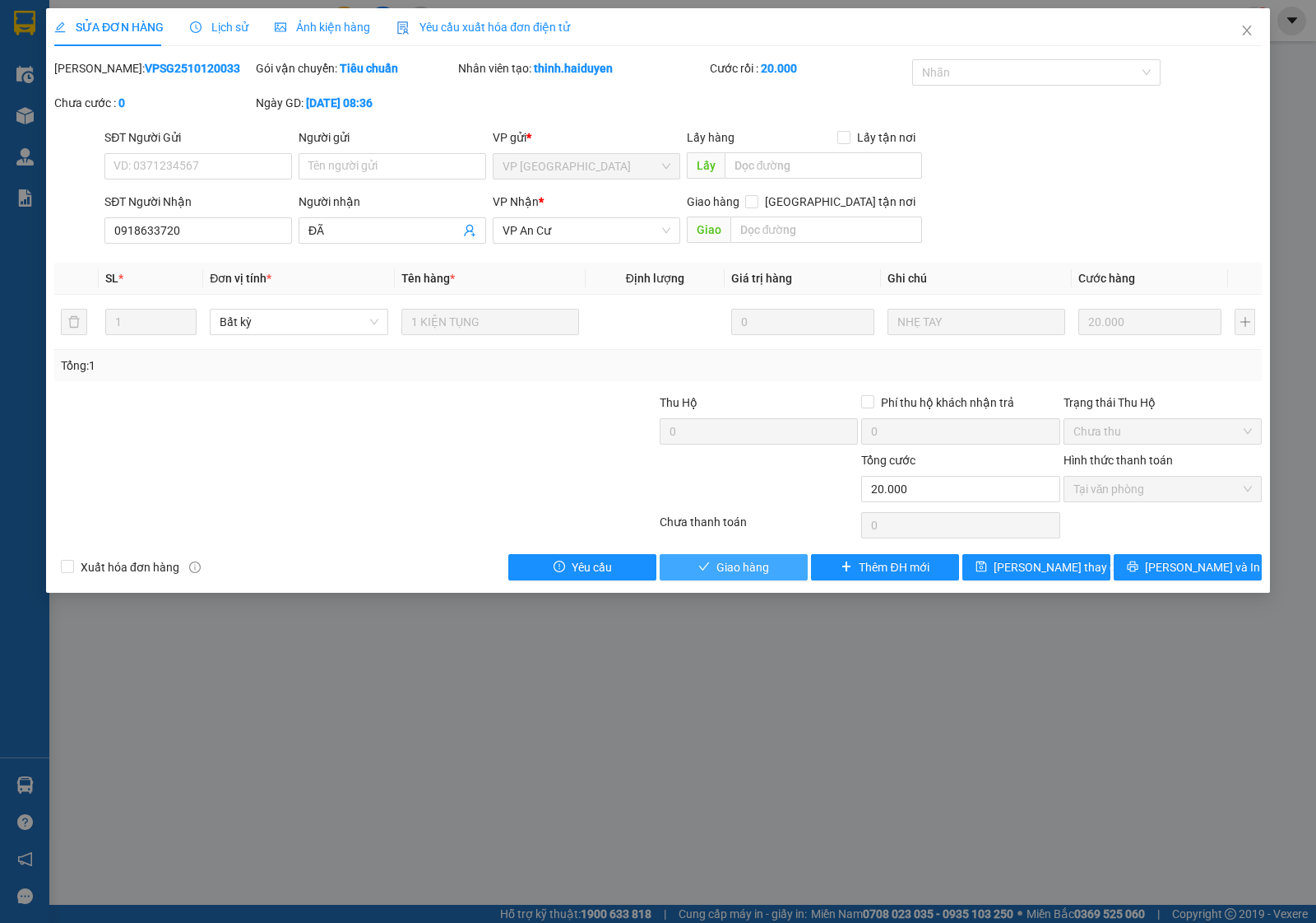
click at [728, 569] on span "Giao hàng" at bounding box center [743, 567] width 53 height 18
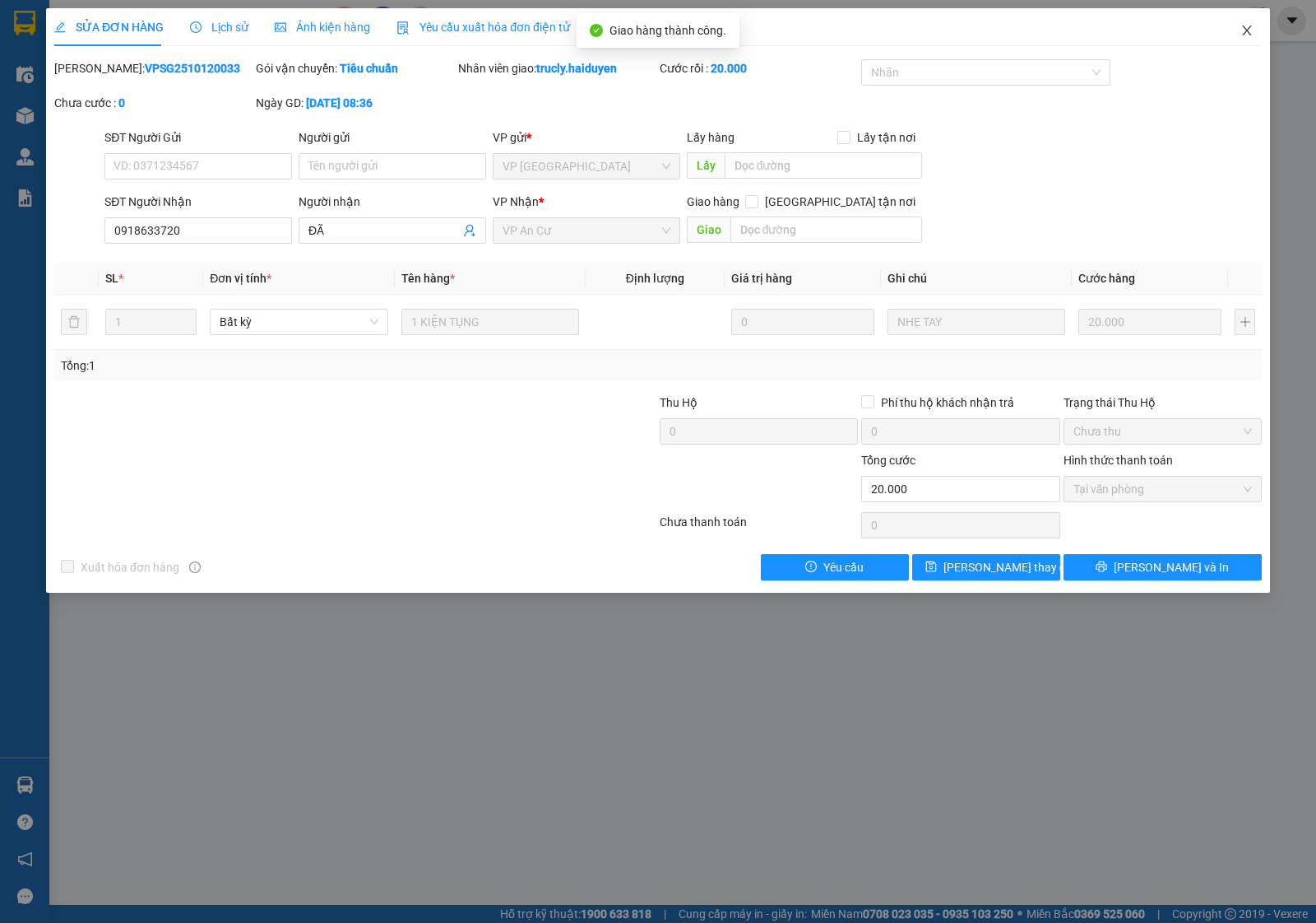
click at [1243, 31] on icon "close" at bounding box center [1248, 31] width 13 height 13
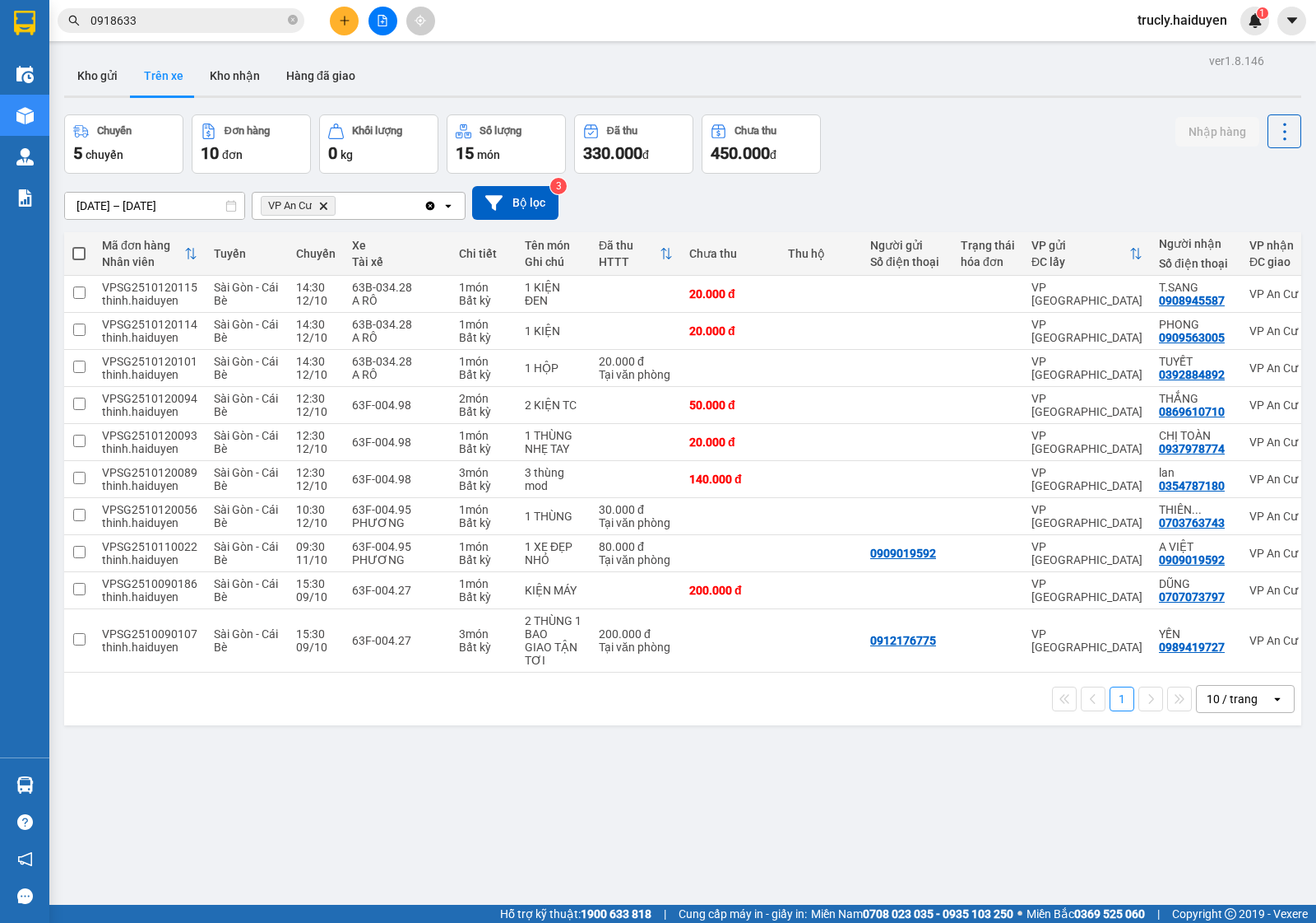
click at [879, 96] on div at bounding box center [683, 97] width 1238 height 2
click at [205, 79] on button "Kho nhận" at bounding box center [234, 76] width 77 height 40
type input "[DATE] – [DATE]"
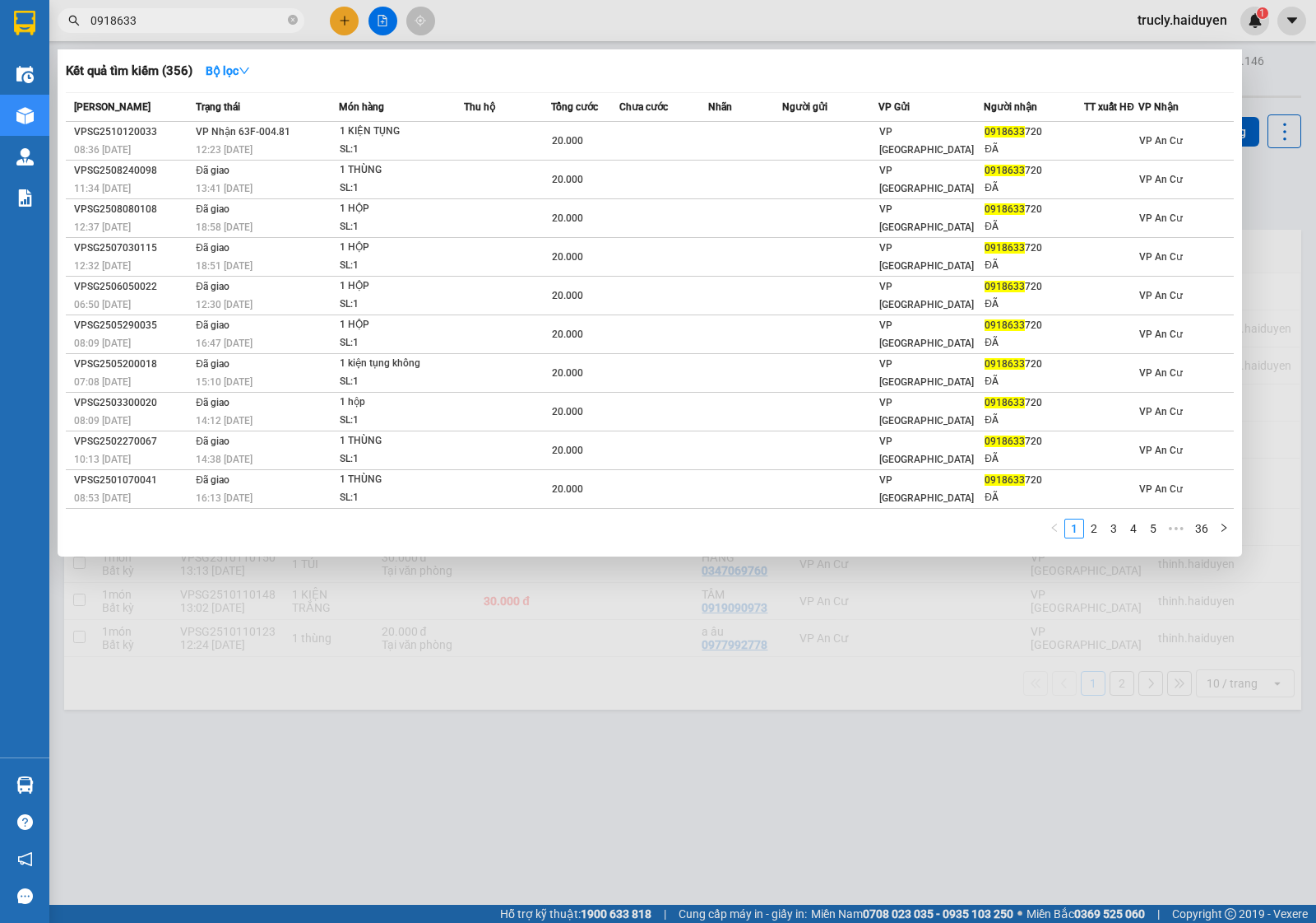
click at [174, 31] on span "0918633" at bounding box center [181, 21] width 247 height 25
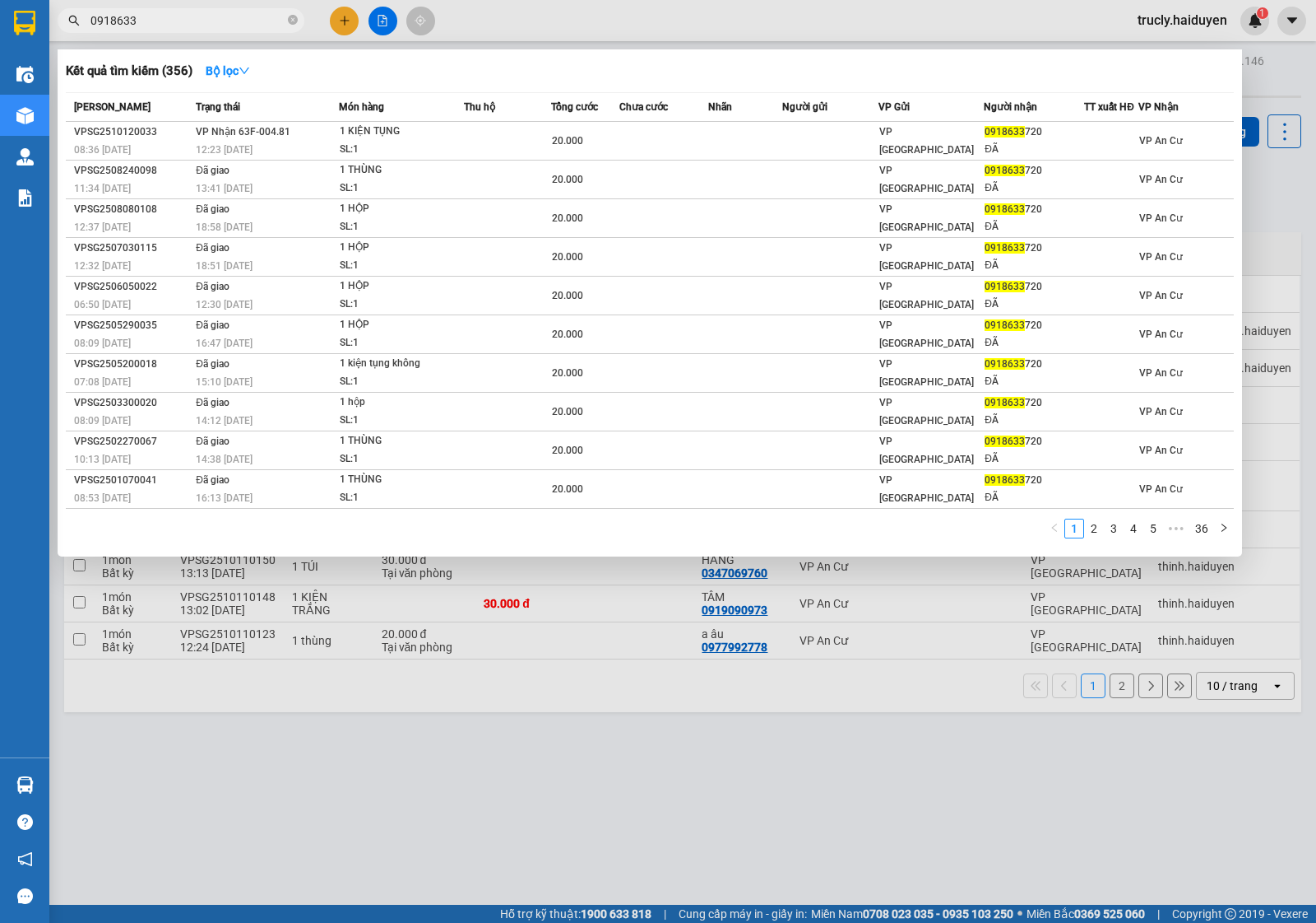
click at [167, 21] on input "0918633" at bounding box center [187, 21] width 194 height 18
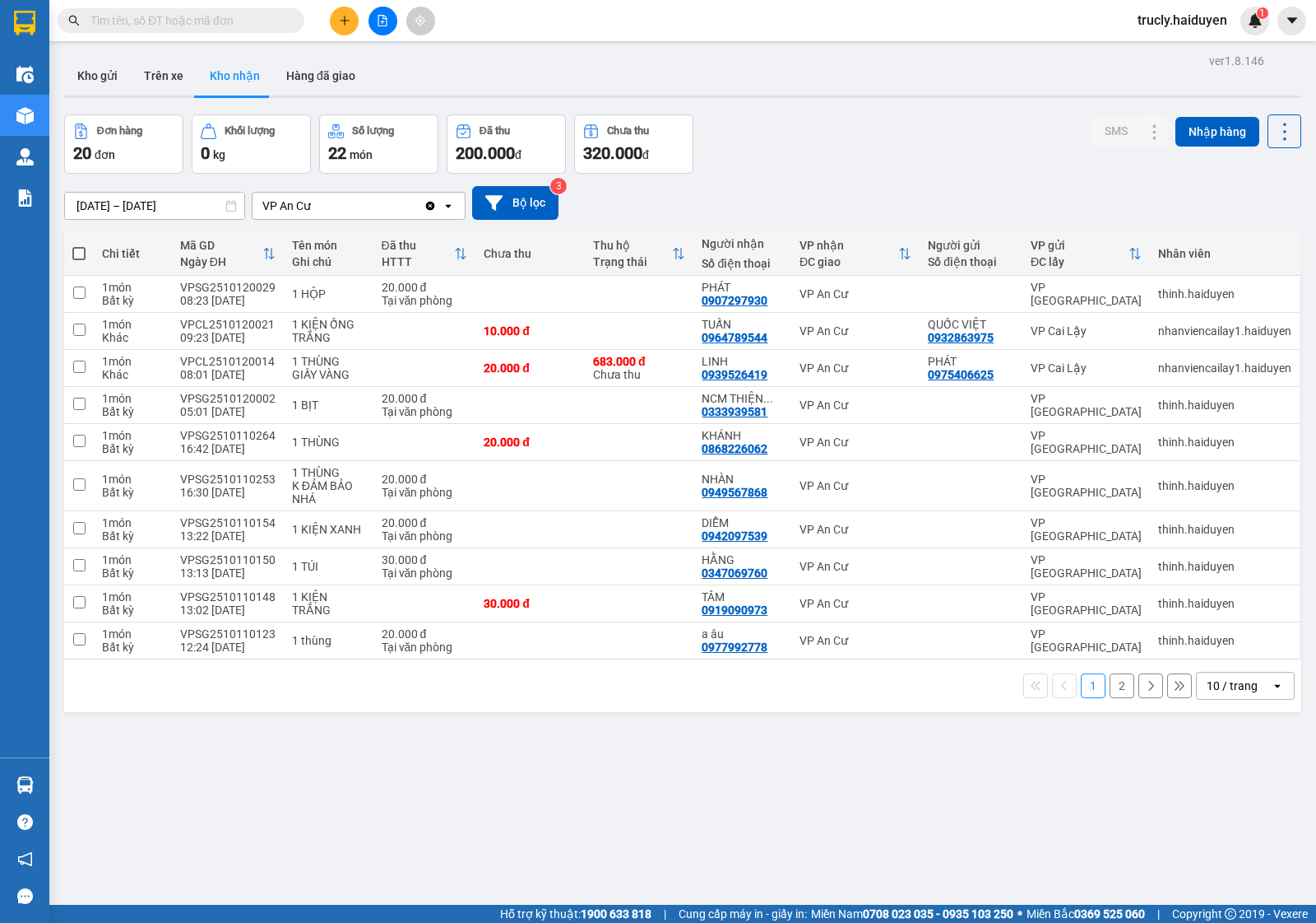
click at [939, 101] on div "ver 1.8.146 Kho gửi Trên xe Kho nhận Hàng đã giao Đơn hàng 20 đơn Khối lượng 0 …" at bounding box center [683, 511] width 1251 height 923
click at [906, 82] on div "Kho gửi Trên xe Kho nhận Hàng đã giao" at bounding box center [683, 78] width 1238 height 44
click at [95, 68] on button "Kho gửi" at bounding box center [97, 76] width 67 height 40
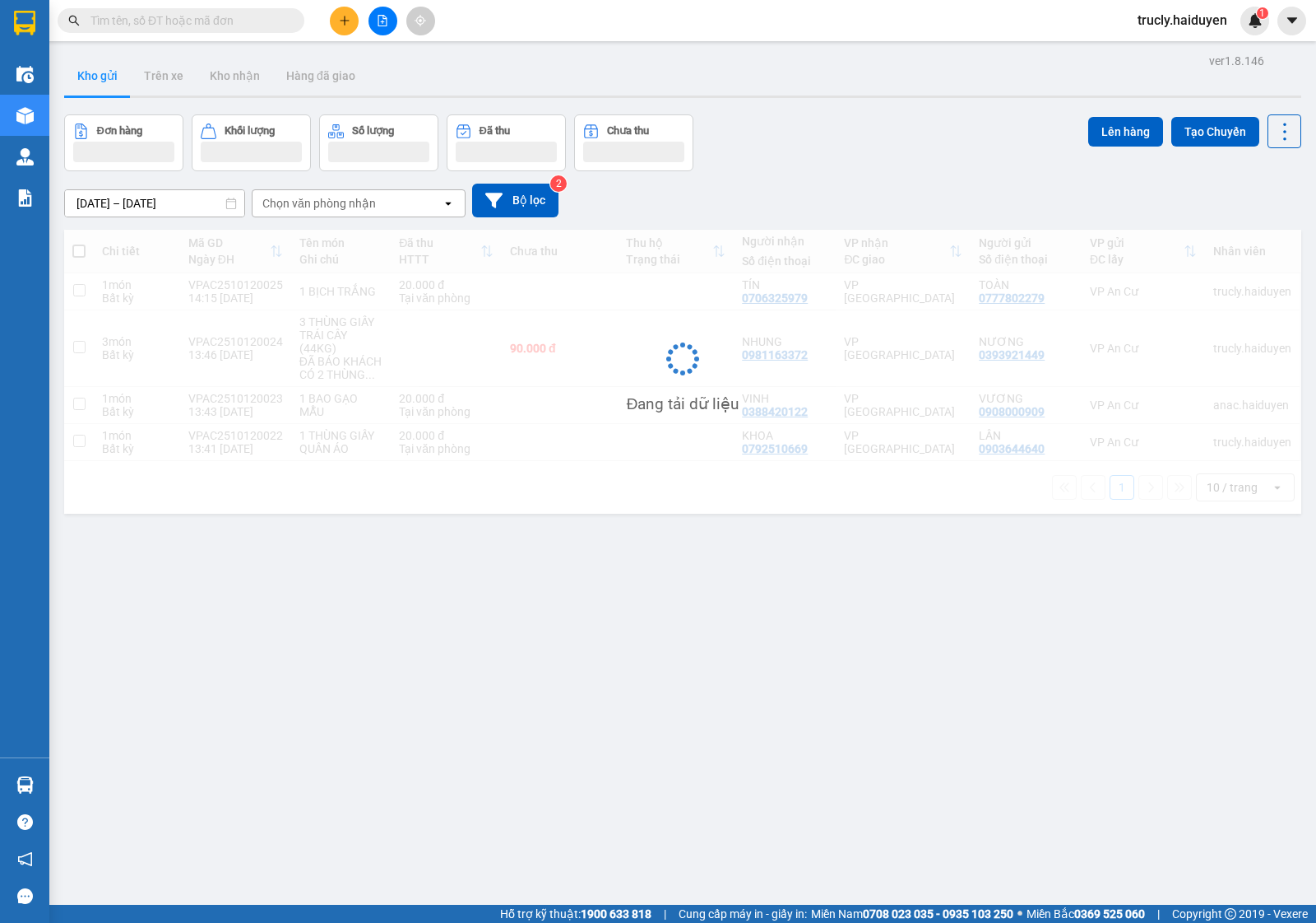
click at [839, 184] on div "[DATE] – [DATE] Press the down arrow key to interact with the calendar and sele…" at bounding box center [683, 200] width 1238 height 59
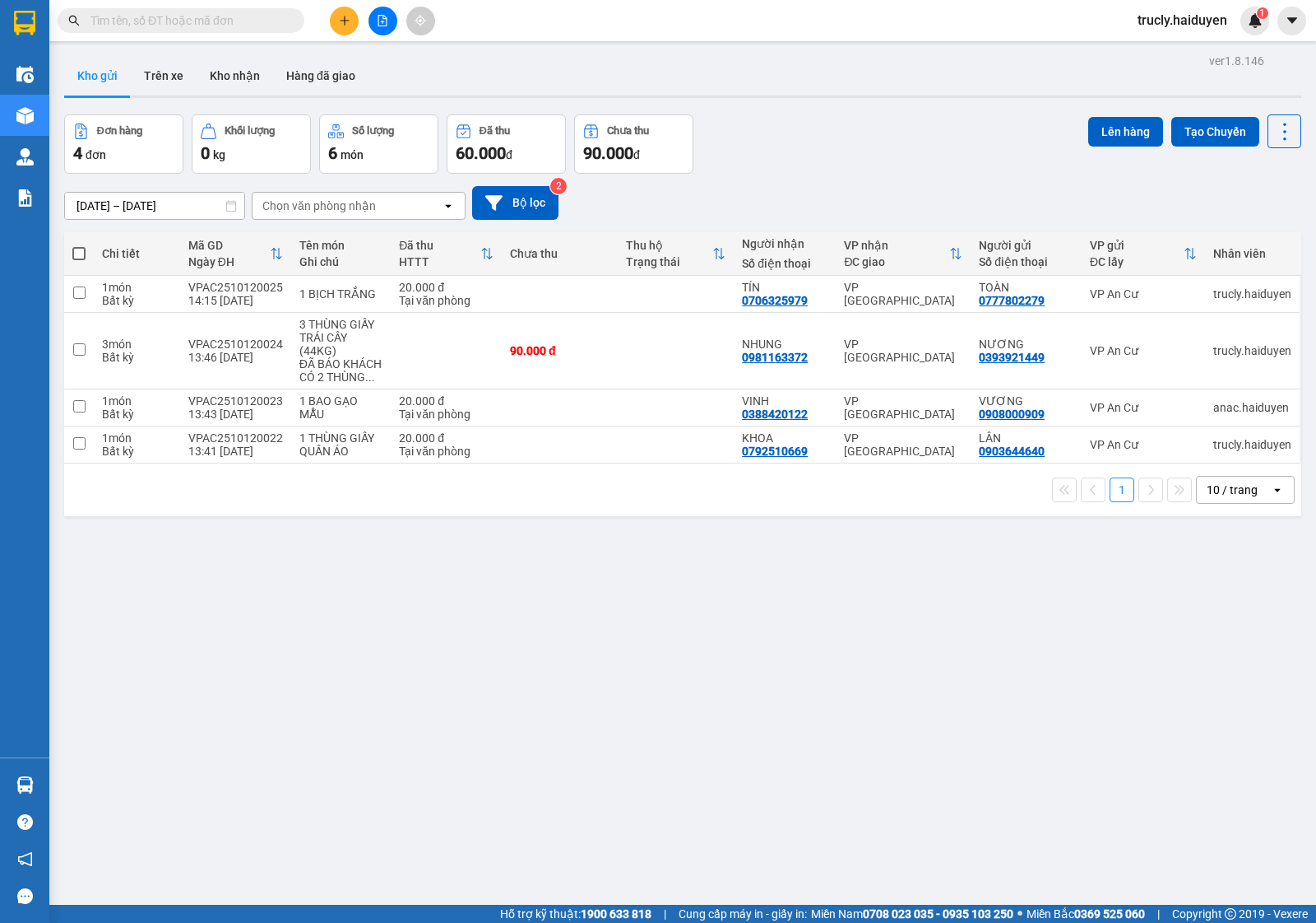
click at [768, 150] on div "Đơn hàng 4 đơn Khối lượng 0 kg Số lượng 6 món Đã thu 60.000 đ Chưa thu 90.000 đ…" at bounding box center [683, 144] width 1238 height 59
click at [154, 82] on button "Trên xe" at bounding box center [164, 76] width 66 height 40
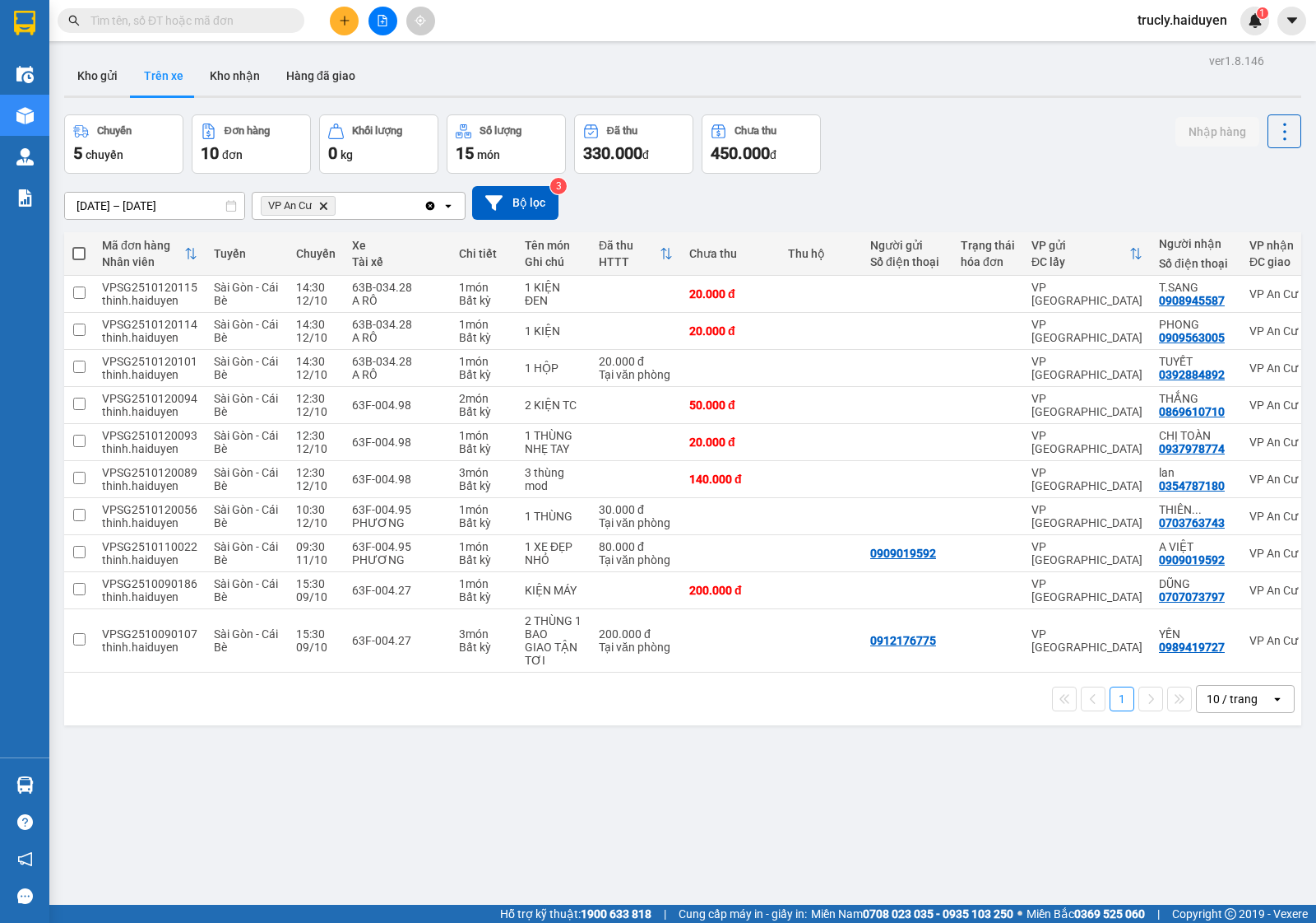
click at [998, 180] on div "[DATE] – [DATE] Press the down arrow key to interact with the calendar and sele…" at bounding box center [683, 203] width 1238 height 59
click at [240, 67] on button "Kho nhận" at bounding box center [234, 76] width 77 height 40
type input "[DATE] – [DATE]"
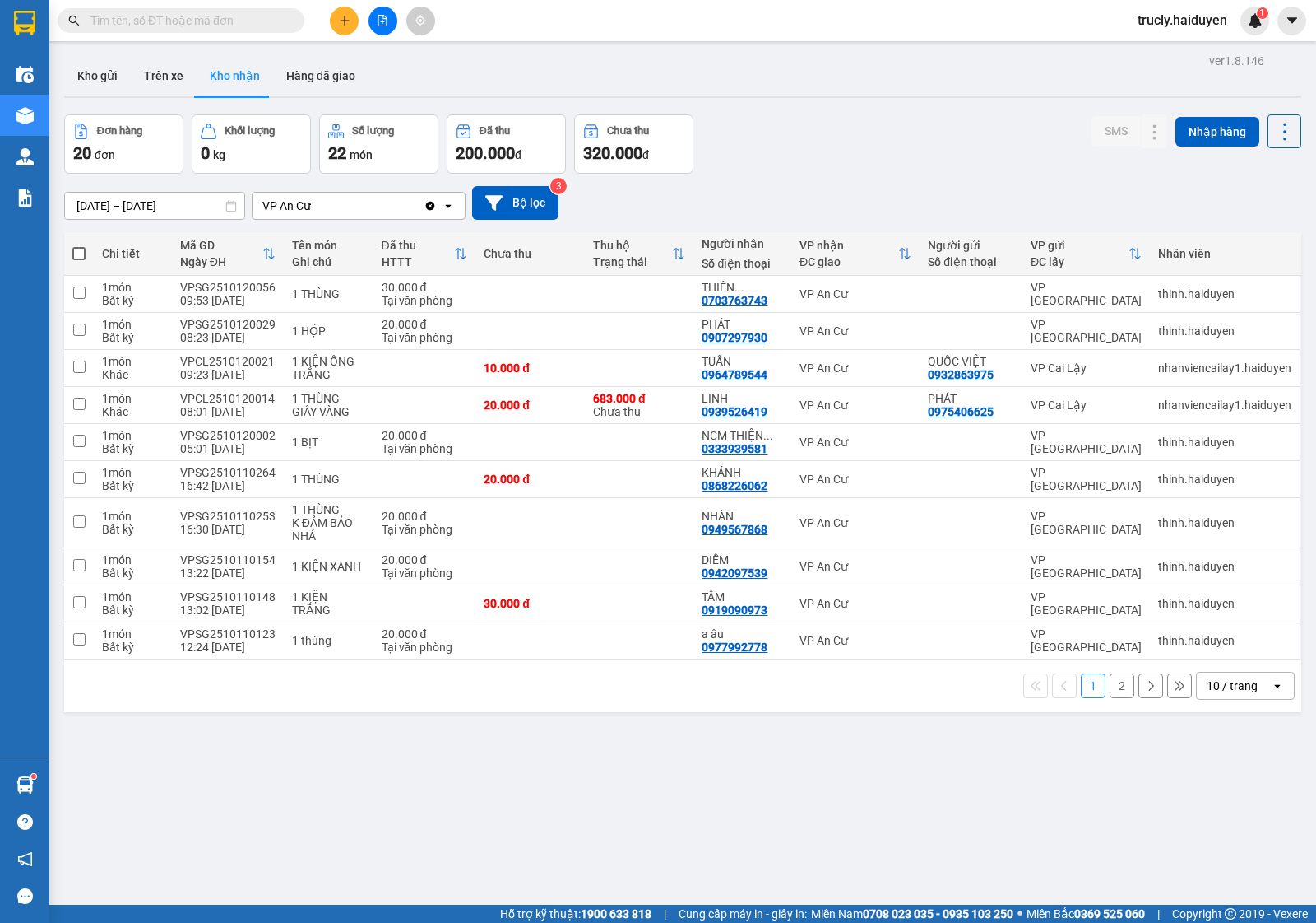
click at [1110, 687] on button "2" at bounding box center [1122, 685] width 25 height 25
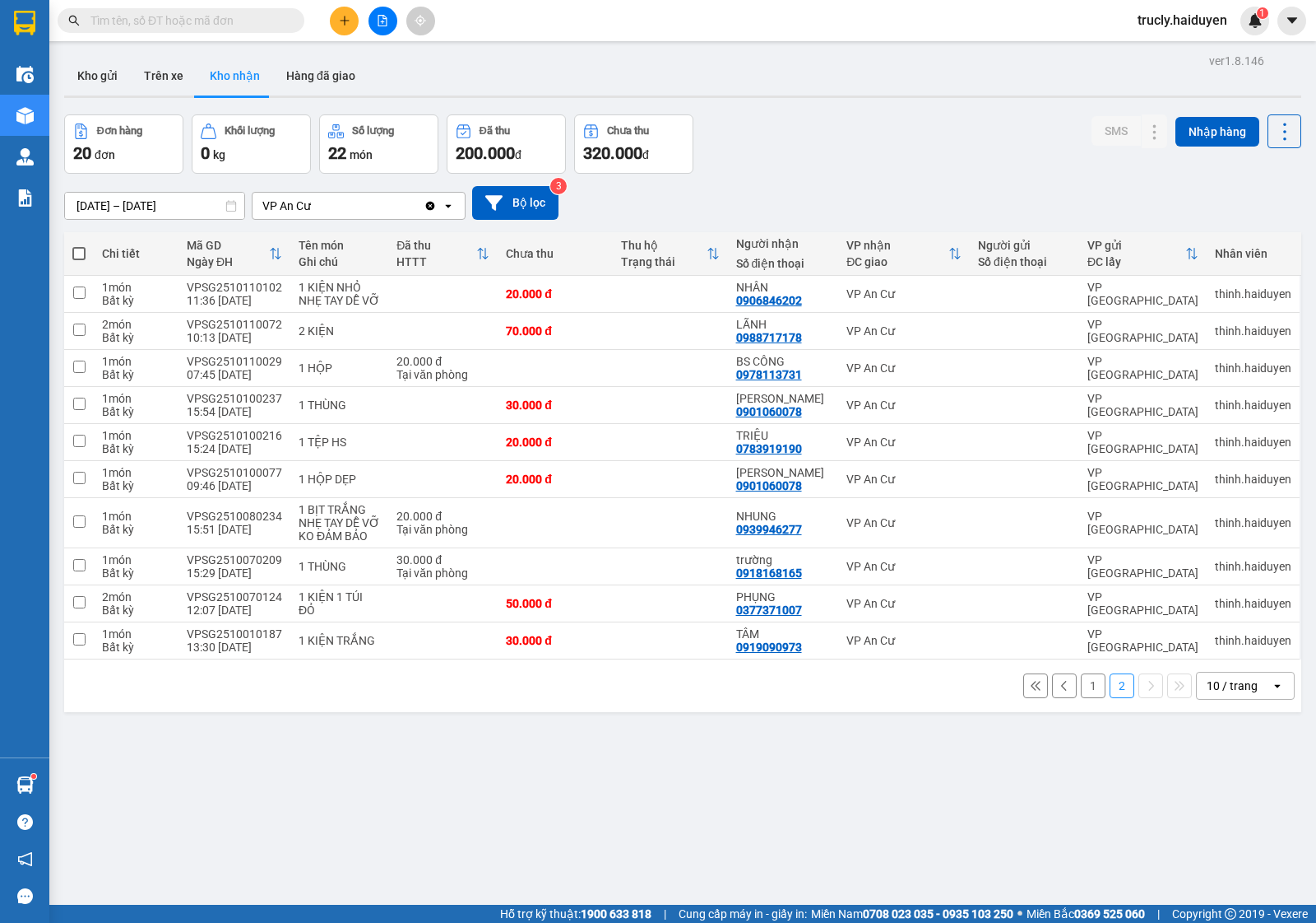
click at [1081, 689] on button "1" at bounding box center [1093, 685] width 25 height 25
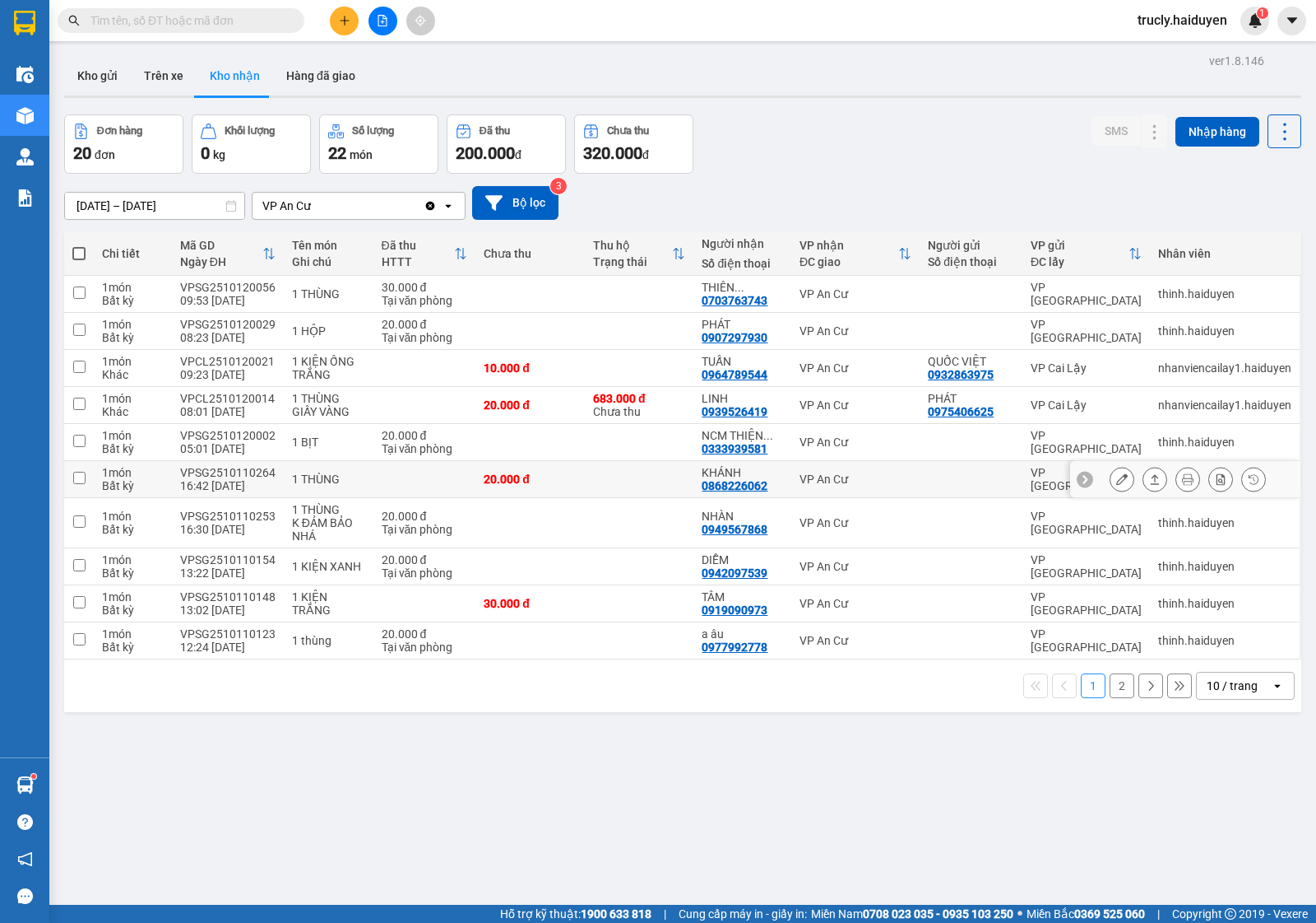
click at [1116, 482] on icon at bounding box center [1122, 479] width 12 height 12
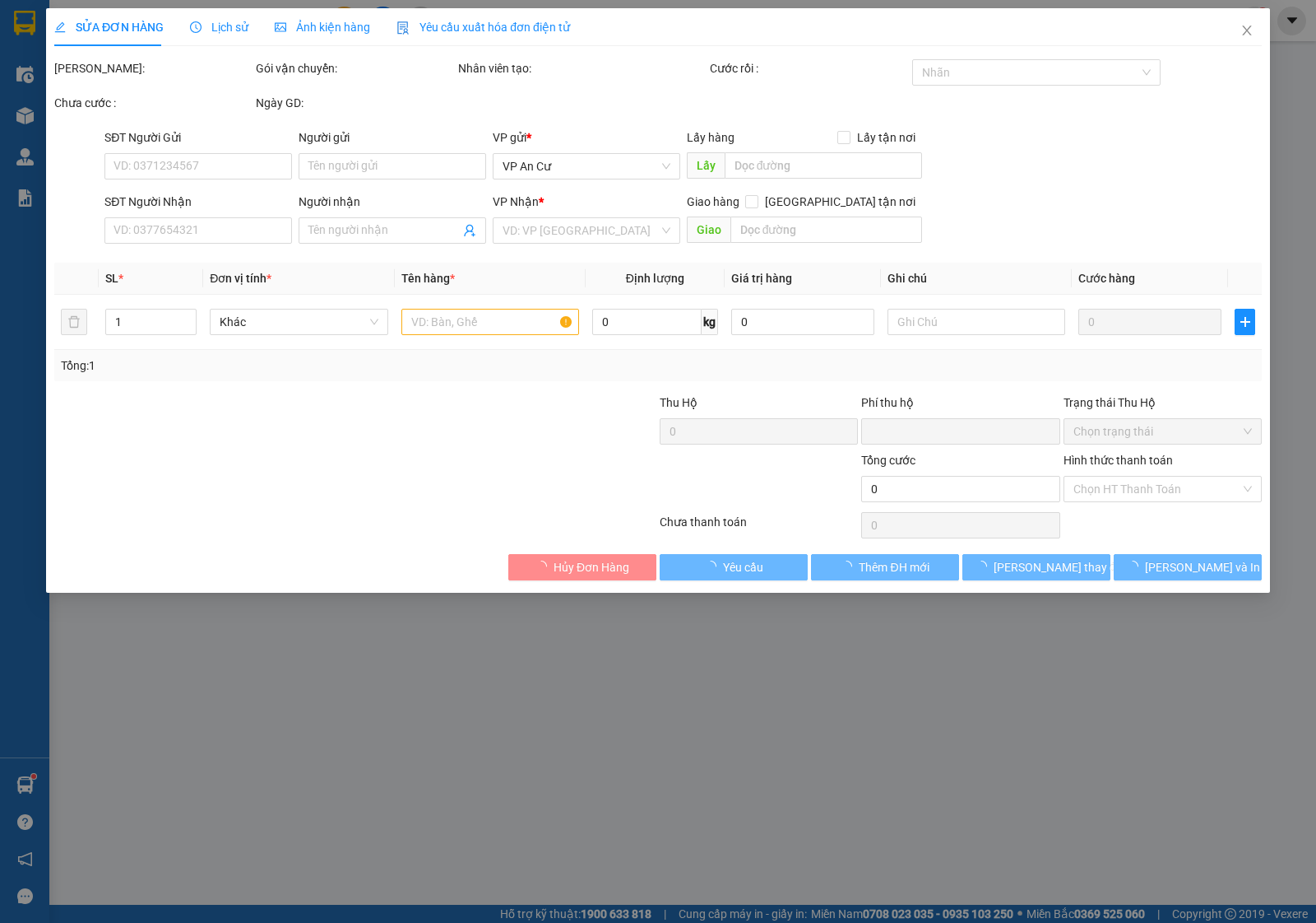
type input "0868226062"
type input "KHÁNH"
type input "0"
type input "20.000"
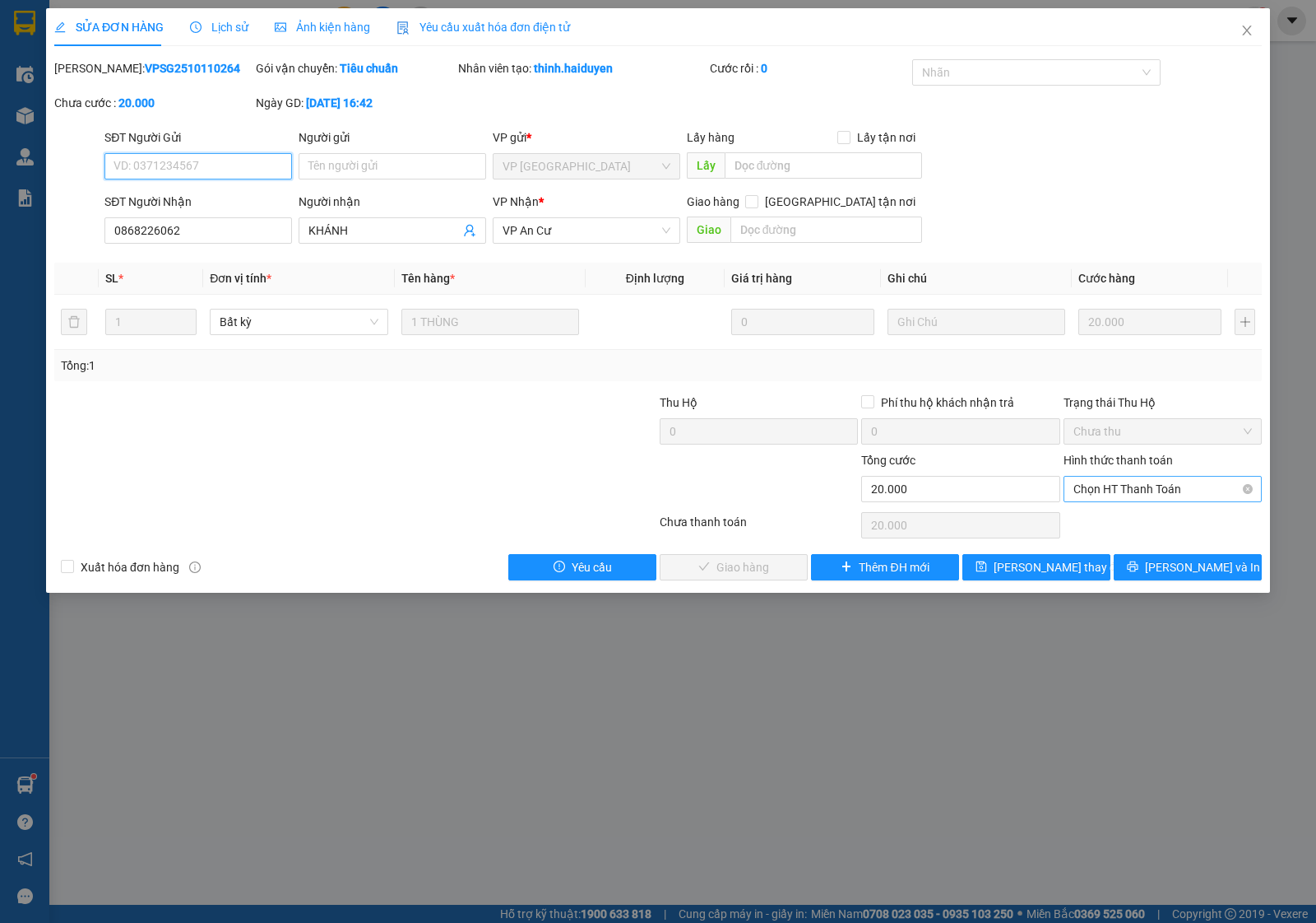
click at [1088, 492] on span "Chọn HT Thanh Toán" at bounding box center [1163, 489] width 179 height 25
click at [1087, 525] on div "Tại văn phòng" at bounding box center [1163, 523] width 179 height 18
type input "0"
click at [750, 566] on span "[PERSON_NAME] và Giao hàng" at bounding box center [770, 567] width 158 height 18
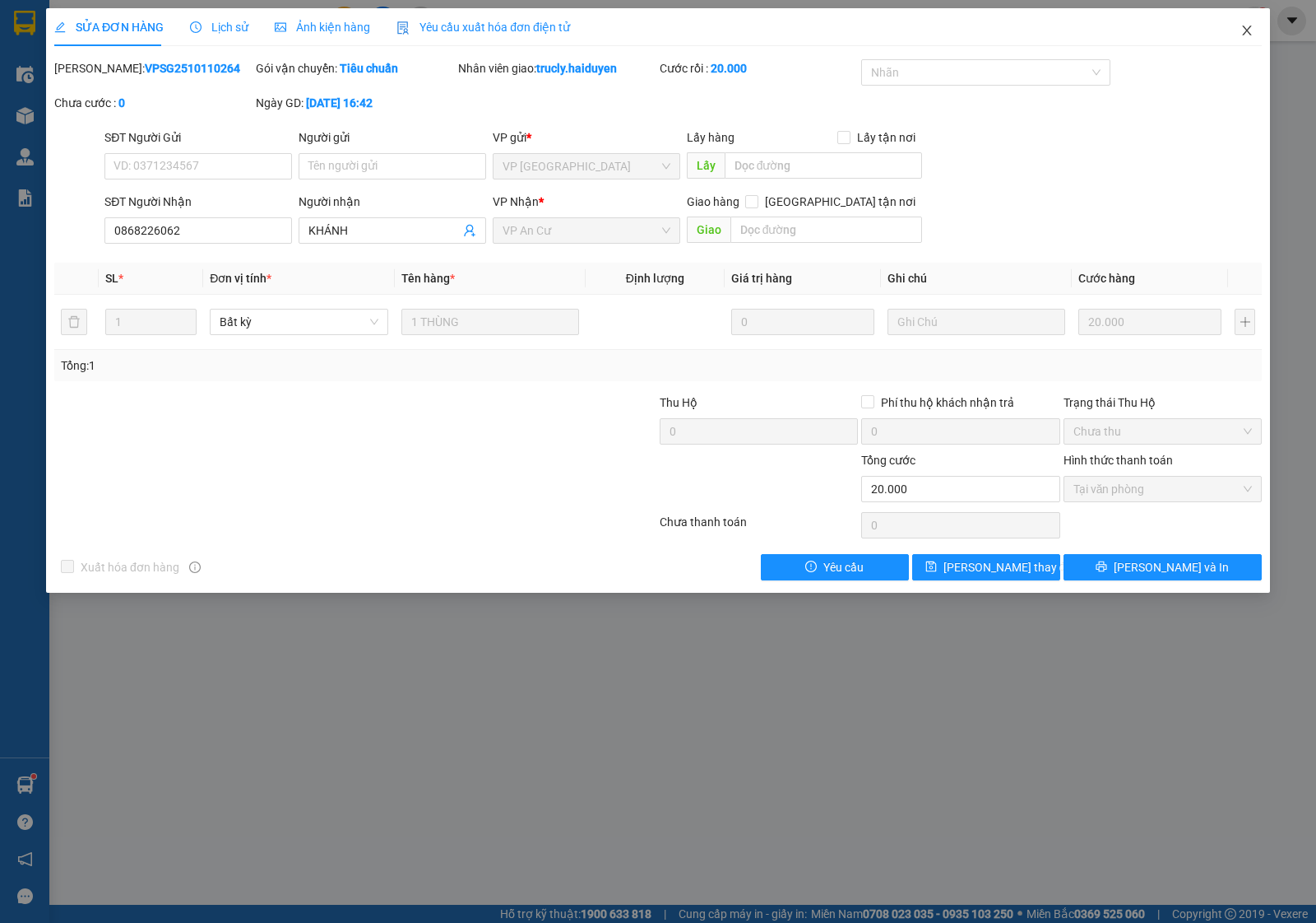
click at [1253, 22] on span "Close" at bounding box center [1248, 31] width 46 height 46
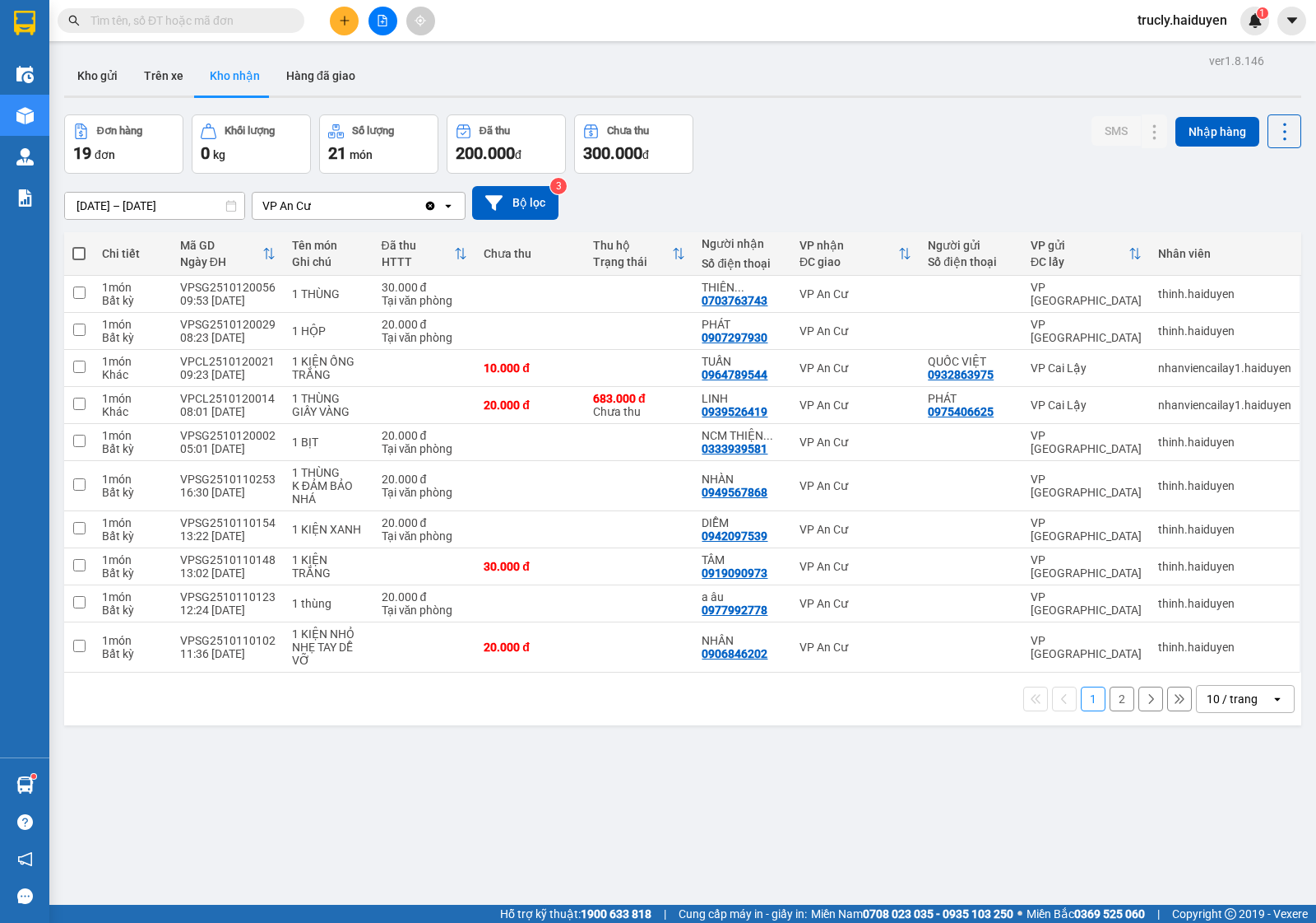
click at [817, 125] on div "Đơn hàng 19 đơn Khối lượng 0 kg Số lượng 21 món Đã thu 200.000 đ Chưa thu 300.0…" at bounding box center [683, 144] width 1238 height 59
click at [358, 72] on button "Hàng đã giao" at bounding box center [321, 76] width 96 height 40
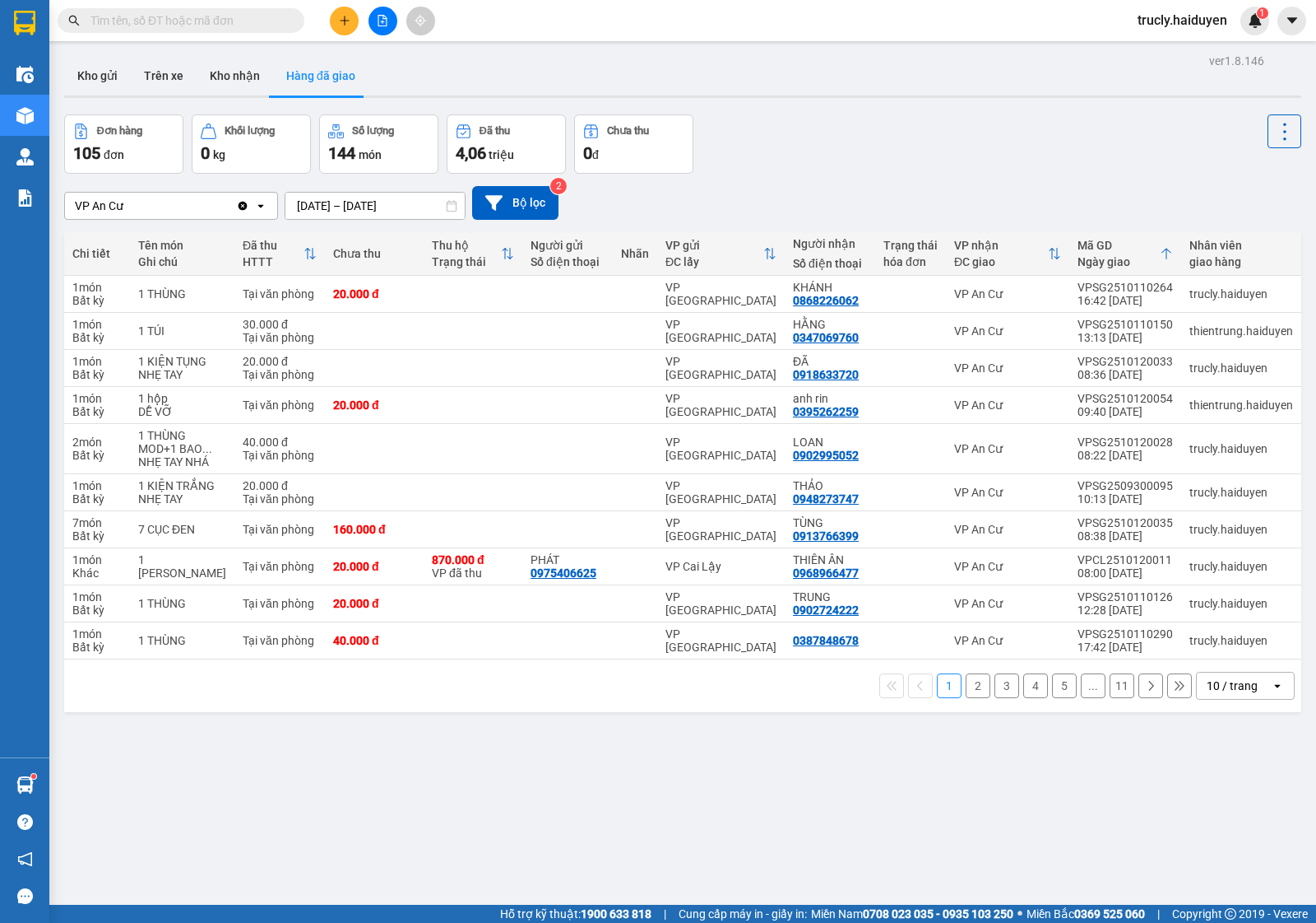
click at [825, 130] on div "Đơn hàng 105 đơn Khối lượng 0 kg Số lượng 144 món Đã thu 4,06 triệu Chưa thu 0 đ" at bounding box center [683, 144] width 1238 height 59
click at [256, 80] on button "Kho nhận" at bounding box center [234, 76] width 77 height 40
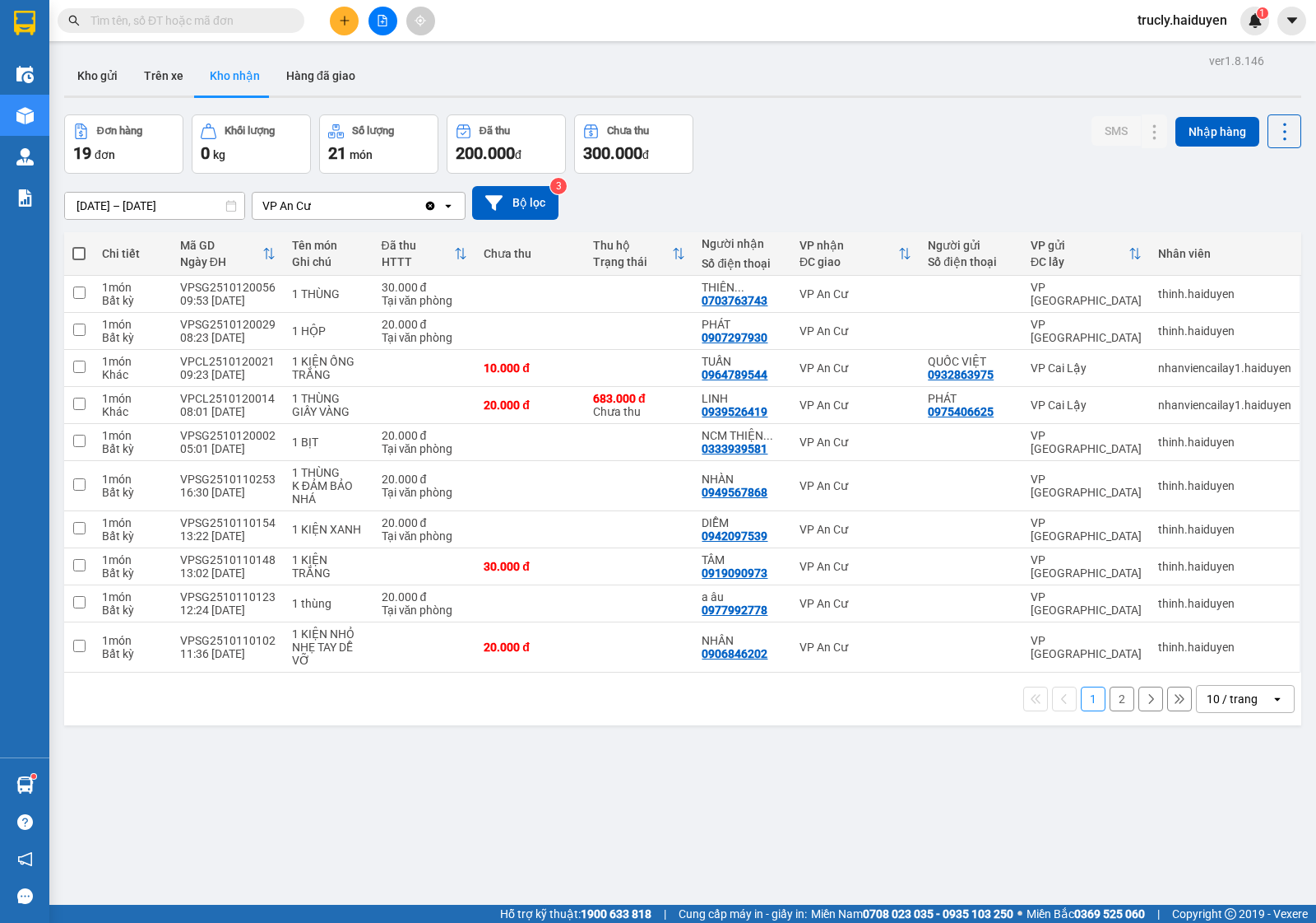
click at [927, 113] on div "ver 1.8.146 Kho gửi Trên xe Kho nhận Hàng đã giao Đơn hàng 19 đơn Khối lượng 0 …" at bounding box center [683, 511] width 1251 height 923
click at [183, 72] on button "Trên xe" at bounding box center [164, 76] width 66 height 40
type input "[DATE] – [DATE]"
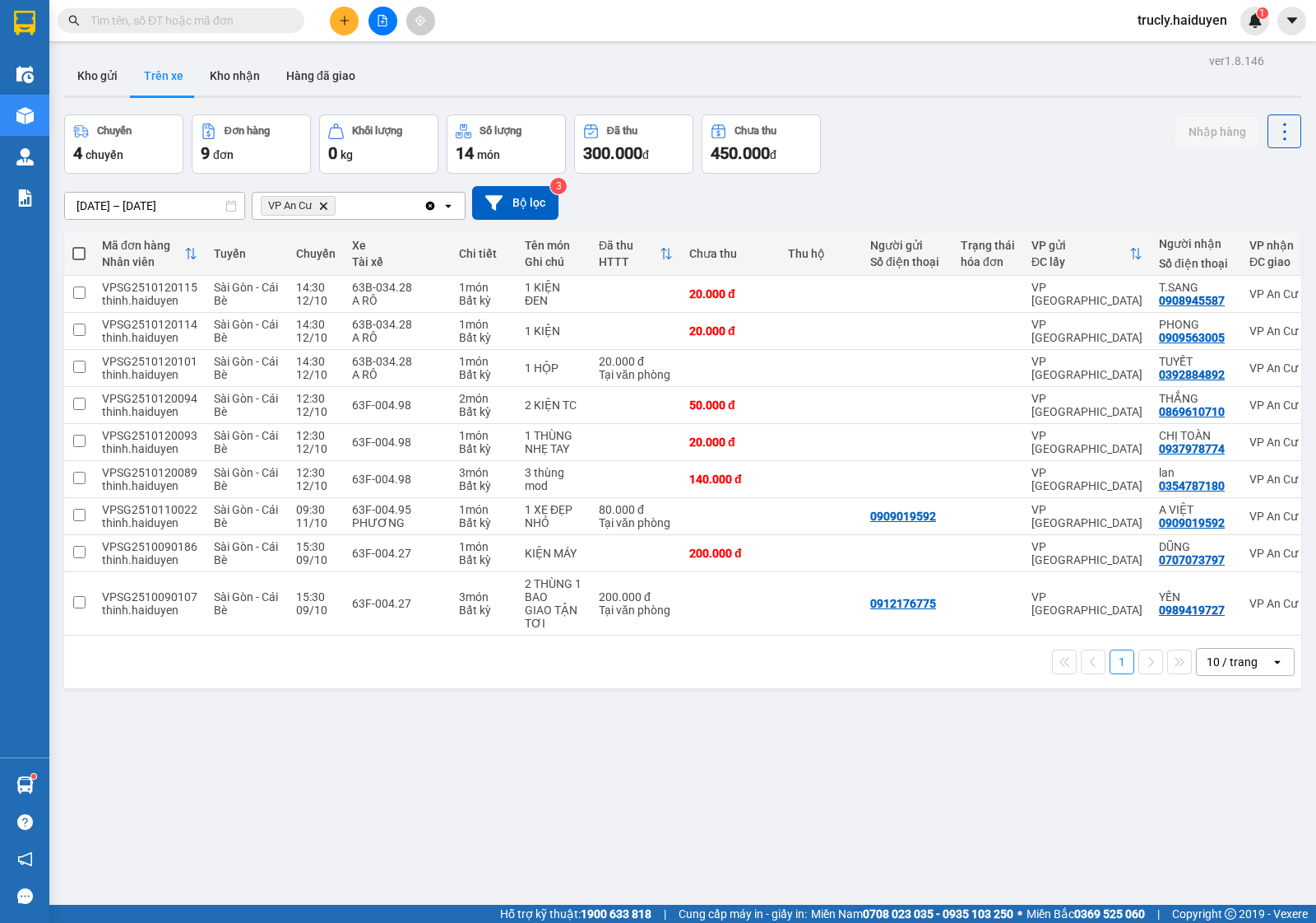
click at [999, 167] on div "Chuyến 4 chuyến Đơn hàng 9 đơn Khối lượng 0 kg Số lượng 14 món Đã thu 300.000 đ…" at bounding box center [683, 144] width 1238 height 59
click at [109, 67] on button "Kho gửi" at bounding box center [97, 76] width 67 height 40
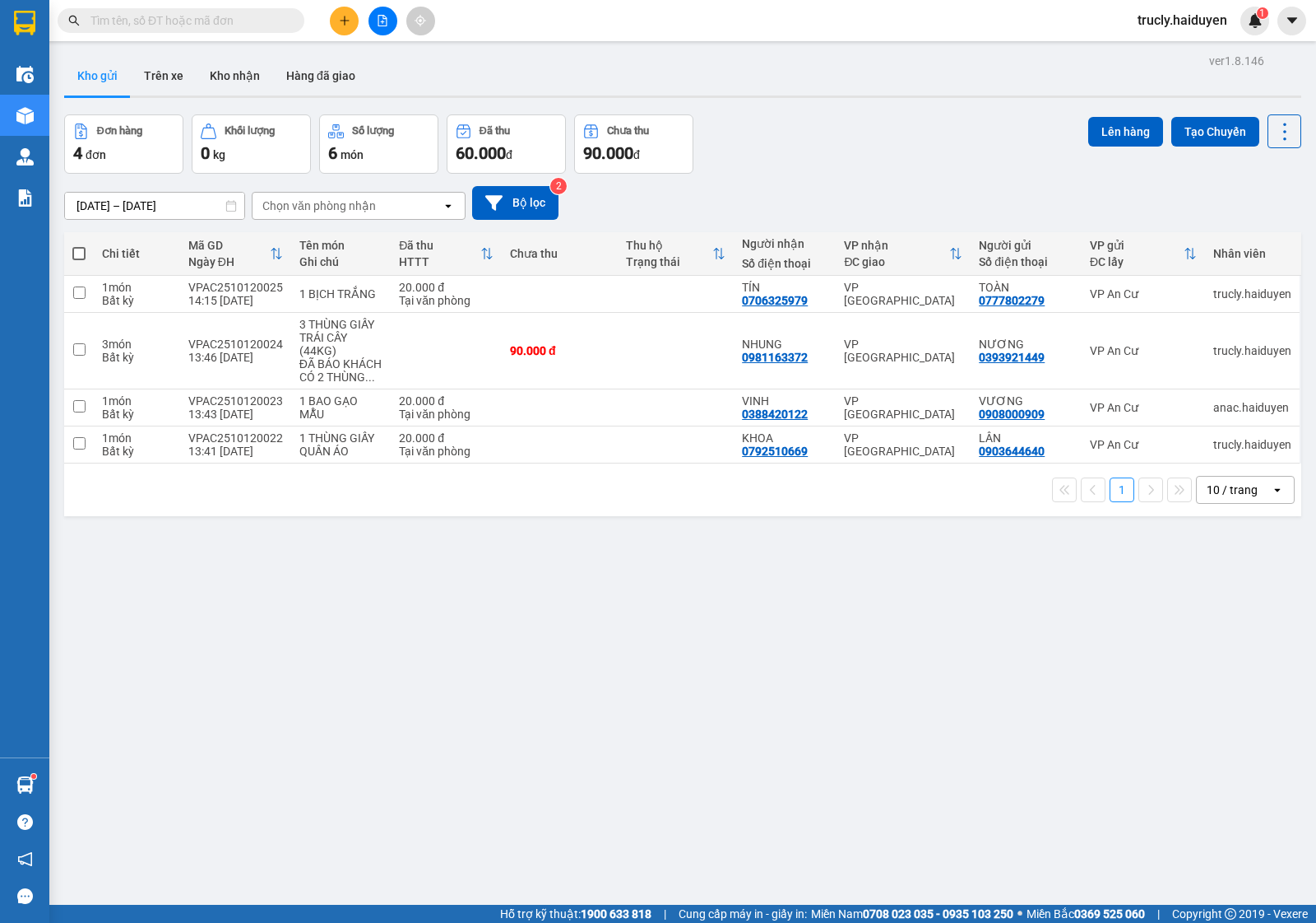
click at [763, 169] on div "Đơn hàng 4 đơn Khối lượng 0 kg Số lượng 6 món Đã thu 60.000 đ Chưa thu 90.000 đ…" at bounding box center [683, 144] width 1238 height 59
click at [255, 447] on div "13:41 [DATE]" at bounding box center [235, 451] width 95 height 13
checkbox input "true"
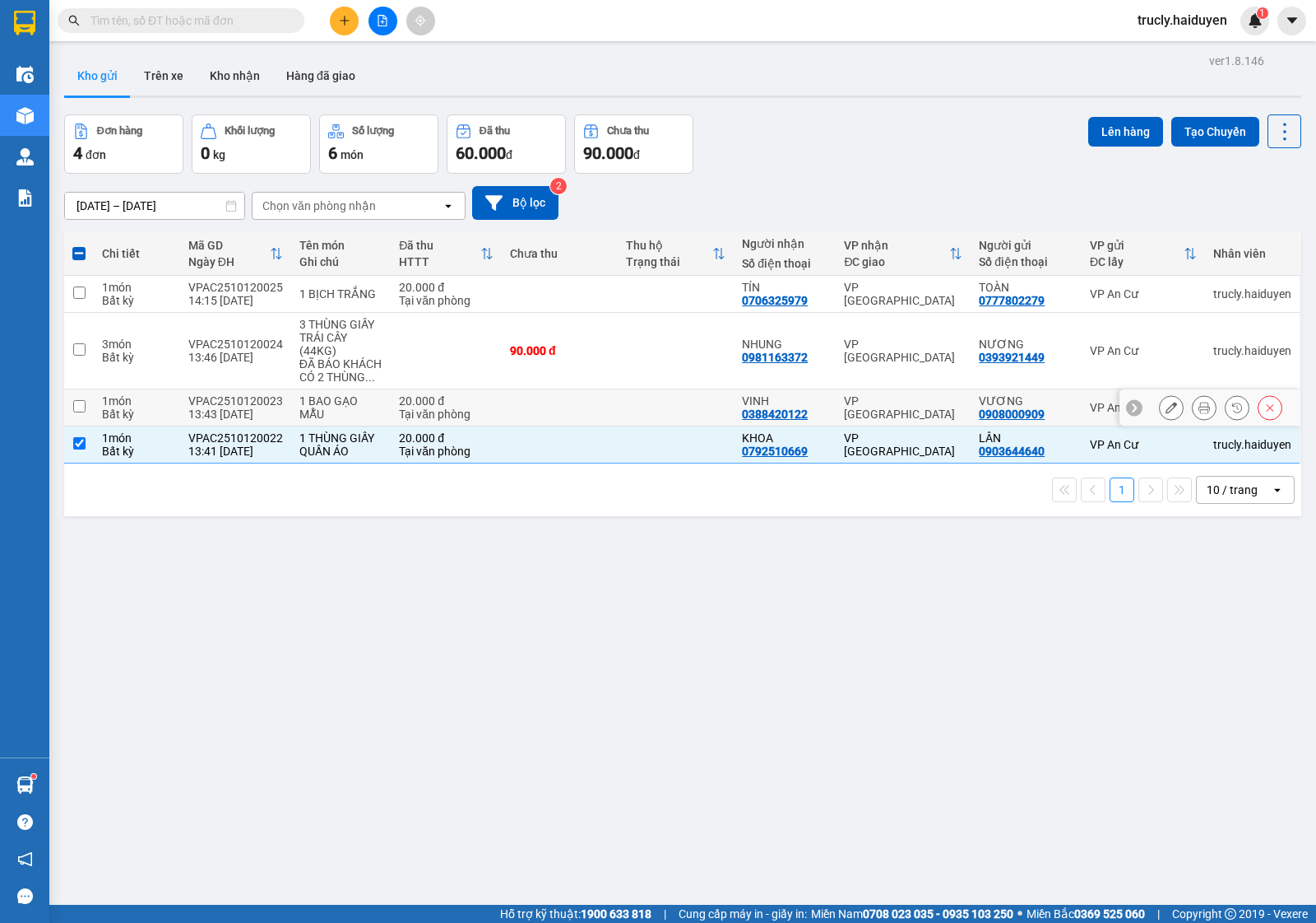
click at [248, 407] on div "VPAC2510120023" at bounding box center [235, 401] width 95 height 13
checkbox input "true"
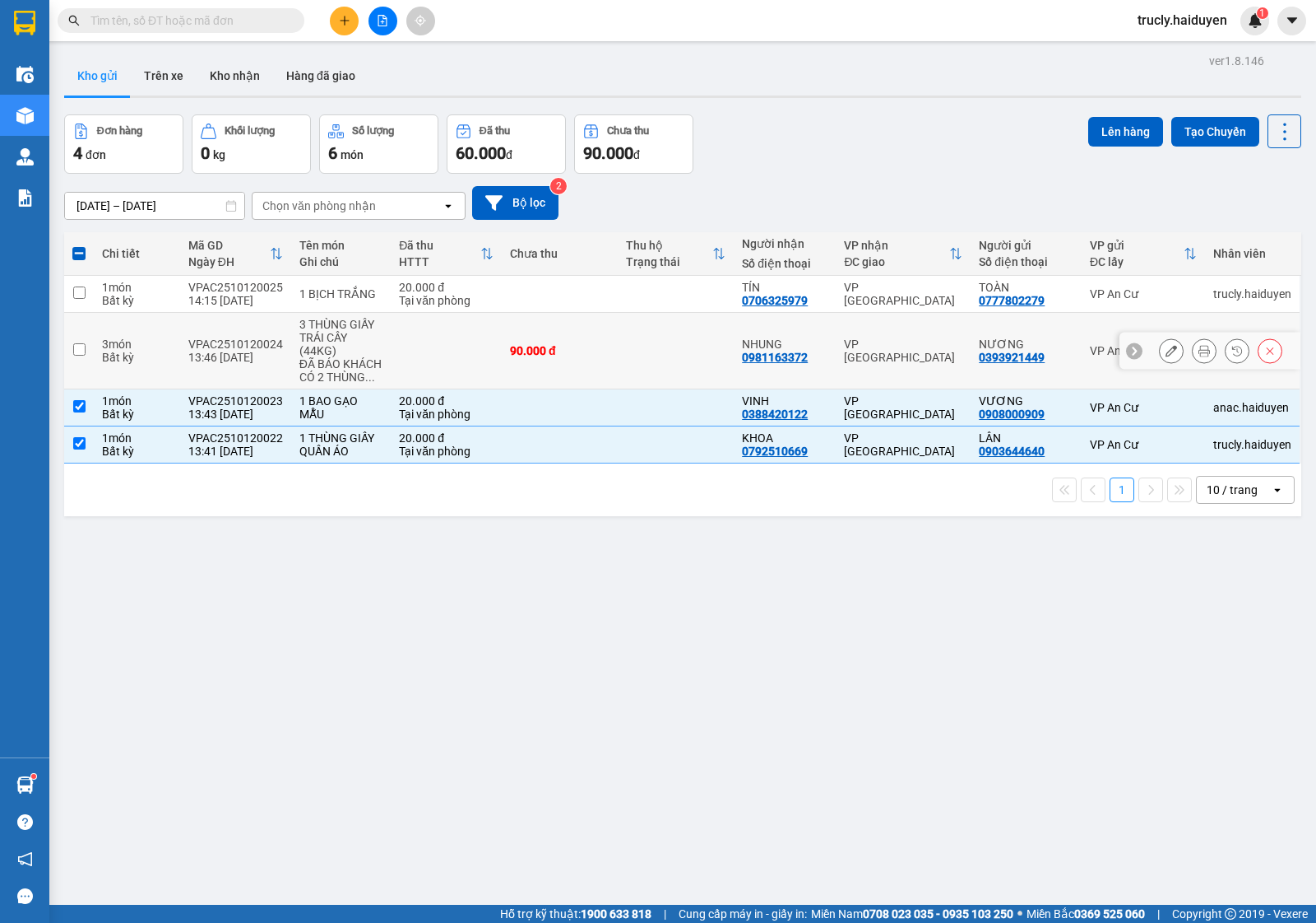
click at [251, 335] on td "VPAC2510120024 13:46 [DATE]" at bounding box center [236, 351] width 111 height 77
checkbox input "true"
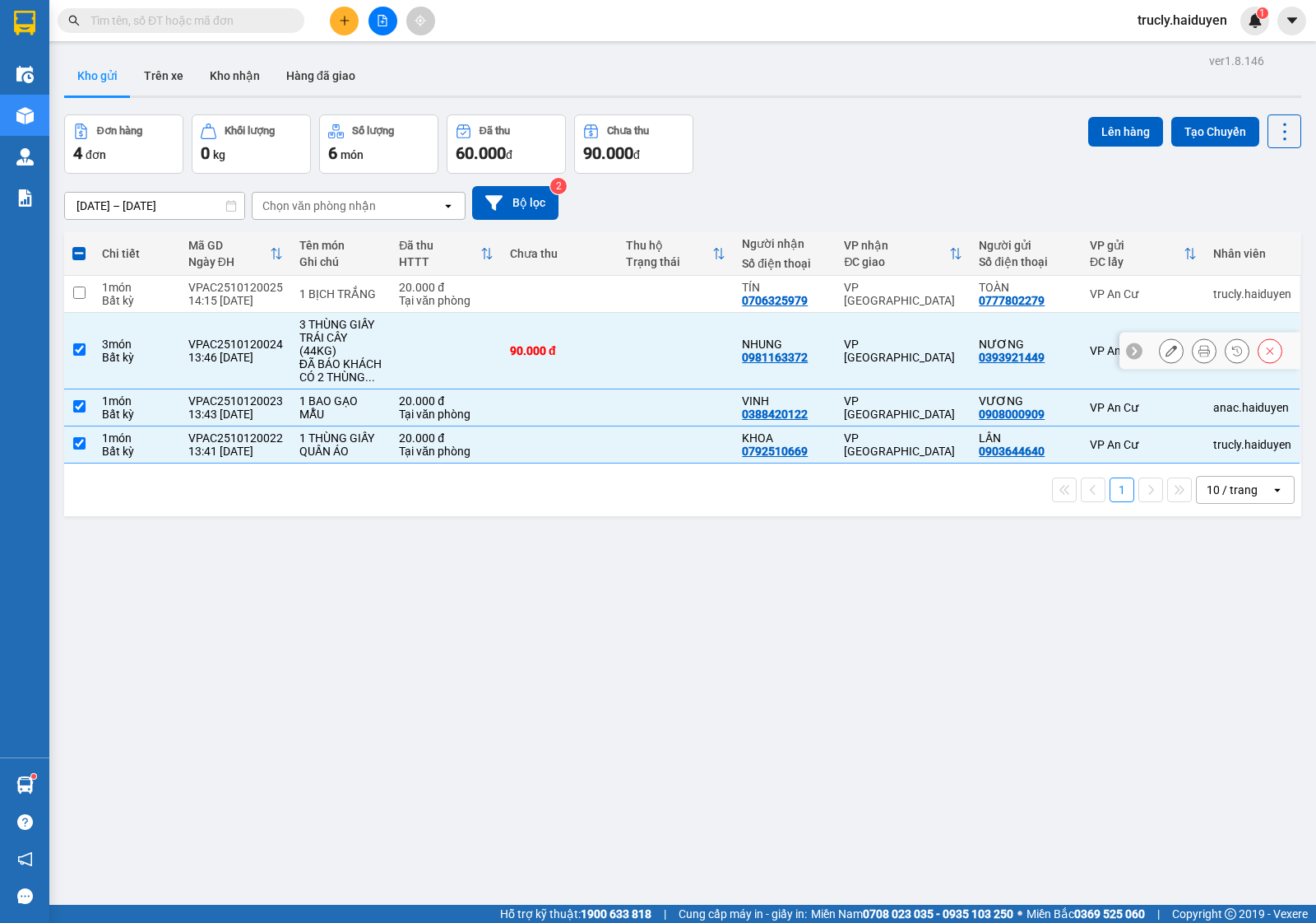
click at [252, 306] on div "14:15 [DATE]" at bounding box center [235, 300] width 95 height 13
checkbox input "true"
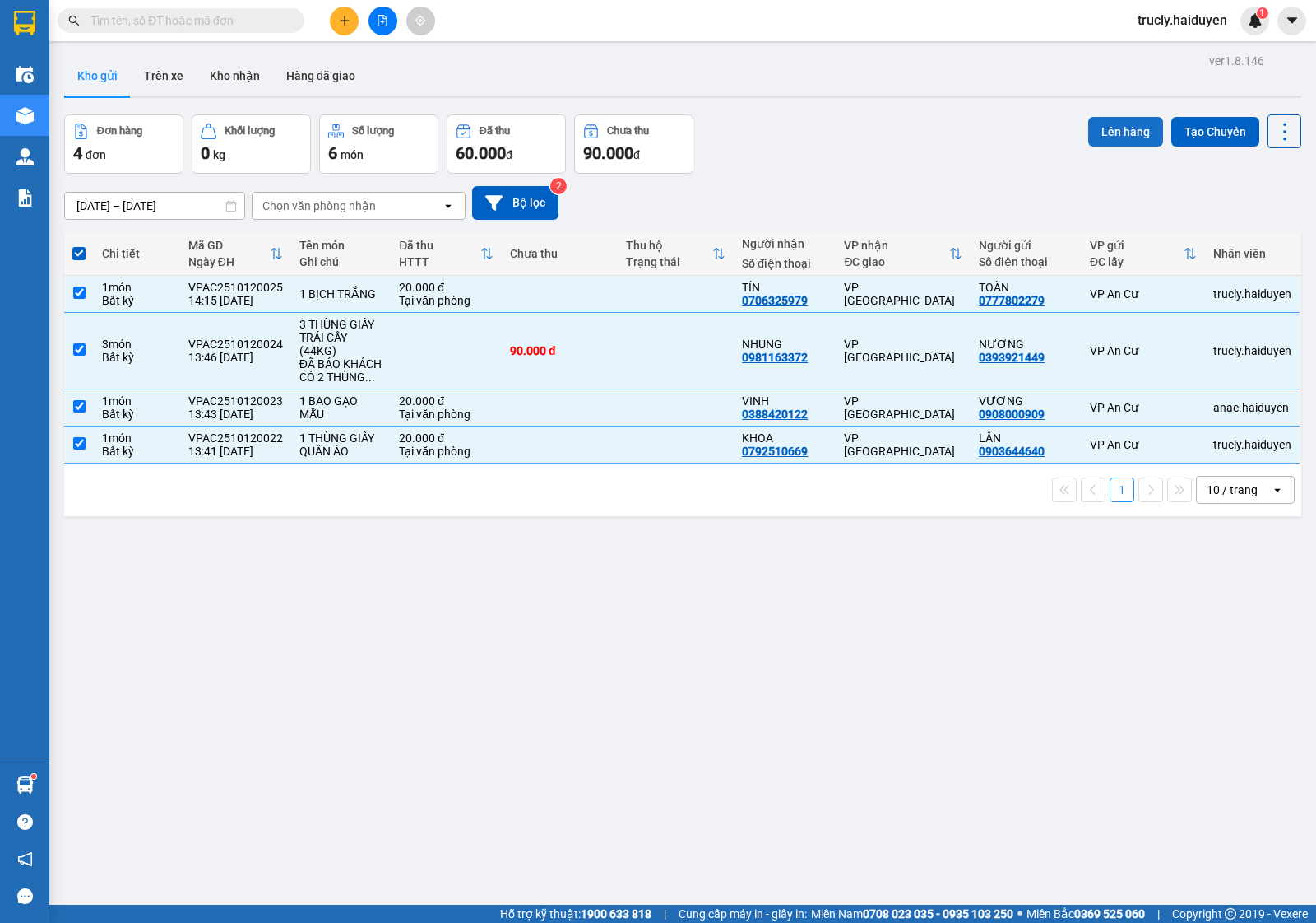
click at [1088, 130] on button "Lên hàng" at bounding box center [1126, 132] width 75 height 30
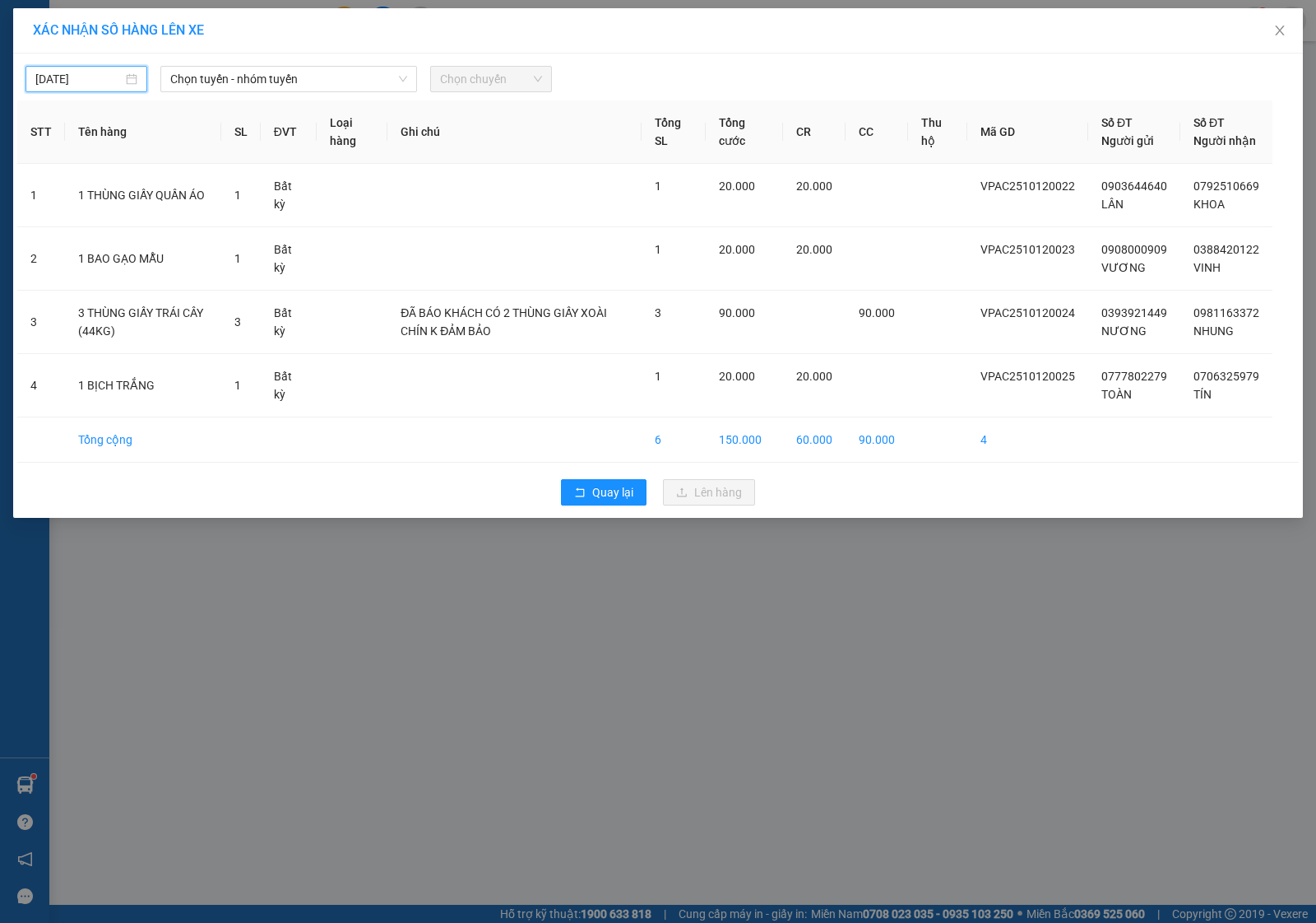
click at [76, 87] on input "[DATE]" at bounding box center [79, 79] width 87 height 18
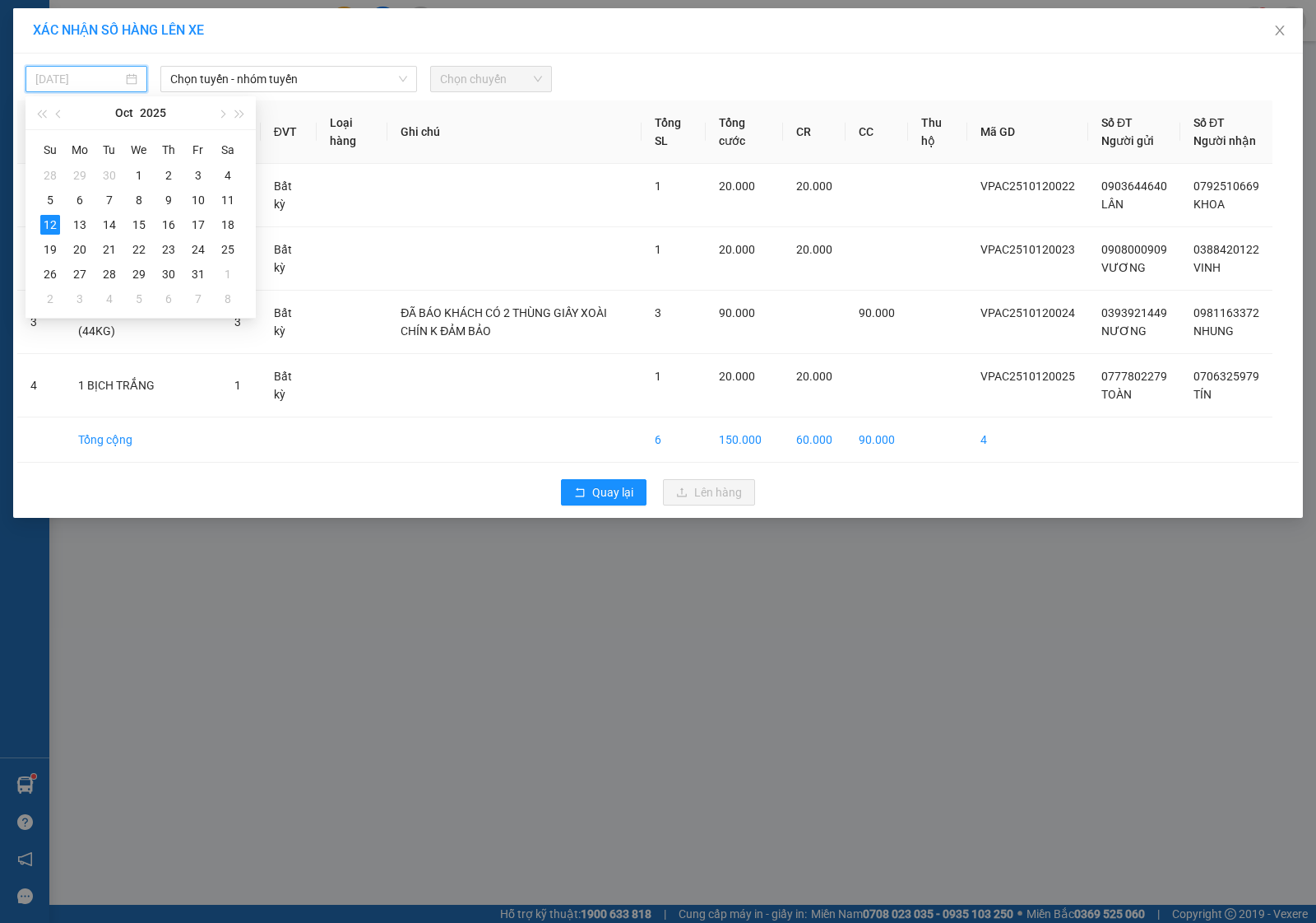
type input "[DATE]"
click at [48, 223] on div "12" at bounding box center [50, 224] width 20 height 20
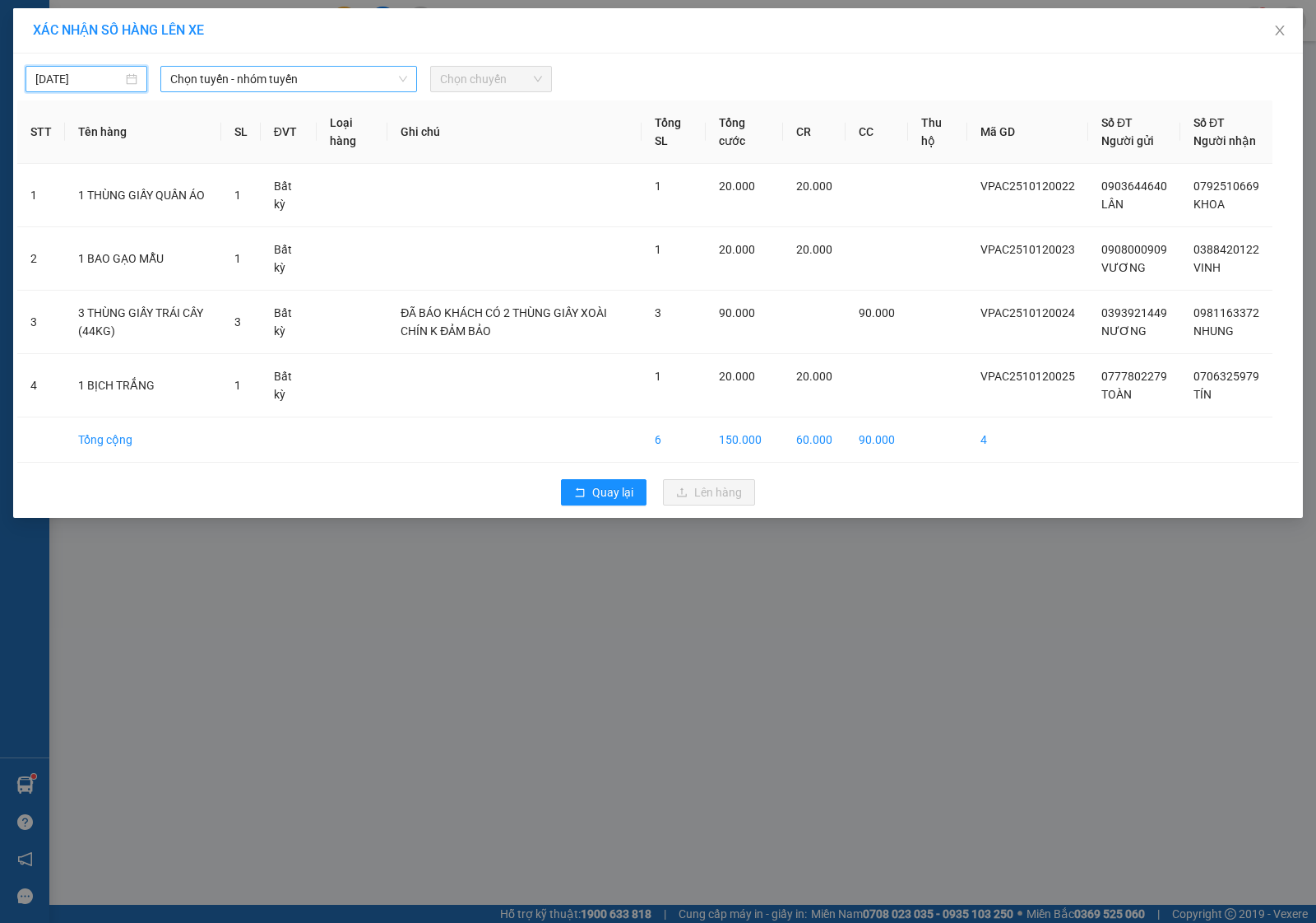
click at [219, 85] on span "Chọn tuyến - nhóm tuyến" at bounding box center [289, 79] width 237 height 25
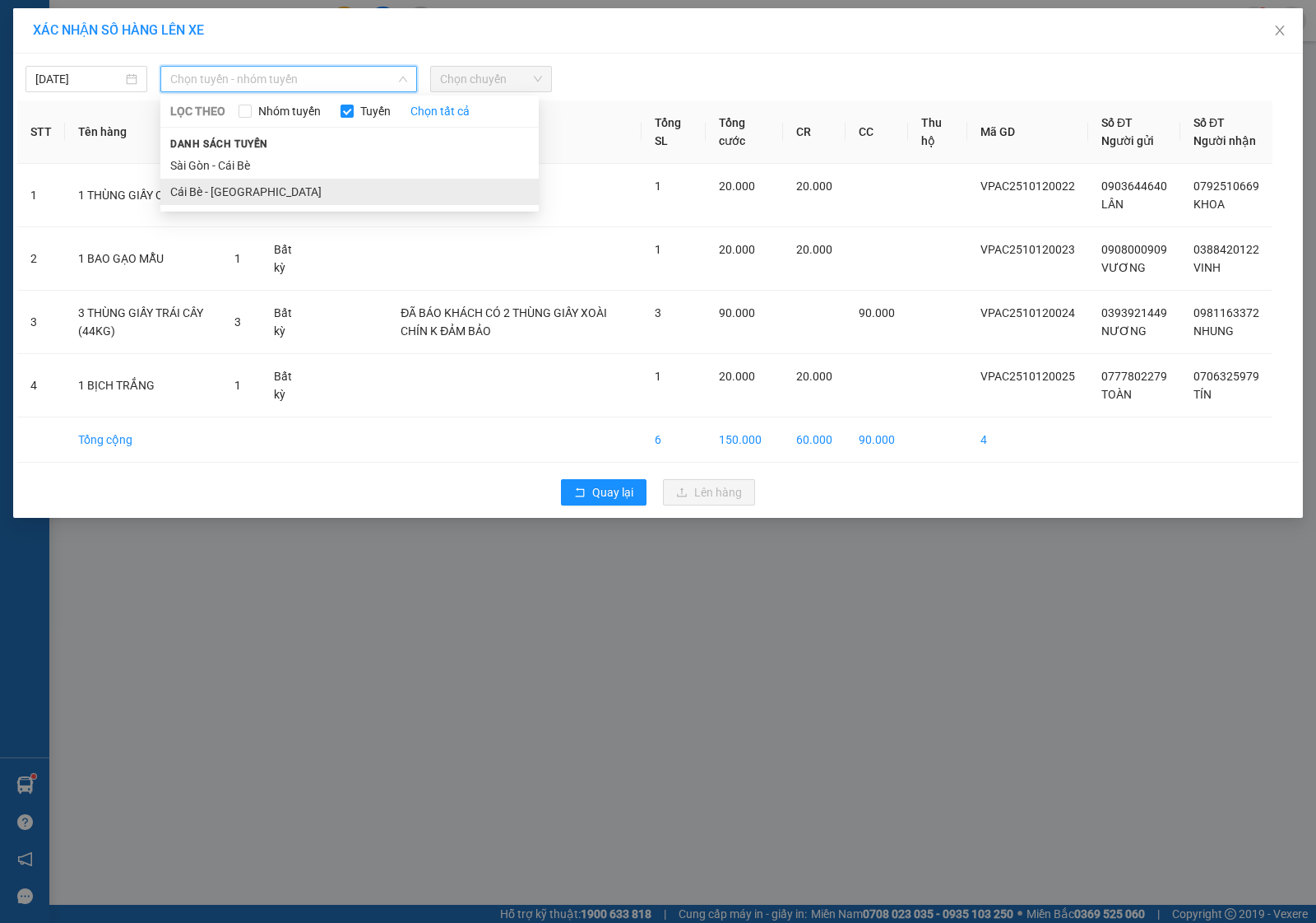
click at [202, 191] on li "Cái Bè - [GEOGRAPHIC_DATA]" at bounding box center [350, 192] width 378 height 26
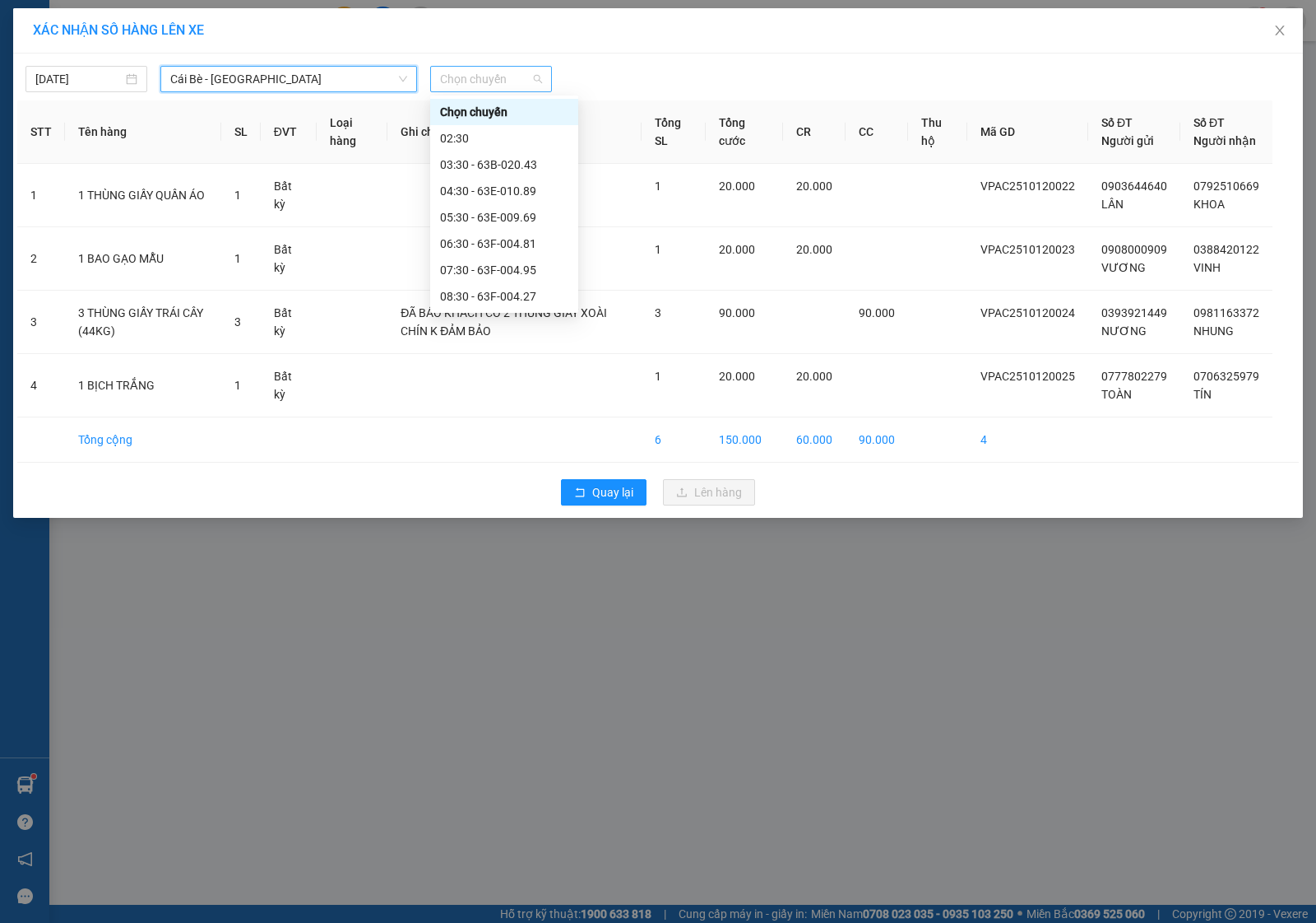
click at [468, 85] on span "Chọn chuyến" at bounding box center [491, 79] width 102 height 25
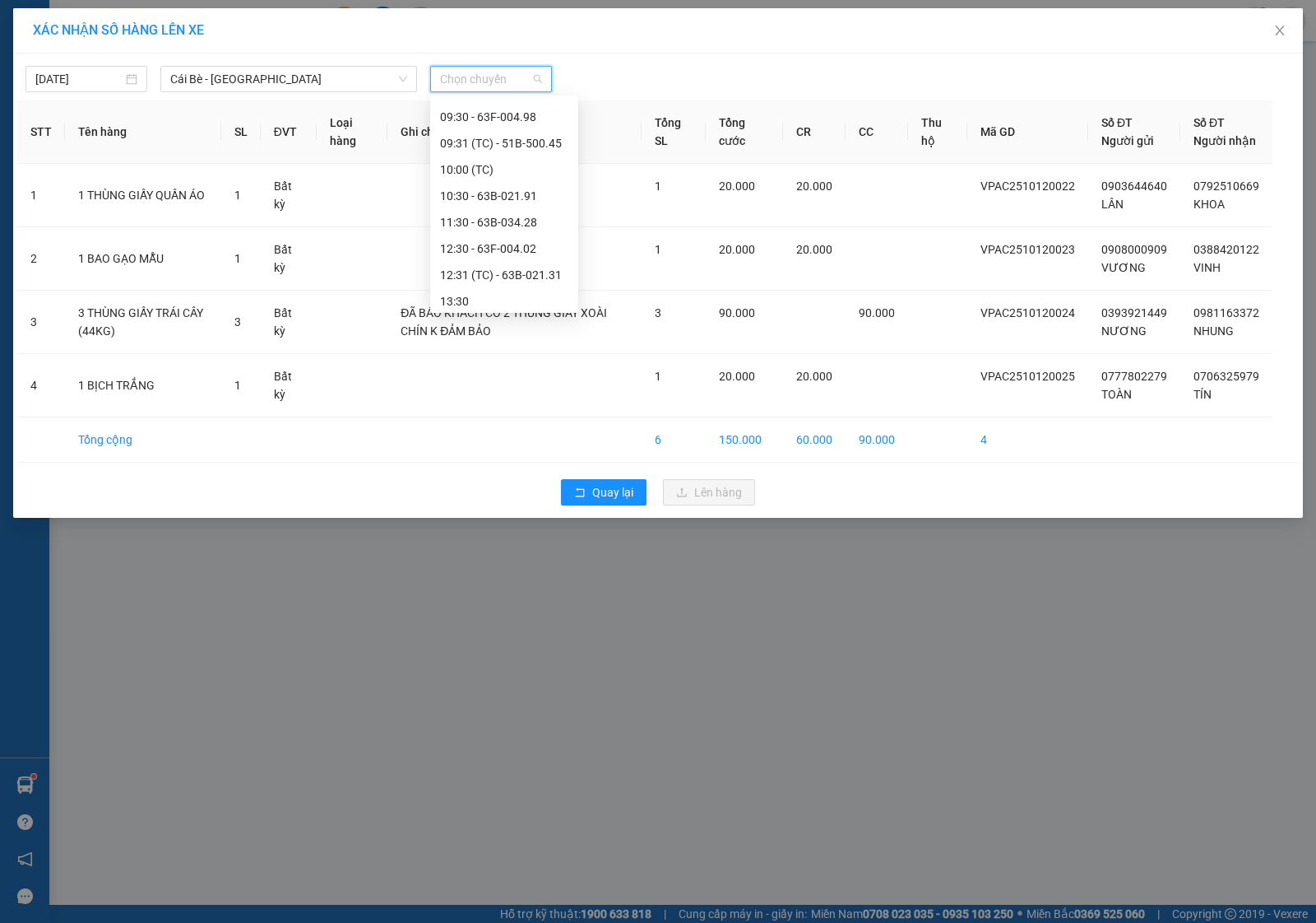
scroll to position [308, 0]
click at [479, 244] on div "14:30 - 63E-009.69" at bounding box center [505, 251] width 129 height 18
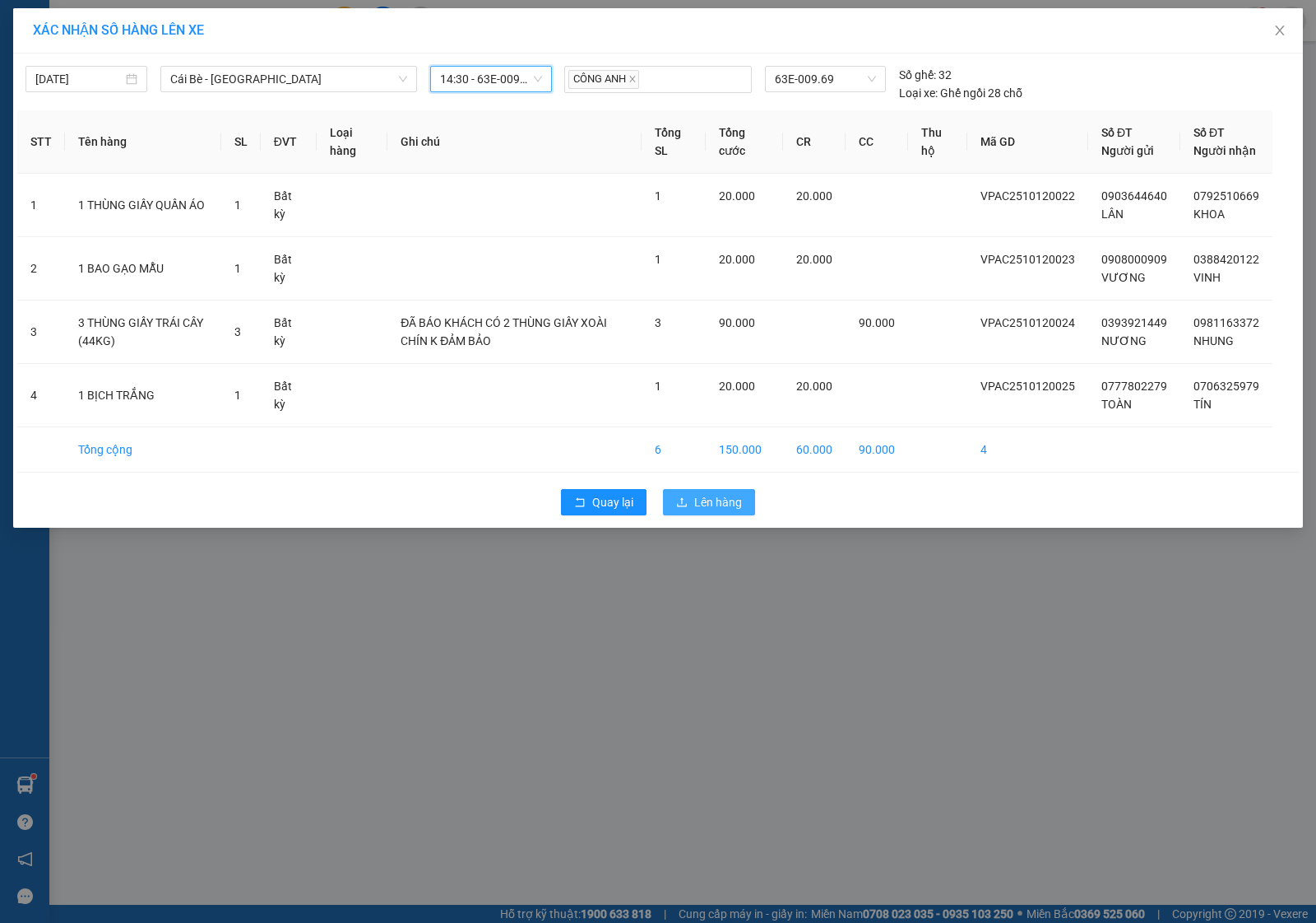
click at [726, 511] on span "Lên hàng" at bounding box center [718, 502] width 48 height 18
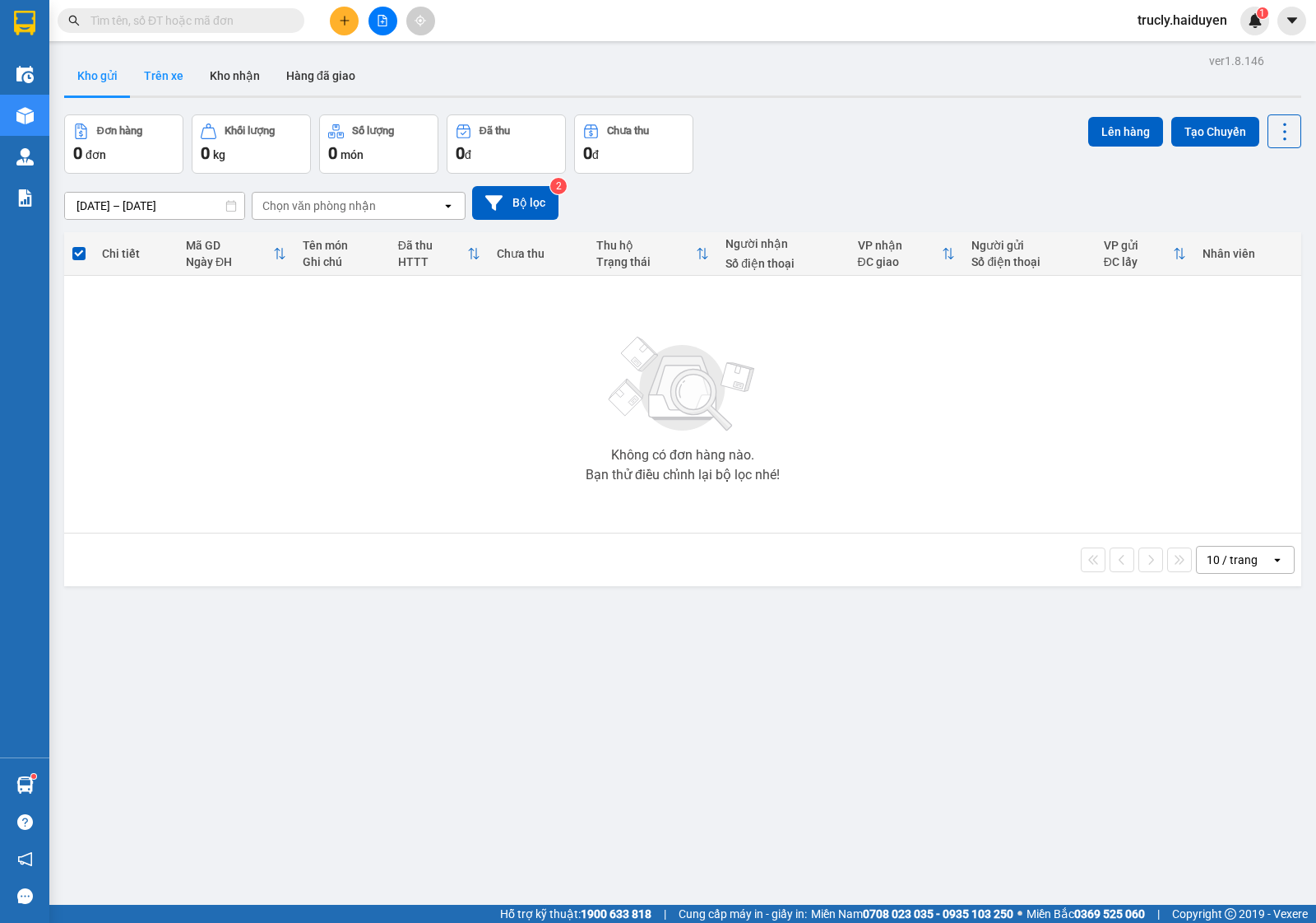
click at [171, 75] on button "Trên xe" at bounding box center [164, 76] width 66 height 40
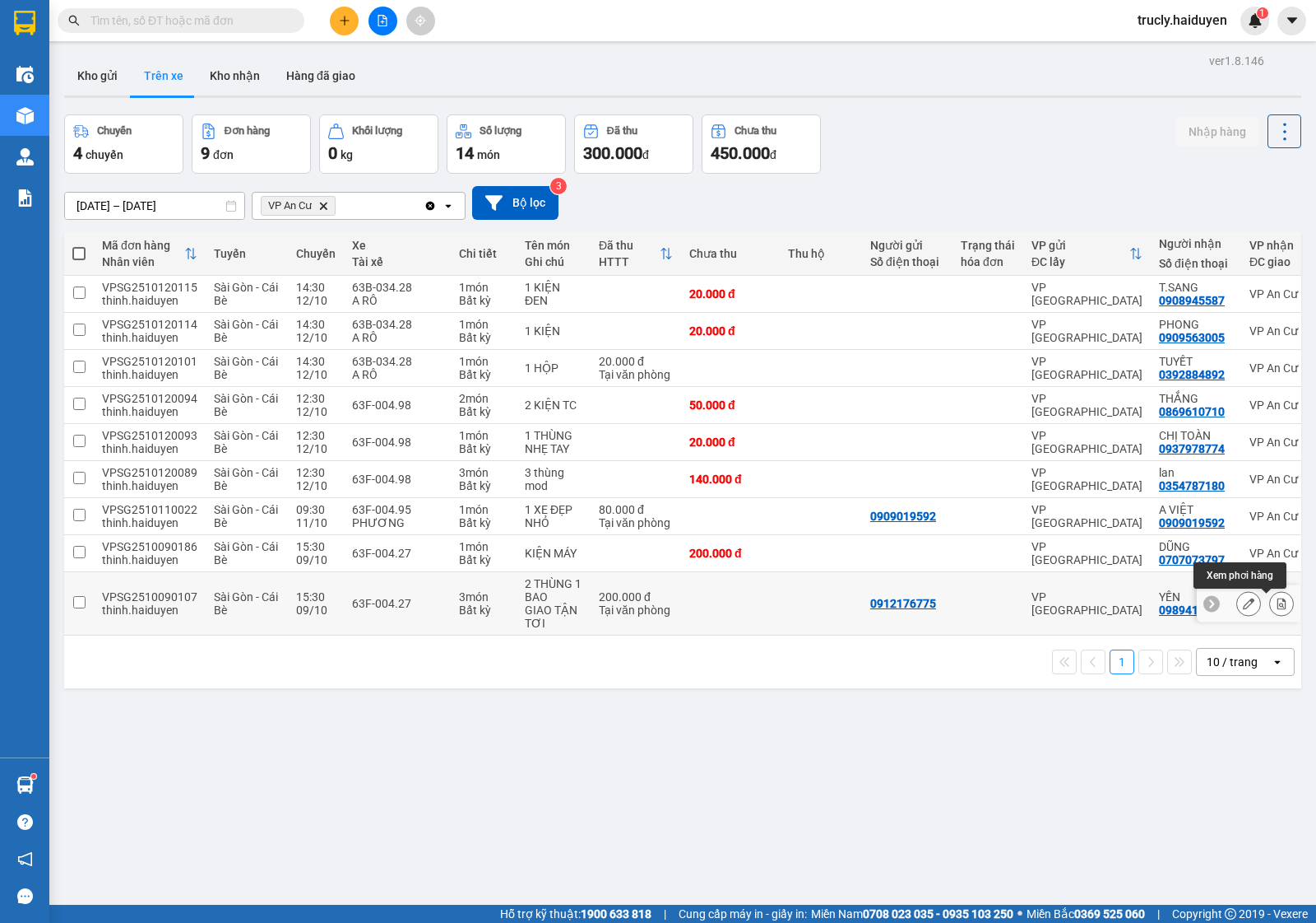
click at [1276, 607] on icon at bounding box center [1282, 603] width 12 height 12
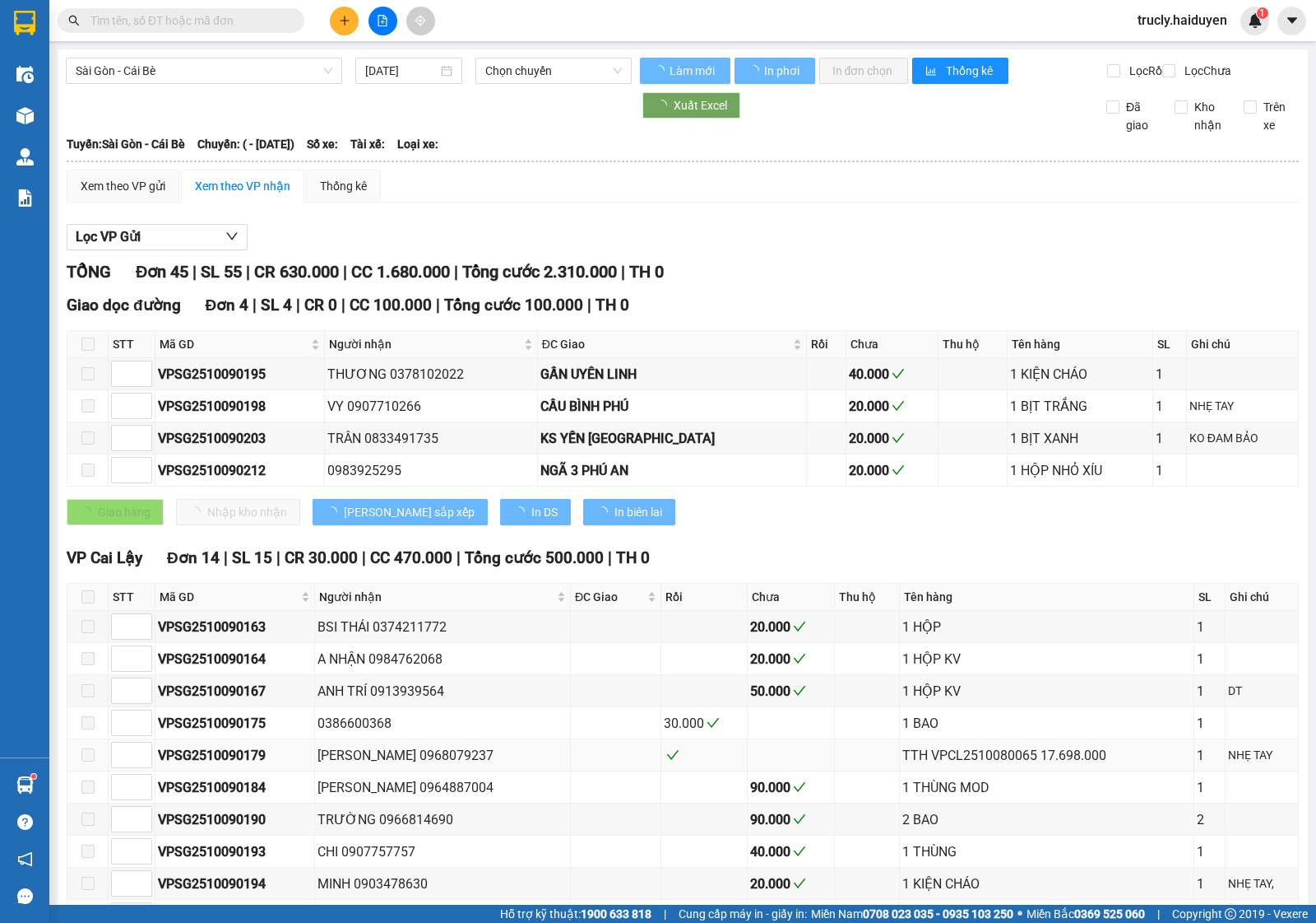
type input "[DATE]"
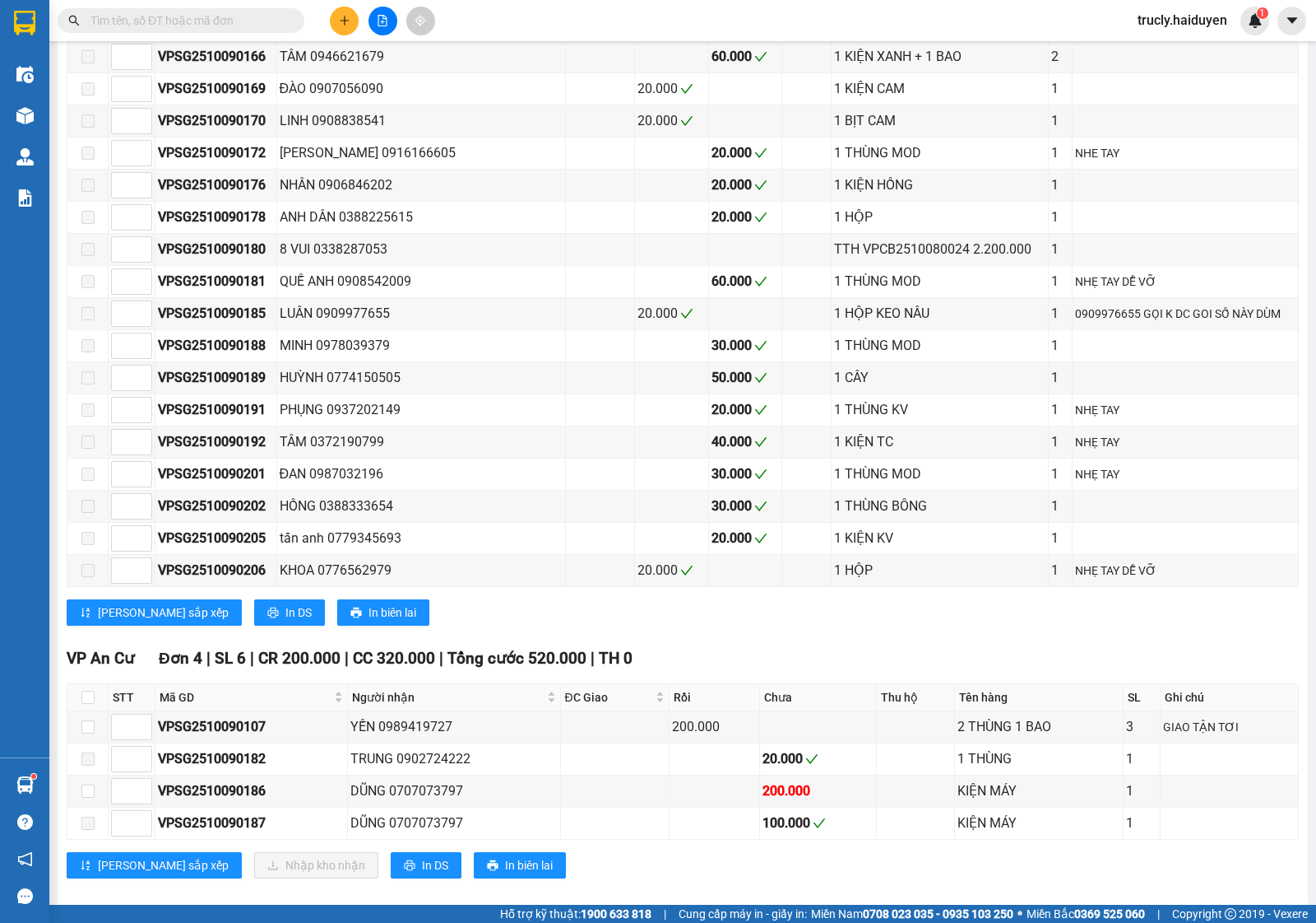
scroll to position [1399, 0]
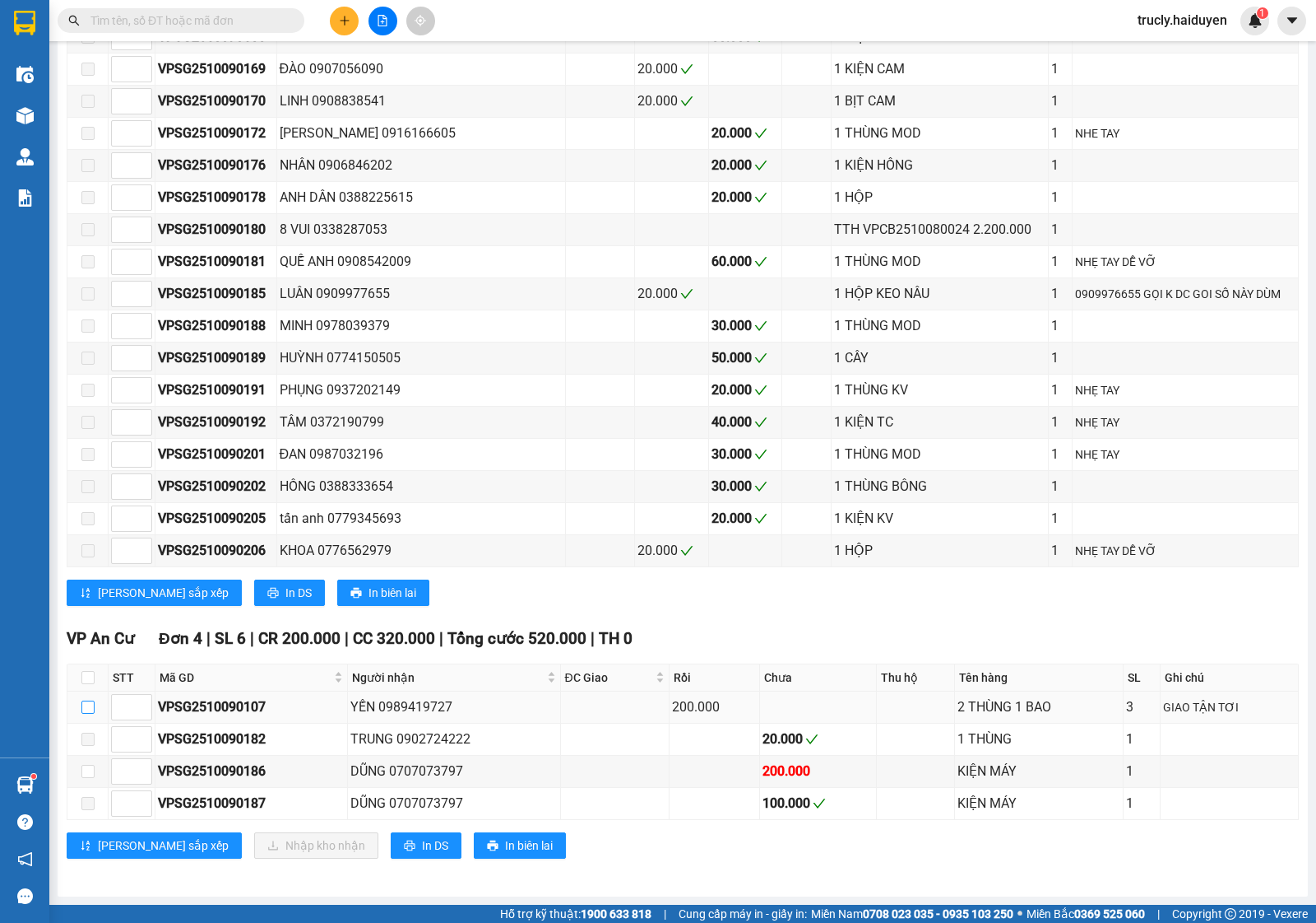
click at [88, 704] on input "checkbox" at bounding box center [88, 707] width 13 height 13
checkbox input "true"
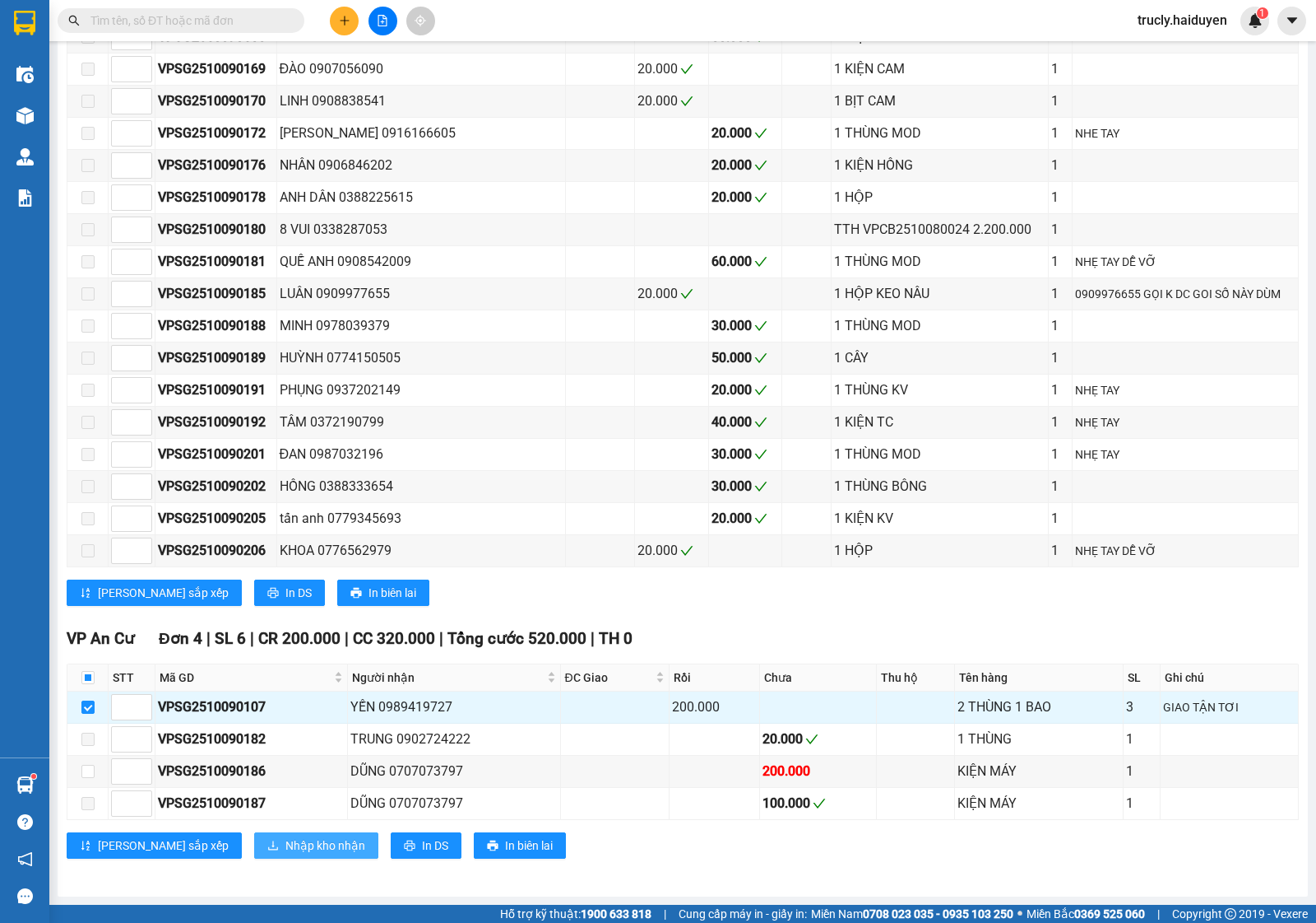
click at [285, 840] on span "Nhập kho nhận" at bounding box center [325, 845] width 80 height 18
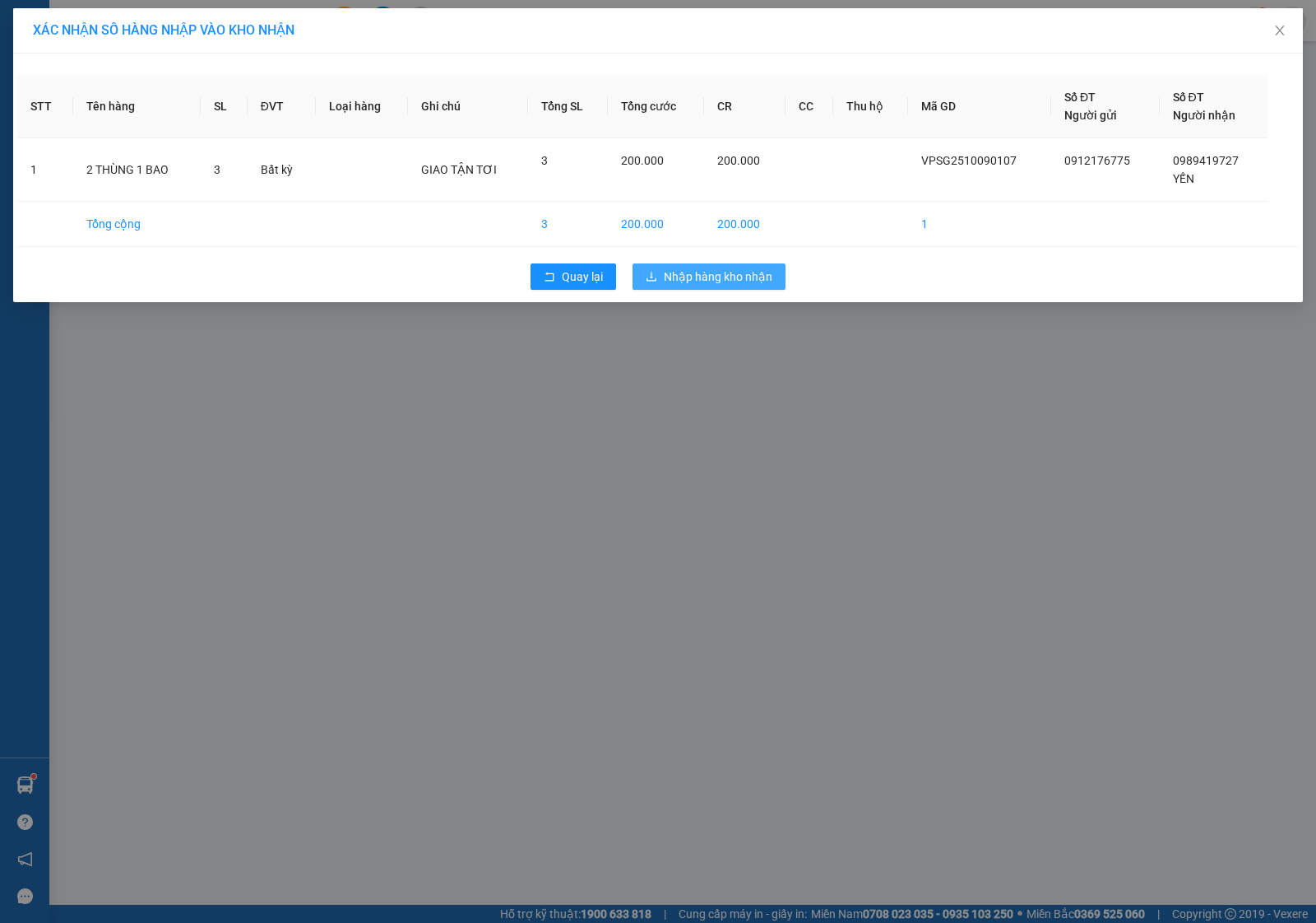
click at [677, 281] on span "Nhập hàng kho nhận" at bounding box center [718, 276] width 109 height 18
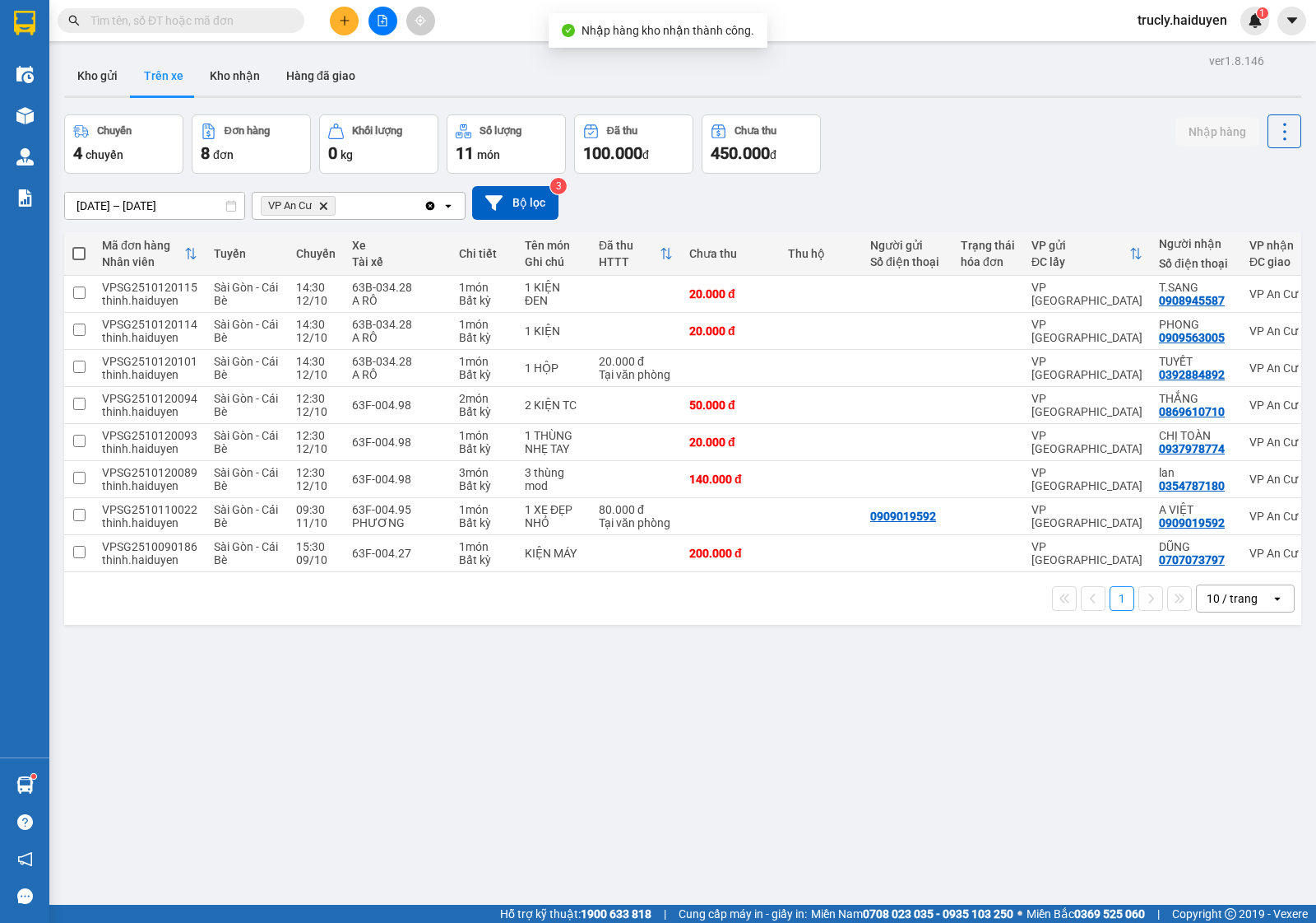
click at [931, 128] on div "Chuyến 4 chuyến Đơn hàng 8 đơn Khối lượng 0 kg Số lượng 11 món Đã thu 100.000 đ…" at bounding box center [683, 144] width 1238 height 59
click at [247, 70] on button "Kho nhận" at bounding box center [234, 76] width 77 height 40
type input "[DATE] – [DATE]"
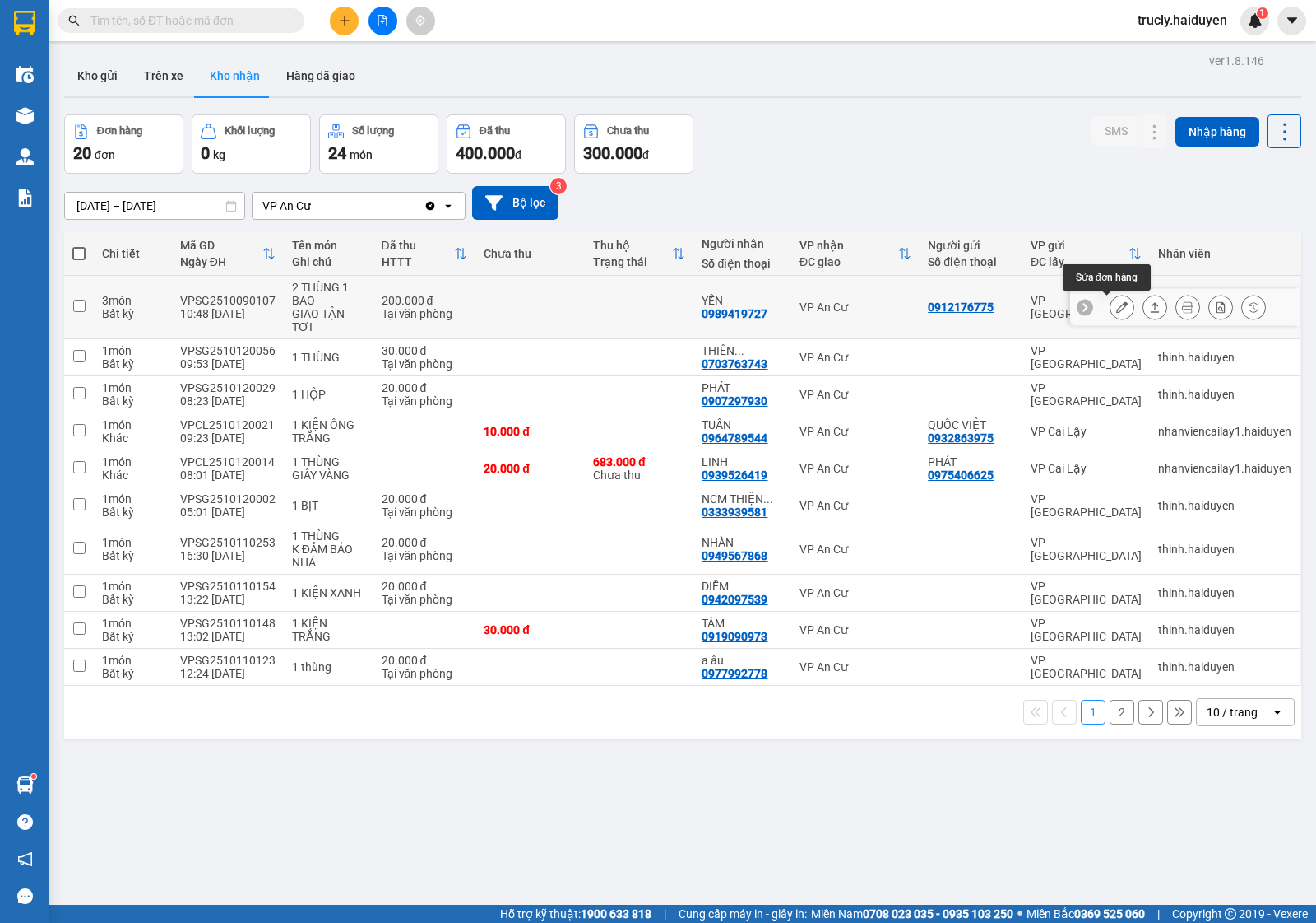
click at [1111, 307] on button at bounding box center [1122, 307] width 23 height 29
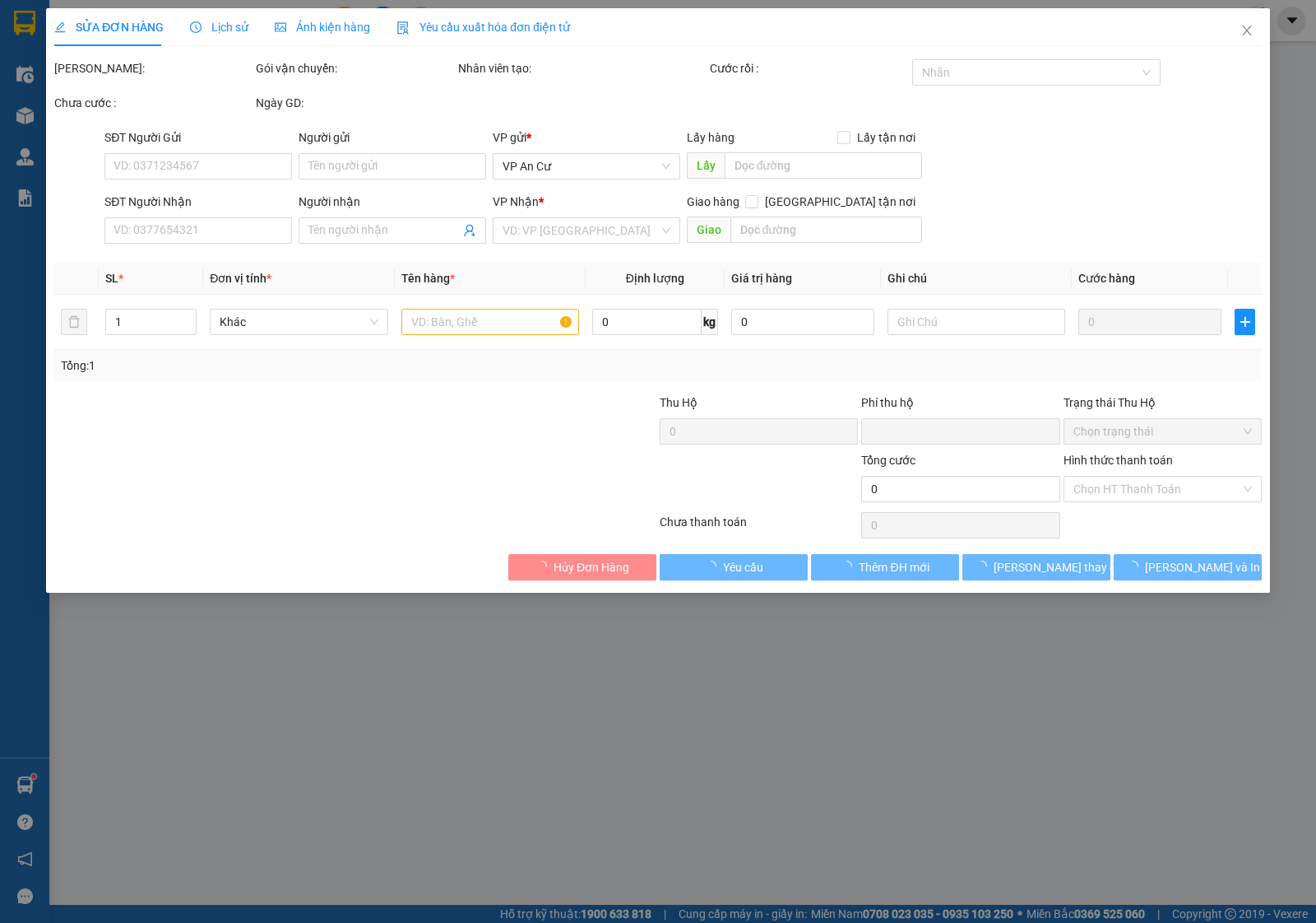
type input "0912176775"
type input "0989419727"
type input "YẾN"
type input "0"
type input "200.000"
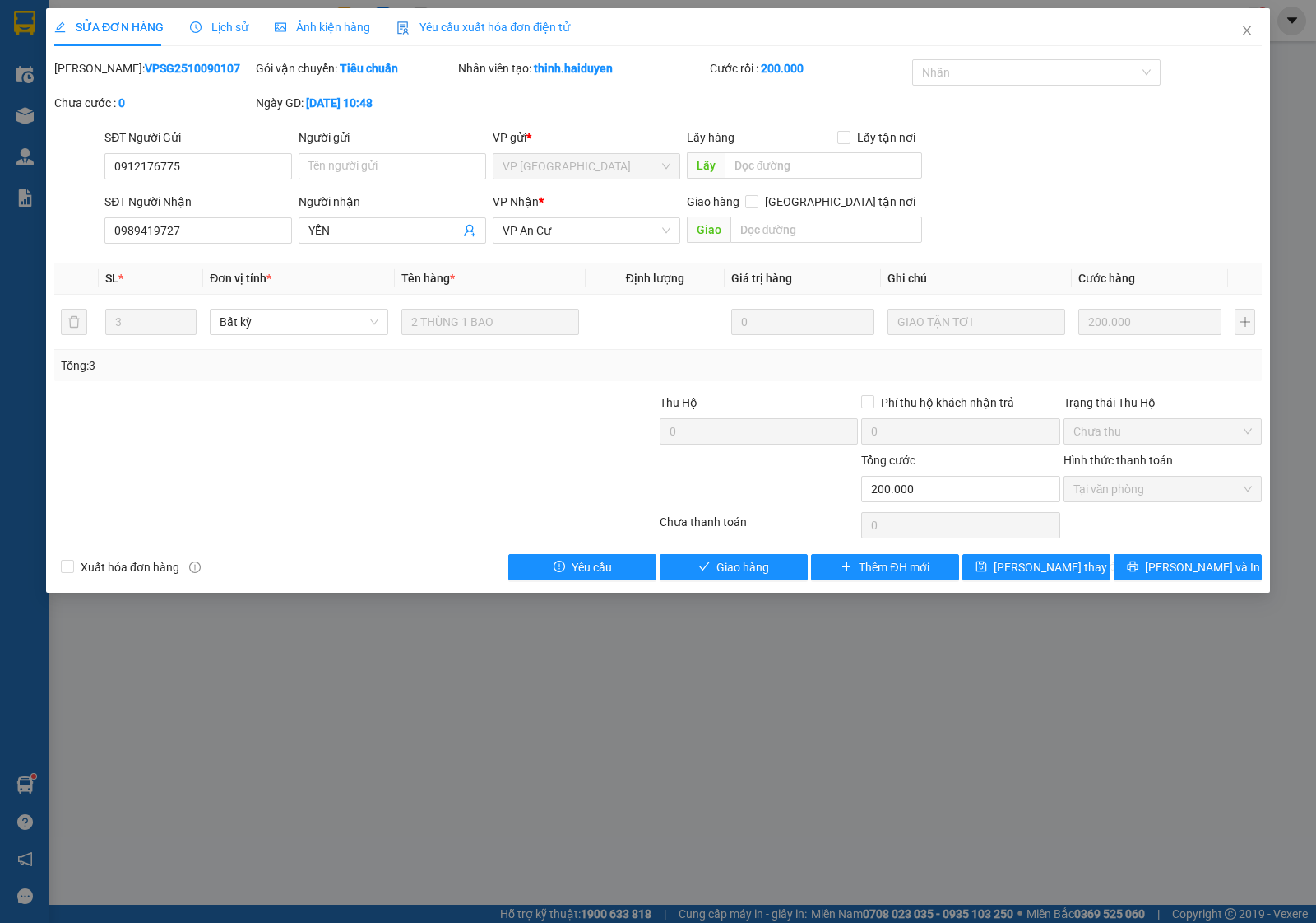
click at [763, 584] on div "SỬA ĐƠN HÀNG Lịch sử Ảnh kiện hàng Yêu cầu xuất hóa đơn điện tử Total Paid Fee …" at bounding box center [658, 300] width 1224 height 584
click at [765, 576] on span "Giao hàng" at bounding box center [743, 567] width 53 height 18
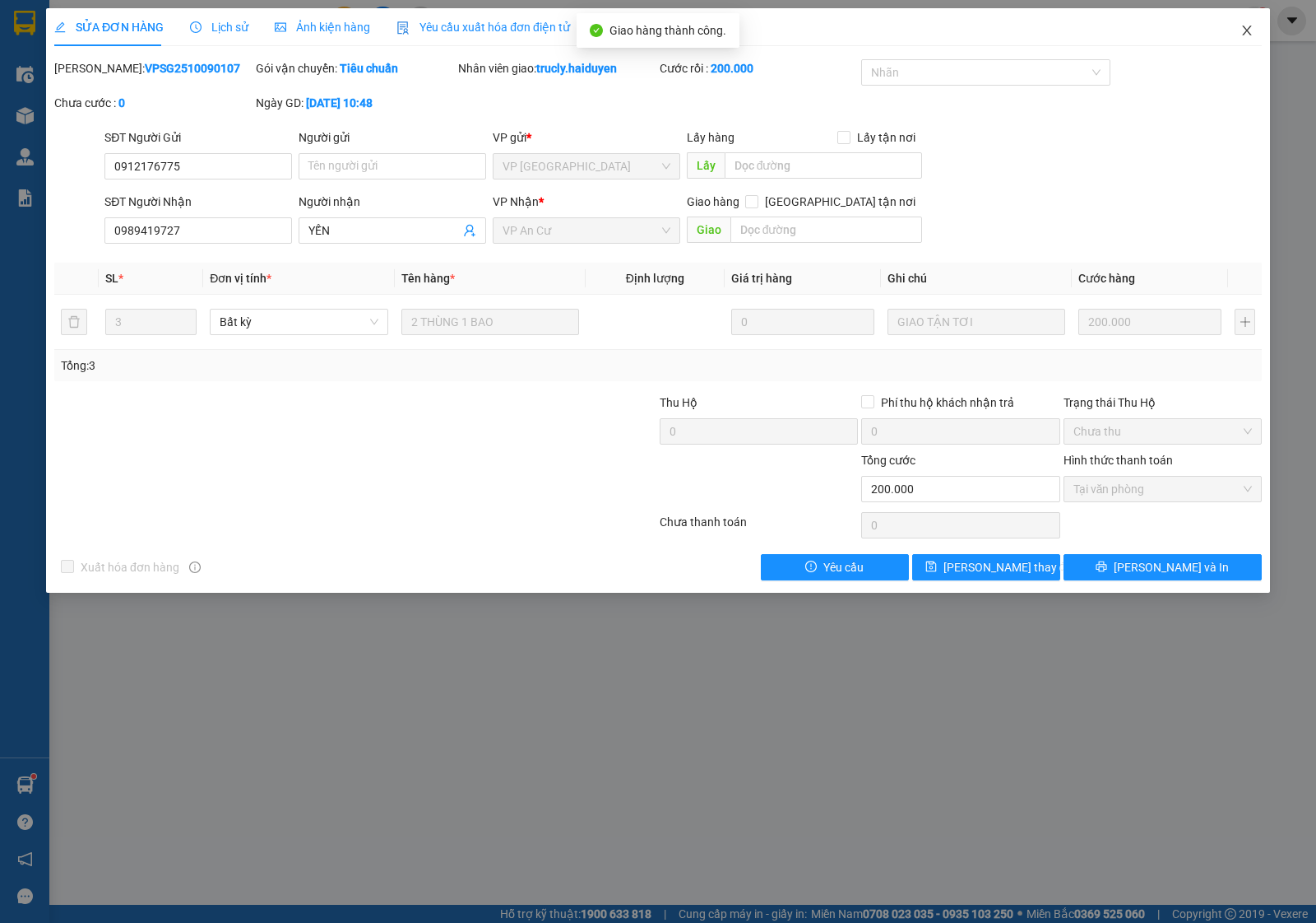
click at [1243, 38] on span "Close" at bounding box center [1248, 31] width 46 height 46
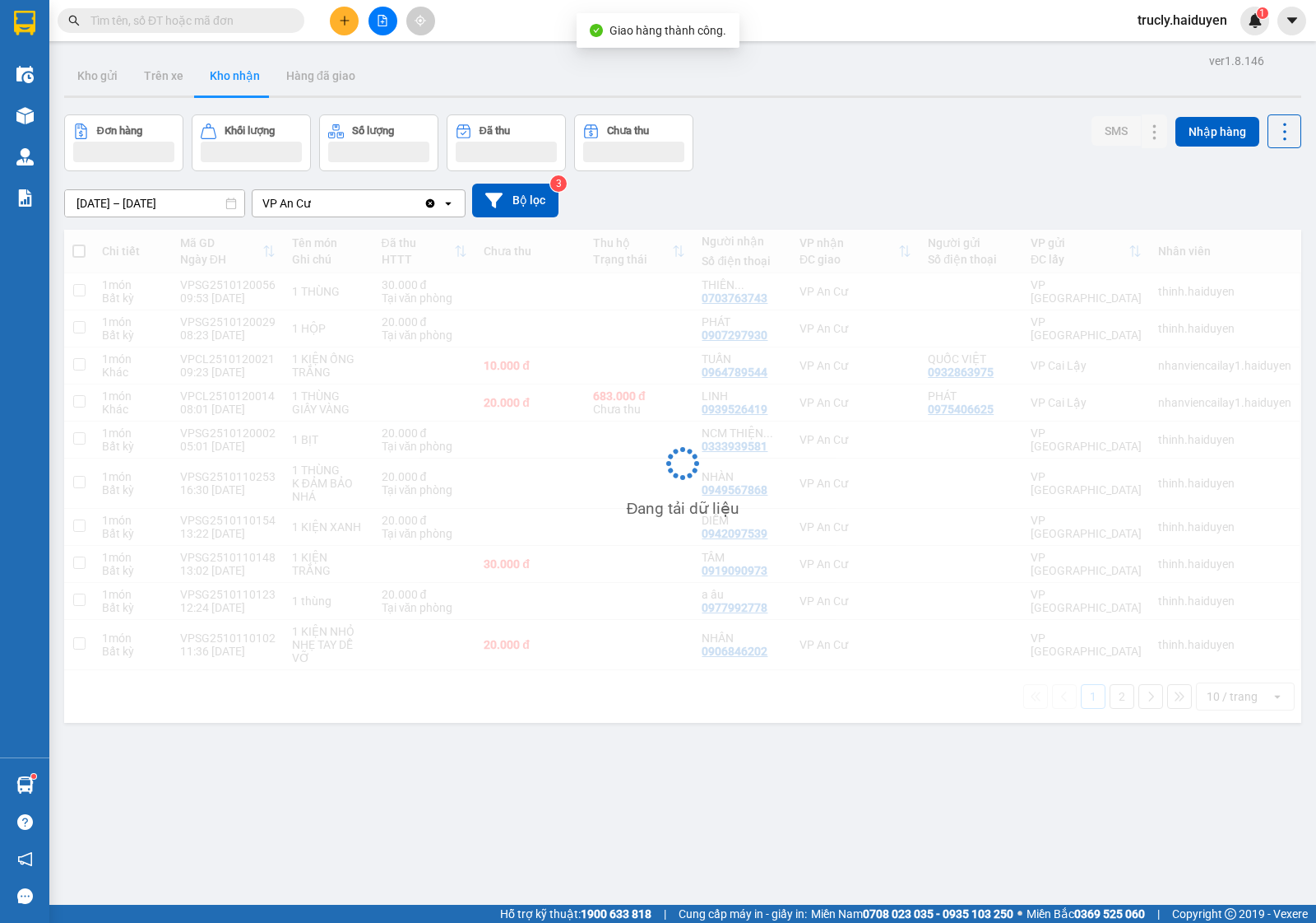
click at [827, 107] on div "ver 1.8.146 Kho gửi Trên xe Kho nhận Hàng đã giao Đơn hàng Khối lượng Số lượng …" at bounding box center [683, 511] width 1251 height 923
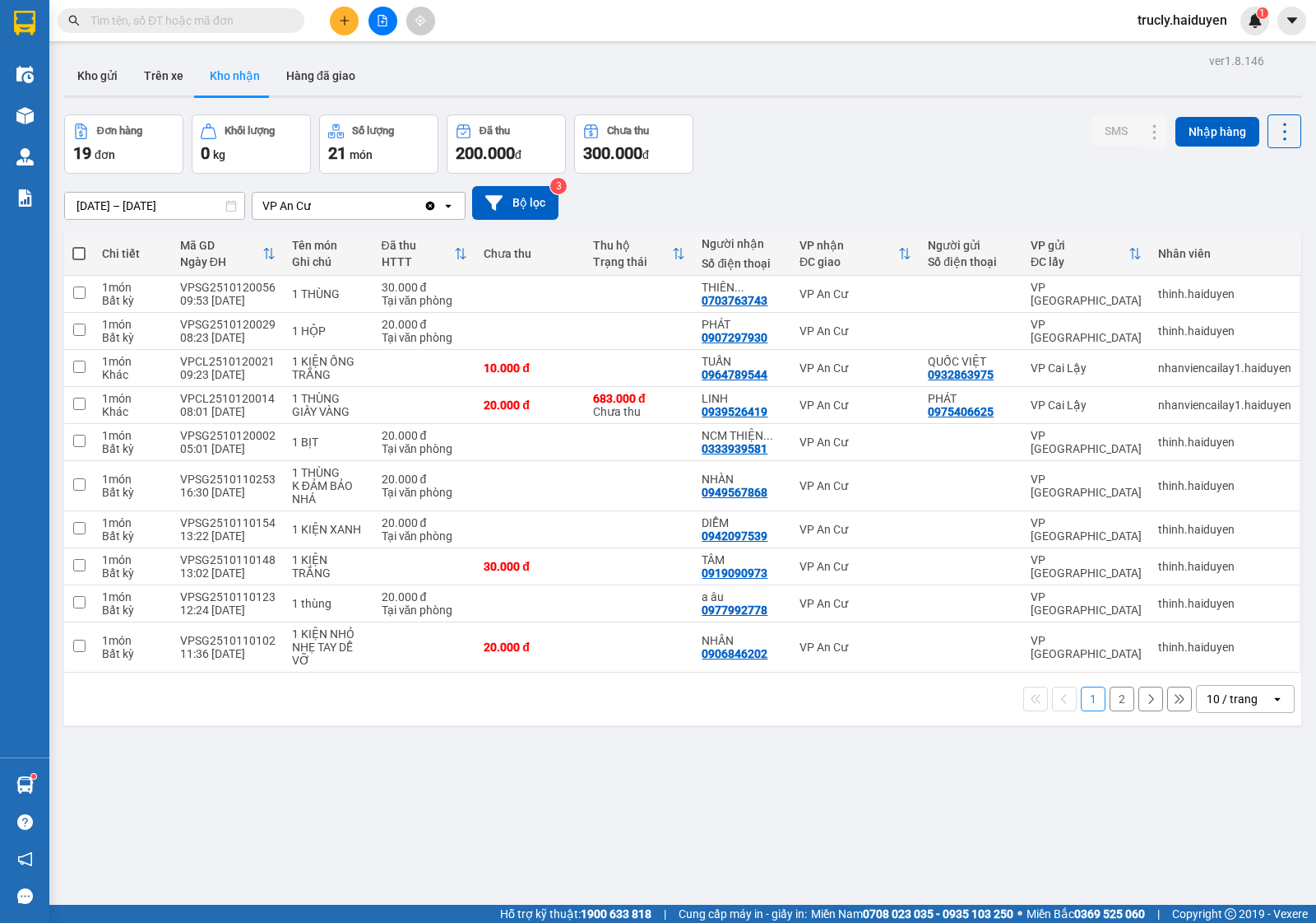
click at [834, 116] on div "Đơn hàng 19 đơn Khối lượng 0 kg Số lượng 21 món Đã thu 200.000 đ Chưa thu 300.0…" at bounding box center [683, 144] width 1238 height 59
click at [718, 77] on div "Kho gửi Trên xe Kho nhận Hàng đã giao" at bounding box center [683, 78] width 1238 height 44
click at [1116, 365] on icon at bounding box center [1122, 368] width 12 height 12
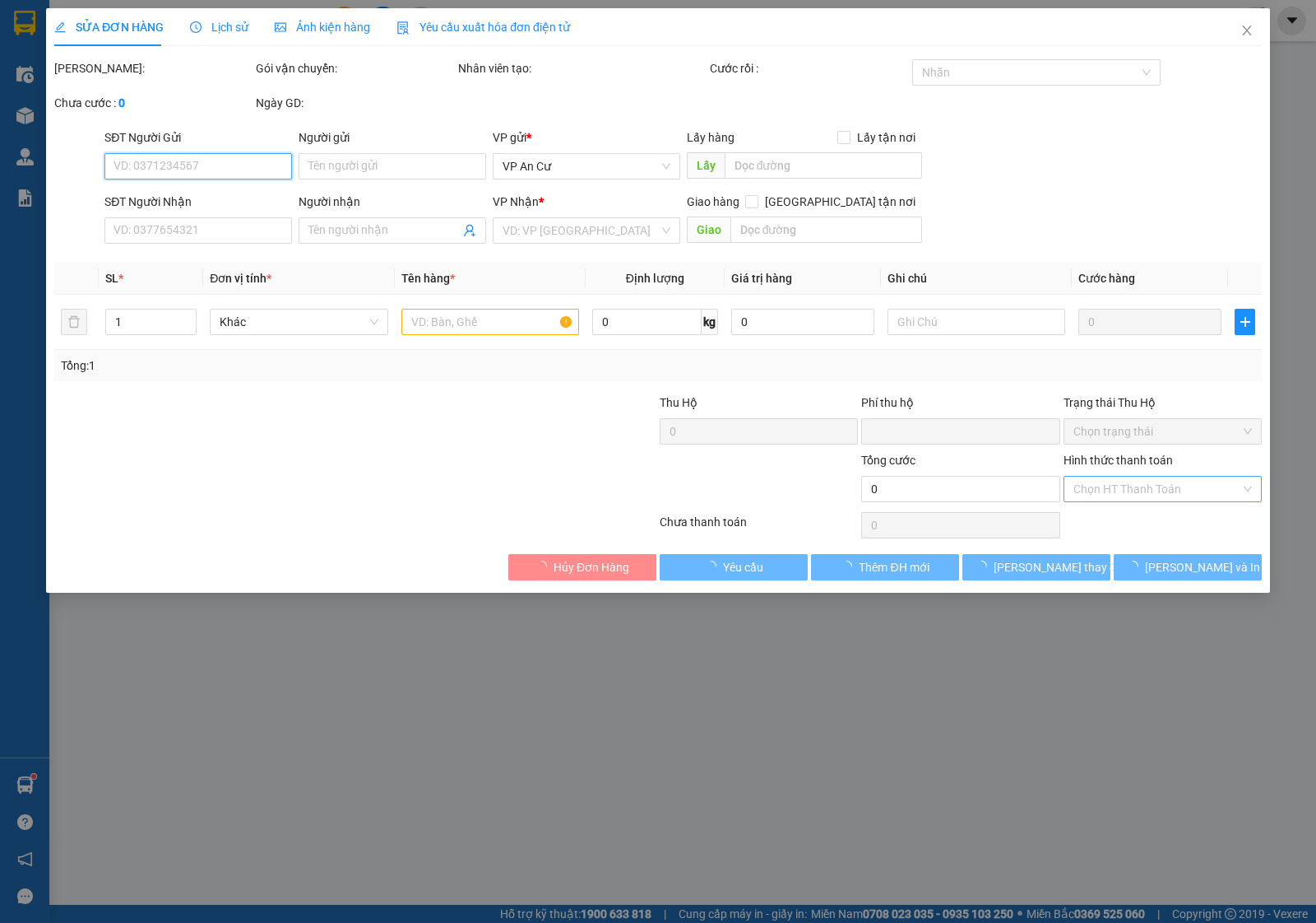
type input "0932863975"
type input "QUỐC VIỆT"
type input "0964789544"
type input "TUẤN"
type input "0"
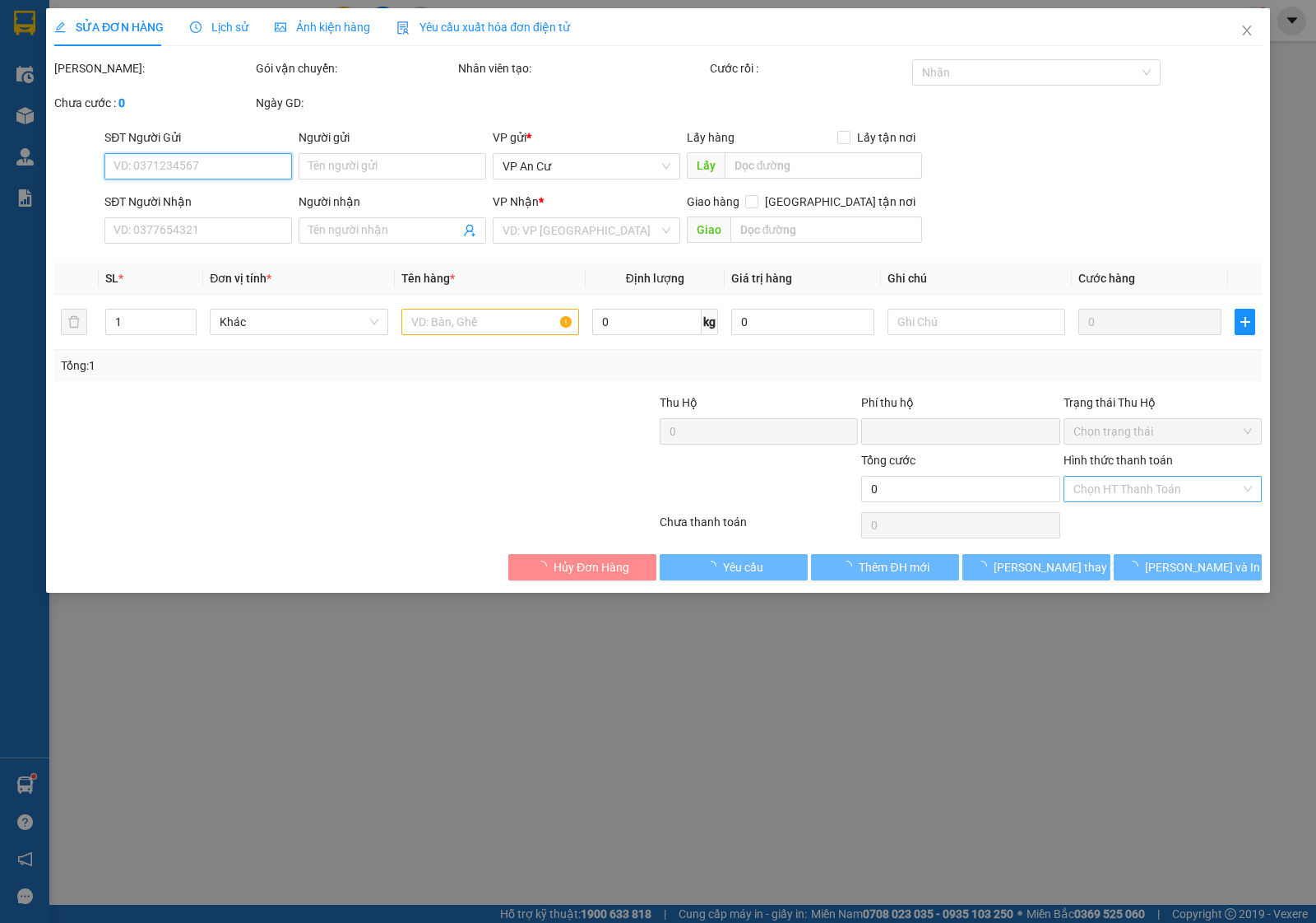
type input "10.000"
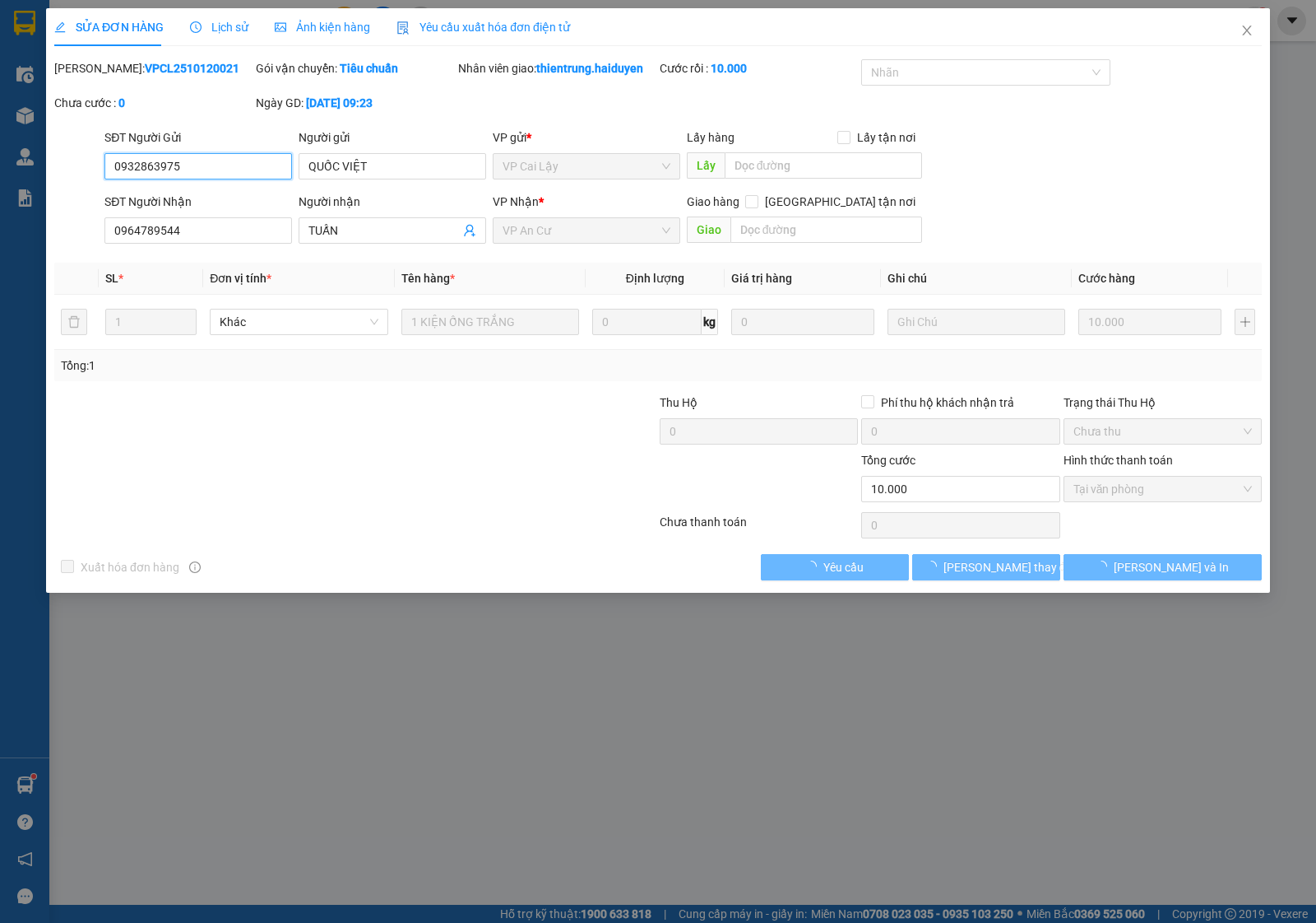
click at [1101, 488] on span "Tại văn phòng" at bounding box center [1163, 489] width 179 height 25
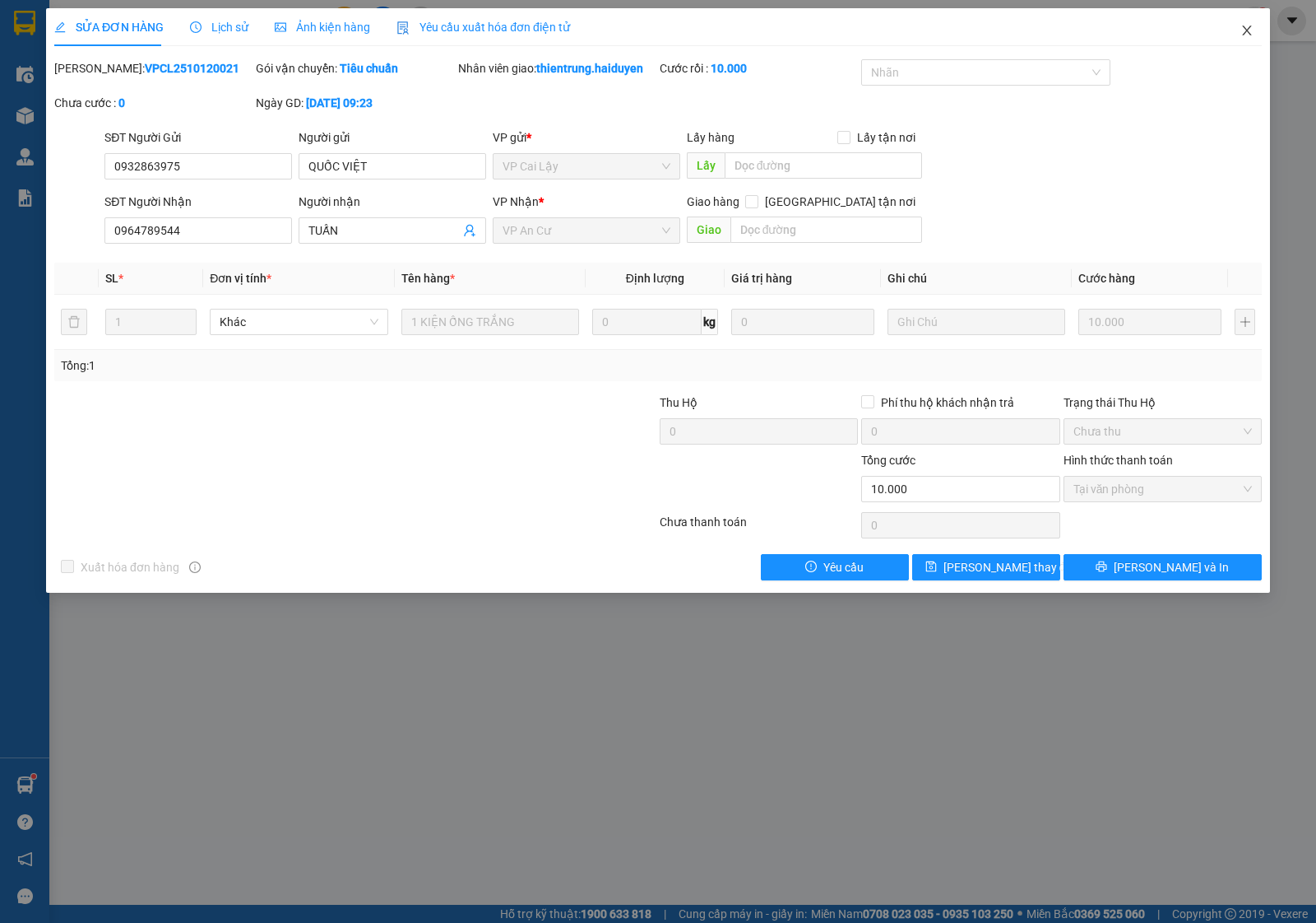
click at [1251, 21] on span "Close" at bounding box center [1248, 31] width 46 height 46
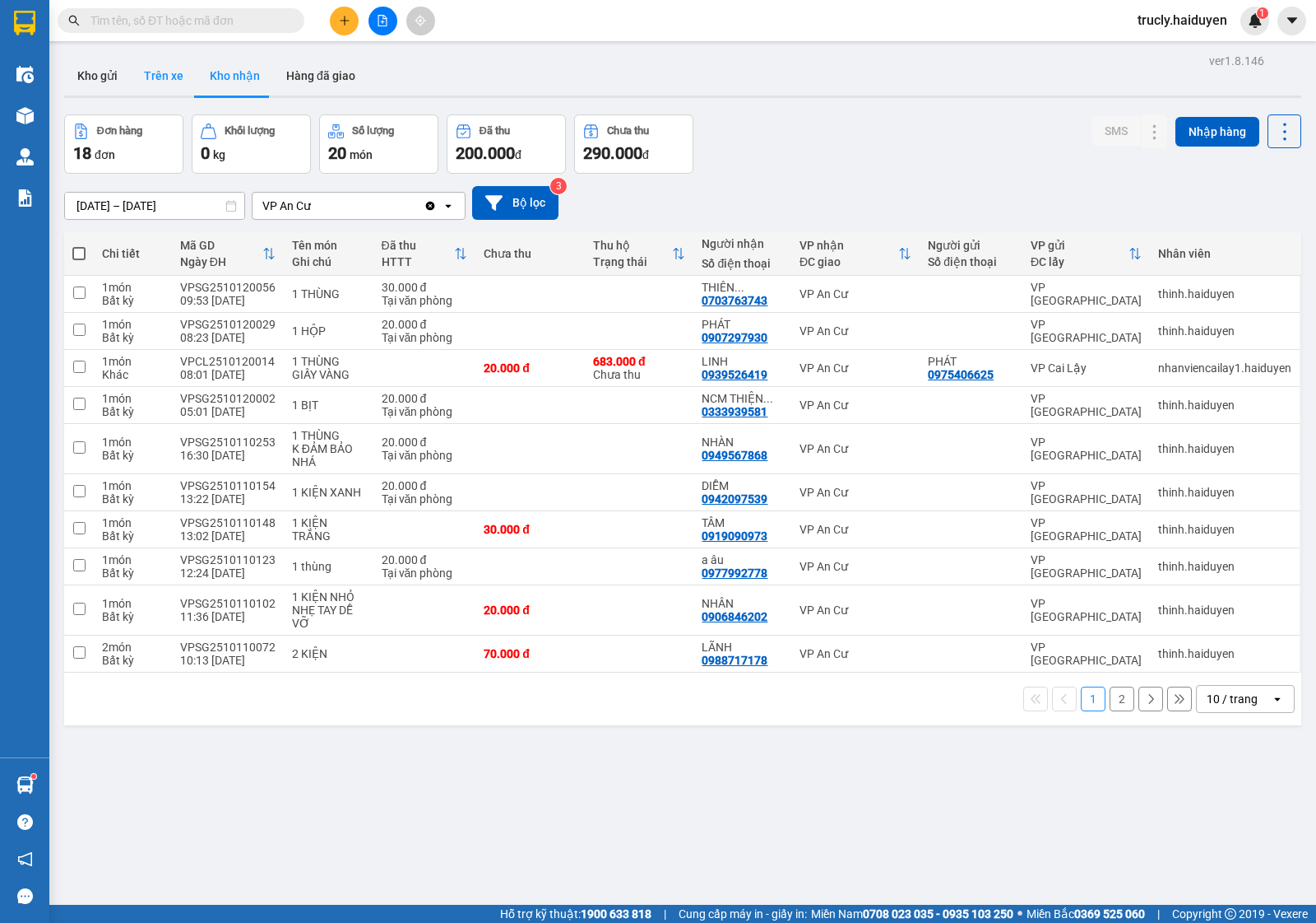
click at [167, 75] on button "Trên xe" at bounding box center [164, 76] width 66 height 40
type input "[DATE] – [DATE]"
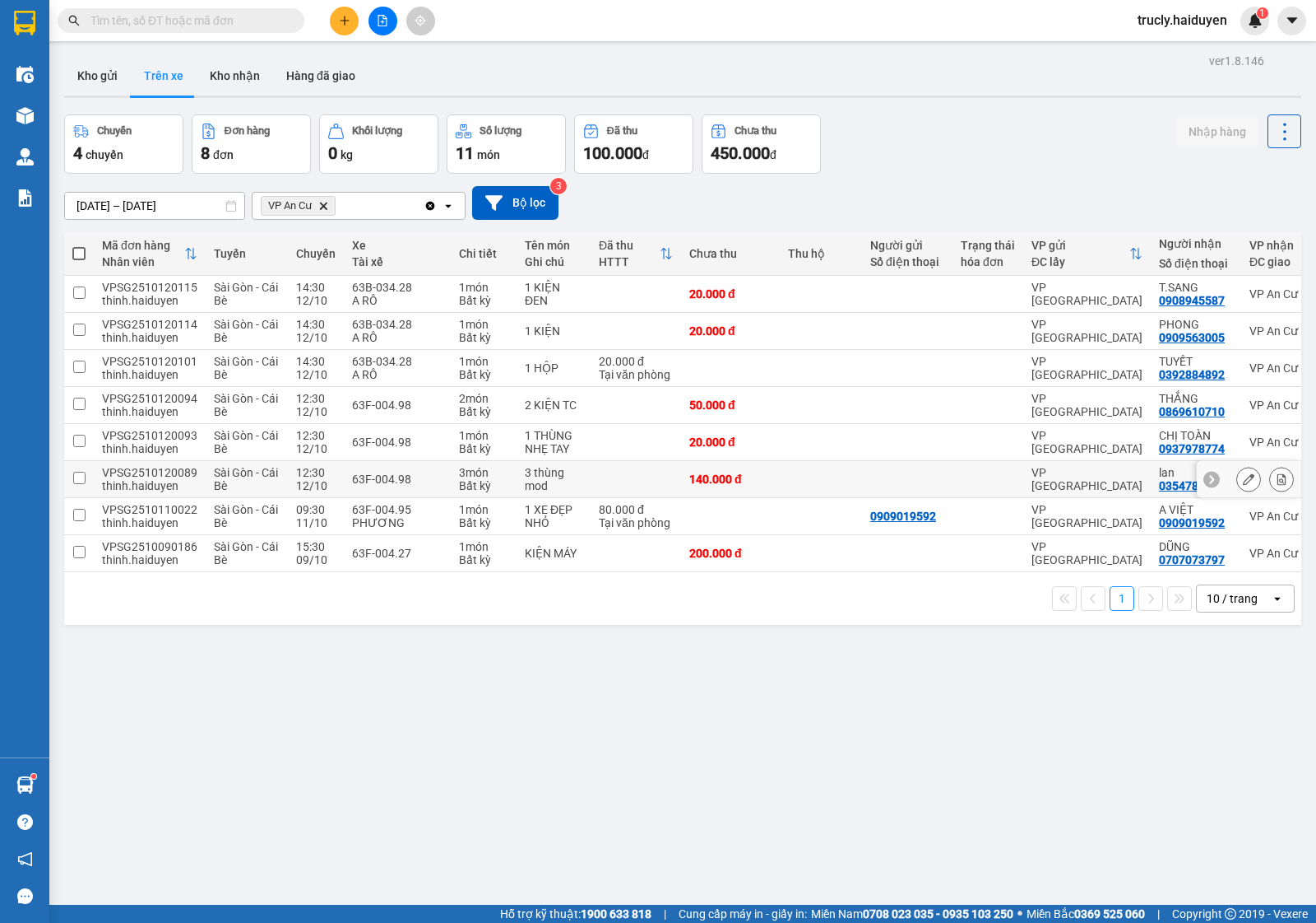
click at [1271, 483] on button at bounding box center [1282, 479] width 23 height 29
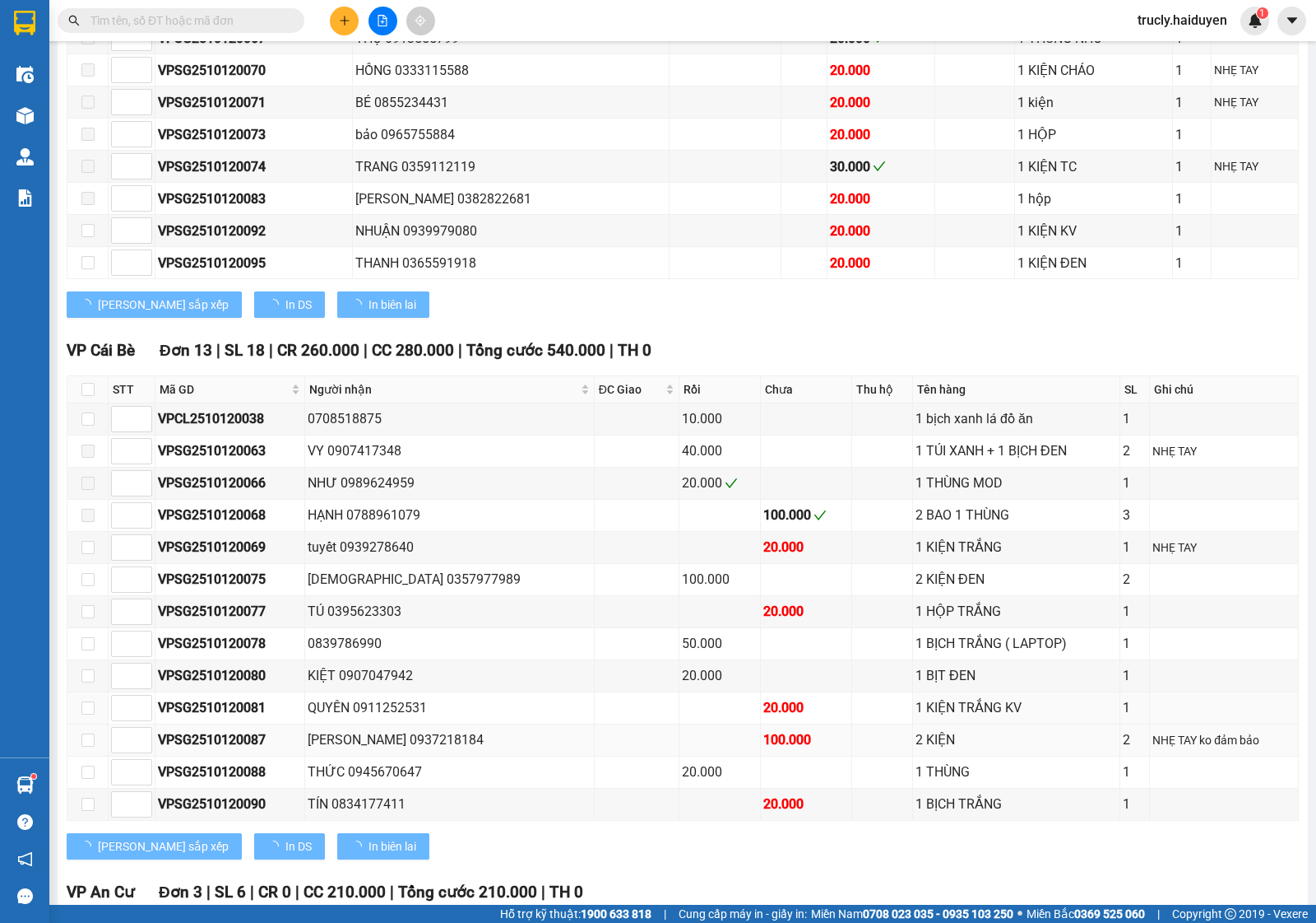
scroll to position [973, 0]
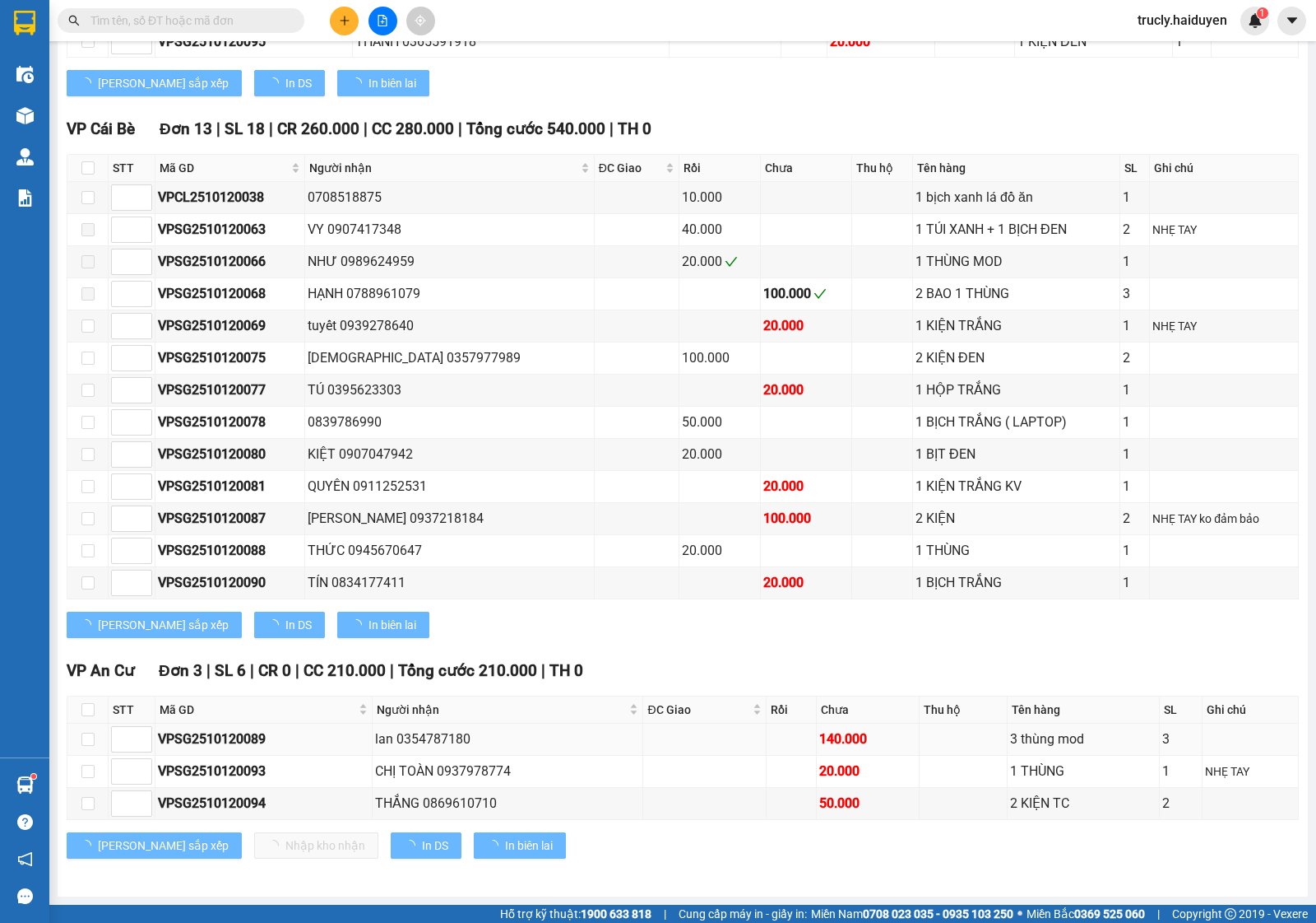
type input "[DATE]"
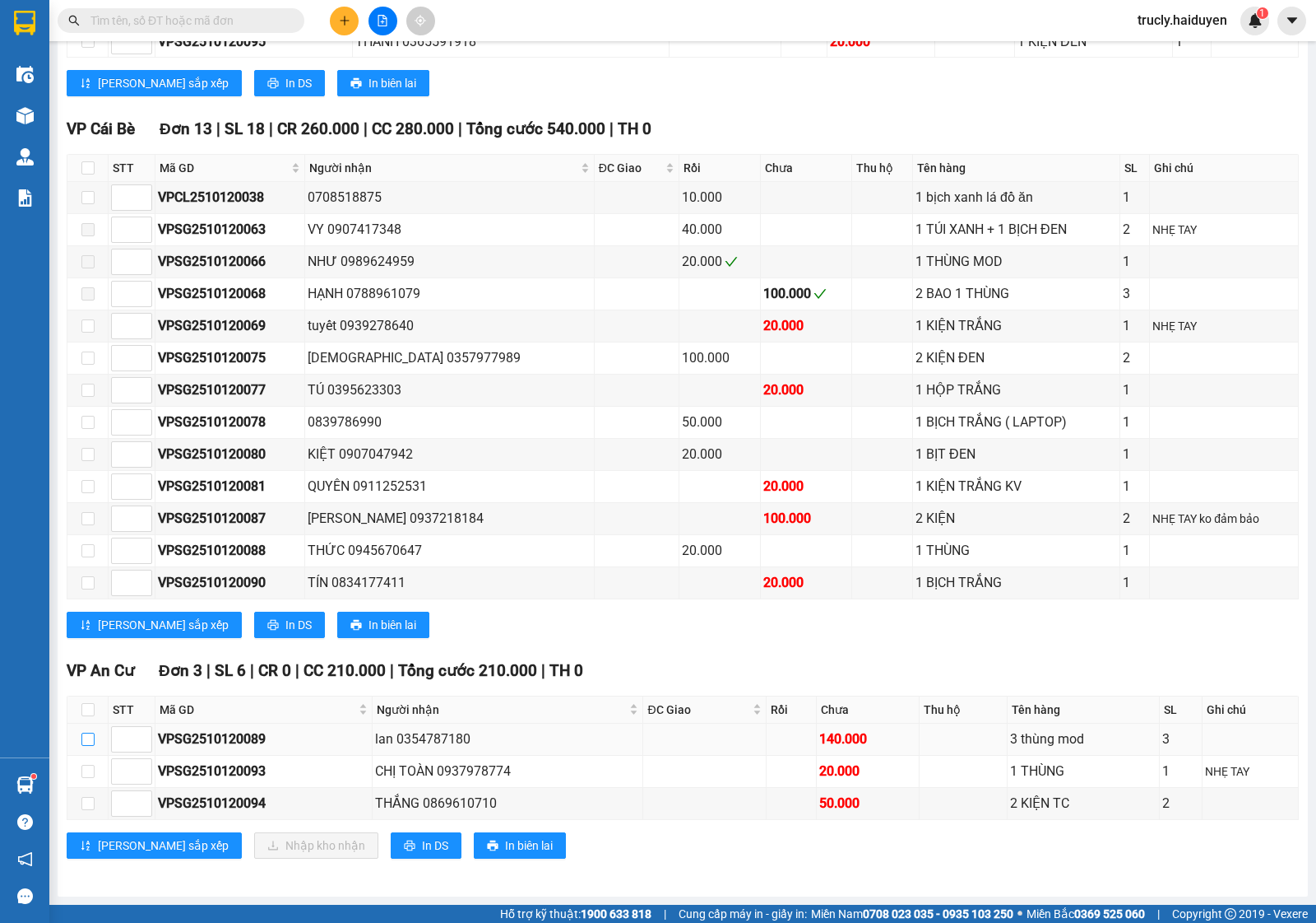
click at [84, 735] on input "checkbox" at bounding box center [88, 739] width 13 height 13
checkbox input "true"
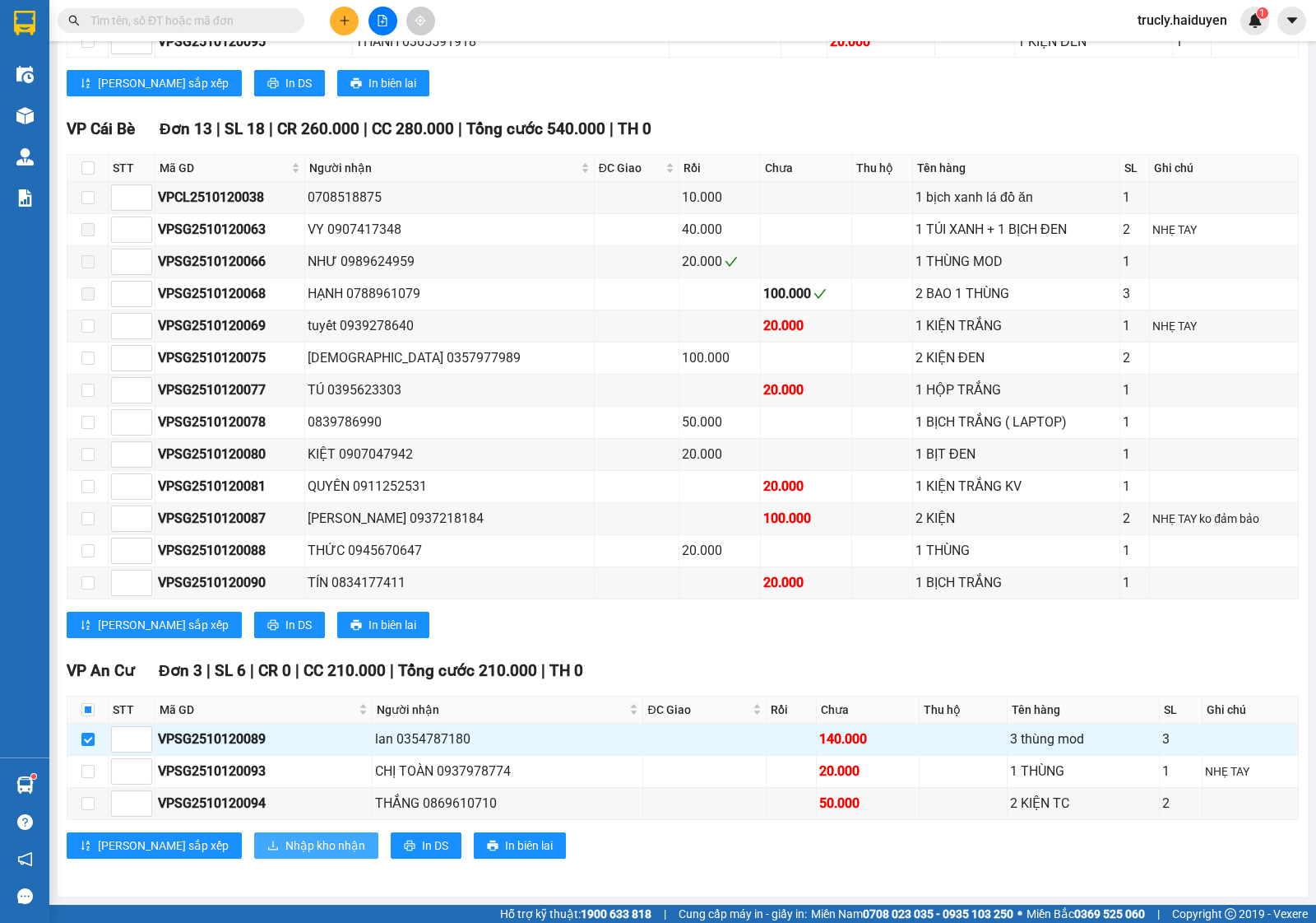
drag, startPoint x: 193, startPoint y: 825, endPoint x: 195, endPoint y: 844, distance: 19.1
click at [193, 828] on div "VP [GEOGRAPHIC_DATA] 3 | SL 6 | CR 0 | CC 210.000 | Tổng cước 210.000 | TH 0 ST…" at bounding box center [683, 764] width 1233 height 212
click at [254, 844] on button "Nhập kho nhận" at bounding box center [316, 845] width 125 height 26
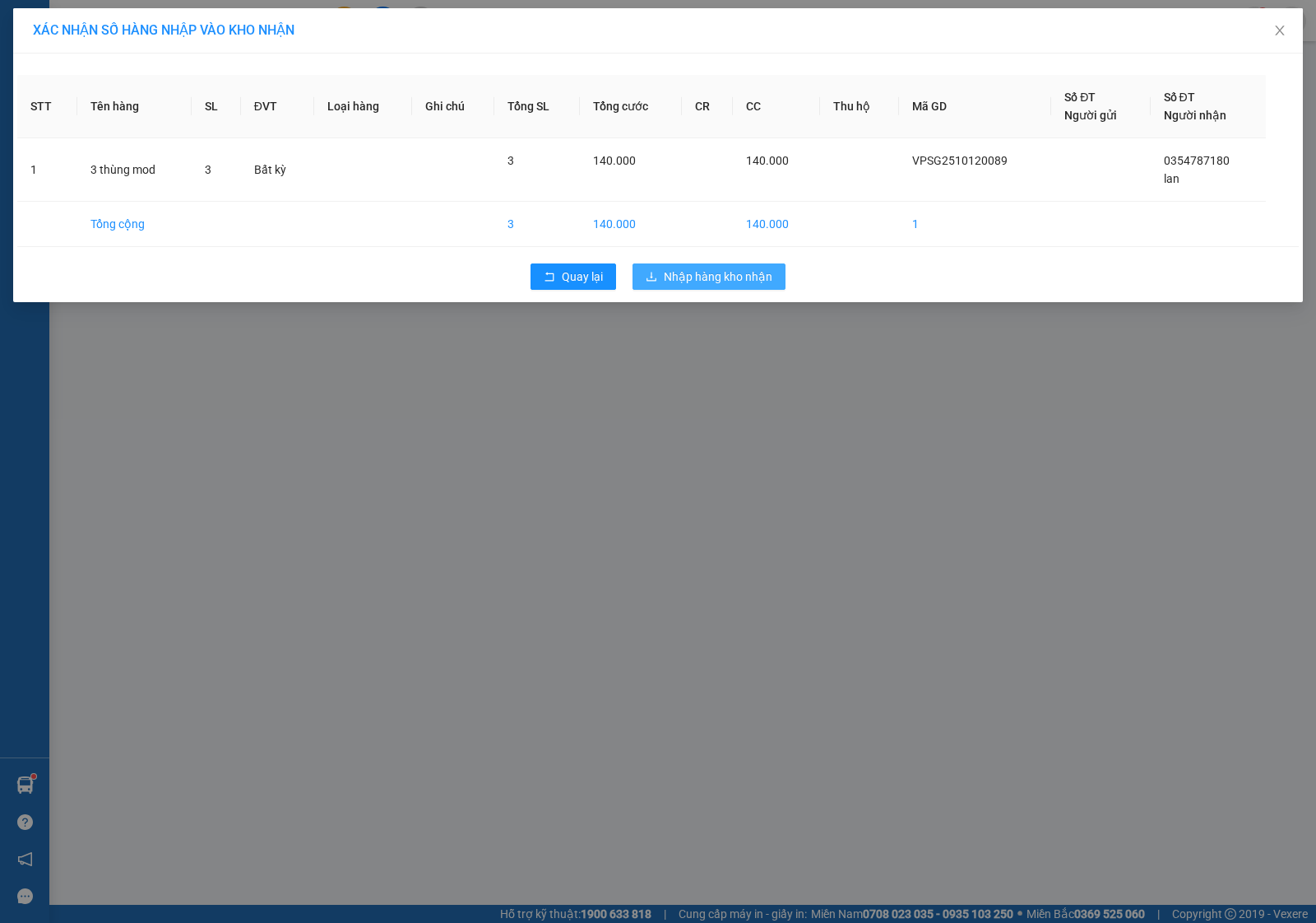
click at [705, 289] on button "Nhập hàng kho nhận" at bounding box center [709, 276] width 153 height 26
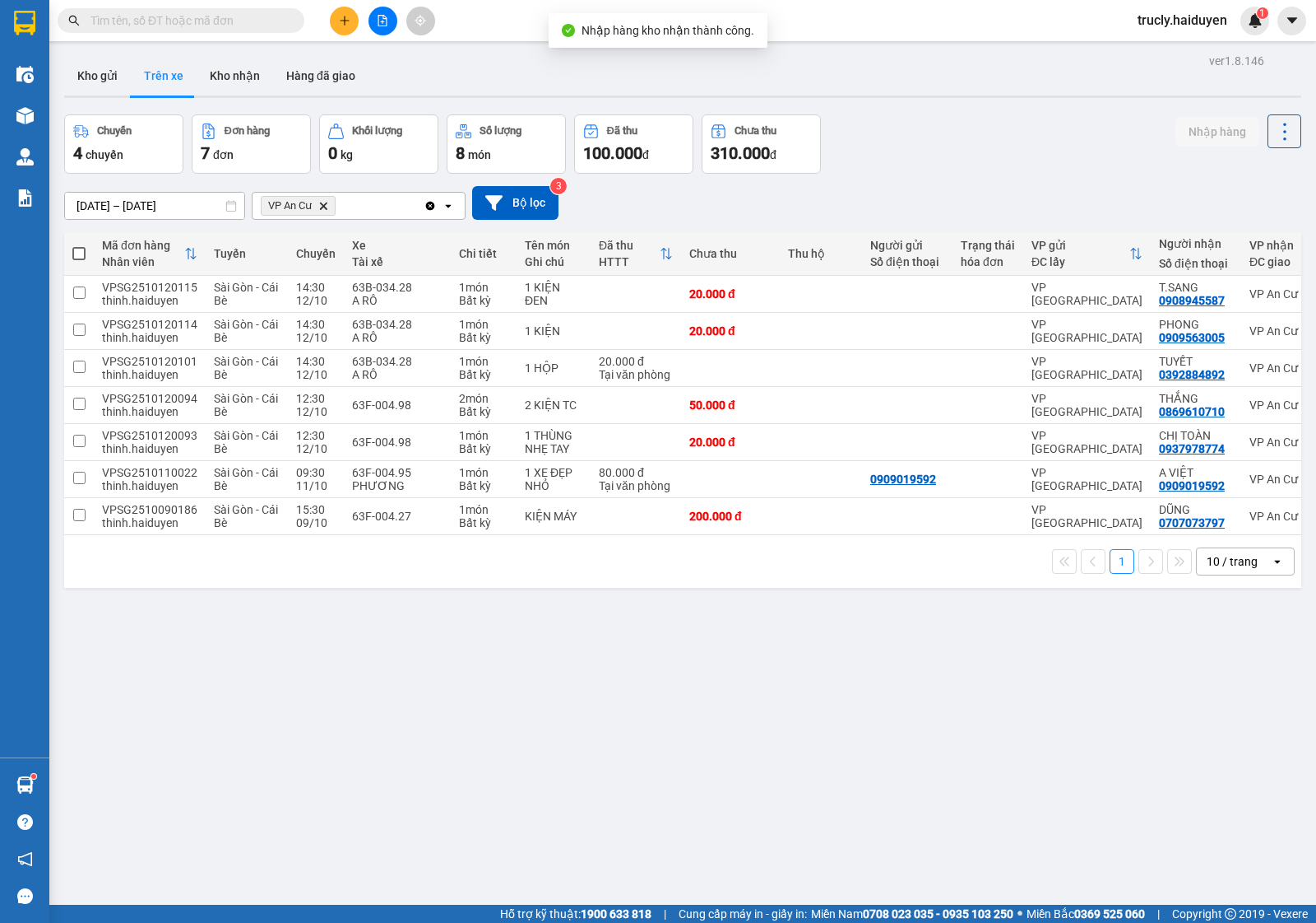
click at [704, 743] on div "ver 1.8.146 Kho gửi Trên xe Kho nhận Hàng đã giao Chuyến 4 chuyến Đơn hàng 7 đơ…" at bounding box center [683, 511] width 1251 height 923
click at [959, 112] on div "ver 1.8.146 Kho gửi Trên xe Kho nhận Hàng đã giao Chuyến 4 chuyến Đơn hàng 7 đơ…" at bounding box center [683, 511] width 1251 height 923
click at [1062, 129] on div "Chuyến 4 chuyến Đơn hàng 7 đơn Khối lượng 0 kg Số lượng 8 món Đã thu 100.000 đ …" at bounding box center [683, 144] width 1238 height 59
drag, startPoint x: 971, startPoint y: 116, endPoint x: 1005, endPoint y: 166, distance: 60.5
click at [969, 126] on div "Chuyến 4 chuyến Đơn hàng 7 đơn Khối lượng 0 kg Số lượng 8 món Đã thu 100.000 đ …" at bounding box center [683, 144] width 1238 height 59
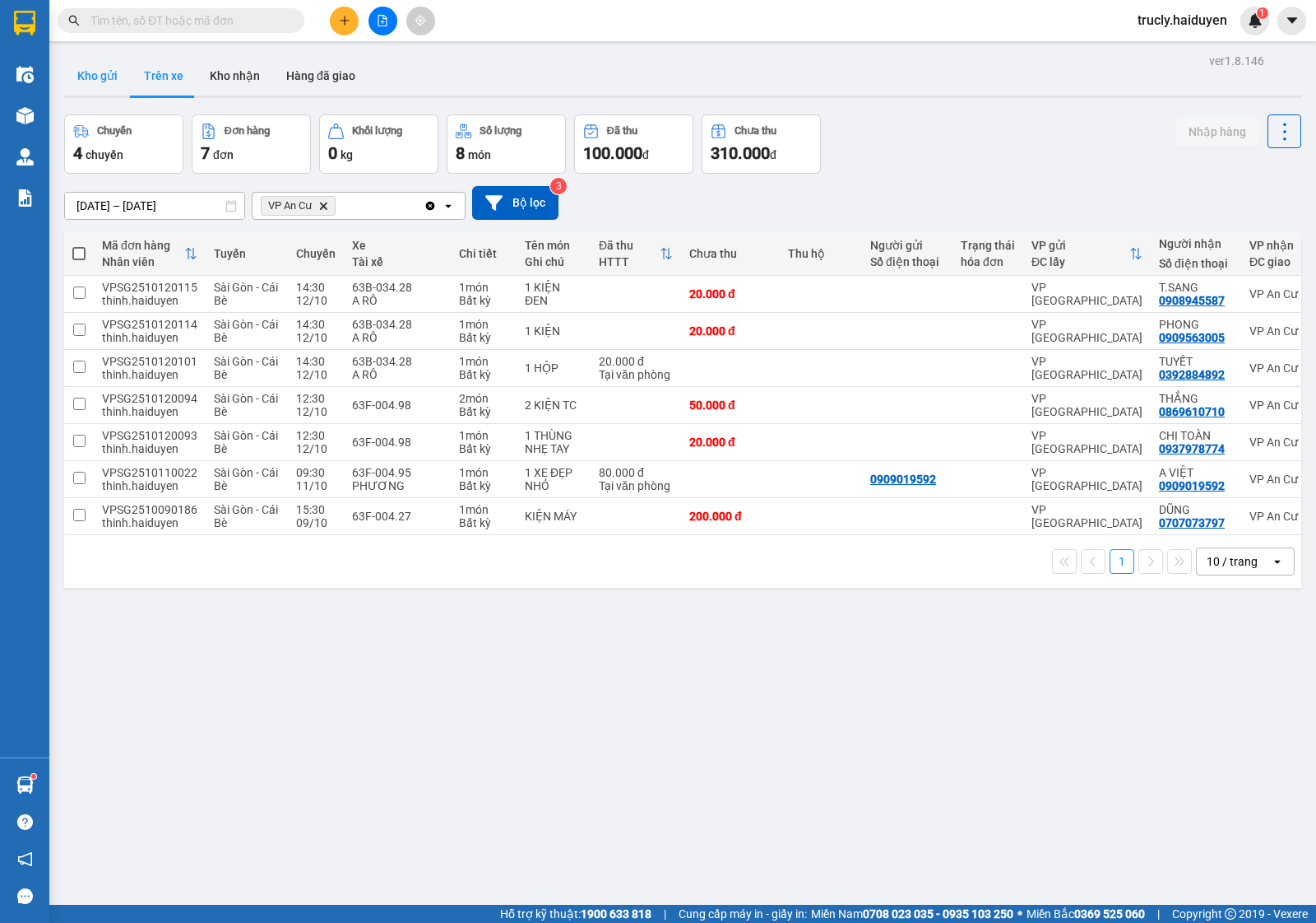
click at [101, 78] on button "Kho gửi" at bounding box center [97, 76] width 67 height 40
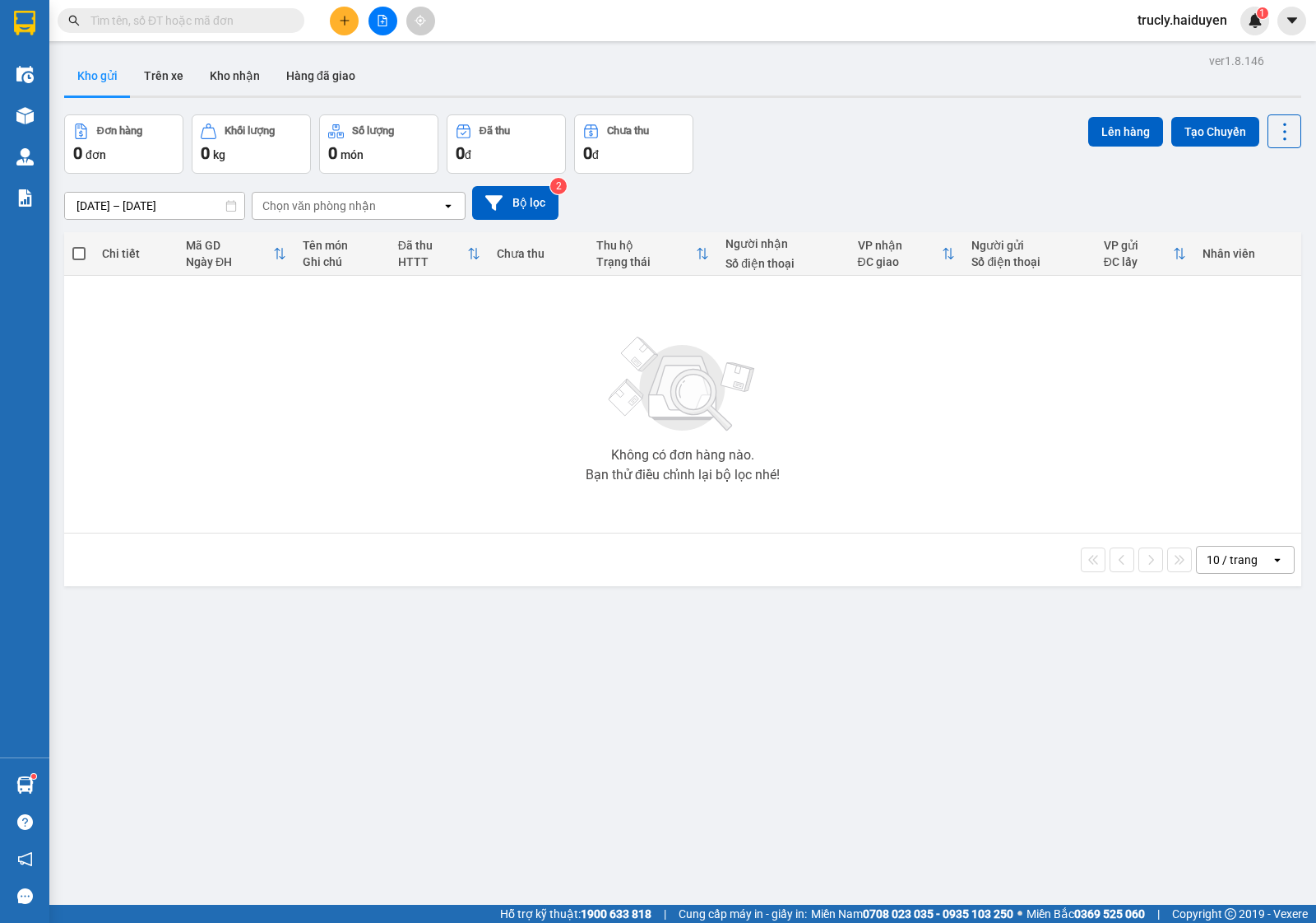
click at [726, 144] on div "Đơn hàng 0 đơn Khối lượng 0 kg Số lượng 0 món Đã thu 0 đ Chưa thu 0 đ Lên hàng …" at bounding box center [683, 144] width 1238 height 59
click at [820, 170] on div "Đơn hàng 0 đơn Khối lượng 0 kg Số lượng 0 món Đã thu 0 đ Chưa thu 0 đ Lên hàng …" at bounding box center [683, 144] width 1238 height 59
click at [147, 63] on button "Trên xe" at bounding box center [164, 76] width 66 height 40
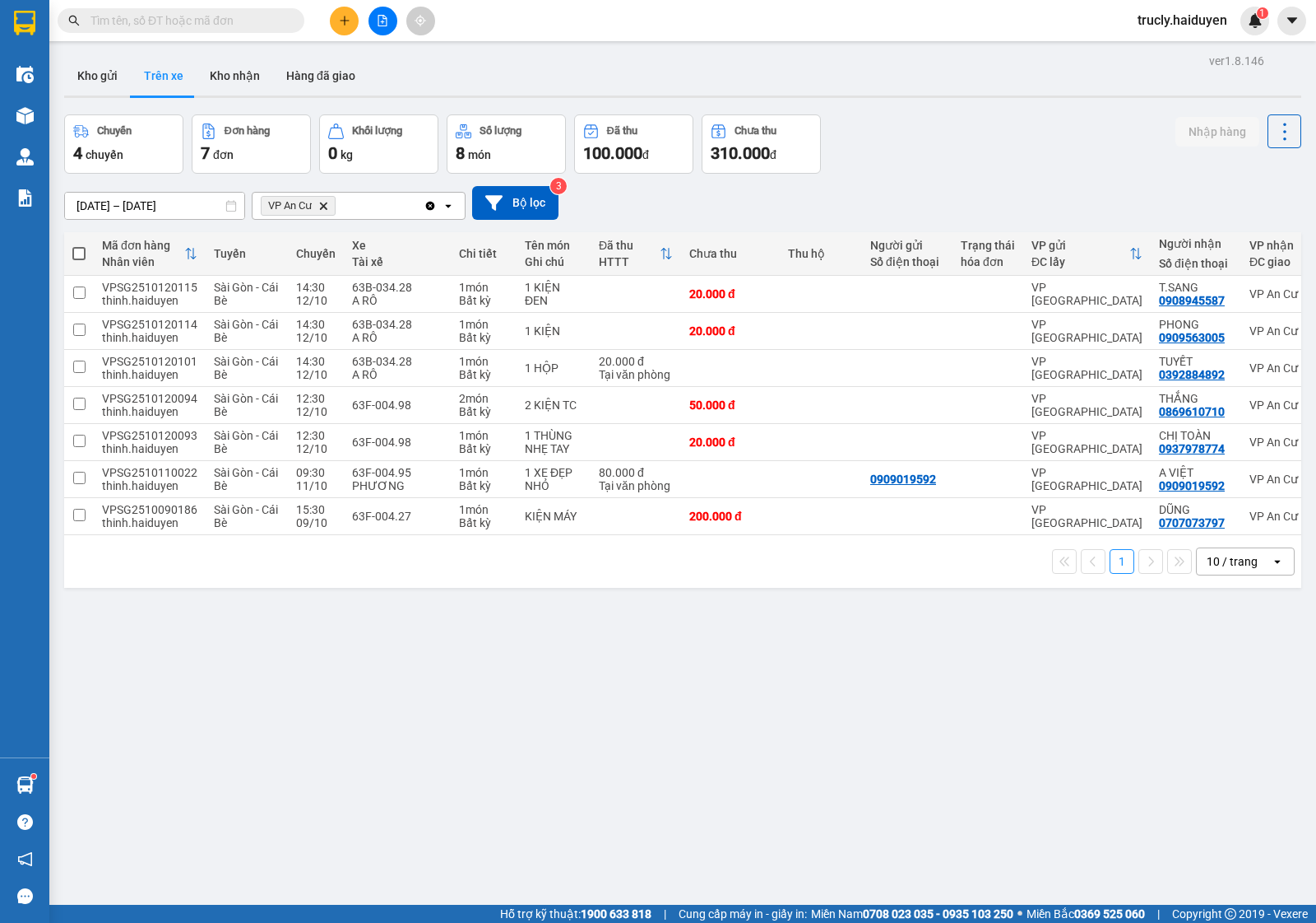
click at [848, 189] on div "[DATE] – [DATE] Press the down arrow key to interact with the calendar and sele…" at bounding box center [683, 202] width 1238 height 34
click at [952, 166] on div "Chuyến 4 chuyến Đơn hàng 7 đơn Khối lượng 0 kg Số lượng 8 món Đã thu 100.000 đ …" at bounding box center [683, 144] width 1238 height 59
click at [341, 26] on icon "plus" at bounding box center [345, 21] width 12 height 12
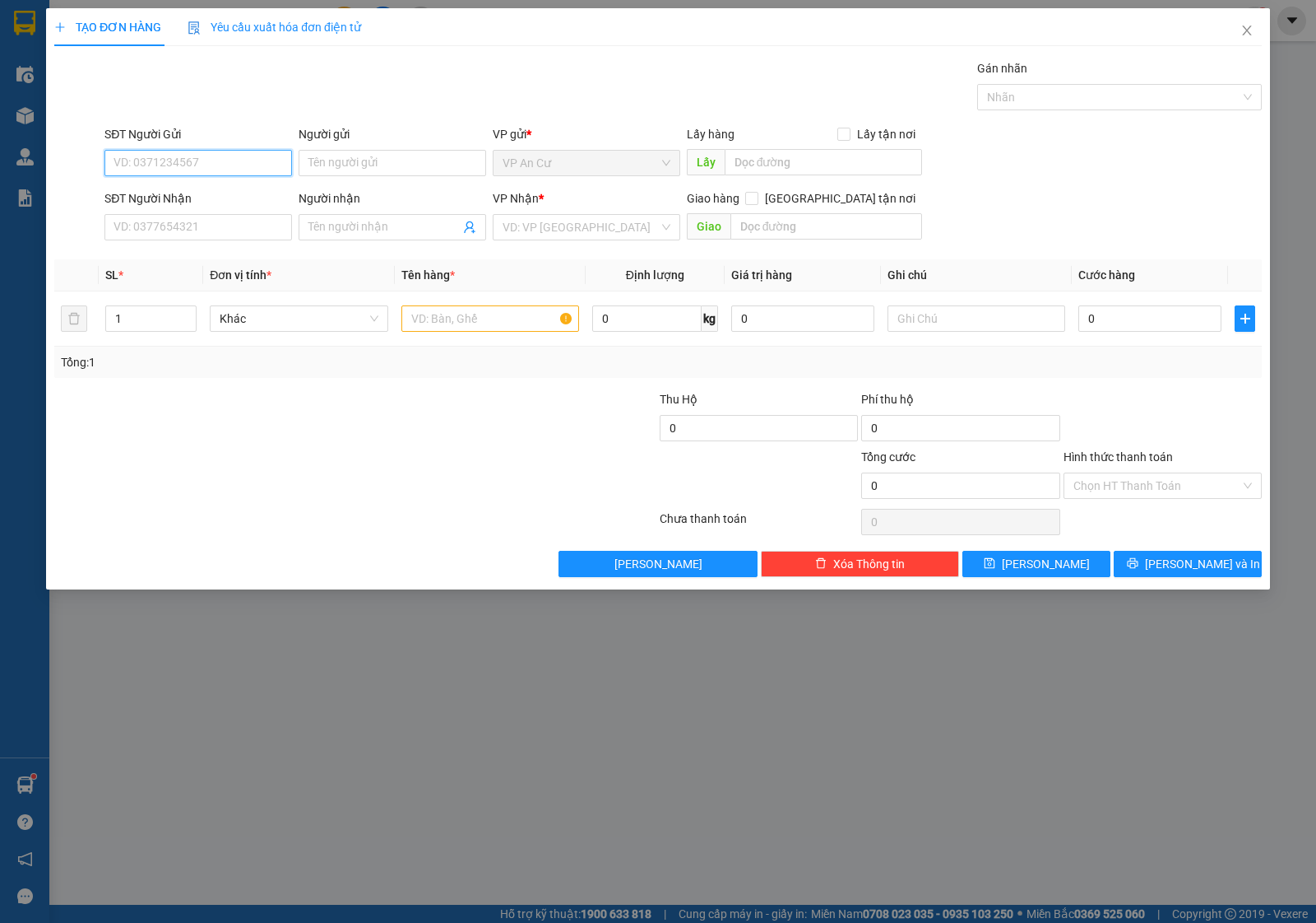
click at [144, 158] on input "SĐT Người Gửi" at bounding box center [198, 163] width 187 height 26
click at [162, 162] on input "SĐT Người Gửi" at bounding box center [198, 163] width 187 height 26
click at [190, 163] on input "SĐT Người Gửi" at bounding box center [198, 163] width 187 height 26
drag, startPoint x: 143, startPoint y: 167, endPoint x: 1165, endPoint y: 29, distance: 1031.3
click at [144, 167] on input "SĐT Người Gửi" at bounding box center [198, 163] width 187 height 26
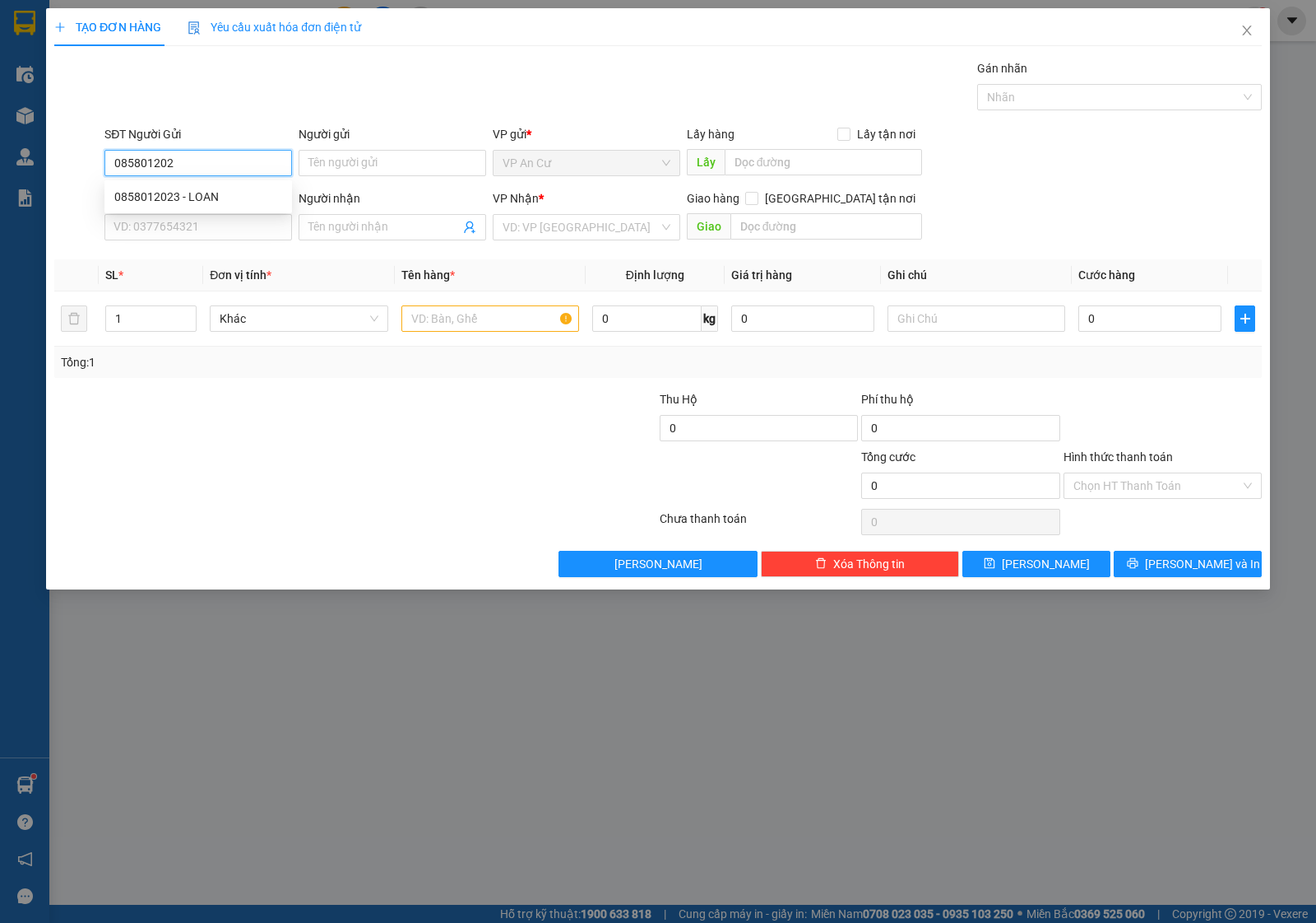
type input "0858012023"
click at [216, 198] on div "0858012023 - LOAN" at bounding box center [199, 196] width 168 height 18
type input "LOAN"
type input "0367330075"
type input "GIÀU"
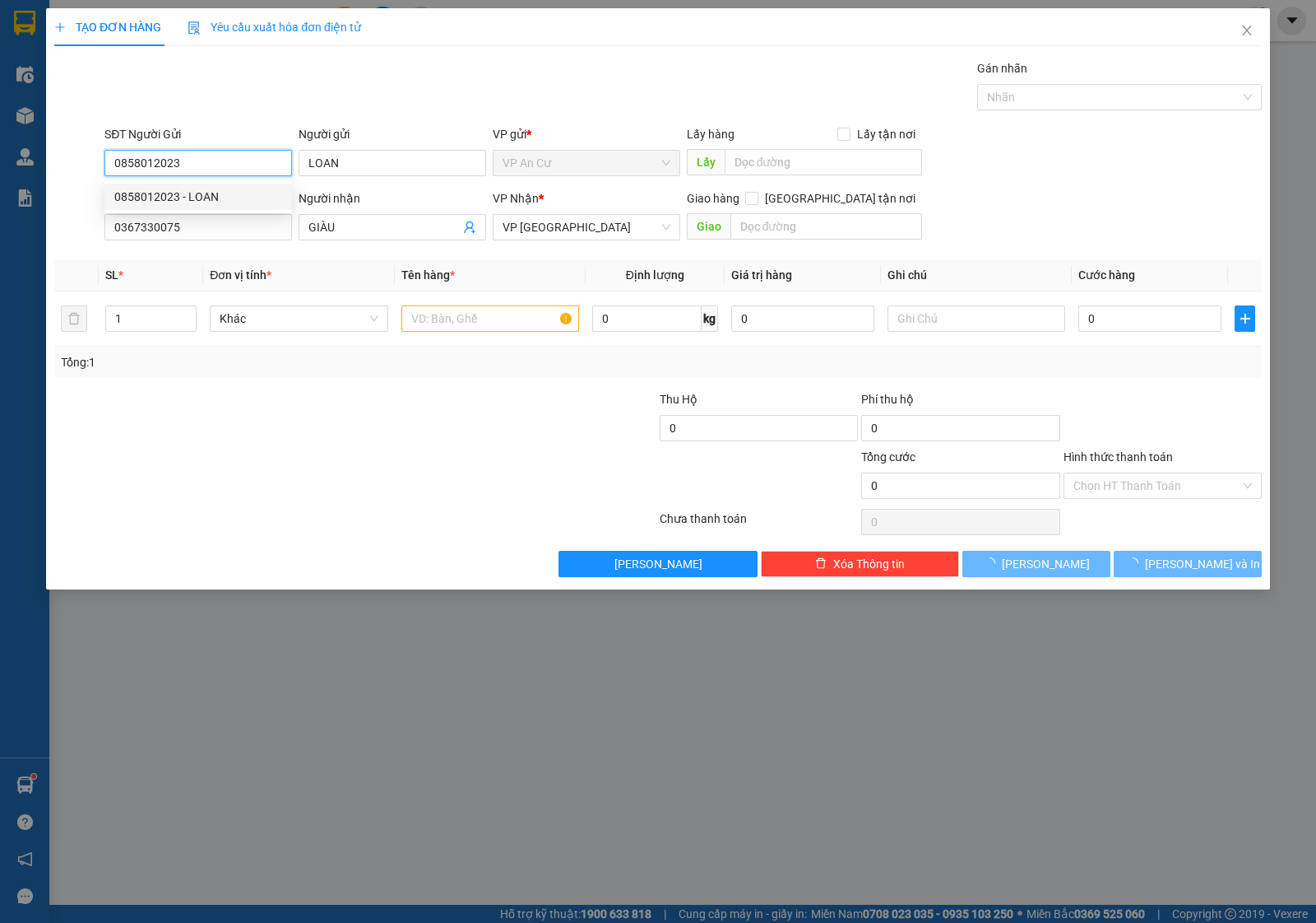
type input "20.000"
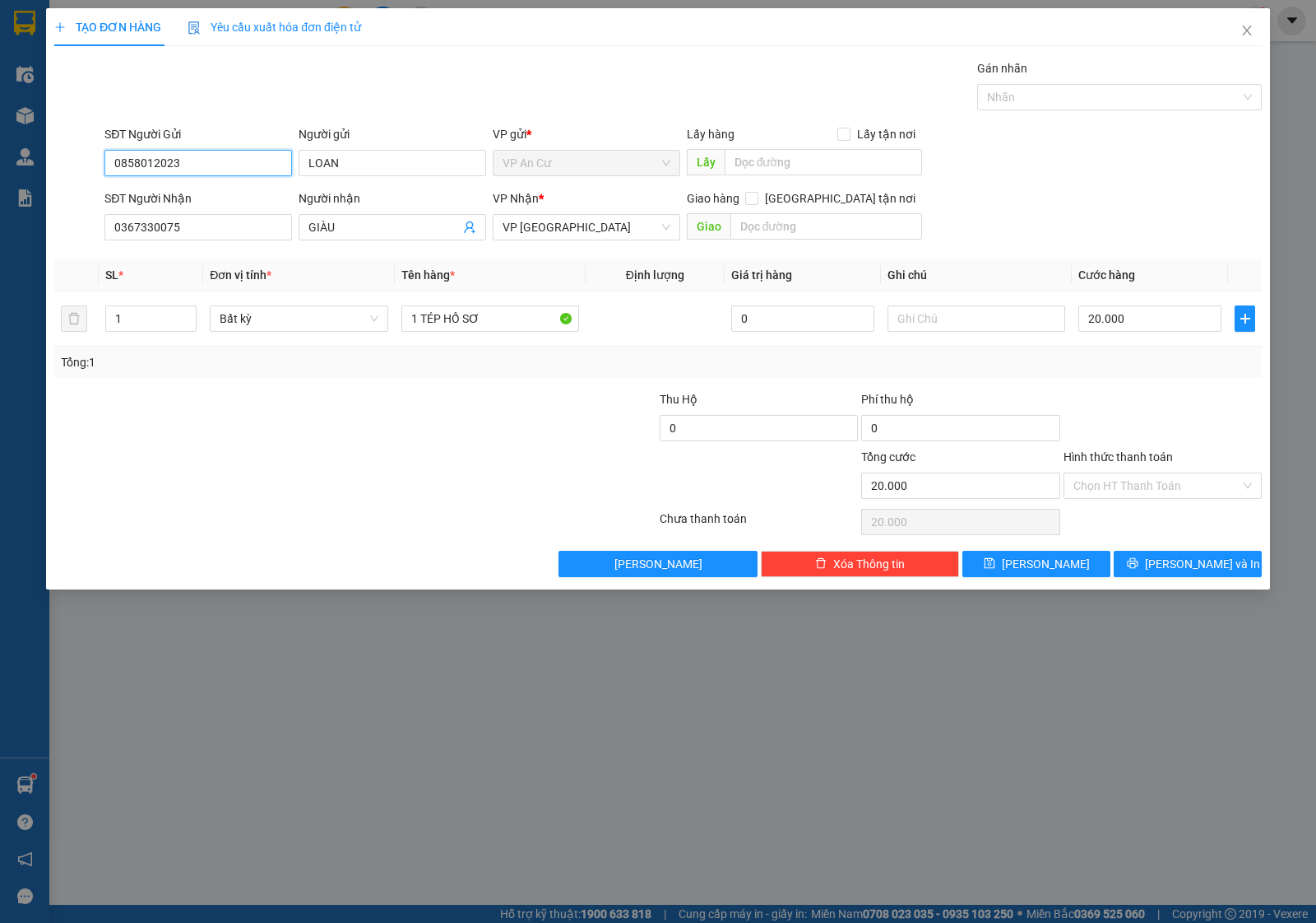
type input "0858012023"
click at [289, 516] on div at bounding box center [355, 522] width 605 height 33
click at [511, 321] on input "1 TÉP HỒ SƠ" at bounding box center [491, 318] width 178 height 26
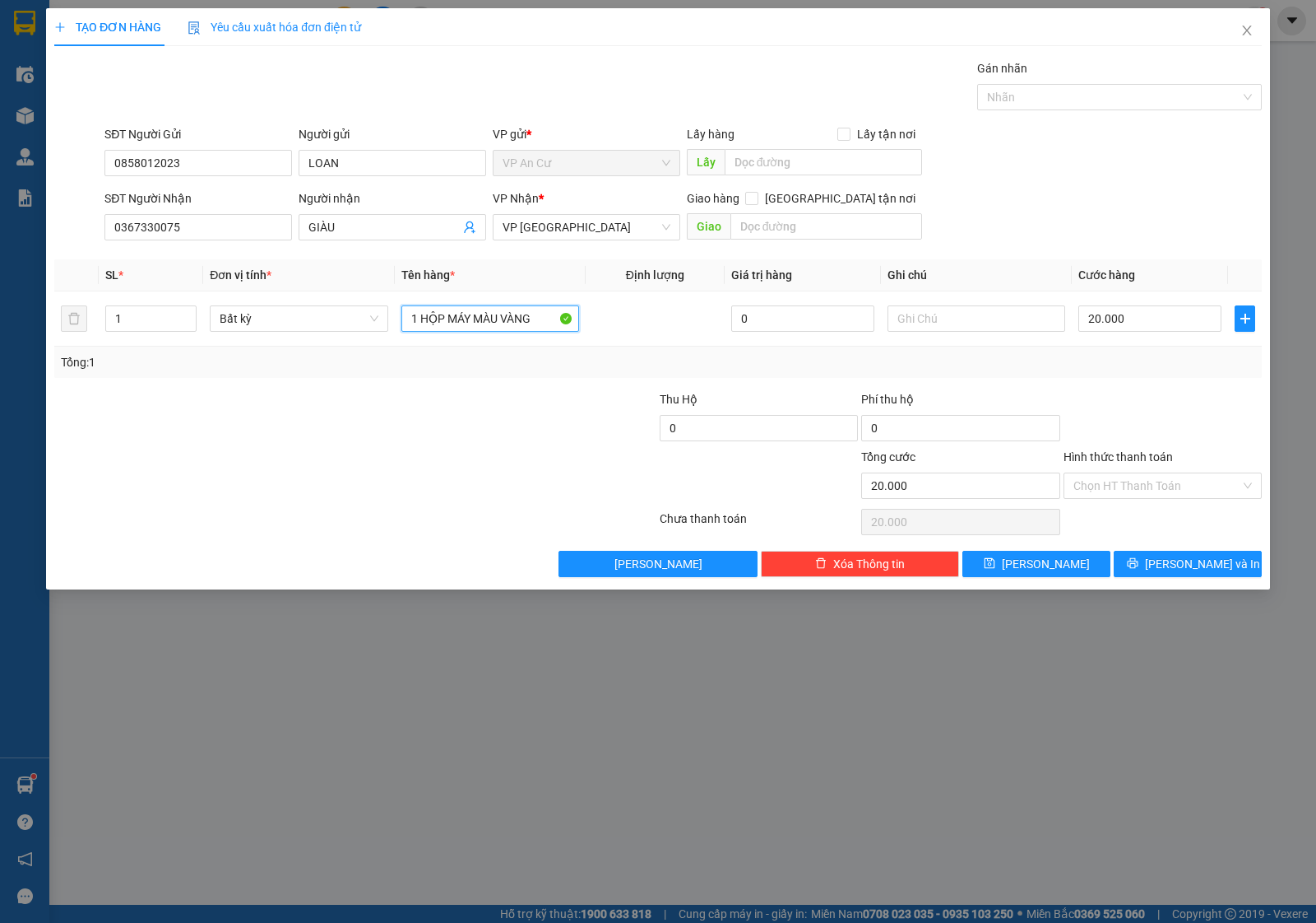
type input "1 HỘP MÁY MÀU VÀNG"
click at [368, 432] on div at bounding box center [255, 419] width 404 height 58
click at [1183, 362] on div "Tổng: 1" at bounding box center [658, 362] width 1195 height 18
click at [447, 431] on div at bounding box center [255, 419] width 404 height 58
click at [1115, 373] on div "Tổng: 1" at bounding box center [658, 362] width 1208 height 31
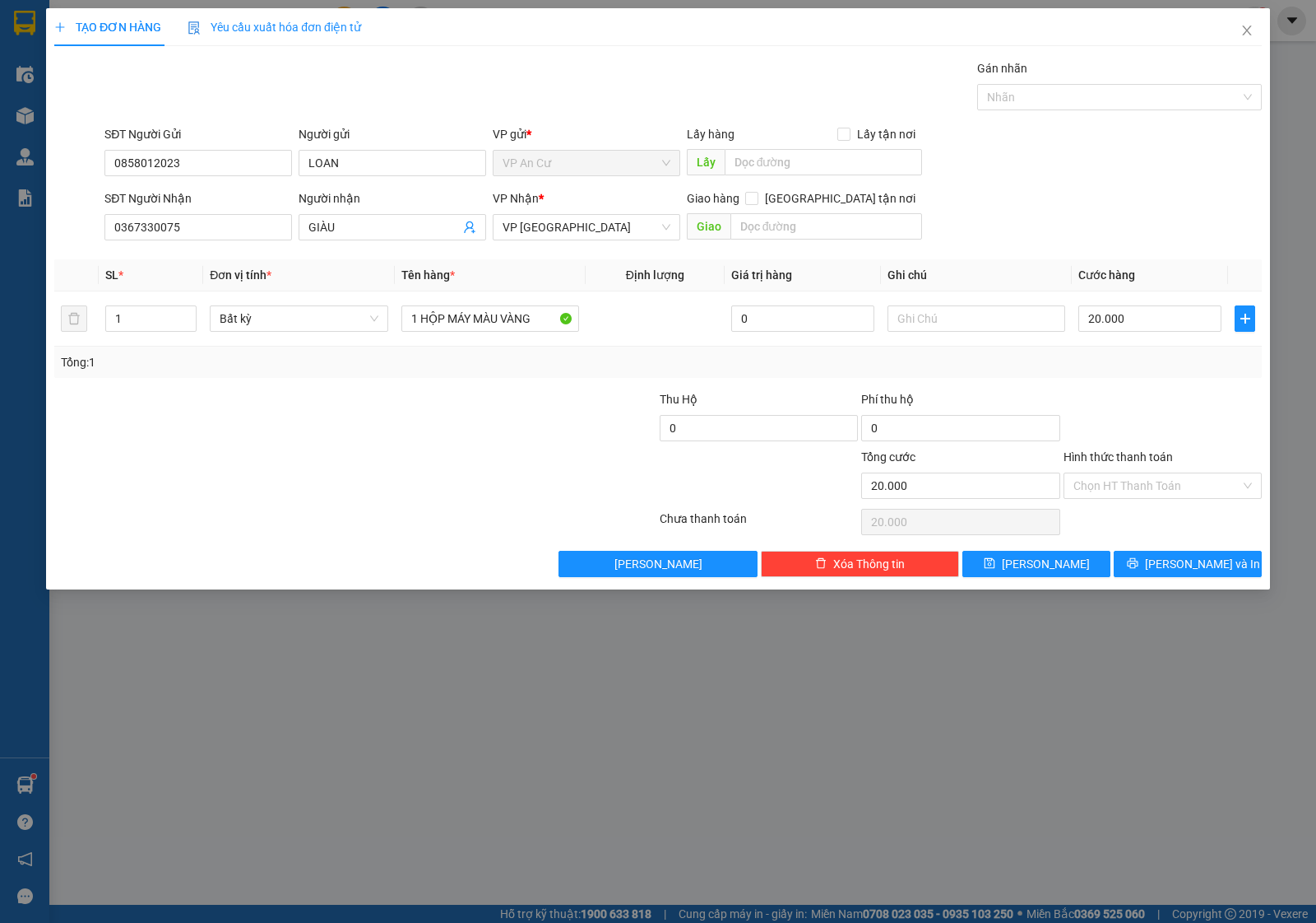
click at [1201, 378] on div "Tổng: 1" at bounding box center [658, 362] width 1208 height 31
click at [1105, 492] on input "Hình thức thanh toán" at bounding box center [1157, 486] width 167 height 25
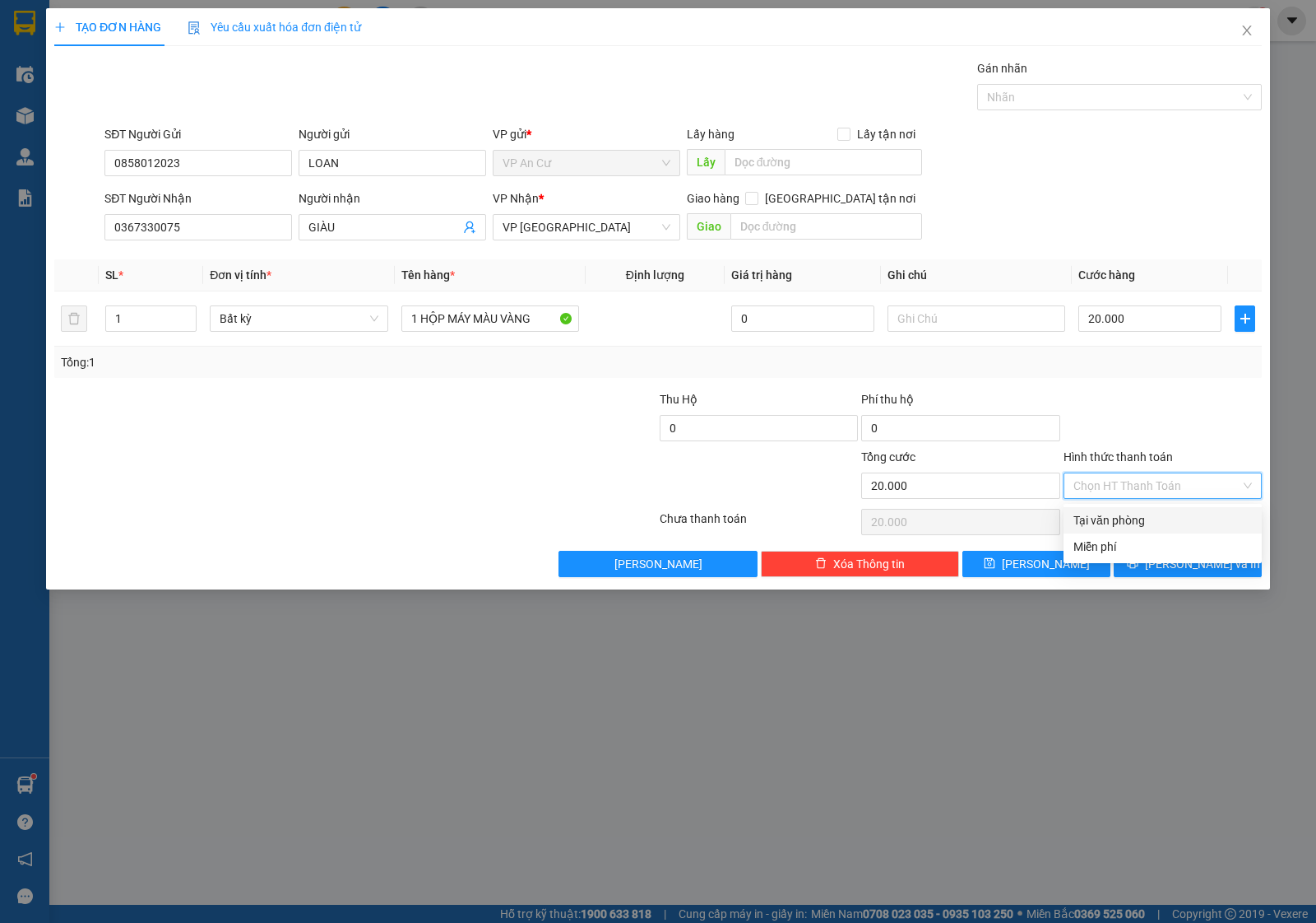
click at [1099, 517] on div "Tại văn phòng" at bounding box center [1163, 520] width 179 height 18
type input "0"
click at [1207, 577] on button "[PERSON_NAME] và In" at bounding box center [1188, 564] width 148 height 26
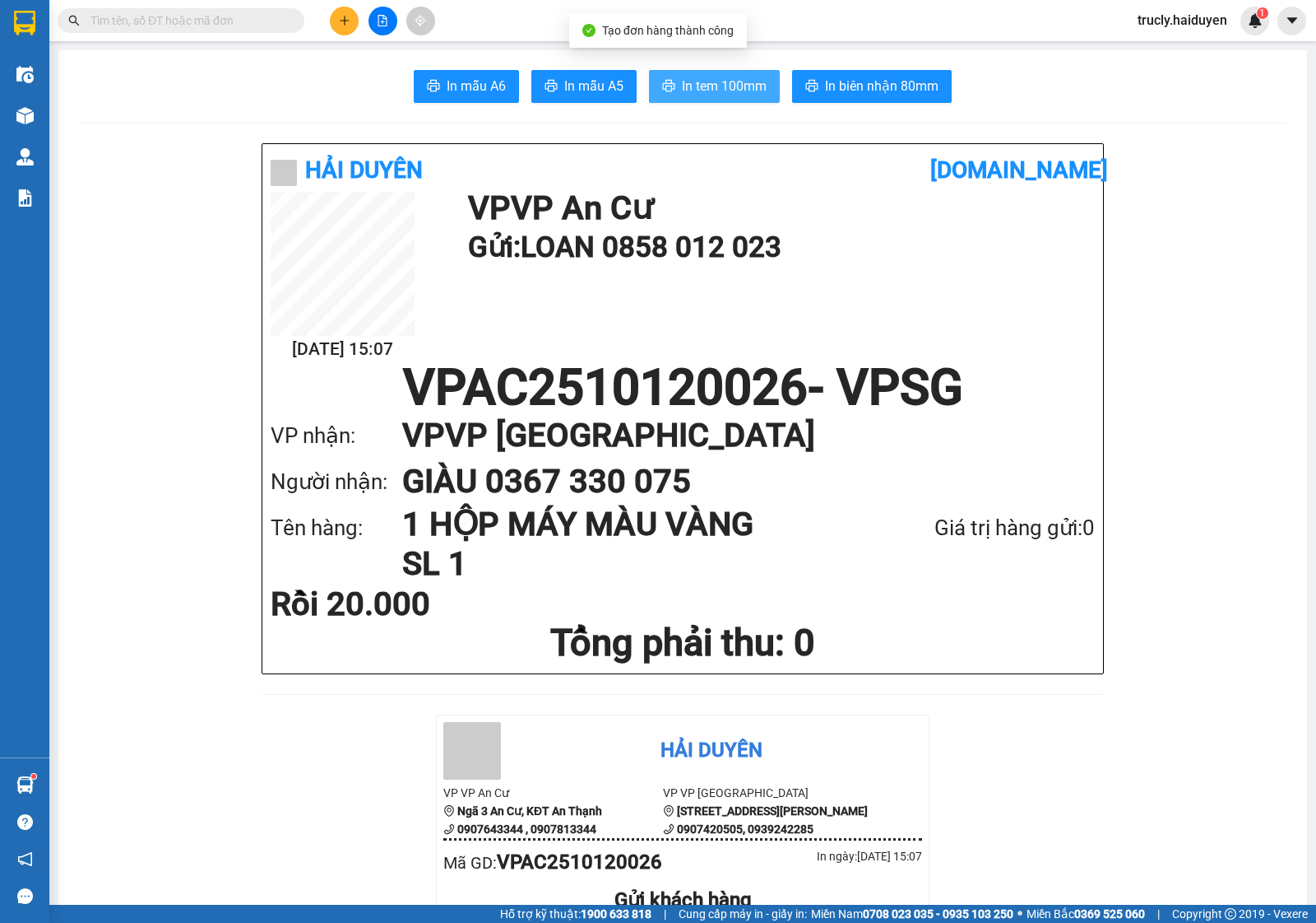
click at [717, 97] on button "In tem 100mm" at bounding box center [714, 87] width 131 height 33
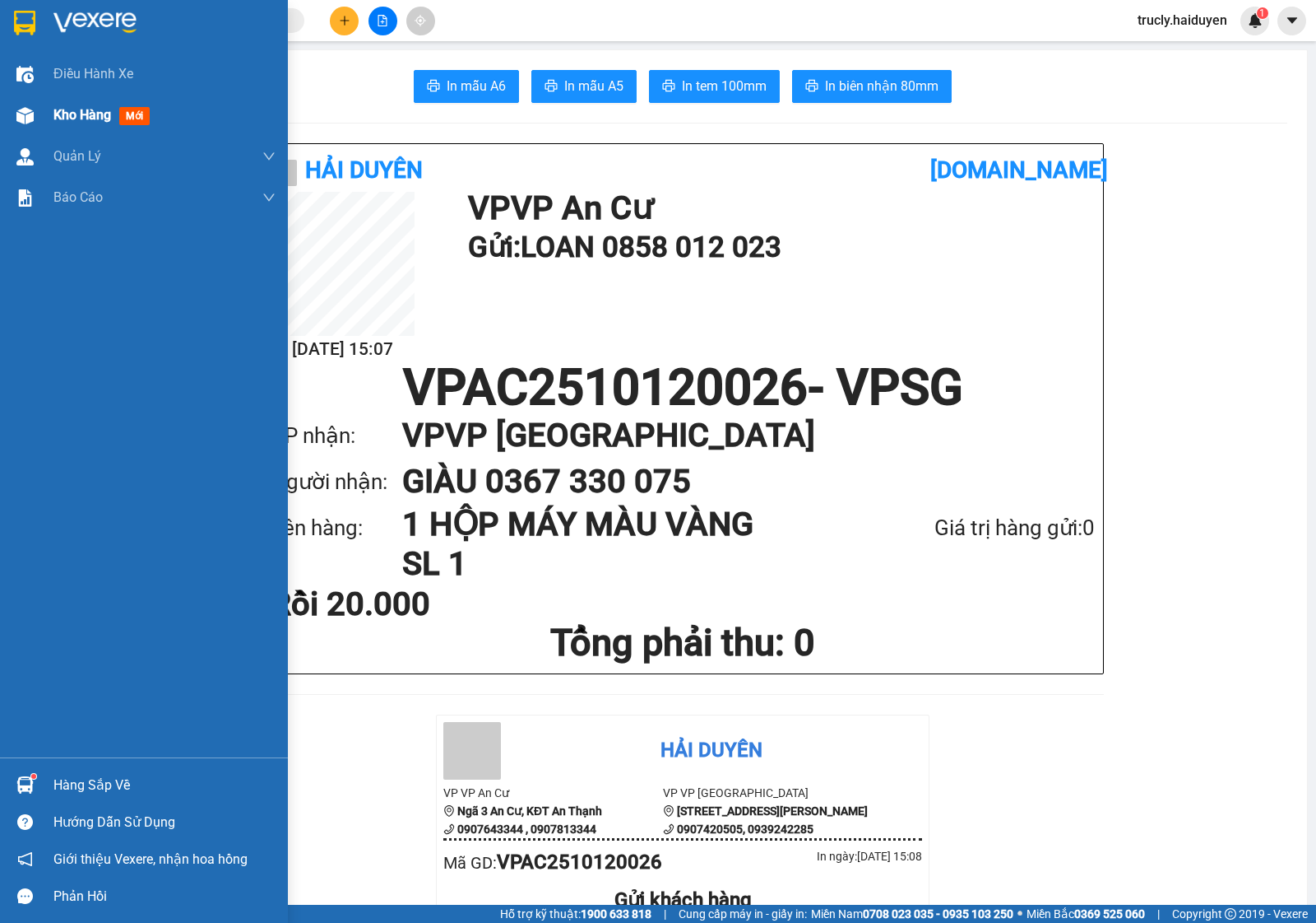
click at [41, 110] on div "Kho hàng mới" at bounding box center [143, 115] width 288 height 41
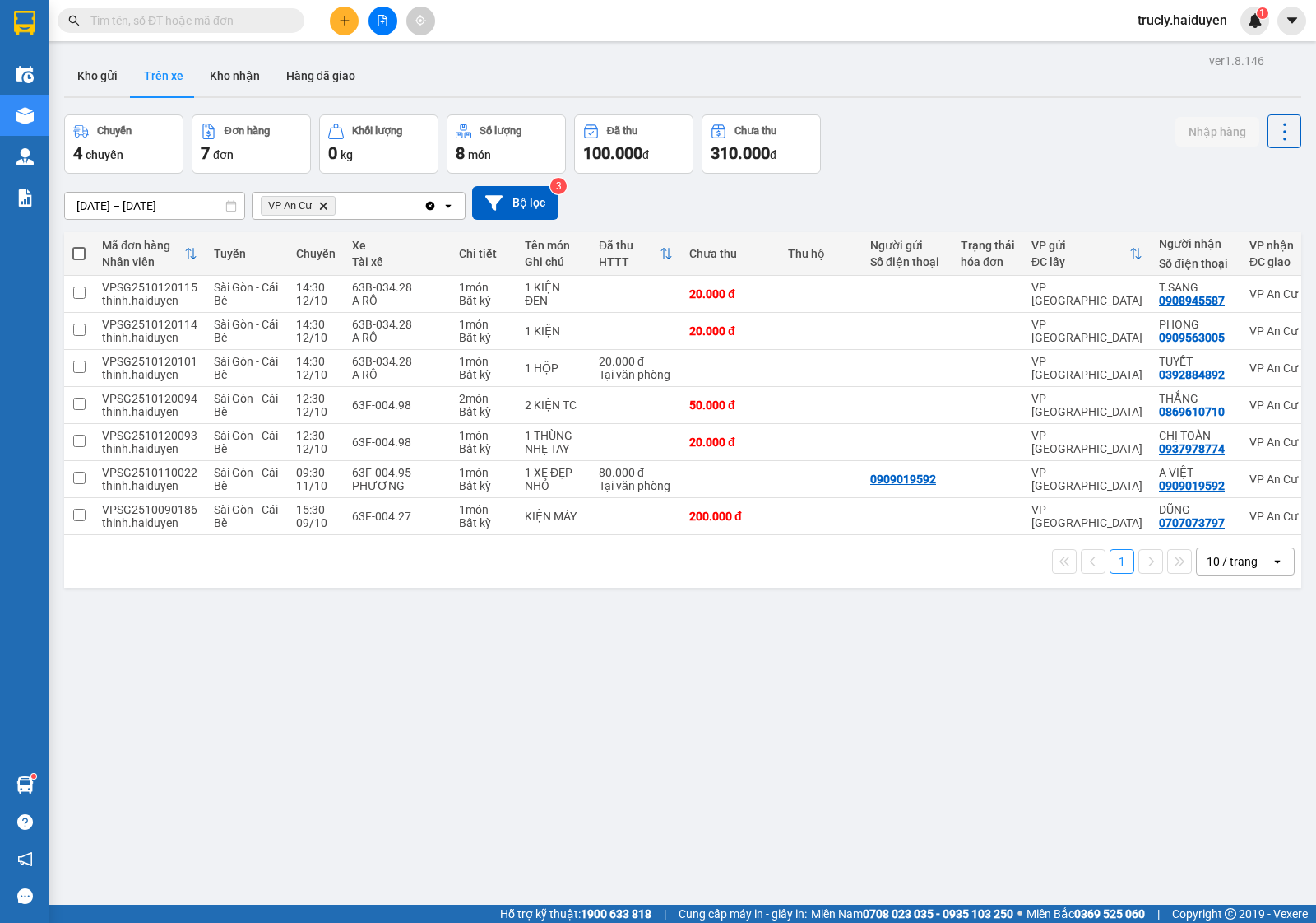
click at [983, 101] on div "ver 1.8.146 Kho gửi Trên xe Kho nhận Hàng đã giao Chuyến 4 chuyến Đơn hàng 7 đơ…" at bounding box center [683, 511] width 1251 height 923
click at [100, 82] on button "Kho gửi" at bounding box center [97, 76] width 67 height 40
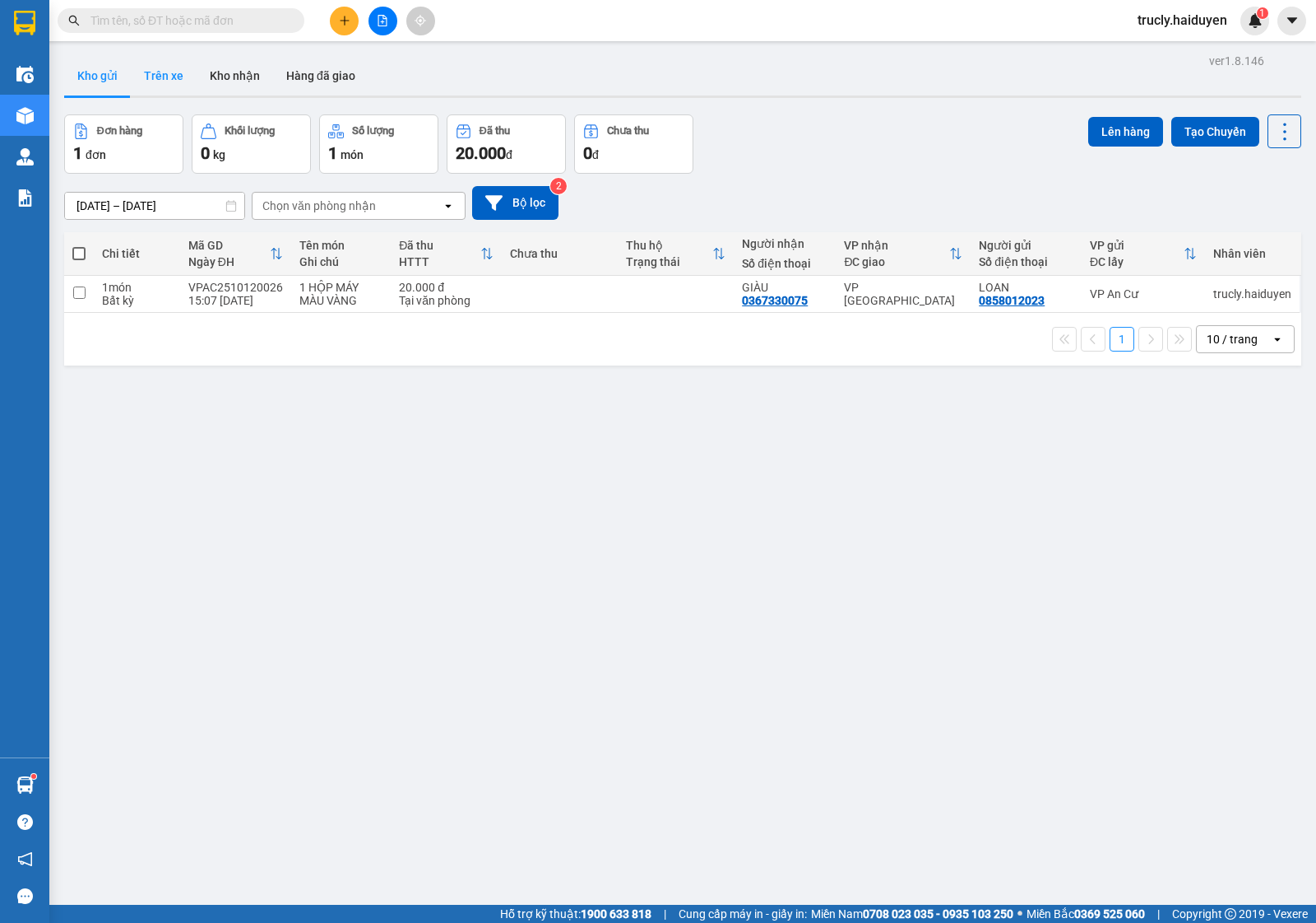
click at [165, 72] on button "Trên xe" at bounding box center [164, 76] width 66 height 40
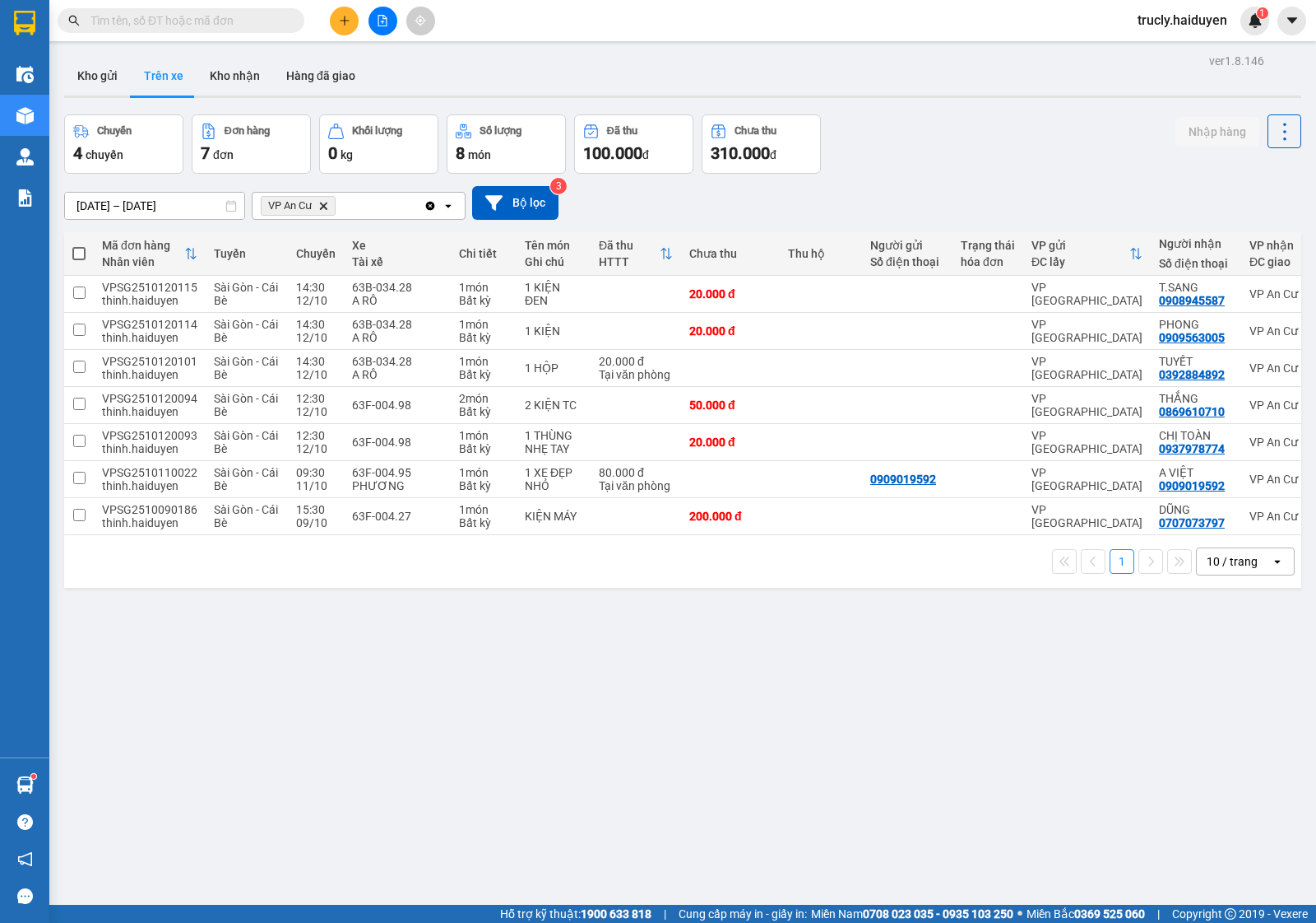
drag, startPoint x: 989, startPoint y: 178, endPoint x: 967, endPoint y: 175, distance: 22.2
click at [989, 178] on div "[DATE] – [DATE] Press the down arrow key to interact with the calendar and sele…" at bounding box center [683, 203] width 1238 height 59
click at [233, 58] on button "Kho nhận" at bounding box center [234, 76] width 77 height 40
type input "[DATE] – [DATE]"
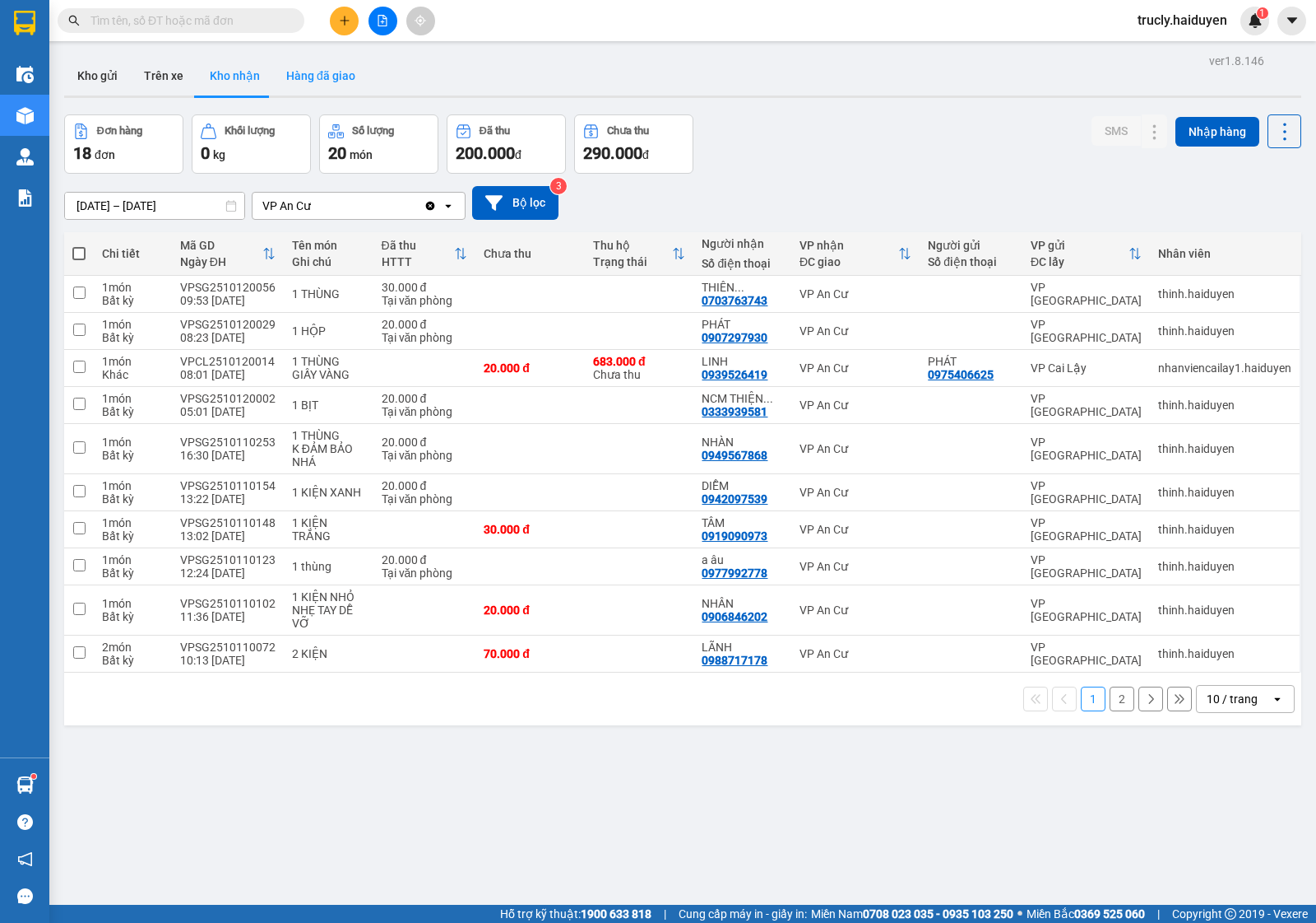
click at [317, 60] on button "Hàng đã giao" at bounding box center [321, 76] width 96 height 40
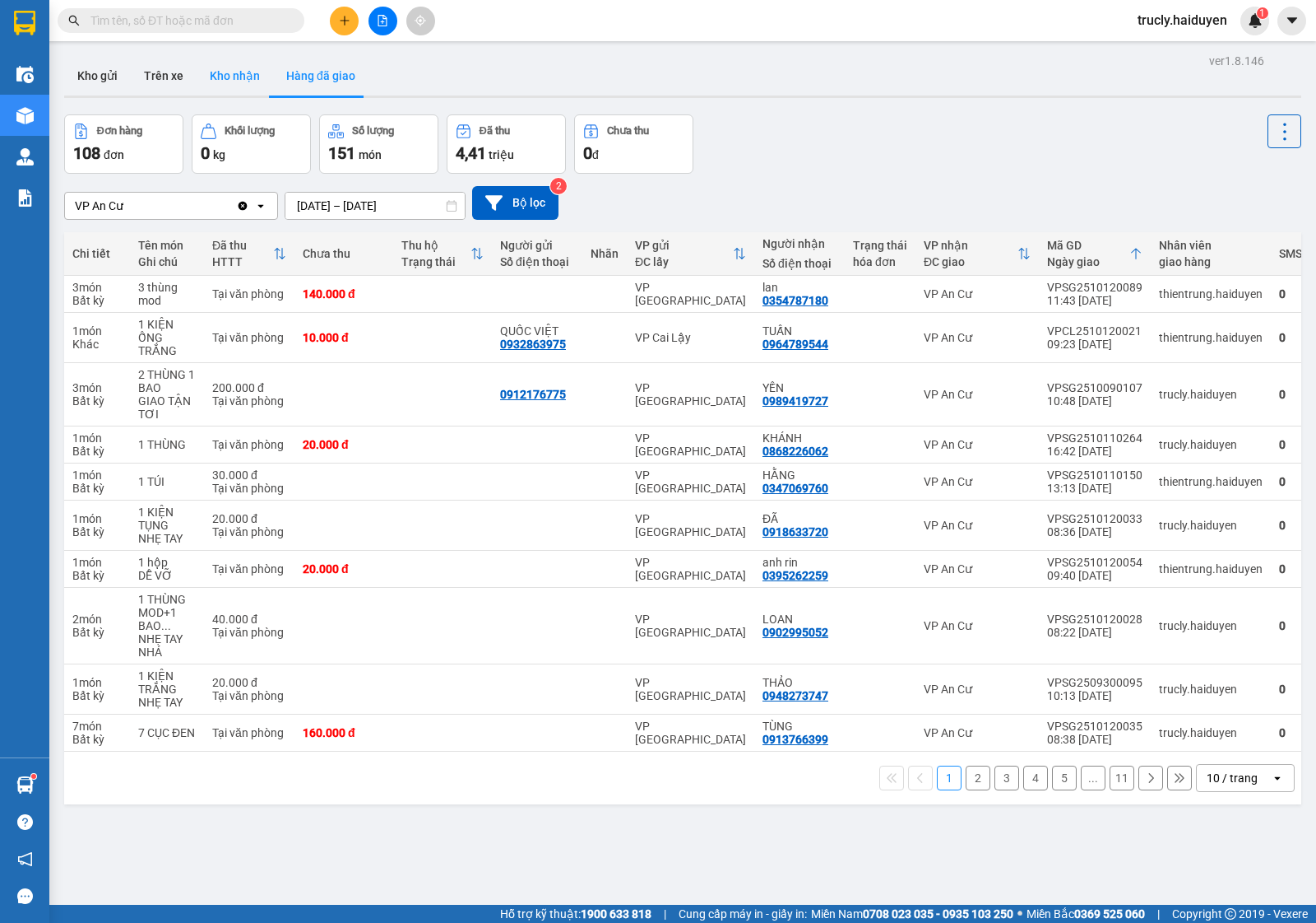
click at [220, 80] on button "Kho nhận" at bounding box center [234, 76] width 77 height 40
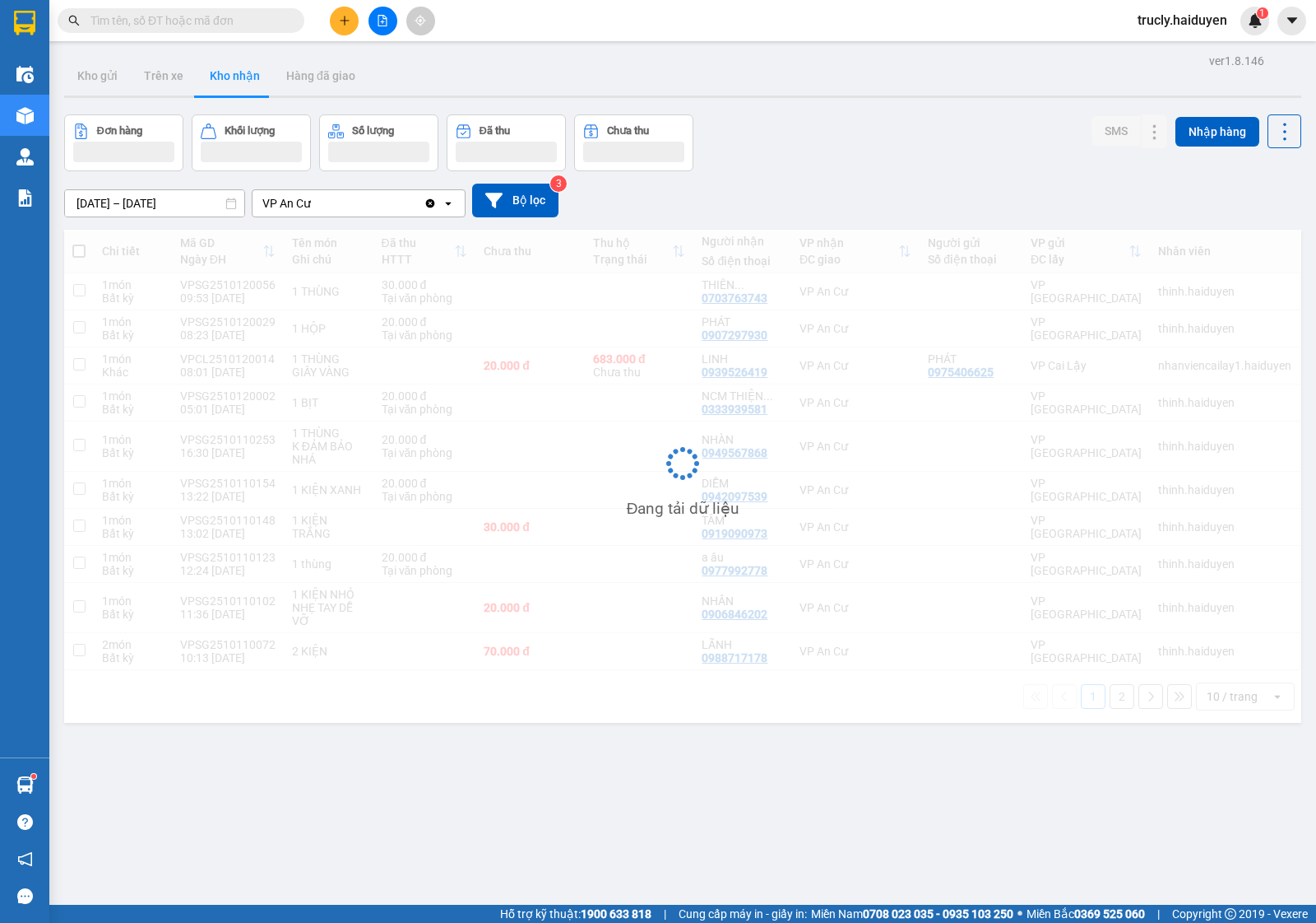
click at [848, 190] on div "[DATE] – [DATE] Press the down arrow key to interact with the calendar and sele…" at bounding box center [683, 200] width 1238 height 34
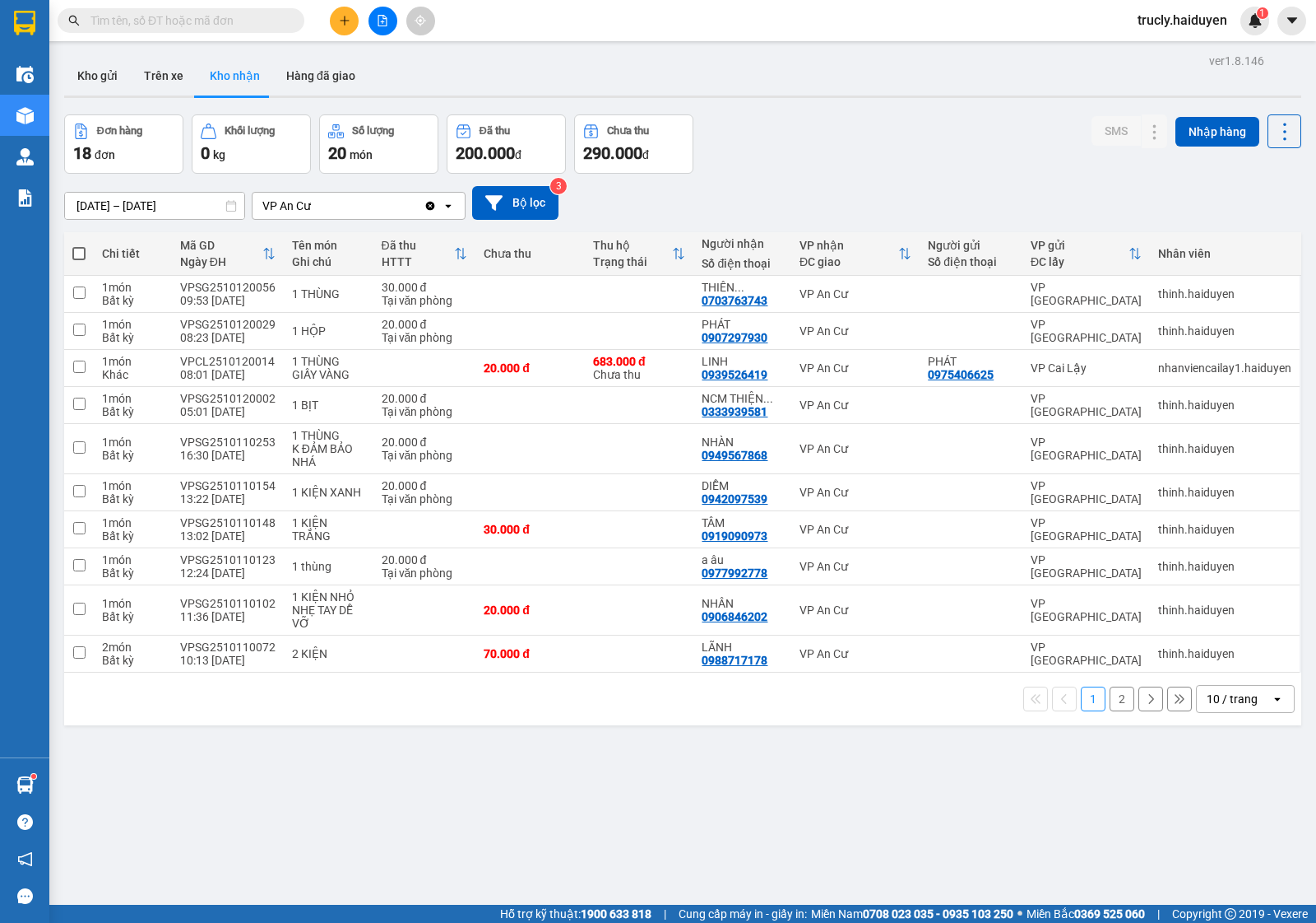
click at [821, 133] on div "Đơn hàng 18 đơn Khối lượng 0 kg Số lượng 20 món Đã thu 200.000 đ Chưa thu 290.0…" at bounding box center [683, 144] width 1238 height 59
click at [261, 10] on span at bounding box center [181, 21] width 247 height 25
click at [243, 22] on input "text" at bounding box center [187, 21] width 194 height 18
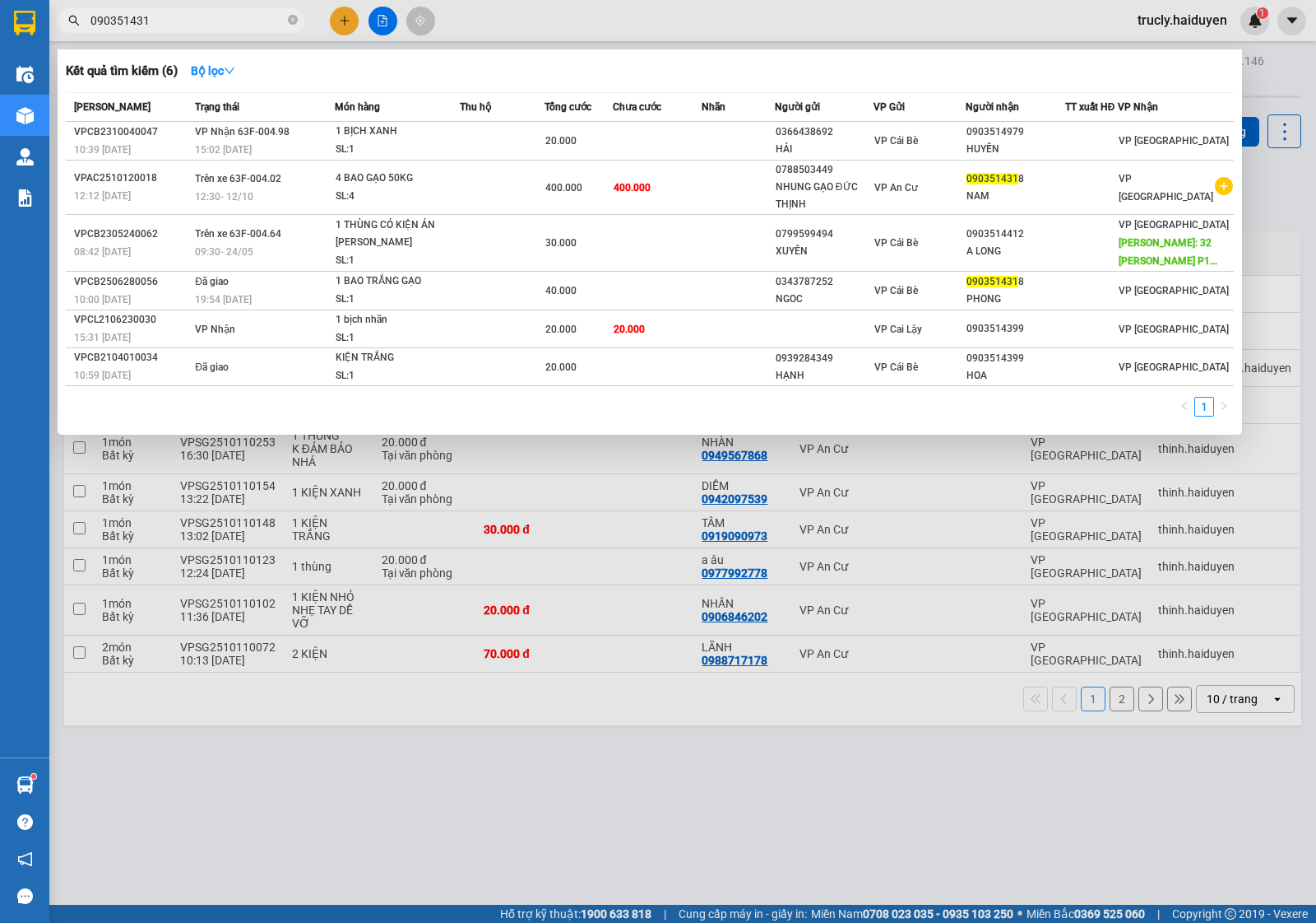
type input "0903514318"
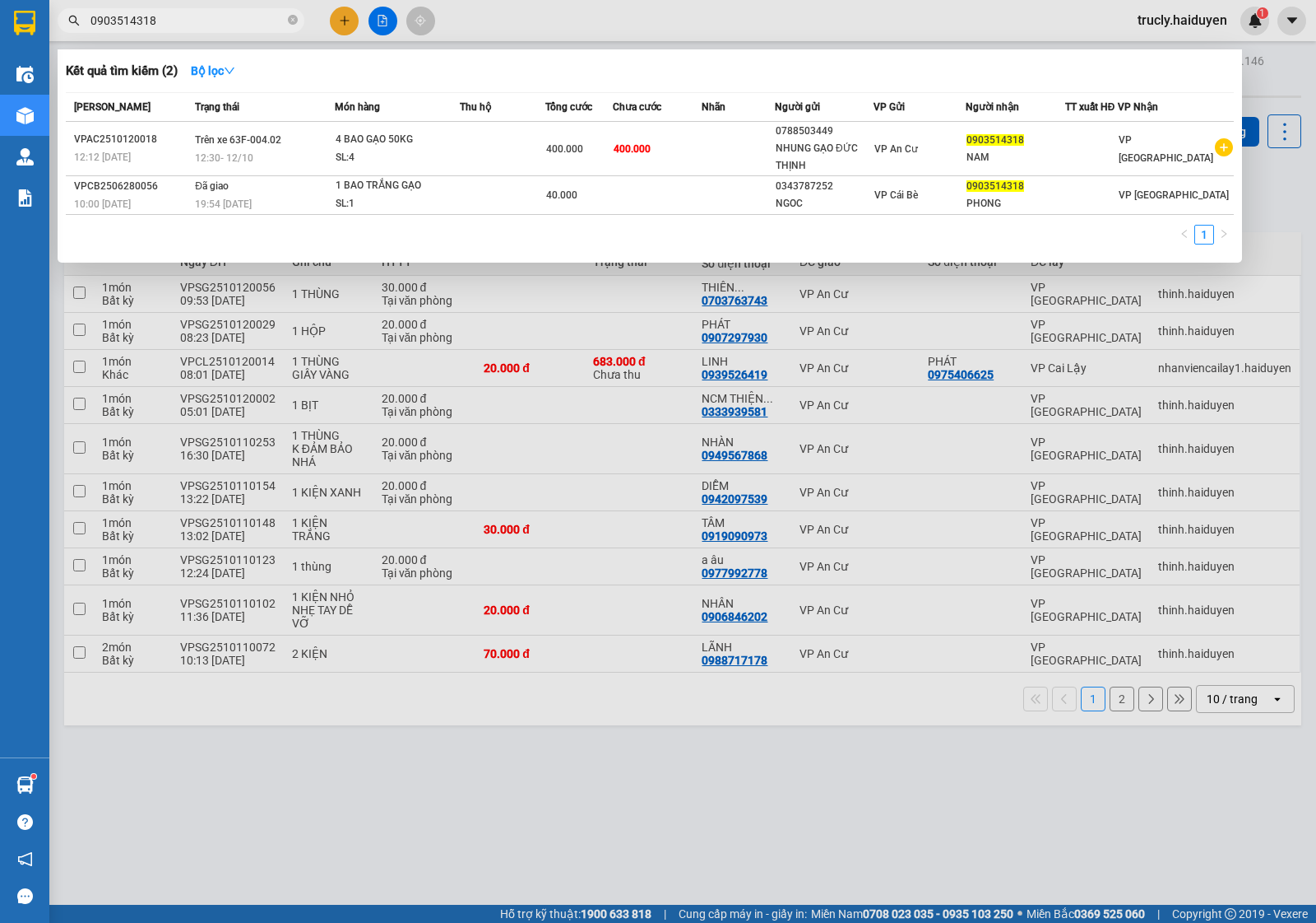
click at [178, 18] on input "0903514318" at bounding box center [187, 21] width 194 height 18
click at [181, 26] on input "0903514318" at bounding box center [187, 21] width 194 height 18
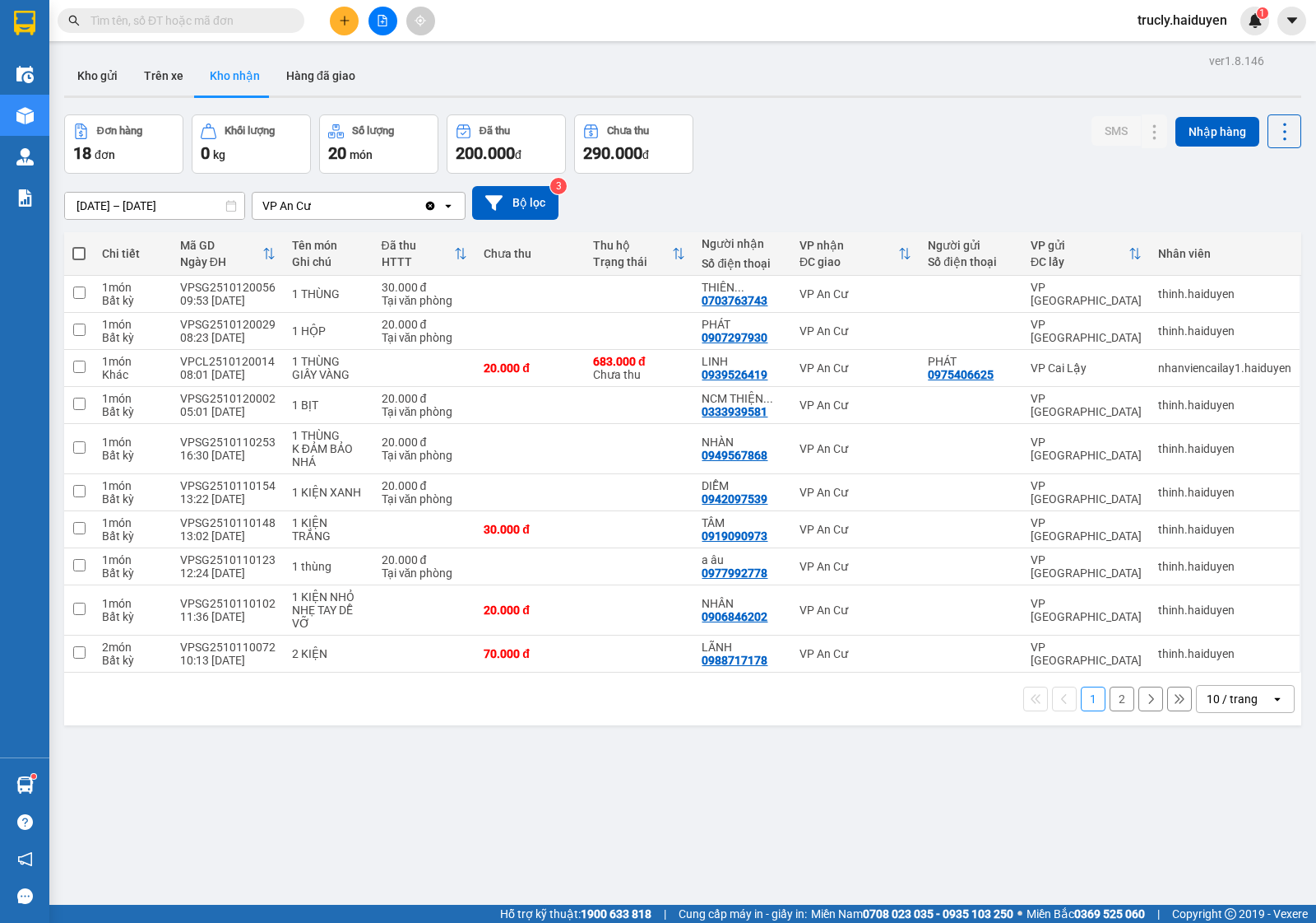
click at [875, 137] on div "Đơn hàng 18 đơn Khối lượng 0 kg Số lượng 20 món Đã thu 200.000 đ Chưa thu 290.0…" at bounding box center [683, 144] width 1238 height 59
click at [842, 140] on div "Đơn hàng 18 đơn Khối lượng 0 kg Số lượng 20 món Đã thu 200.000 đ Chưa thu 290.0…" at bounding box center [683, 144] width 1238 height 59
click at [848, 134] on div "Đơn hàng 18 đơn Khối lượng 0 kg Số lượng 20 món Đã thu 200.000 đ Chưa thu 290.0…" at bounding box center [683, 144] width 1238 height 59
click at [107, 83] on button "Kho gửi" at bounding box center [97, 76] width 67 height 40
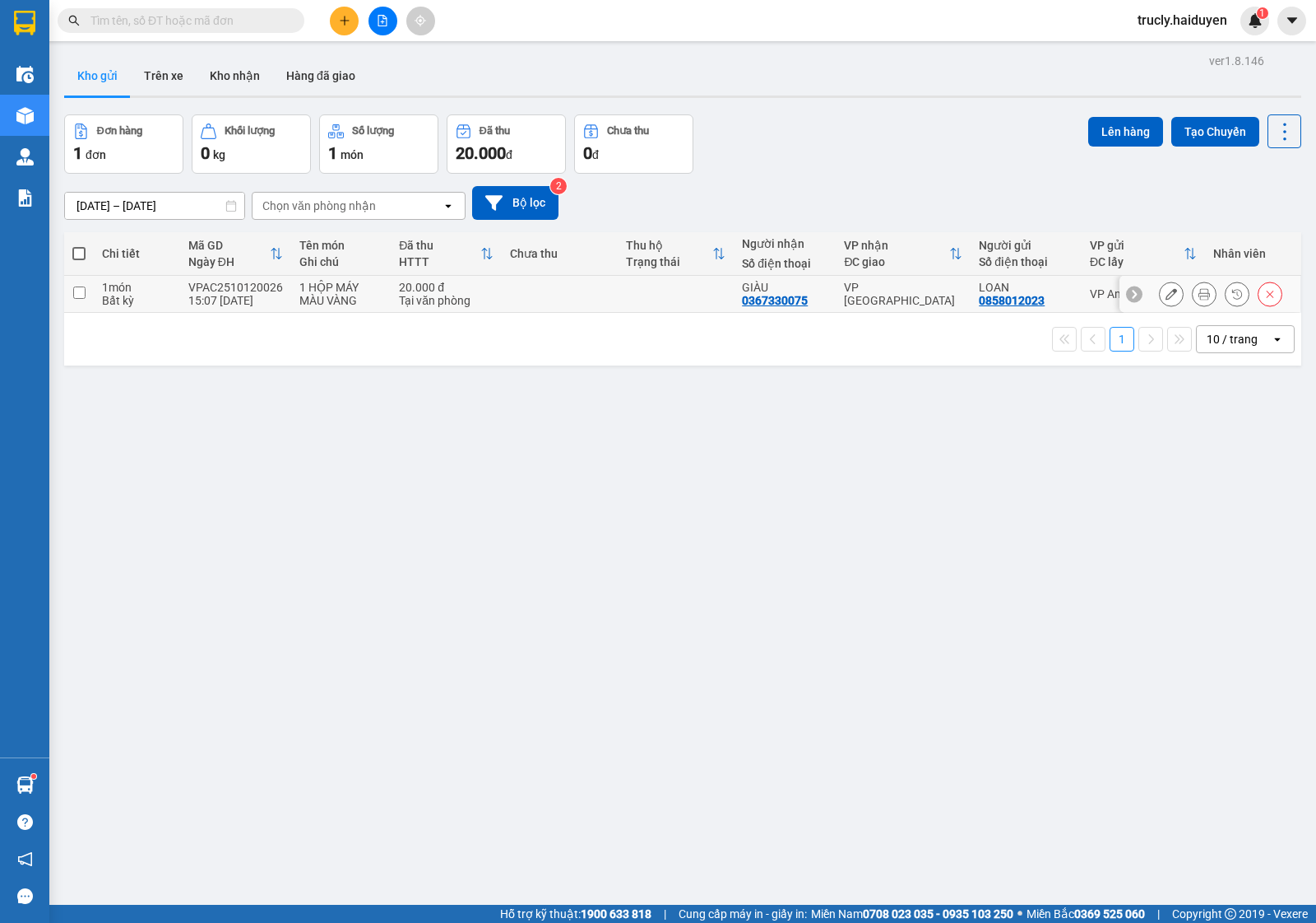
click at [247, 303] on div "15:07 12/10" at bounding box center [235, 300] width 95 height 13
checkbox input "true"
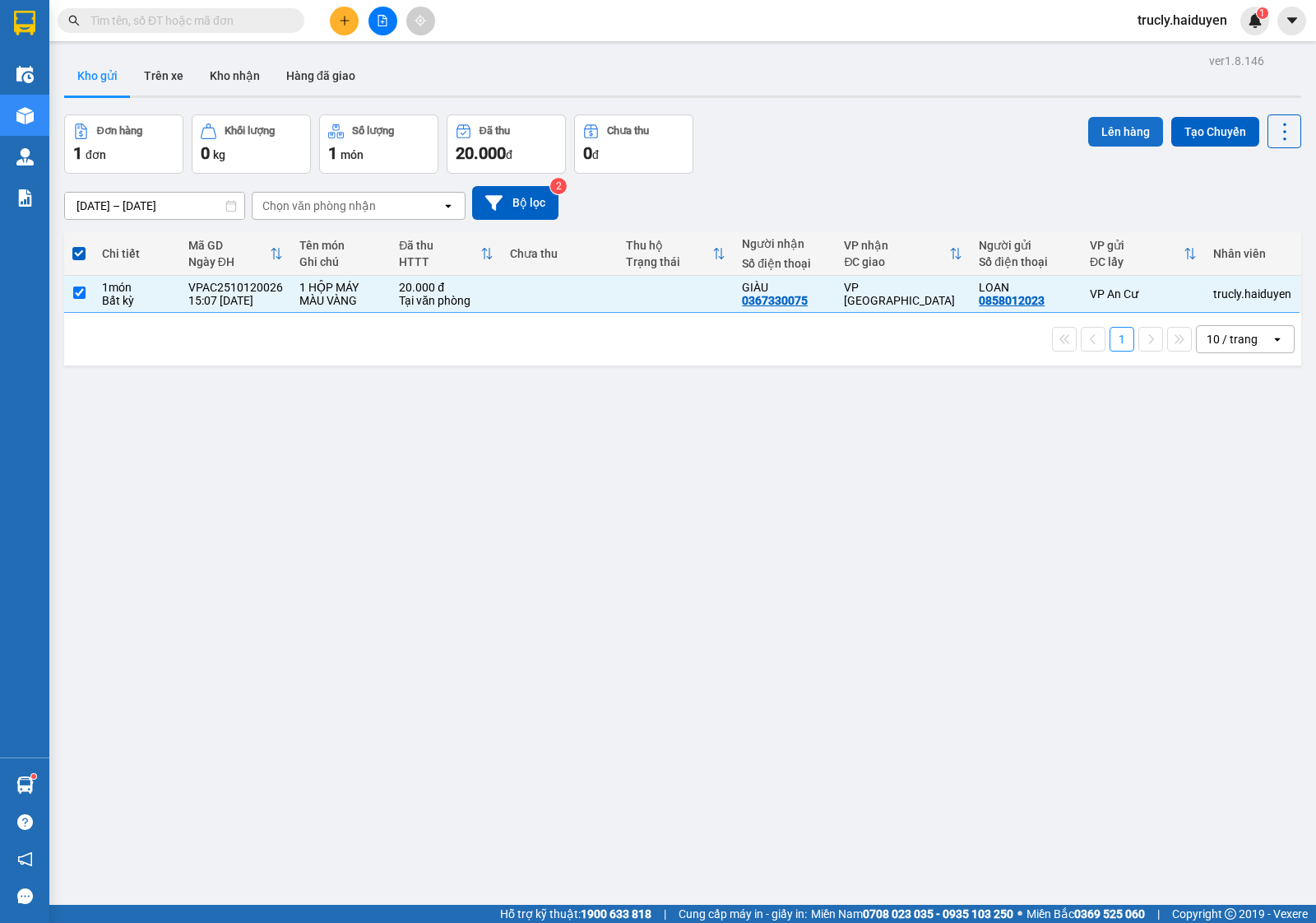
click at [1111, 125] on button "Lên hàng" at bounding box center [1126, 132] width 75 height 30
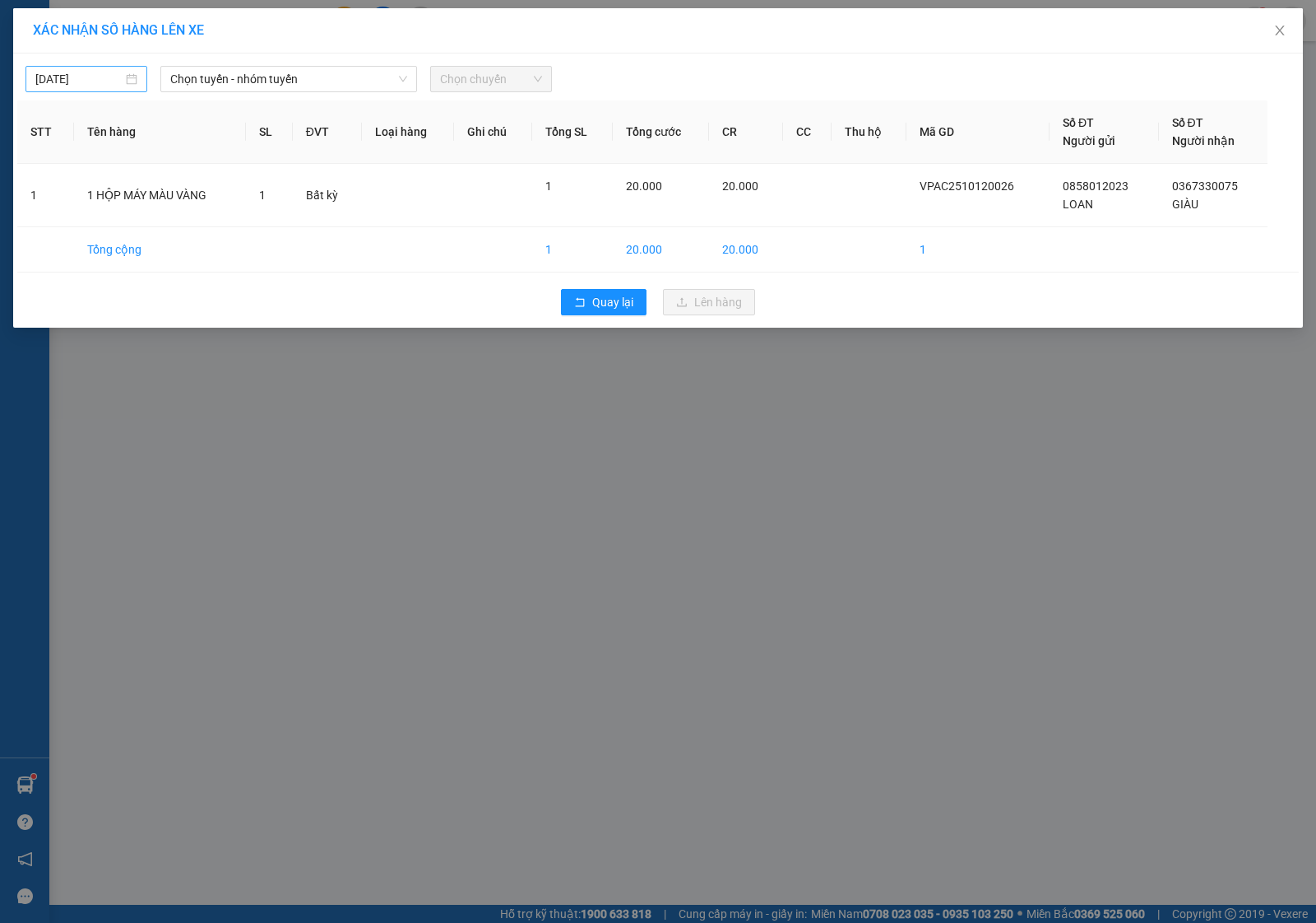
click at [82, 68] on div "[DATE]" at bounding box center [87, 79] width 122 height 26
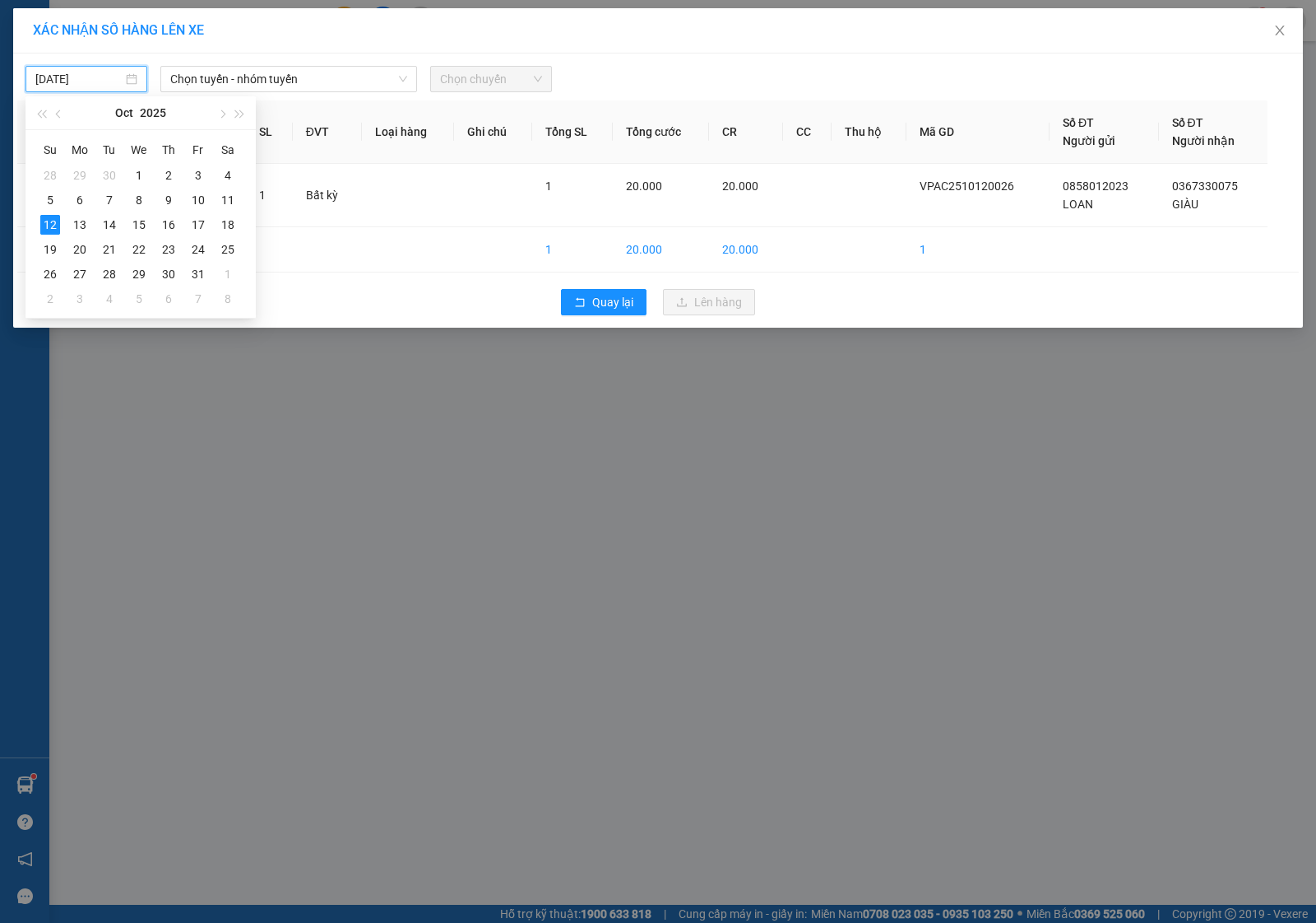
type input "[DATE]"
click at [55, 220] on div "12" at bounding box center [50, 224] width 20 height 20
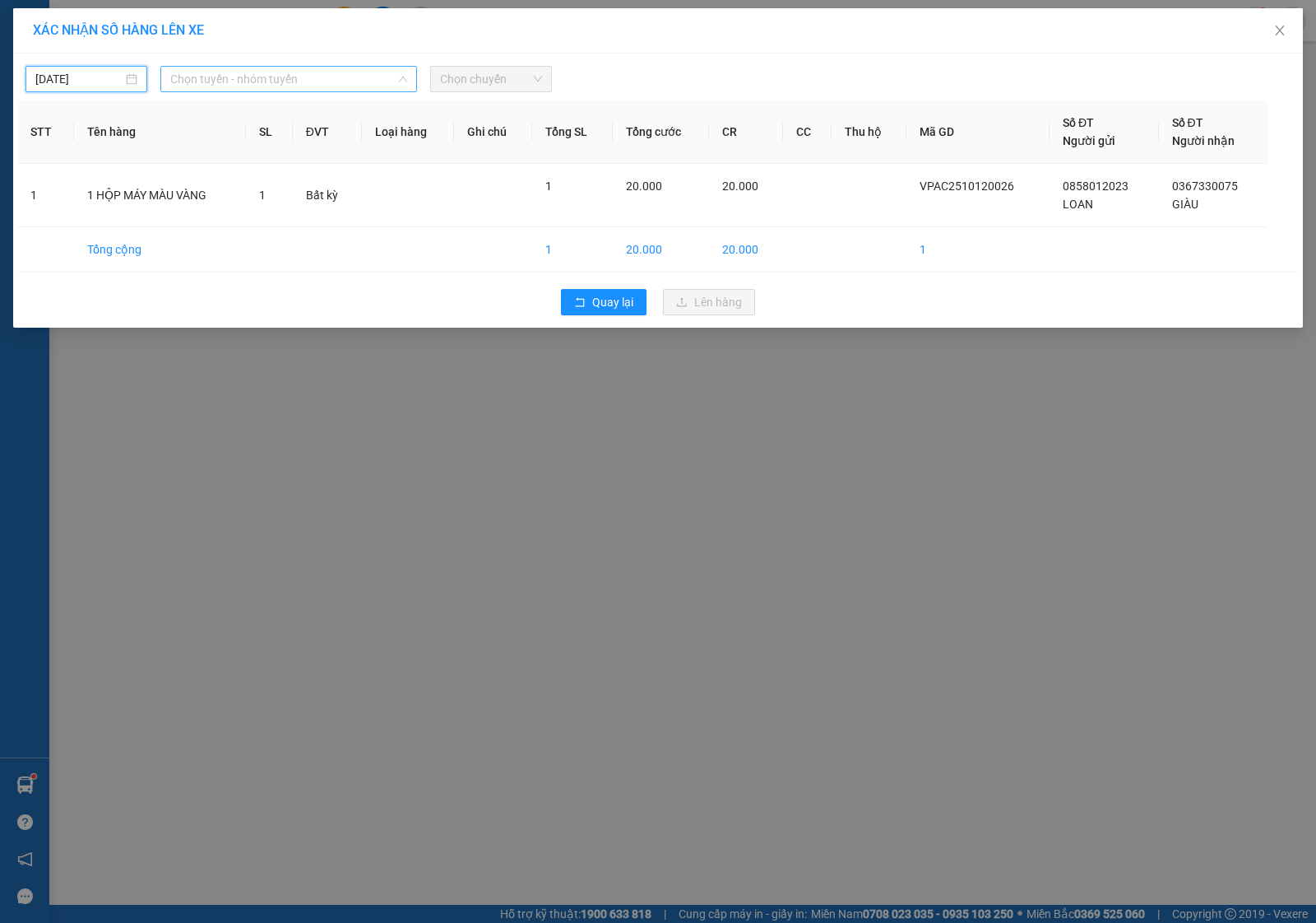
click at [177, 85] on span "Chọn tuyến - nhóm tuyến" at bounding box center [289, 79] width 237 height 25
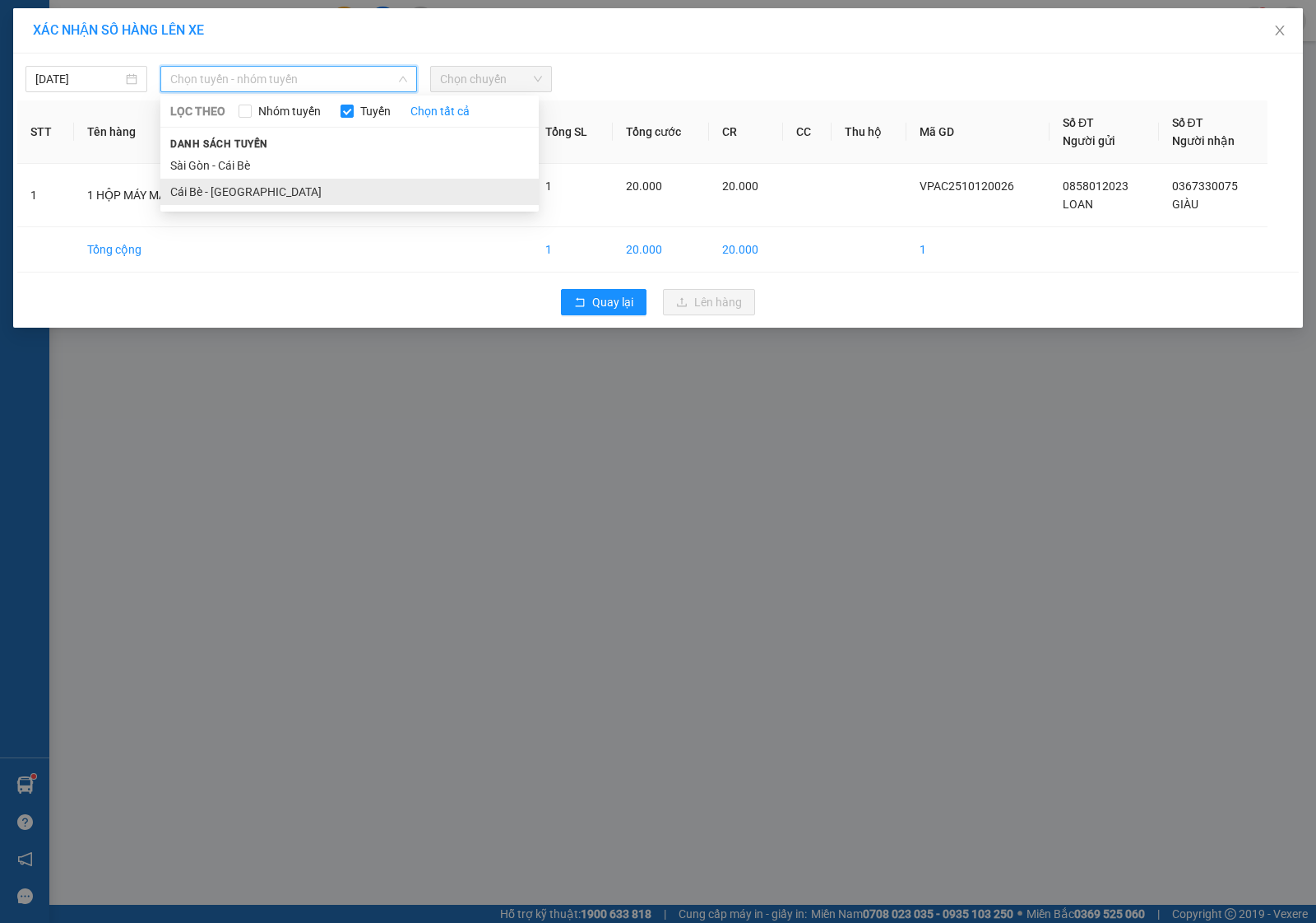
click at [191, 202] on li "Cái Bè - Sài Gòn" at bounding box center [350, 192] width 378 height 26
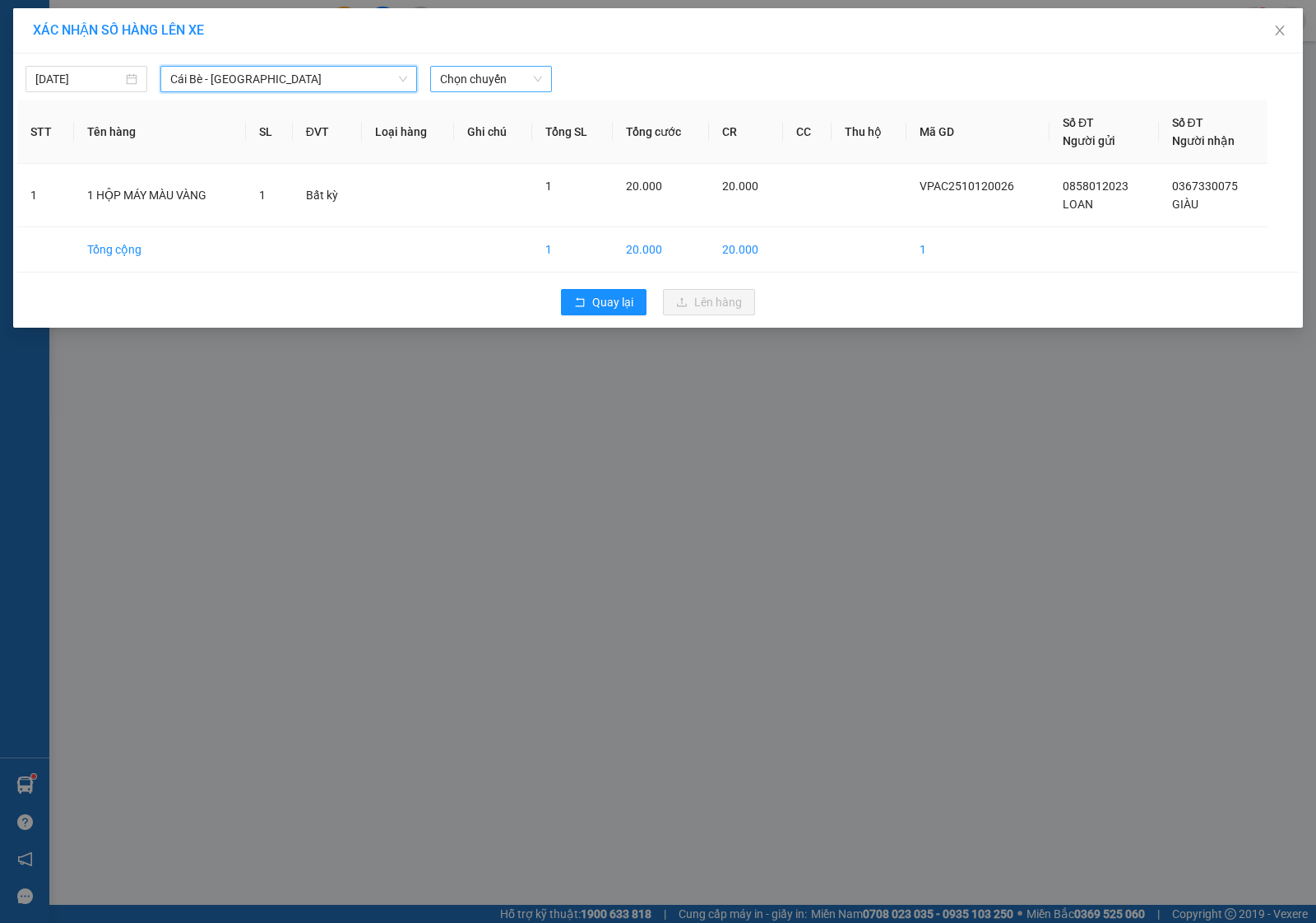
click at [444, 82] on span "Chọn chuyến" at bounding box center [491, 79] width 102 height 25
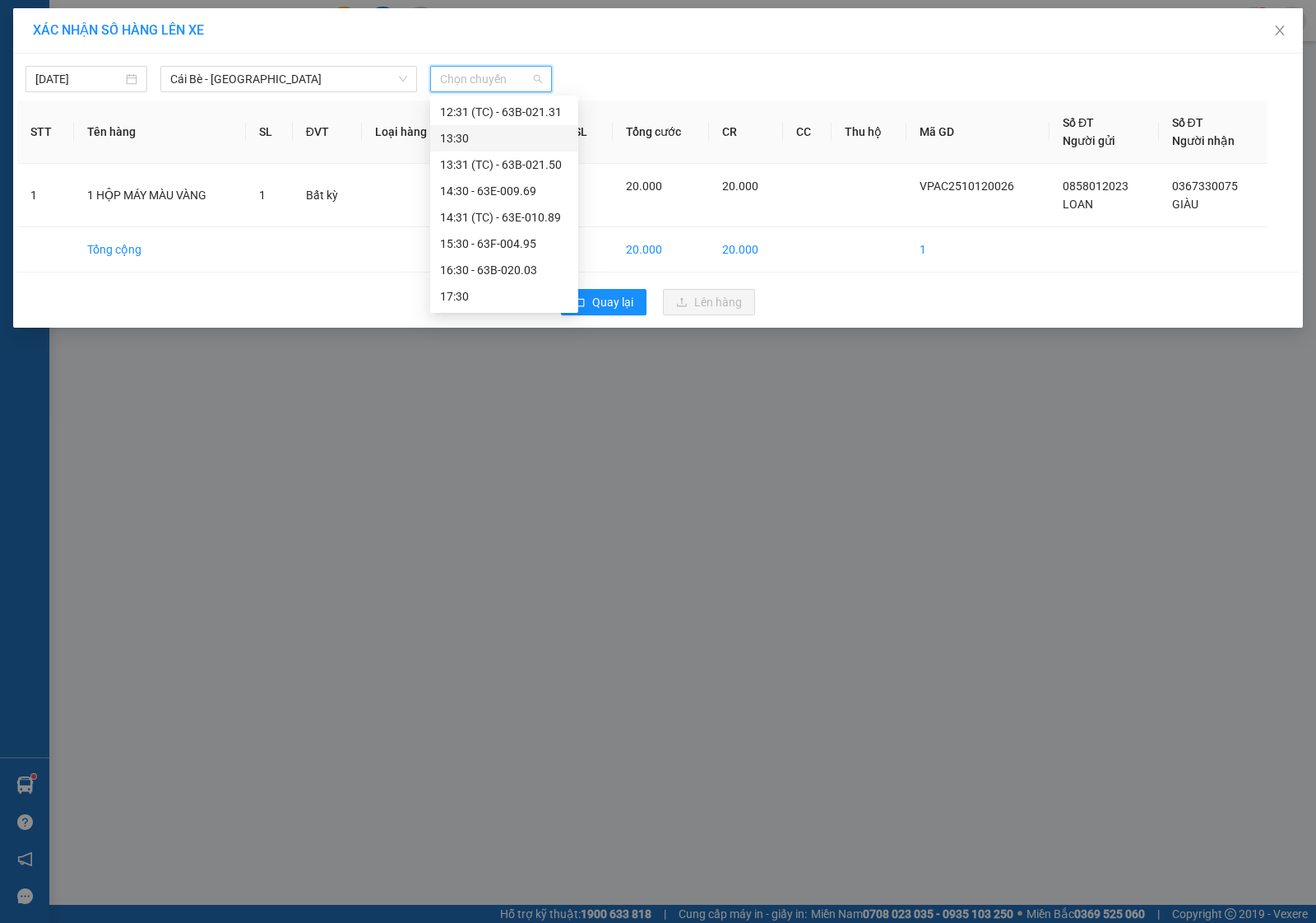
scroll to position [395, 0]
click at [483, 210] on div "15:30 - 63F-004.95" at bounding box center [505, 217] width 129 height 18
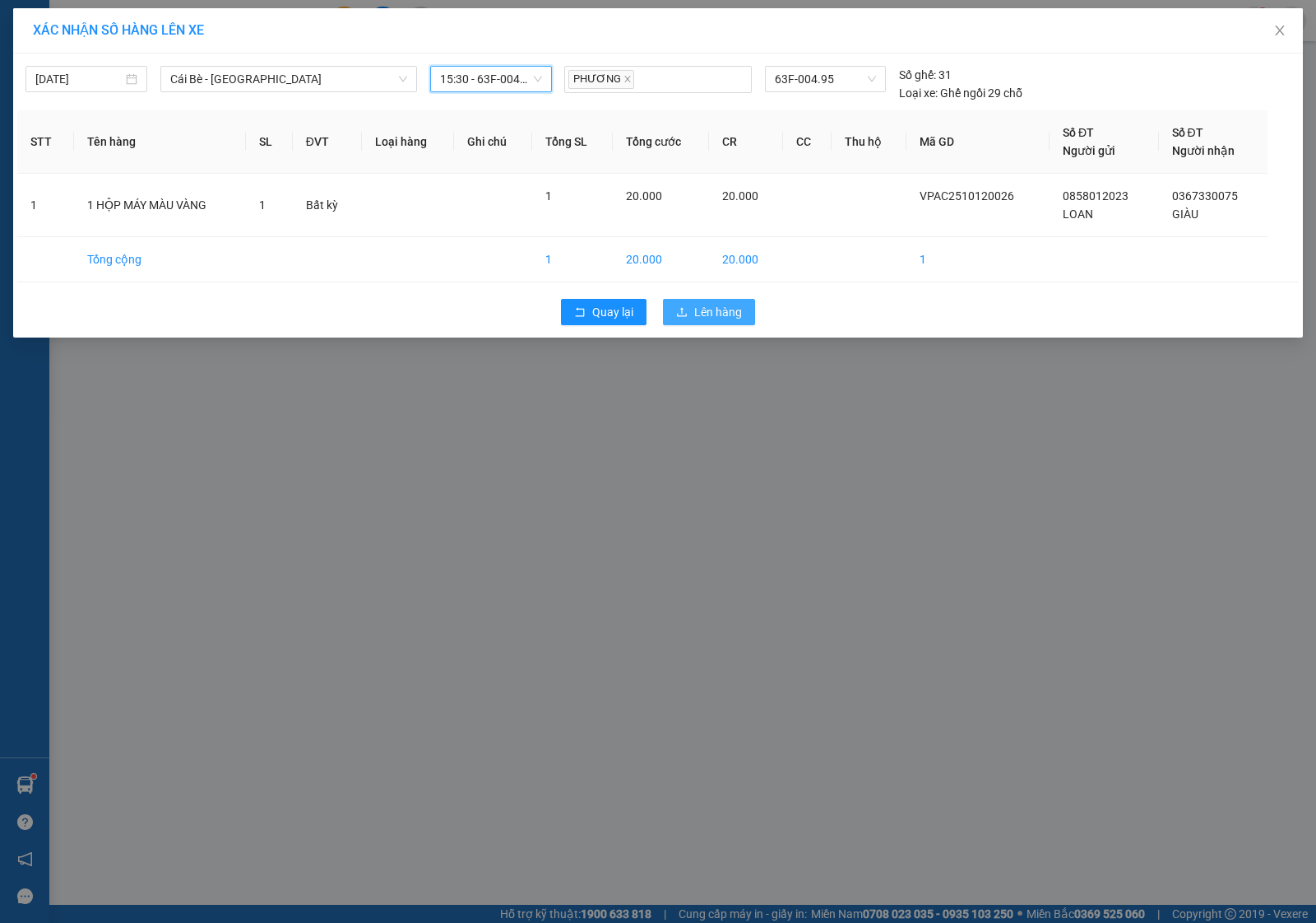
click at [683, 313] on icon "upload" at bounding box center [682, 311] width 10 height 9
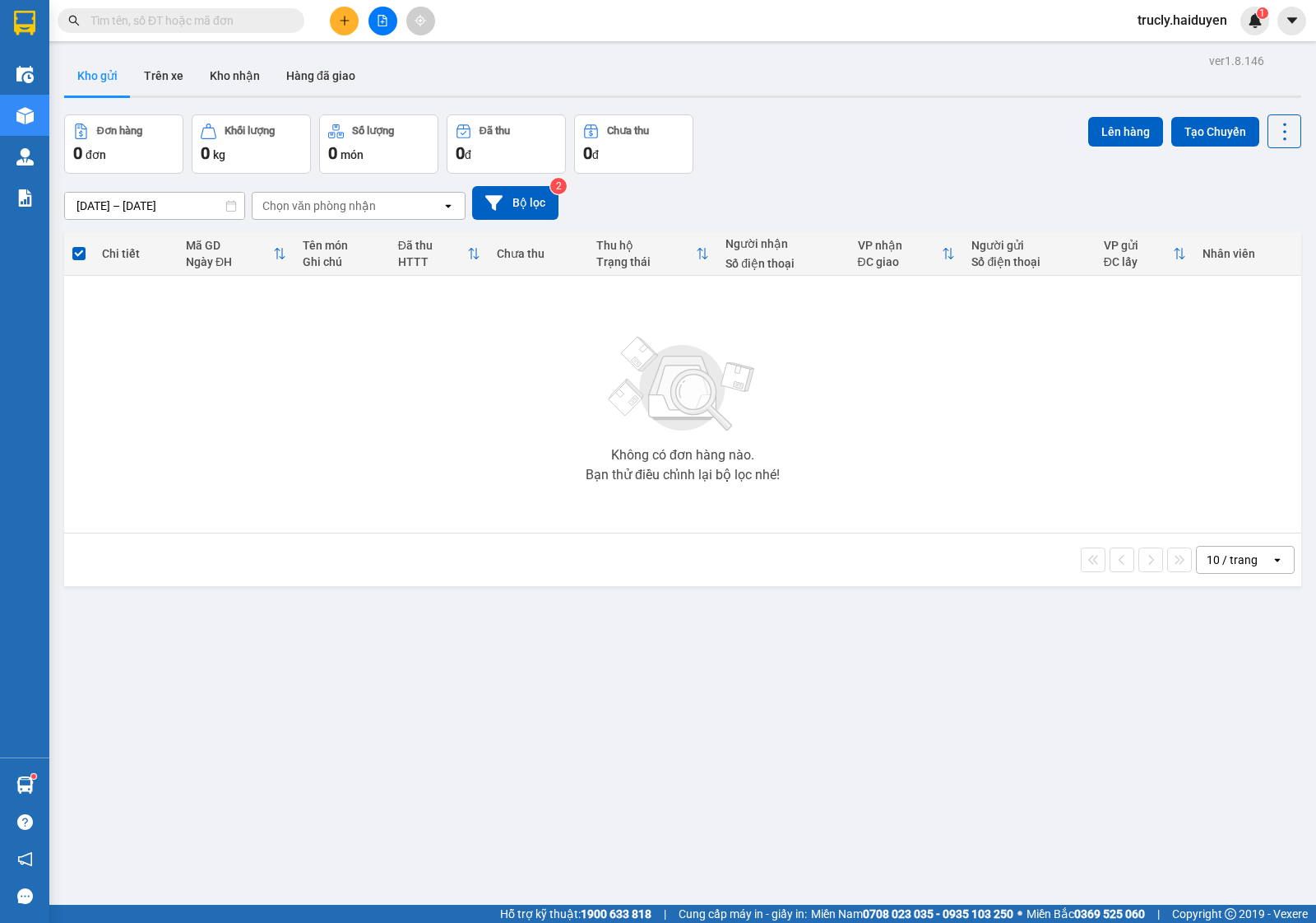
drag, startPoint x: 184, startPoint y: 85, endPoint x: 158, endPoint y: 96, distance: 28.2
click at [183, 85] on button "Trên xe" at bounding box center [164, 76] width 66 height 40
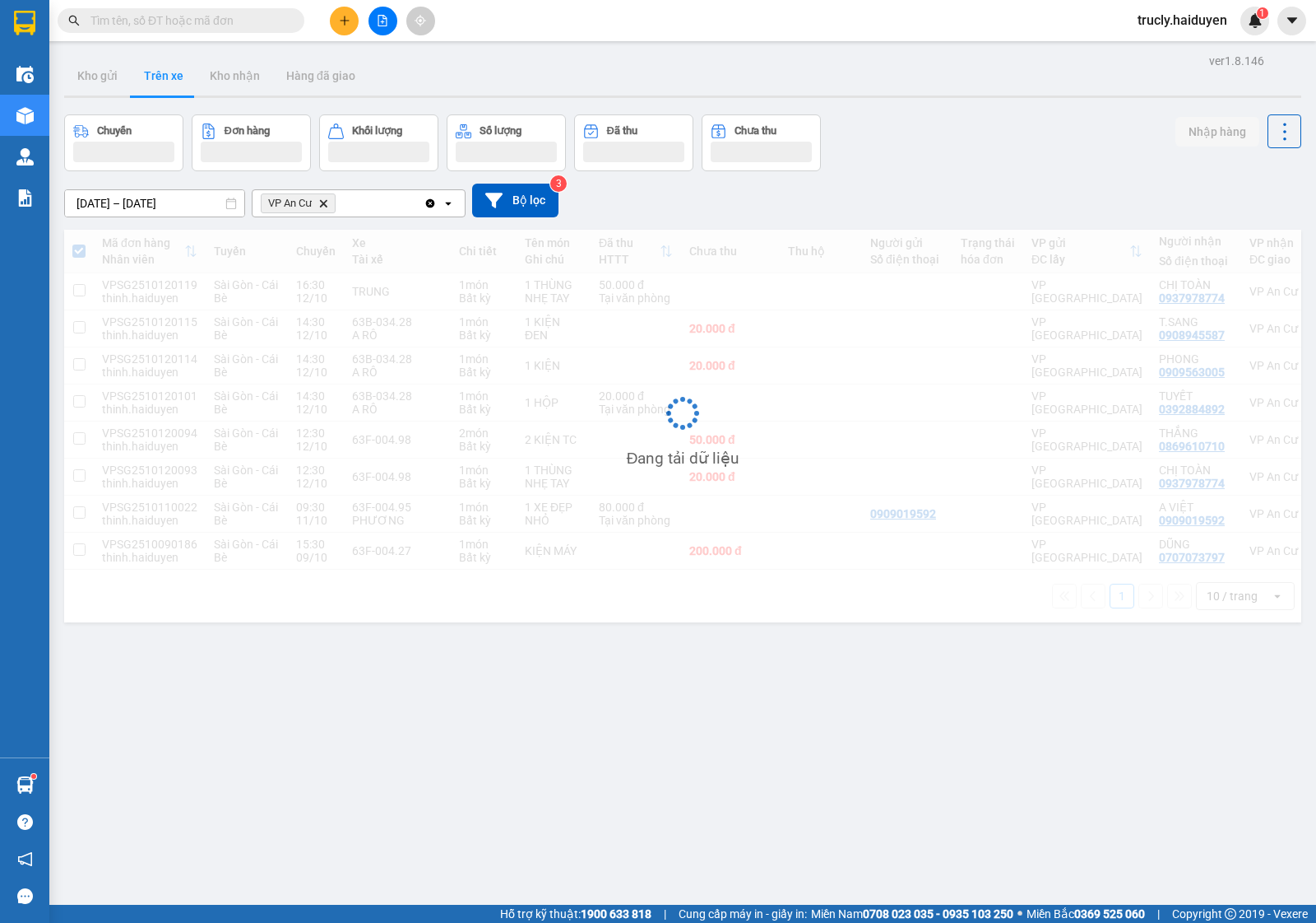
click at [1002, 166] on div "Chuyến Đơn hàng Khối lượng Số lượng Đã thu Chưa thu Nhập hàng" at bounding box center [683, 143] width 1238 height 57
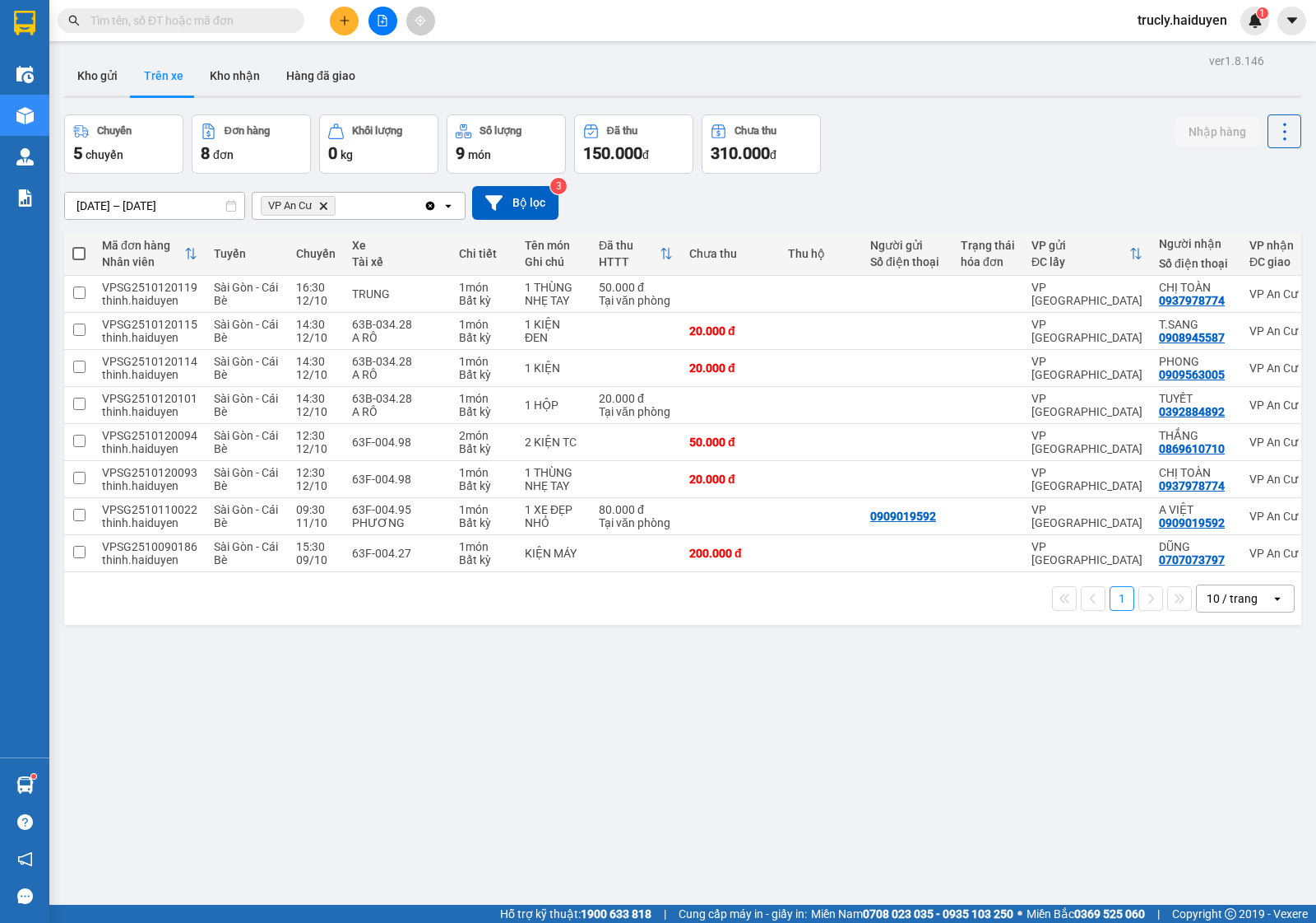
click at [1001, 165] on div "Chuyến 5 chuyến Đơn hàng 8 đơn Khối lượng 0 kg Số lượng 9 món Đã thu 150.000 đ …" at bounding box center [683, 144] width 1238 height 59
click at [243, 79] on button "Kho nhận" at bounding box center [234, 76] width 77 height 40
type input "[DATE] – [DATE]"
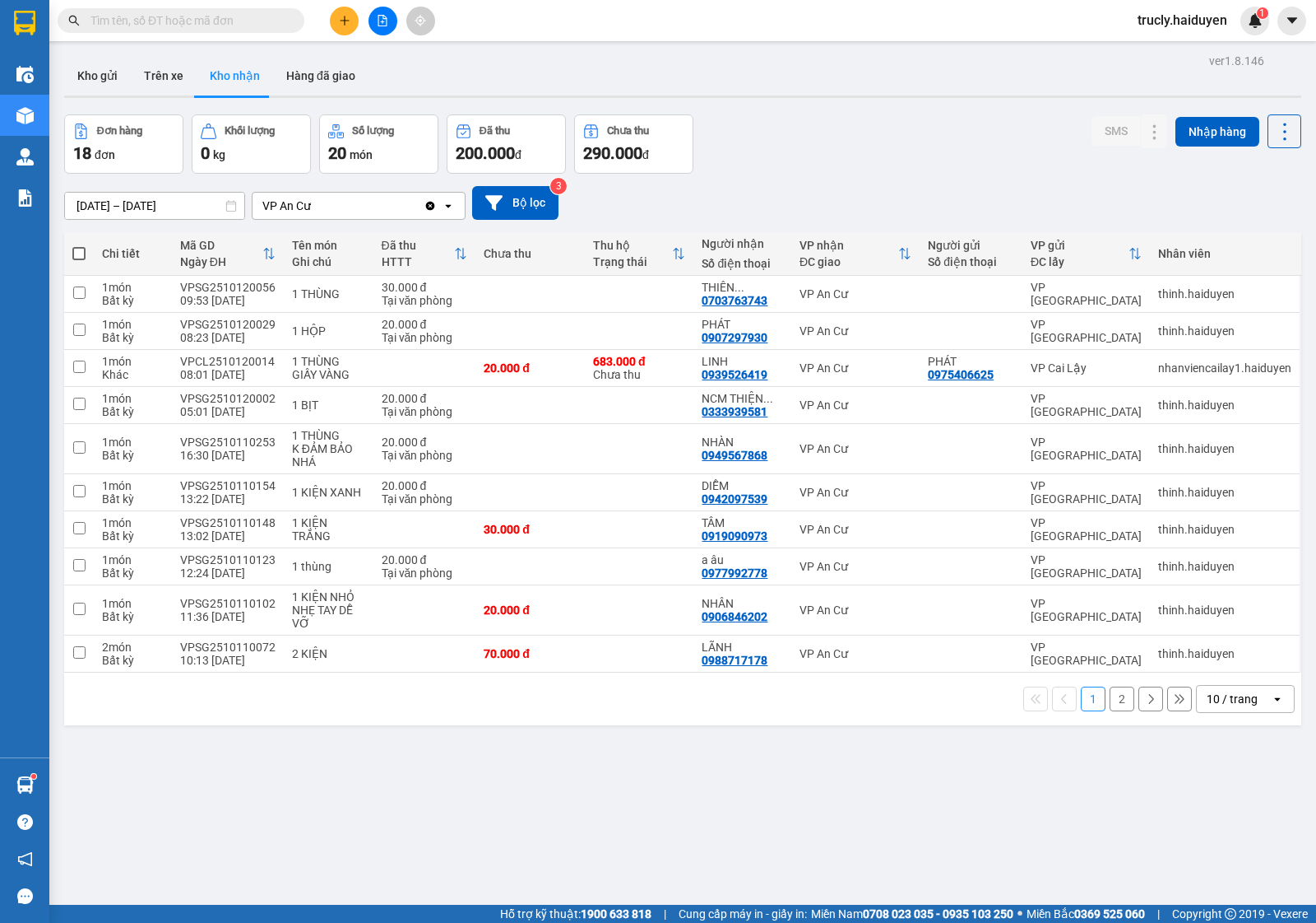
click at [820, 214] on div "[DATE] – [DATE] Press the down arrow key to interact with the calendar and sele…" at bounding box center [683, 202] width 1238 height 34
click at [846, 148] on div "Đơn hàng 18 đơn Khối lượng 0 kg Số lượng 20 món Đã thu 200.000 đ Chưa thu 290.0…" at bounding box center [683, 144] width 1238 height 59
click at [811, 104] on div "ver 1.8.146 Kho gửi Trên xe Kho nhận Hàng đã giao Đơn hàng 18 đơn Khối lượng 0 …" at bounding box center [683, 511] width 1251 height 923
click at [75, 79] on button "Kho gửi" at bounding box center [97, 76] width 67 height 40
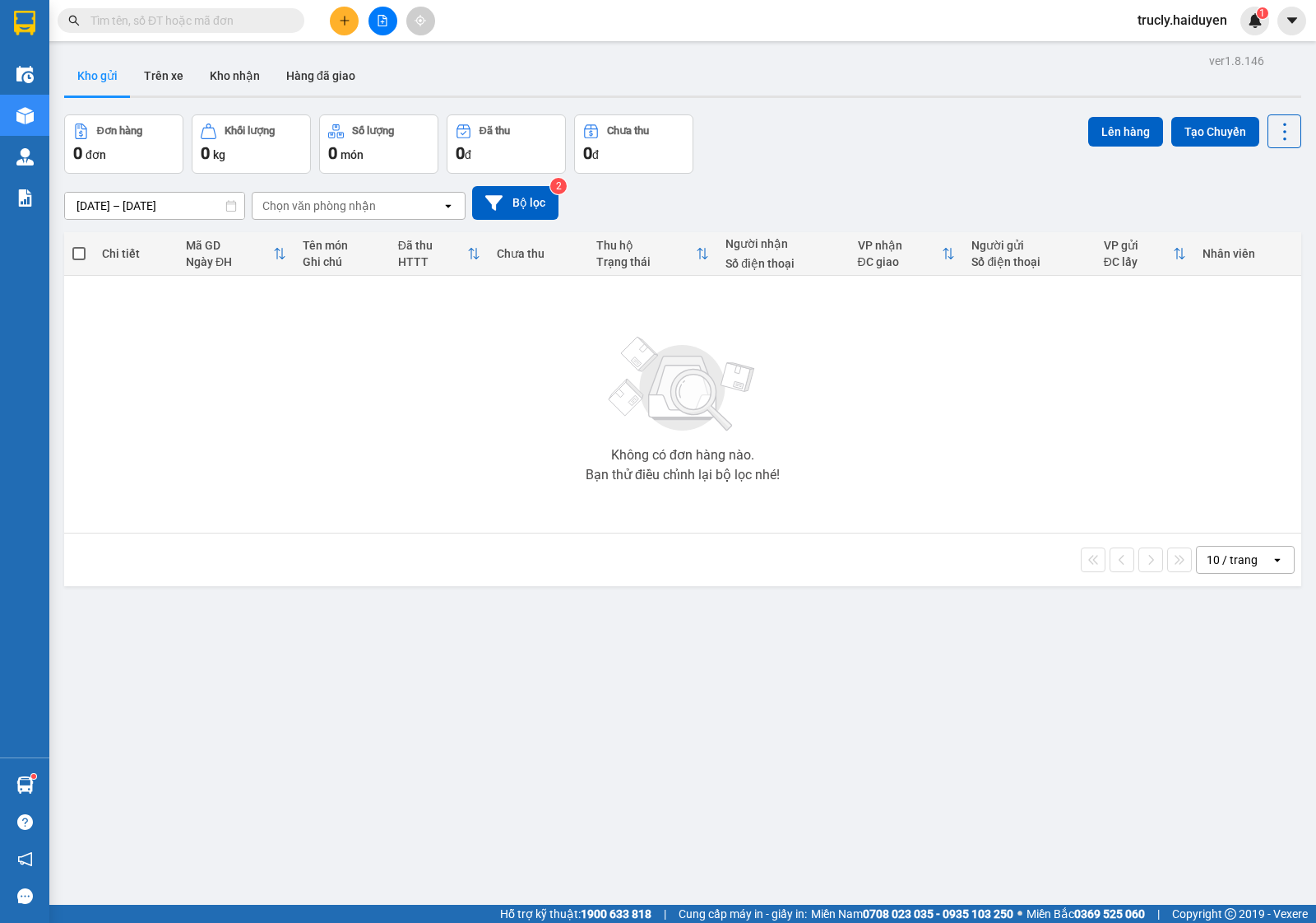
click at [962, 136] on div "Đơn hàng 0 đơn Khối lượng 0 kg Số lượng 0 món Đã thu 0 đ Chưa thu 0 đ Lên hàng …" at bounding box center [683, 144] width 1238 height 59
click at [167, 83] on button "Trên xe" at bounding box center [164, 76] width 66 height 40
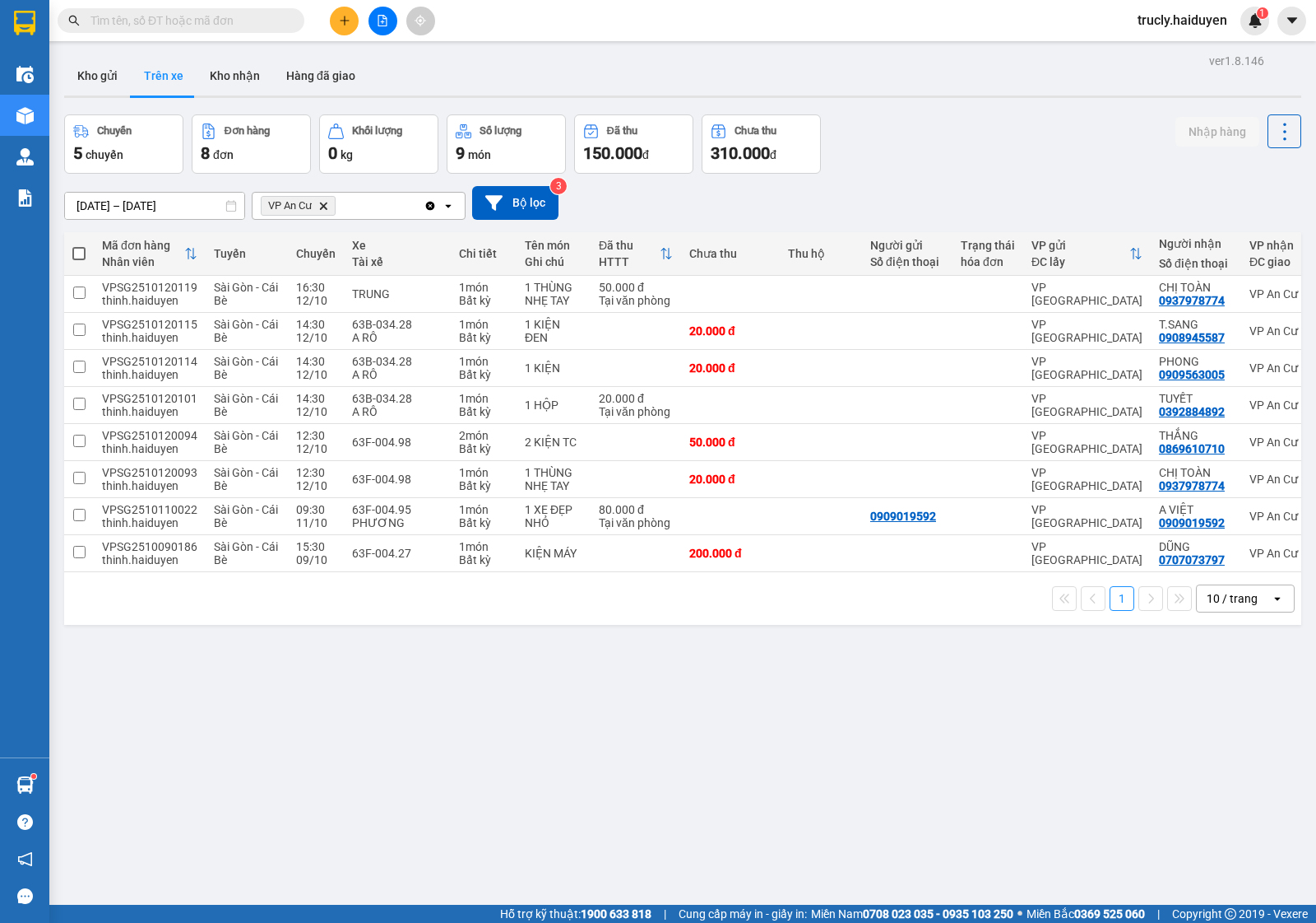
click at [969, 104] on div "ver 1.8.146 Kho gửi Trên xe Kho nhận Hàng đã giao Chuyến 5 chuyến Đơn hàng 8 đơ…" at bounding box center [683, 511] width 1251 height 923
click at [387, 21] on icon "file-add" at bounding box center [383, 21] width 9 height 12
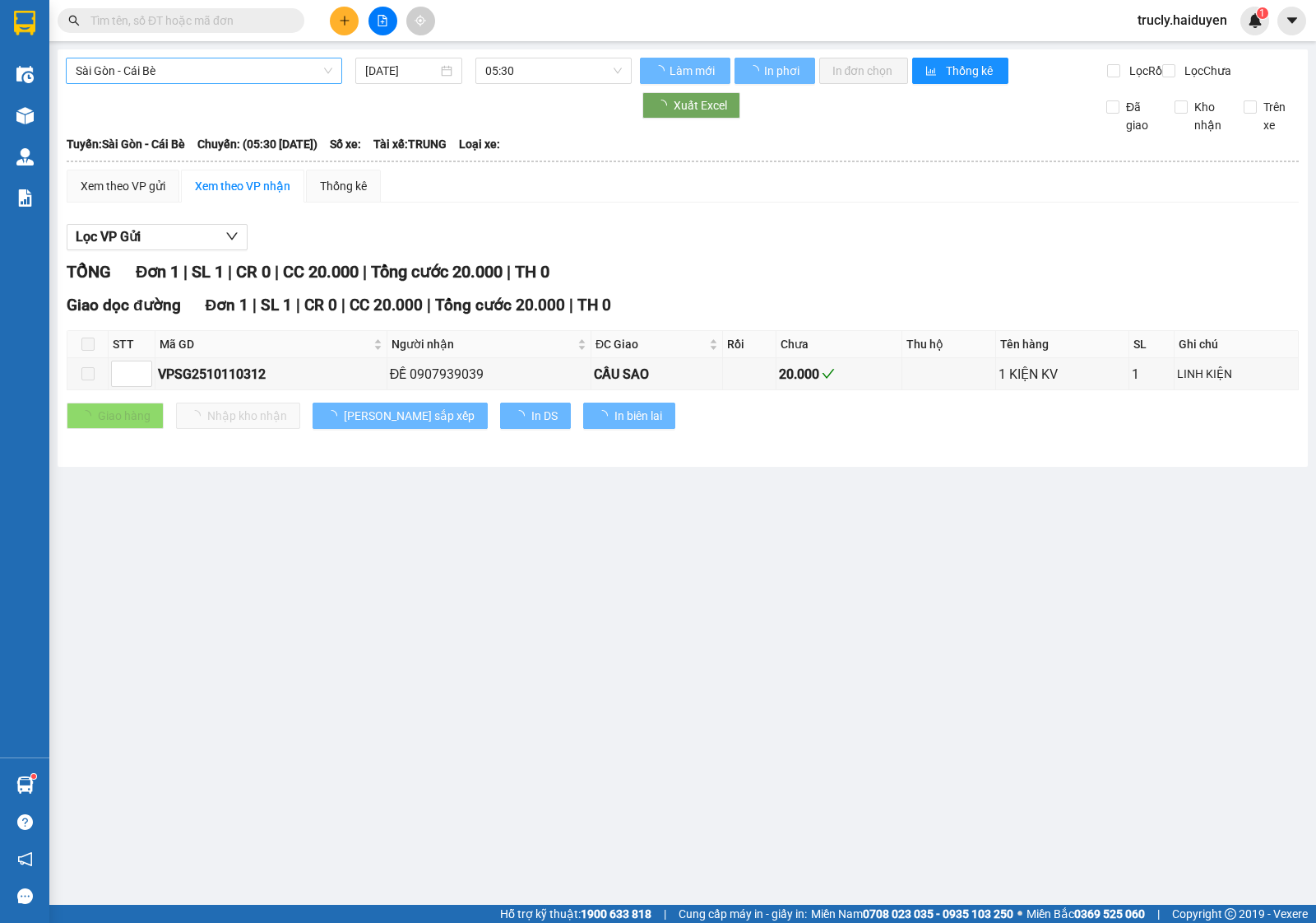
click at [179, 76] on span "Sài Gòn - Cái Bè" at bounding box center [204, 71] width 256 height 25
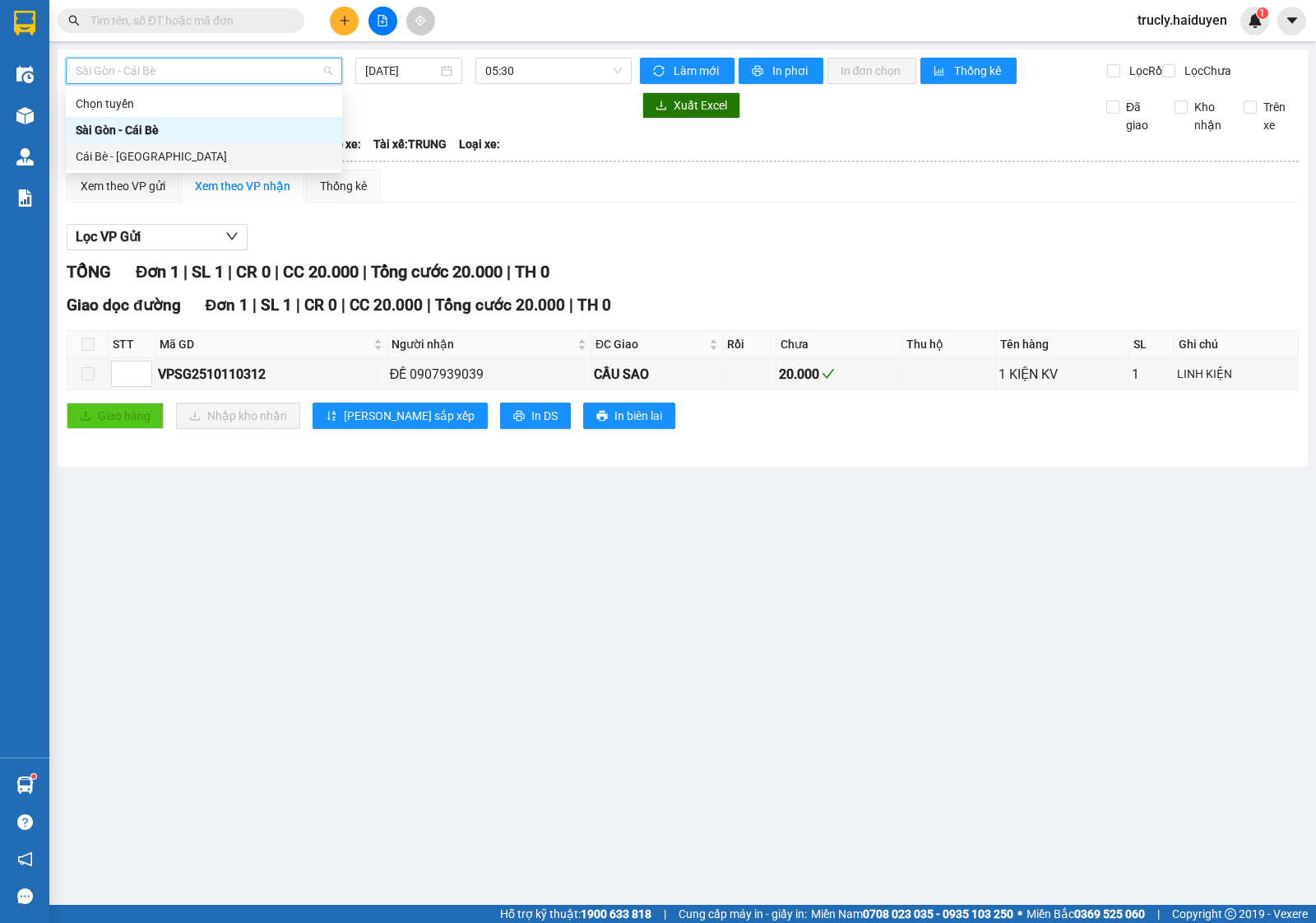
click at [107, 158] on div "Cái Bè - Sài Gòn" at bounding box center [204, 157] width 256 height 18
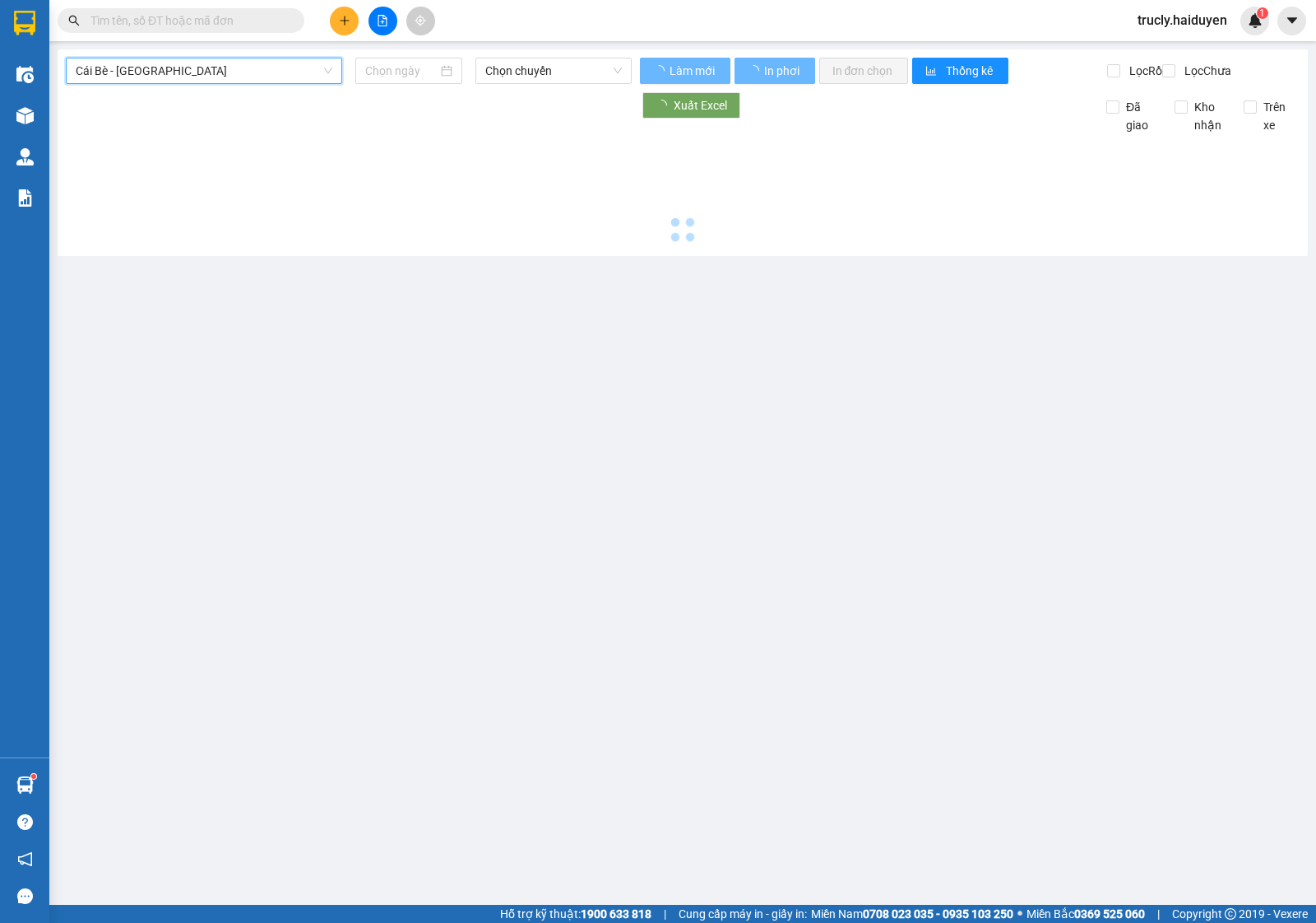
type input "[DATE]"
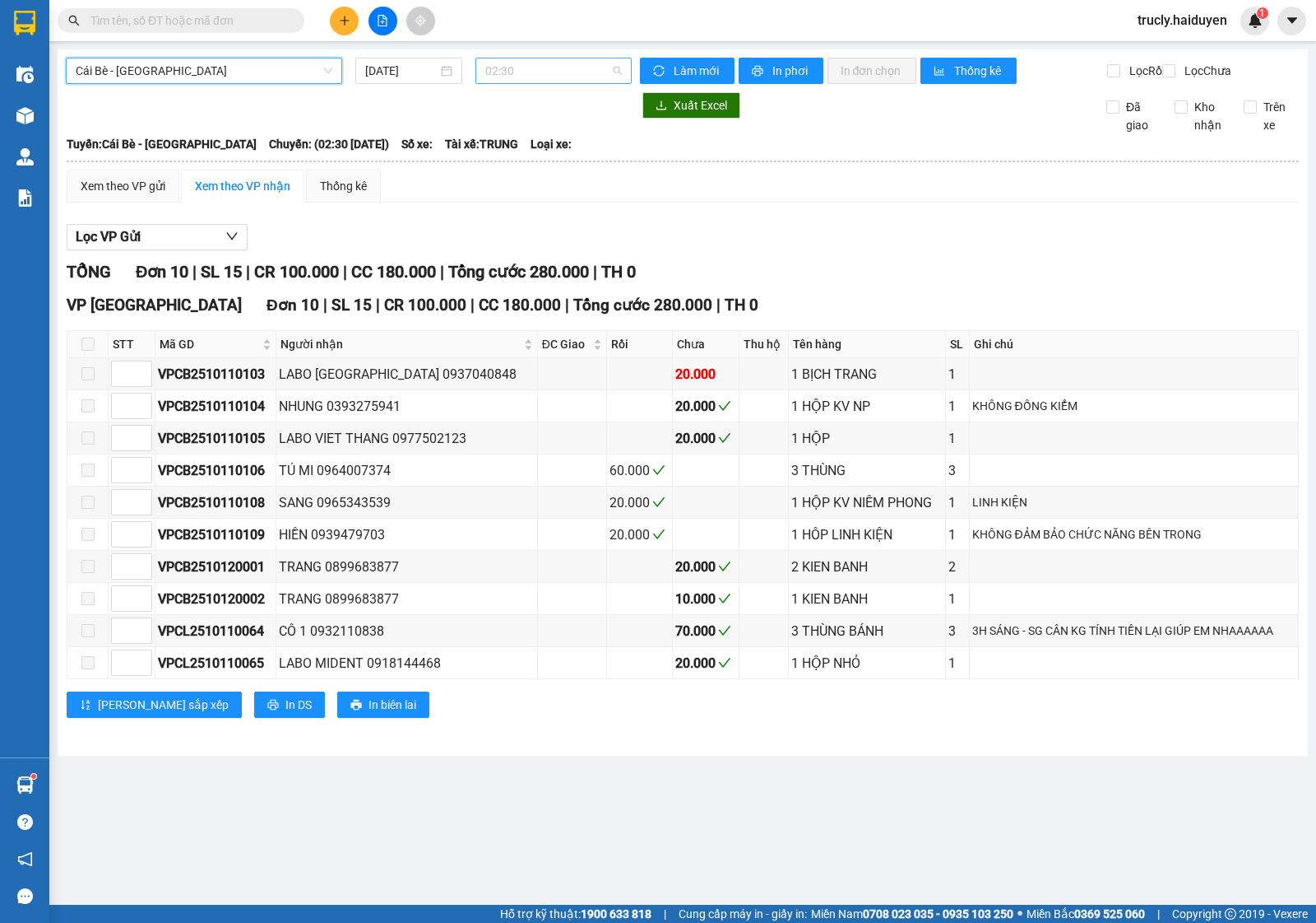
click at [529, 63] on span "02:30" at bounding box center [553, 71] width 136 height 25
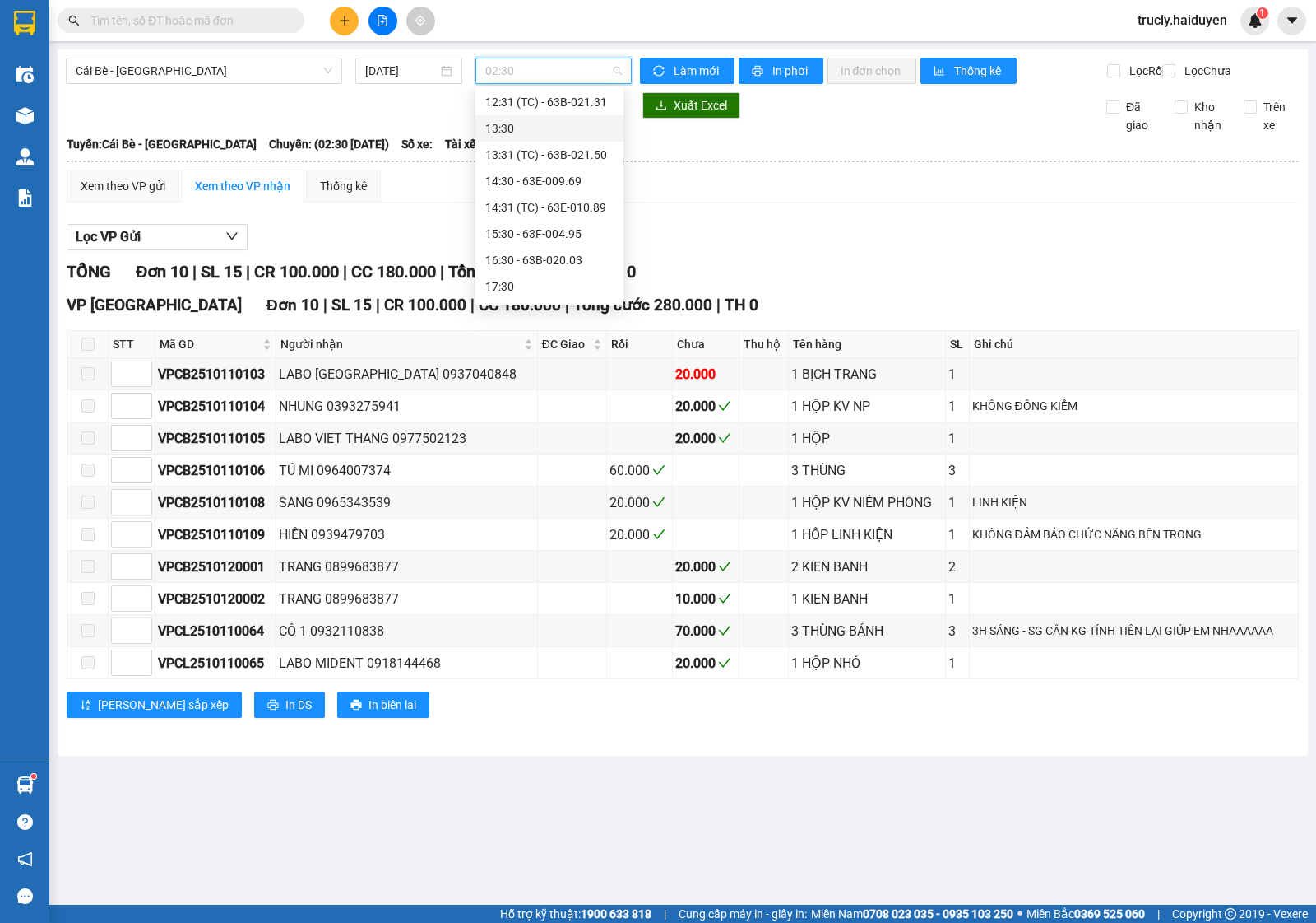
scroll to position [395, 0]
click at [564, 207] on div "15:30 - 63F-004.95" at bounding box center [550, 209] width 129 height 18
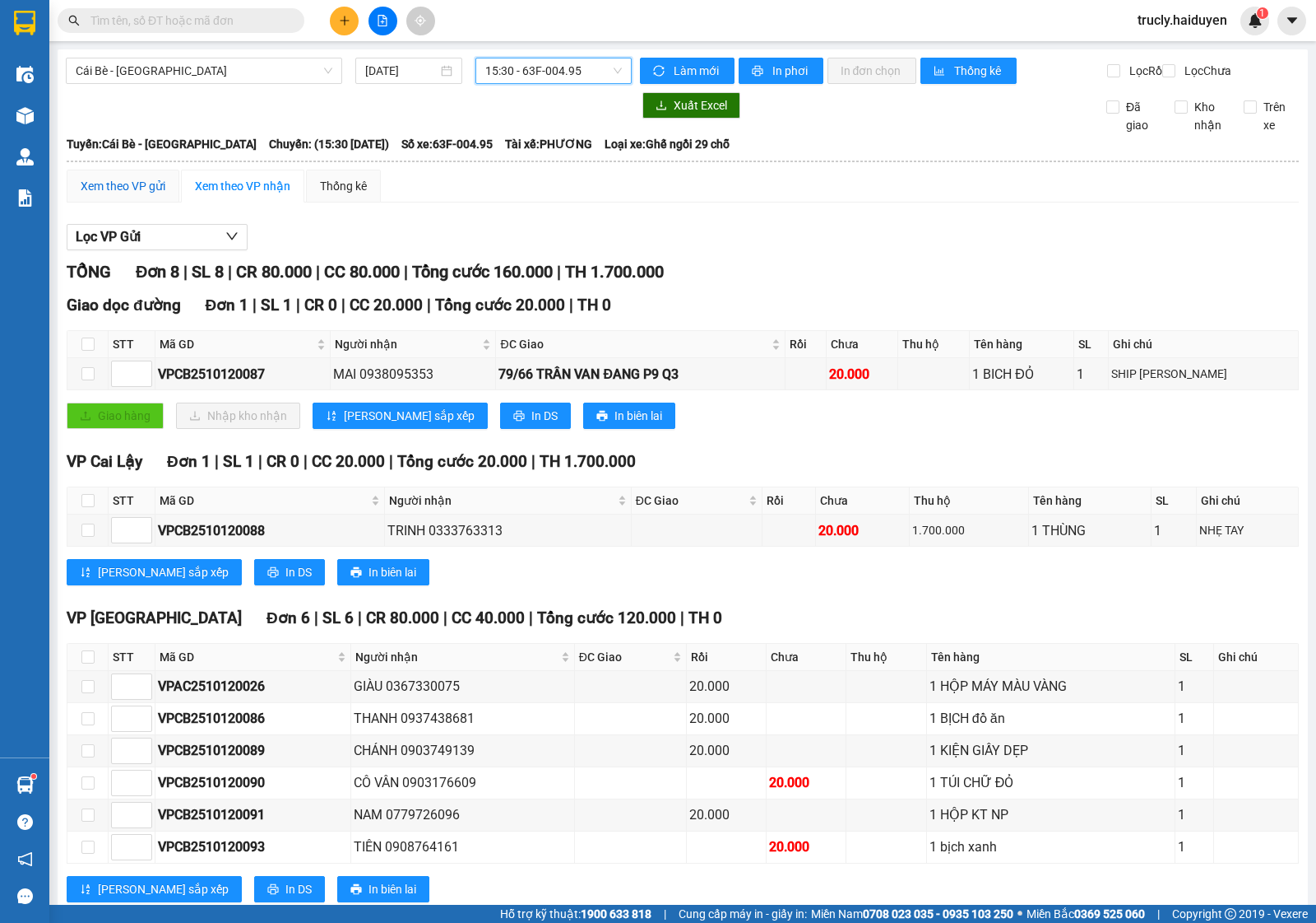
click at [113, 191] on div "Xem theo VP gửi" at bounding box center [123, 186] width 85 height 18
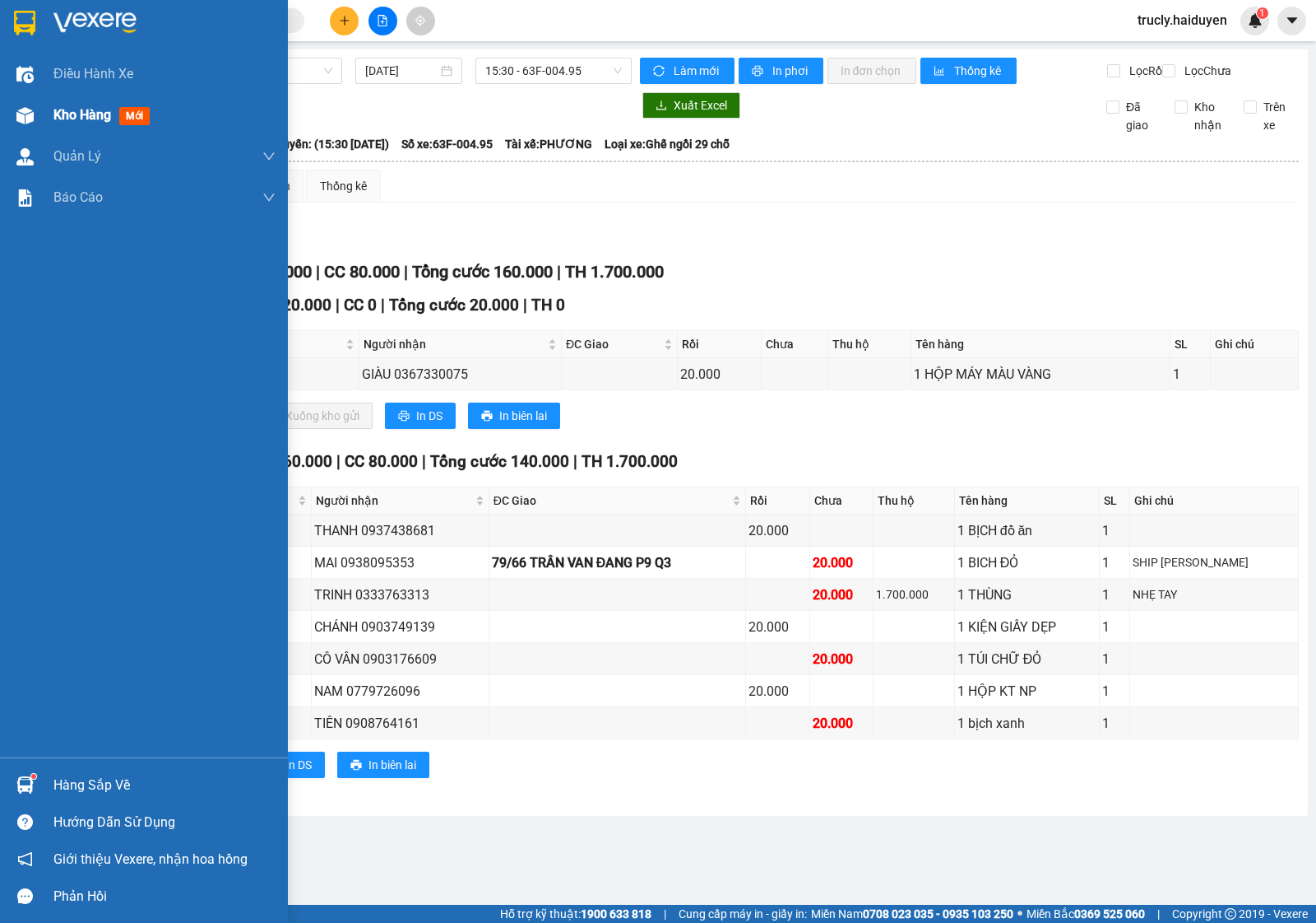
click at [54, 110] on span "Kho hàng" at bounding box center [82, 115] width 58 height 16
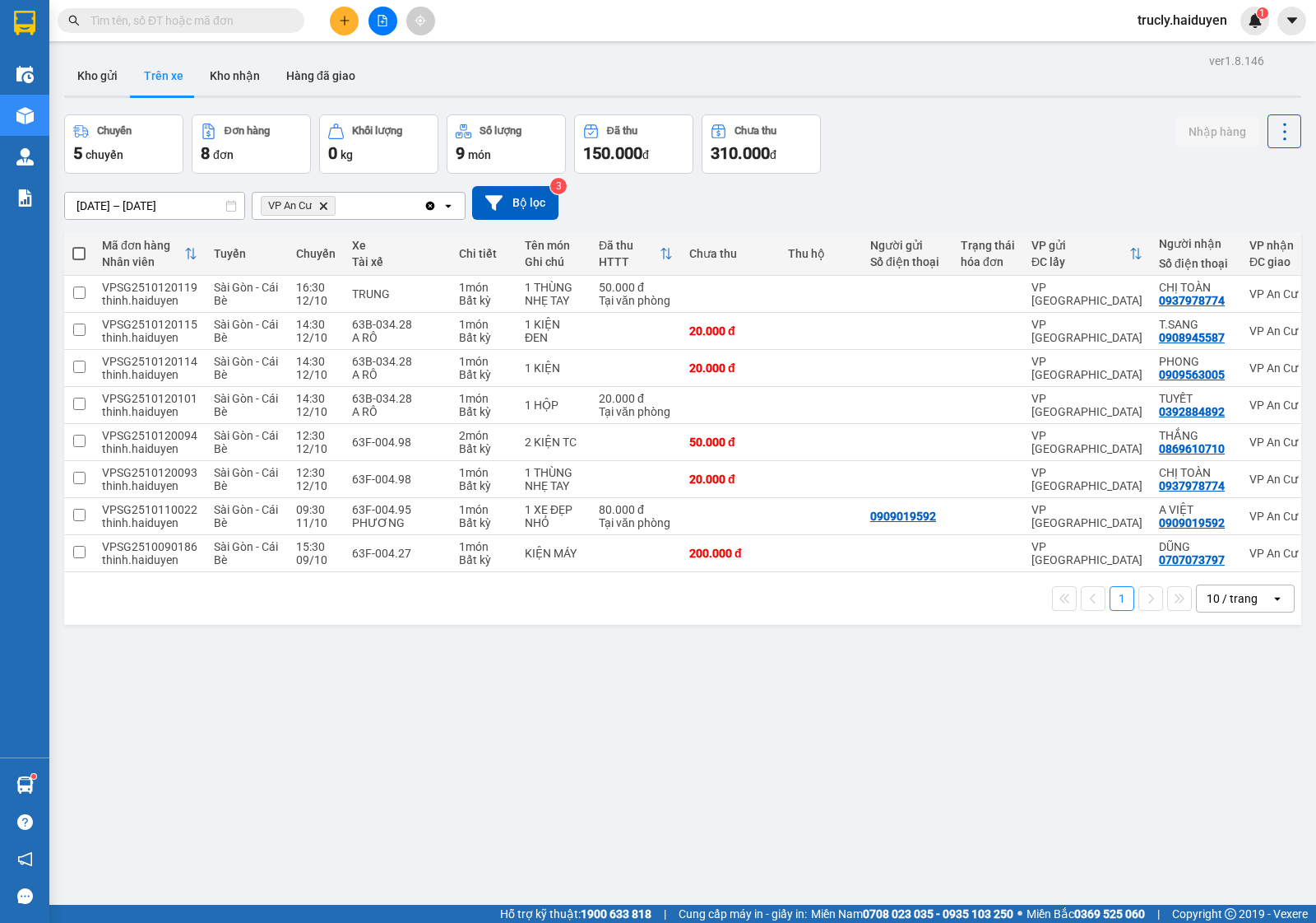
click at [928, 169] on div "Chuyến 5 chuyến Đơn hàng 8 đơn Khối lượng 0 kg Số lượng 9 món Đã thu 150.000 đ …" at bounding box center [683, 144] width 1238 height 59
click at [162, 23] on input "text" at bounding box center [187, 21] width 194 height 18
click at [104, 26] on input "text" at bounding box center [187, 21] width 194 height 18
click at [1017, 129] on div "Chuyến 5 chuyến Đơn hàng 8 đơn Khối lượng 0 kg Số lượng 9 món Đã thu 150.000 đ …" at bounding box center [683, 144] width 1238 height 59
click at [224, 67] on button "Kho nhận" at bounding box center [234, 76] width 77 height 40
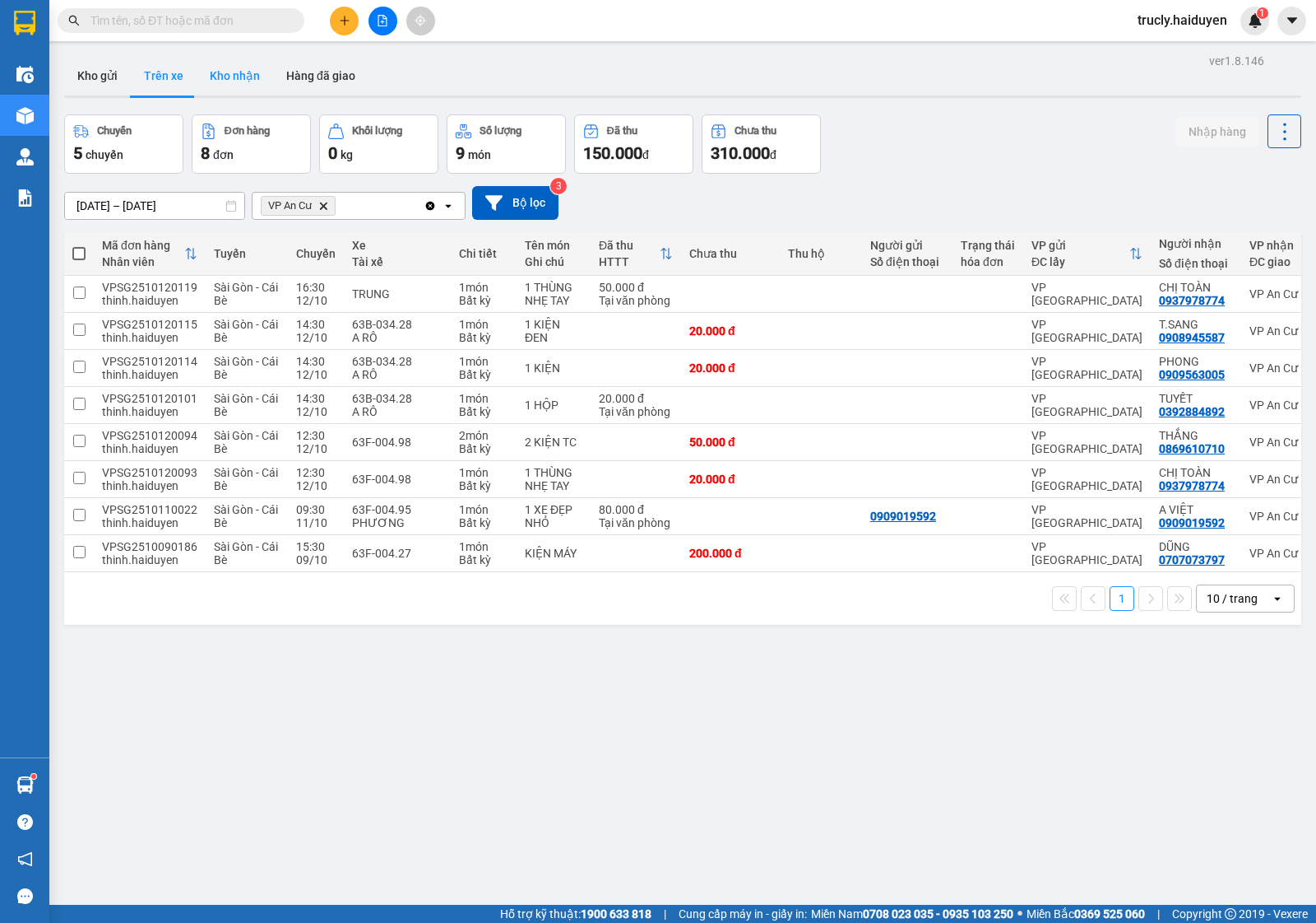
type input "[DATE] – [DATE]"
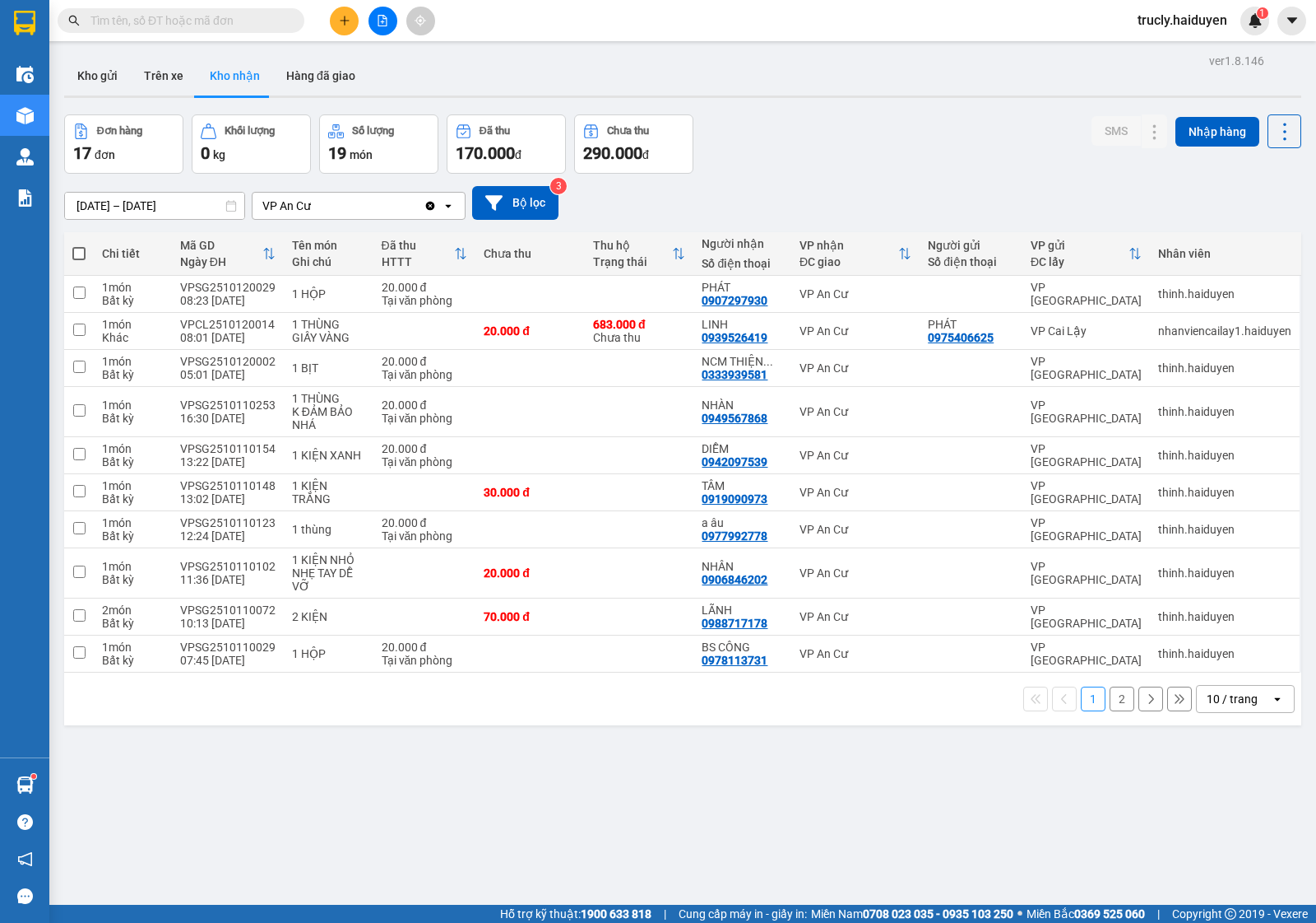
click at [1110, 704] on button "2" at bounding box center [1122, 699] width 25 height 25
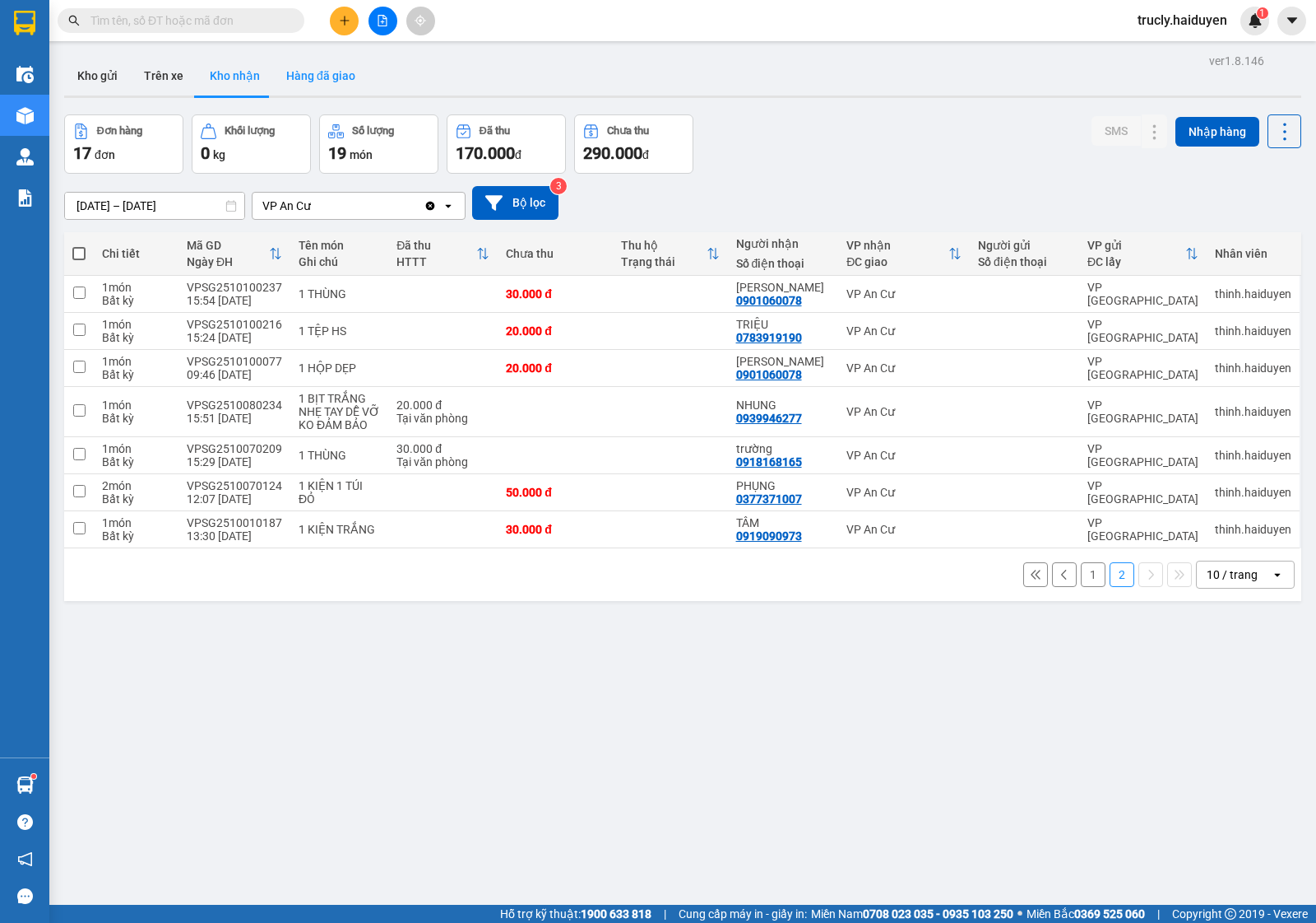
click at [347, 56] on button "Hàng đã giao" at bounding box center [321, 76] width 96 height 40
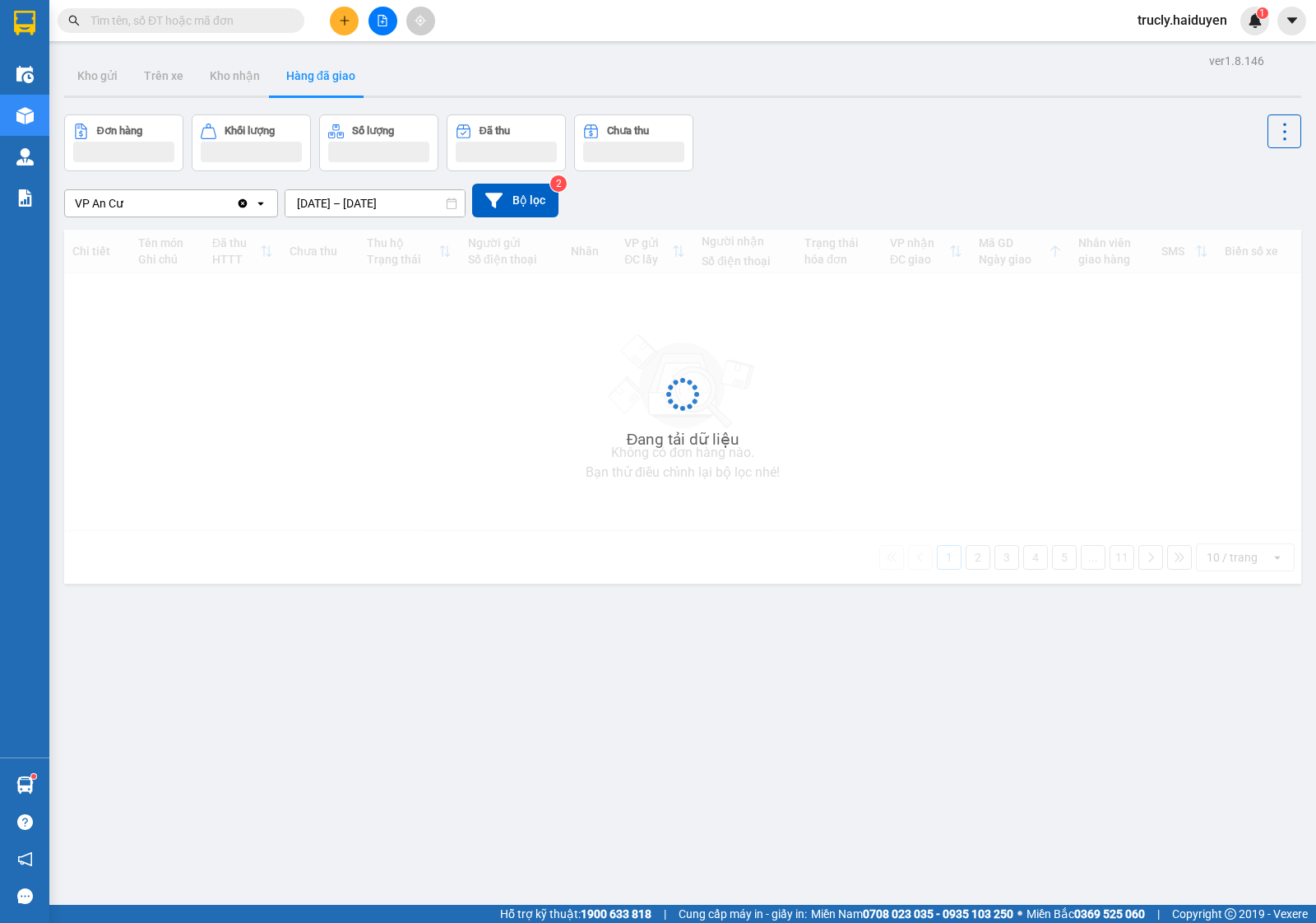
click at [852, 133] on div "Đơn hàng Khối lượng Số lượng Đã thu Chưa thu" at bounding box center [683, 143] width 1238 height 57
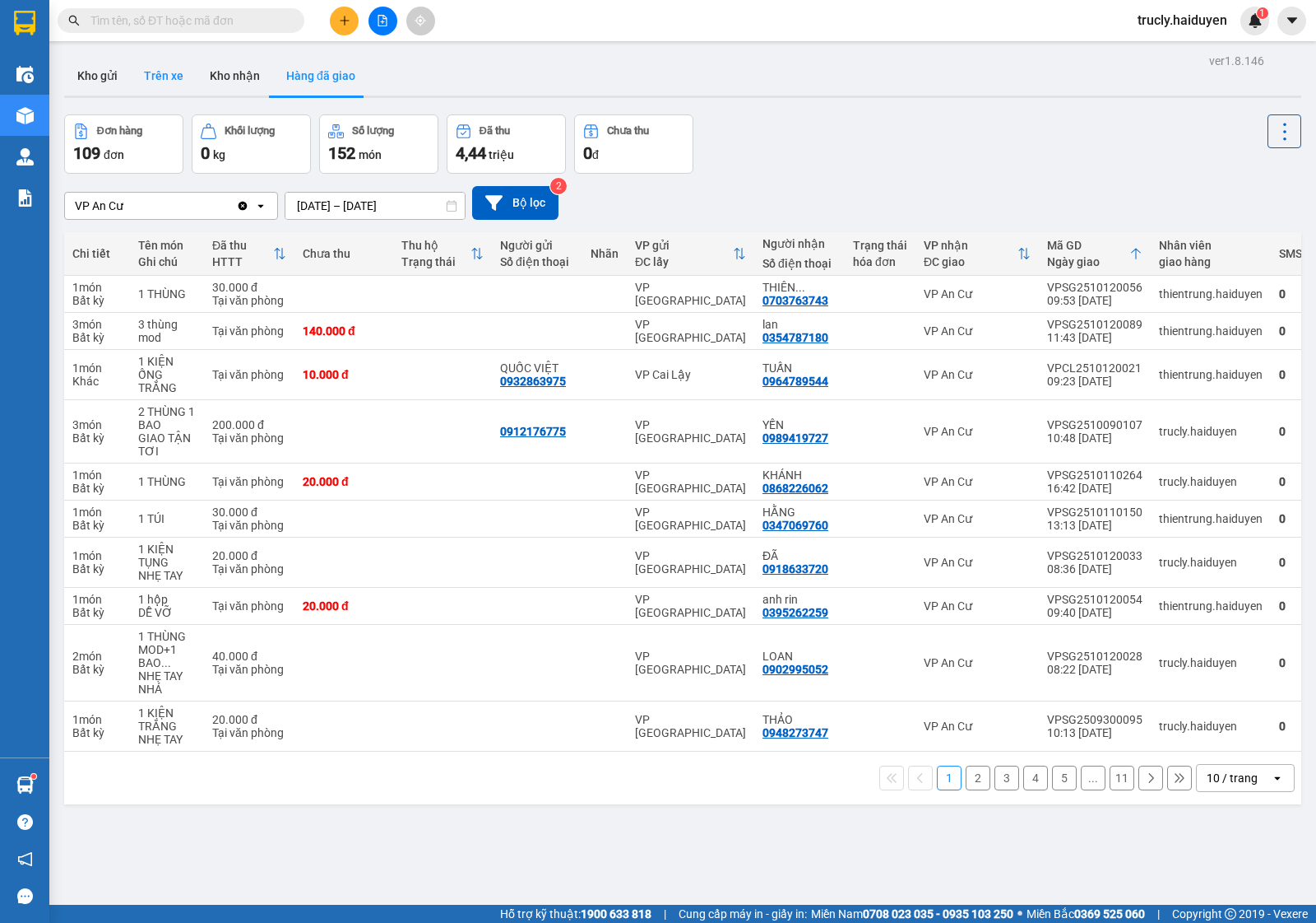
click at [179, 76] on button "Trên xe" at bounding box center [164, 76] width 66 height 40
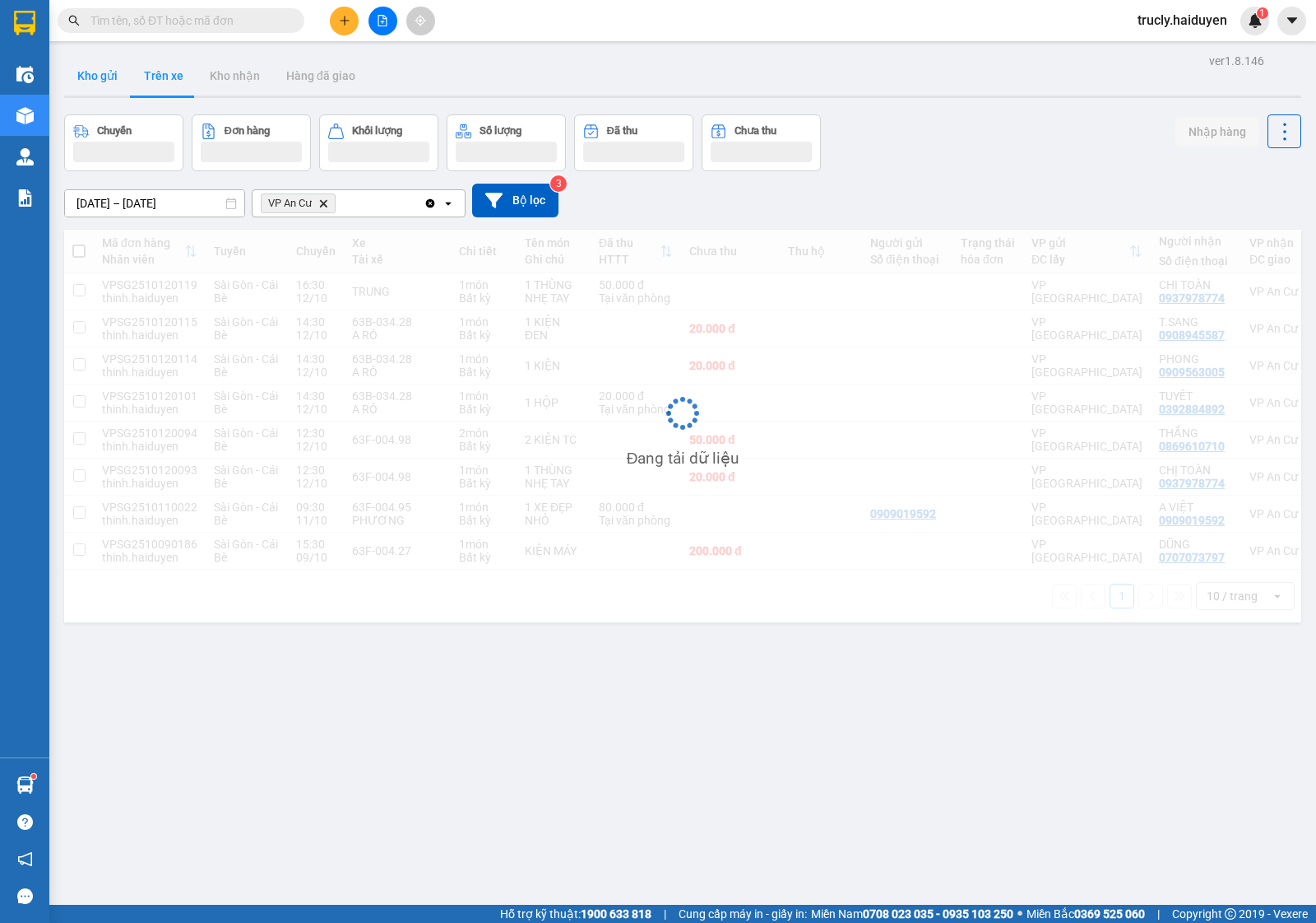
click at [84, 88] on button "Kho gửi" at bounding box center [97, 76] width 67 height 40
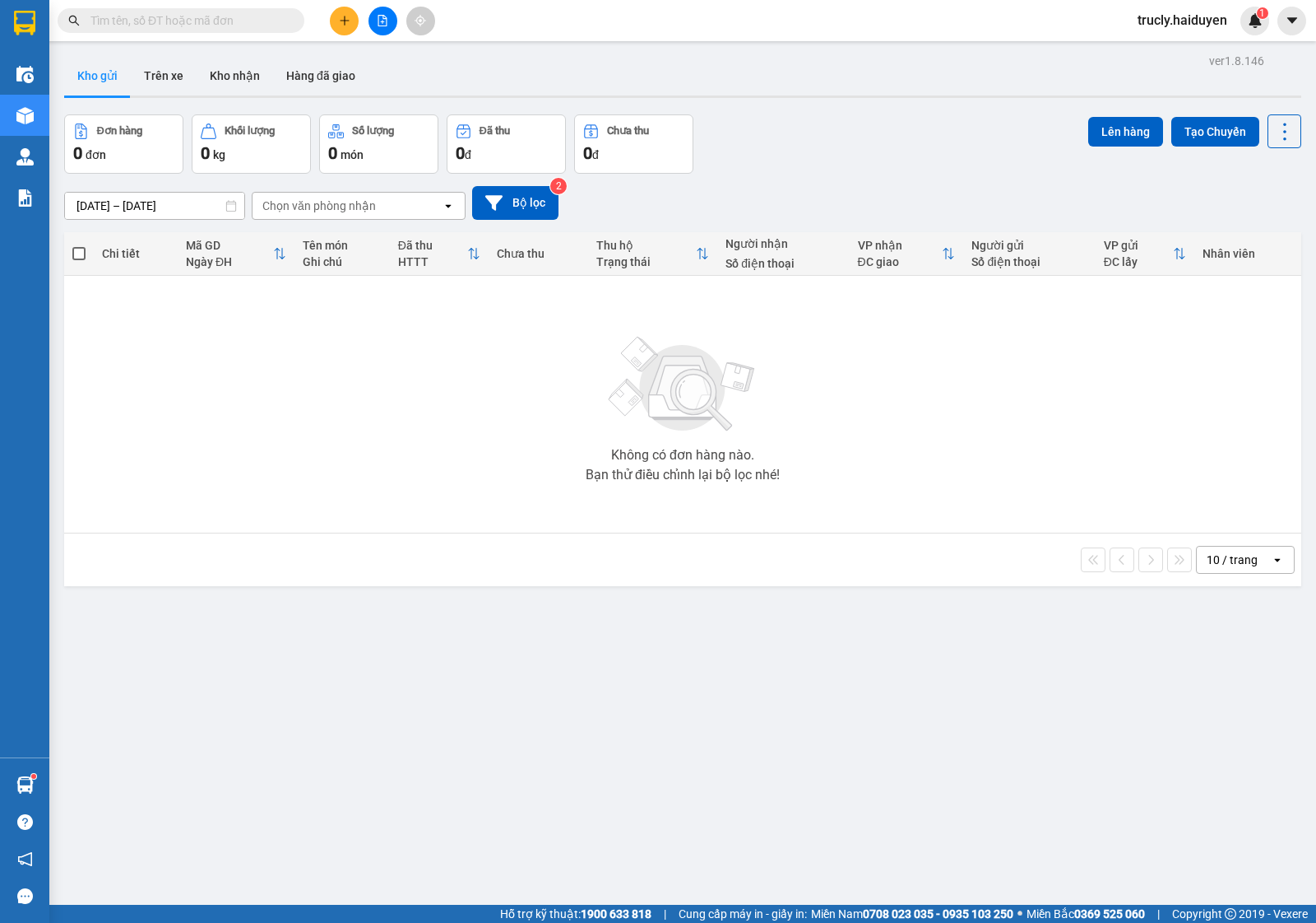
click at [881, 128] on div "Đơn hàng 0 đơn Khối lượng 0 kg Số lượng 0 món Đã thu 0 đ Chưa thu 0 đ Lên hàng …" at bounding box center [683, 144] width 1238 height 59
click at [153, 82] on button "Trên xe" at bounding box center [164, 76] width 66 height 40
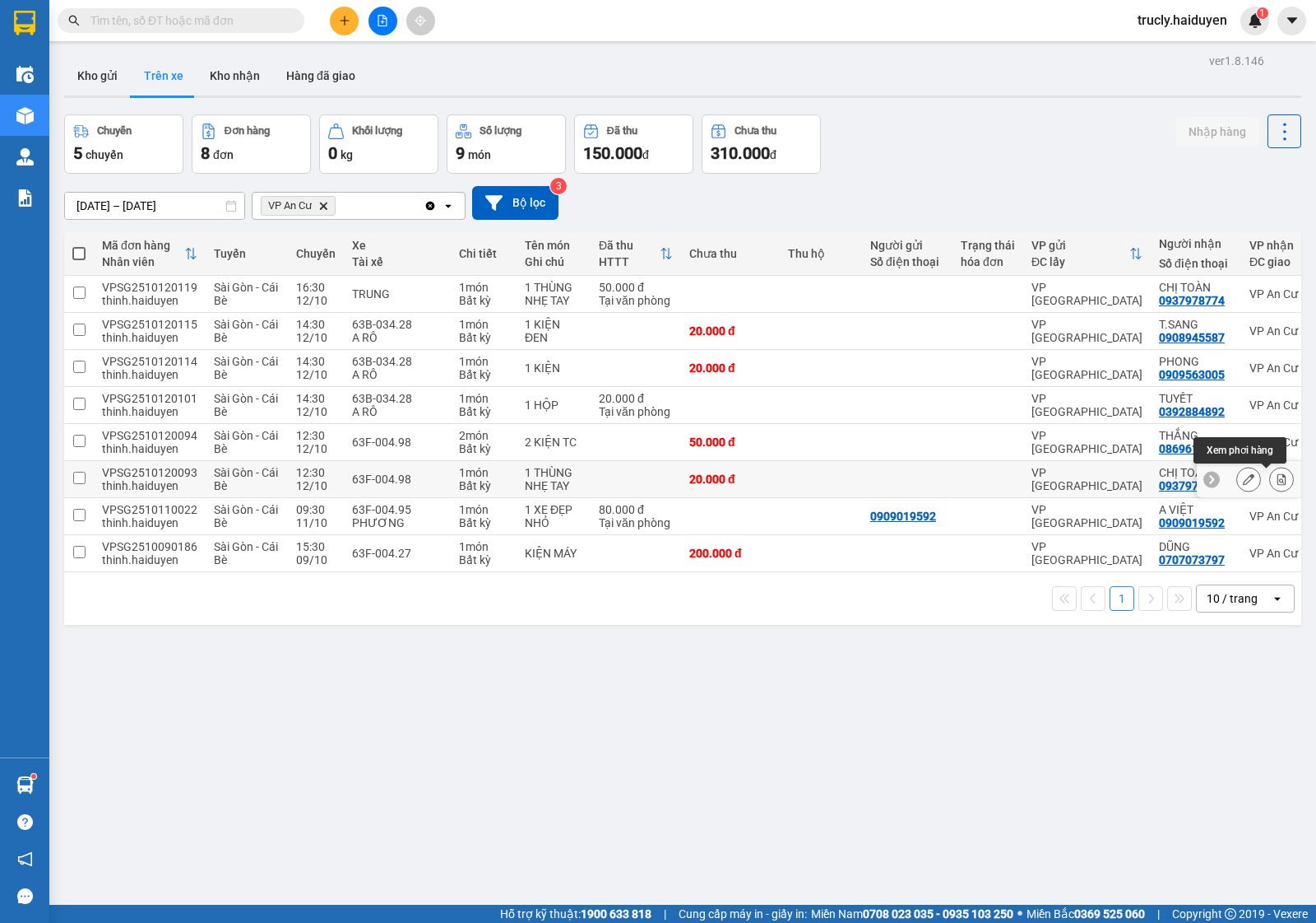
click at [1276, 480] on icon at bounding box center [1282, 479] width 12 height 12
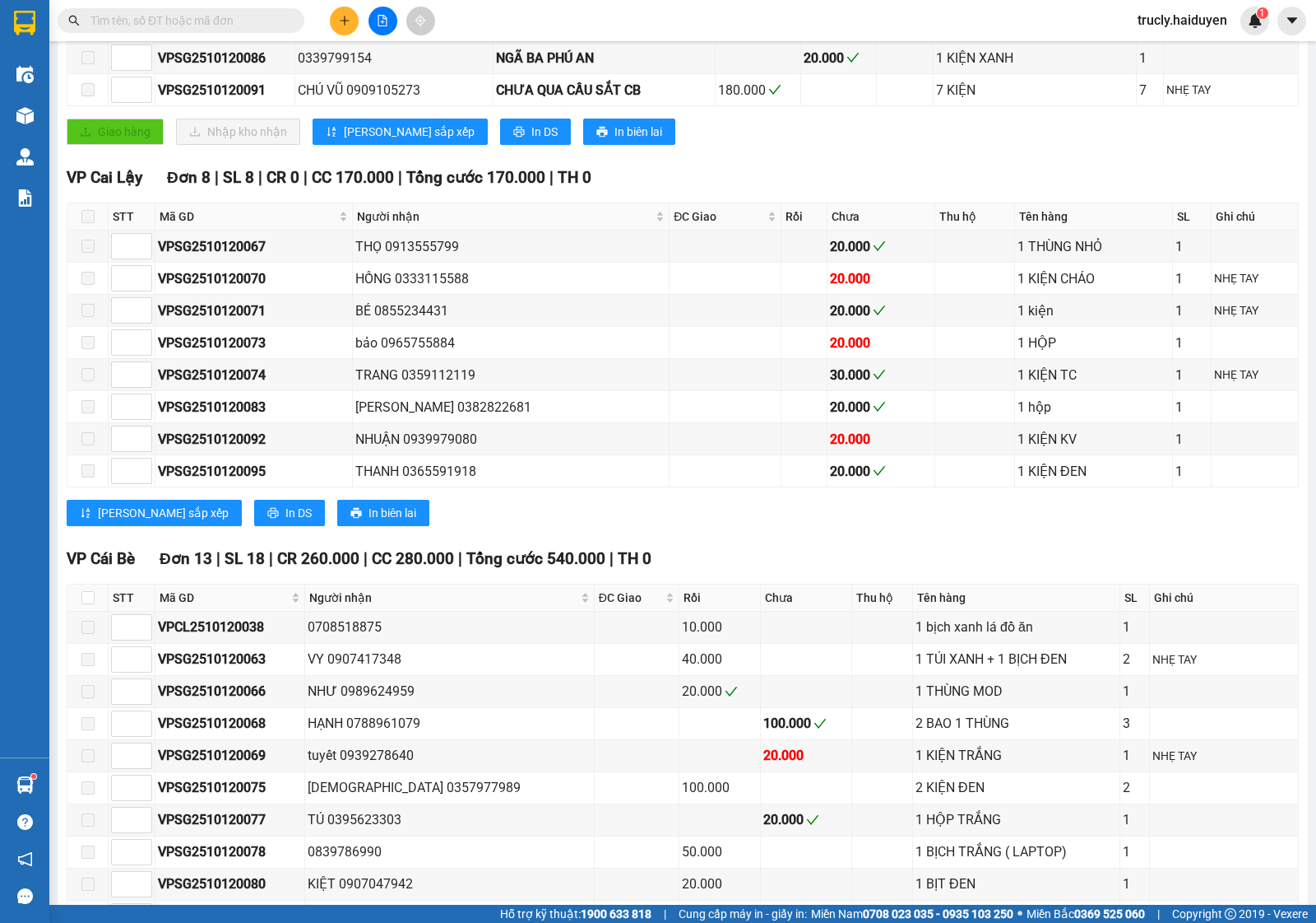
scroll to position [717, 0]
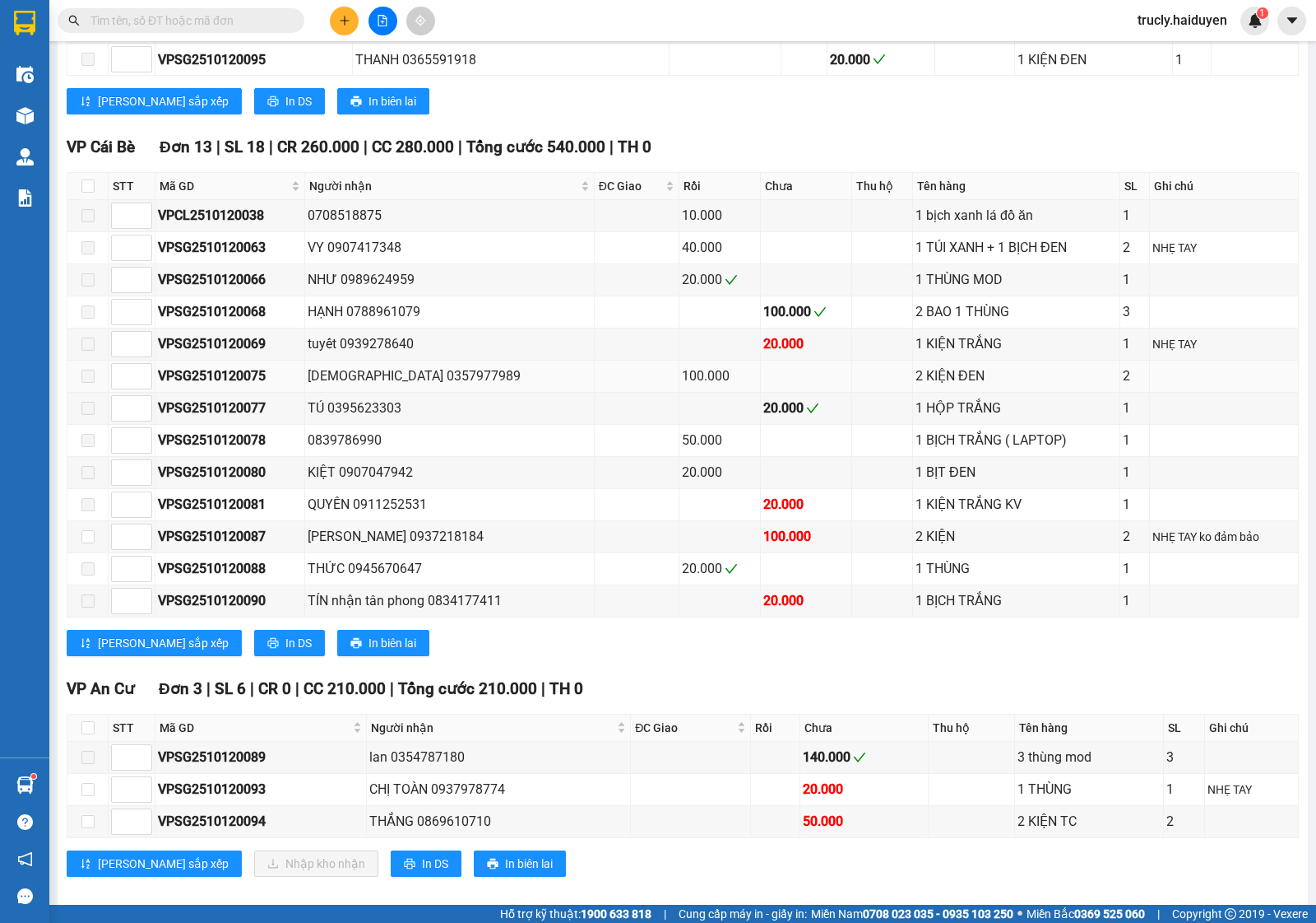
scroll to position [973, 0]
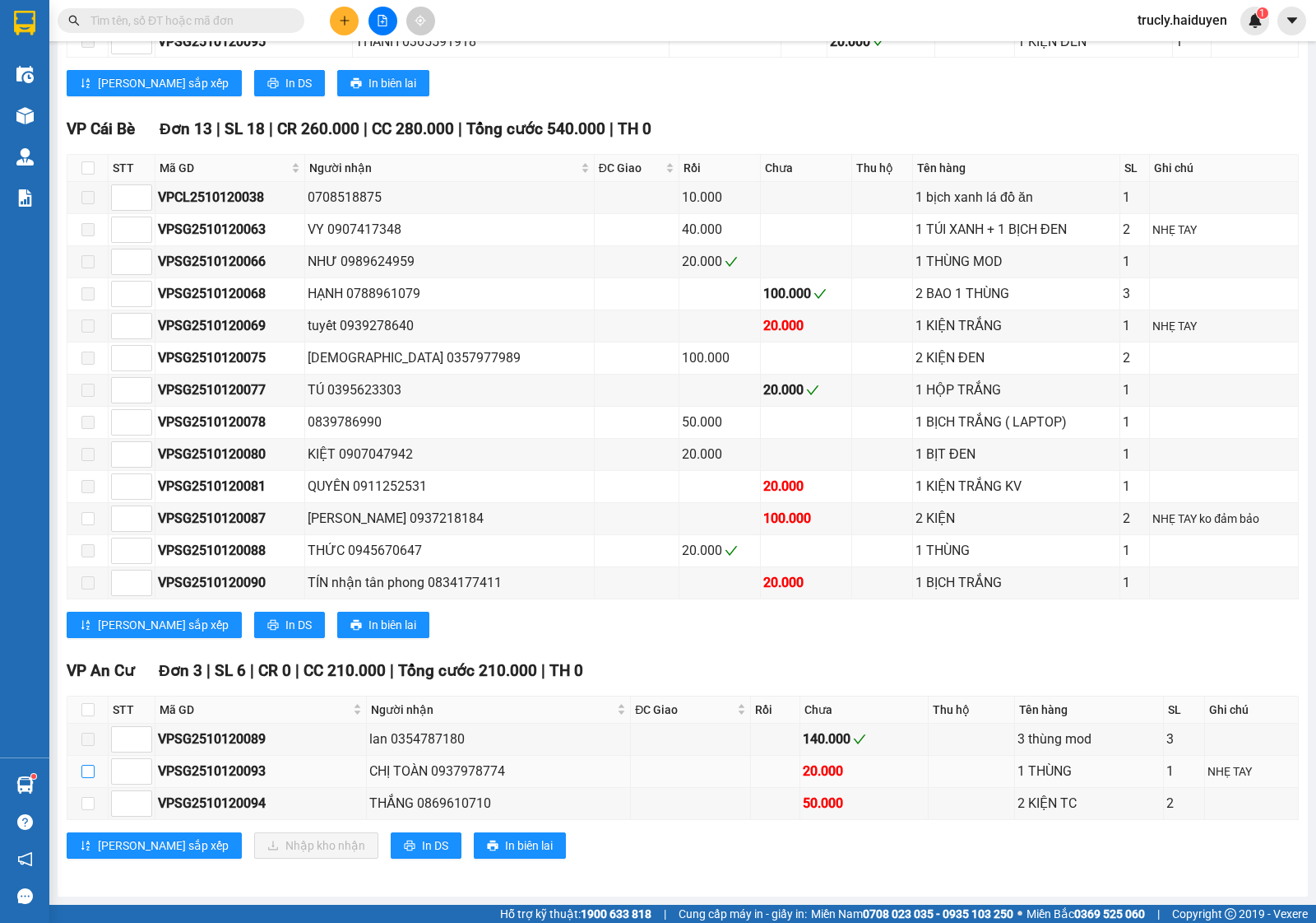
click at [91, 766] on input "checkbox" at bounding box center [88, 771] width 13 height 13
checkbox input "true"
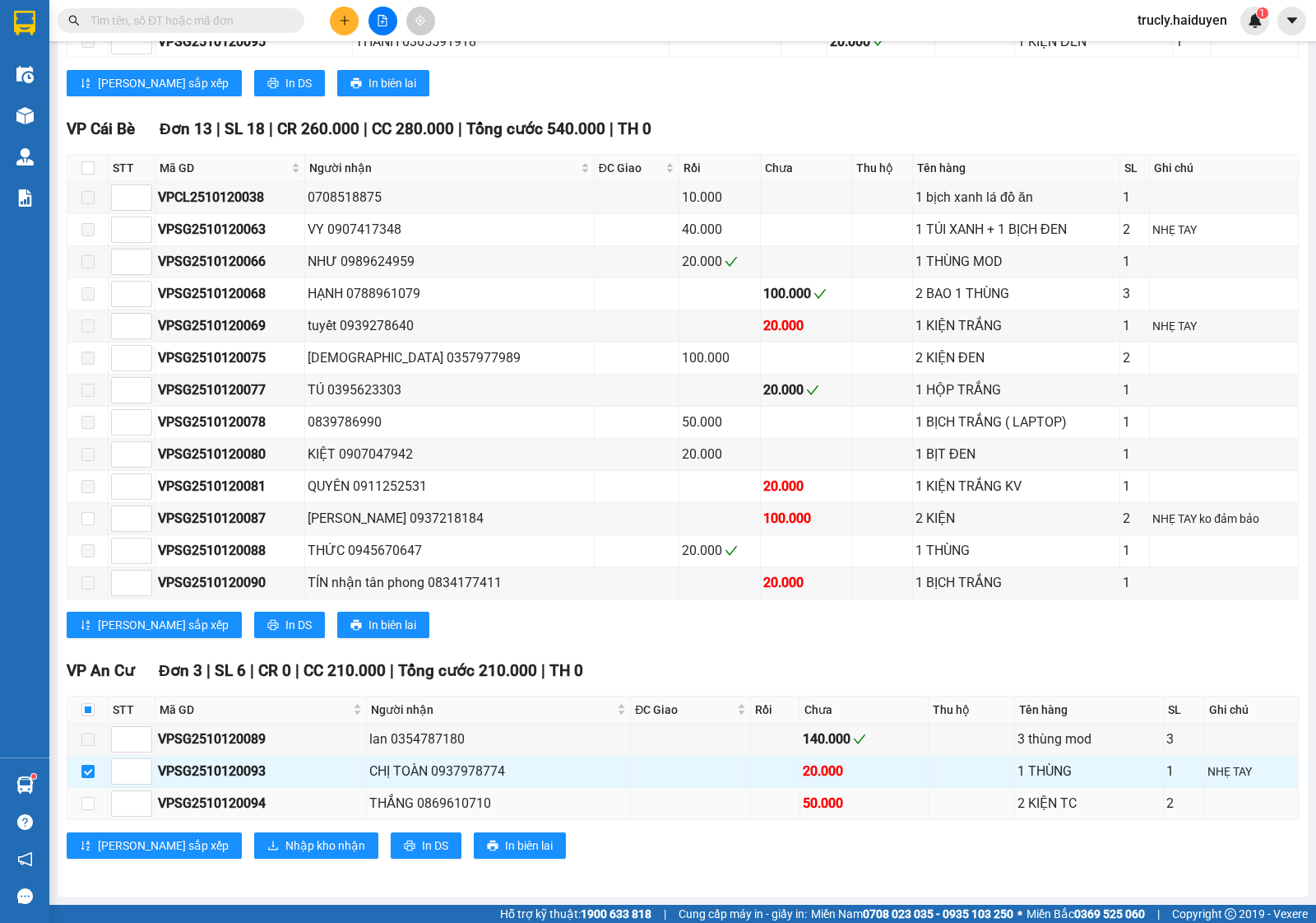
click at [78, 799] on td at bounding box center [88, 803] width 41 height 32
click at [95, 807] on td at bounding box center [88, 803] width 41 height 32
click at [87, 800] on input "checkbox" at bounding box center [88, 803] width 13 height 13
checkbox input "true"
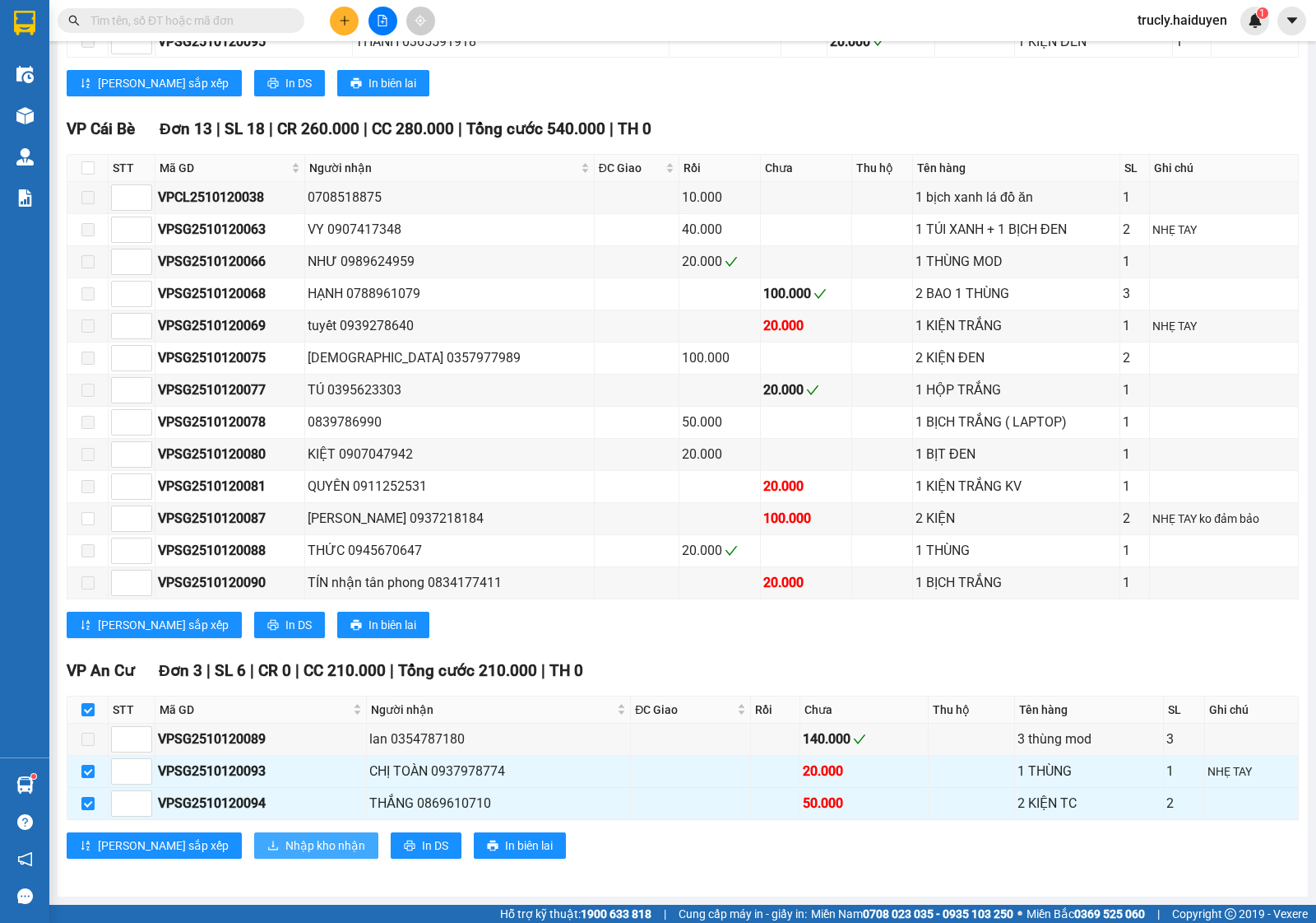
click at [285, 840] on span "Nhập kho nhận" at bounding box center [325, 845] width 80 height 18
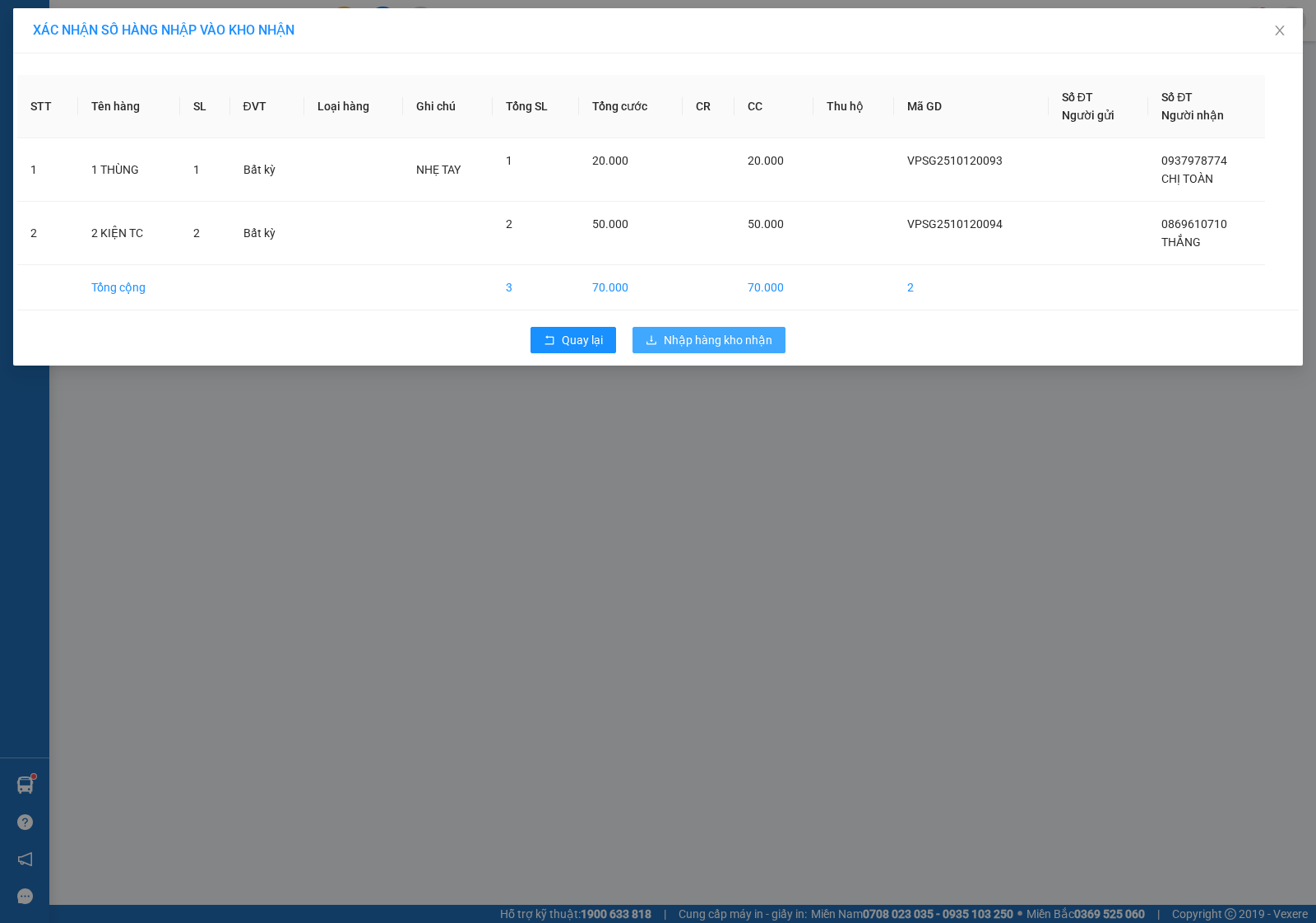
click at [659, 347] on button "Nhập hàng kho nhận" at bounding box center [709, 340] width 153 height 26
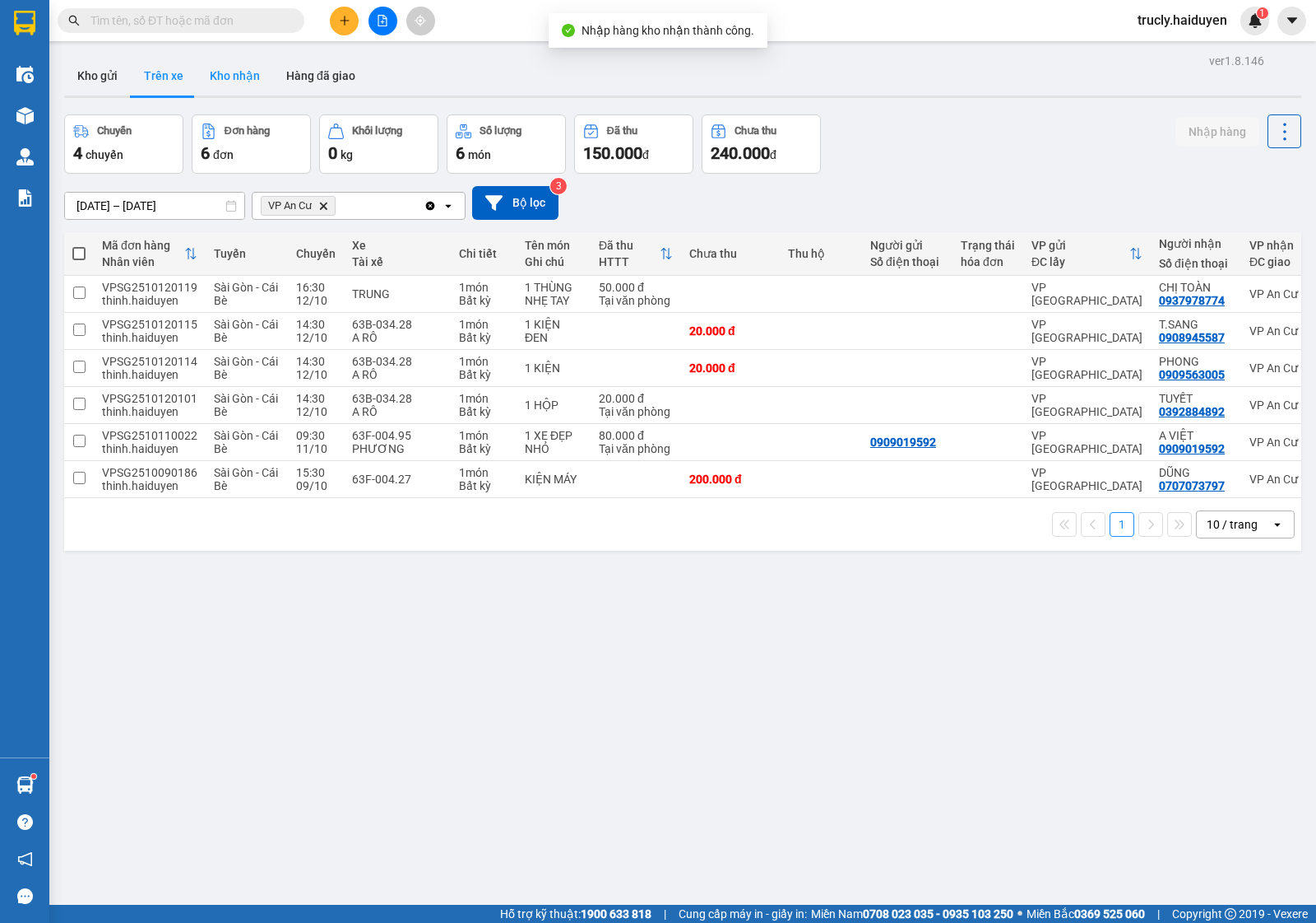
click at [224, 74] on button "Kho nhận" at bounding box center [234, 76] width 77 height 40
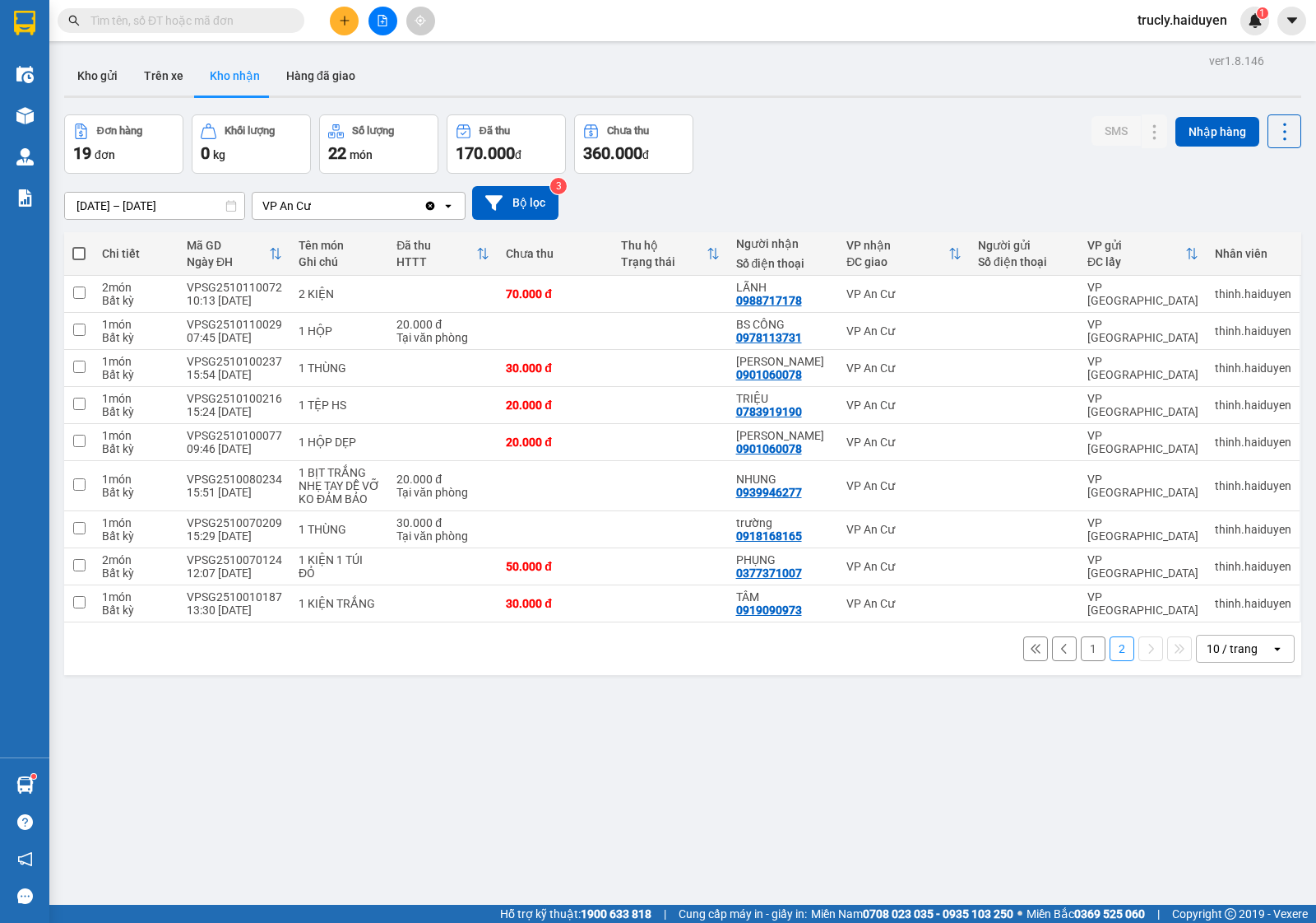
click at [1081, 646] on button "1" at bounding box center [1093, 648] width 25 height 25
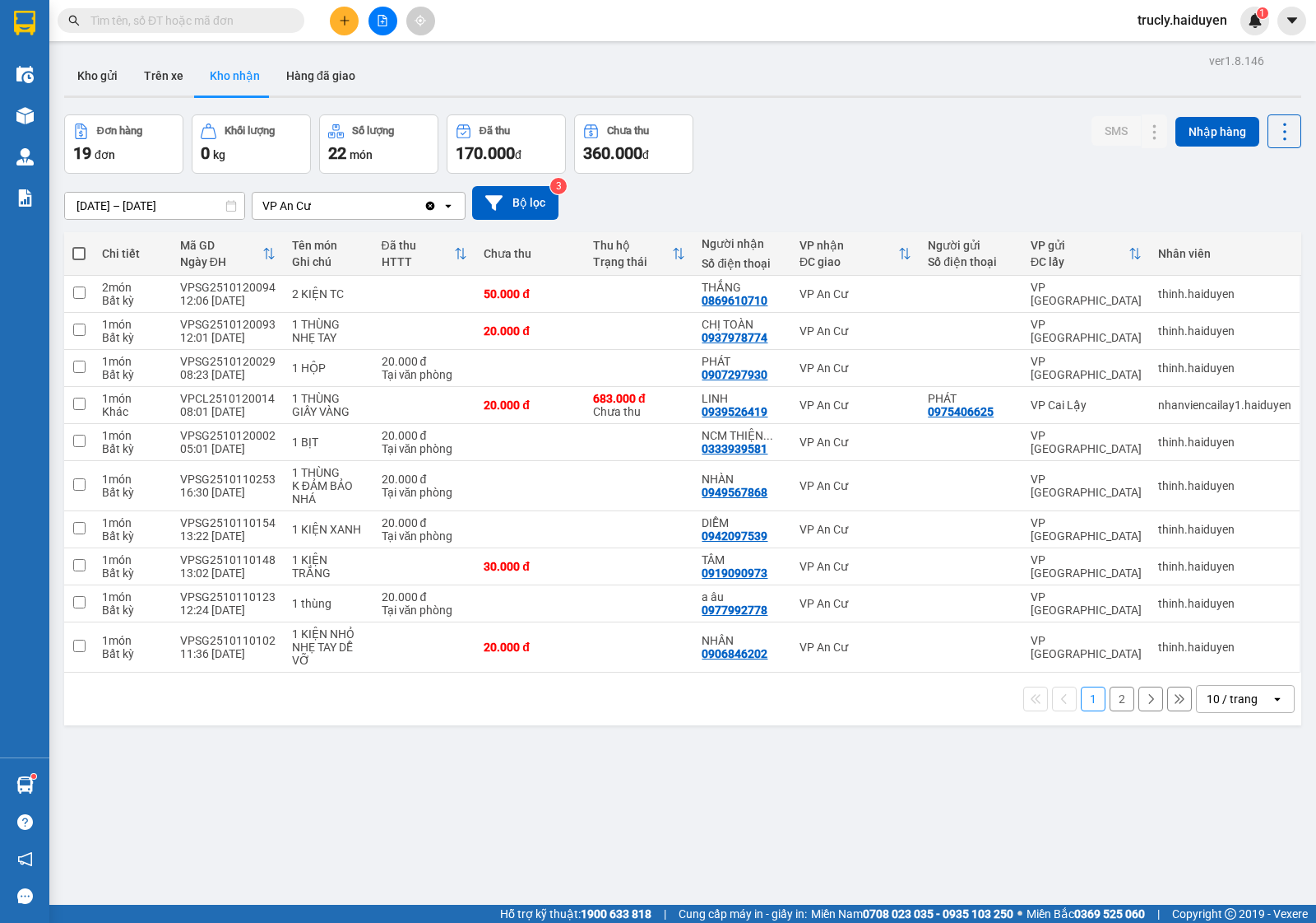
click at [873, 169] on div "Đơn hàng 19 đơn Khối lượng 0 kg Số lượng 22 món Đã thu 170.000 đ Chưa thu 360.0…" at bounding box center [683, 144] width 1238 height 59
click at [838, 159] on div "Đơn hàng 19 đơn Khối lượng 0 kg Số lượng 22 món Đã thu 170.000 đ Chưa thu 360.0…" at bounding box center [683, 144] width 1238 height 59
click at [842, 110] on div "ver 1.8.146 Kho gửi Trên xe Kho nhận Hàng đã giao Đơn hàng 19 đơn Khối lượng 0 …" at bounding box center [683, 511] width 1251 height 923
click at [841, 110] on div "ver 1.8.146 Kho gửi Trên xe Kho nhận Hàng đã giao Đơn hàng 19 đơn Khối lượng 0 …" at bounding box center [683, 511] width 1251 height 923
click at [820, 139] on div "Đơn hàng 19 đơn Khối lượng 0 kg Số lượng 22 món Đã thu 170.000 đ Chưa thu 360.0…" at bounding box center [683, 144] width 1238 height 59
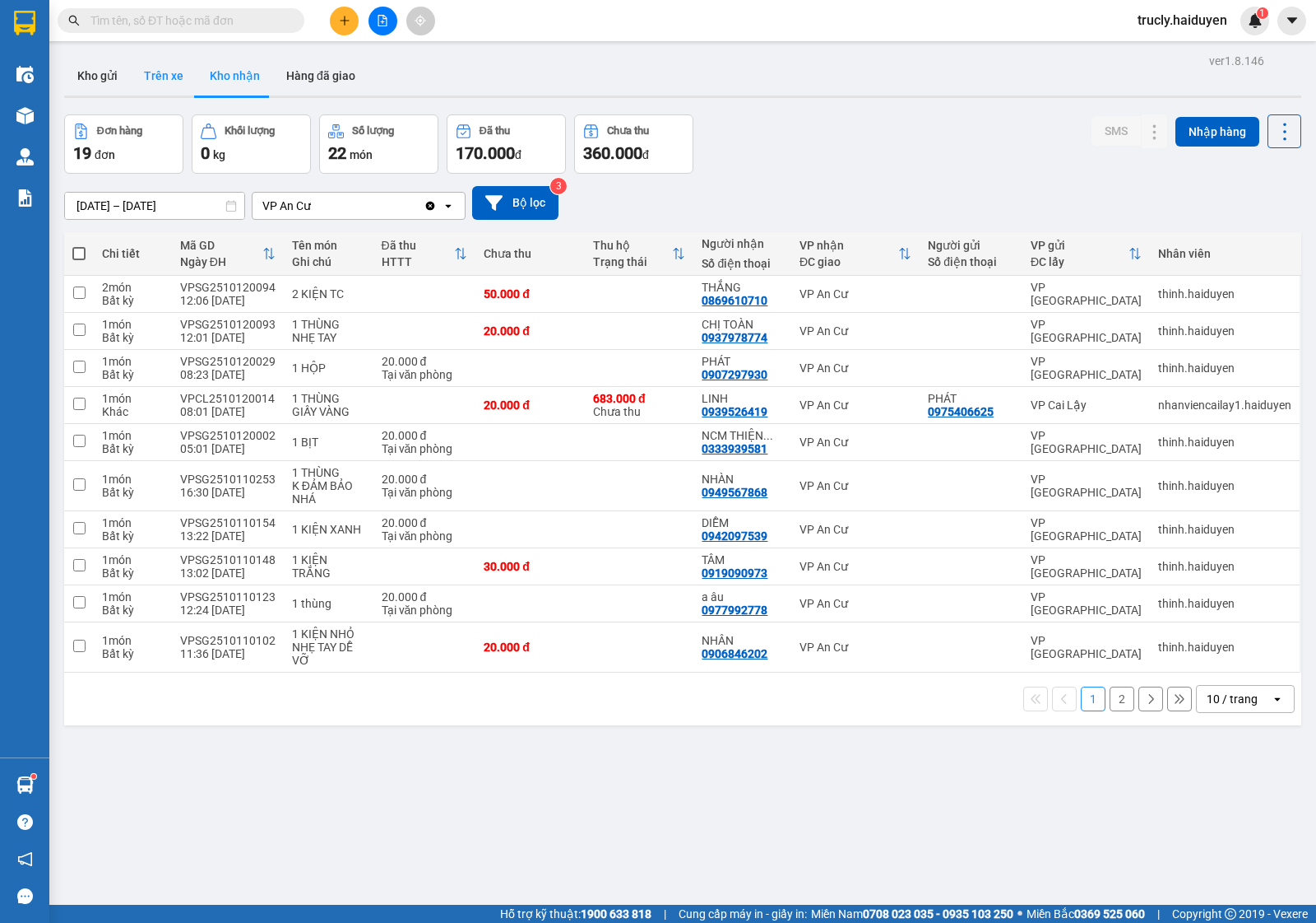
click at [169, 81] on button "Trên xe" at bounding box center [164, 76] width 66 height 40
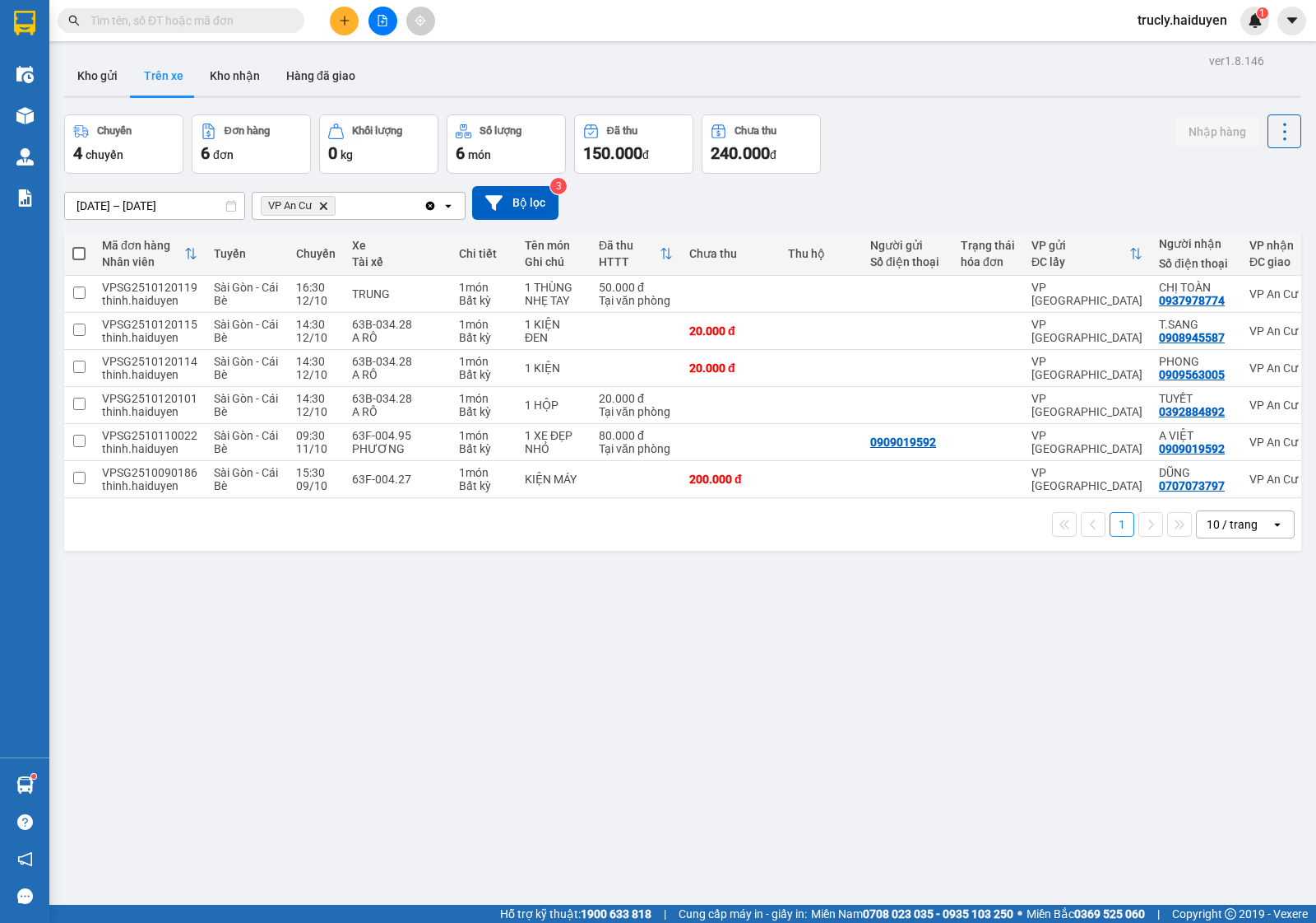
click at [927, 83] on div "Kho gửi Trên xe Kho nhận Hàng đã giao" at bounding box center [683, 78] width 1238 height 44
click at [860, 124] on div "Chuyến 4 chuyến Đơn hàng 6 đơn Khối lượng 0 kg Số lượng 6 món Đã thu 150.000 đ …" at bounding box center [683, 144] width 1238 height 59
click at [236, 80] on button "Kho nhận" at bounding box center [234, 76] width 77 height 40
type input "[DATE] – [DATE]"
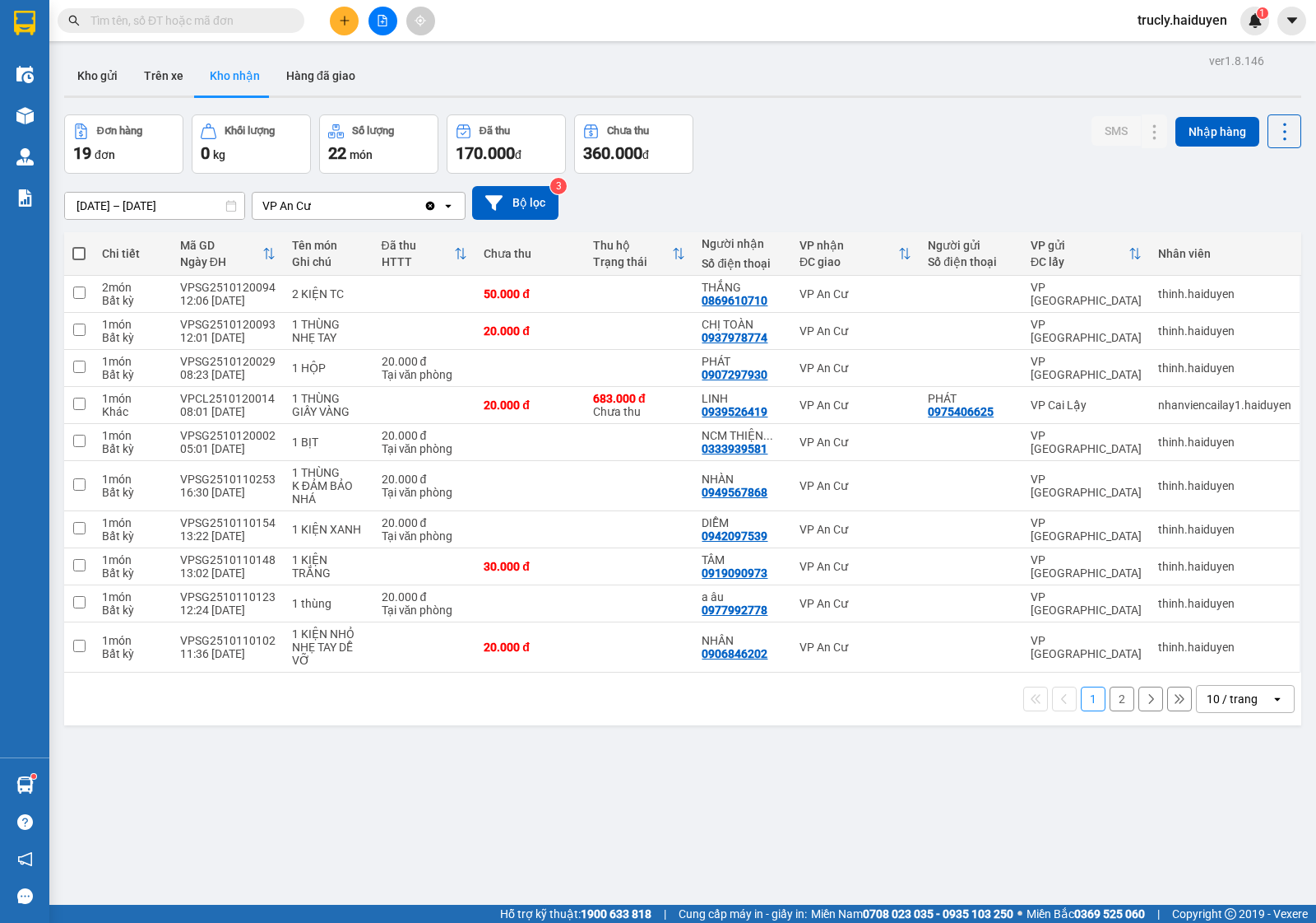
click at [839, 193] on div "[DATE] – [DATE] Press the down arrow key to interact with the calendar and sele…" at bounding box center [683, 202] width 1238 height 34
click at [830, 171] on div "Đơn hàng 19 đơn Khối lượng 0 kg Số lượng 22 món Đã thu 170.000 đ Chưa thu 360.0…" at bounding box center [683, 144] width 1238 height 59
click at [909, 120] on div "Đơn hàng 19 đơn Khối lượng 0 kg Số lượng 22 món Đã thu 170.000 đ Chưa thu 360.0…" at bounding box center [683, 144] width 1238 height 59
click at [689, 134] on button "Chưa thu 360.000 đ" at bounding box center [633, 144] width 120 height 59
click at [924, 67] on div "Kho gửi Trên xe Kho nhận Hàng đã giao" at bounding box center [683, 78] width 1238 height 44
